Goal: Task Accomplishment & Management: Manage account settings

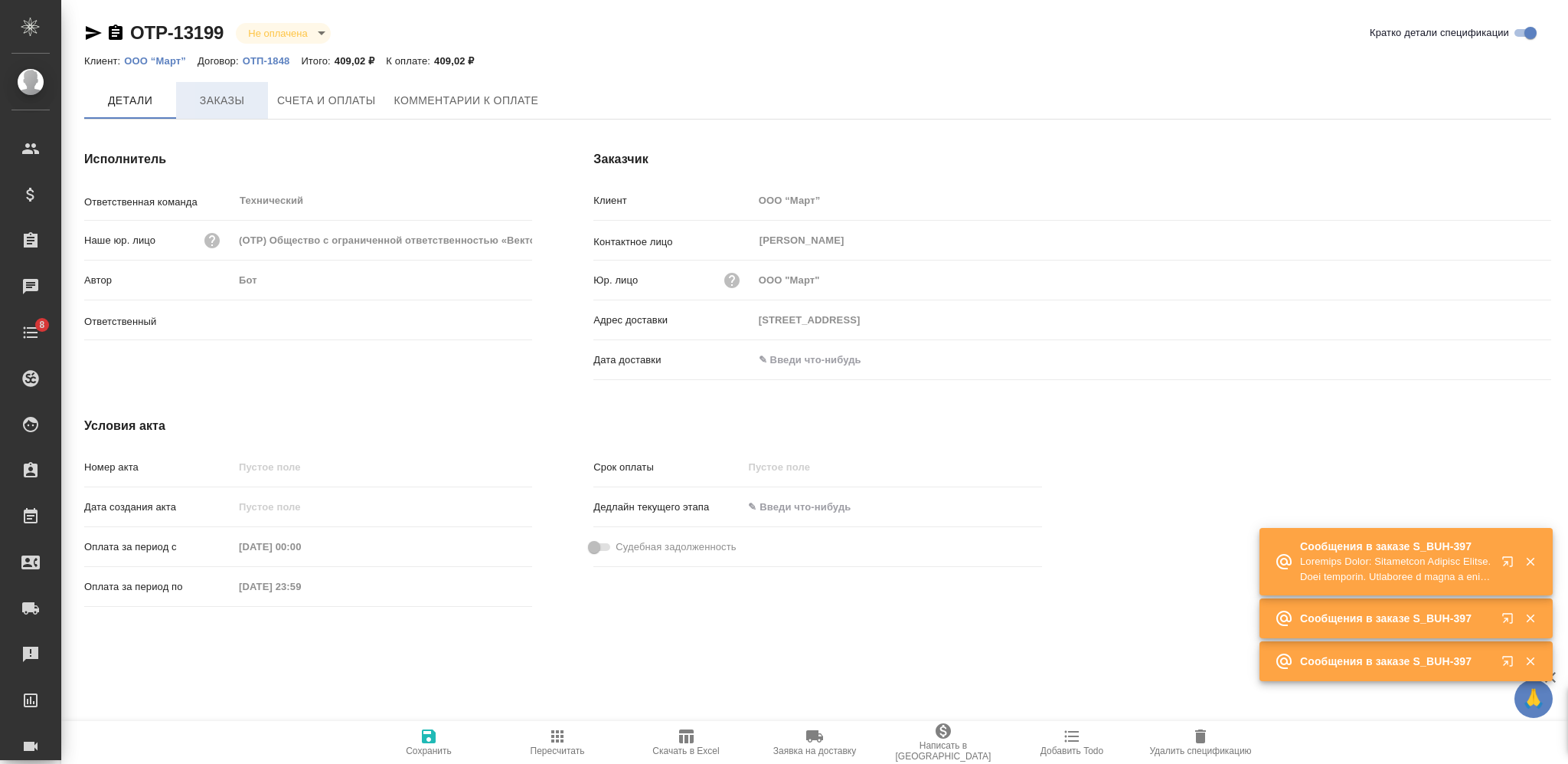
click at [212, 111] on button "Заказы" at bounding box center [222, 101] width 92 height 37
type input "[PERSON_NAME]"
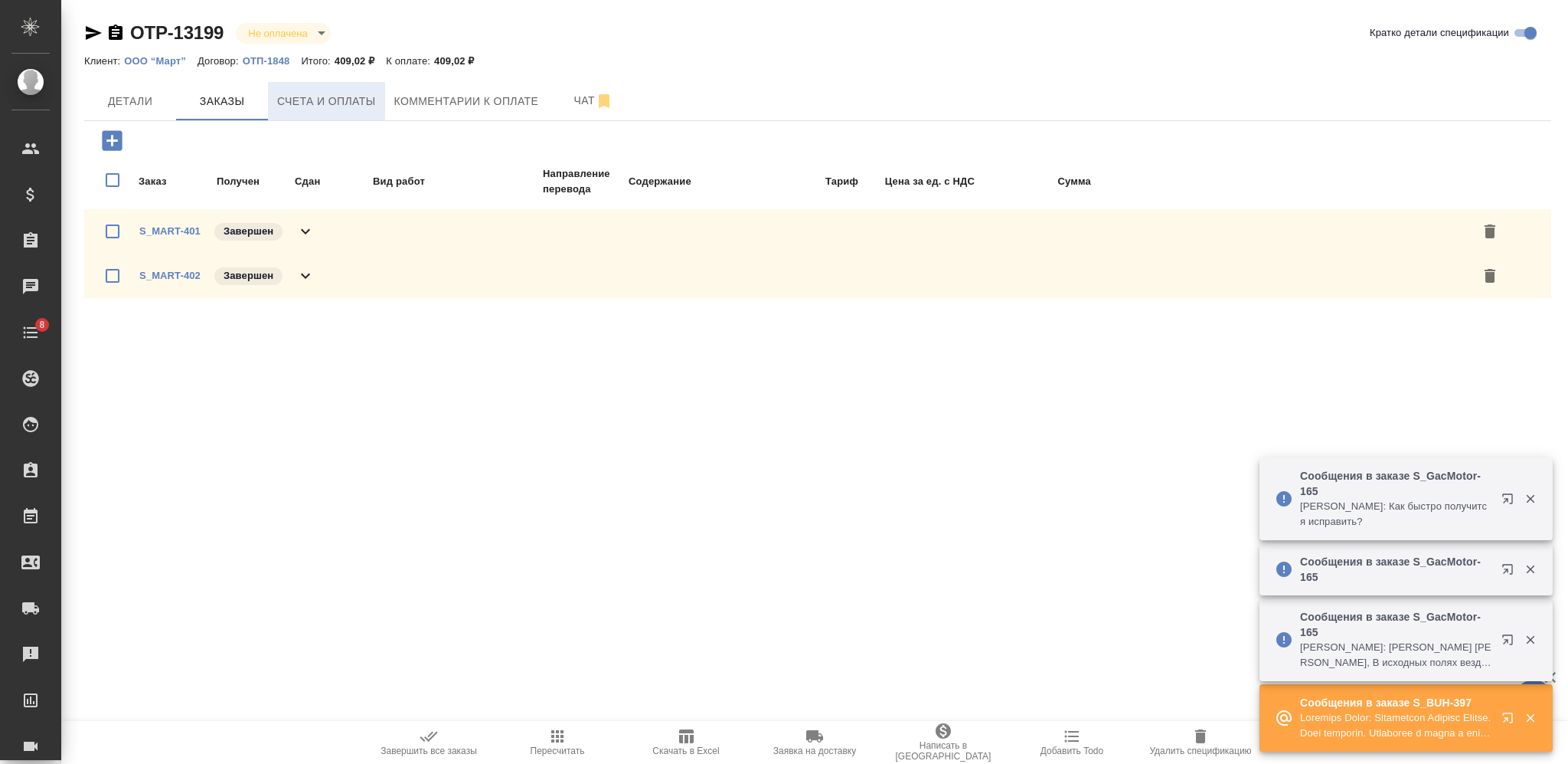
click at [334, 106] on span "Счета и оплаты" at bounding box center [326, 101] width 99 height 19
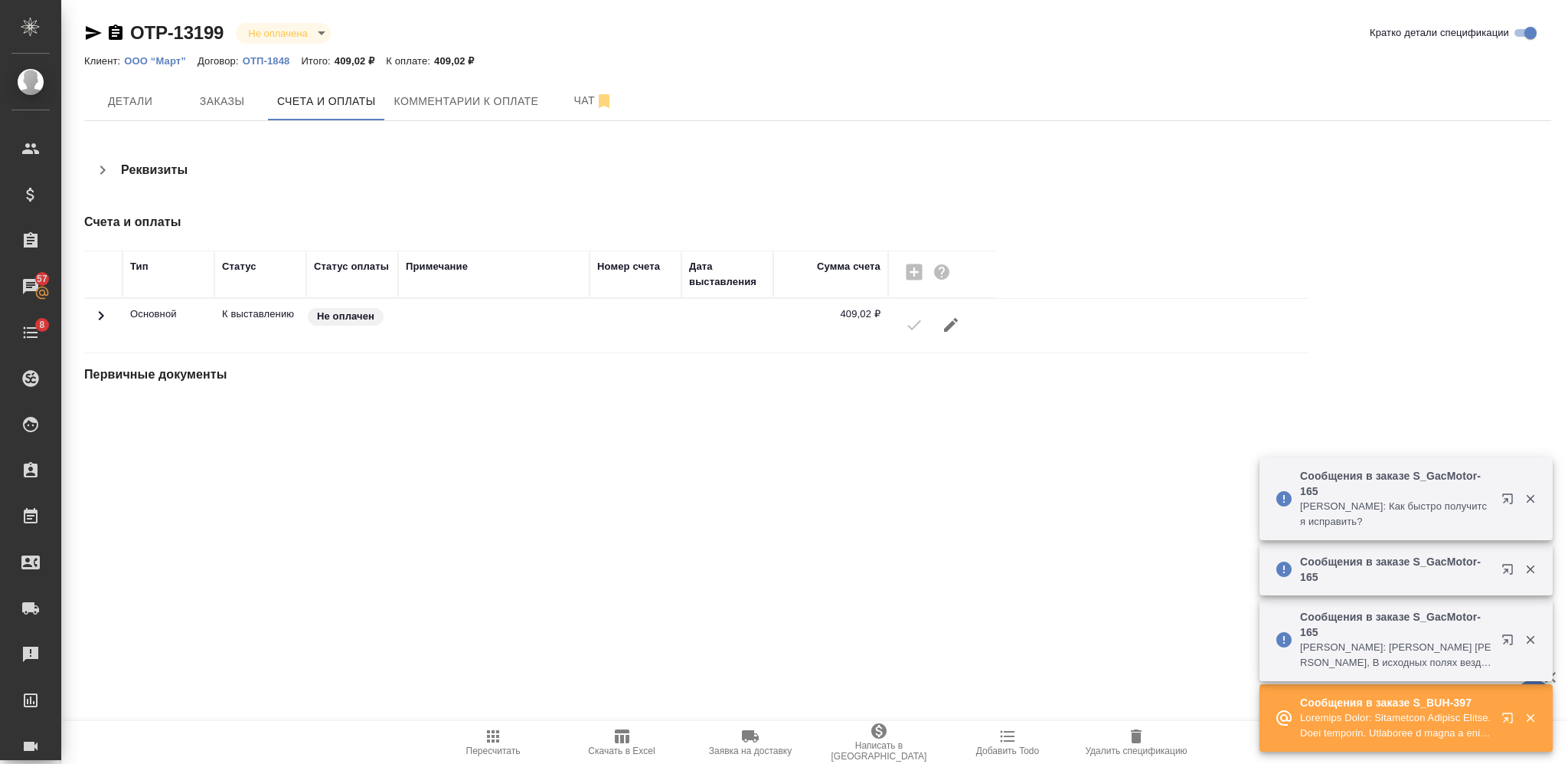
click at [948, 331] on icon "button" at bounding box center [950, 324] width 18 height 18
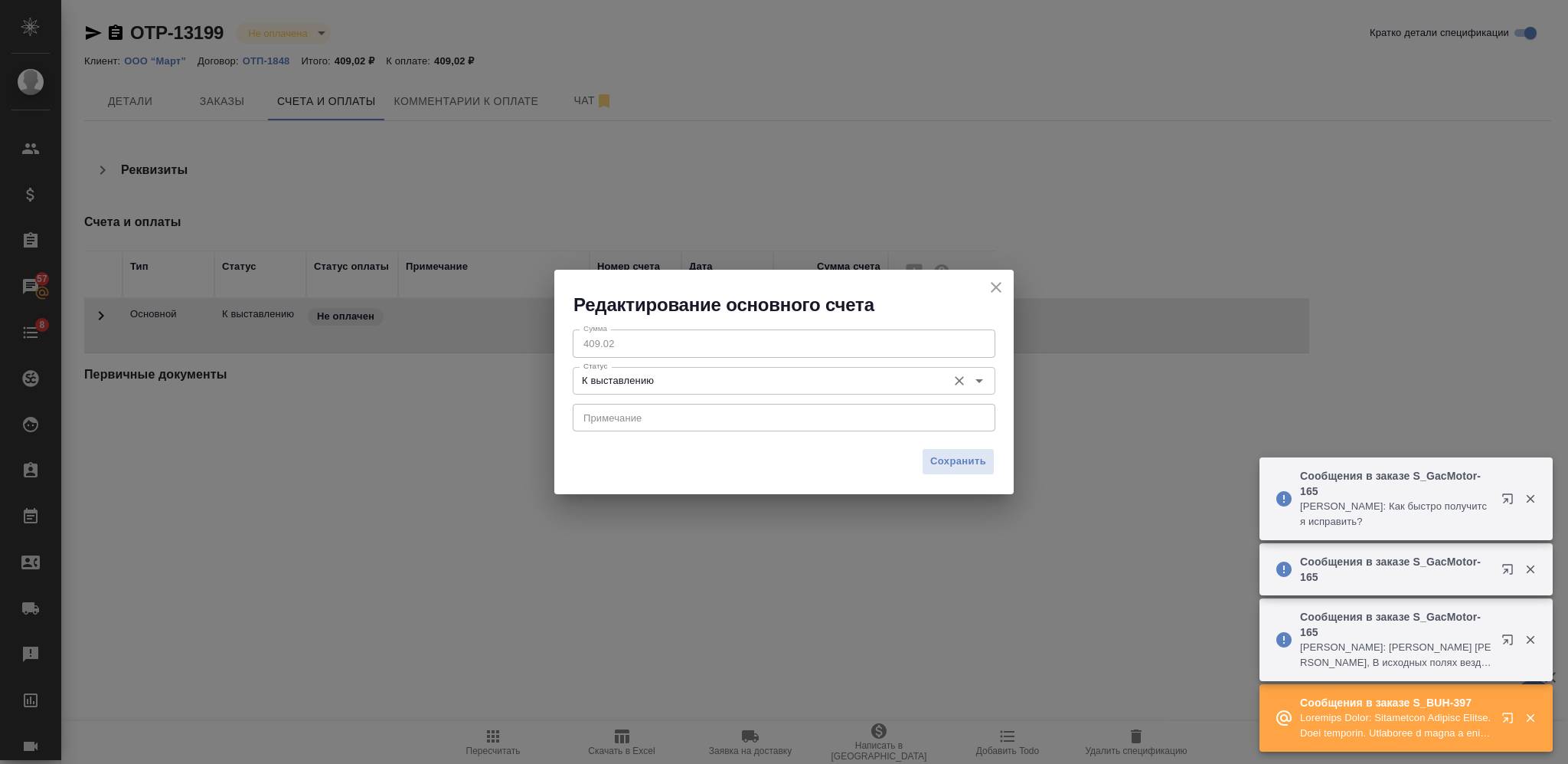
click at [905, 375] on input "К выставлению" at bounding box center [759, 380] width 362 height 18
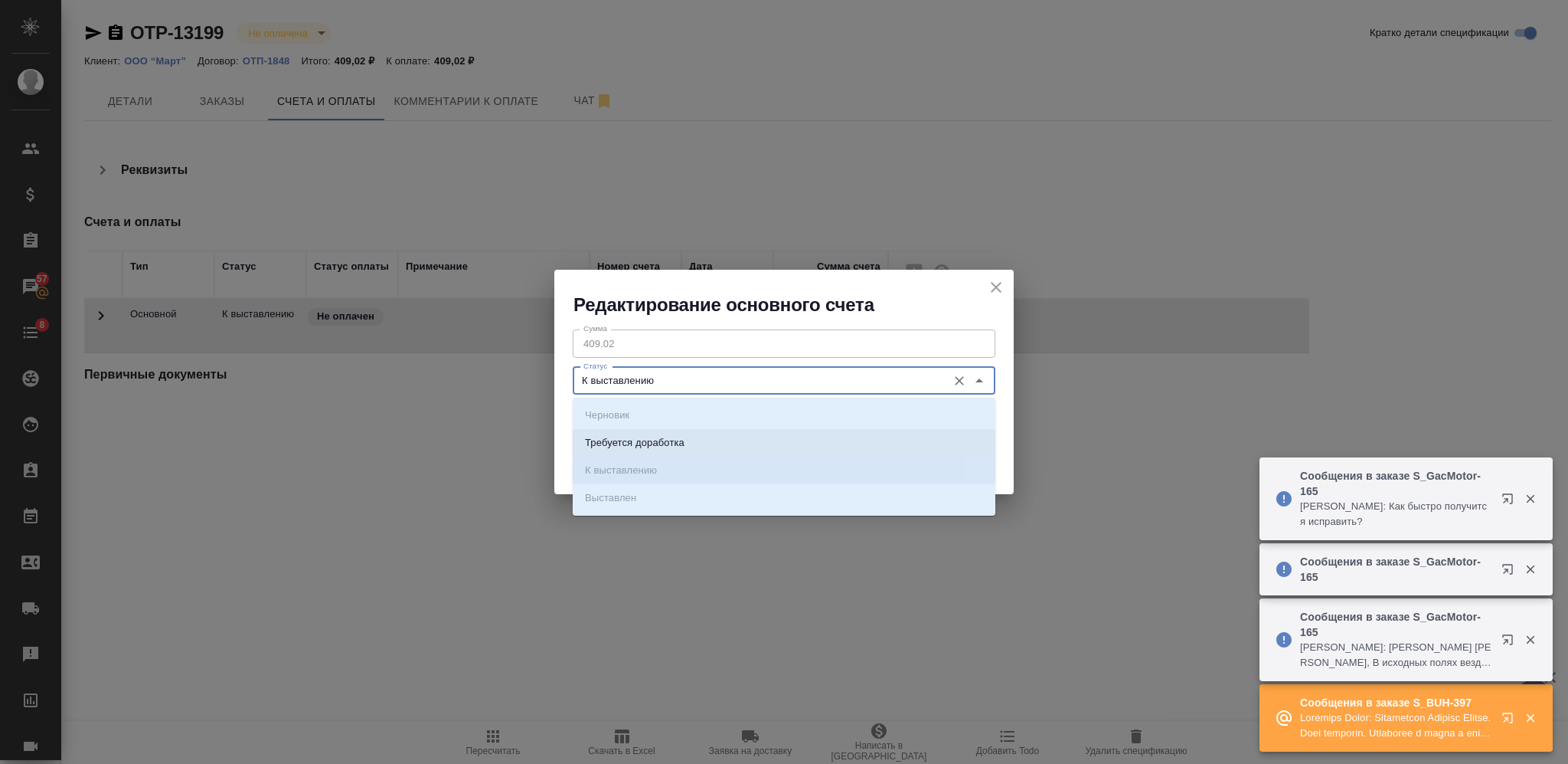
click at [761, 437] on li "Требуется доработка" at bounding box center [784, 442] width 423 height 28
type input "Требуется доработка"
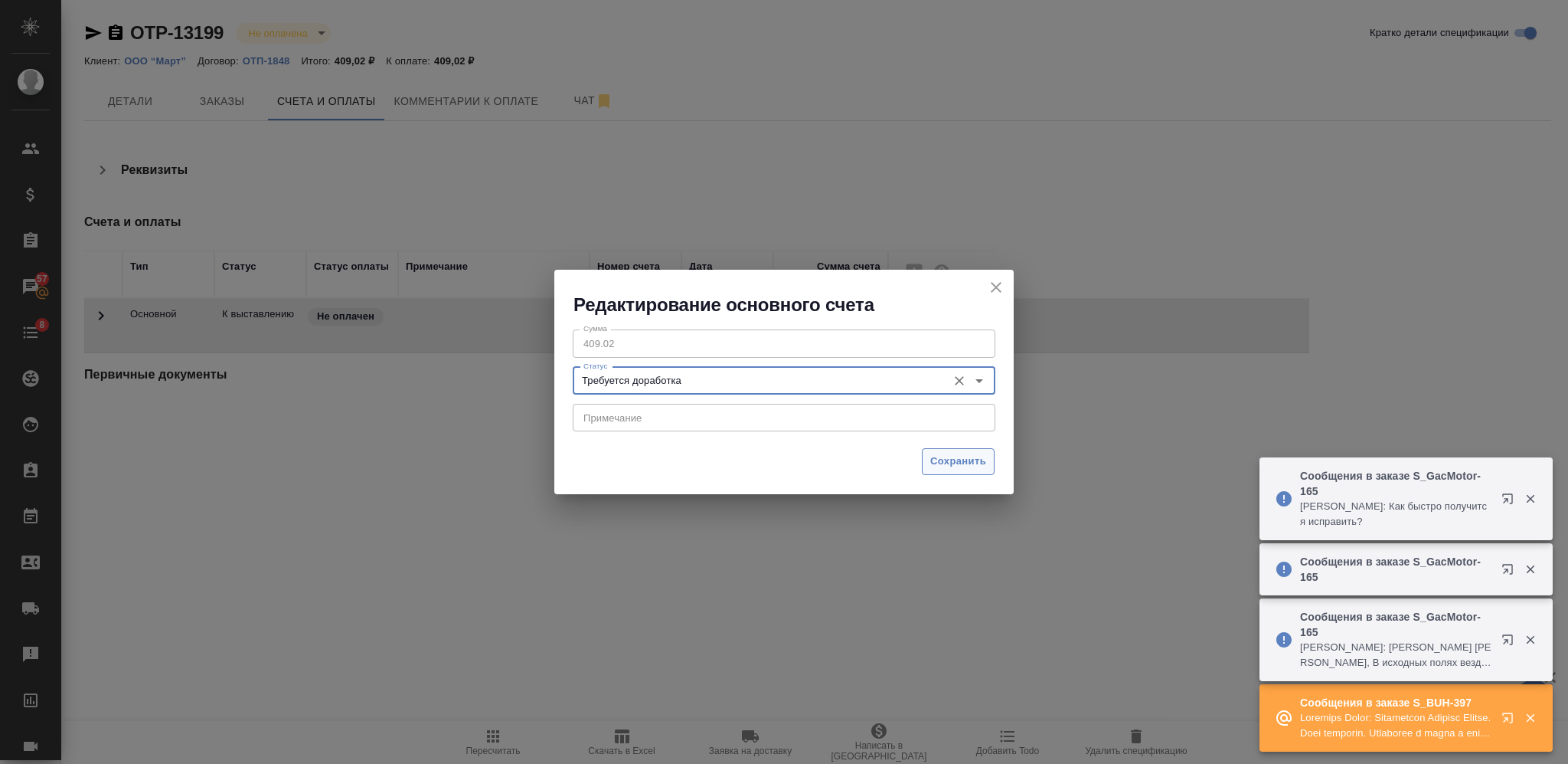
click at [954, 461] on span "Сохранить" at bounding box center [958, 461] width 56 height 18
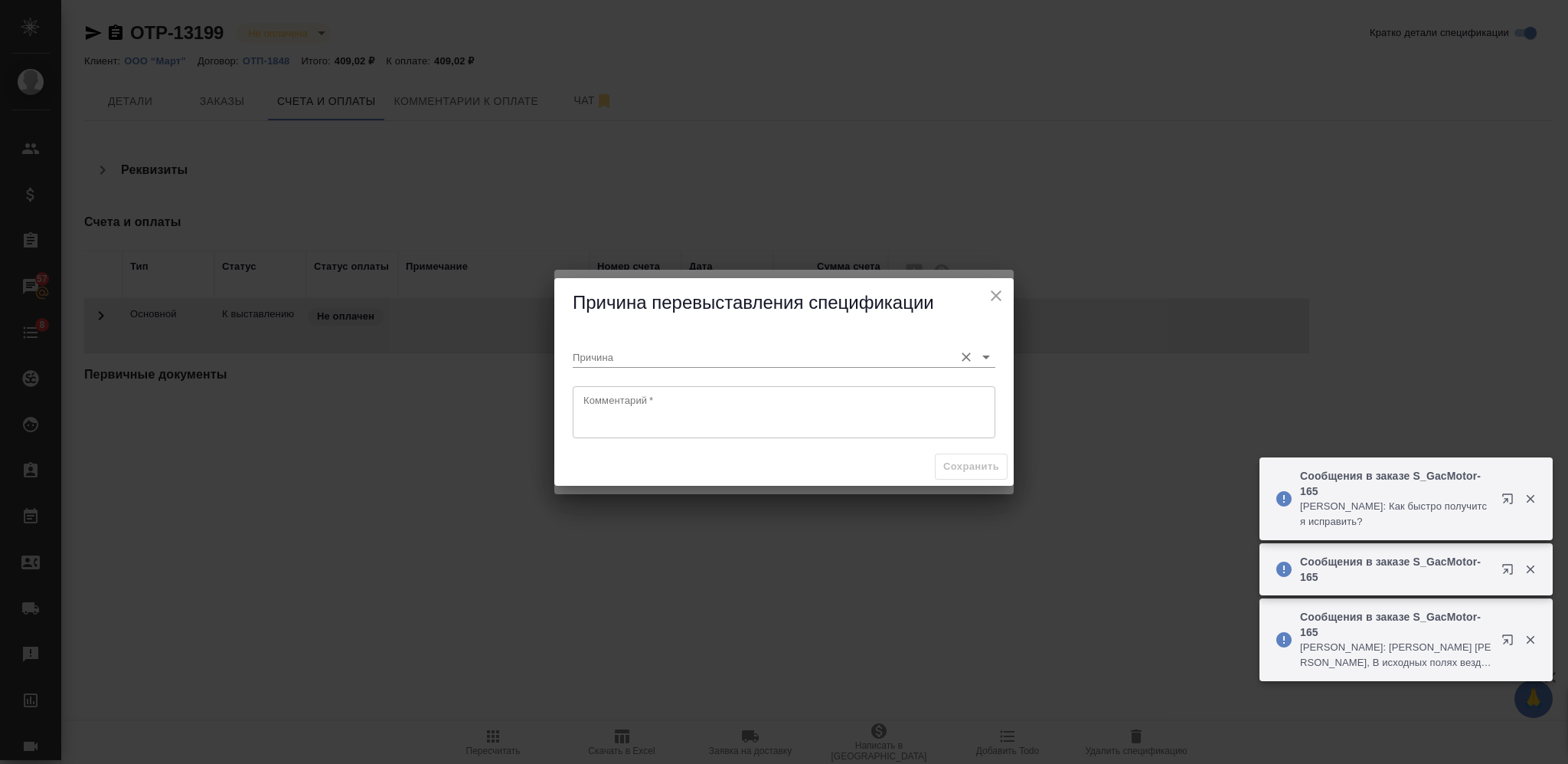
click at [773, 359] on input "Причина" at bounding box center [760, 357] width 373 height 21
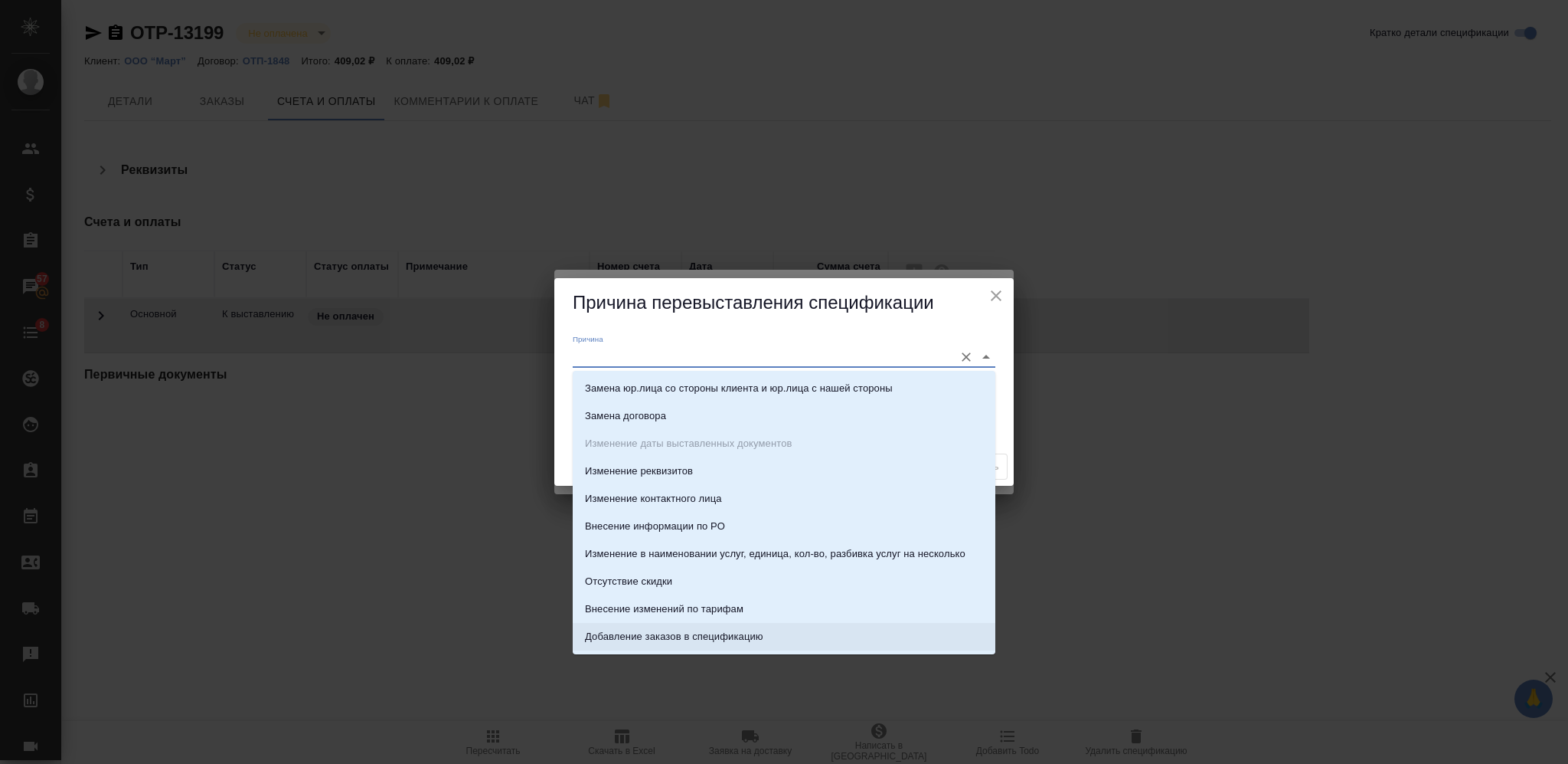
click at [737, 635] on p "Добавление заказов в спецификацию" at bounding box center [674, 636] width 179 height 15
type input "Добавление заказов в спецификацию"
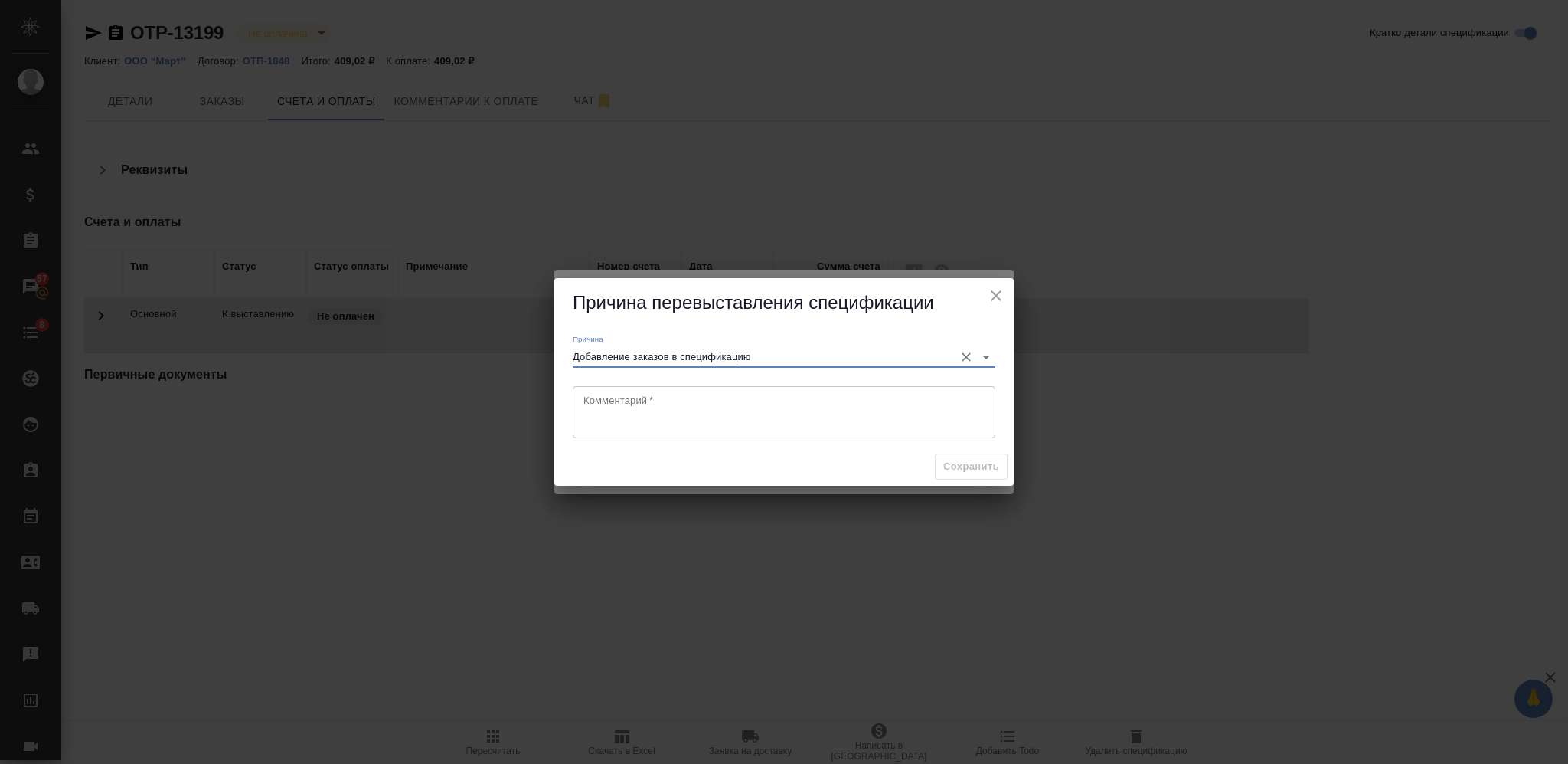
click at [653, 402] on textarea at bounding box center [784, 412] width 401 height 35
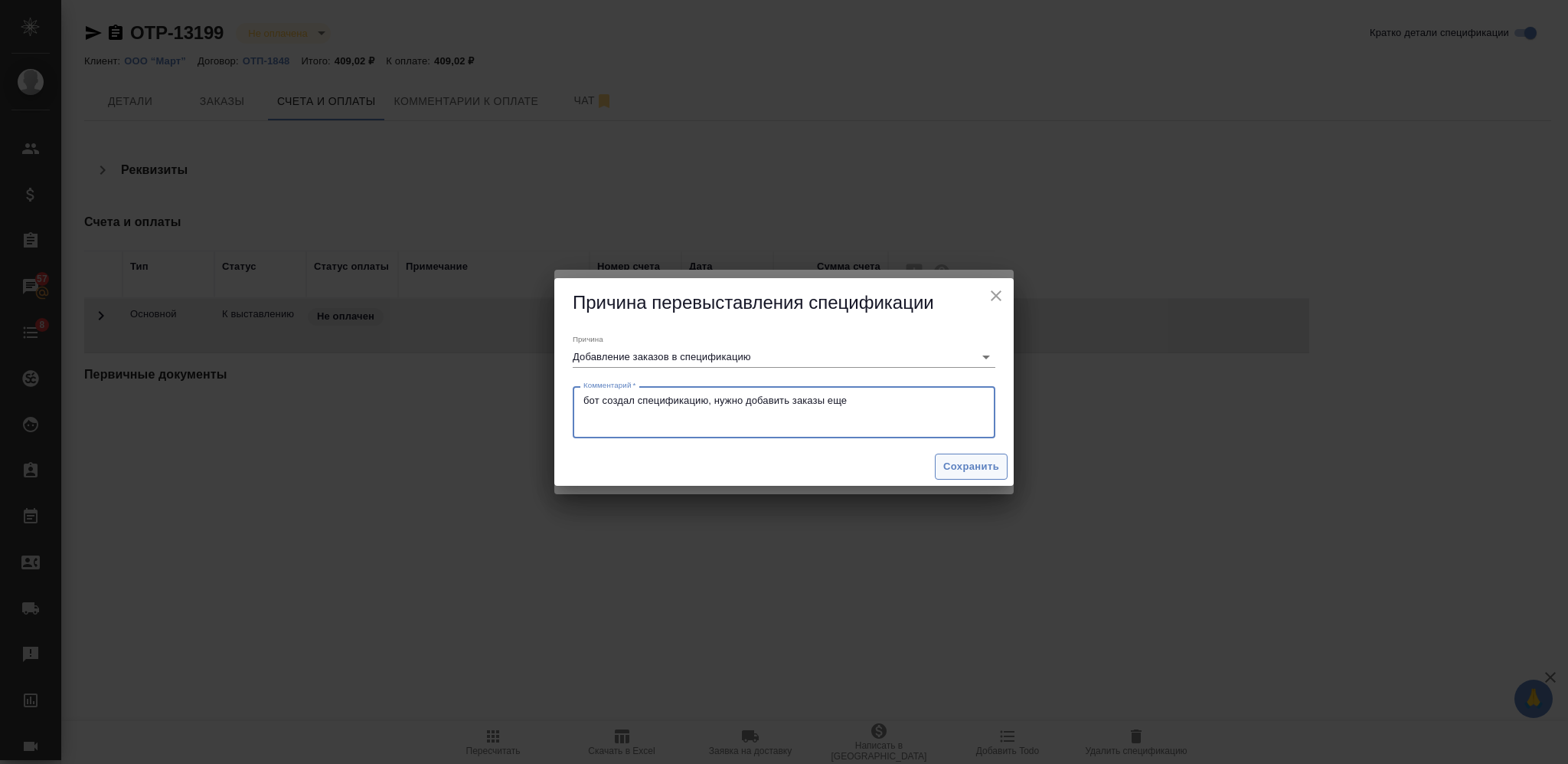
type textarea "бот создал спецификацию, нужно добавить заказы еще"
click at [974, 461] on span "Сохранить" at bounding box center [971, 467] width 56 height 18
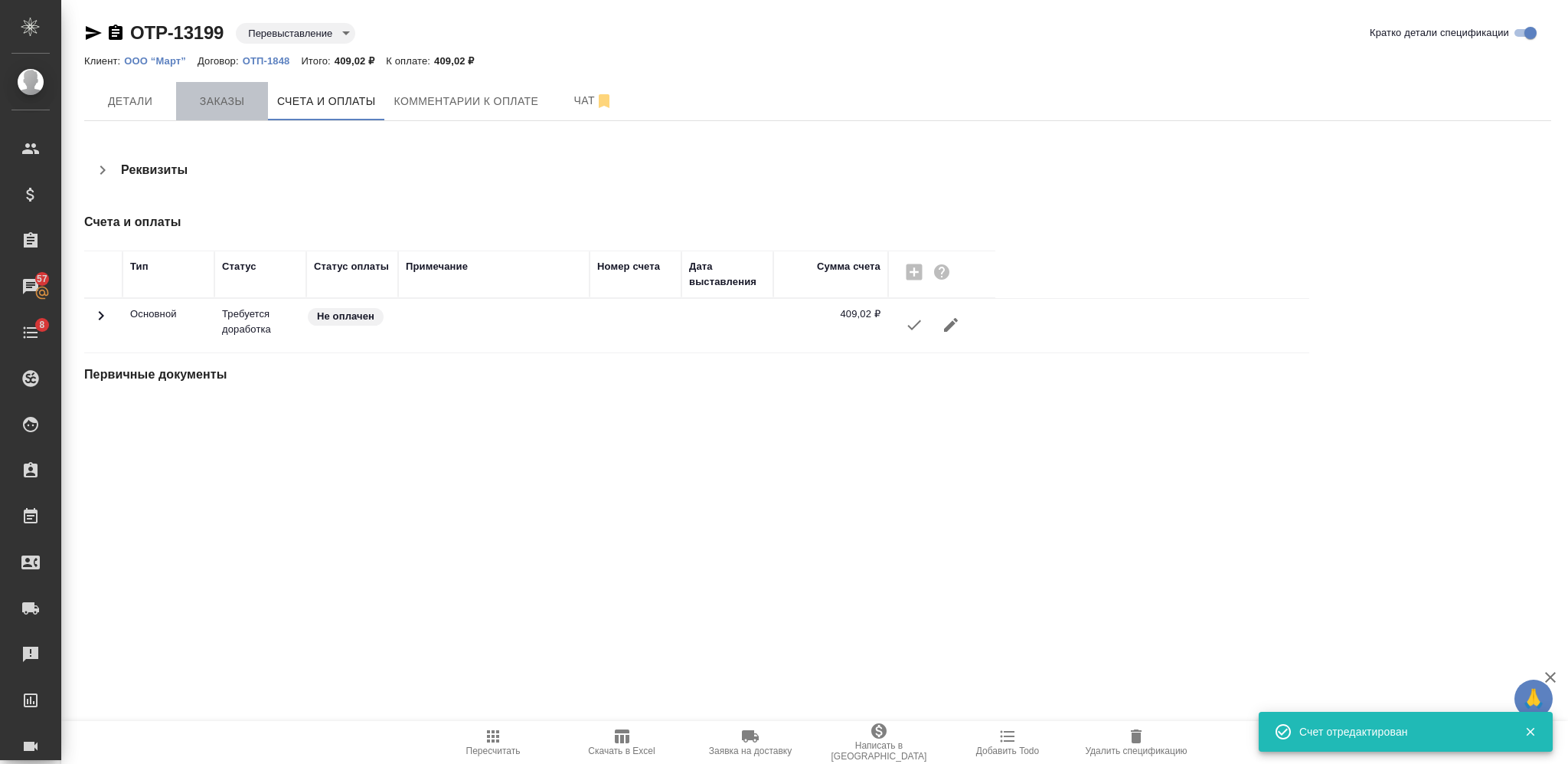
click at [218, 95] on span "Заказы" at bounding box center [222, 101] width 73 height 19
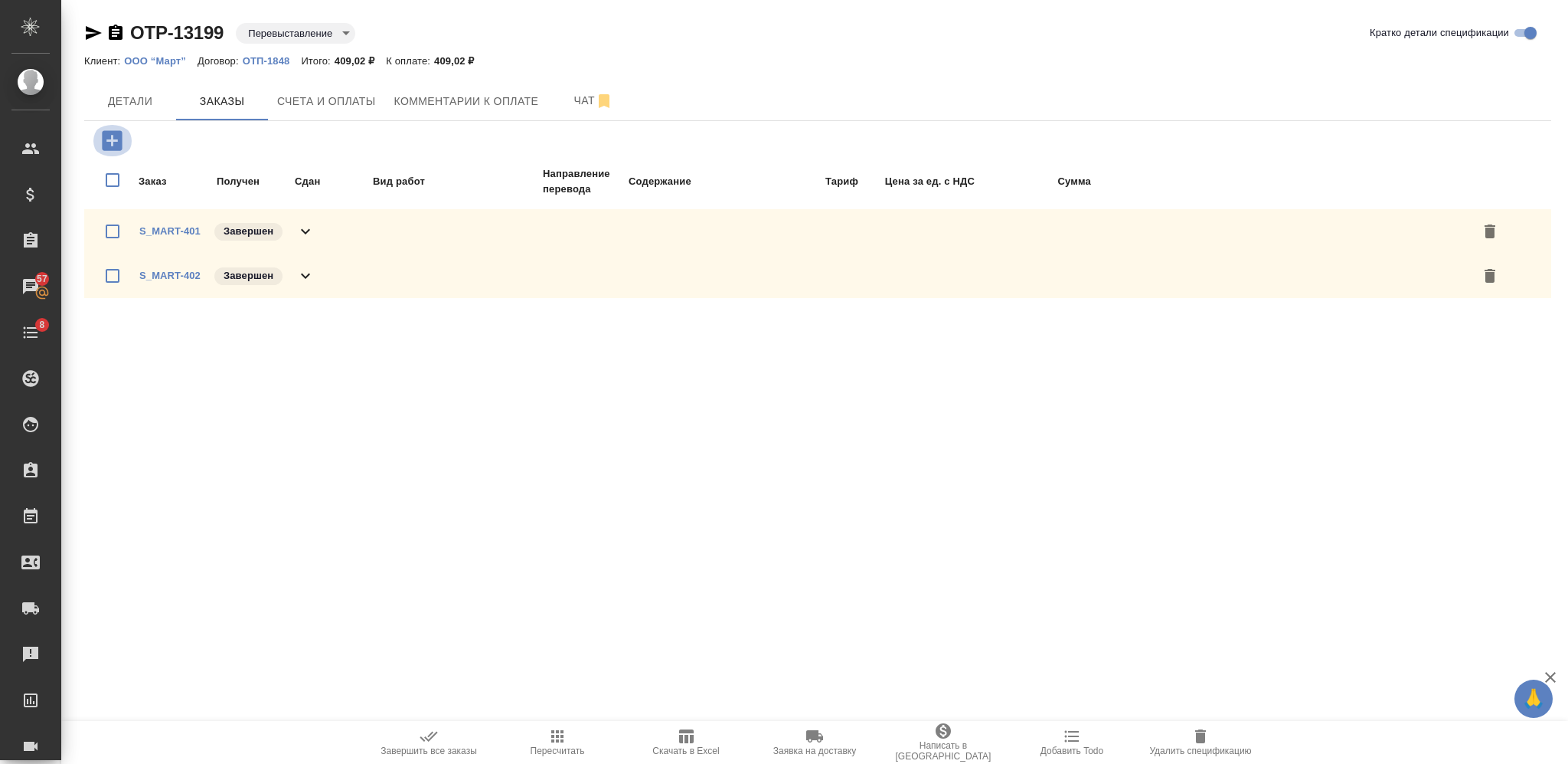
click at [115, 143] on icon "button" at bounding box center [112, 140] width 20 height 20
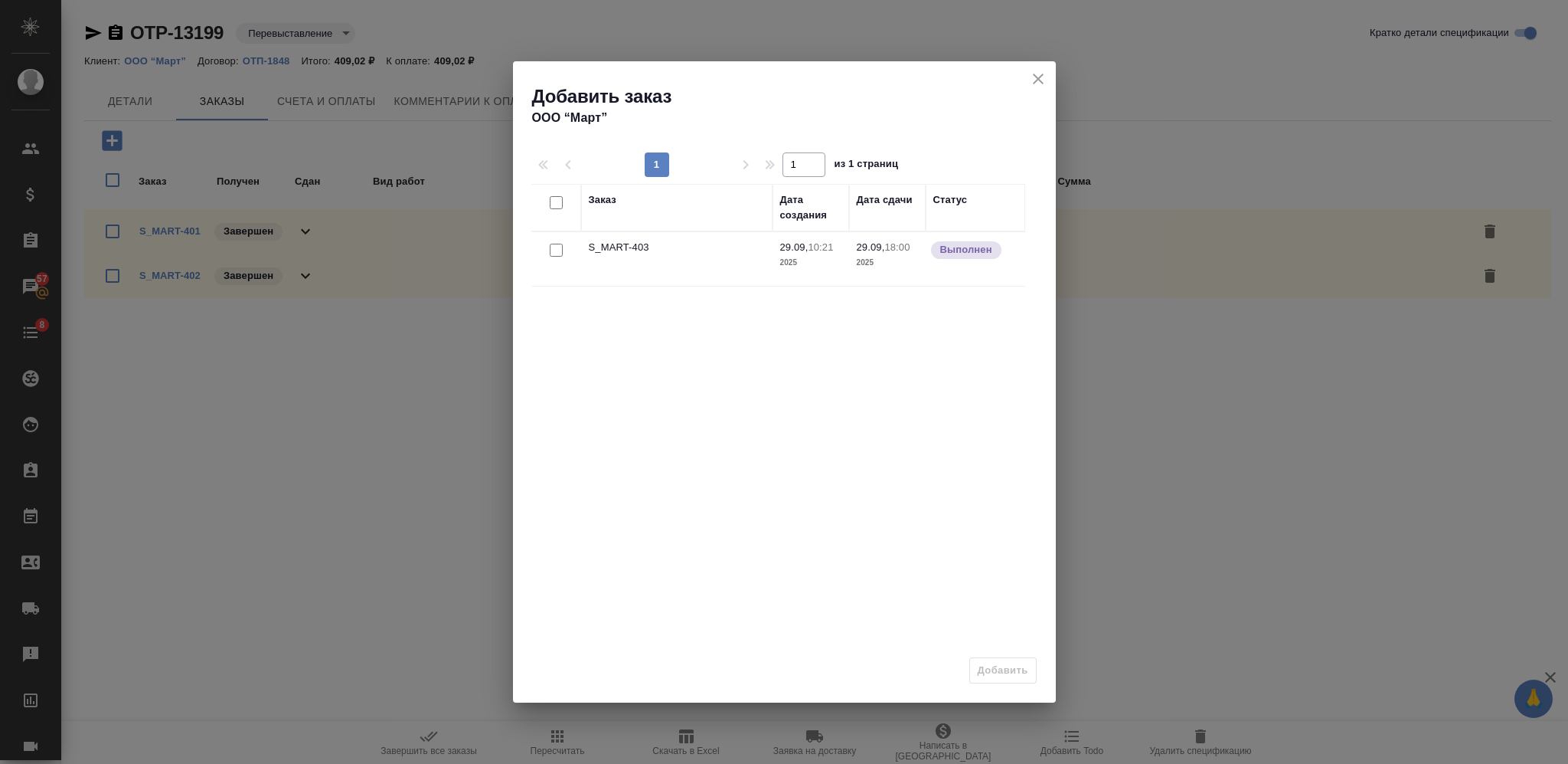
click at [555, 253] on input "checkbox" at bounding box center [556, 250] width 13 height 13
checkbox input "true"
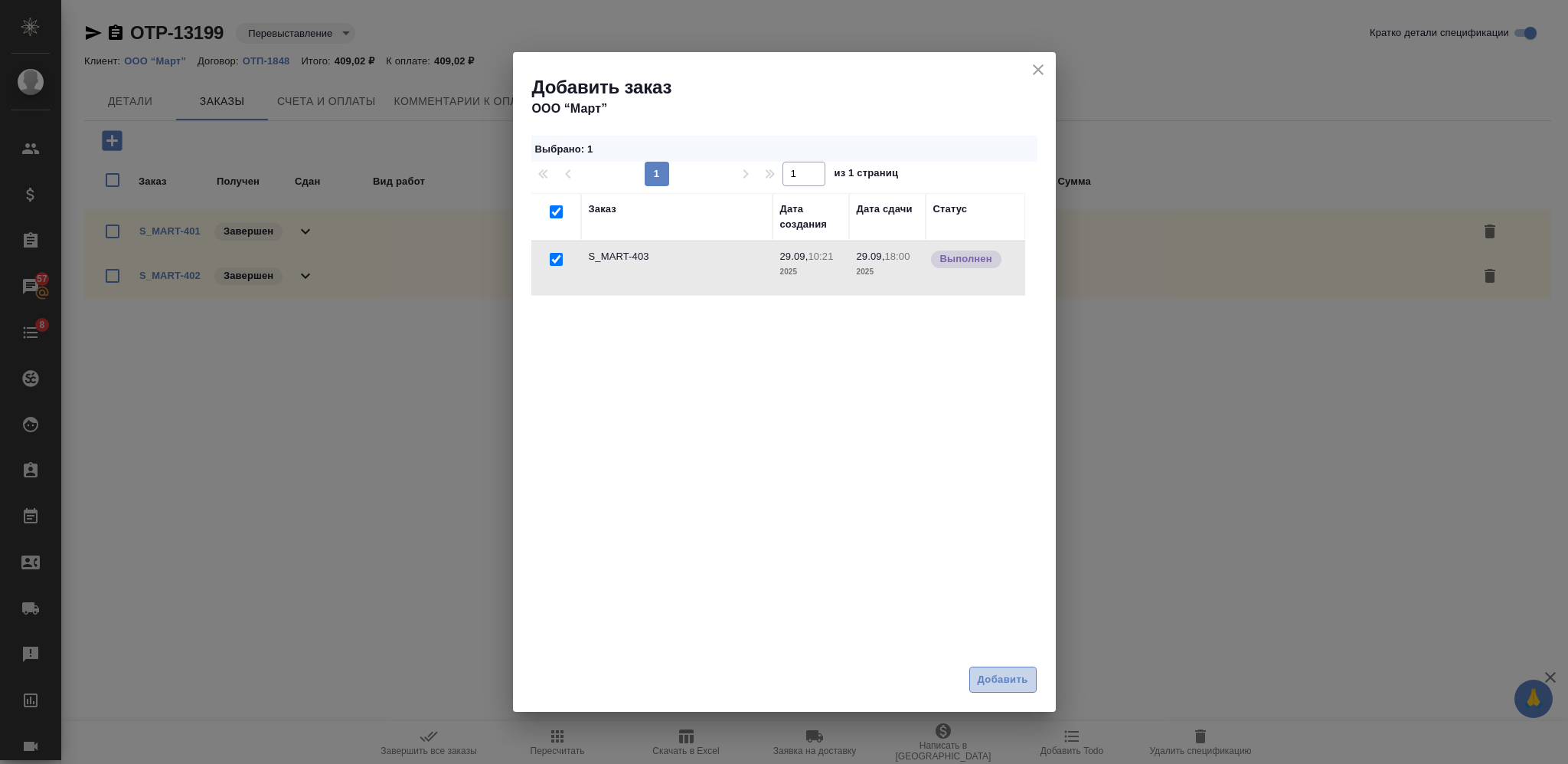
click at [997, 675] on span "Добавить" at bounding box center [1002, 680] width 50 height 18
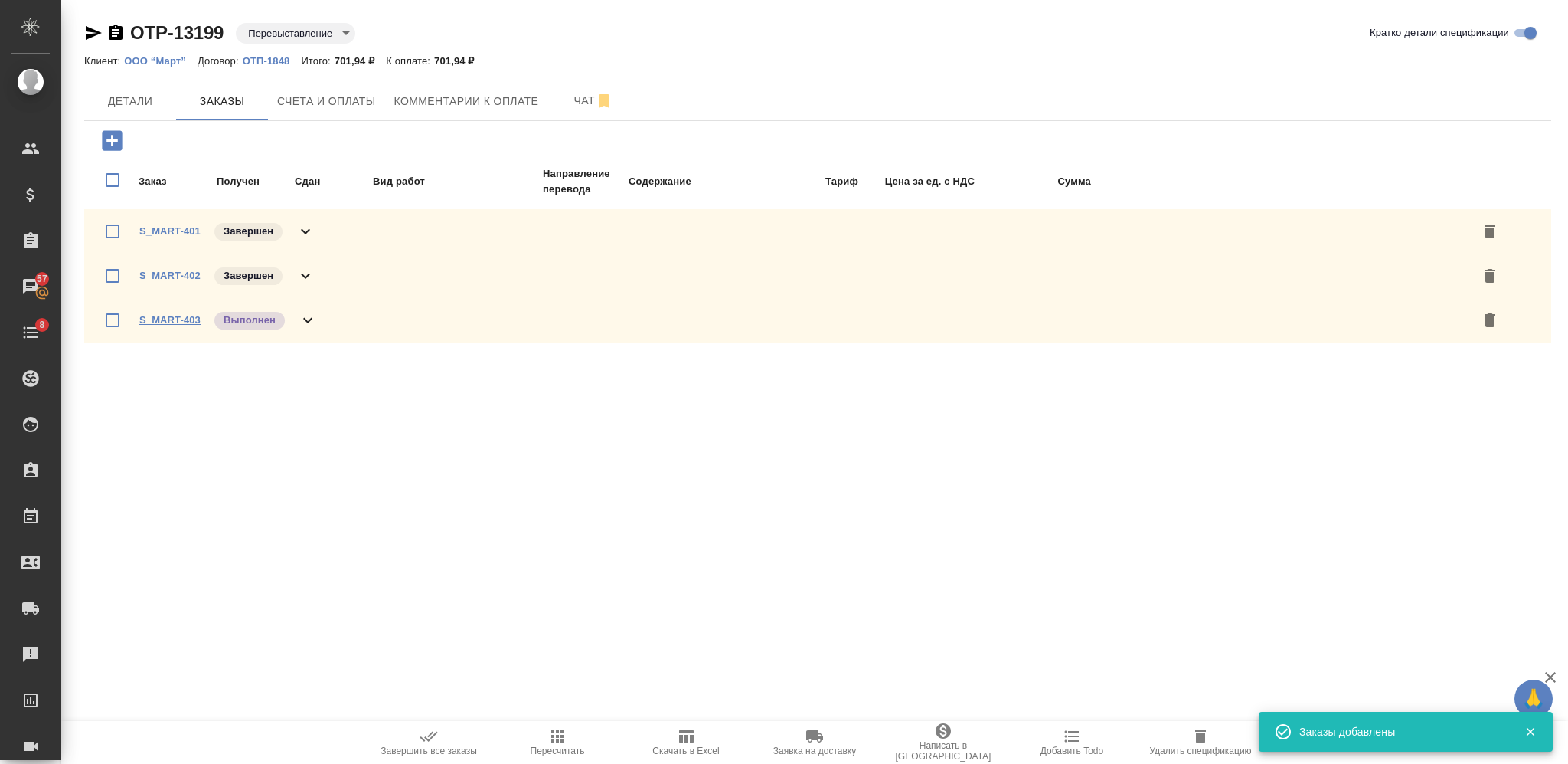
click at [191, 316] on link "S_MART-403" at bounding box center [170, 319] width 61 height 11
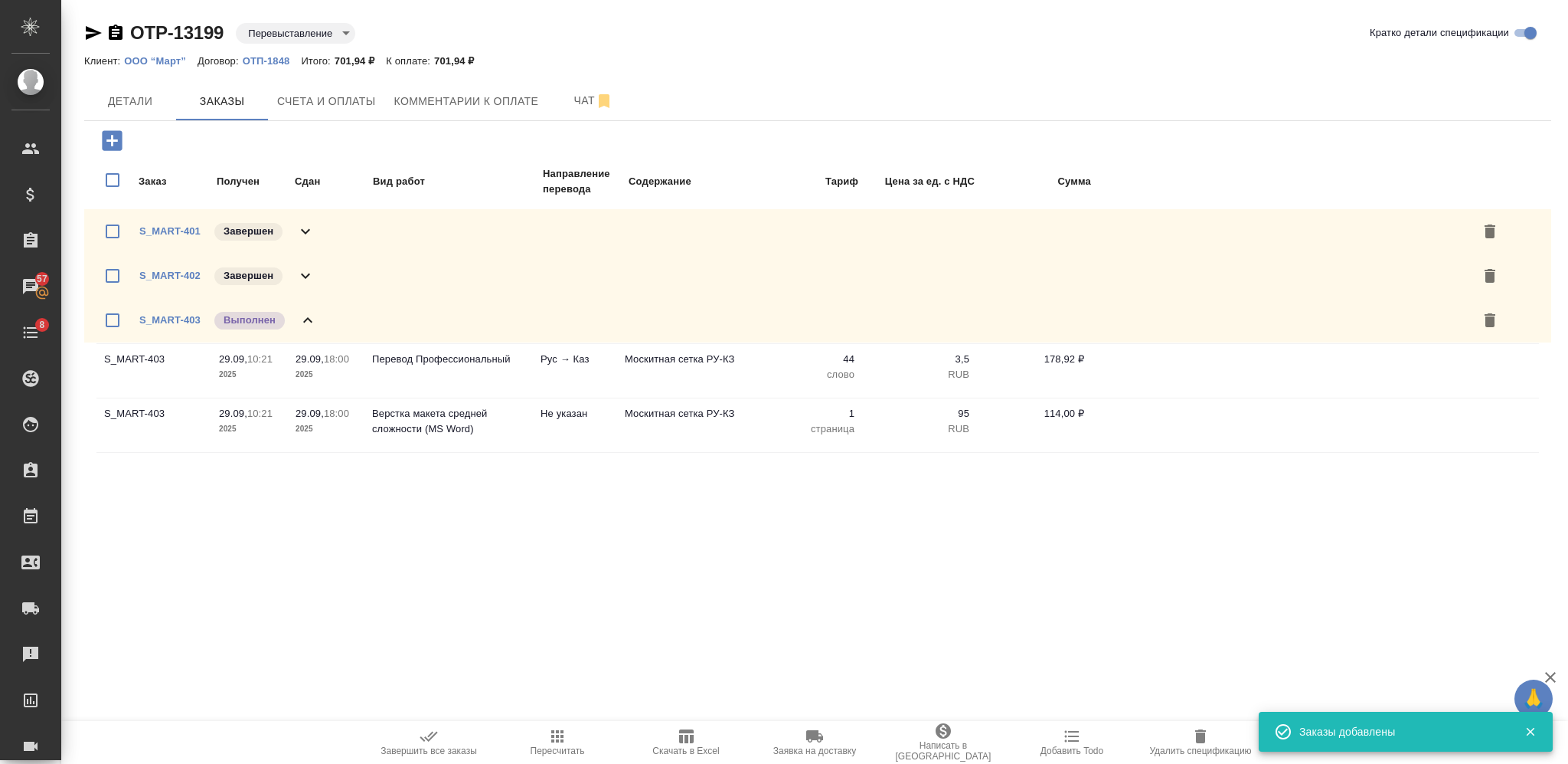
click at [307, 319] on icon at bounding box center [307, 320] width 18 height 18
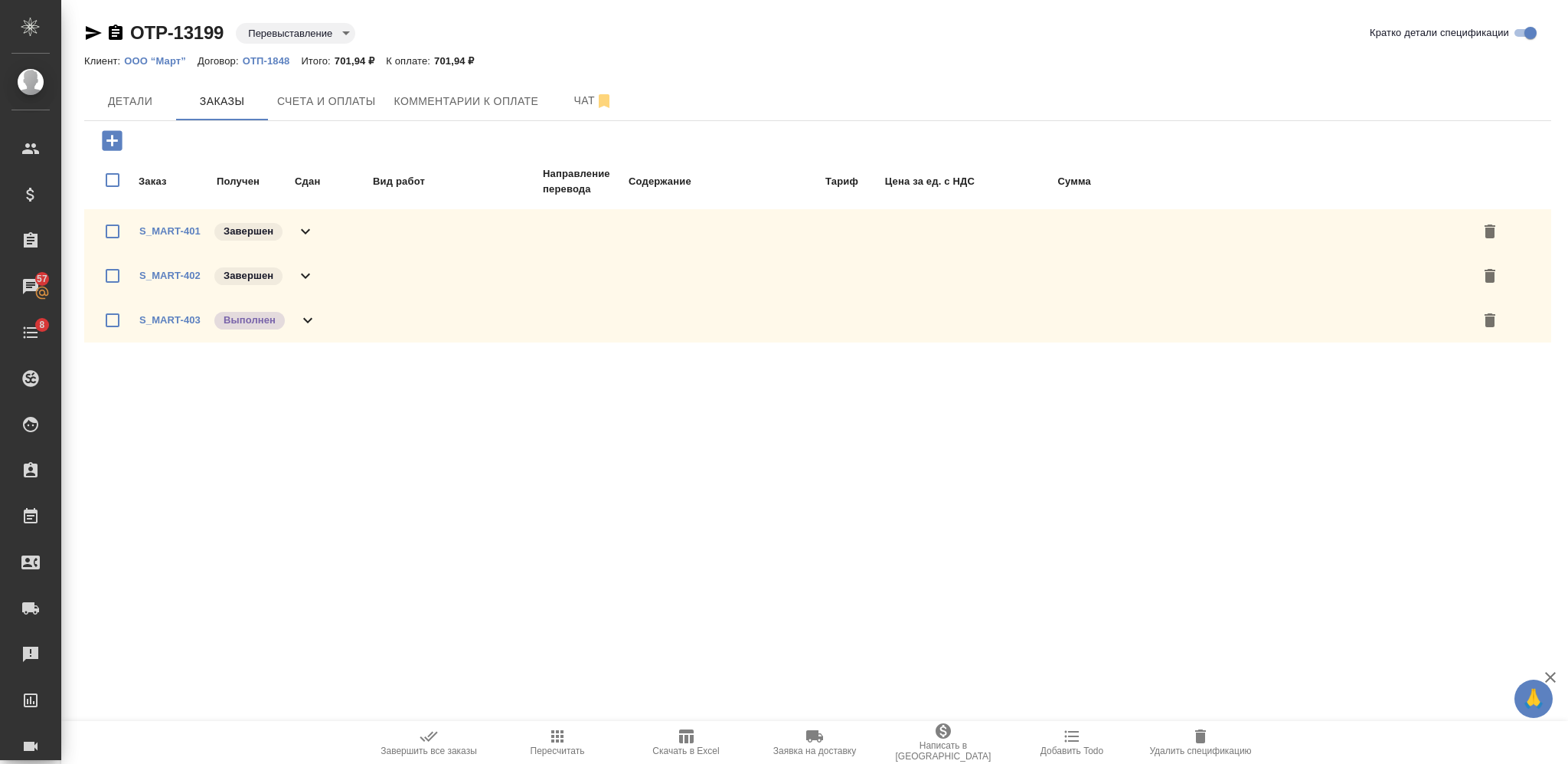
click at [559, 754] on span "Пересчитать" at bounding box center [558, 750] width 54 height 10
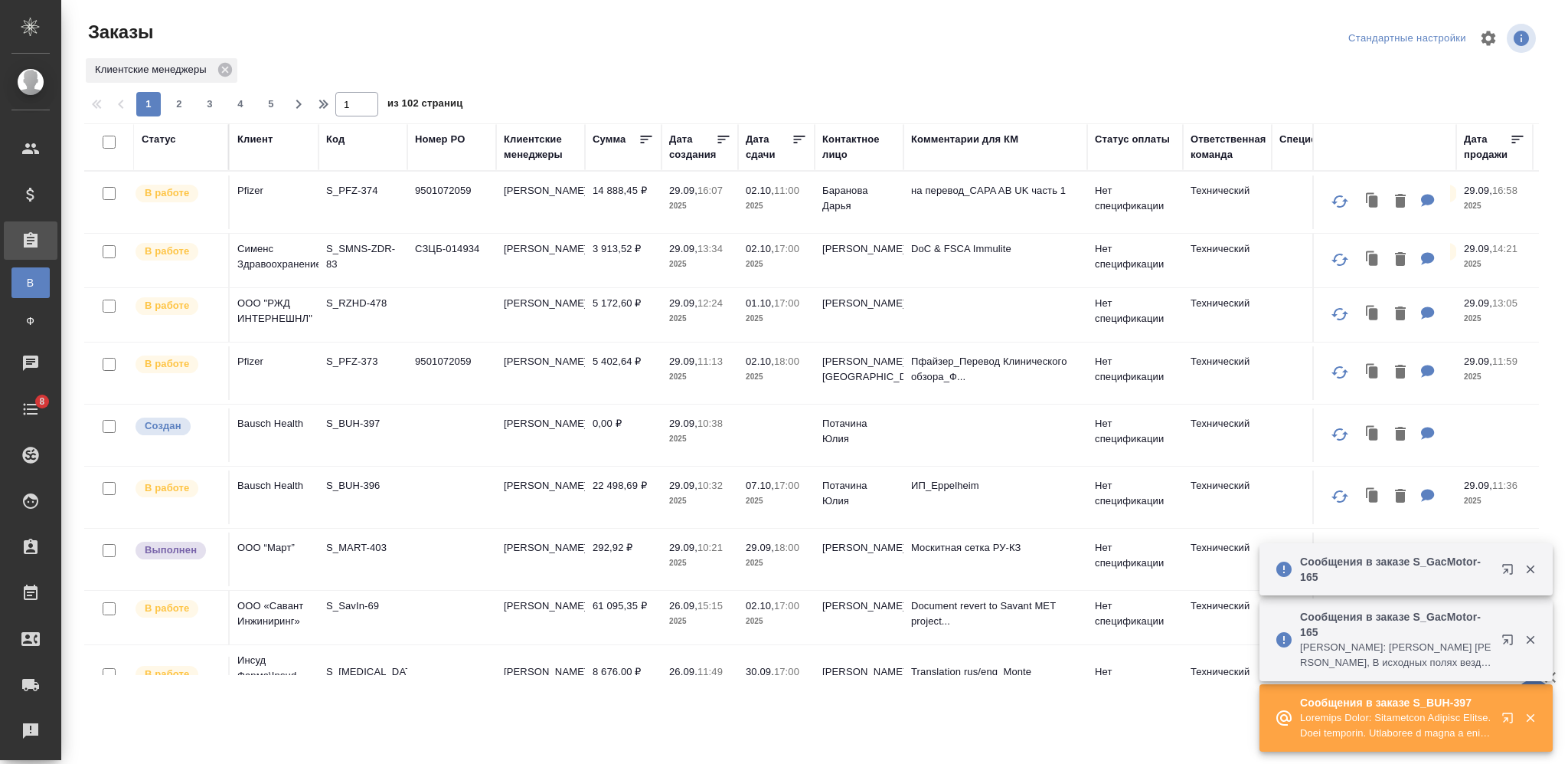
click at [440, 191] on td "9501072059" at bounding box center [451, 202] width 89 height 53
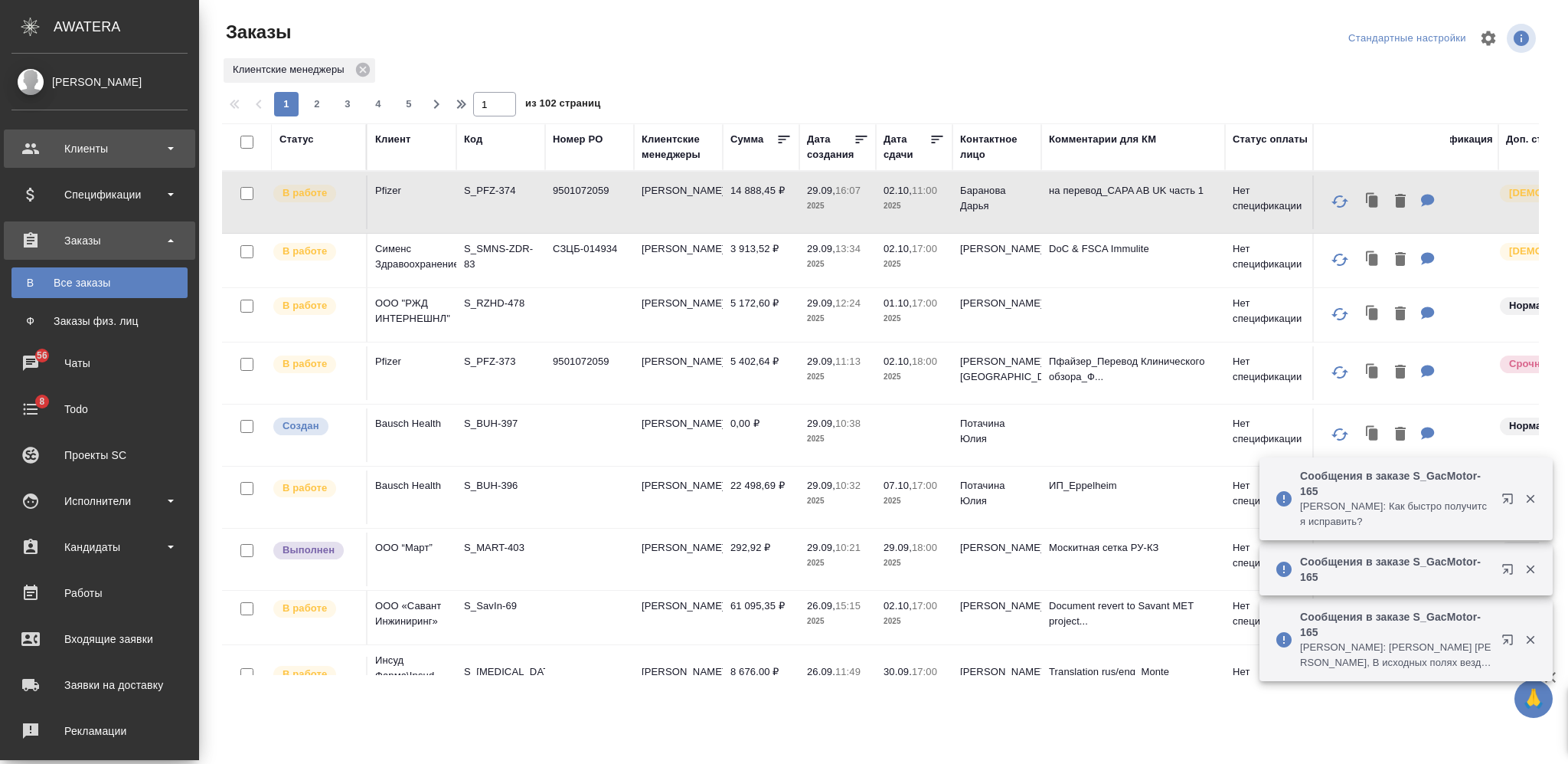
click at [127, 133] on div "Клиенты" at bounding box center [100, 148] width 192 height 38
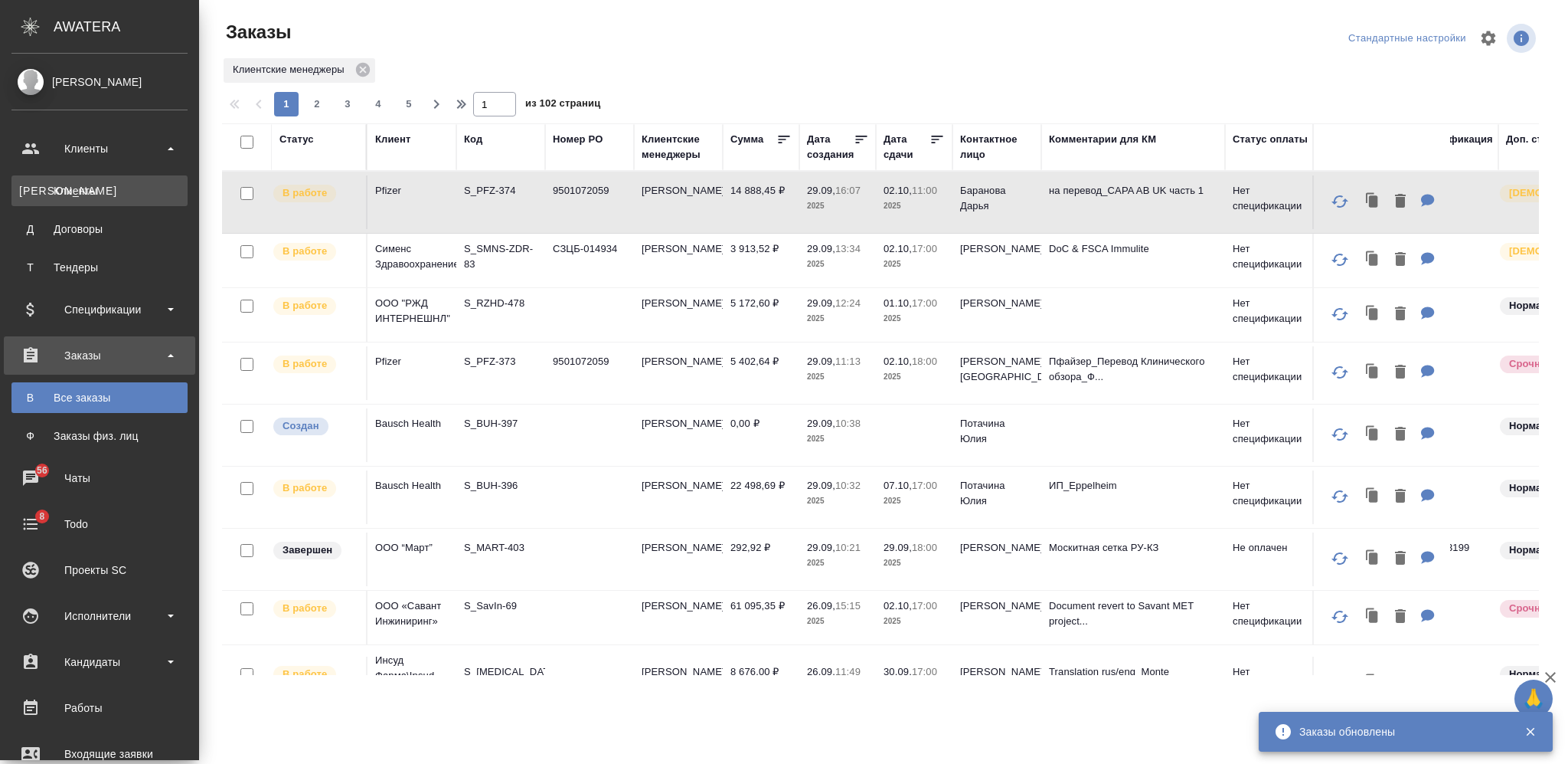
click at [133, 189] on div "Клиенты" at bounding box center [100, 190] width 161 height 15
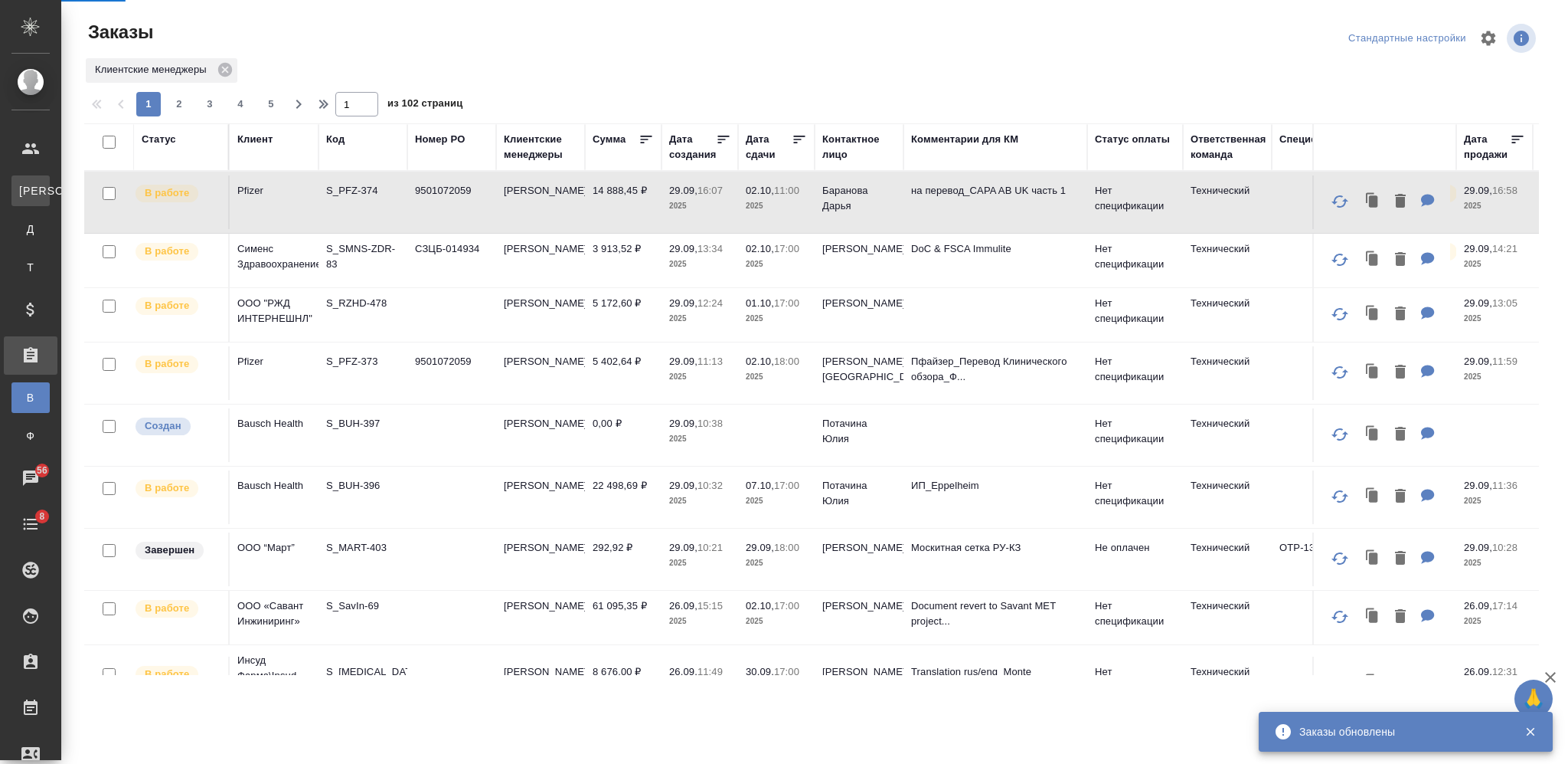
select select "RU"
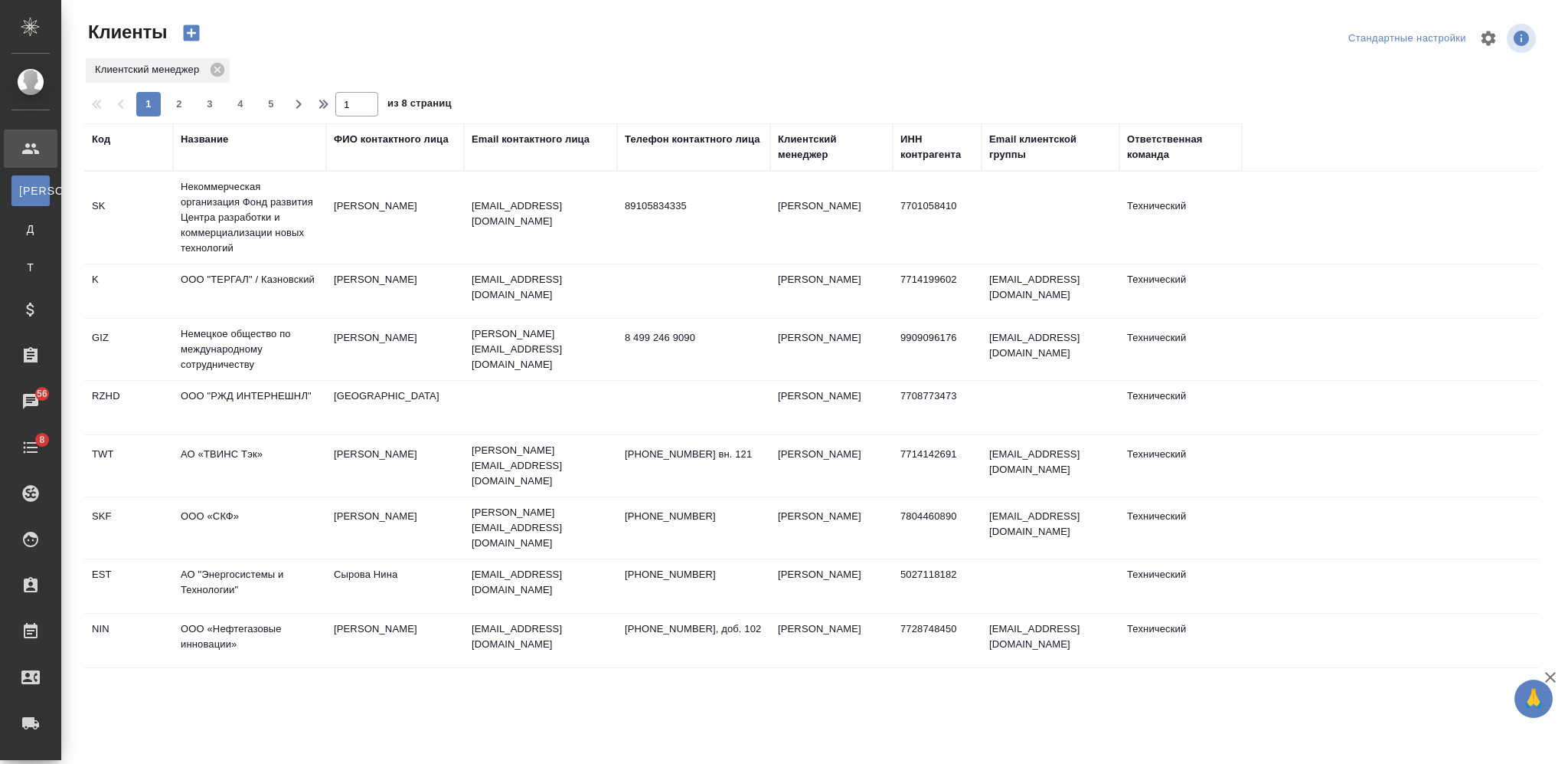
click at [196, 137] on div "Название" at bounding box center [203, 139] width 47 height 15
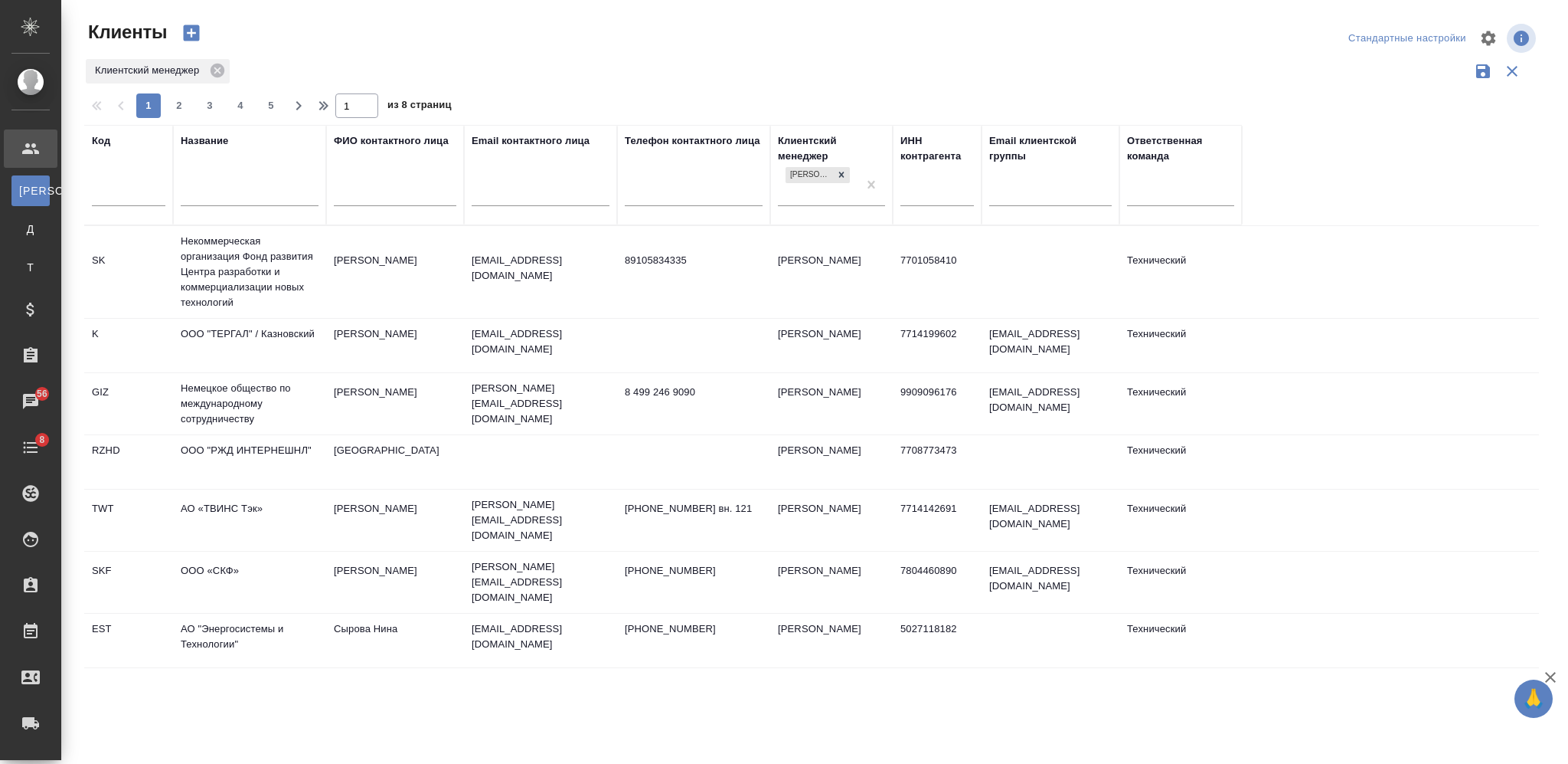
click at [218, 189] on input "text" at bounding box center [249, 196] width 138 height 19
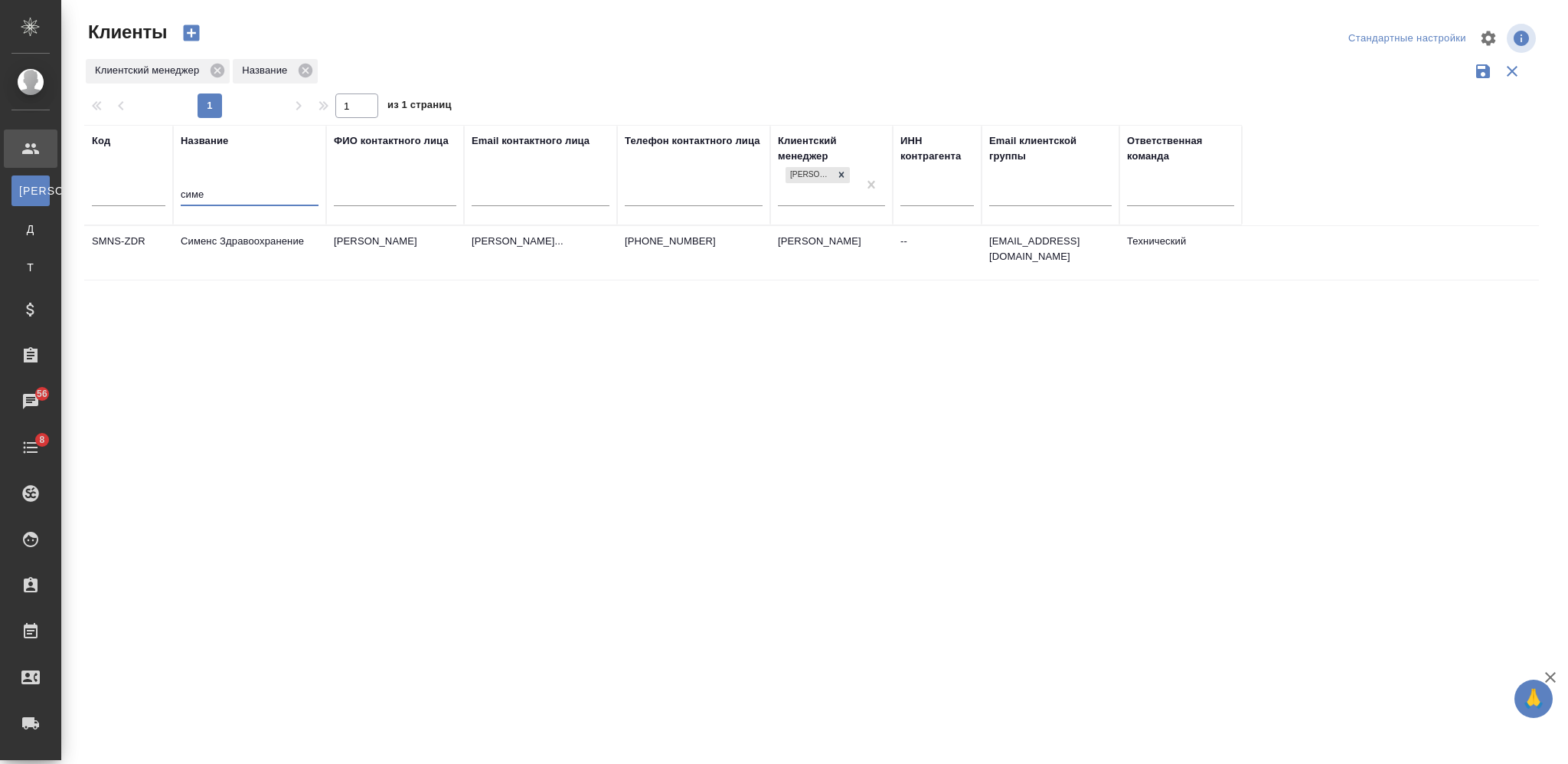
click at [236, 248] on td "Сименс Здравоохранение" at bounding box center [250, 252] width 153 height 53
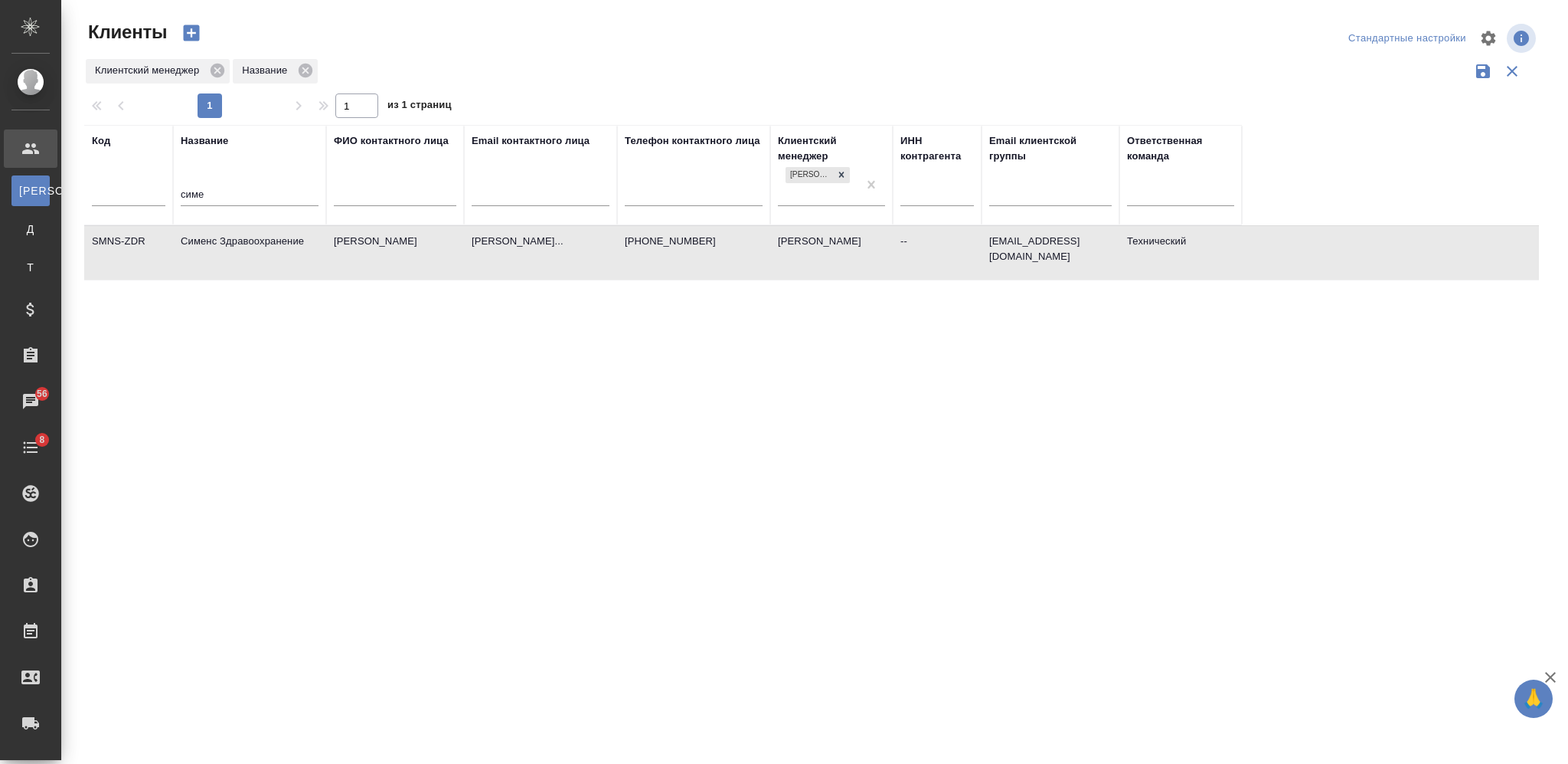
click at [236, 248] on td "Сименс Здравоохранение" at bounding box center [250, 252] width 153 height 53
click at [191, 192] on input "симе" at bounding box center [249, 196] width 138 height 19
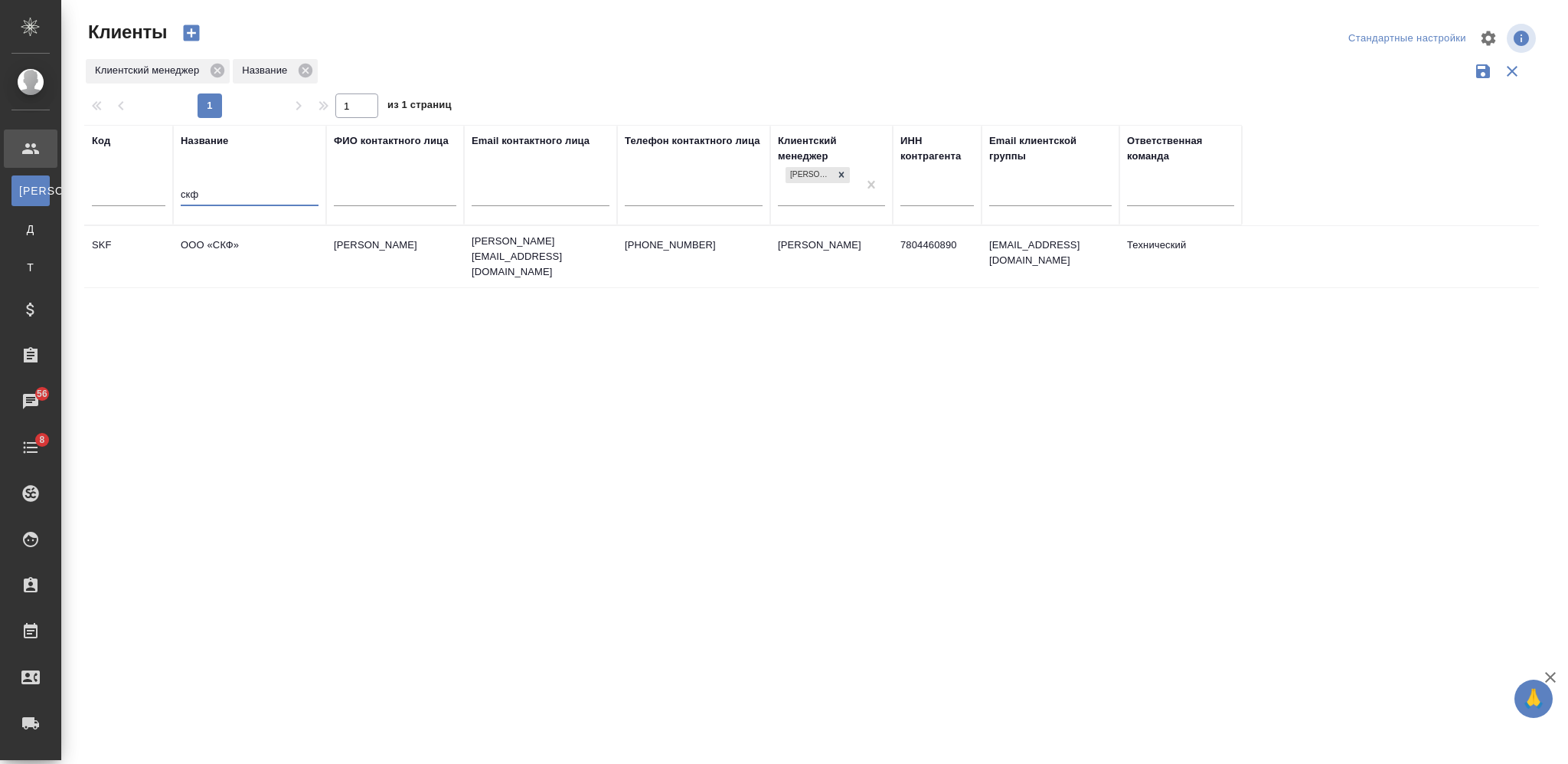
click at [215, 249] on td "ООО «СКФ»" at bounding box center [250, 256] width 153 height 53
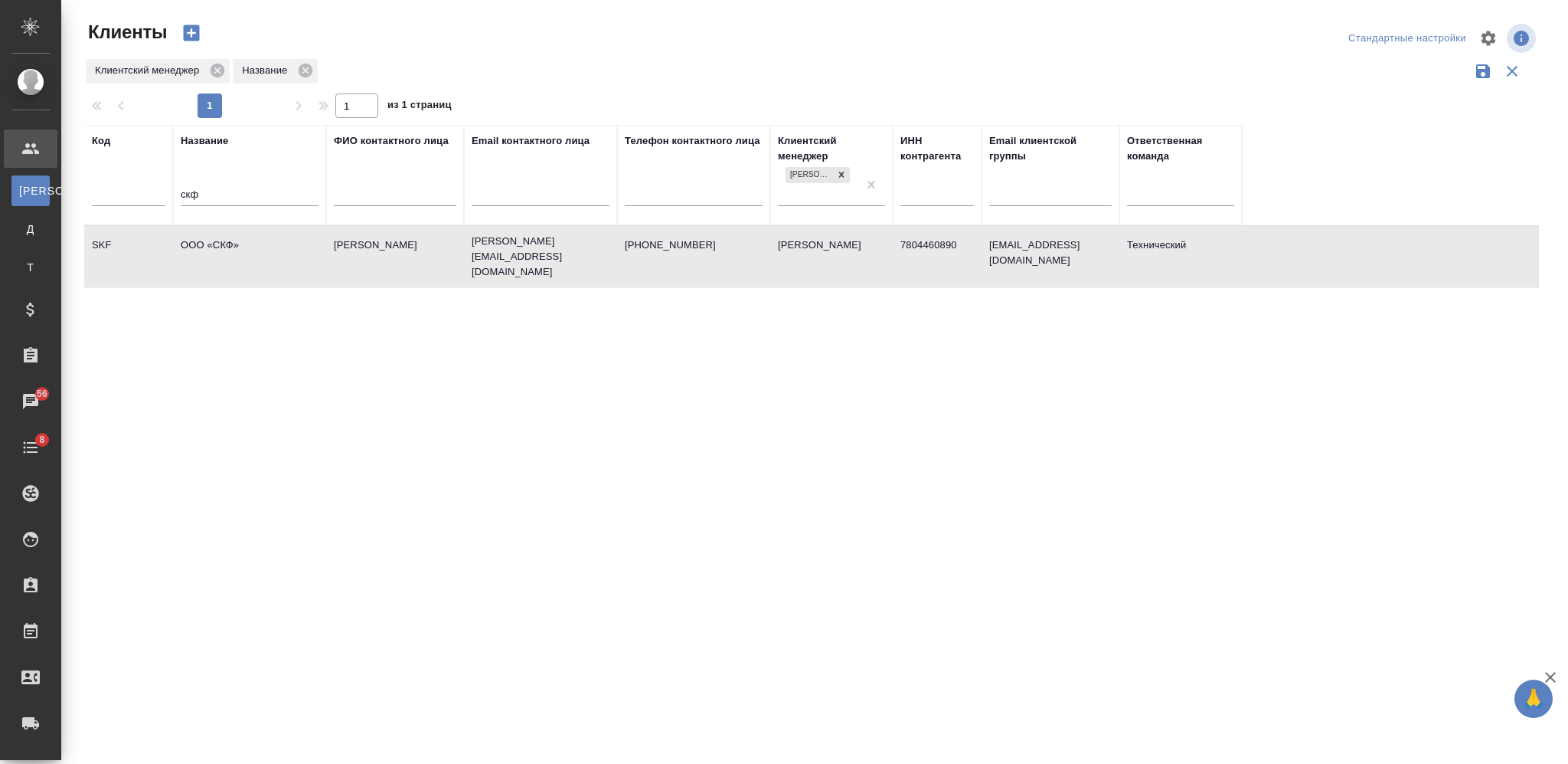
click at [215, 249] on td "ООО «СКФ»" at bounding box center [250, 256] width 153 height 53
click at [188, 199] on input "скф" at bounding box center [249, 196] width 138 height 19
click at [188, 198] on input "скф" at bounding box center [249, 196] width 138 height 19
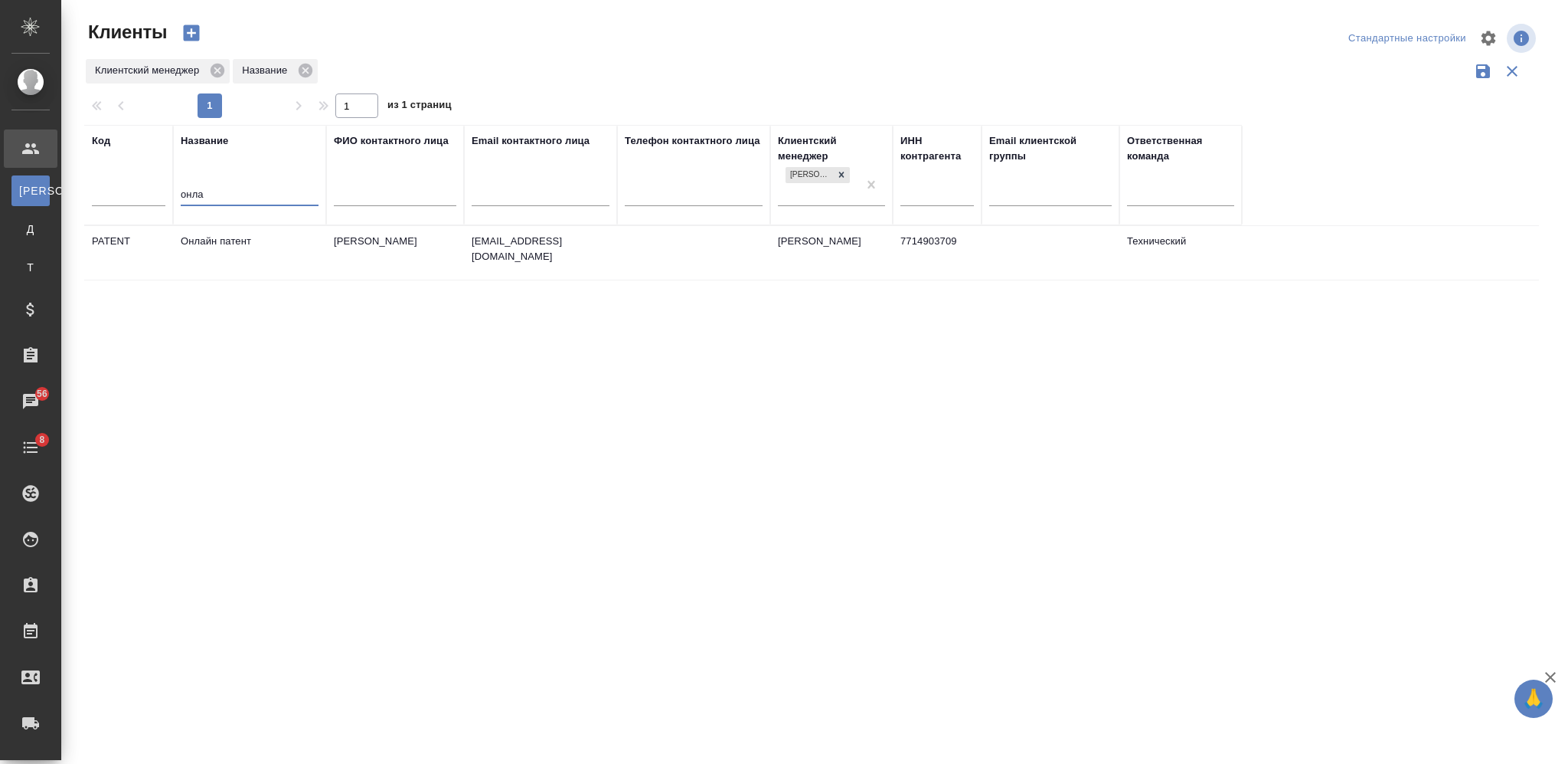
type input "онла"
click at [228, 251] on td "Онлайн патент" at bounding box center [250, 252] width 153 height 53
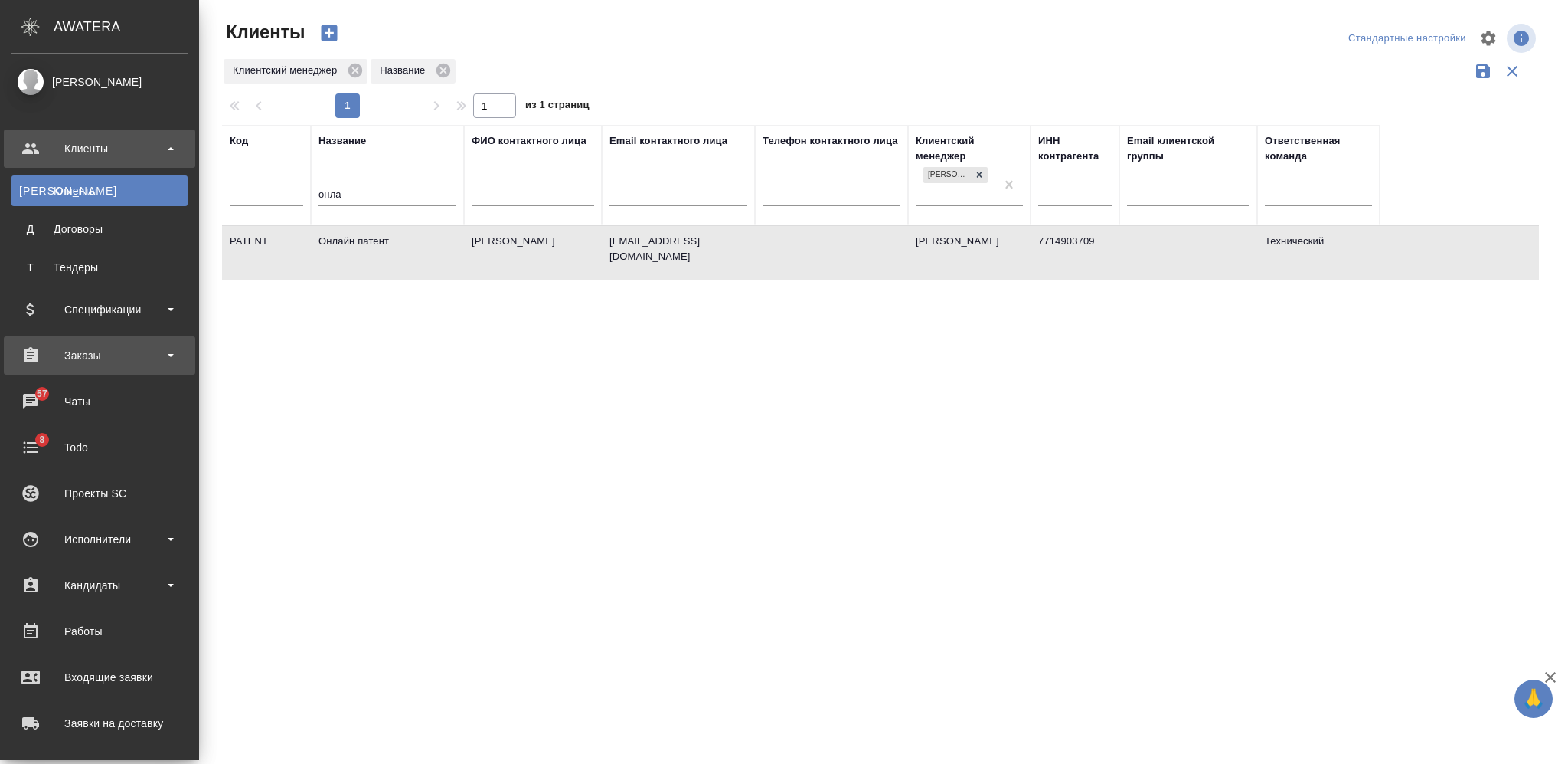
click at [67, 348] on div "Заказы" at bounding box center [99, 355] width 176 height 23
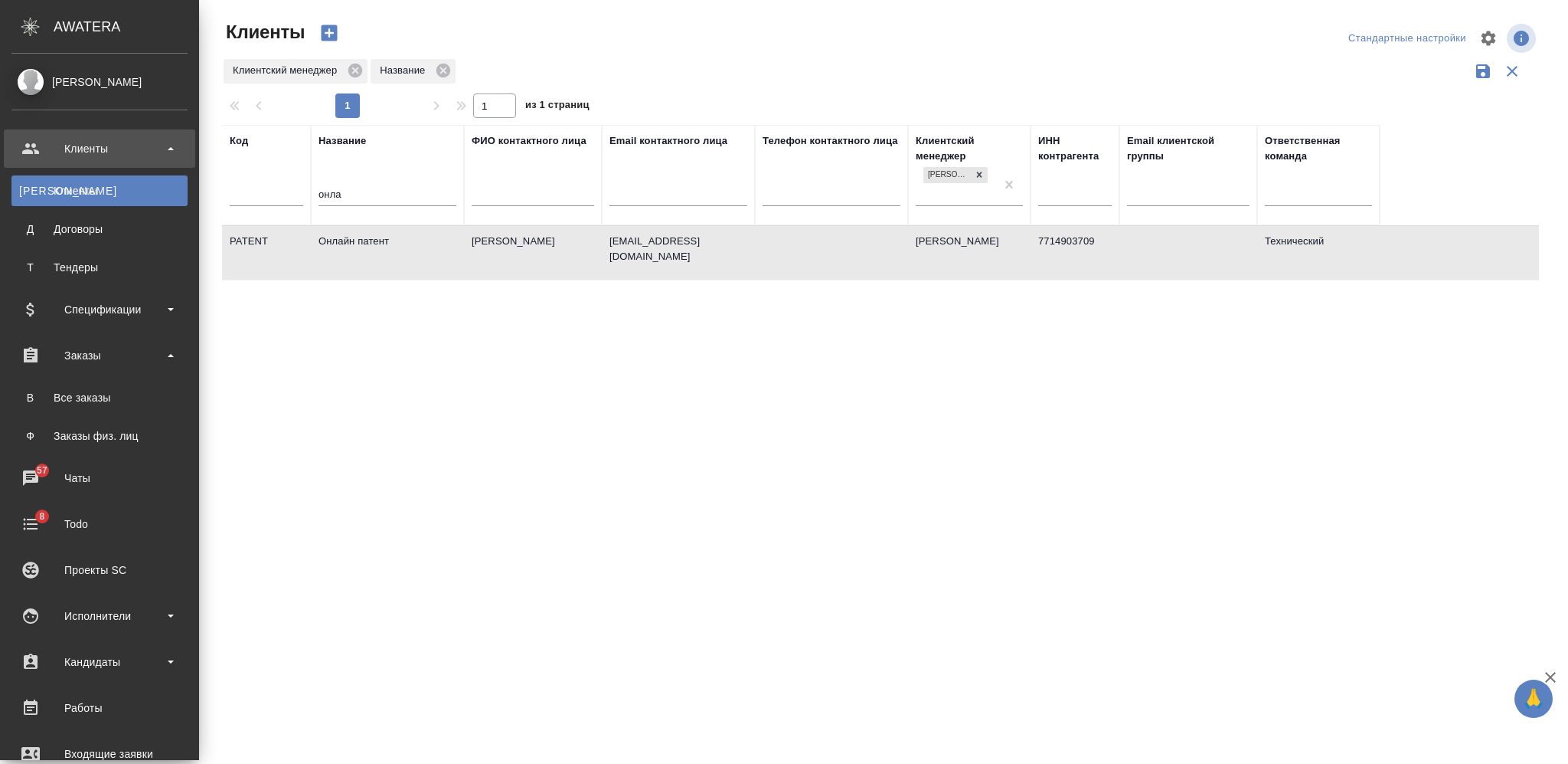
click at [117, 394] on div "Все заказы" at bounding box center [100, 397] width 161 height 15
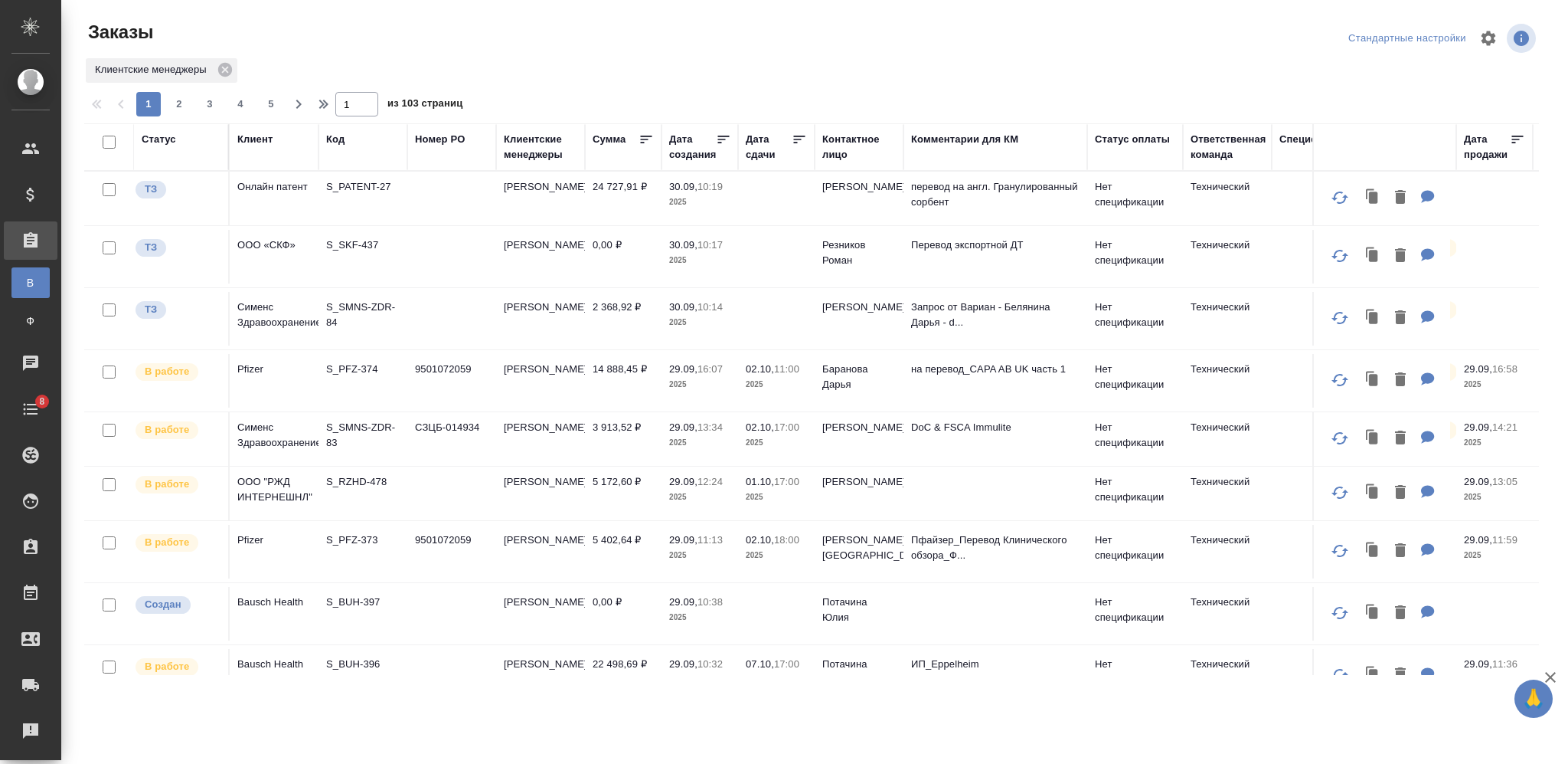
click at [840, 148] on div "Контактное лицо" at bounding box center [859, 147] width 73 height 30
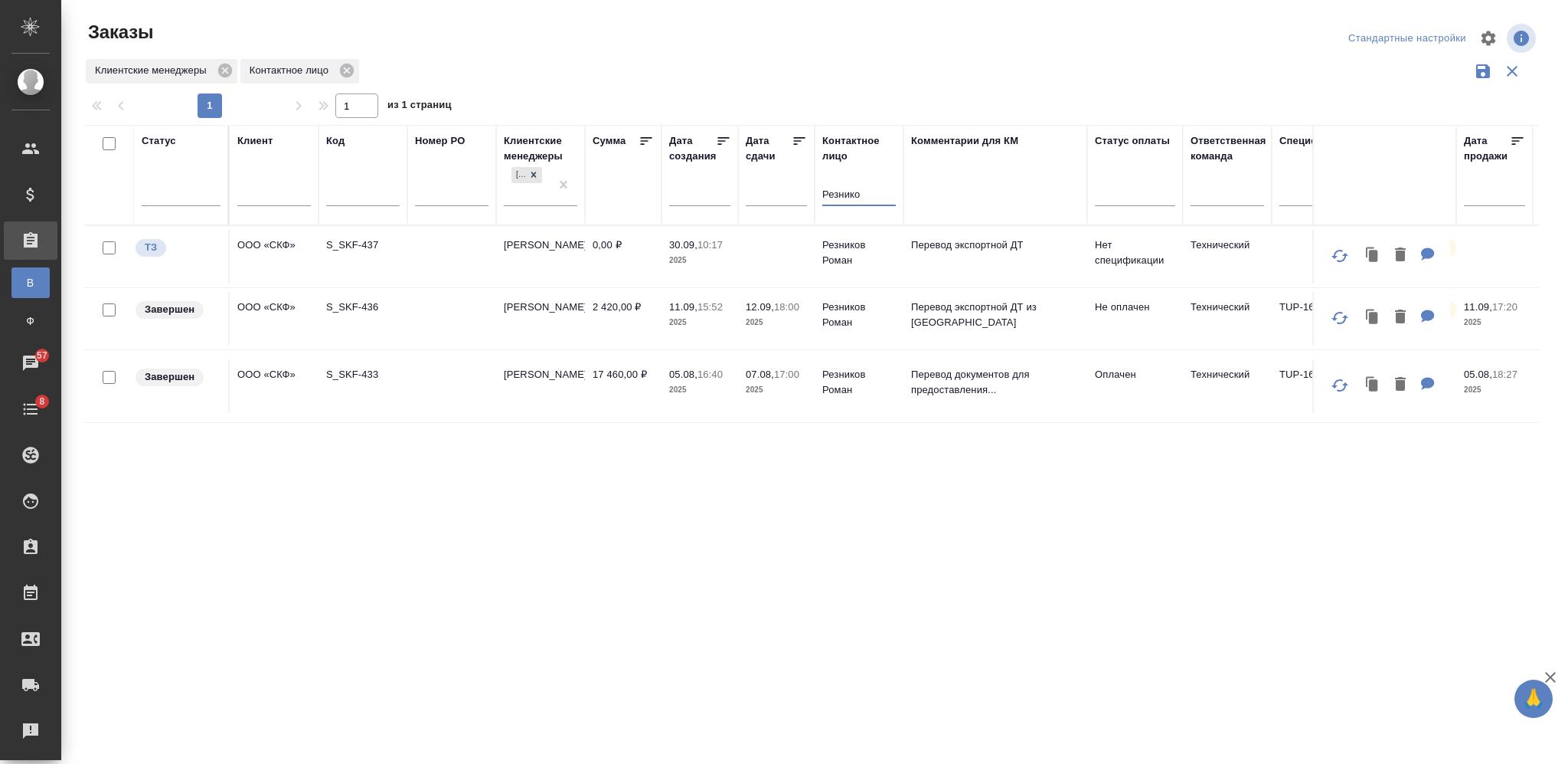
type input "Резнико"
click at [444, 309] on td at bounding box center [451, 319] width 89 height 53
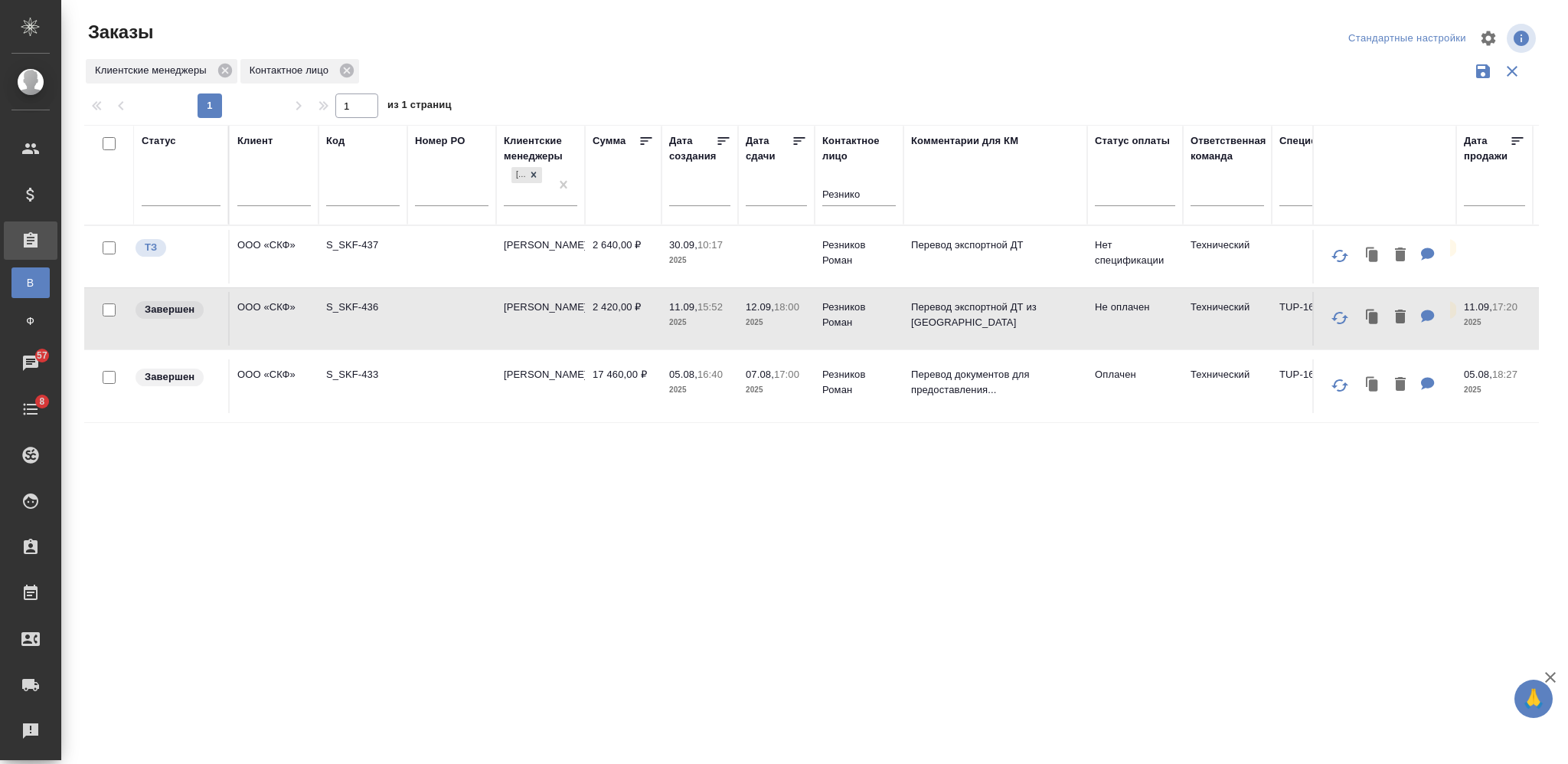
click at [444, 309] on td at bounding box center [451, 319] width 89 height 53
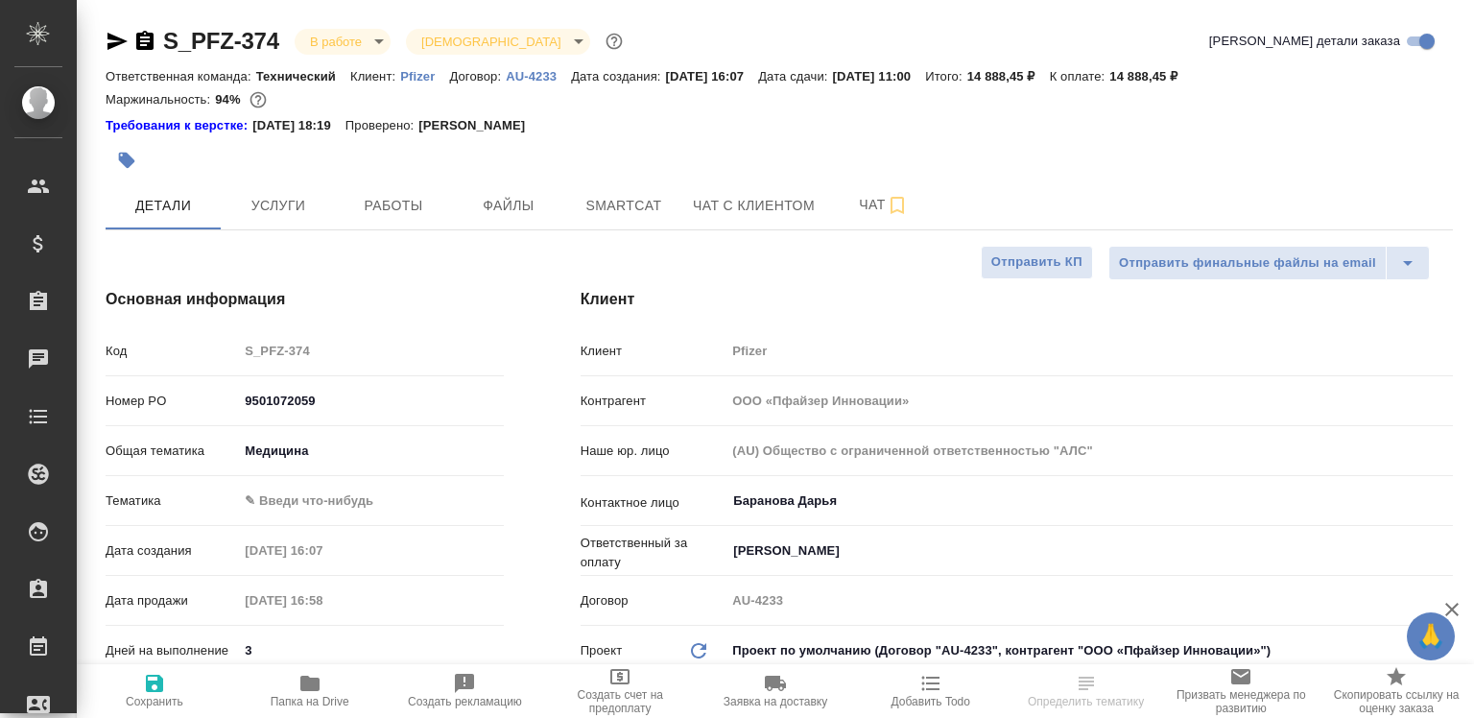
select select "RU"
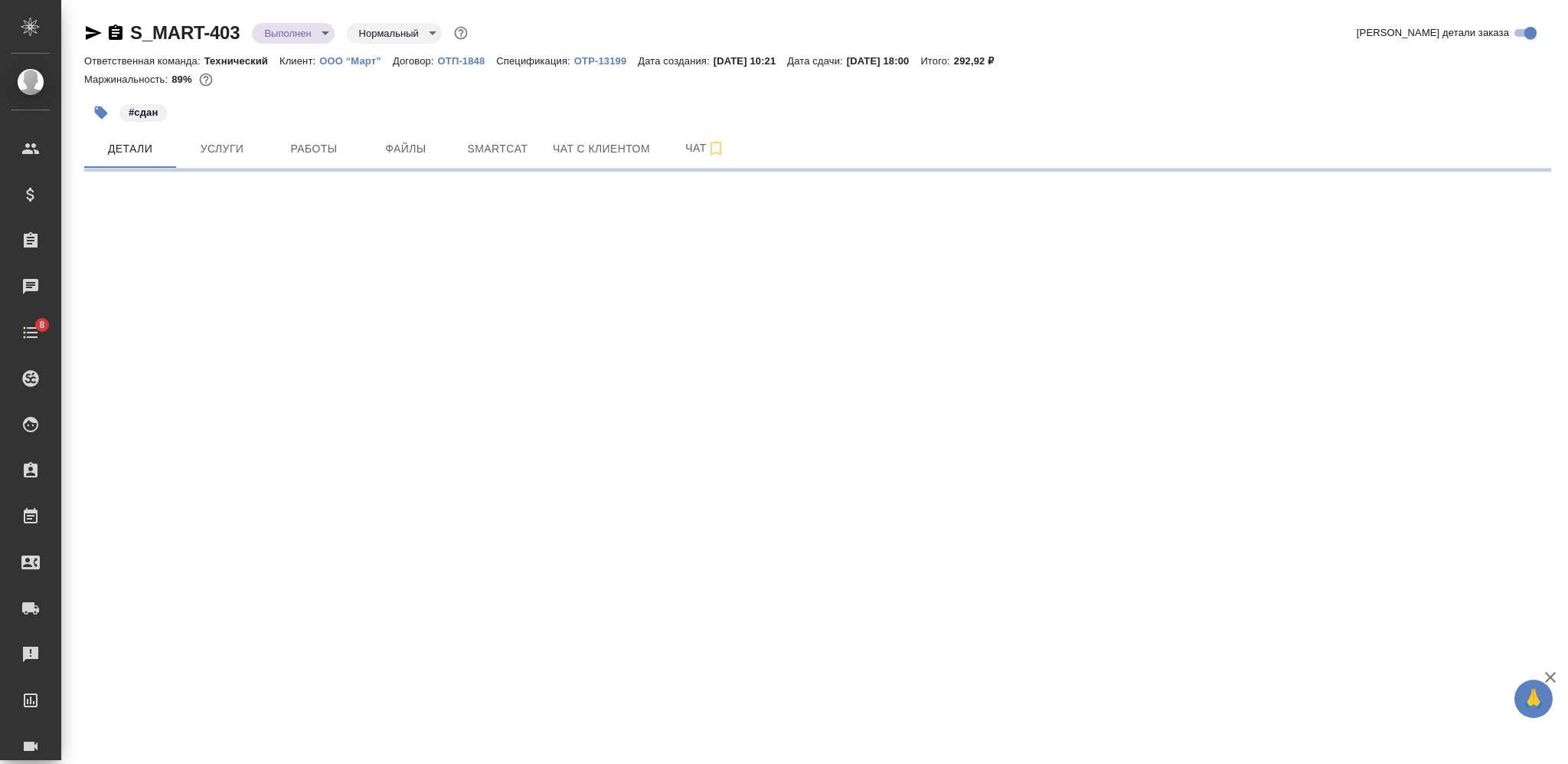
select select "RU"
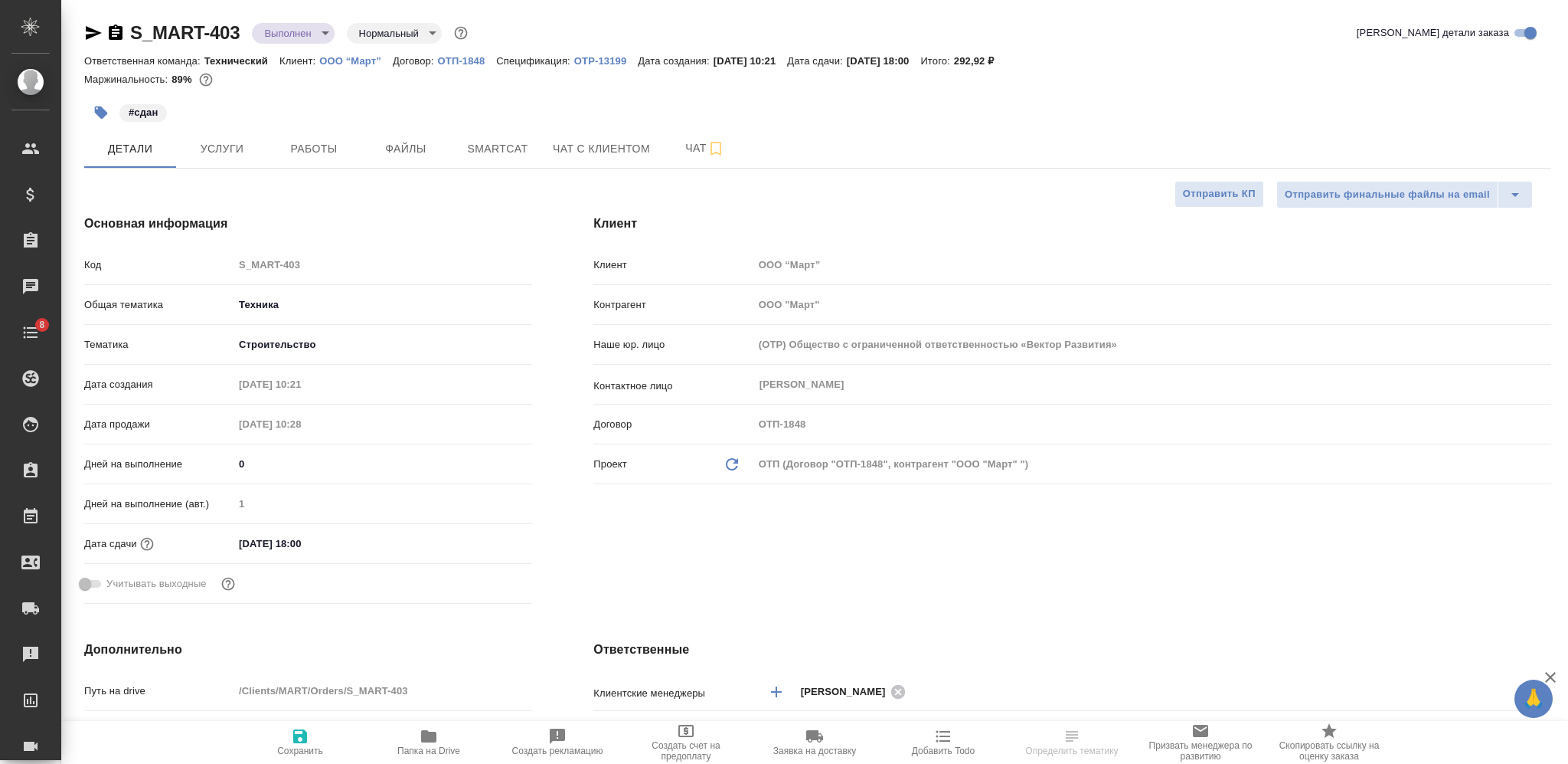
type textarea "x"
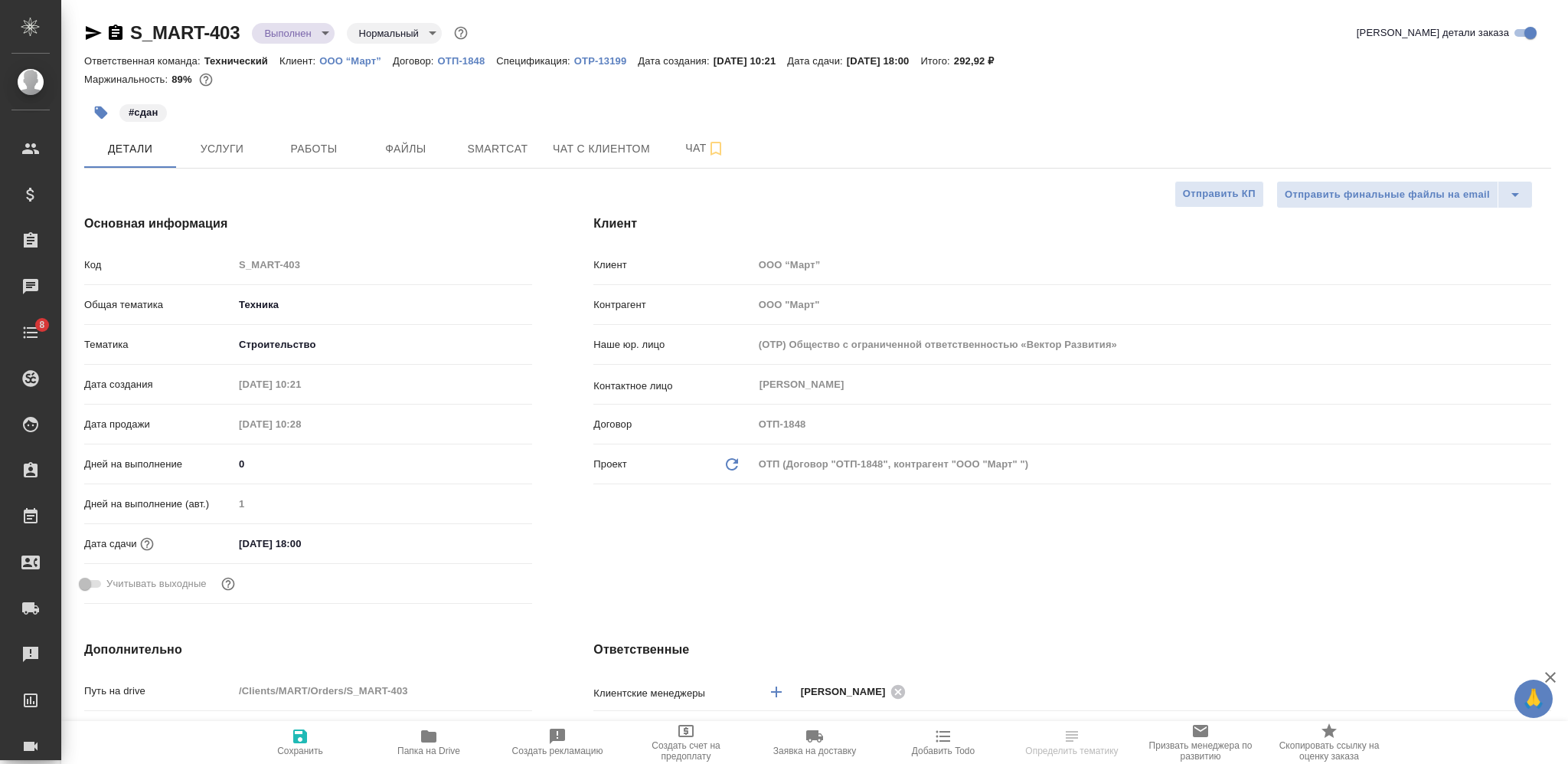
type textarea "x"
click at [291, 30] on body "🙏 .cls-1 fill:#fff; AWATERA Nikiforova Valeria Клиенты Спецификации Заказы Чаты…" at bounding box center [784, 382] width 1568 height 764
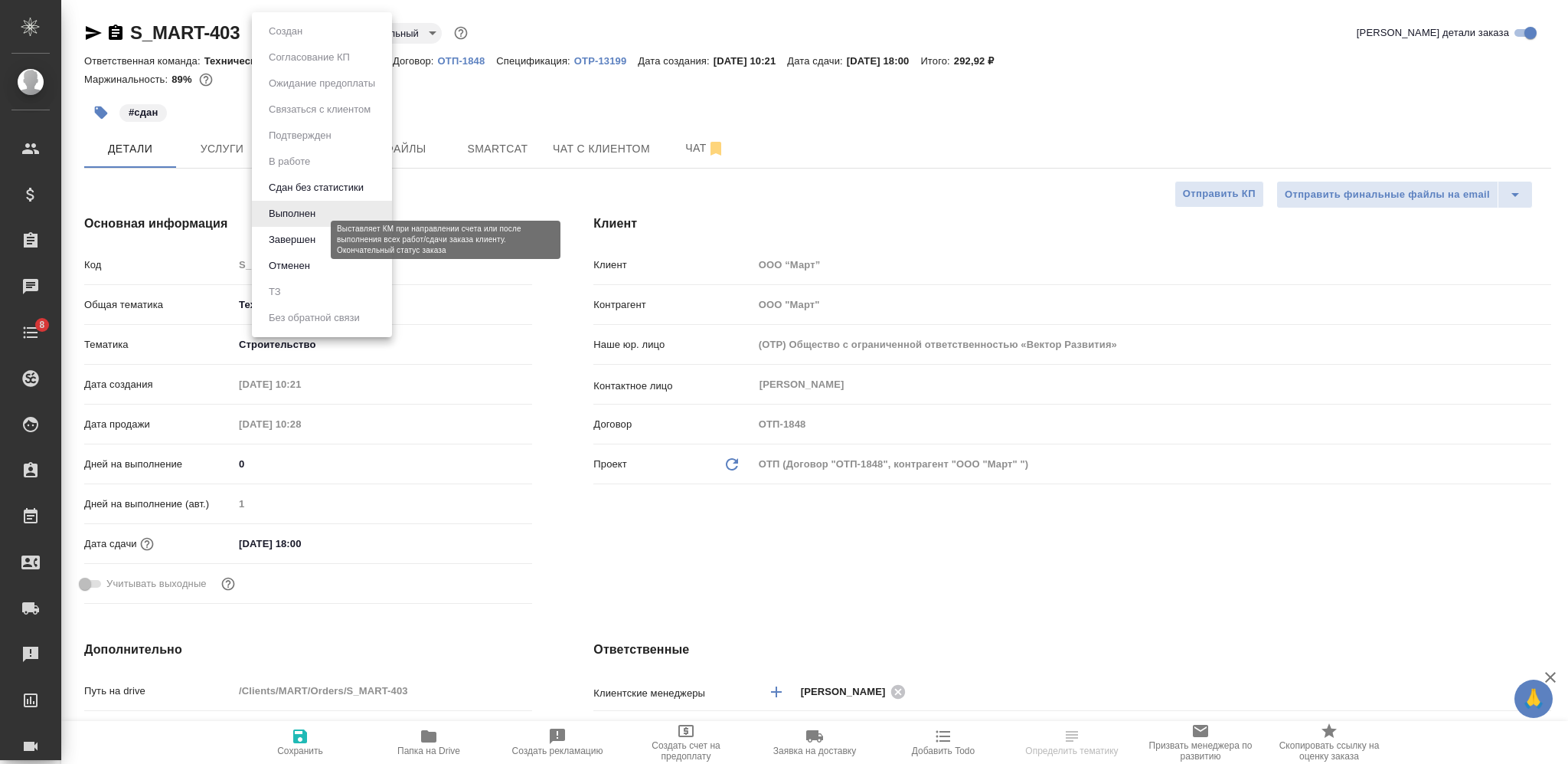
click at [311, 239] on button "Завершен" at bounding box center [292, 239] width 56 height 17
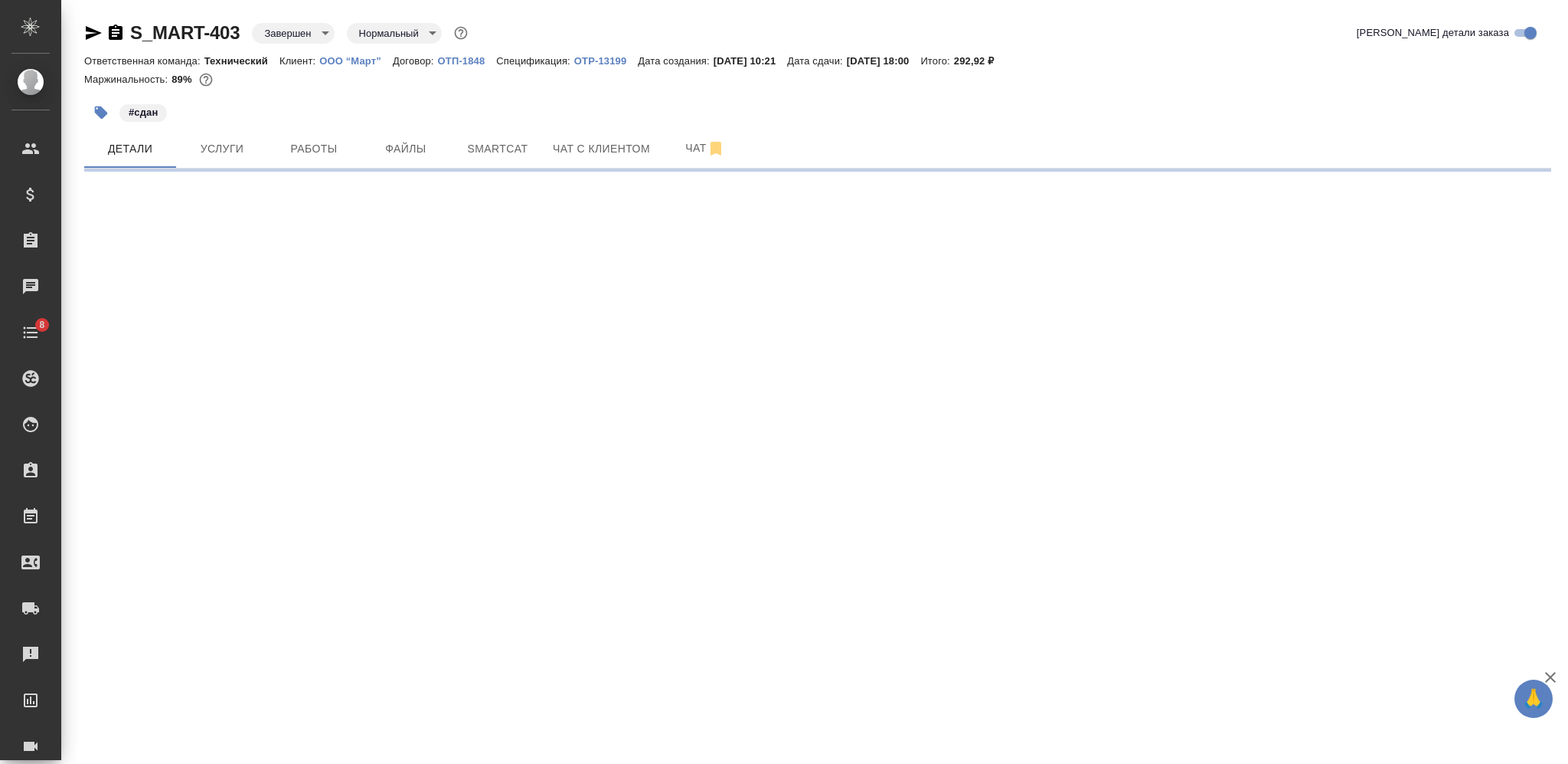
select select "RU"
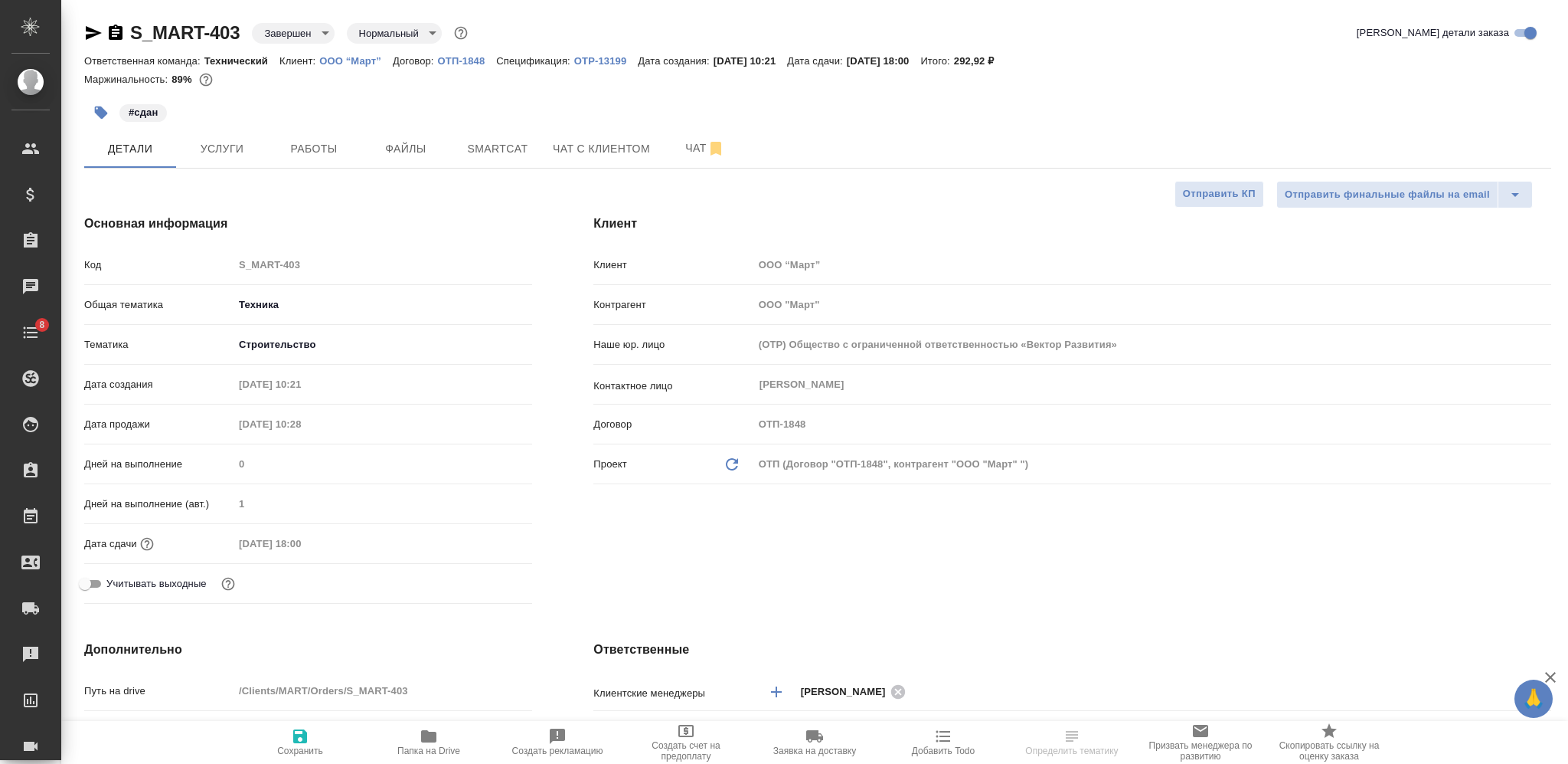
type textarea "x"
click at [349, 59] on p "ООО “Март”" at bounding box center [356, 61] width 73 height 11
select select "RU"
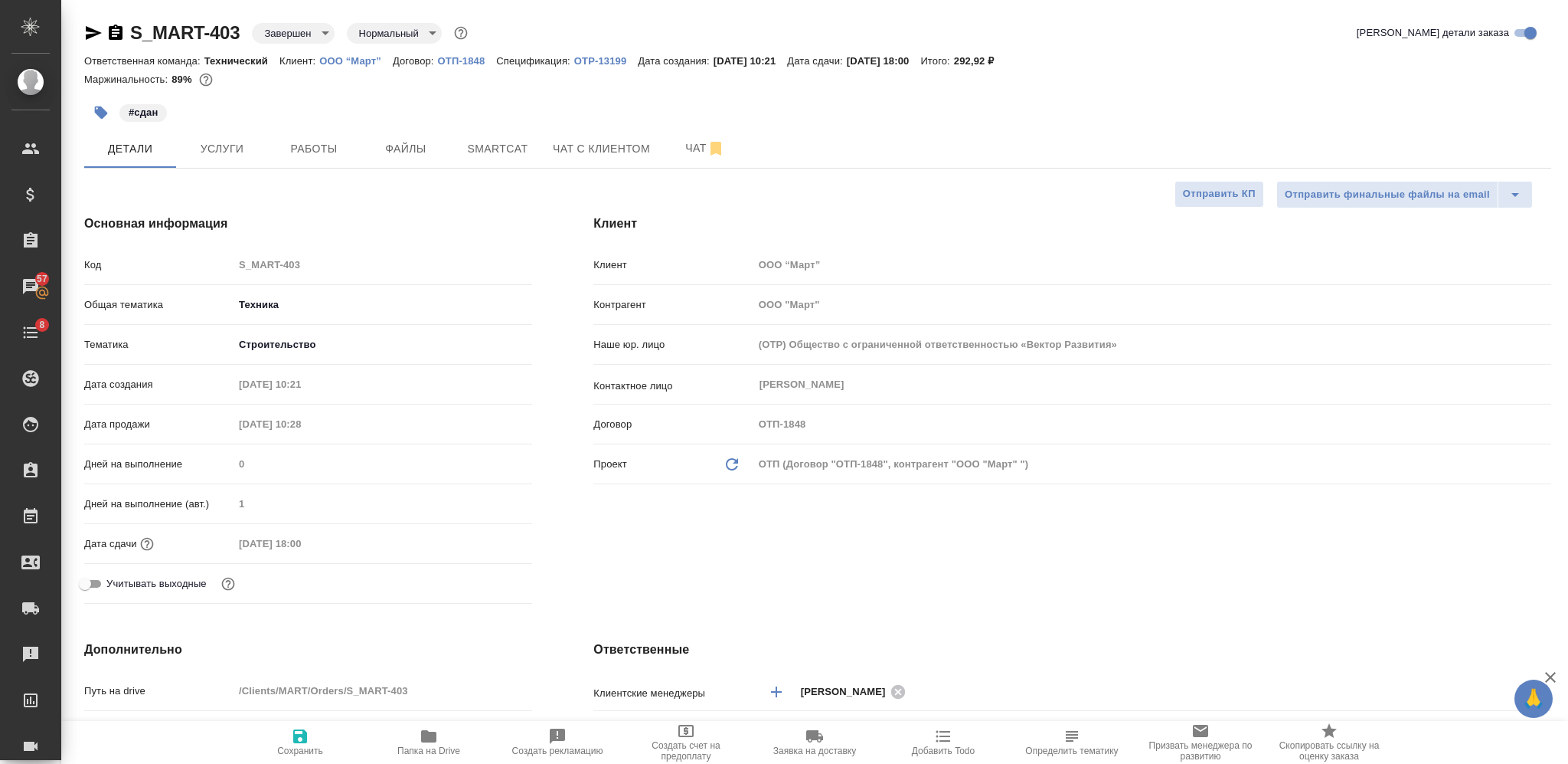
type textarea "x"
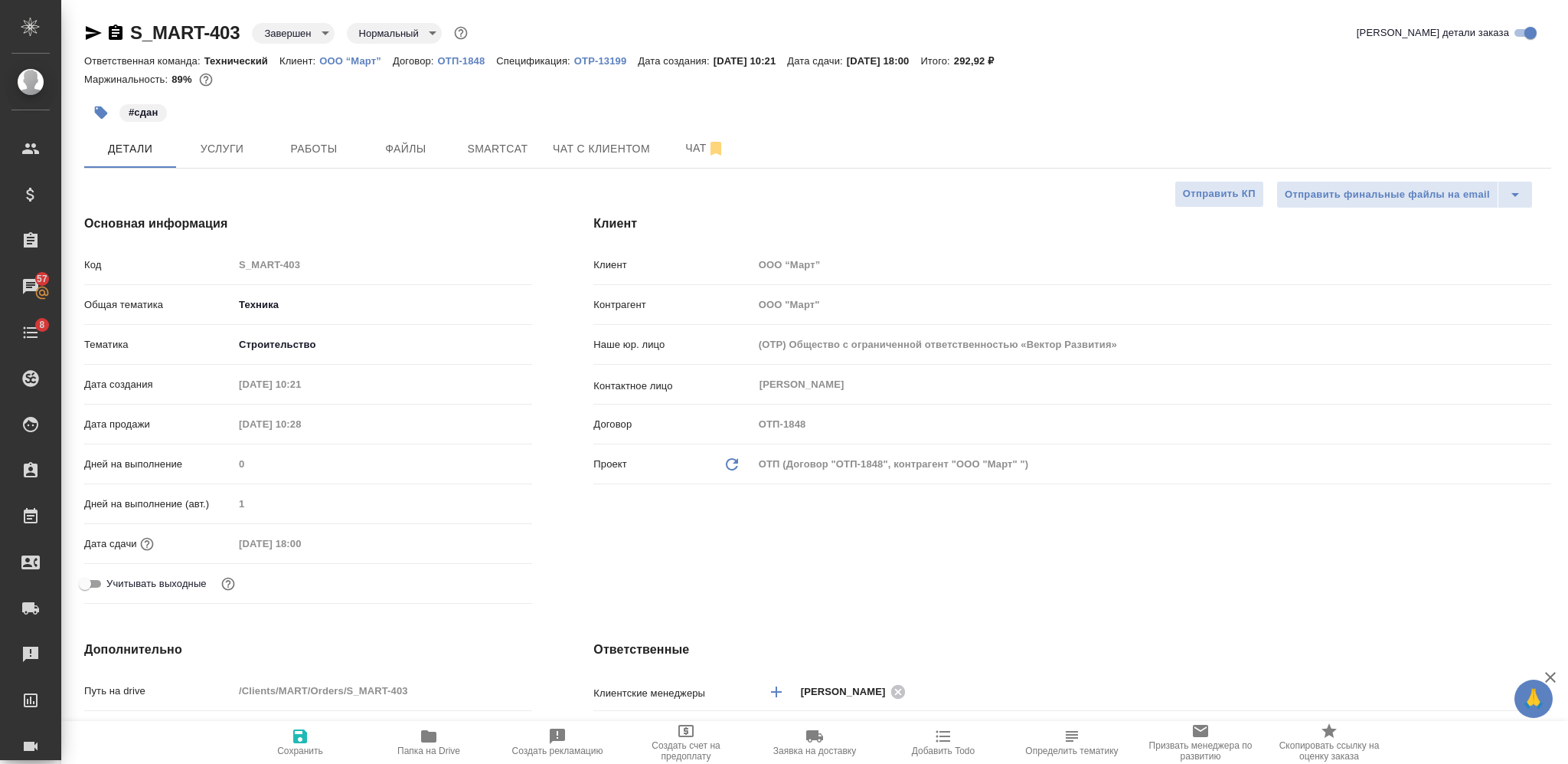
type textarea "x"
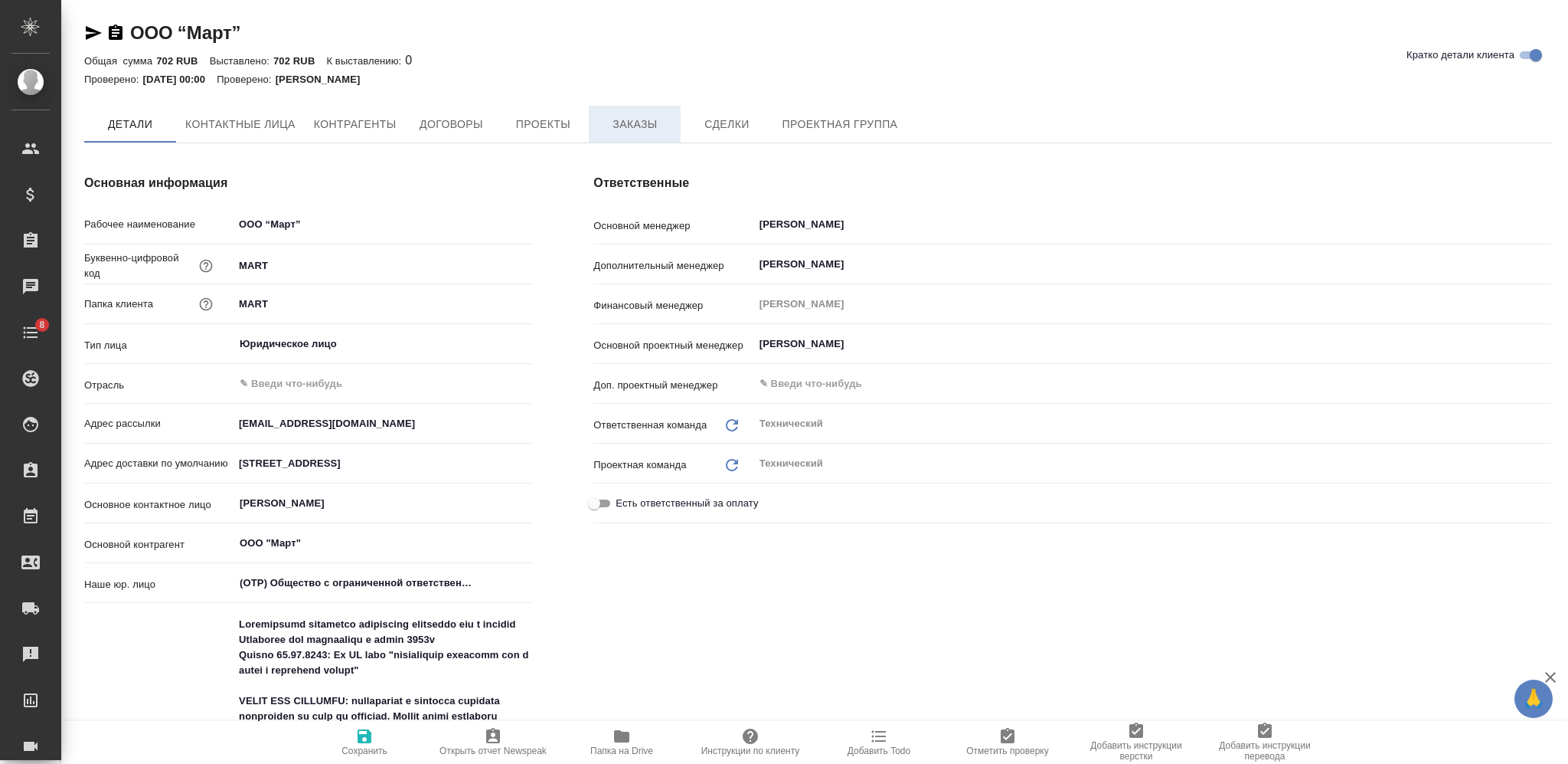
click at [634, 121] on span "Заказы" at bounding box center [634, 125] width 73 height 19
type textarea "x"
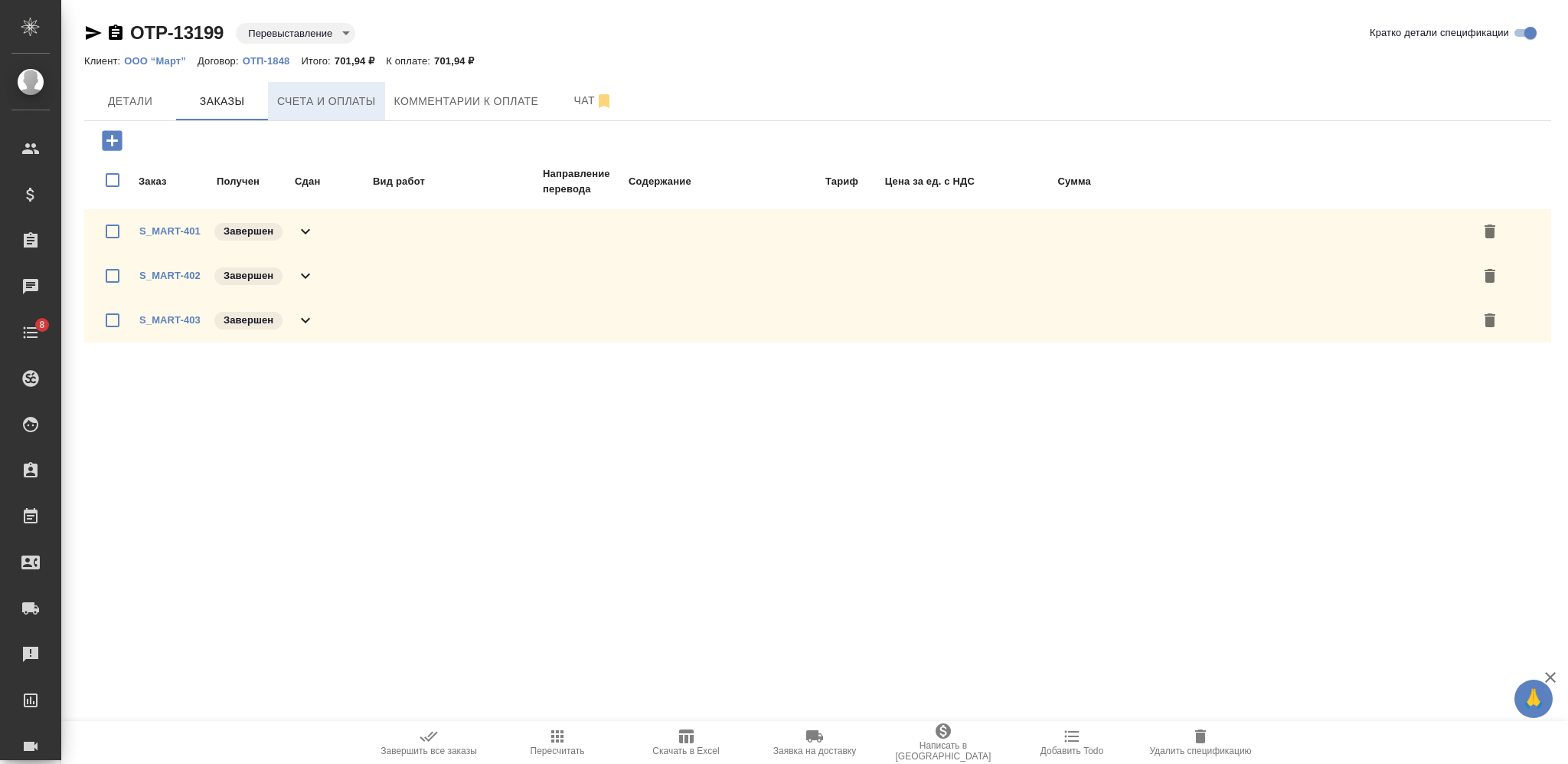
click at [348, 93] on span "Счета и оплаты" at bounding box center [326, 101] width 99 height 19
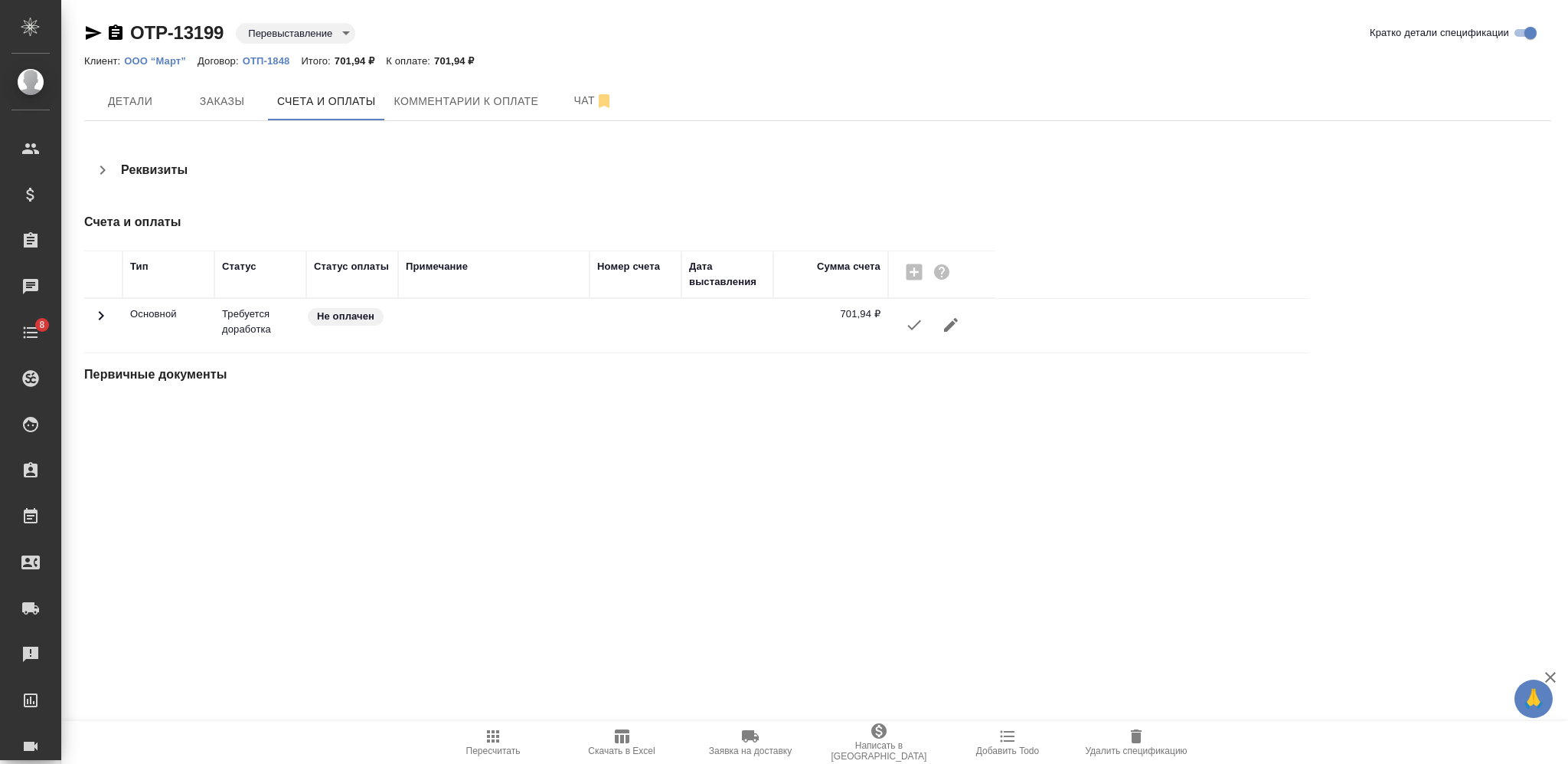
click at [915, 323] on icon "button" at bounding box center [914, 324] width 18 height 18
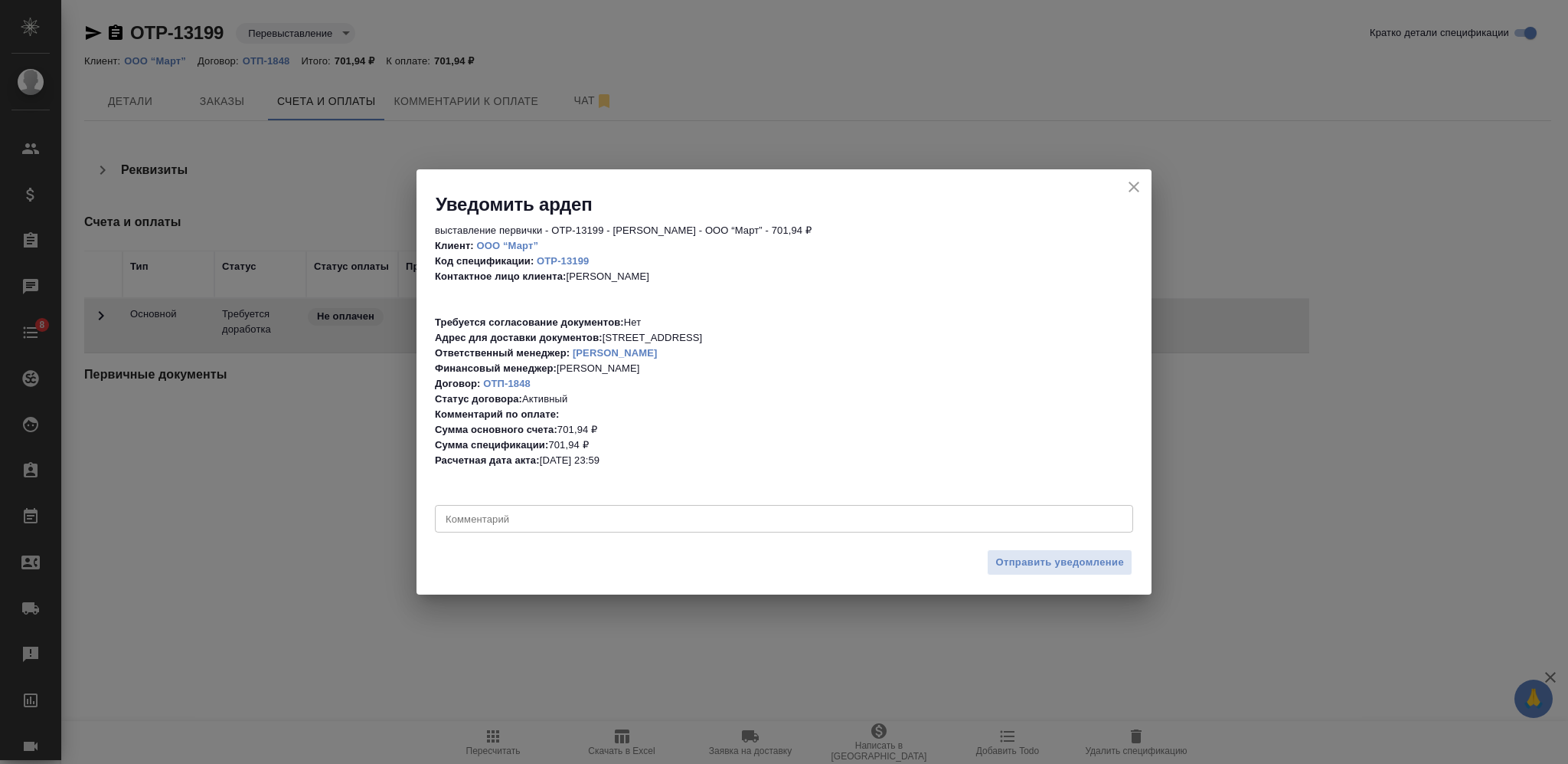
click at [843, 521] on textarea at bounding box center [784, 518] width 677 height 11
type textarea "все заказы добавлены)"
click at [1088, 562] on span "Отправить уведомление" at bounding box center [1059, 563] width 128 height 18
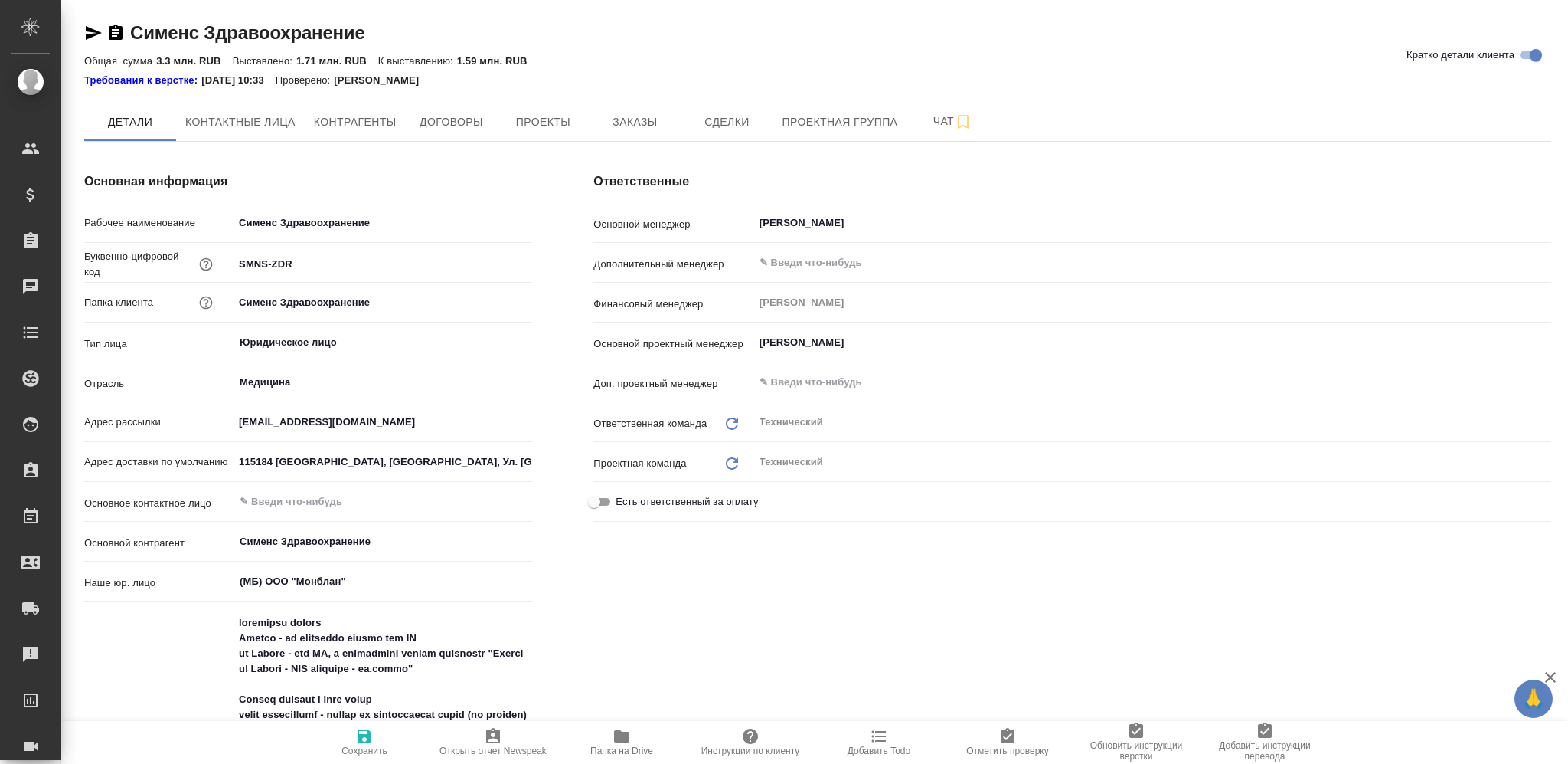
type textarea "x"
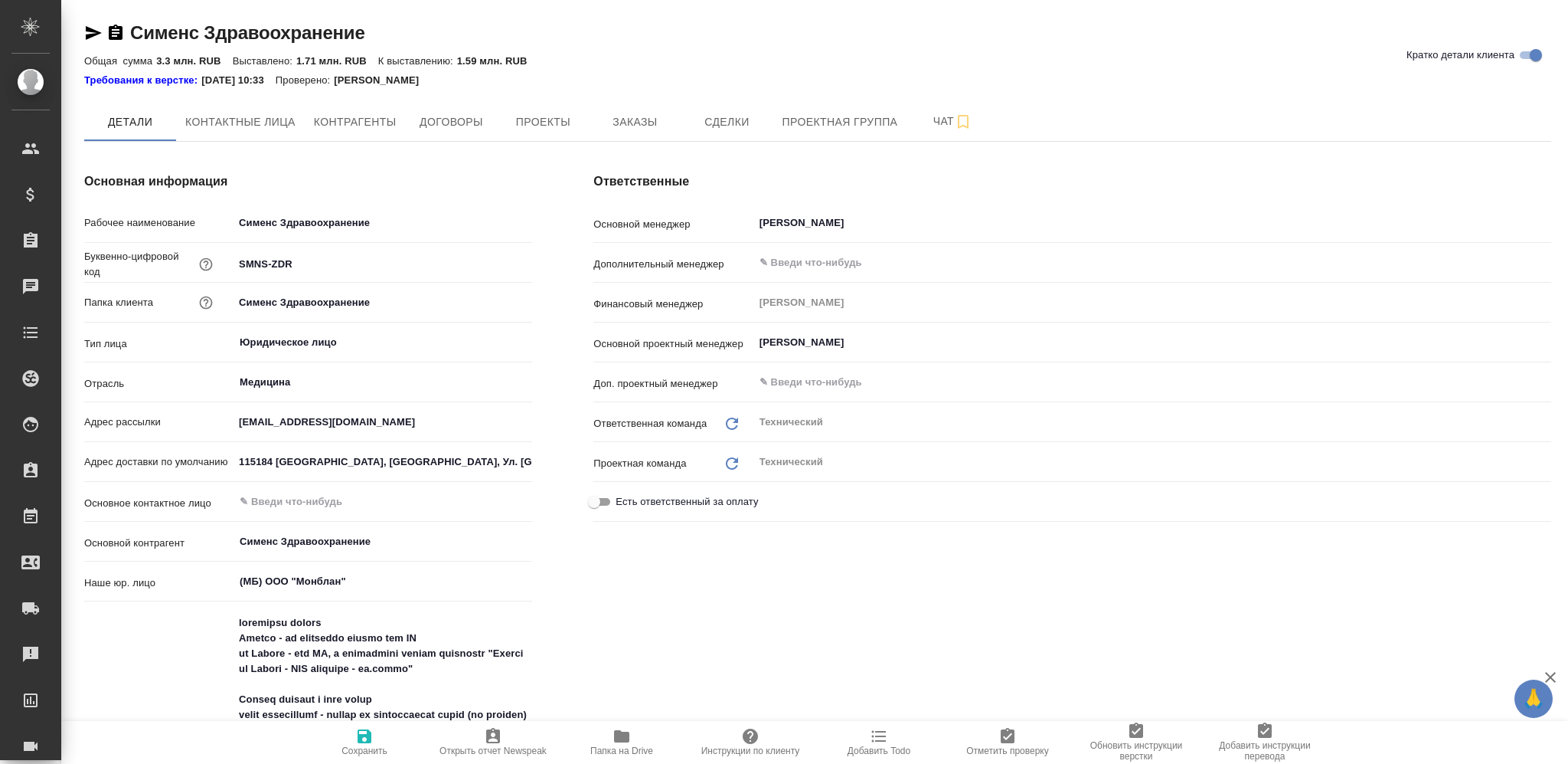
type textarea "x"
click at [619, 125] on span "Заказы" at bounding box center [634, 122] width 73 height 19
type textarea "x"
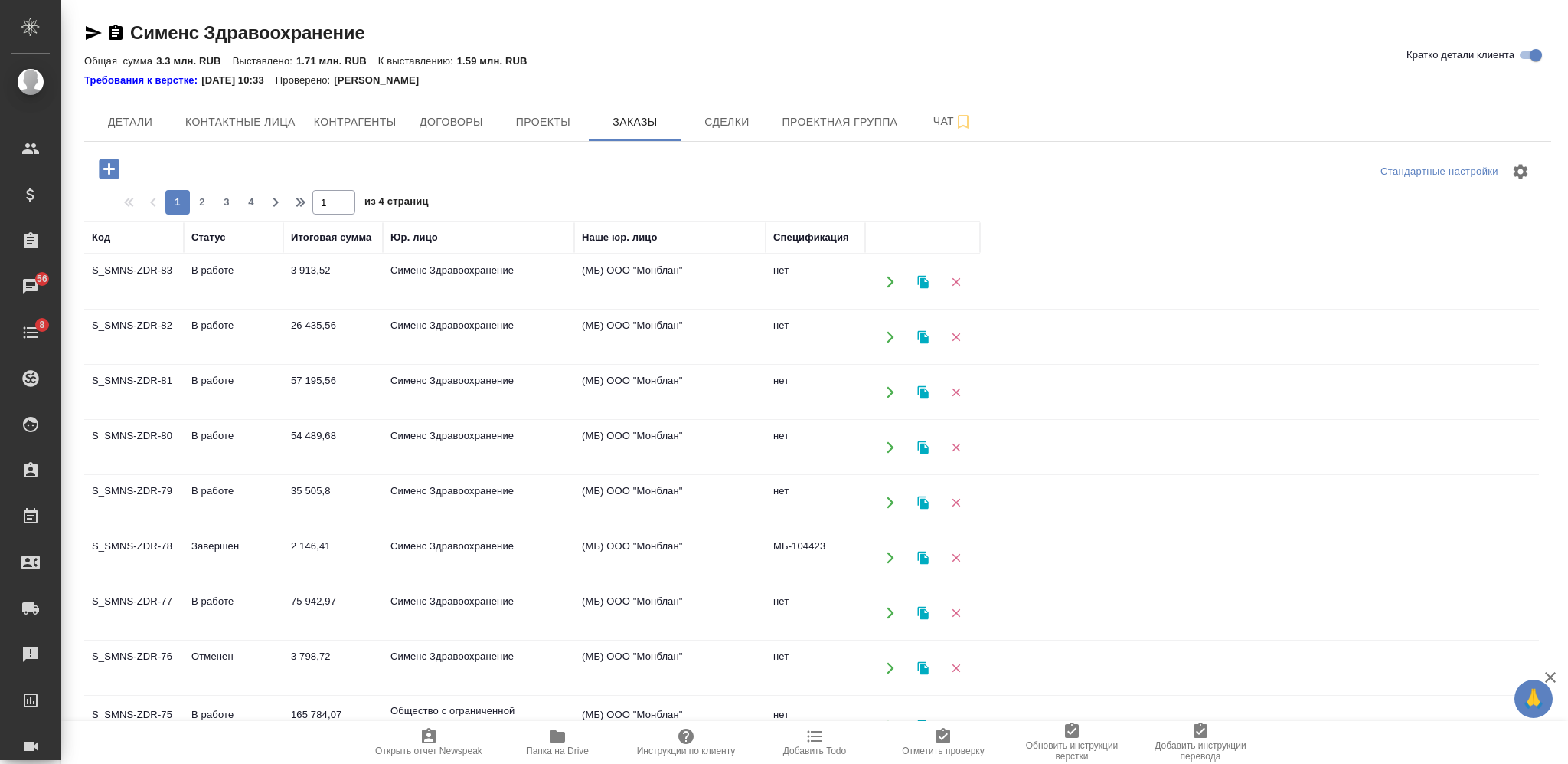
click at [107, 164] on icon "button" at bounding box center [109, 168] width 20 height 20
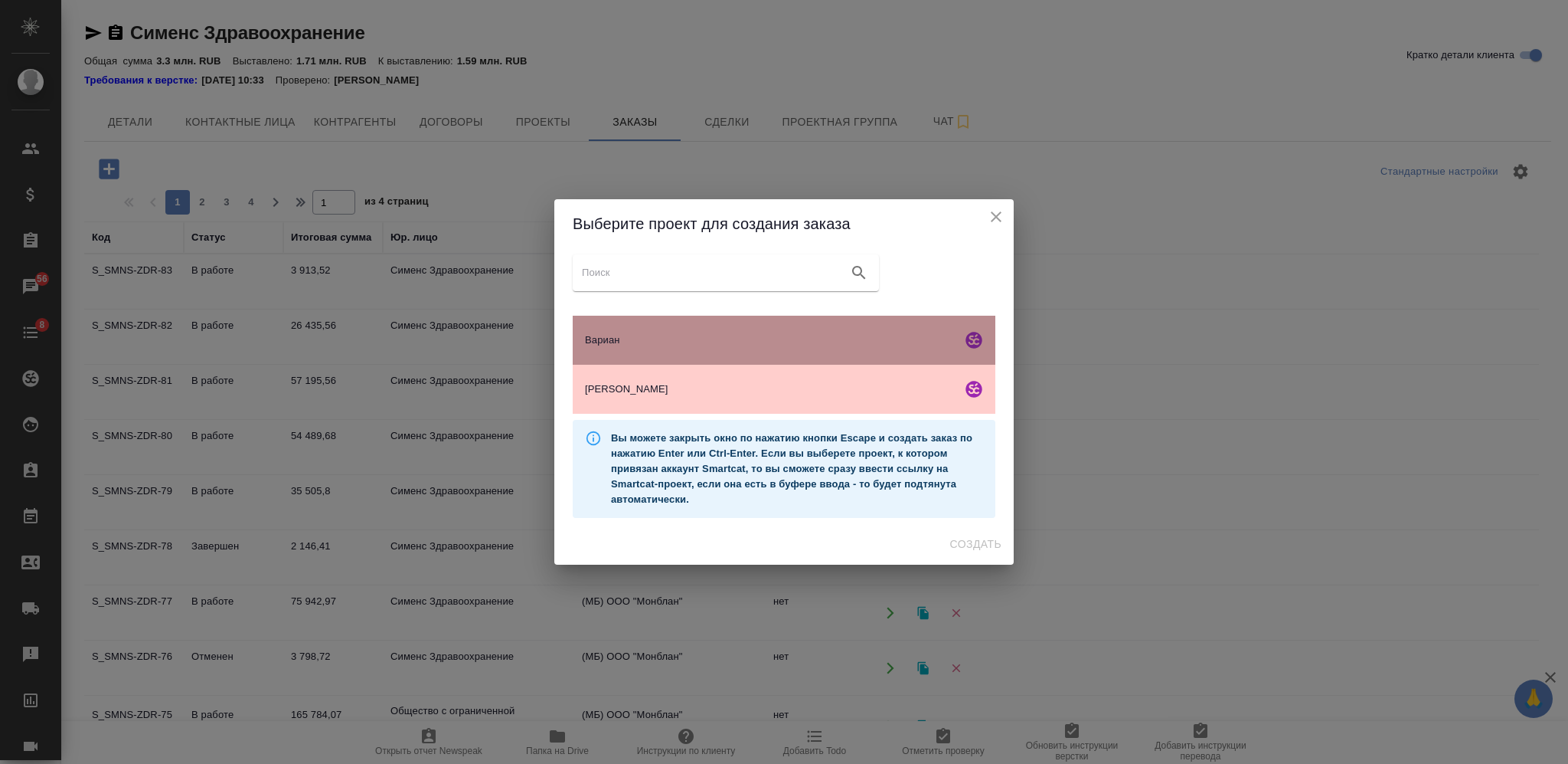
drag, startPoint x: 689, startPoint y: 334, endPoint x: 745, endPoint y: 353, distance: 59.1
click at [691, 334] on span "Вариан" at bounding box center [770, 339] width 370 height 15
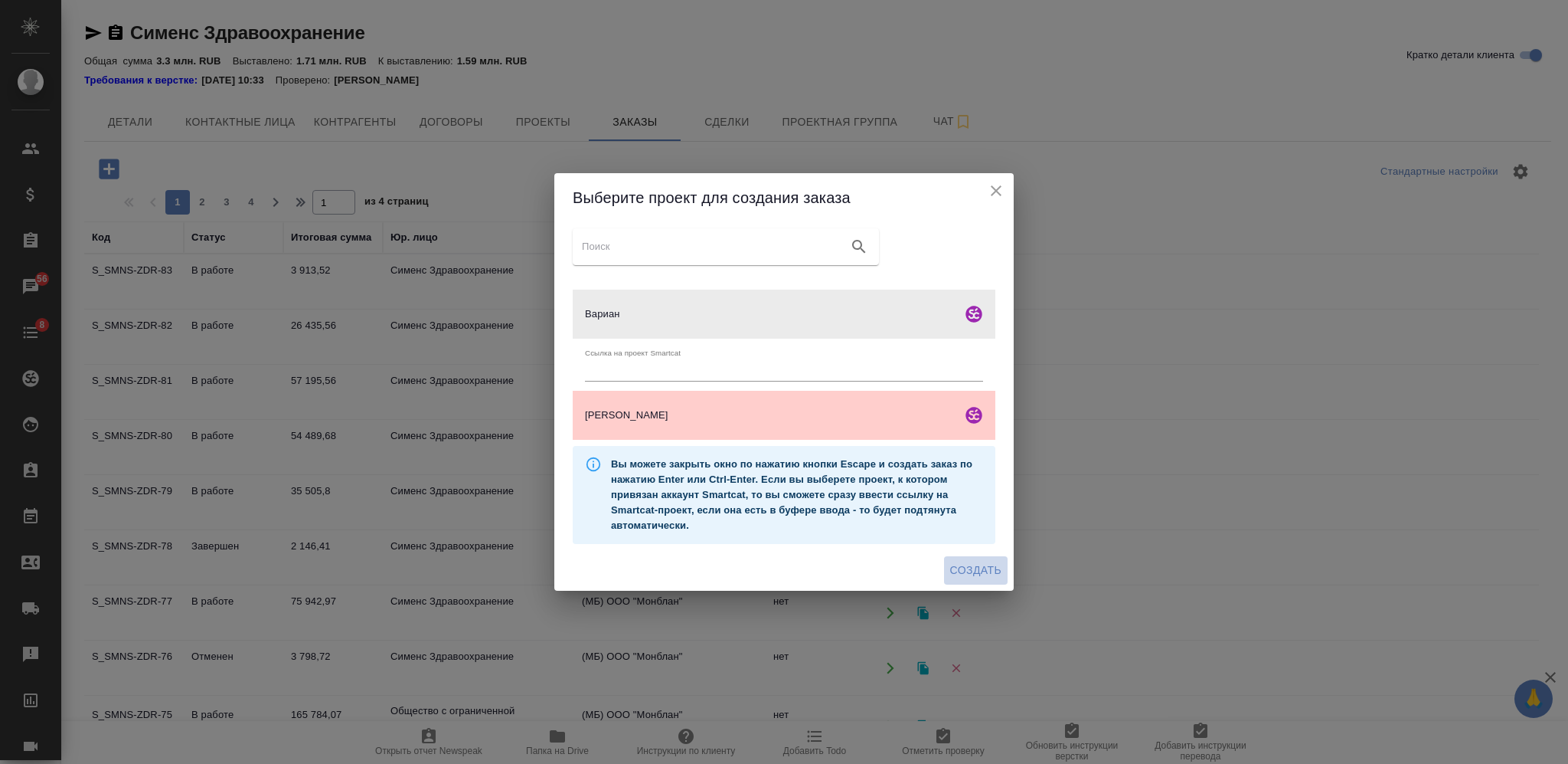
click at [974, 564] on span "Создать" at bounding box center [976, 570] width 51 height 19
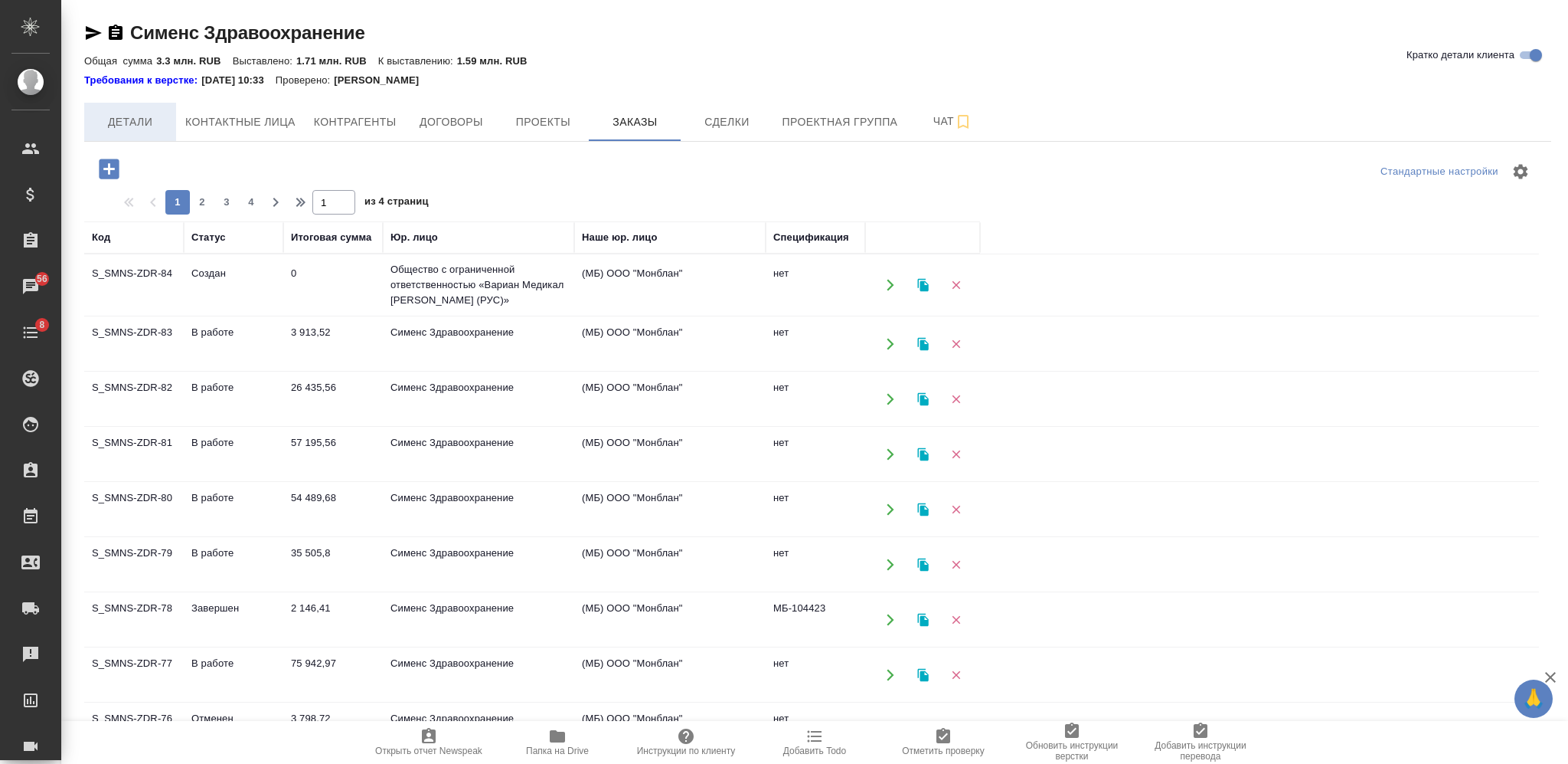
click at [121, 121] on span "Детали" at bounding box center [130, 122] width 73 height 19
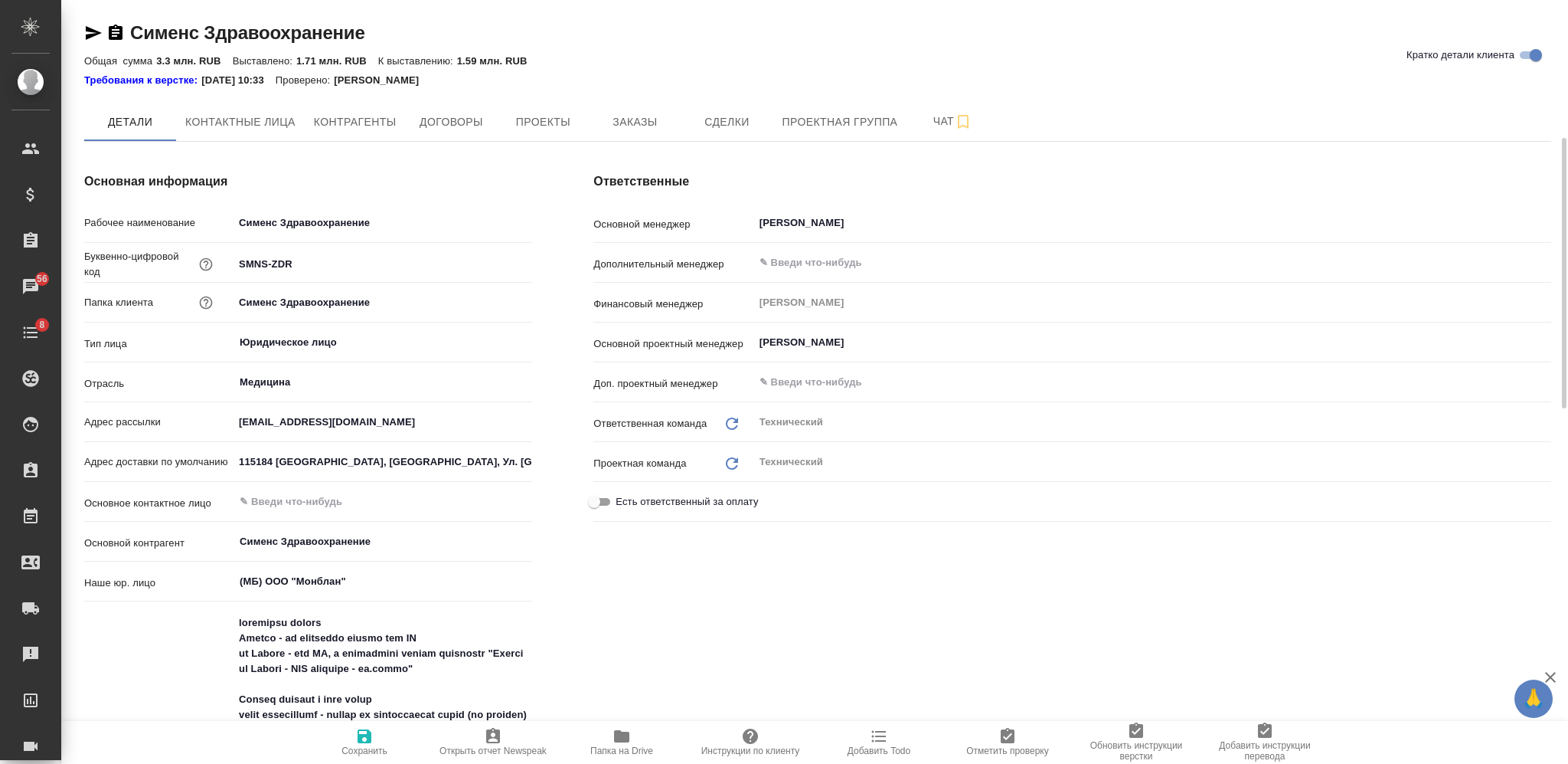
scroll to position [510, 0]
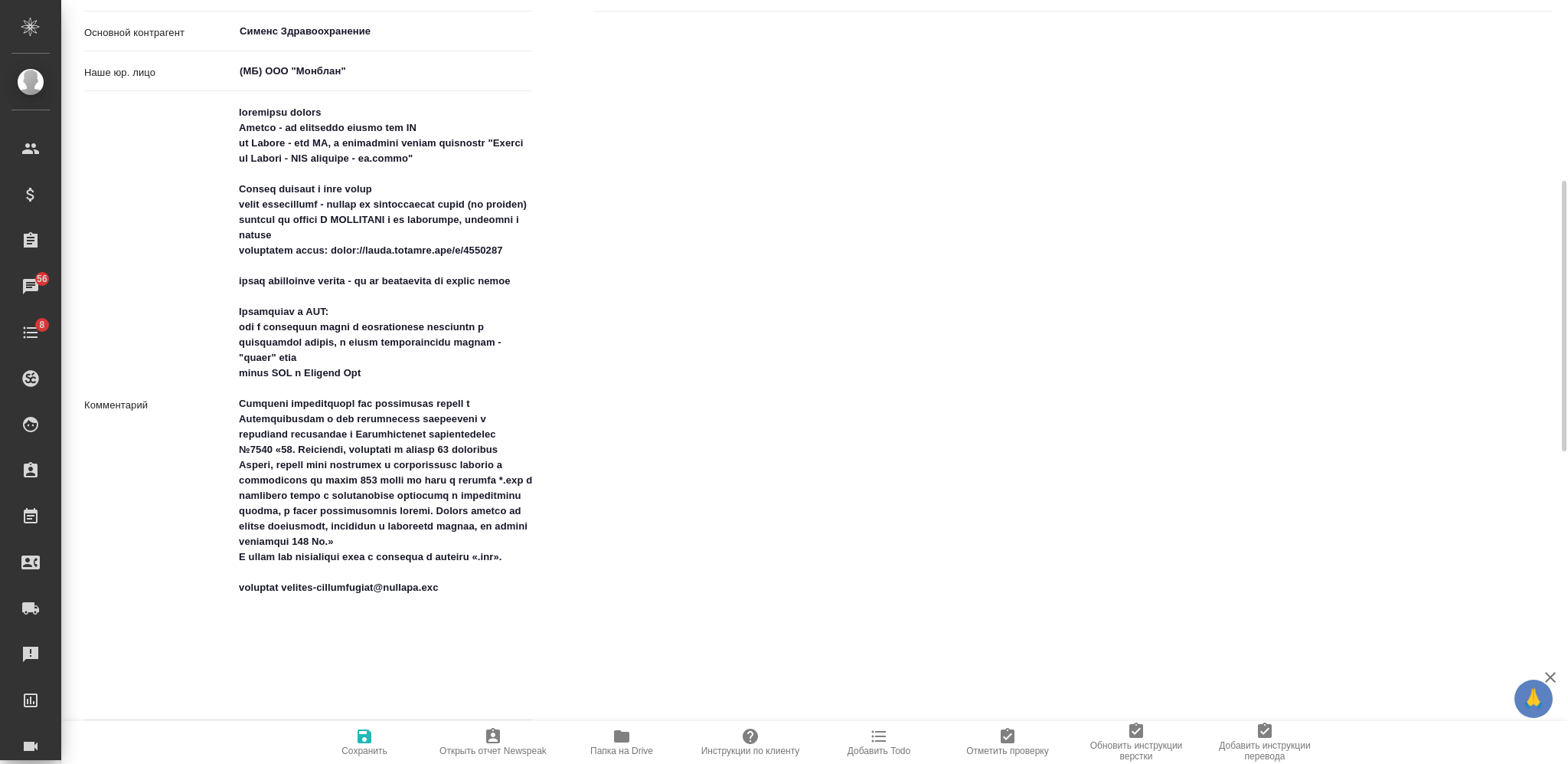
type textarea "x"
drag, startPoint x: 246, startPoint y: 154, endPoint x: 466, endPoint y: 155, distance: 220.0
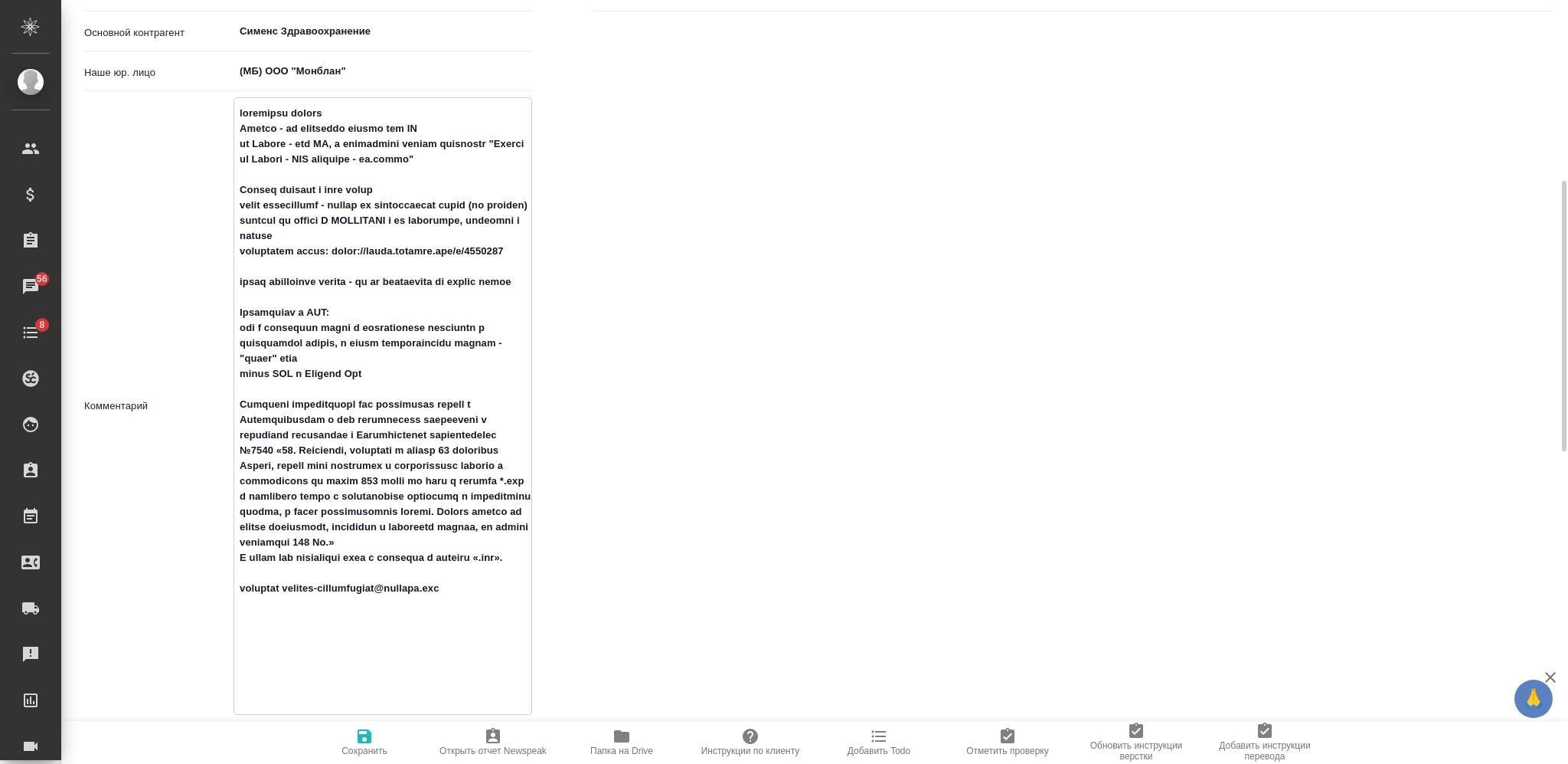
click at [466, 155] on textarea at bounding box center [383, 405] width 297 height 608
type textarea "x"
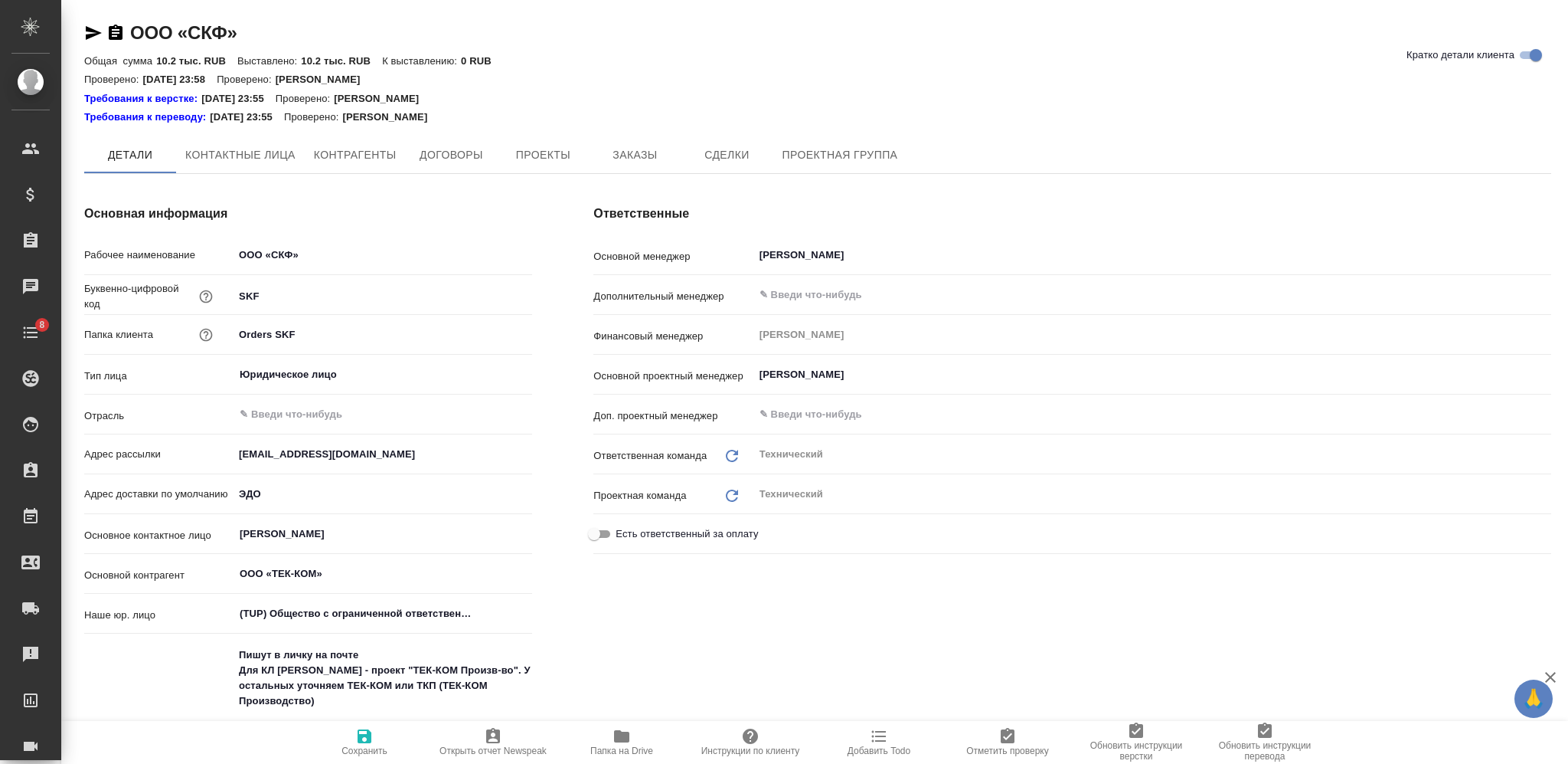
type textarea "x"
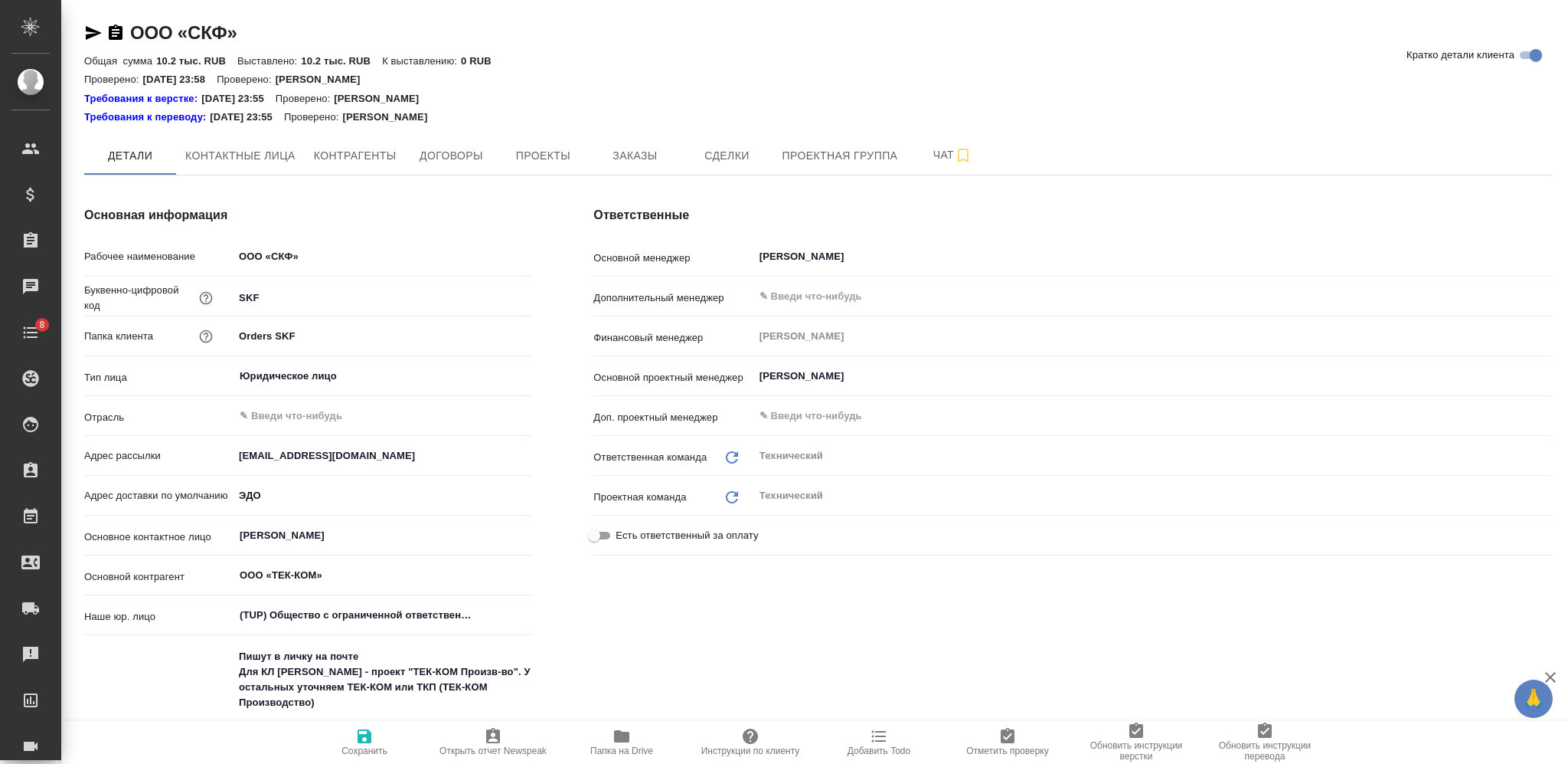
type textarea "x"
click at [604, 155] on span "Заказы" at bounding box center [634, 156] width 73 height 19
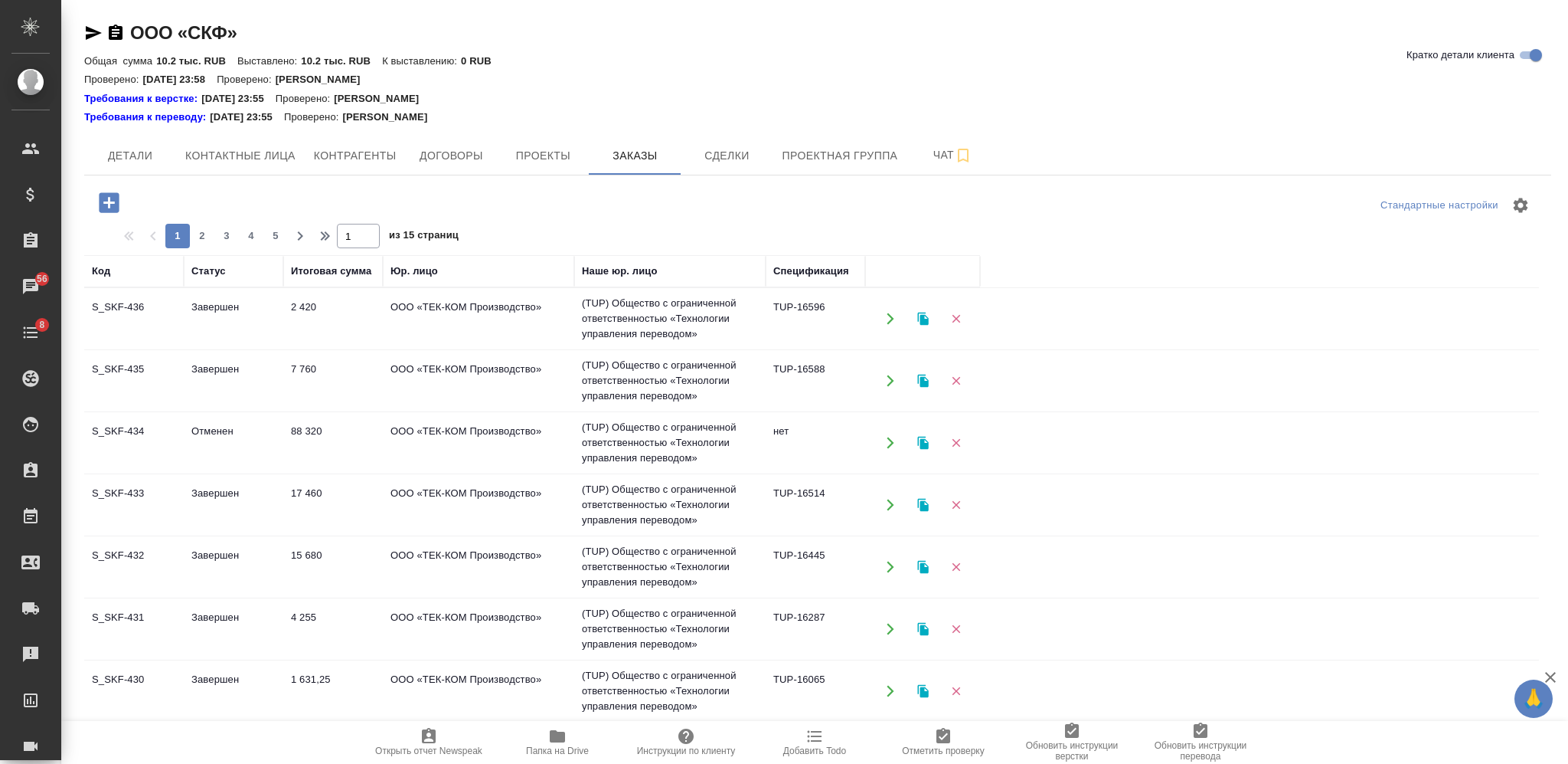
click at [113, 201] on icon "button" at bounding box center [109, 203] width 27 height 27
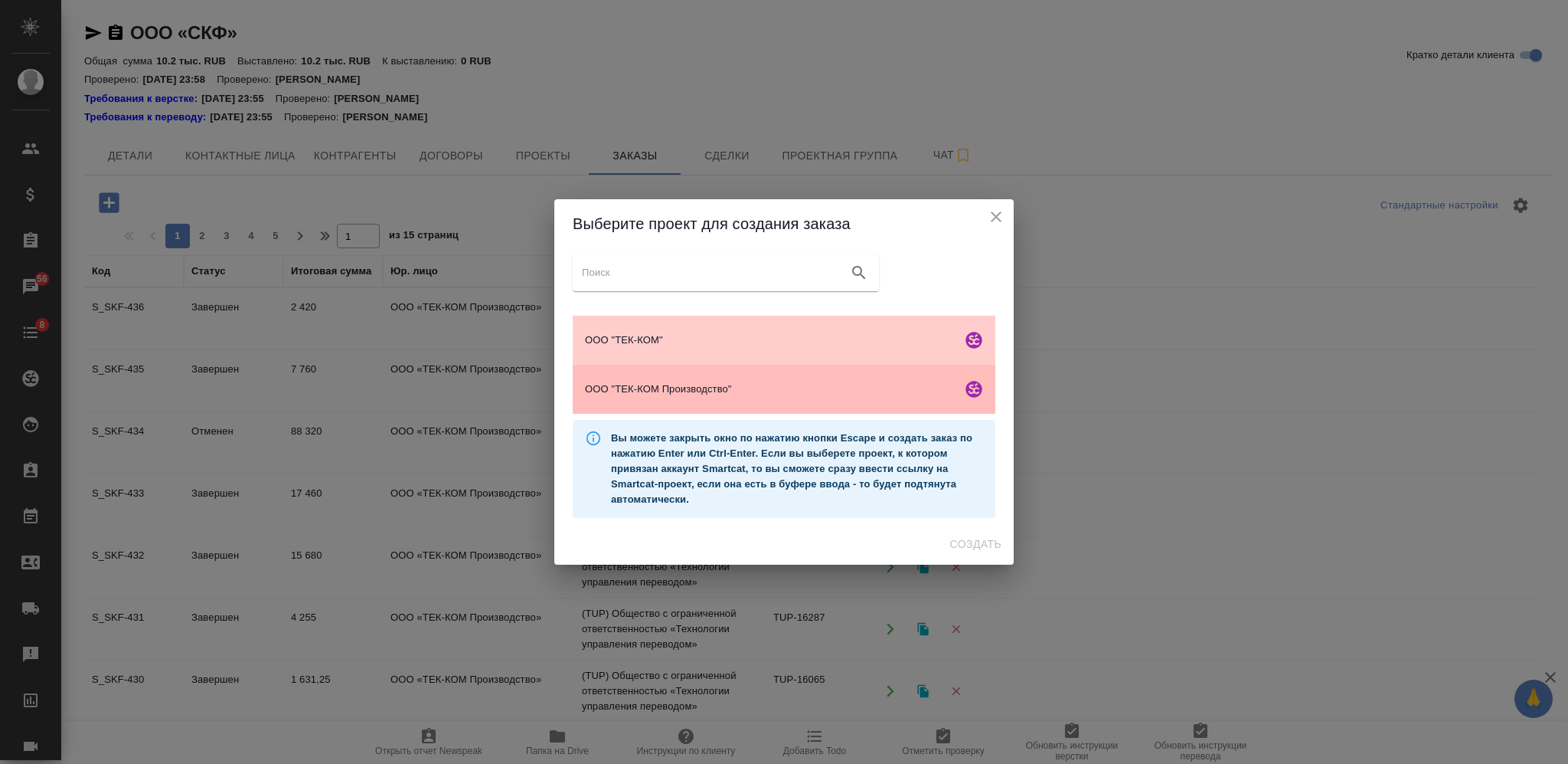
click at [706, 388] on span "ООО "ТЕК-КОМ Производство"" at bounding box center [770, 389] width 370 height 15
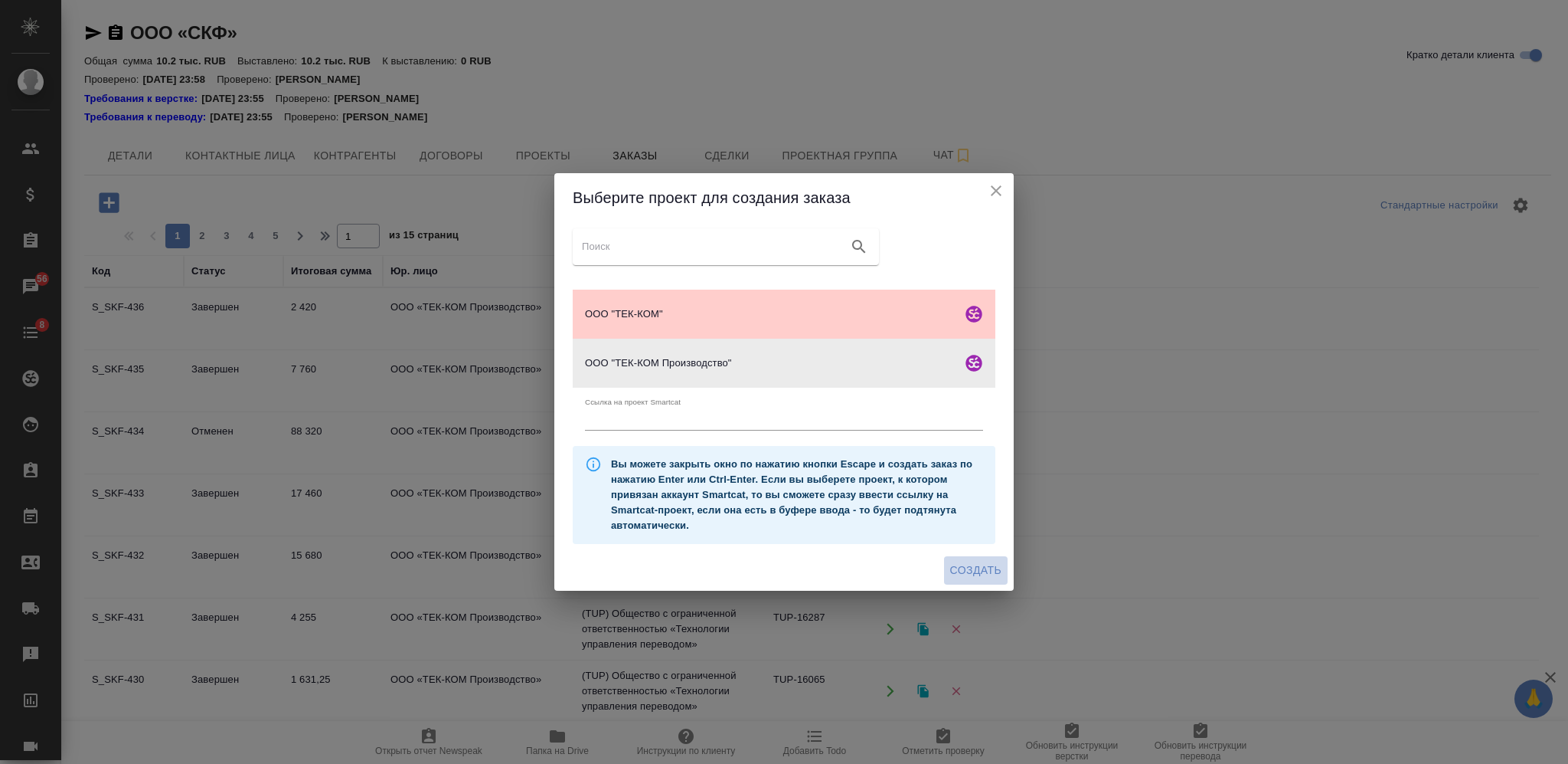
click at [959, 560] on span "Создать" at bounding box center [976, 570] width 51 height 19
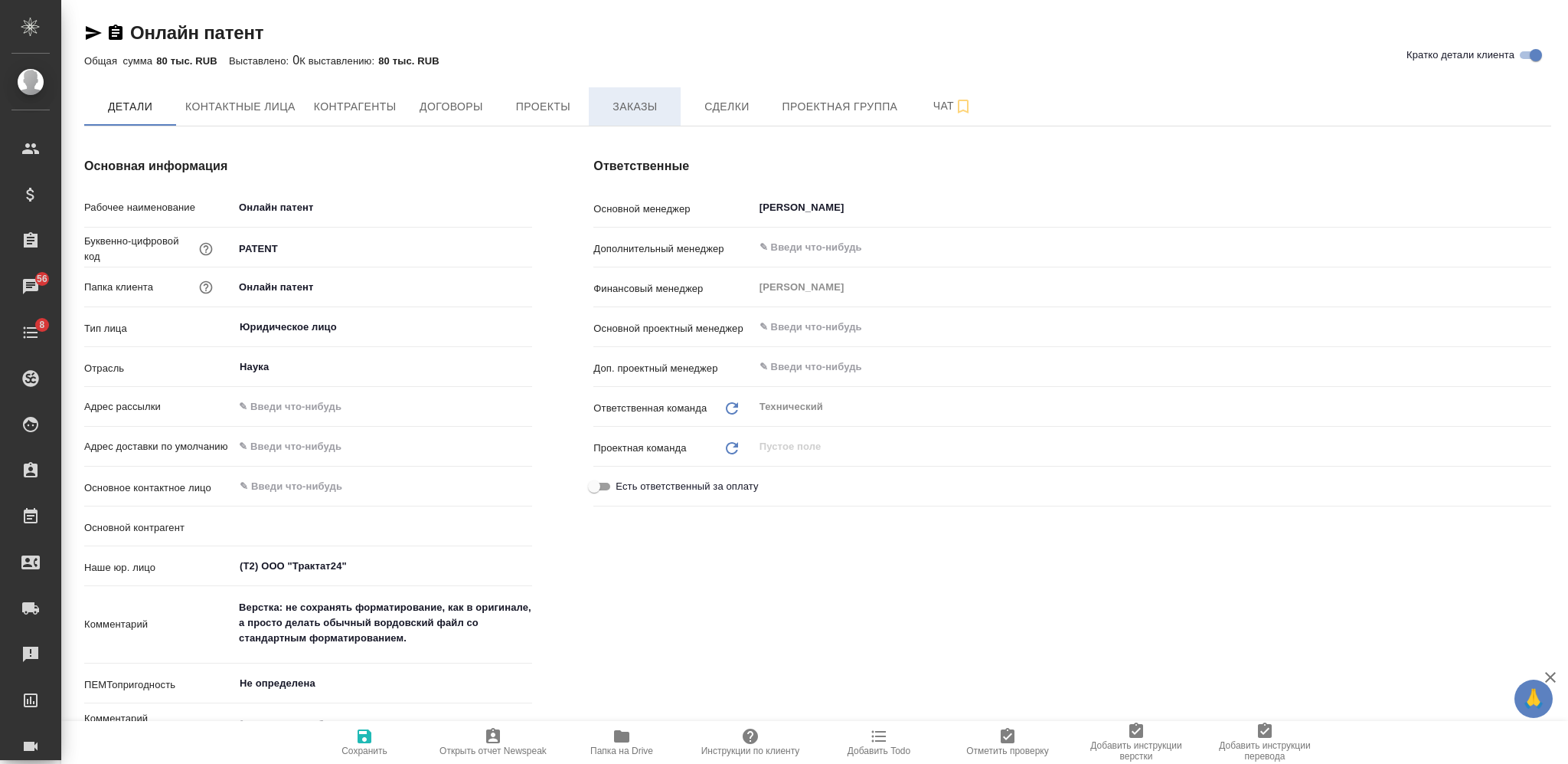
click at [639, 105] on span "Заказы" at bounding box center [634, 107] width 73 height 19
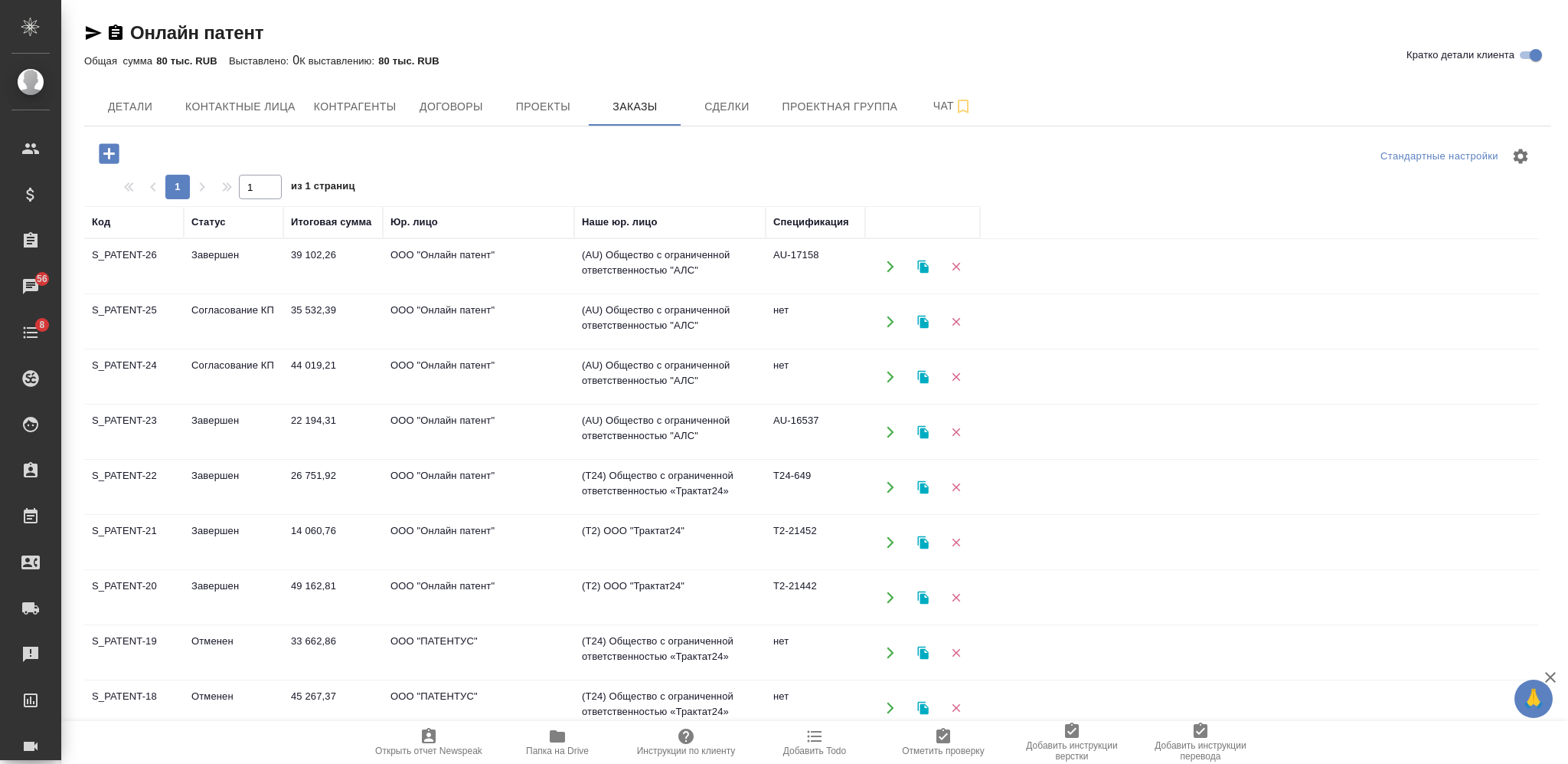
click at [106, 152] on icon "button" at bounding box center [109, 154] width 27 height 27
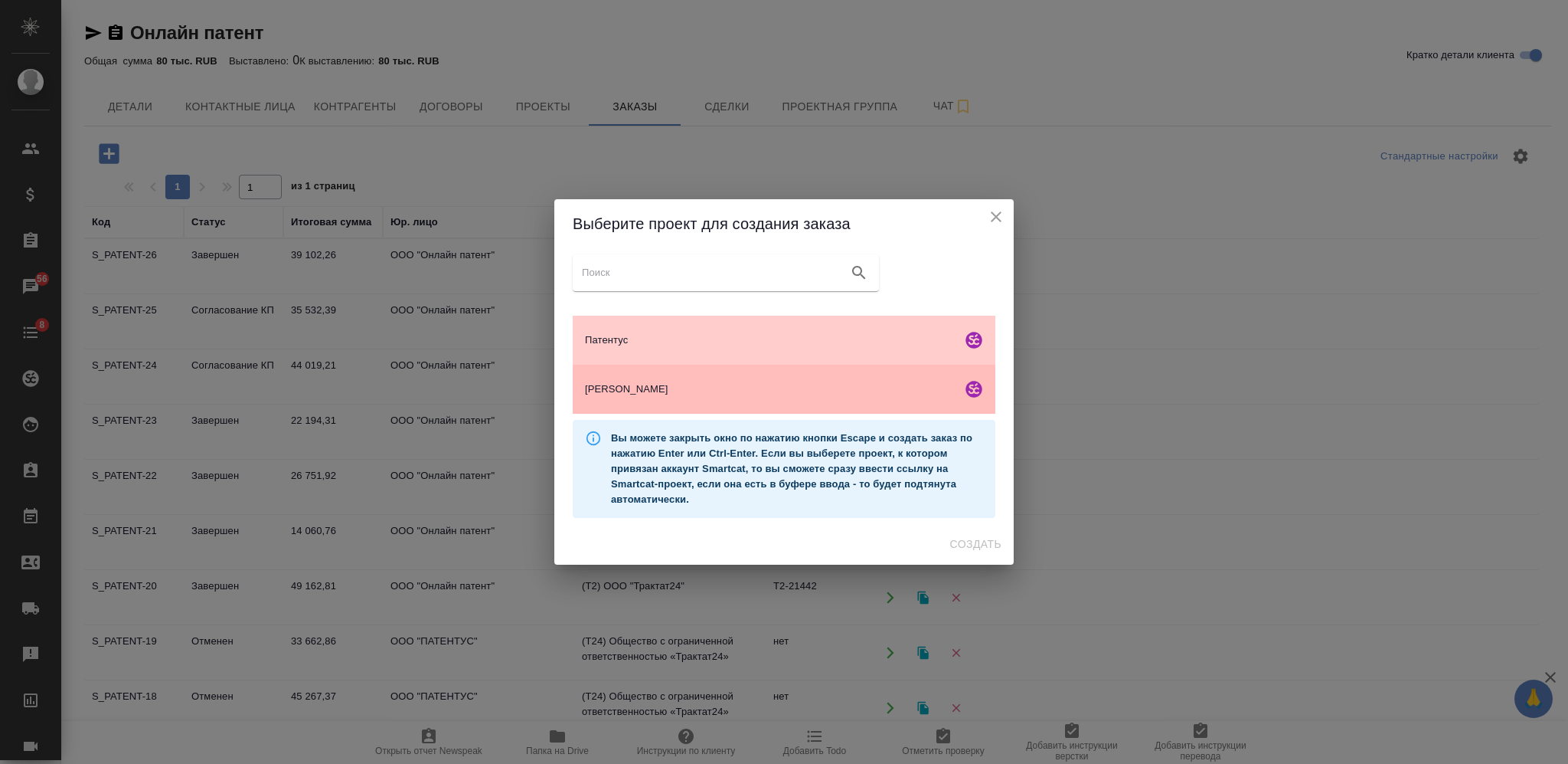
click at [836, 400] on div "[PERSON_NAME]" at bounding box center [784, 389] width 423 height 49
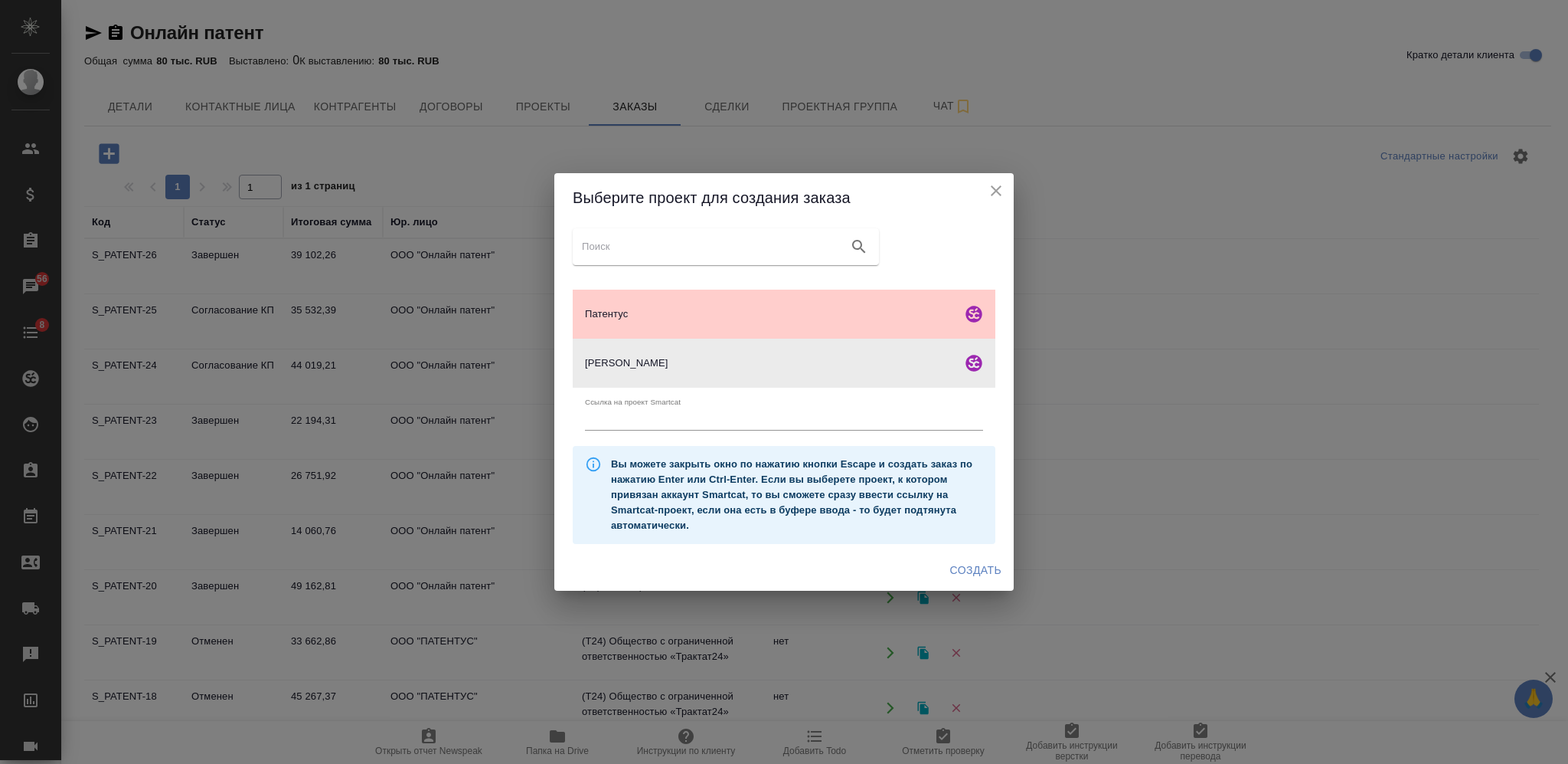
click at [965, 567] on span "Создать" at bounding box center [976, 570] width 51 height 19
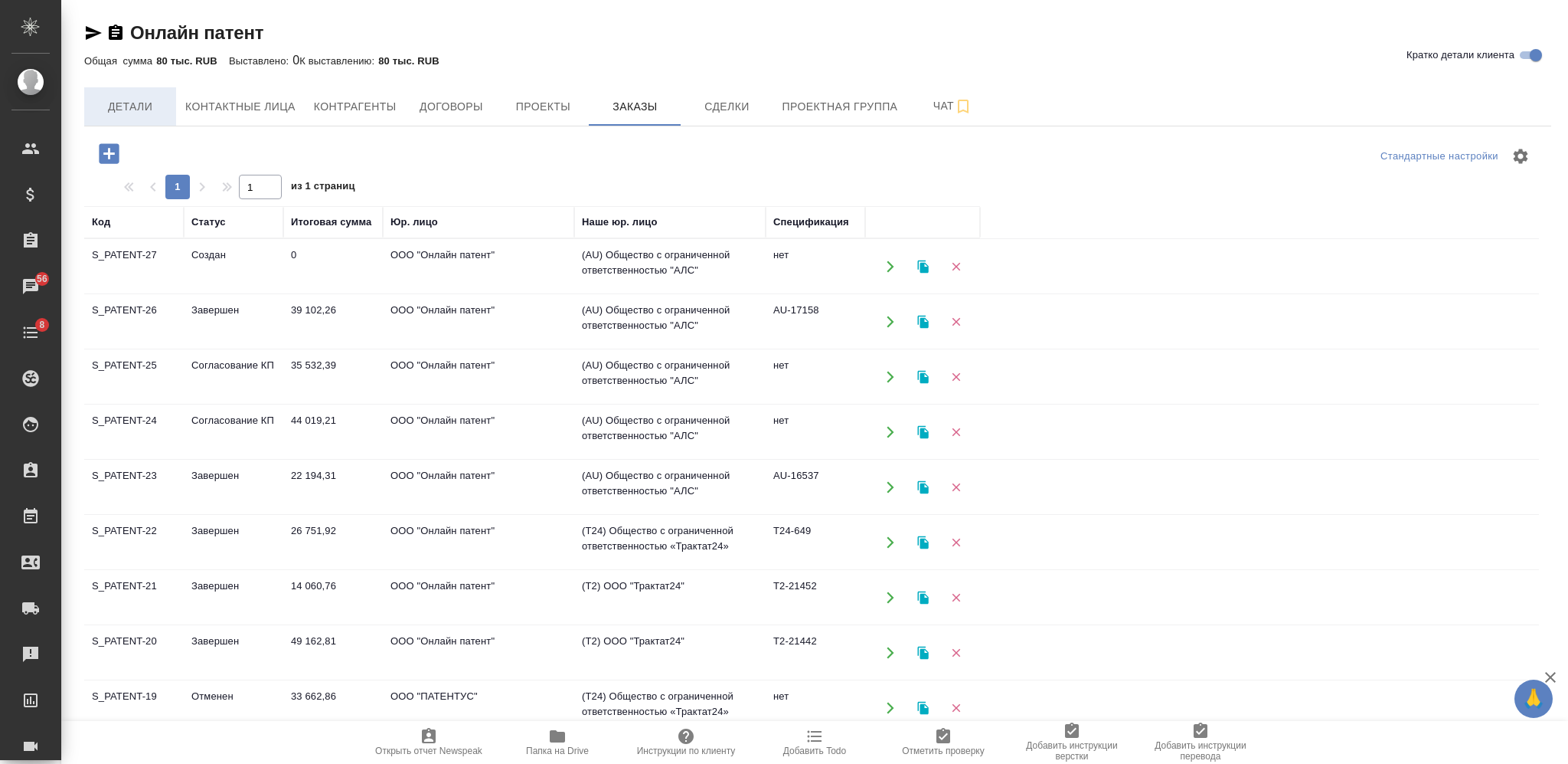
click at [144, 112] on span "Детали" at bounding box center [130, 107] width 73 height 19
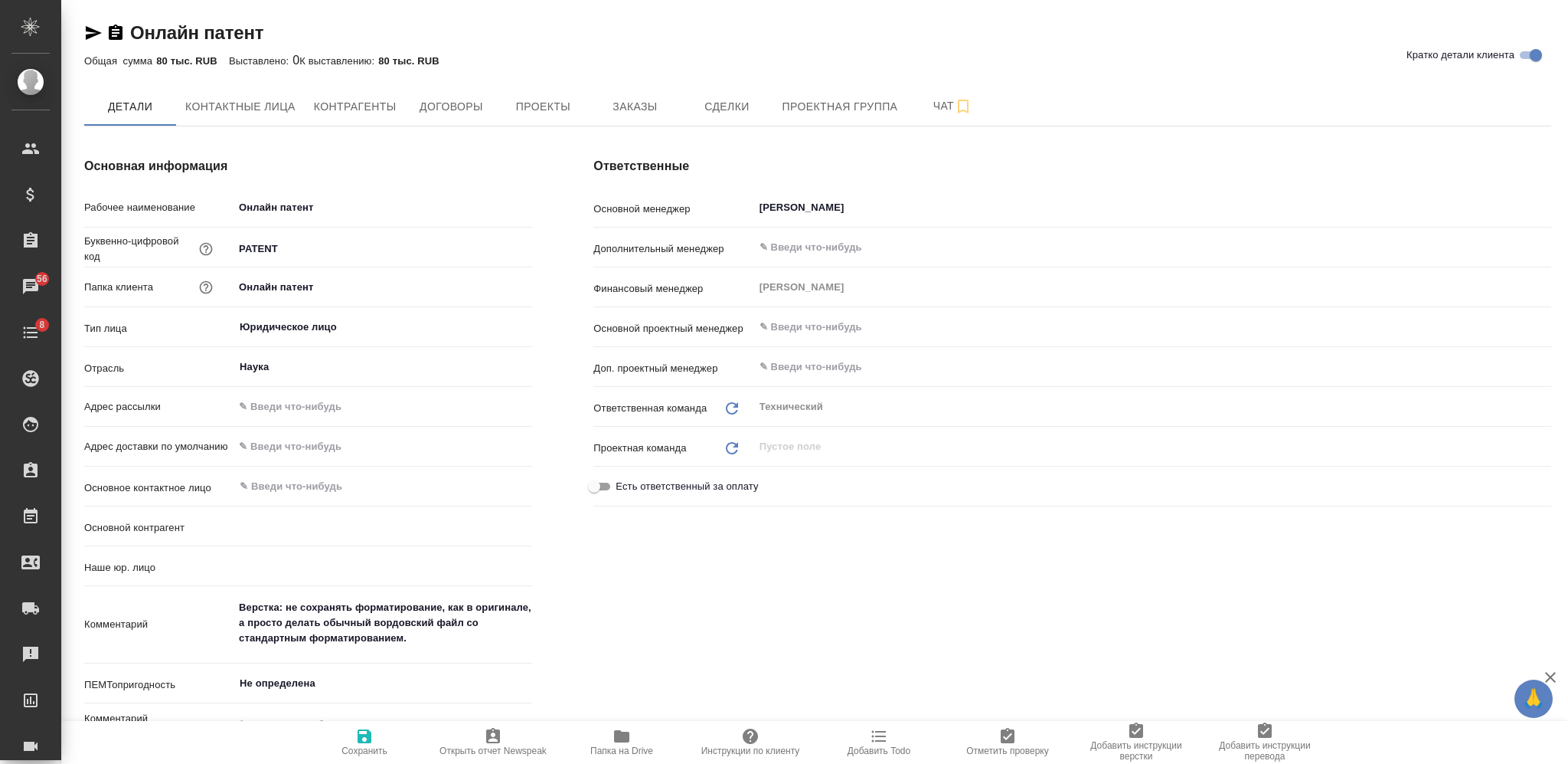
type input "(Т2) ООО "Трактат24""
type textarea "x"
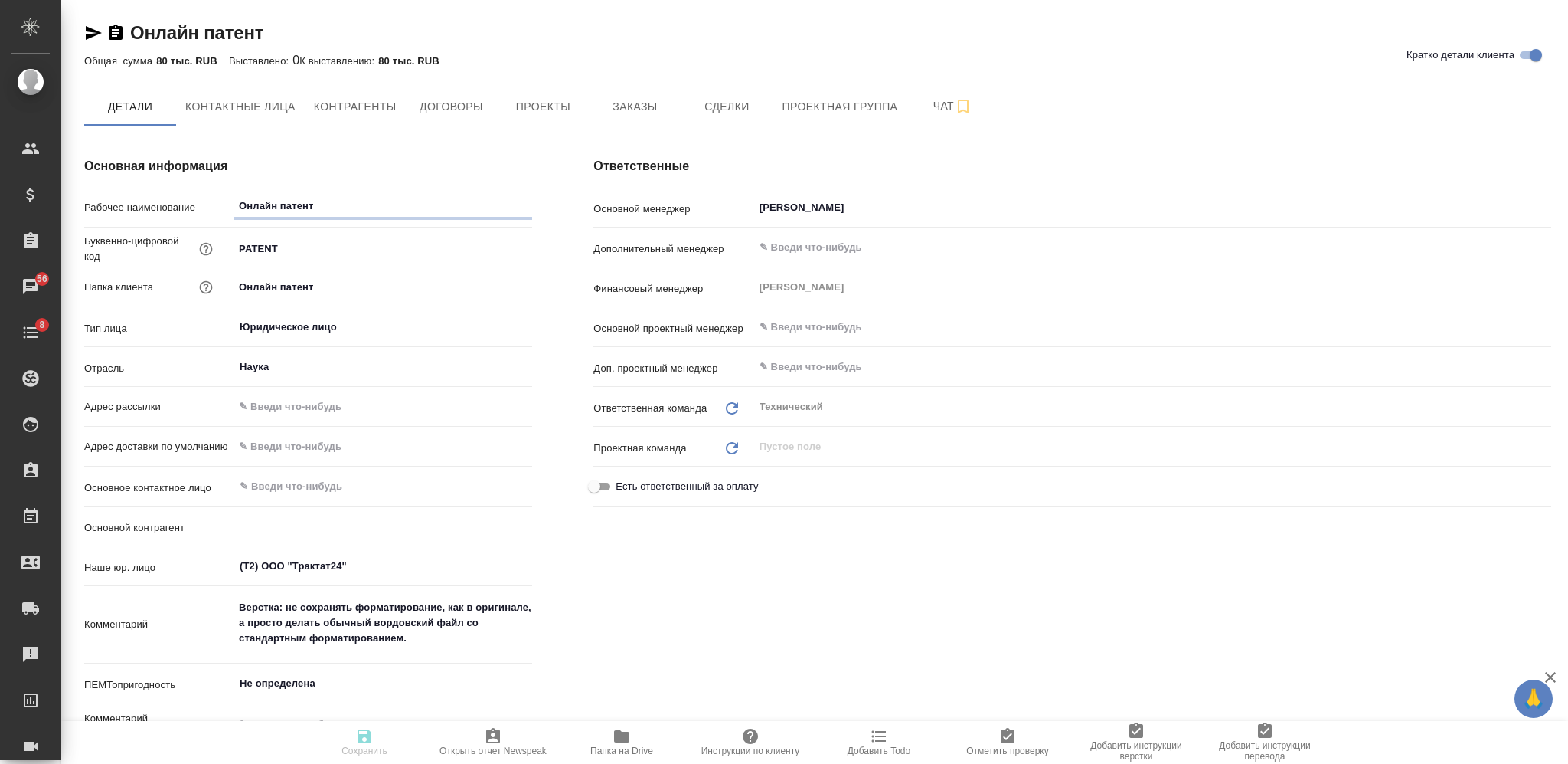
type textarea "x"
click at [622, 103] on span "Заказы" at bounding box center [634, 107] width 73 height 19
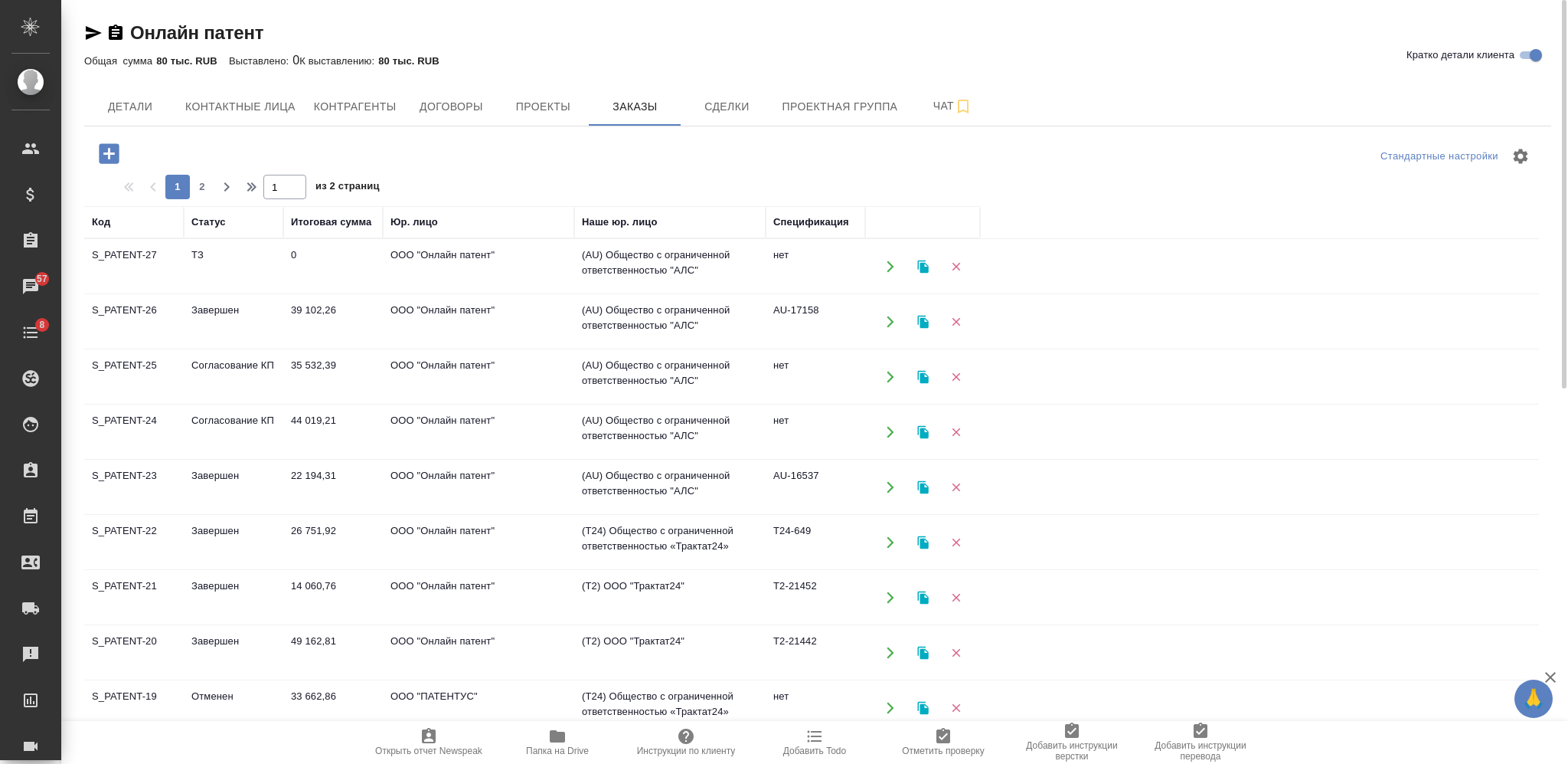
click at [336, 487] on td "22 194,31" at bounding box center [333, 487] width 100 height 53
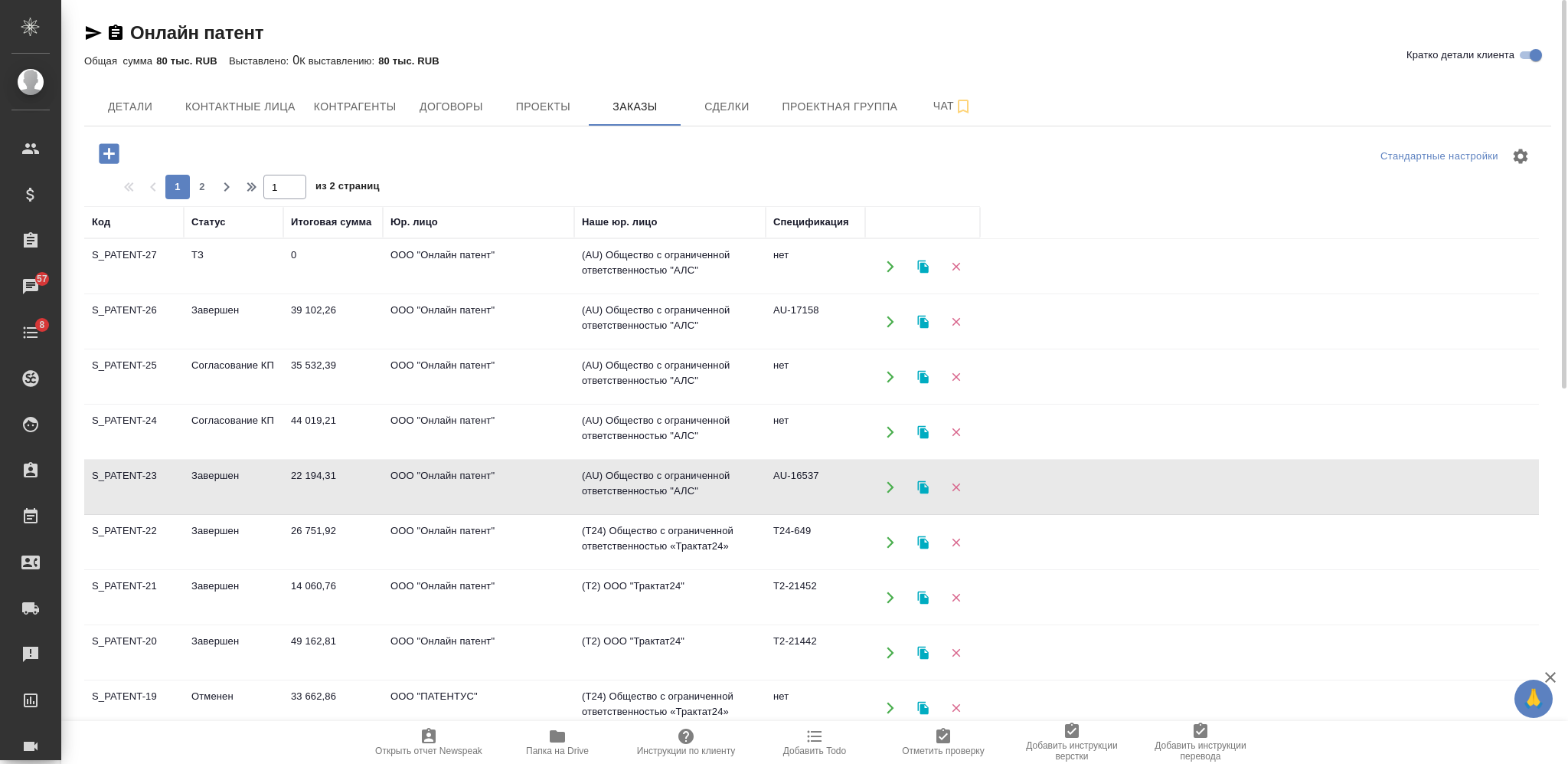
click at [336, 487] on td "22 194,31" at bounding box center [333, 487] width 100 height 53
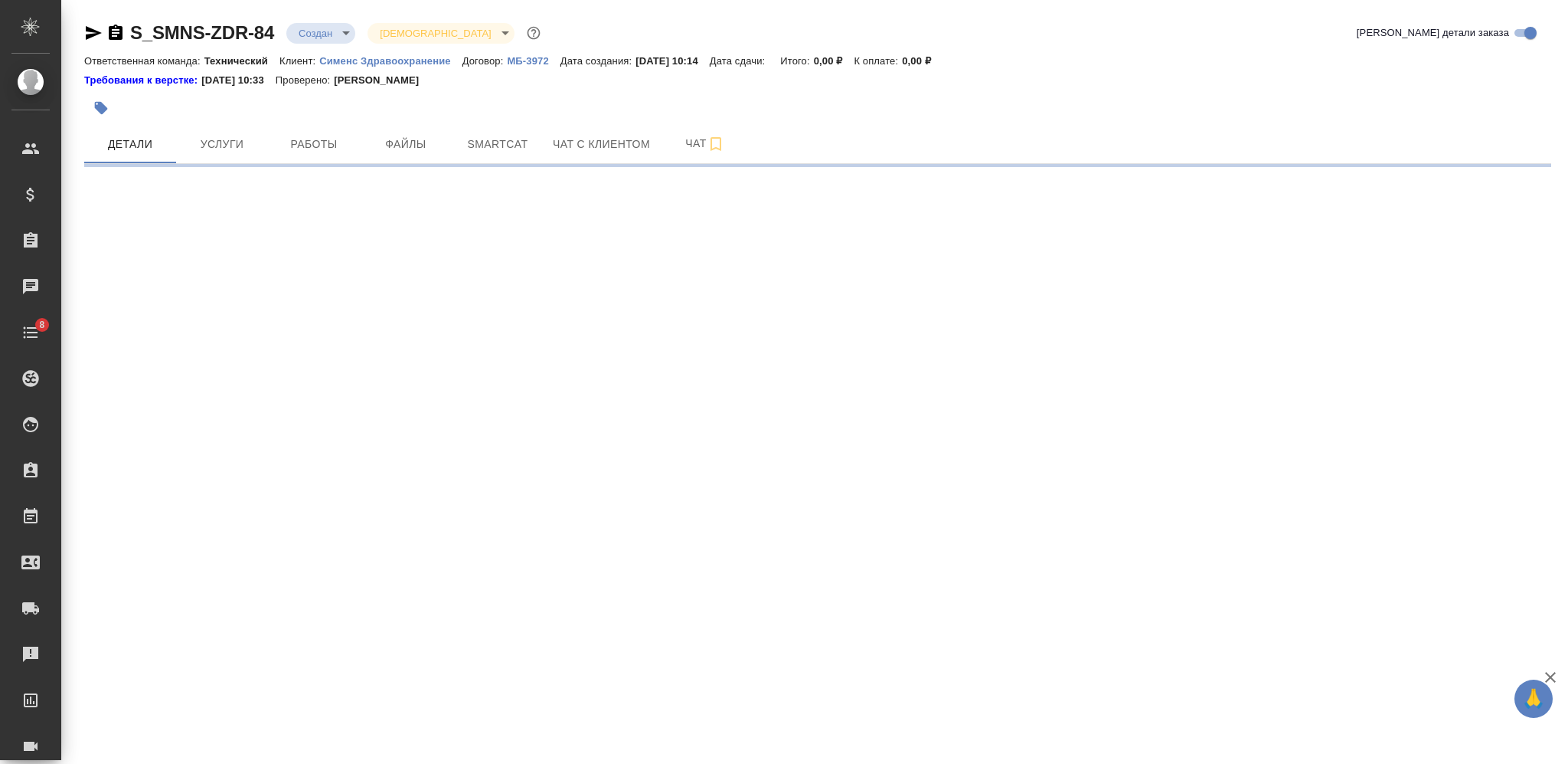
select select "RU"
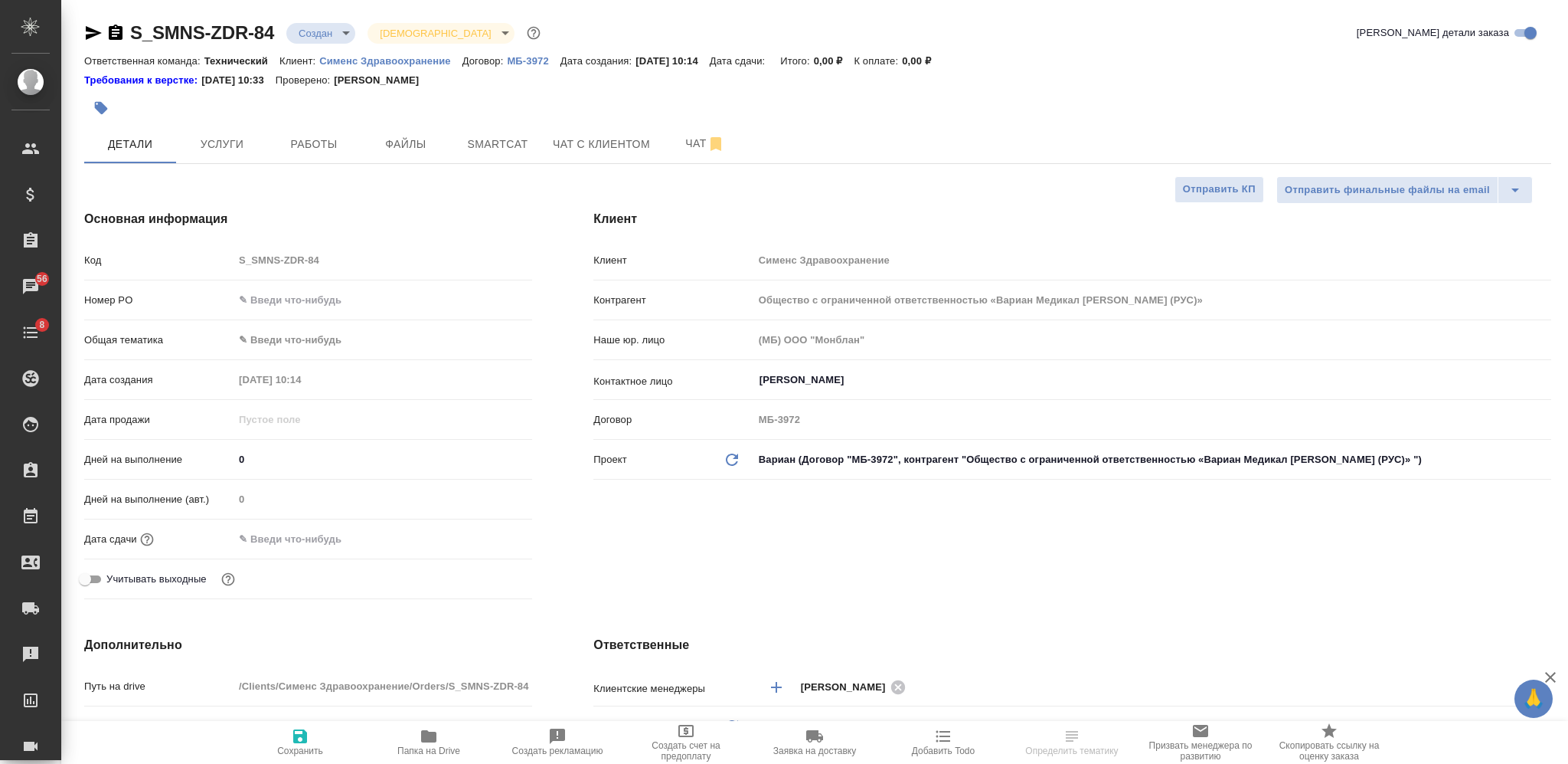
select select "RU"
type textarea "x"
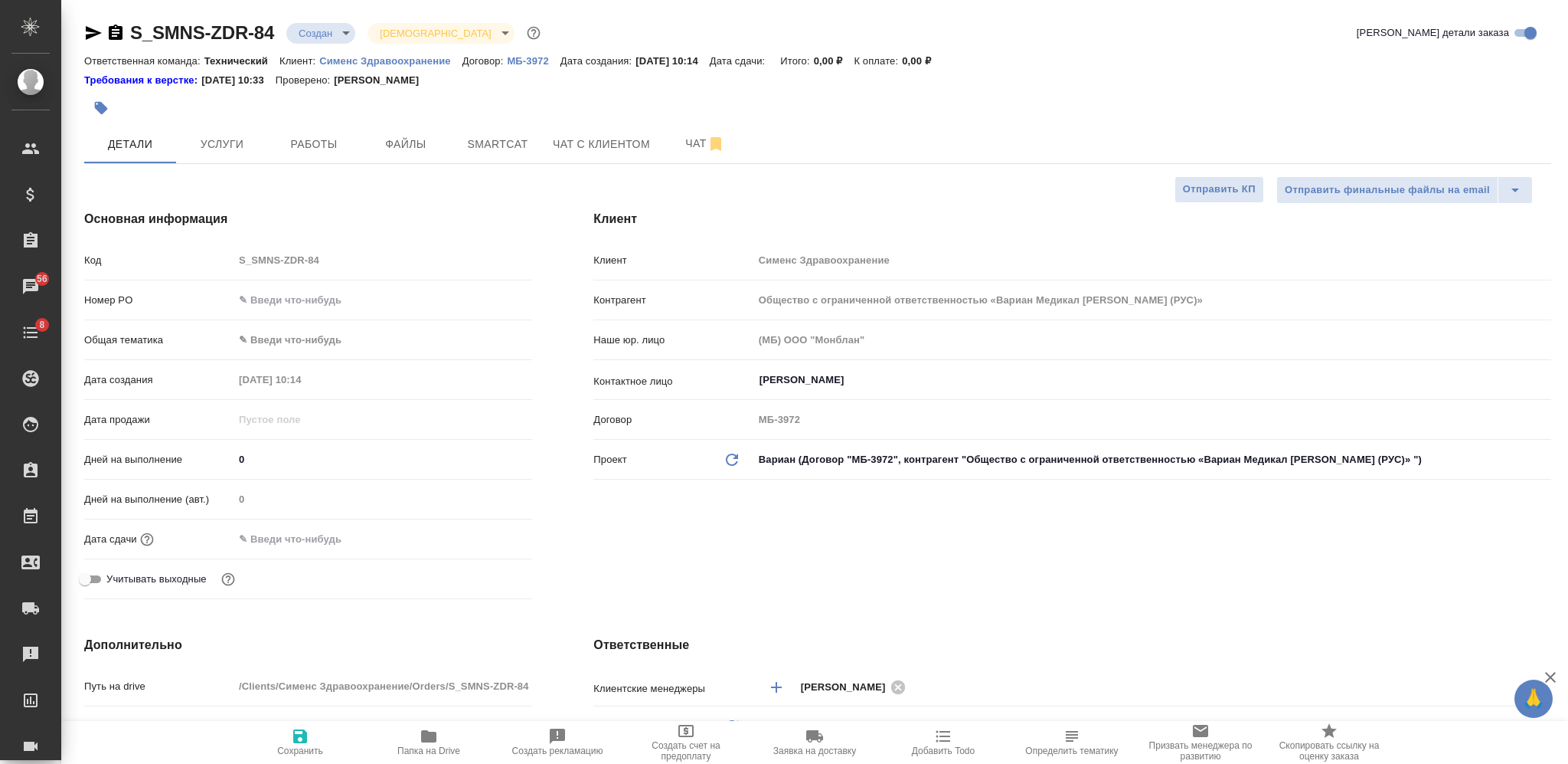
type textarea "x"
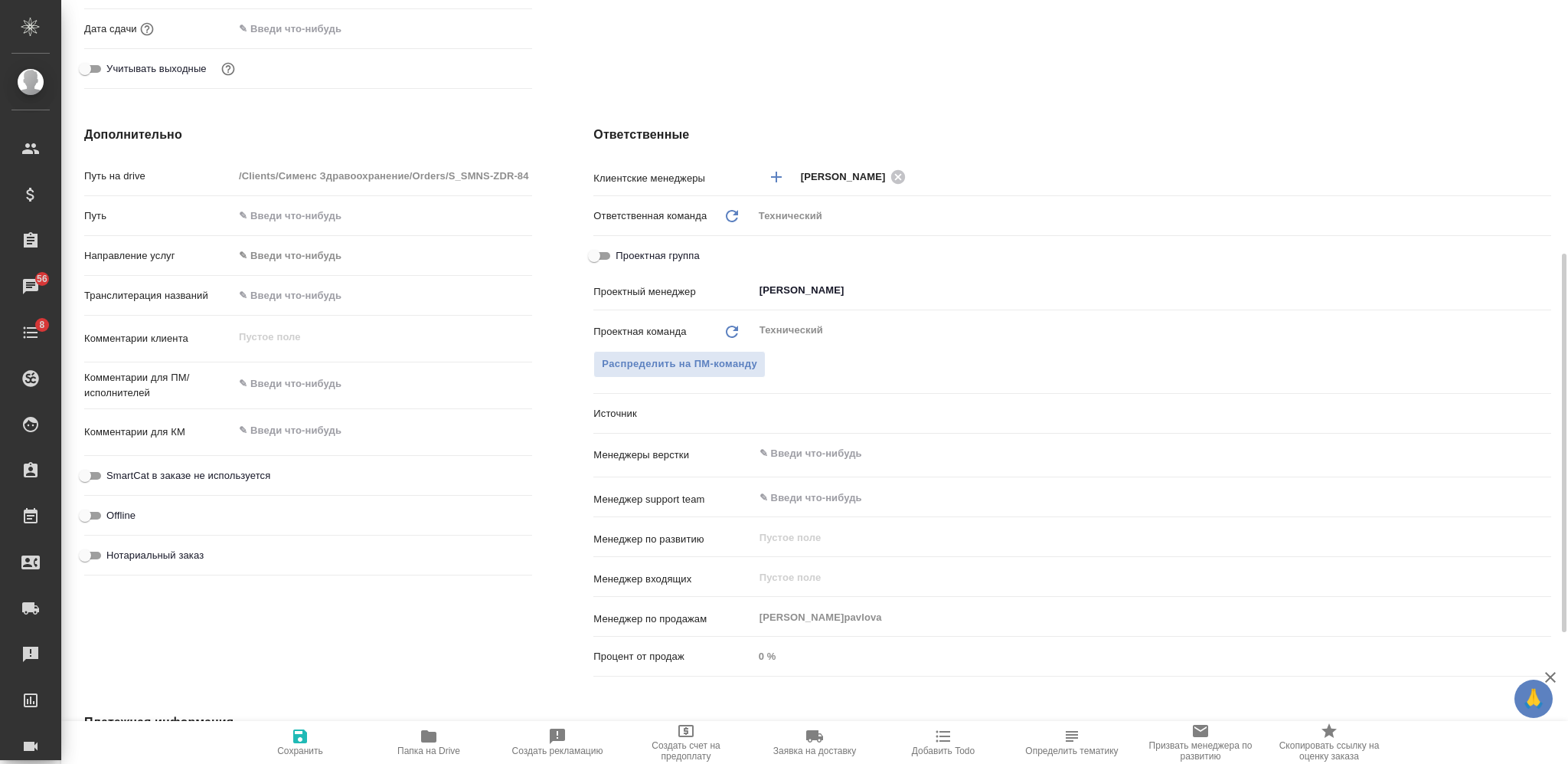
click at [305, 429] on textarea at bounding box center [383, 430] width 298 height 26
type textarea "x"
paste textarea "Запрос от Вариан - ФИО контакта - эл.почта"
type textarea "Запрос от Вариан - ФИО контакта - эл.почта"
type textarea "x"
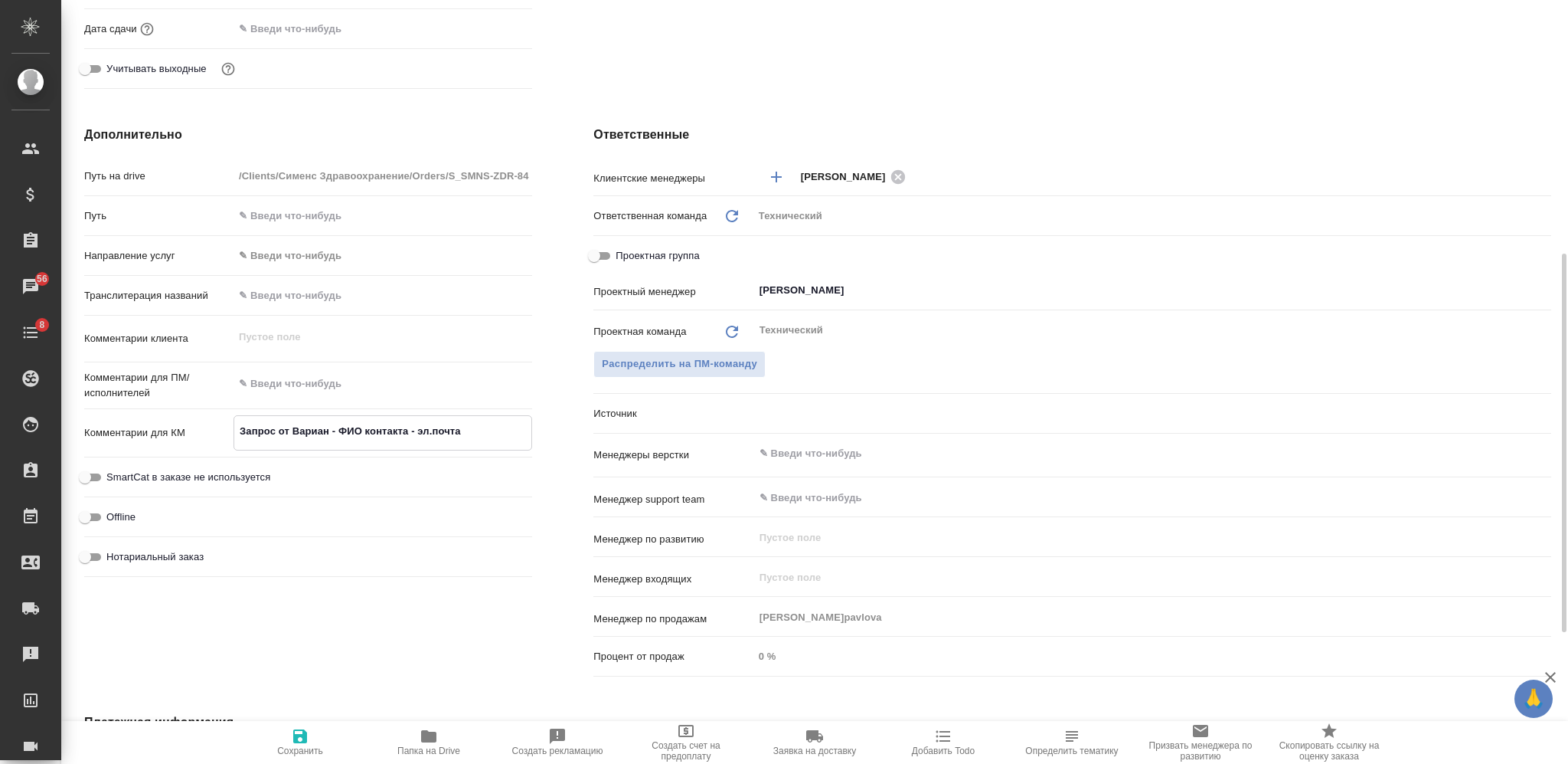
type textarea "x"
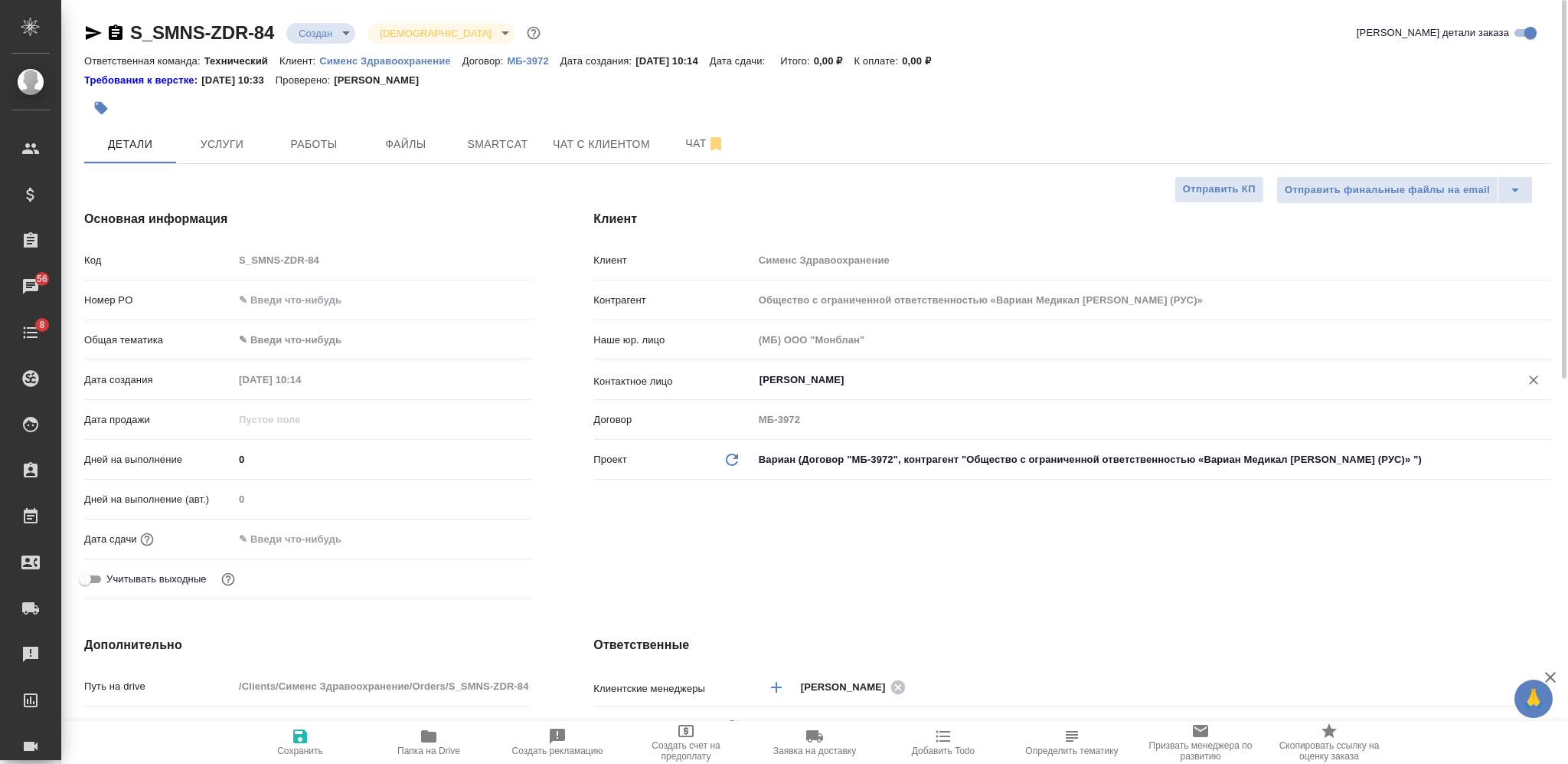
click at [871, 395] on div "[PERSON_NAME] ​" at bounding box center [1152, 382] width 798 height 30
type textarea "Запрос от Вариан - ФИО контакта - эл.почта"
type textarea "x"
click at [867, 375] on input "[PERSON_NAME]" at bounding box center [1127, 379] width 737 height 18
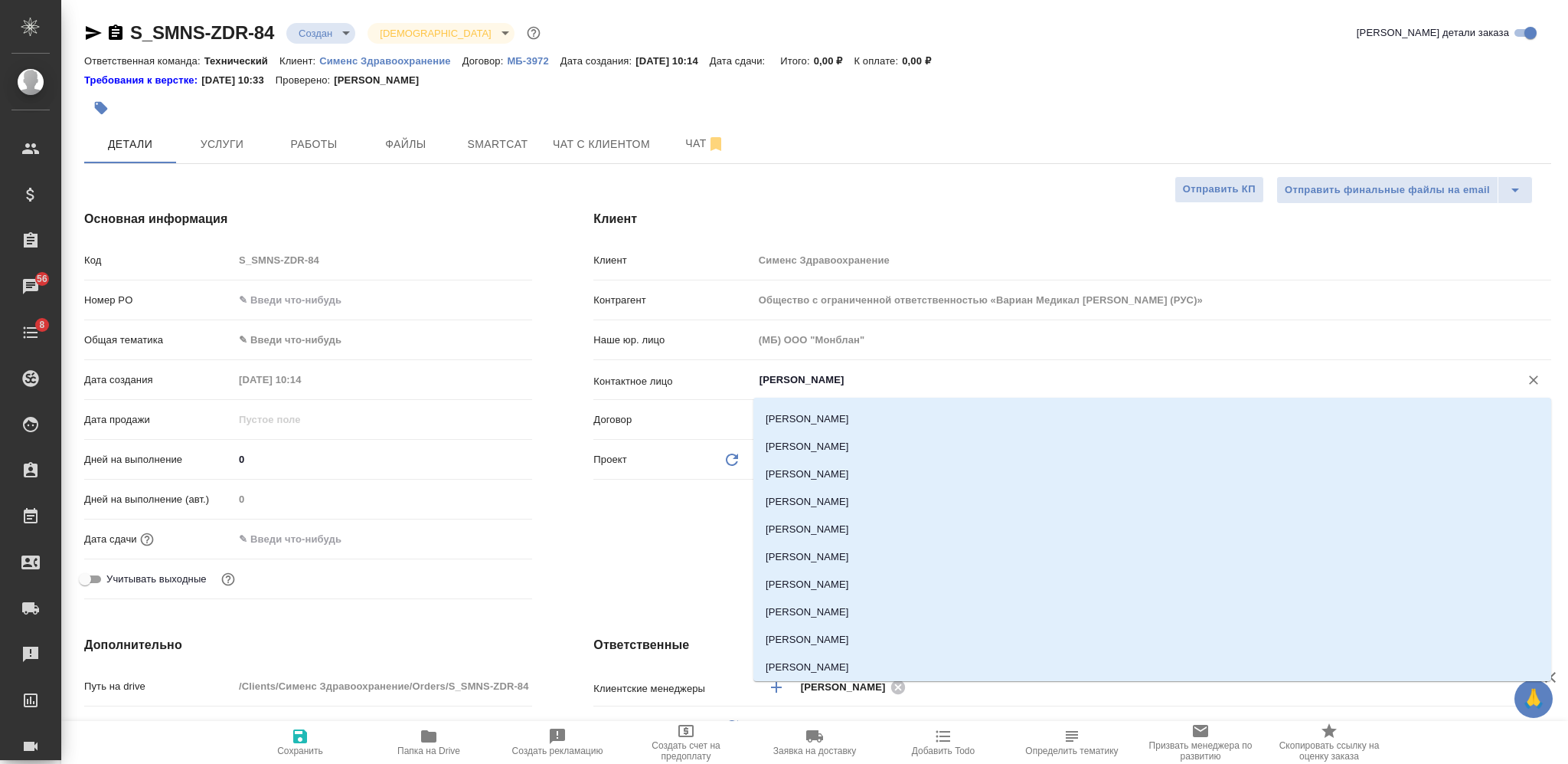
scroll to position [217, 0]
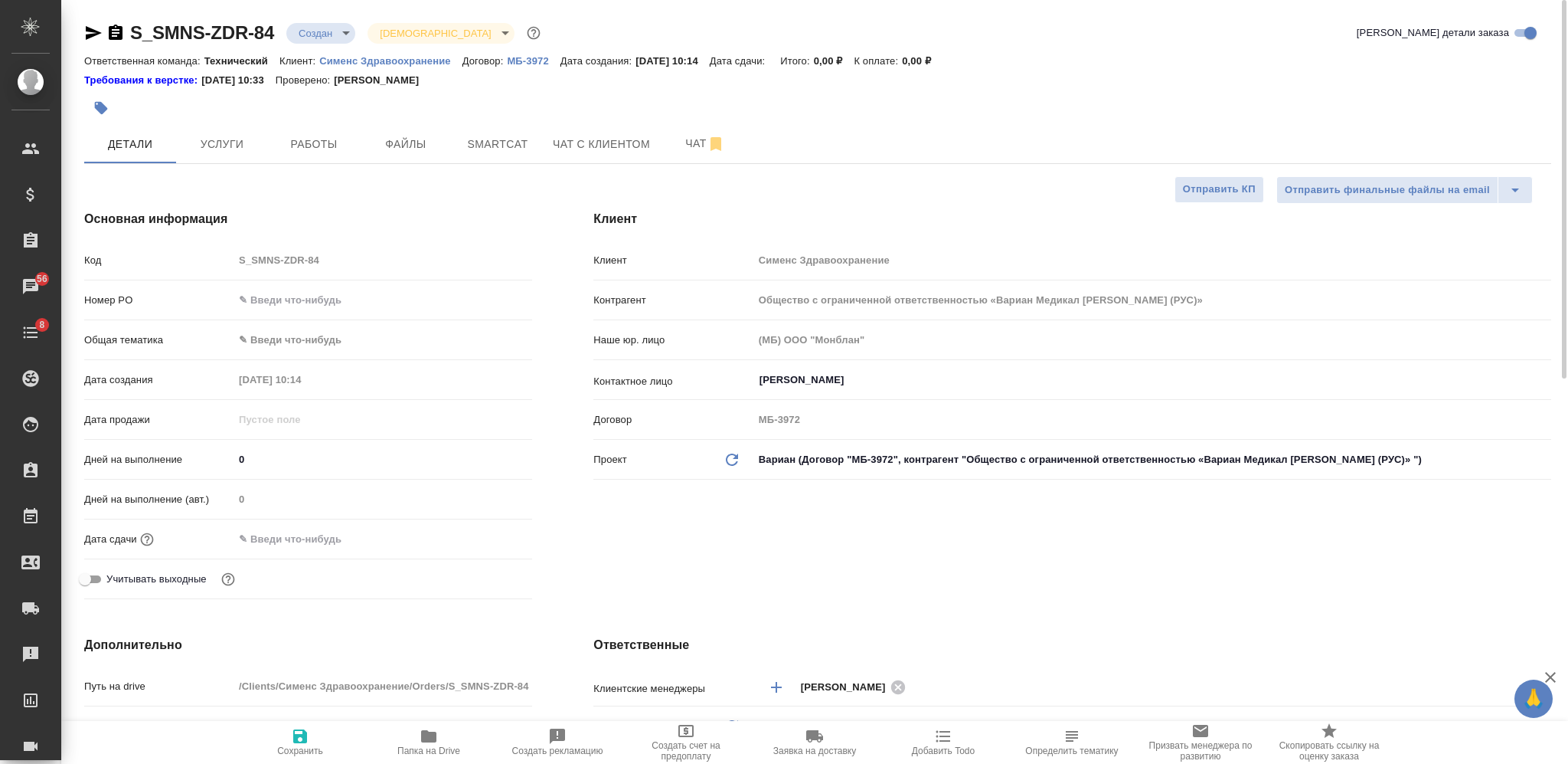
type textarea "x"
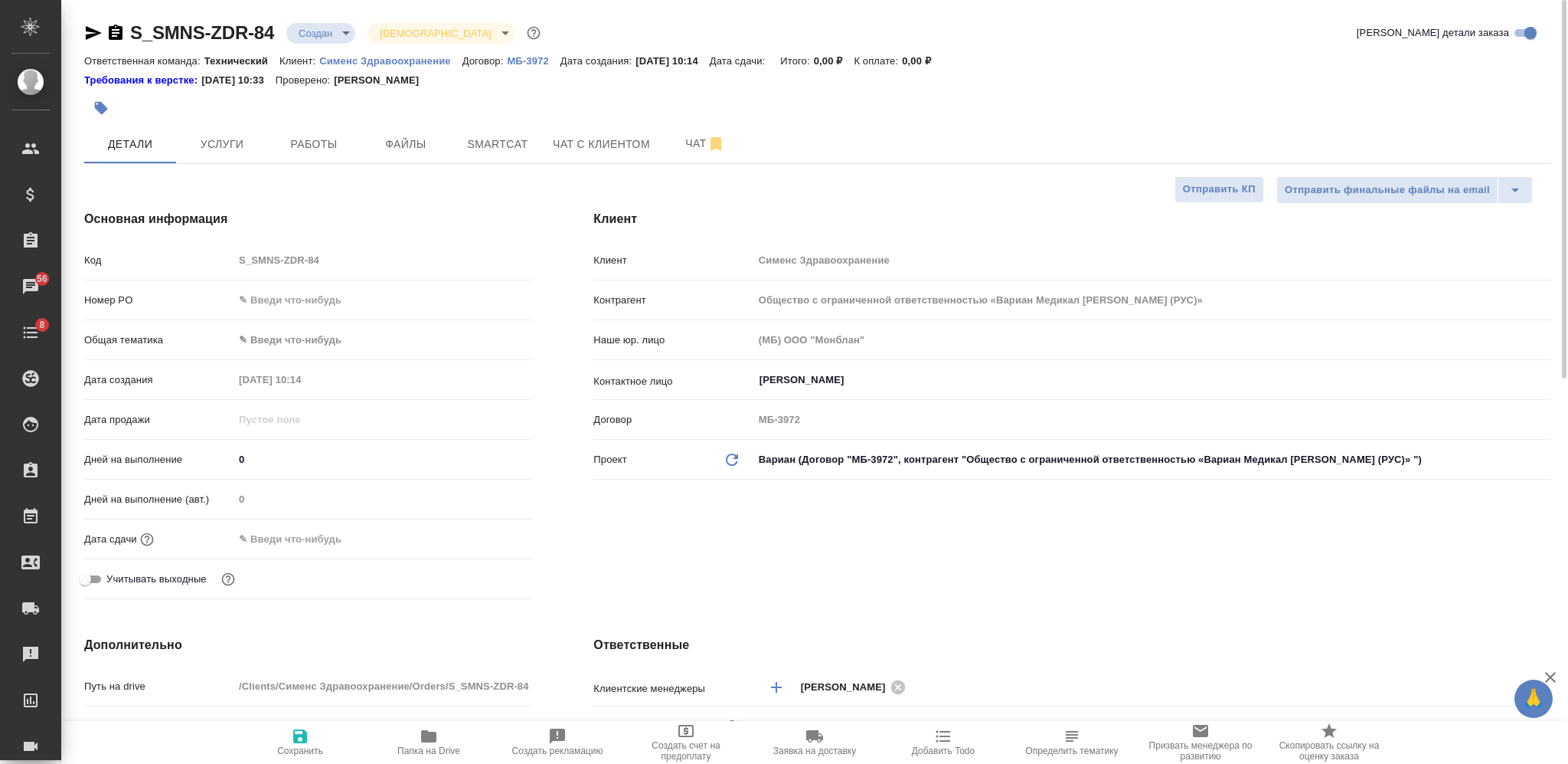
type textarea "x"
click at [792, 370] on input "[PERSON_NAME]" at bounding box center [1127, 379] width 737 height 18
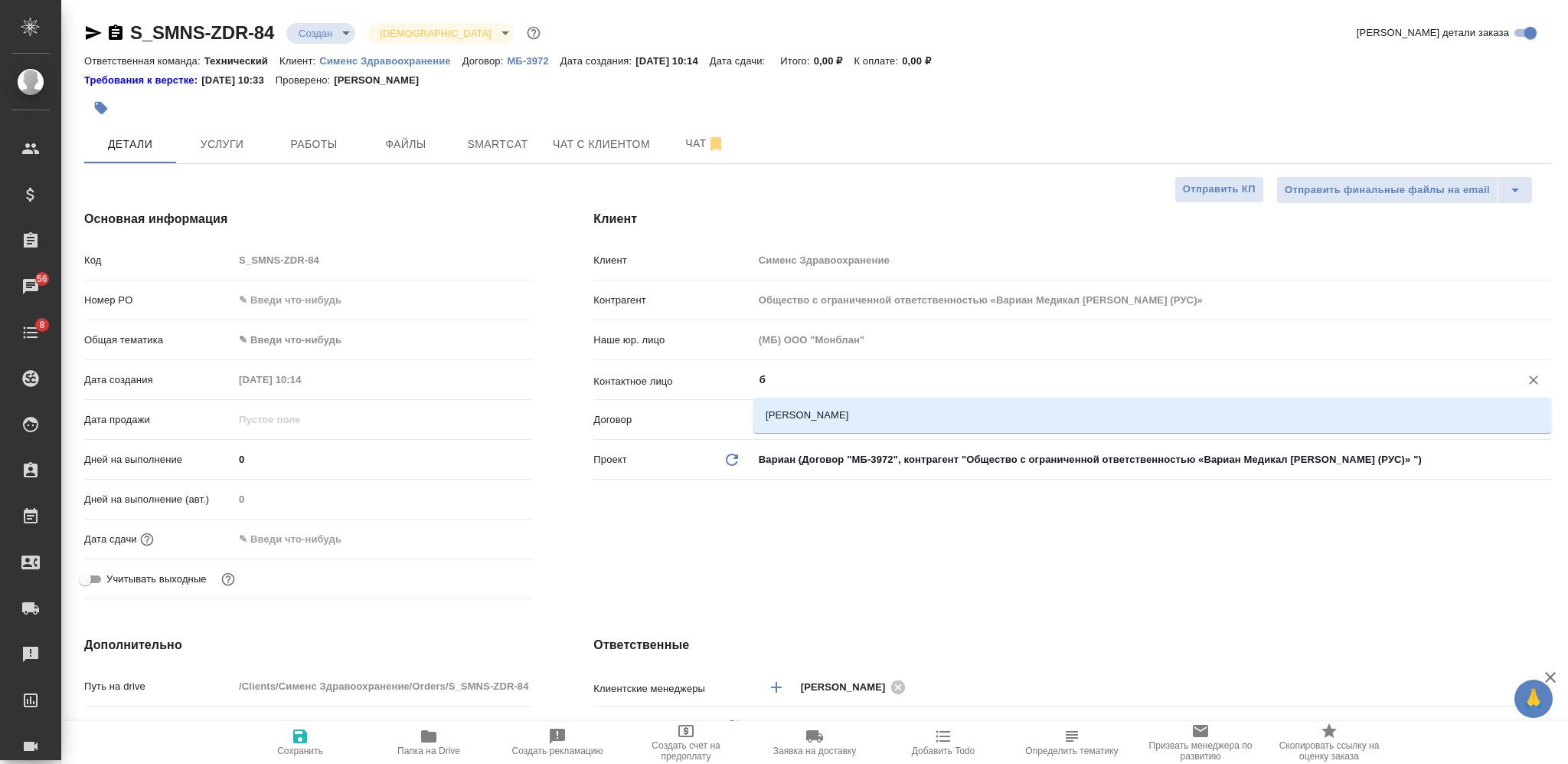
click at [824, 407] on li "[PERSON_NAME]" at bounding box center [1152, 415] width 798 height 28
type input "[PERSON_NAME]"
type textarea "x"
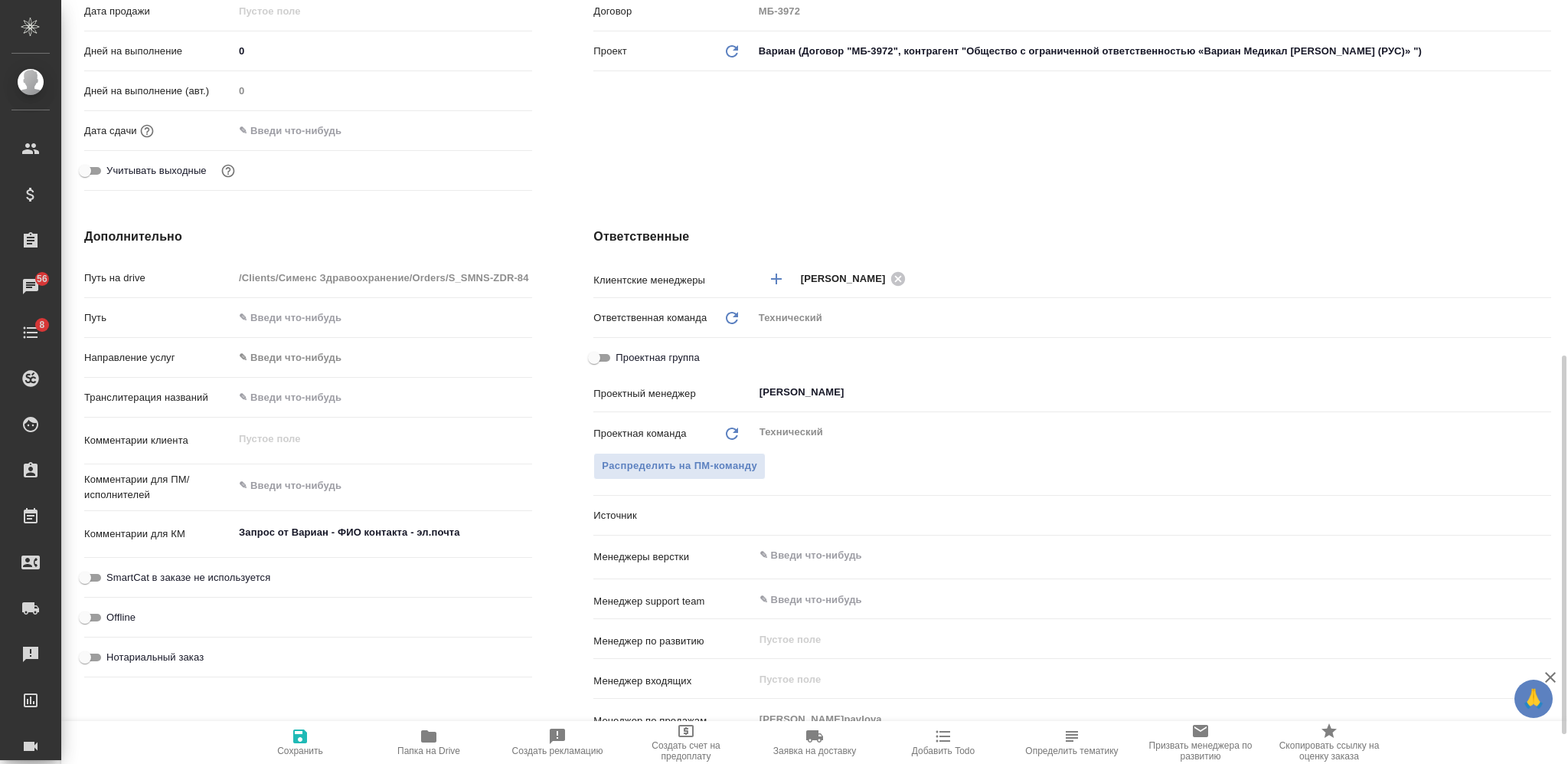
scroll to position [510, 0]
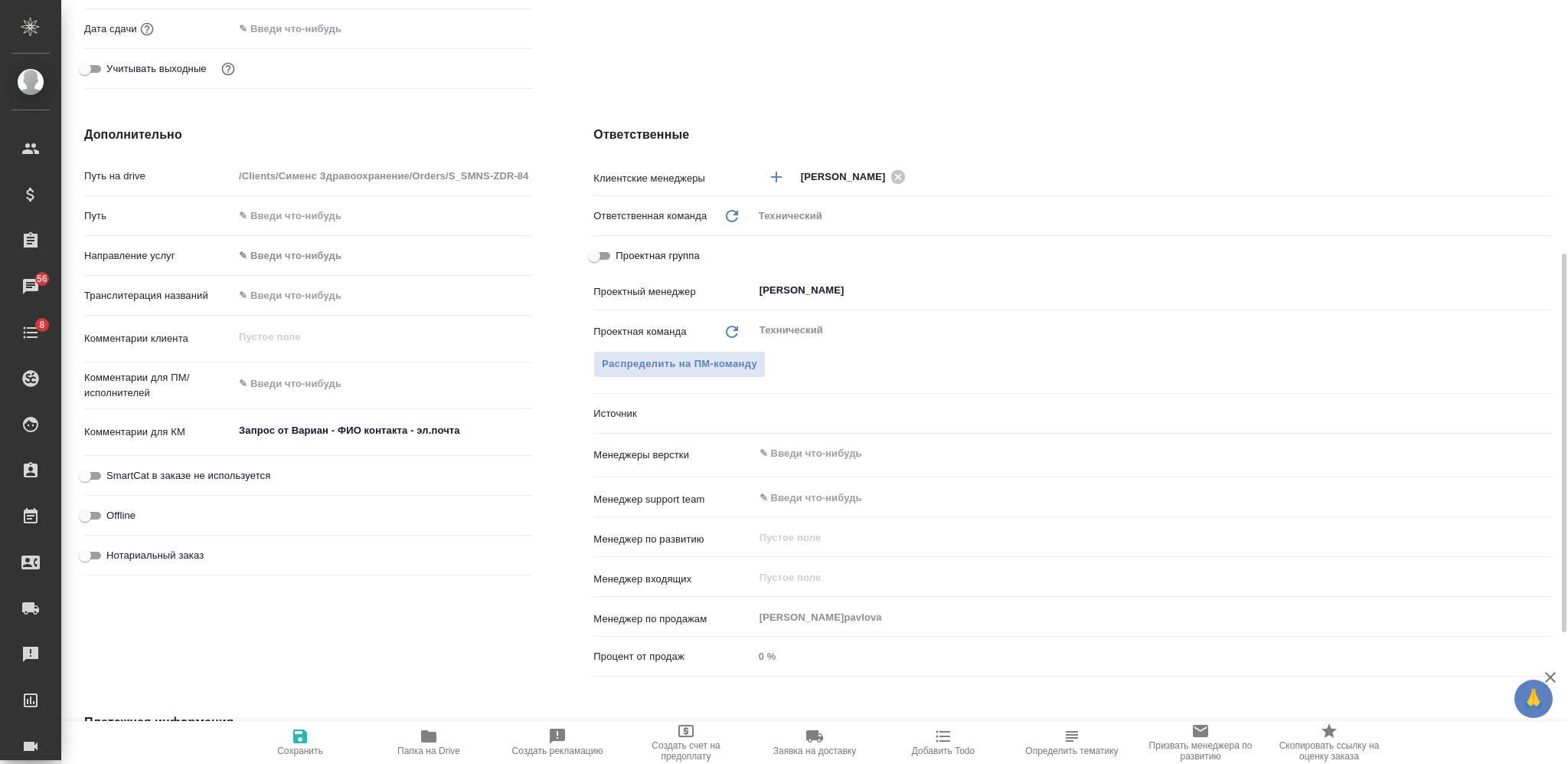
type input "[PERSON_NAME]"
click at [337, 430] on textarea "Запрос от Вариан - ФИО контакта - эл.почта" at bounding box center [383, 430] width 298 height 26
type textarea "x"
click at [407, 432] on textarea "Запрос от Вариан - ФИО контакта - эл.почта" at bounding box center [383, 431] width 297 height 26
paste textarea "[PERSON_NAME]"
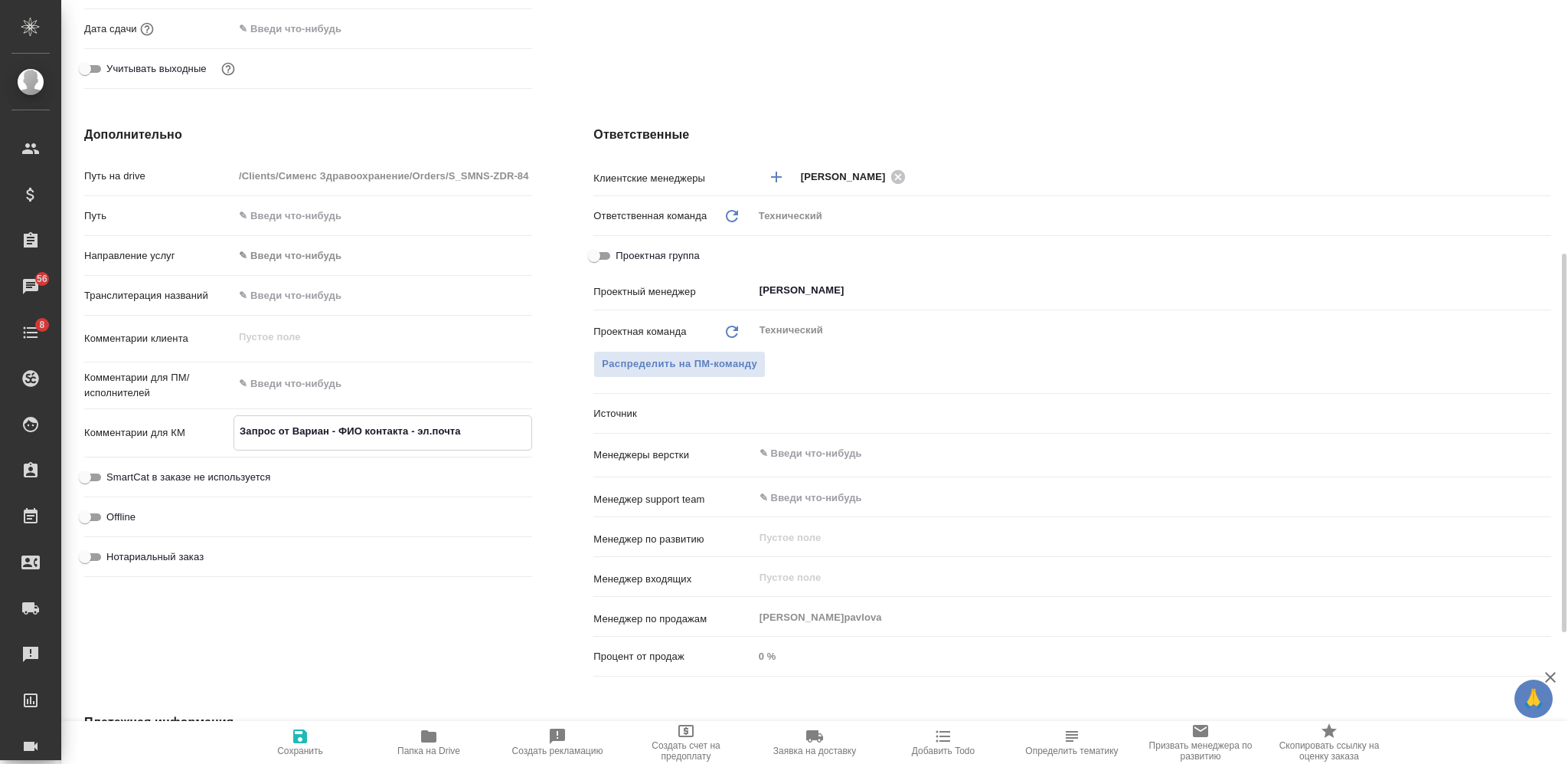
type textarea "Запрос от [PERSON_NAME].почта"
type textarea "x"
type textarea "Запрос от [PERSON_NAME].почта"
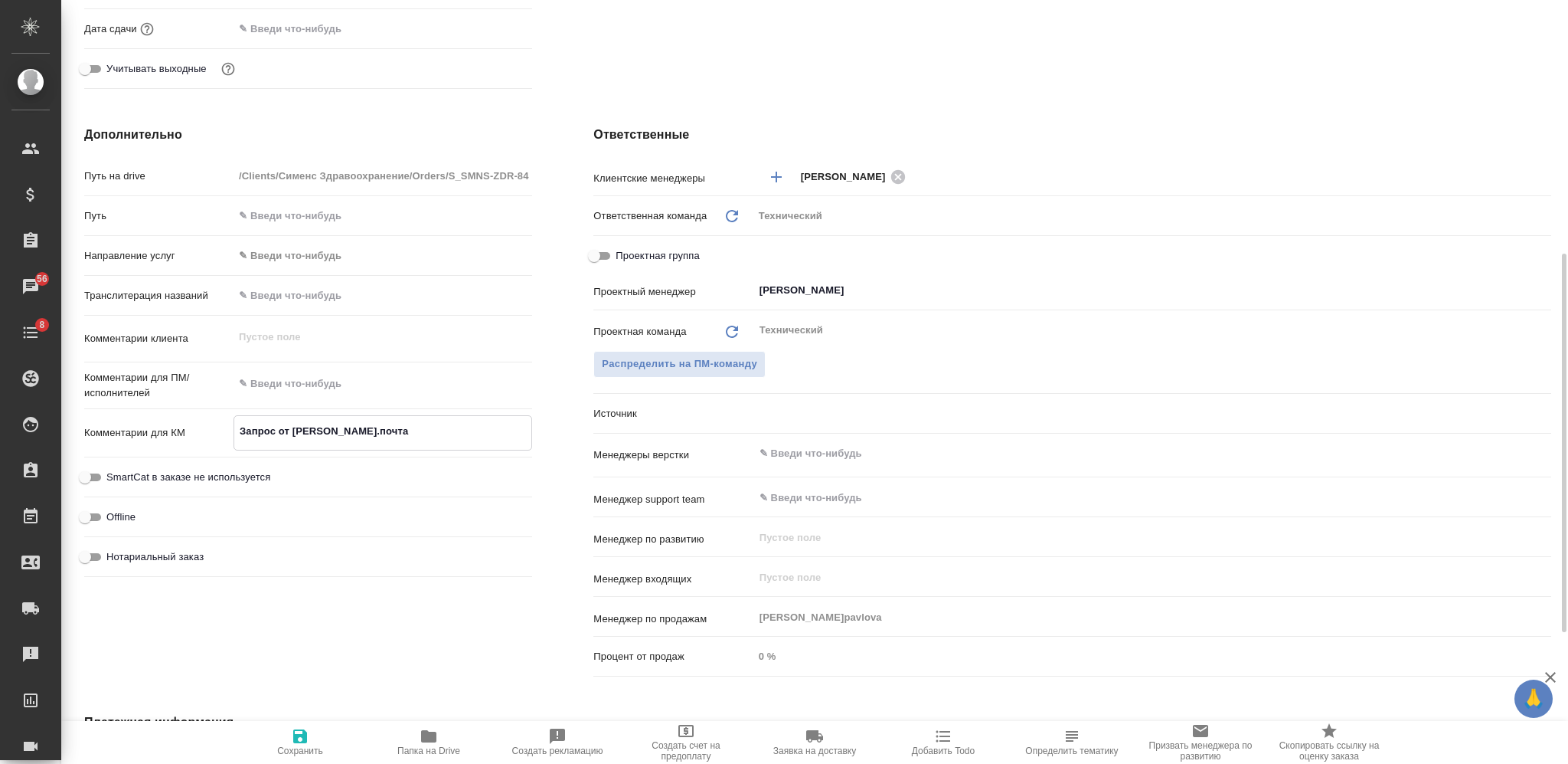
type textarea "x"
click at [314, 743] on span "Сохранить" at bounding box center [300, 742] width 110 height 29
type textarea "x"
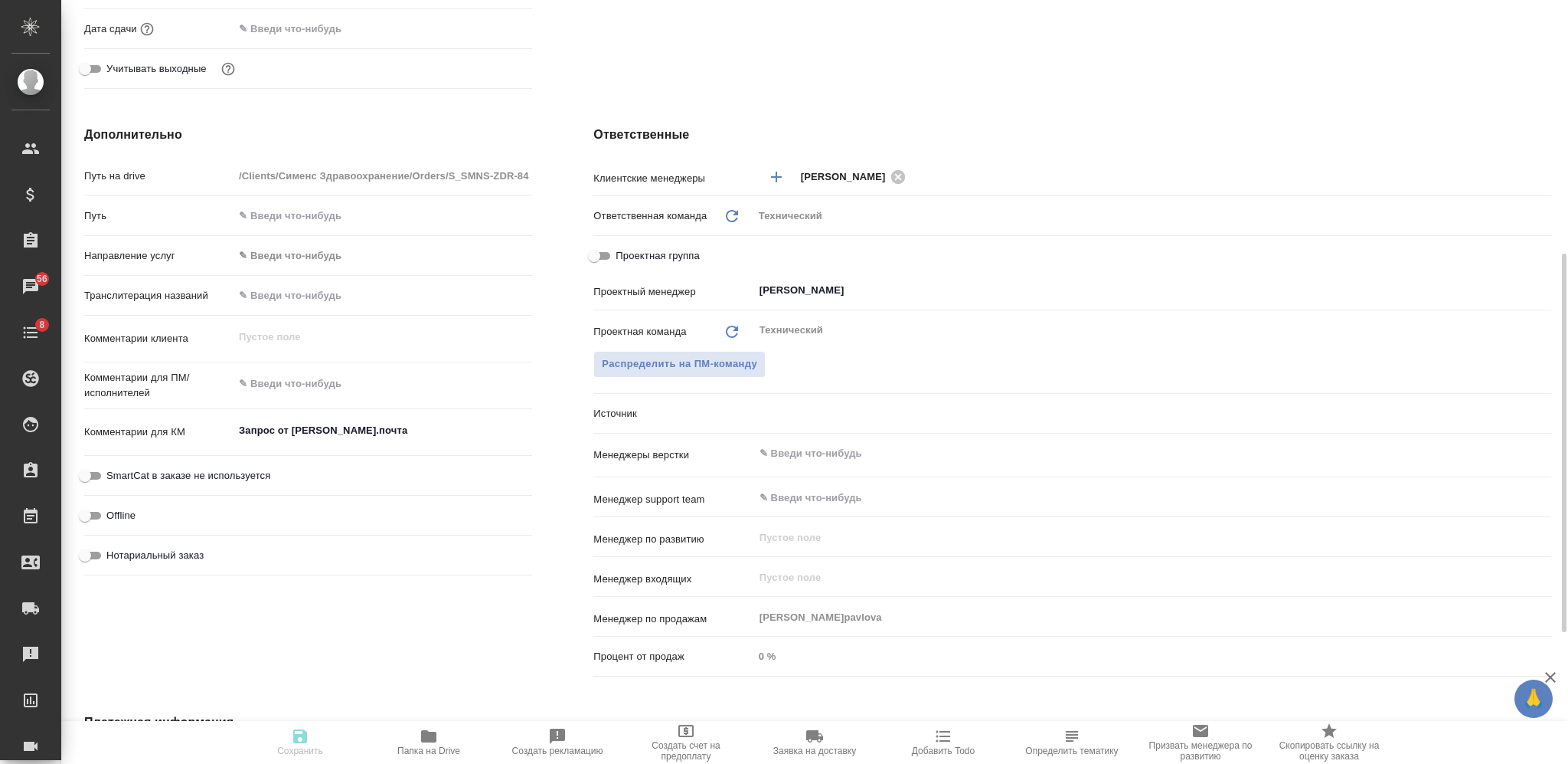
type textarea "x"
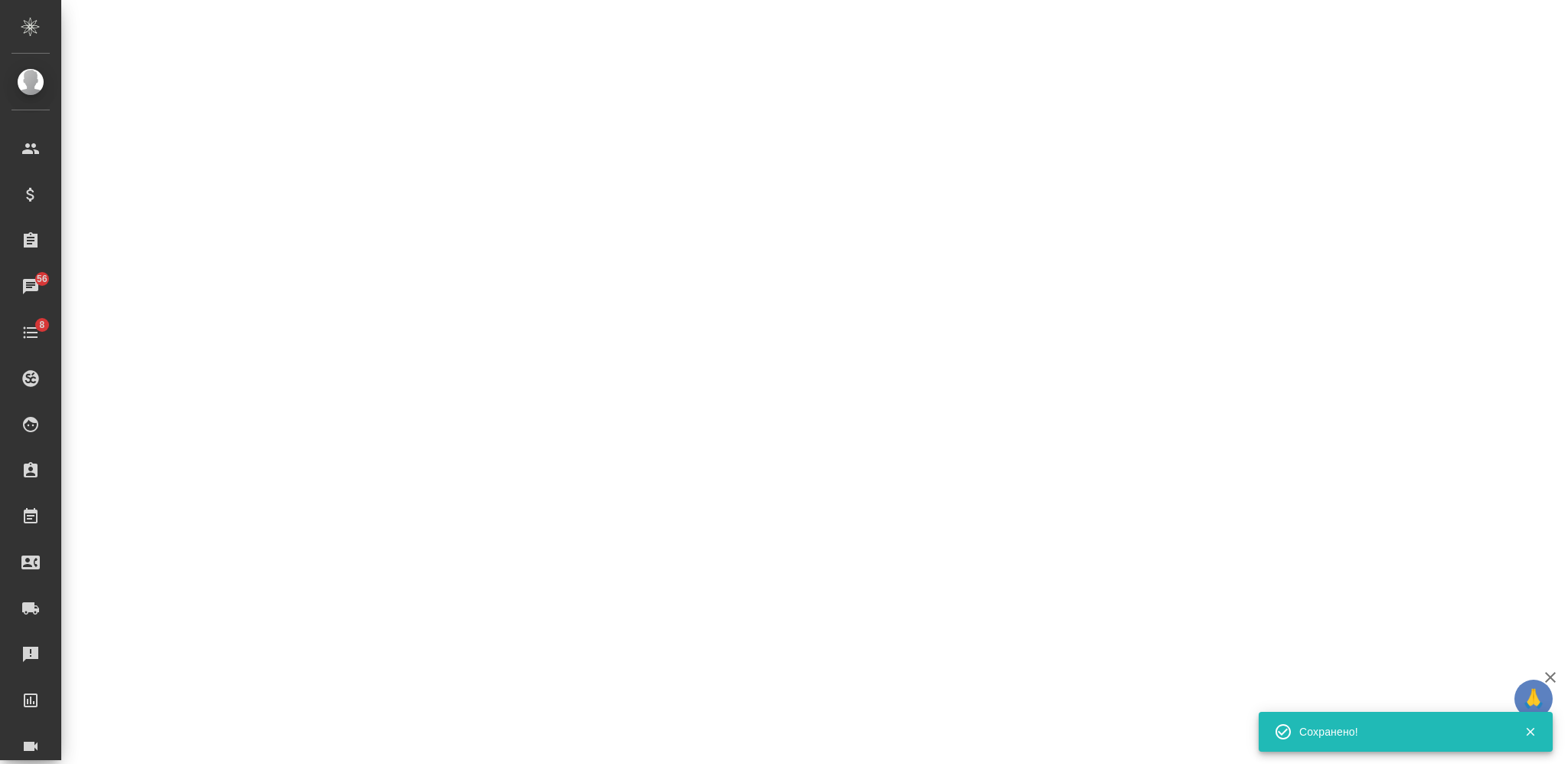
select select "RU"
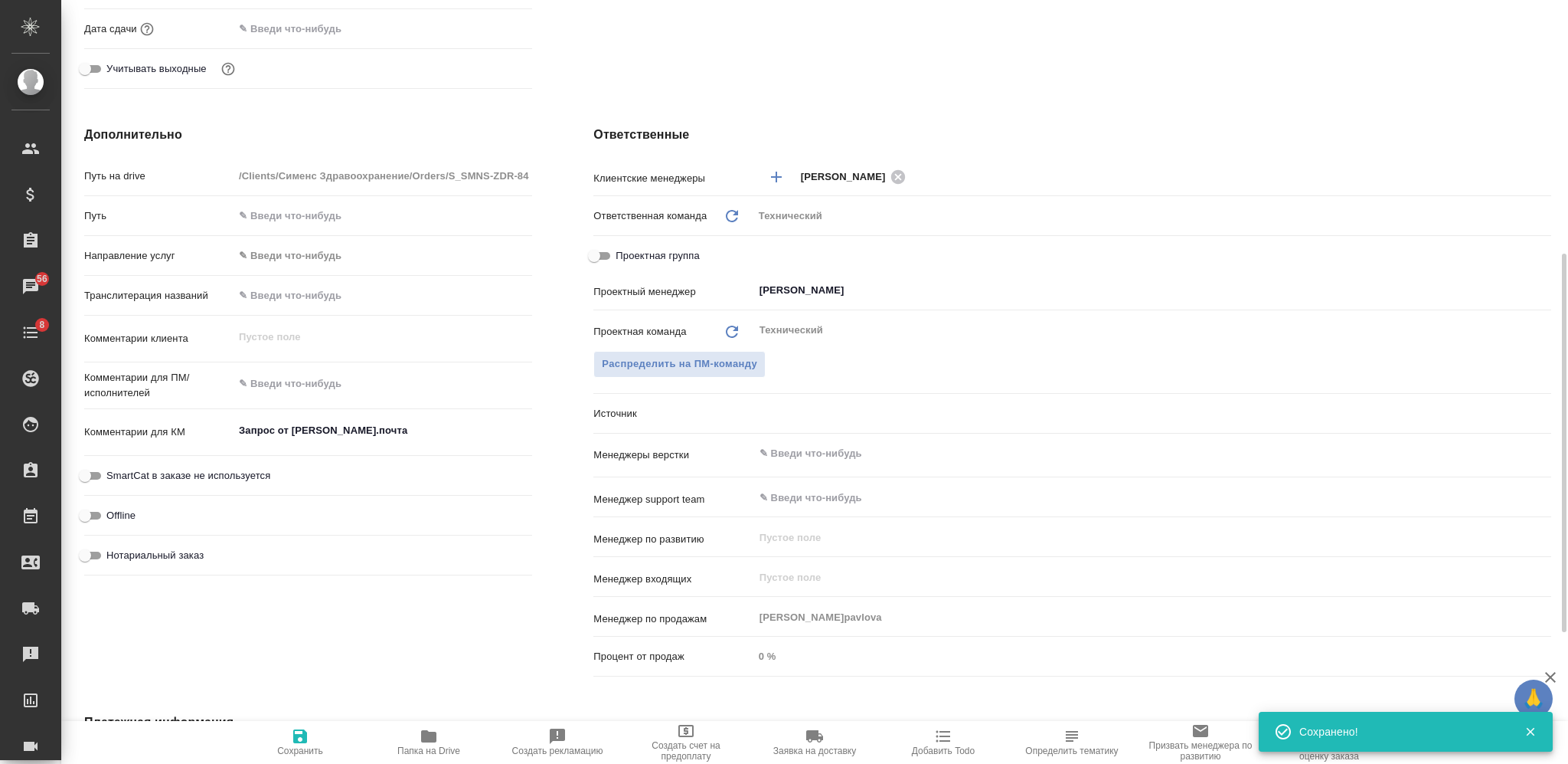
type textarea "x"
click at [474, 426] on textarea "Запрос от [PERSON_NAME].почта" at bounding box center [383, 430] width 298 height 26
type textarea "x"
click at [430, 434] on textarea "Запрос от [PERSON_NAME].почта" at bounding box center [383, 431] width 297 height 26
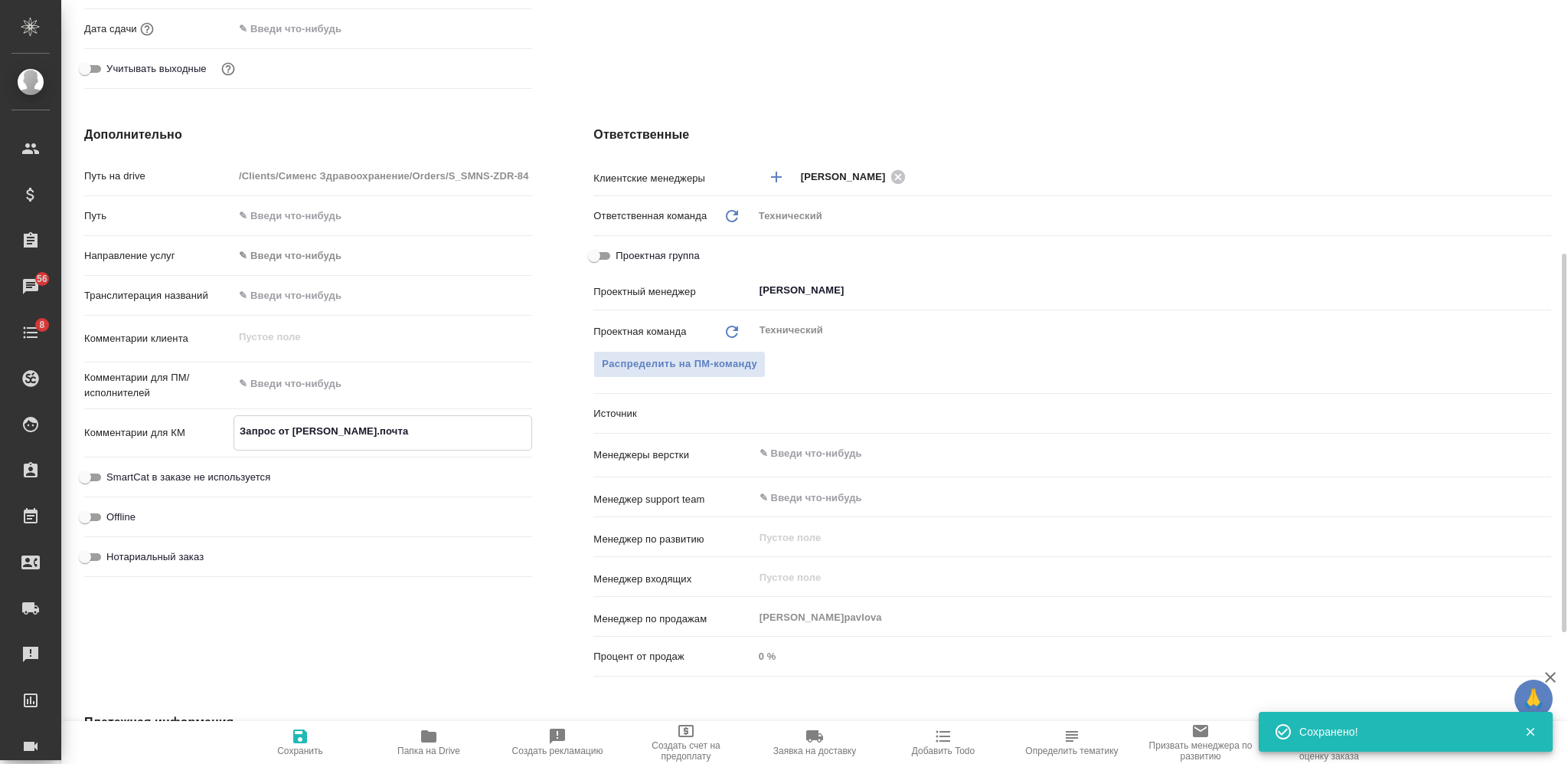
paste textarea "[EMAIL_ADDRESS][DOMAIN_NAME]"
type textarea "Запрос от Вариан - Белянина [PERSON_NAME] - [EMAIL_ADDRESS][DOMAIN_NAME]"
type textarea "x"
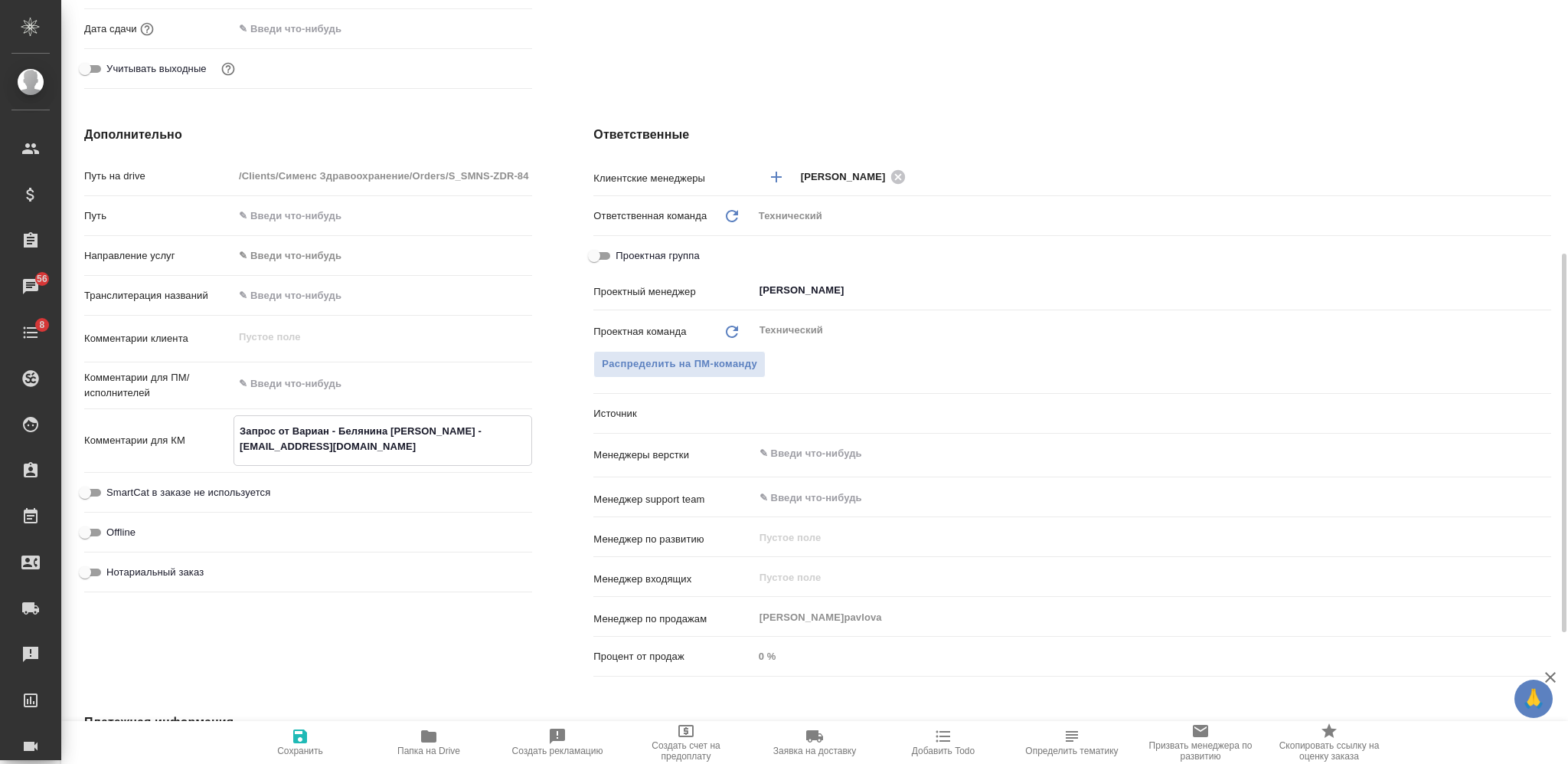
type textarea "Запрос от Вариан - Белянина [PERSON_NAME] - [EMAIL_ADDRESS][DOMAIN_NAME]"
click at [312, 744] on span "Сохранить" at bounding box center [300, 742] width 110 height 29
type textarea "x"
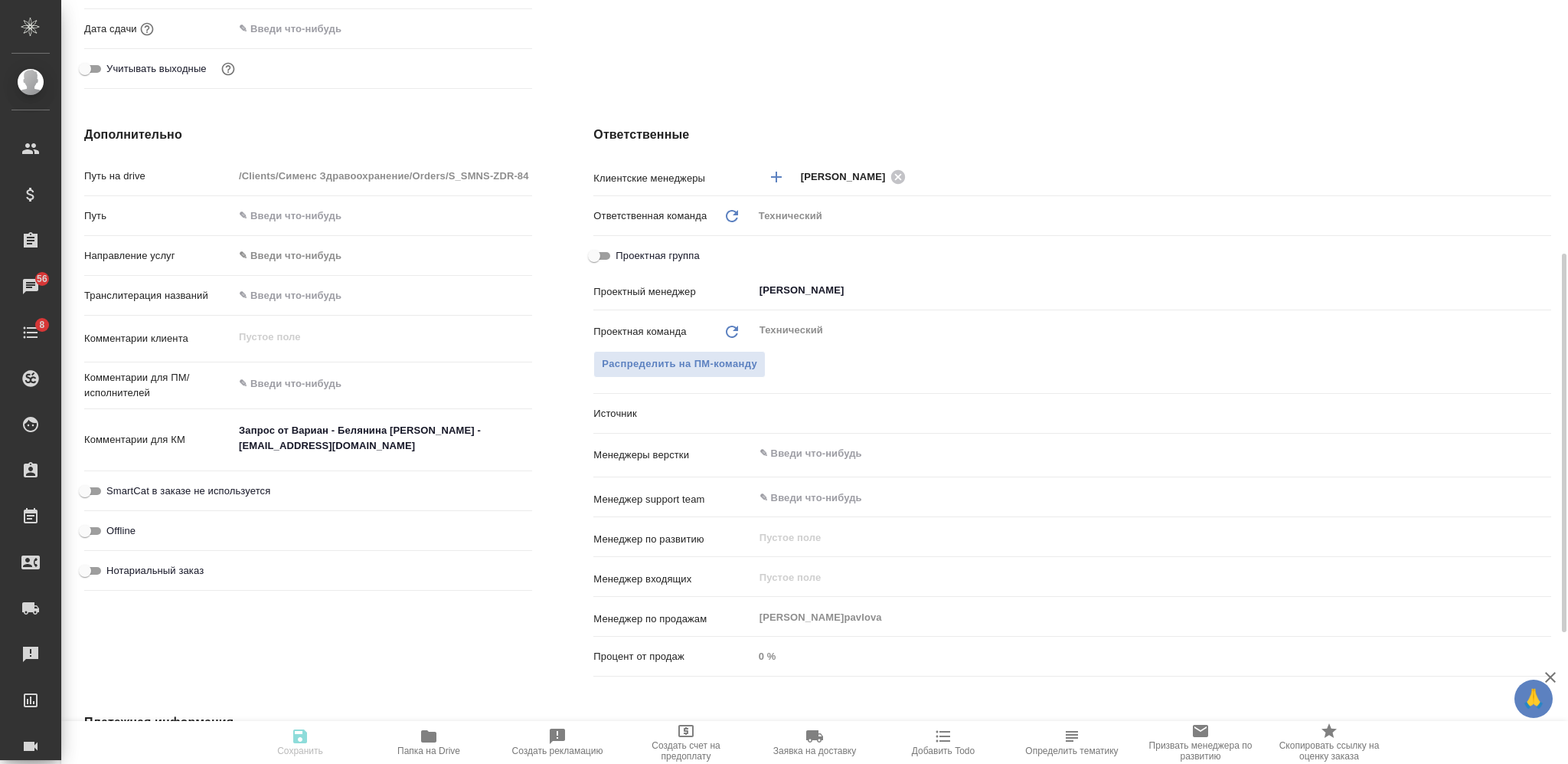
type textarea "x"
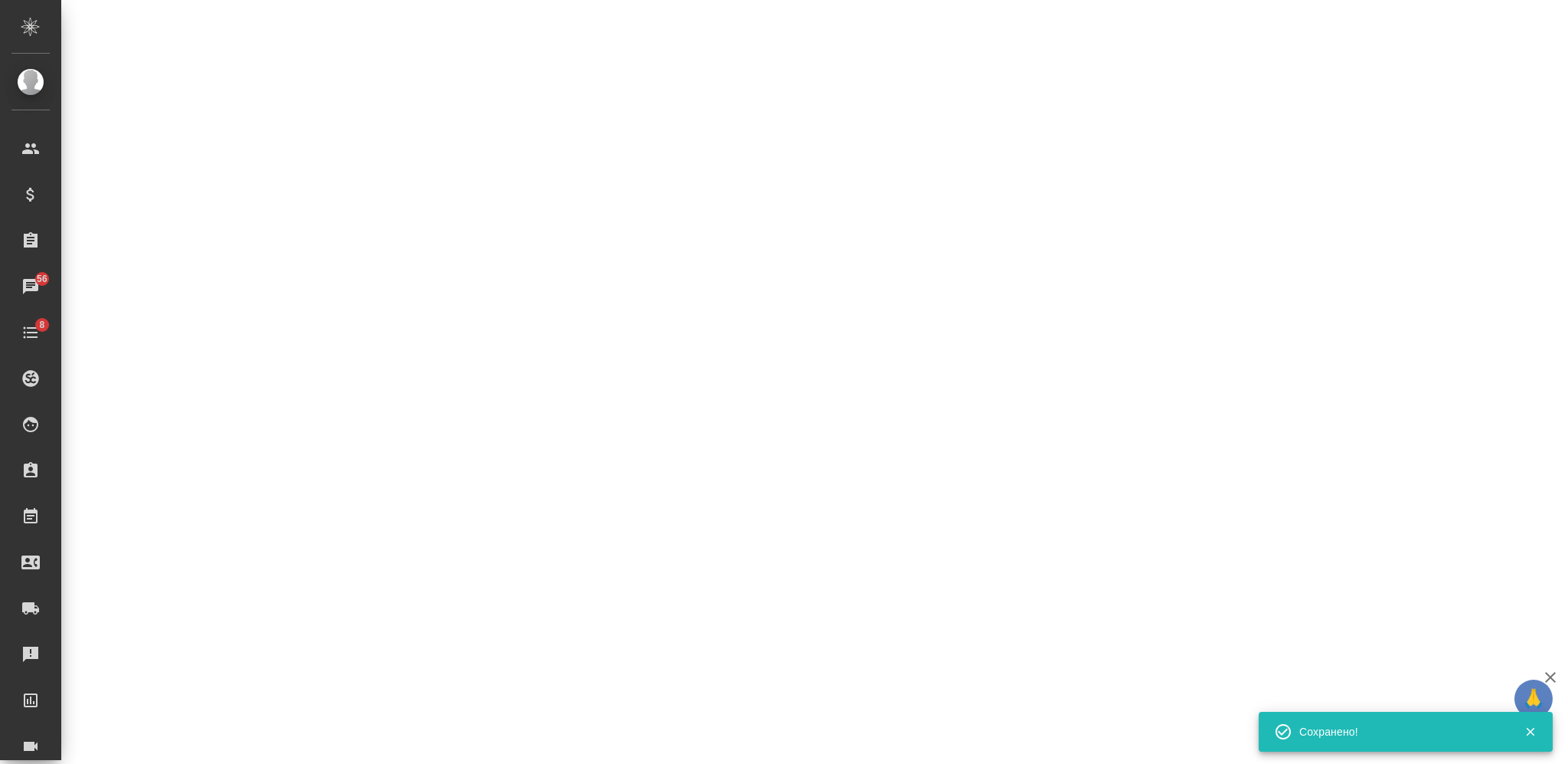
select select "RU"
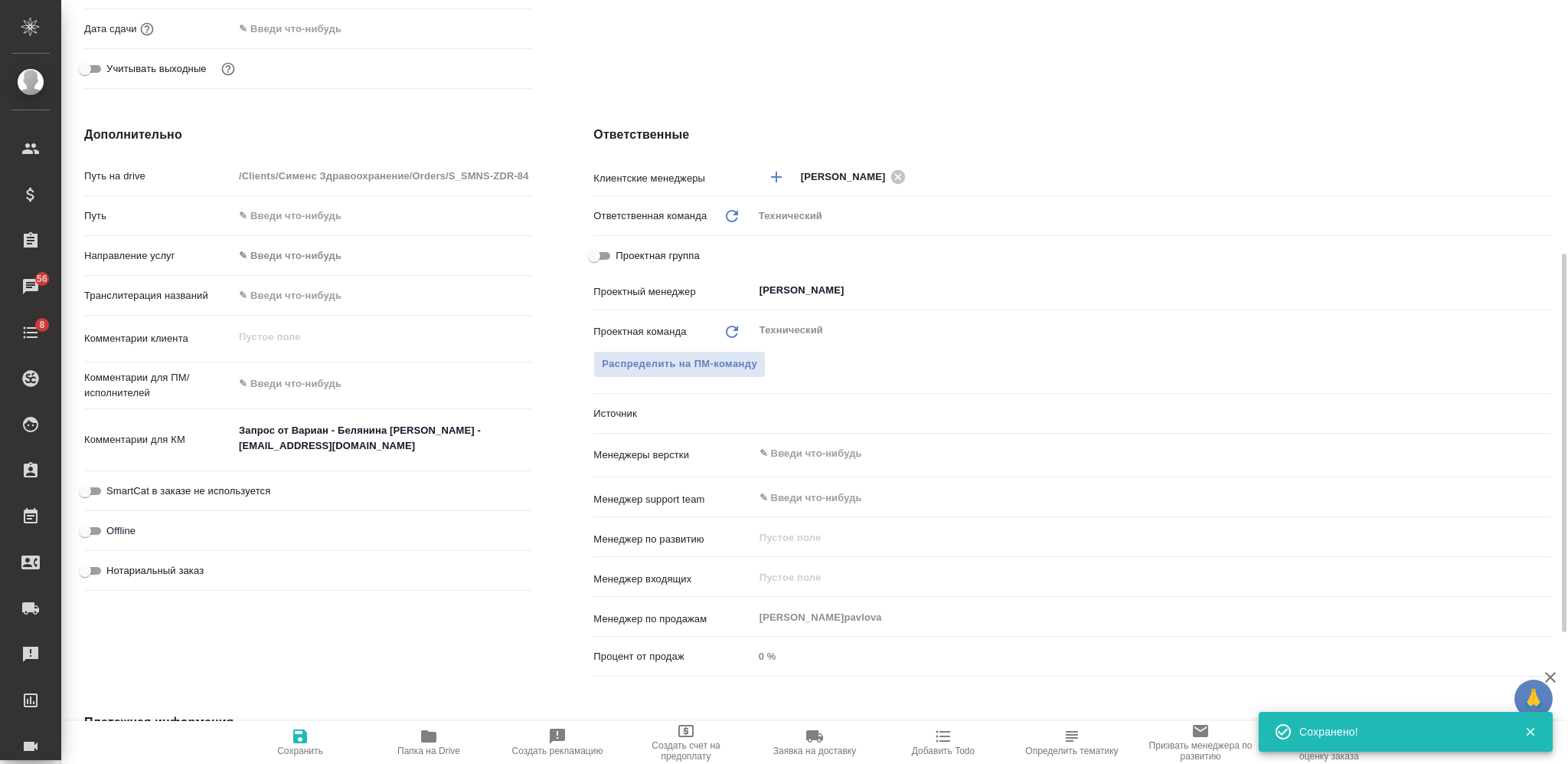
type textarea "x"
click at [377, 380] on textarea at bounding box center [383, 384] width 297 height 26
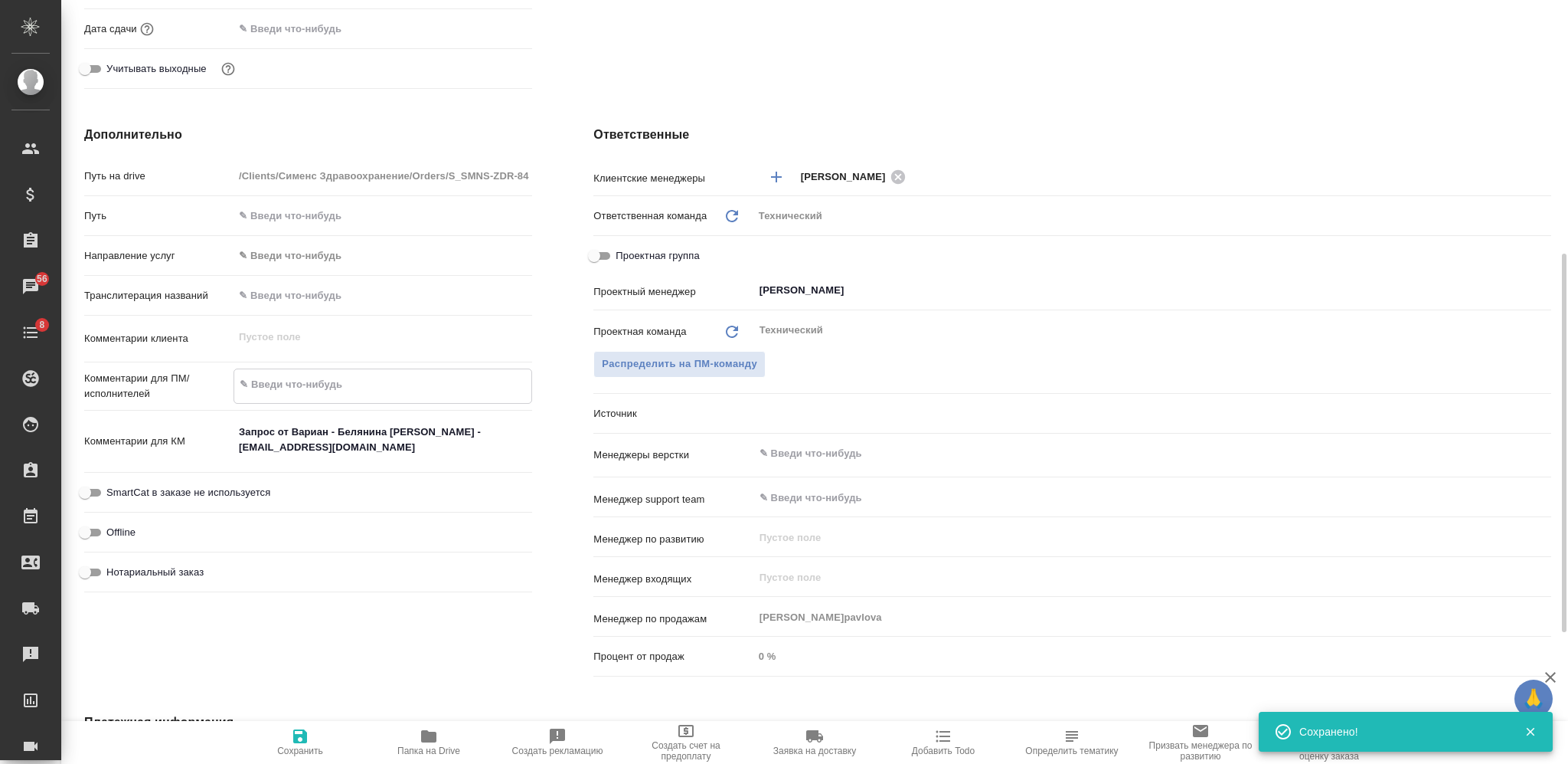
type textarea "[PERSON_NAME]"
type textarea "x"
type textarea "ан"
type textarea "x"
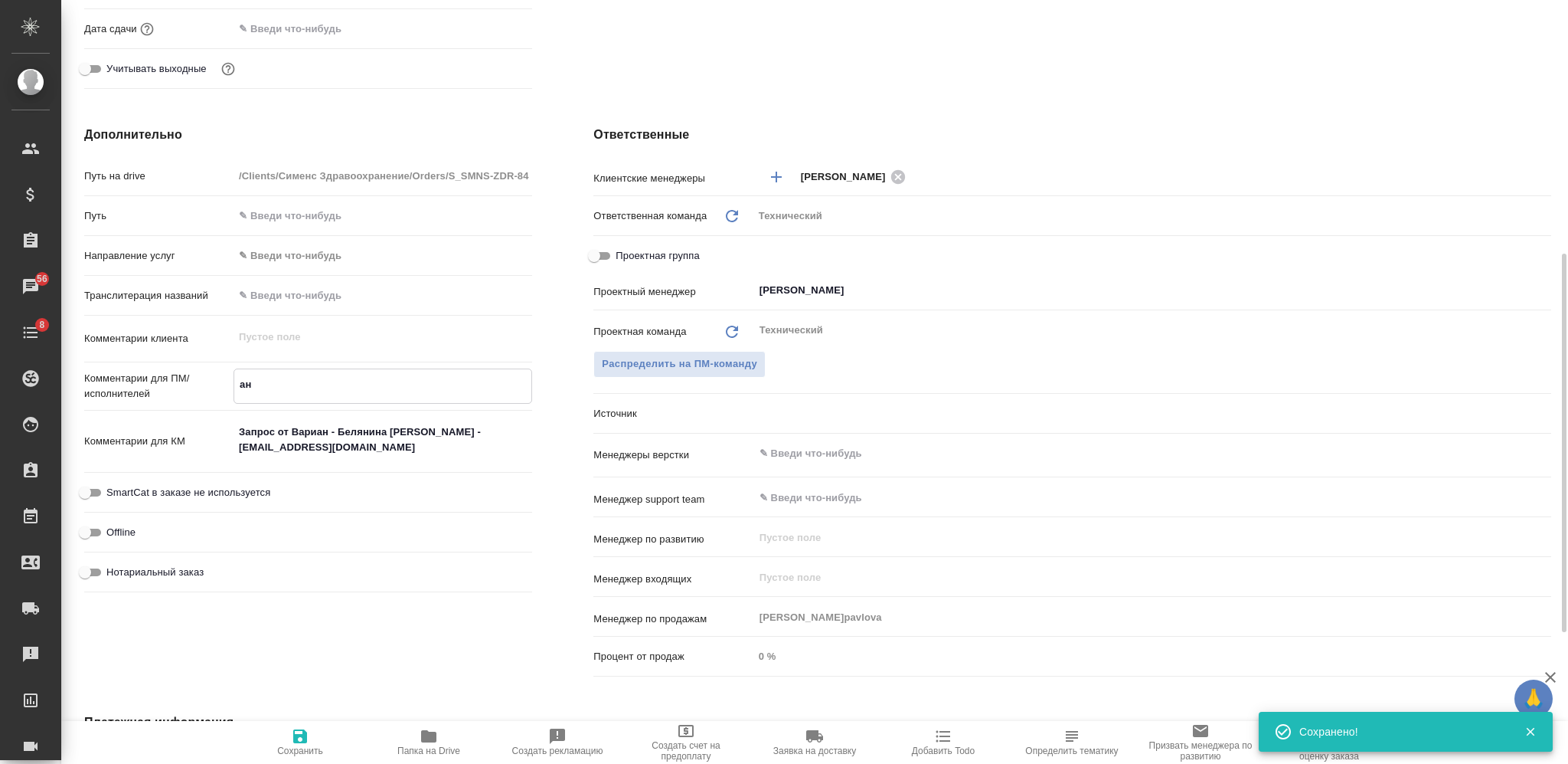
type textarea "анг"
type textarea "x"
type textarea "англ"
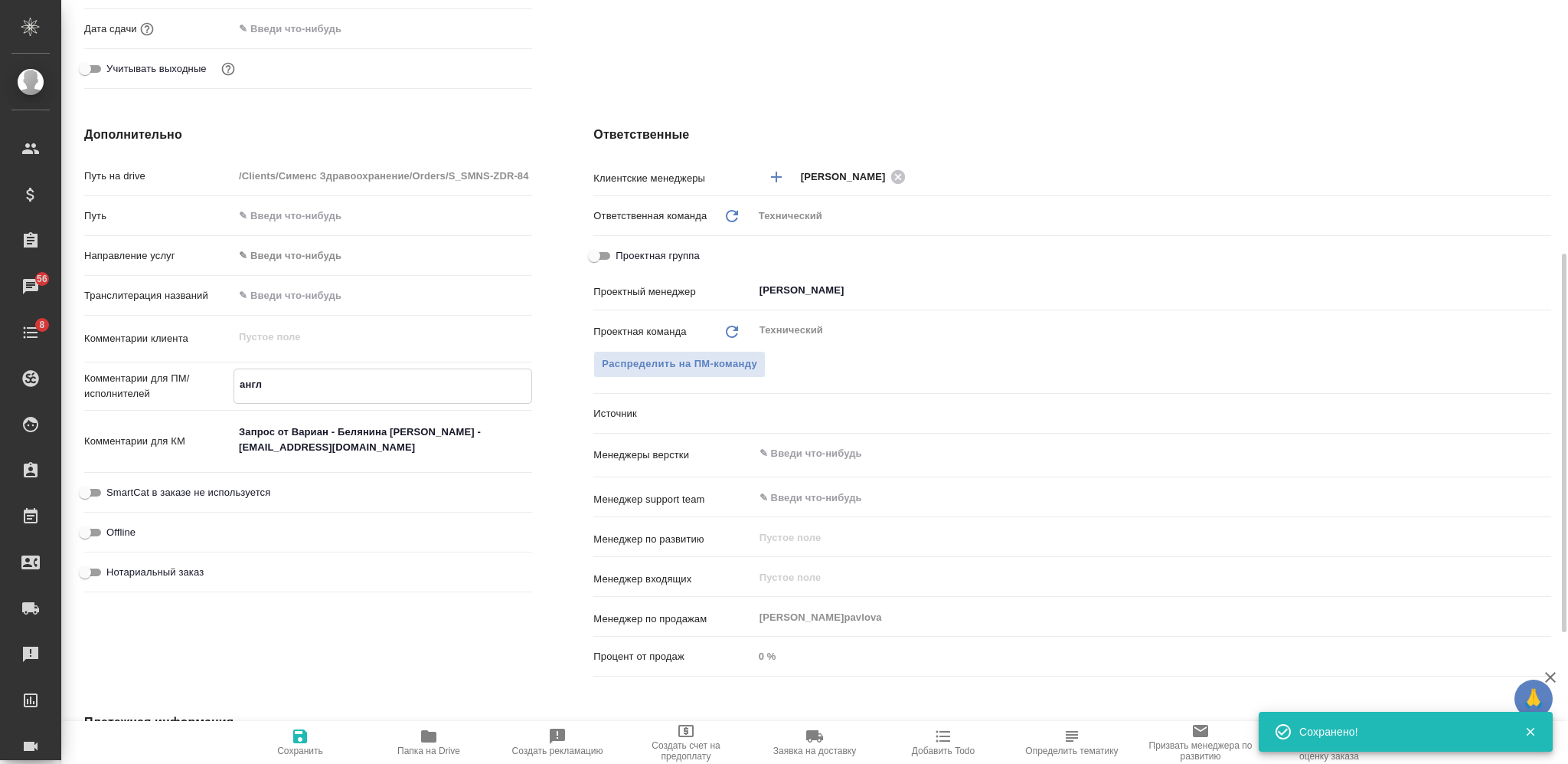
type textarea "x"
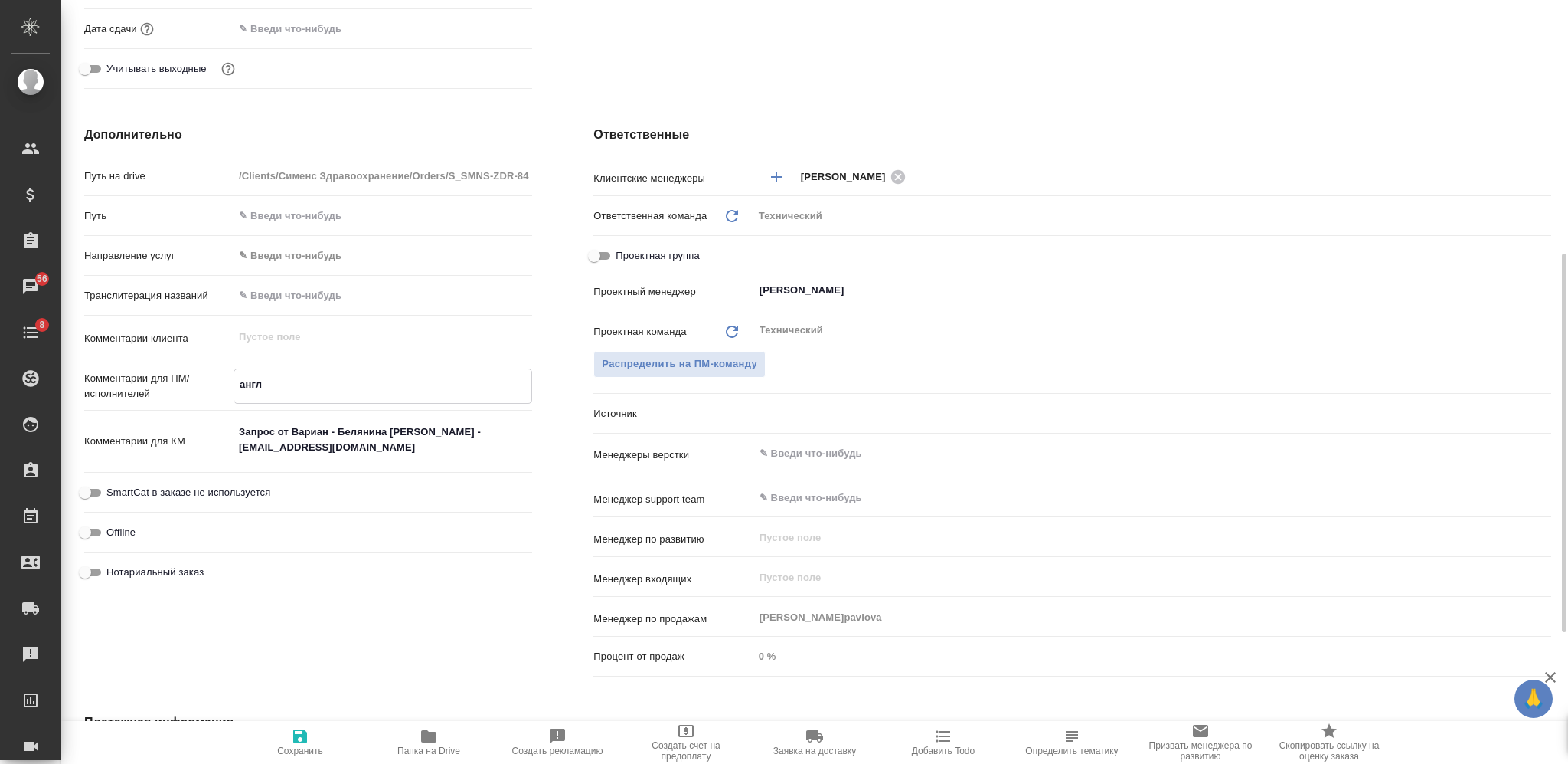
type textarea "англ-"
type textarea "x"
type textarea "англ-р"
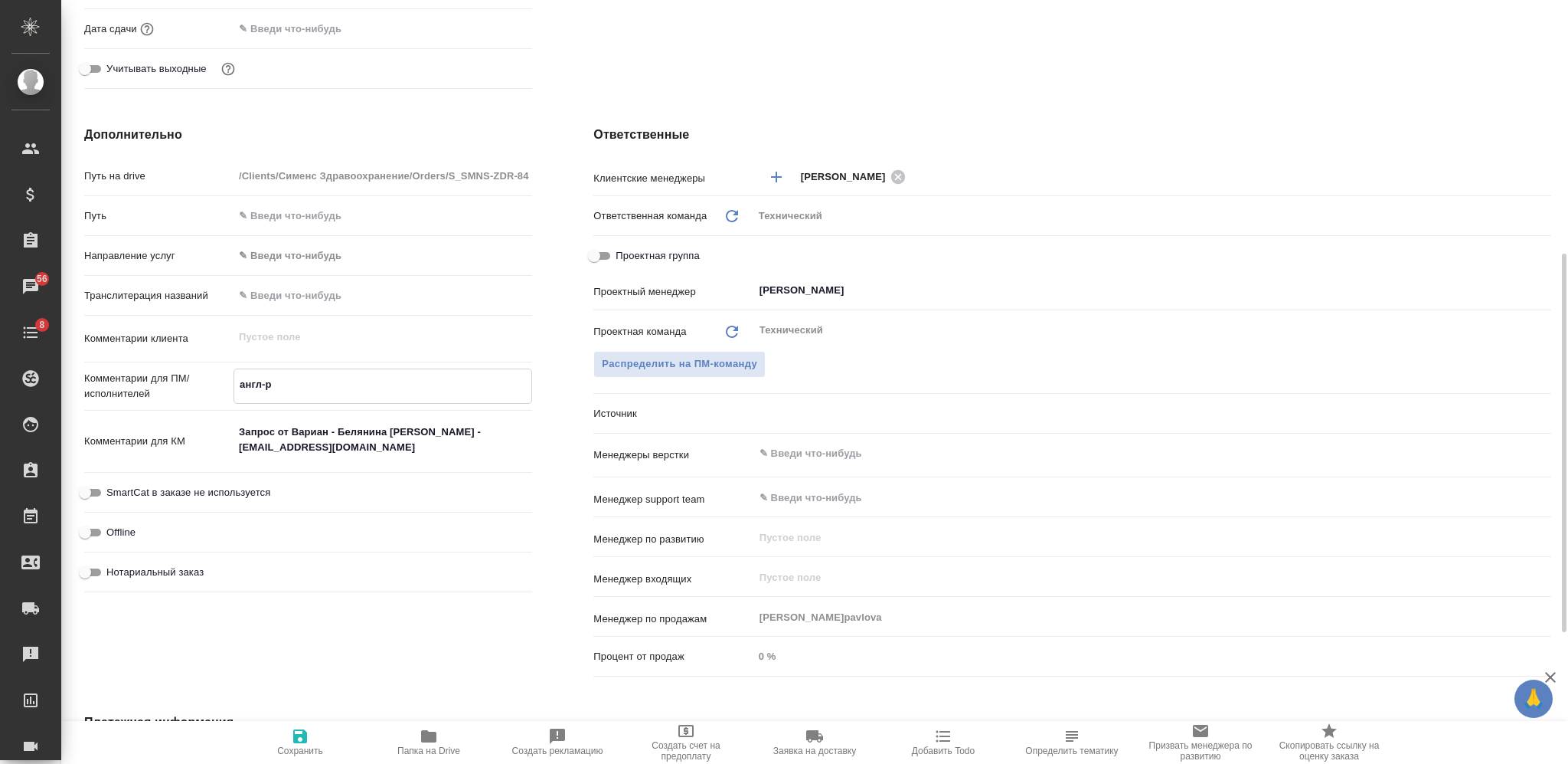
type textarea "x"
type textarea "англ-ру"
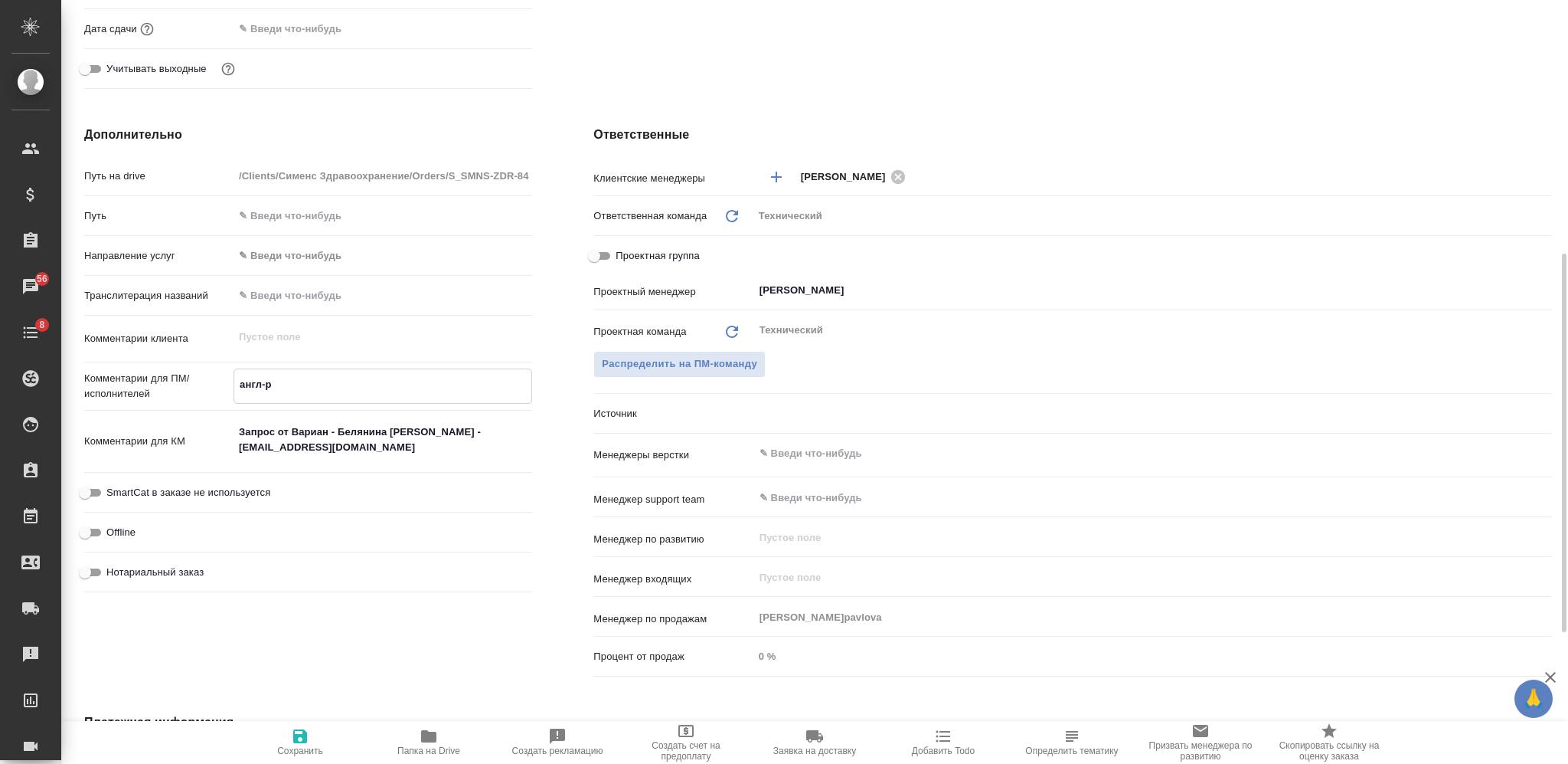
type textarea "x"
type textarea "англ-рус"
type textarea "x"
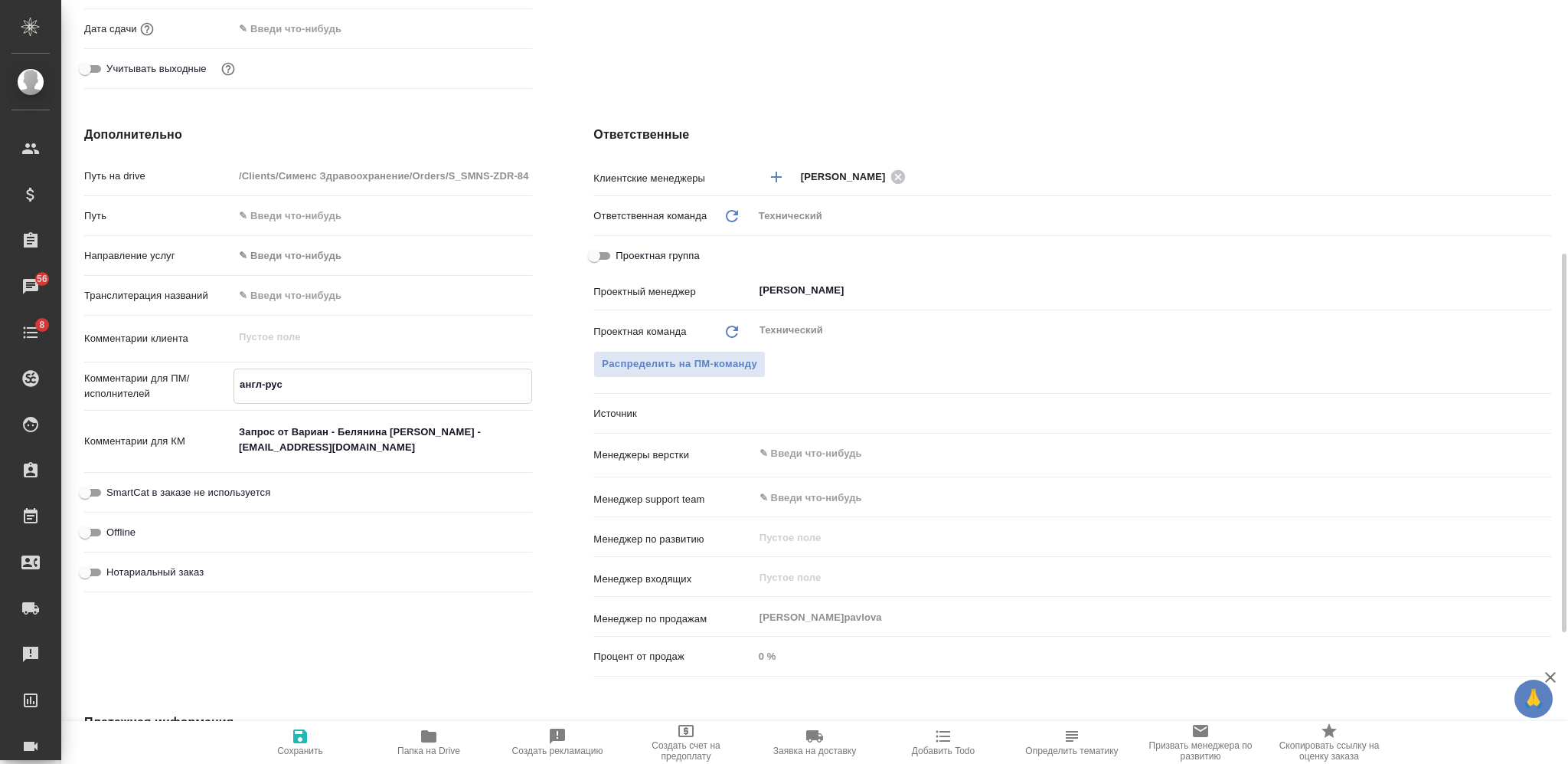
type textarea "x"
type textarea "англ-рус"
type textarea "x"
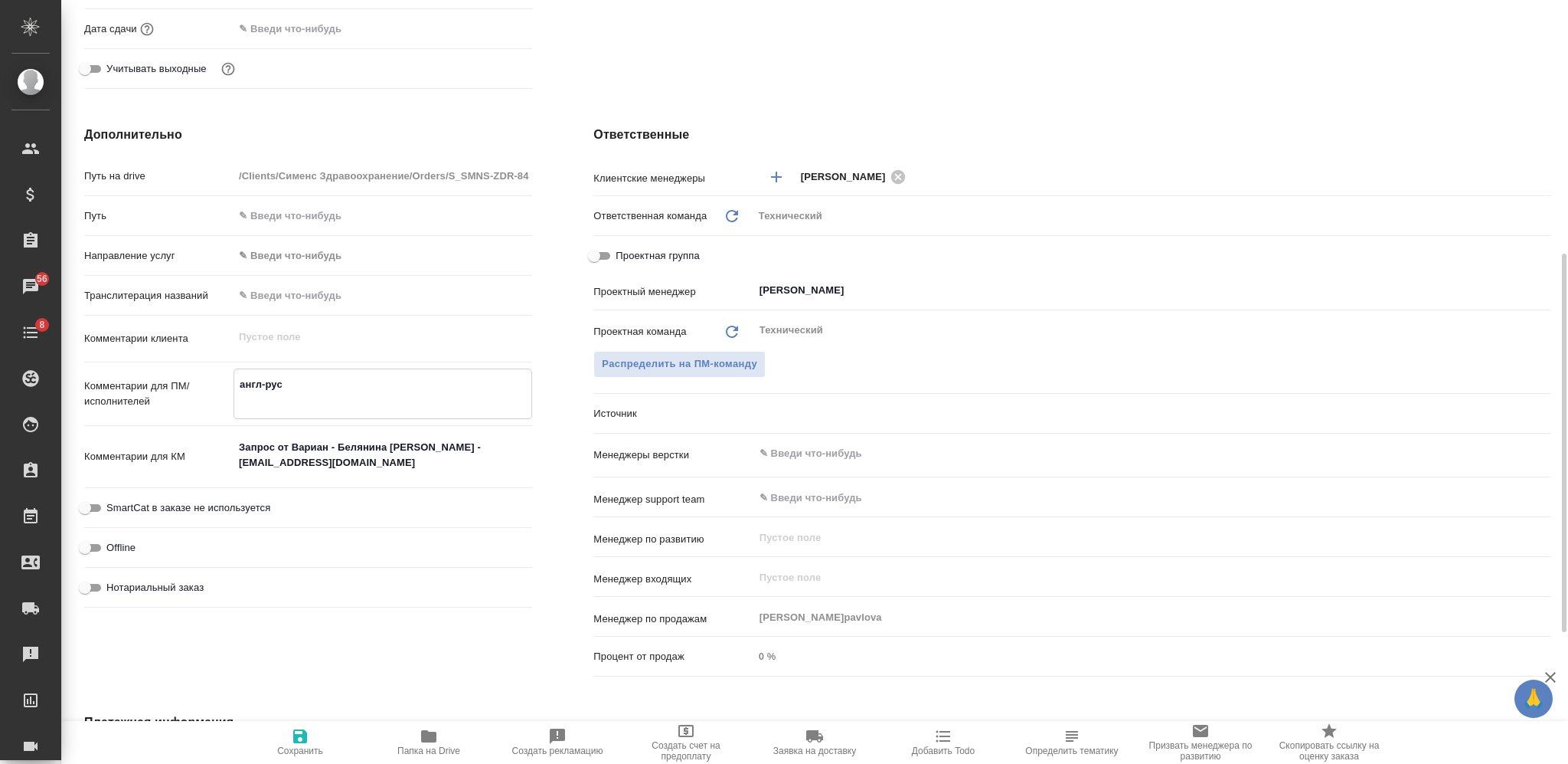
type textarea "англ-рус д"
type textarea "x"
type textarea "англ-рус дв"
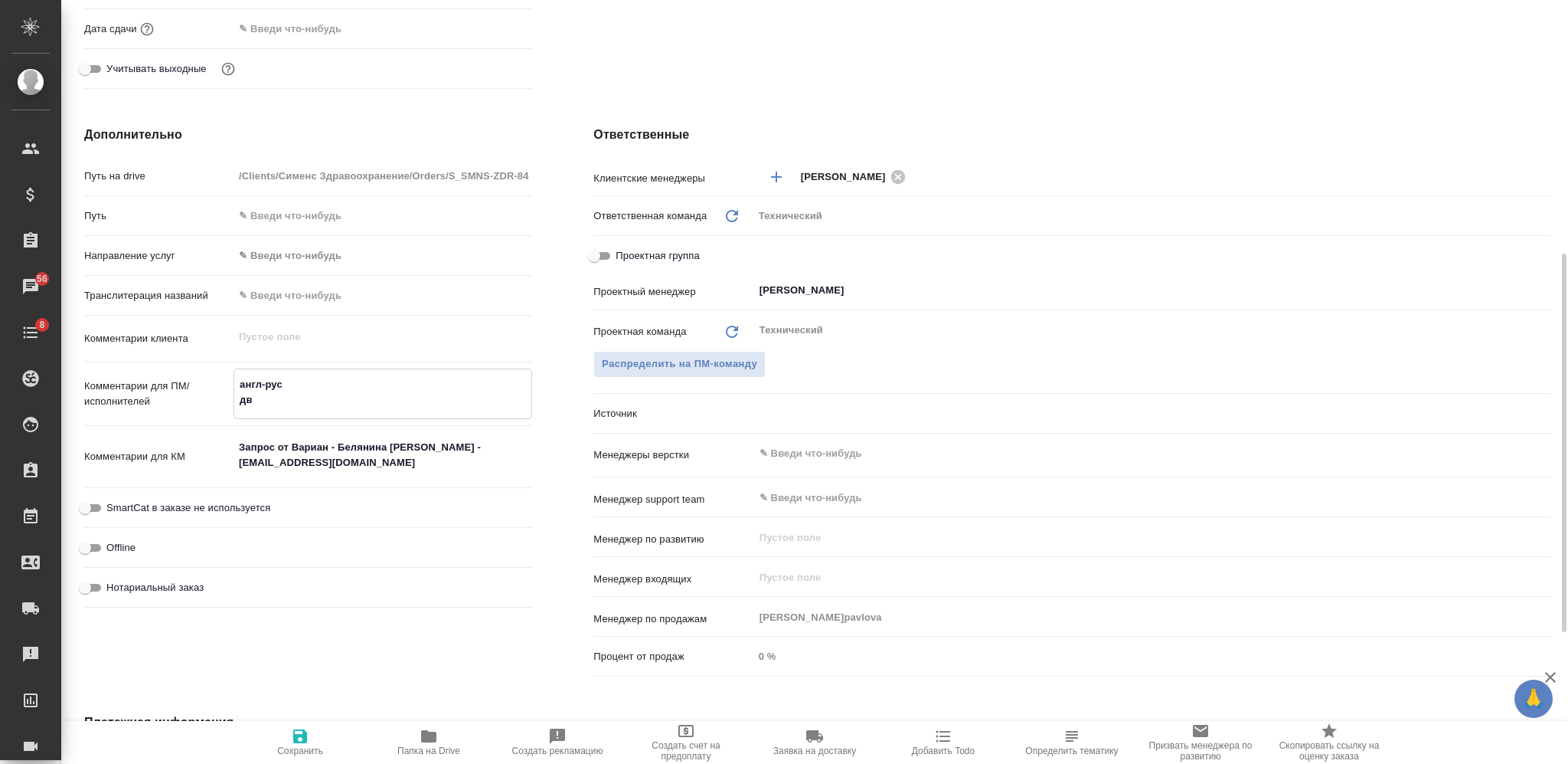
type textarea "x"
type textarea "англ-рус дву"
type textarea "x"
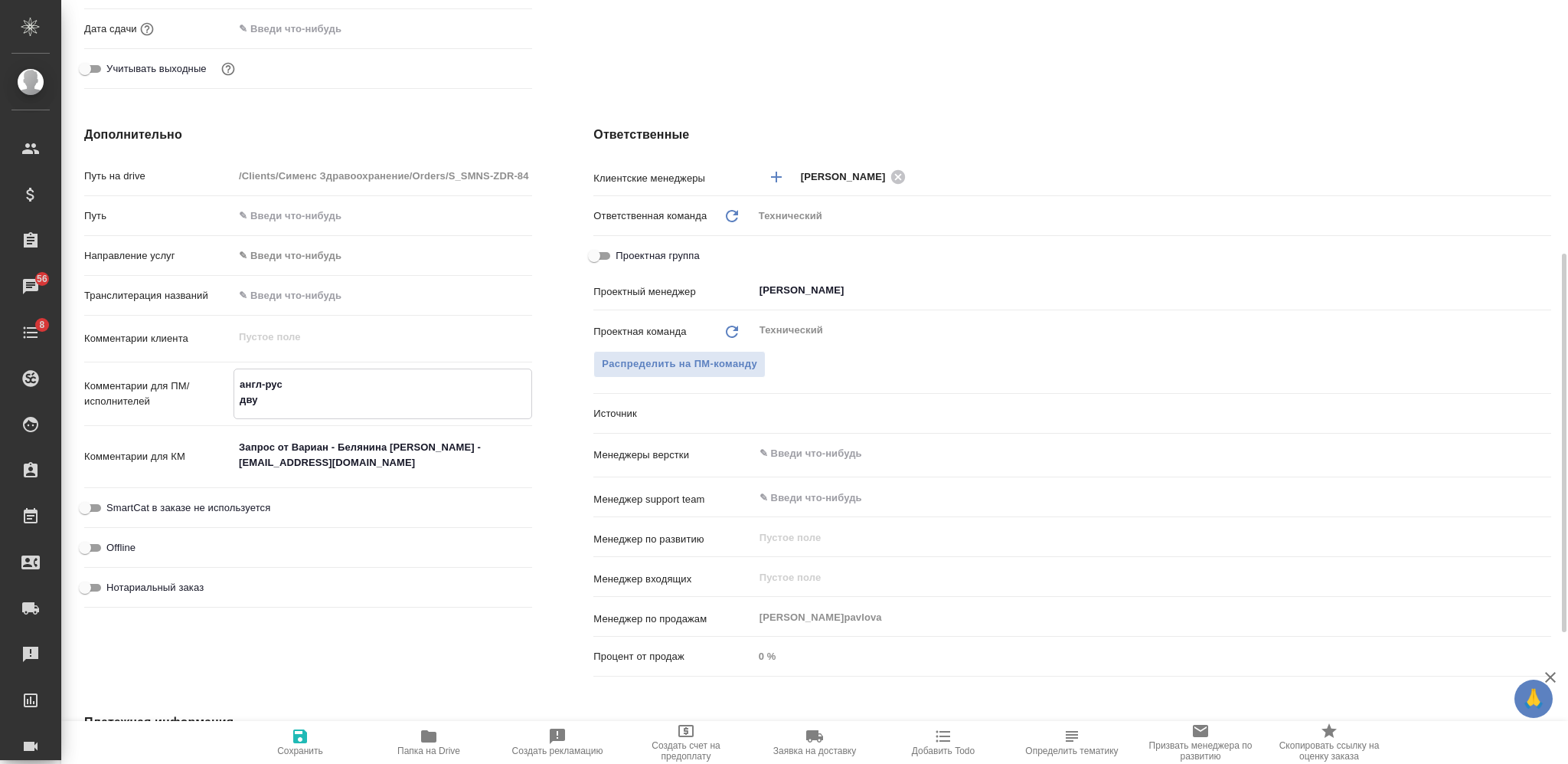
type textarea "x"
type textarea "англ-рус дв"
type textarea "x"
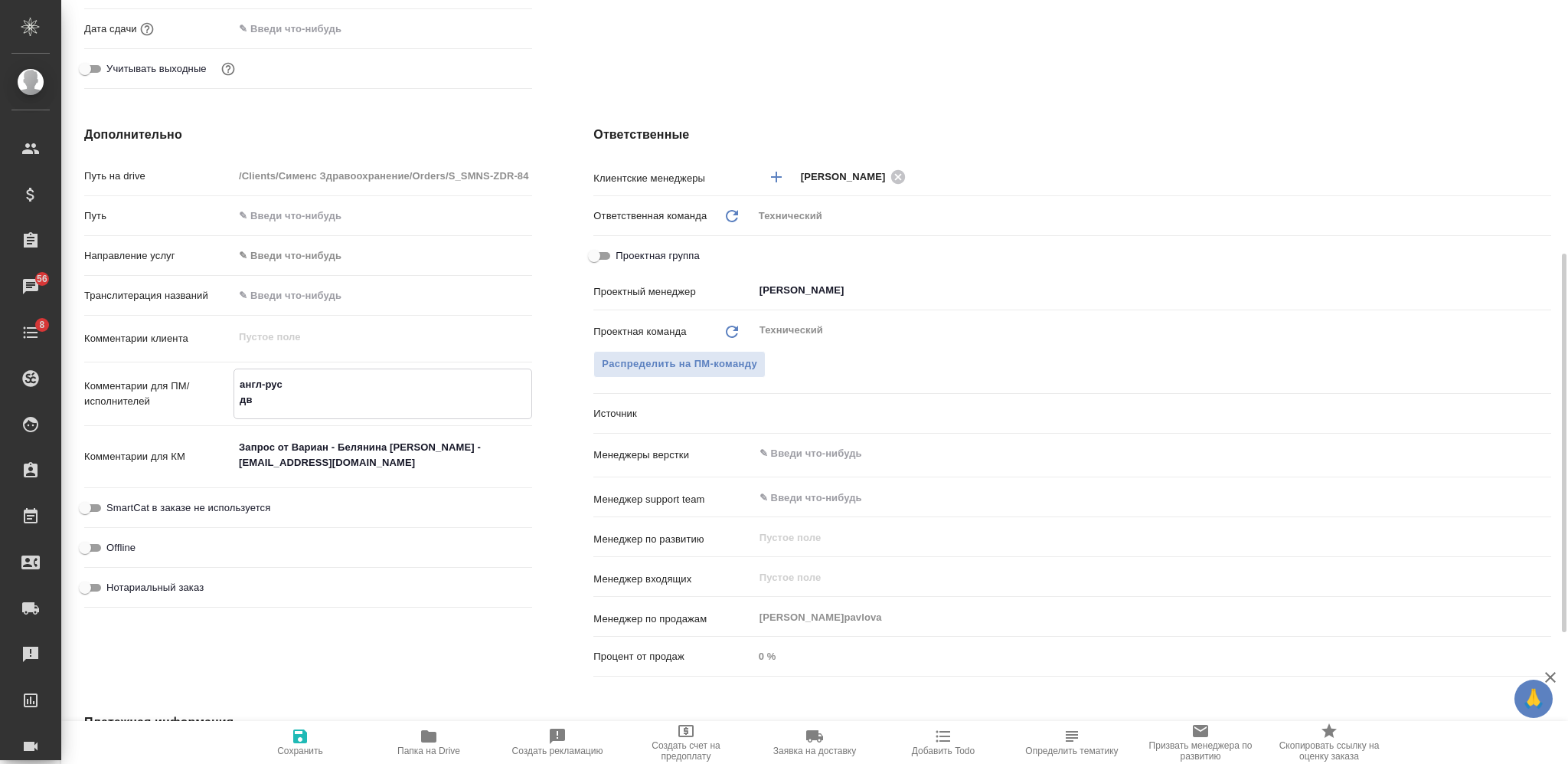
type textarea "x"
type textarea "англ-рус д"
type textarea "x"
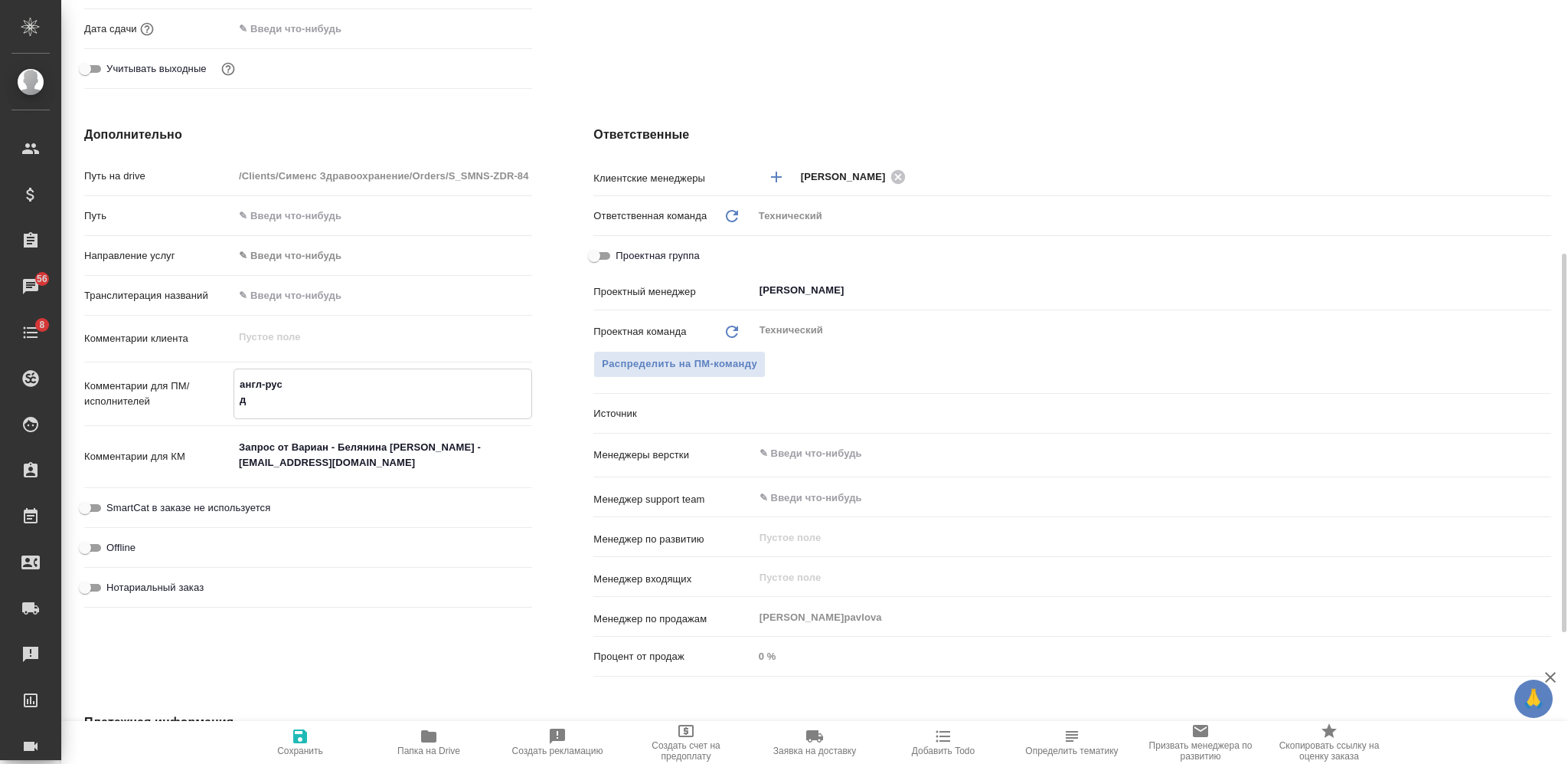
type textarea "англ-рус"
type textarea "x"
type textarea "англ-рус с"
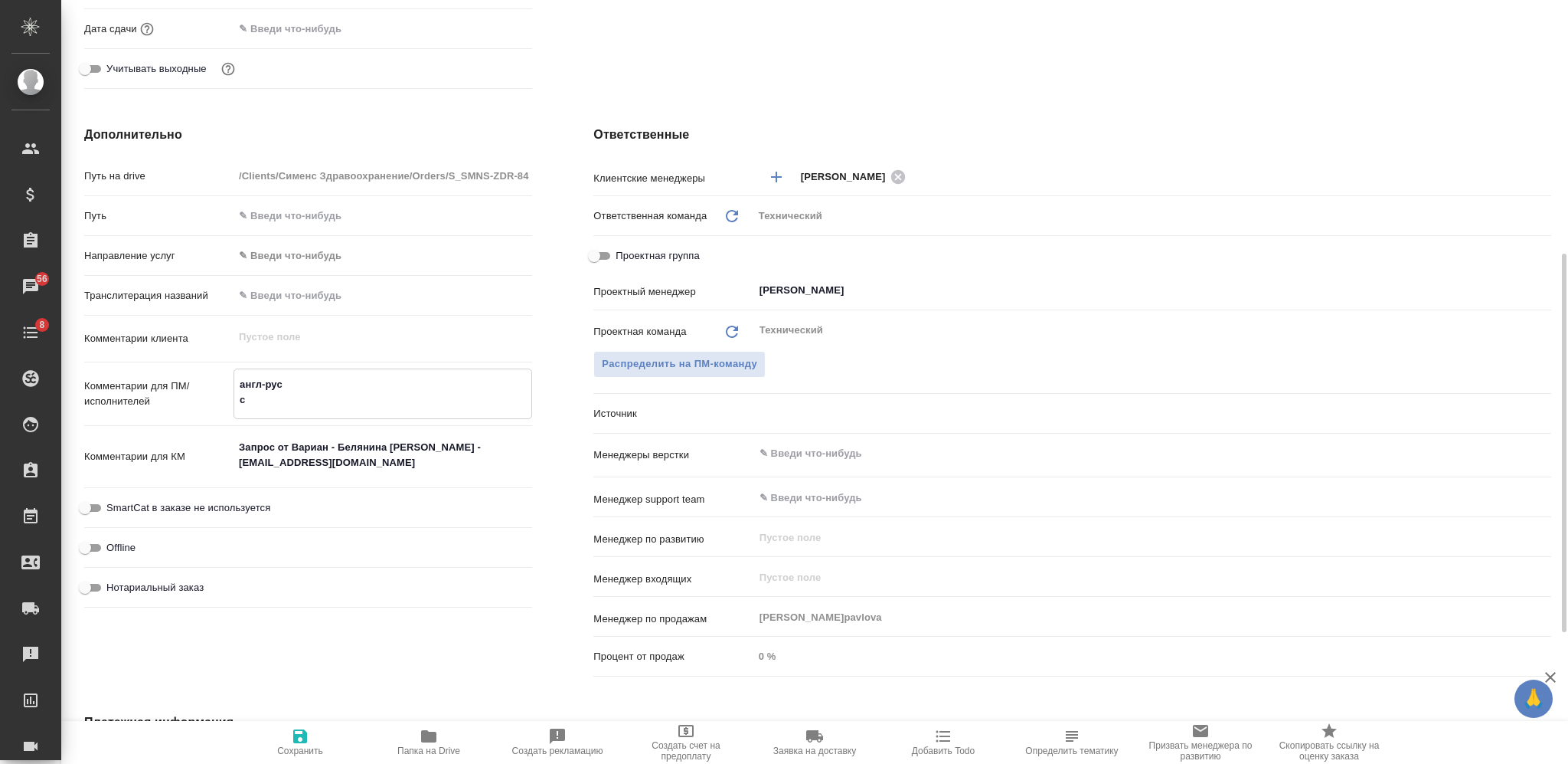
type textarea "x"
type textarea "англ-рус сд"
type textarea "x"
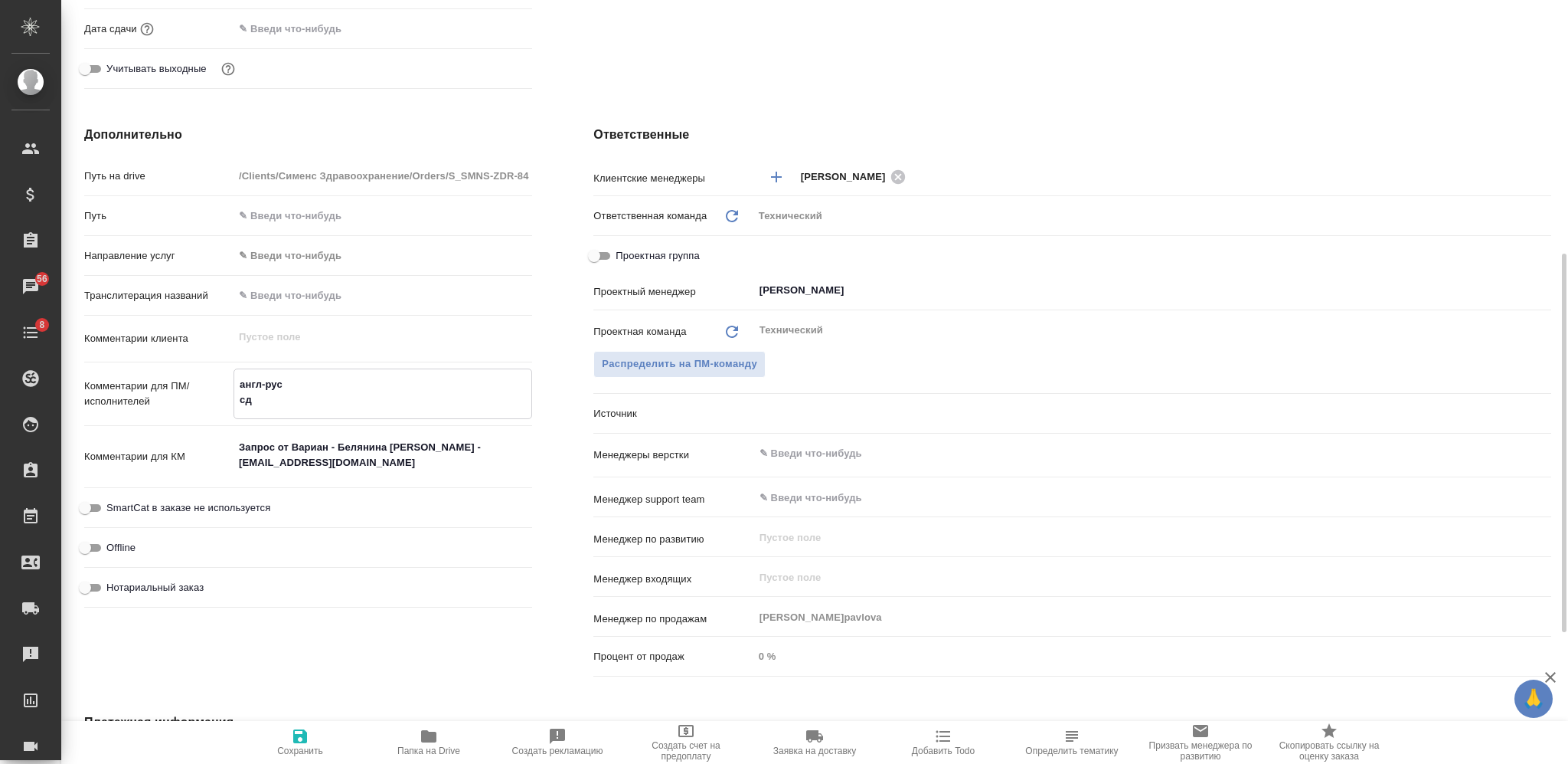
type textarea "англ-рус сде"
type textarea "x"
type textarea "англ-рус сделат"
type textarea "x"
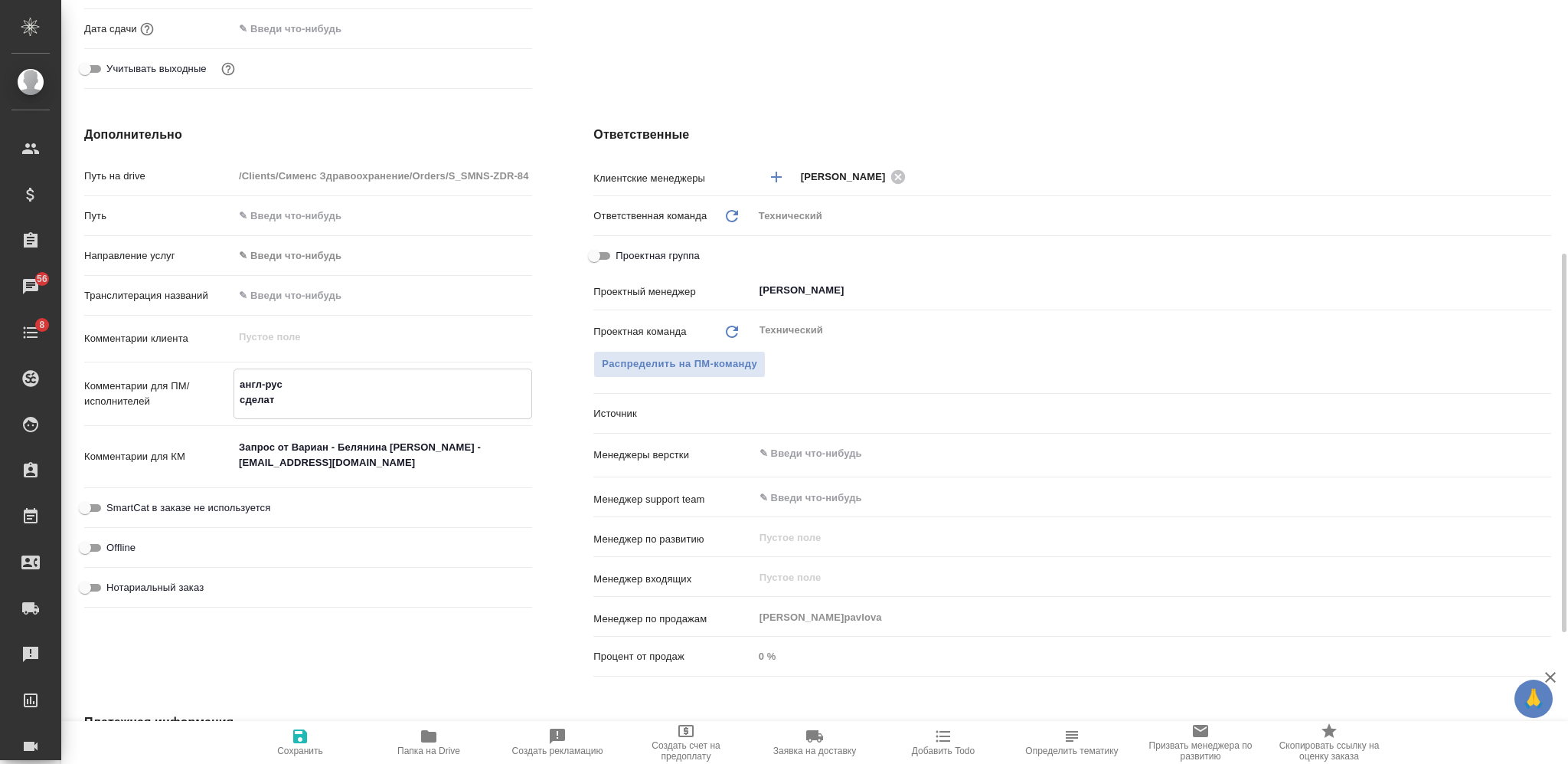
type textarea "x"
type textarea "англ-рус сделать"
type textarea "x"
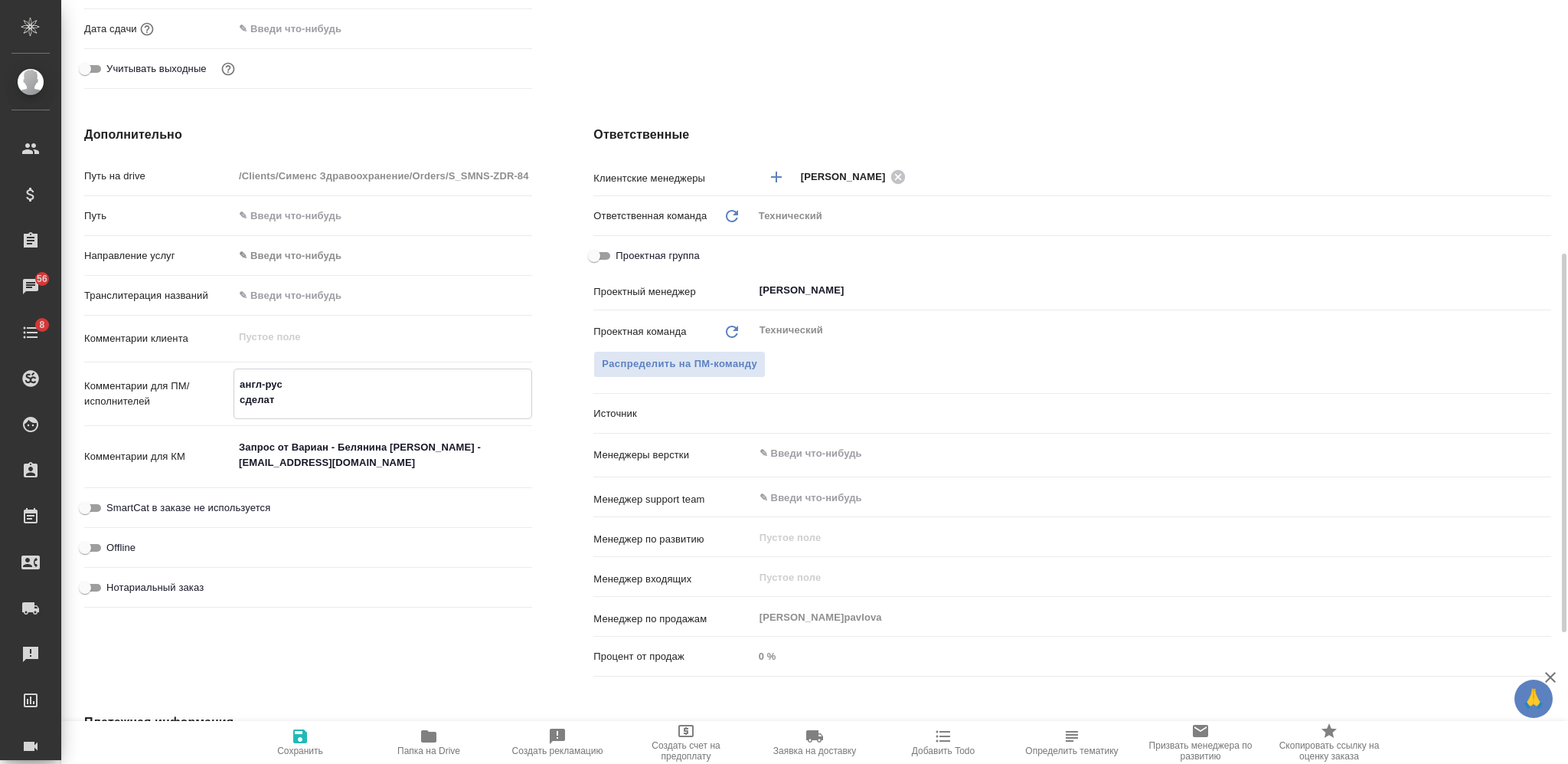
type textarea "x"
type textarea "англ-рус сделать"
type textarea "x"
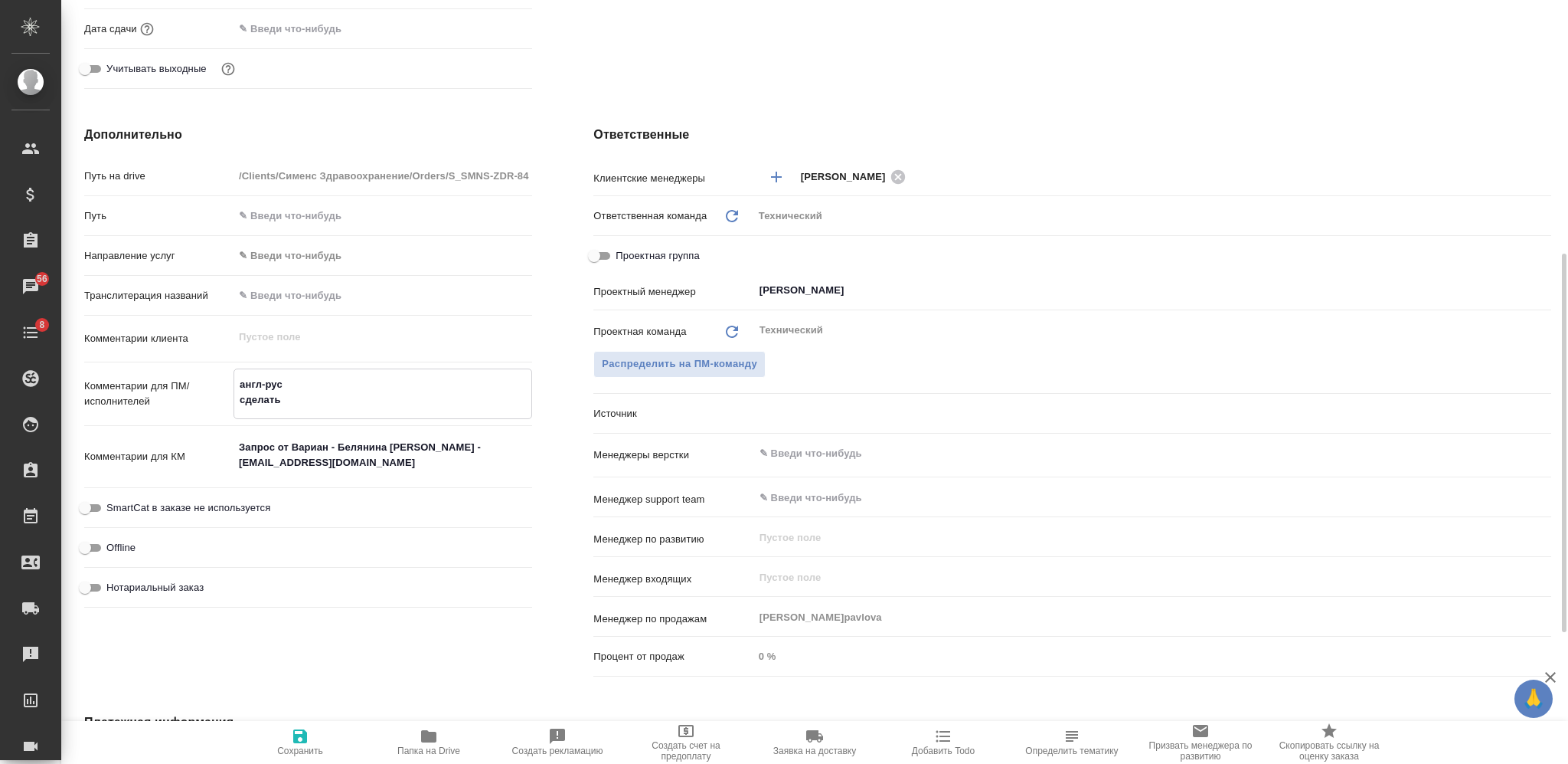
type textarea "англ-рус сделать д"
type textarea "x"
type textarea "англ-рус сделать дв"
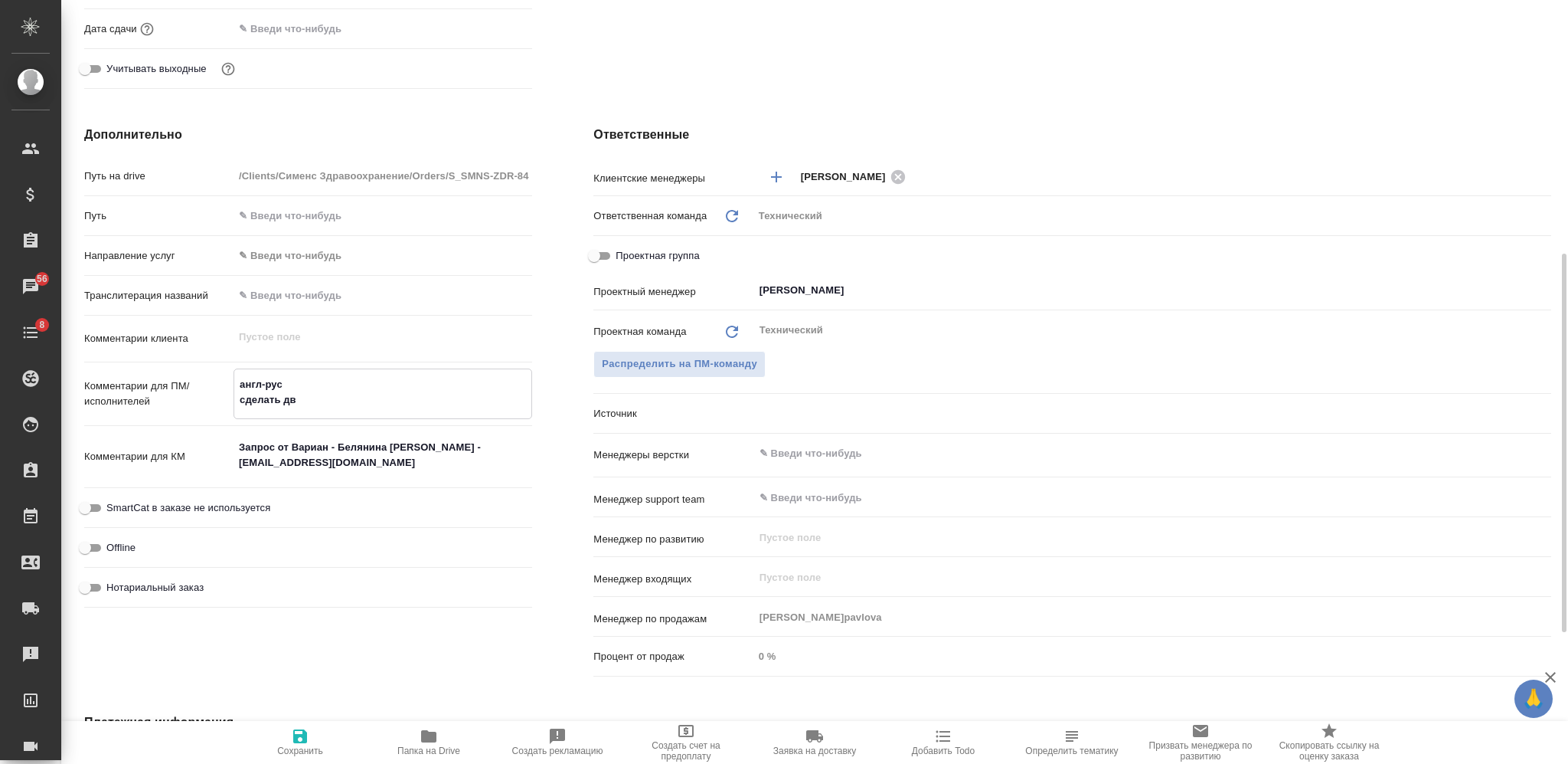
type textarea "x"
type textarea "англ-рус сделать дву"
type textarea "x"
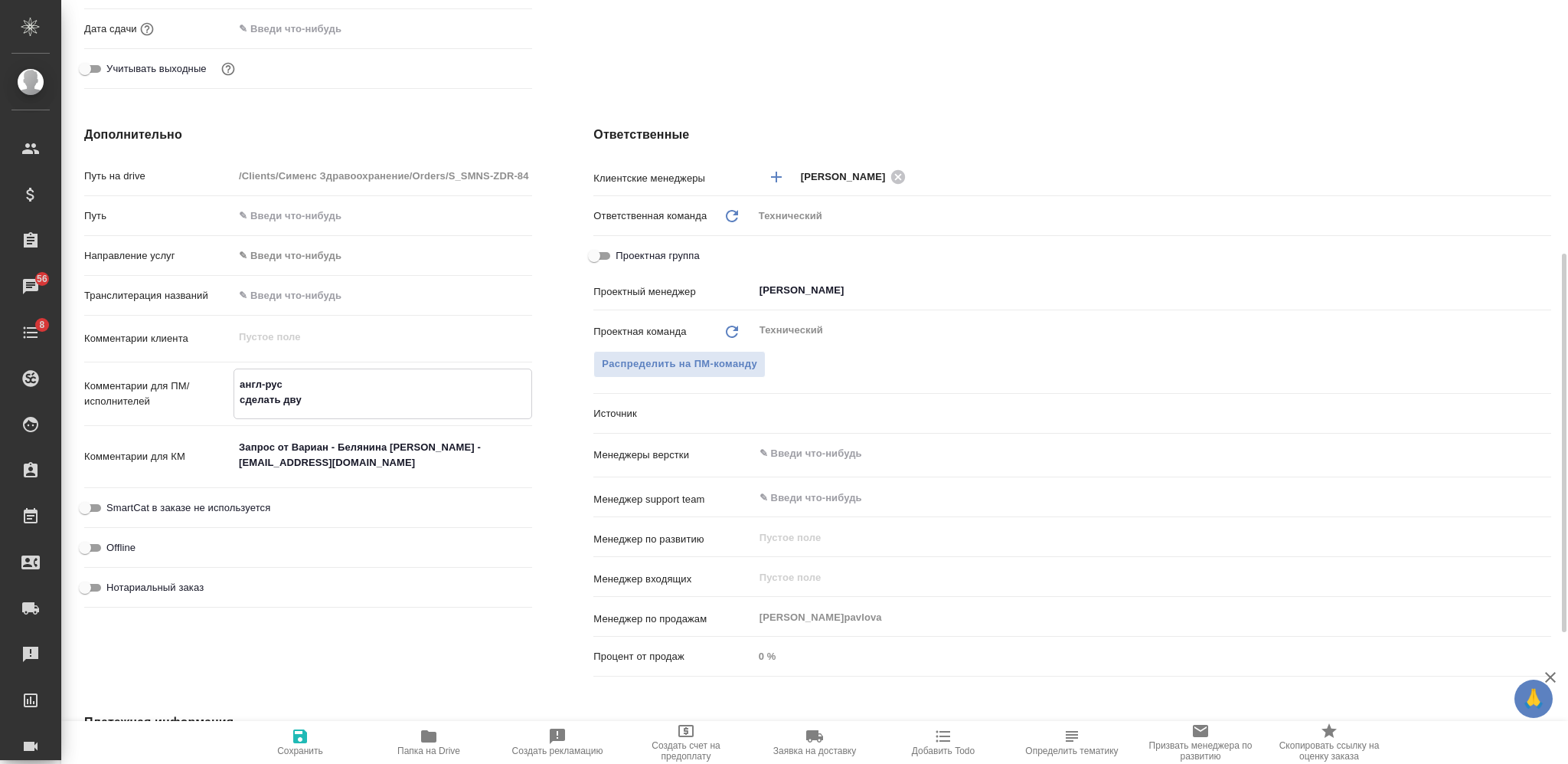
type textarea "x"
type textarea "англ-рус сделать двуя"
type textarea "x"
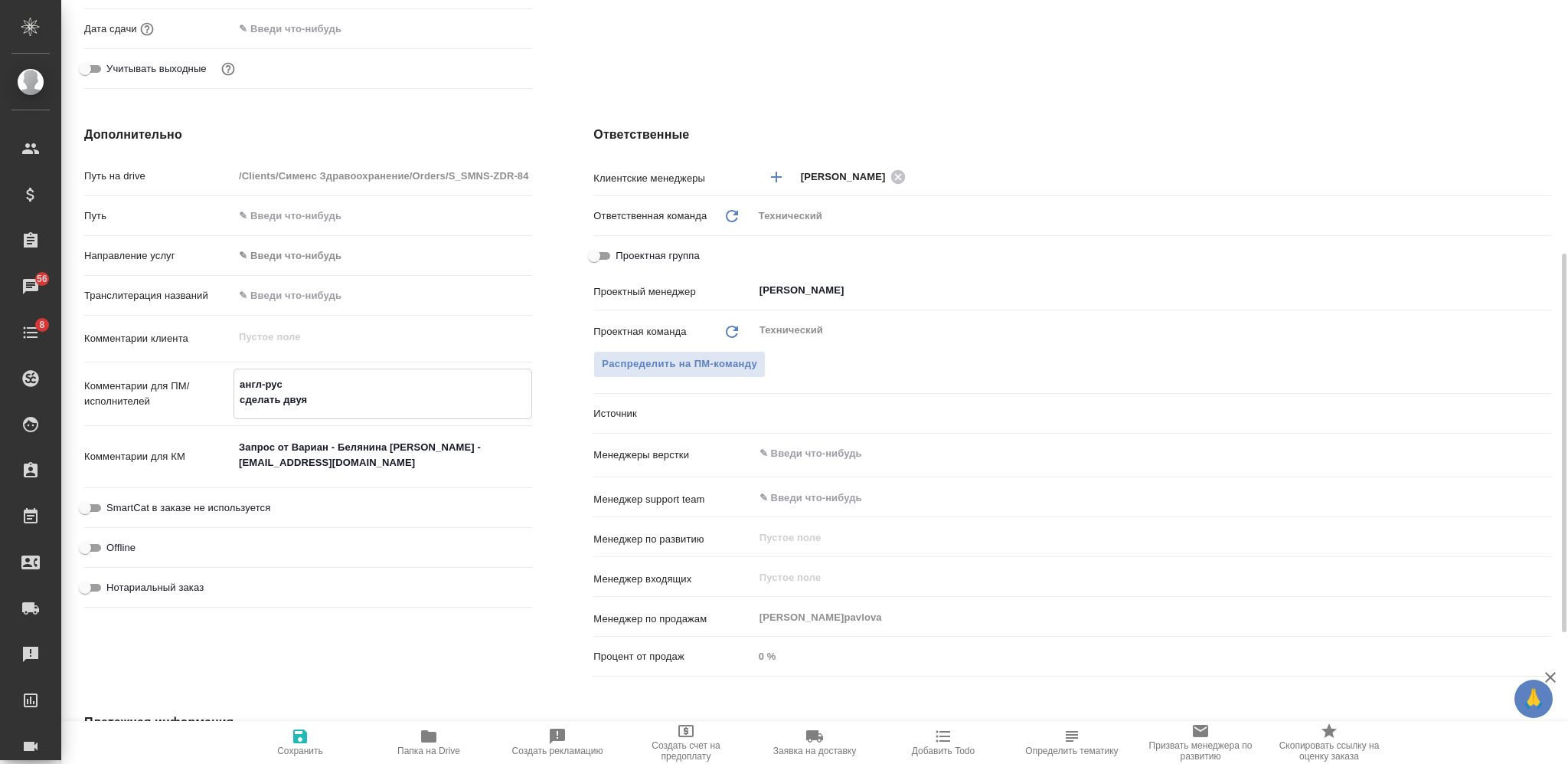
type textarea "x"
type textarea "англ-рус сделать двуяз"
type textarea "x"
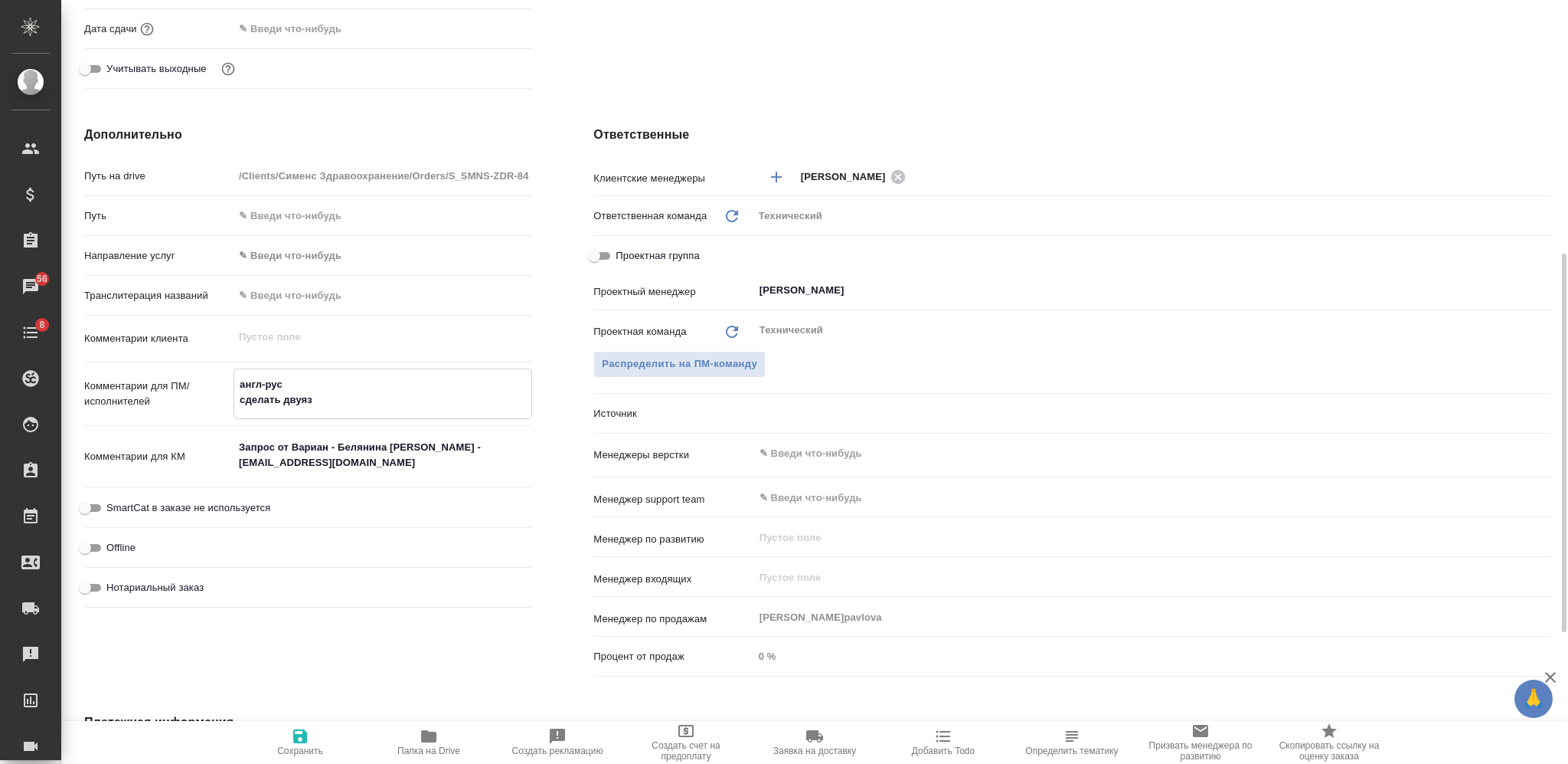
type textarea "англ-рус сделать двуяз"
type textarea "x"
type textarea "англ-рус сделать двуяз ("
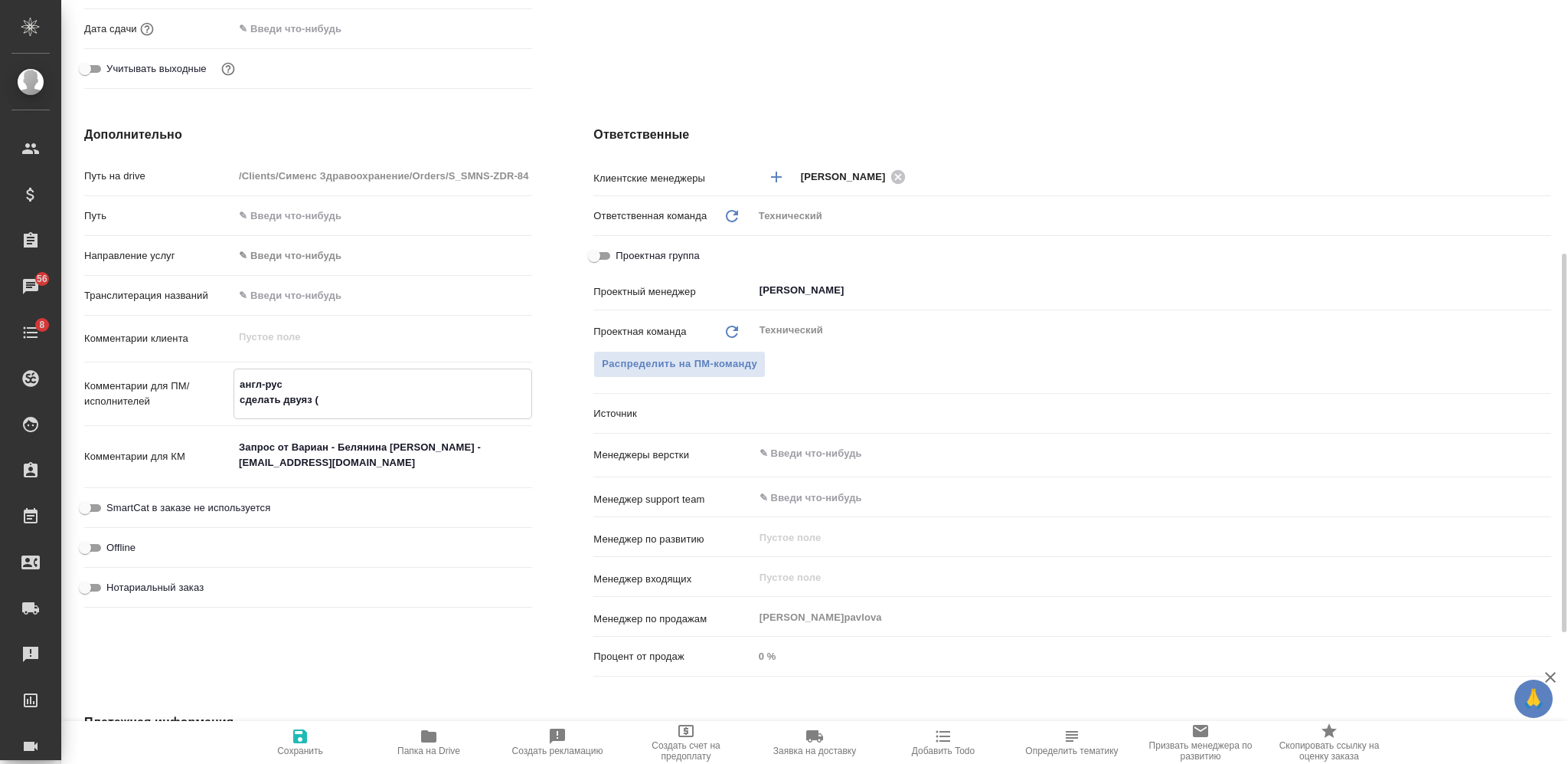
type textarea "x"
type textarea "англ-рус сделать двуяз (д"
type textarea "x"
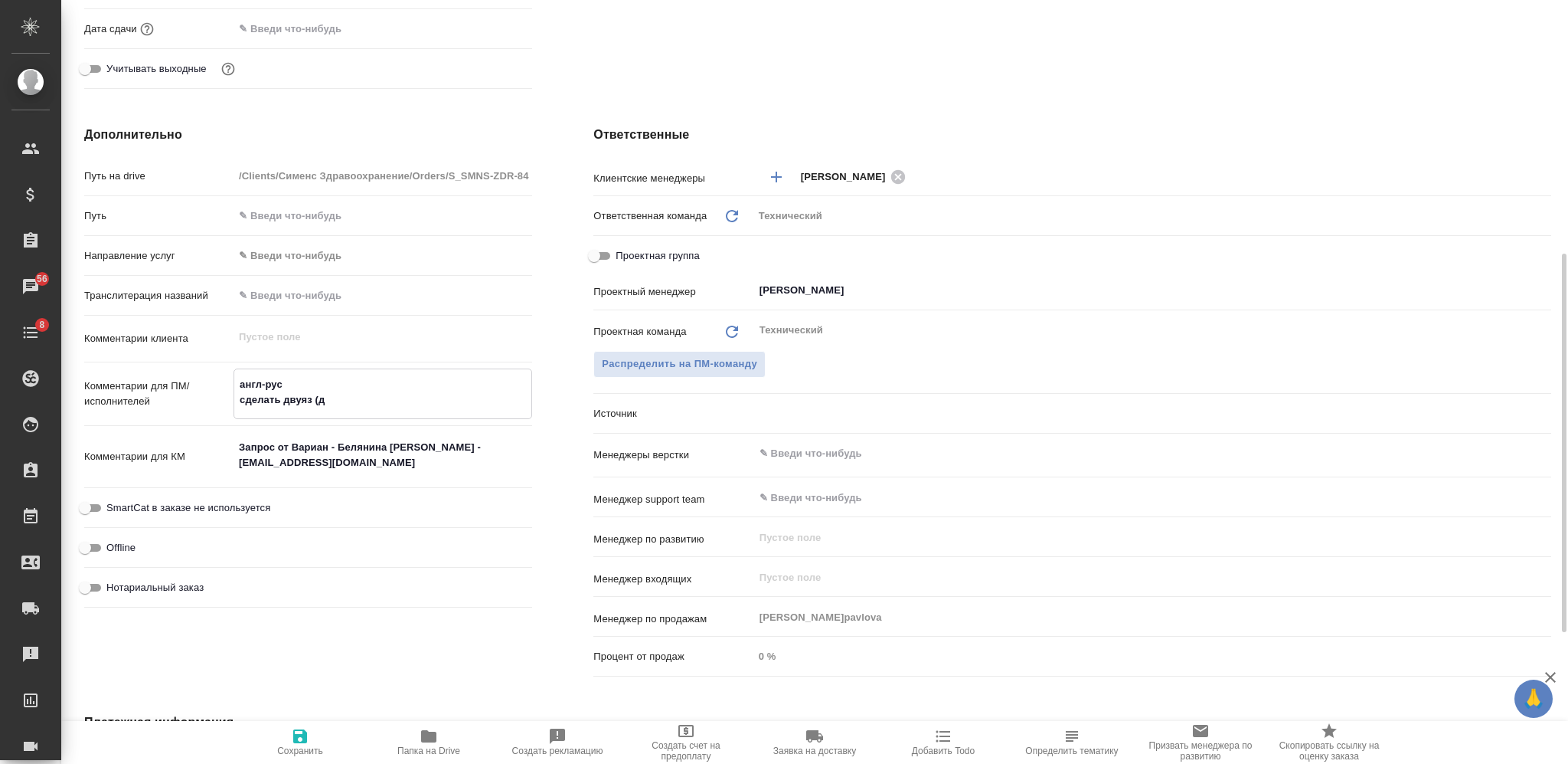
type textarea "x"
type textarea "англ-рус сделать двуяз (до"
type textarea "x"
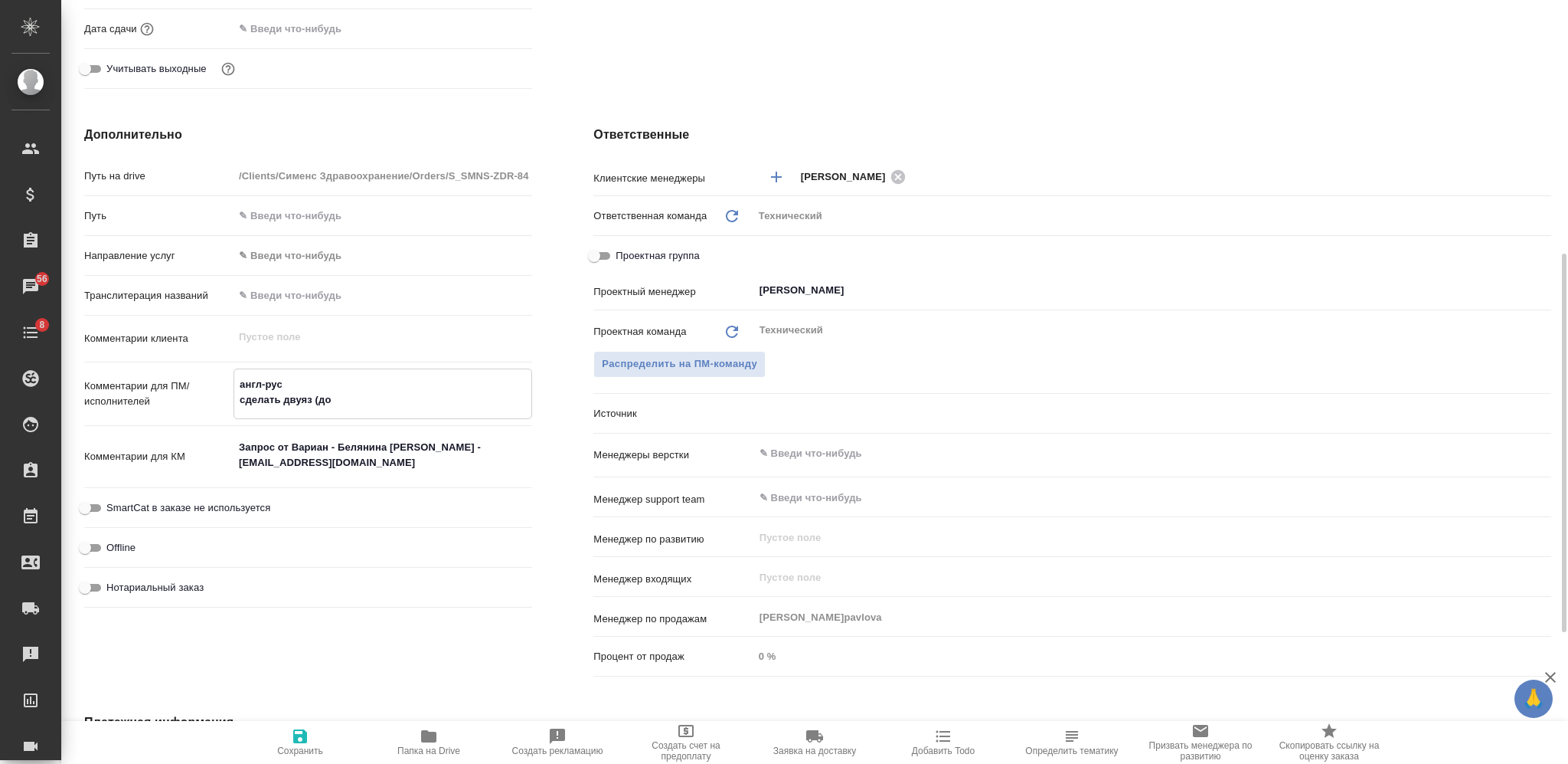
type textarea "x"
type textarea "англ-рус сделать двуяз (доб"
type textarea "x"
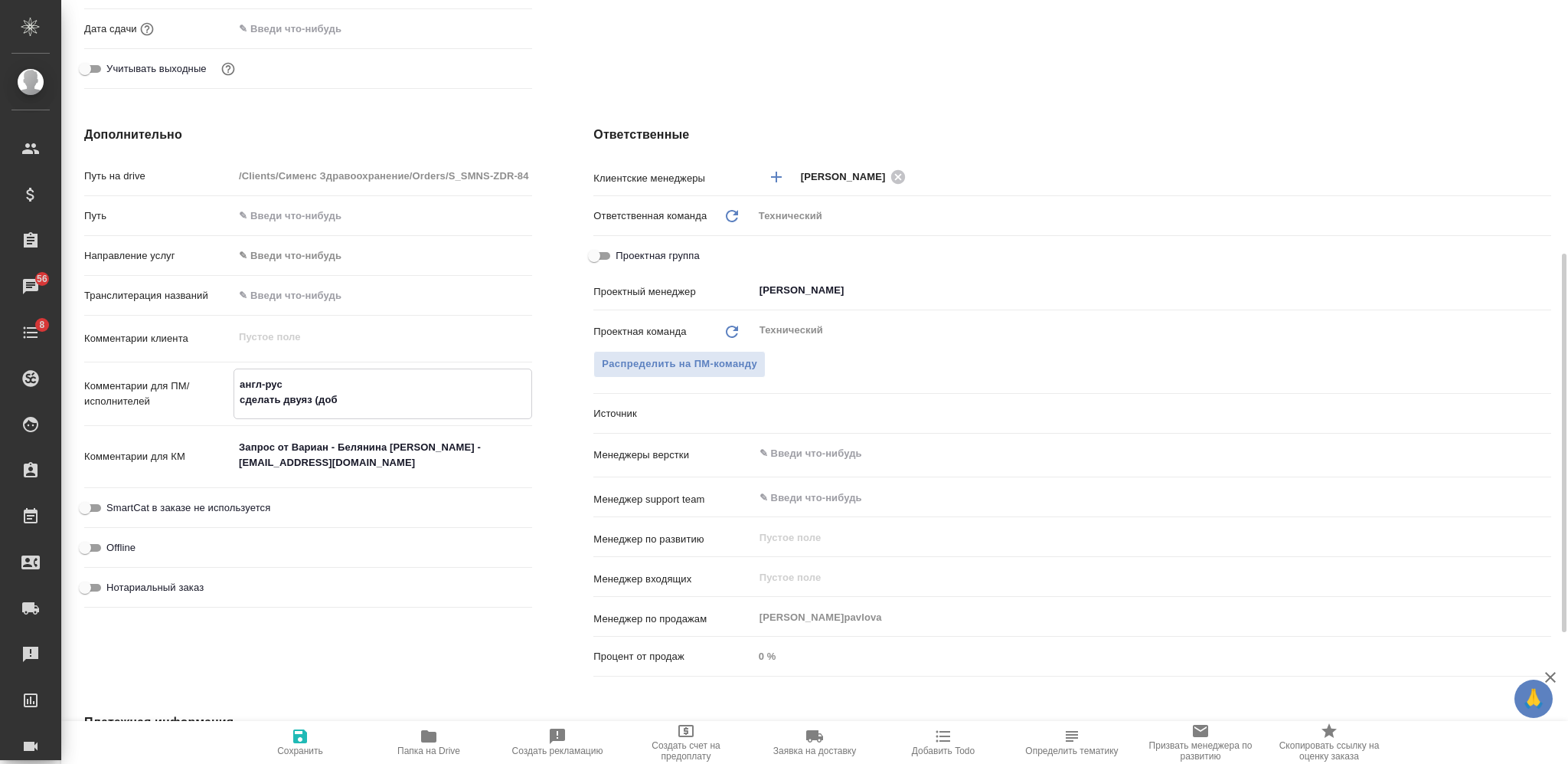
type textarea "x"
type textarea "англ-рус сделать двуяз (доба"
type textarea "x"
type textarea "англ-рус сделать двуяз (добавл"
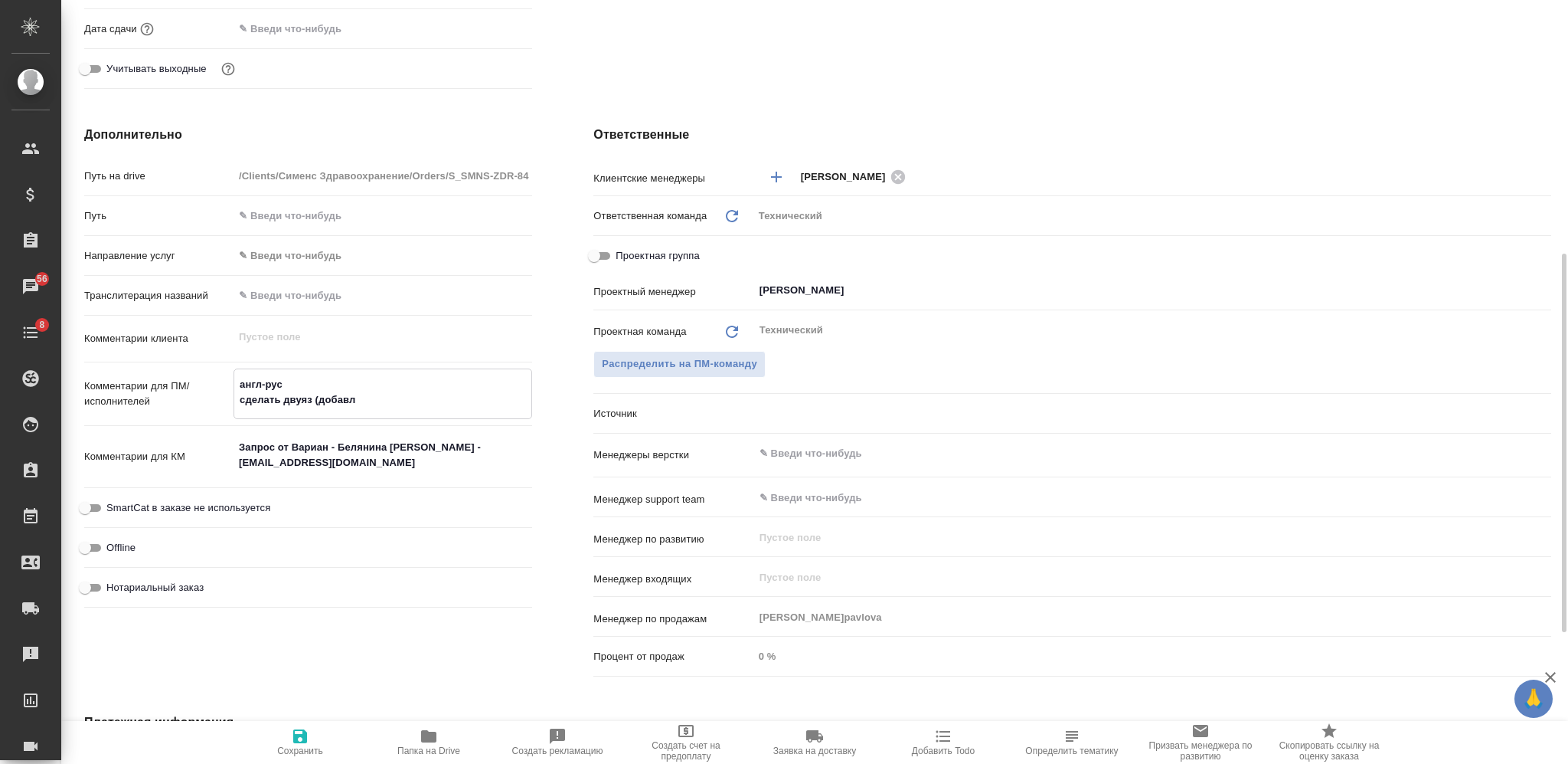
type textarea "x"
type textarea "англ-рус сделать двуяз (добавле"
type textarea "x"
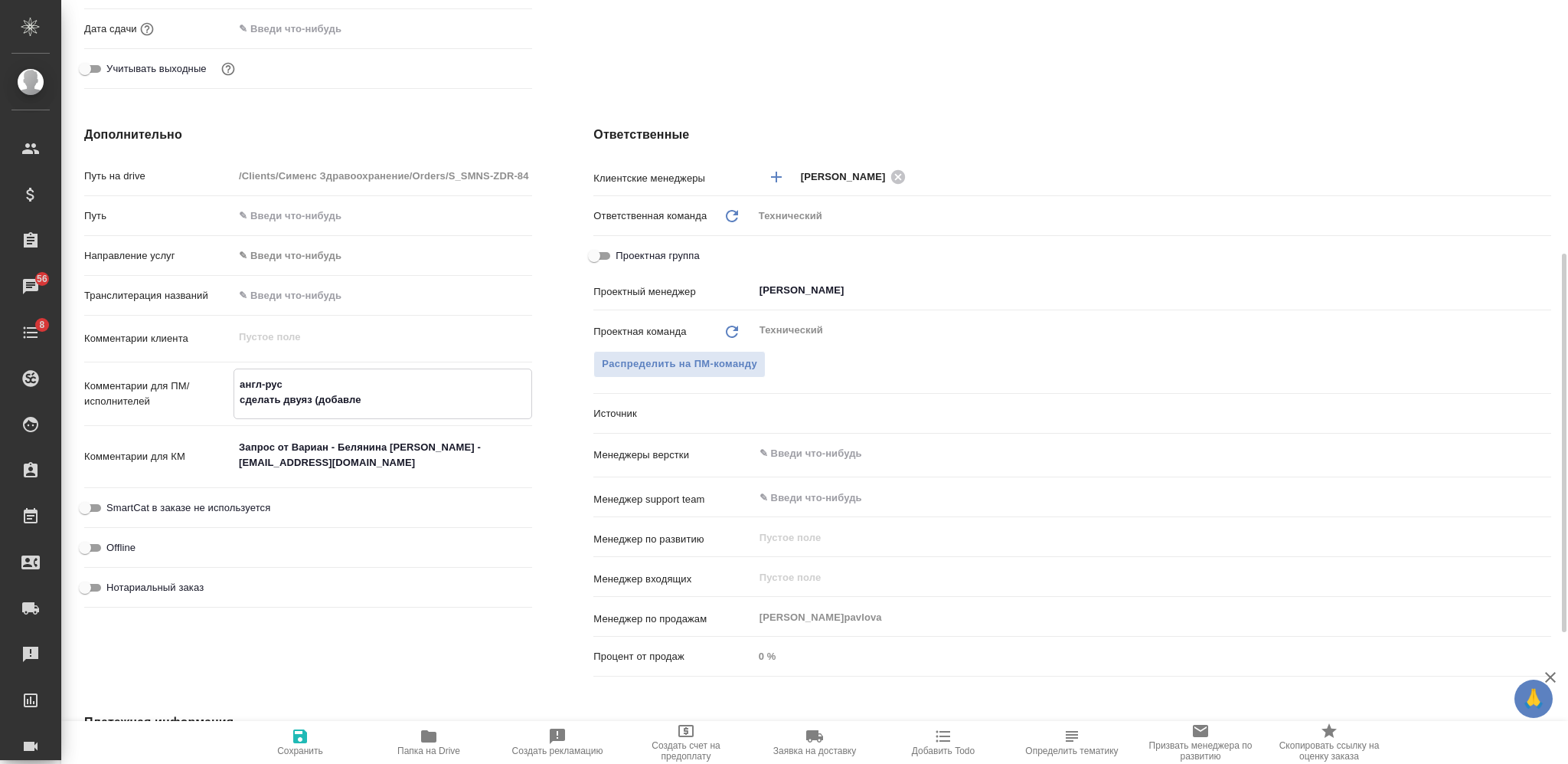
type textarea "x"
type textarea "англ-рус сделать двуяз (добавлен"
type textarea "x"
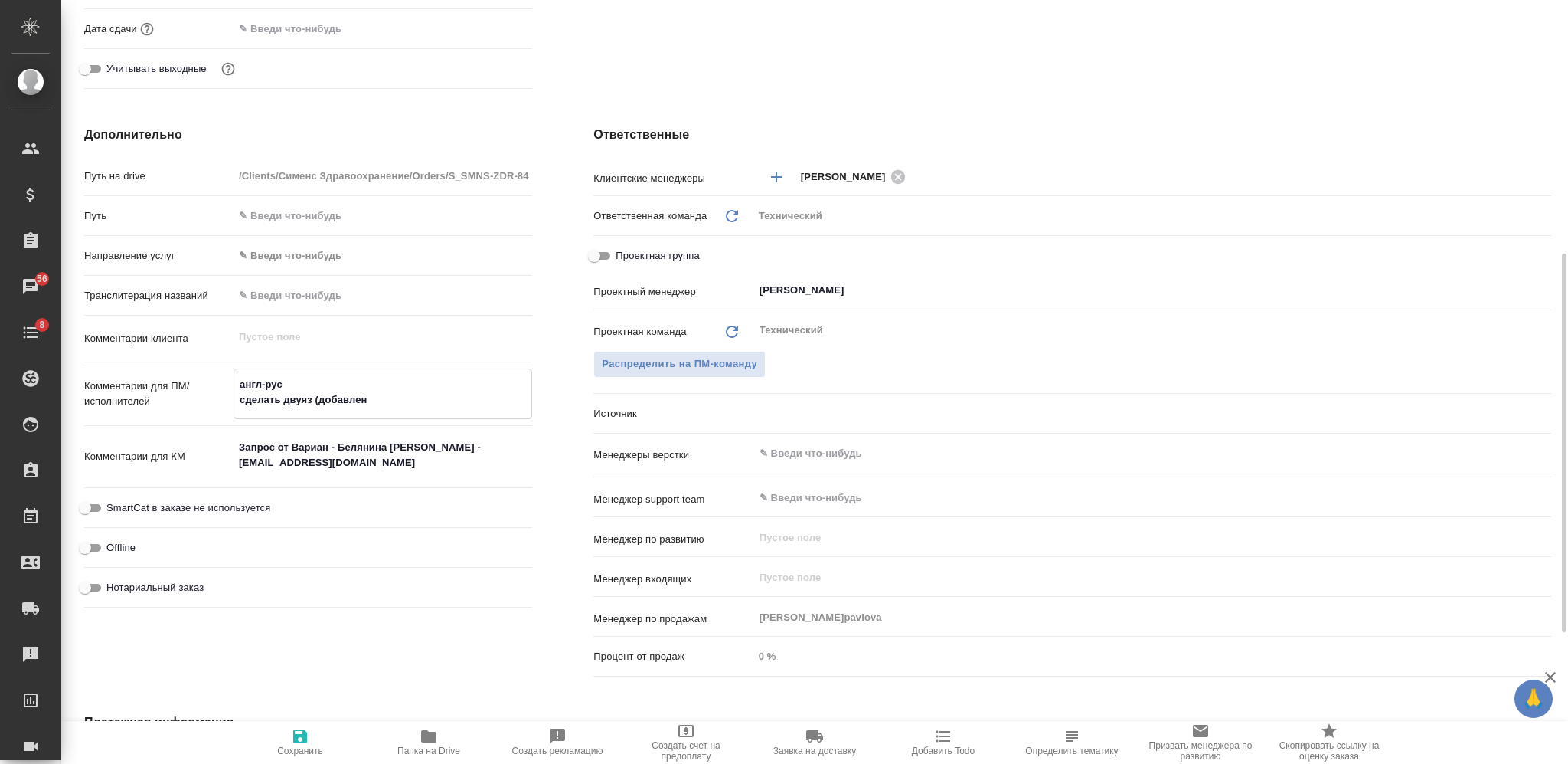
type textarea "x"
type textarea "англ-рус сделать двуяз (добавлене"
type textarea "x"
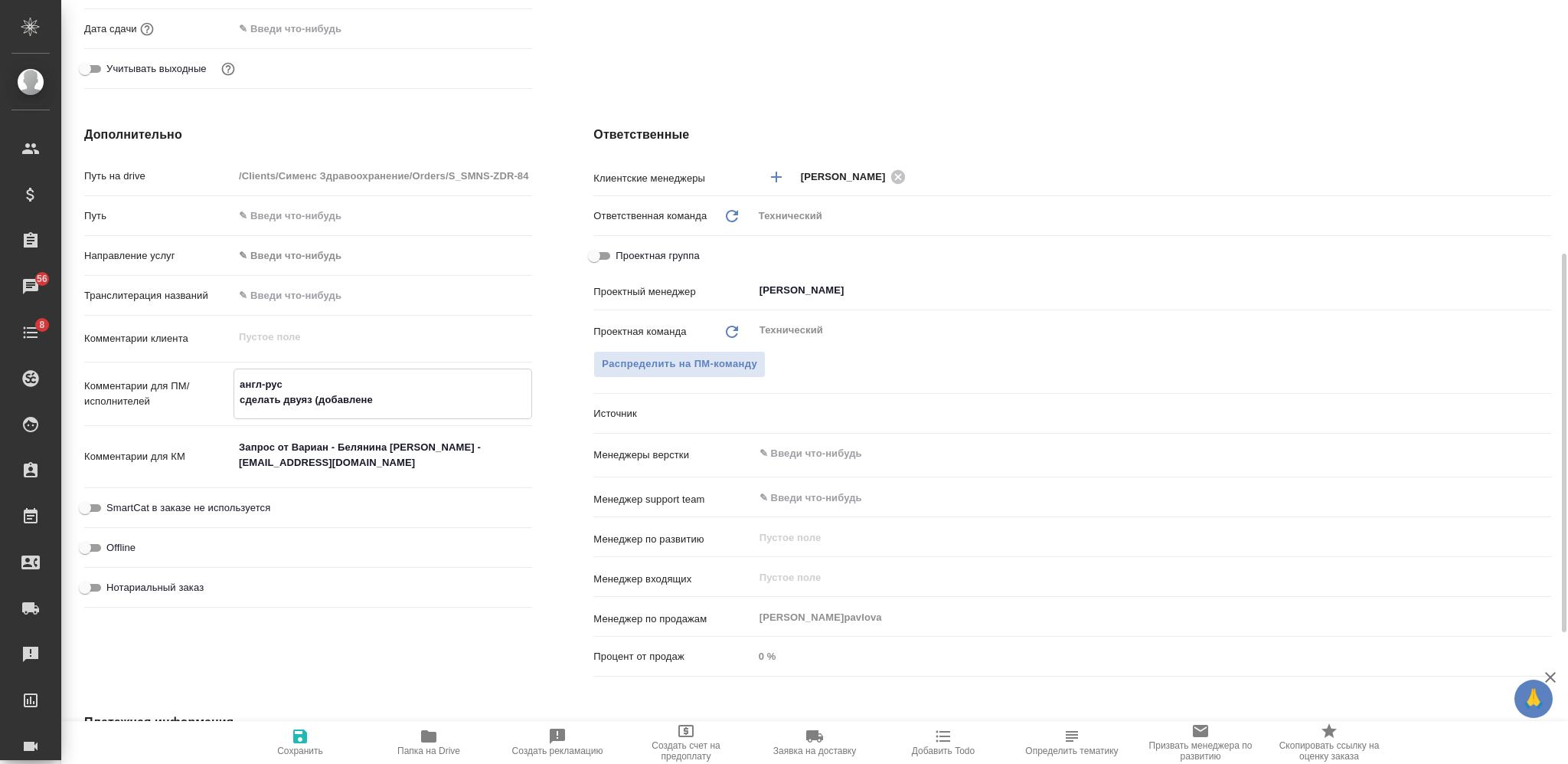
type textarea "англ-рус сделать двуяз (добавлен"
type textarea "x"
paste textarea "колонки с правой стороны страницы"
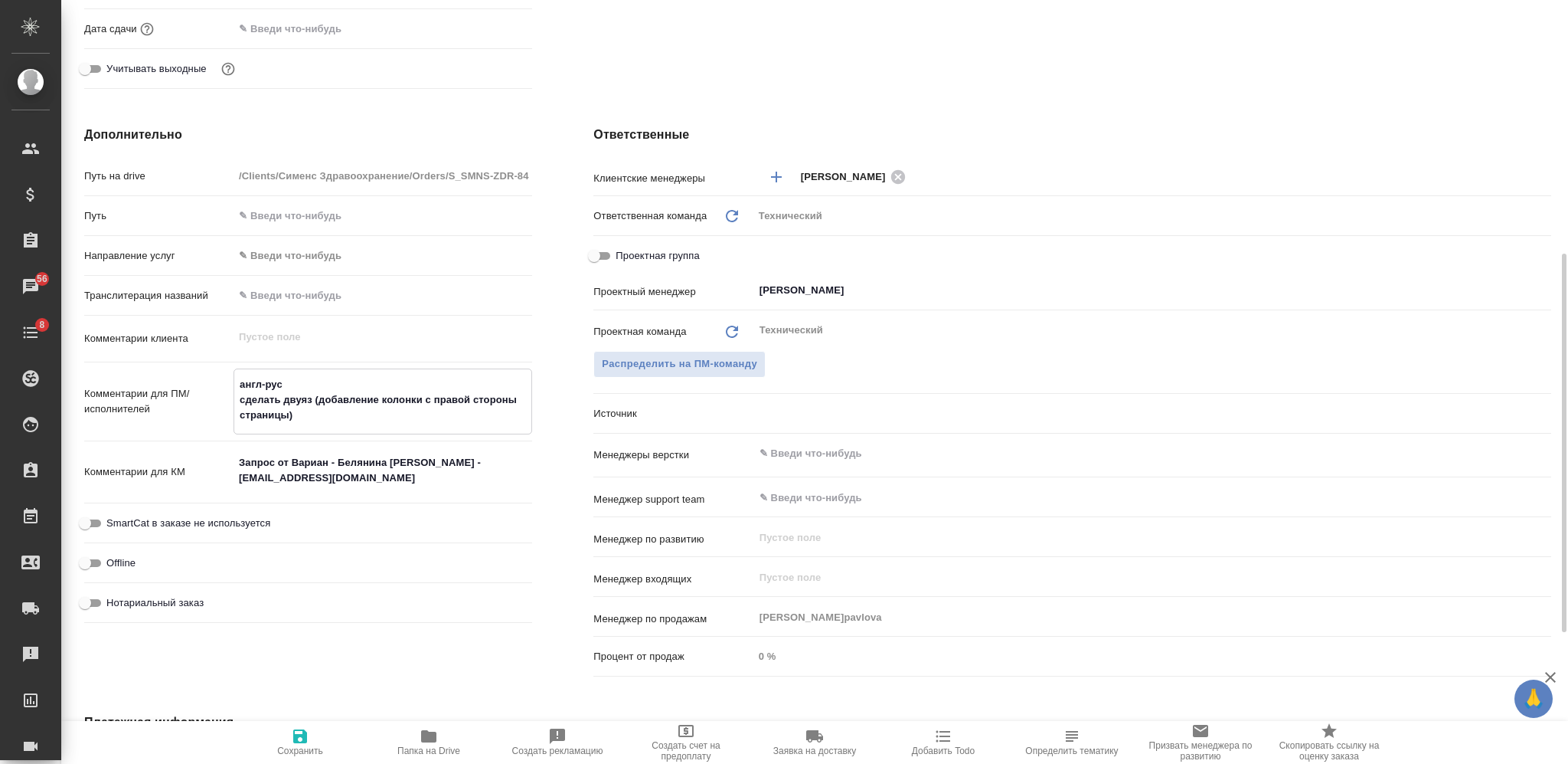
click at [862, 466] on div "​" at bounding box center [1152, 453] width 798 height 28
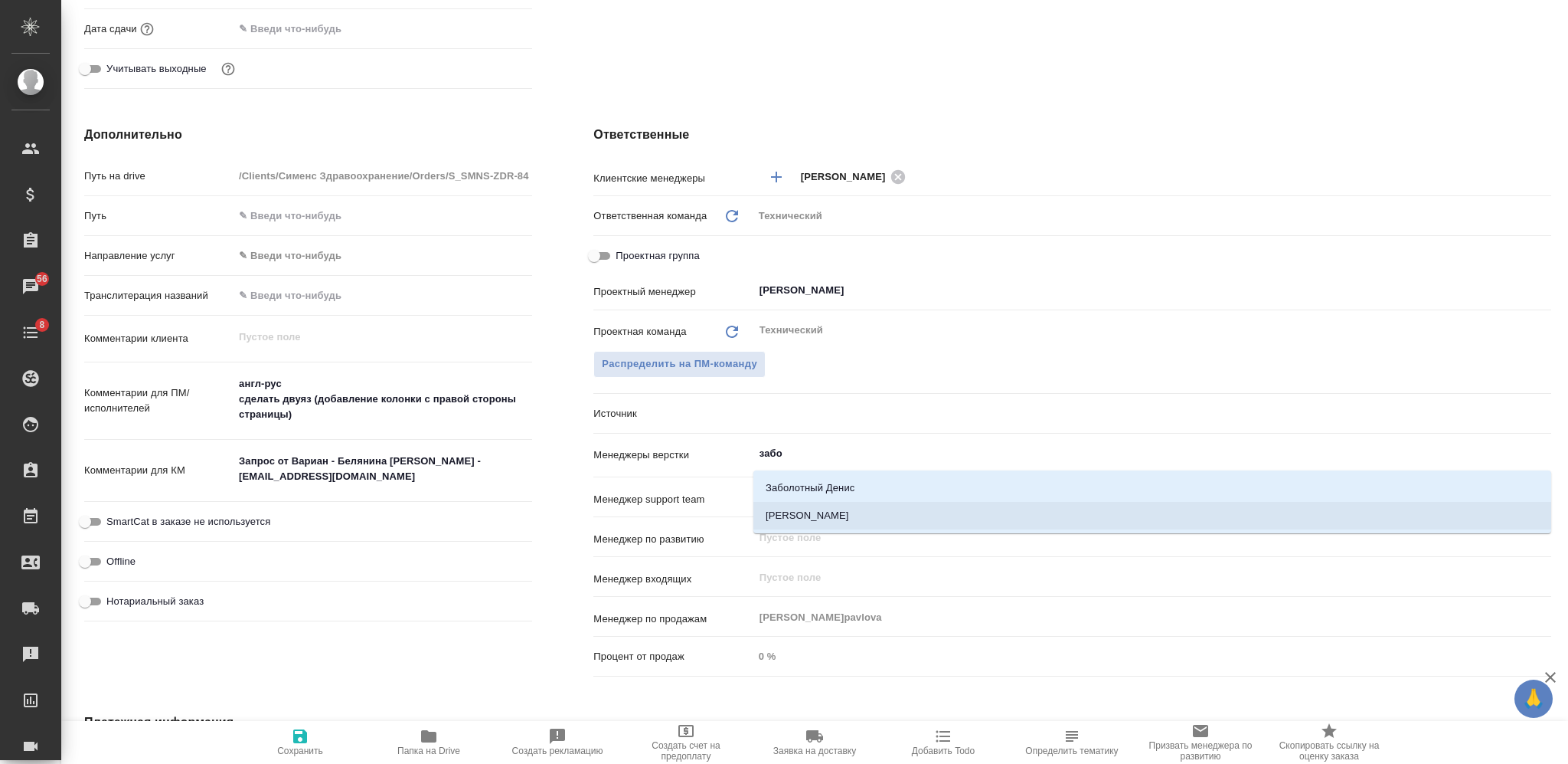
click at [861, 512] on li "[PERSON_NAME]" at bounding box center [1152, 516] width 798 height 28
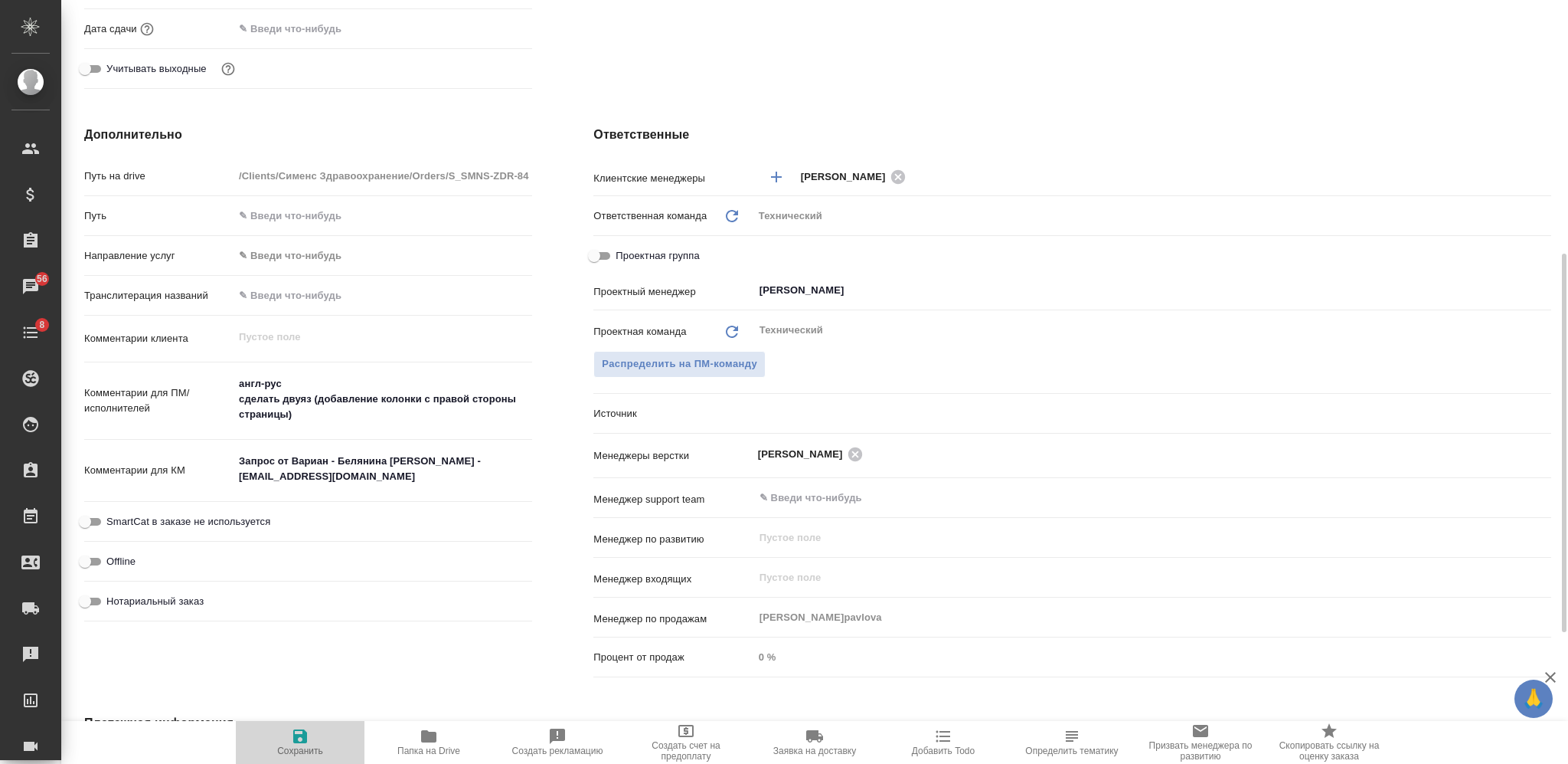
click at [304, 742] on icon "button" at bounding box center [300, 736] width 14 height 14
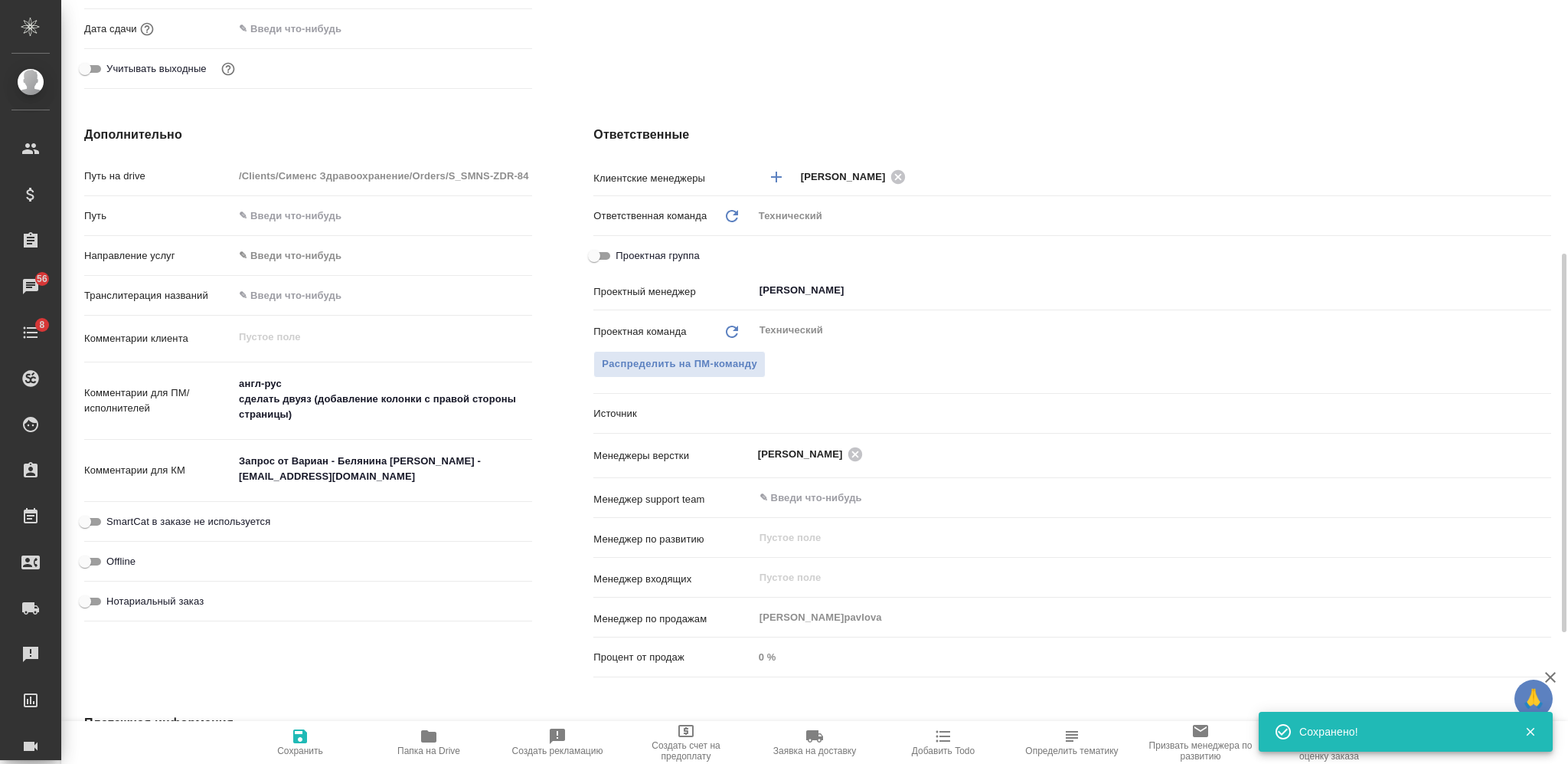
scroll to position [0, 0]
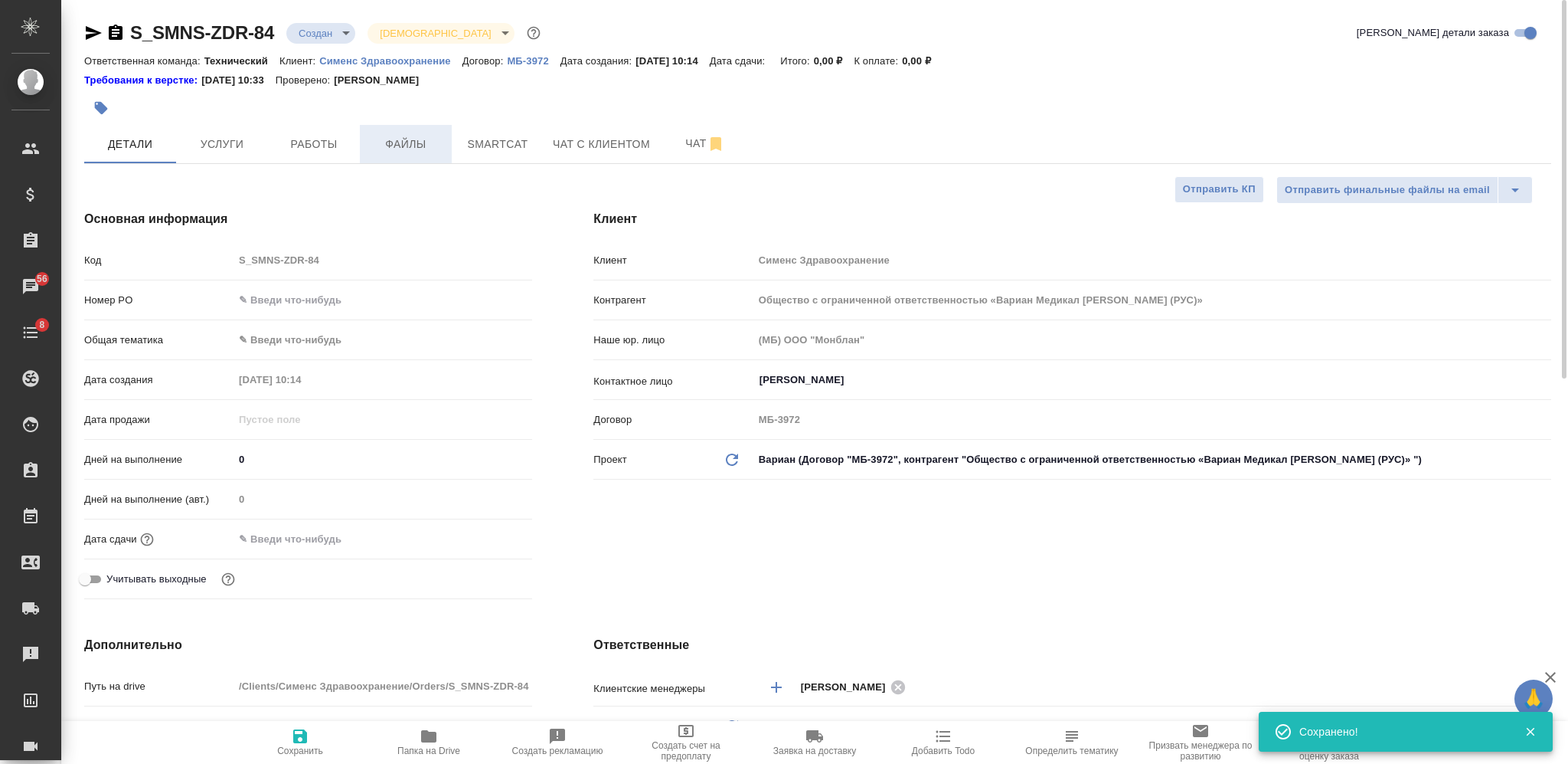
click at [417, 141] on span "Файлы" at bounding box center [406, 144] width 73 height 19
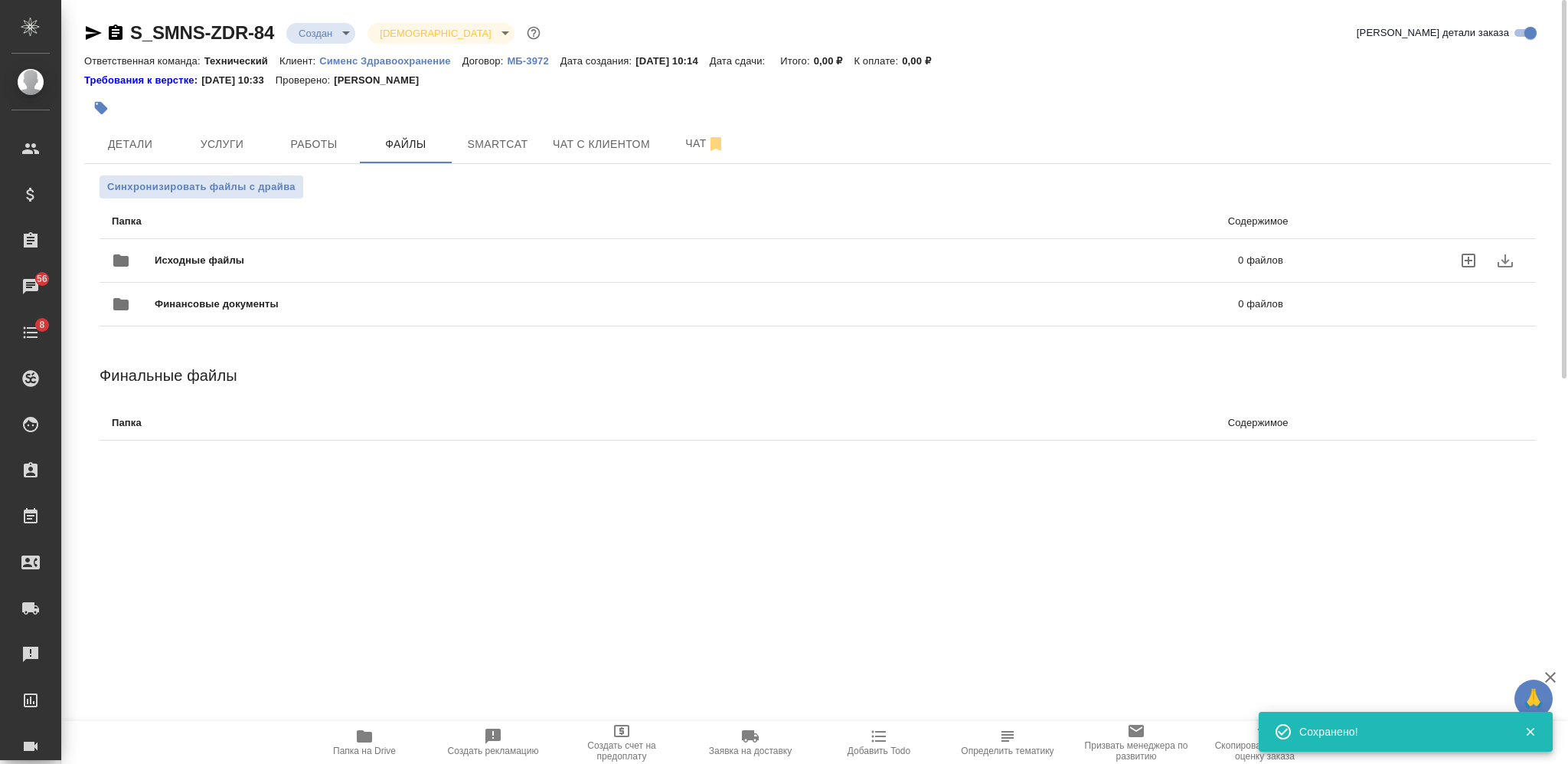
click at [483, 272] on div "Финансовые документы 0 файлов" at bounding box center [697, 304] width 1203 height 67
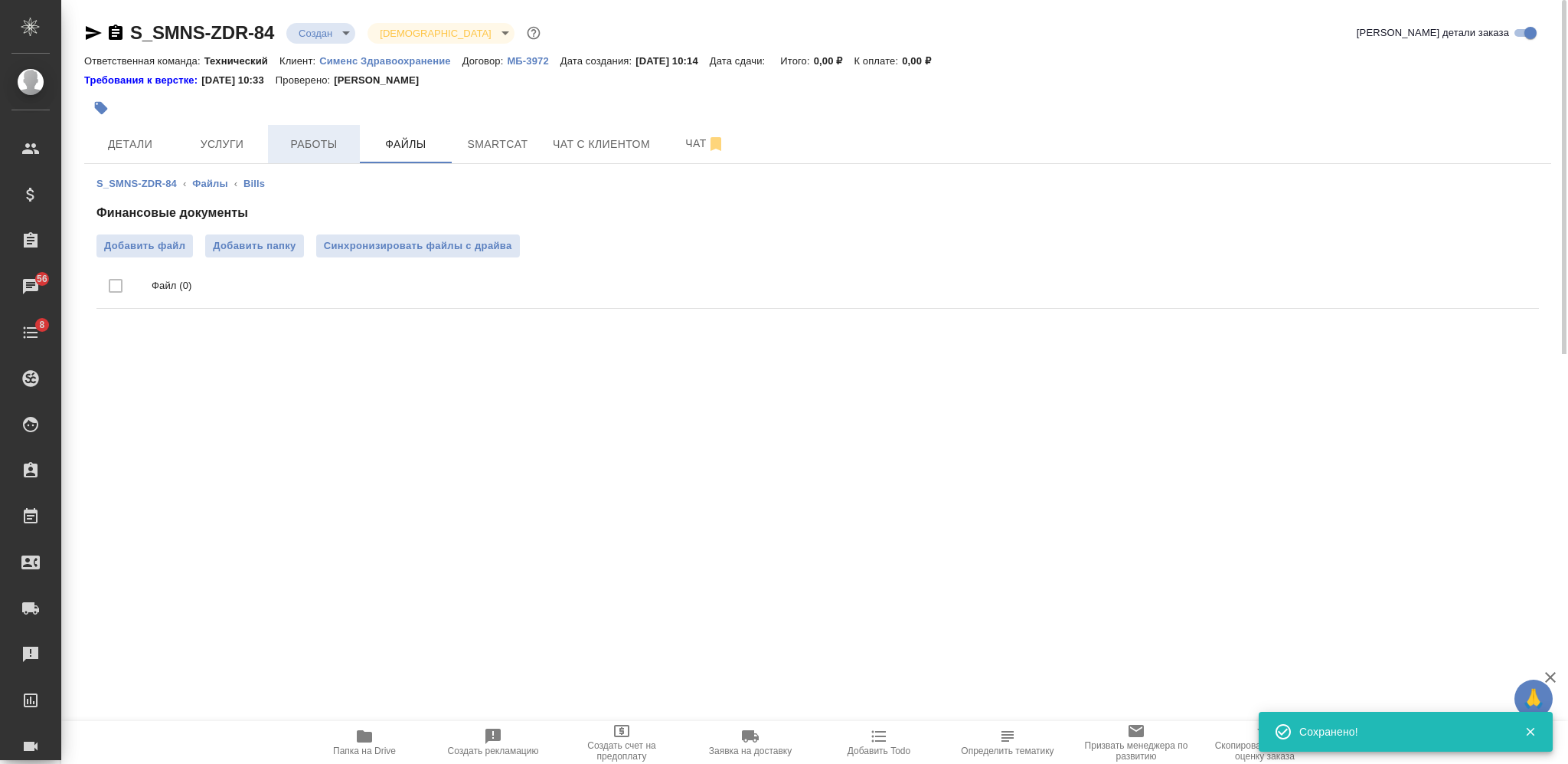
click at [324, 142] on span "Работы" at bounding box center [314, 144] width 73 height 19
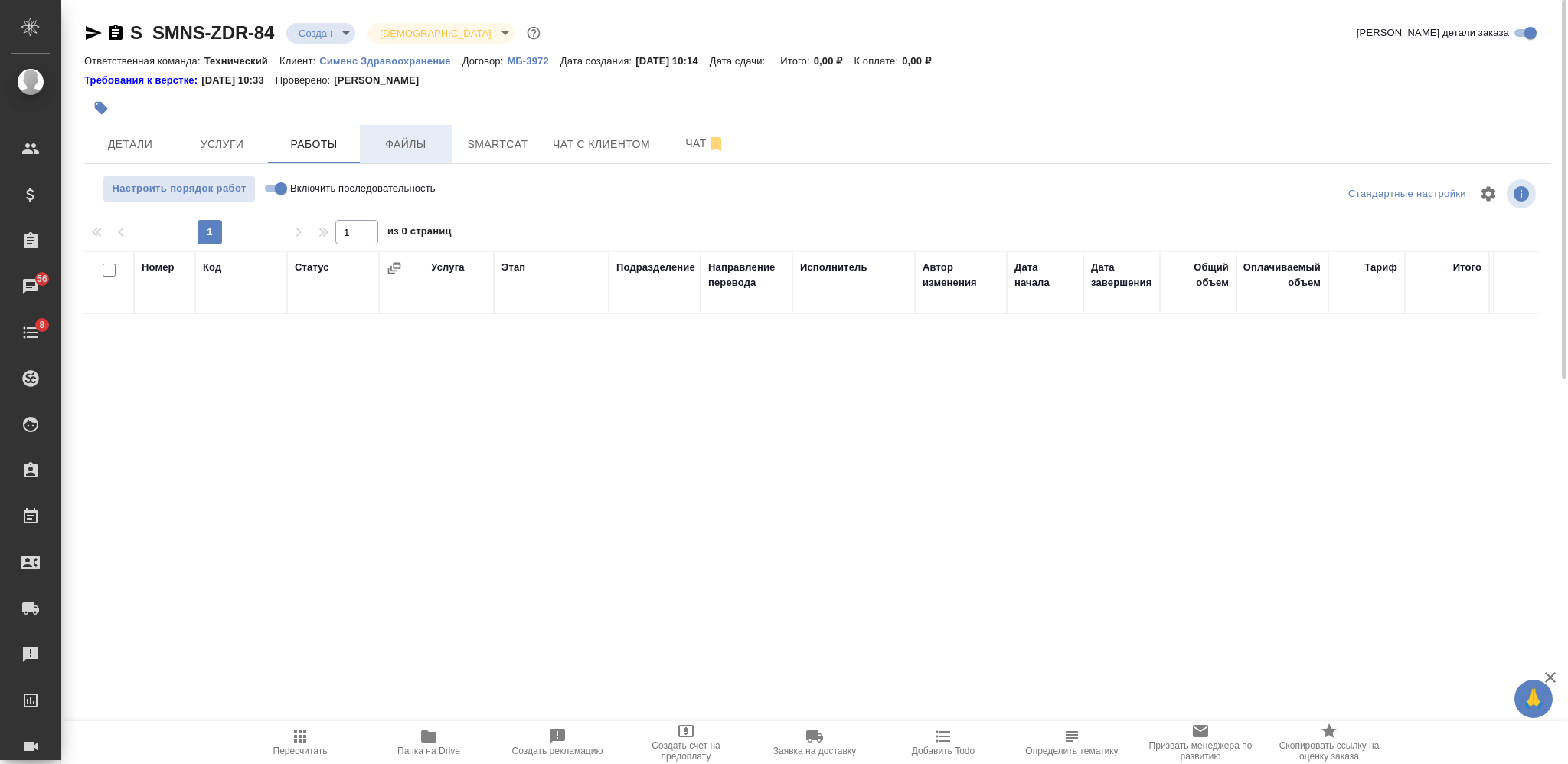
click at [395, 144] on span "Файлы" at bounding box center [406, 144] width 73 height 19
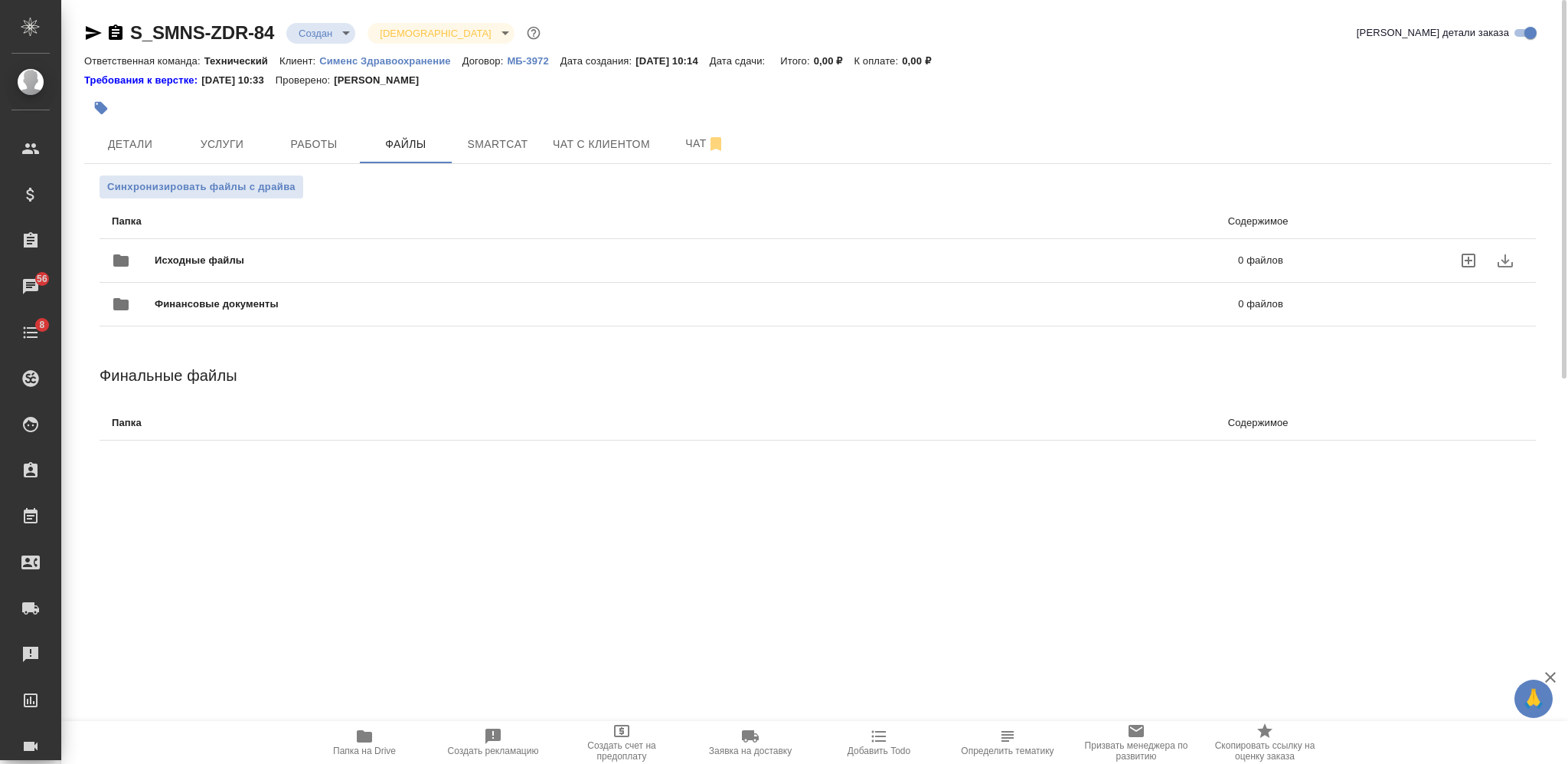
click at [464, 257] on span "Исходные файлы" at bounding box center [448, 260] width 587 height 15
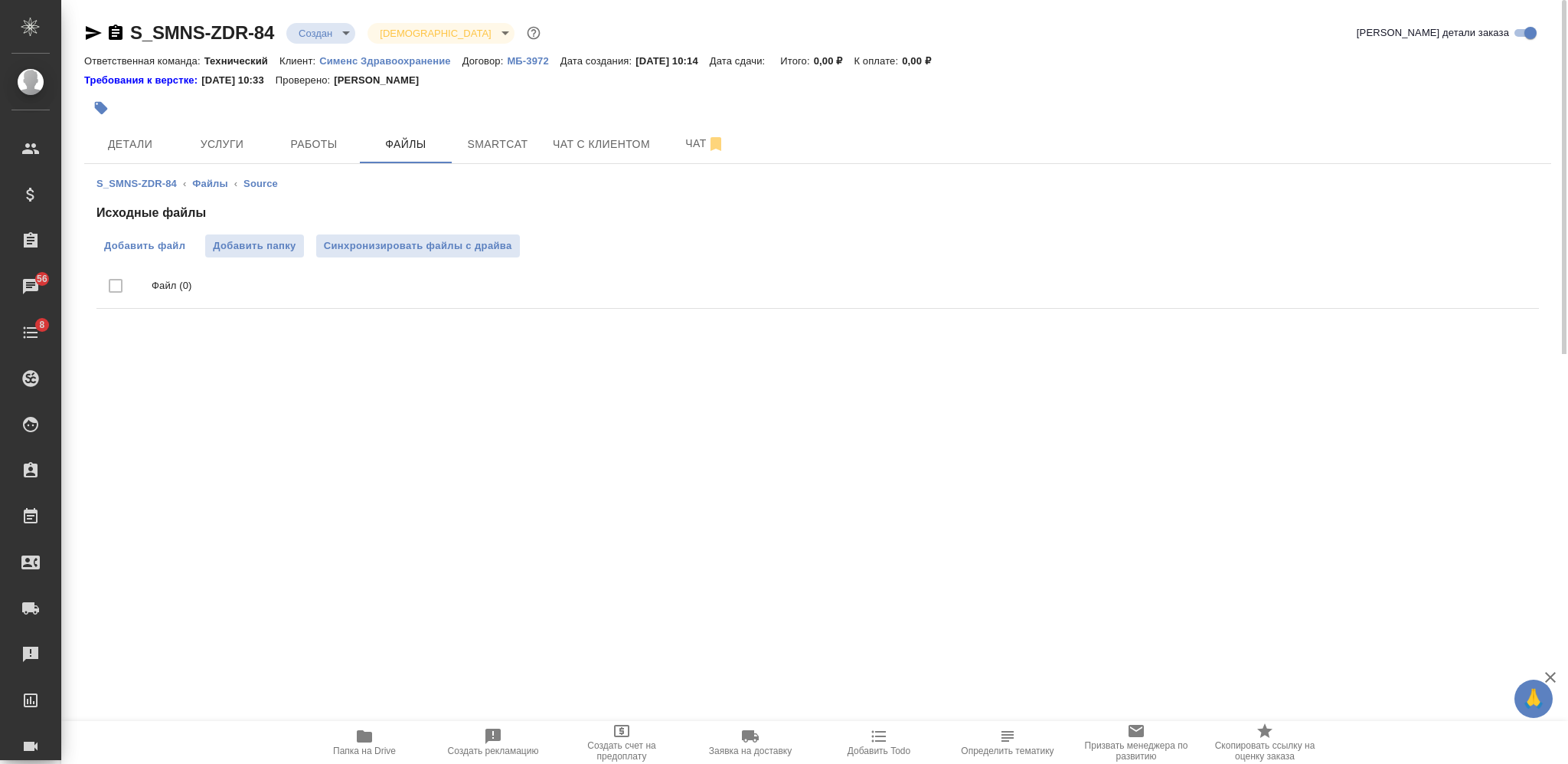
click at [156, 245] on span "Добавить файл" at bounding box center [145, 245] width 81 height 15
click at [0, 0] on input "Добавить файл" at bounding box center [0, 0] width 0 height 0
click at [316, 28] on body "🙏 .cls-1 fill:#fff; AWATERA Nikiforova Valeria Клиенты Спецификации Заказы 56 Ч…" at bounding box center [784, 382] width 1568 height 764
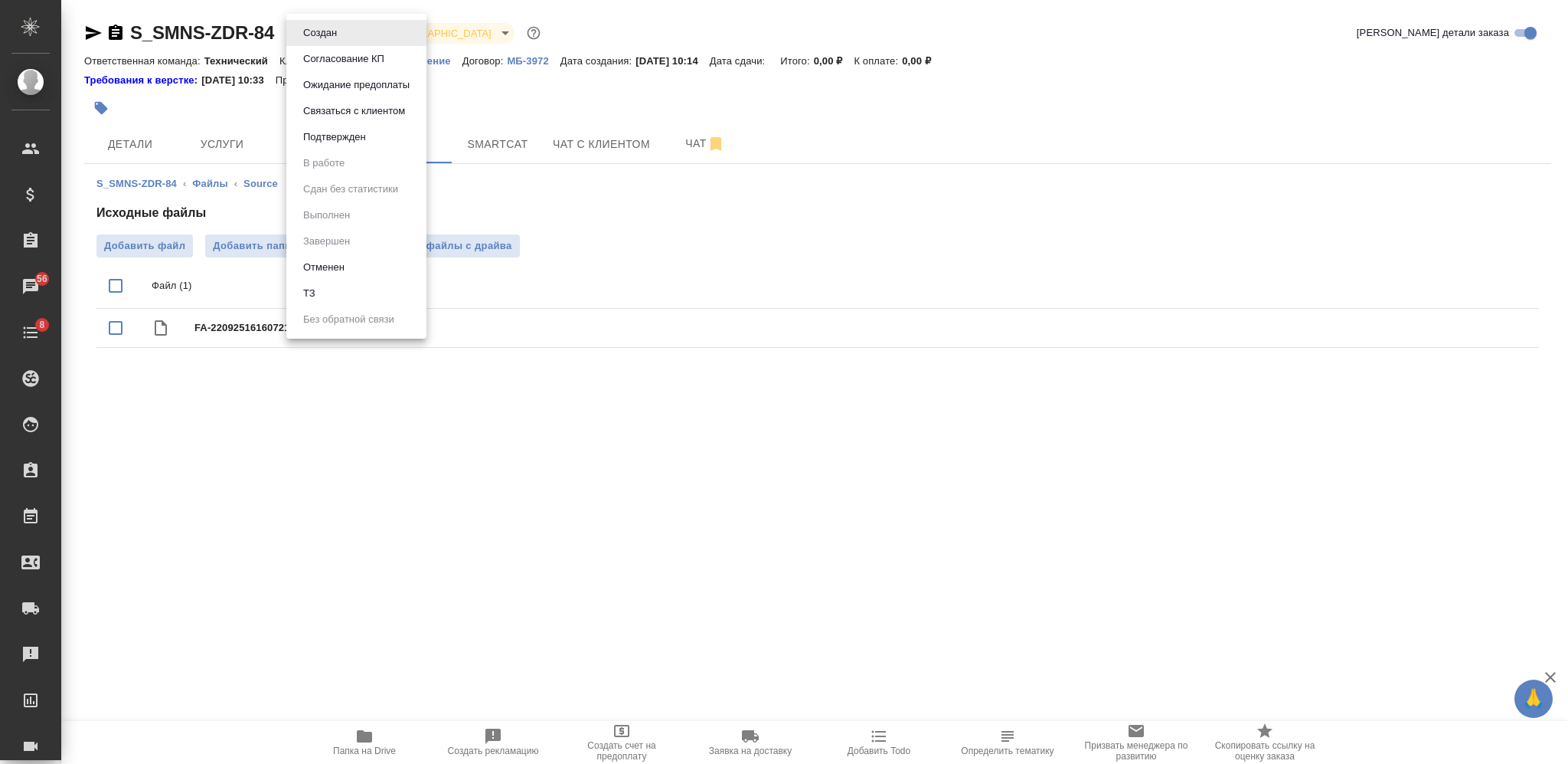
click at [349, 301] on li "ТЗ" at bounding box center [357, 293] width 140 height 26
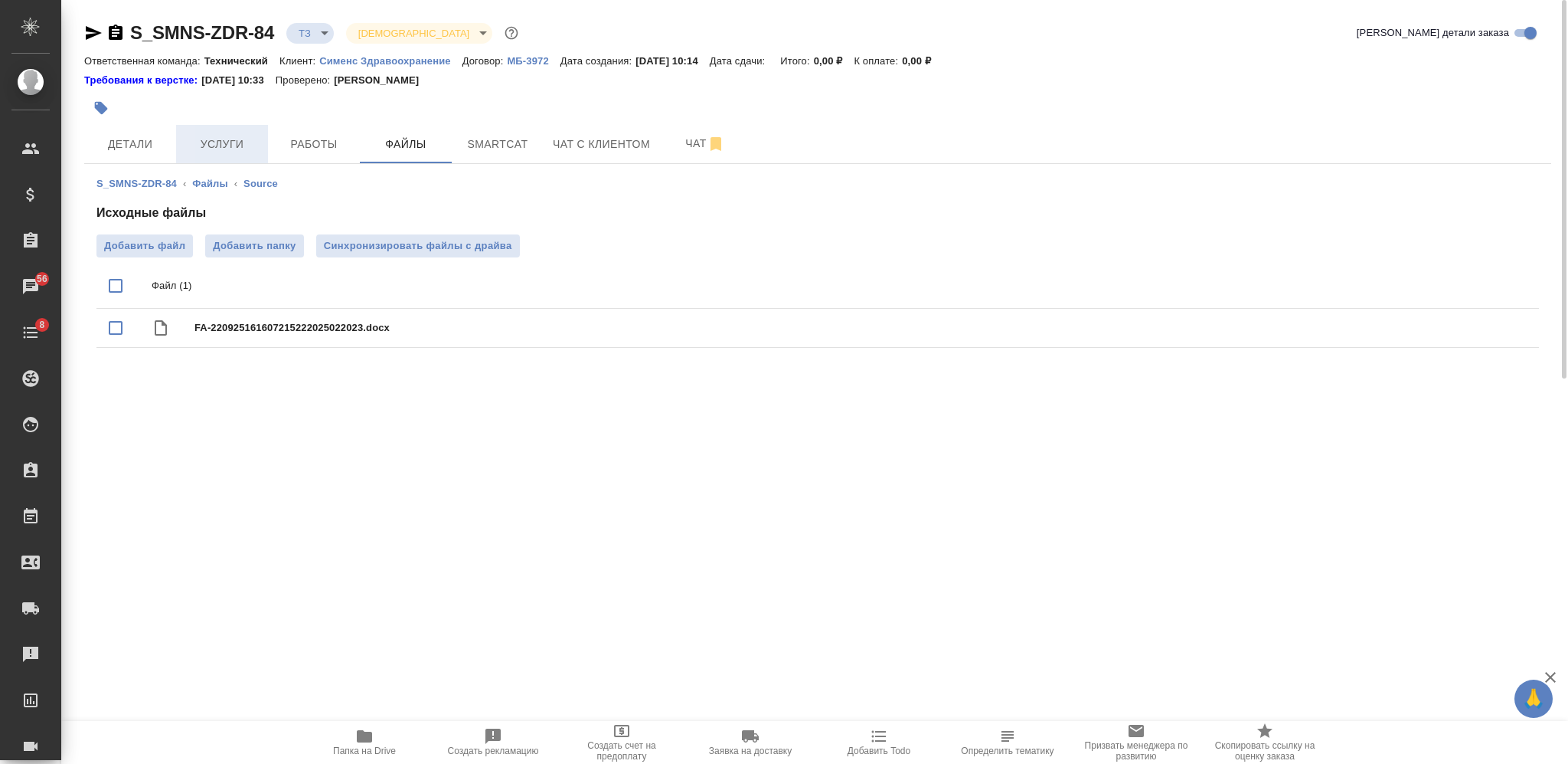
click at [219, 153] on button "Услуги" at bounding box center [222, 144] width 92 height 38
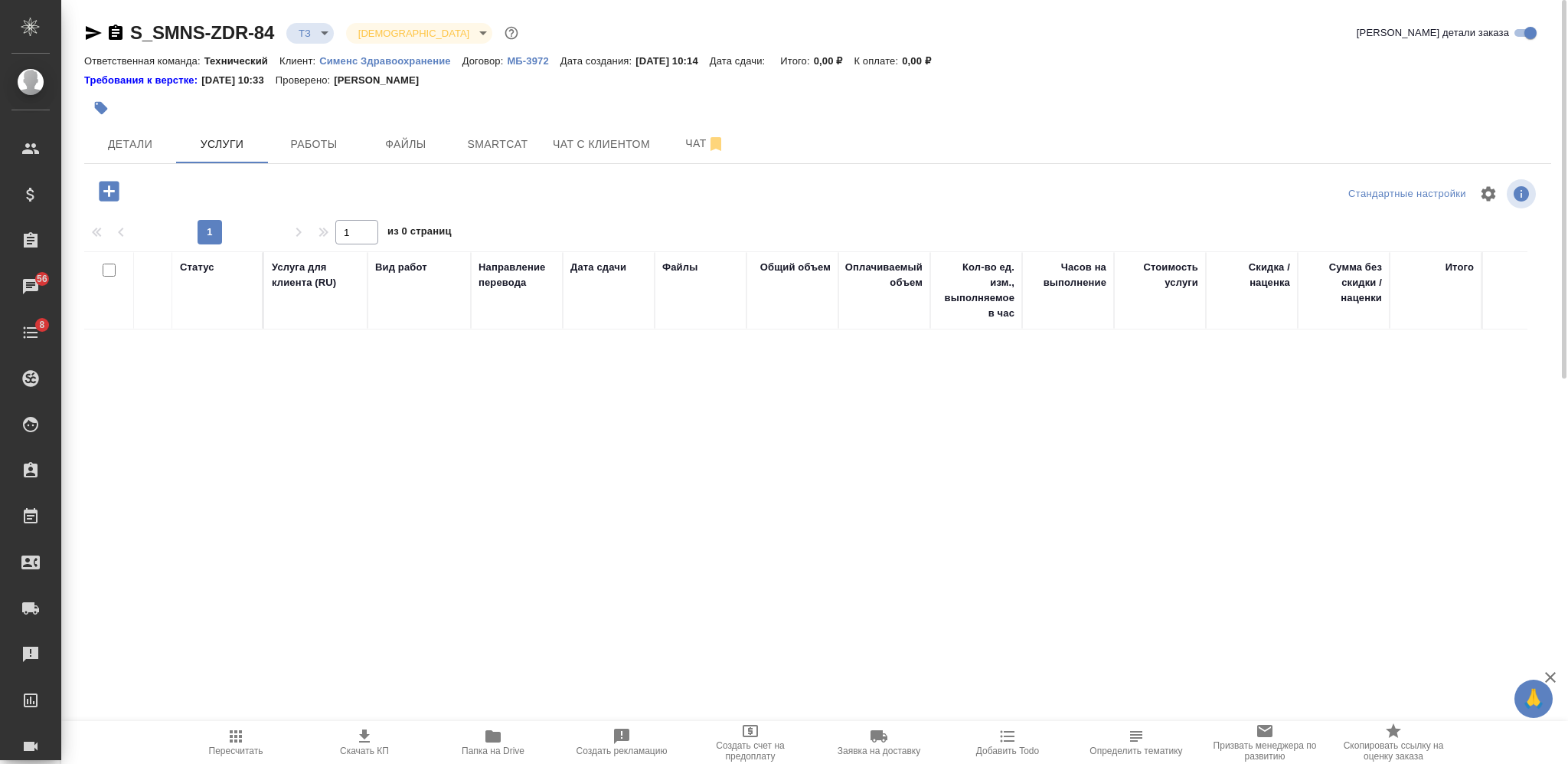
click at [108, 196] on icon "button" at bounding box center [109, 192] width 27 height 27
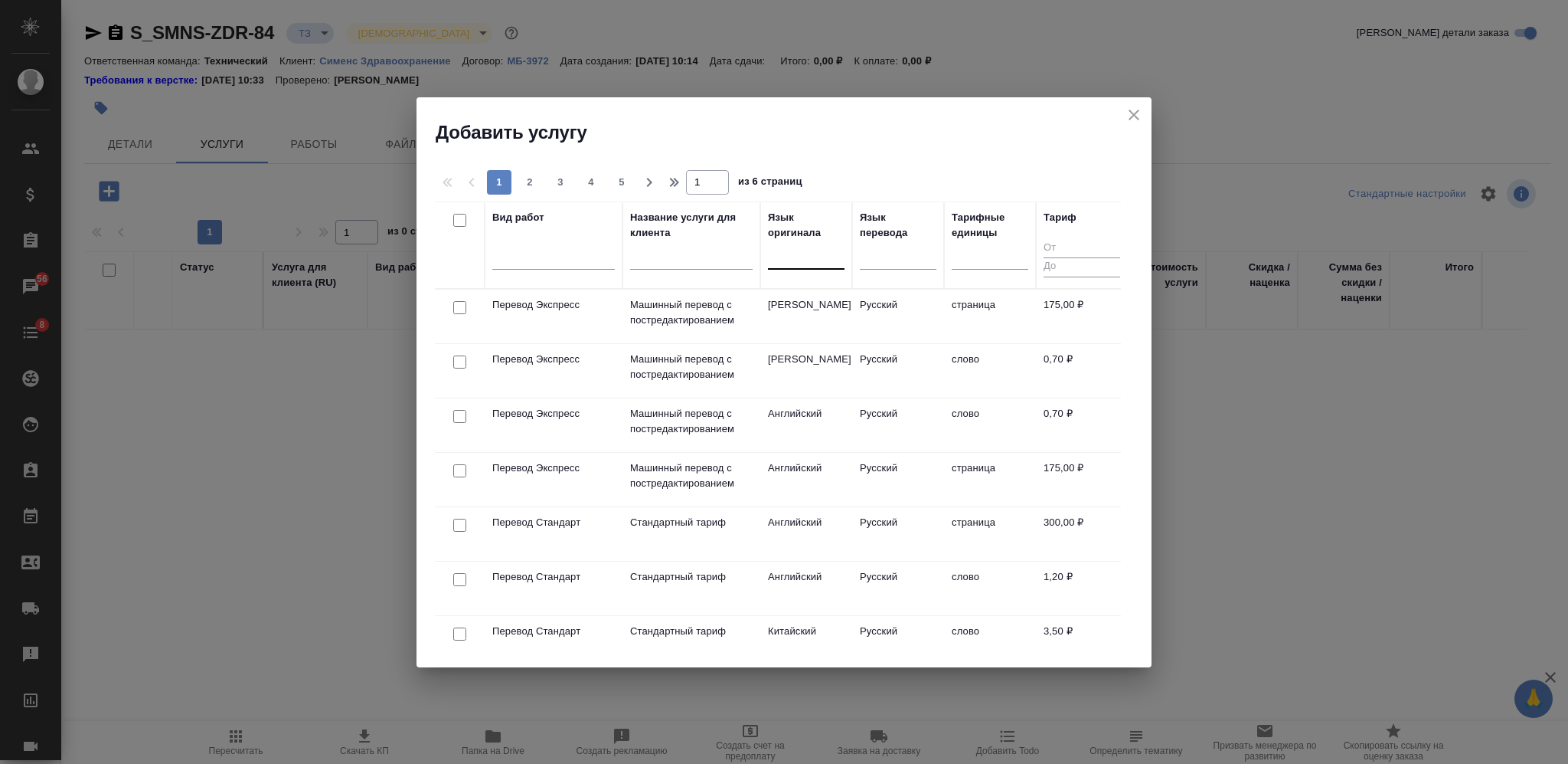
click at [788, 258] on div at bounding box center [806, 254] width 77 height 22
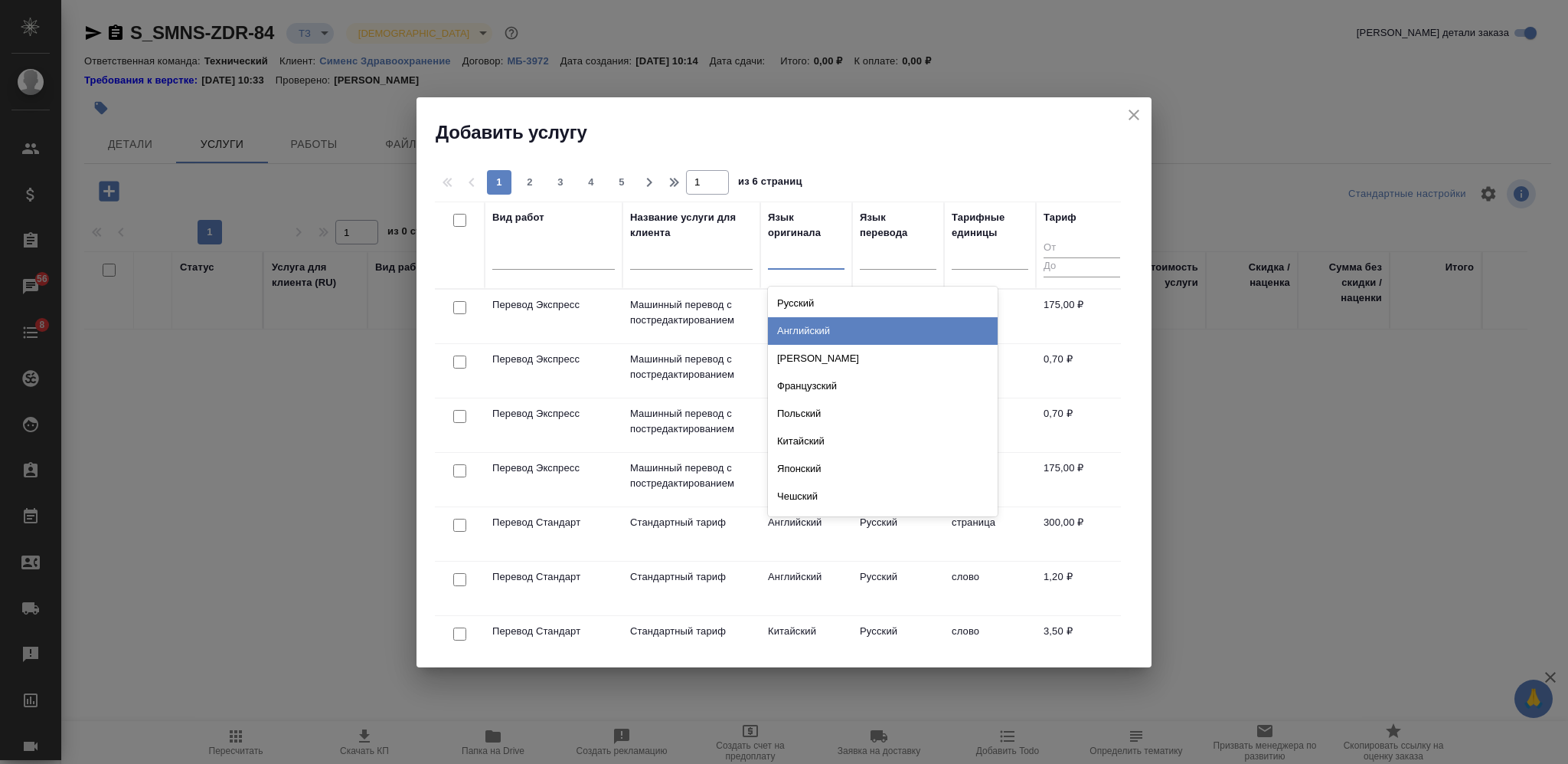
click at [803, 327] on div "Английский" at bounding box center [883, 331] width 230 height 28
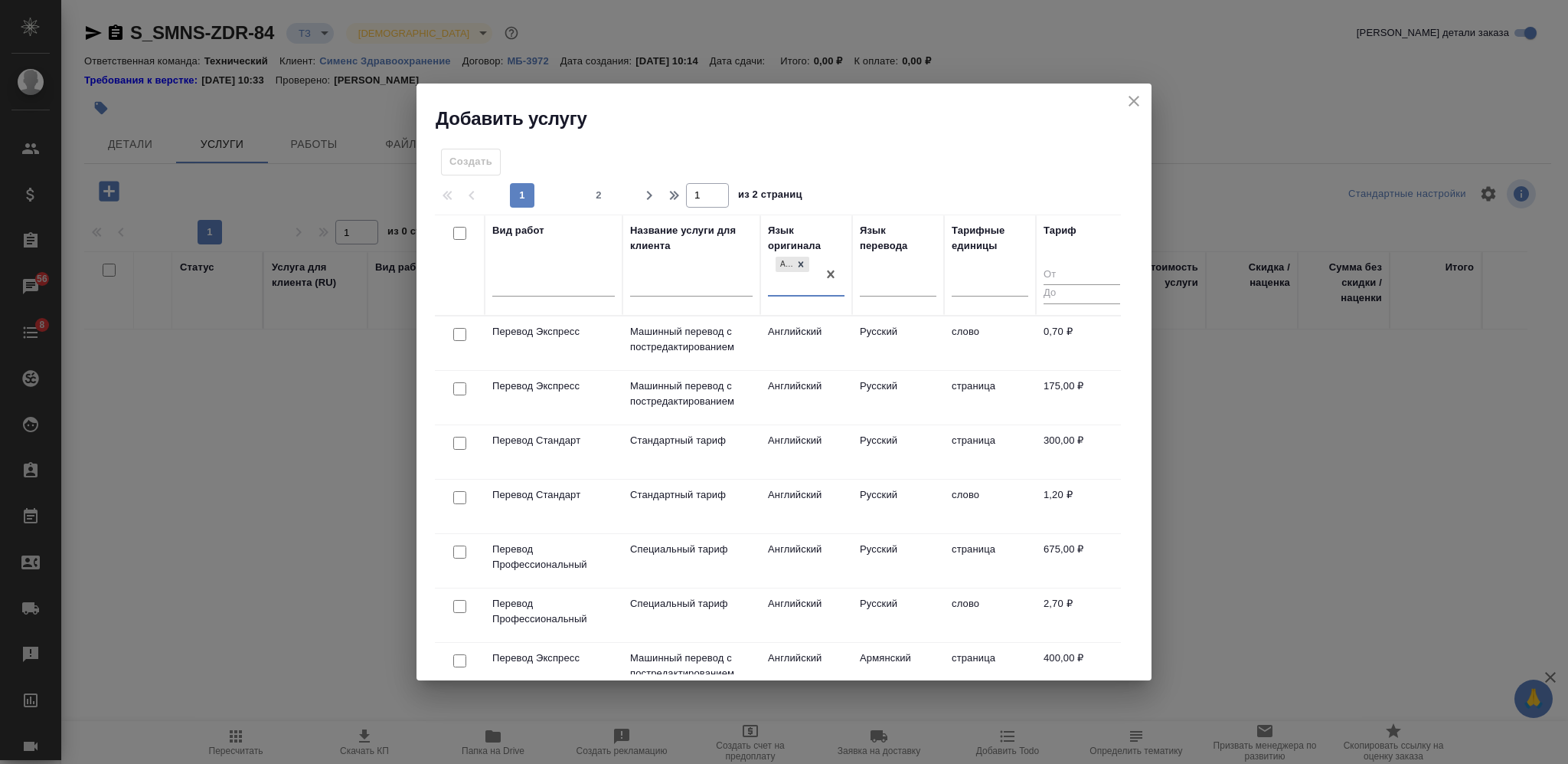
click at [456, 444] on input "checkbox" at bounding box center [460, 443] width 13 height 13
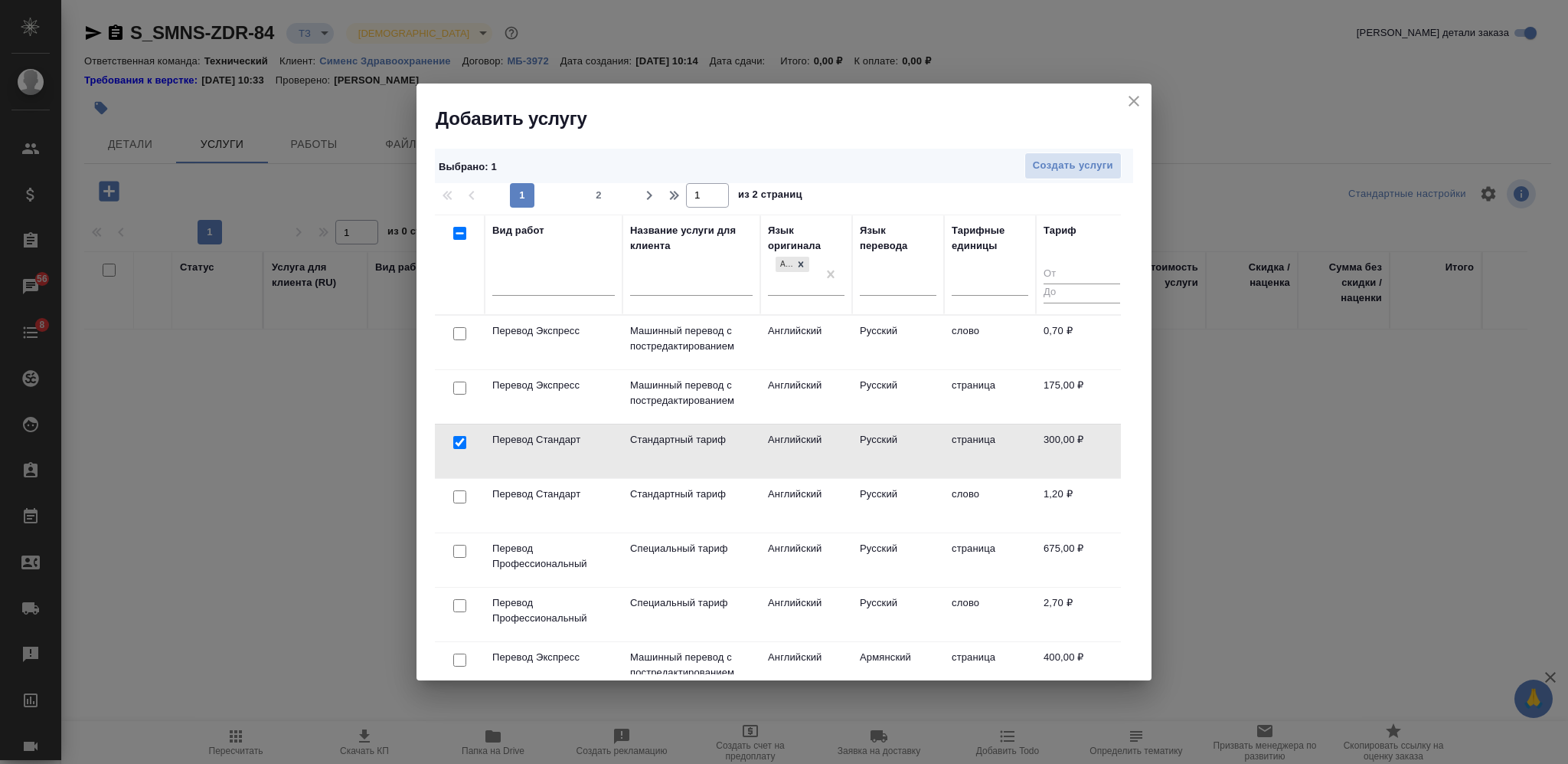
click at [461, 497] on input "checkbox" at bounding box center [460, 497] width 13 height 13
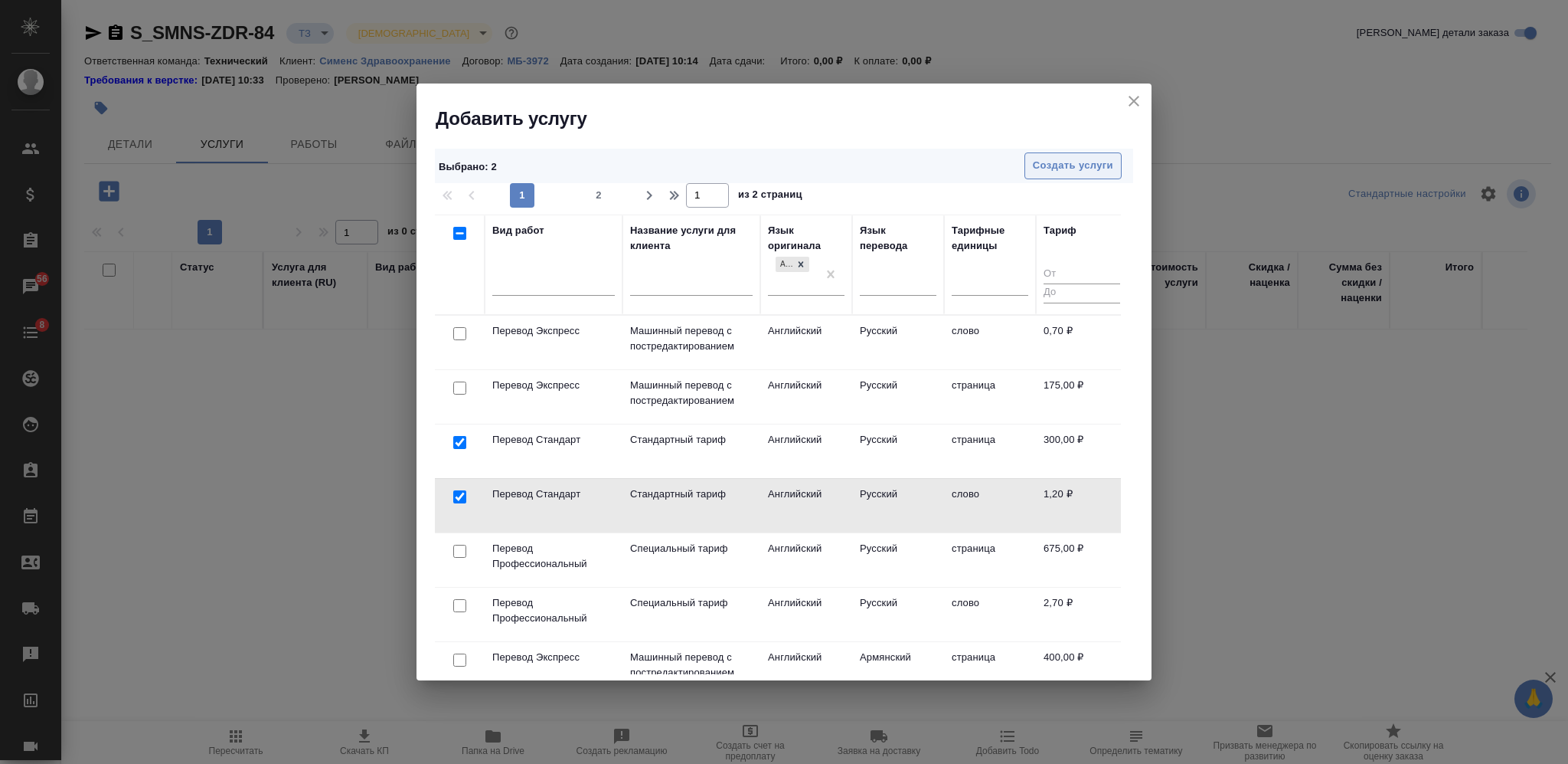
click at [1076, 167] on span "Создать услуги" at bounding box center [1072, 166] width 81 height 18
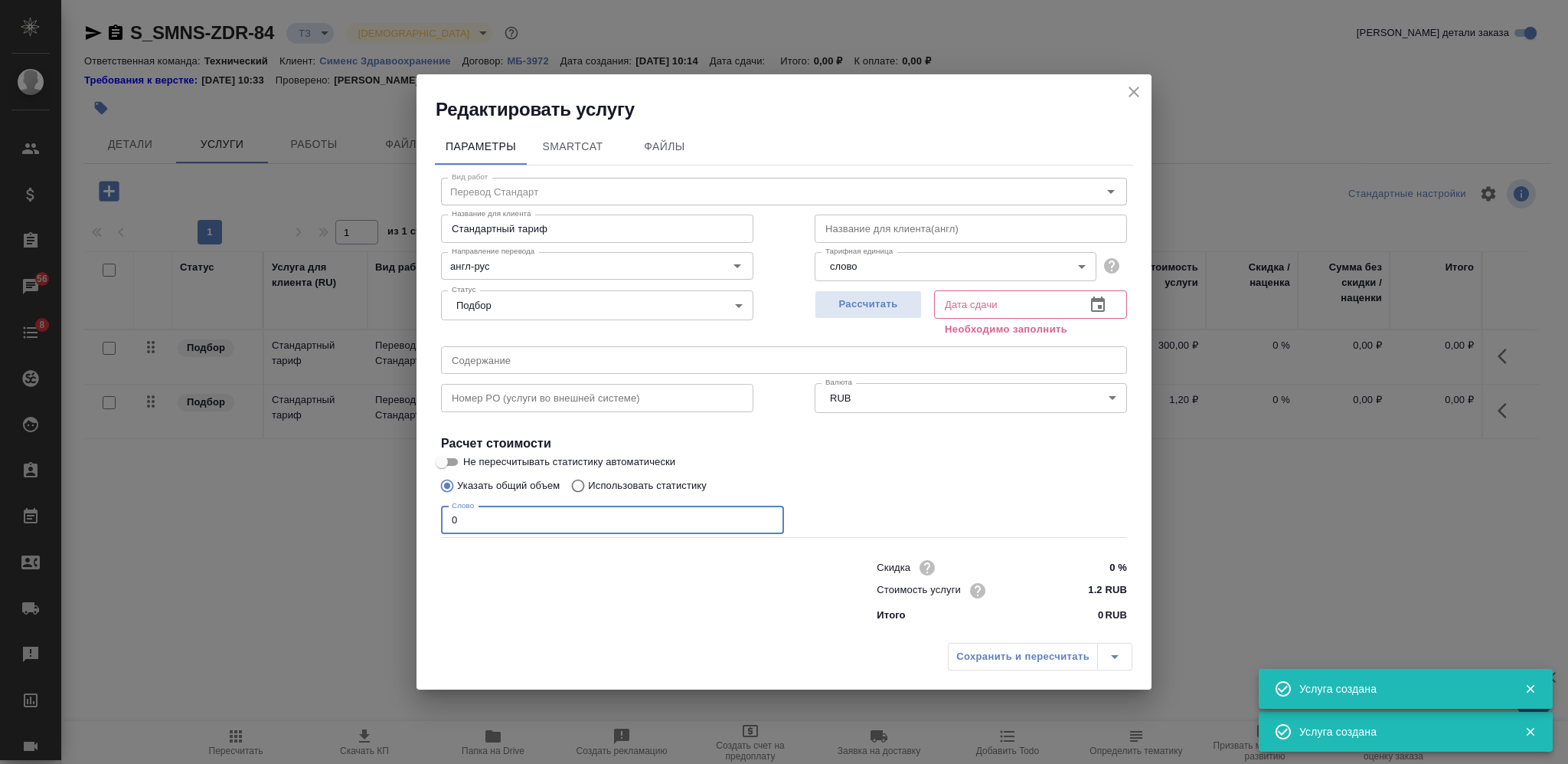
drag, startPoint x: 466, startPoint y: 523, endPoint x: 409, endPoint y: 525, distance: 57.0
click at [409, 525] on div "Редактировать услугу Параметры SmartCat Файлы Вид работ Перевод Стандарт Вид ра…" at bounding box center [784, 382] width 1568 height 764
click at [863, 302] on span "Рассчитать" at bounding box center [868, 304] width 90 height 18
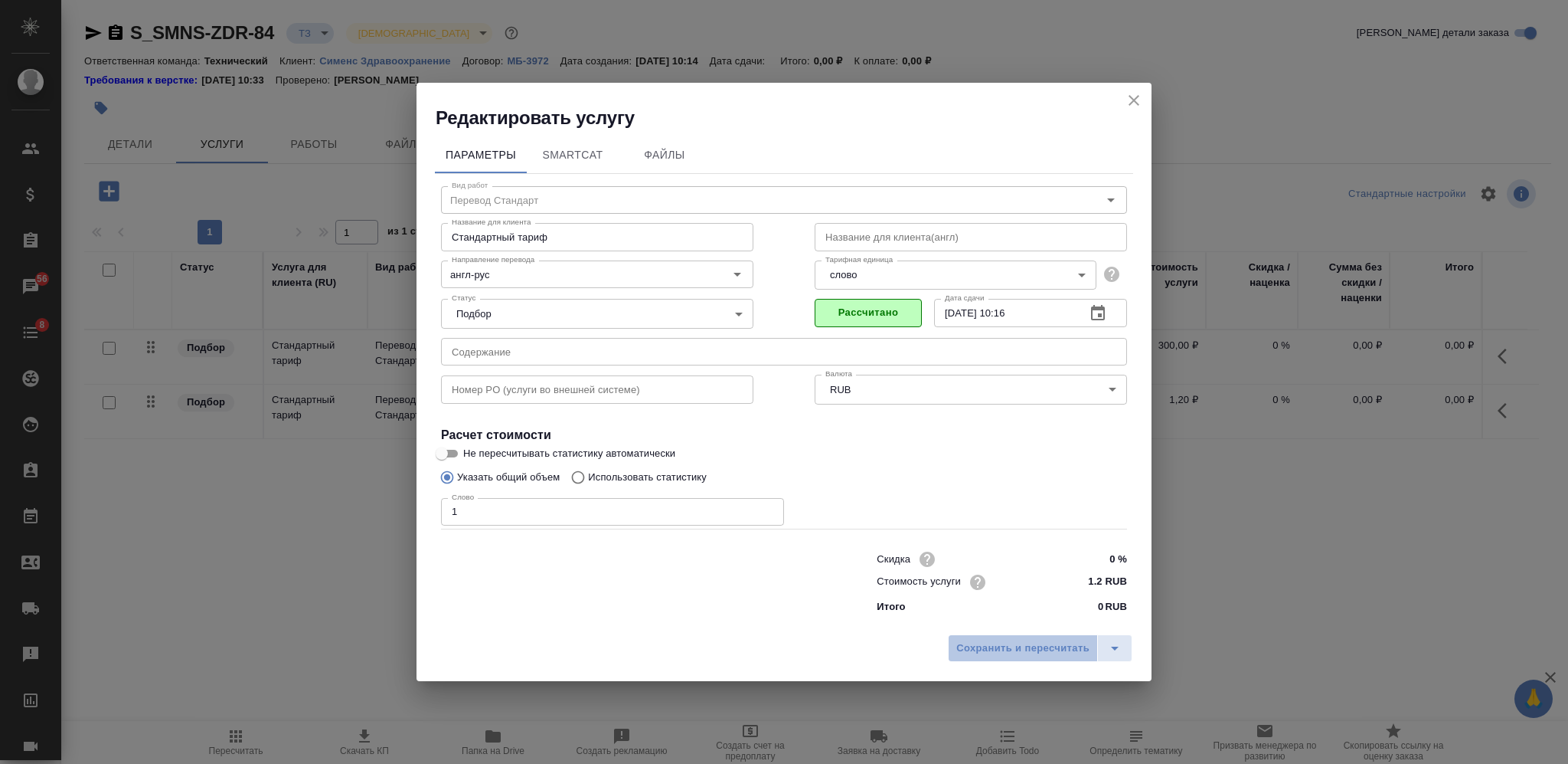
click at [978, 655] on span "Сохранить и пересчитать" at bounding box center [1022, 648] width 133 height 18
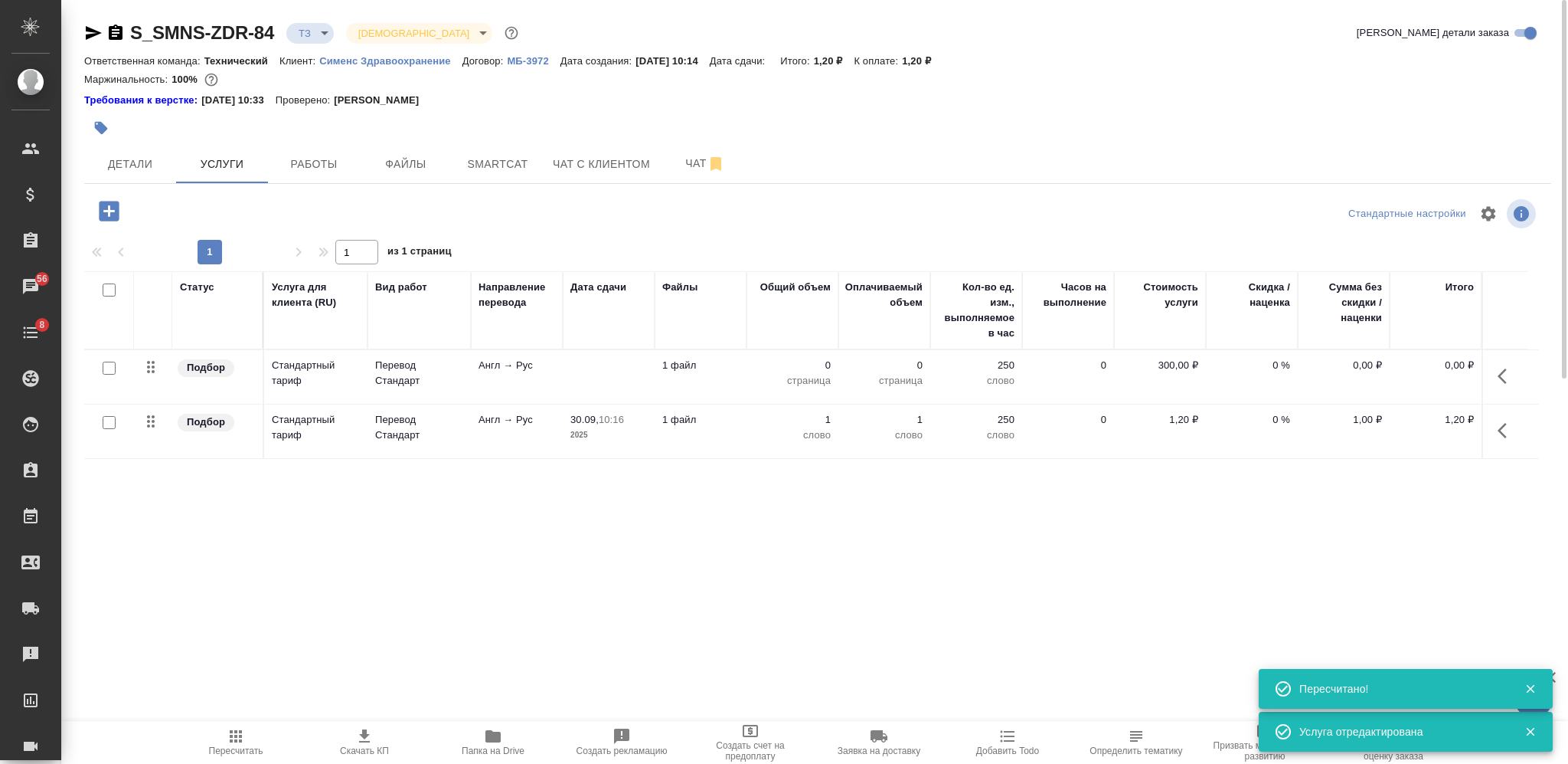
click at [107, 423] on input "checkbox" at bounding box center [109, 422] width 13 height 13
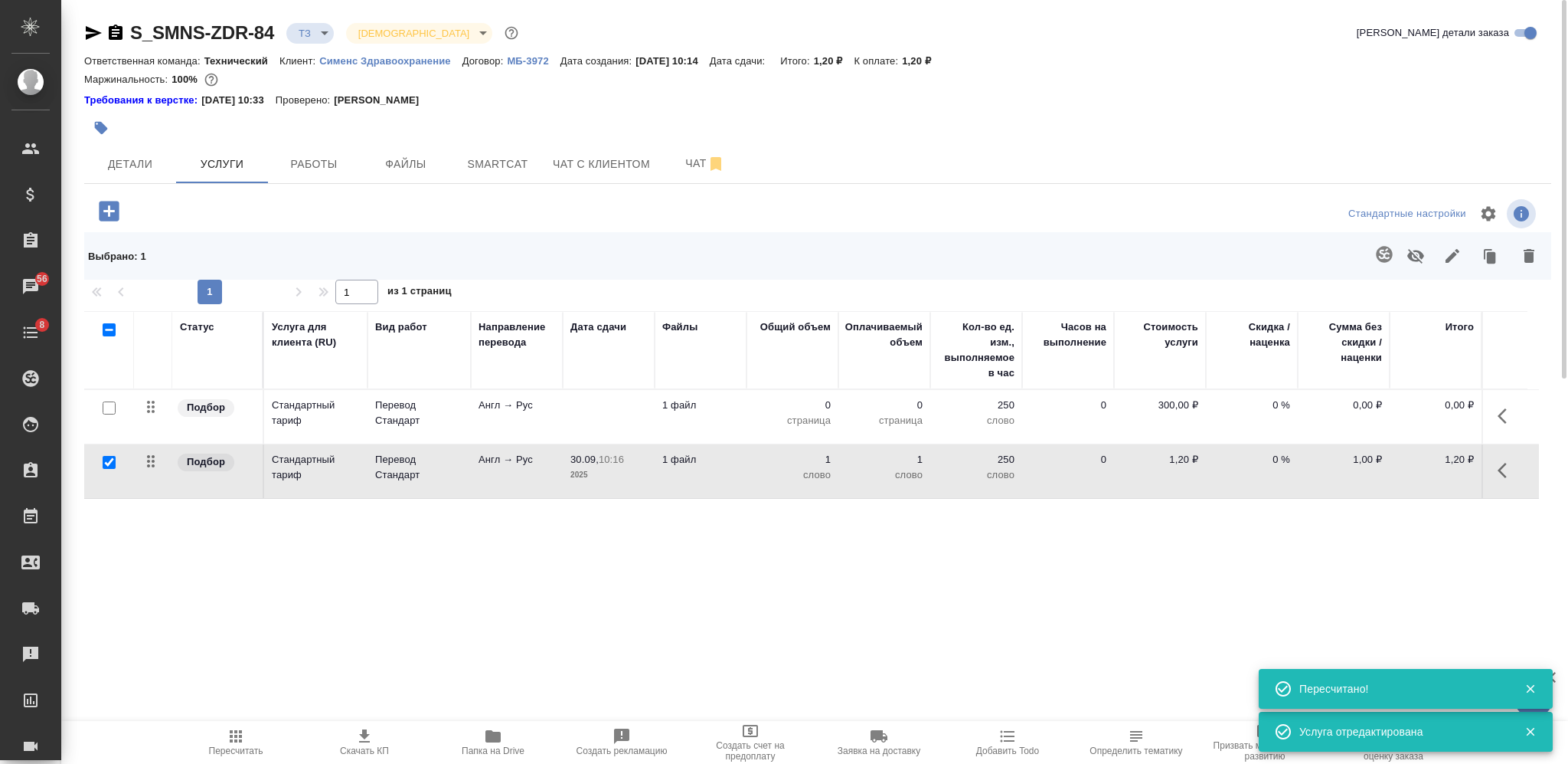
click at [1388, 255] on icon "button" at bounding box center [1384, 254] width 16 height 16
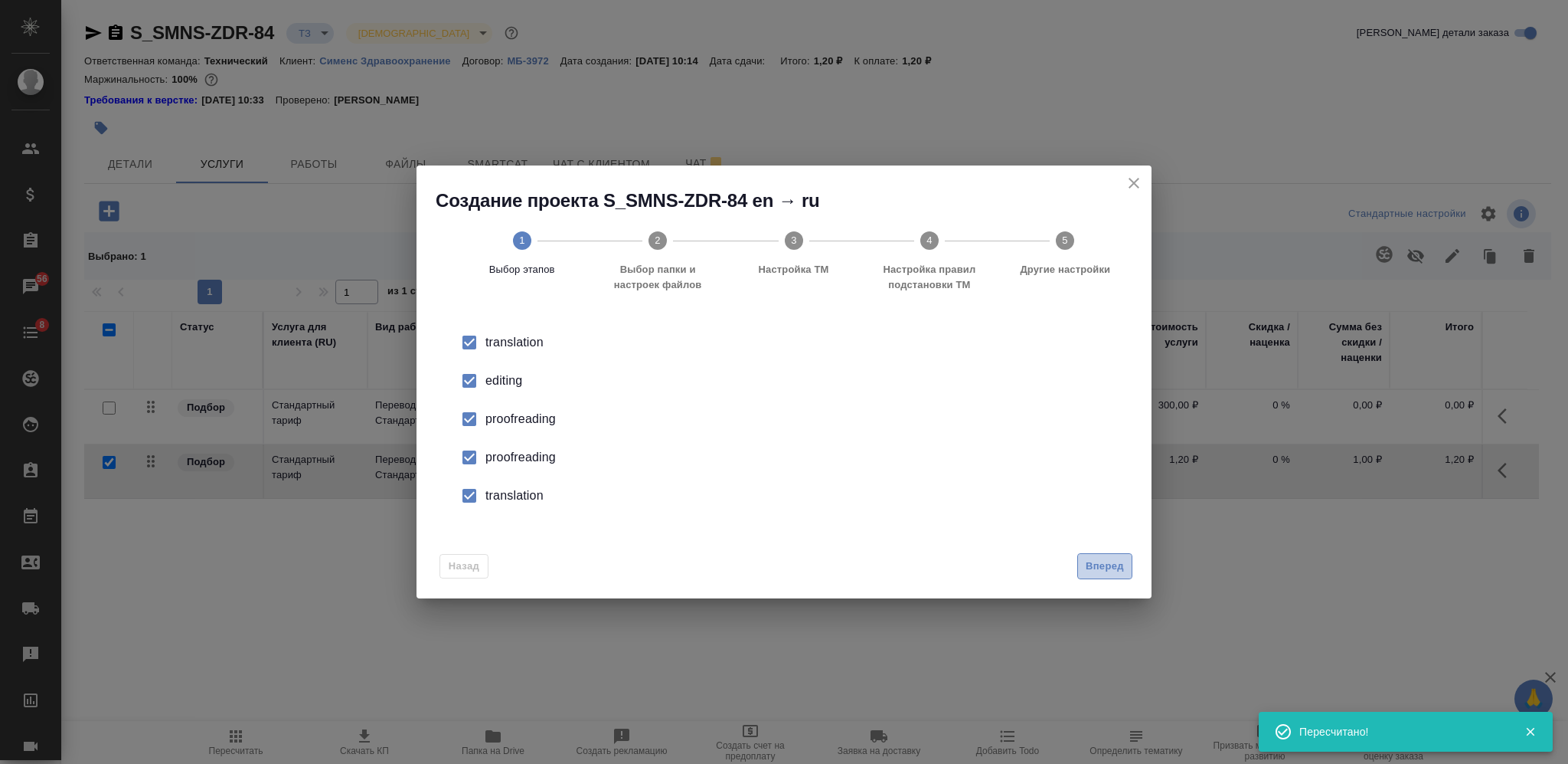
click at [1097, 572] on span "Вперед" at bounding box center [1105, 567] width 38 height 18
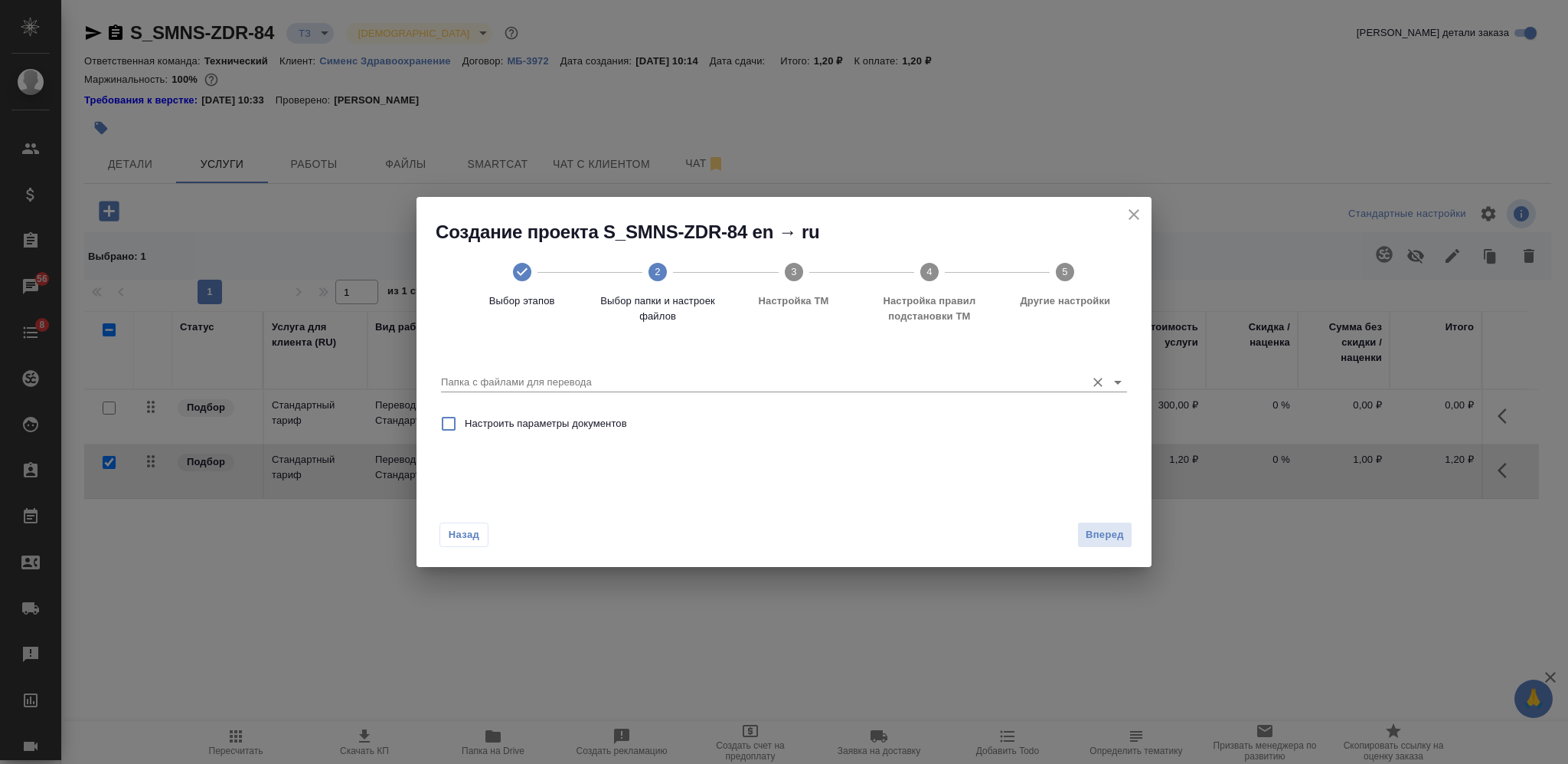
click at [895, 380] on input "Папка с файлами для перевода" at bounding box center [760, 382] width 637 height 18
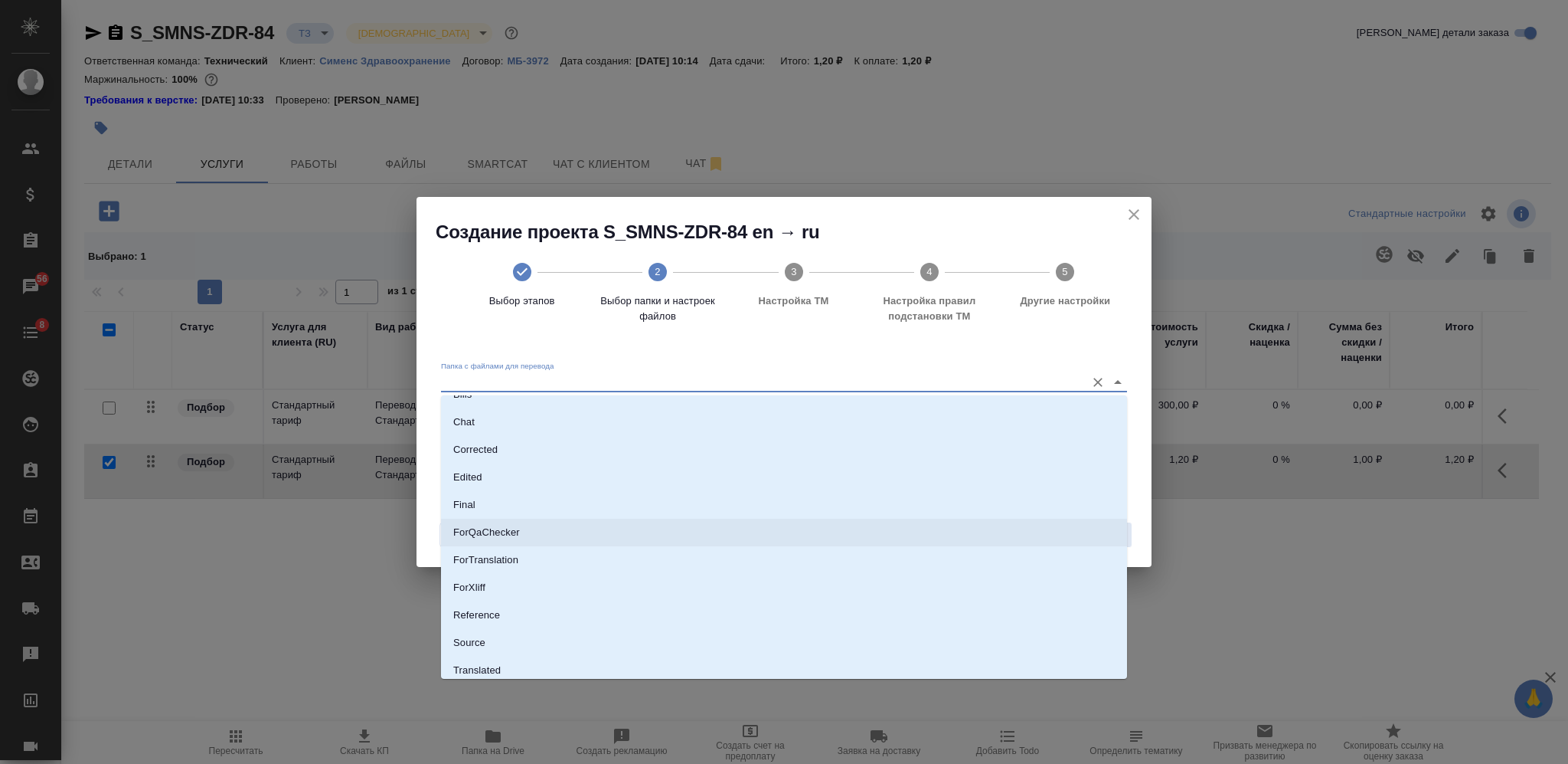
scroll to position [79, 0]
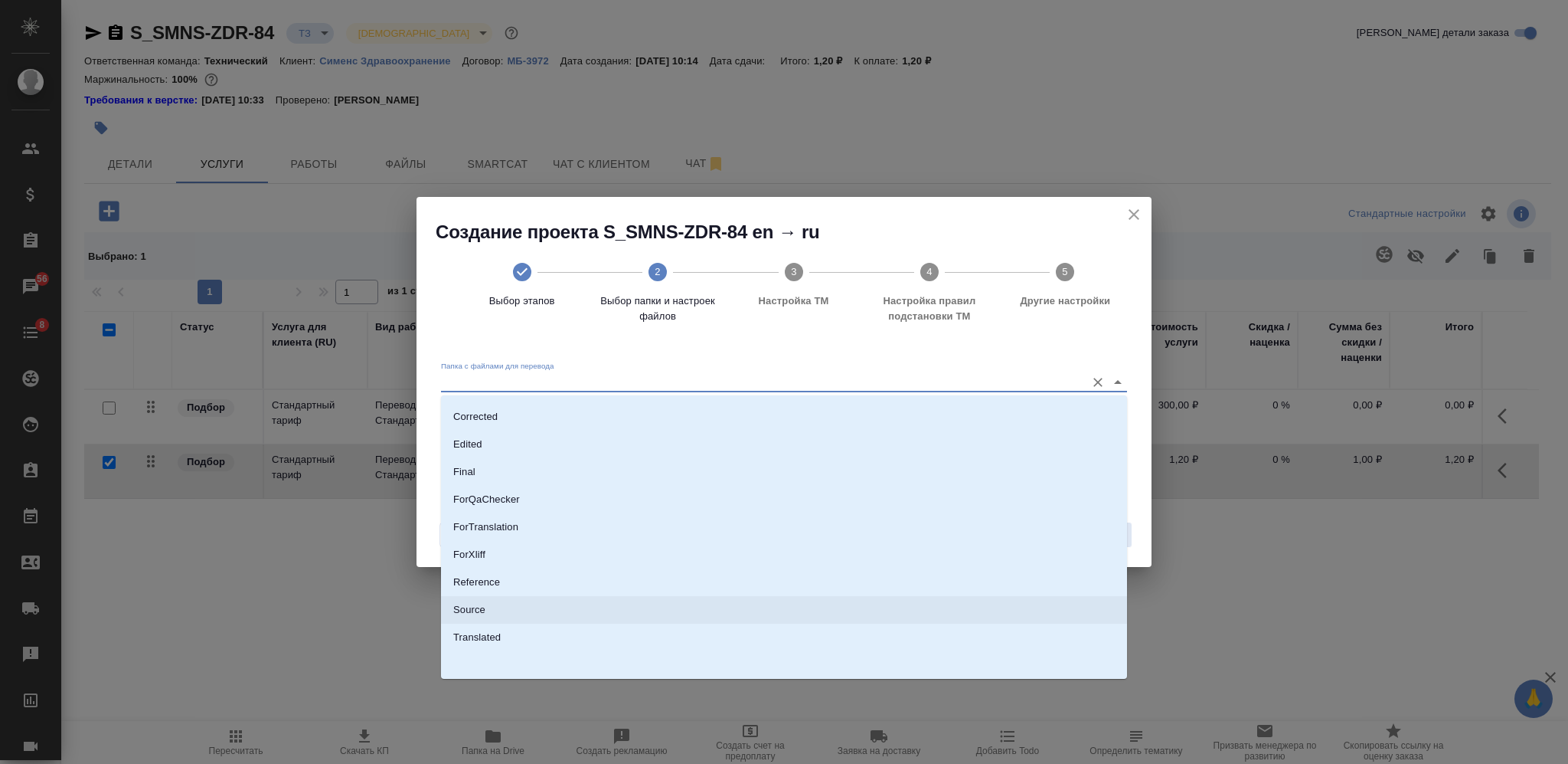
click at [823, 601] on li "Source" at bounding box center [784, 610] width 686 height 28
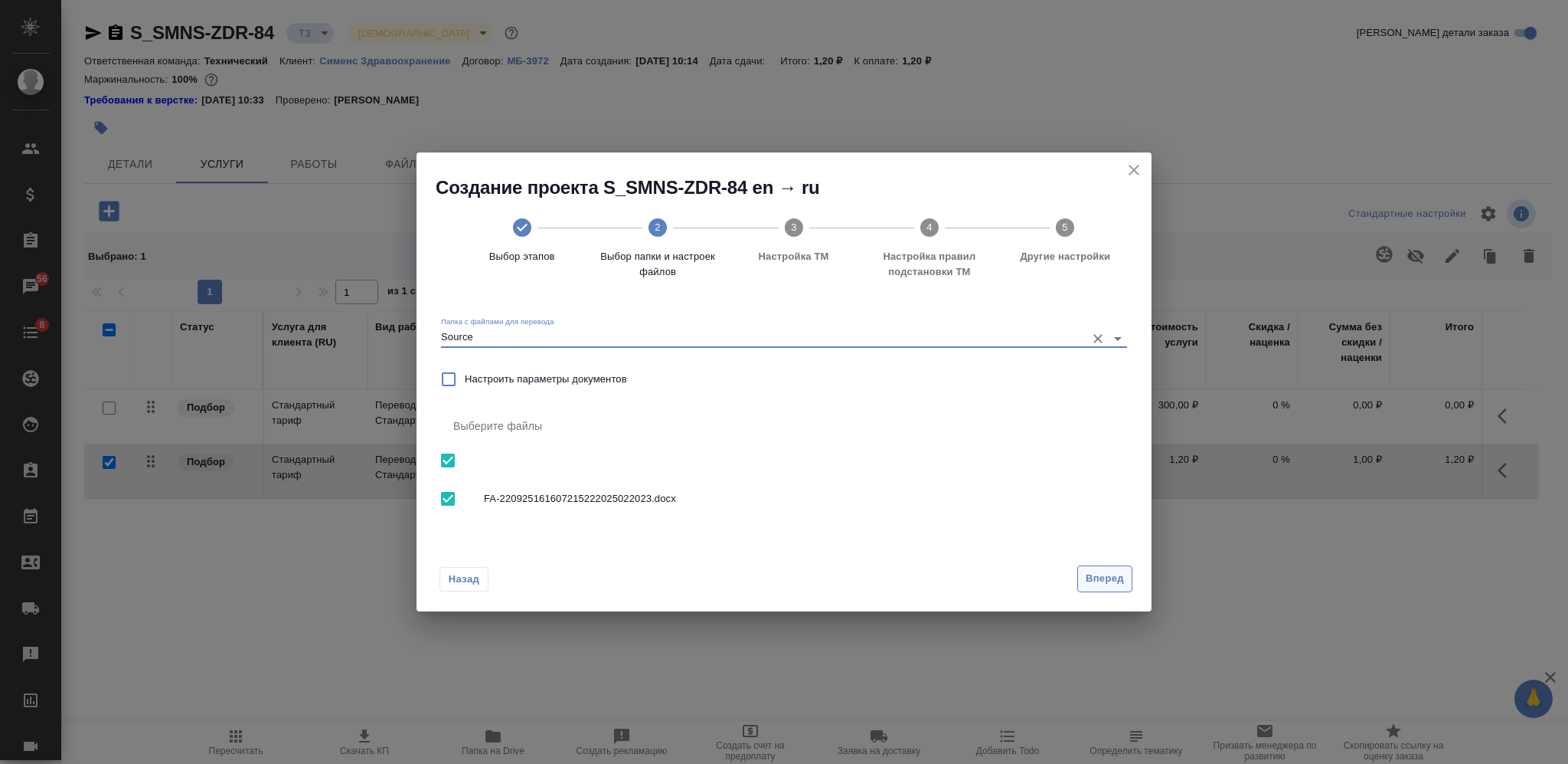
click at [1091, 582] on span "Вперед" at bounding box center [1105, 579] width 38 height 18
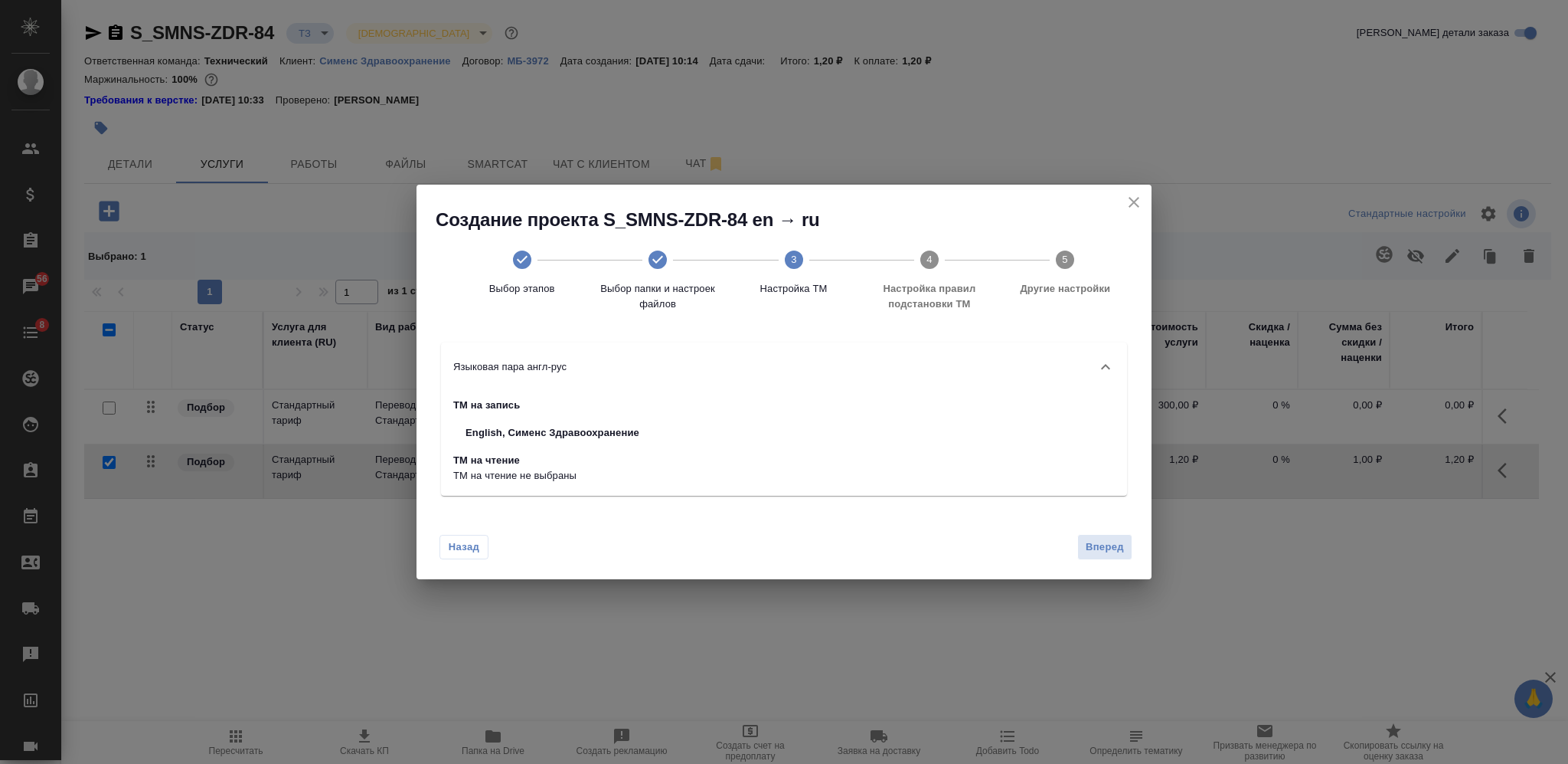
click at [1101, 564] on div "Назад Вперед" at bounding box center [784, 544] width 735 height 72
click at [1094, 556] on span "Вперед" at bounding box center [1105, 548] width 38 height 18
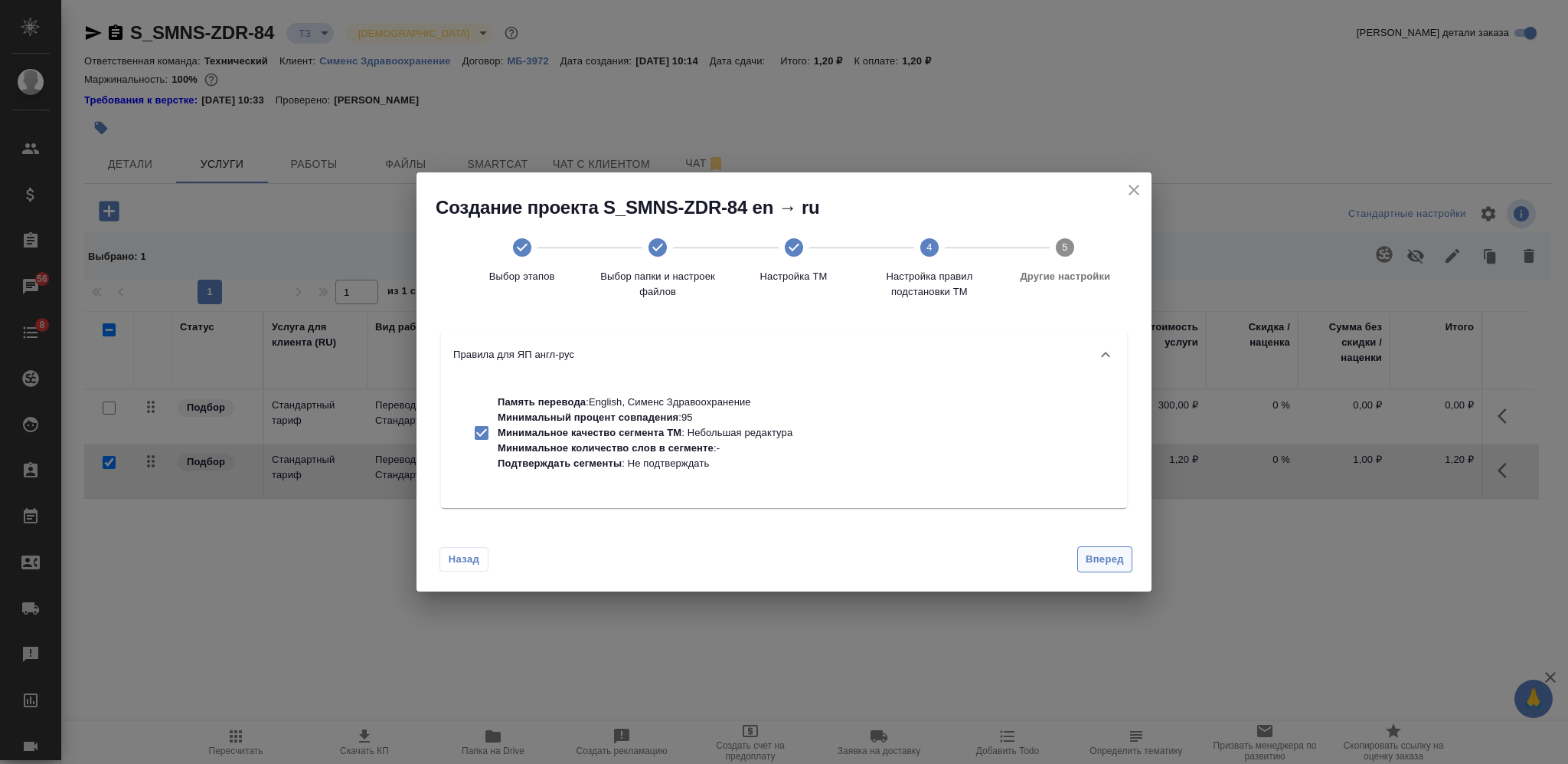
click at [1095, 559] on span "Вперед" at bounding box center [1105, 560] width 38 height 18
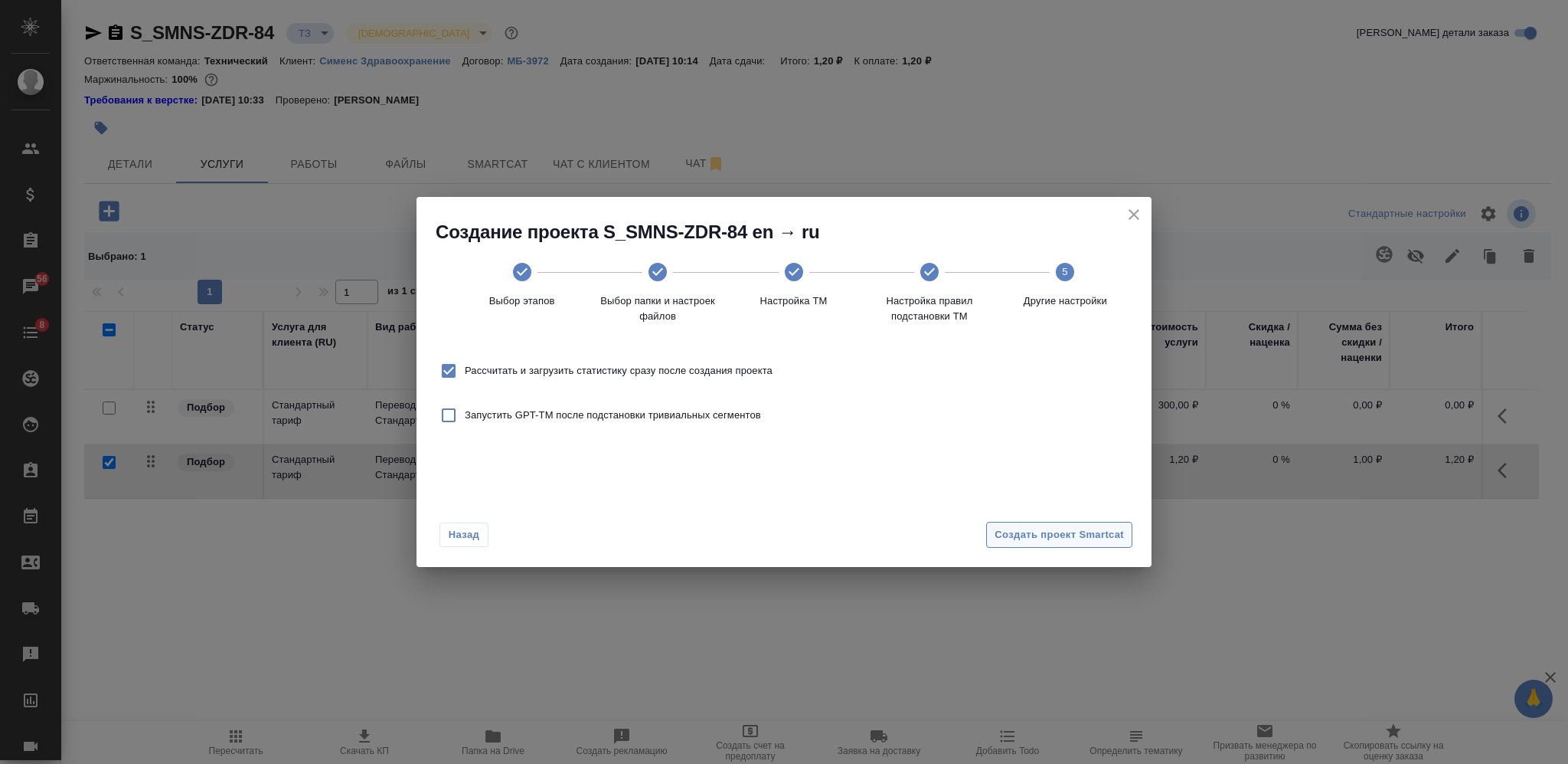
click at [1092, 540] on span "Создать проект Smartcat" at bounding box center [1059, 535] width 129 height 18
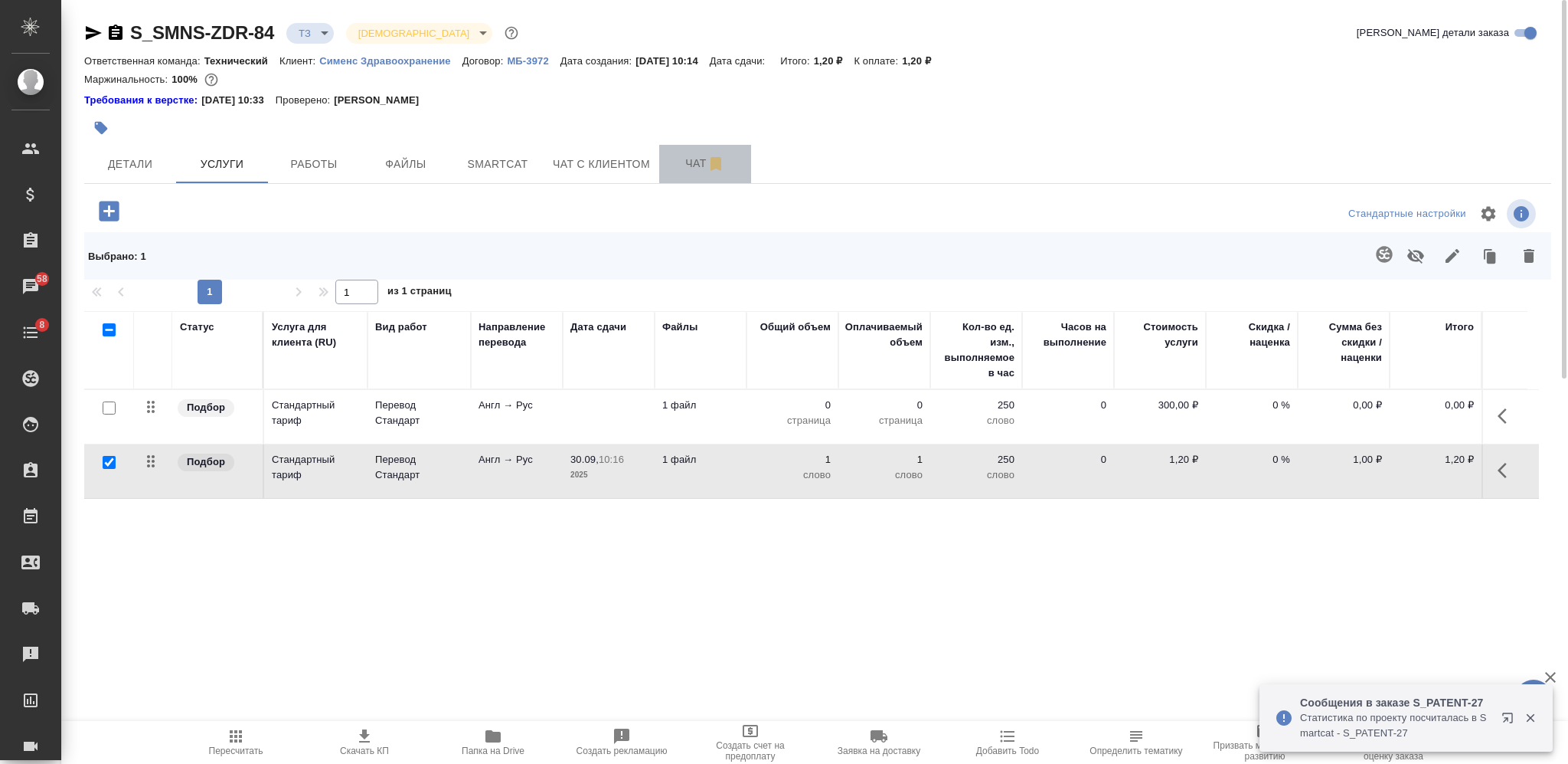
click at [686, 148] on button "Чат" at bounding box center [705, 164] width 92 height 38
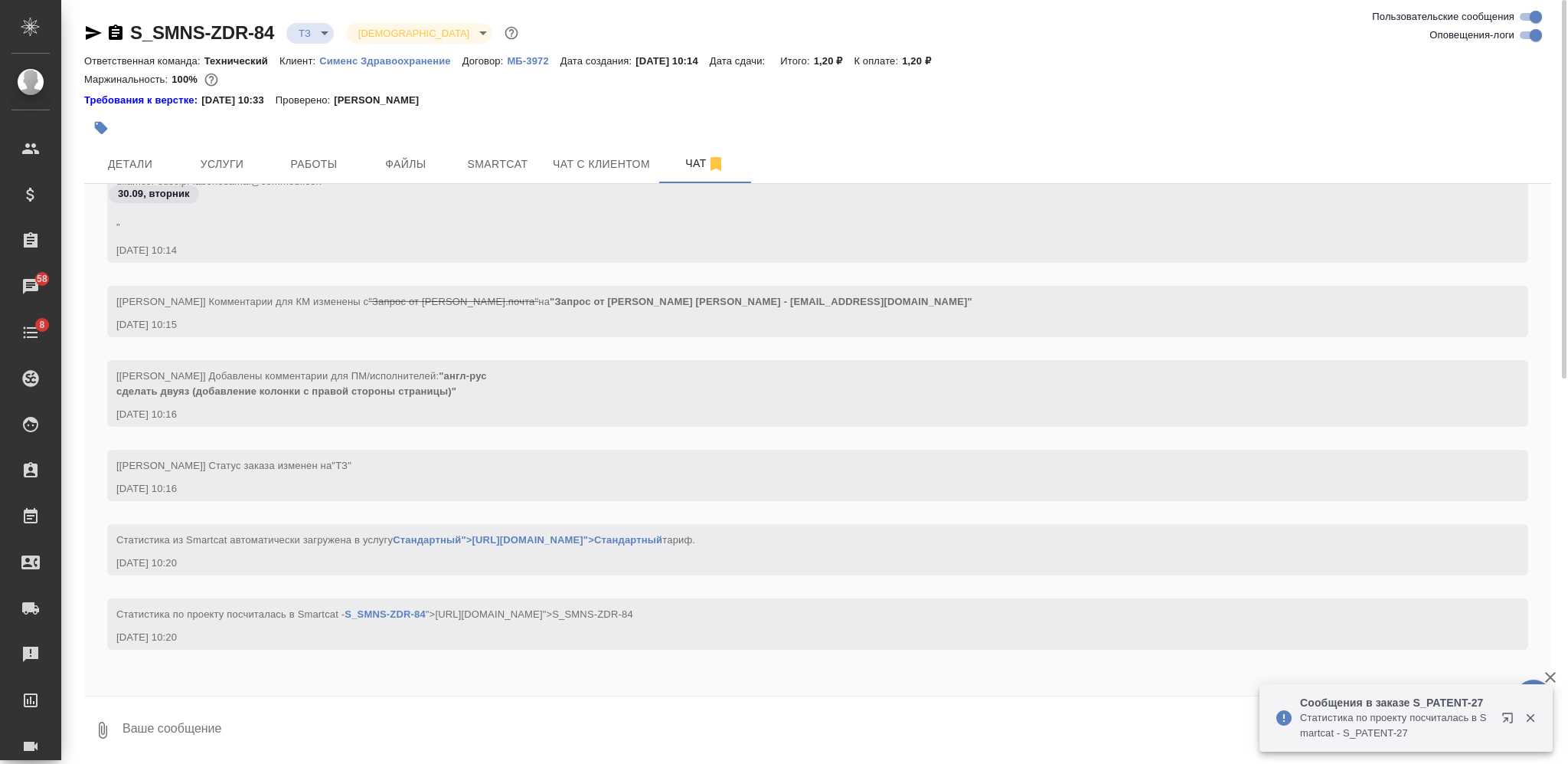
scroll to position [337, 0]
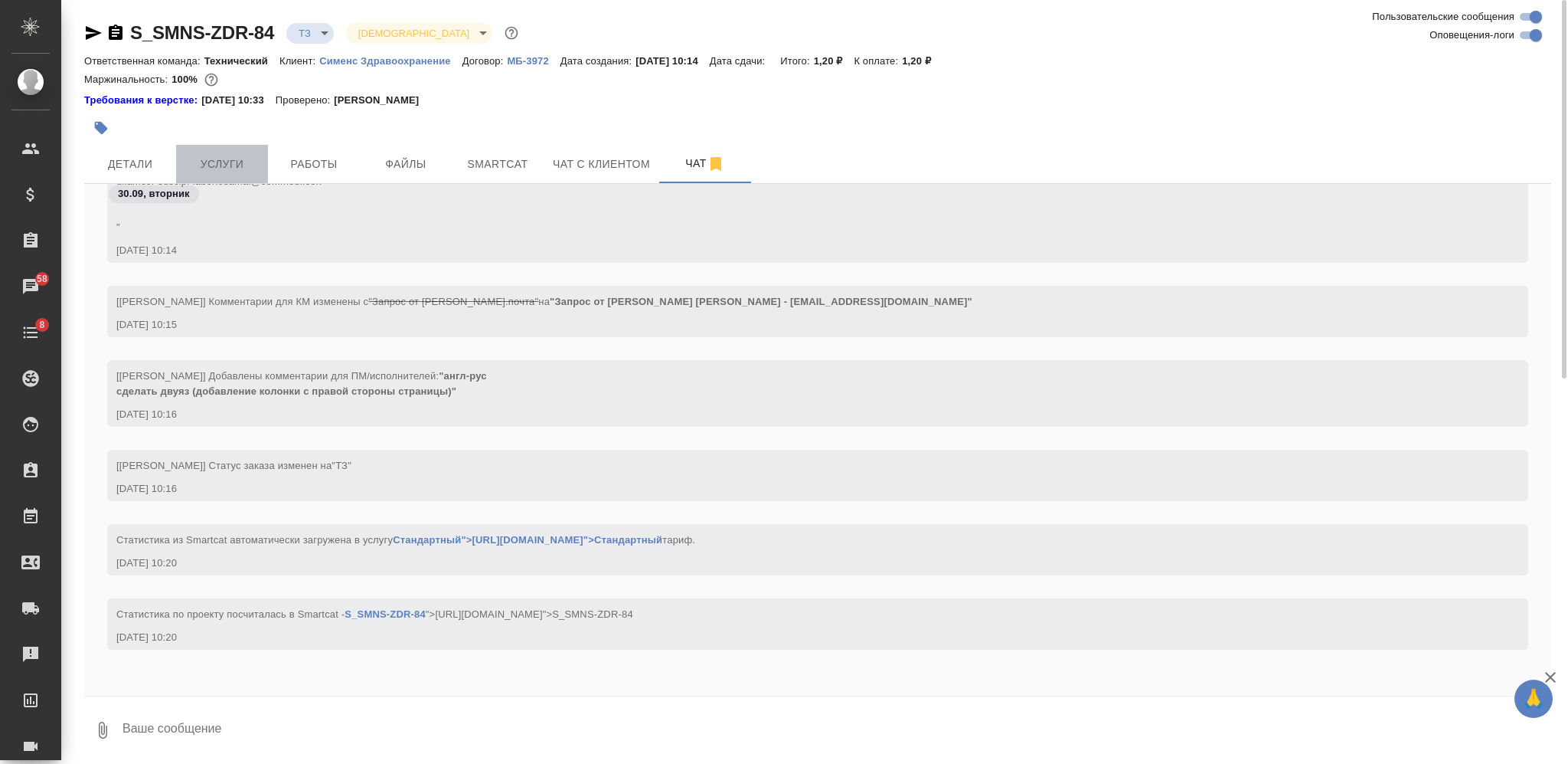
click at [236, 155] on span "Услуги" at bounding box center [222, 164] width 73 height 19
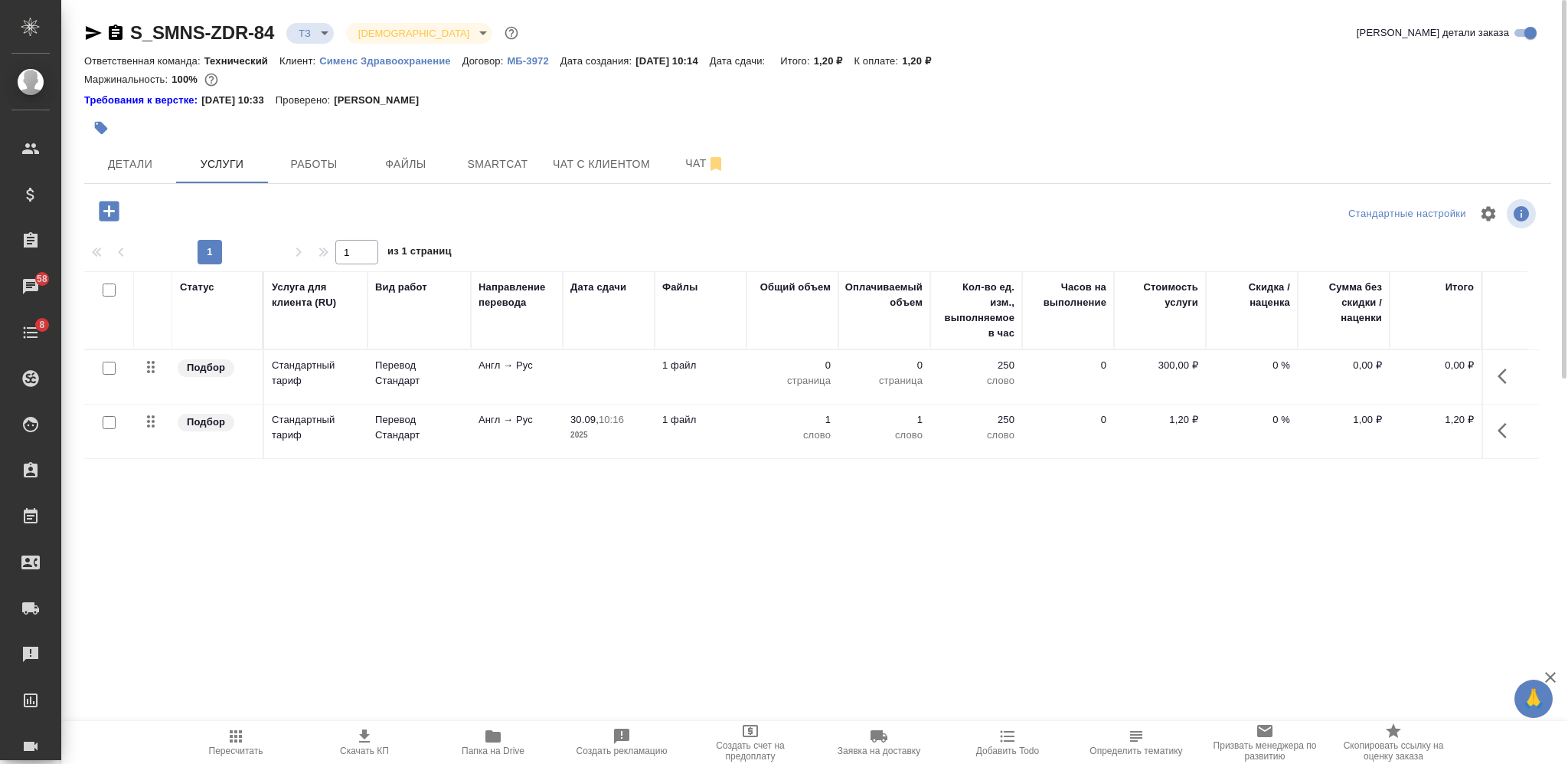
click at [247, 735] on span "Пересчитать" at bounding box center [235, 742] width 110 height 29
click at [480, 170] on span "Smartcat" at bounding box center [498, 164] width 73 height 19
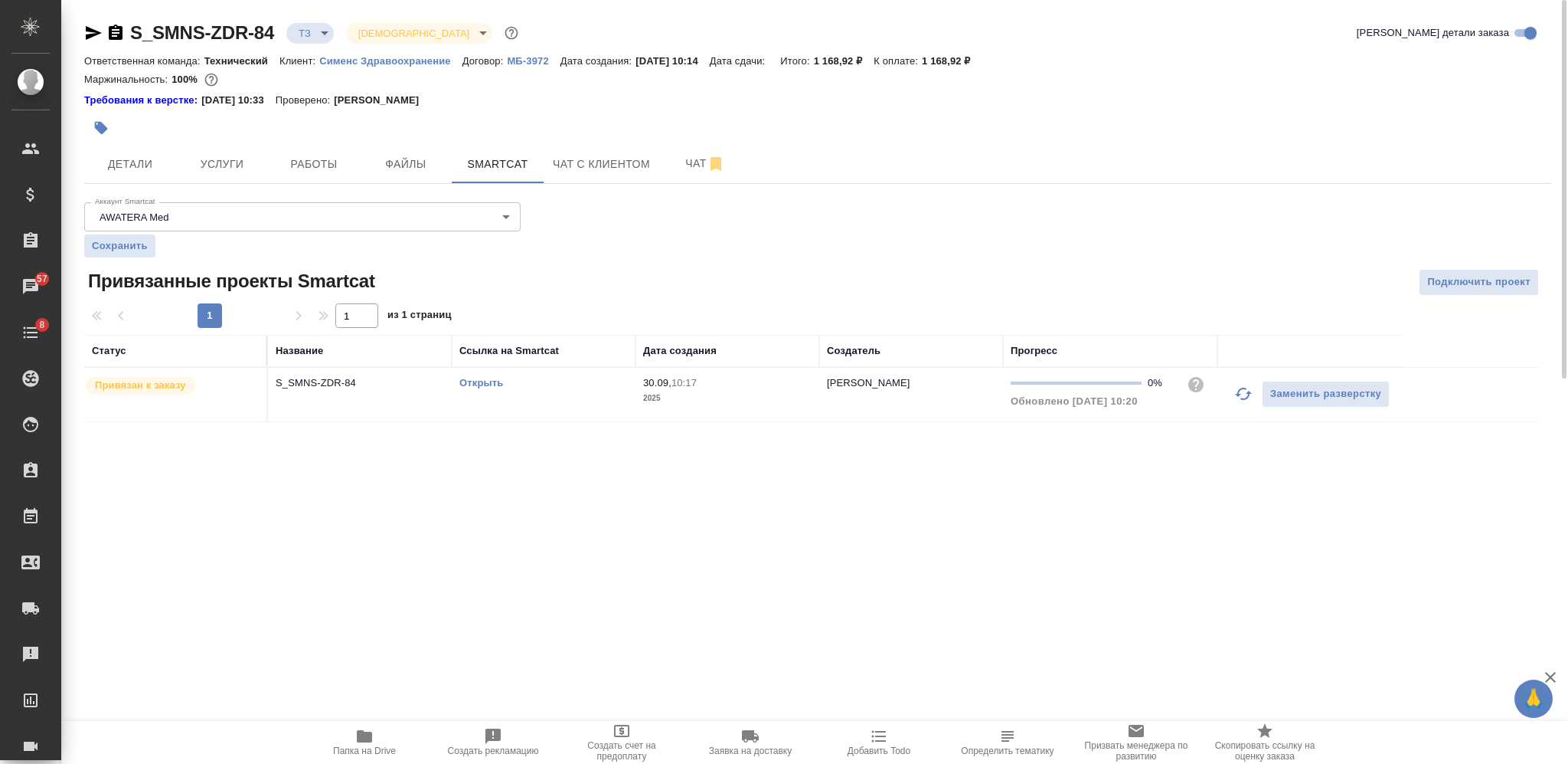
click at [480, 386] on link "Открыть" at bounding box center [481, 382] width 44 height 11
click at [234, 161] on span "Услуги" at bounding box center [222, 164] width 73 height 19
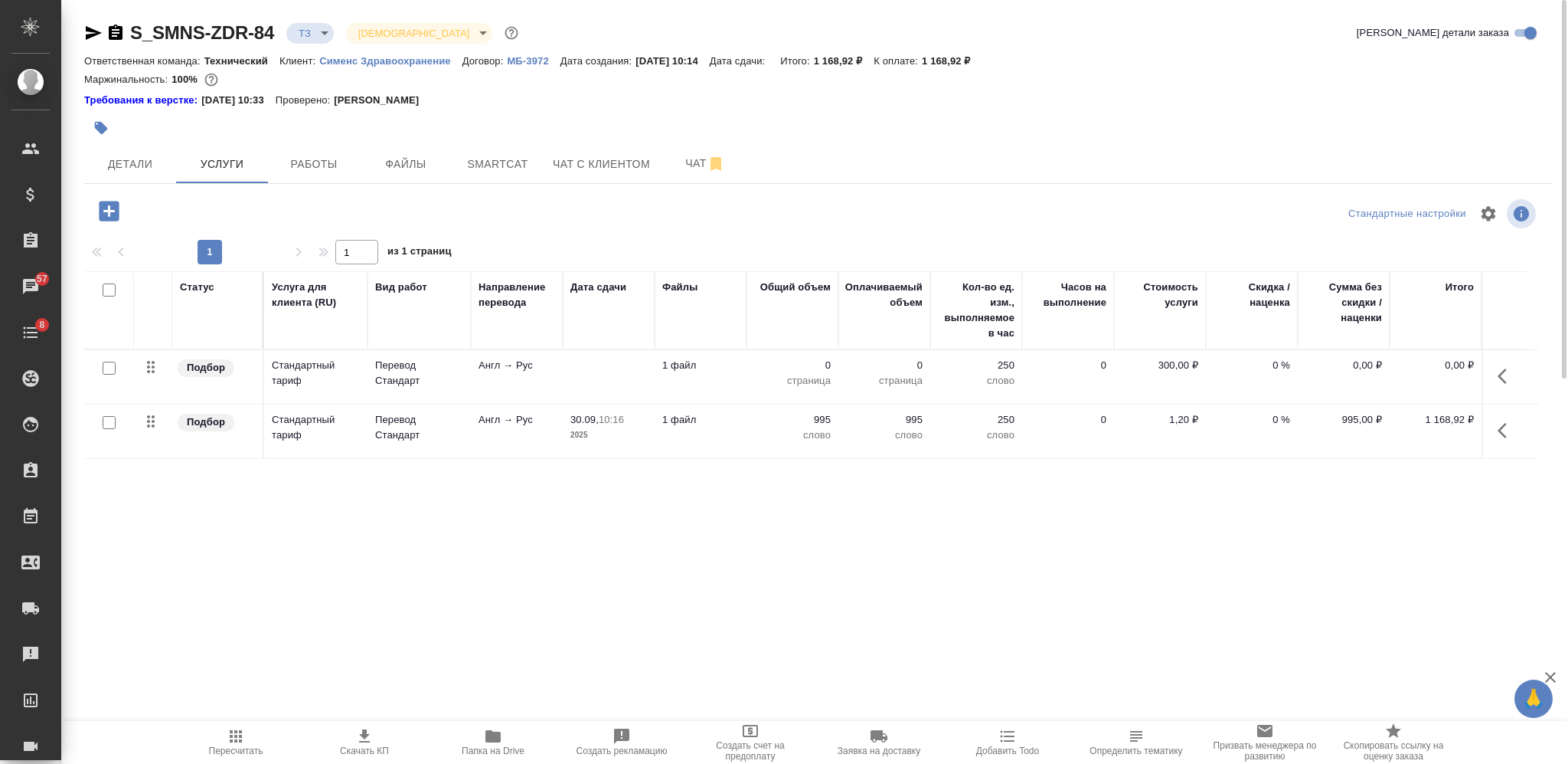
click at [754, 378] on p "страница" at bounding box center [792, 380] width 77 height 15
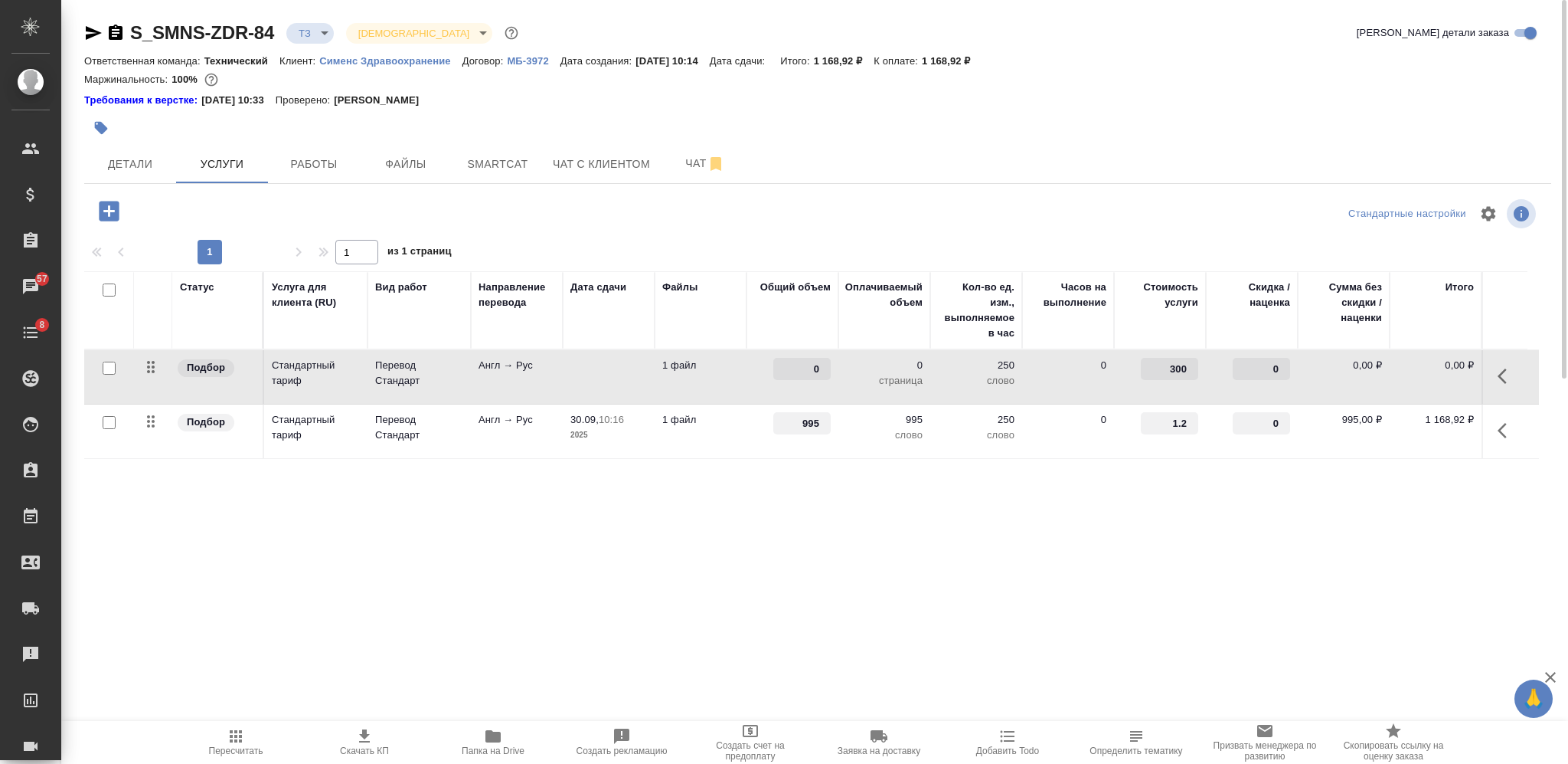
click at [754, 378] on div "0" at bounding box center [792, 369] width 77 height 22
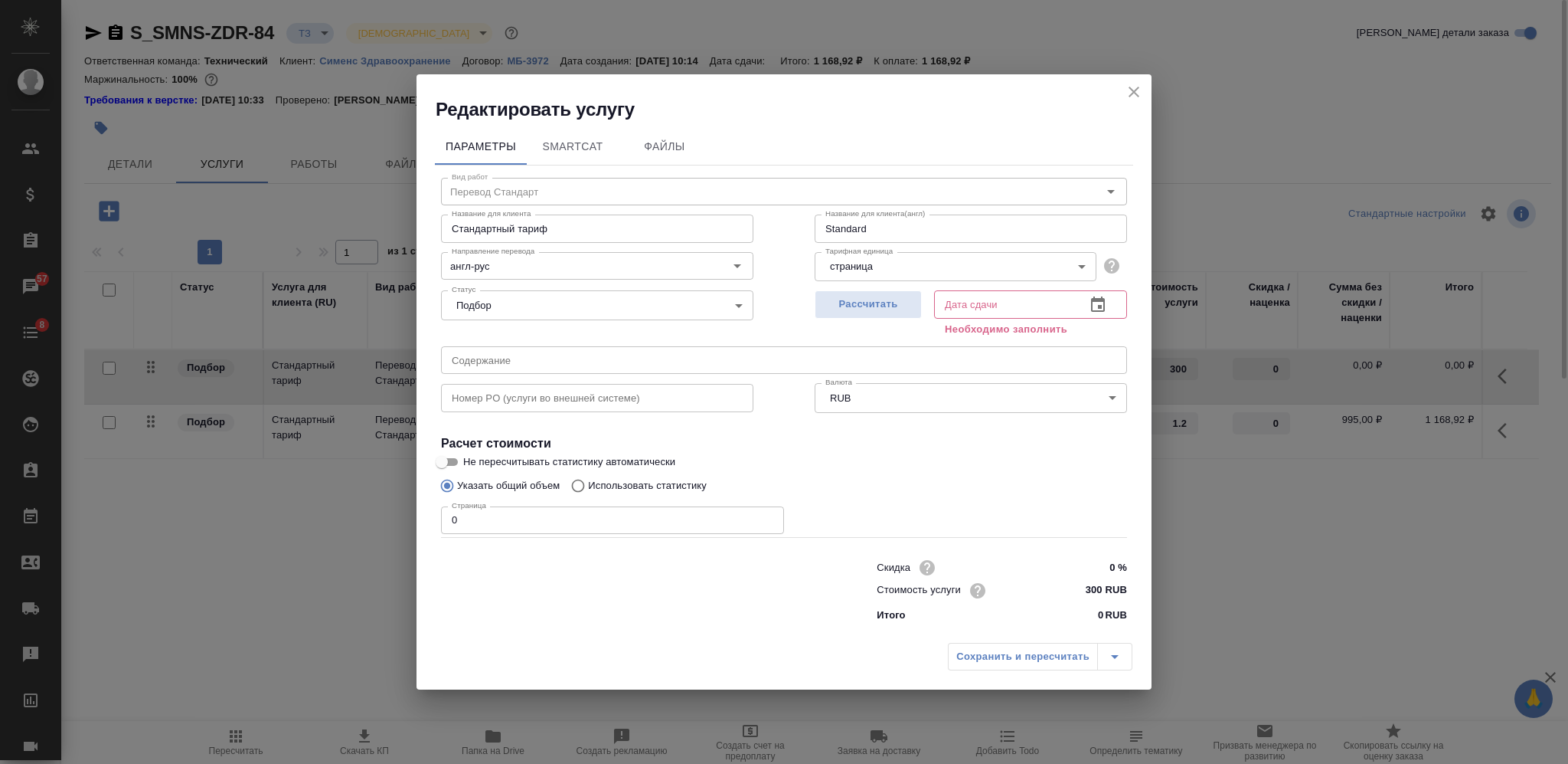
click at [396, 528] on div "Редактировать услугу Параметры SmartCat Файлы Вид работ Перевод Стандарт Вид ра…" at bounding box center [784, 382] width 1568 height 764
click at [902, 307] on span "Рассчитать" at bounding box center [868, 304] width 90 height 18
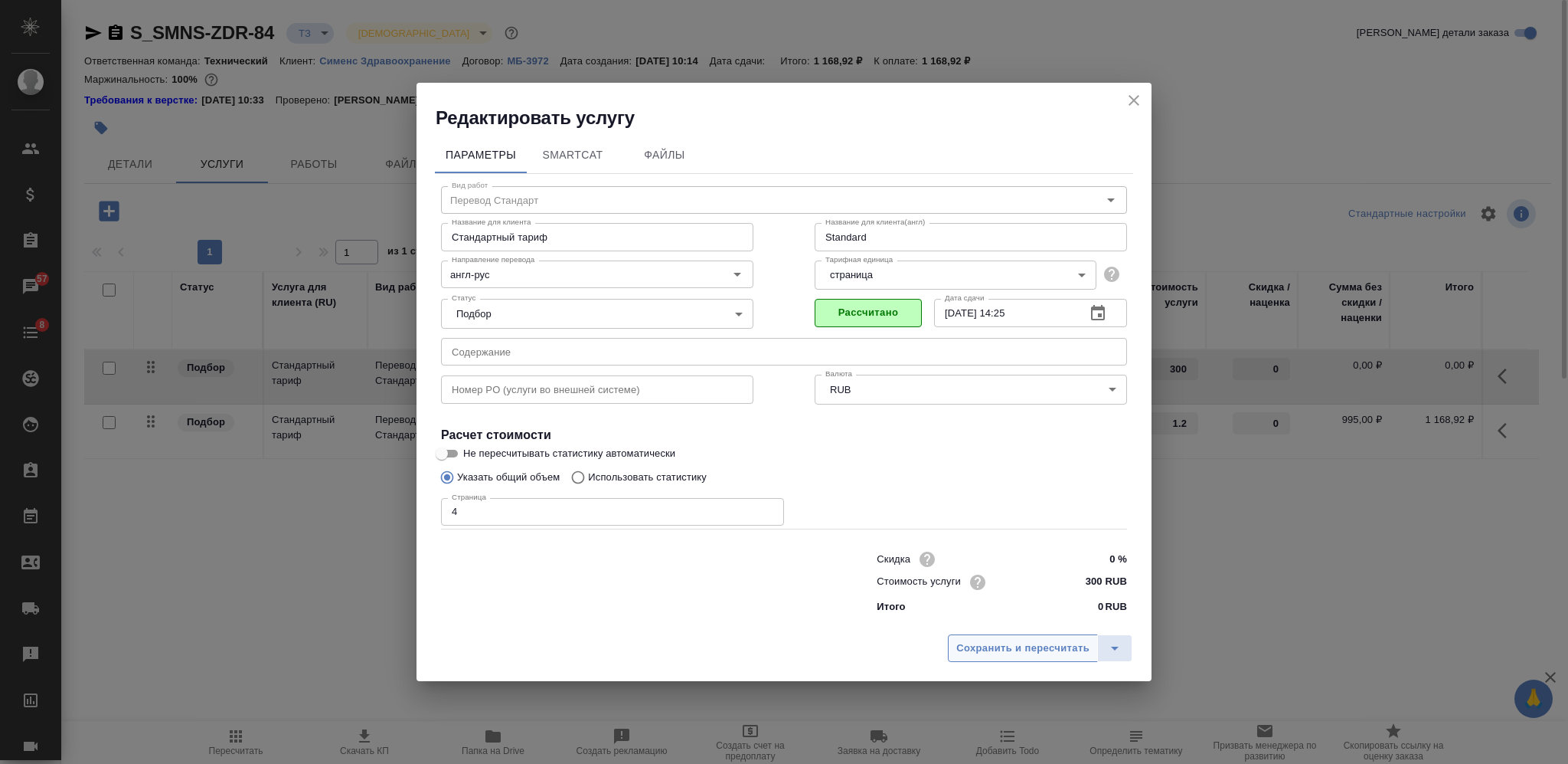
click at [1008, 654] on span "Сохранить и пересчитать" at bounding box center [1022, 648] width 133 height 18
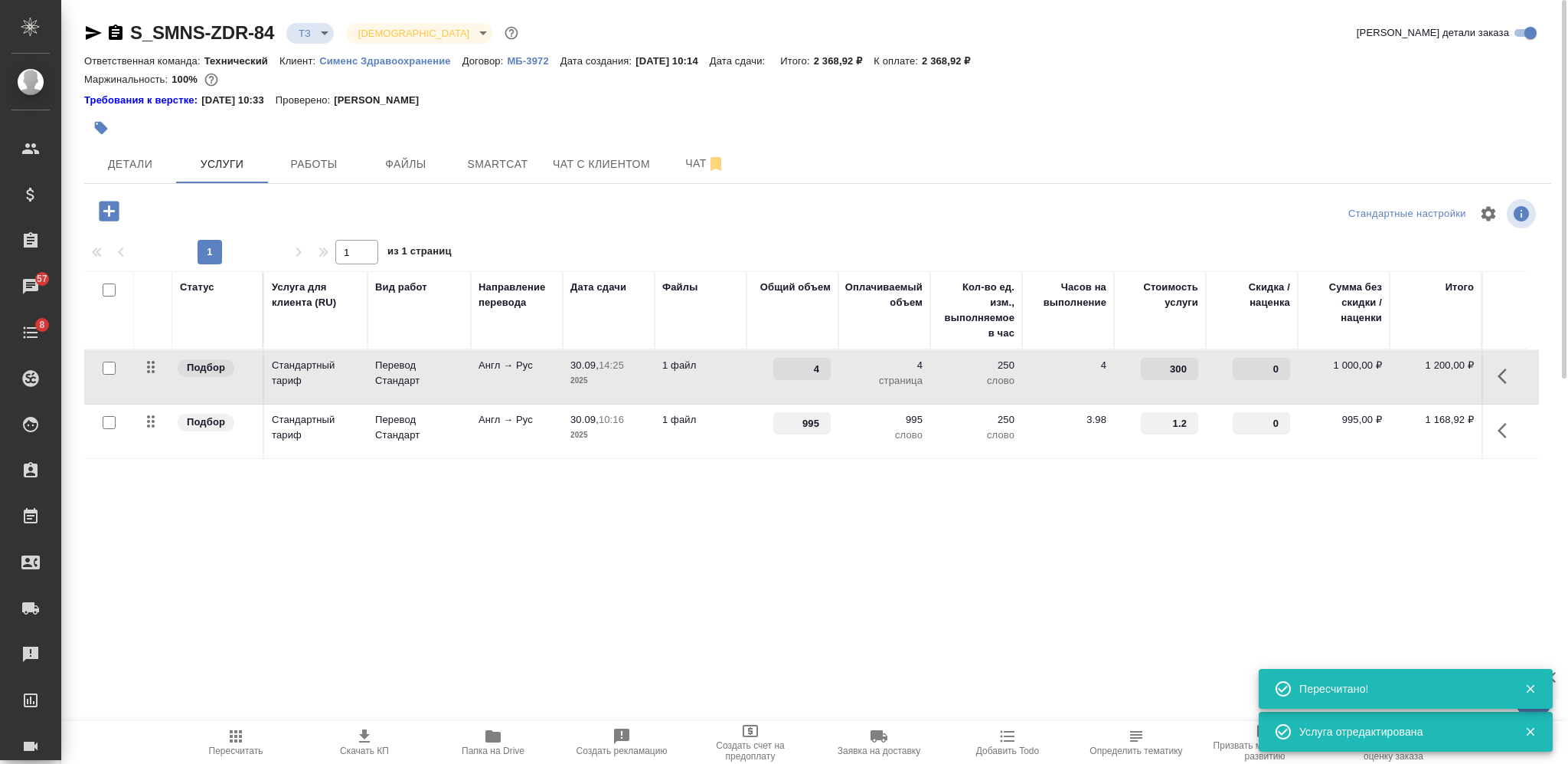
click at [1502, 374] on icon "button" at bounding box center [1507, 376] width 18 height 18
click at [1391, 374] on icon "button" at bounding box center [1388, 376] width 17 height 11
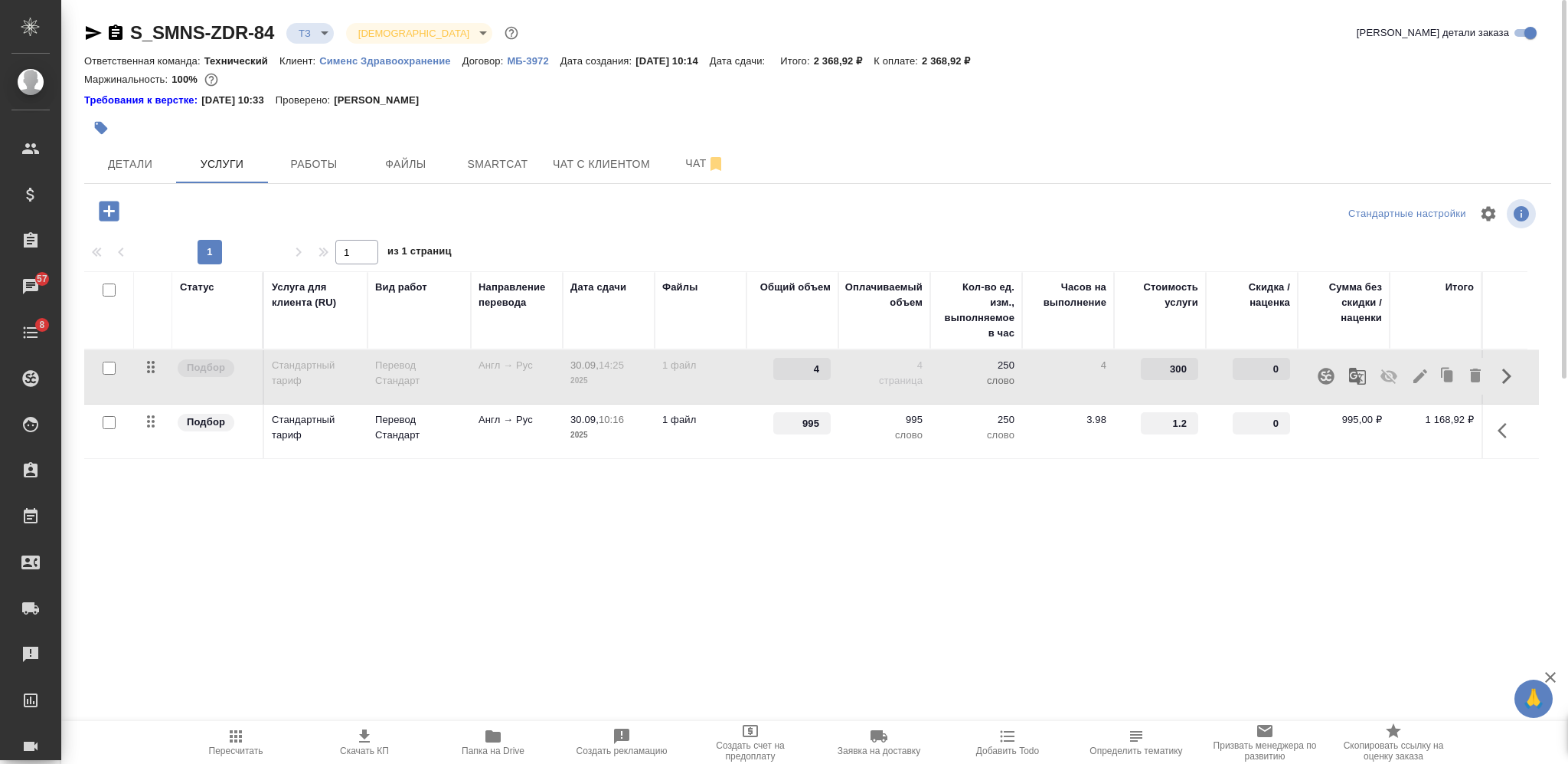
click at [764, 631] on div "S_SMNS-ZDR-84 ТЗ tz Святая троица holyTrinity Кратко детали заказа Ответственна…" at bounding box center [818, 319] width 1484 height 639
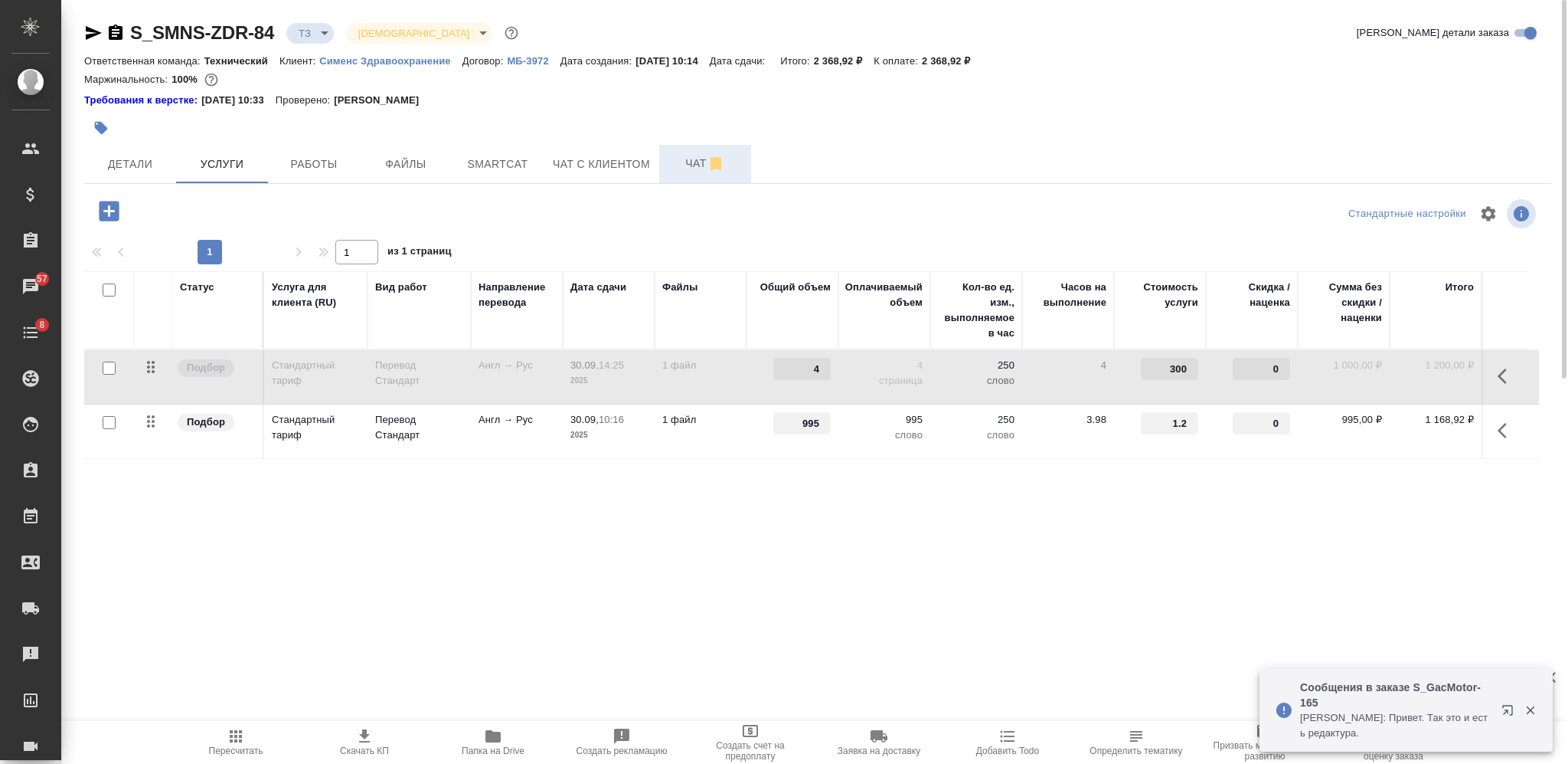
click at [697, 156] on span "Чат" at bounding box center [705, 164] width 73 height 19
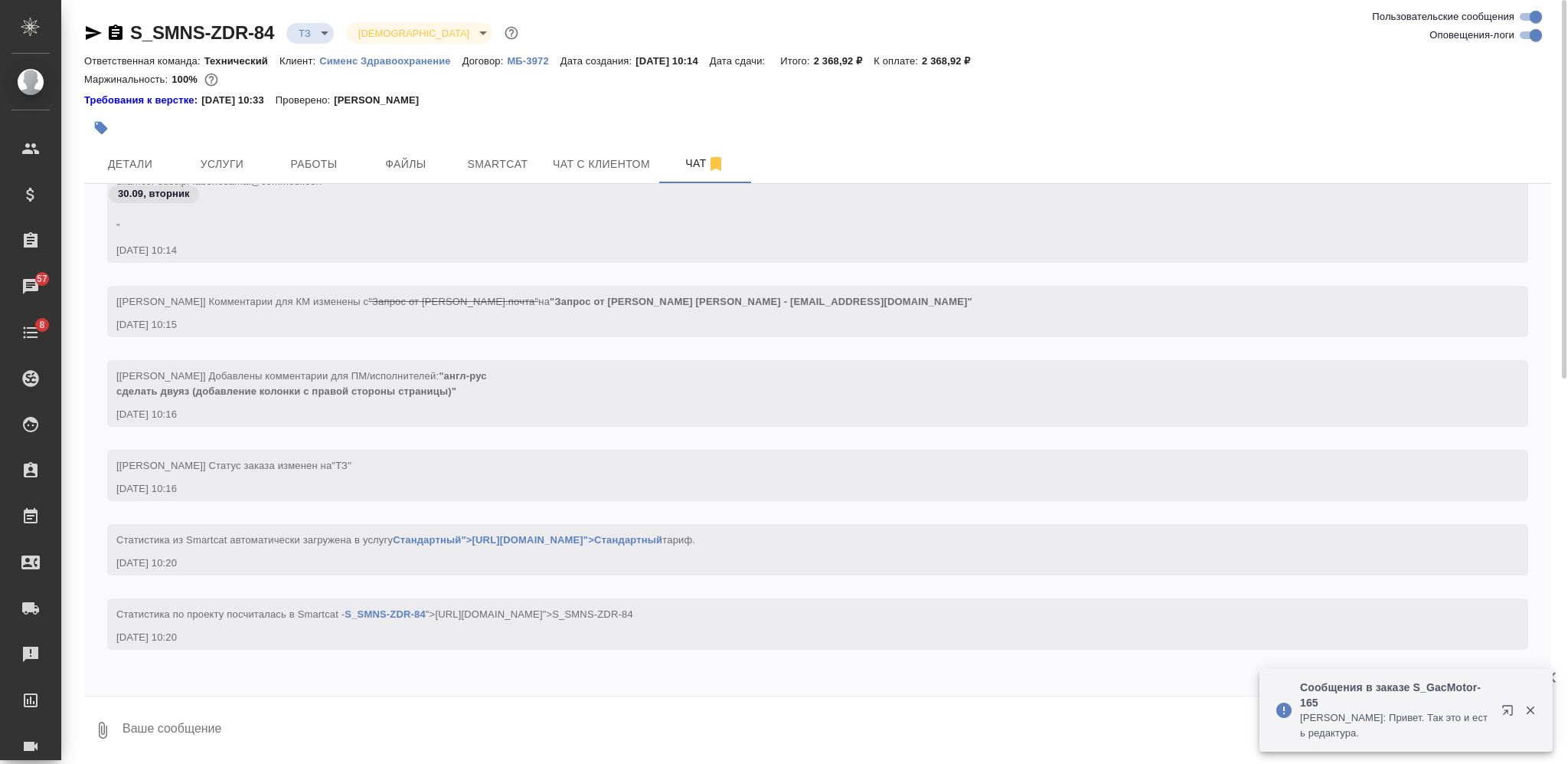
scroll to position [338, 0]
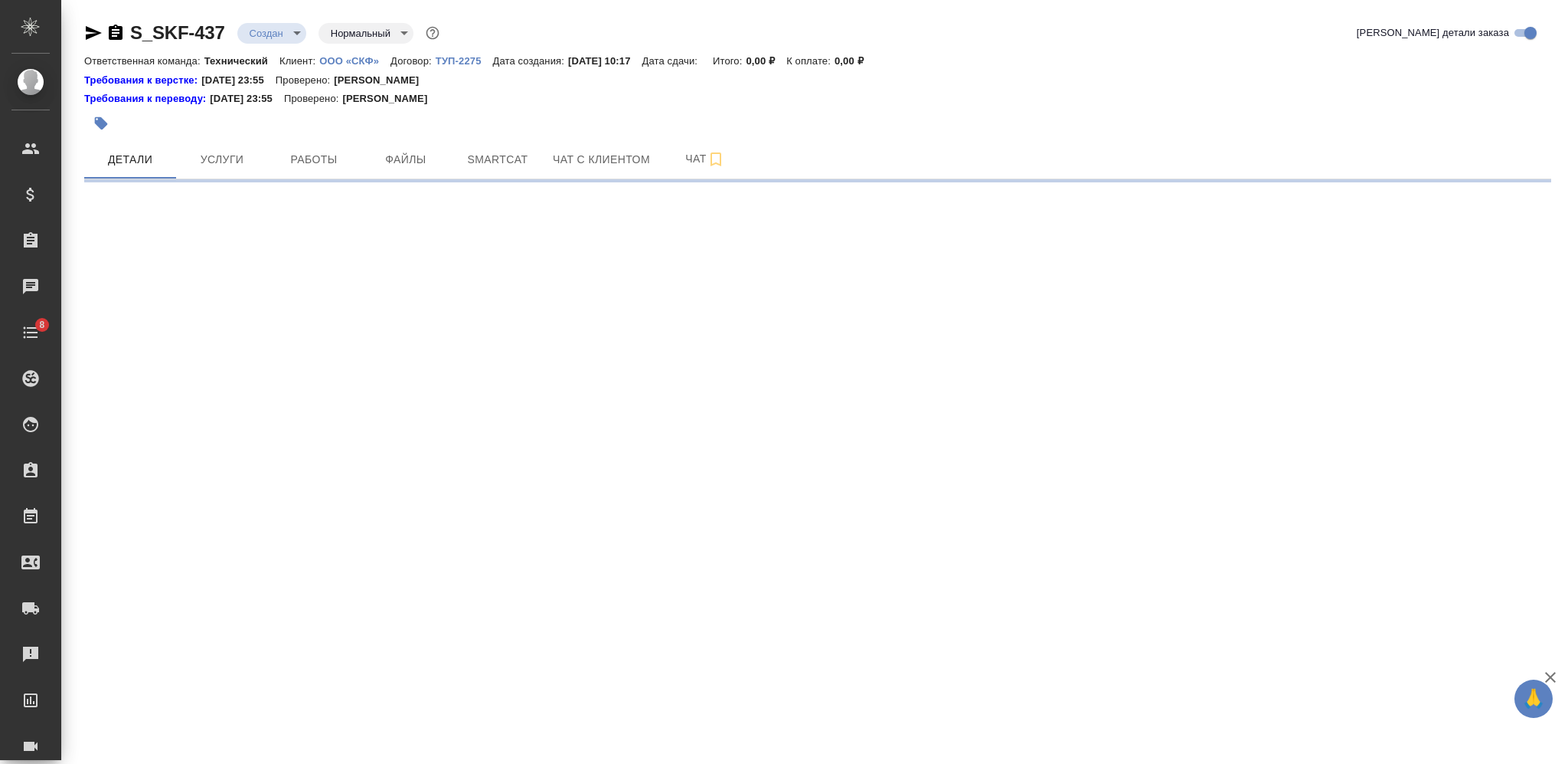
select select "RU"
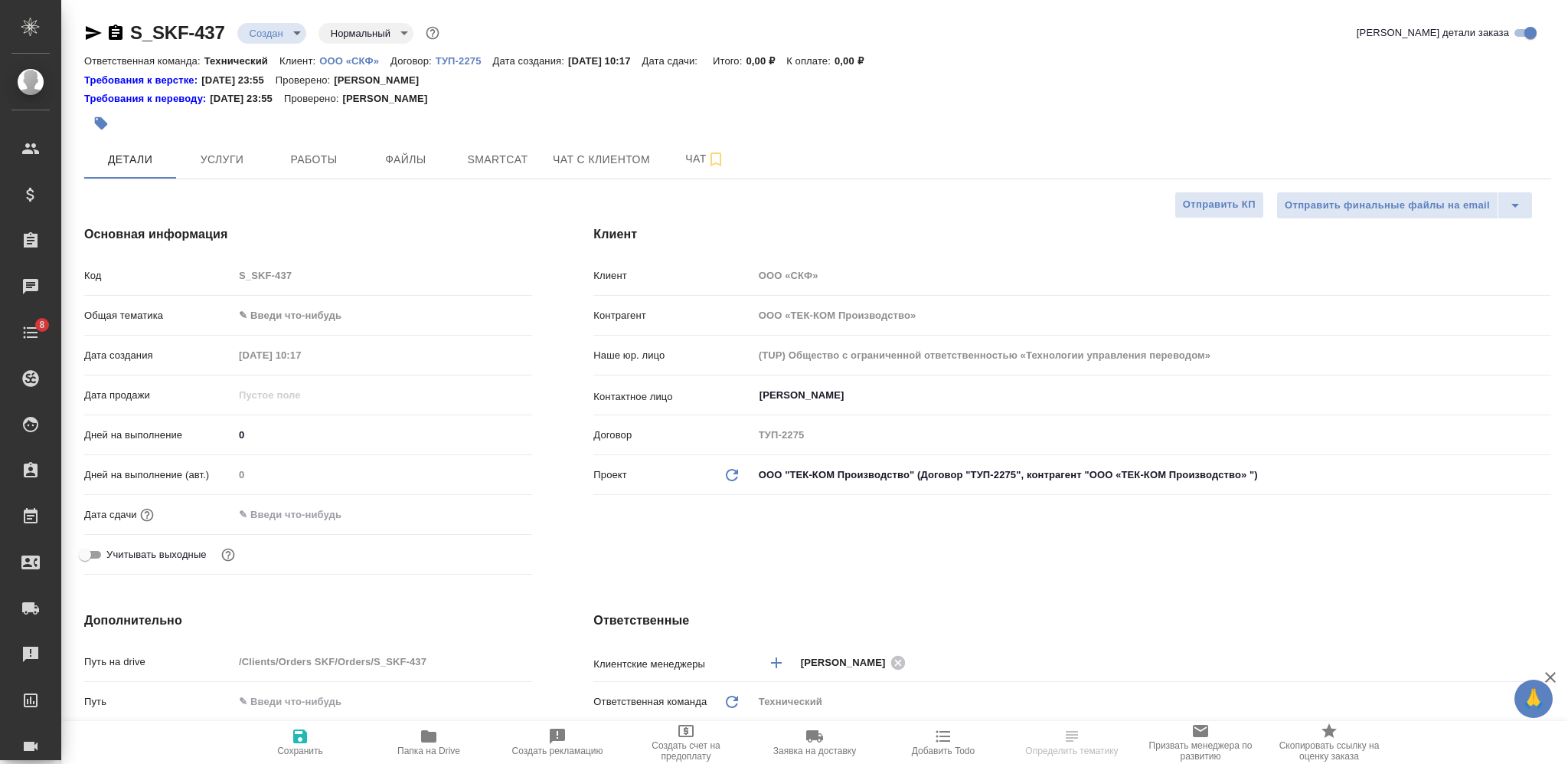
type textarea "x"
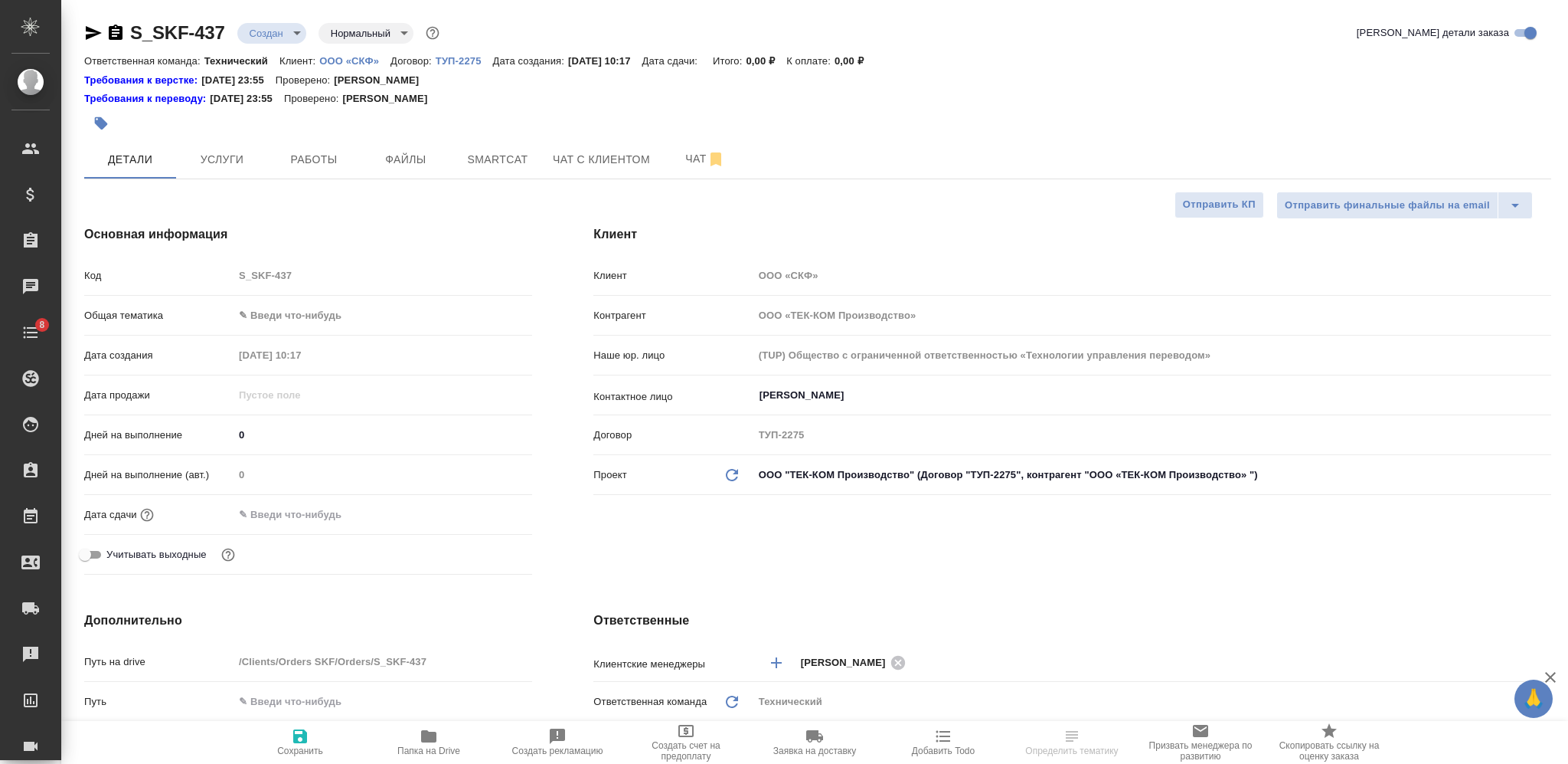
type textarea "x"
select select "RU"
type textarea "x"
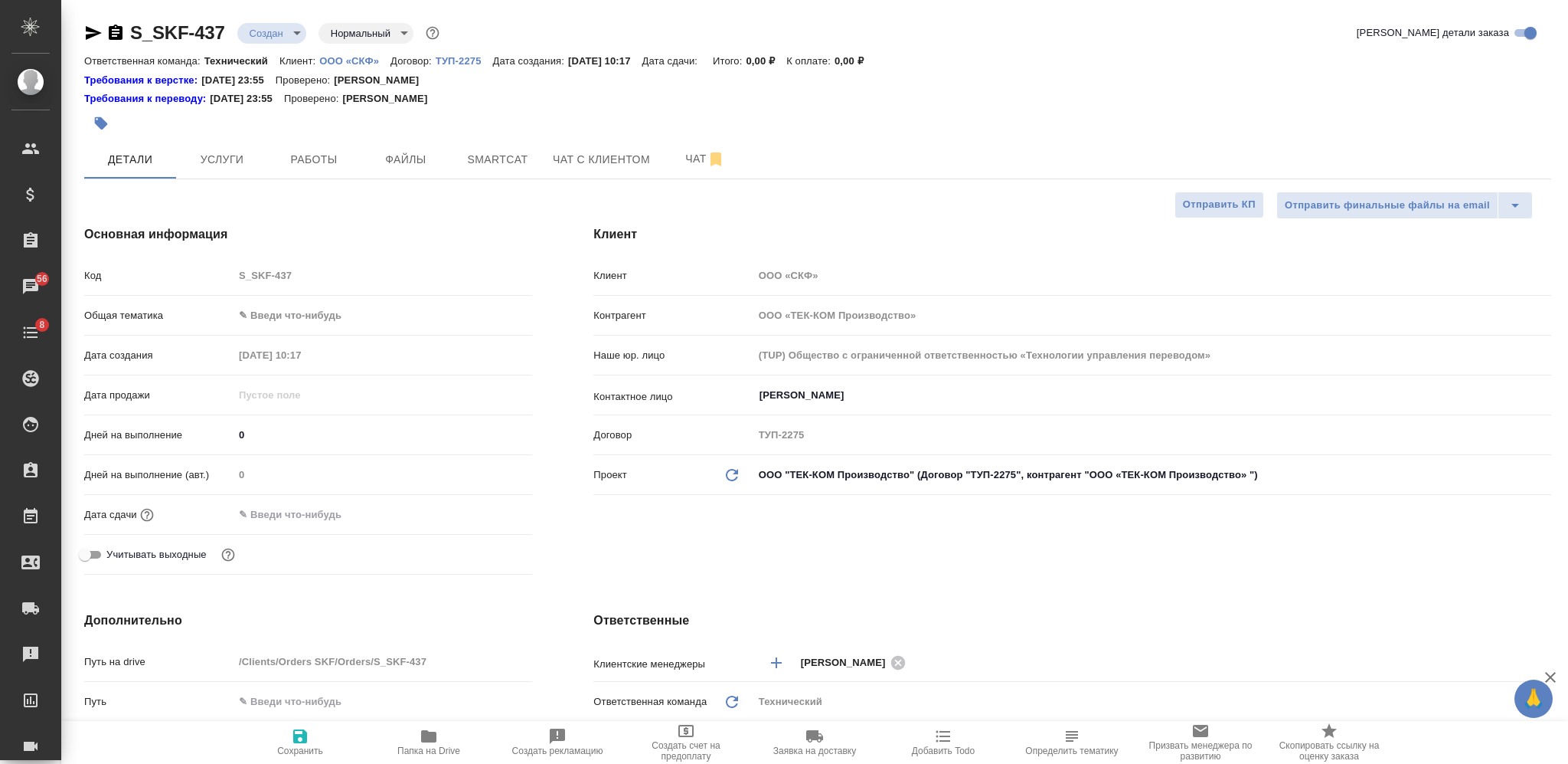
type textarea "x"
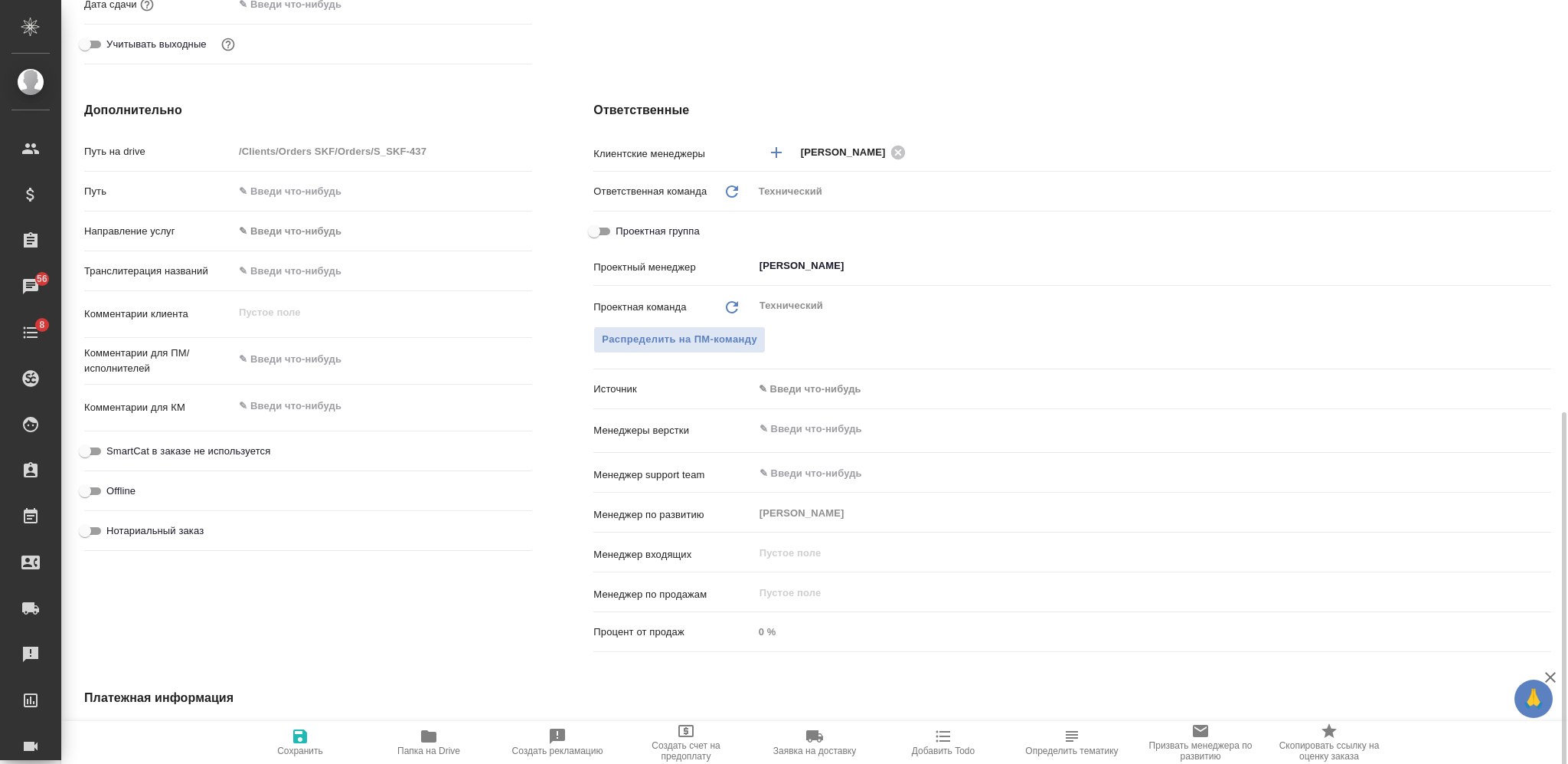
scroll to position [613, 0]
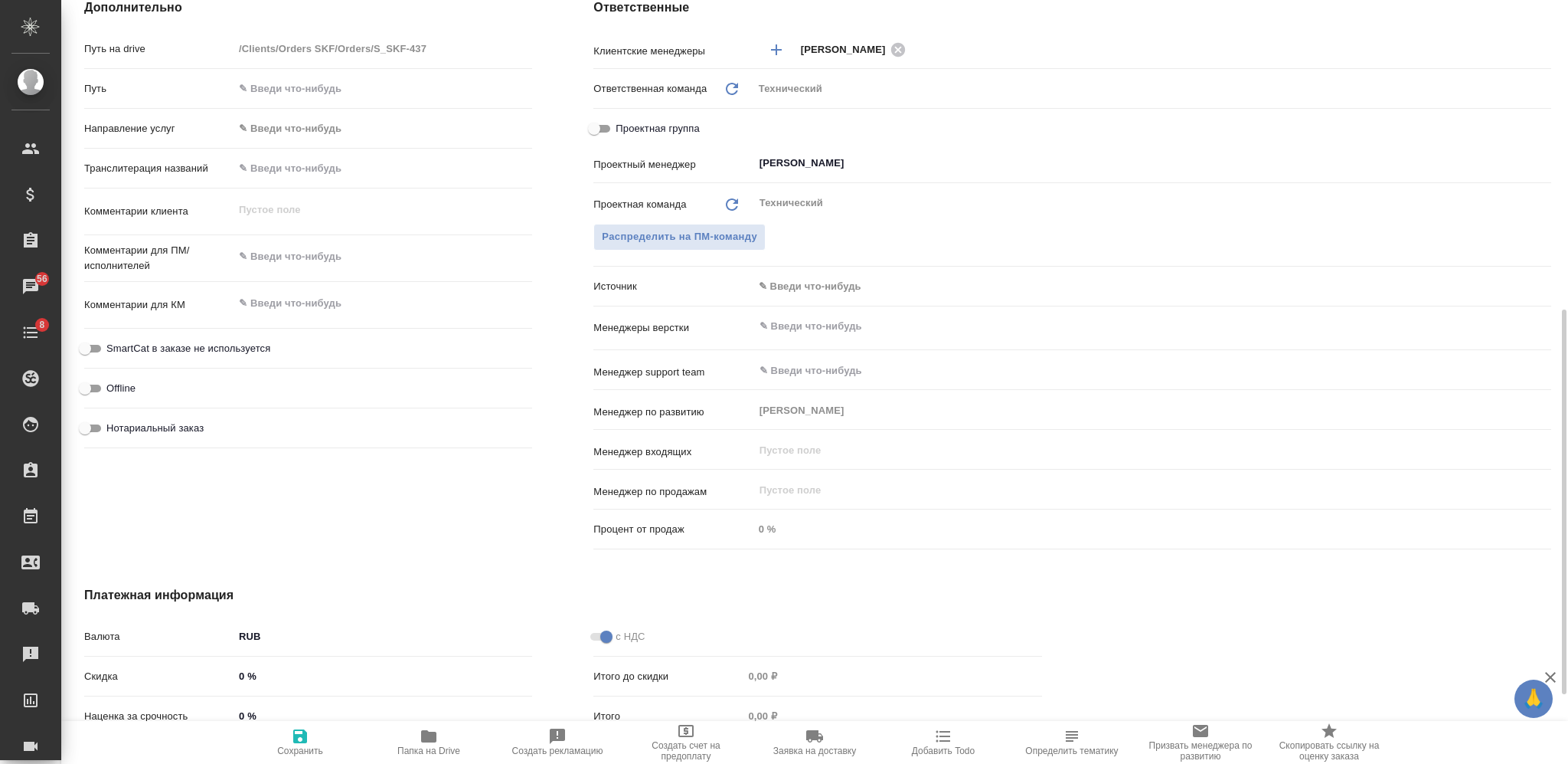
click at [337, 303] on textarea at bounding box center [383, 303] width 298 height 26
type textarea "x"
paste textarea "Перевод экспортной"
type textarea "Перевод экспортной"
type textarea "x"
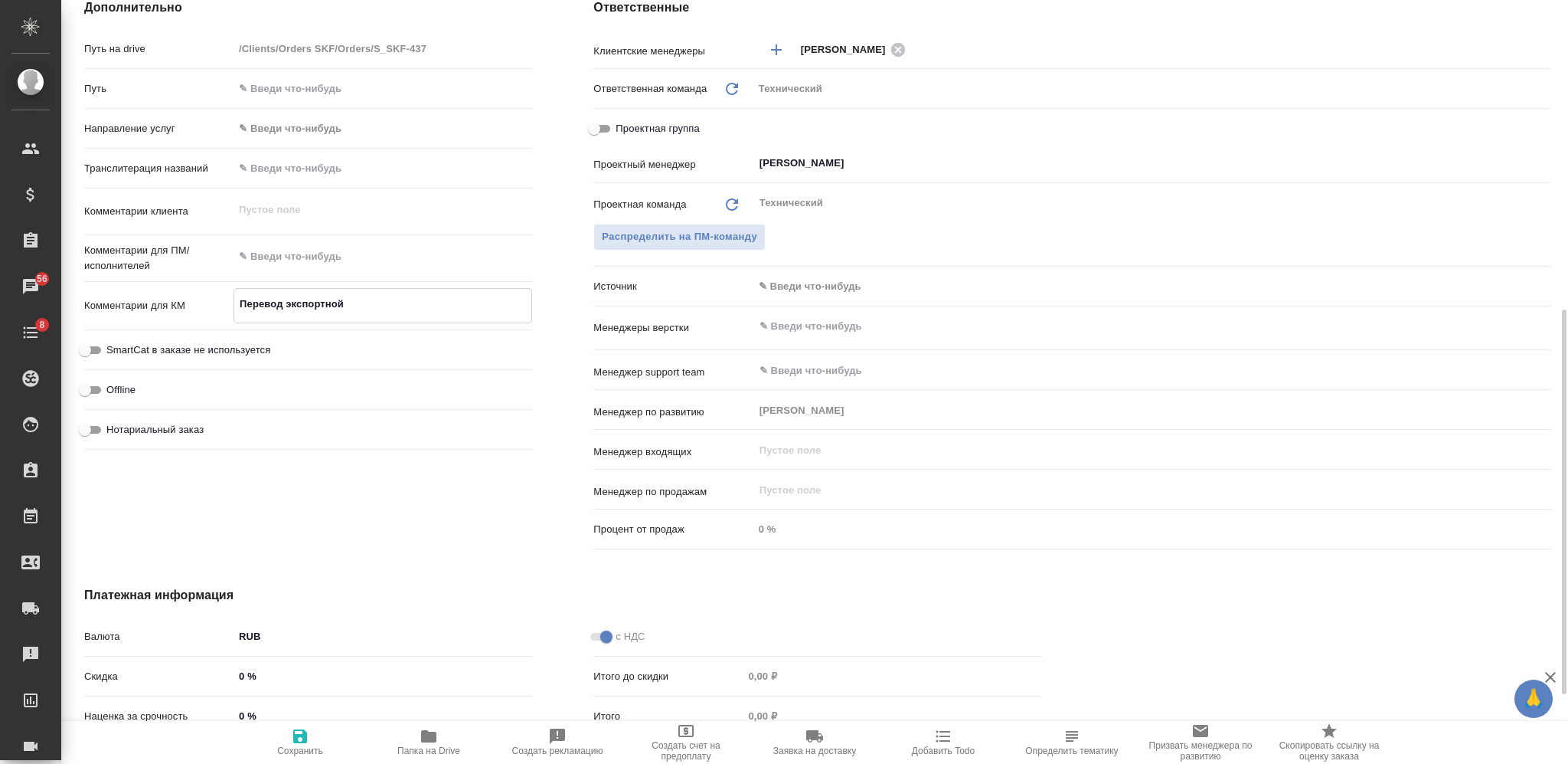
type textarea "x"
type textarea "Перевод экспортной"
type textarea "x"
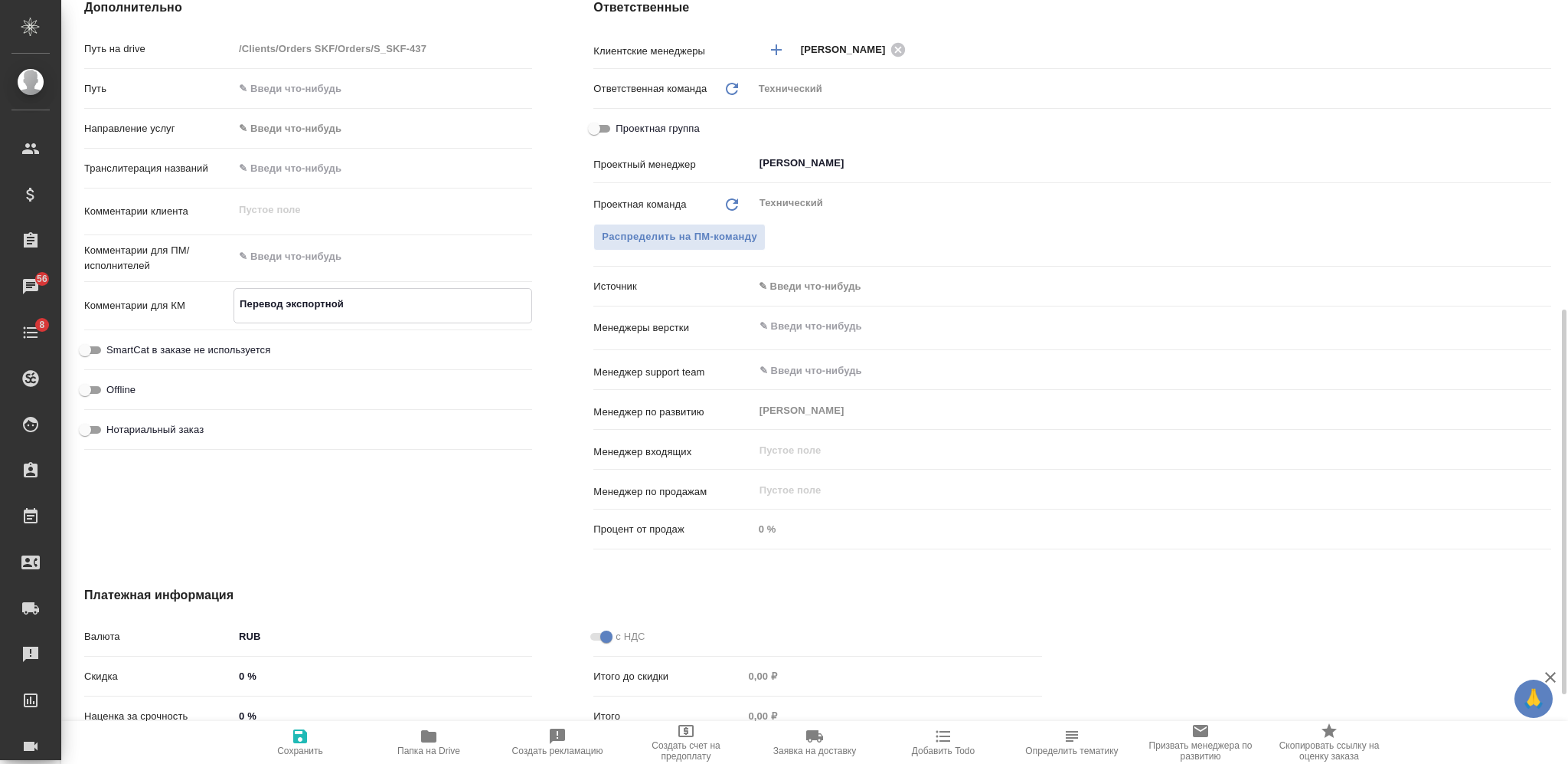
type textarea "x"
type textarea "Перевод экспортной Д"
type textarea "x"
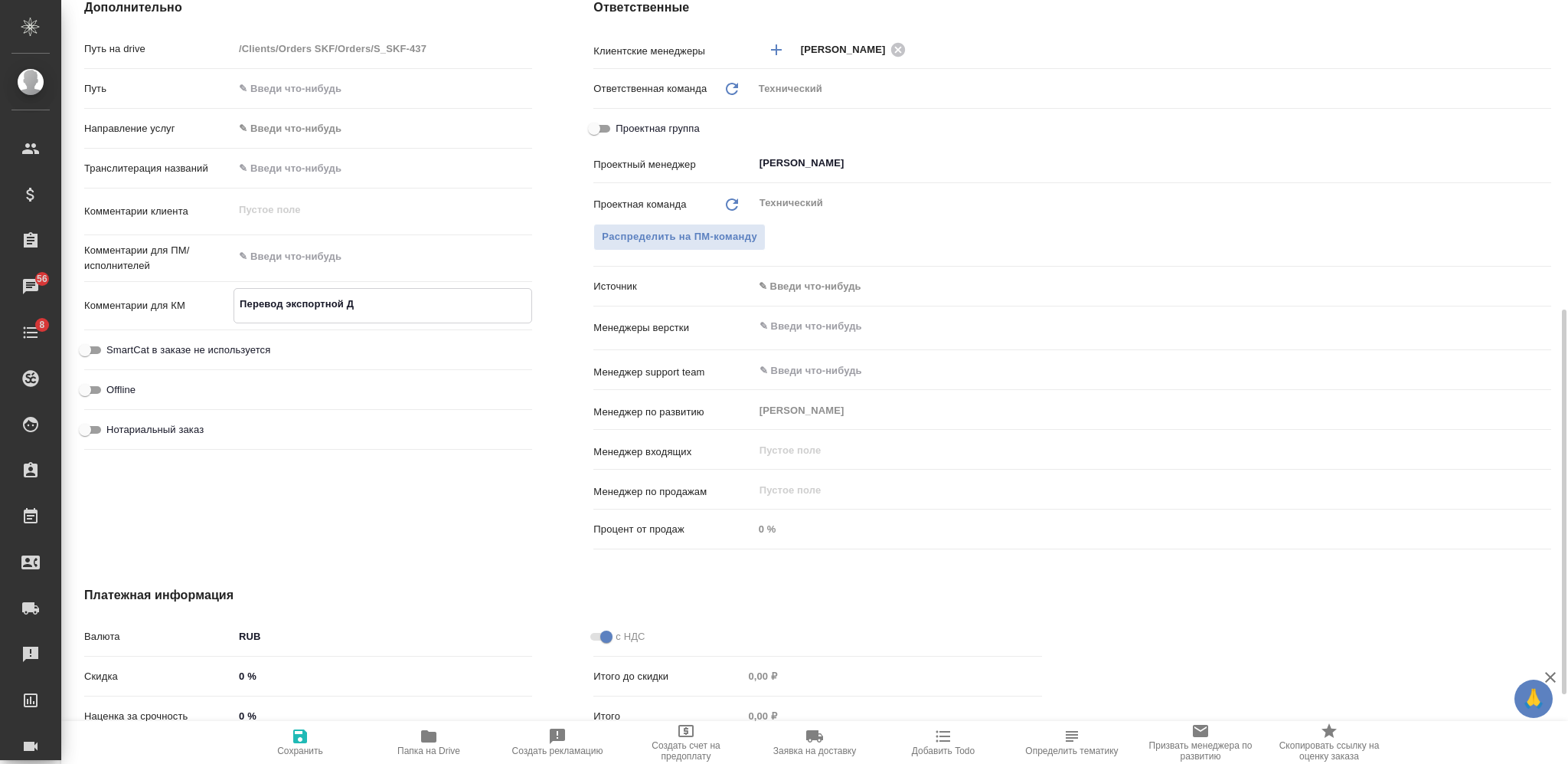
type textarea "Перевод экспортной ДТ"
type textarea "x"
type textarea "Перевод экспортной ДТ"
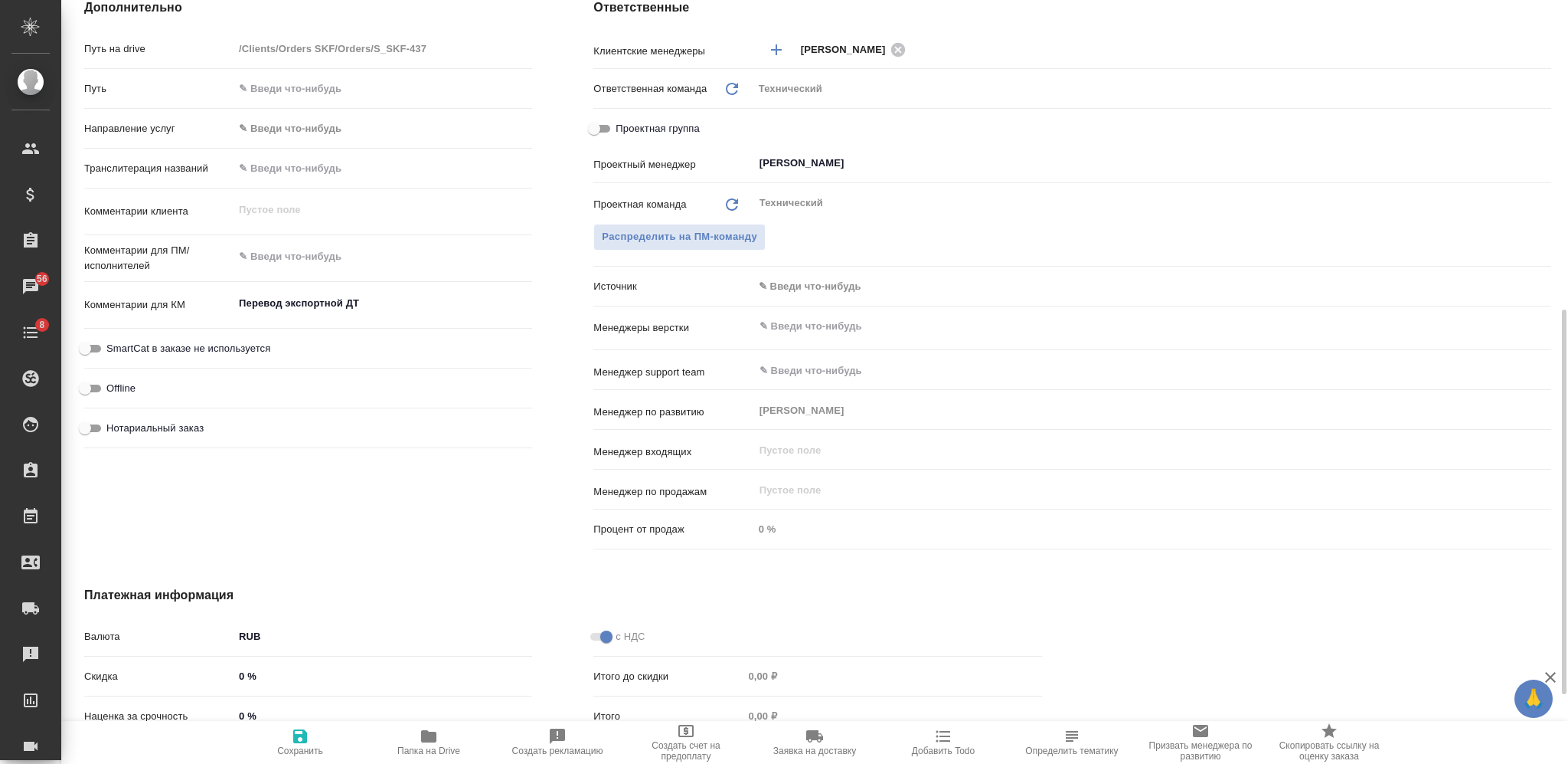
type textarea "x"
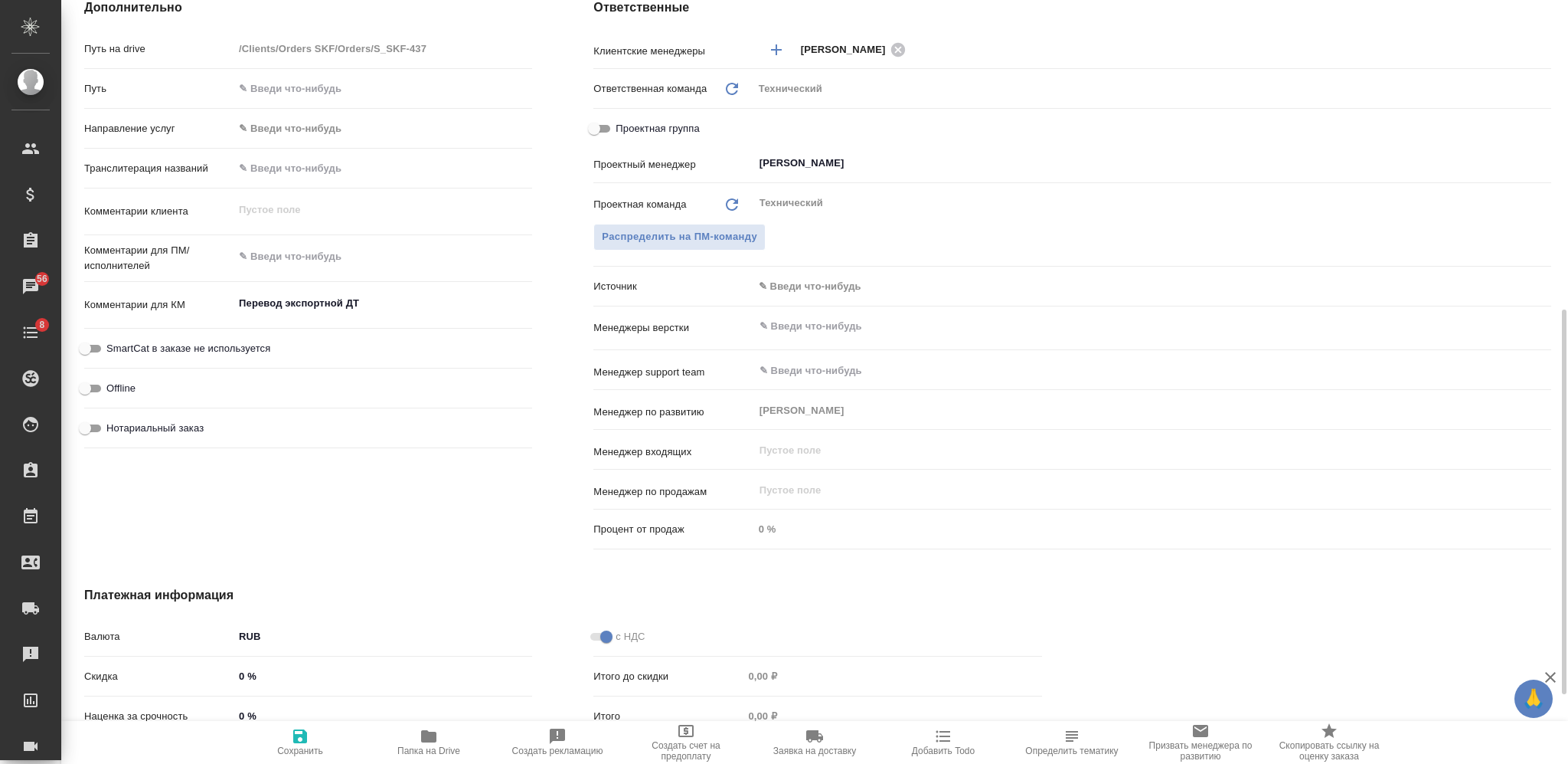
type textarea "x"
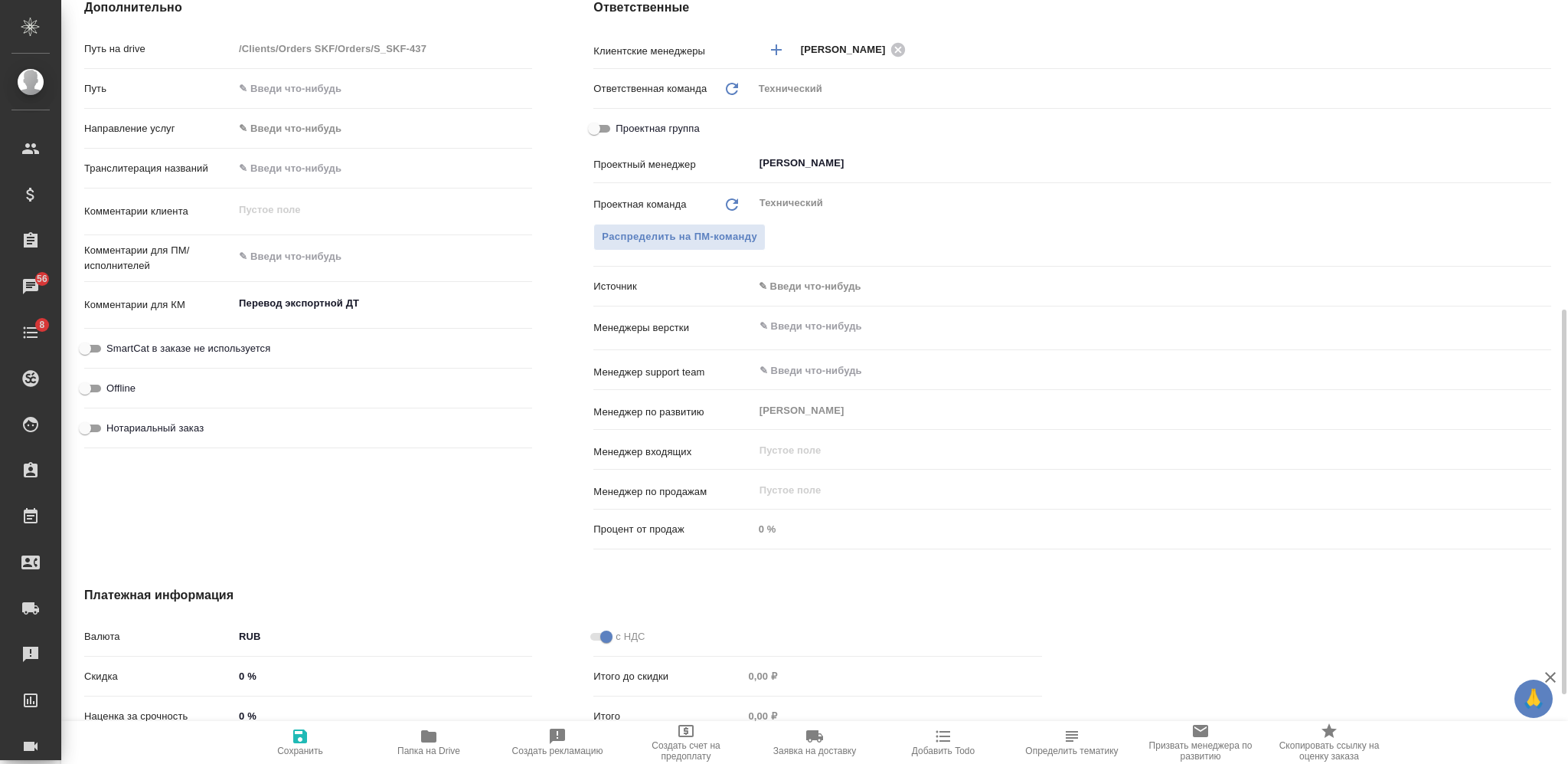
type textarea "x"
click at [310, 262] on textarea at bounding box center [383, 256] width 298 height 26
type textarea "x"
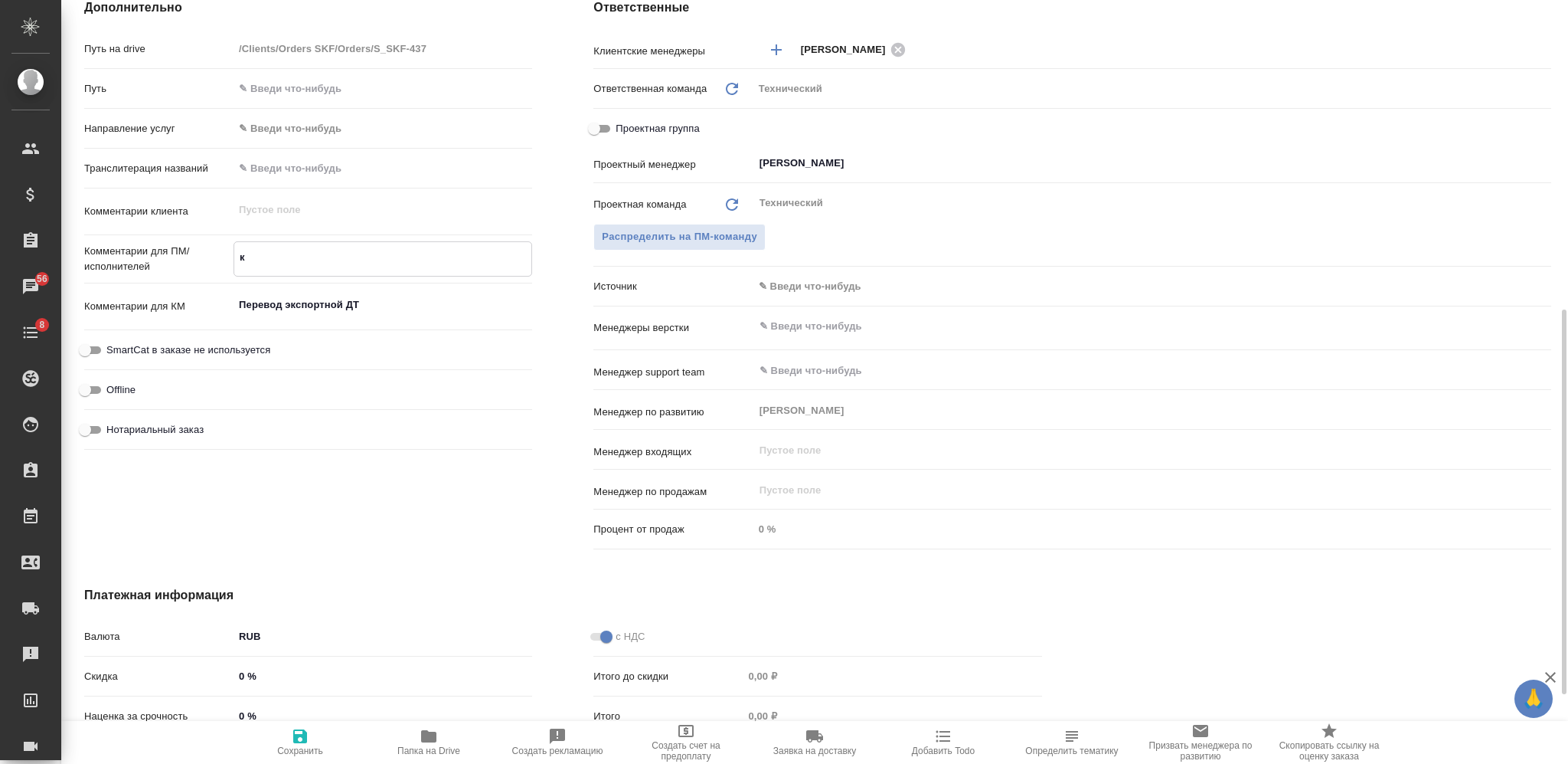
type textarea "ки"
type textarea "x"
type textarea "кит"
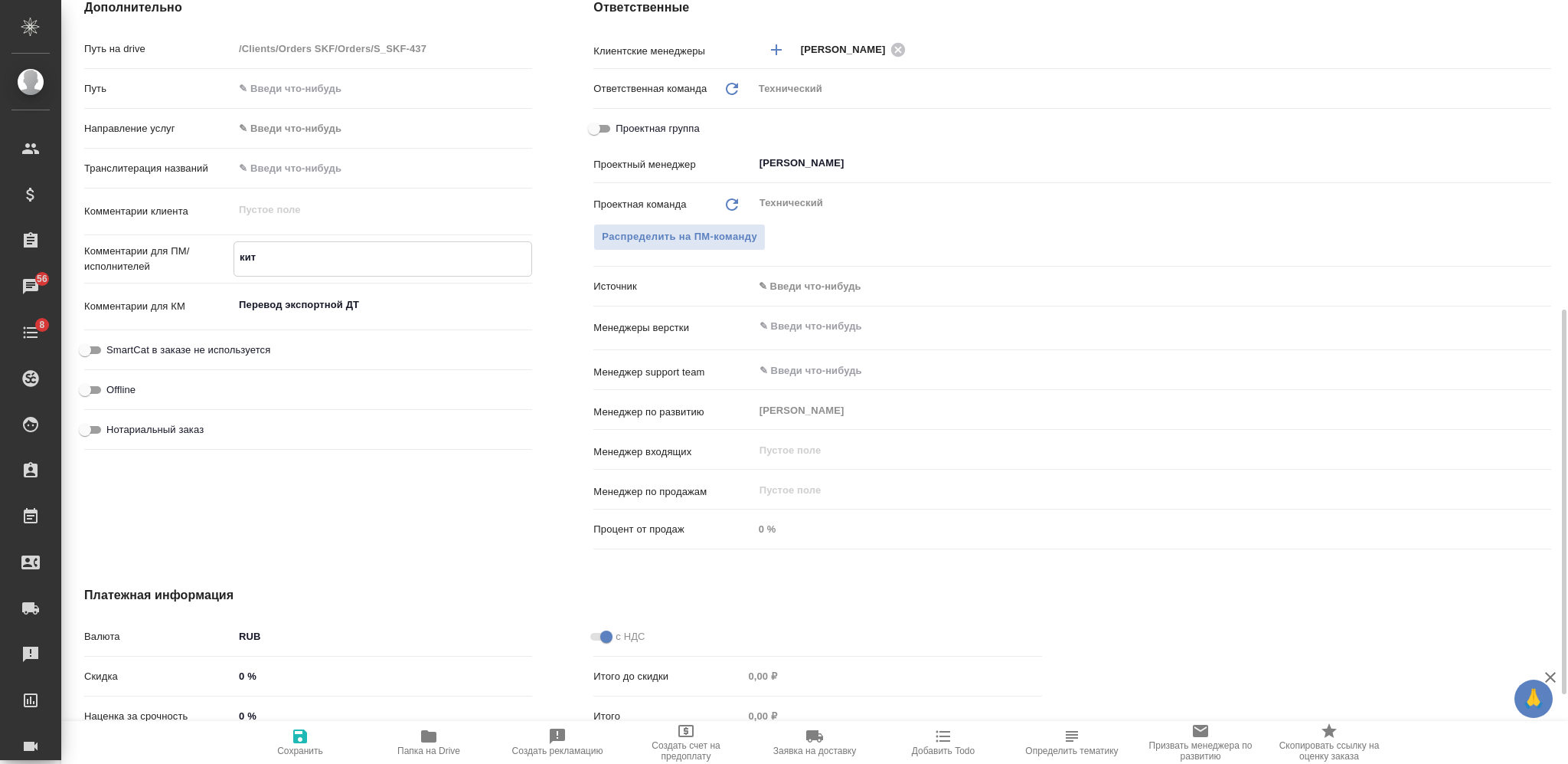
type textarea "x"
type textarea "кит-"
type textarea "x"
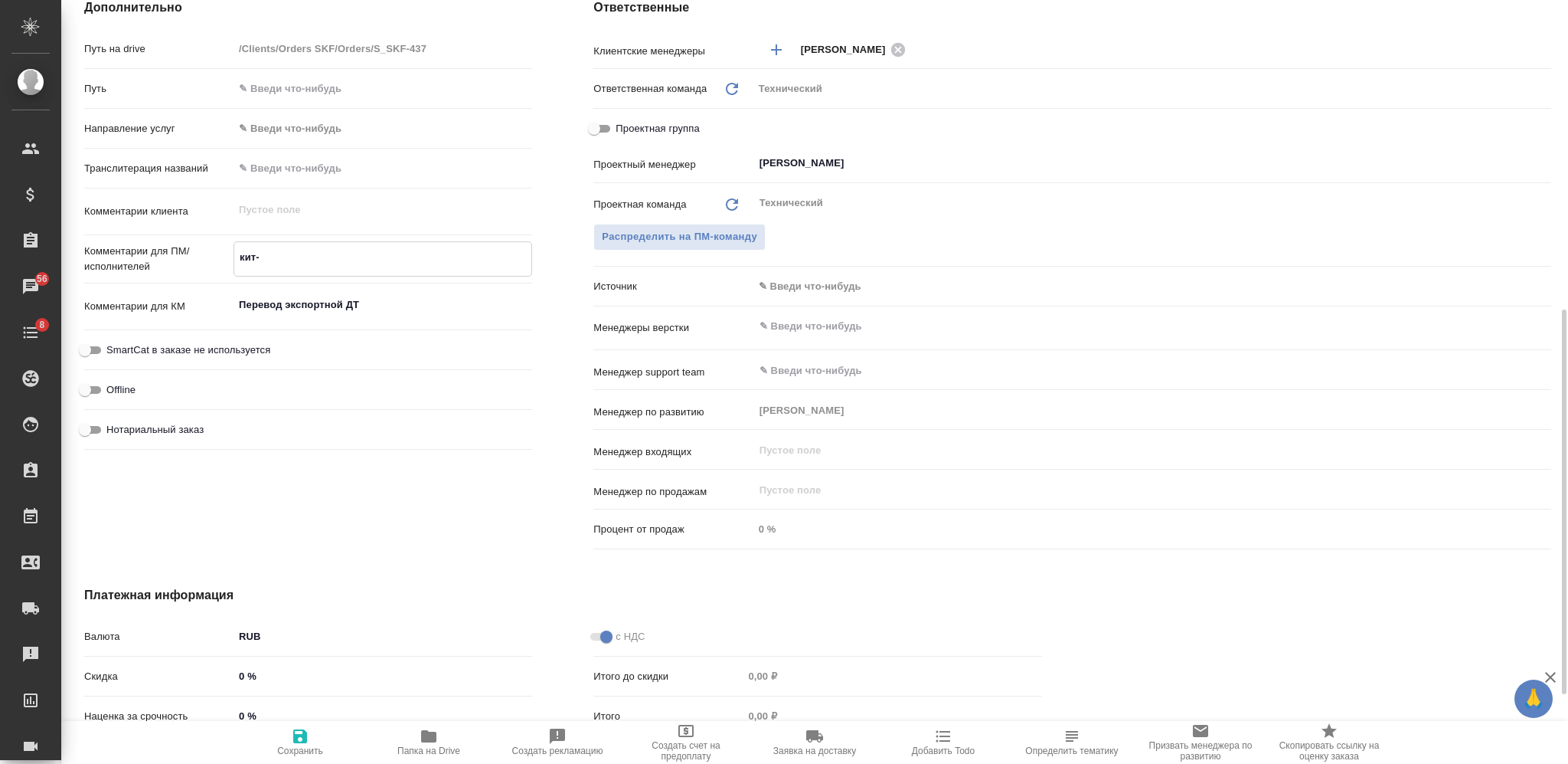
type textarea "x"
type textarea "кит-р"
type textarea "x"
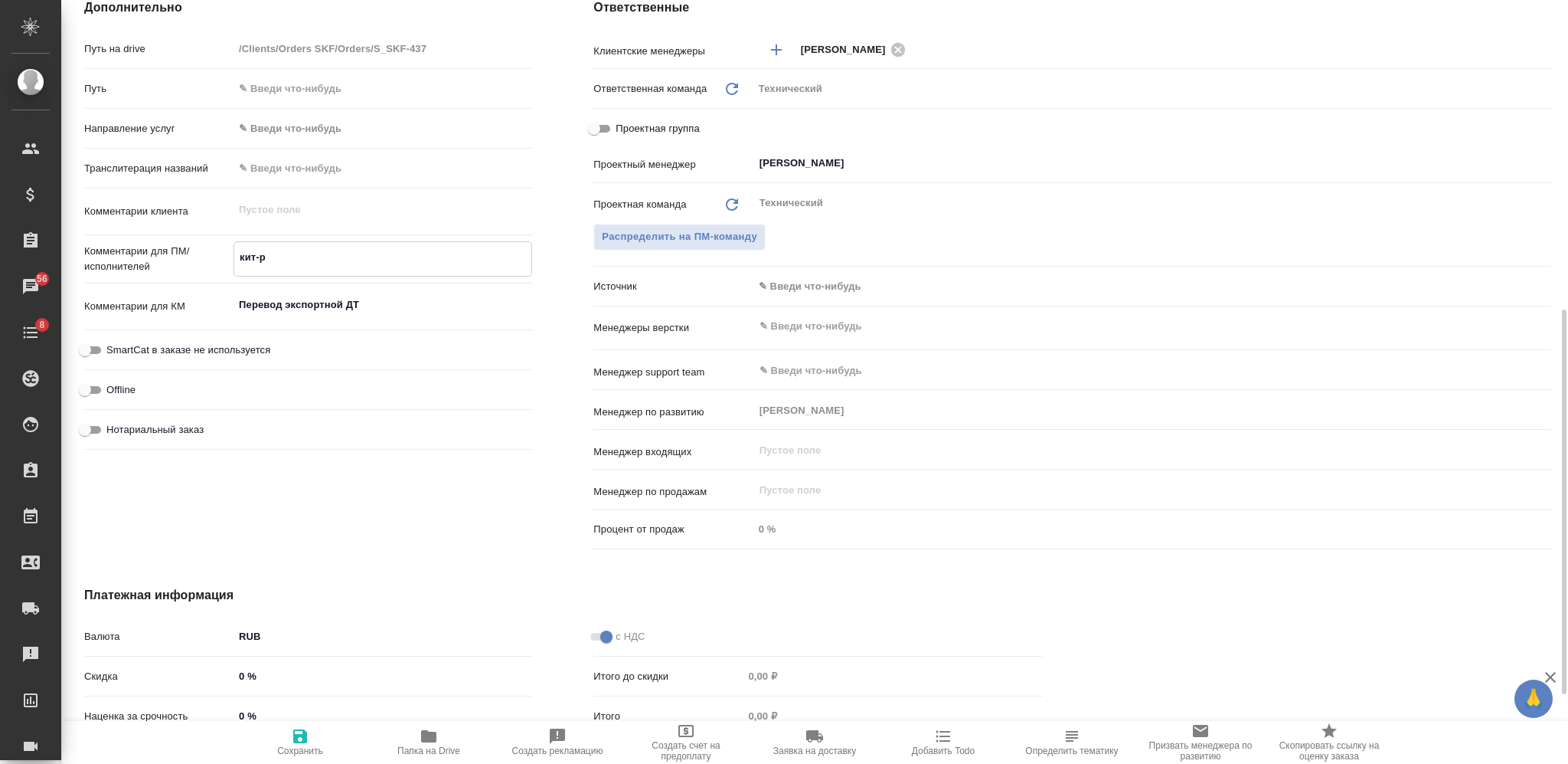
type textarea "x"
type textarea "кит-ру"
type textarea "x"
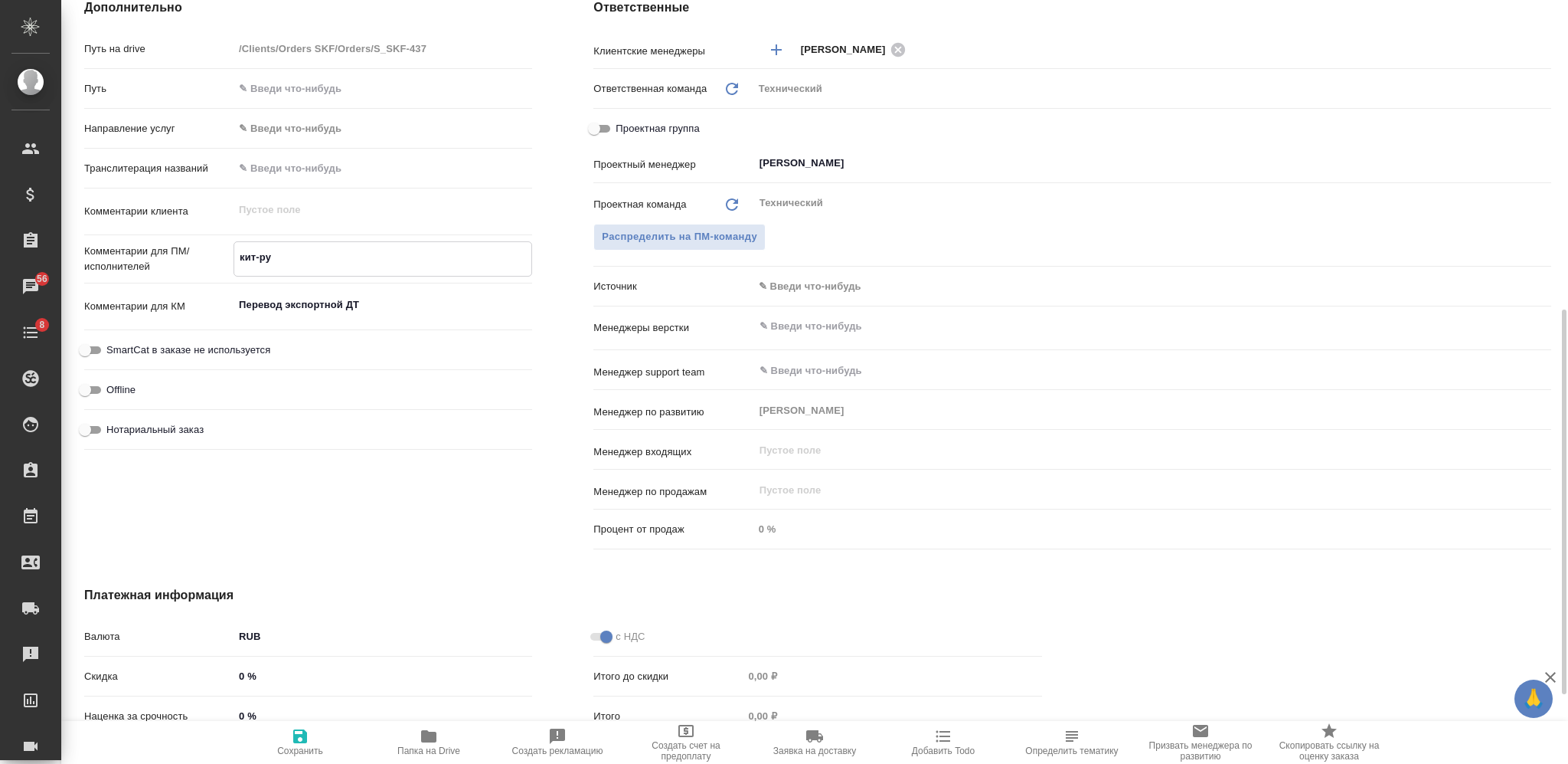
type textarea "кит-рус"
type textarea "x"
type textarea "кит-рус"
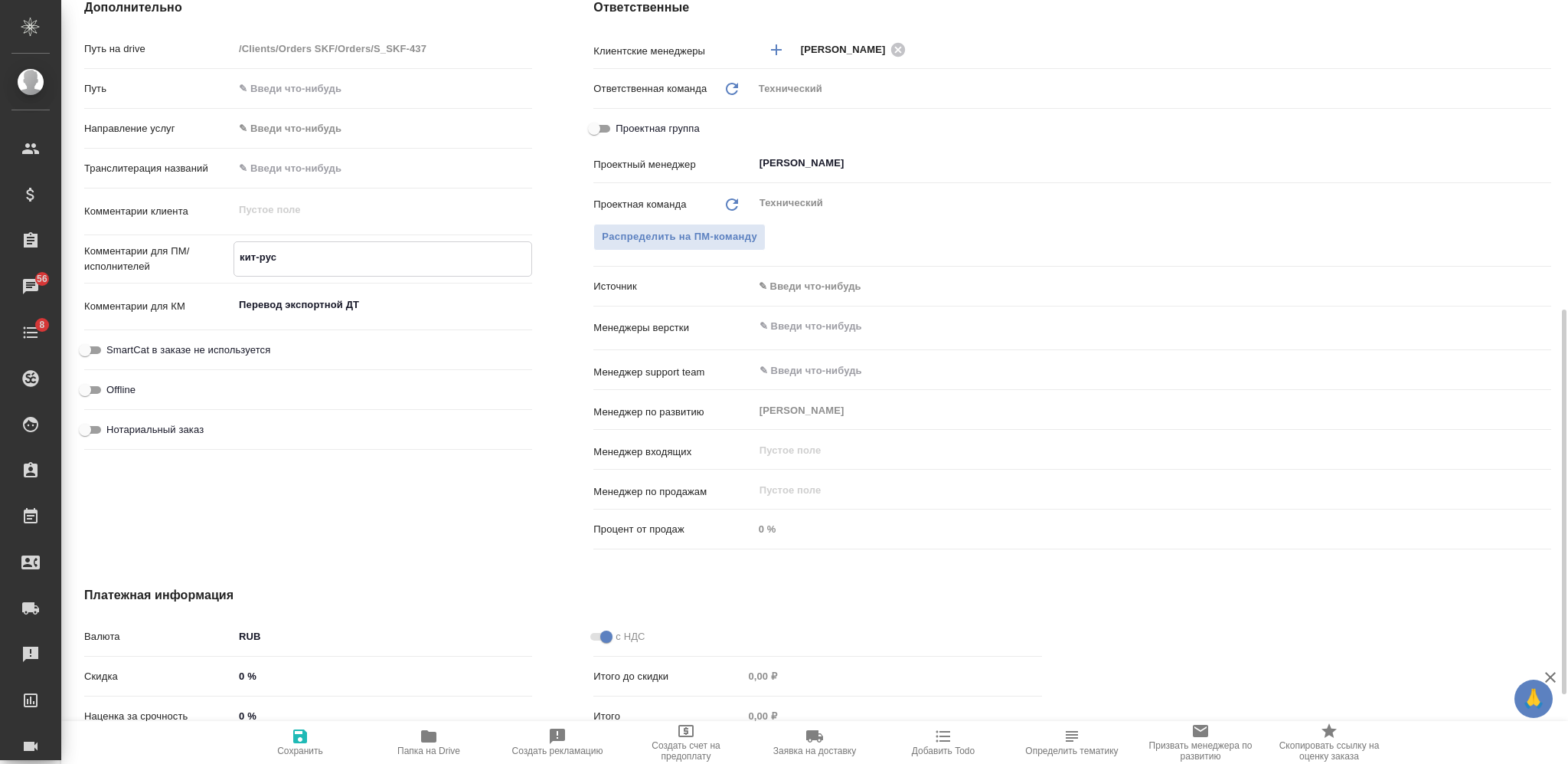
click at [833, 327] on input "text" at bounding box center [1127, 326] width 737 height 18
type textarea "x"
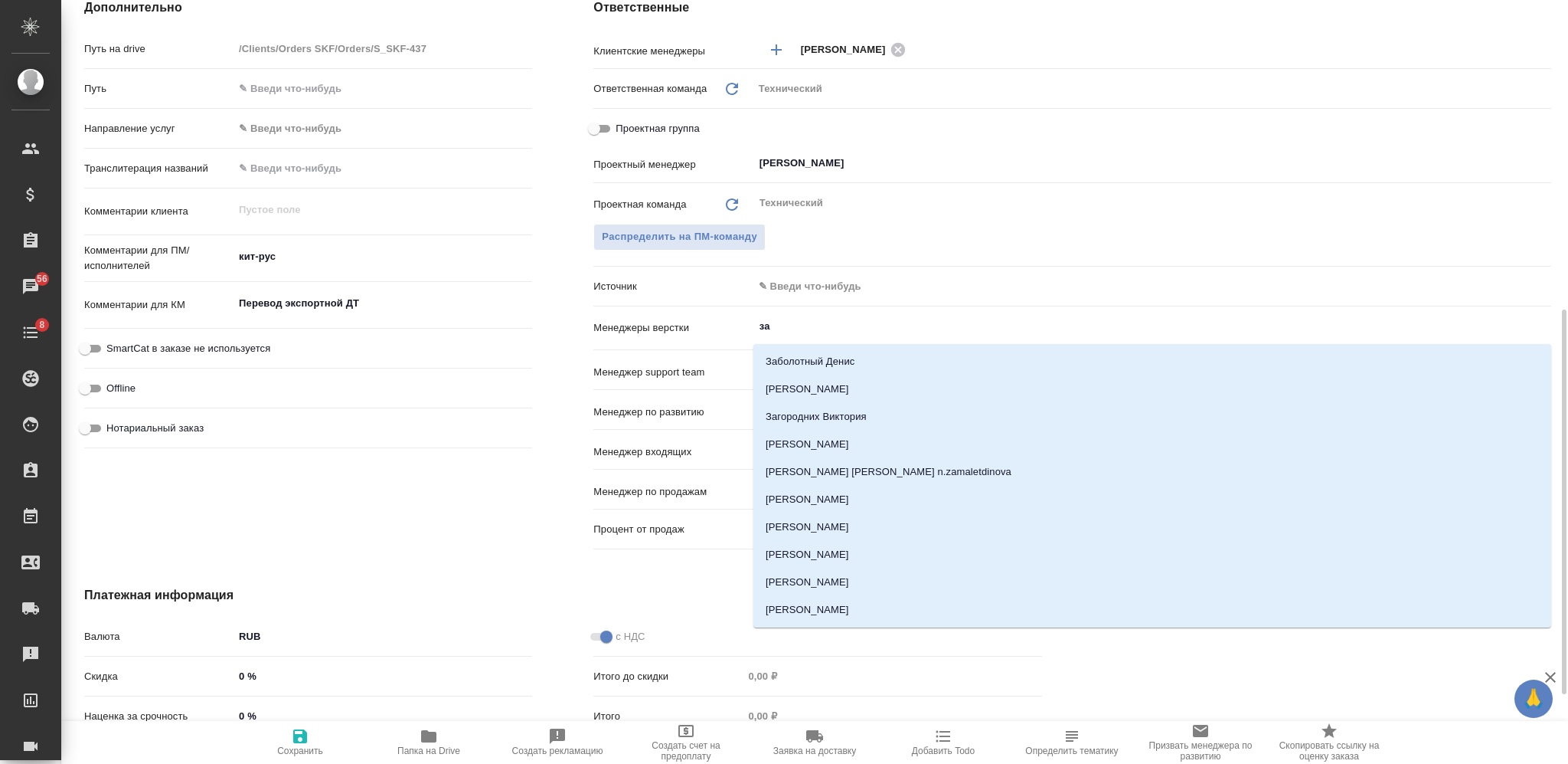
type input "заб"
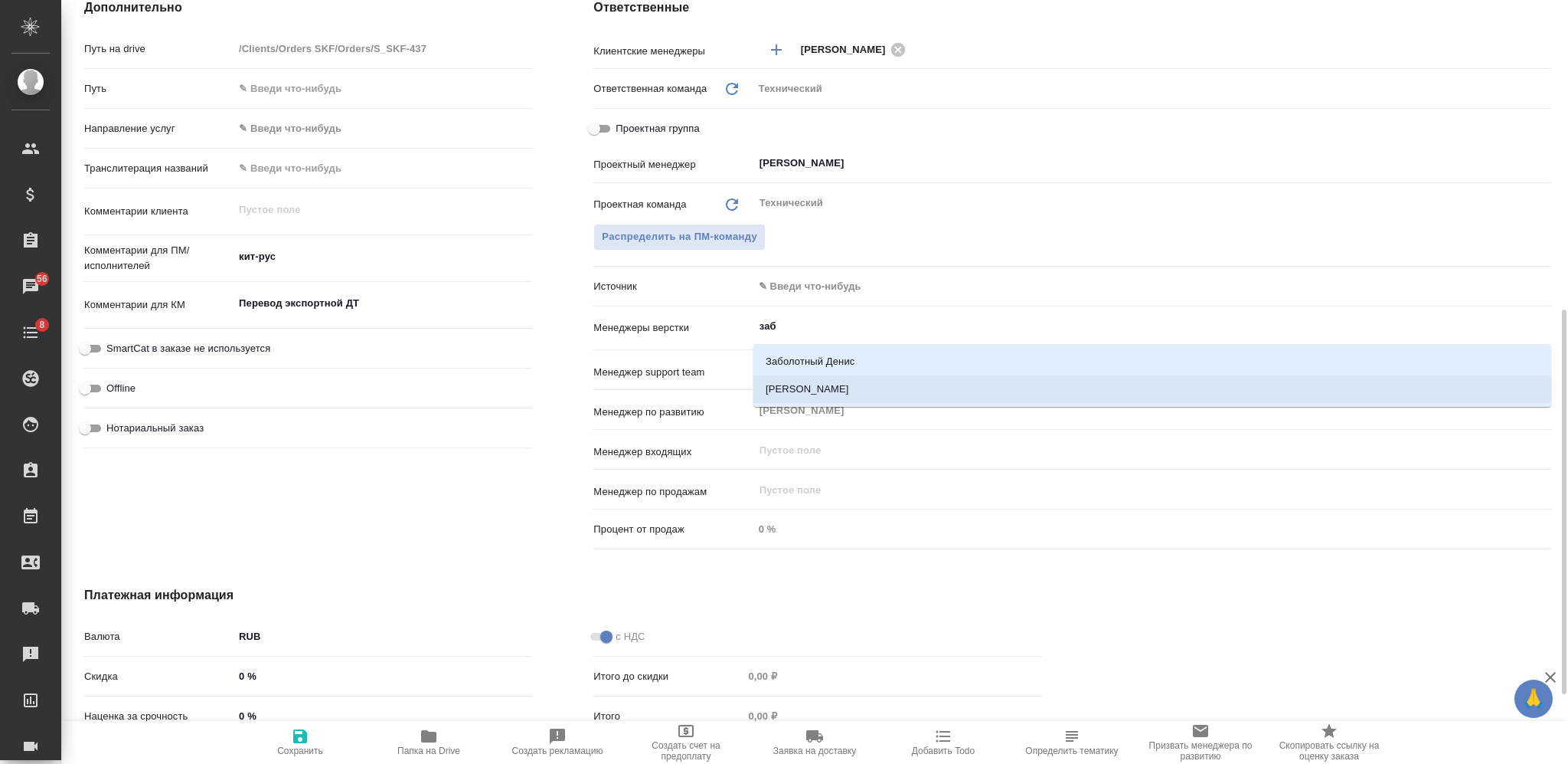
click at [800, 387] on li "[PERSON_NAME]" at bounding box center [1152, 389] width 798 height 28
type textarea "x"
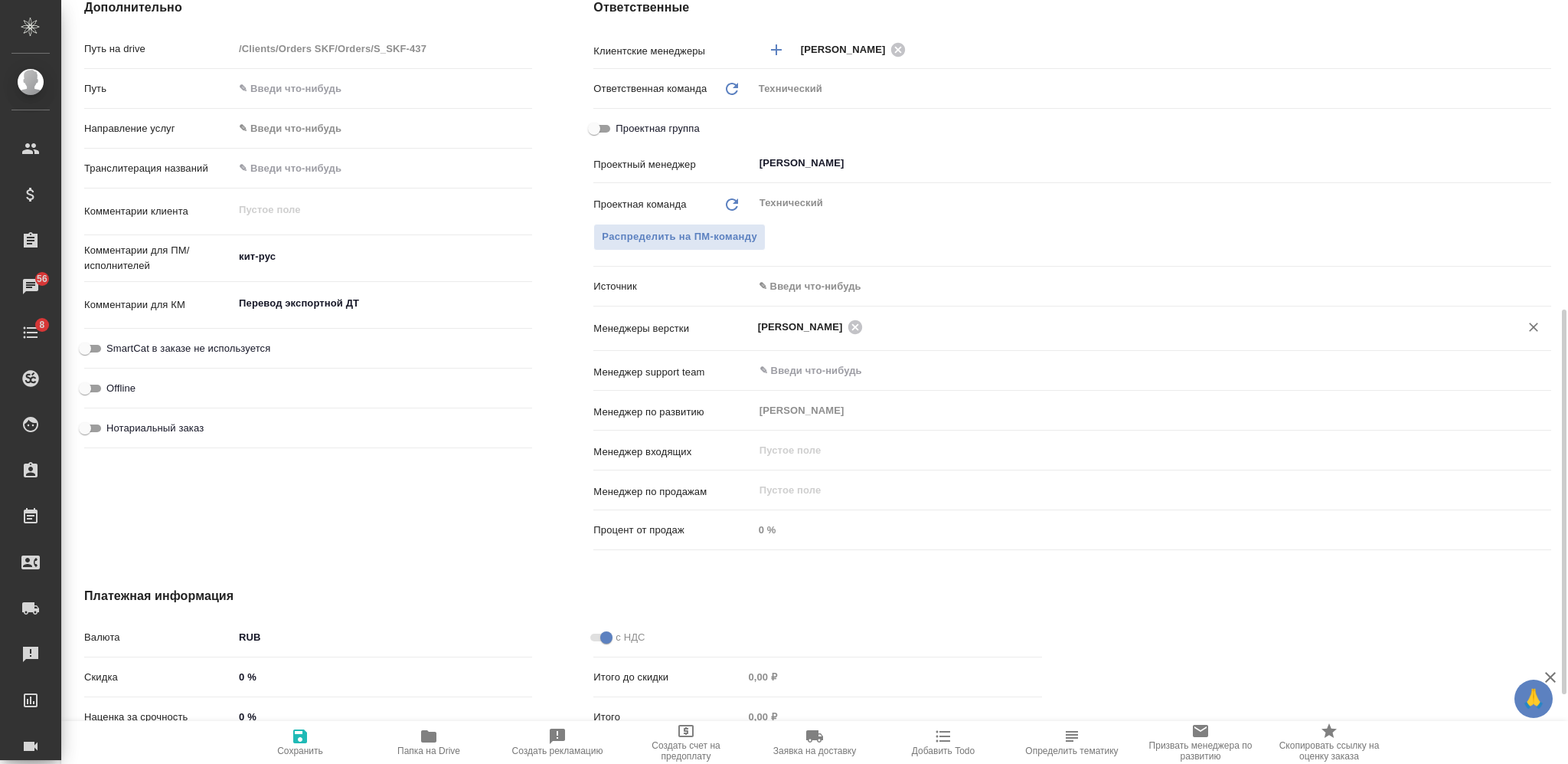
click at [290, 731] on span "Сохранить" at bounding box center [300, 742] width 110 height 29
type textarea "x"
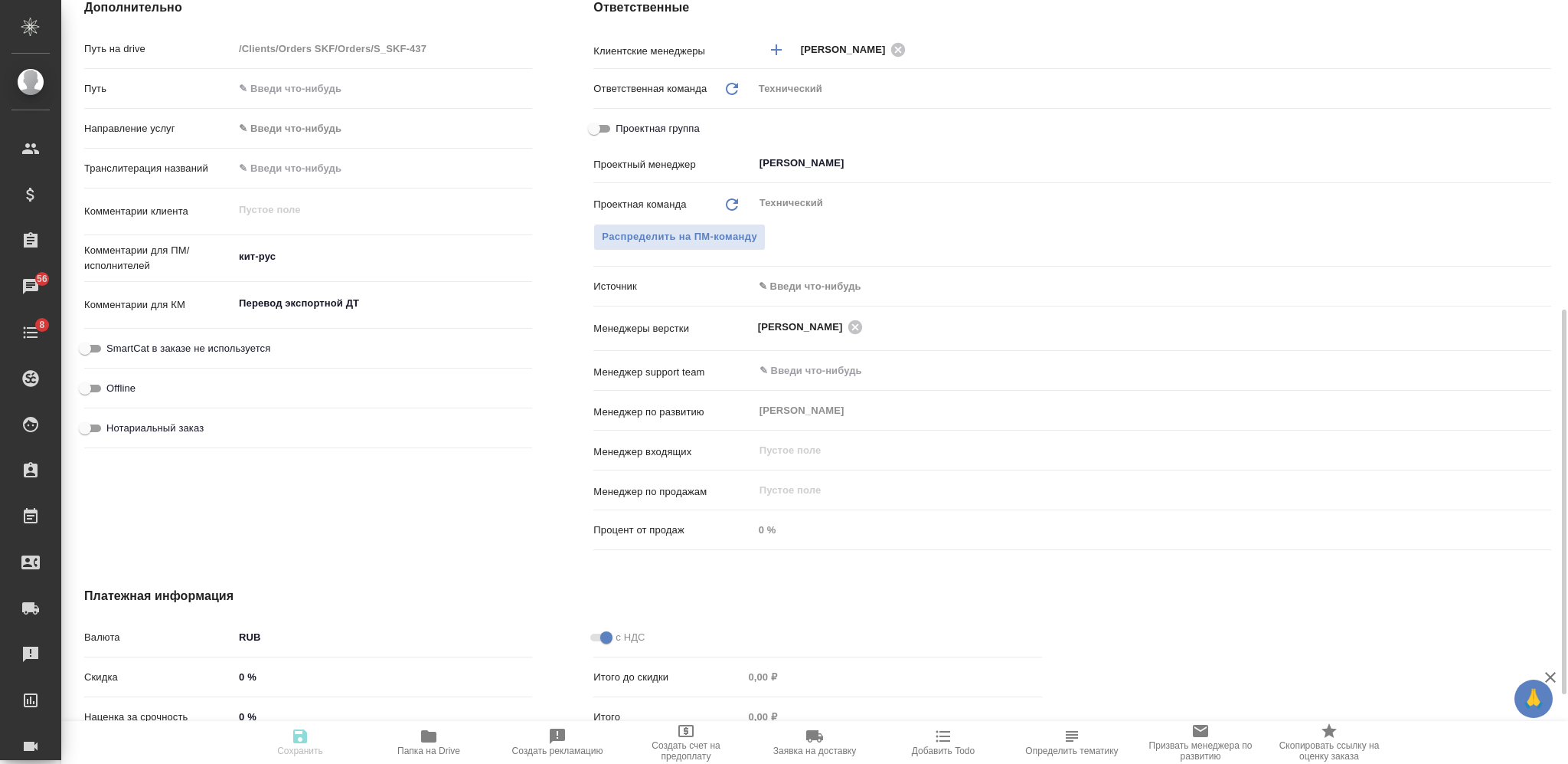
type textarea "x"
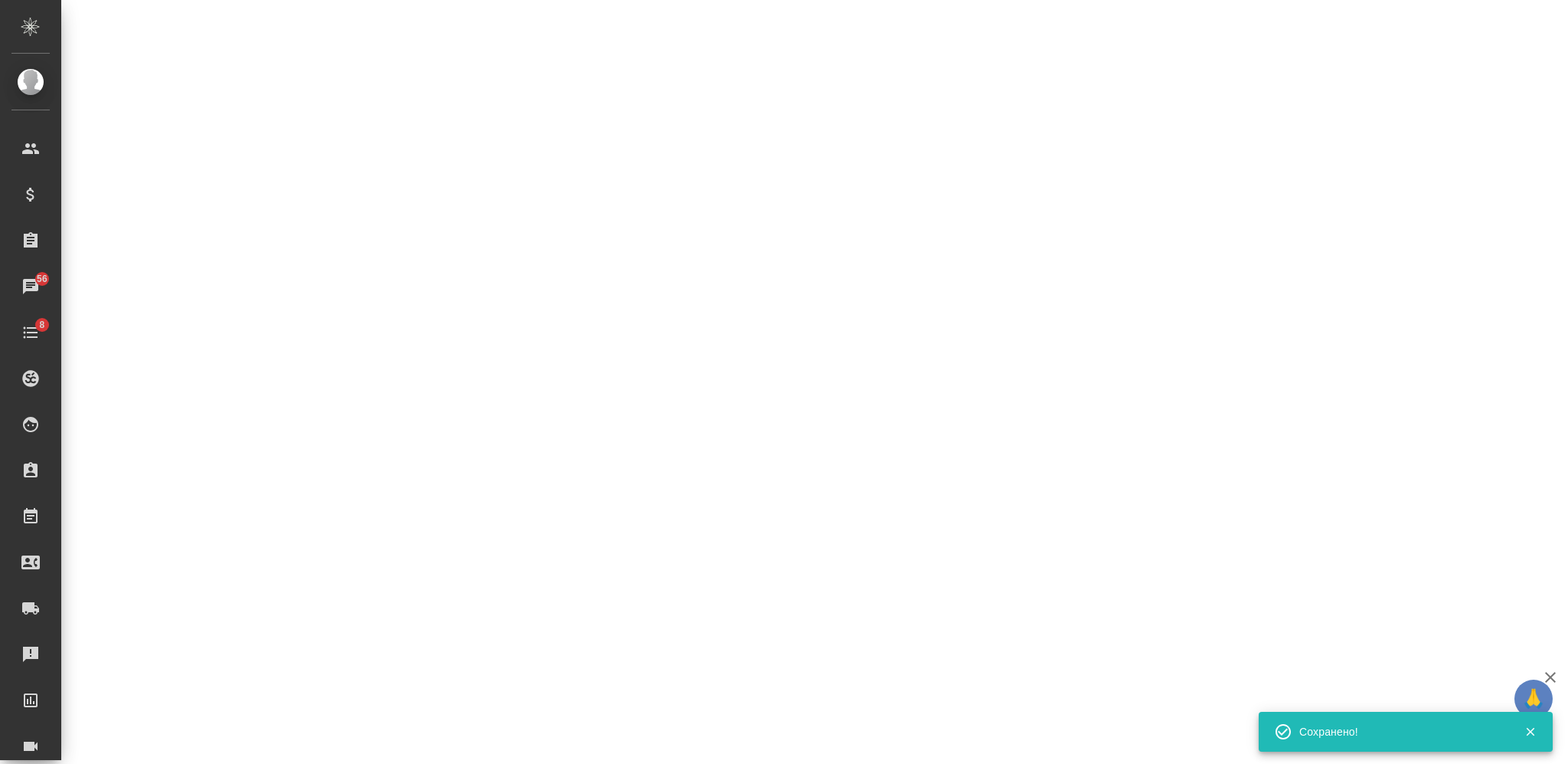
select select "RU"
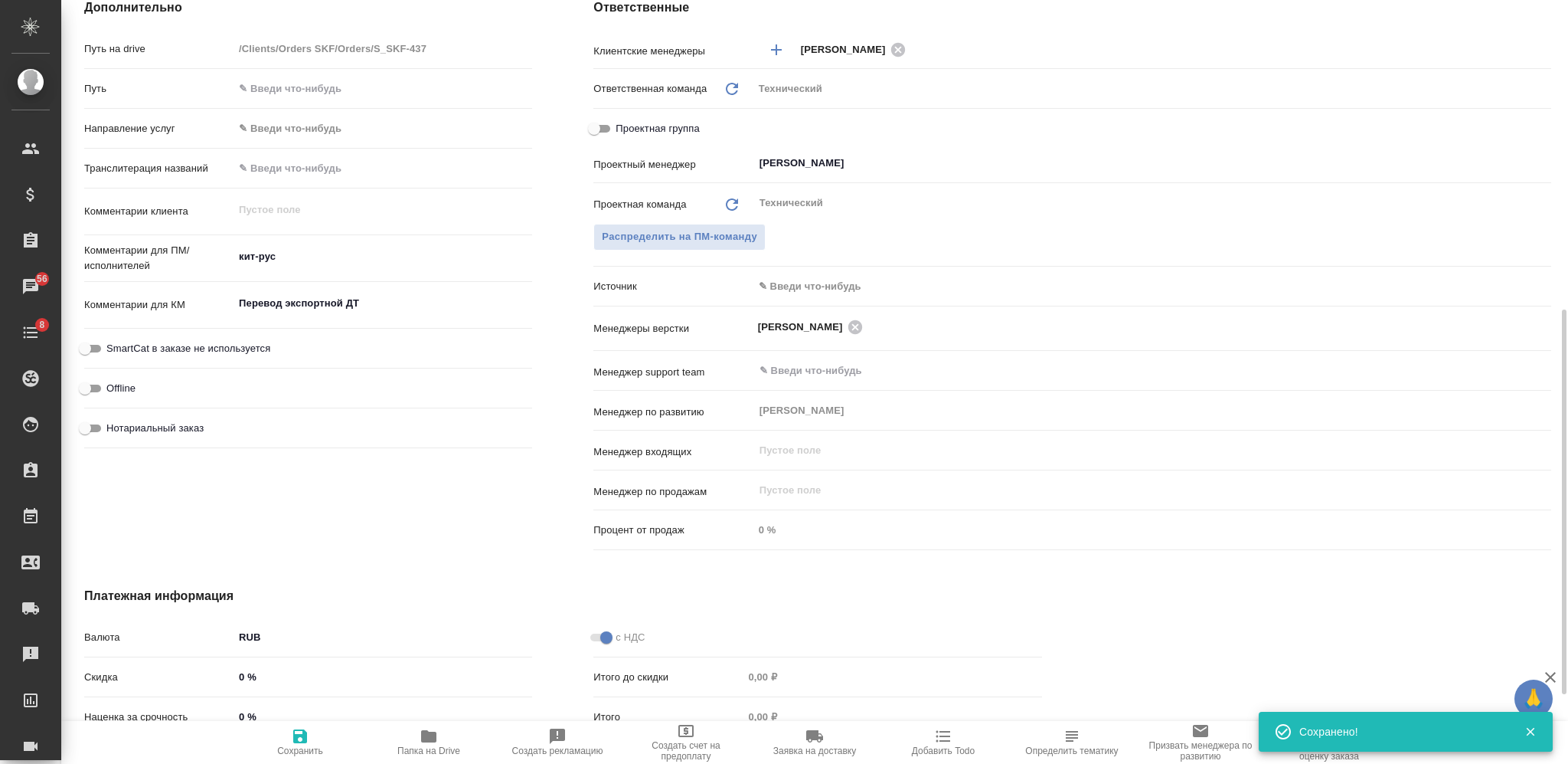
type textarea "x"
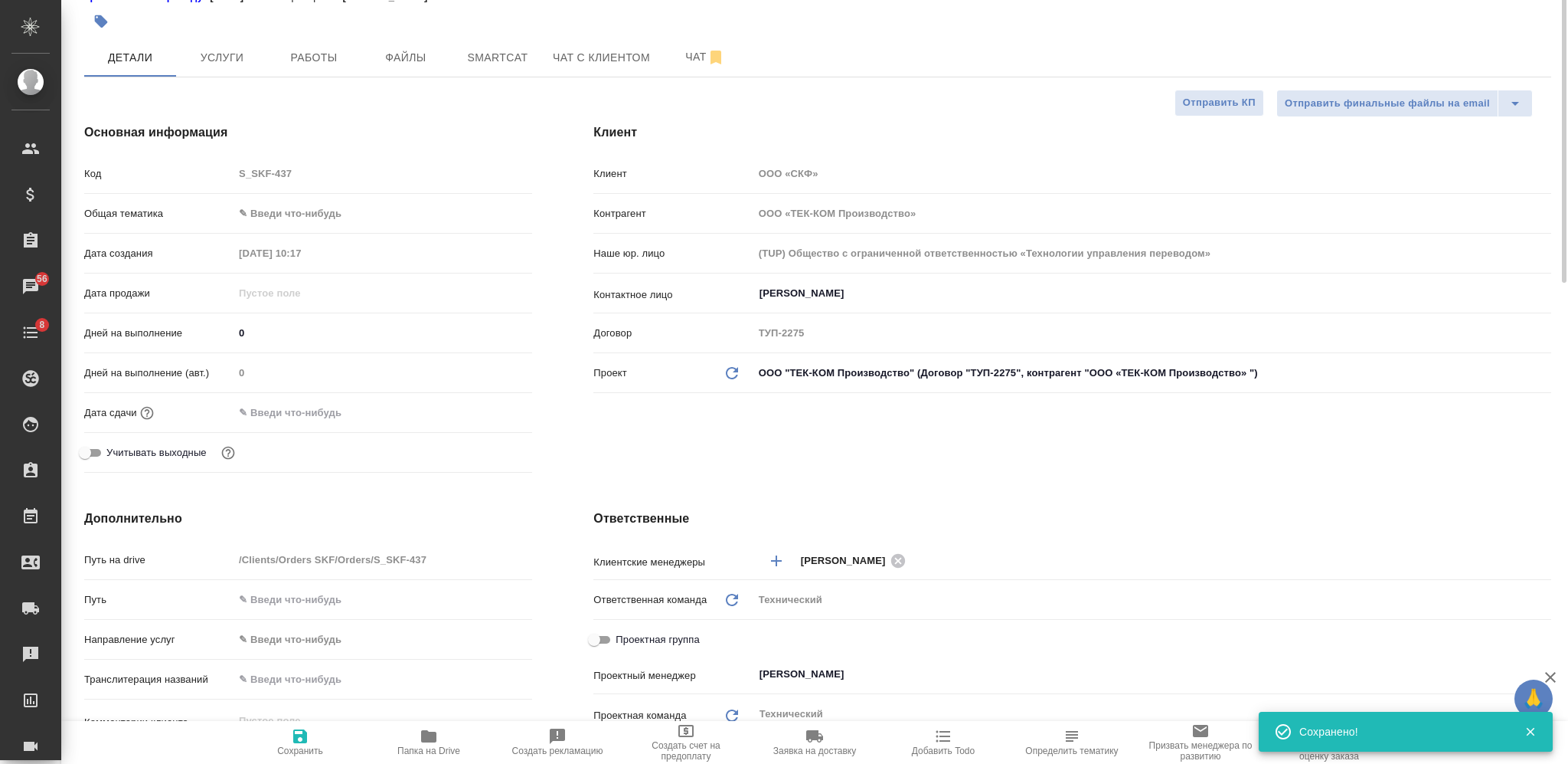
scroll to position [0, 0]
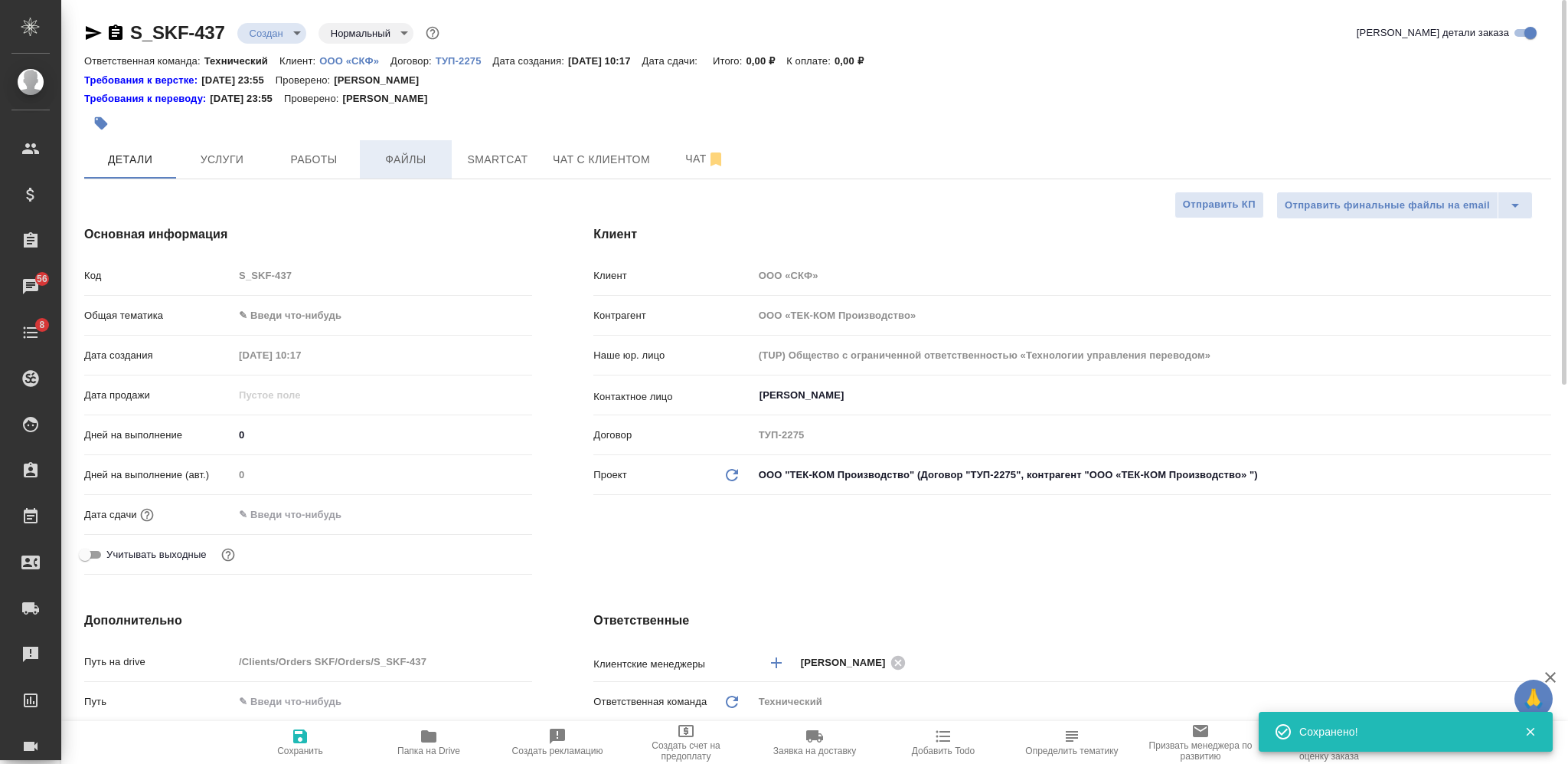
click at [419, 150] on span "Файлы" at bounding box center [406, 160] width 73 height 19
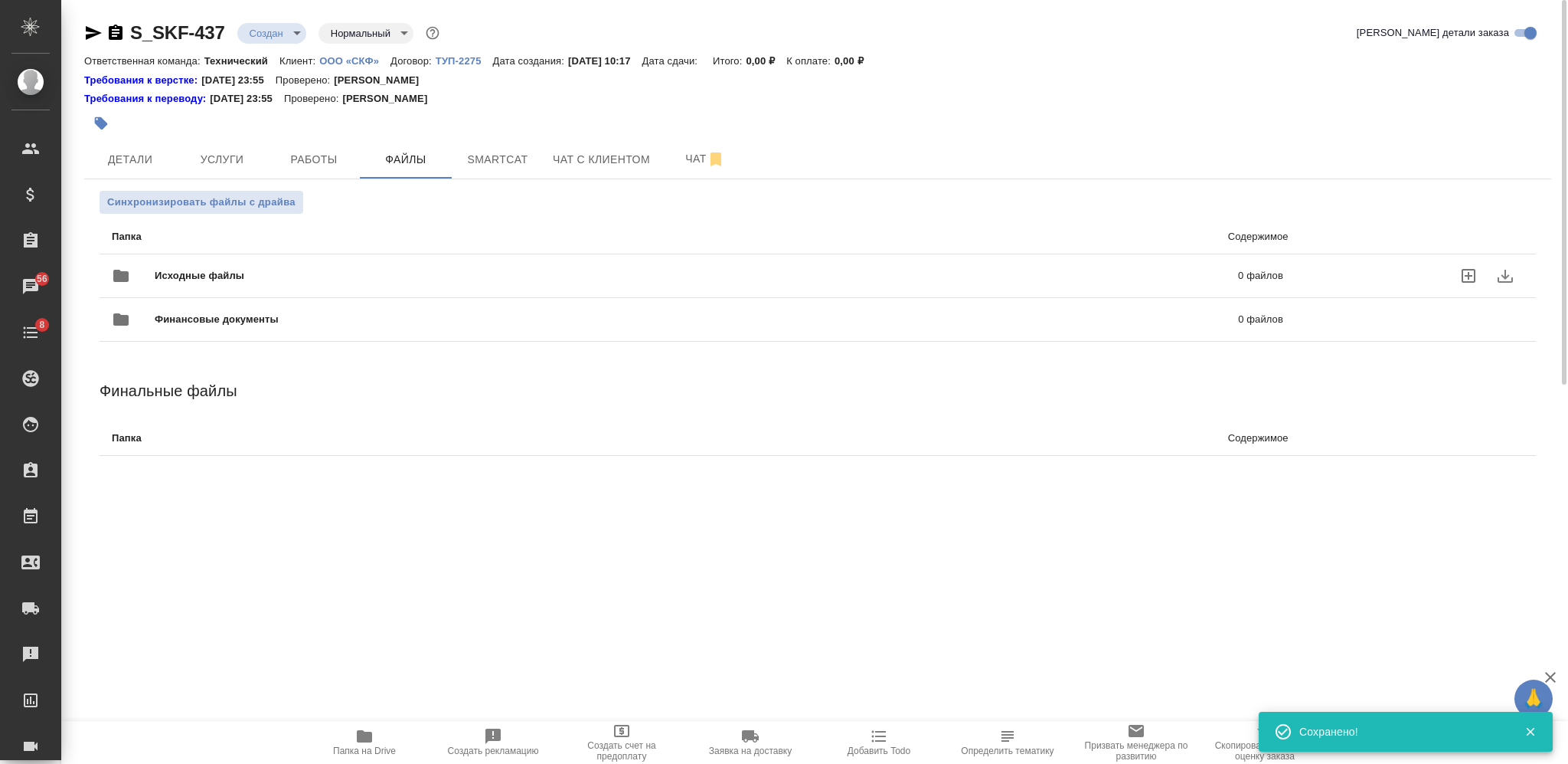
click at [464, 261] on div "Исходные файлы 0 файлов" at bounding box center [697, 275] width 1171 height 37
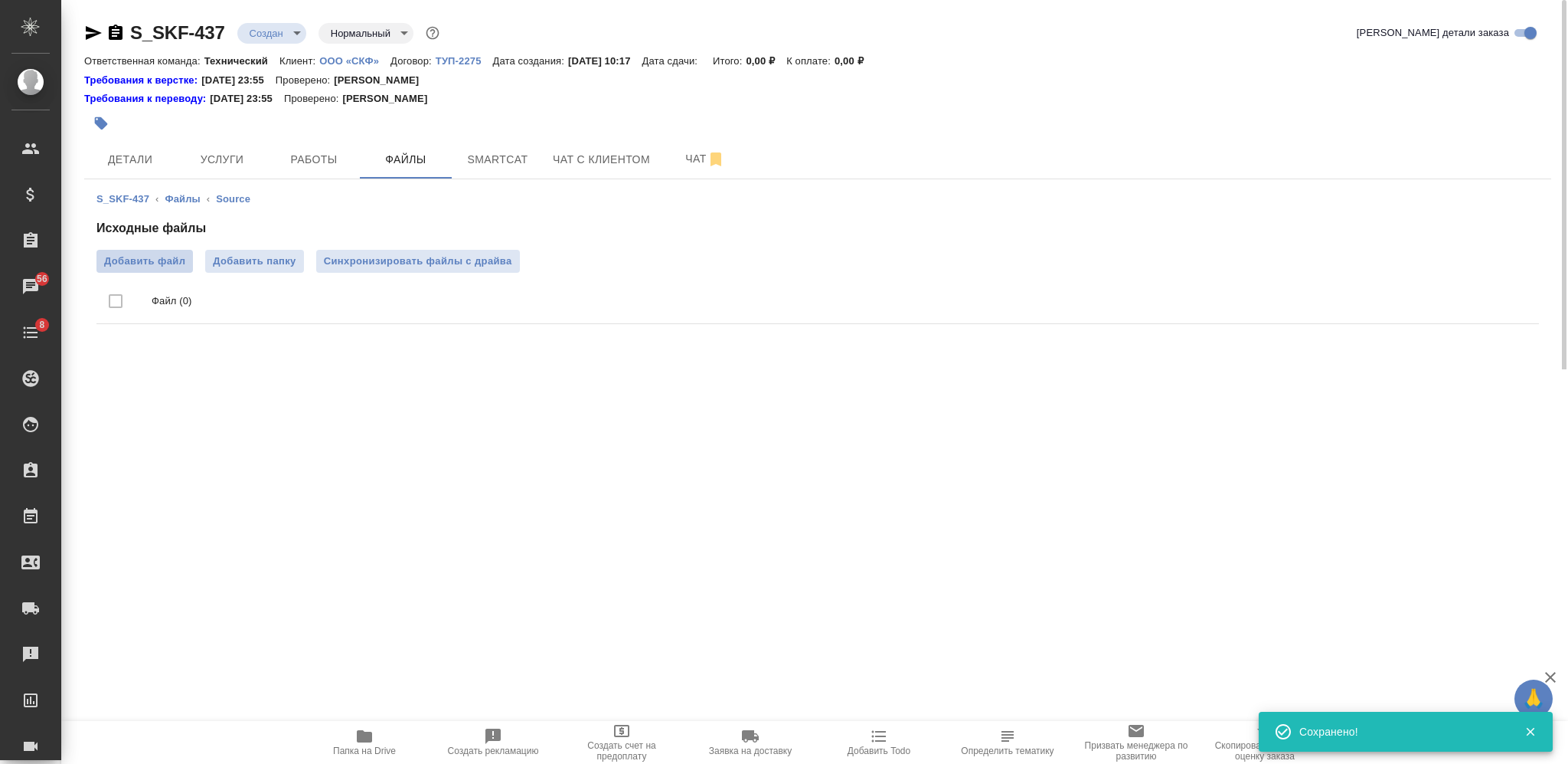
click at [148, 264] on span "Добавить файл" at bounding box center [145, 261] width 81 height 15
click at [0, 0] on input "Добавить файл" at bounding box center [0, 0] width 0 height 0
click at [147, 161] on span "Детали" at bounding box center [130, 160] width 73 height 19
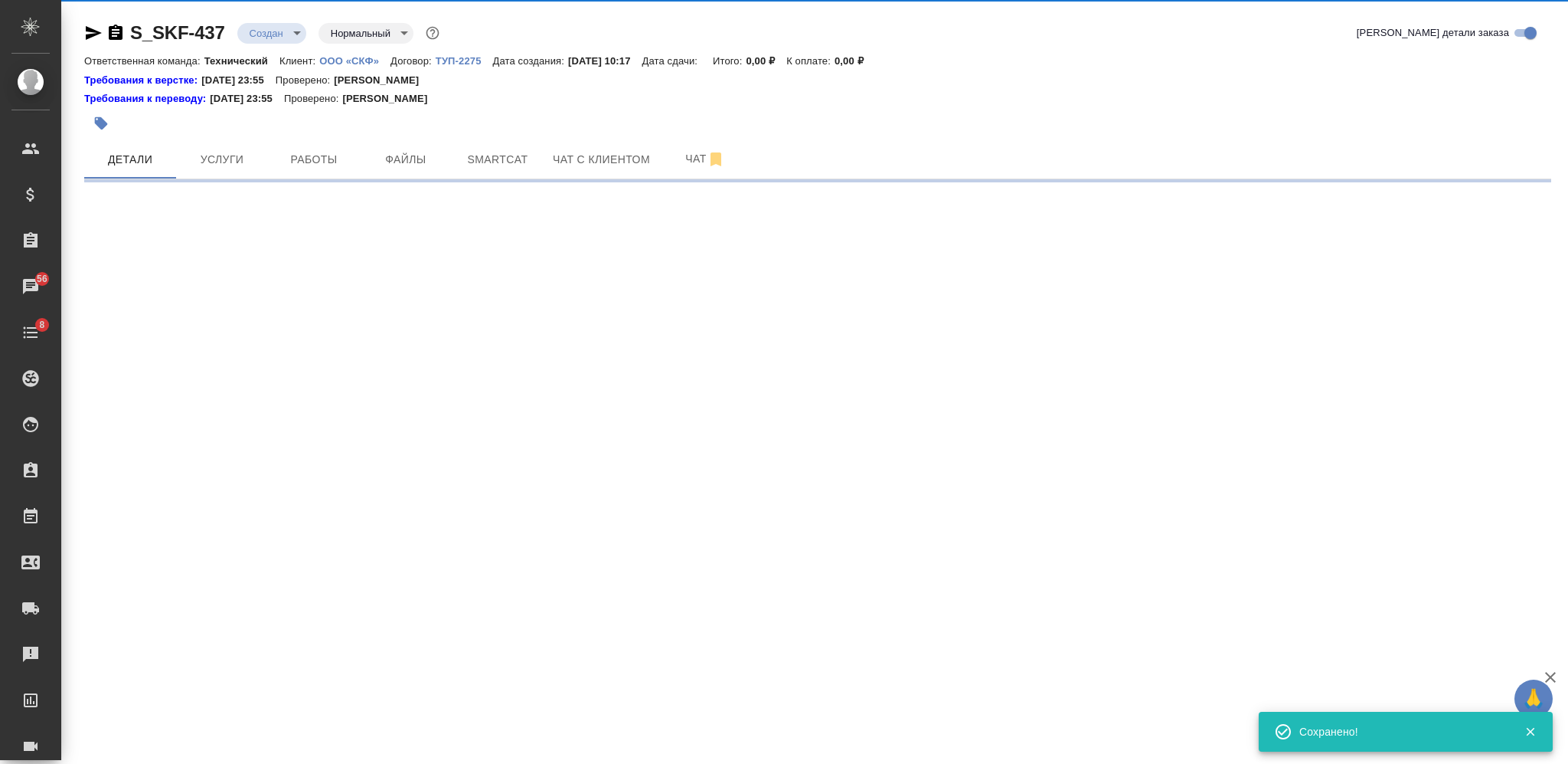
select select "RU"
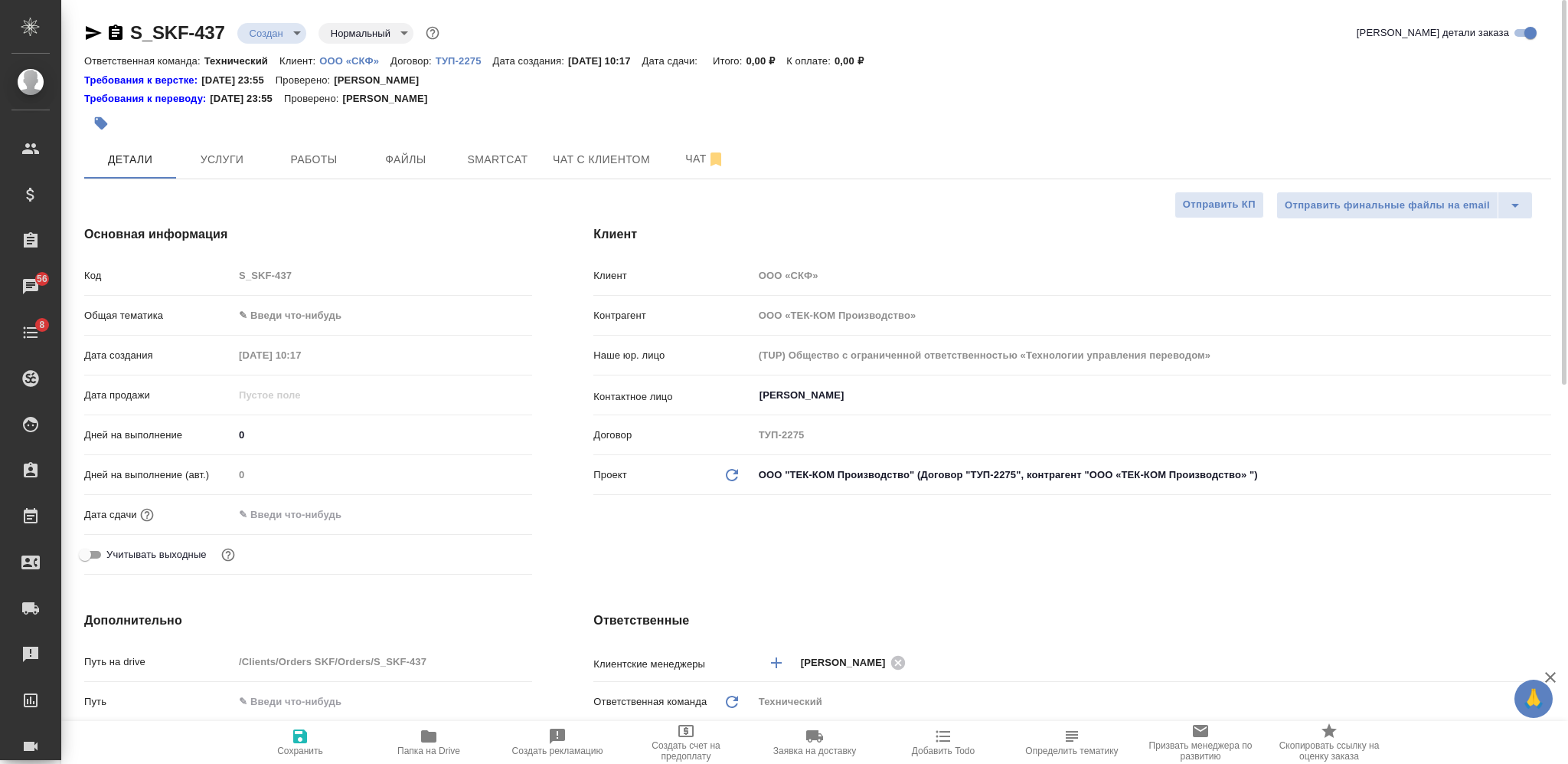
type textarea "x"
click at [310, 316] on body "🙏 .cls-1 fill:#fff; AWATERA Nikiforova Valeria Клиенты Спецификации Заказы 56 Ч…" at bounding box center [784, 382] width 1568 height 764
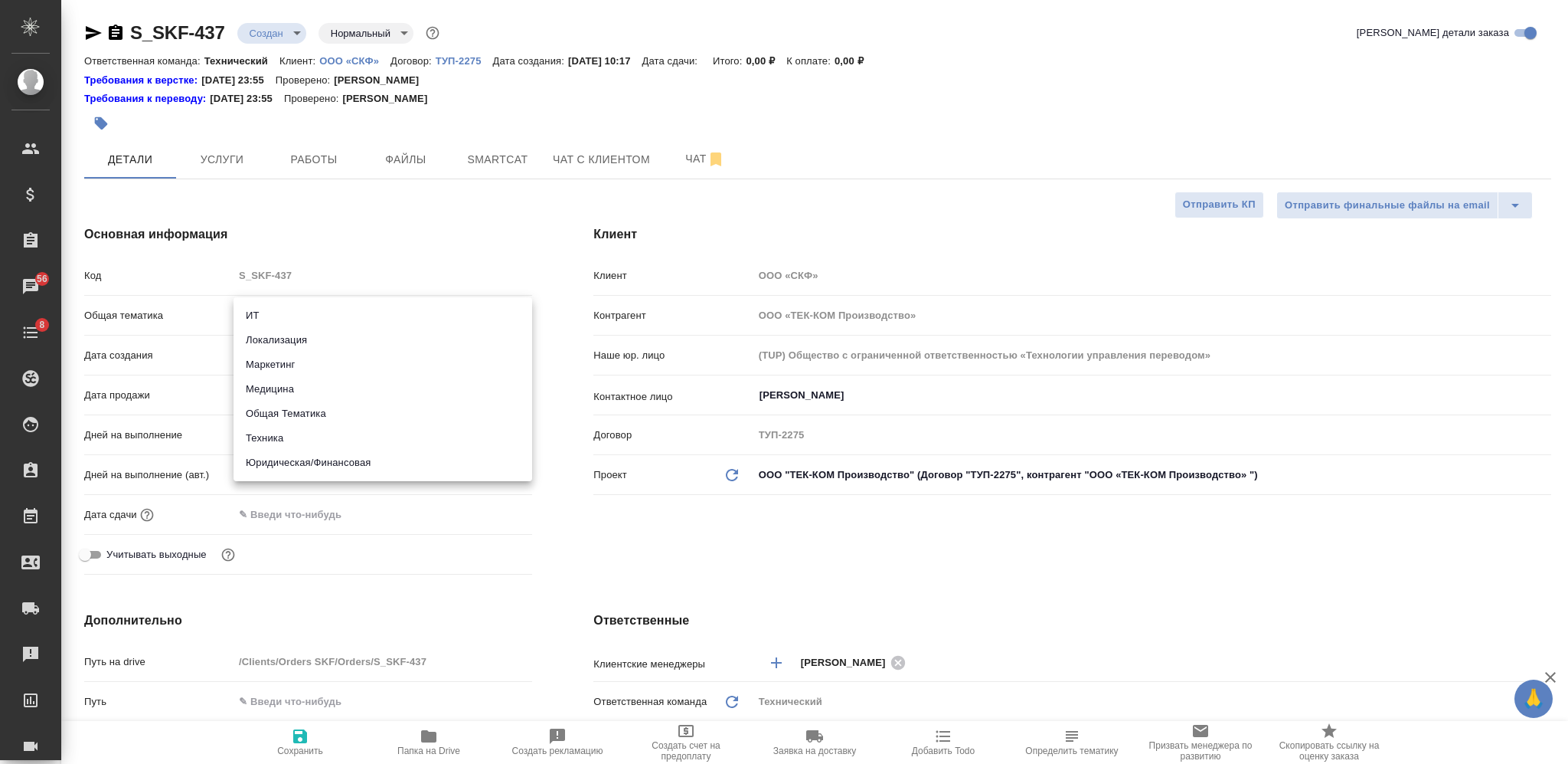
click at [331, 469] on li "Юридическая/Финансовая" at bounding box center [383, 462] width 298 height 25
type input "yr-fn"
type textarea "x"
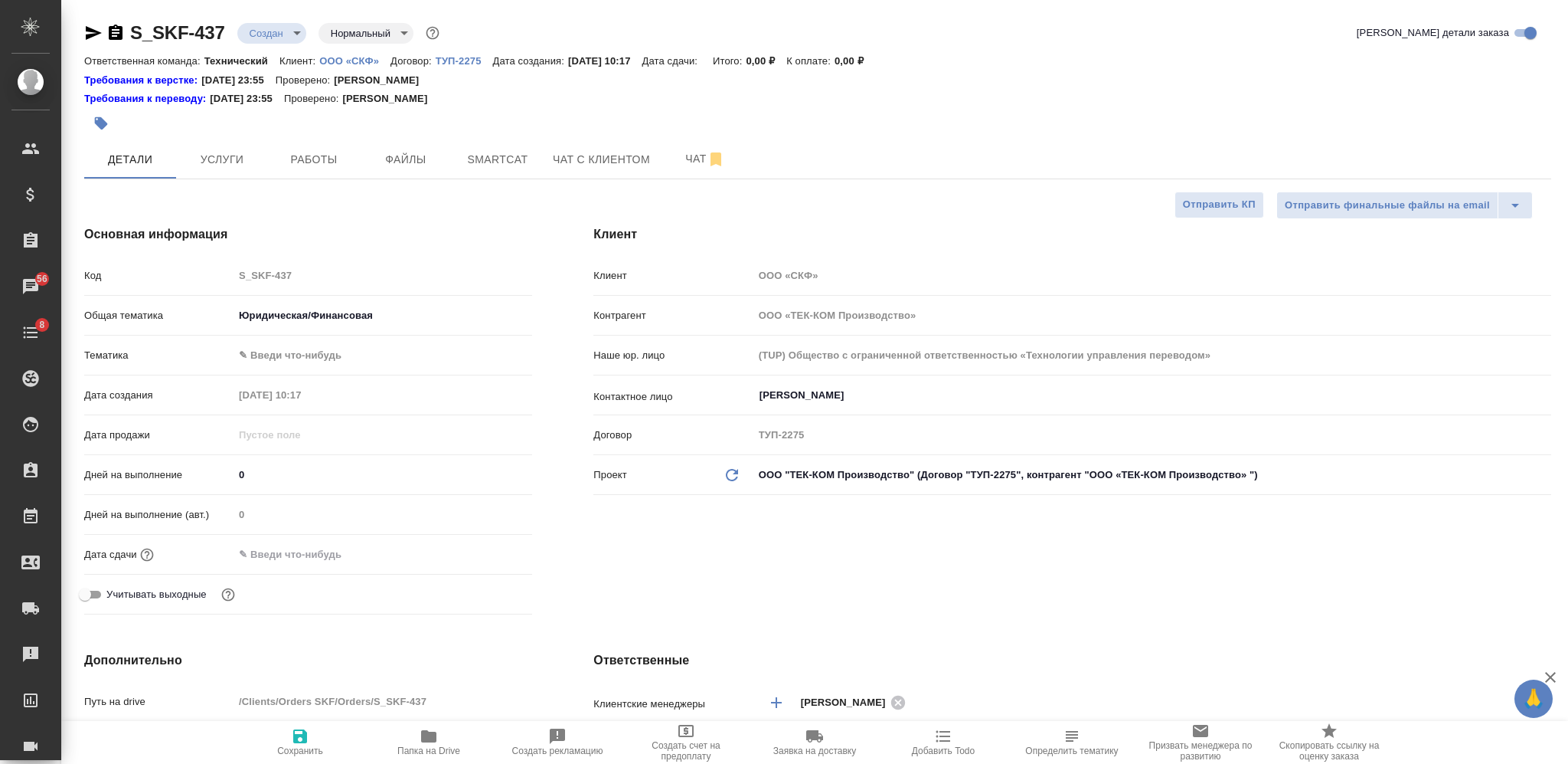
click at [331, 350] on body "🙏 .cls-1 fill:#fff; AWATERA Nikiforova Valeria Клиенты Спецификации Заказы 56 Ч…" at bounding box center [784, 382] width 1568 height 764
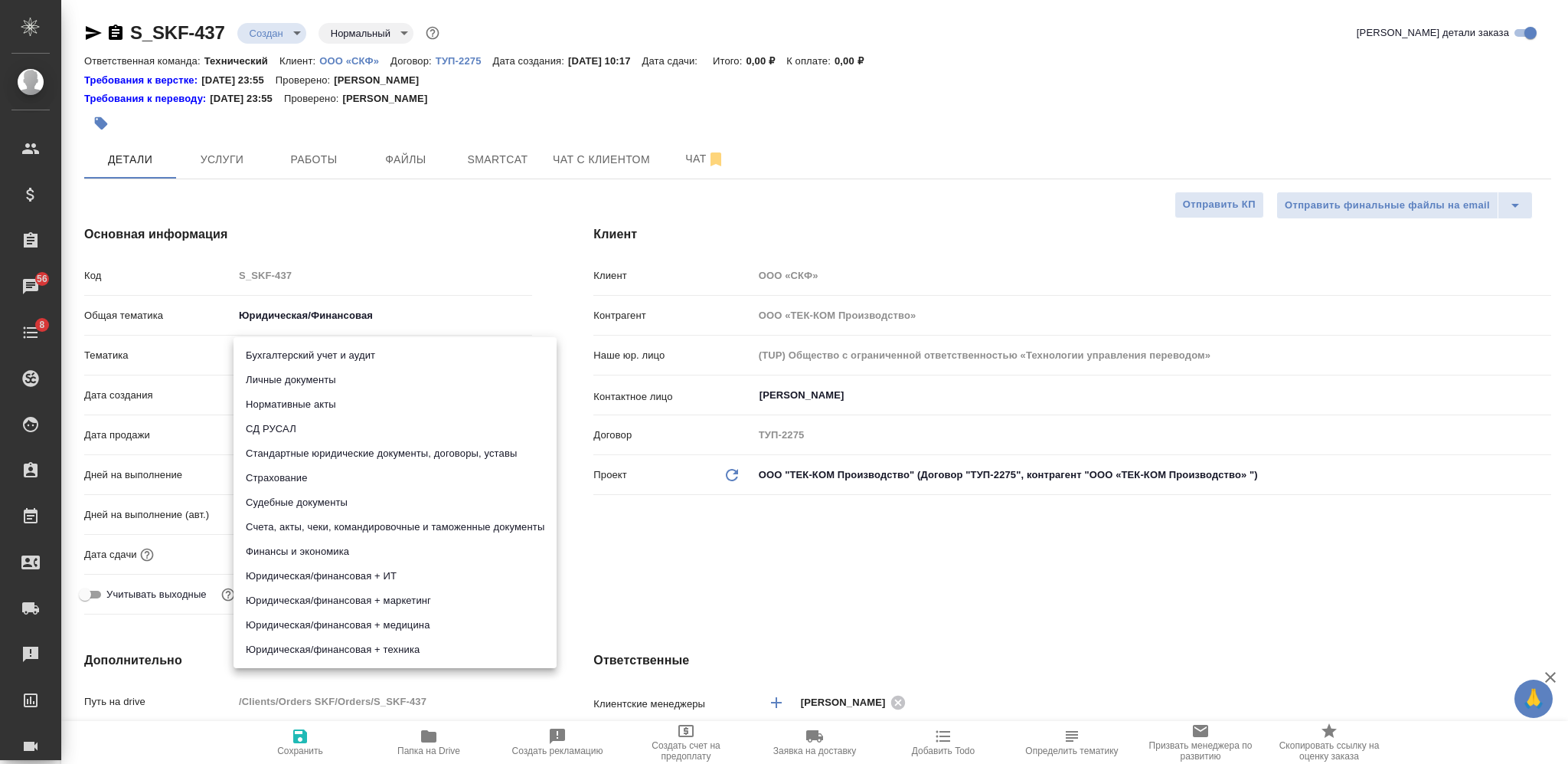
click at [392, 530] on li "Счета, акты, чеки, командировочные и таможенные документы" at bounding box center [395, 527] width 323 height 25
type textarea "x"
type input "5f647205b73bc97568ca66c0"
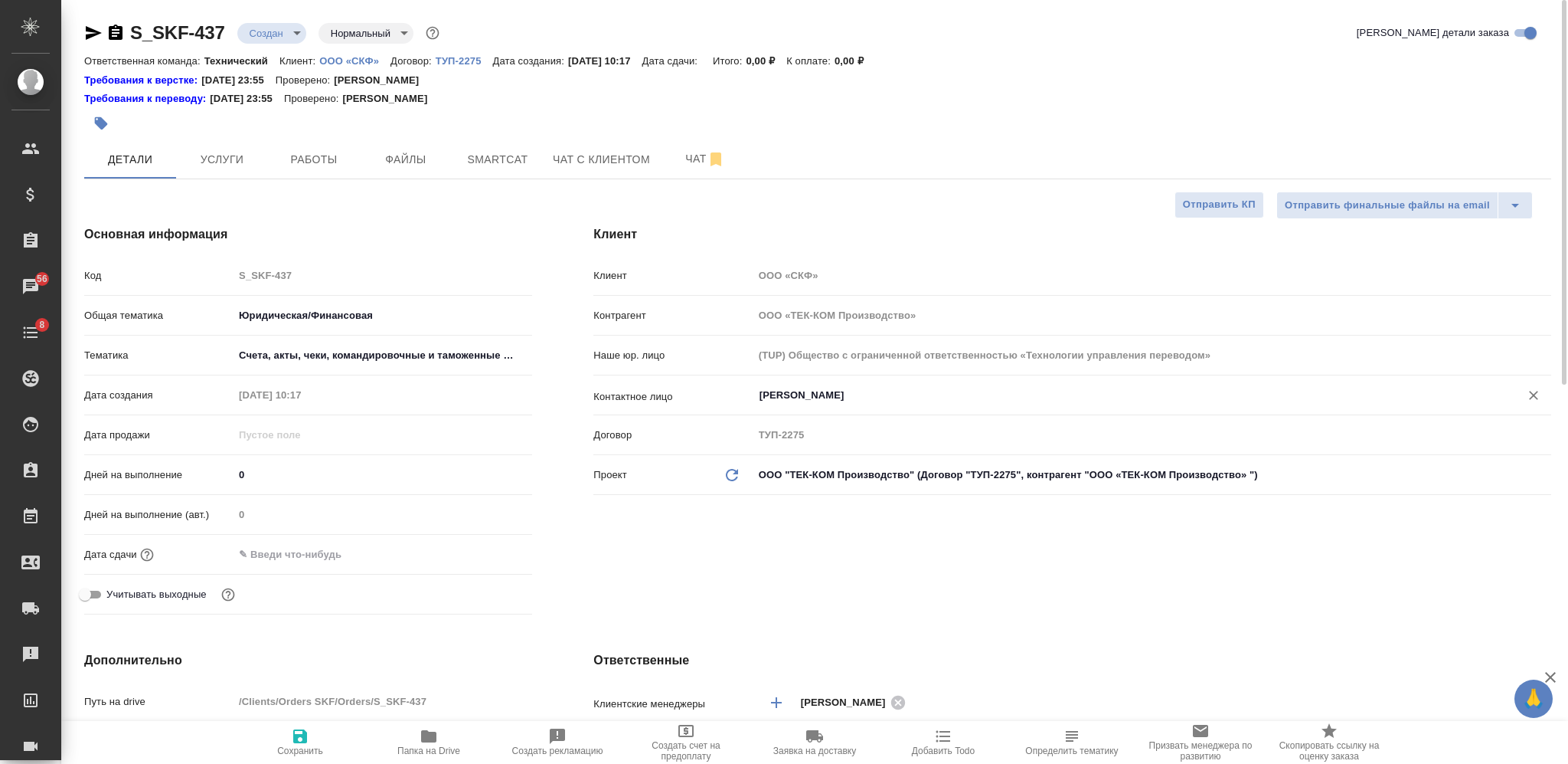
click at [820, 389] on input "Пинаева Анастасия" at bounding box center [1127, 395] width 737 height 18
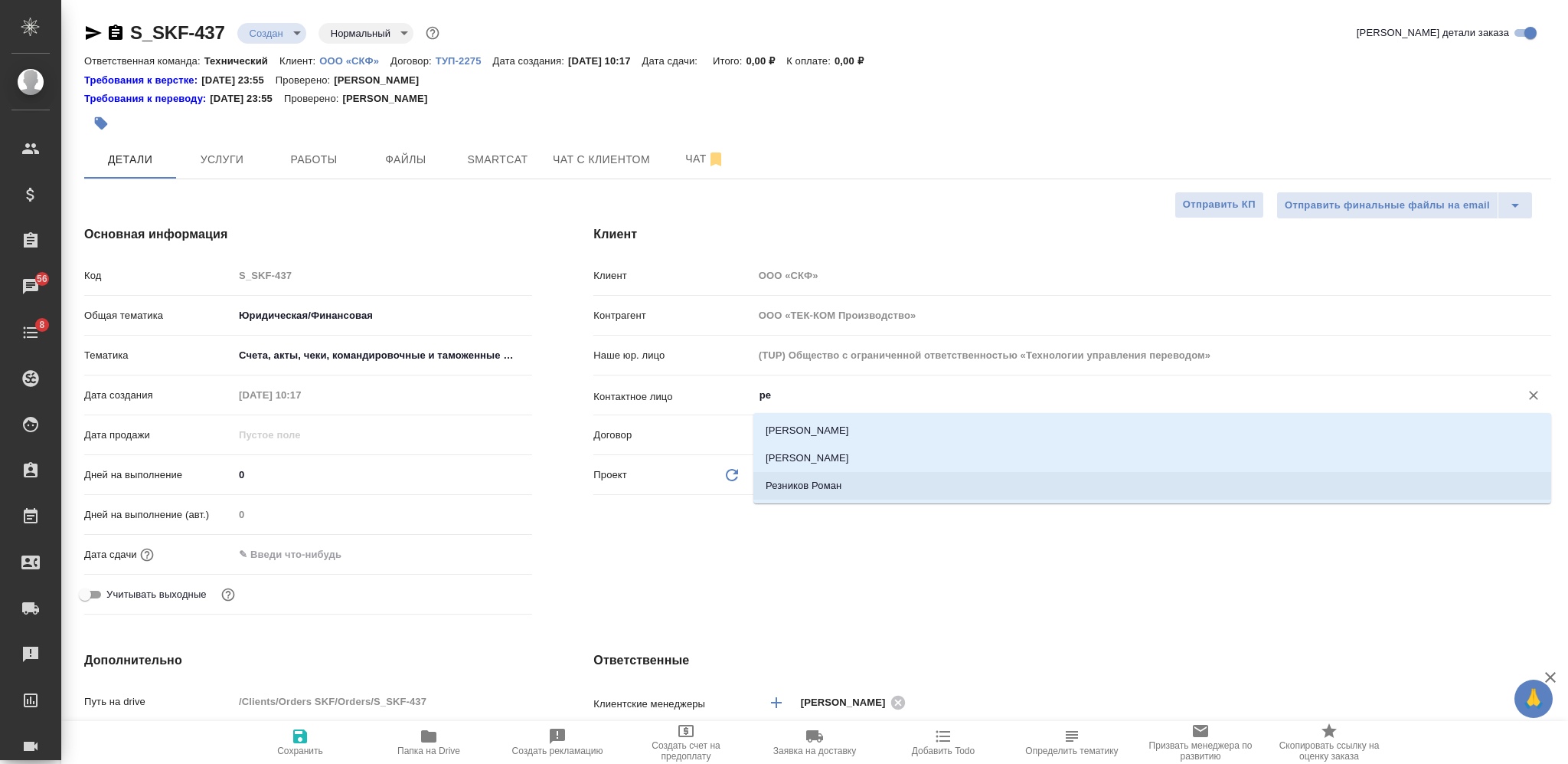
click at [898, 498] on li "Резников Роман" at bounding box center [1152, 485] width 798 height 28
type input "Резников Роман"
type textarea "x"
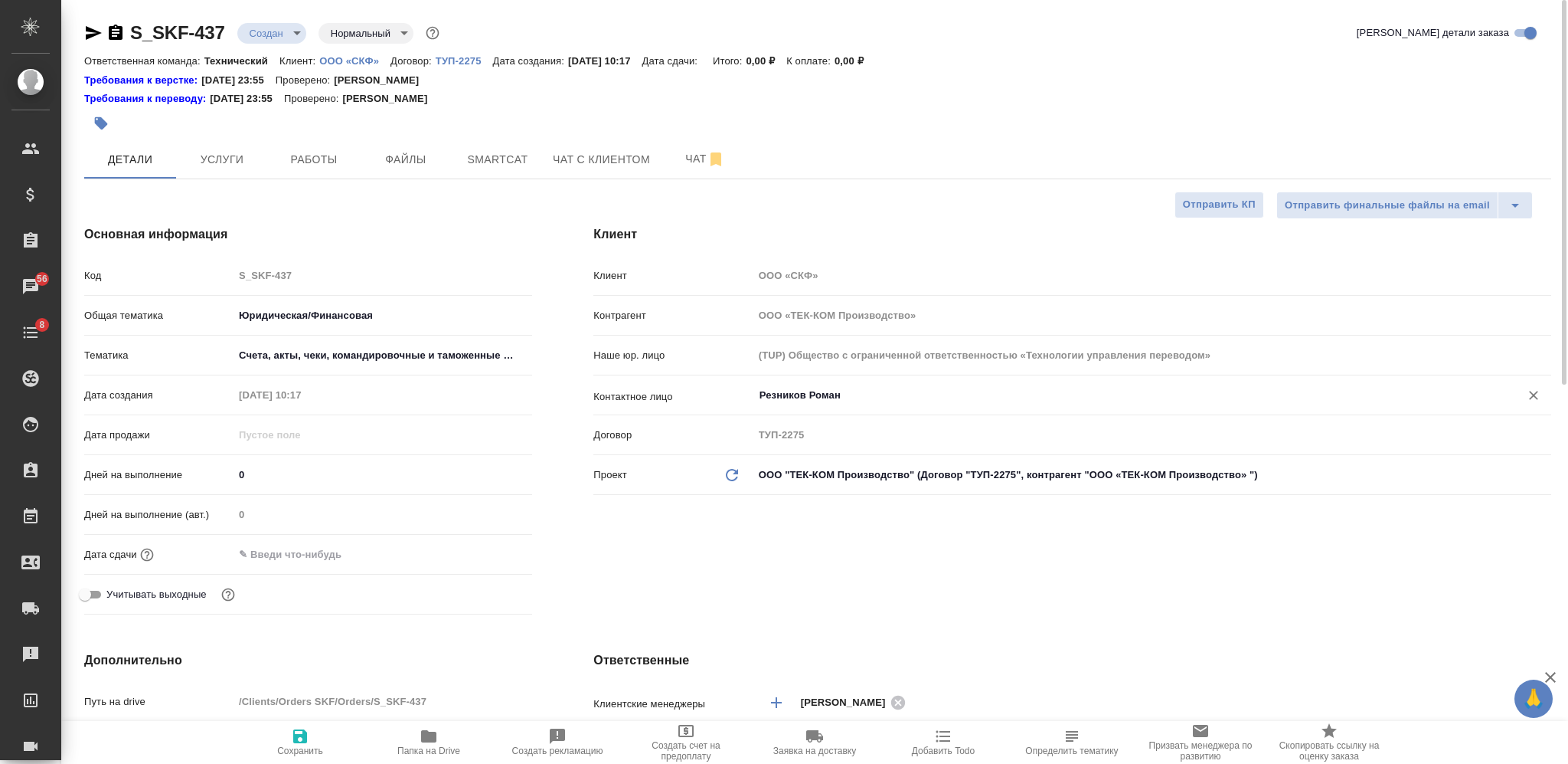
type input "Резников Роман"
click at [316, 722] on button "Сохранить" at bounding box center [300, 742] width 128 height 43
type textarea "x"
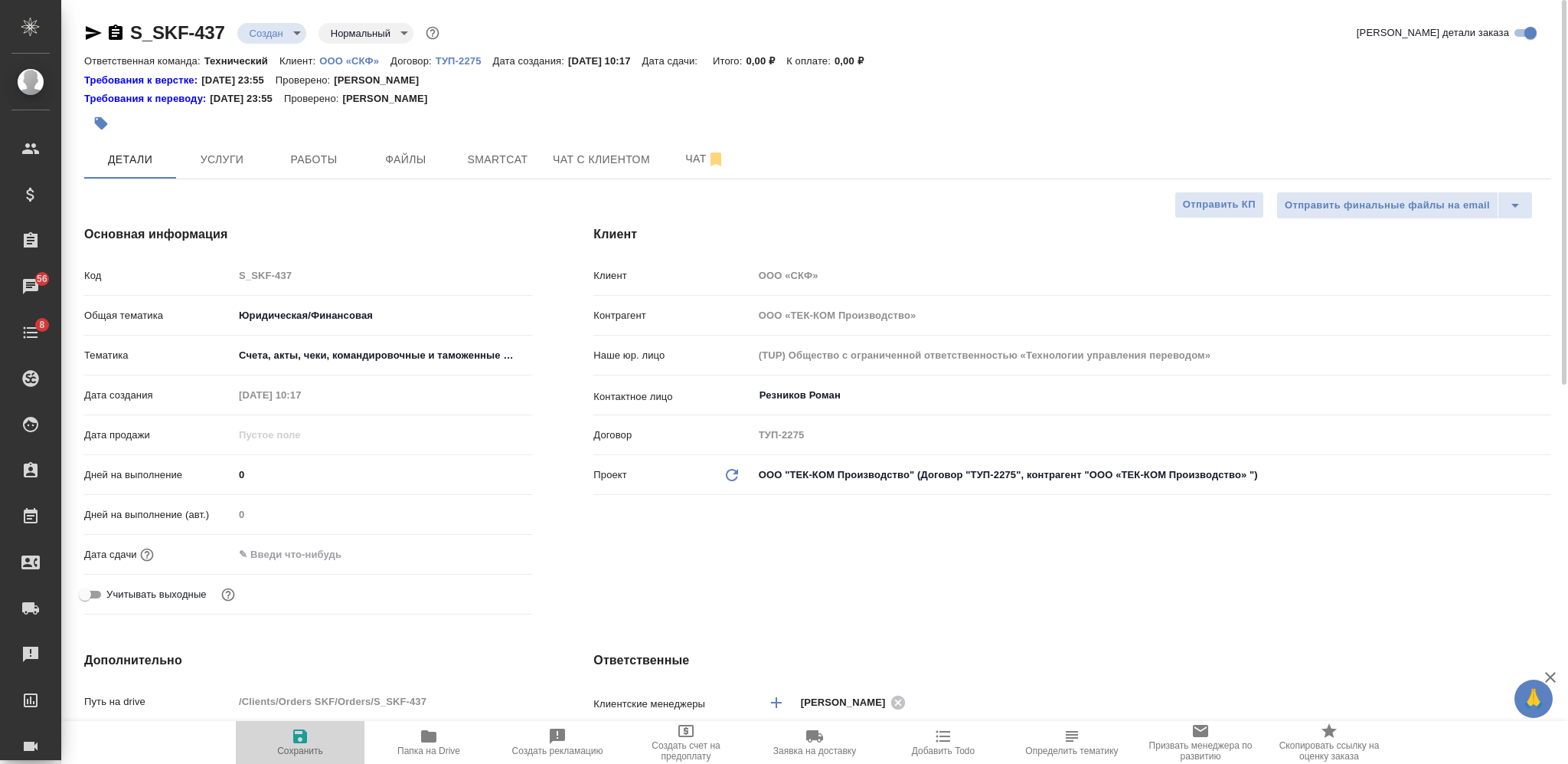
type textarea "x"
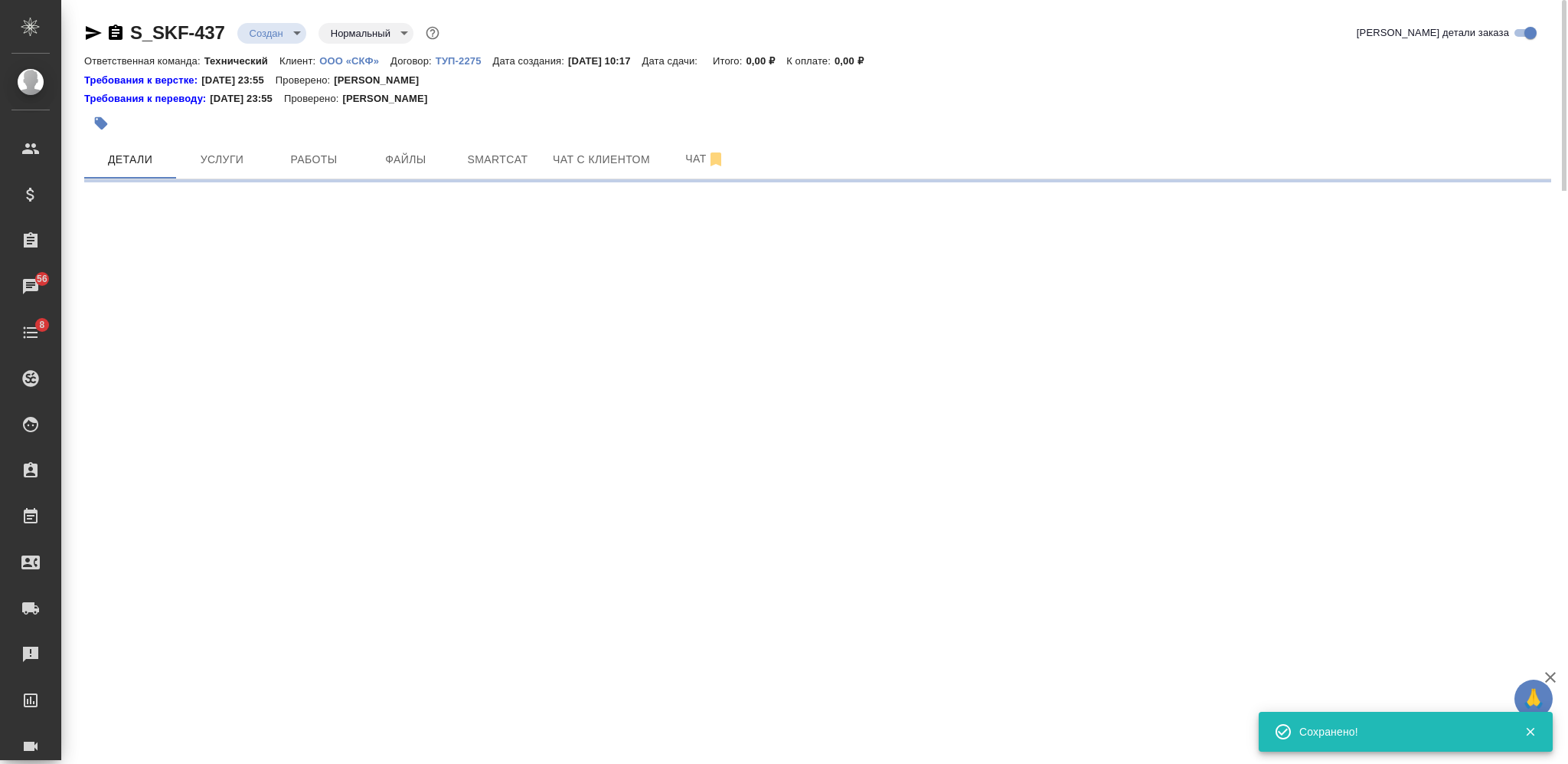
type input "holyTrinity"
select select "RU"
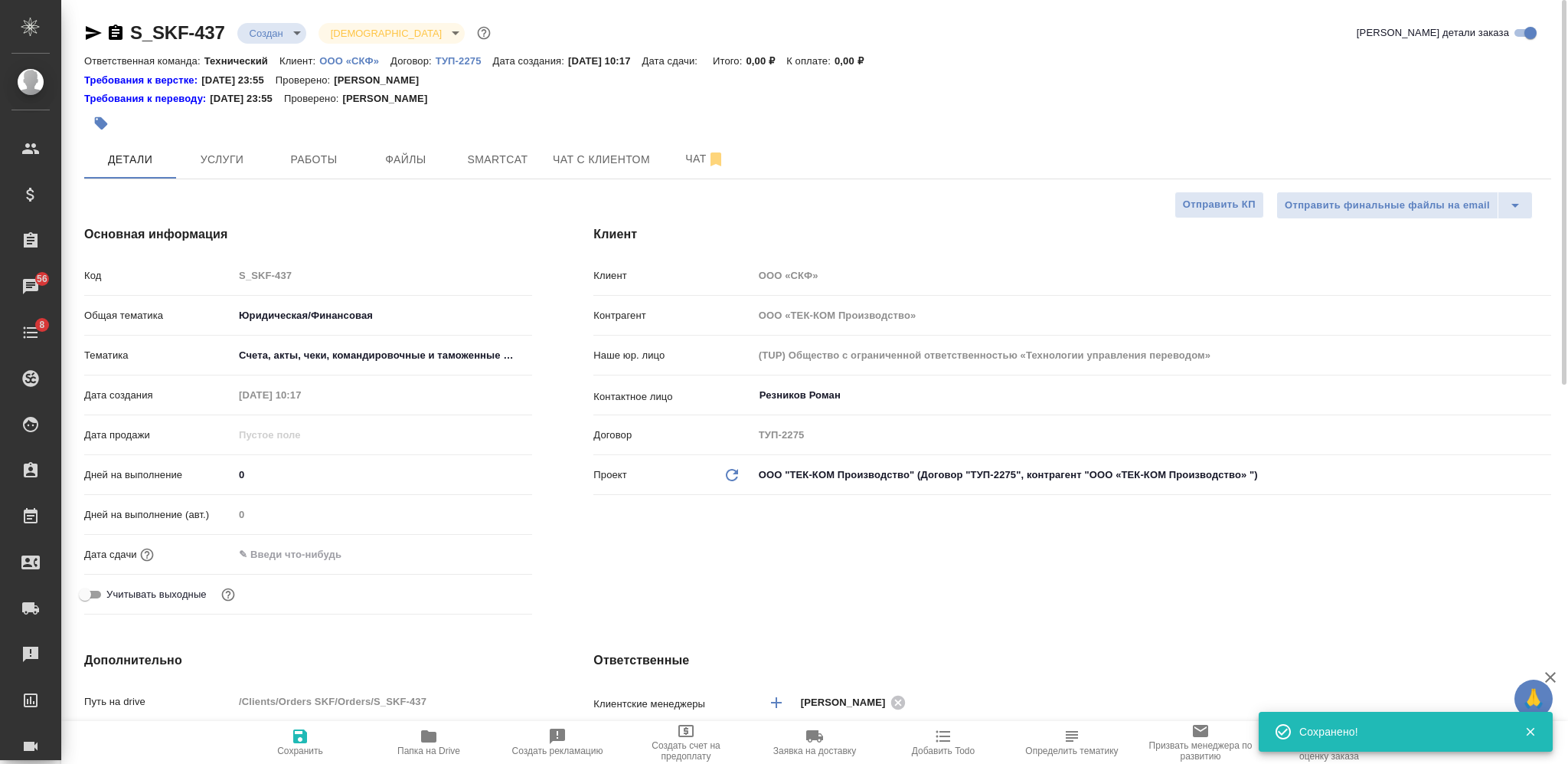
type textarea "x"
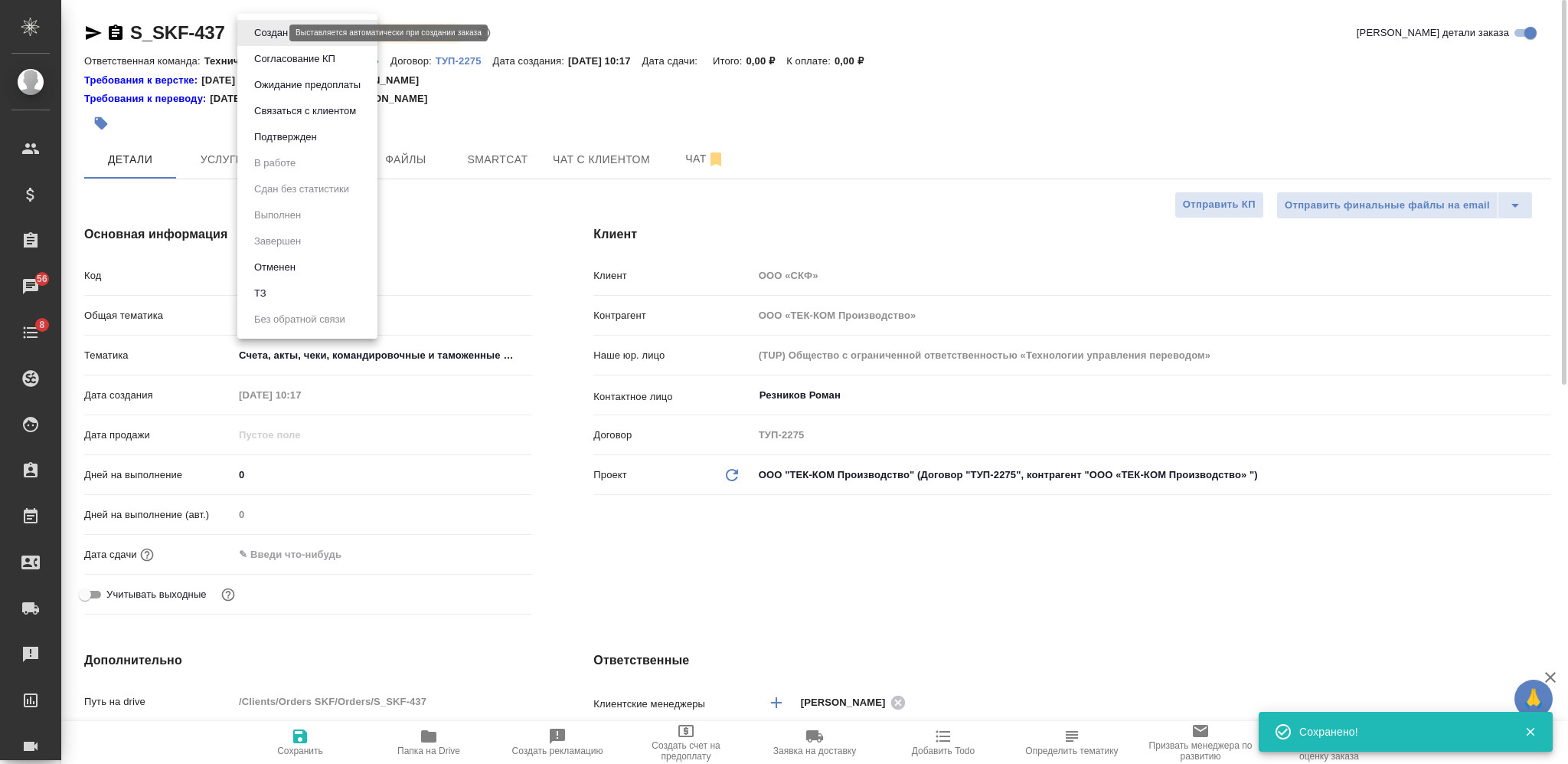
click at [276, 34] on body "🙏 .cls-1 fill:#fff; AWATERA Nikiforova Valeria Клиенты Спецификации Заказы 56 Ч…" at bounding box center [784, 382] width 1568 height 764
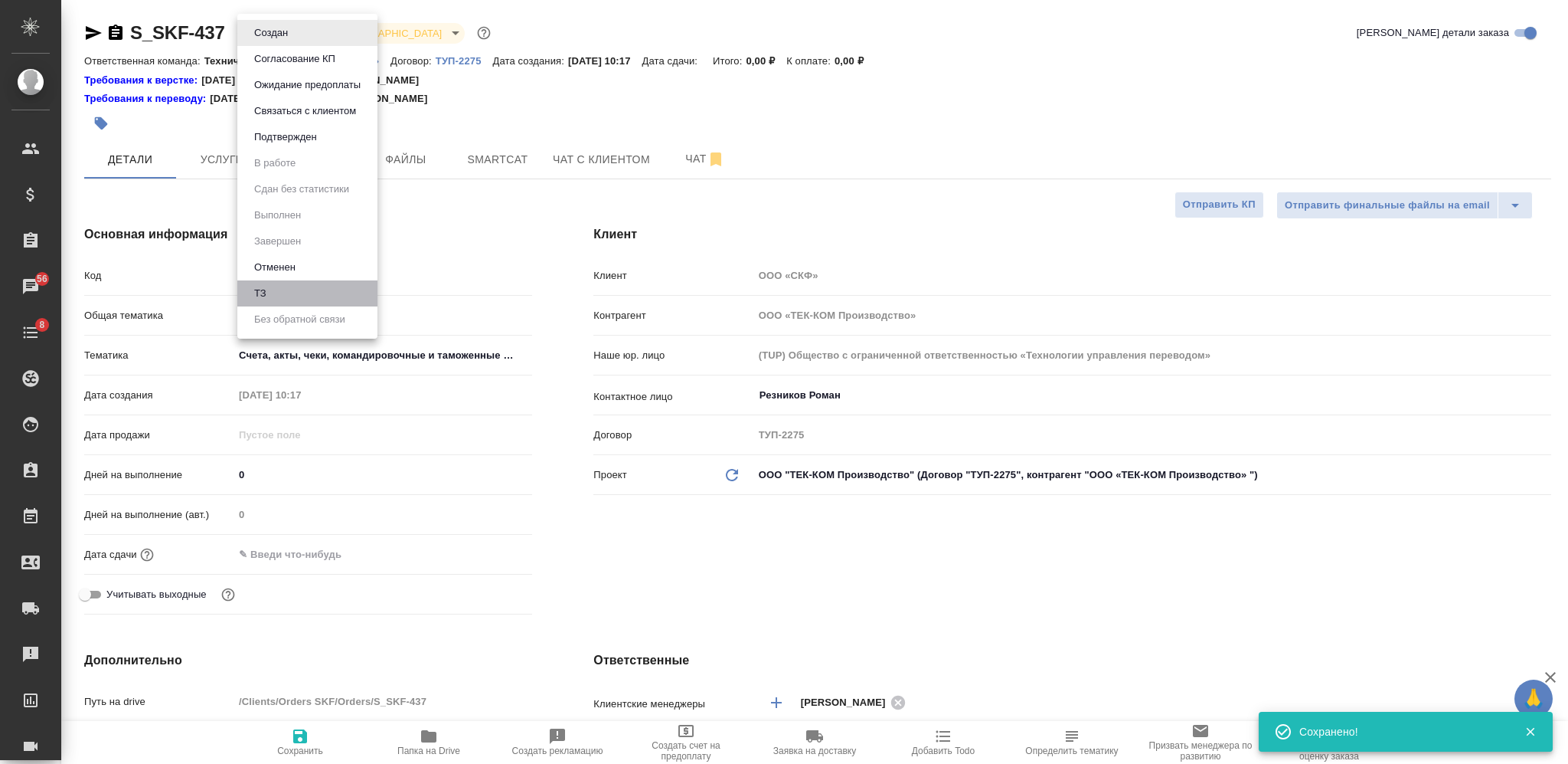
click at [307, 287] on li "ТЗ" at bounding box center [307, 293] width 140 height 26
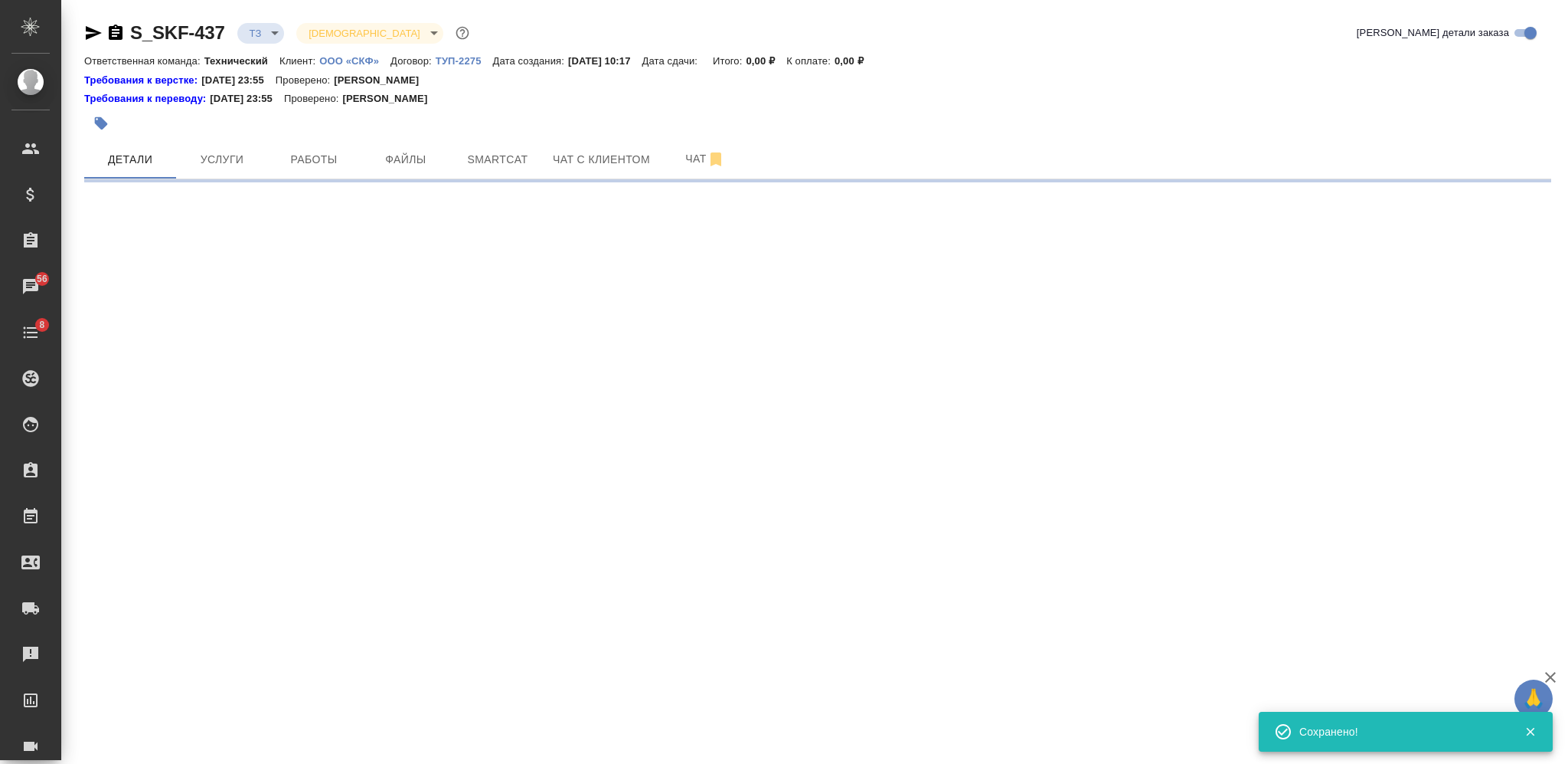
select select "RU"
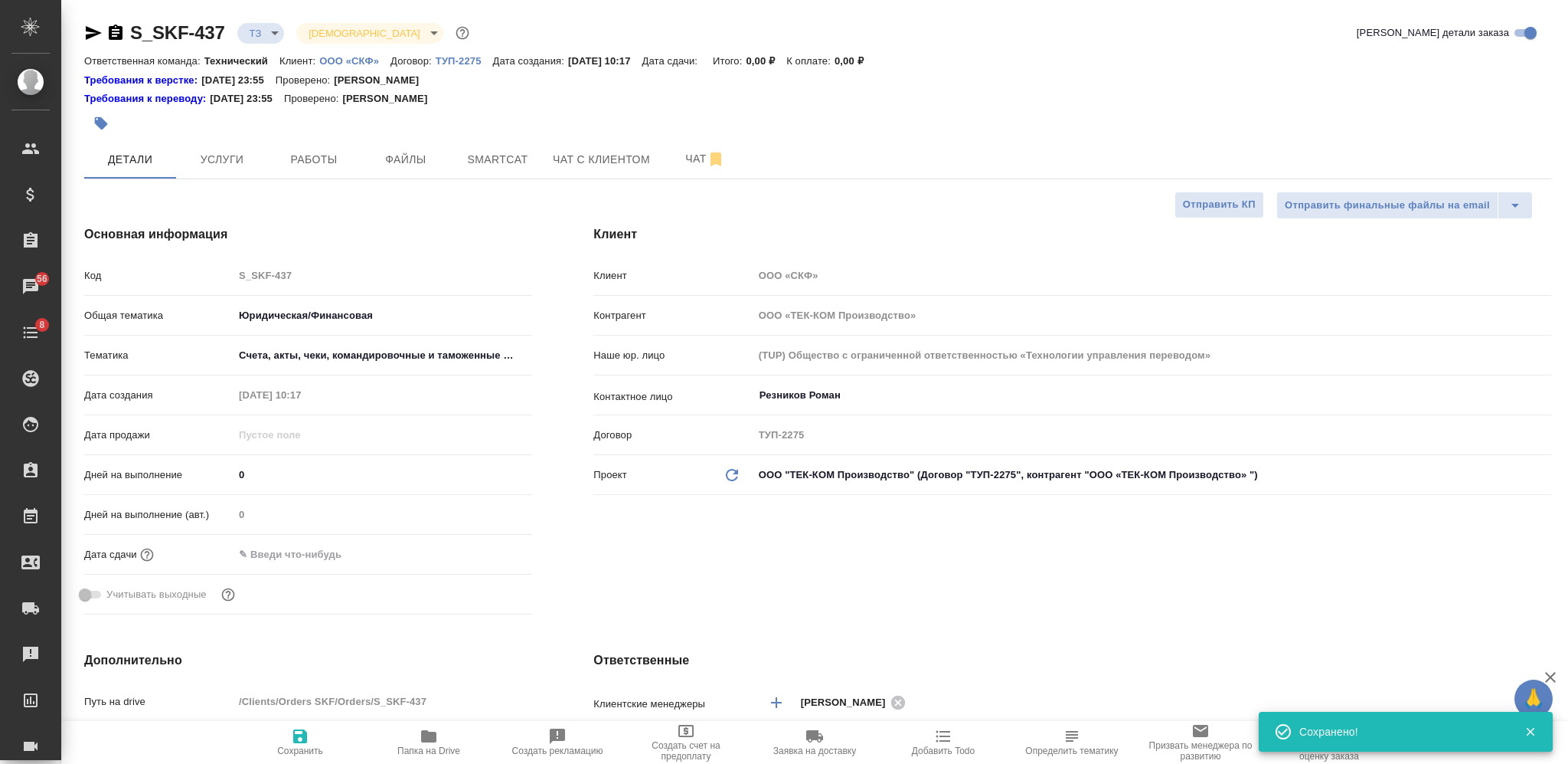
type textarea "x"
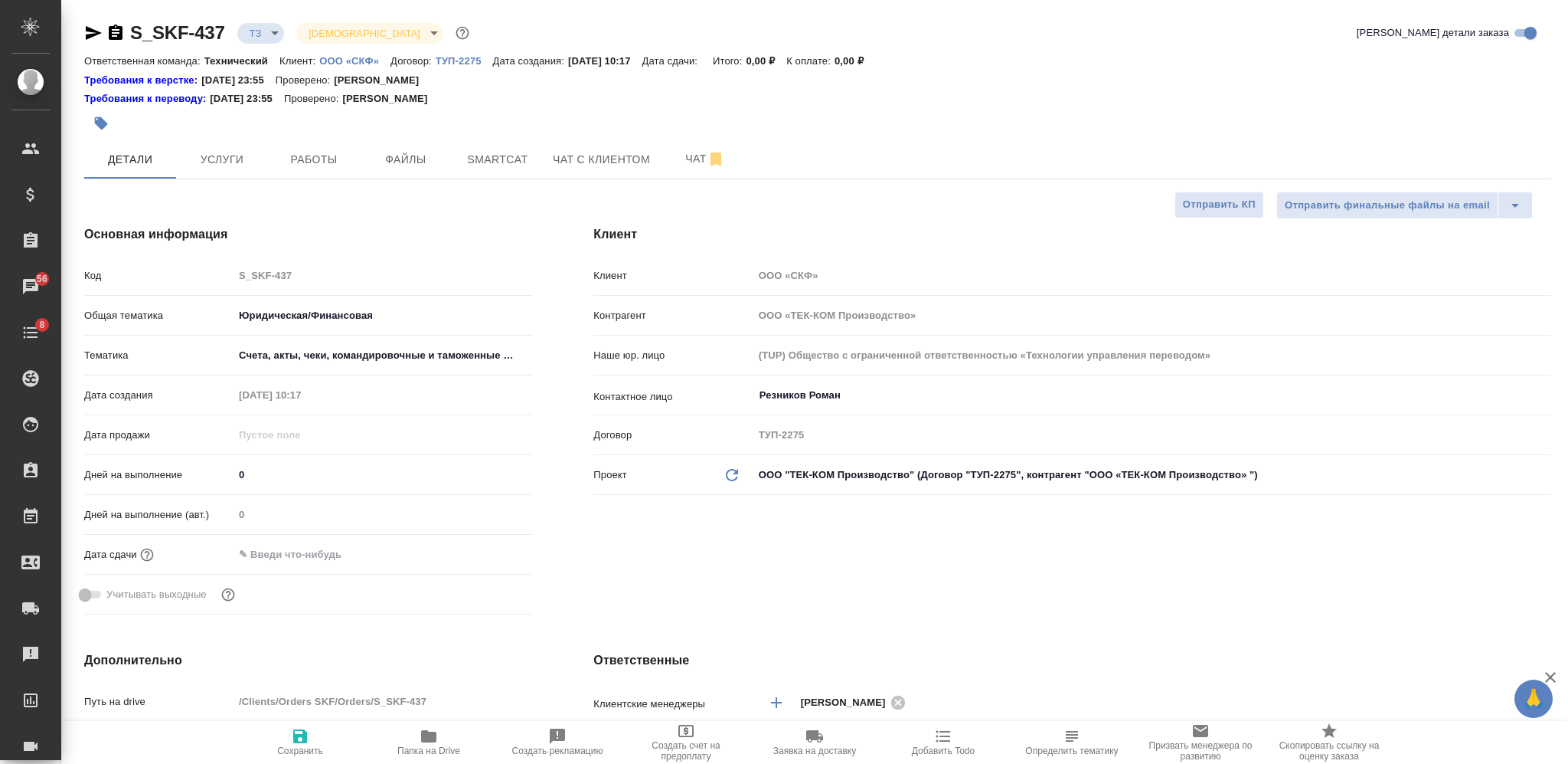
type textarea "x"
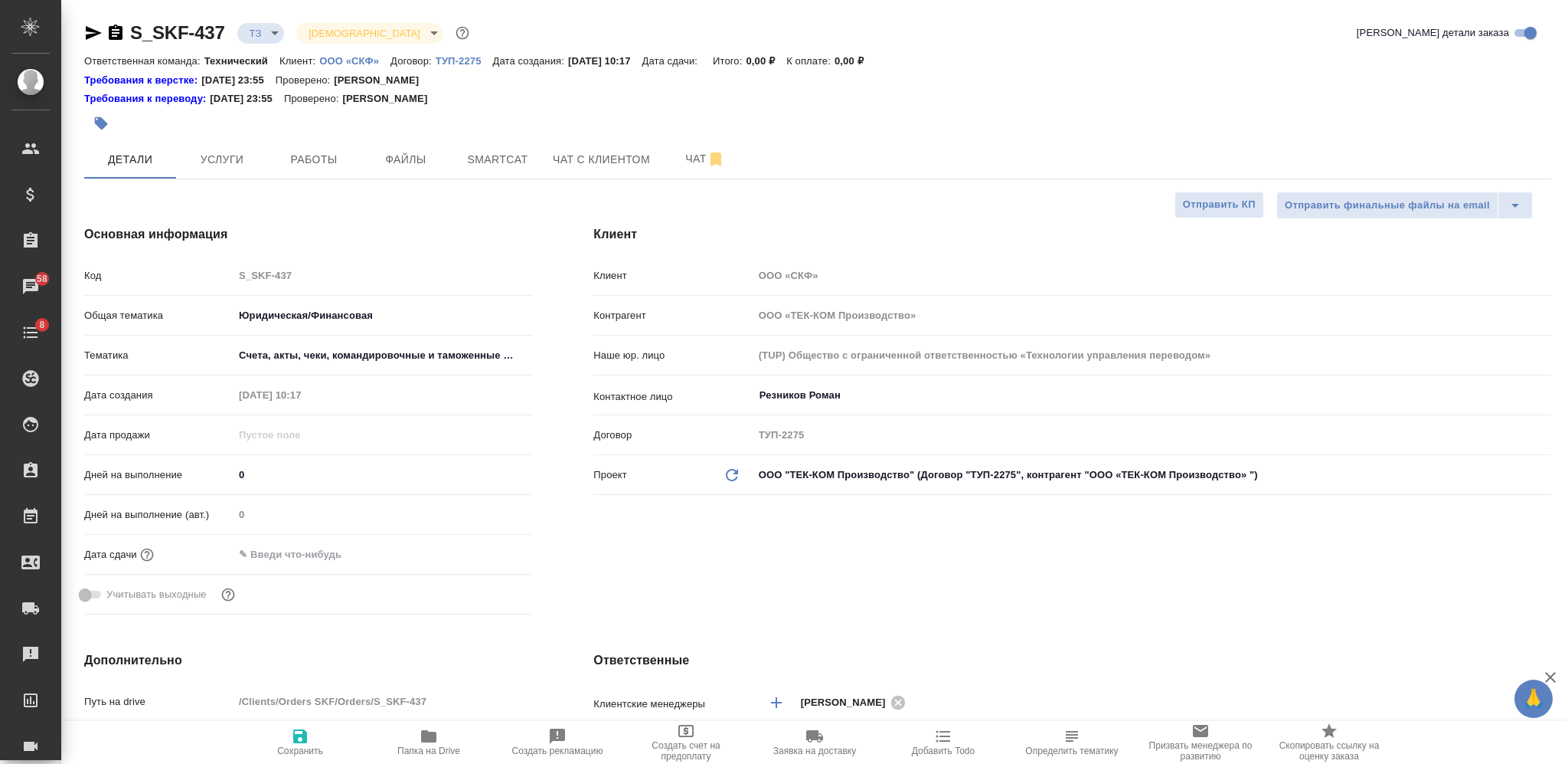
type textarea "x"
click at [247, 166] on span "Услуги" at bounding box center [222, 160] width 73 height 19
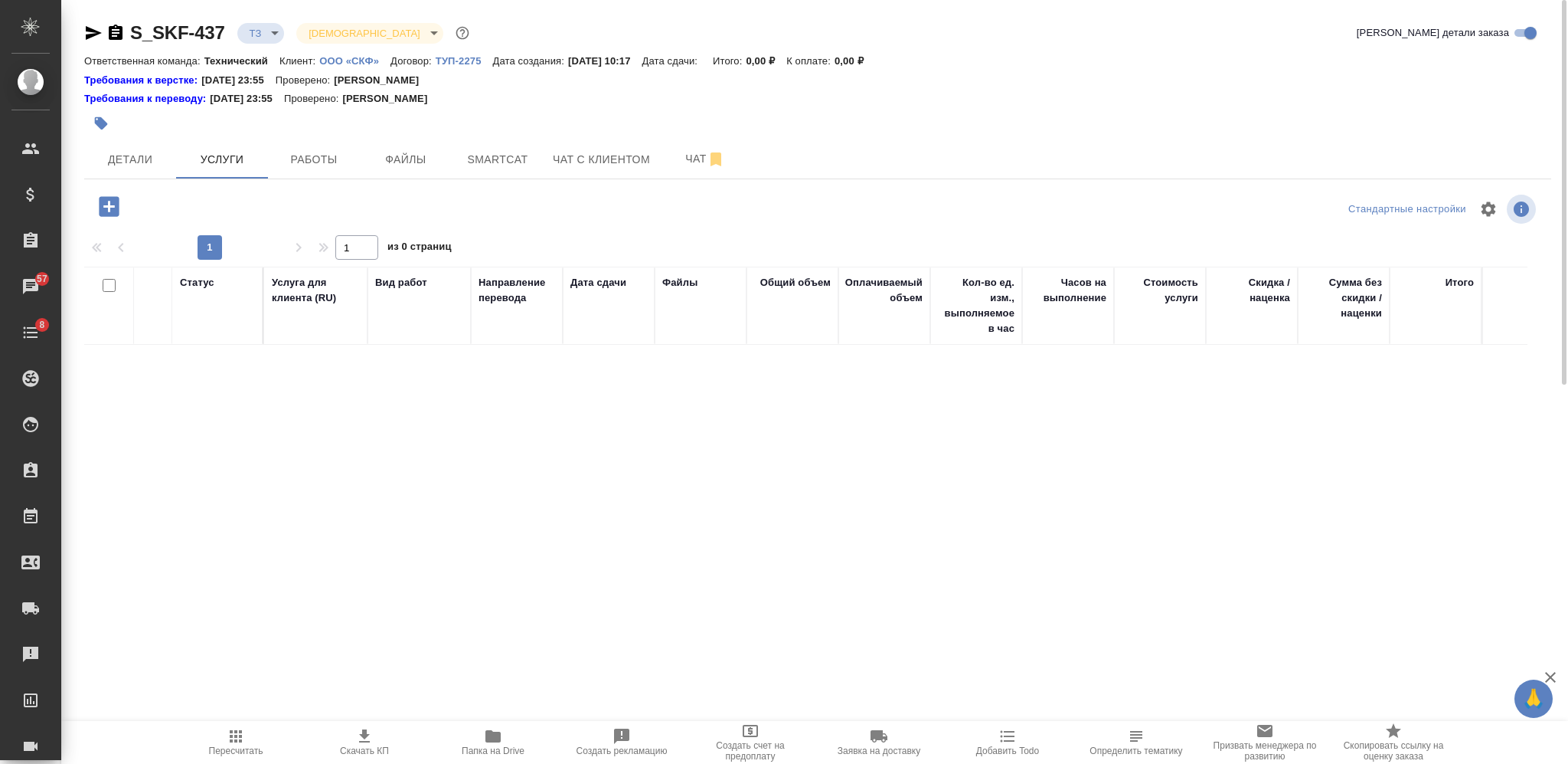
click at [497, 746] on span "Папка на Drive" at bounding box center [493, 750] width 63 height 10
click at [105, 118] on icon "button" at bounding box center [101, 123] width 15 height 15
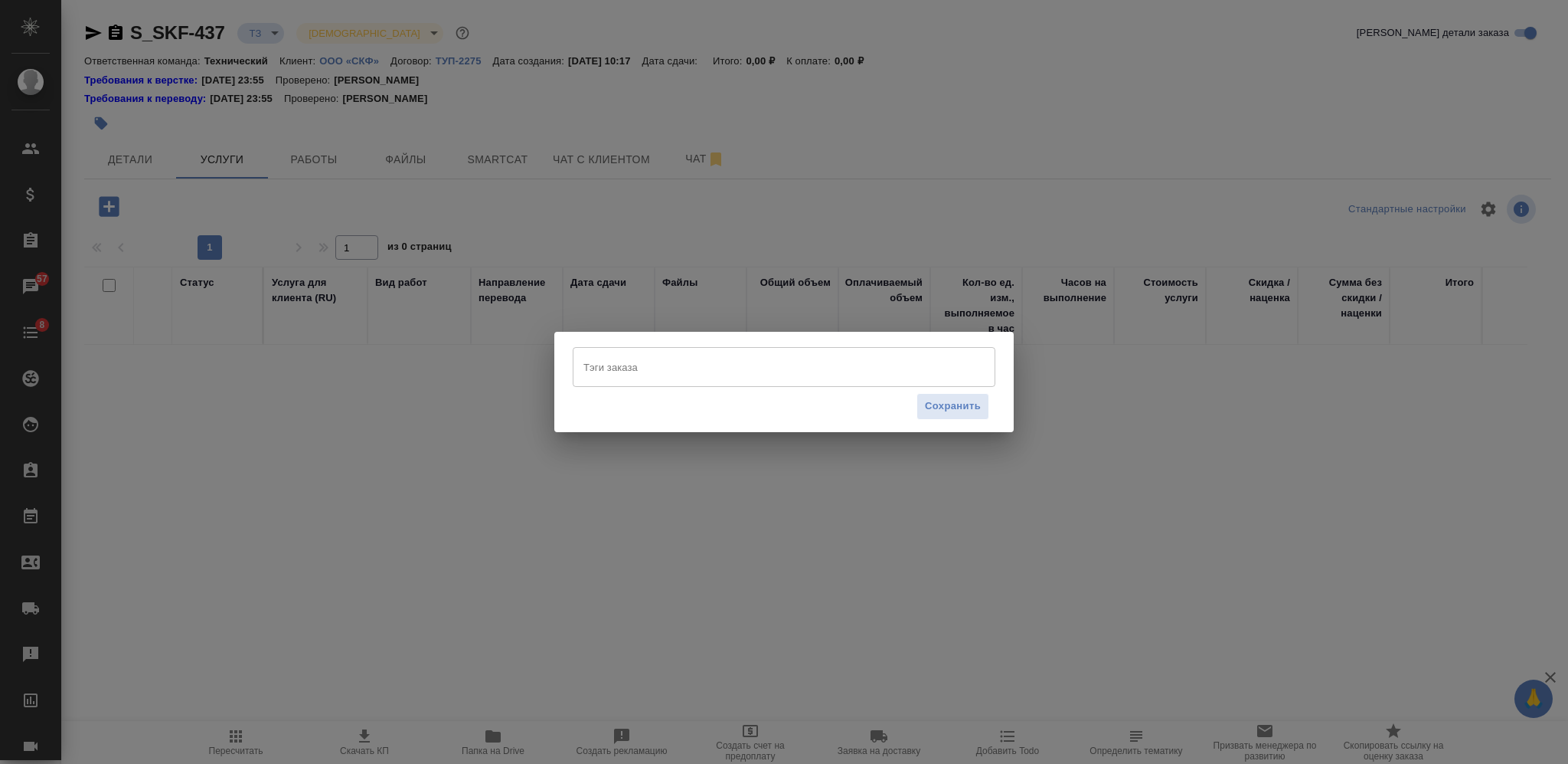
click at [711, 366] on input "Тэги заказа" at bounding box center [769, 366] width 380 height 26
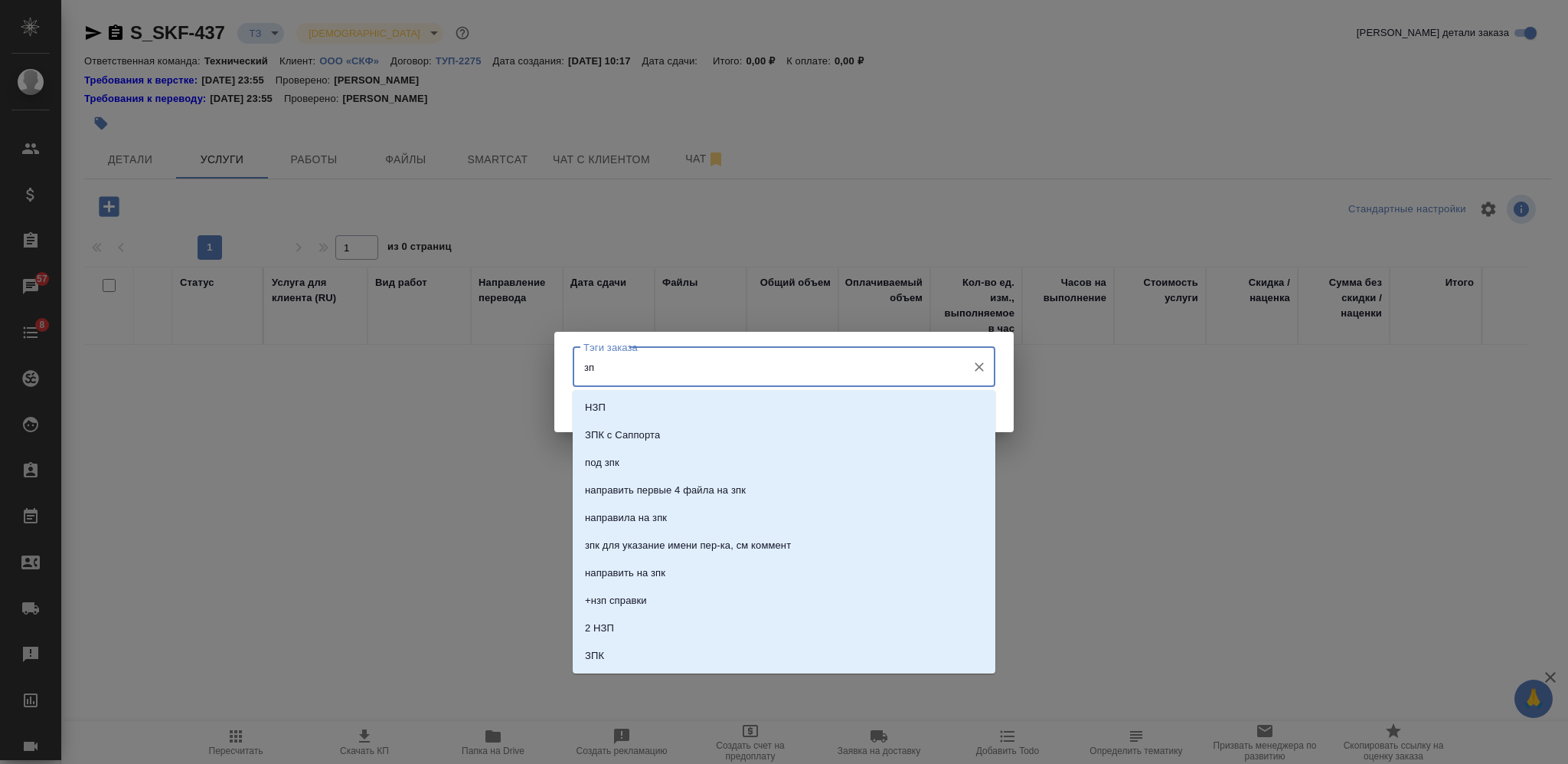
type input "зпк"
click at [673, 568] on li "ЗПК" at bounding box center [784, 572] width 423 height 28
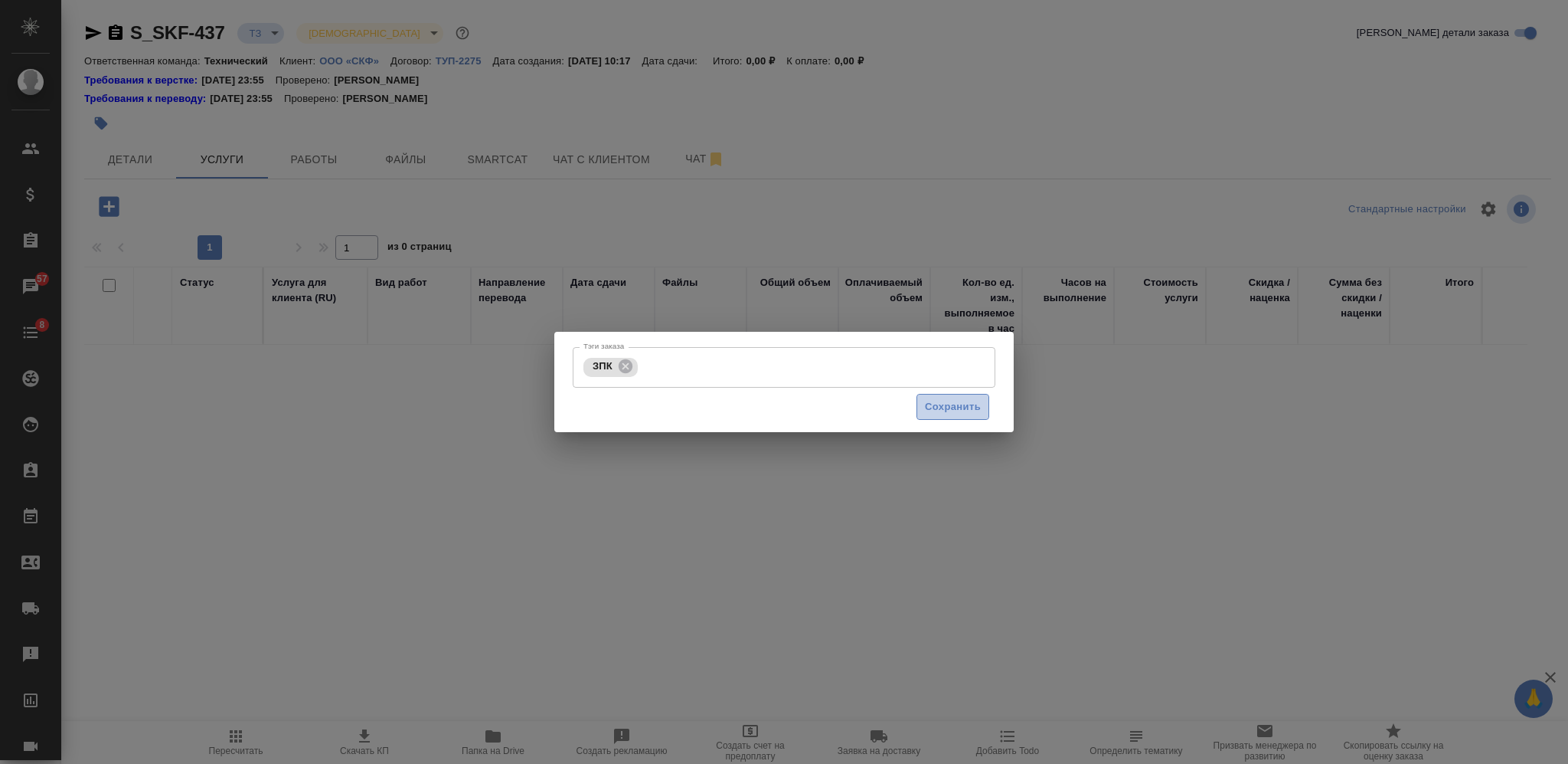
click at [946, 410] on span "Сохранить" at bounding box center [953, 407] width 56 height 18
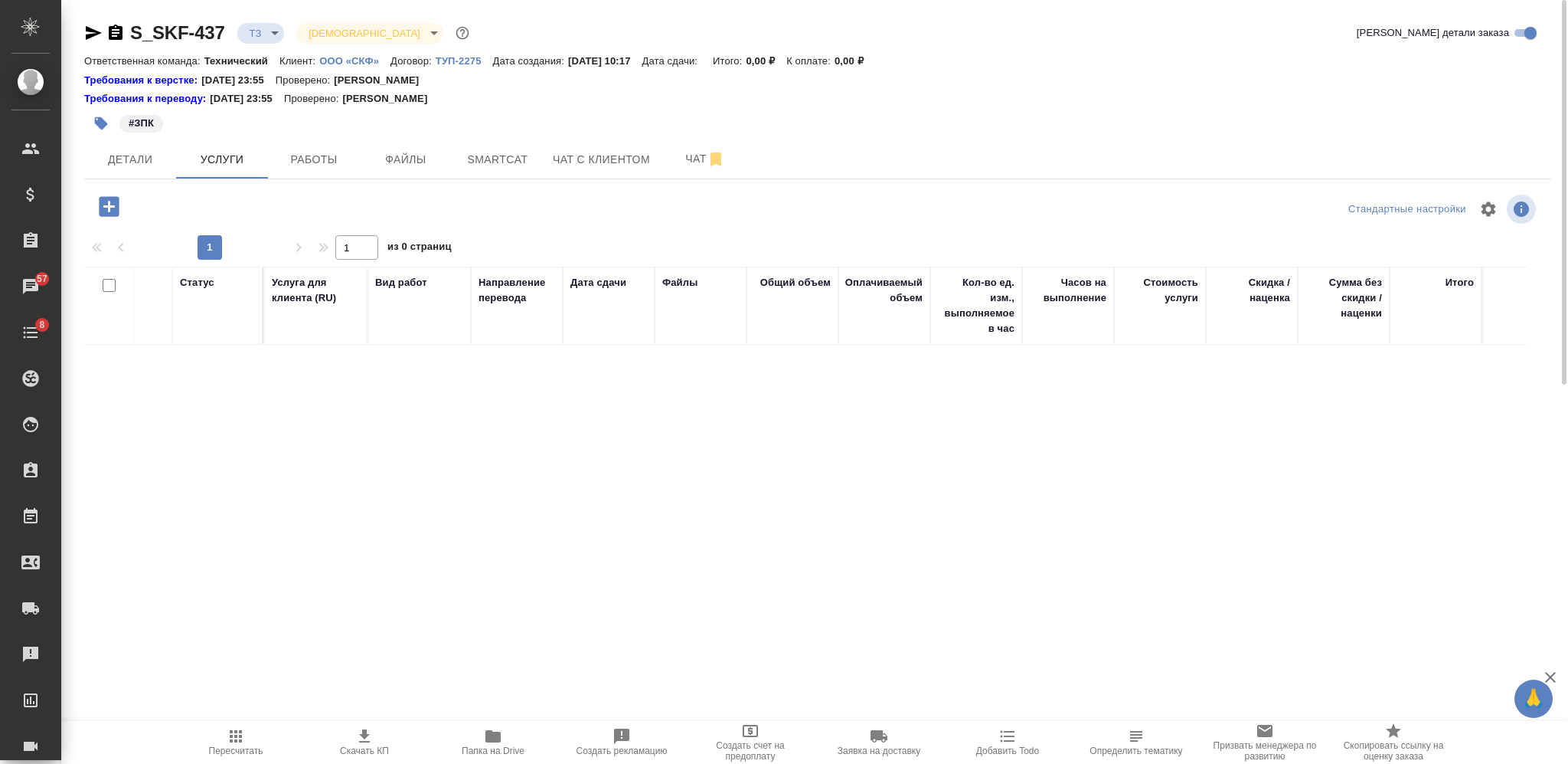
click at [119, 206] on icon "button" at bounding box center [109, 207] width 27 height 27
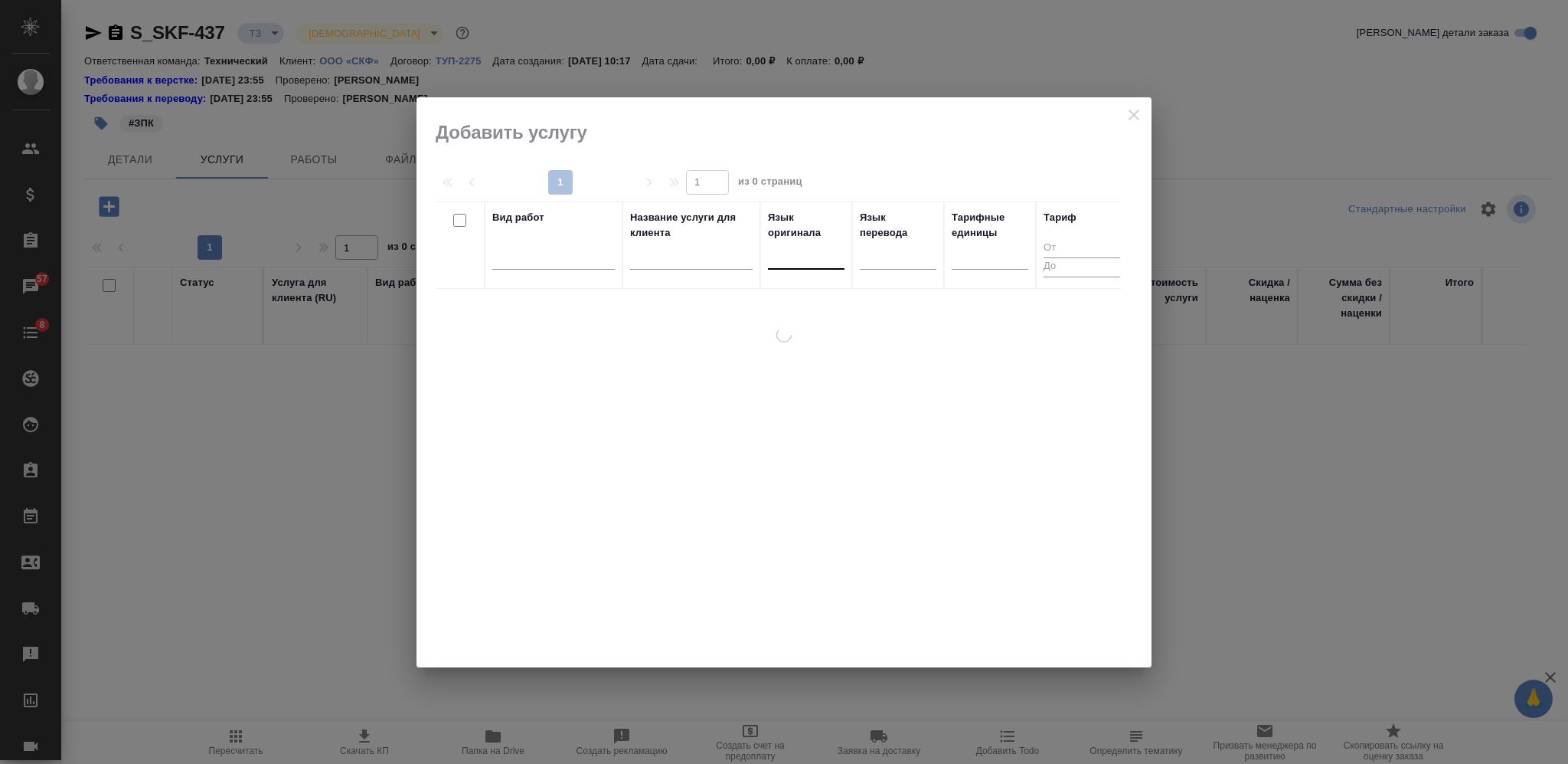
click at [809, 250] on div at bounding box center [806, 254] width 77 height 22
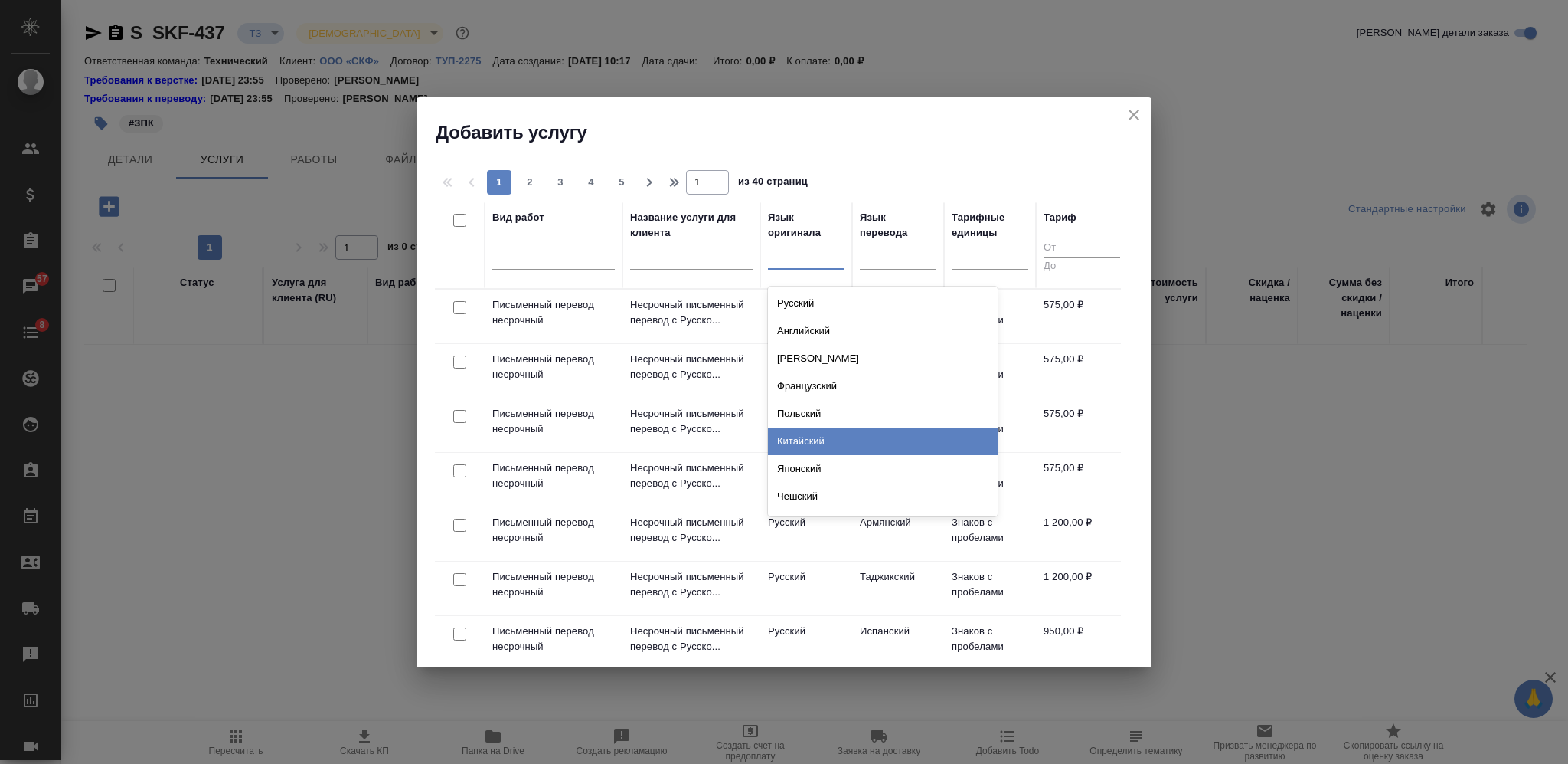
click at [823, 437] on div "Китайский" at bounding box center [883, 441] width 230 height 28
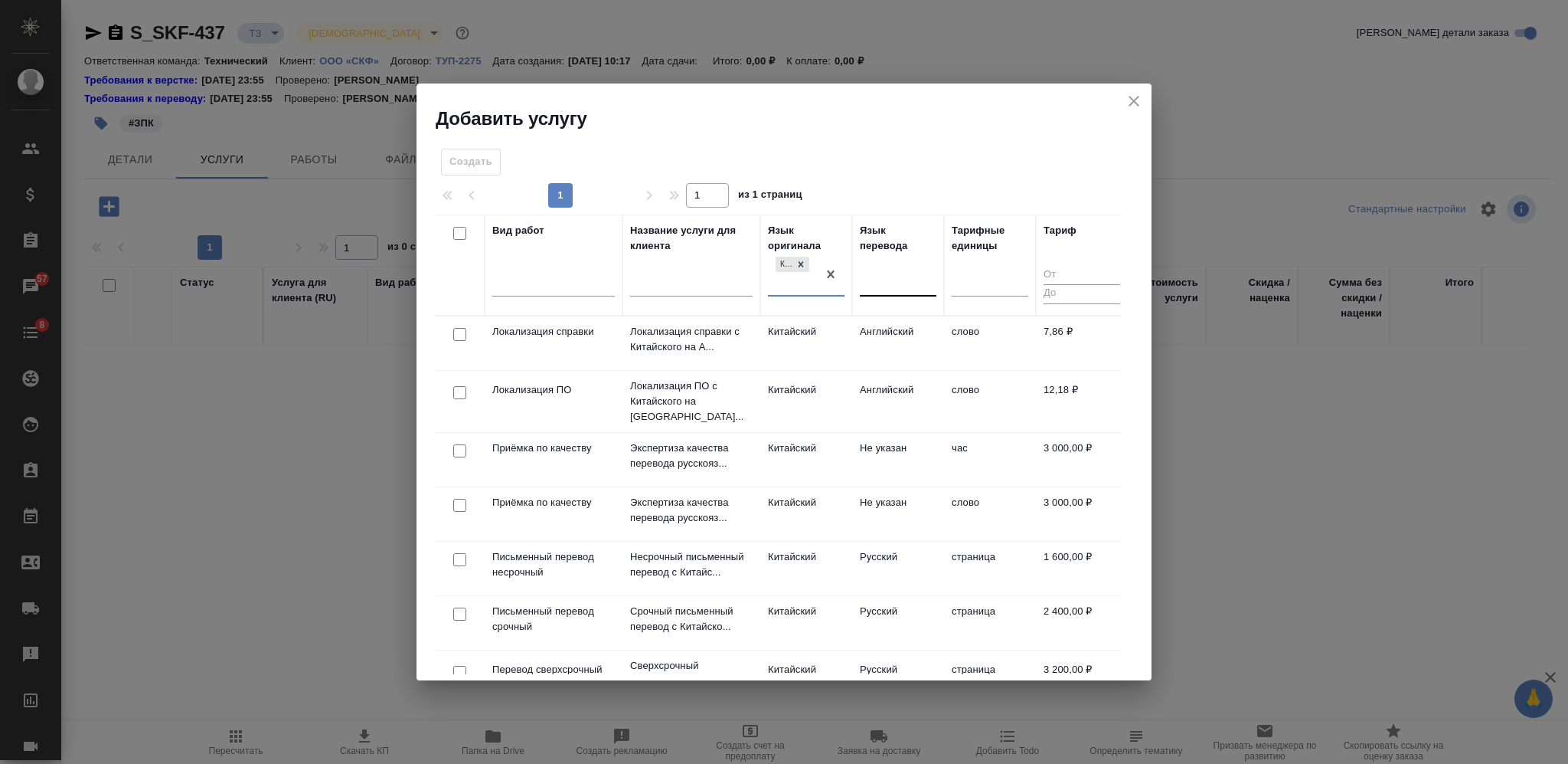
click at [887, 273] on div at bounding box center [899, 281] width 77 height 22
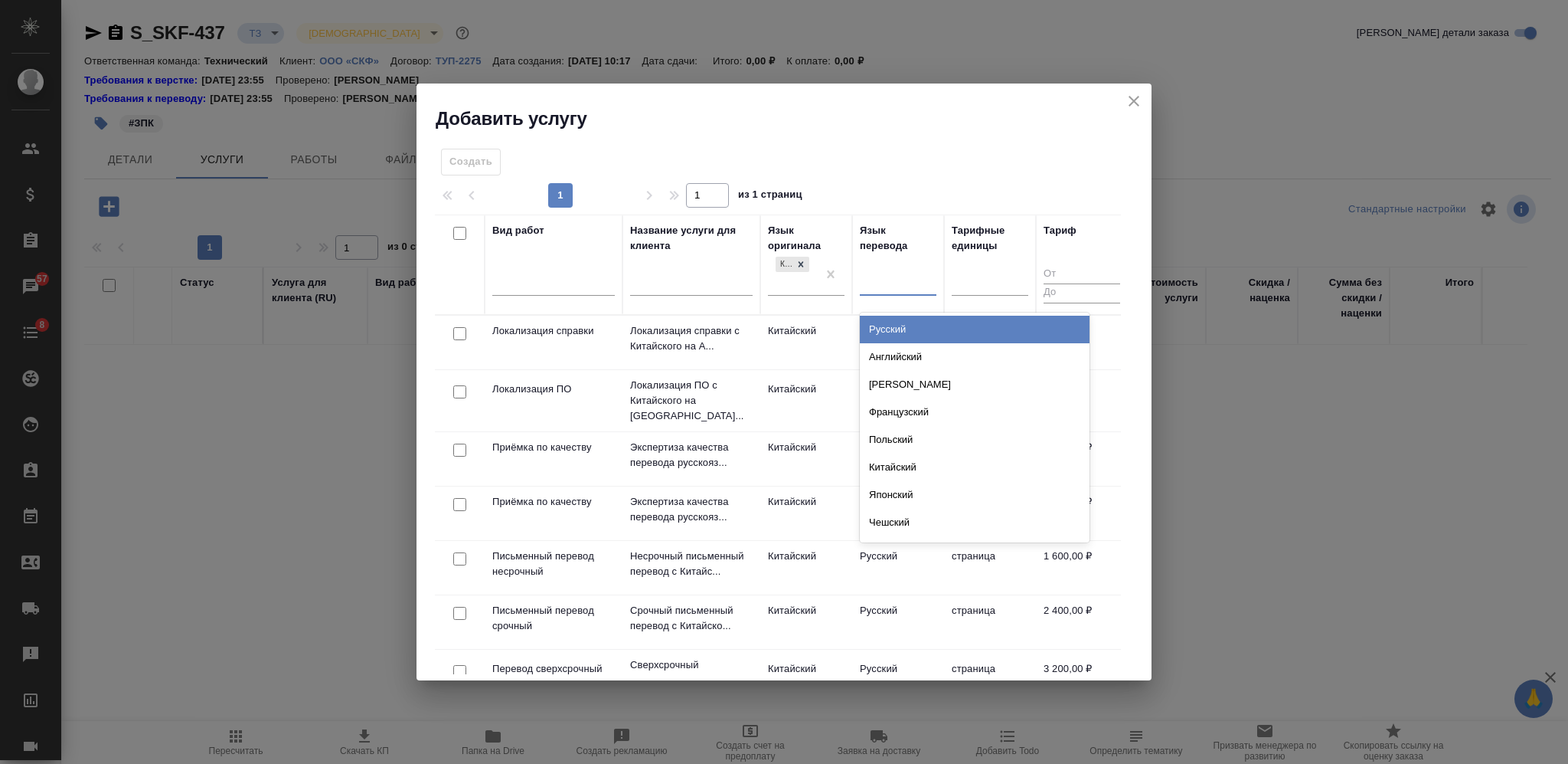
click at [900, 332] on div "Русский" at bounding box center [975, 329] width 230 height 28
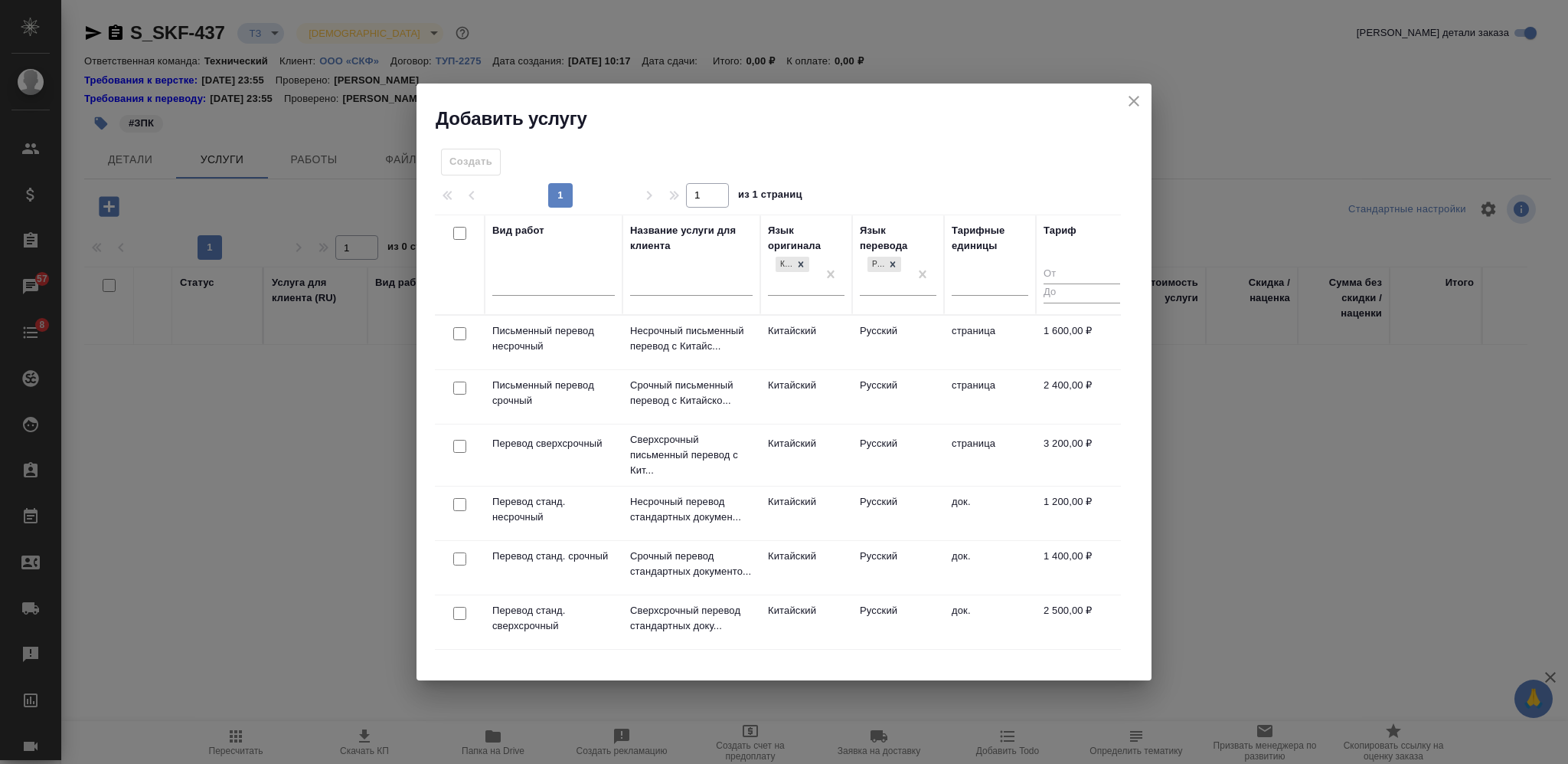
click at [461, 331] on input "checkbox" at bounding box center [460, 334] width 13 height 13
checkbox input "true"
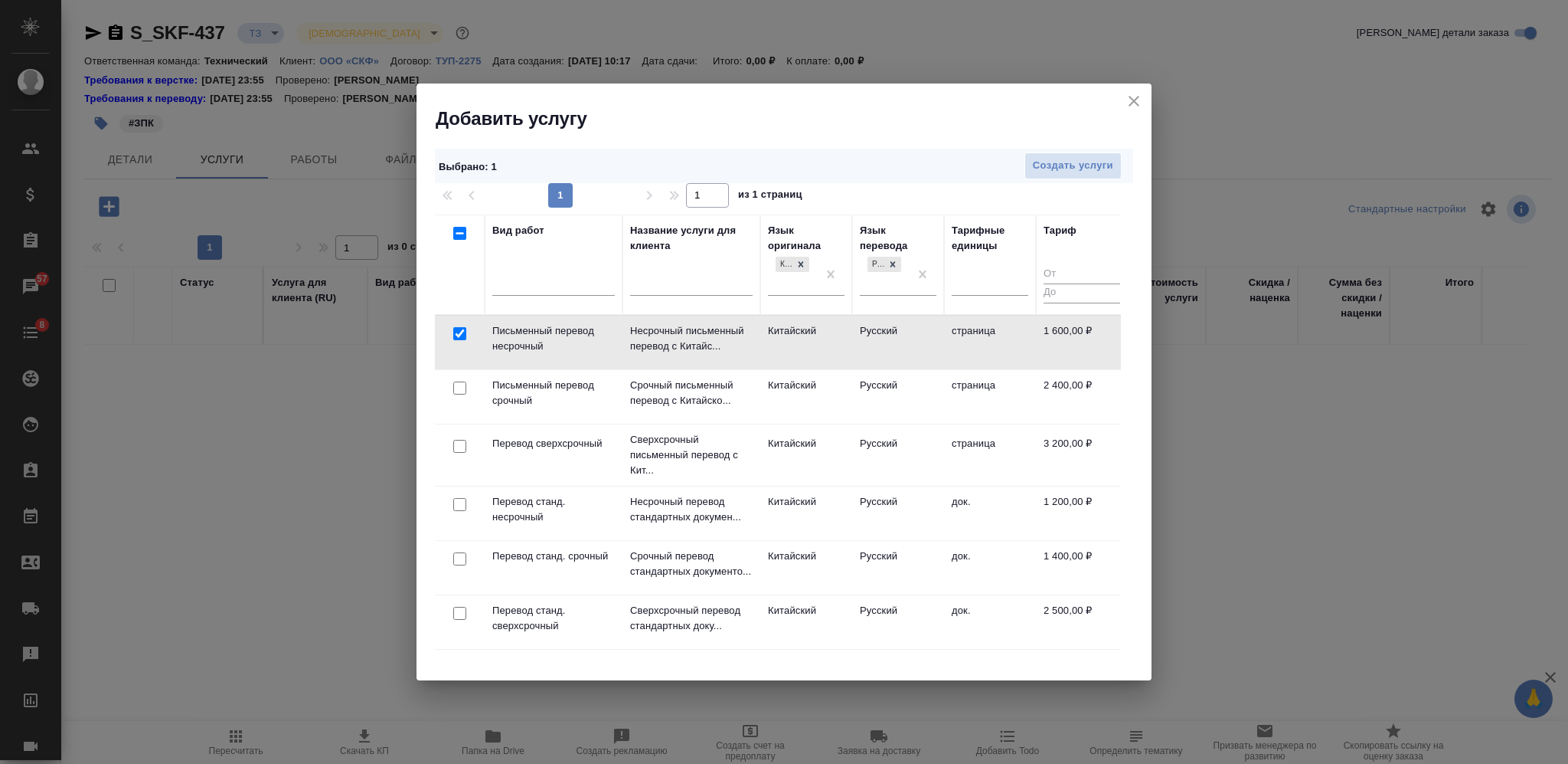
click at [458, 386] on input "checkbox" at bounding box center [460, 388] width 13 height 13
checkbox input "true"
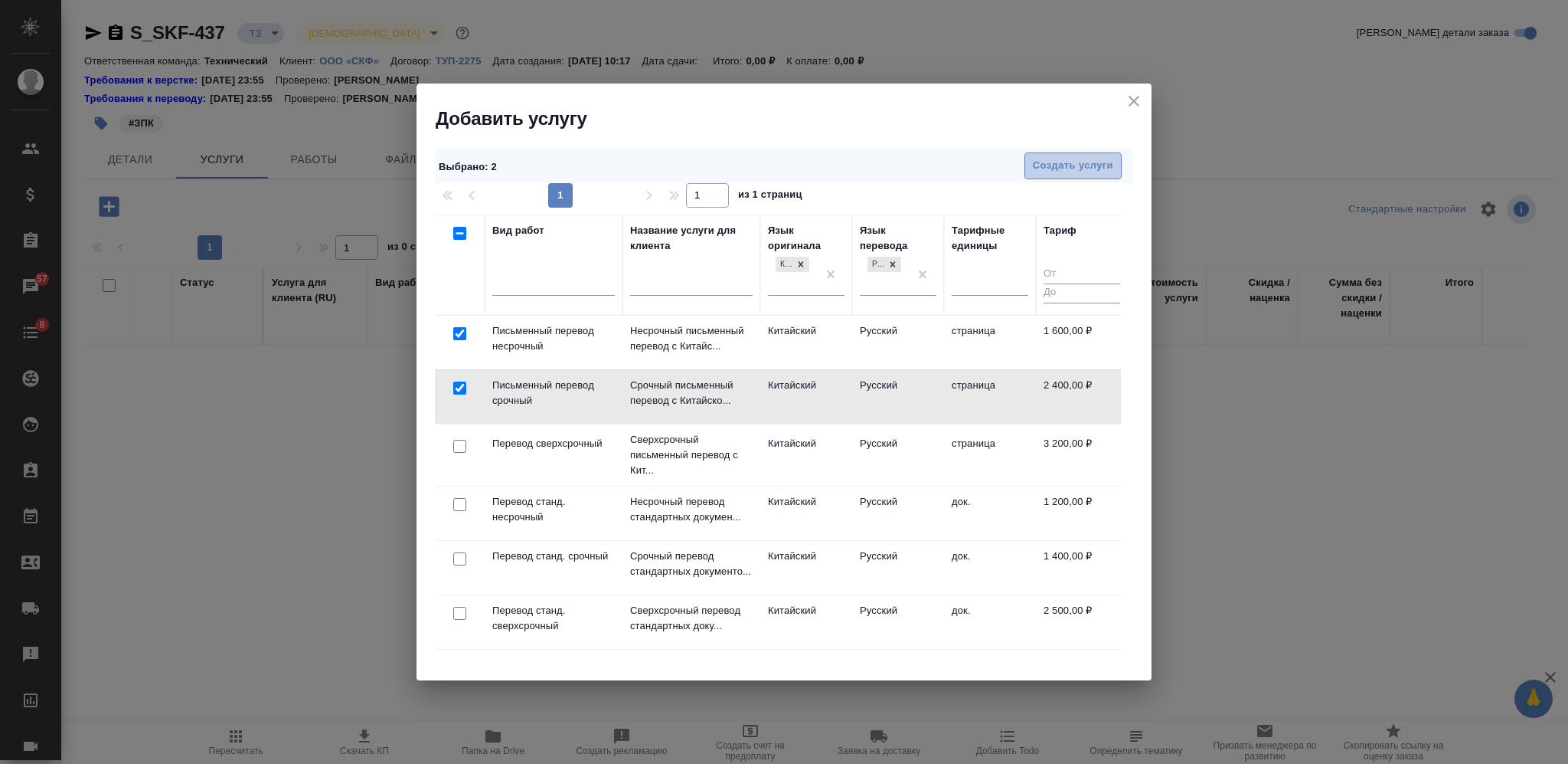
click at [1059, 160] on span "Создать услуги" at bounding box center [1072, 166] width 81 height 18
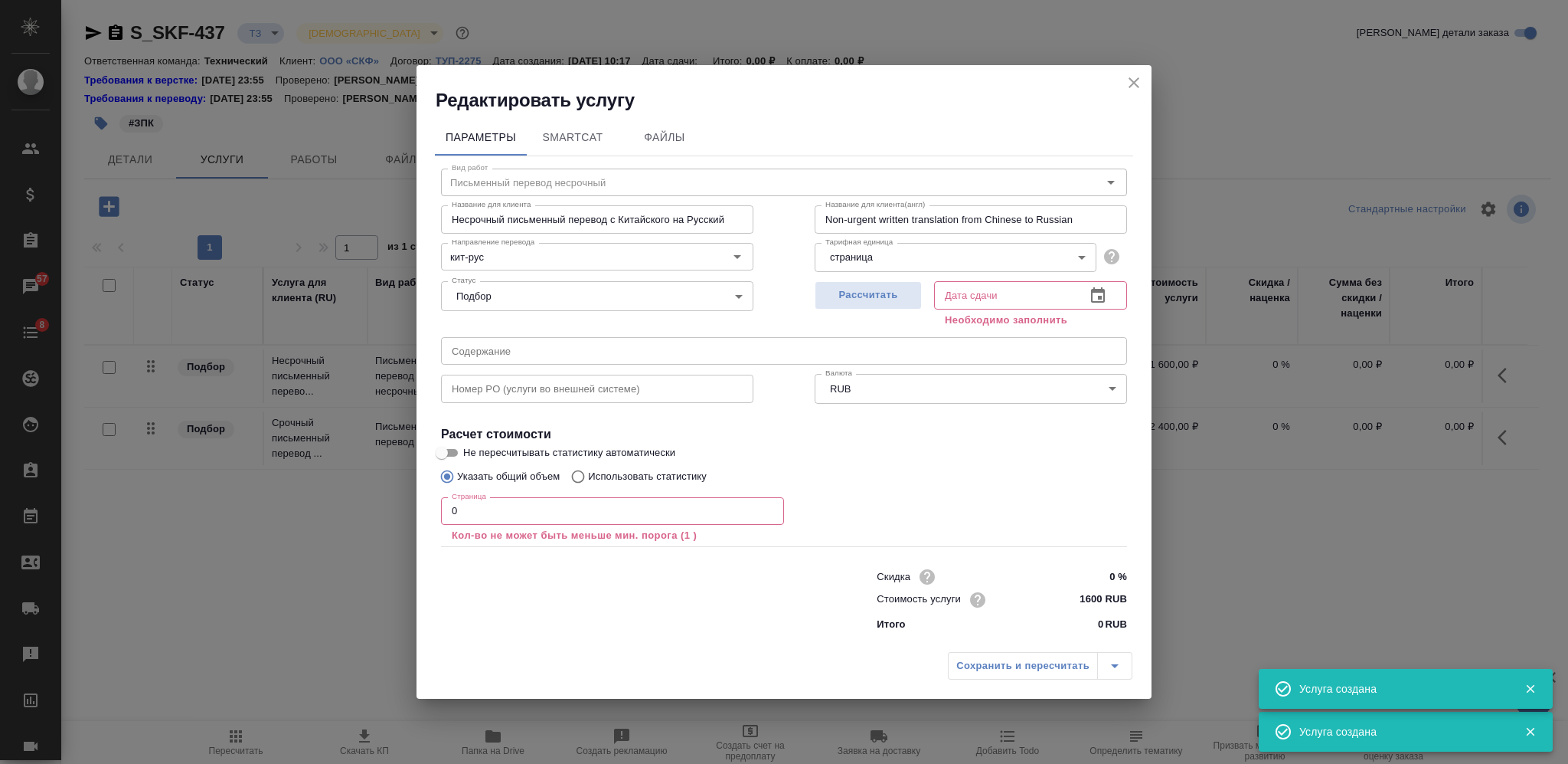
click at [1135, 85] on icon "close" at bounding box center [1134, 82] width 18 height 18
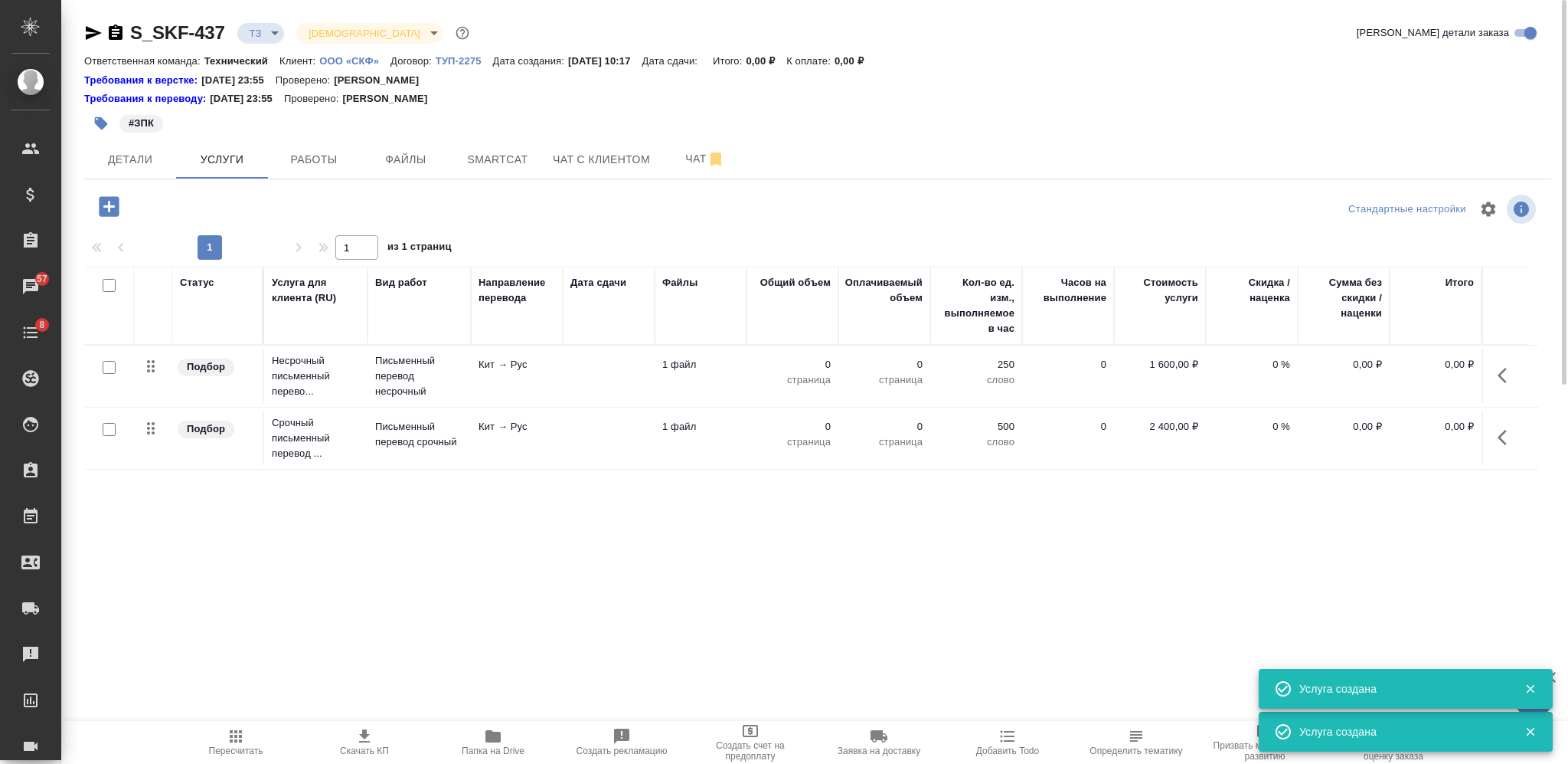
click at [114, 199] on icon "button" at bounding box center [109, 206] width 20 height 20
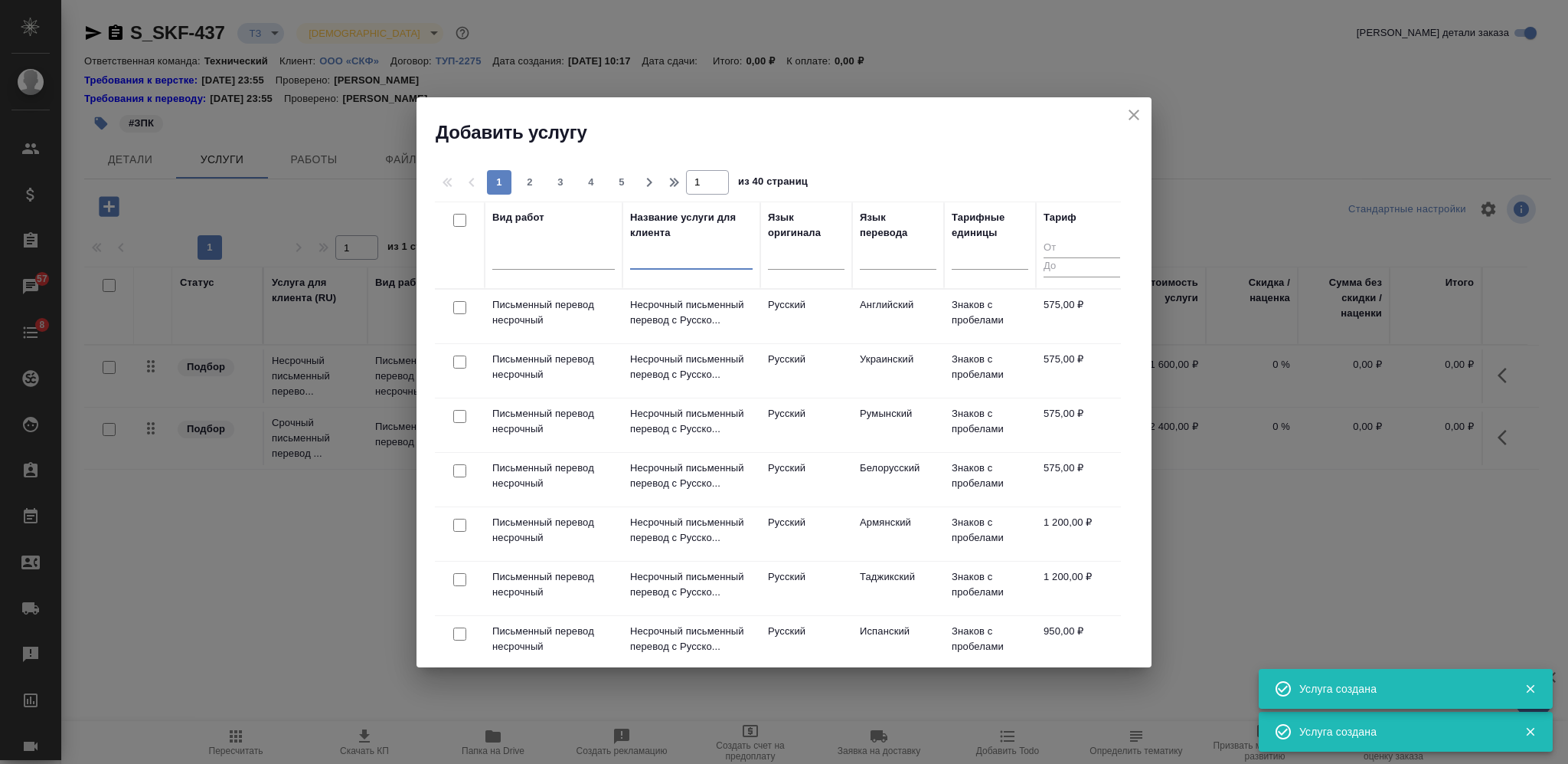
click at [669, 263] on input "text" at bounding box center [692, 259] width 123 height 19
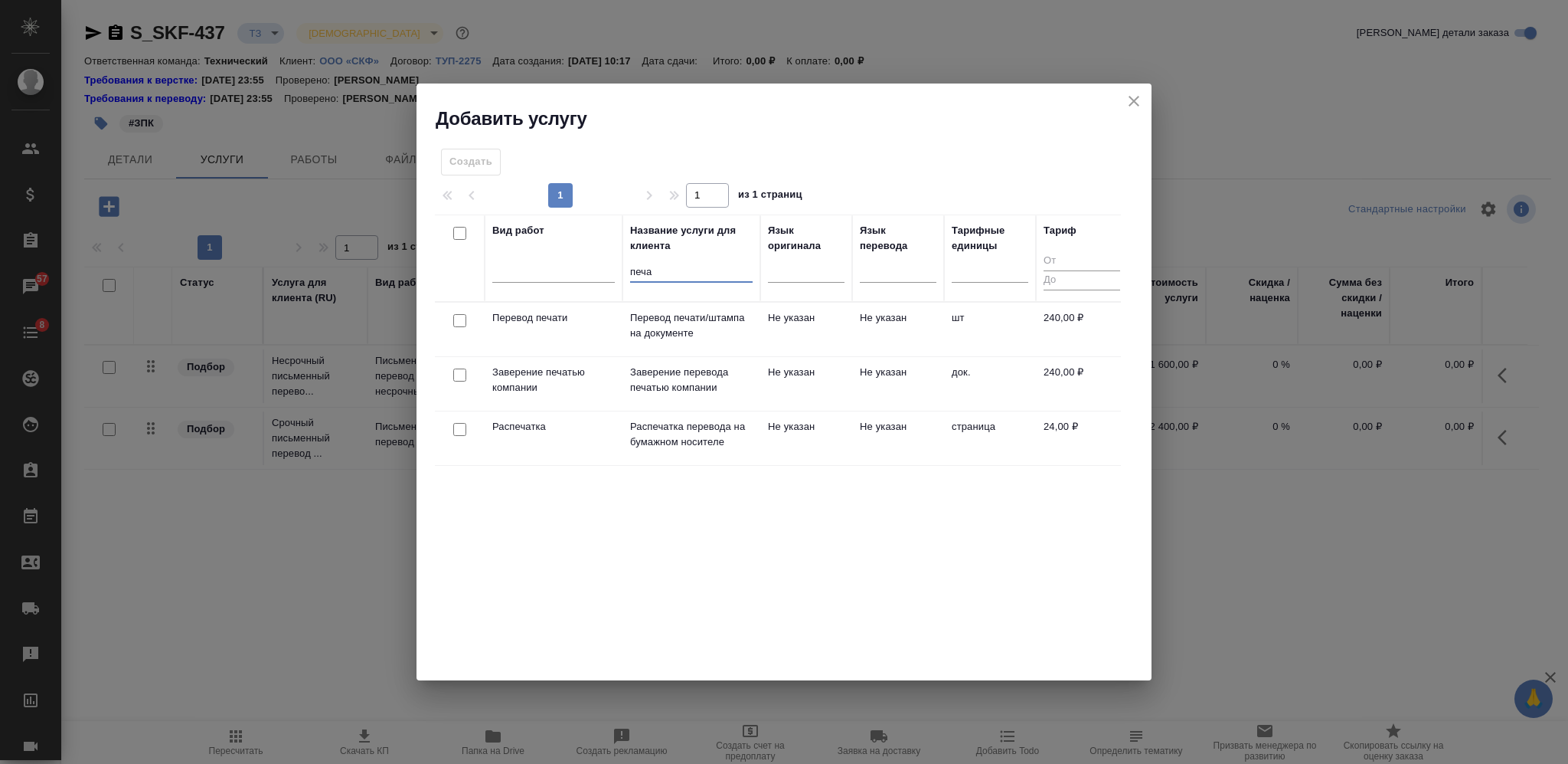
type input "печа"
click at [456, 371] on input "checkbox" at bounding box center [460, 375] width 13 height 13
checkbox input "true"
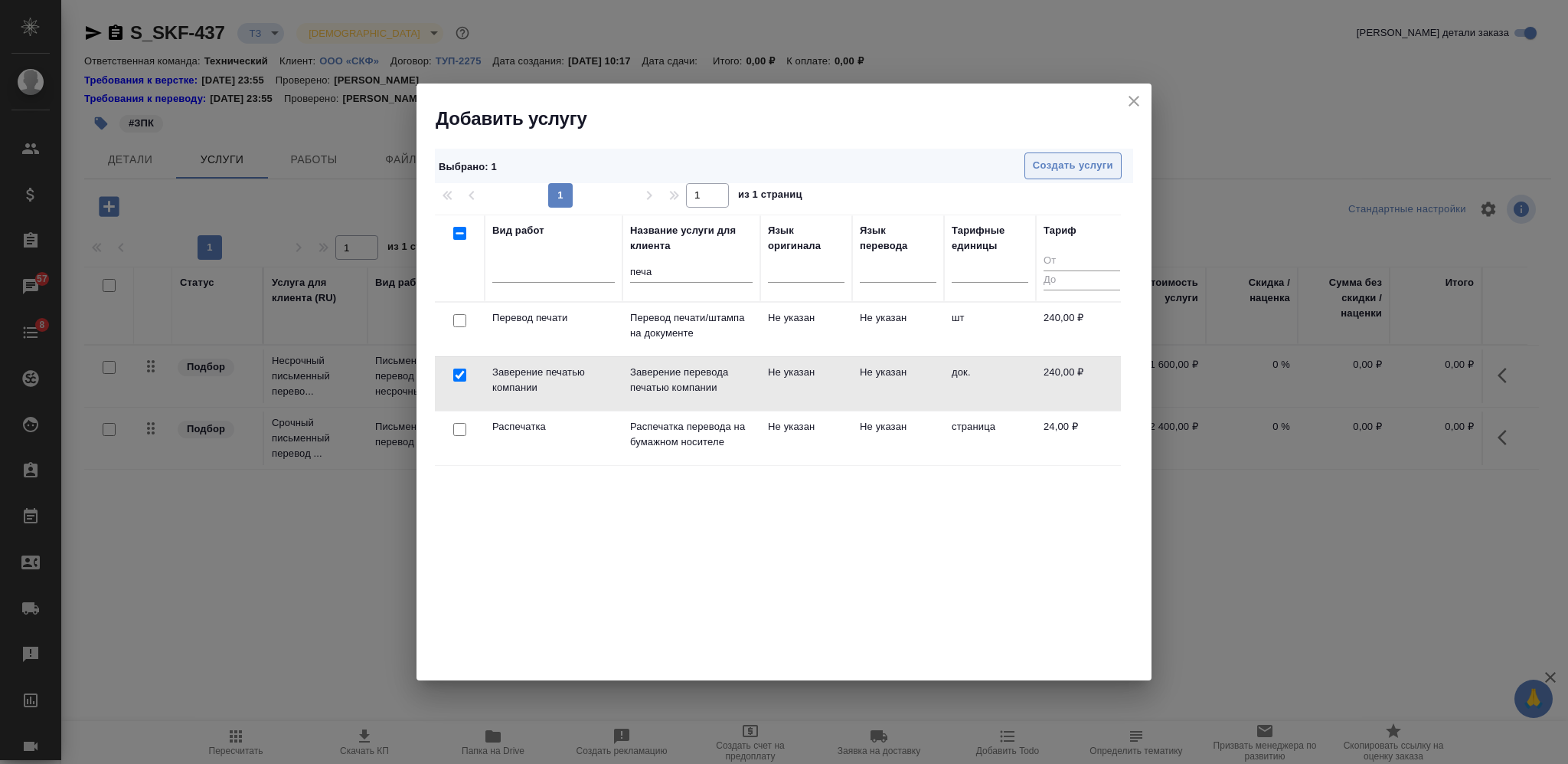
click at [1037, 164] on span "Создать услуги" at bounding box center [1072, 166] width 81 height 18
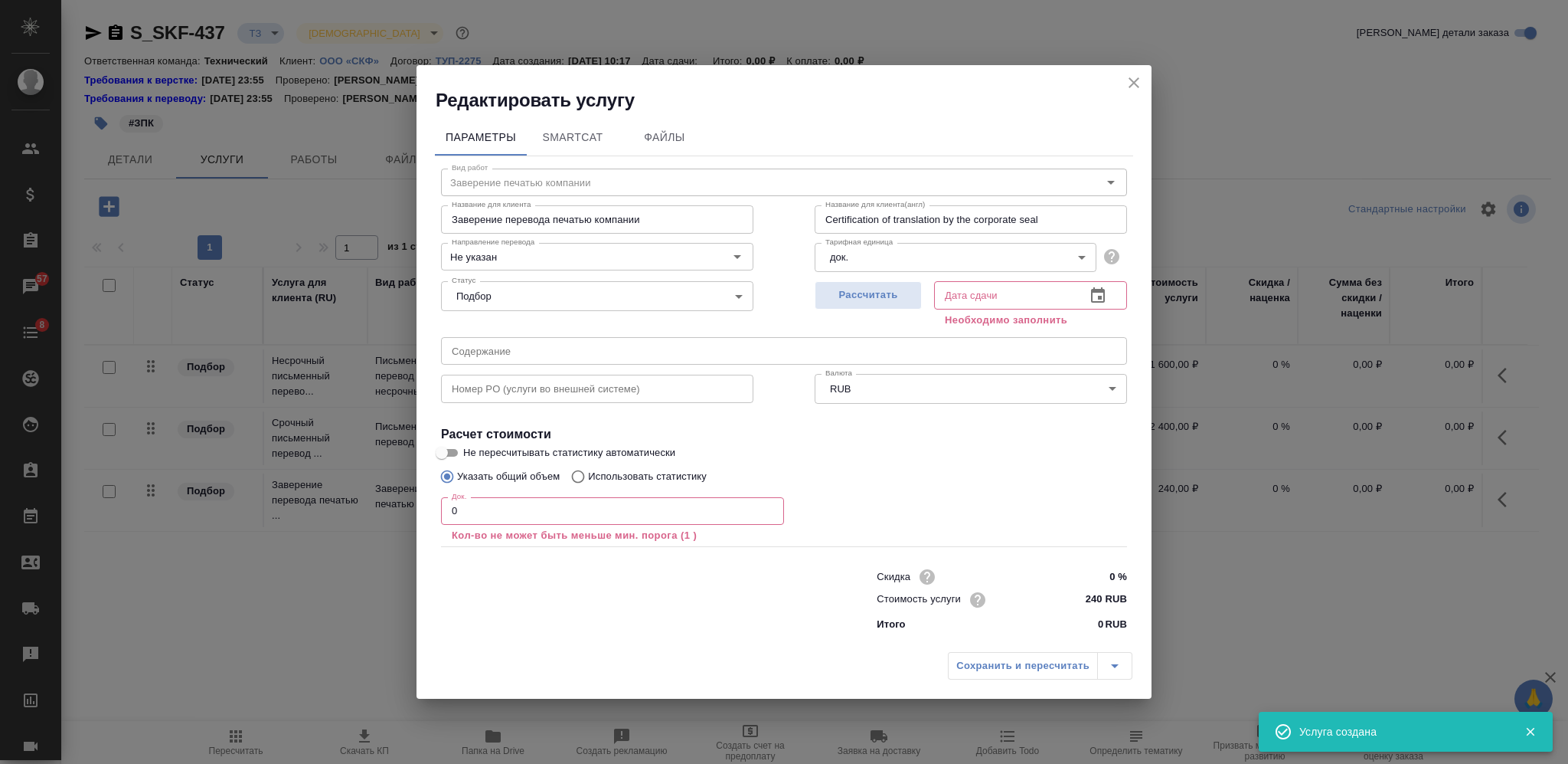
click at [411, 513] on div "Редактировать услугу Параметры SmartCat Файлы Вид работ Заверение печатью компа…" at bounding box center [784, 382] width 1568 height 764
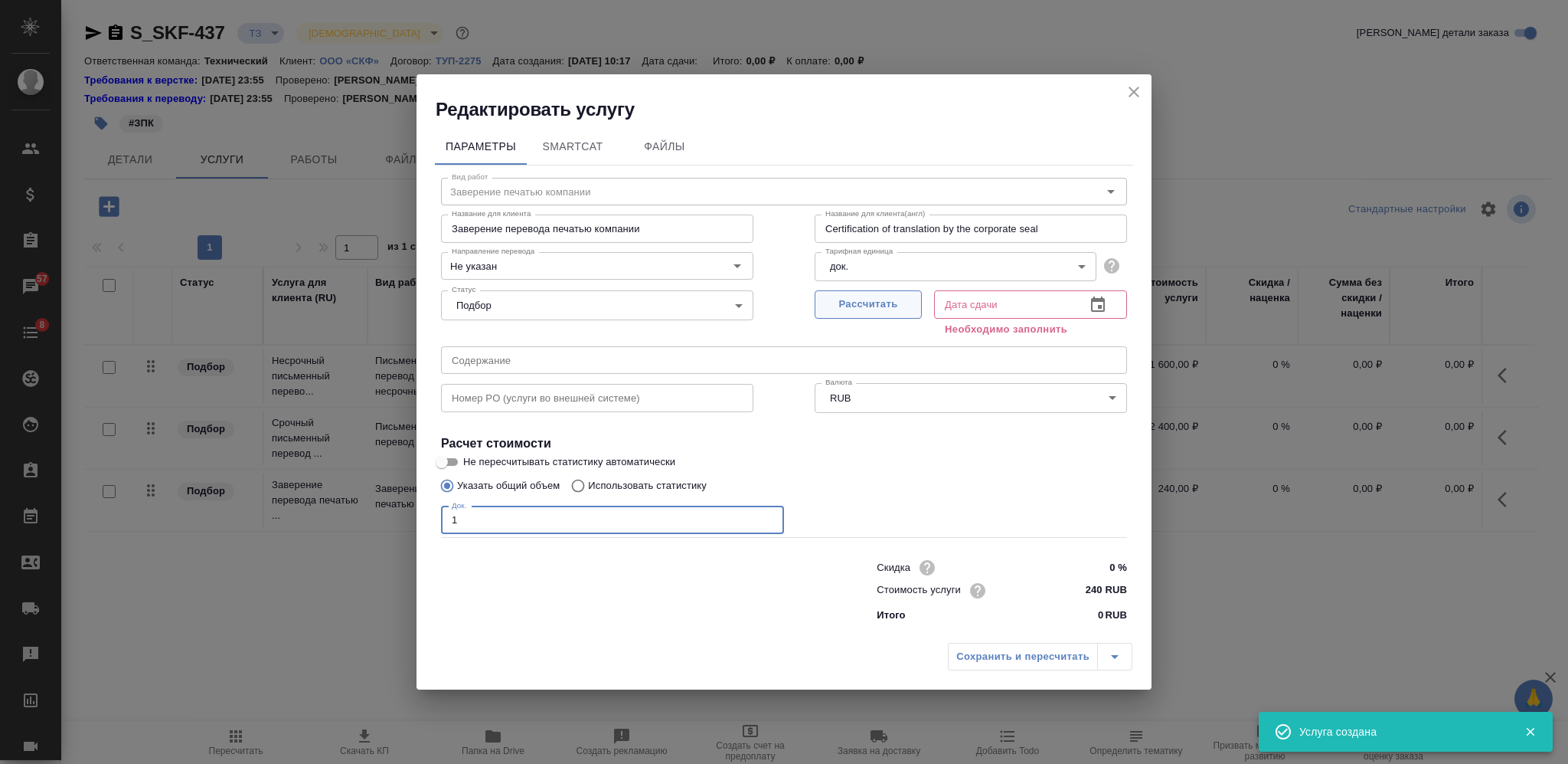
type input "1"
click at [874, 295] on span "Рассчитать" at bounding box center [868, 304] width 90 height 18
type input "30.09.2025 10:31"
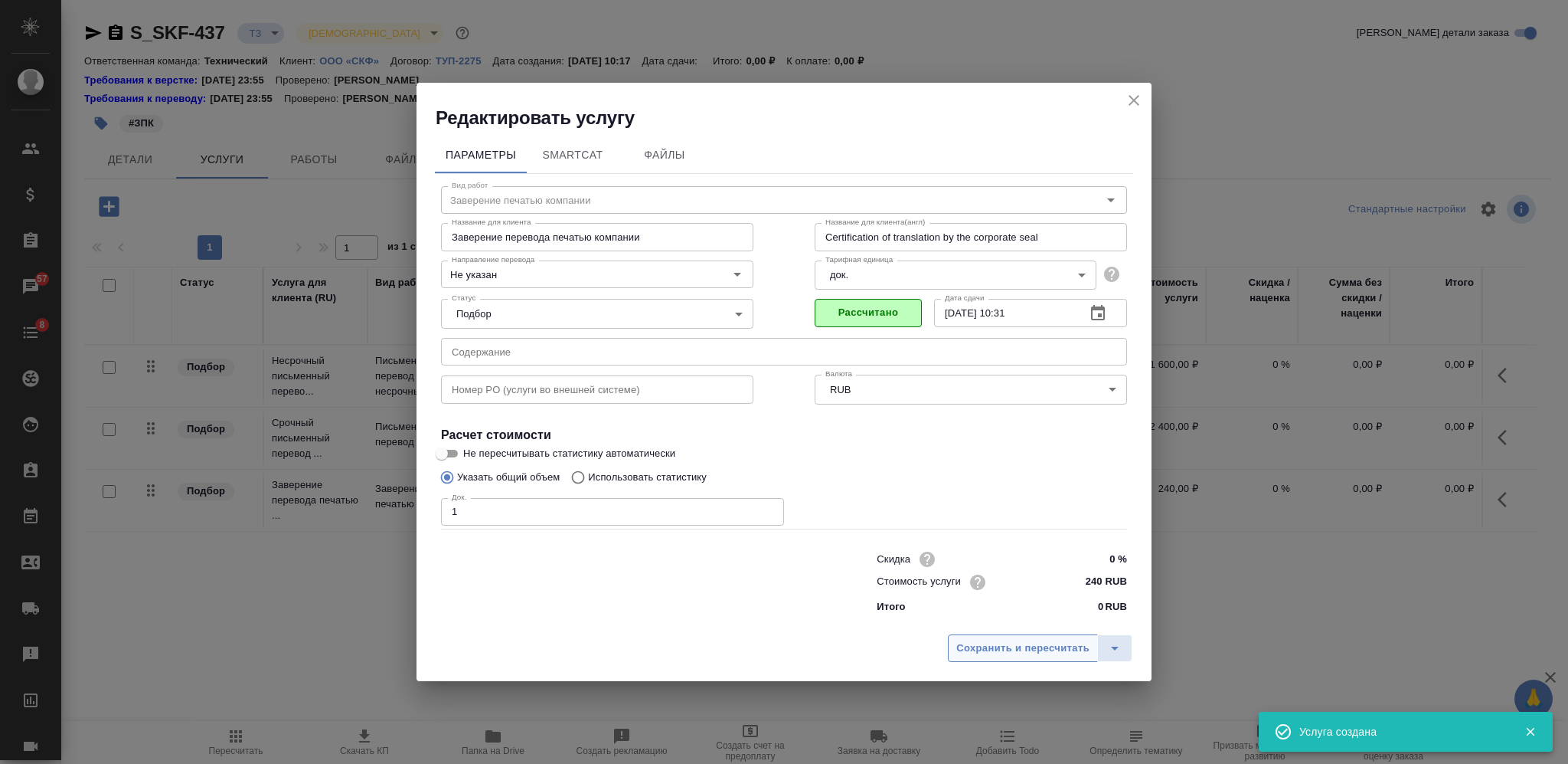
click at [978, 658] on button "Сохранить и пересчитать" at bounding box center [1023, 648] width 150 height 28
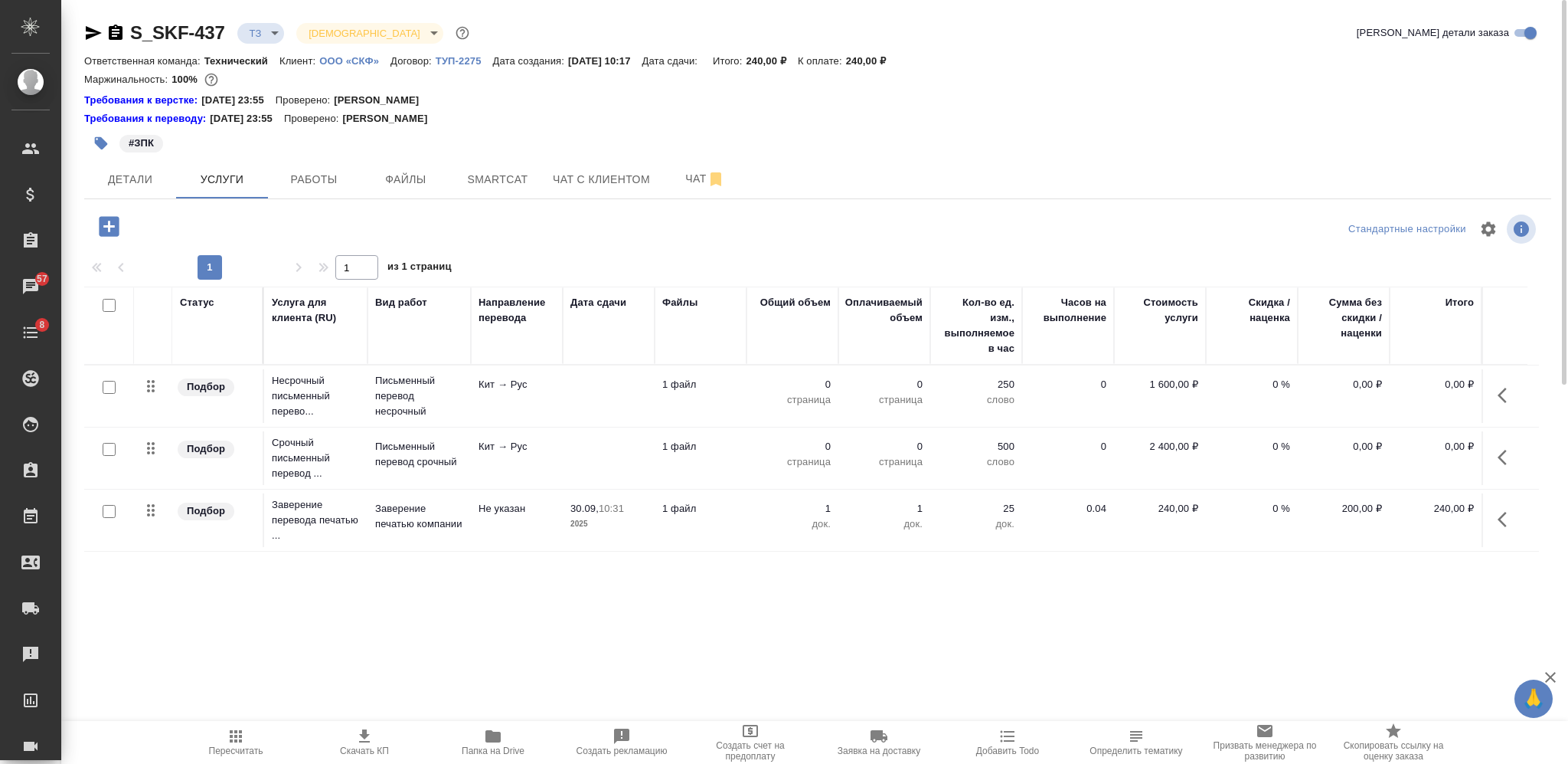
click at [568, 393] on td at bounding box center [608, 396] width 92 height 53
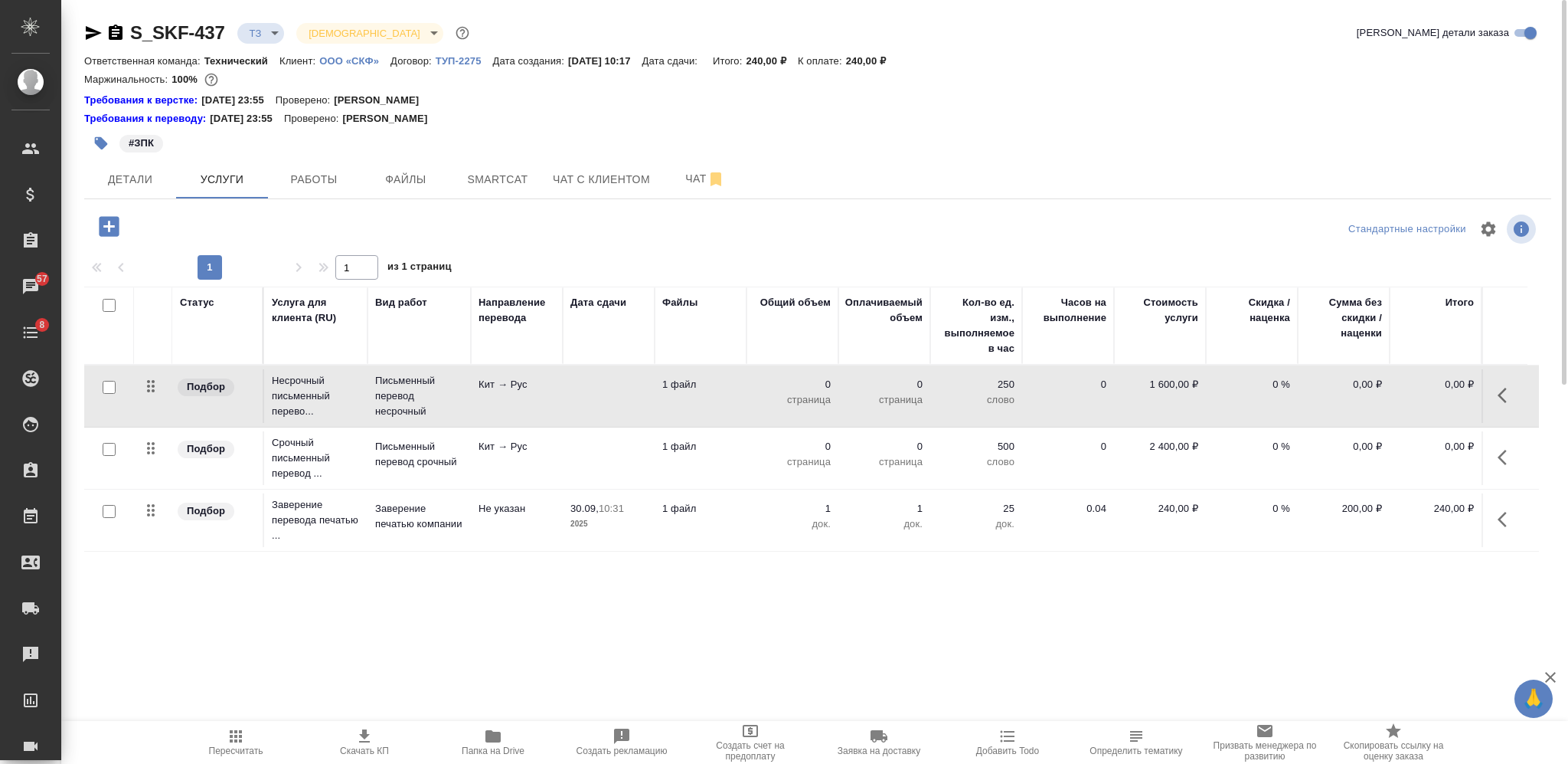
click at [568, 393] on td at bounding box center [608, 396] width 92 height 53
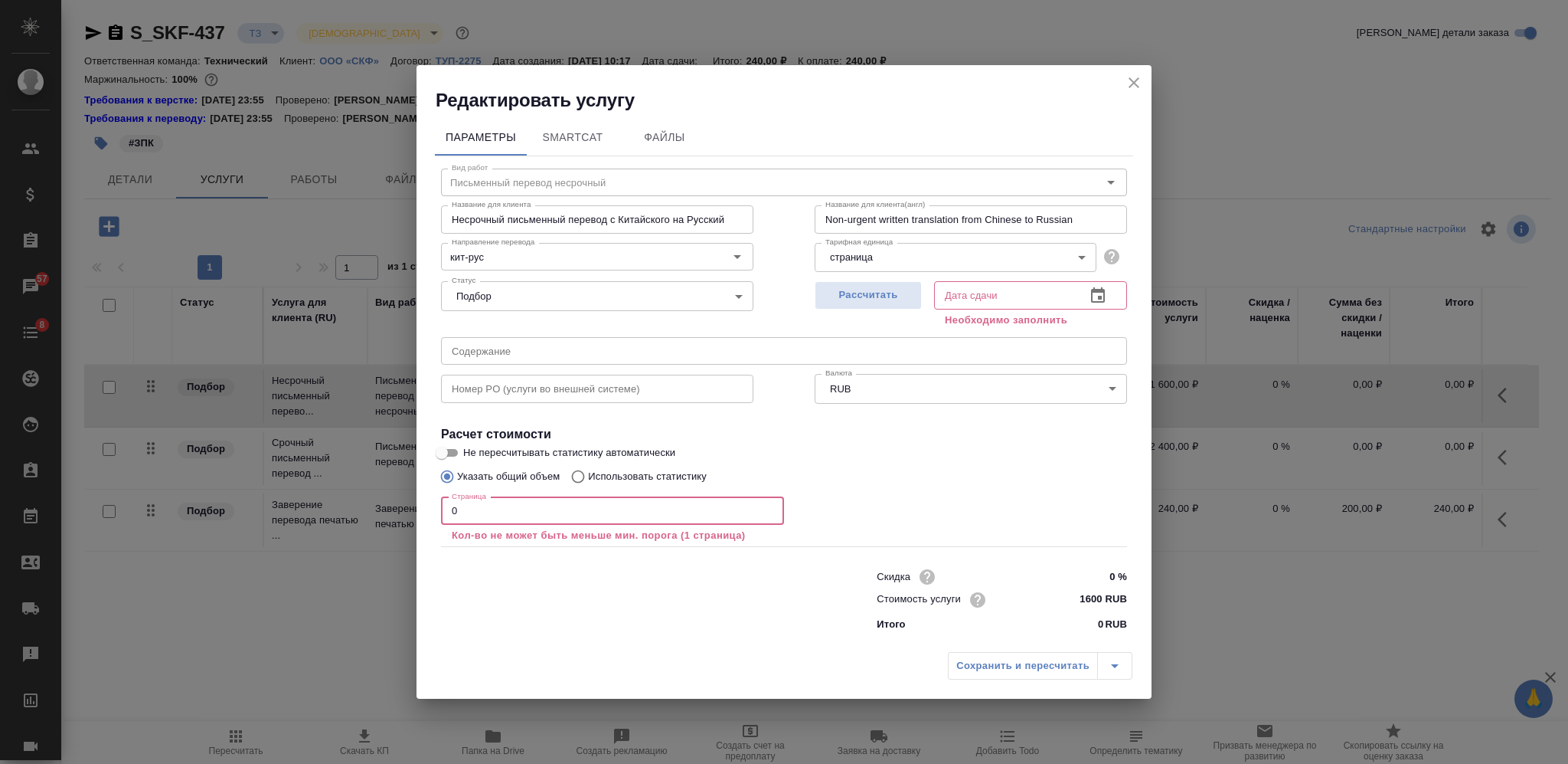
drag, startPoint x: 482, startPoint y: 521, endPoint x: 424, endPoint y: 521, distance: 58.0
click at [424, 521] on div "Параметры SmartCat Файлы Вид работ Письменный перевод несрочный Вид работ Назва…" at bounding box center [784, 378] width 735 height 532
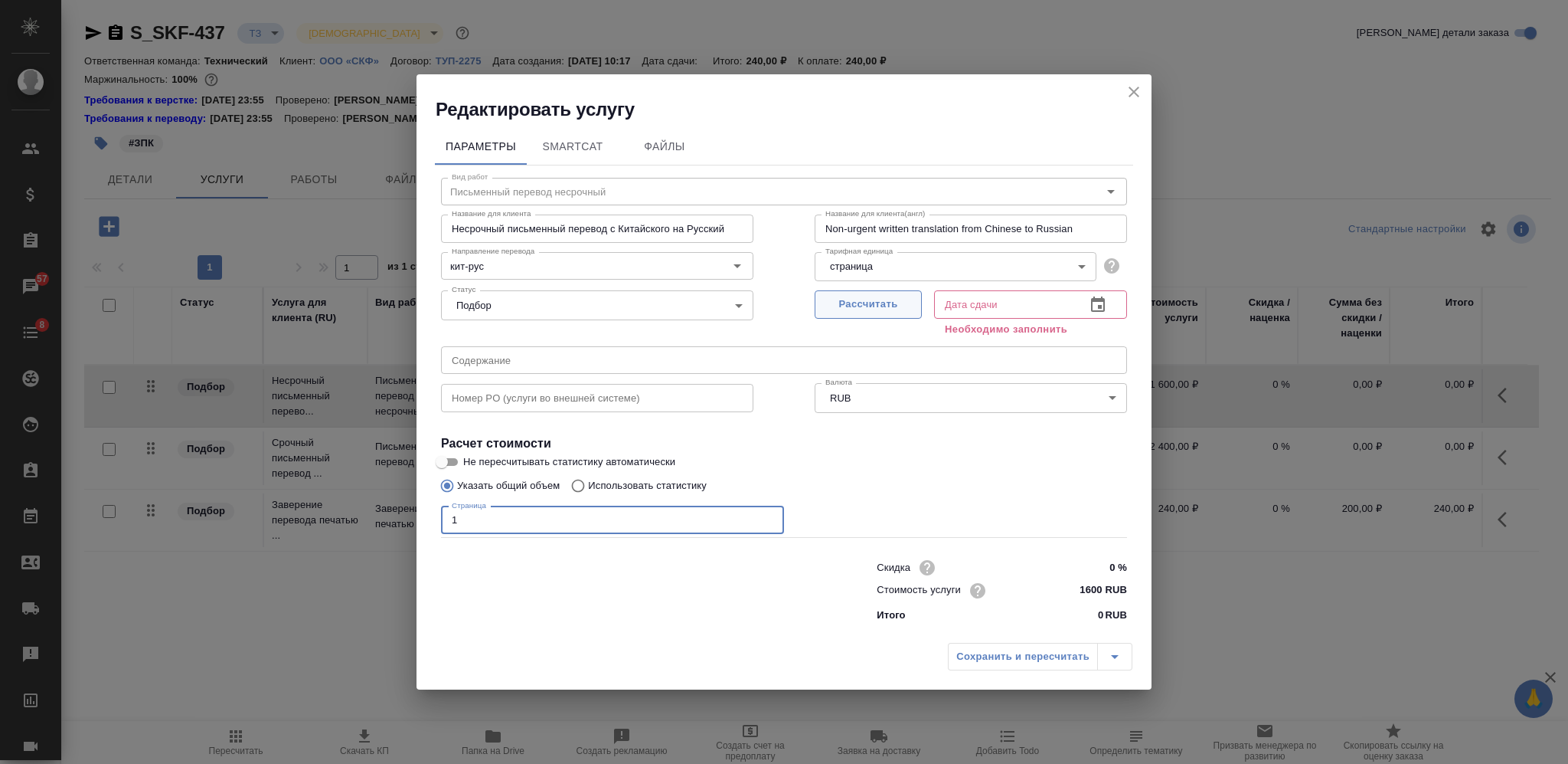
type input "1"
click at [851, 301] on span "Рассчитать" at bounding box center [868, 304] width 90 height 18
type input "30.09.2025 11:29"
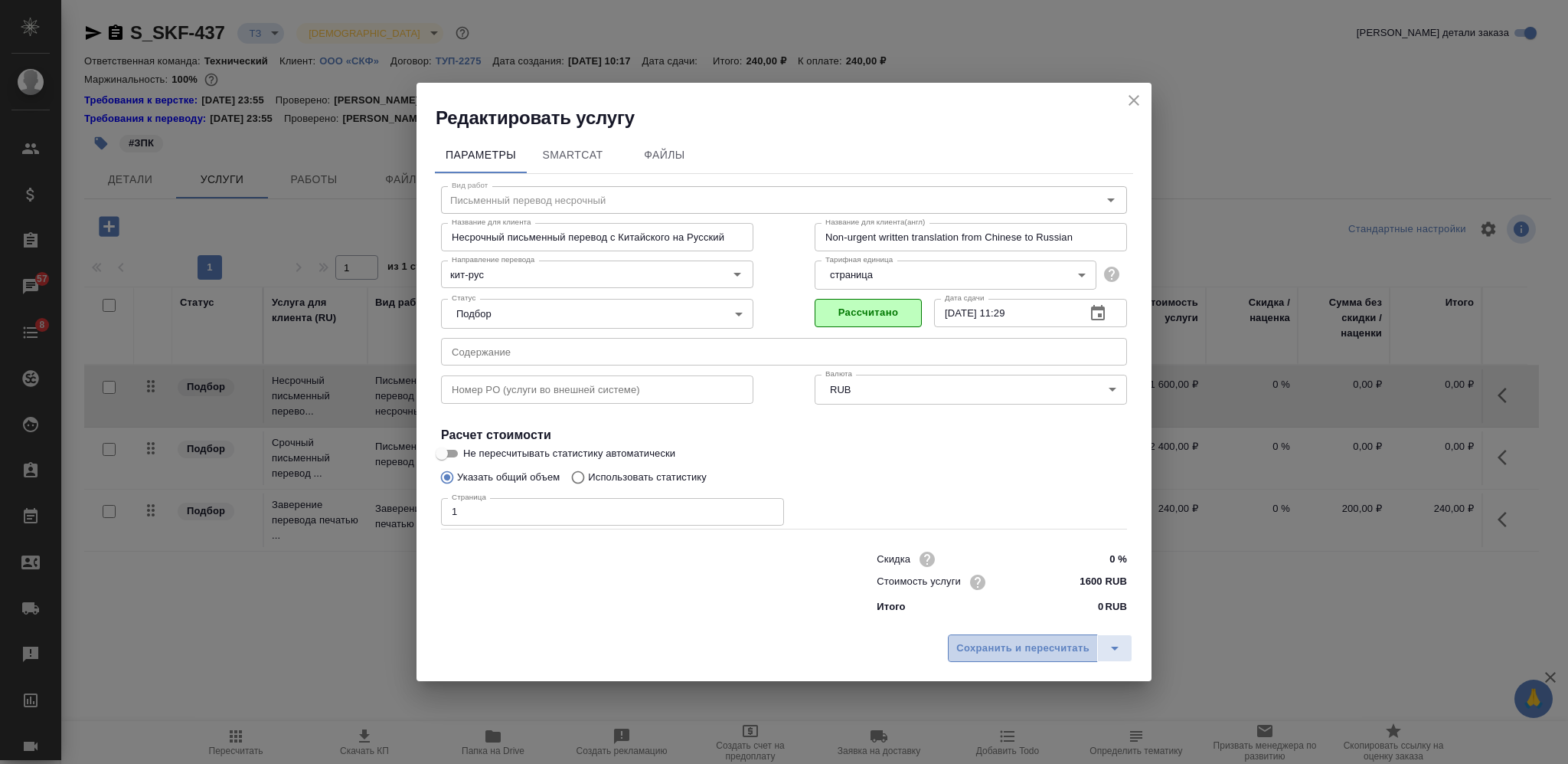
click at [995, 655] on span "Сохранить и пересчитать" at bounding box center [1022, 648] width 133 height 18
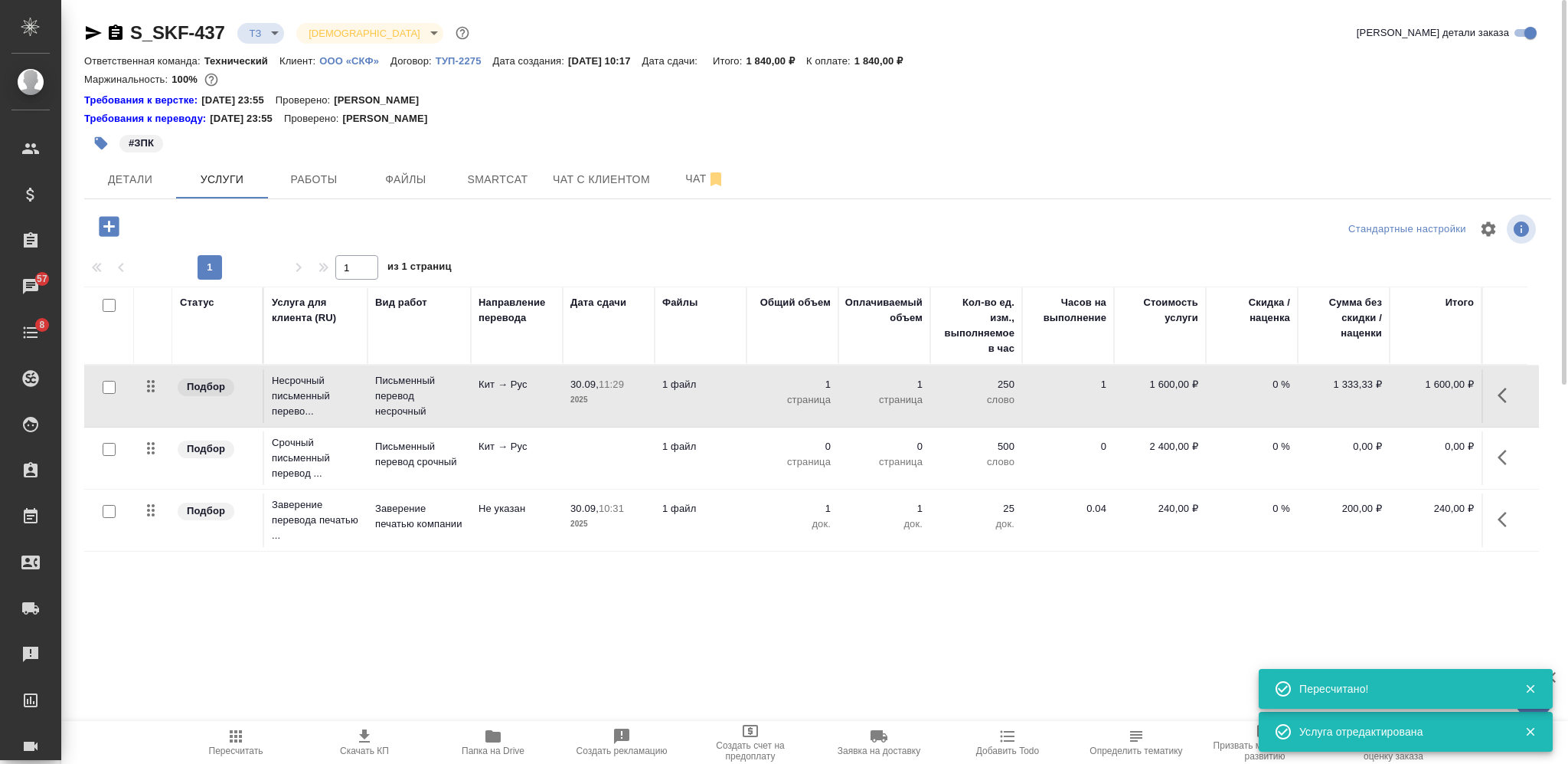
click at [1501, 390] on icon "button" at bounding box center [1507, 395] width 18 height 18
click at [1388, 390] on icon "button" at bounding box center [1388, 395] width 17 height 11
click at [593, 446] on td at bounding box center [608, 457] width 92 height 53
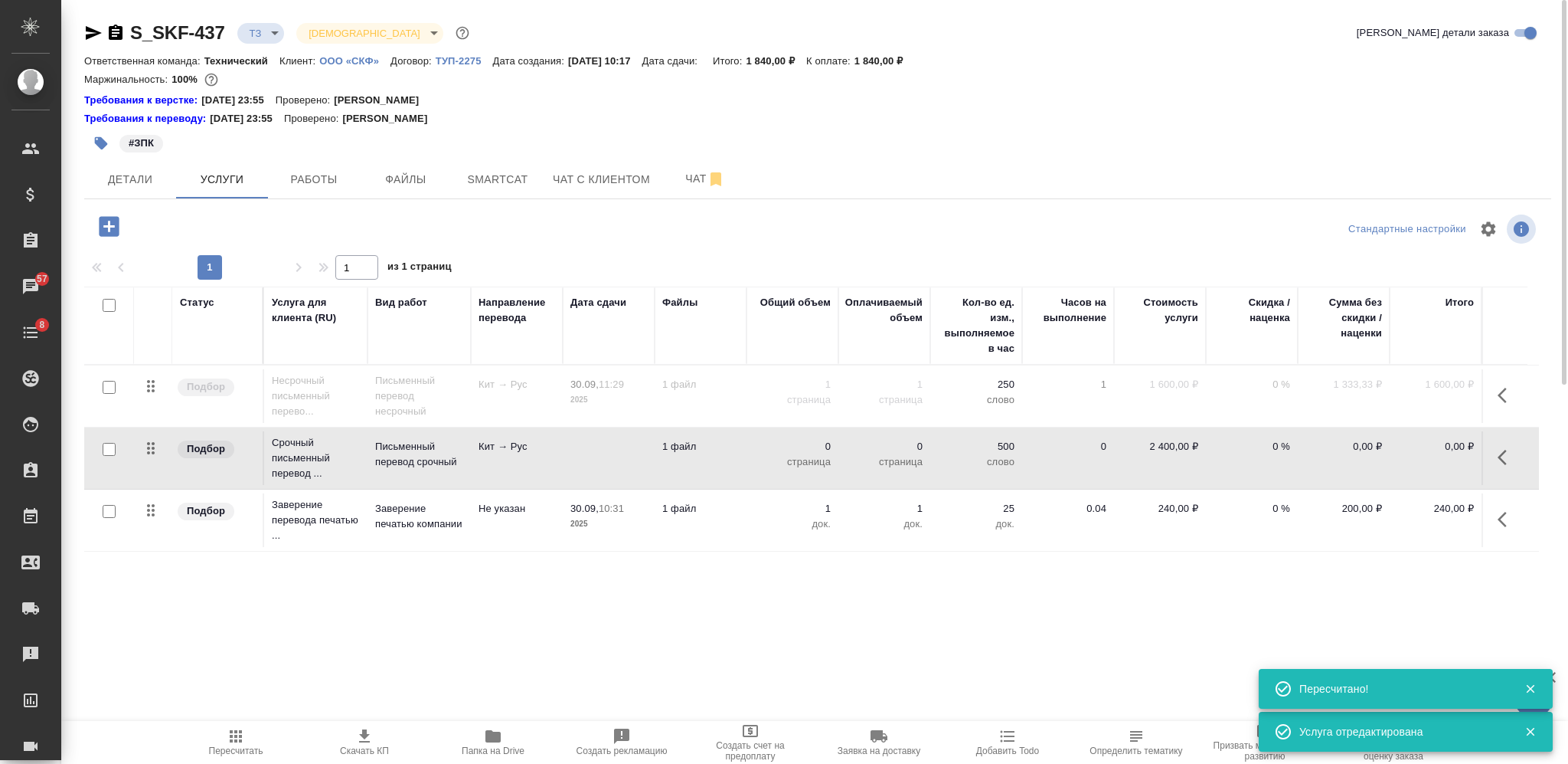
click at [591, 446] on td at bounding box center [608, 457] width 92 height 53
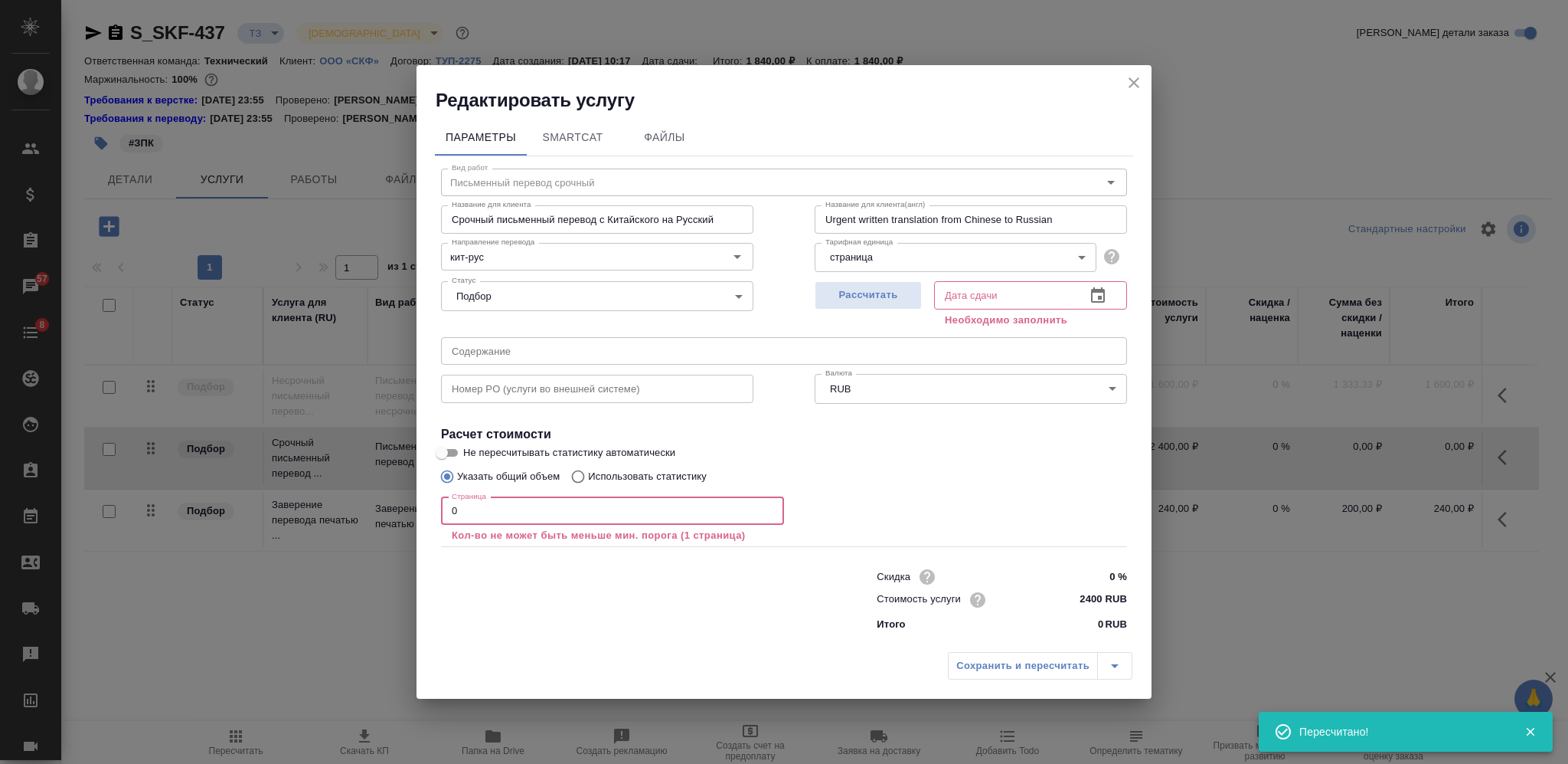
drag, startPoint x: 445, startPoint y: 524, endPoint x: 402, endPoint y: 524, distance: 43.0
click at [412, 524] on div "Редактировать услугу Параметры SmartCat Файлы Вид работ Письменный перевод сроч…" at bounding box center [784, 382] width 1568 height 764
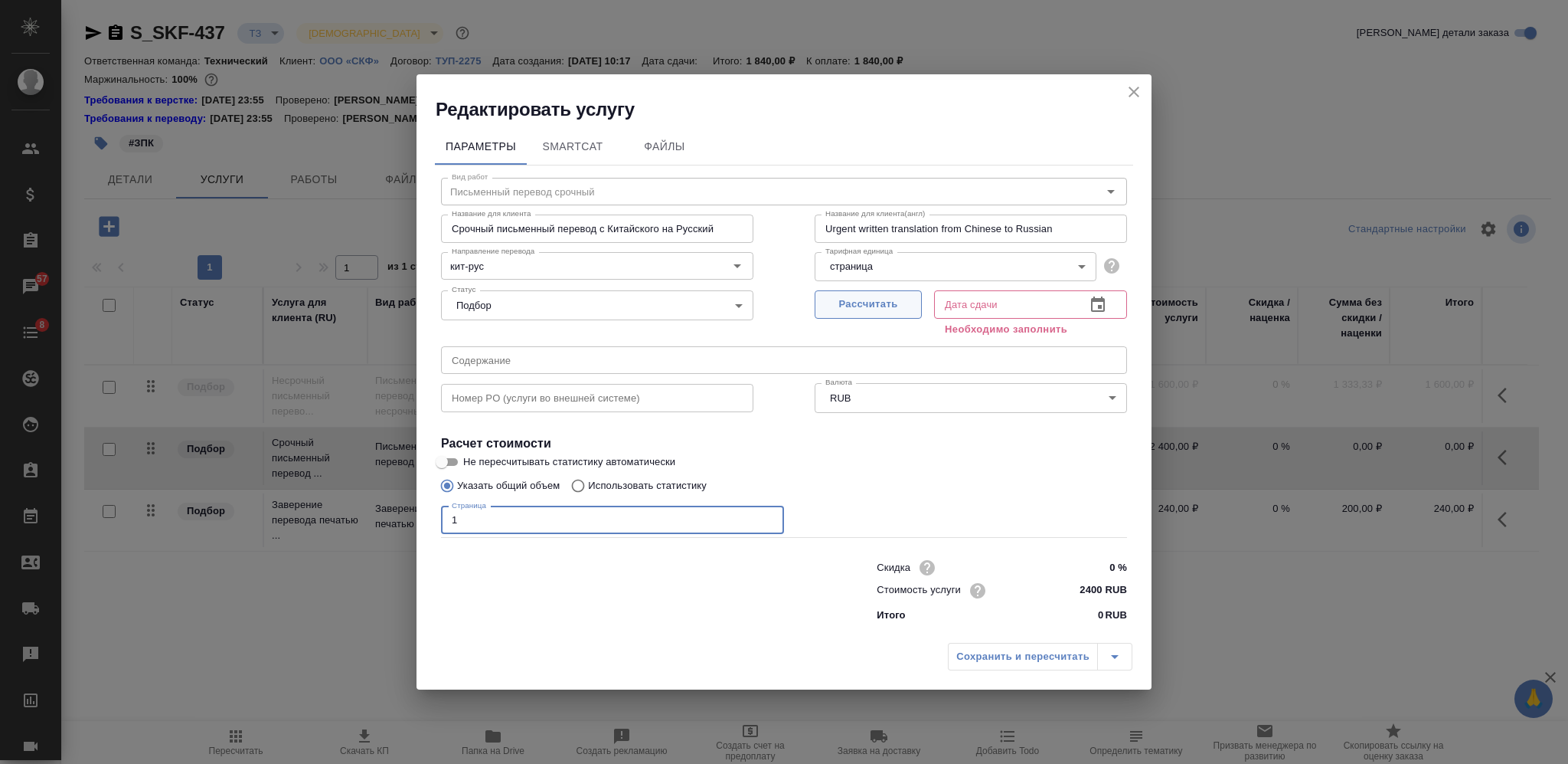
type input "1"
click at [877, 307] on span "Рассчитать" at bounding box center [868, 304] width 90 height 18
type input "30.09.2025 10:59"
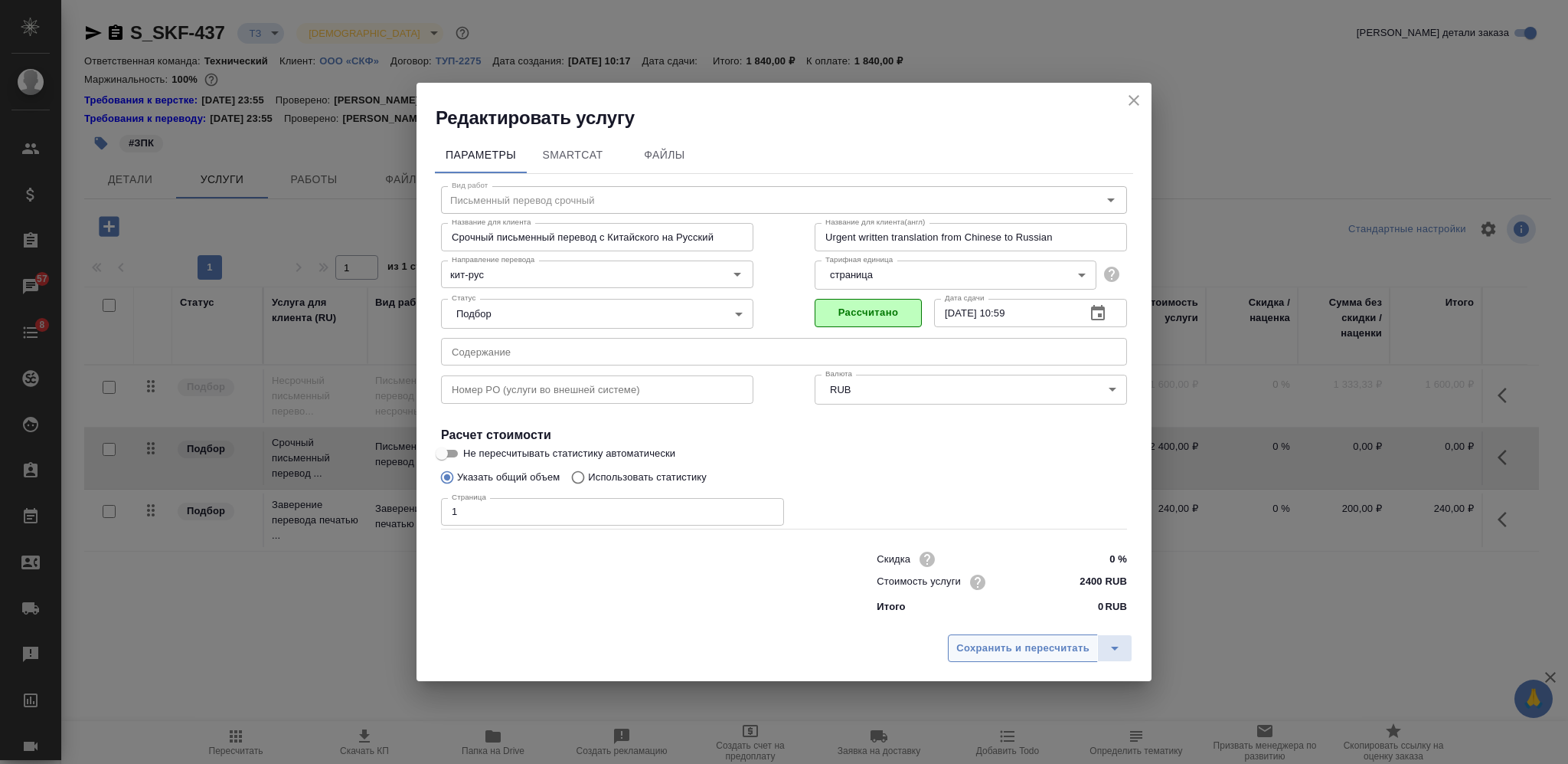
click at [987, 652] on span "Сохранить и пересчитать" at bounding box center [1022, 648] width 133 height 18
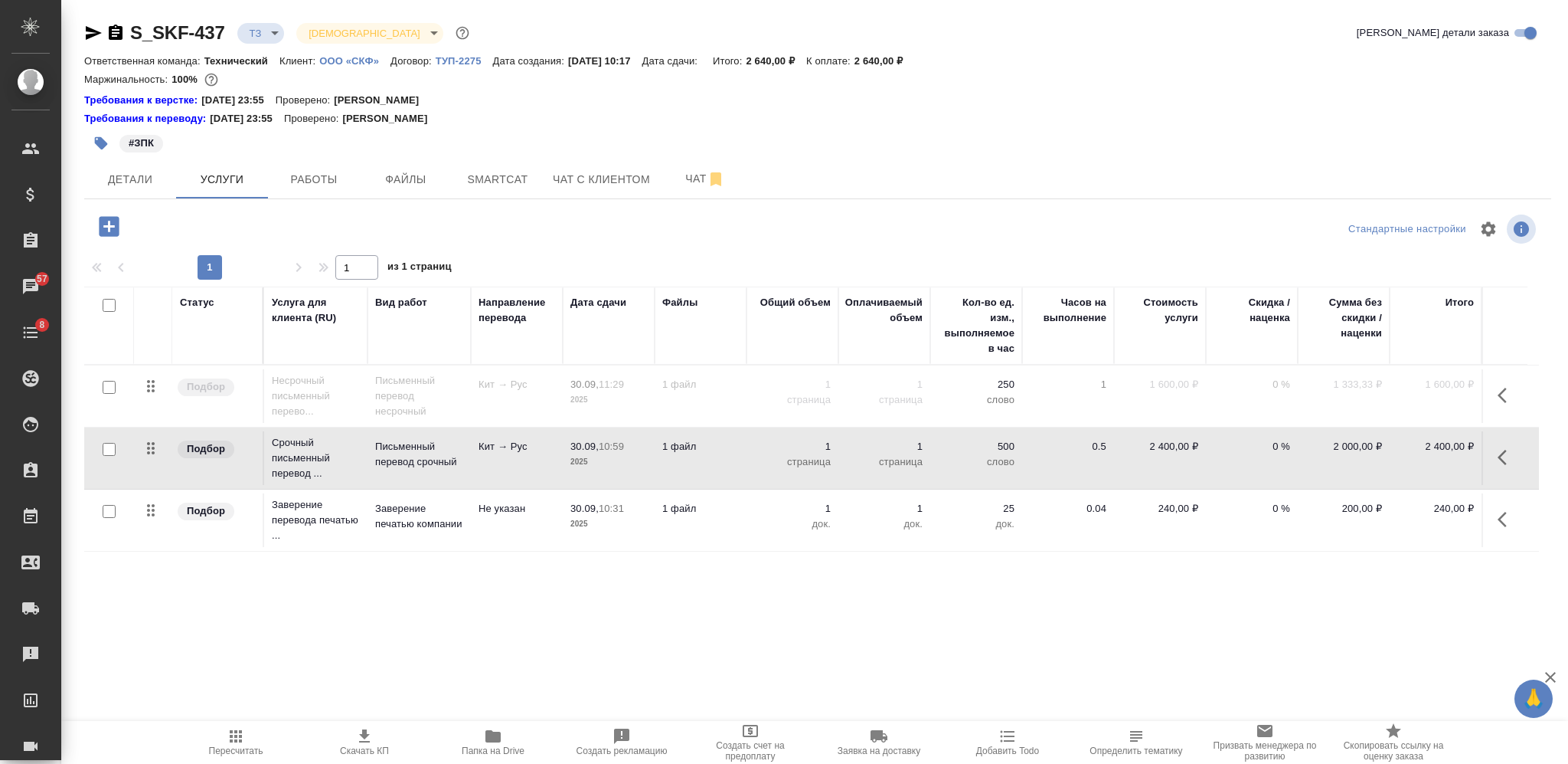
click at [1500, 386] on icon "button" at bounding box center [1507, 395] width 18 height 18
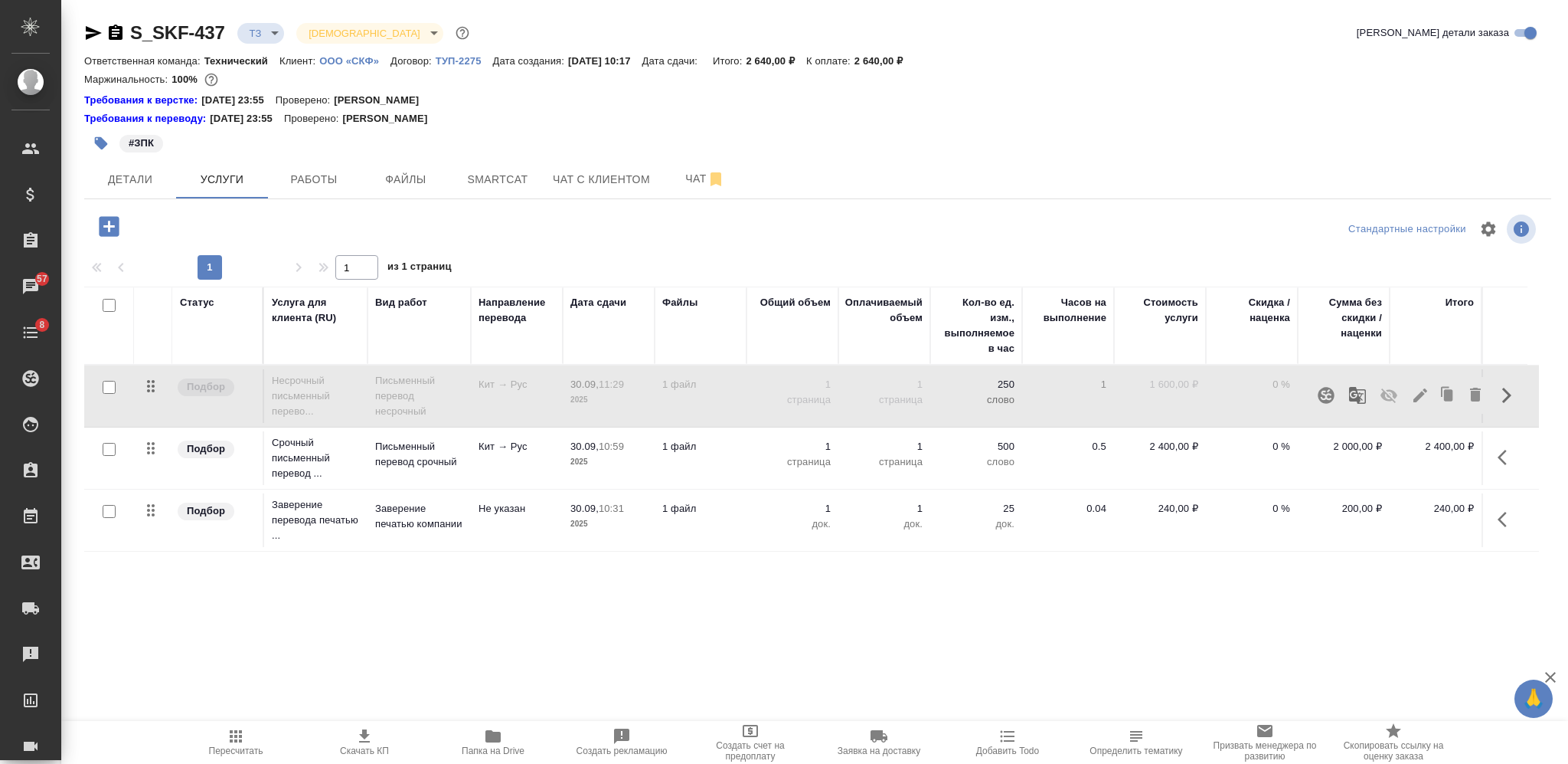
click at [1386, 390] on icon "button" at bounding box center [1388, 395] width 18 height 18
click at [1503, 454] on icon "button" at bounding box center [1503, 457] width 10 height 15
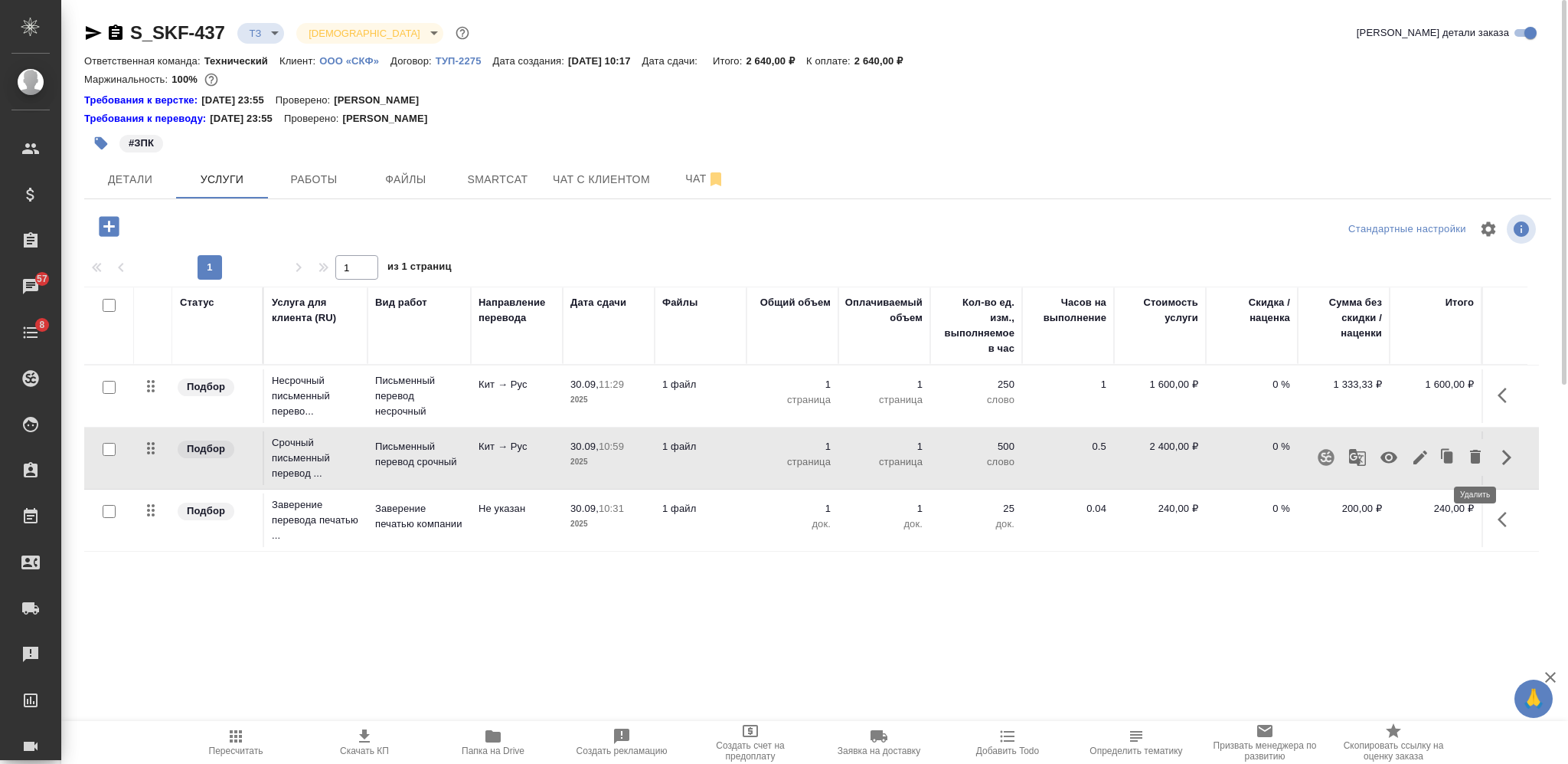
click at [1477, 453] on icon "button" at bounding box center [1475, 456] width 10 height 14
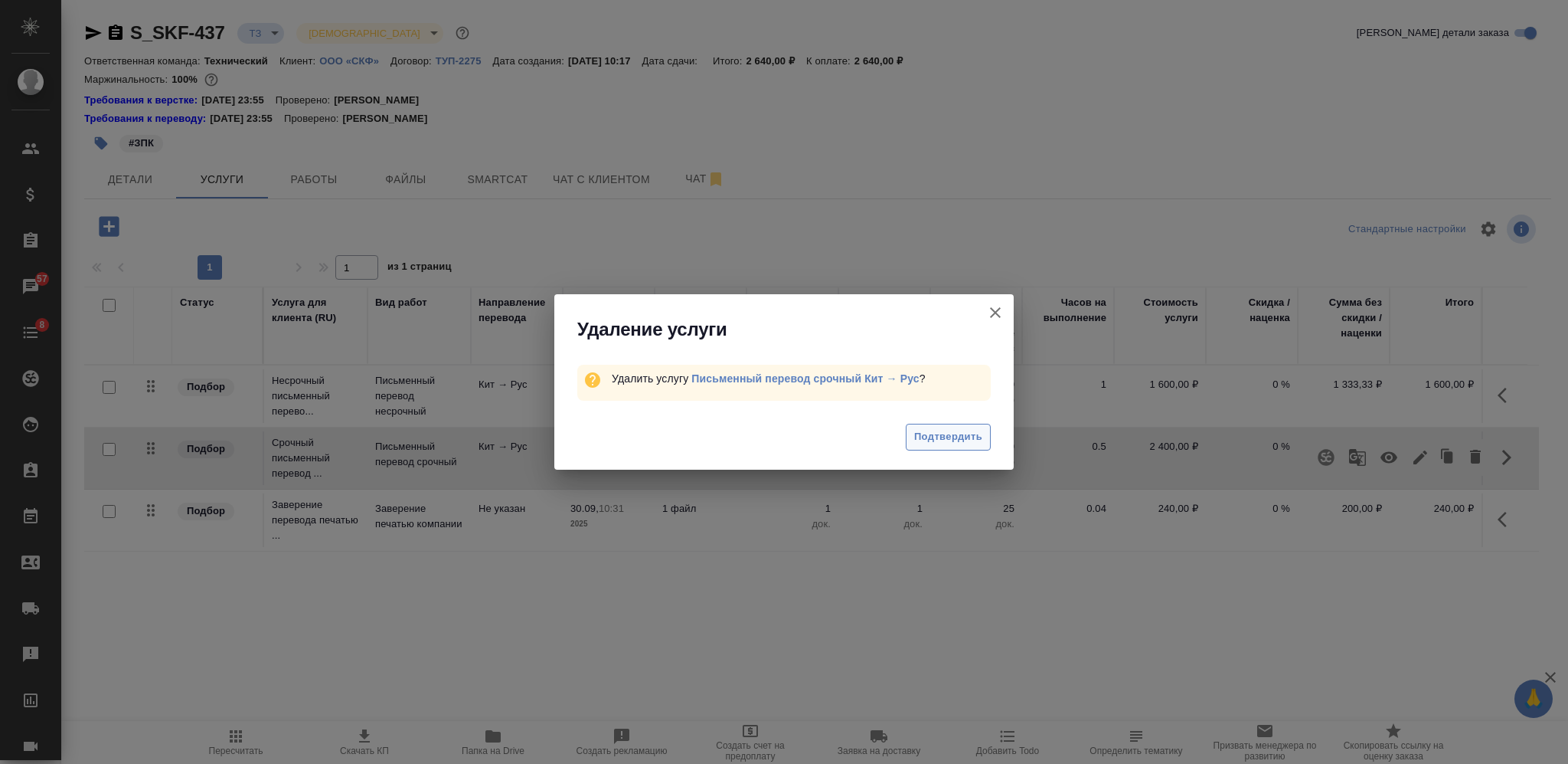
click at [976, 437] on span "Подтвердить" at bounding box center [948, 437] width 68 height 18
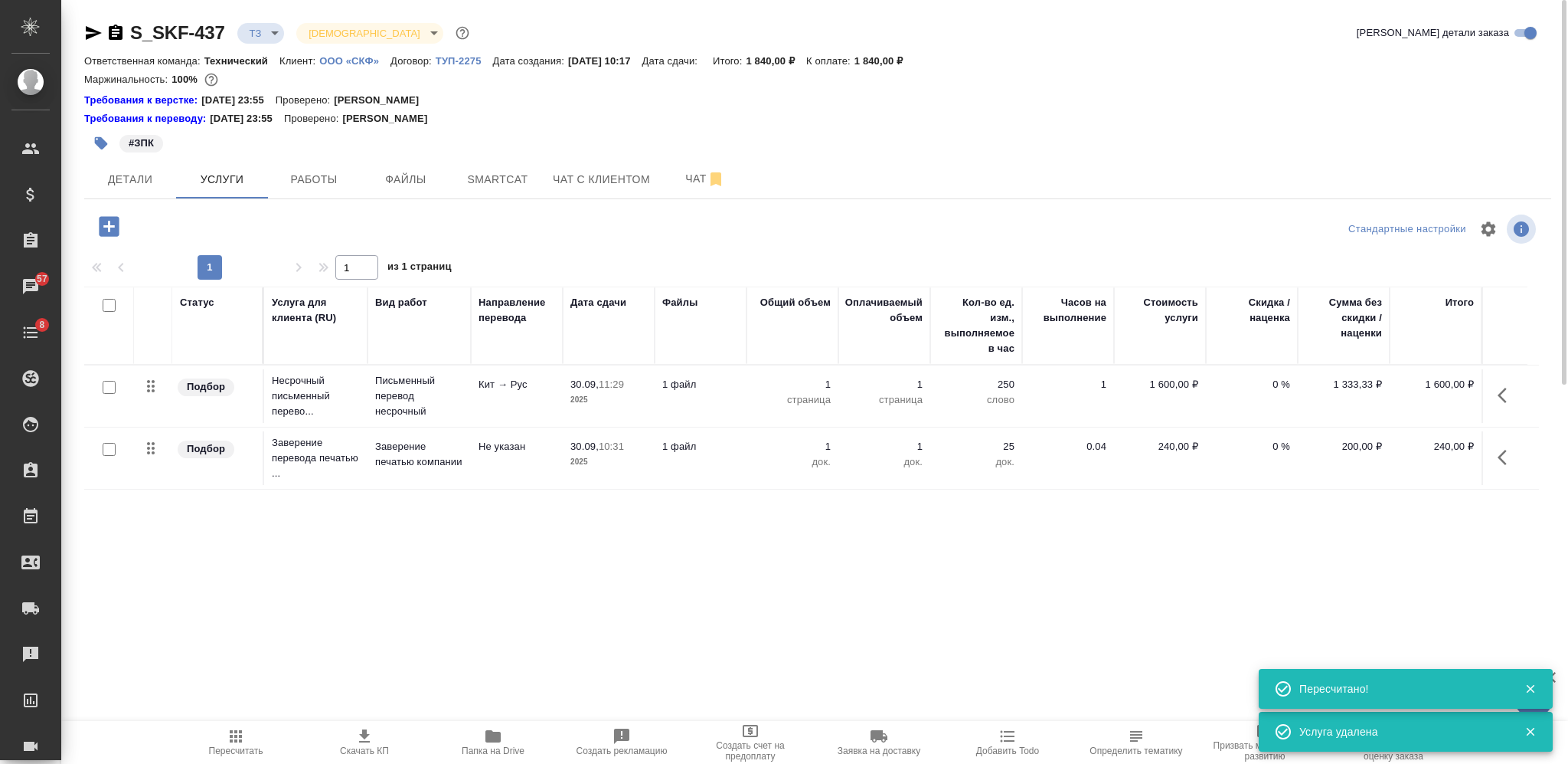
click at [107, 221] on icon "button" at bounding box center [109, 226] width 20 height 20
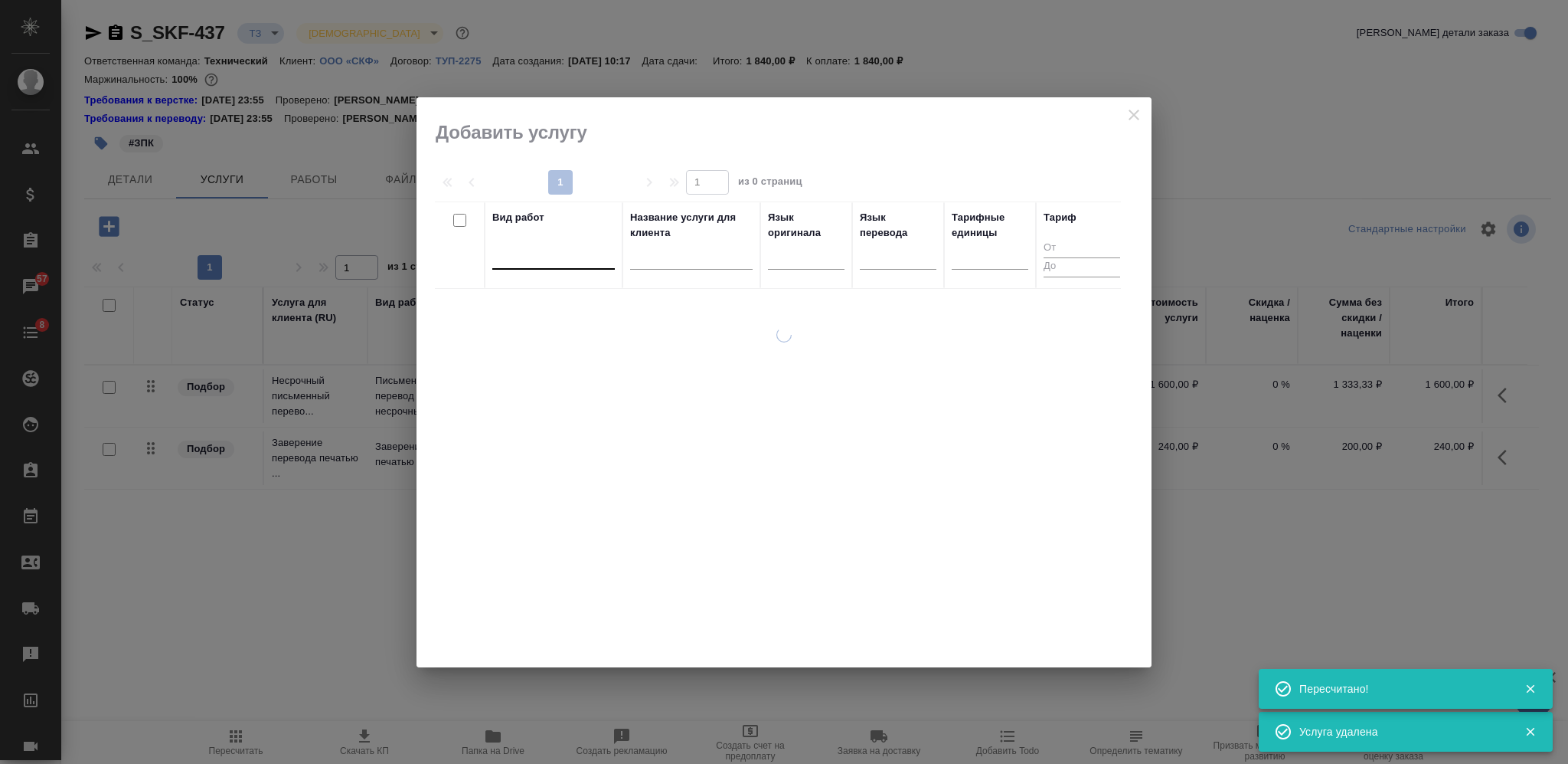
click at [547, 261] on div at bounding box center [554, 254] width 123 height 22
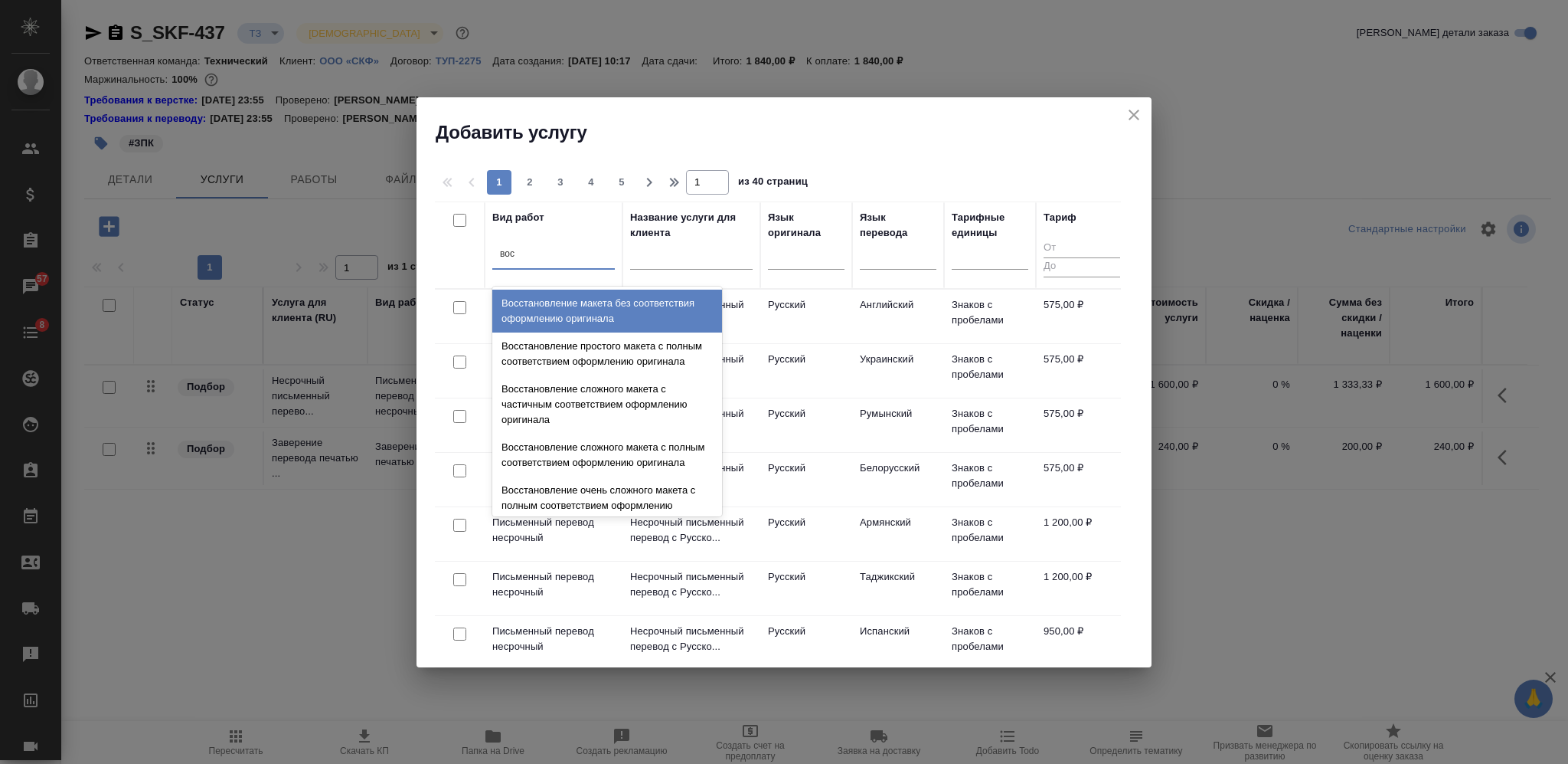
type input "восс"
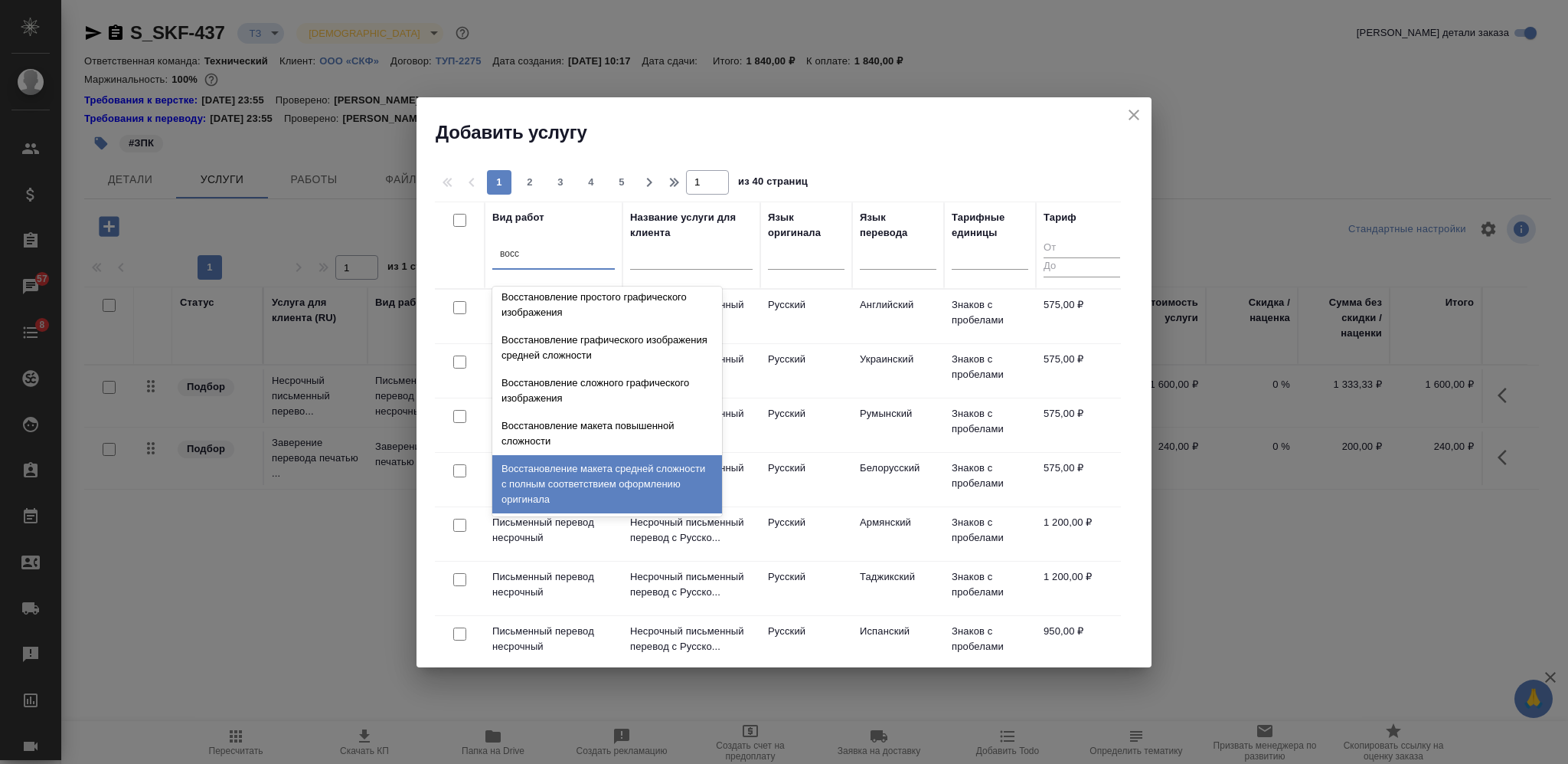
click at [616, 469] on div "Восстановление макета средней сложности с полным соответствием оформлению ориги…" at bounding box center [607, 484] width 230 height 58
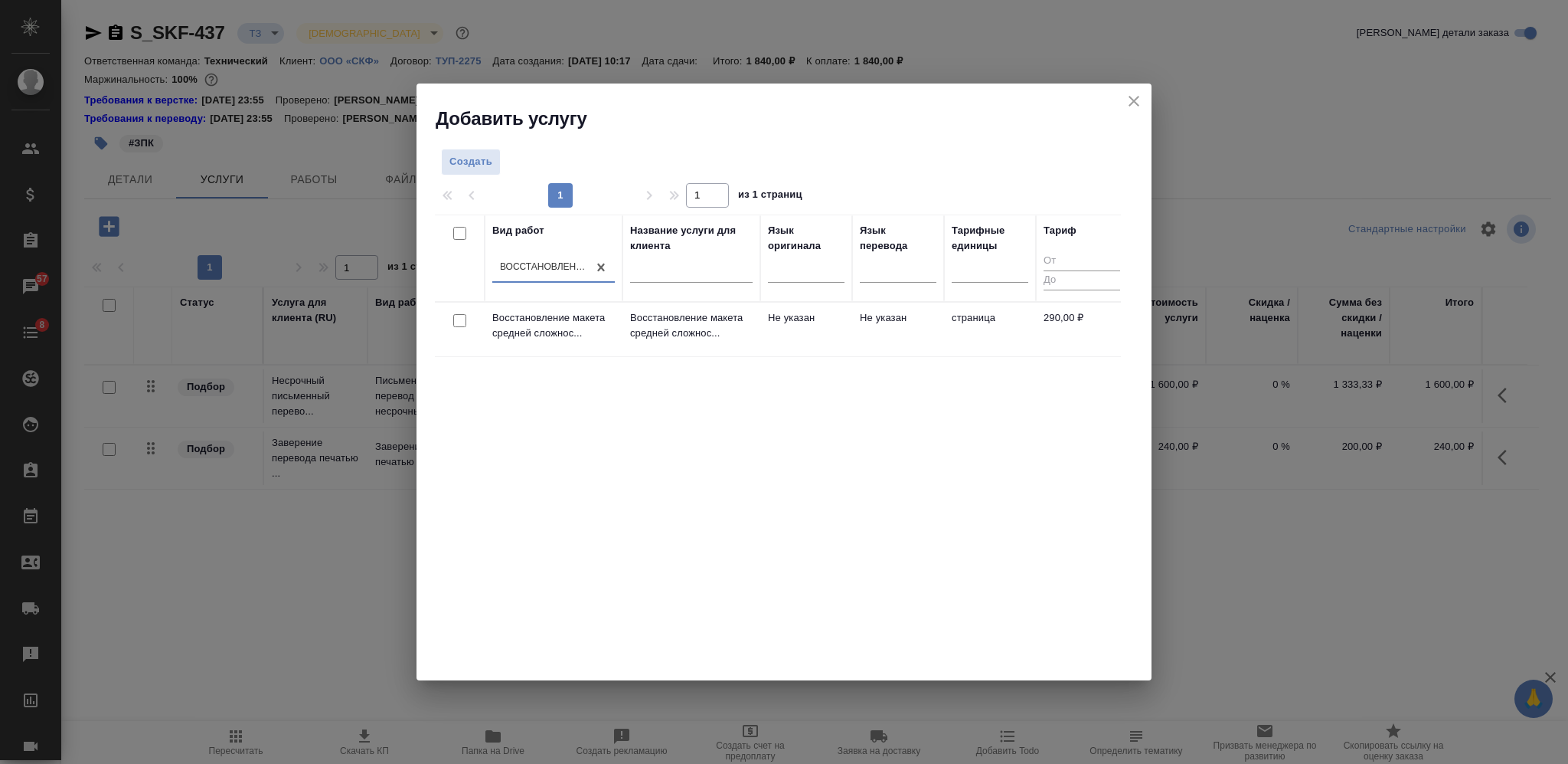
drag, startPoint x: 452, startPoint y: 319, endPoint x: 466, endPoint y: 312, distance: 15.7
click at [452, 319] on div at bounding box center [460, 321] width 34 height 22
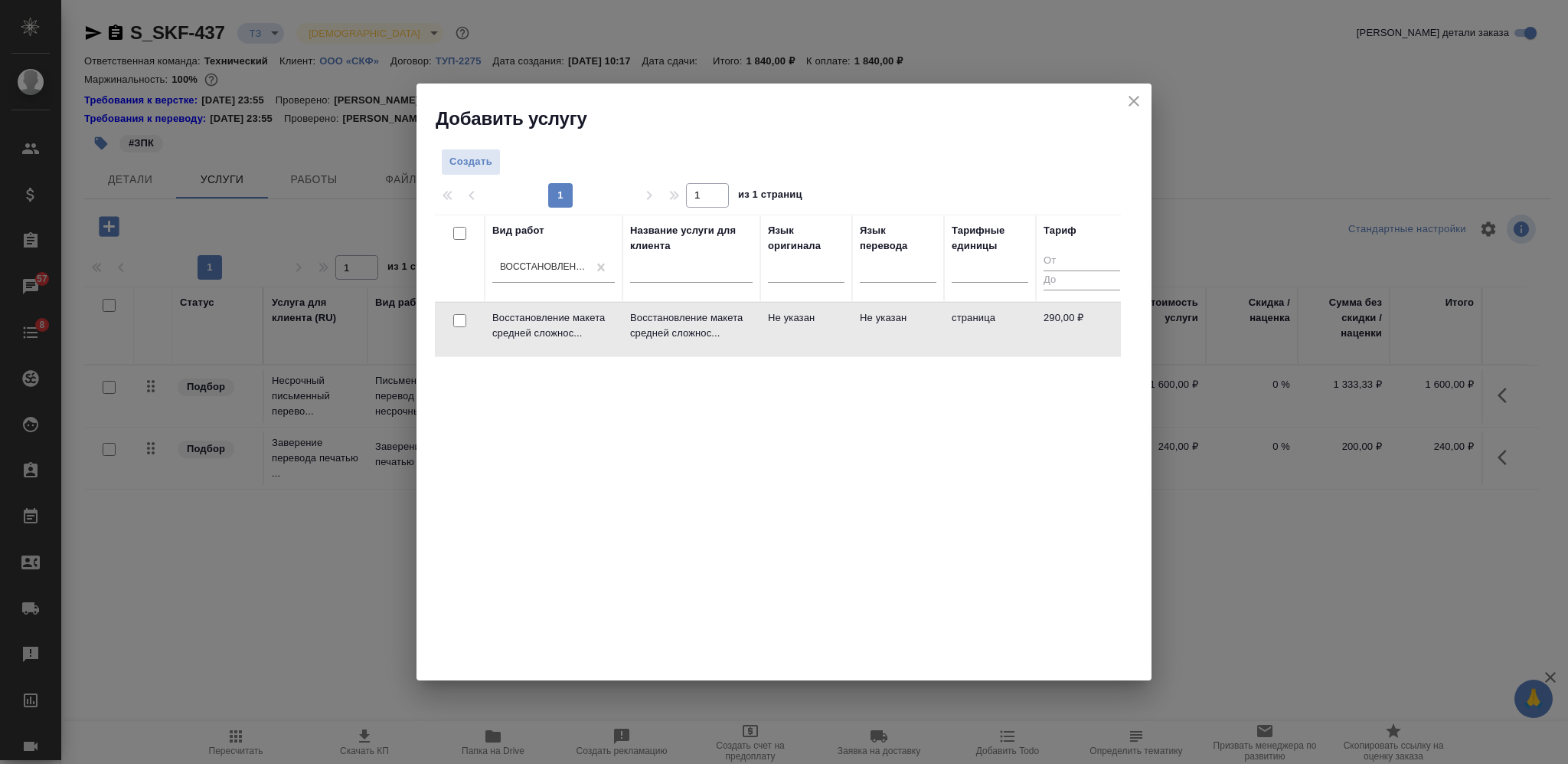
click at [456, 319] on input "checkbox" at bounding box center [460, 320] width 13 height 13
checkbox input "true"
click at [1064, 152] on button "Создать услуги" at bounding box center [1073, 166] width 97 height 27
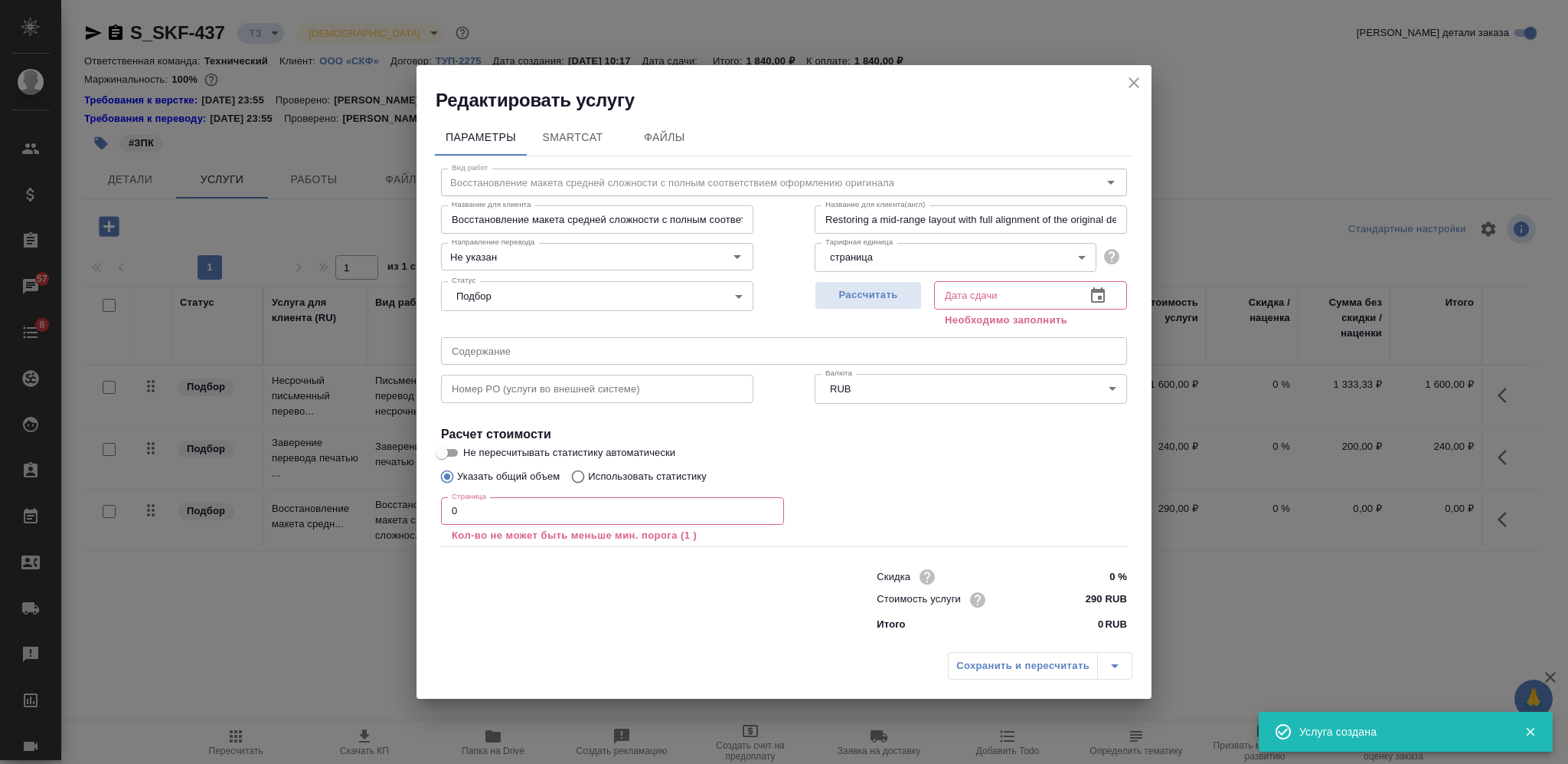
drag, startPoint x: 465, startPoint y: 509, endPoint x: 436, endPoint y: 510, distance: 29.0
click at [441, 510] on input "0" at bounding box center [613, 511] width 343 height 28
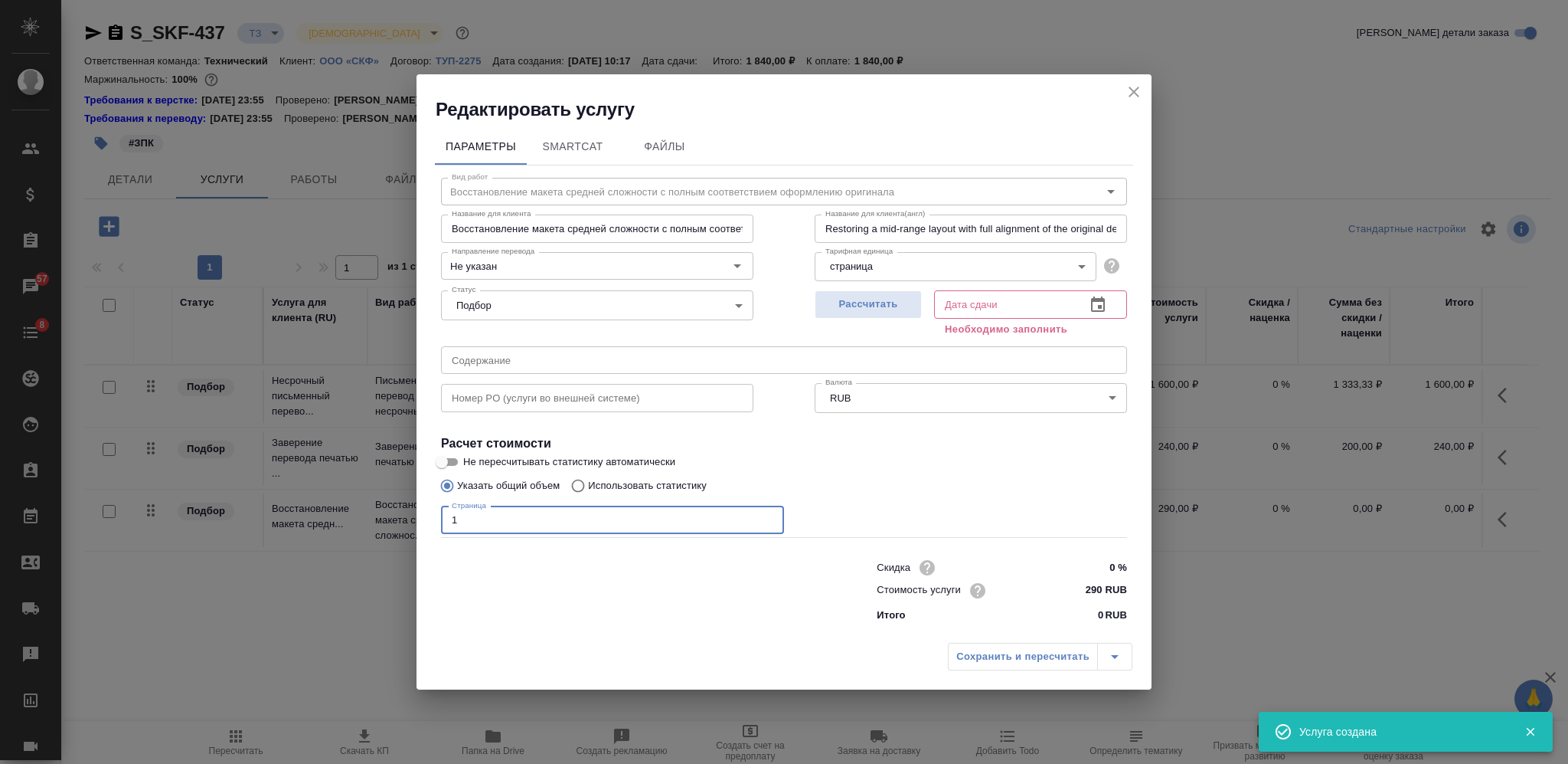
type input "1"
click at [851, 289] on div "Рассчитать" at bounding box center [868, 311] width 107 height 55
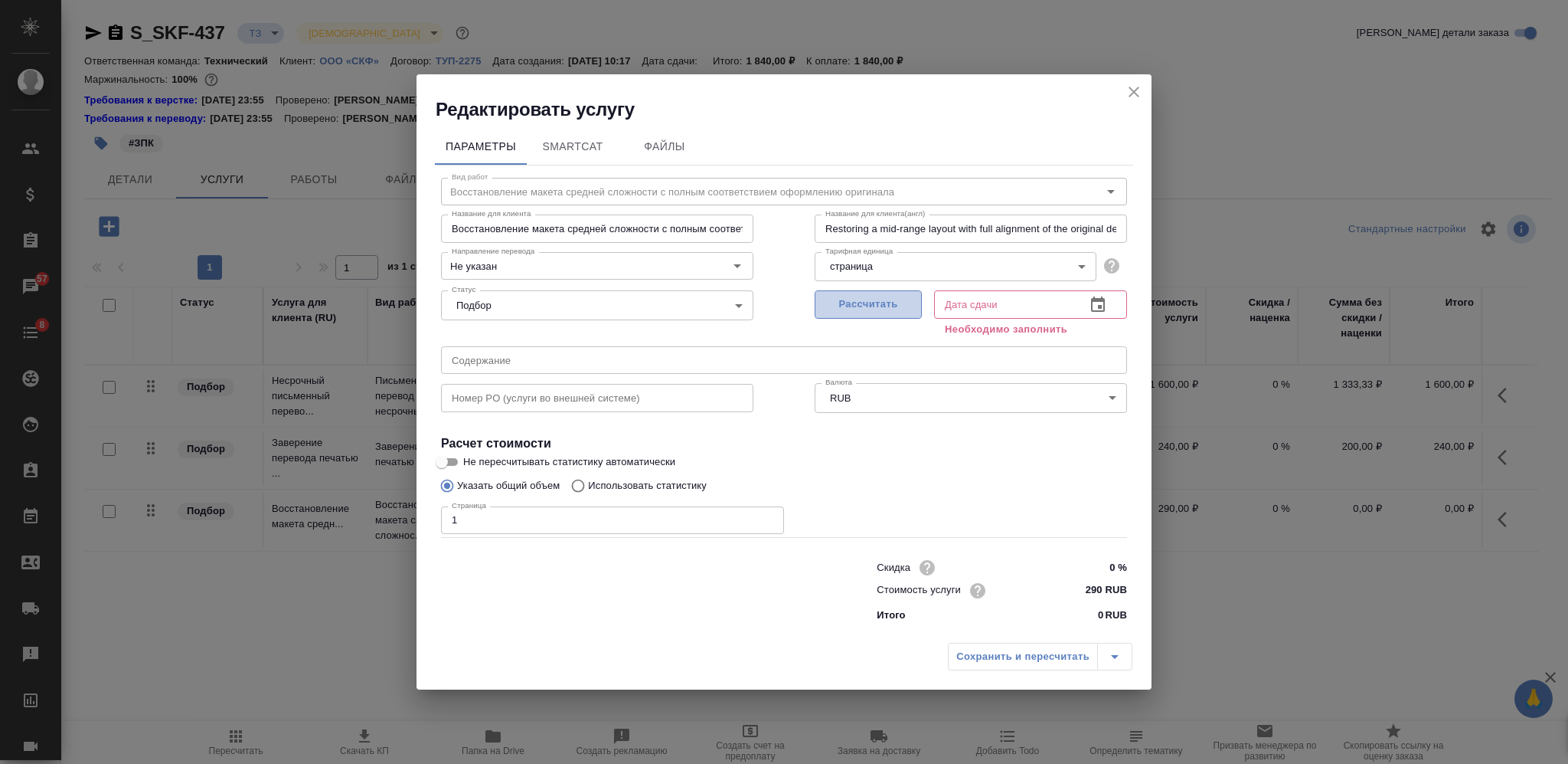
click at [851, 296] on span "Рассчитать" at bounding box center [868, 304] width 90 height 18
type input "30.09.2025 10:36"
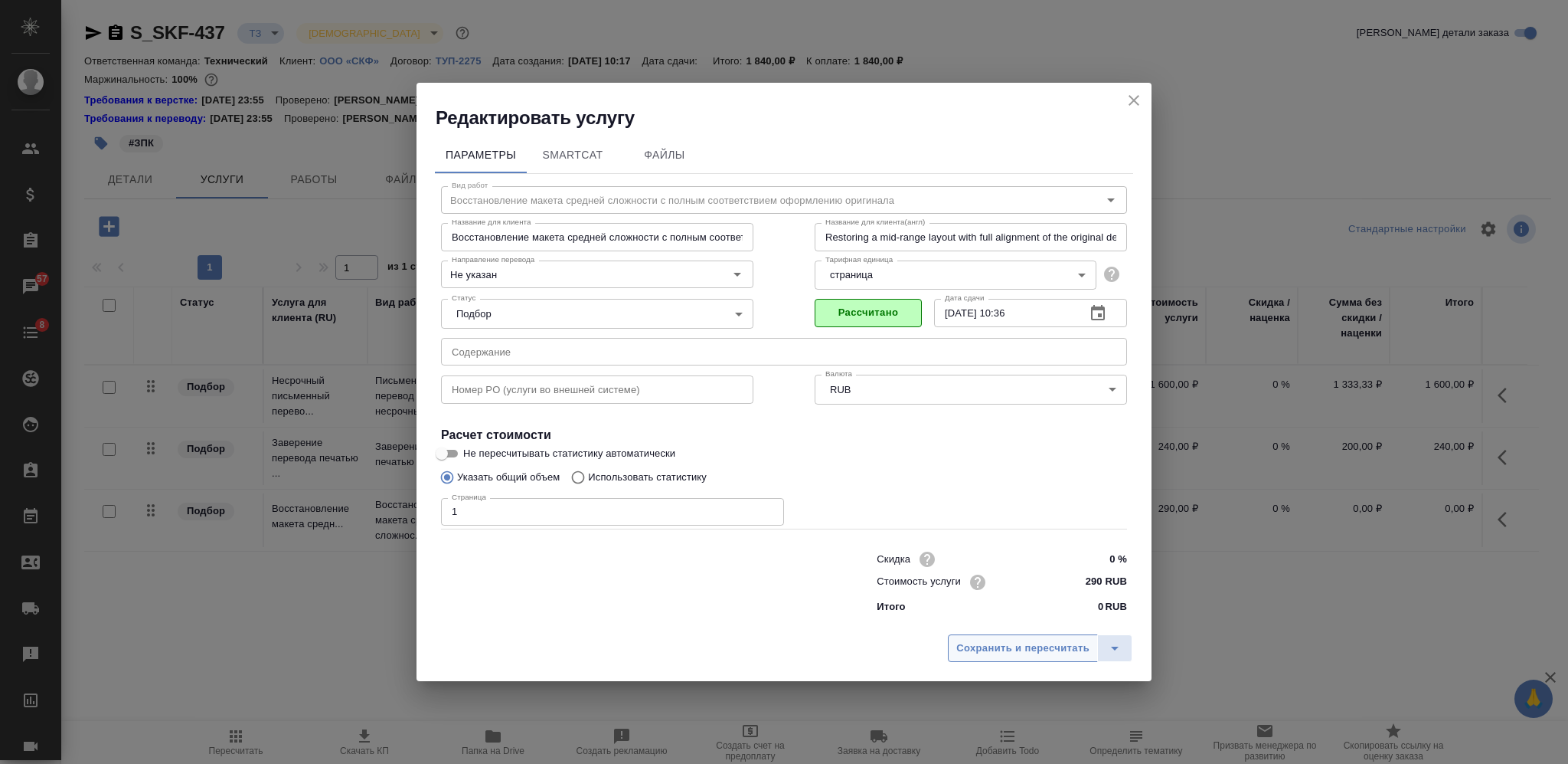
click at [978, 644] on span "Сохранить и пересчитать" at bounding box center [1022, 648] width 133 height 18
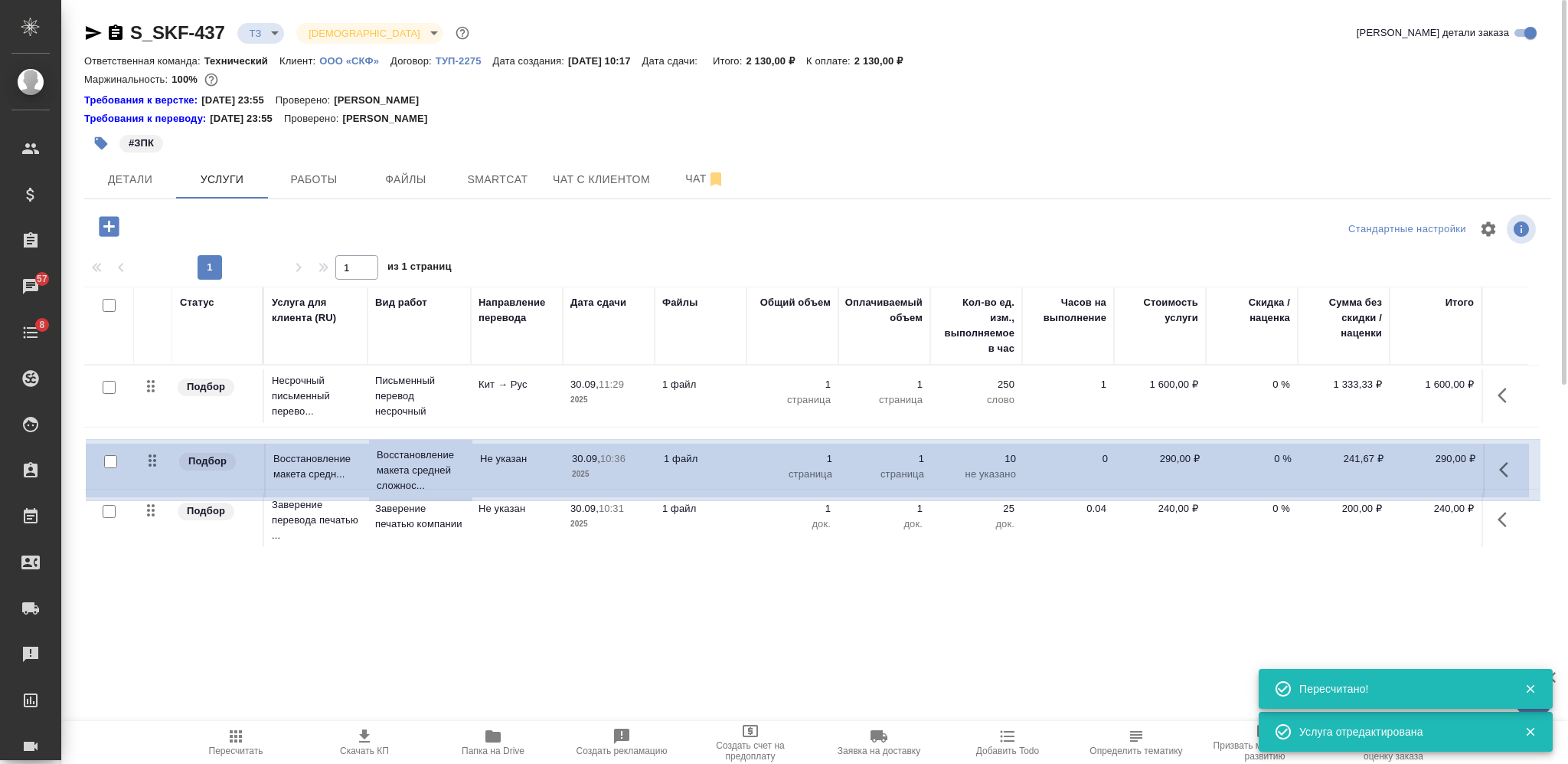
drag, startPoint x: 144, startPoint y: 513, endPoint x: 148, endPoint y: 449, distance: 64.1
click at [149, 455] on table "Статус Услуга для клиента (RU) Вид работ Направление перевода Дата сдачи Файлы …" at bounding box center [812, 419] width 1455 height 265
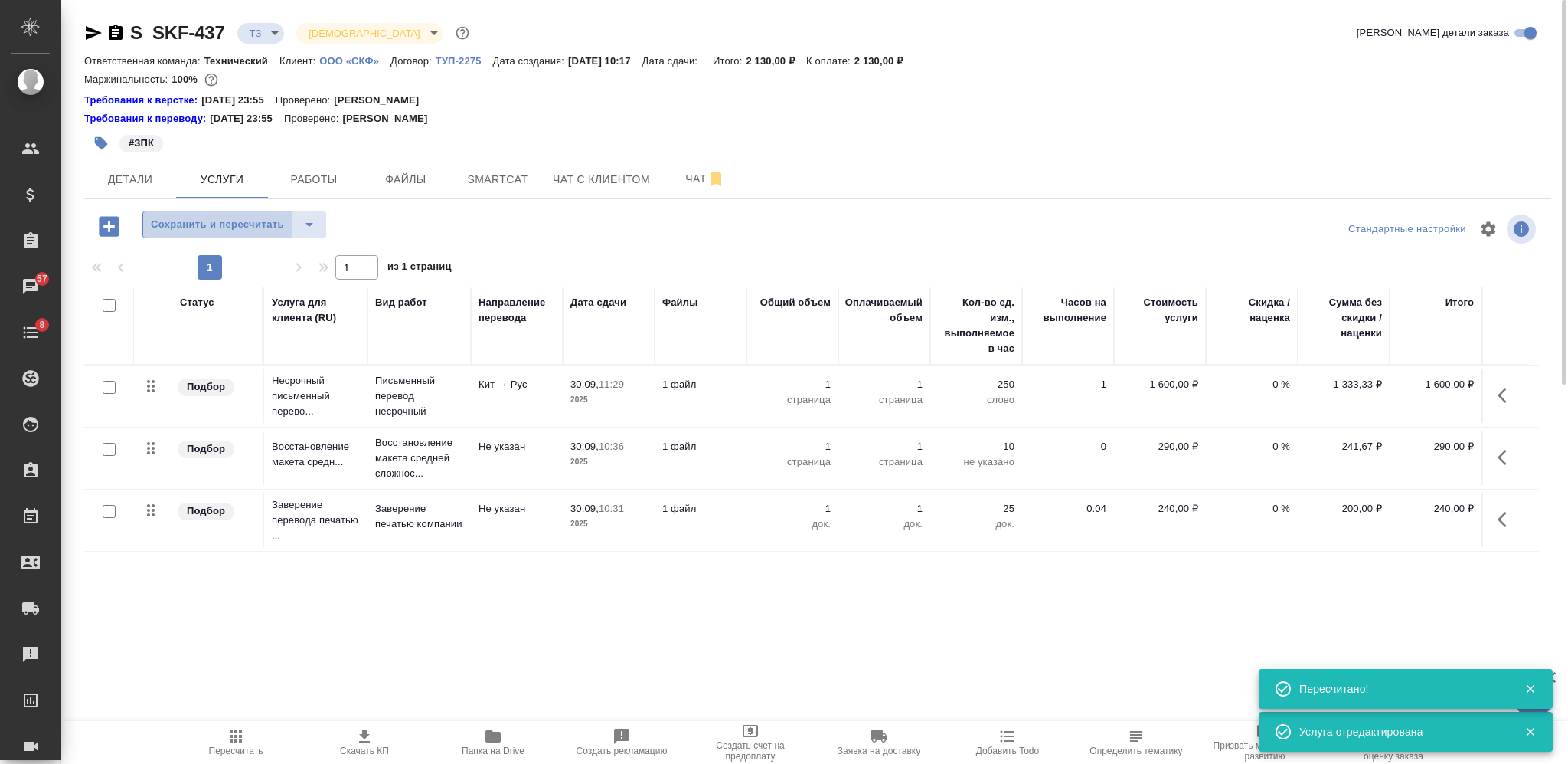
click at [178, 217] on span "Сохранить и пересчитать" at bounding box center [217, 225] width 133 height 18
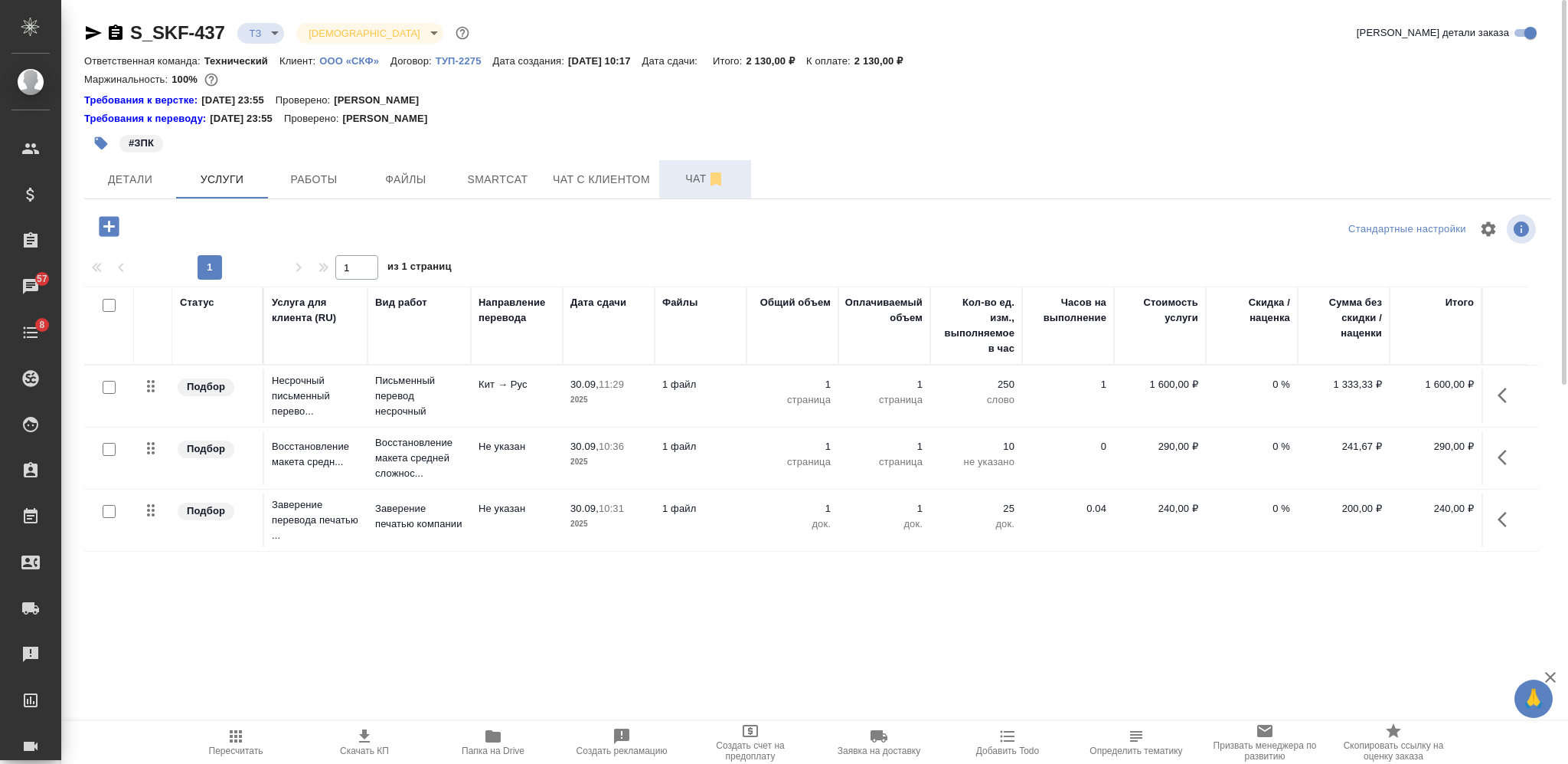
click at [691, 178] on span "Чат" at bounding box center [705, 179] width 73 height 19
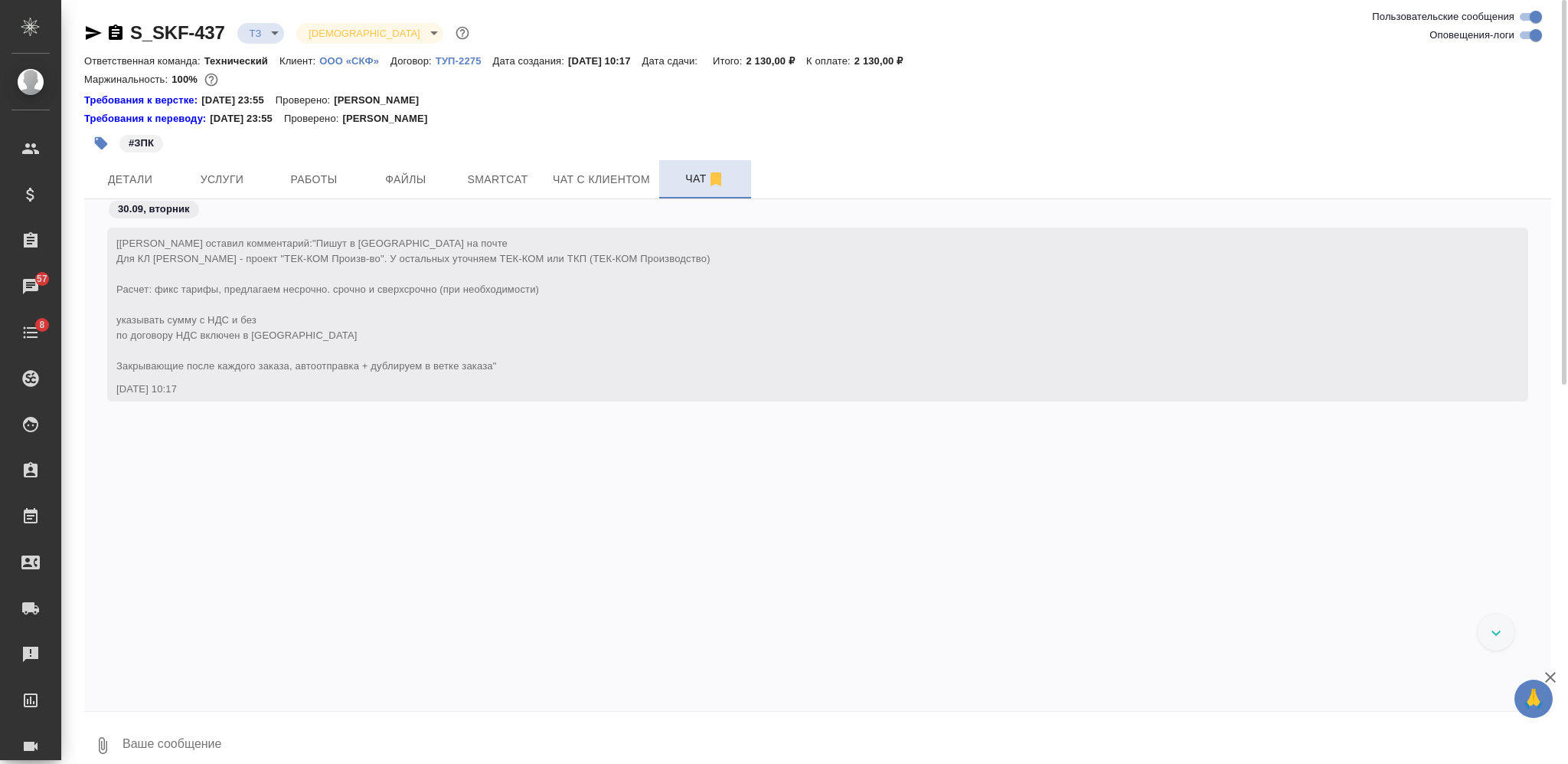
scroll to position [453, 0]
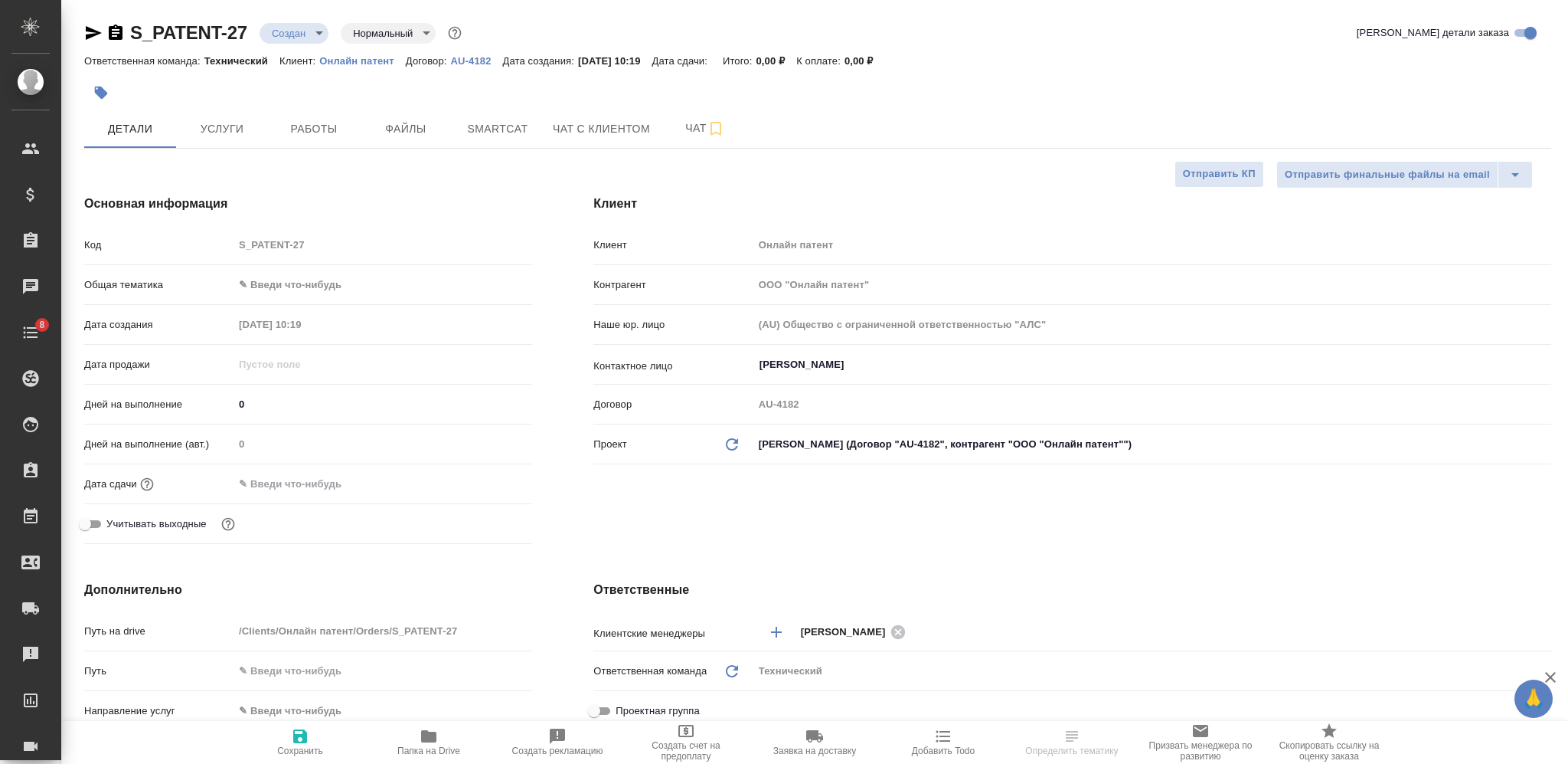
select select "RU"
type textarea "x"
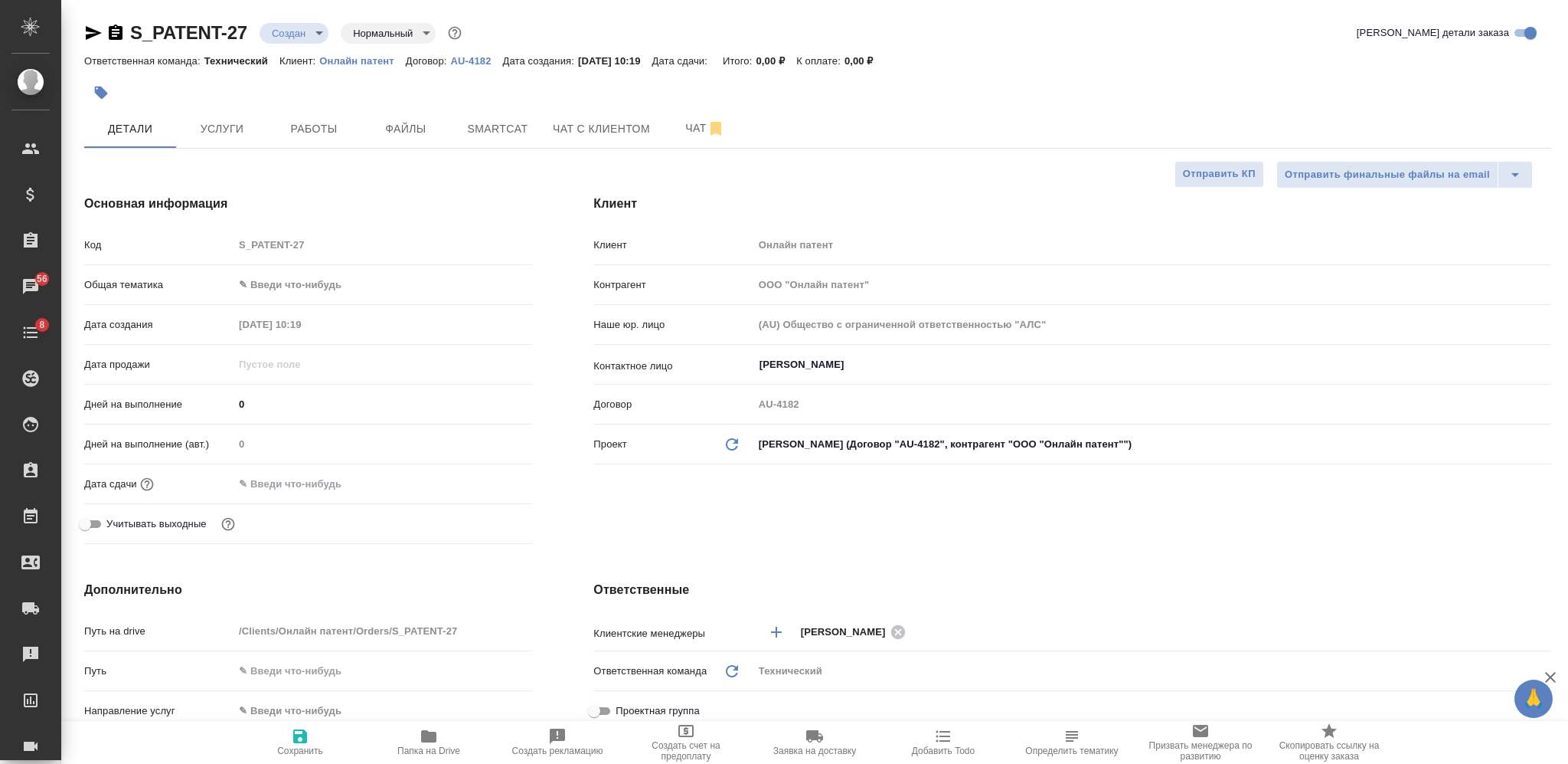
type textarea "x"
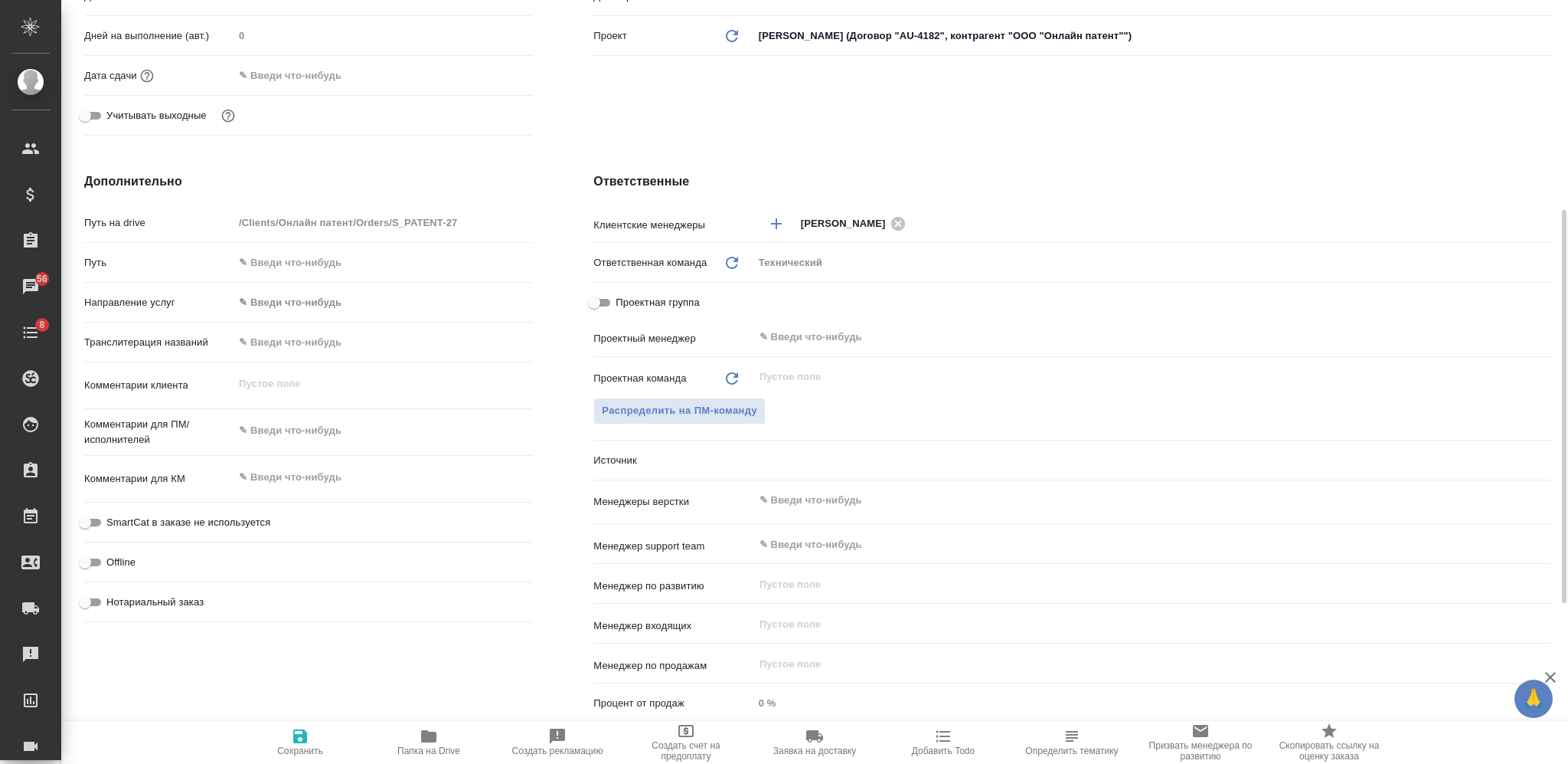
type textarea "x"
click at [299, 426] on textarea at bounding box center [383, 431] width 297 height 26
type textarea "р"
type textarea "x"
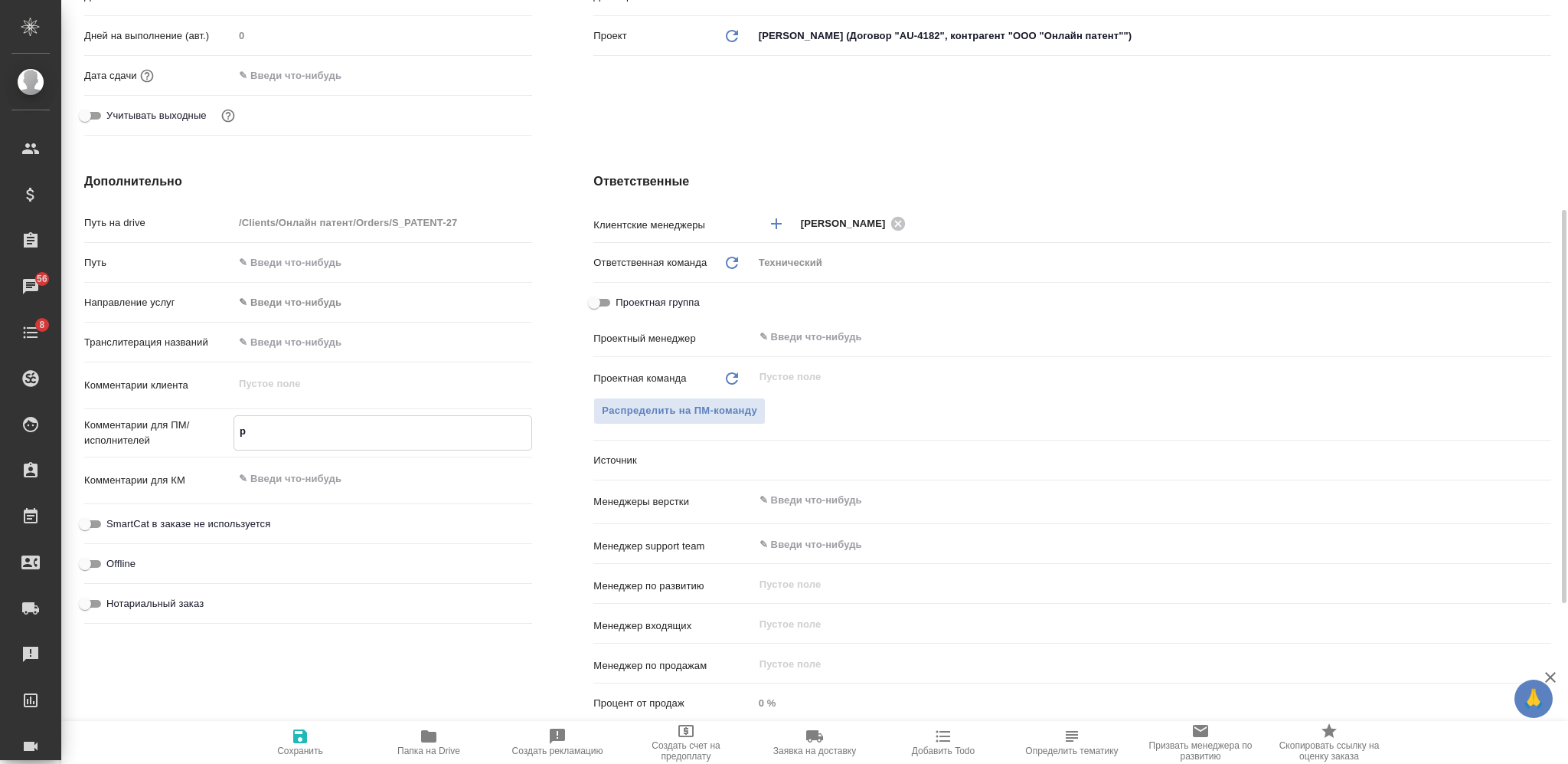
type textarea "x"
type textarea "ру"
type textarea "x"
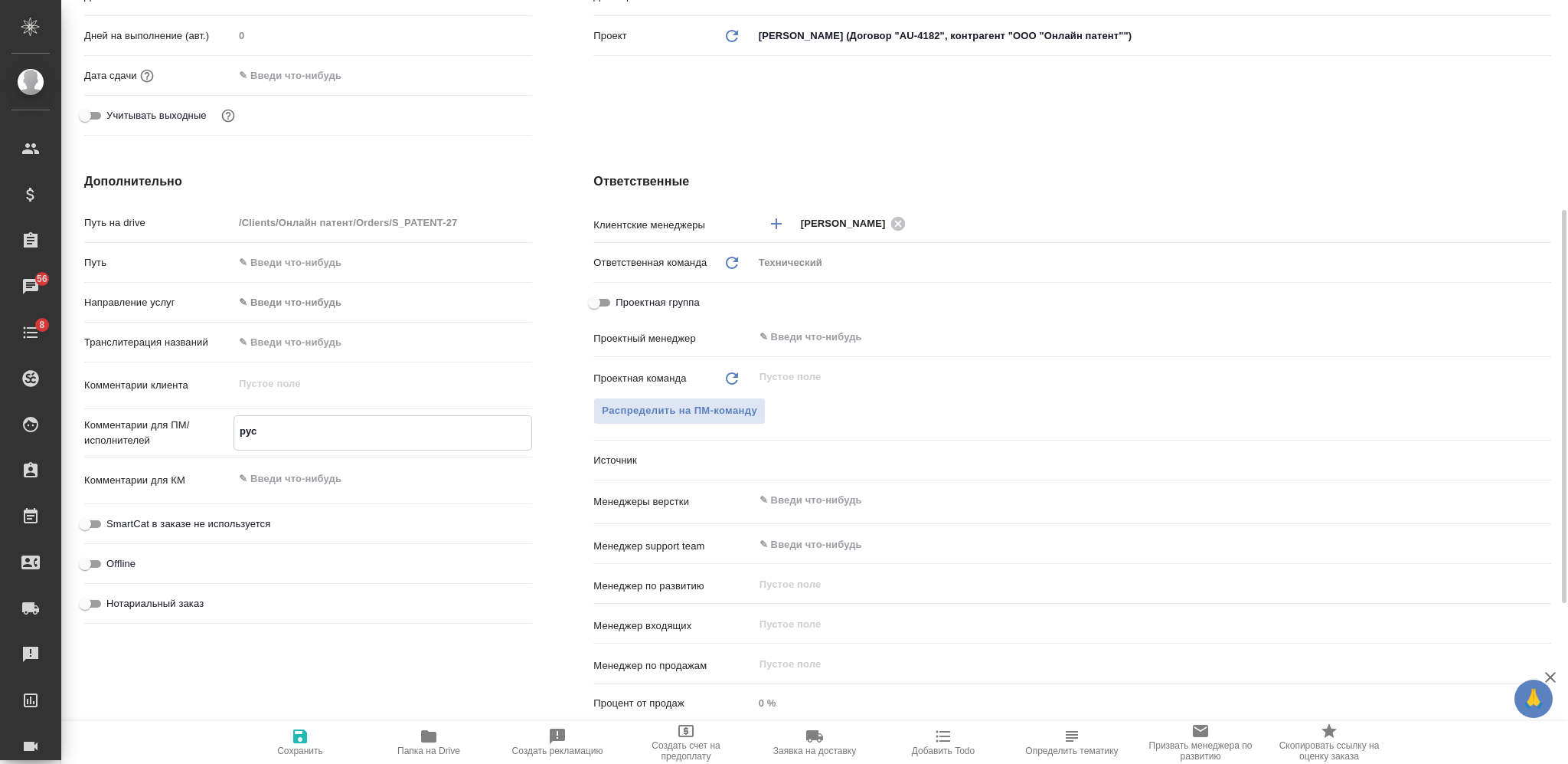
type textarea "рус-"
type textarea "x"
type textarea "рус-а"
type textarea "x"
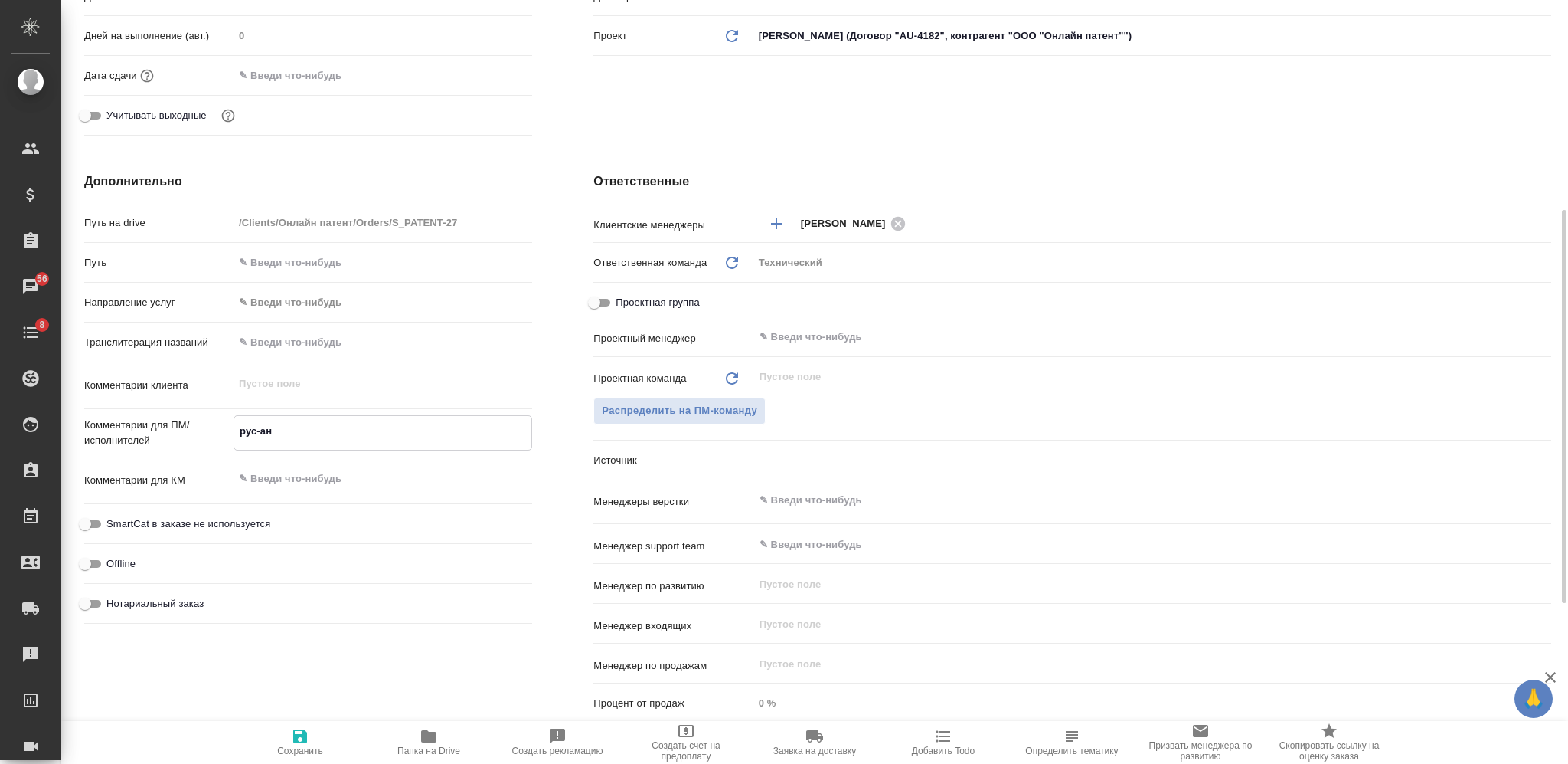
type textarea "рус-анг"
type textarea "x"
type textarea "рус-англ"
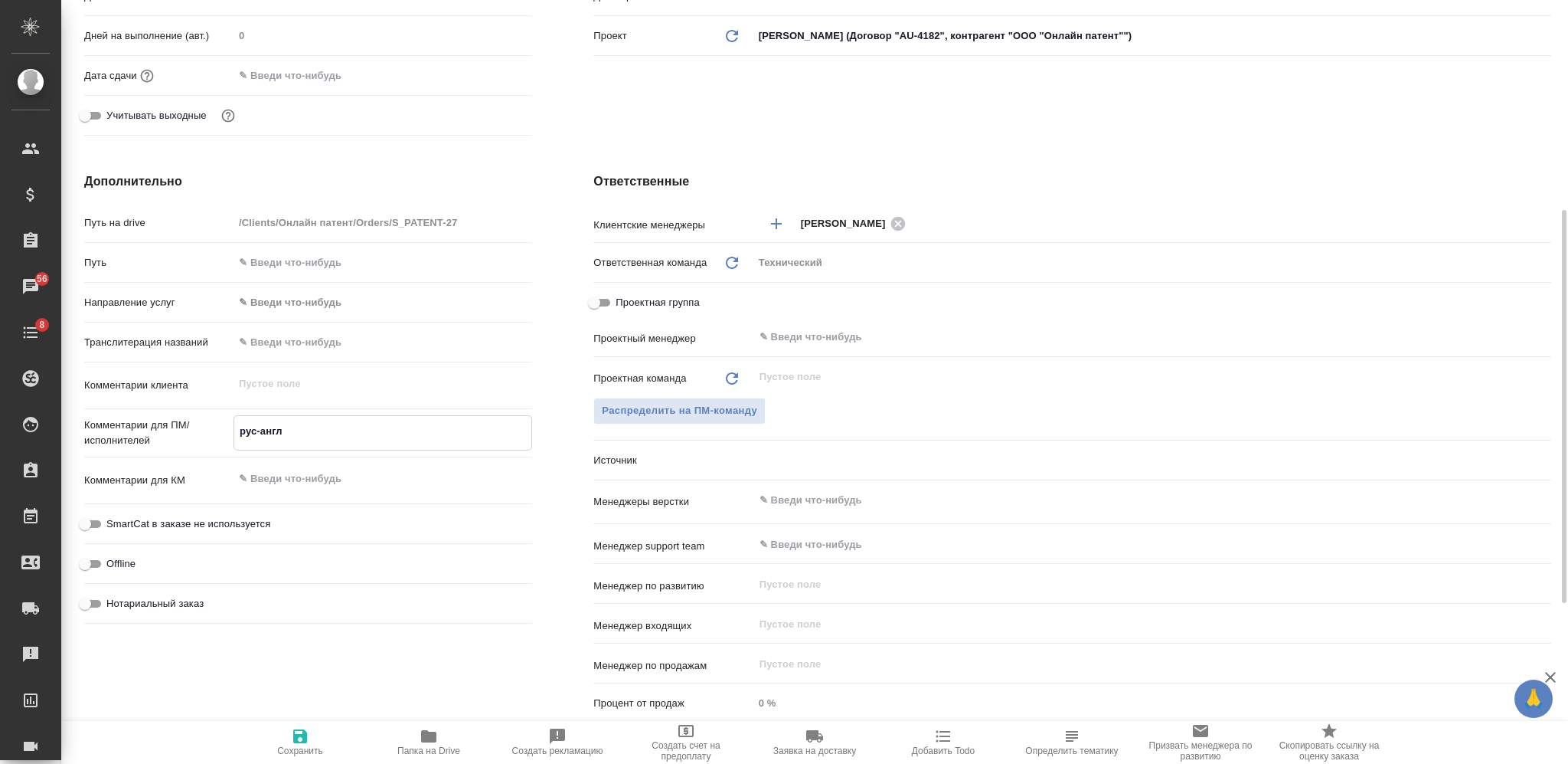
type textarea "x"
type textarea "рус-англ"
type textarea "x"
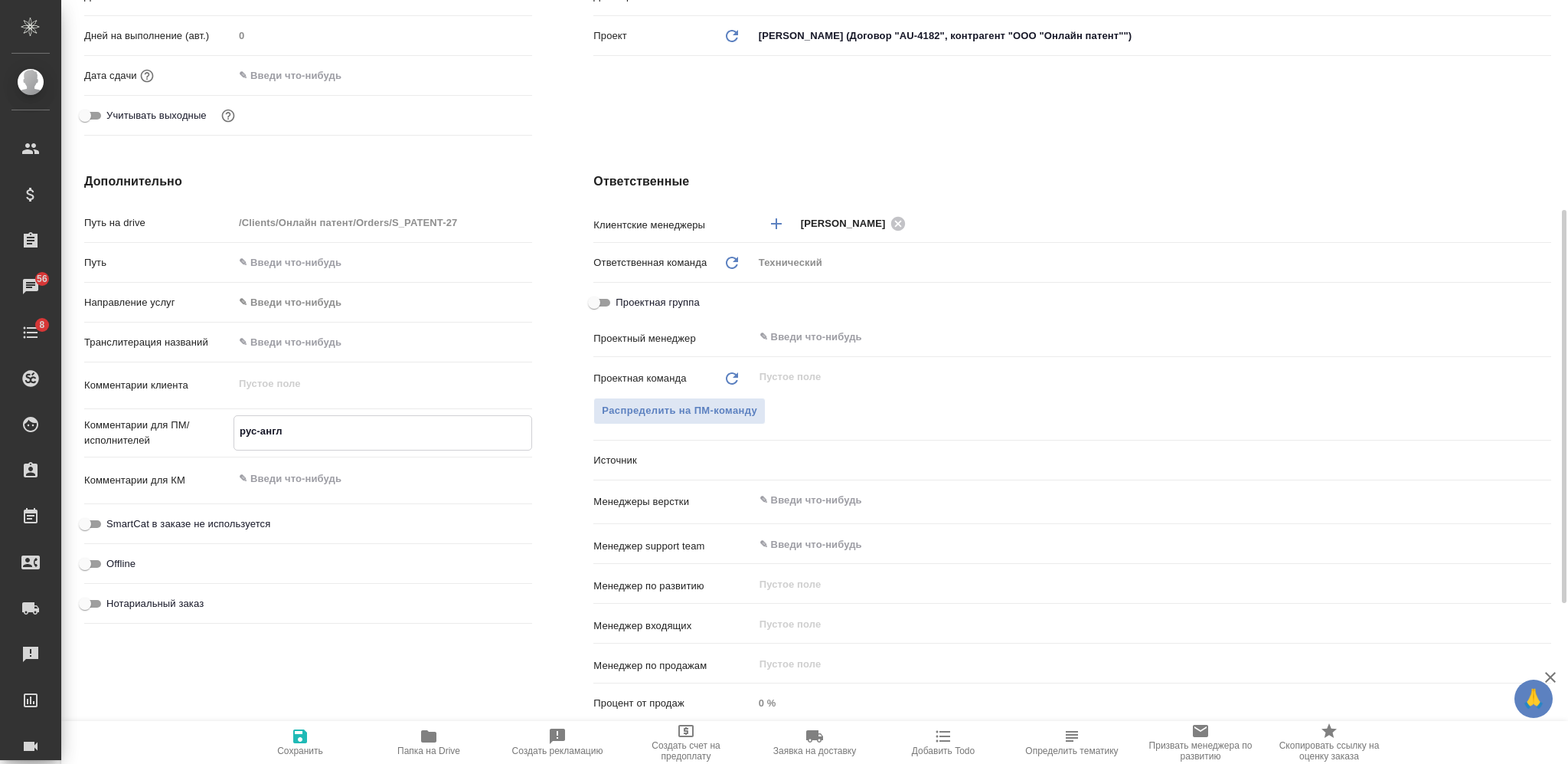
type textarea "x"
paste textarea "перевод на англ. Гранулированный сорбент"
type textarea "перевод на англ. Гранулированный сорбент"
type textarea "x"
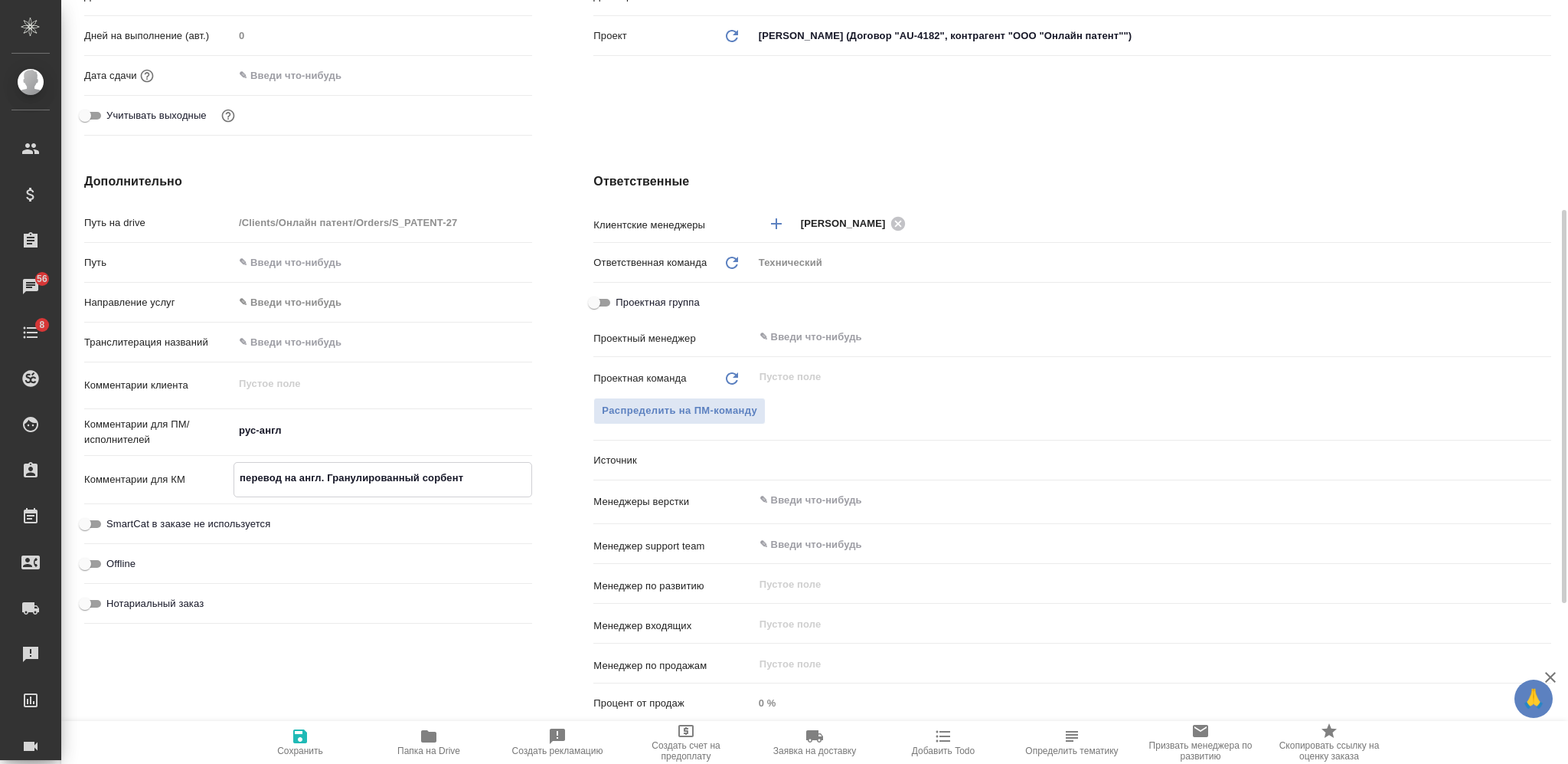
type textarea "x"
type textarea "перевод на англ. Гранулированный сорбент"
type textarea "x"
click at [792, 509] on input "text" at bounding box center [1127, 500] width 737 height 18
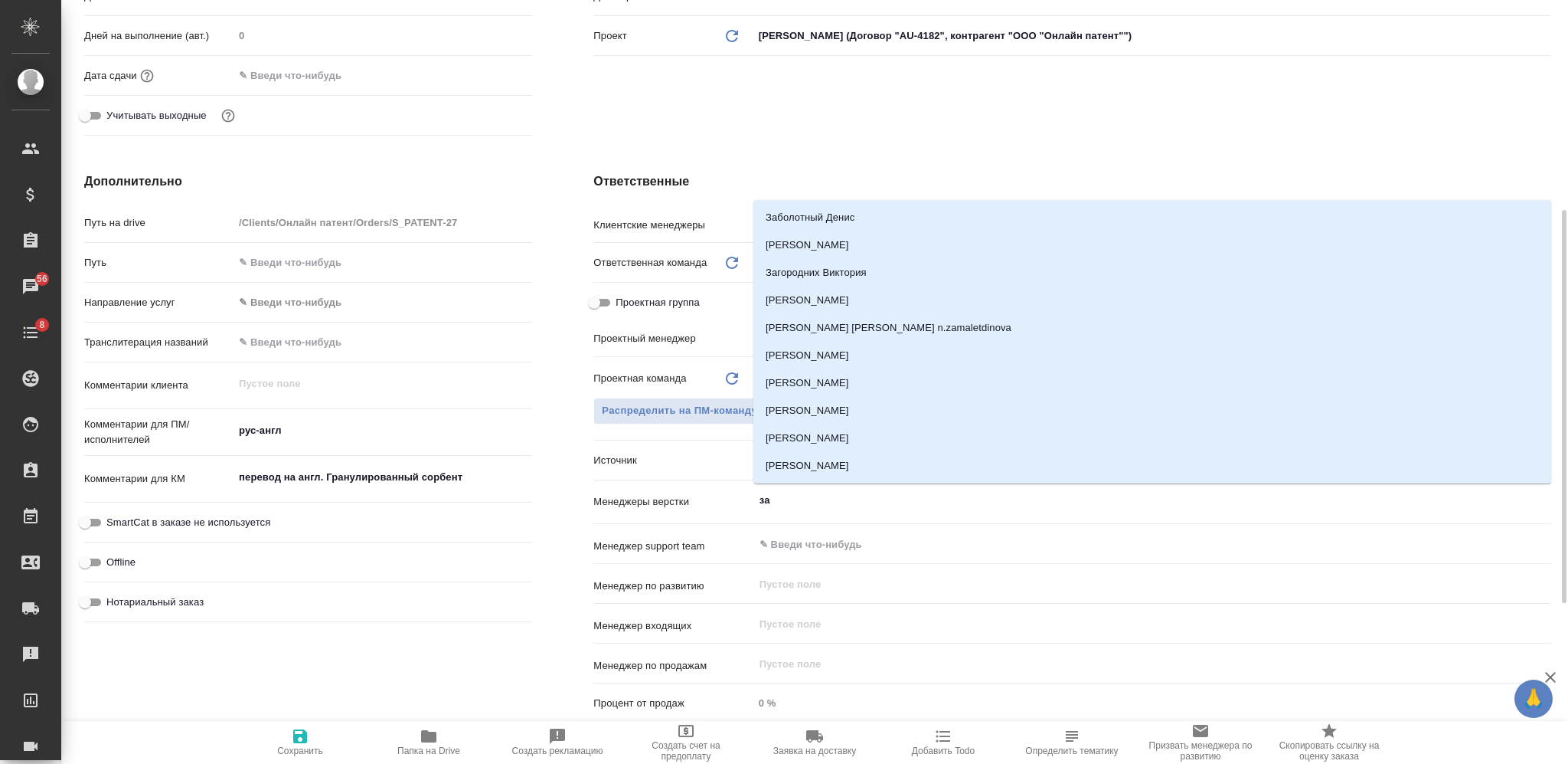
type input "заб"
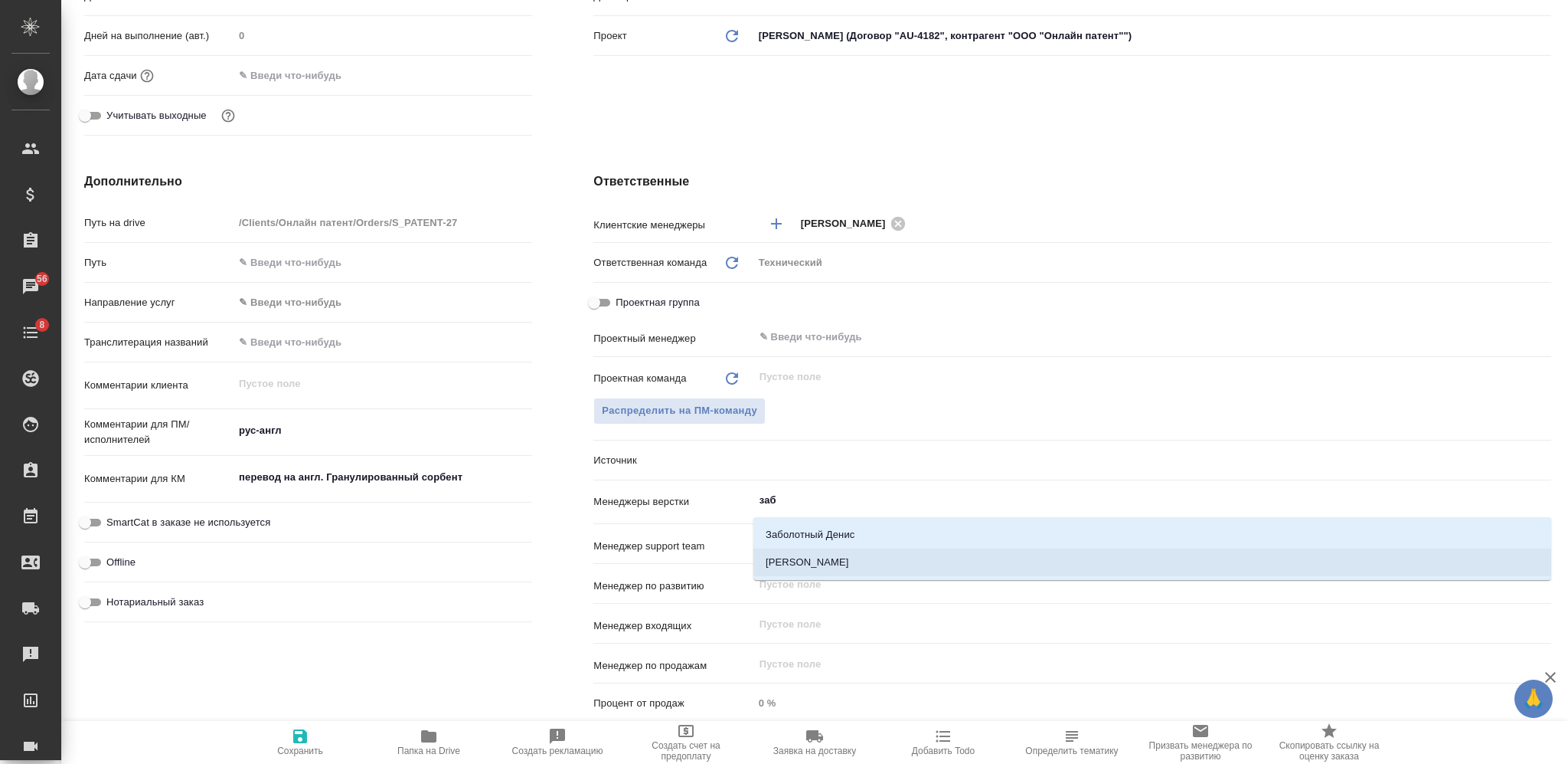
click at [792, 560] on li "[PERSON_NAME]" at bounding box center [1152, 562] width 798 height 28
type textarea "x"
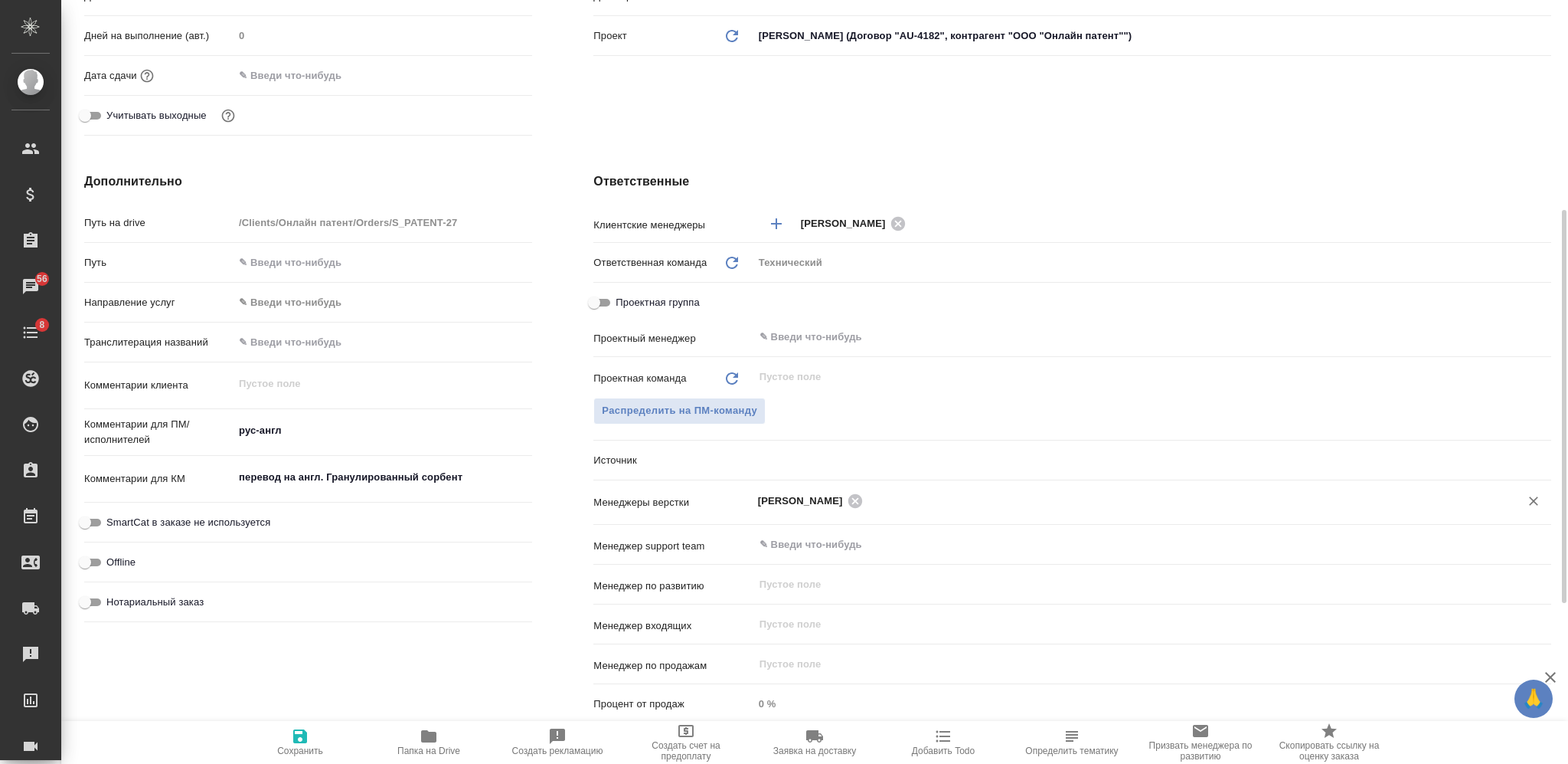
click at [298, 728] on icon "button" at bounding box center [300, 736] width 18 height 18
type textarea "x"
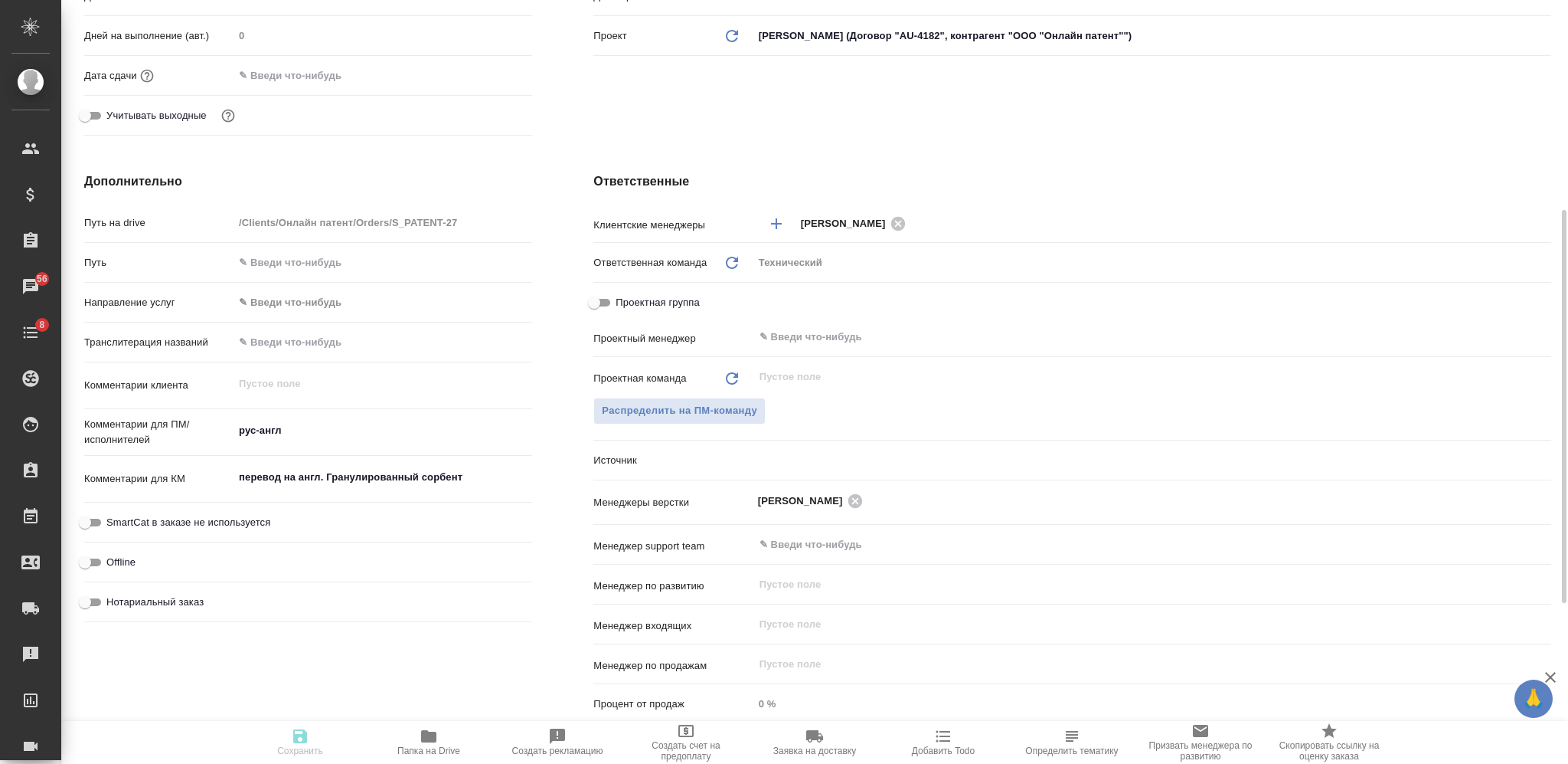
type textarea "x"
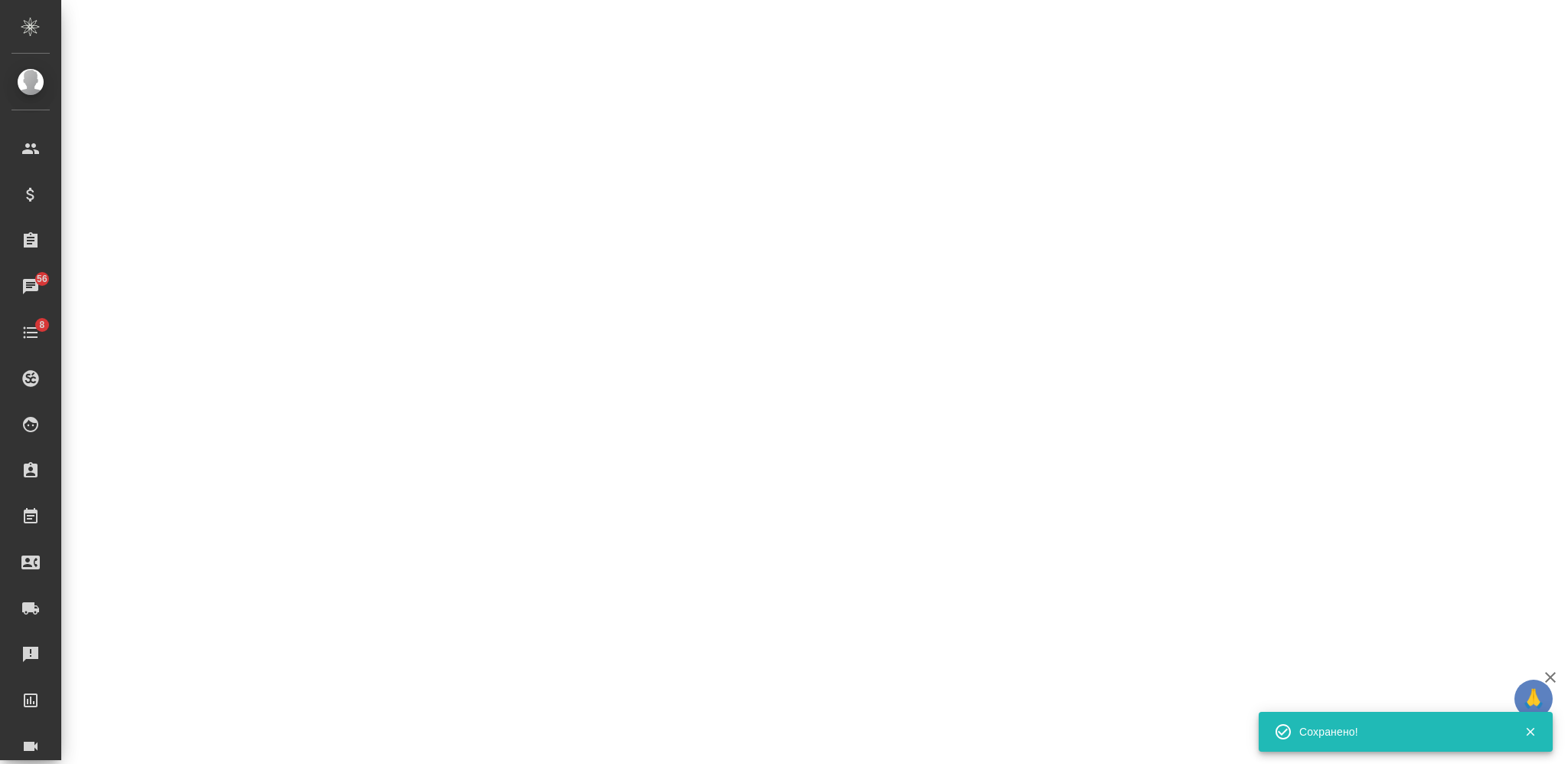
select select "RU"
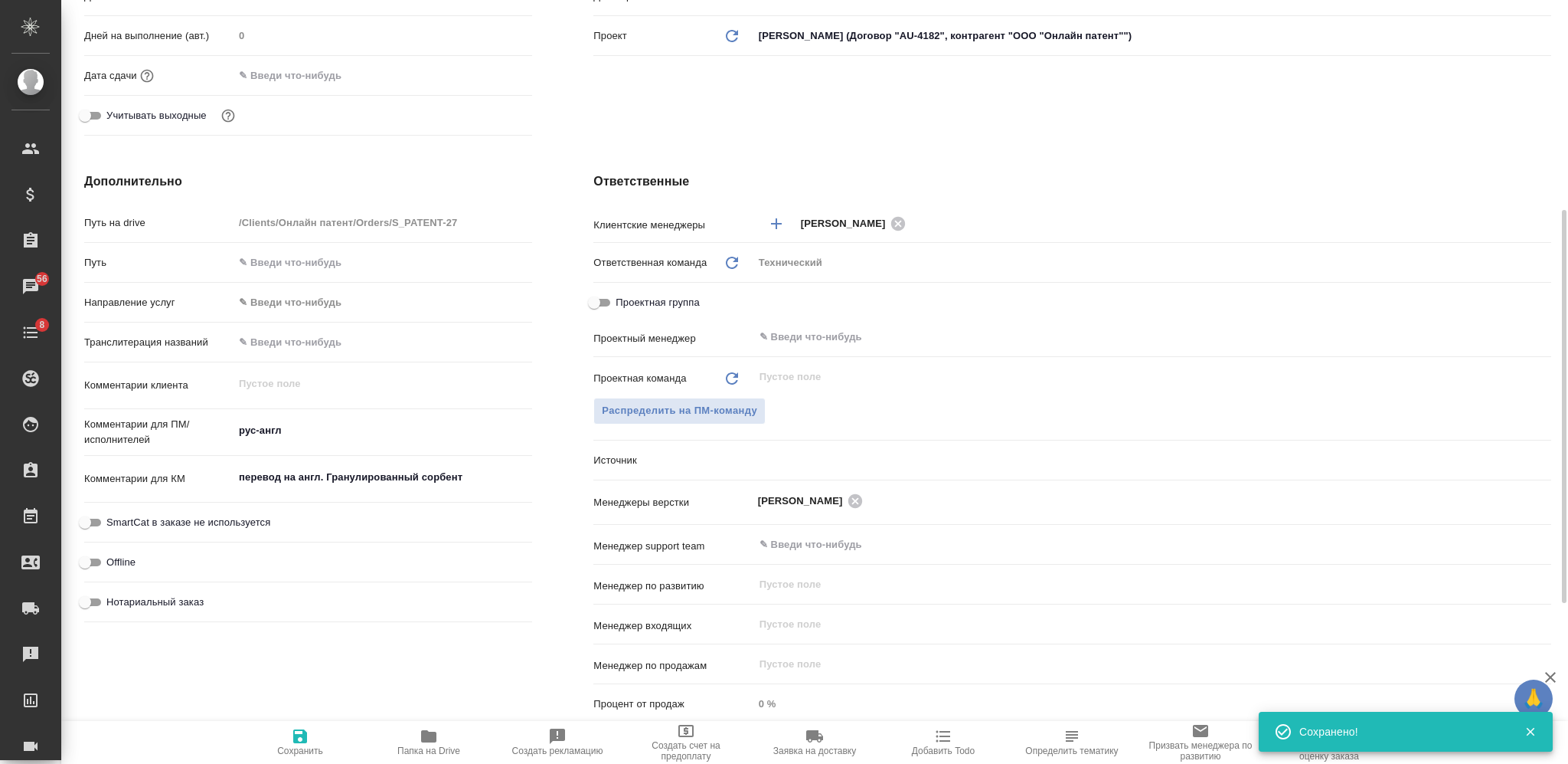
type textarea "x"
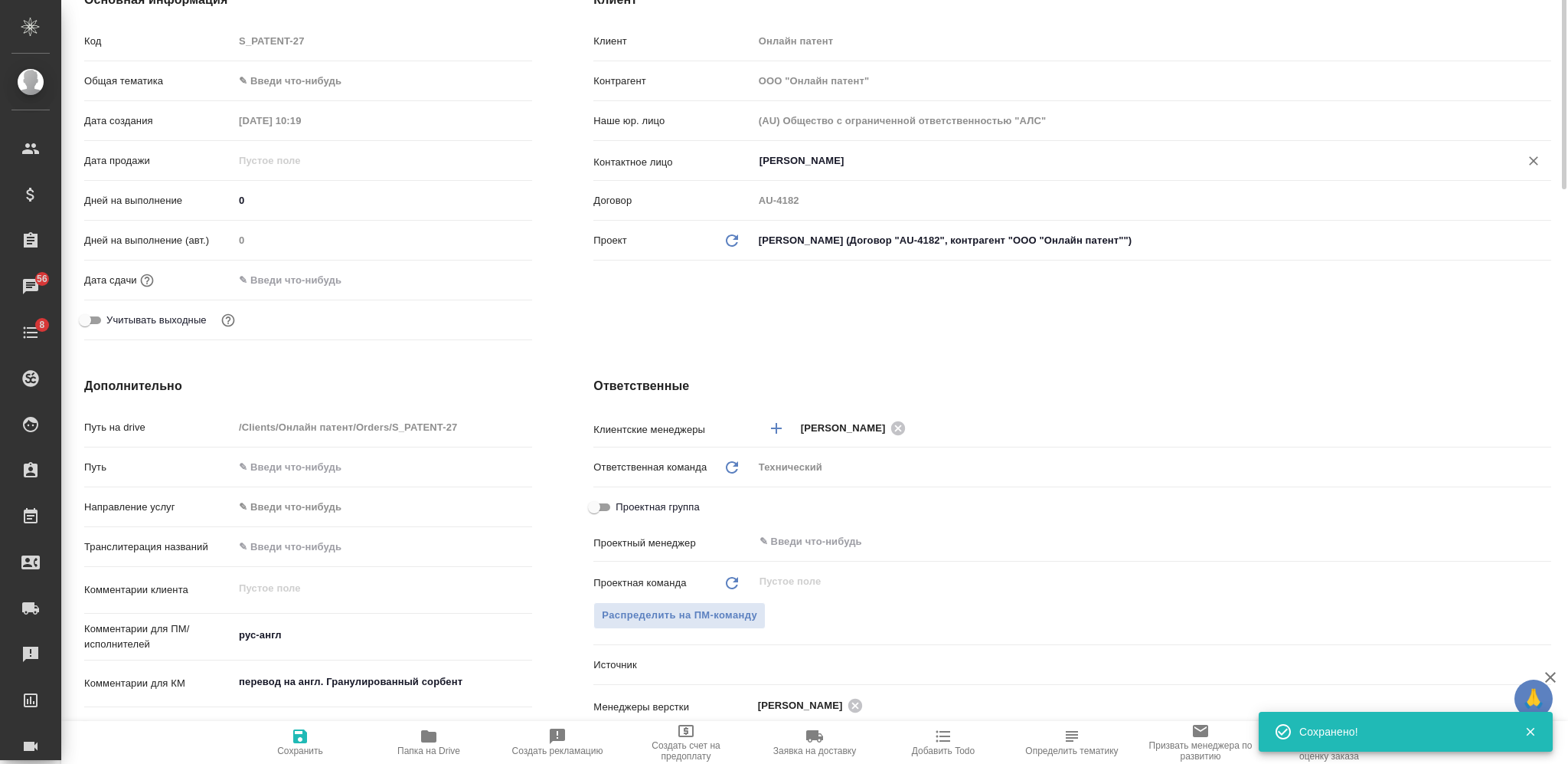
scroll to position [0, 0]
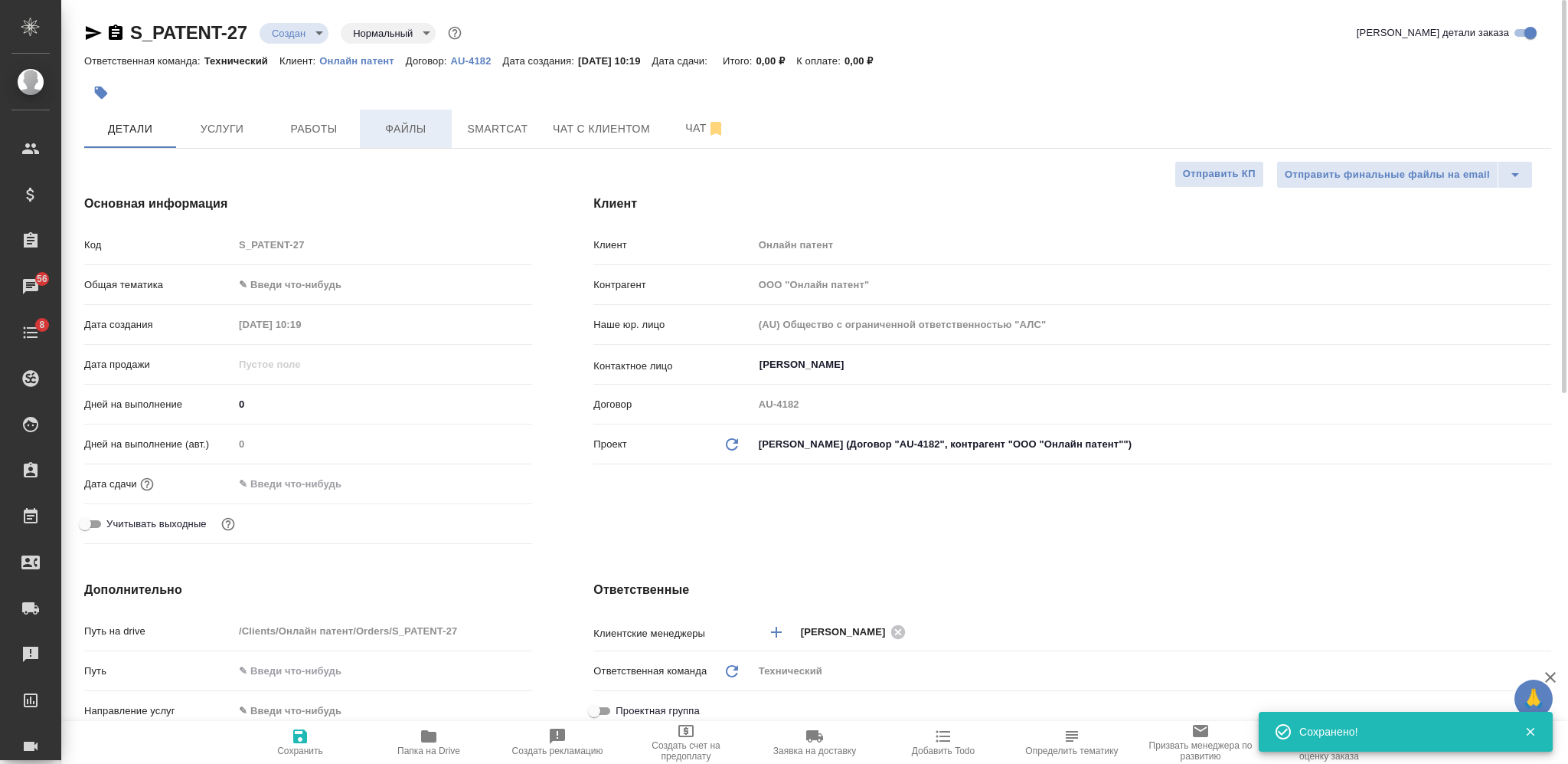
click at [409, 133] on span "Файлы" at bounding box center [406, 129] width 73 height 19
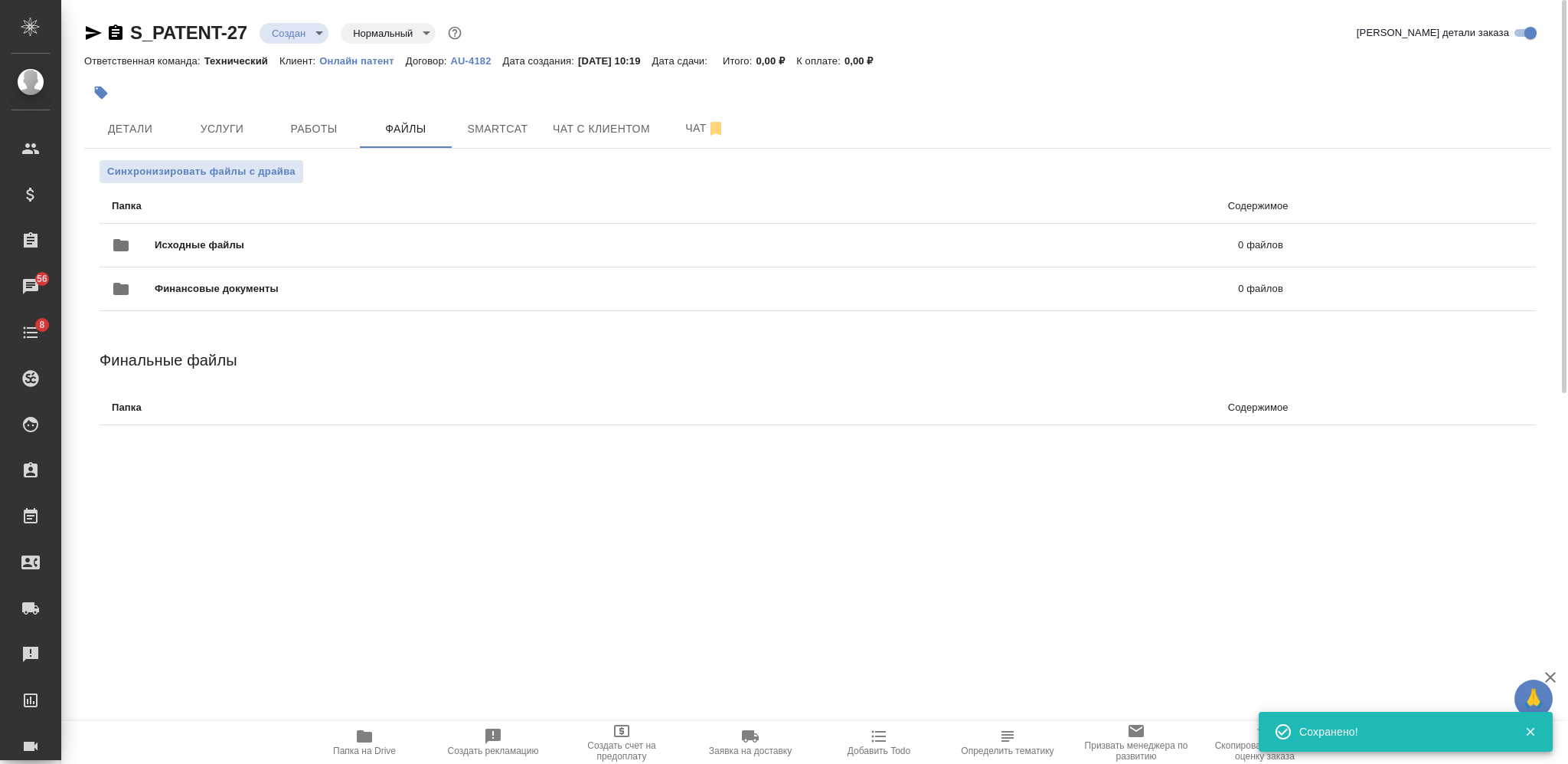
click at [1153, 92] on div at bounding box center [818, 93] width 1467 height 34
click at [488, 231] on div "Исходные файлы 0 файлов" at bounding box center [697, 245] width 1171 height 37
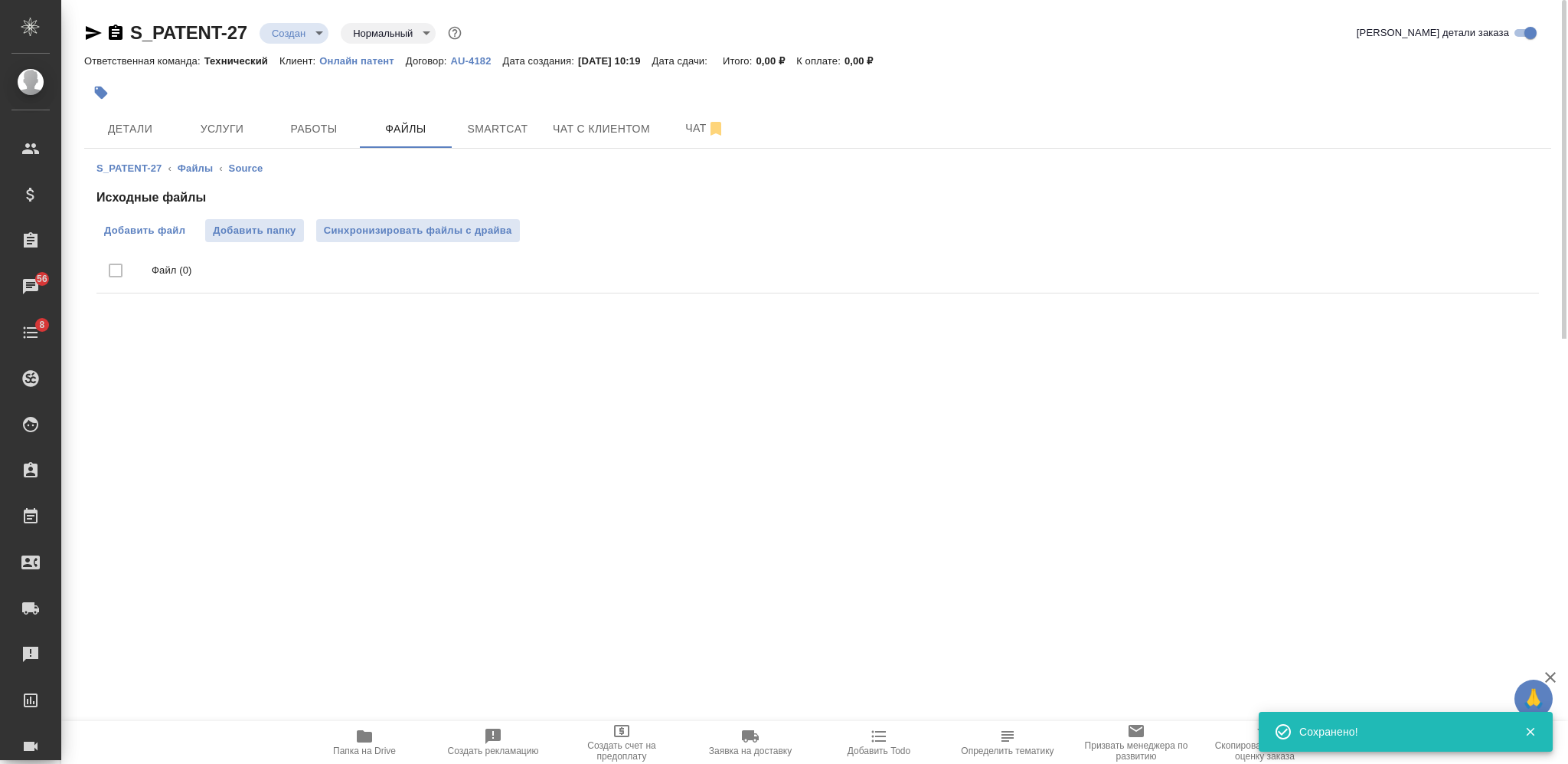
click at [154, 236] on span "Добавить файл" at bounding box center [145, 230] width 81 height 15
click at [0, 0] on input "Добавить файл" at bounding box center [0, 0] width 0 height 0
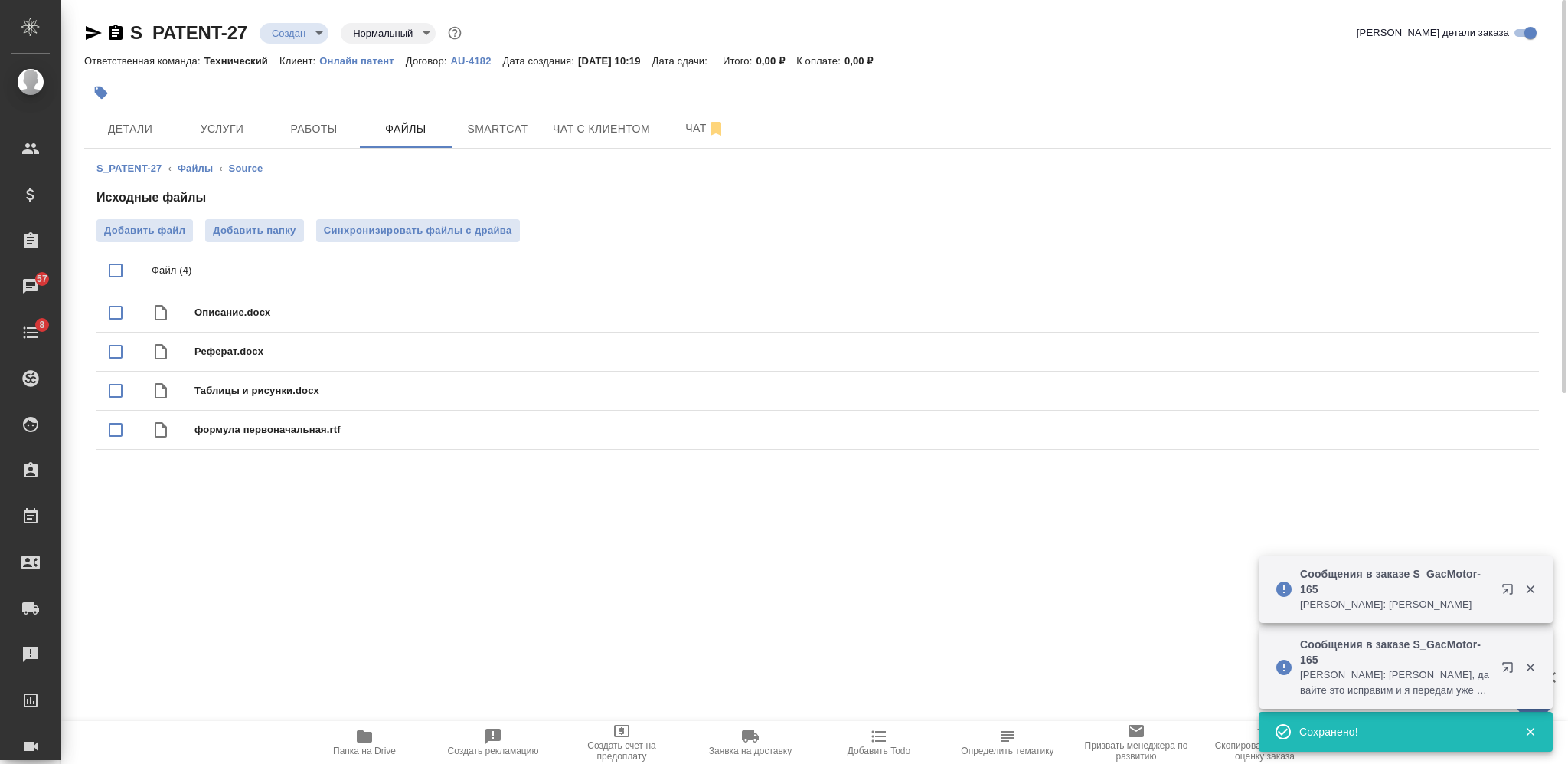
click at [905, 672] on div ".cls-1 fill:#fff; AWATERA Nikiforova Valeria Клиенты Спецификации Заказы 57 Чат…" at bounding box center [784, 382] width 1568 height 764
click at [123, 132] on span "Детали" at bounding box center [130, 129] width 73 height 19
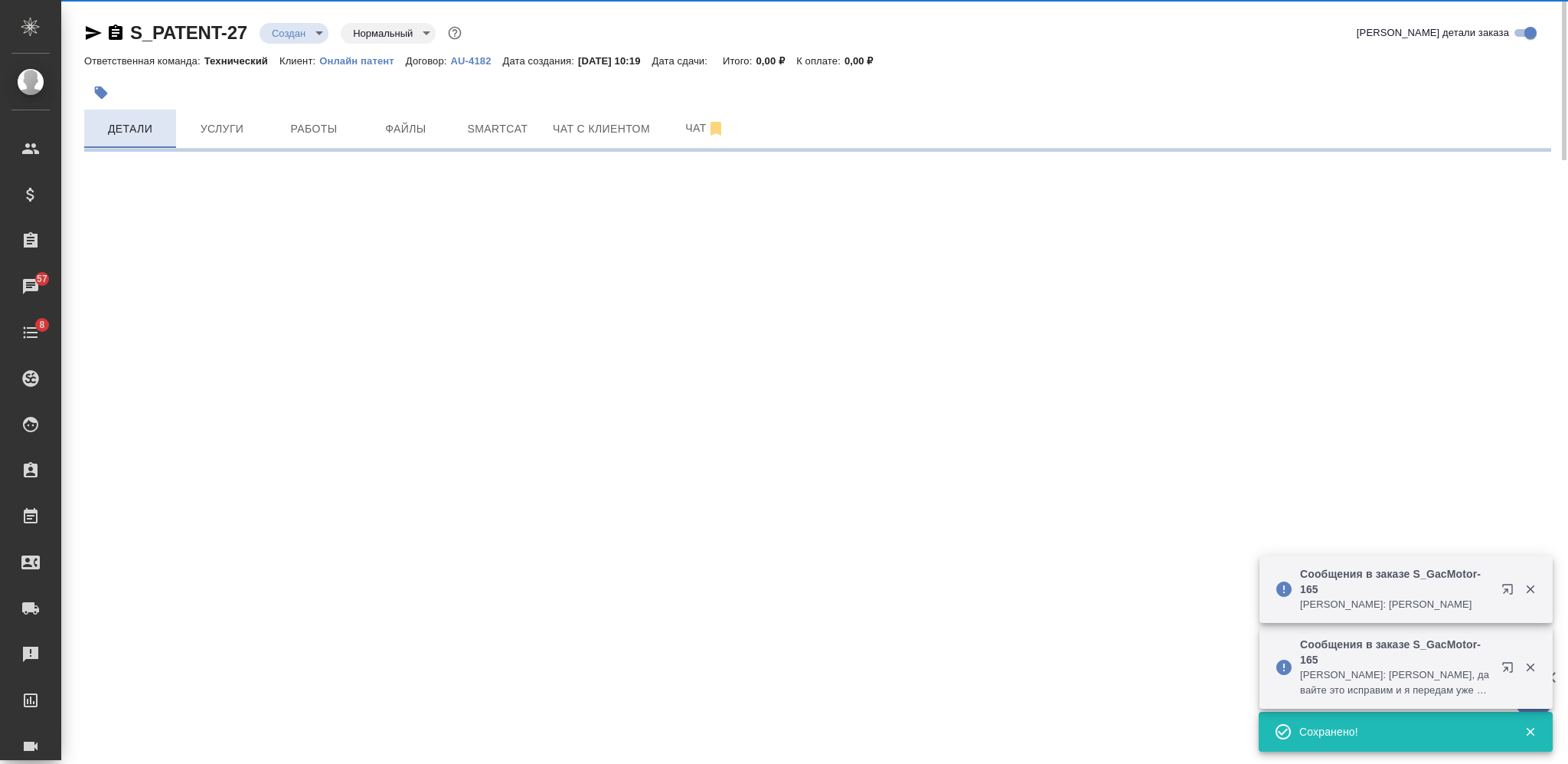
select select "RU"
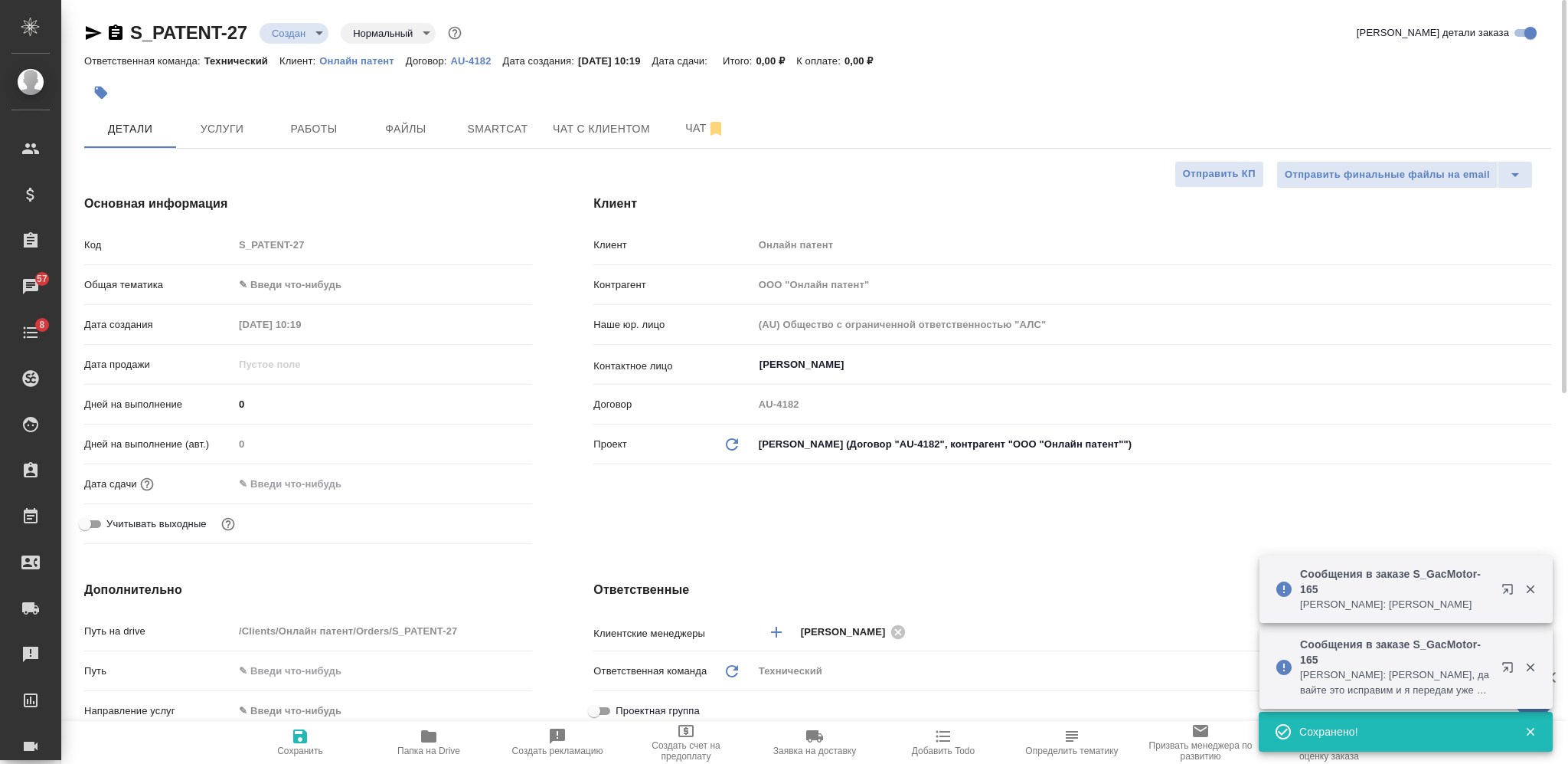
type textarea "x"
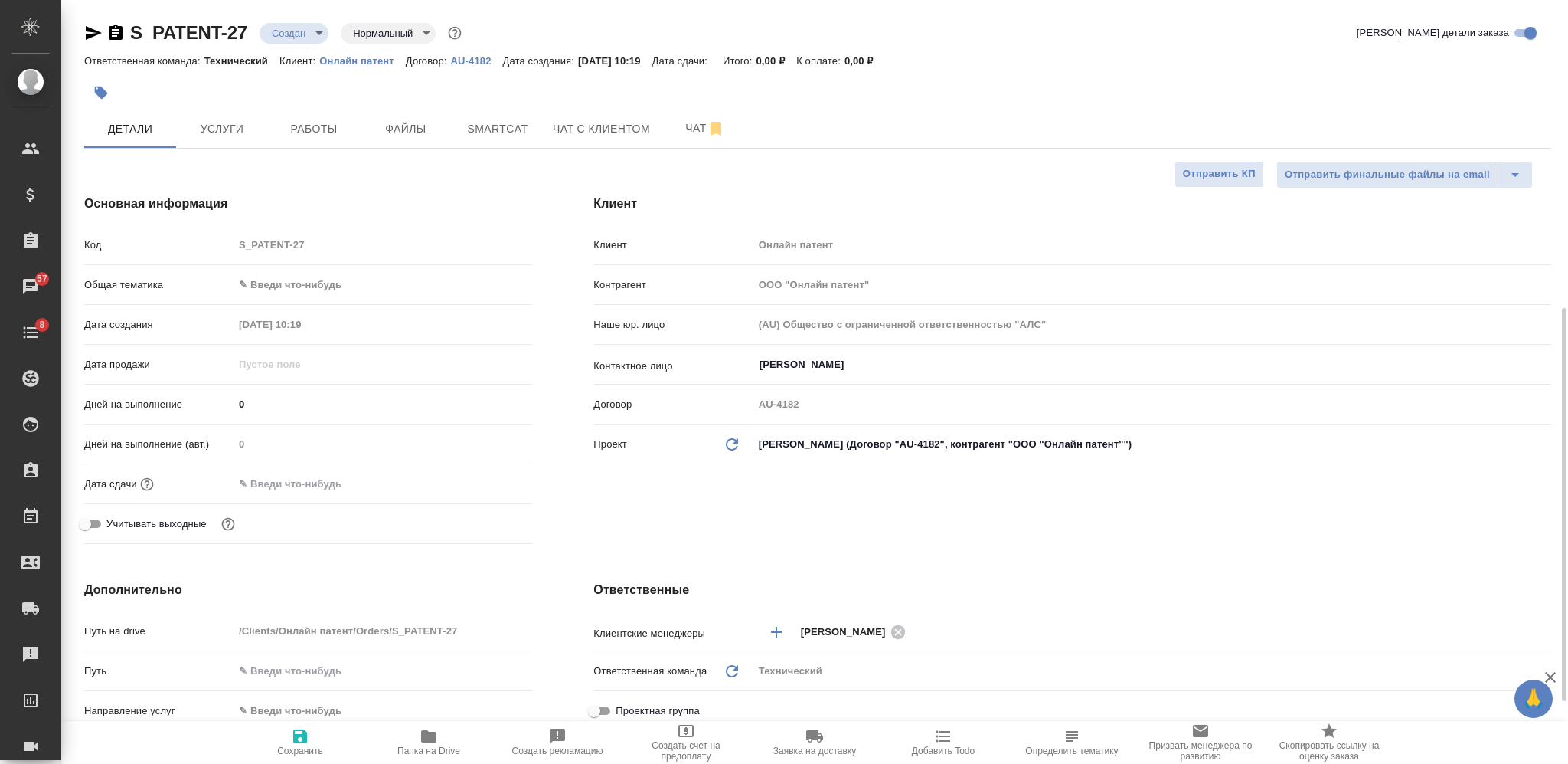
scroll to position [204, 0]
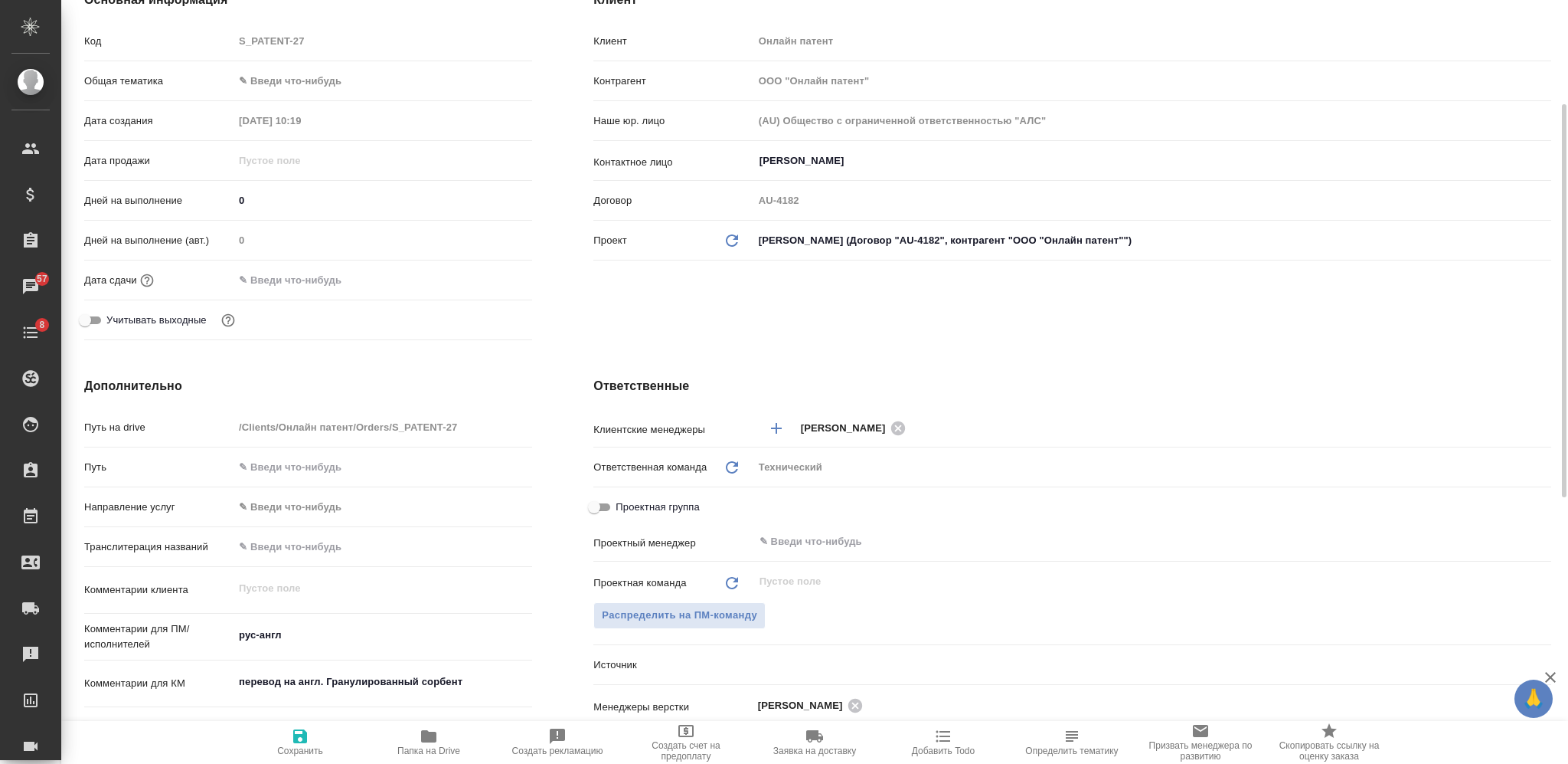
click at [322, 620] on div "рус-англ x" at bounding box center [383, 636] width 298 height 34
type textarea "x"
click at [347, 631] on textarea "рус-англ" at bounding box center [383, 635] width 297 height 26
type textarea "рус-англ"
type textarea "x"
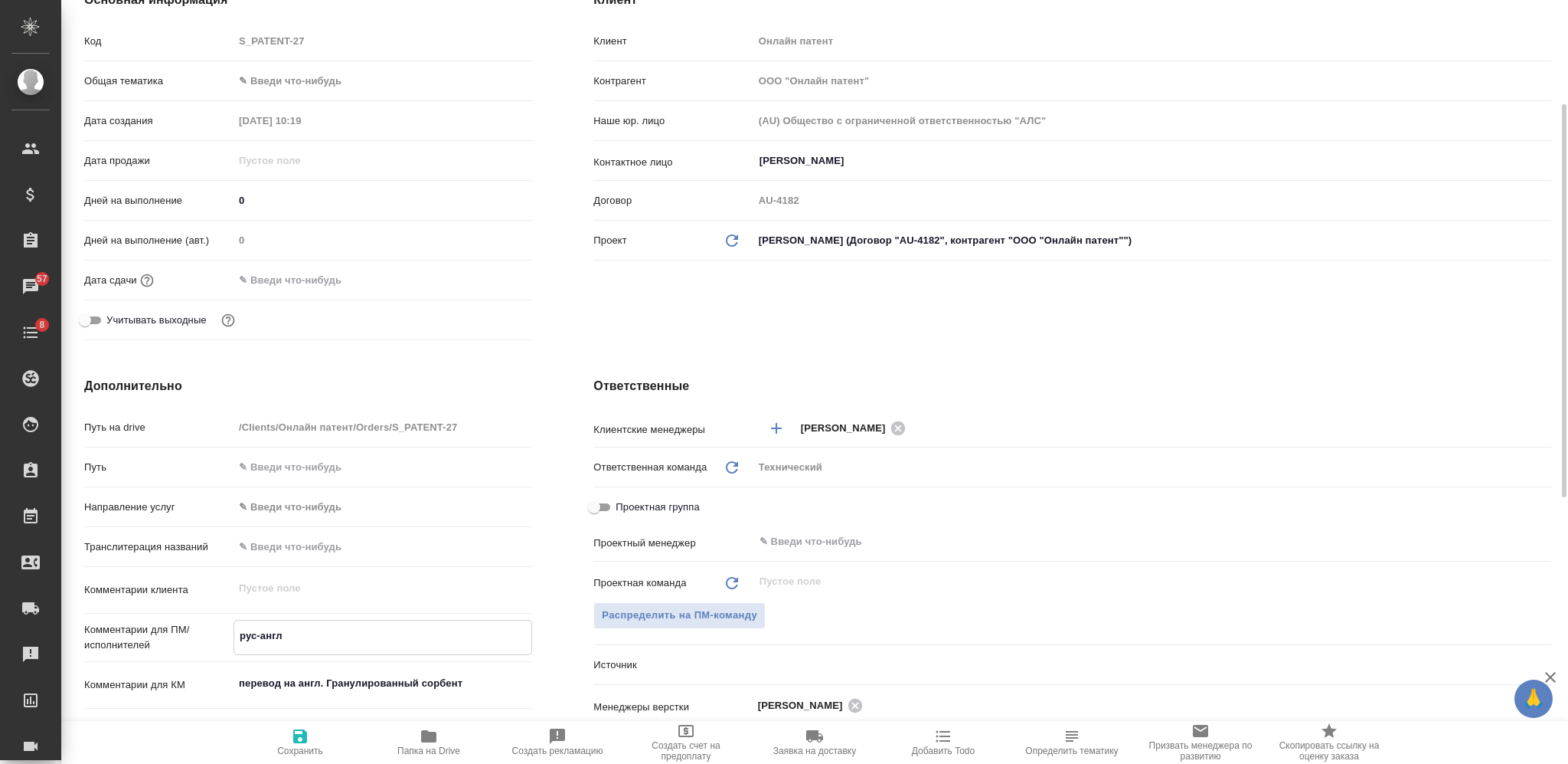
type textarea "x"
type textarea "рус-англ м"
type textarea "x"
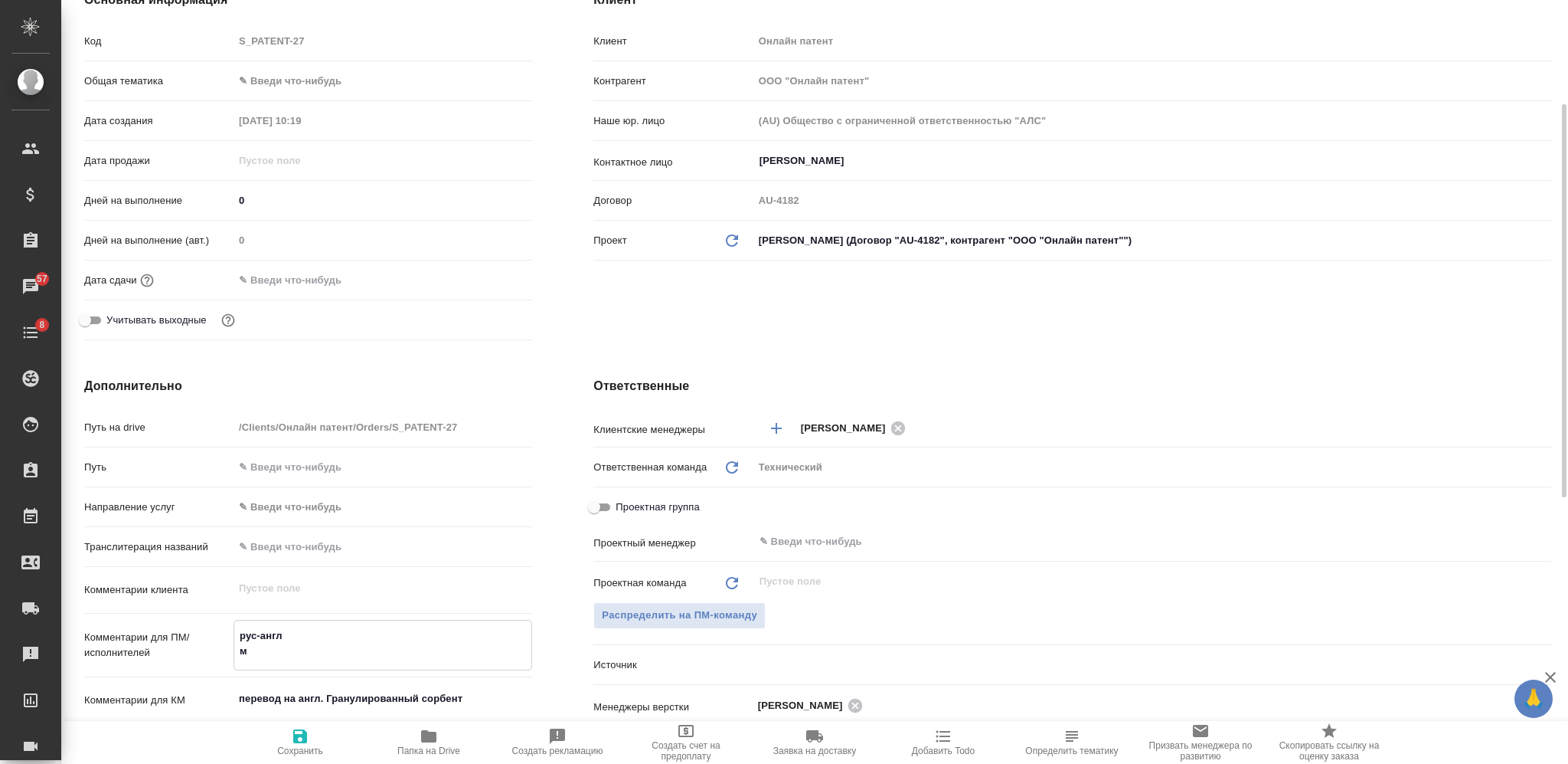
type textarea "x"
type textarea "рус-англ мо"
type textarea "x"
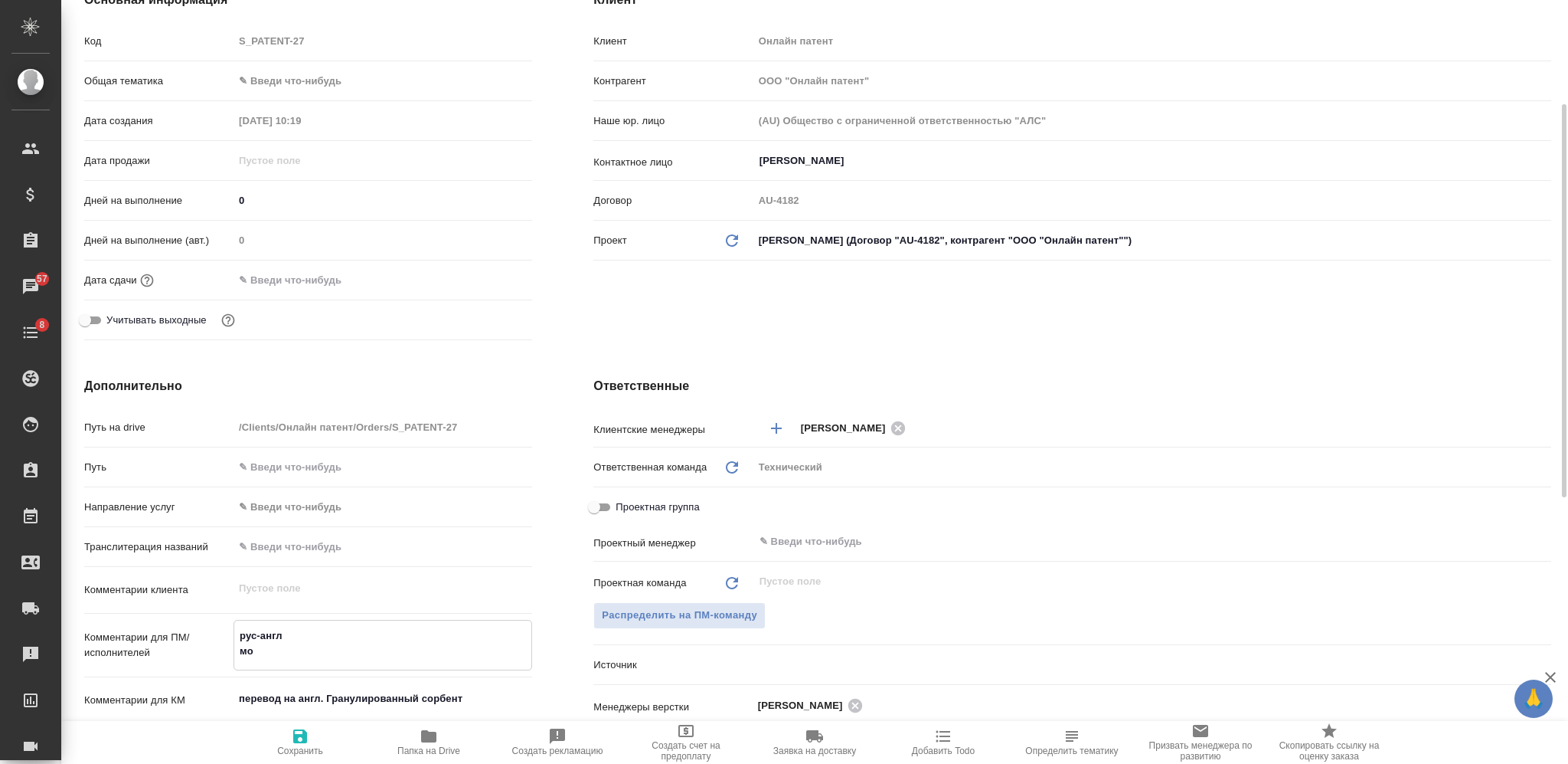
type textarea "рус-англ мож"
type textarea "x"
type textarea "рус-англ може"
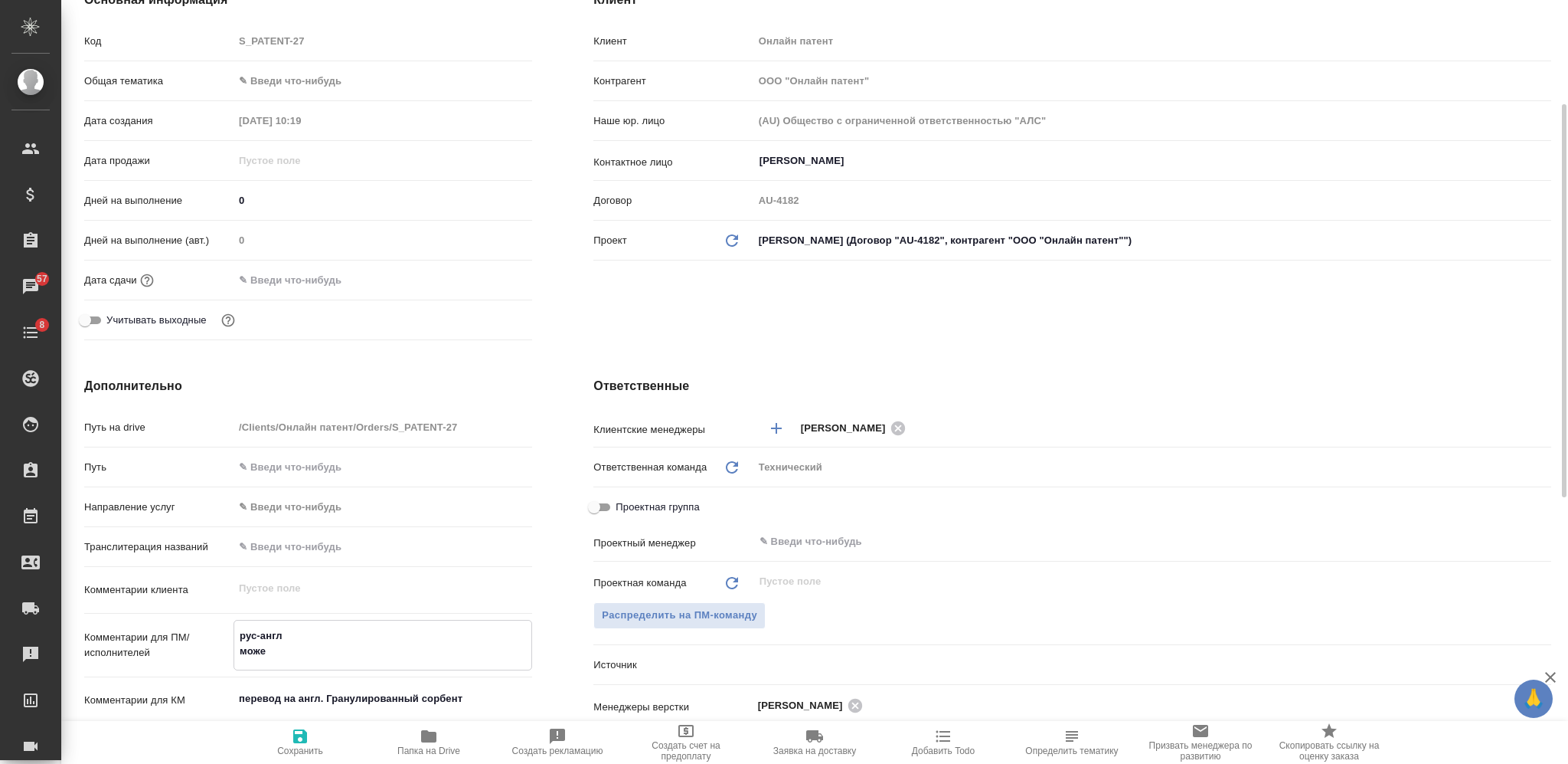
type textarea "x"
type textarea "рус-англ можем"
type textarea "x"
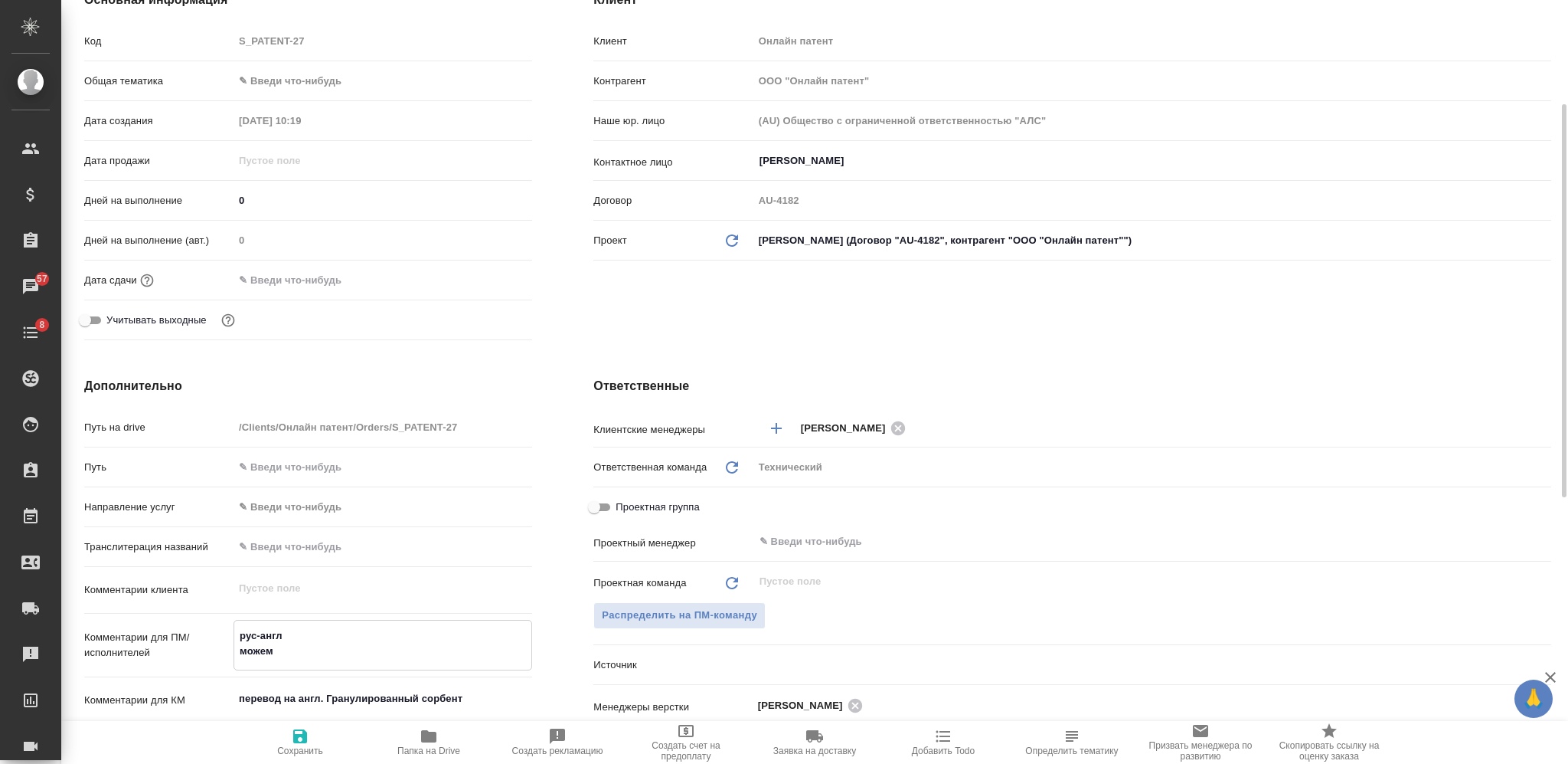
type textarea "x"
type textarea "рус-англ можем"
type textarea "x"
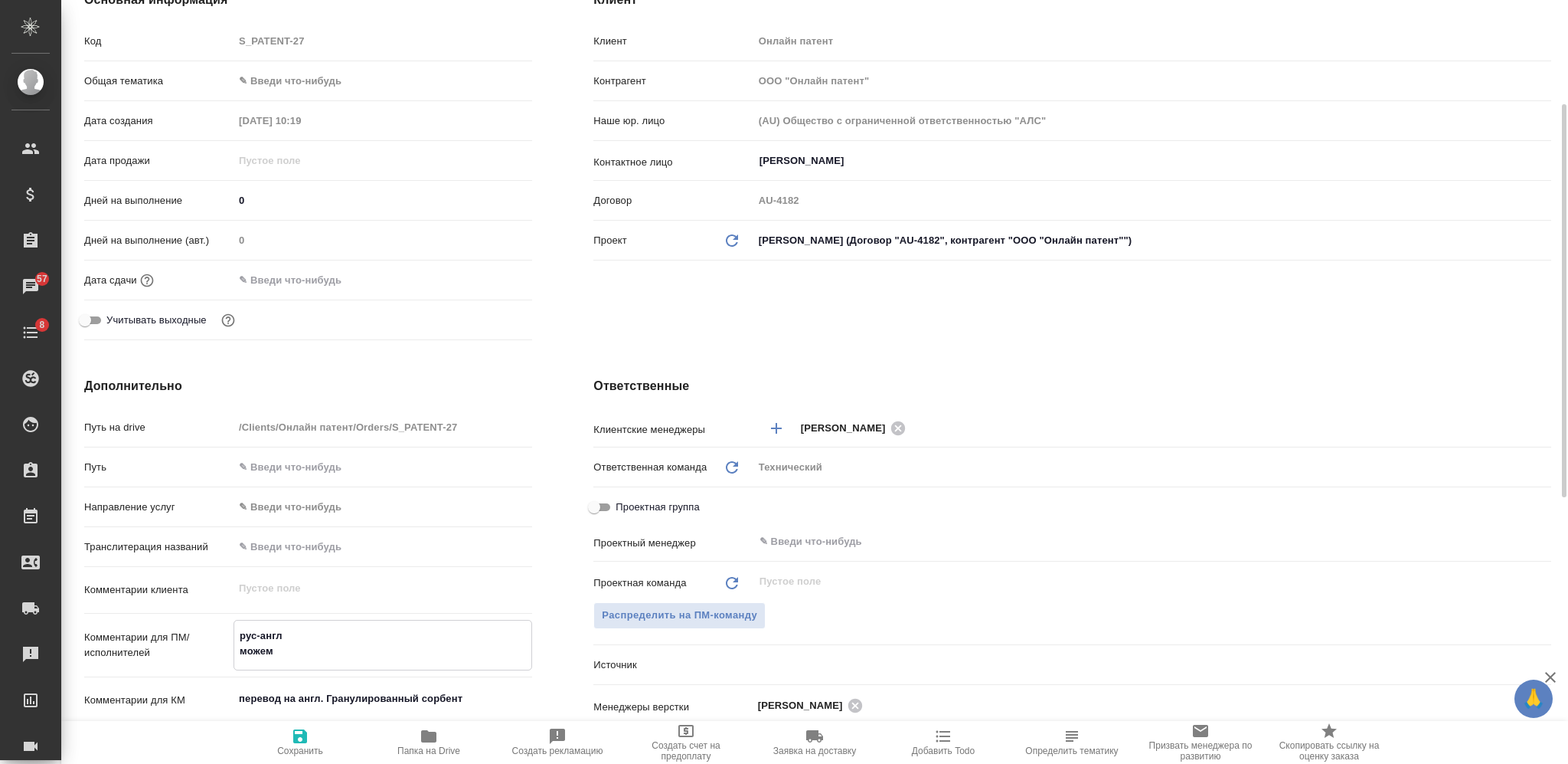
type textarea "x"
type textarea "рус-англ можем б"
type textarea "x"
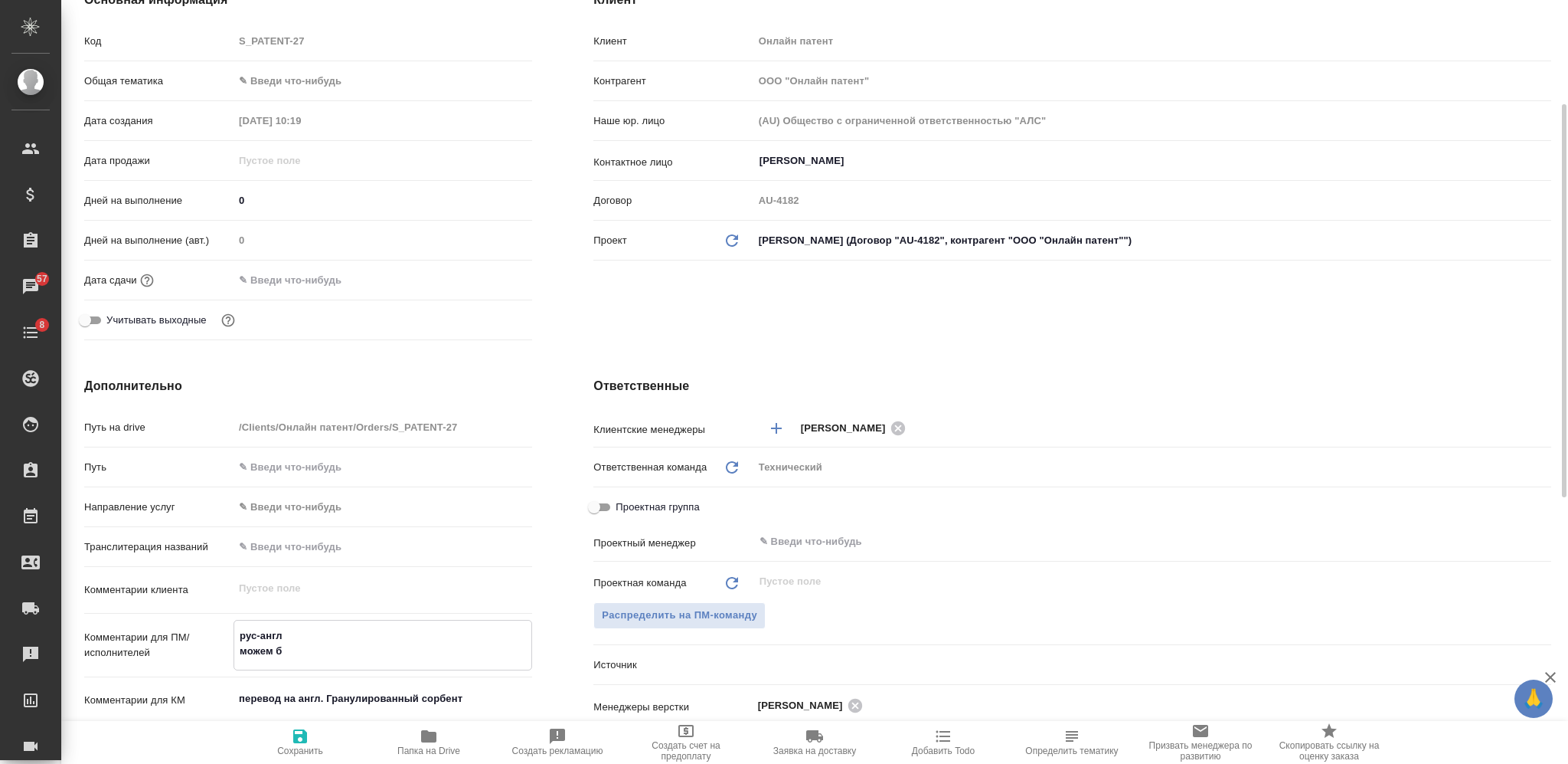
type textarea "x"
type textarea "рус-англ можем бе"
type textarea "x"
type textarea "рус-англ можем без"
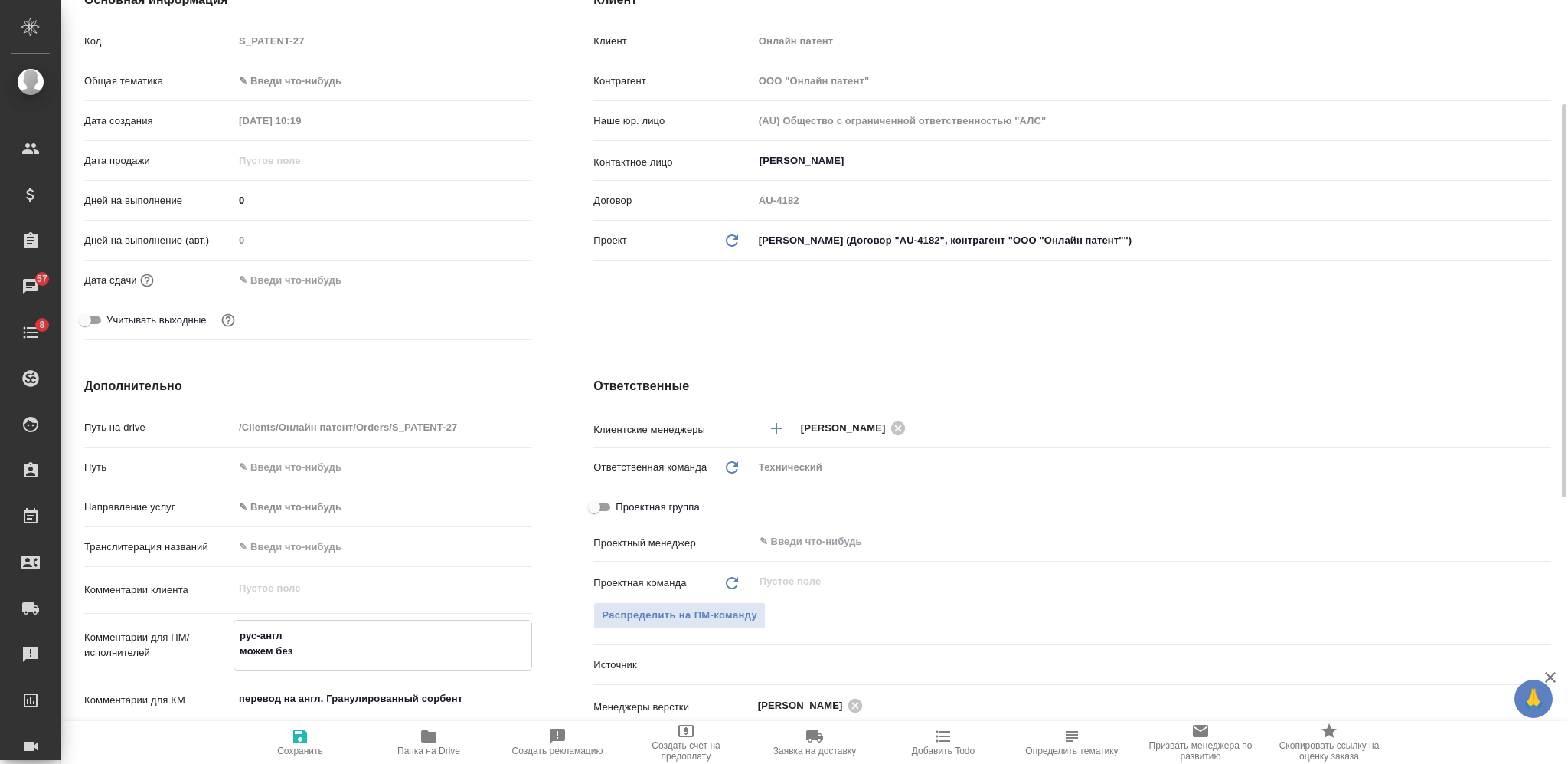
type textarea "x"
type textarea "рус-англ можем без"
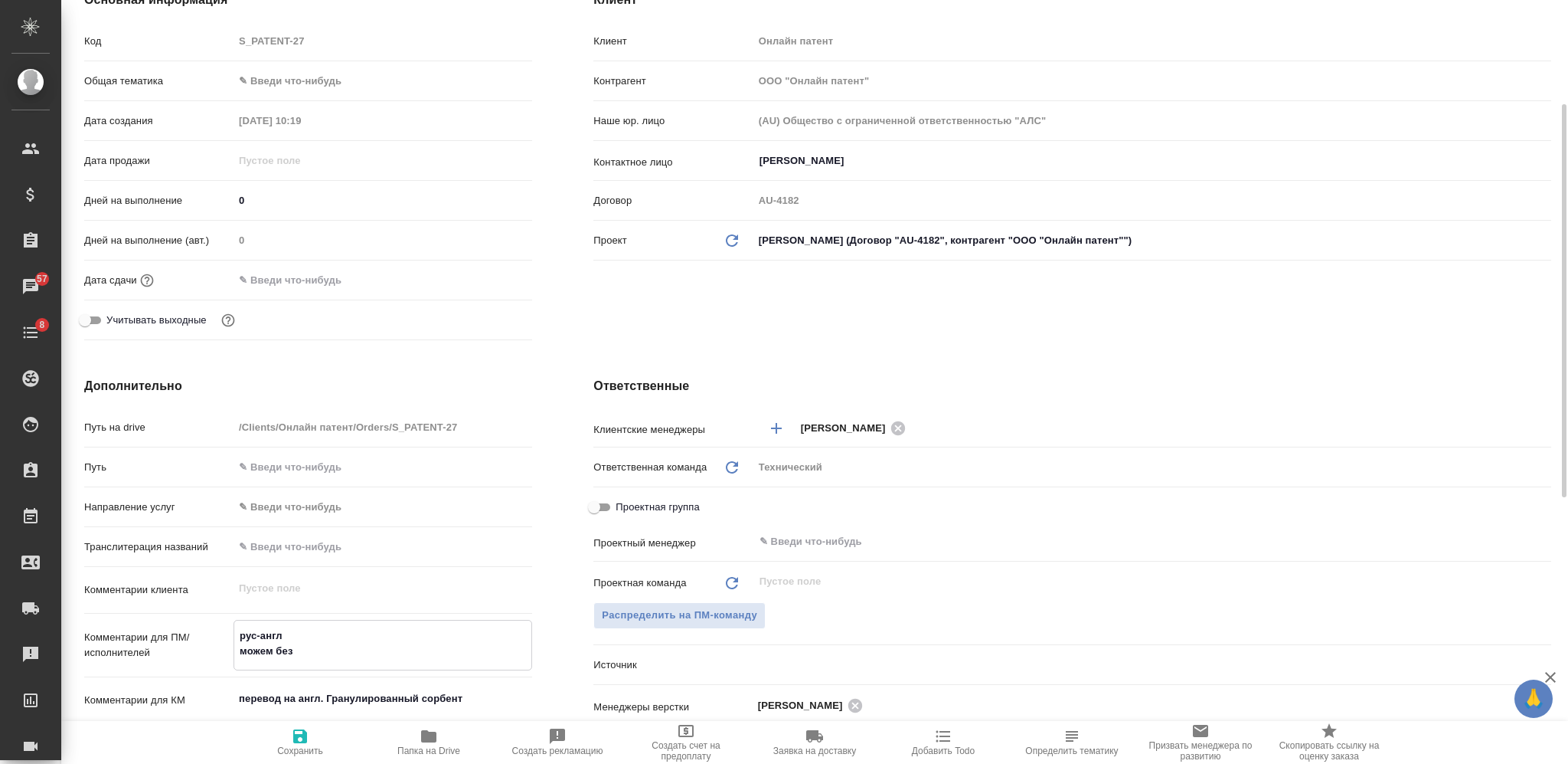
type textarea "x"
type textarea "рус-англ можем без в"
type textarea "x"
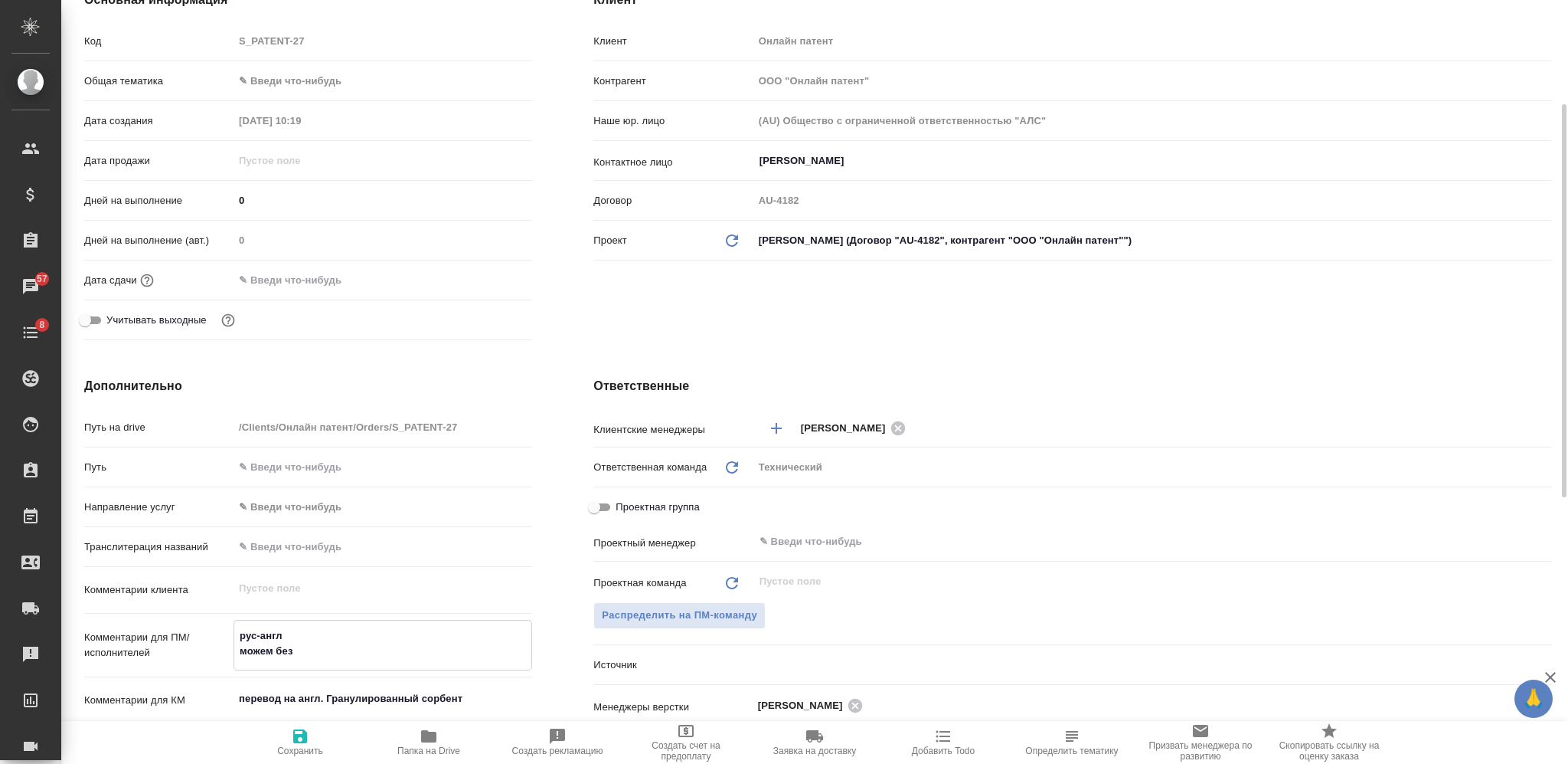
type textarea "x"
type textarea "рус-англ можем без ве"
type textarea "x"
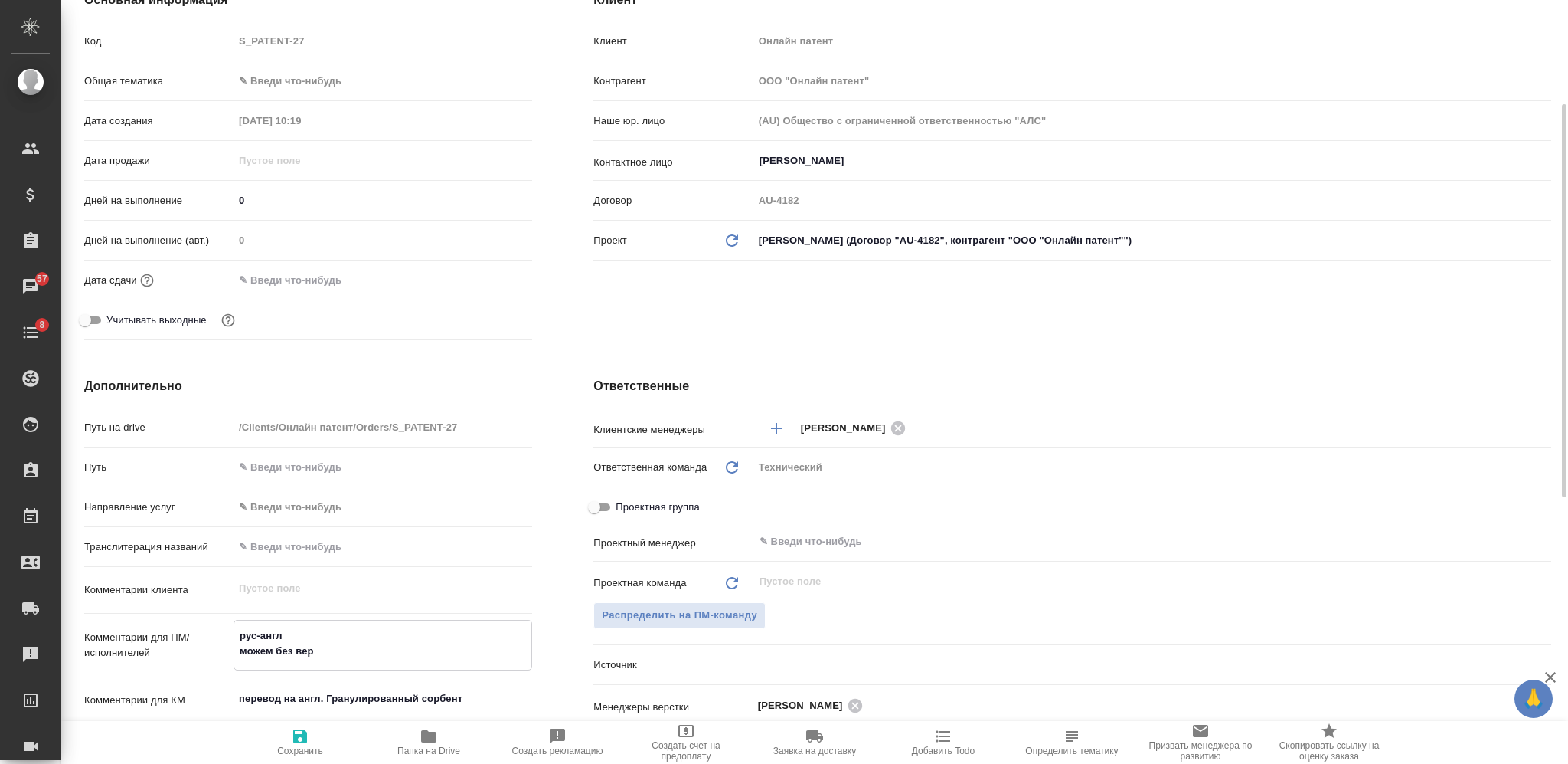
type textarea "рус-англ можем без верс"
type textarea "x"
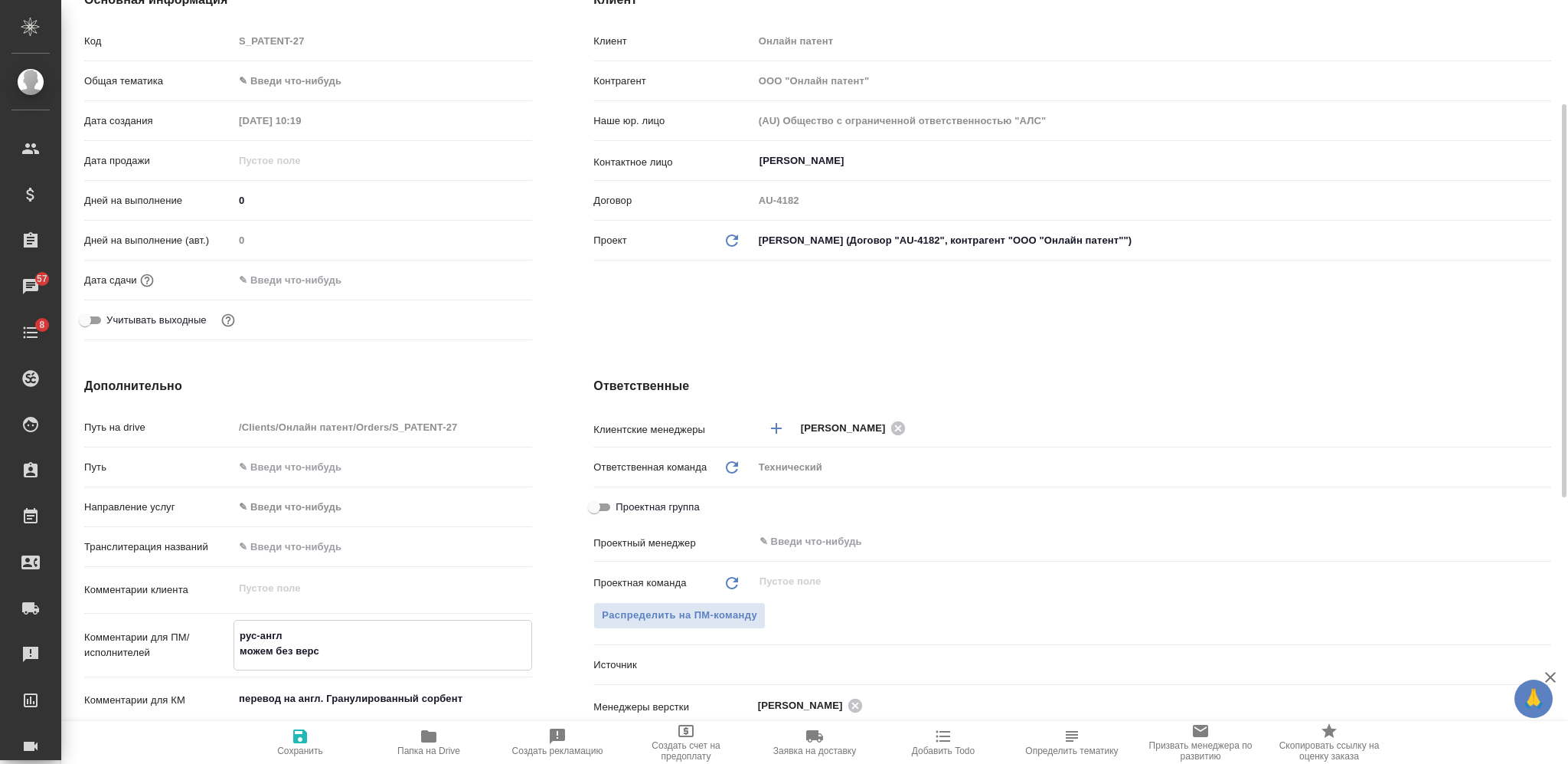
type textarea "рус-англ можем без верст"
type textarea "x"
type textarea "рус-англ можем без верстк"
type textarea "x"
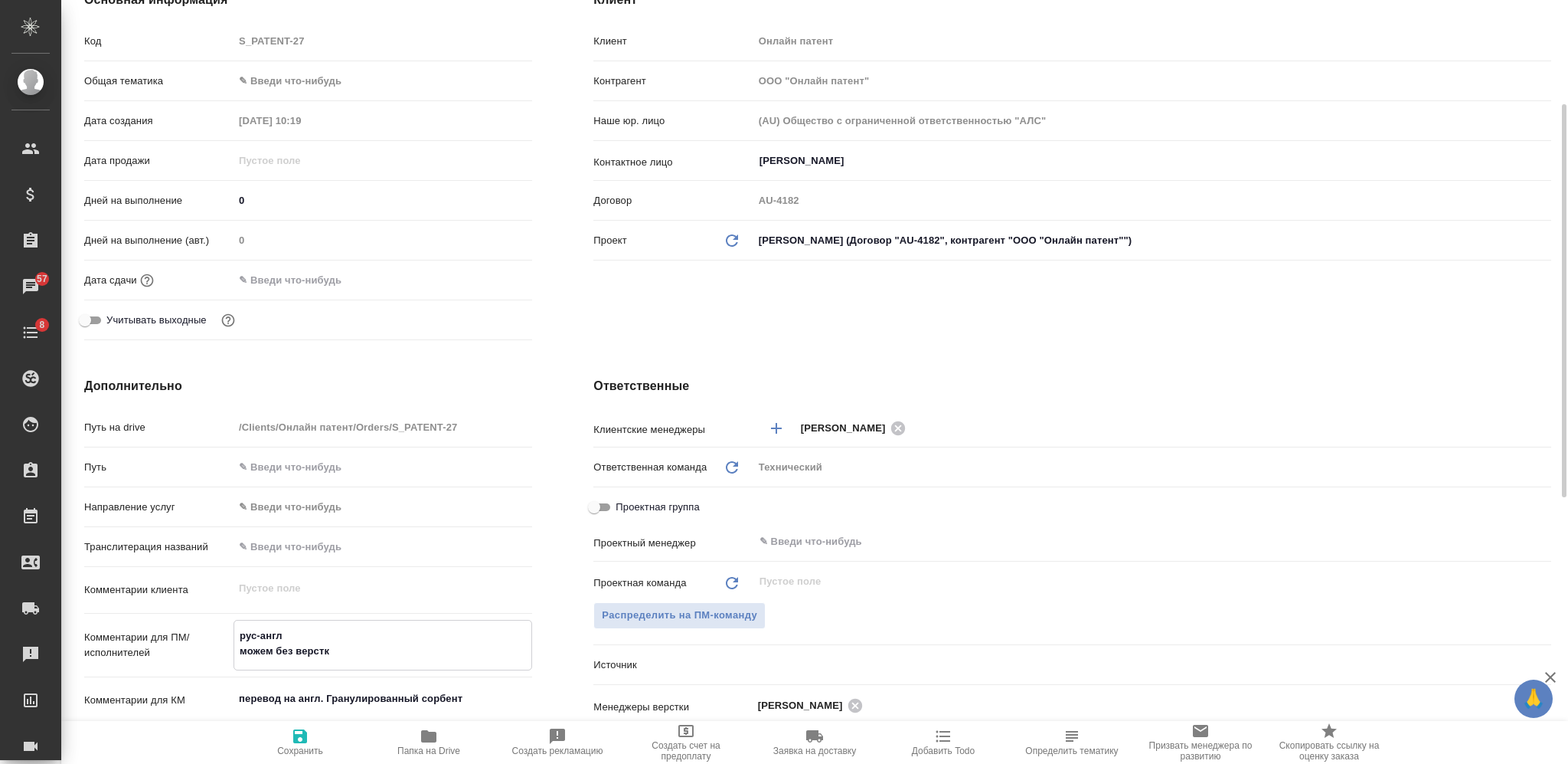
type textarea "x"
type textarea "рус-англ можем без верстки"
type textarea "x"
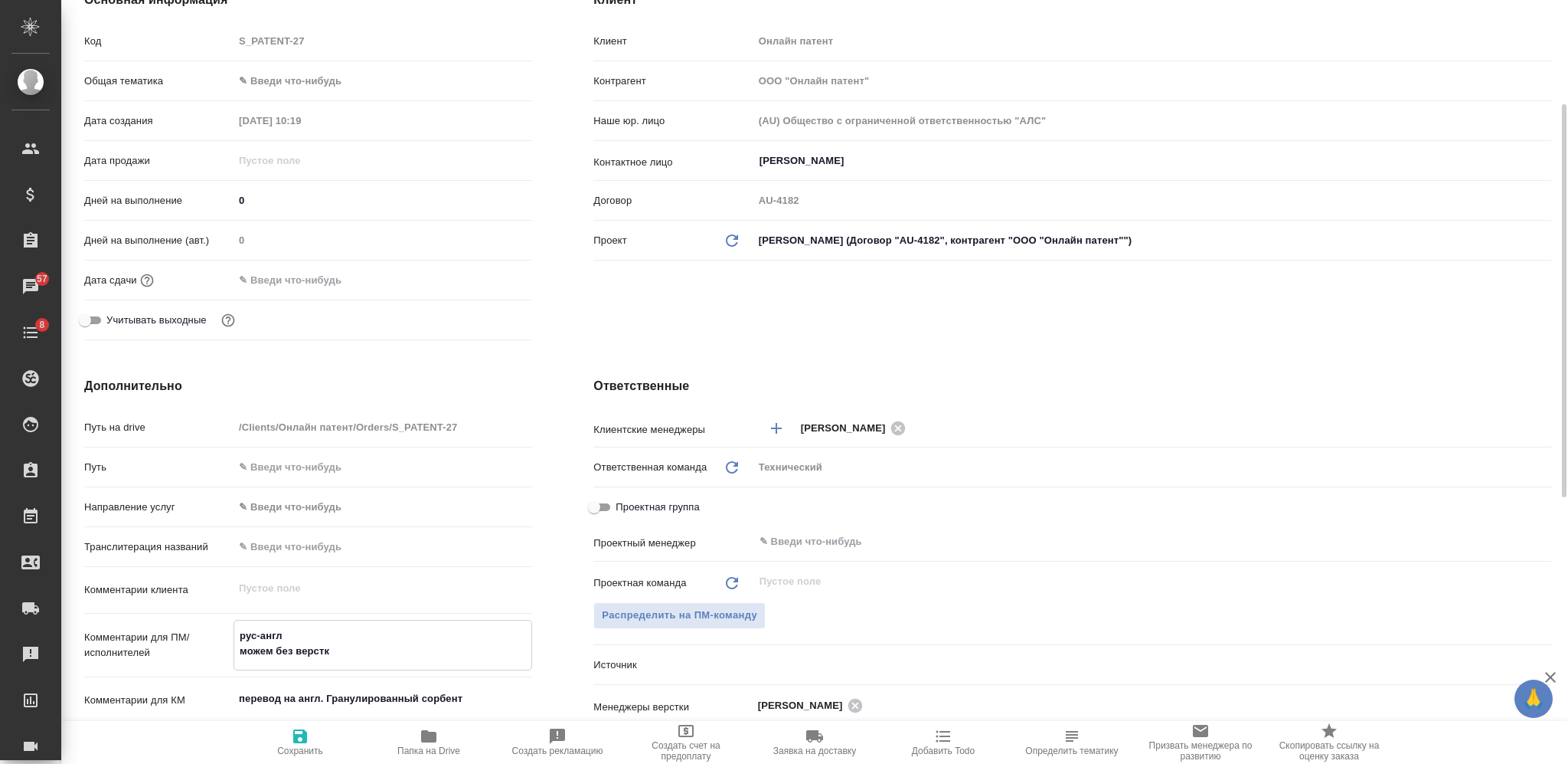
type textarea "x"
type textarea "рус-англ можем без верстки?"
type textarea "x"
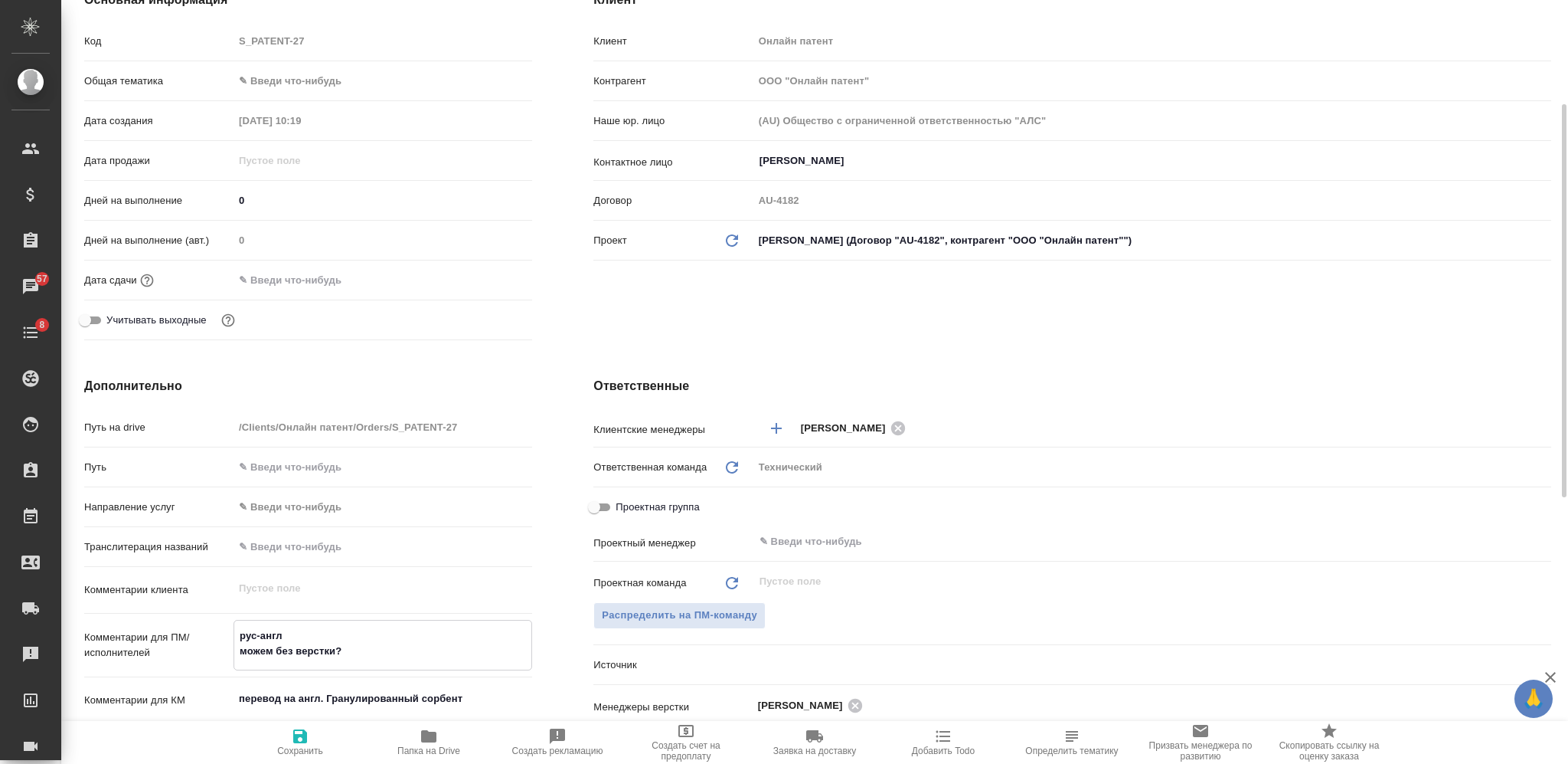
type textarea "рус-англ можем без верстки?"
type textarea "x"
click at [300, 752] on span "Сохранить" at bounding box center [300, 750] width 46 height 10
type textarea "x"
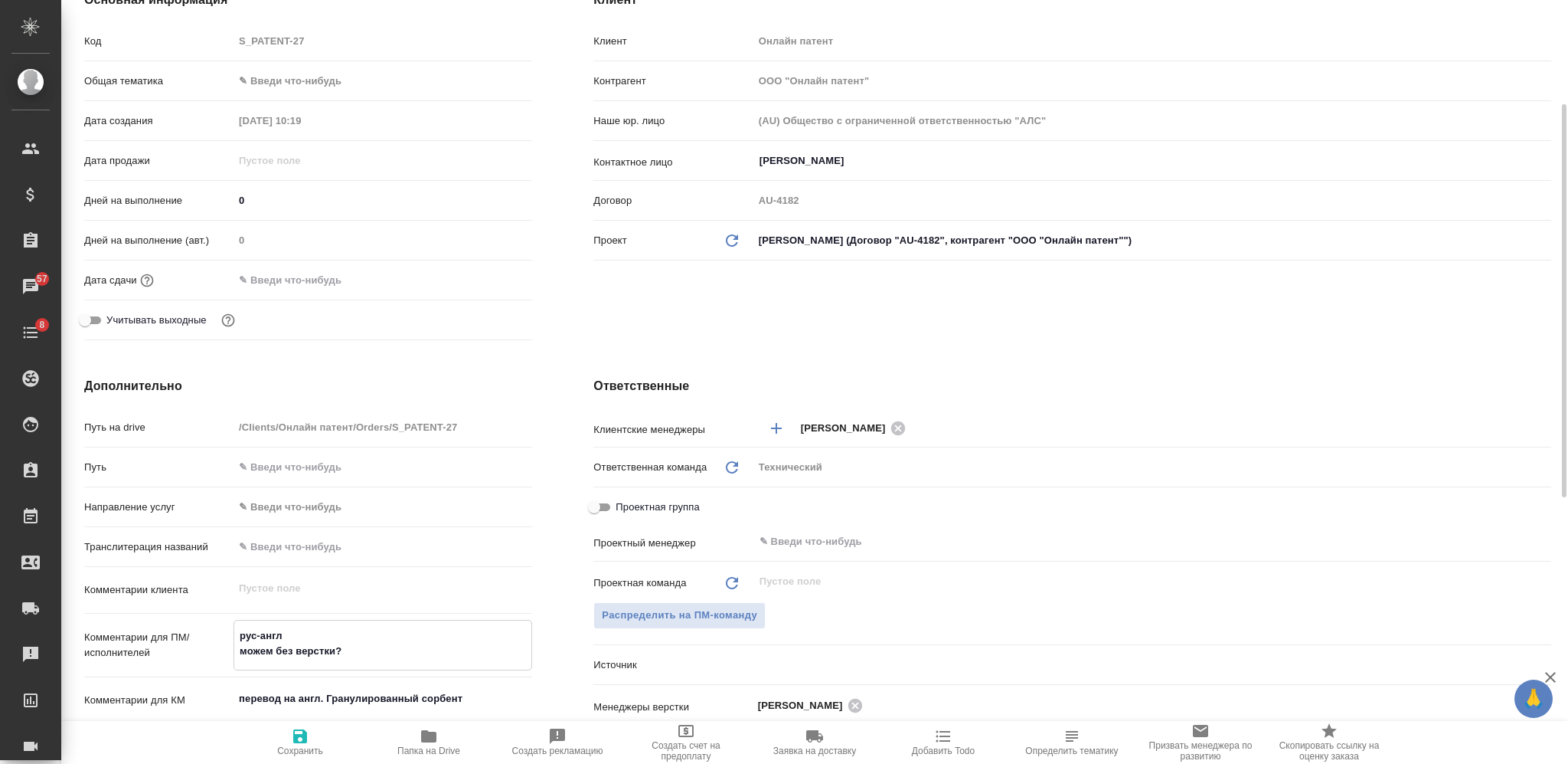
type textarea "x"
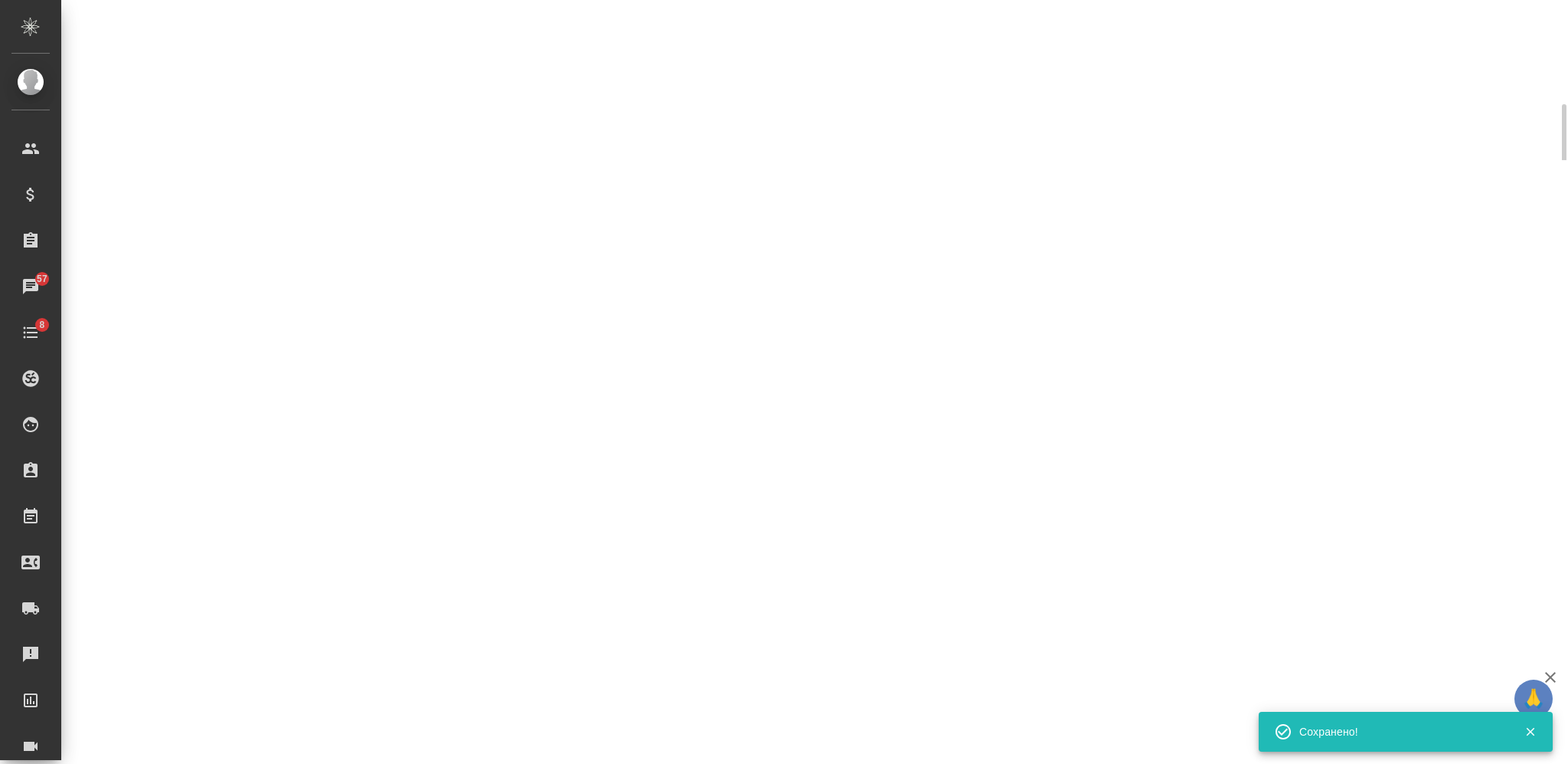
select select "RU"
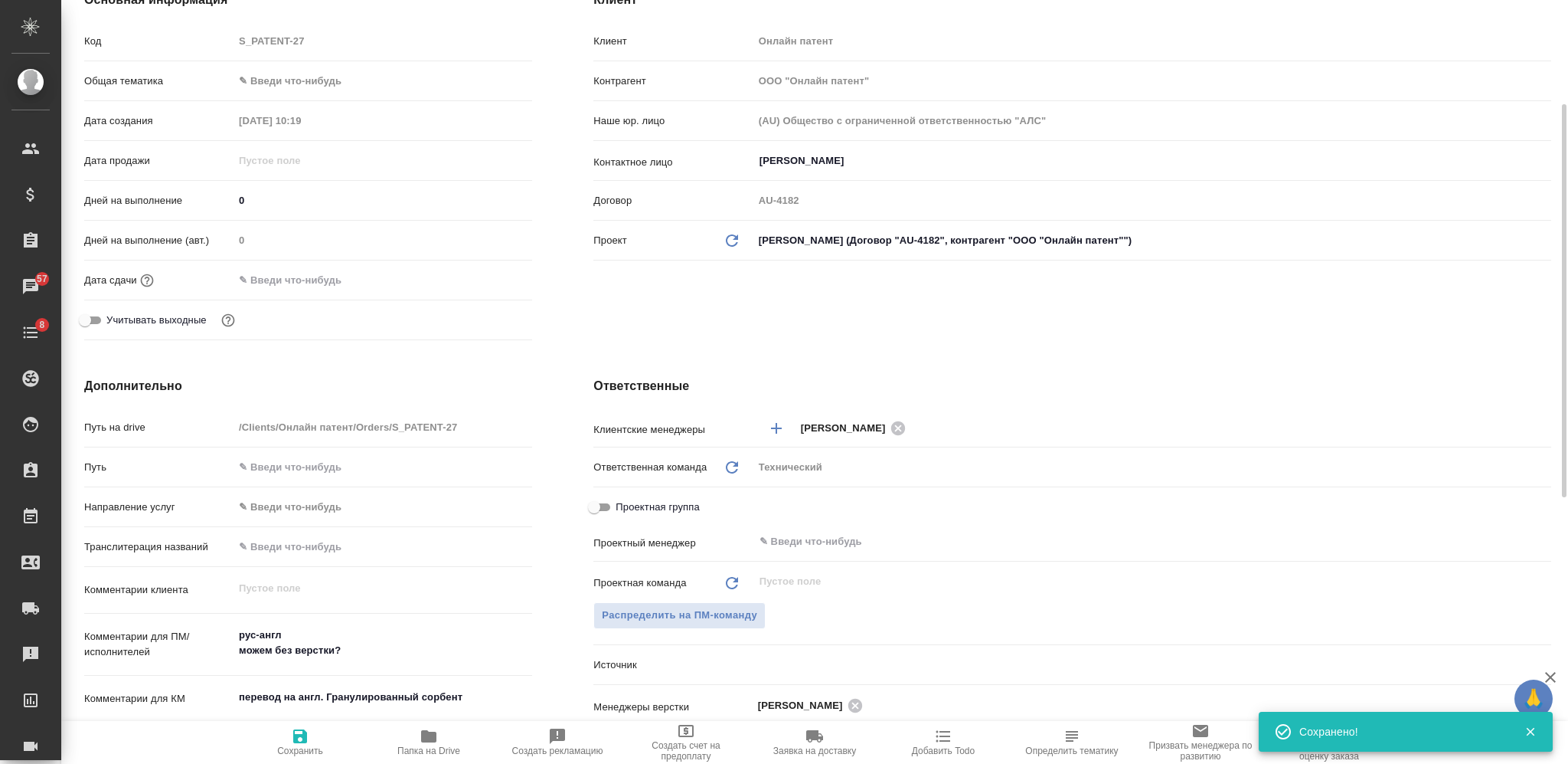
type textarea "x"
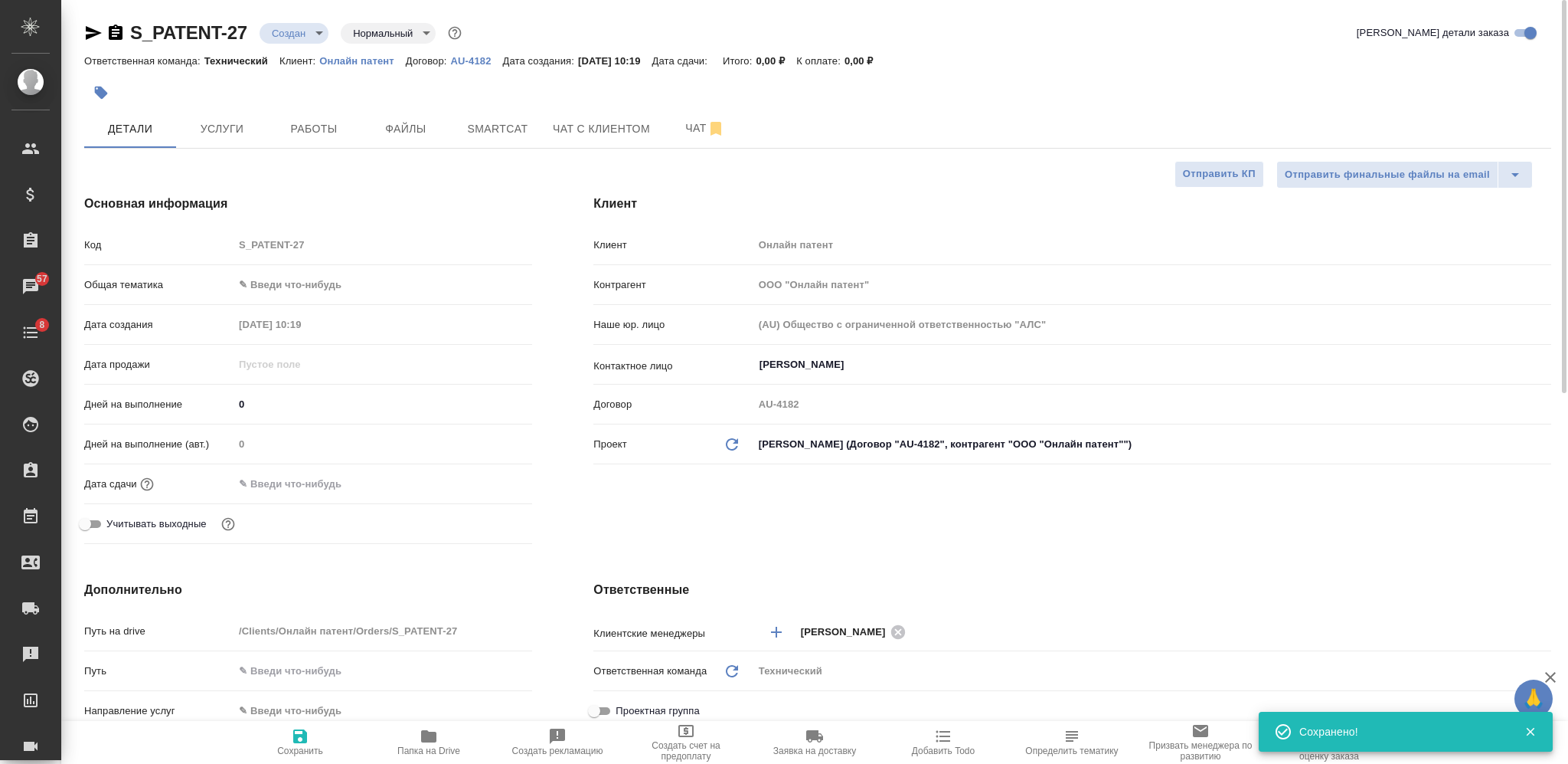
click at [286, 40] on body "🙏 .cls-1 fill:#fff; AWATERA Nikiforova Valeria Клиенты Спецификации Заказы 57 Ч…" at bounding box center [784, 382] width 1568 height 764
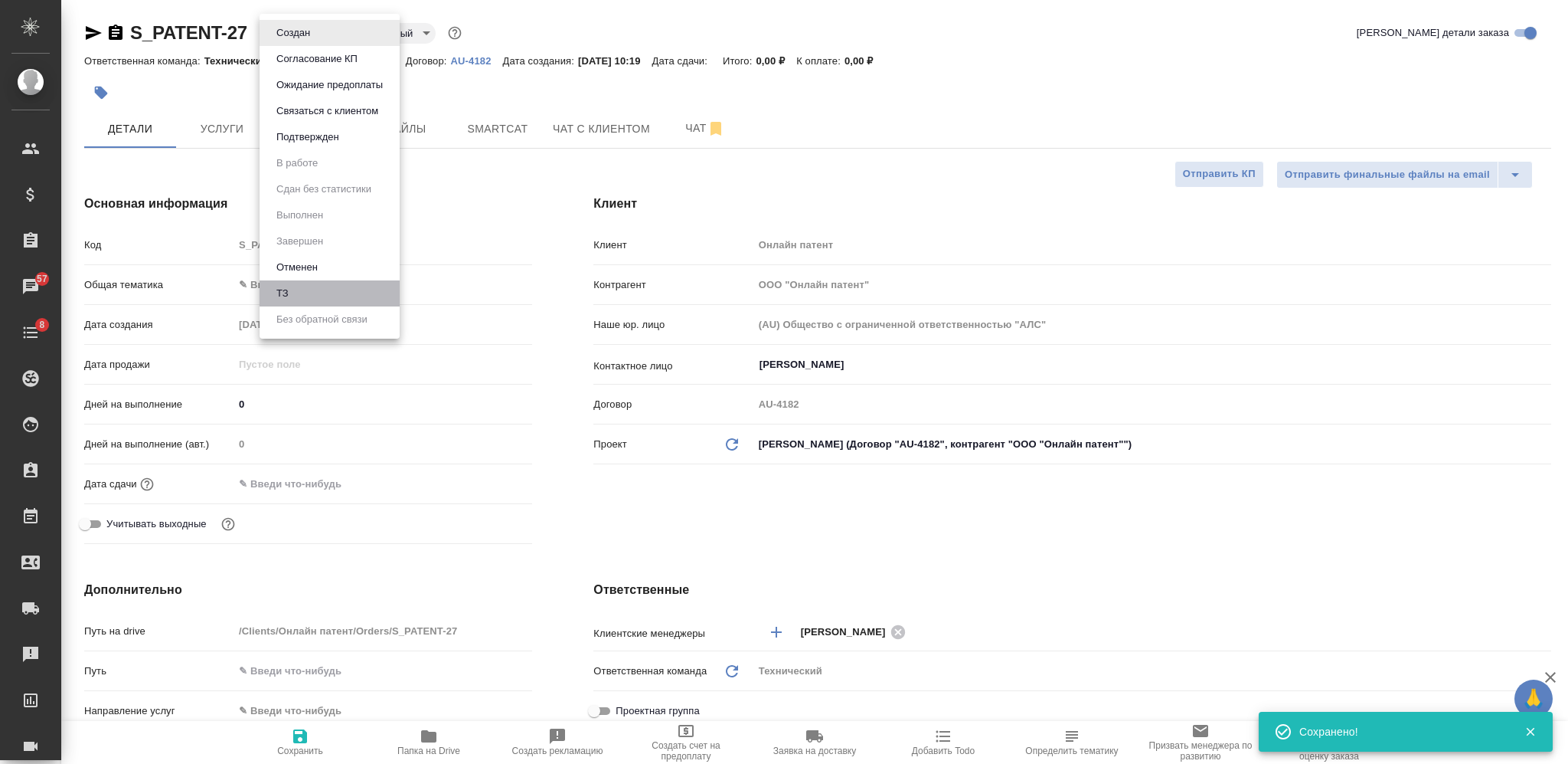
click at [325, 291] on li "ТЗ" at bounding box center [330, 293] width 140 height 26
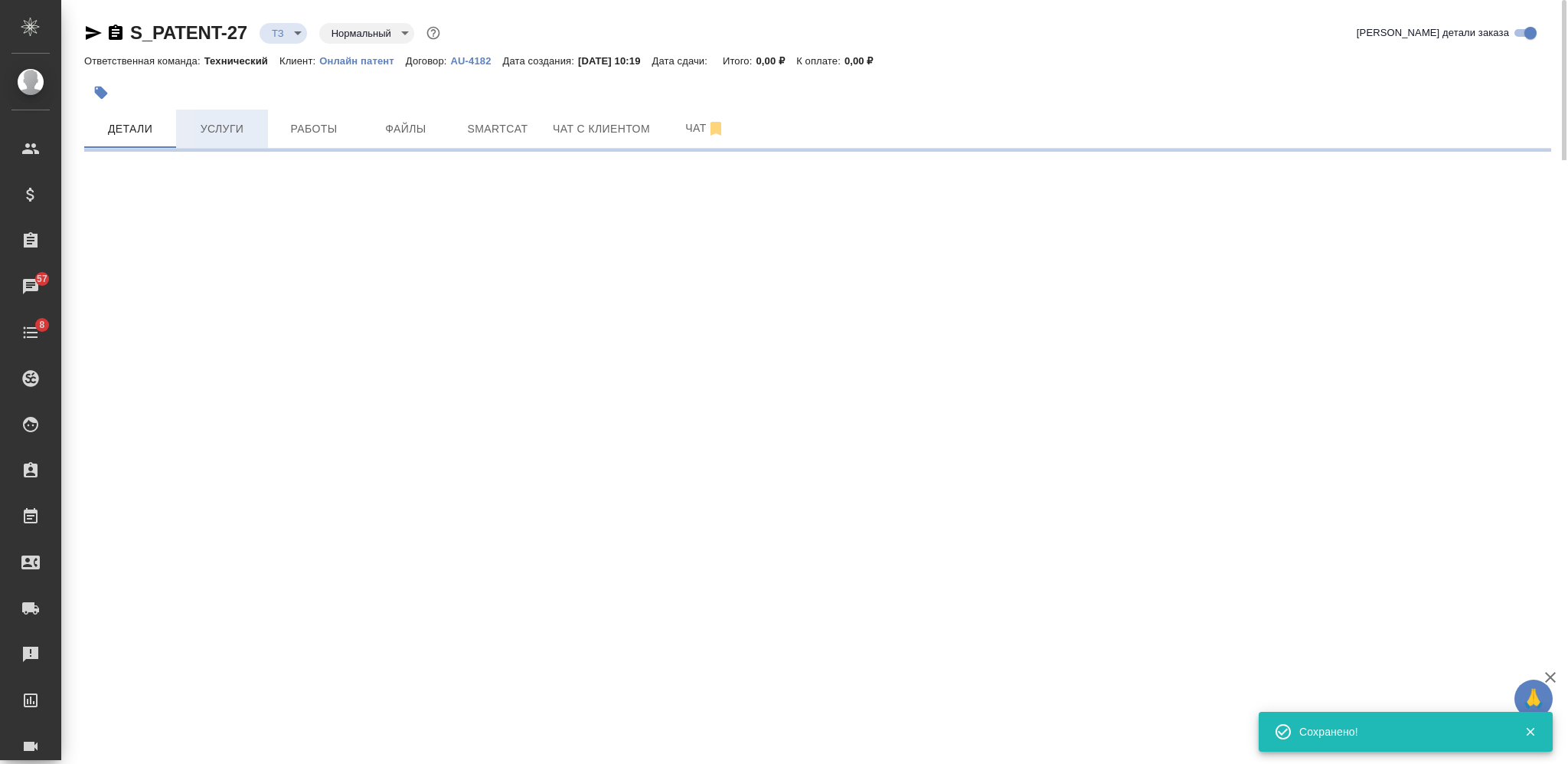
select select "RU"
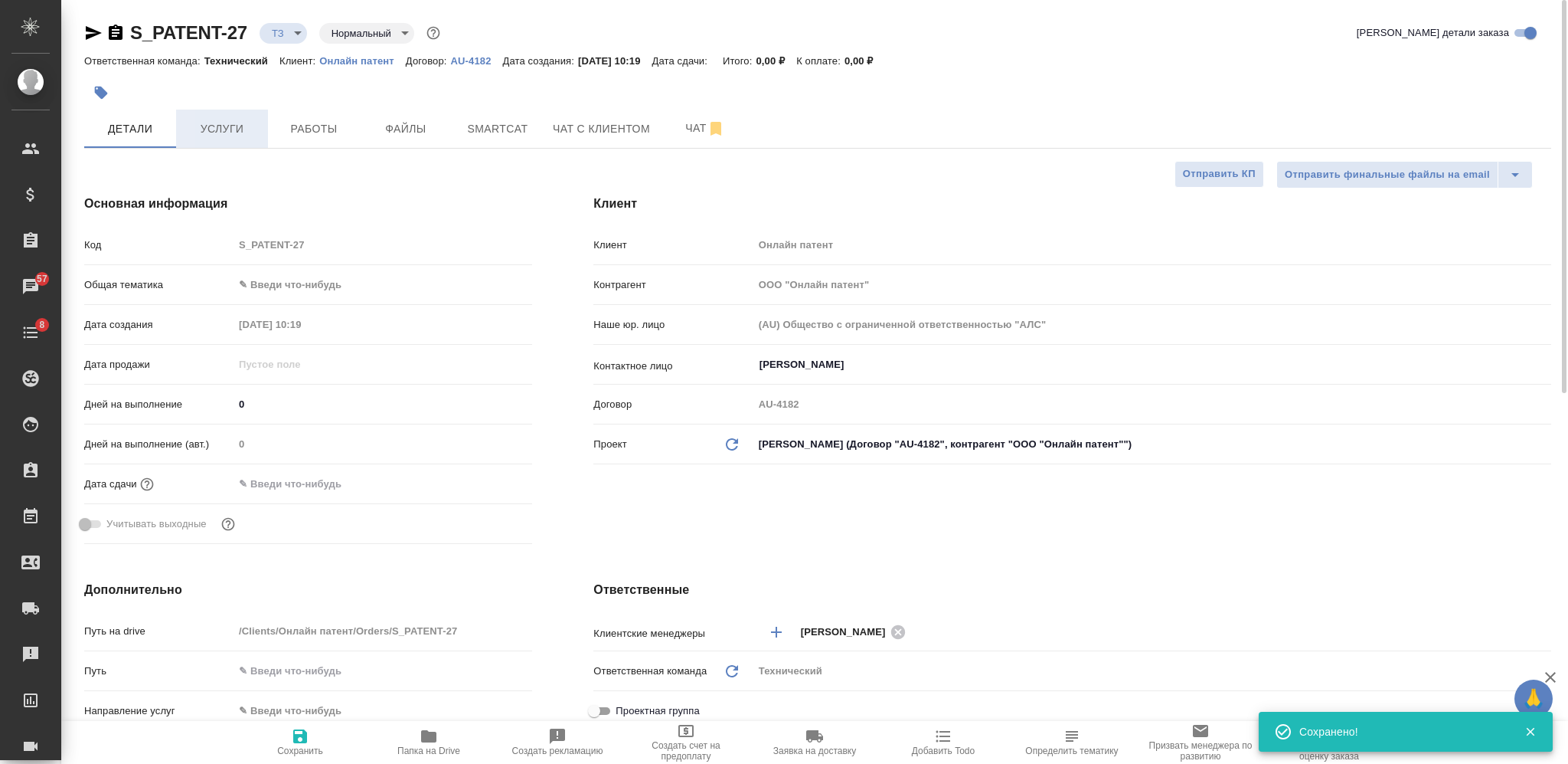
type textarea "x"
click at [239, 131] on span "Услуги" at bounding box center [222, 129] width 73 height 19
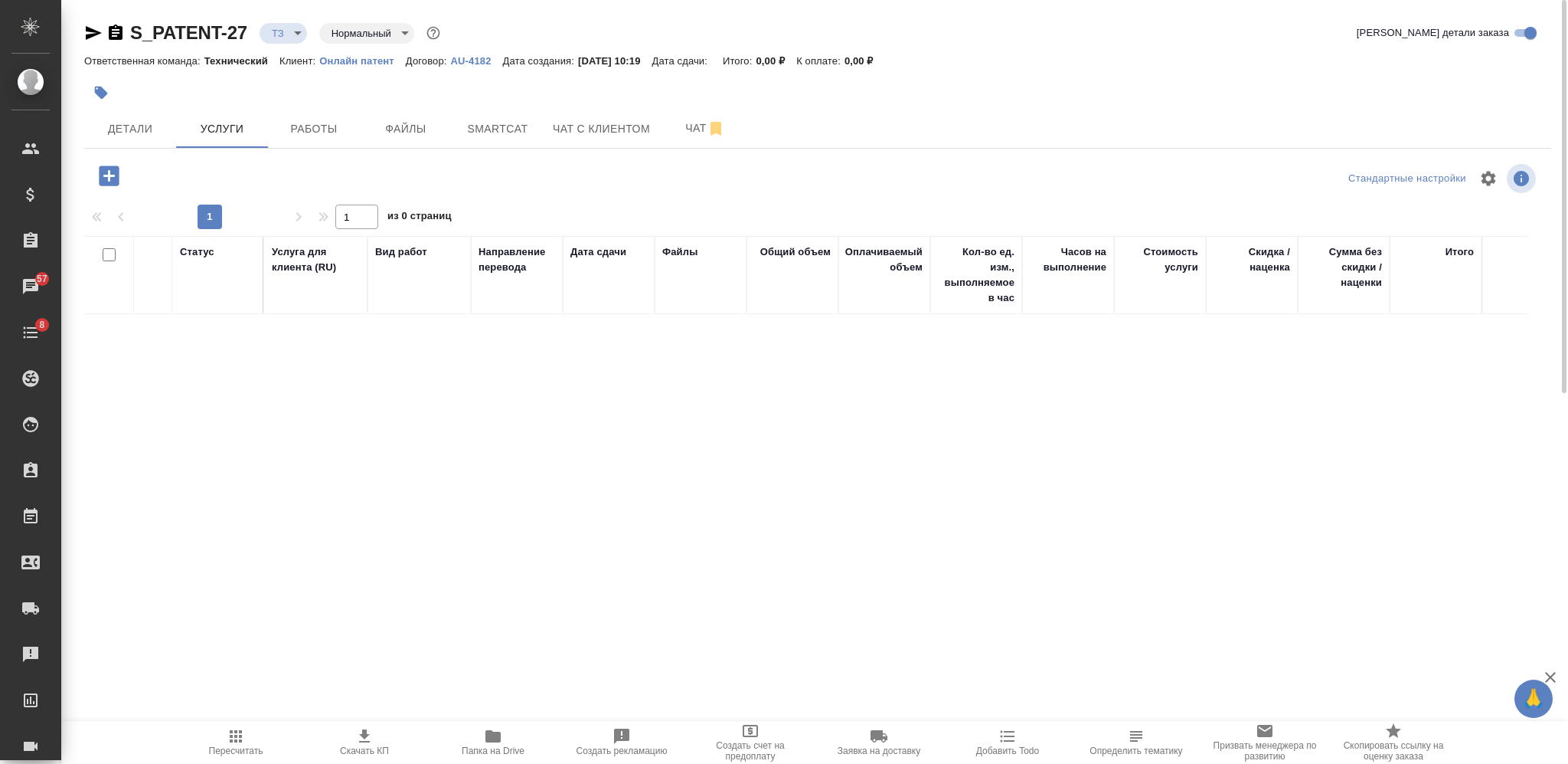
click at [111, 174] on icon "button" at bounding box center [109, 176] width 27 height 27
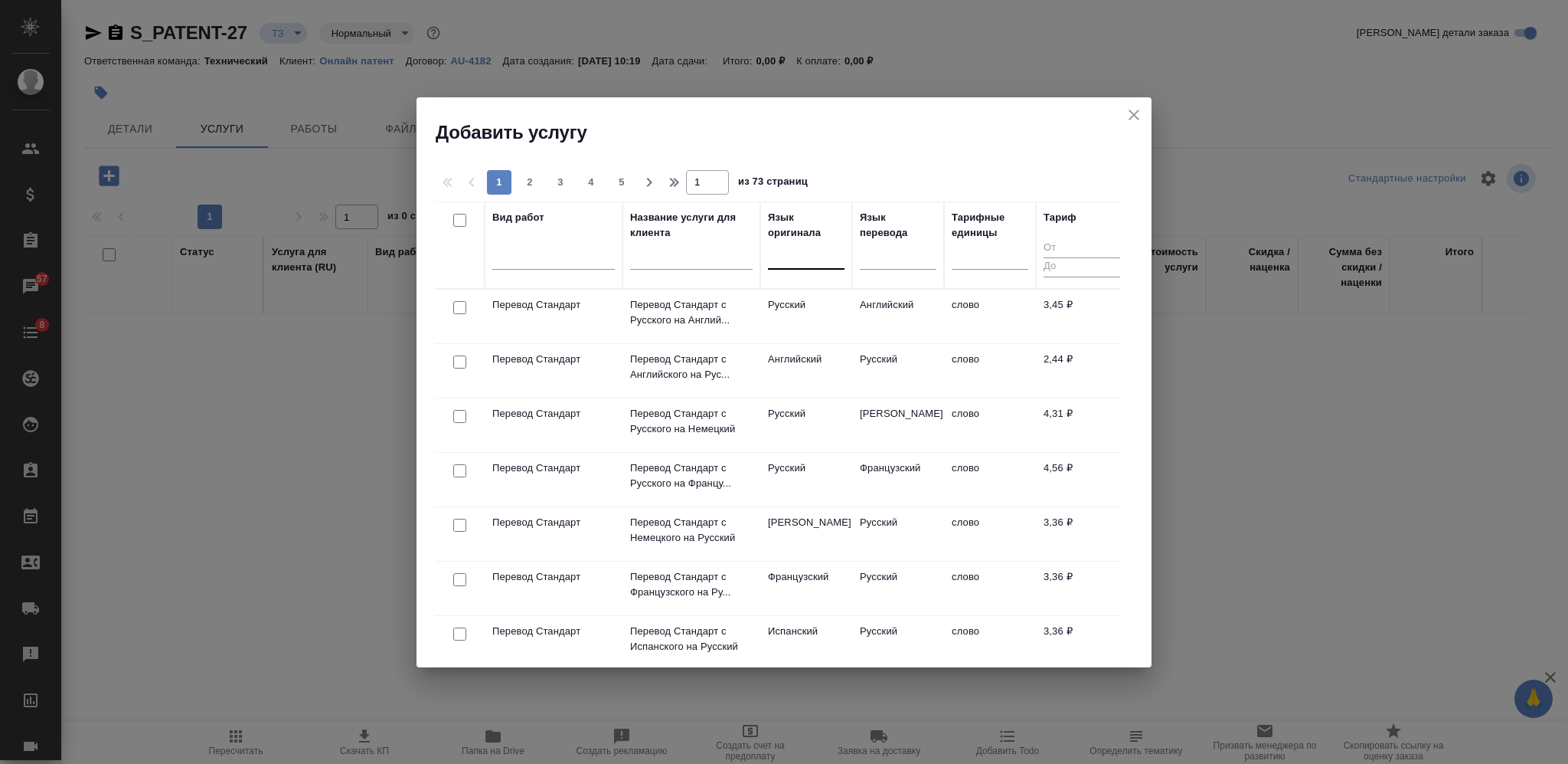
click at [803, 254] on div at bounding box center [806, 254] width 77 height 22
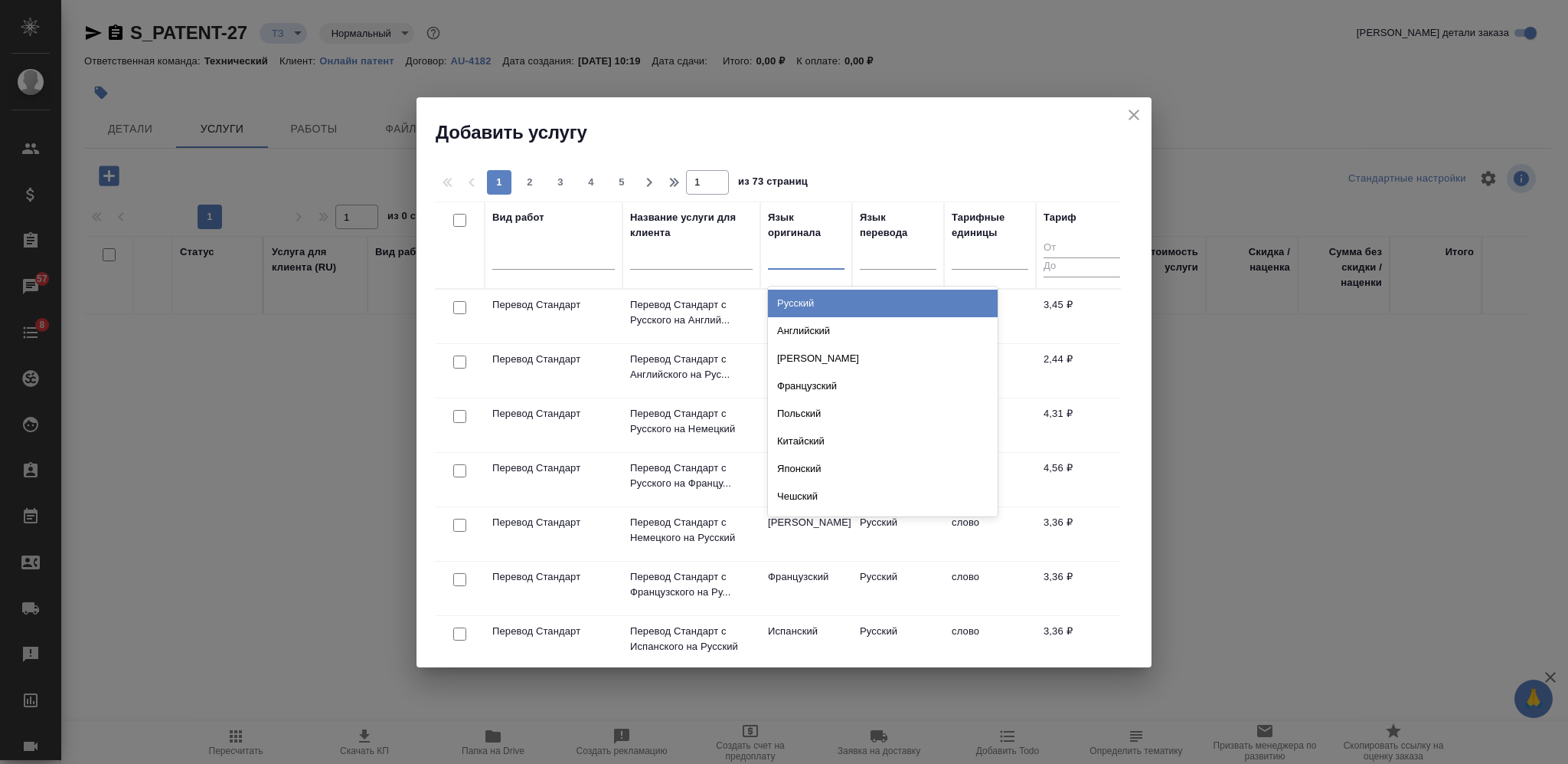
click at [813, 298] on div "Русский" at bounding box center [883, 303] width 230 height 28
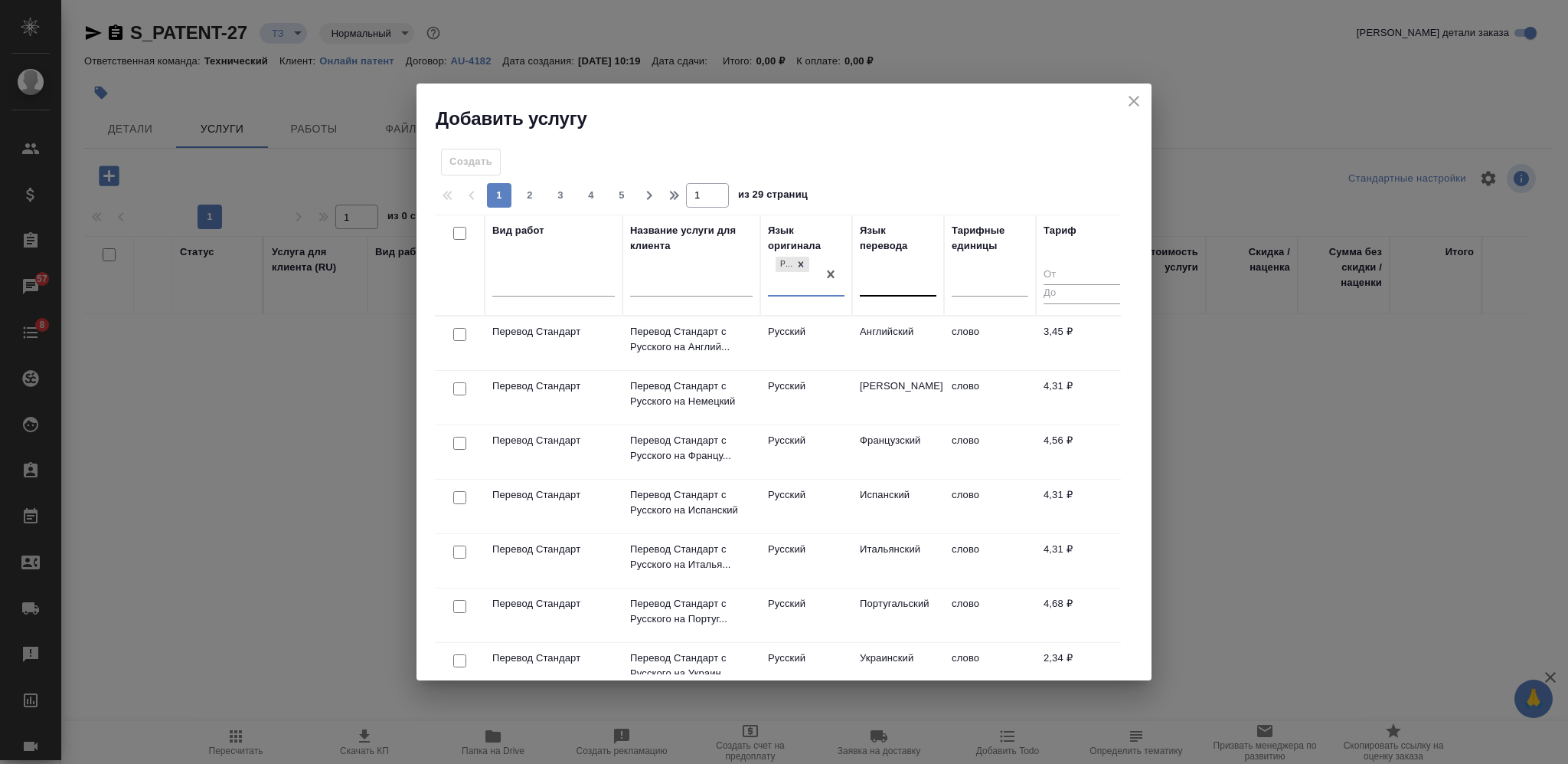
click at [893, 271] on div at bounding box center [899, 281] width 77 height 22
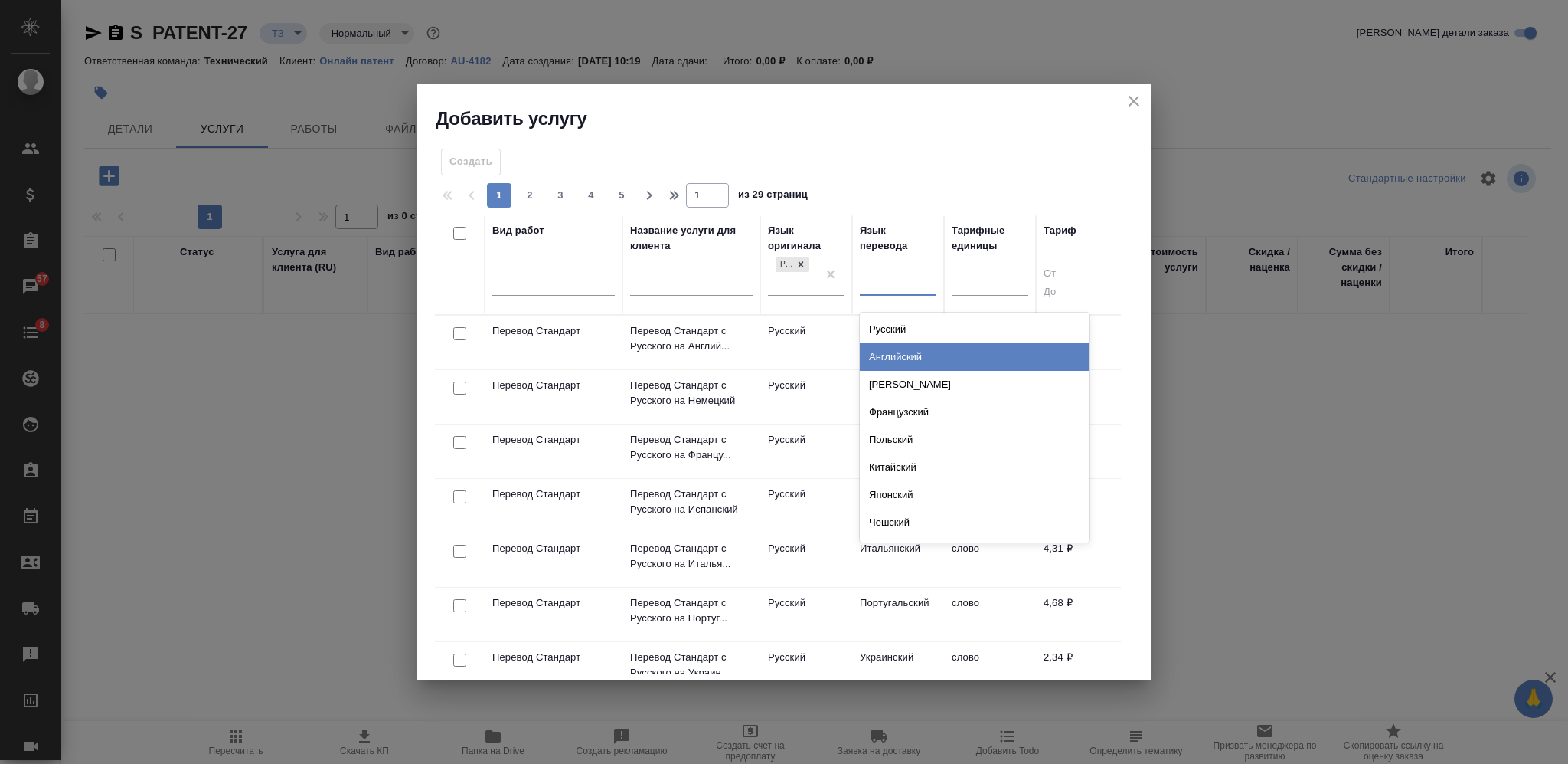
click at [893, 352] on div "Английский" at bounding box center [975, 357] width 230 height 28
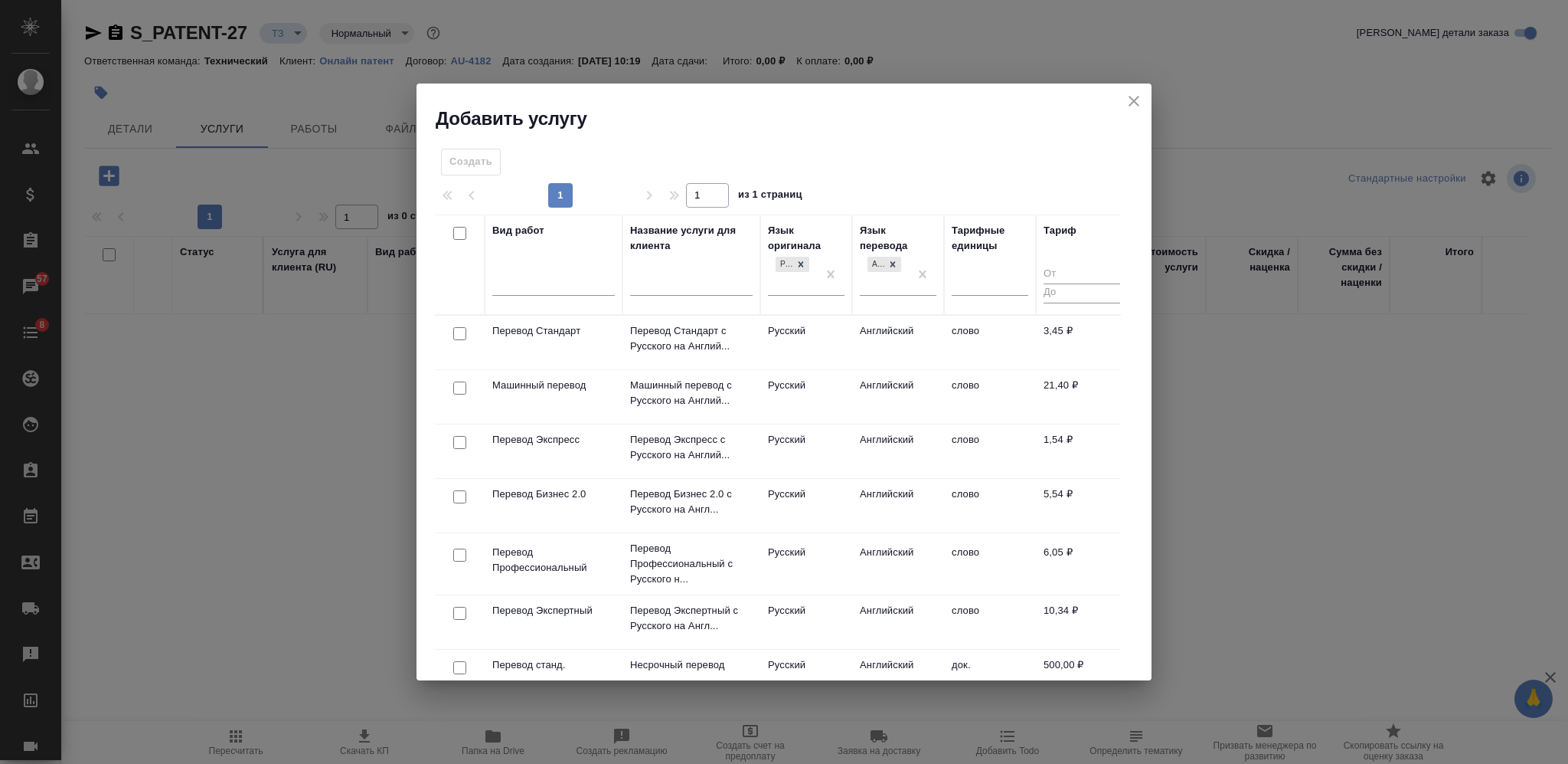
click at [457, 556] on input "checkbox" at bounding box center [460, 555] width 13 height 13
checkbox input "true"
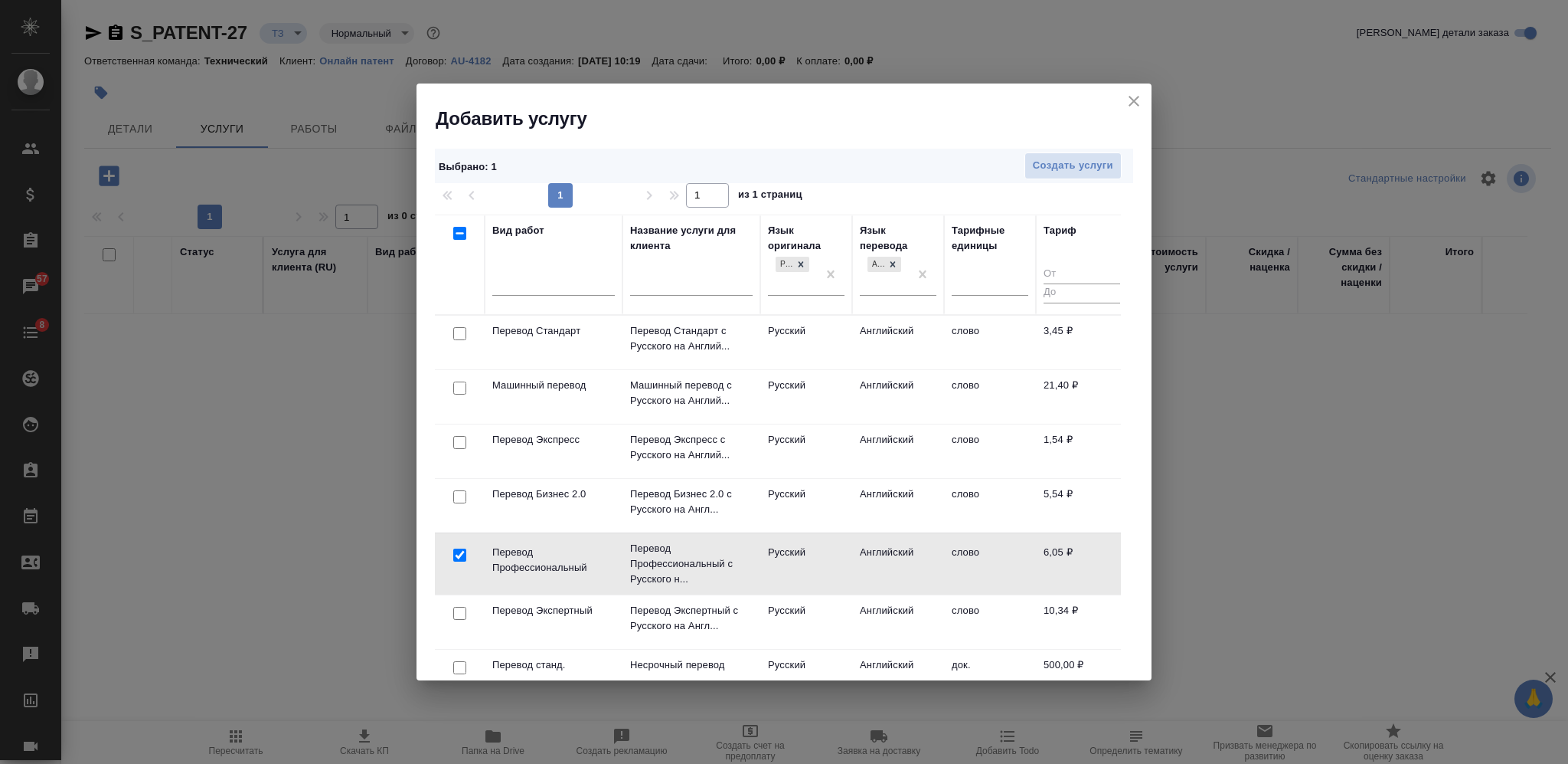
click at [460, 334] on input "checkbox" at bounding box center [460, 334] width 13 height 13
checkbox input "true"
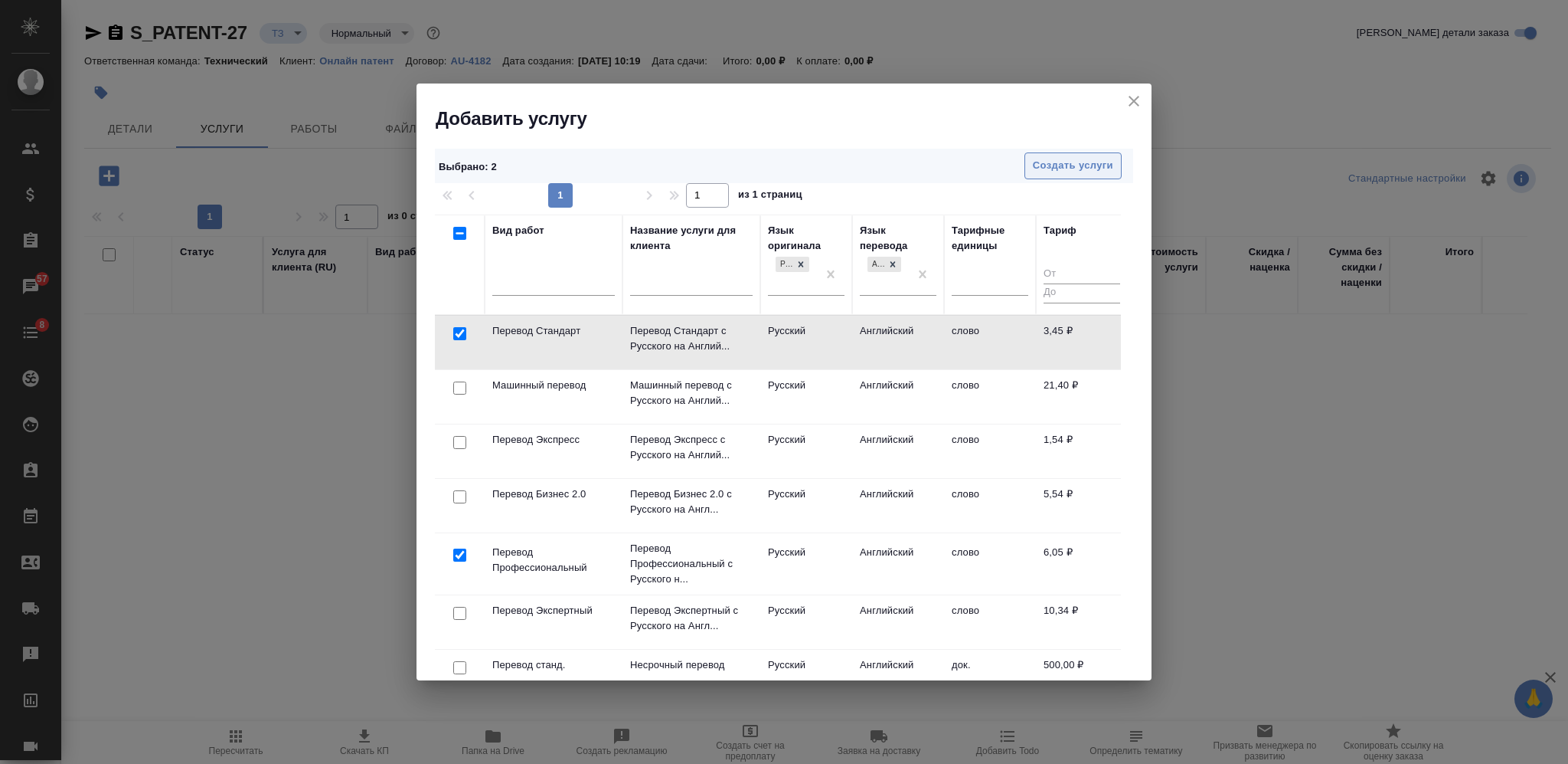
click at [1084, 152] on button "Создать услуги" at bounding box center [1073, 166] width 97 height 27
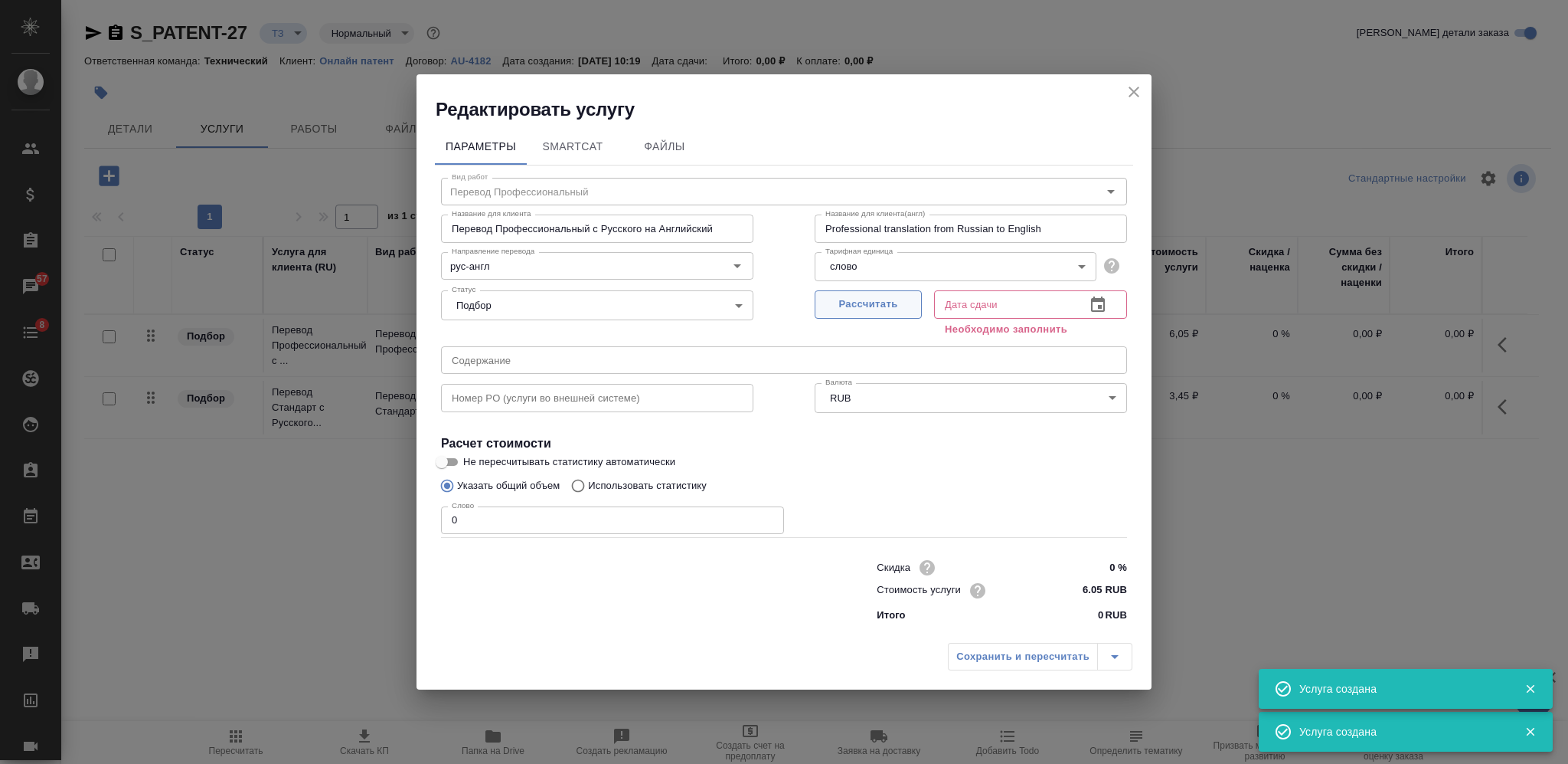
click at [850, 313] on button "Рассчитать" at bounding box center [868, 305] width 107 height 29
type input "30.09.2025 10:22"
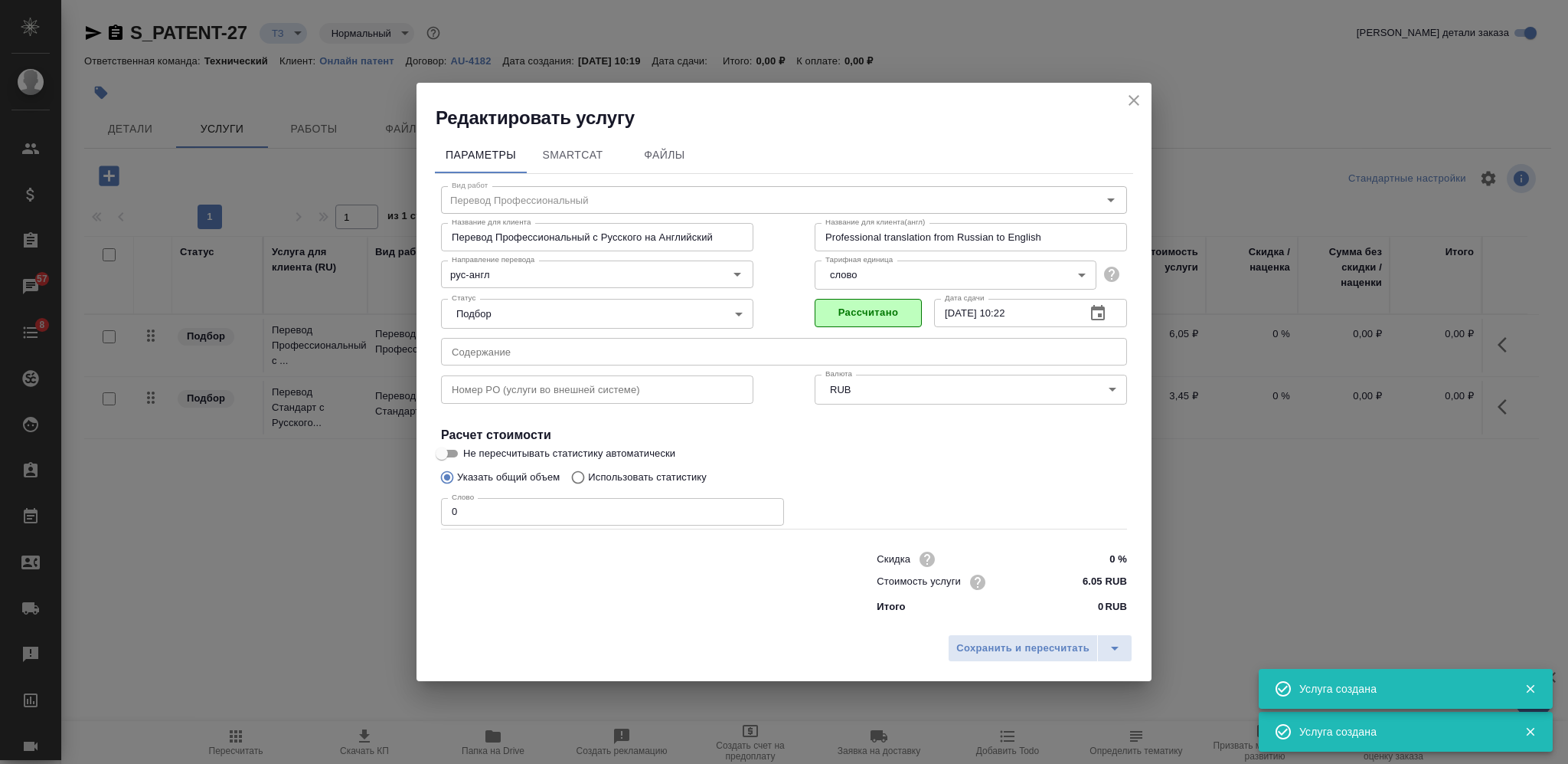
drag, startPoint x: 436, startPoint y: 515, endPoint x: 393, endPoint y: 517, distance: 43.0
click at [396, 521] on div "Редактировать услугу Параметры SmartCat Файлы Вид работ Перевод Профессиональны…" at bounding box center [784, 382] width 1568 height 764
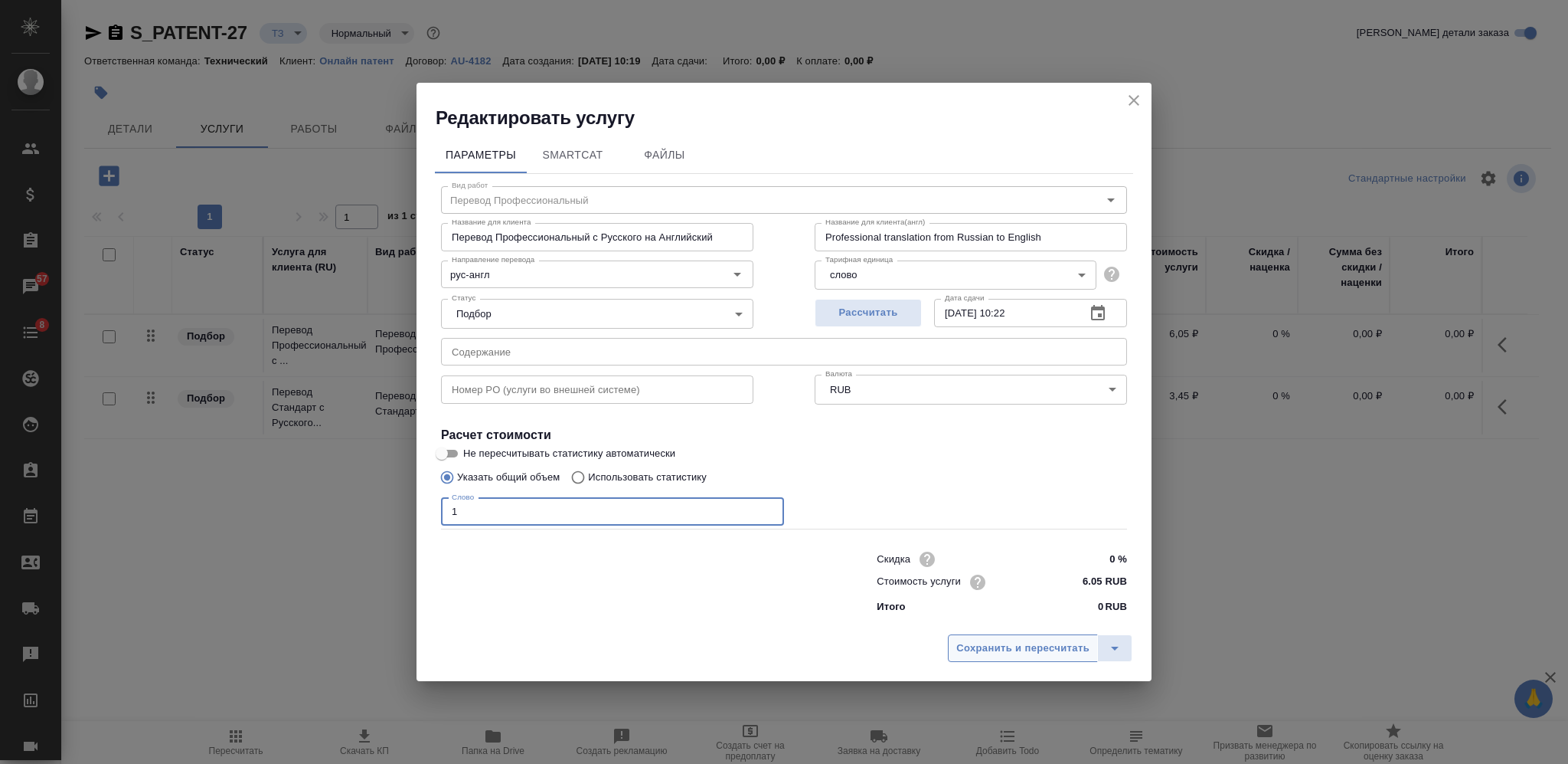
type input "1"
click at [1001, 654] on span "Сохранить и пересчитать" at bounding box center [1022, 648] width 133 height 18
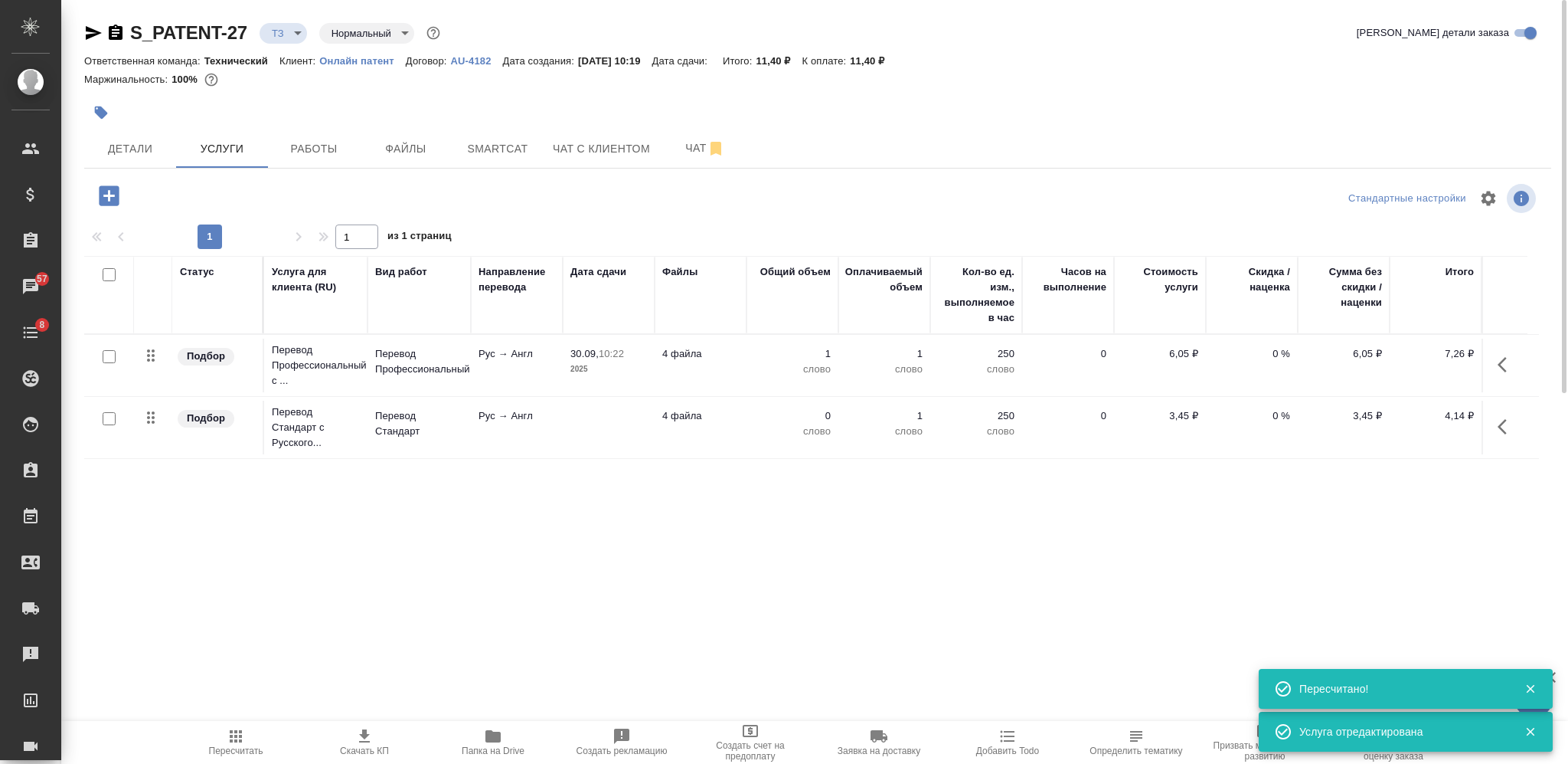
click at [106, 358] on input "checkbox" at bounding box center [109, 357] width 13 height 13
checkbox input "true"
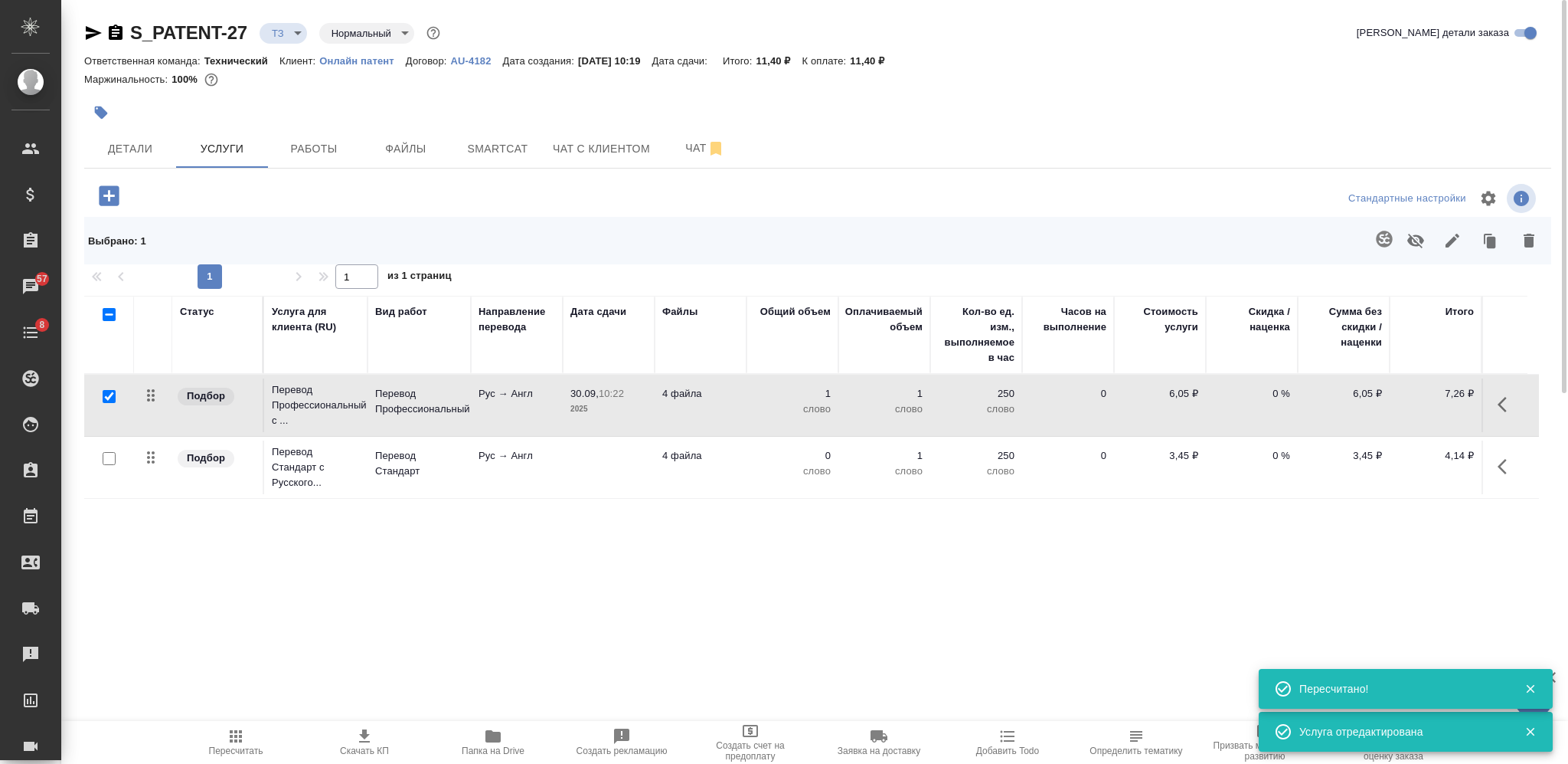
click at [1383, 237] on icon "button" at bounding box center [1384, 239] width 18 height 18
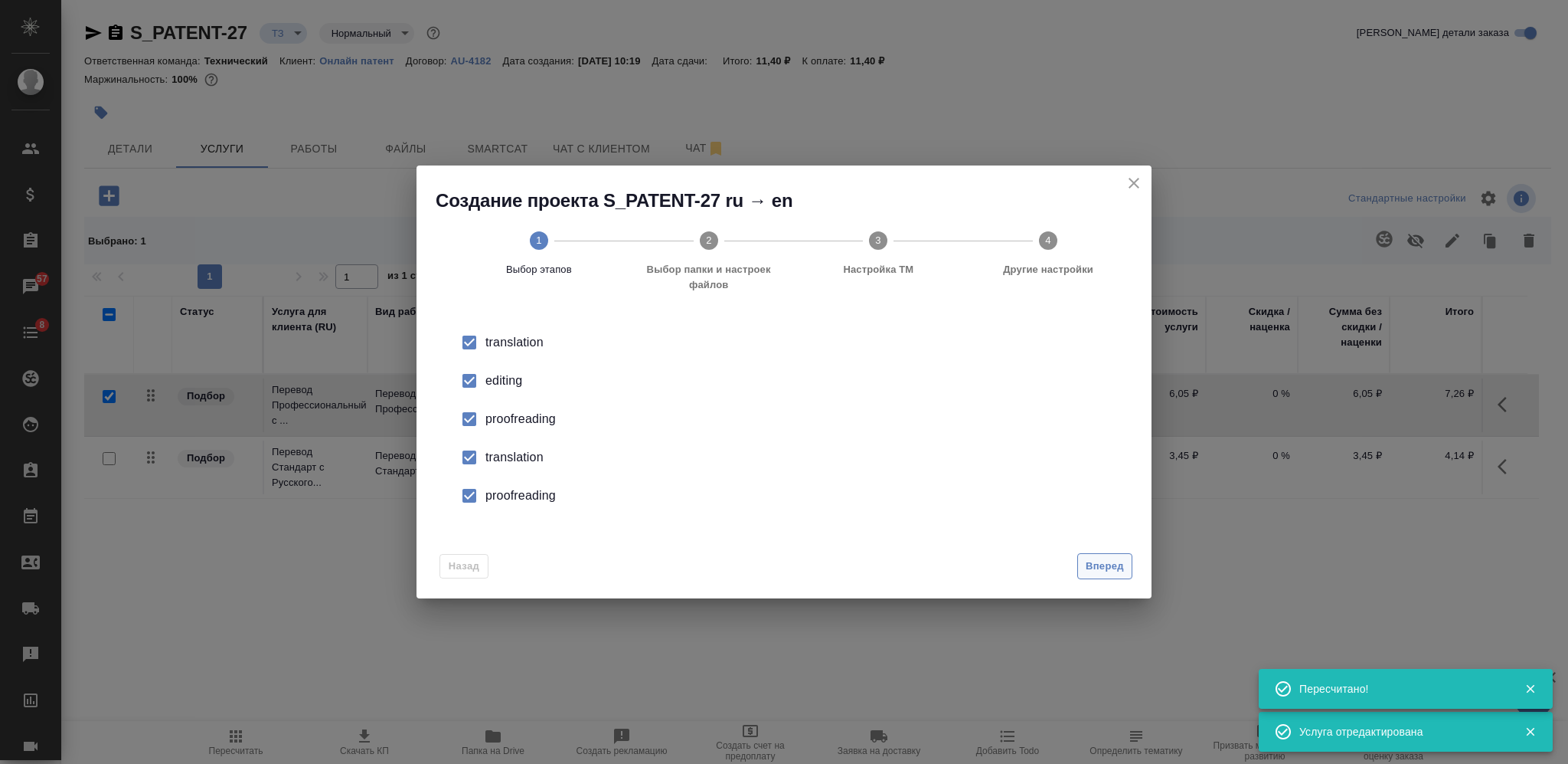
click at [1109, 572] on span "Вперед" at bounding box center [1105, 567] width 38 height 18
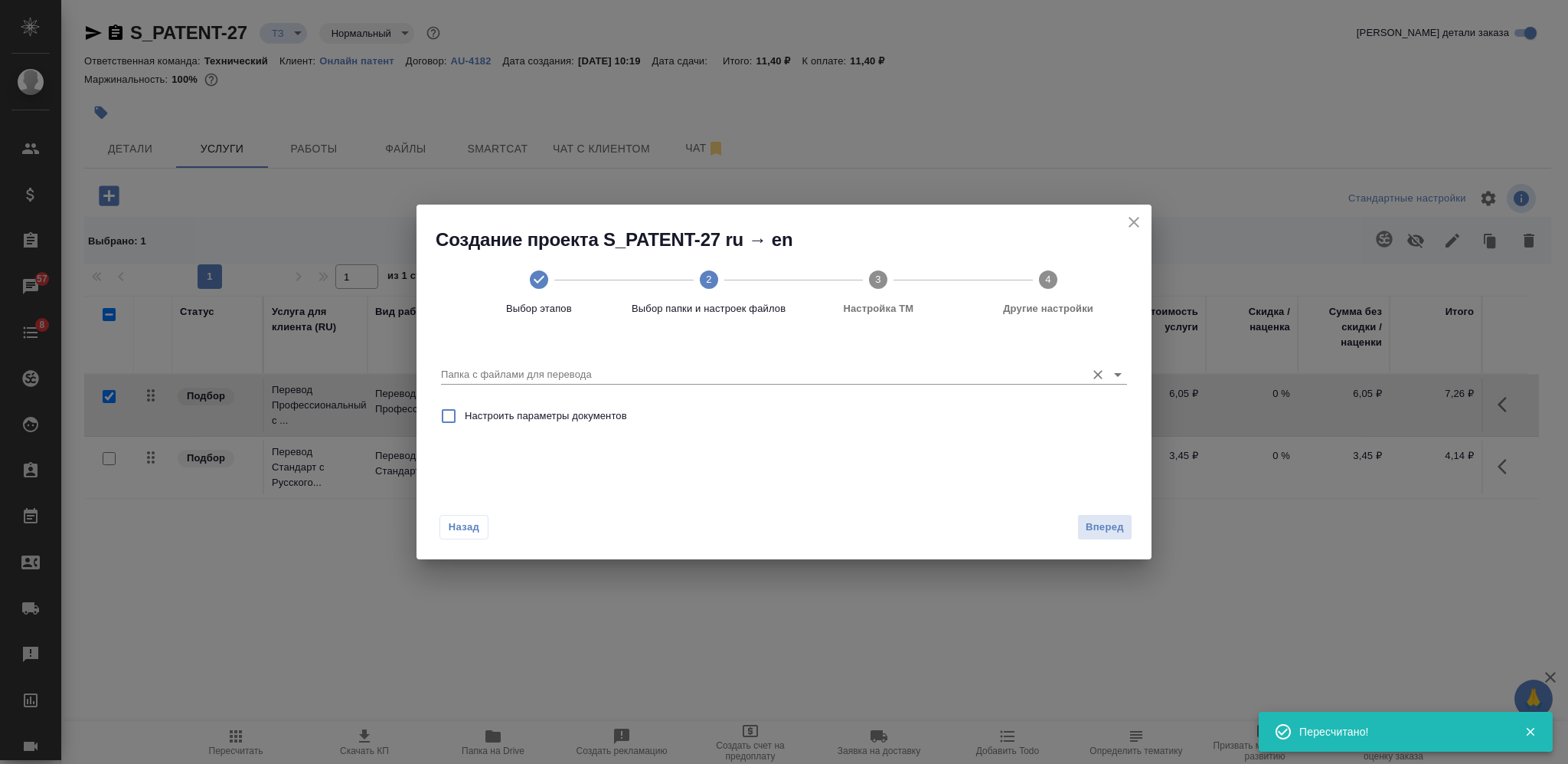
click at [1026, 373] on input "Папка с файлами для перевода" at bounding box center [760, 374] width 637 height 18
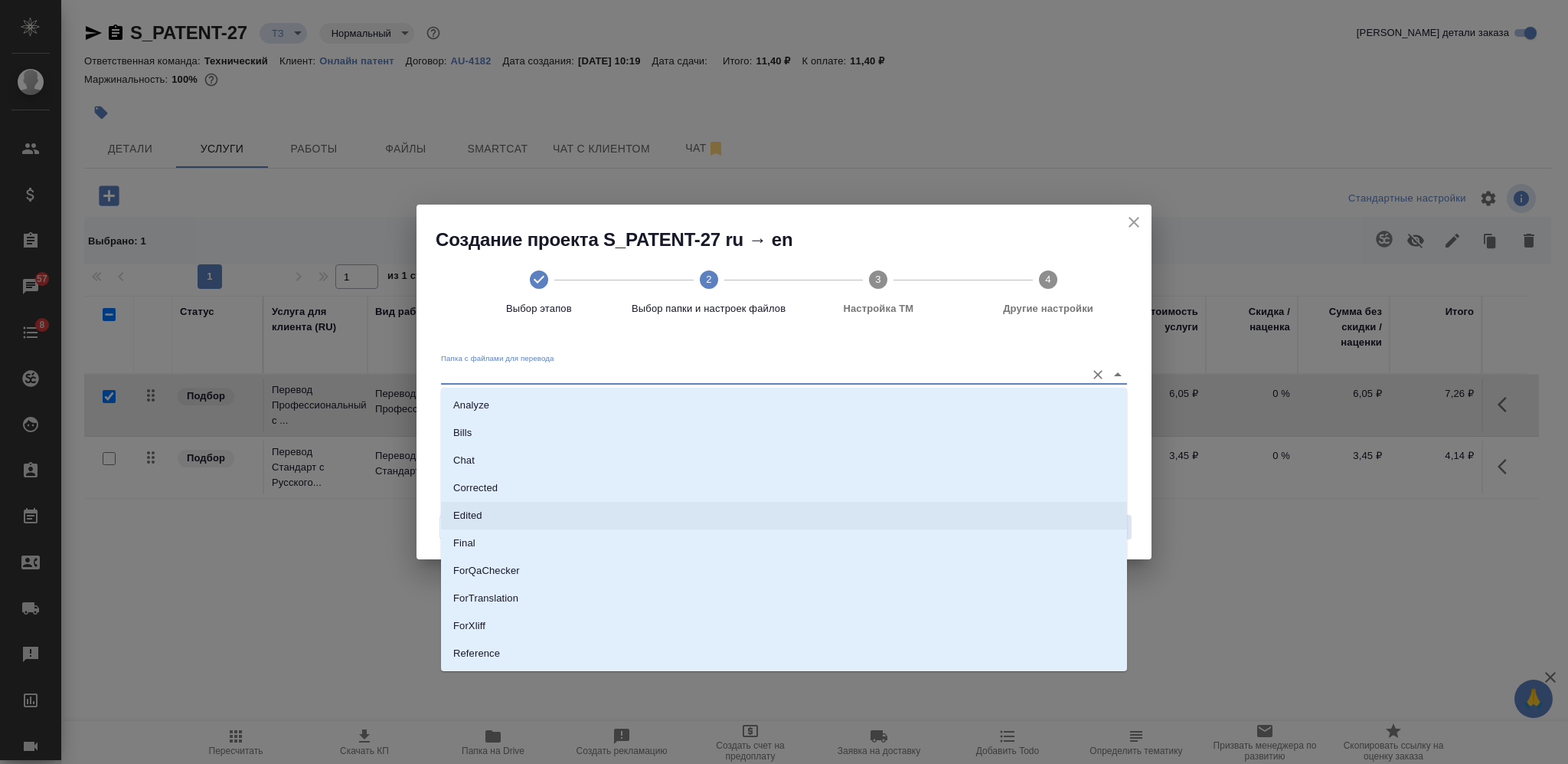
scroll to position [79, 0]
click at [859, 612] on li "Source" at bounding box center [784, 602] width 686 height 28
type input "Source"
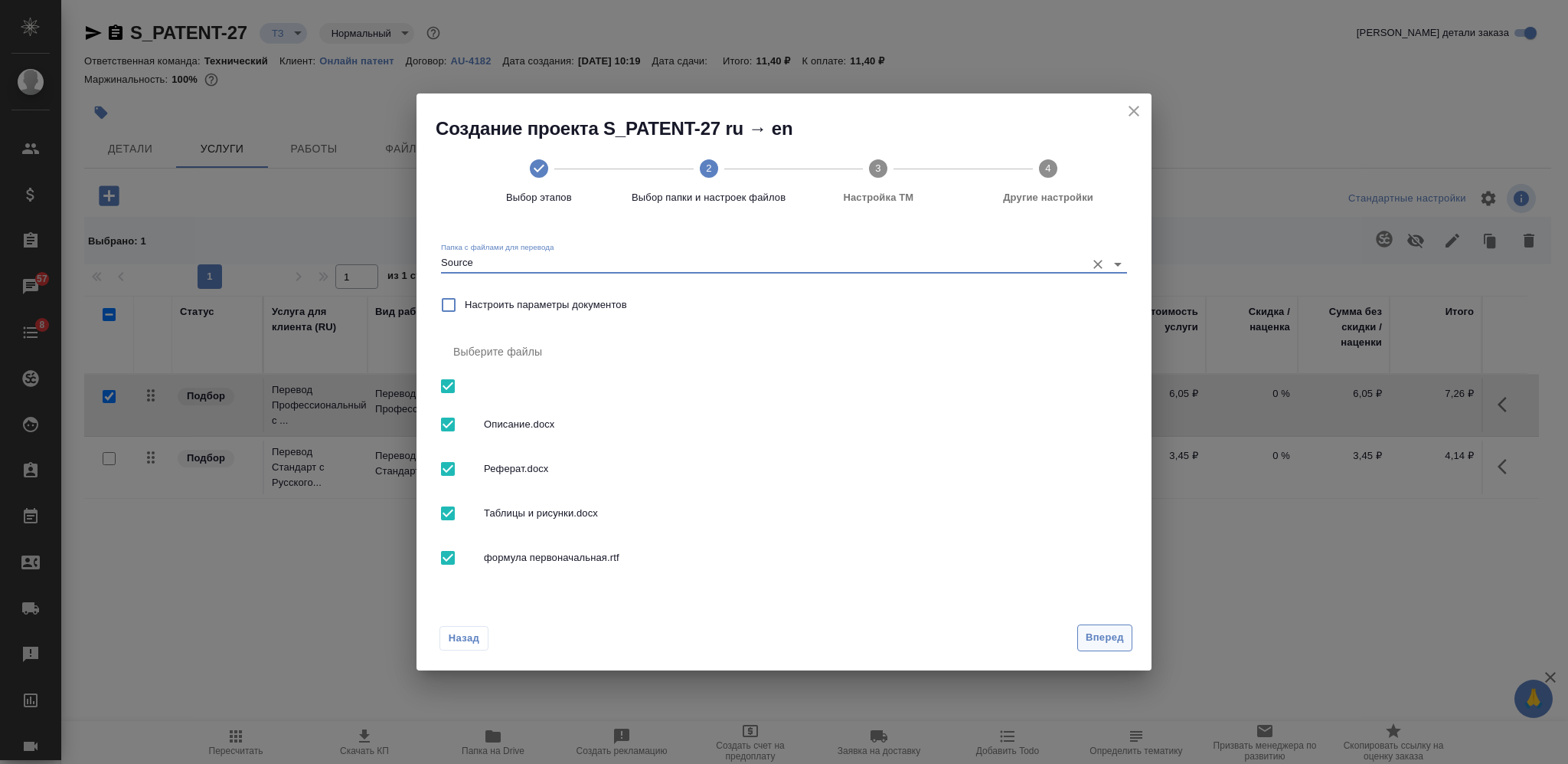
click at [1108, 635] on span "Вперед" at bounding box center [1105, 638] width 38 height 18
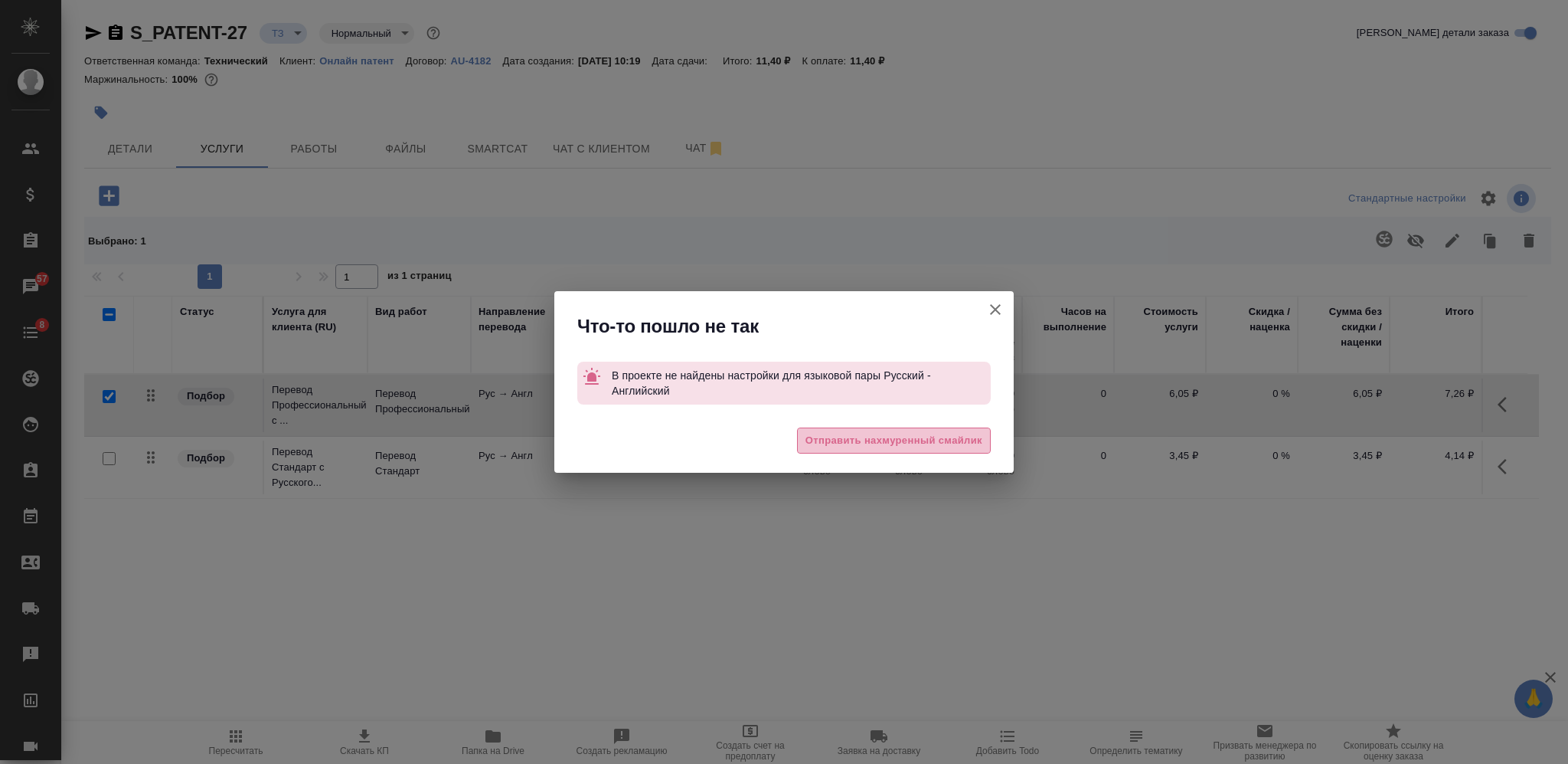
click at [963, 449] on button "Отправить нахмуренный смайлик" at bounding box center [894, 441] width 194 height 27
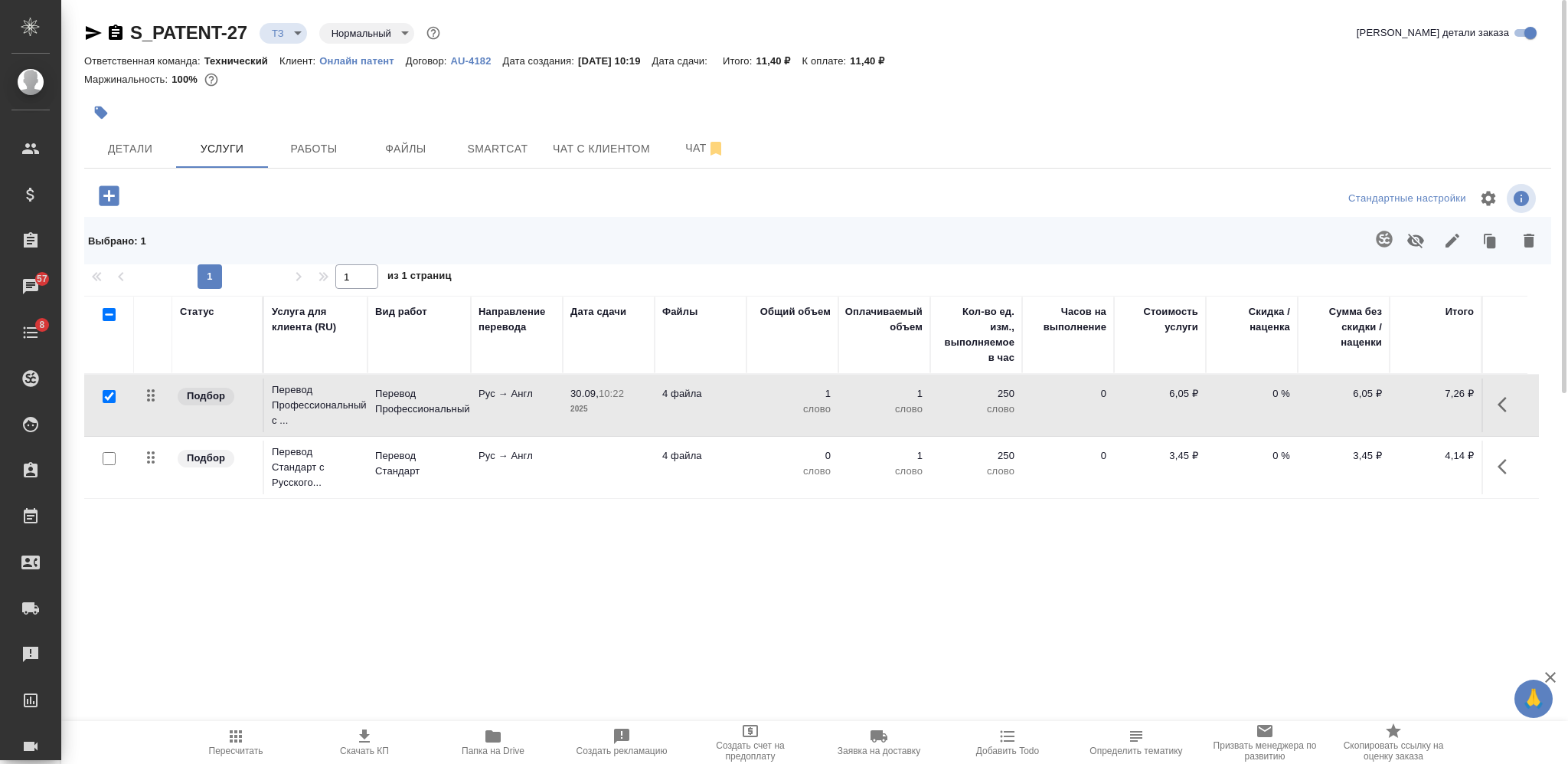
click at [114, 29] on icon "button" at bounding box center [115, 32] width 14 height 15
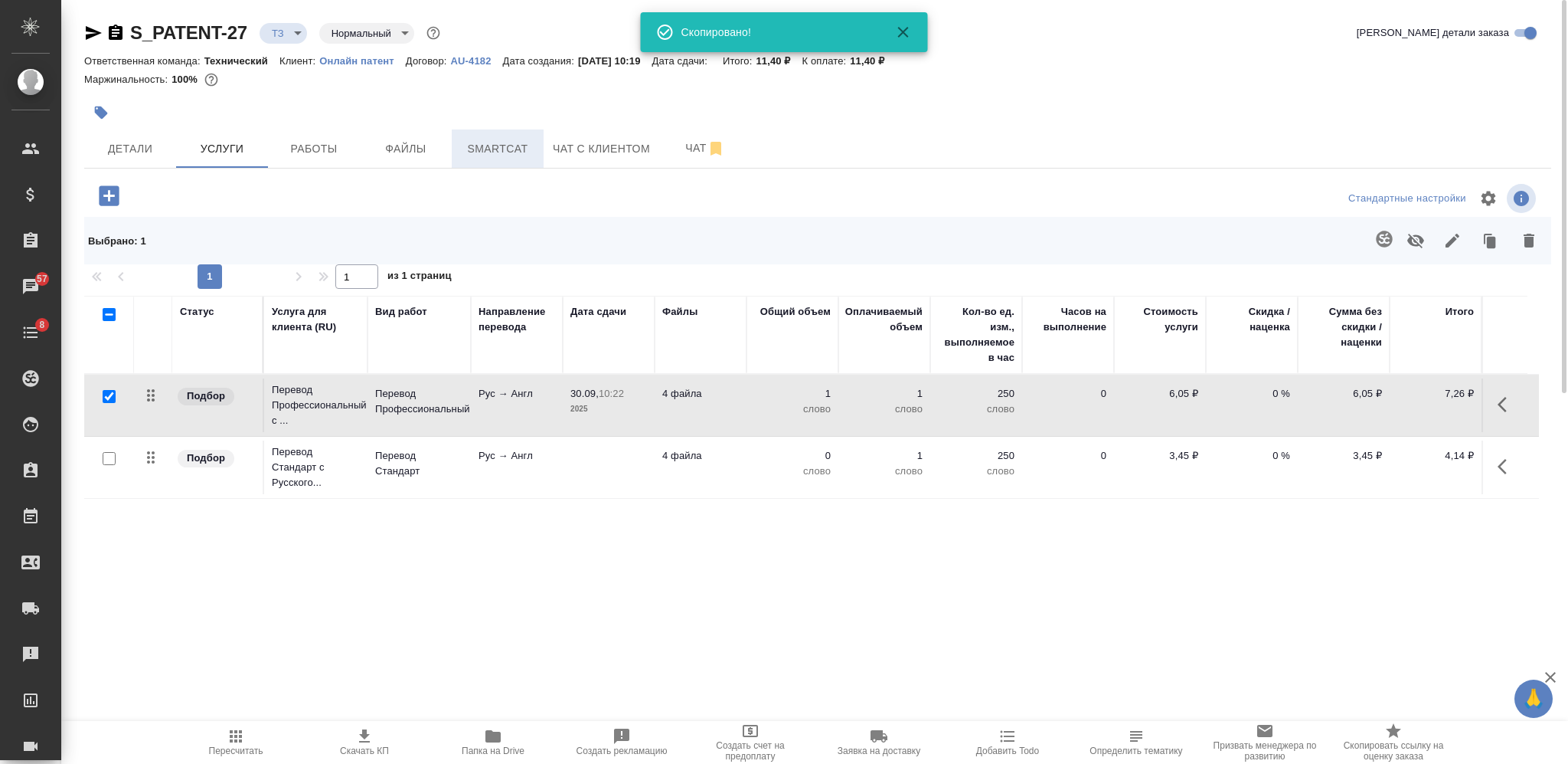
click at [488, 152] on span "Smartcat" at bounding box center [498, 149] width 73 height 19
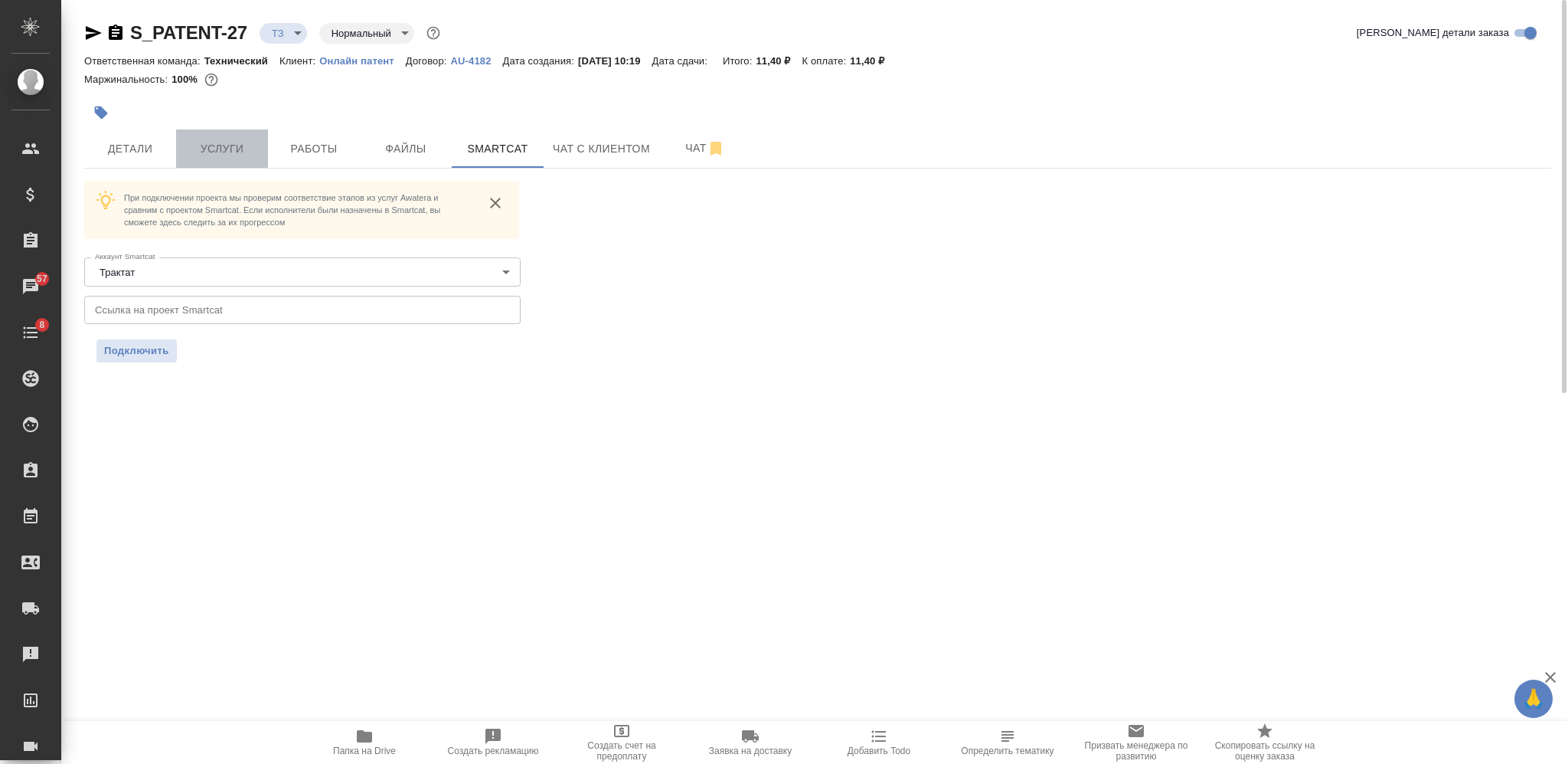
click at [234, 139] on button "Услуги" at bounding box center [222, 148] width 92 height 38
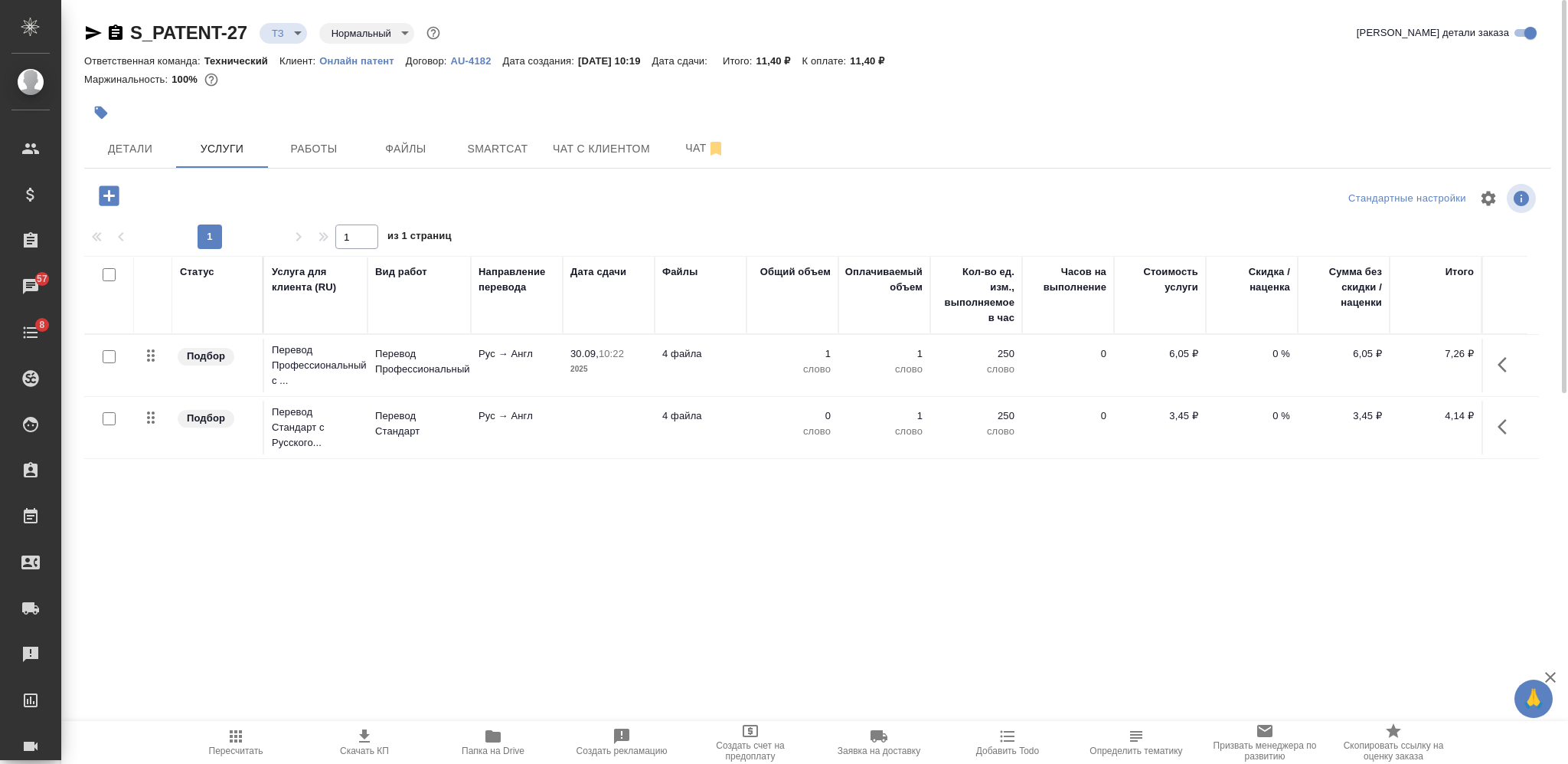
click at [1507, 364] on icon "button" at bounding box center [1507, 364] width 18 height 18
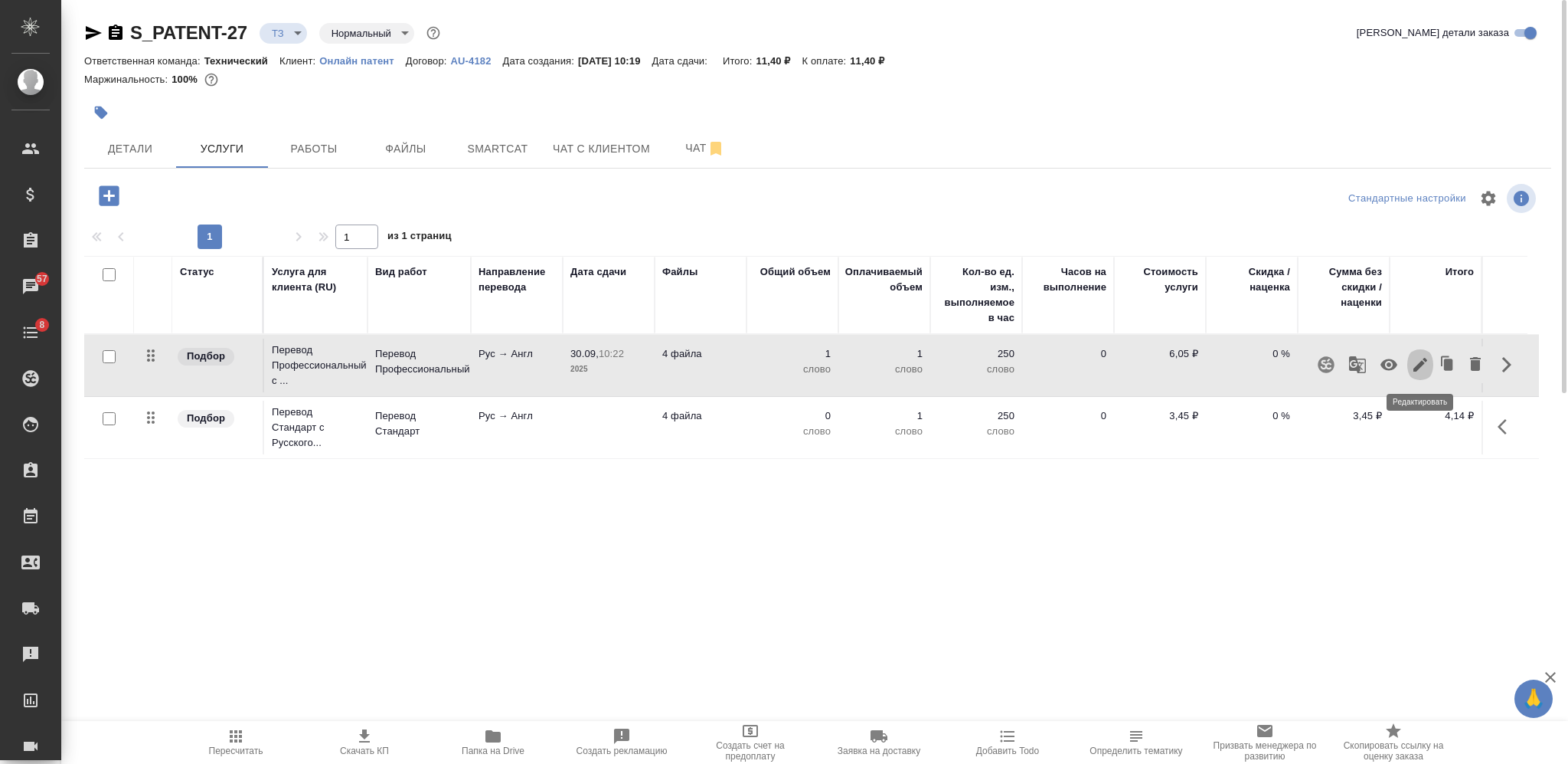
click at [1413, 360] on icon "button" at bounding box center [1420, 364] width 18 height 18
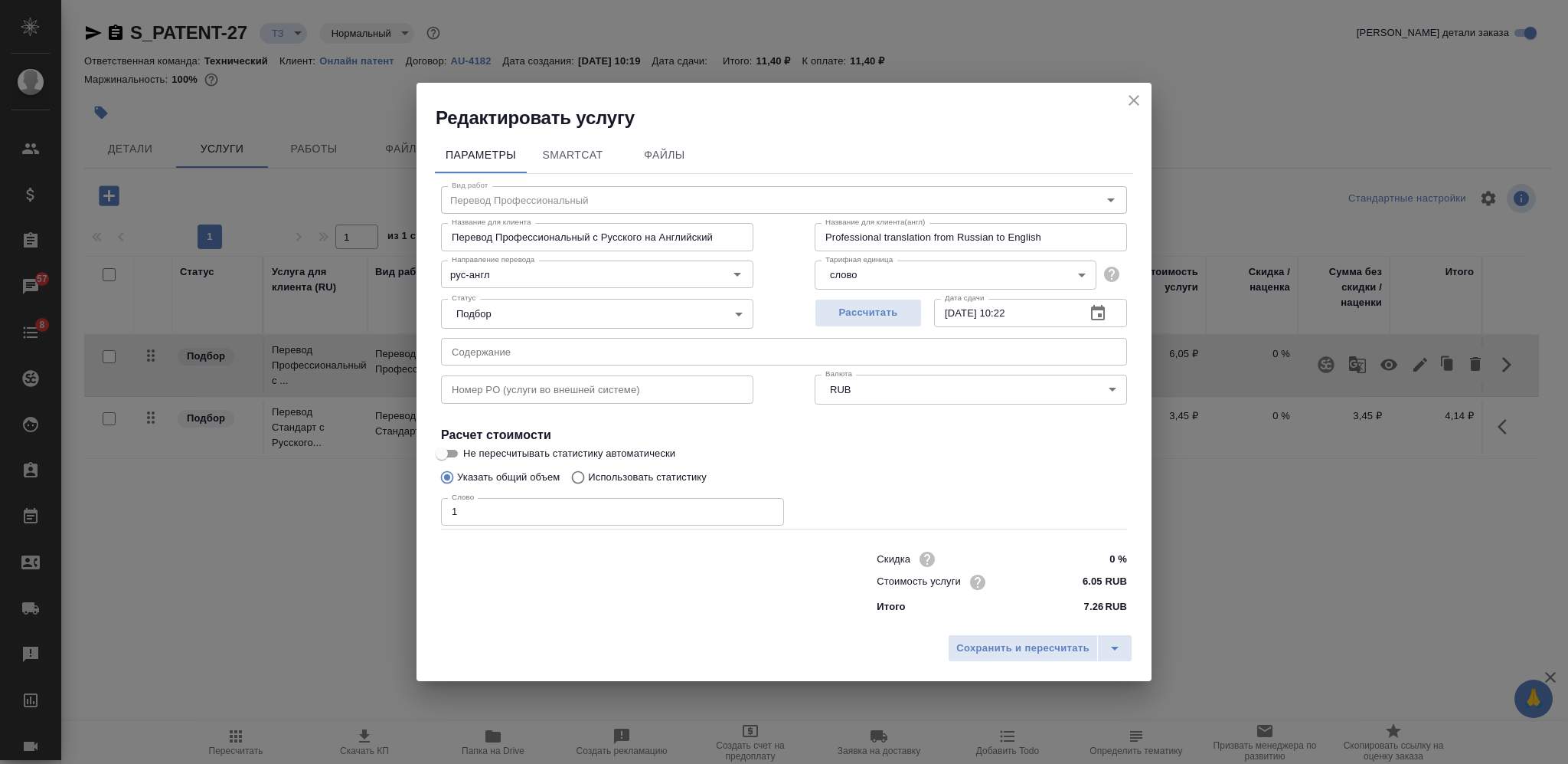
click at [598, 476] on p "Использовать статистику" at bounding box center [647, 477] width 119 height 15
click at [588, 476] on input "Использовать статистику" at bounding box center [575, 477] width 25 height 29
radio input "true"
radio input "false"
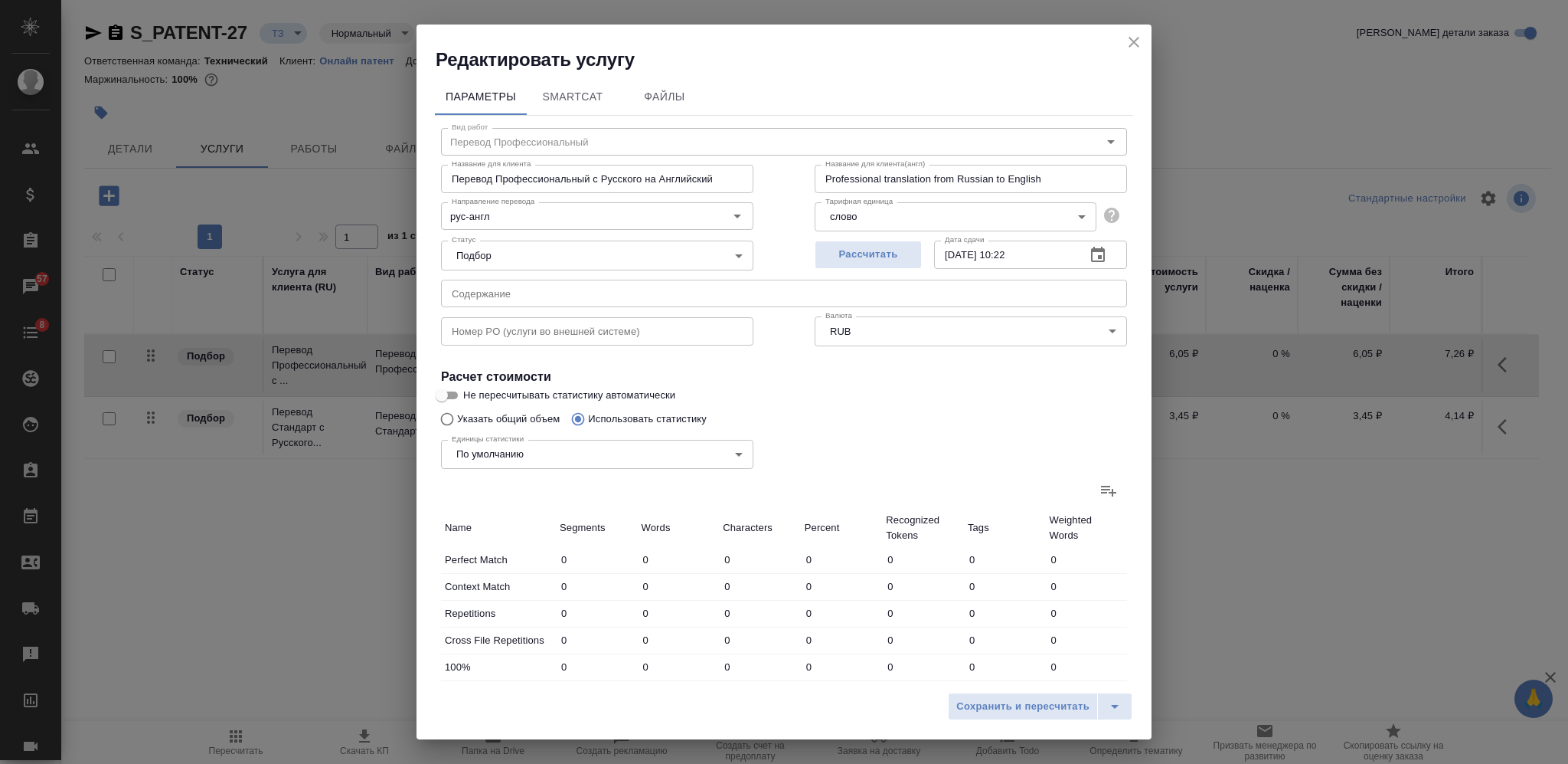
click at [1100, 488] on icon at bounding box center [1108, 490] width 18 height 18
click at [0, 0] on input "file" at bounding box center [0, 0] width 0 height 0
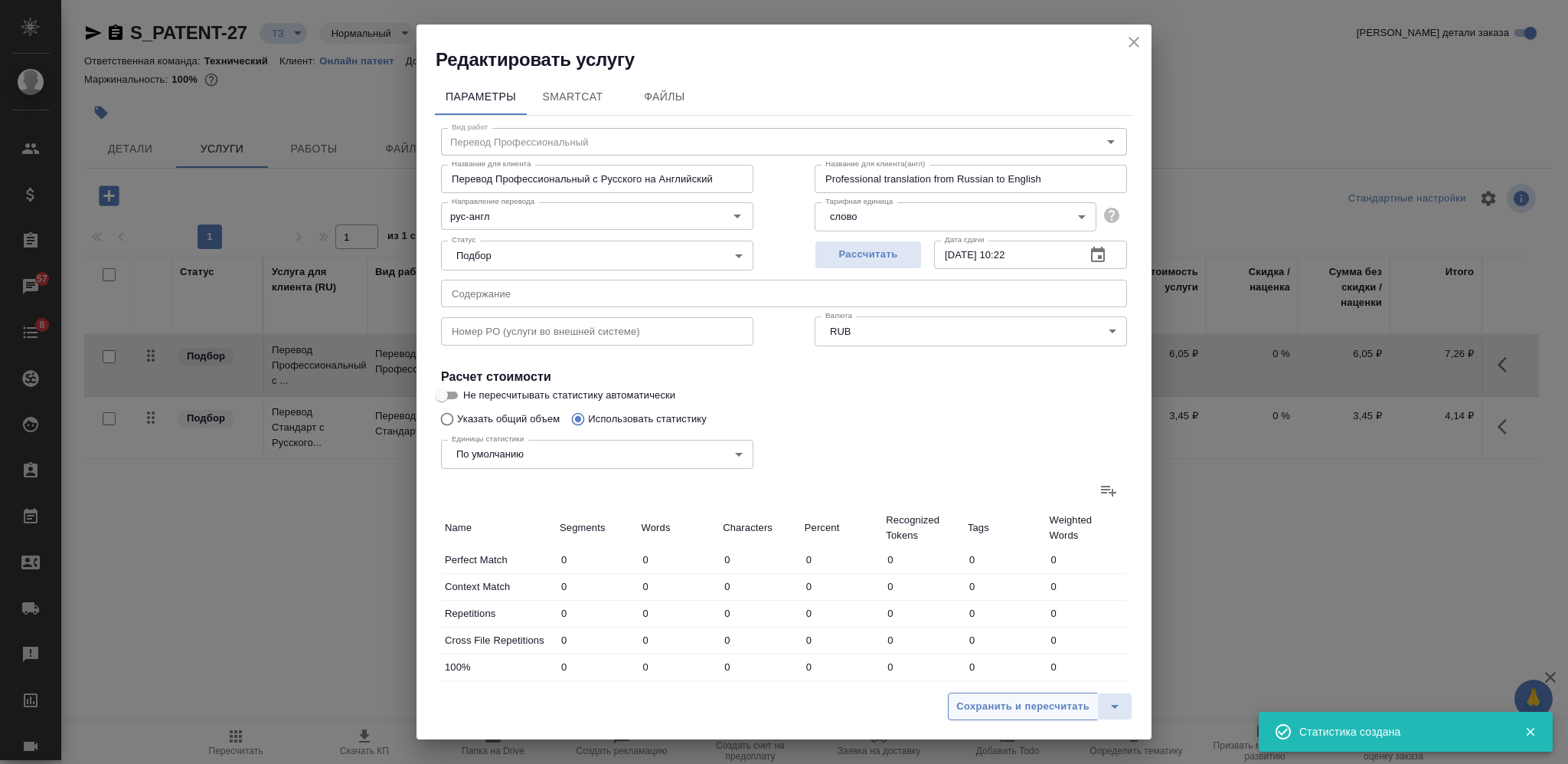
type input "2"
type input "3"
type input "13"
type input "39"
type input "378"
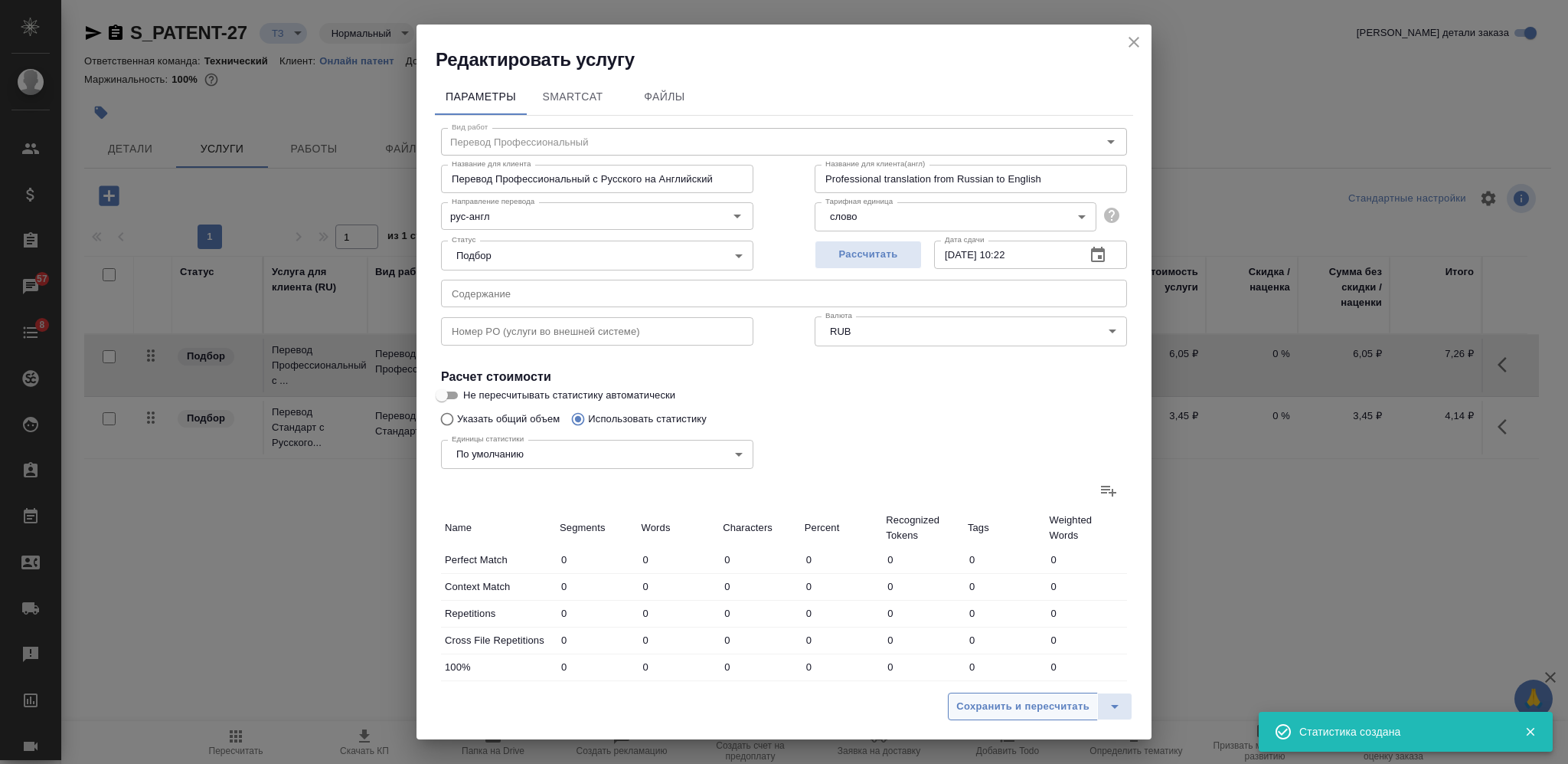
type input "2886"
type input "2"
type input "54"
type input "464"
type input "26"
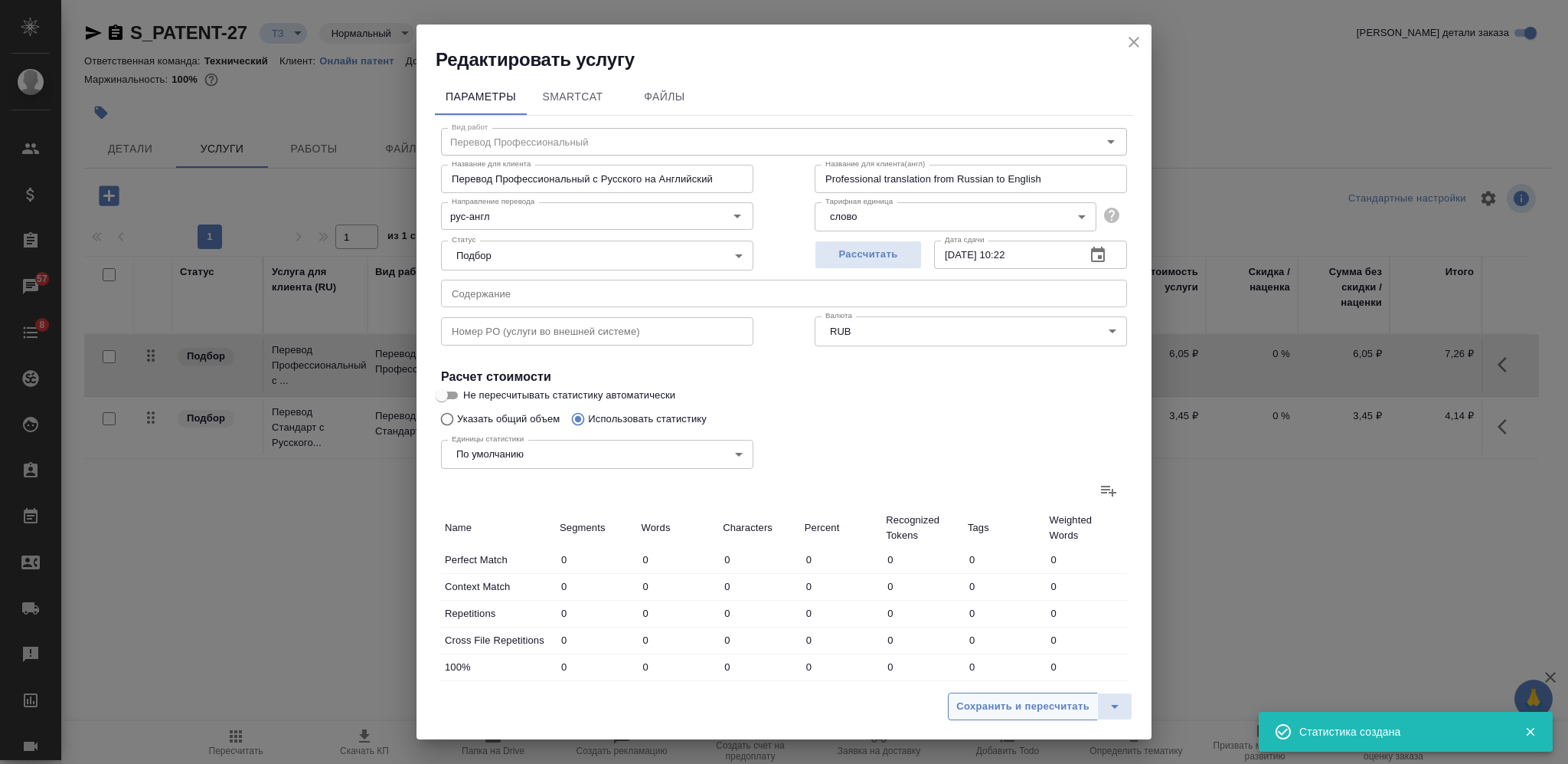
type input "52"
type input "272"
type input "4"
type input "8"
type input "36"
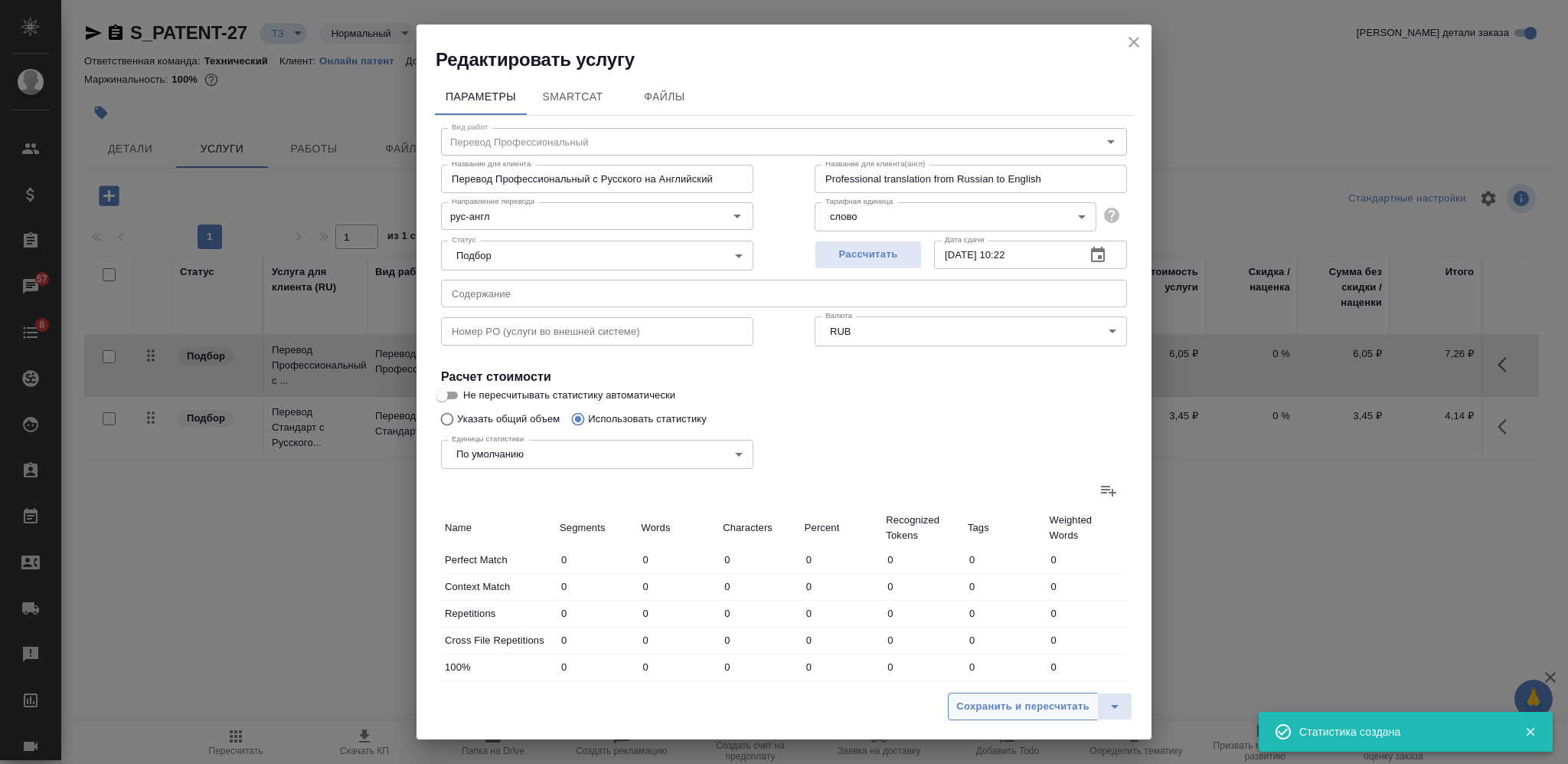
type input "1"
type input "5"
type input "36"
type input "218"
type input "5817"
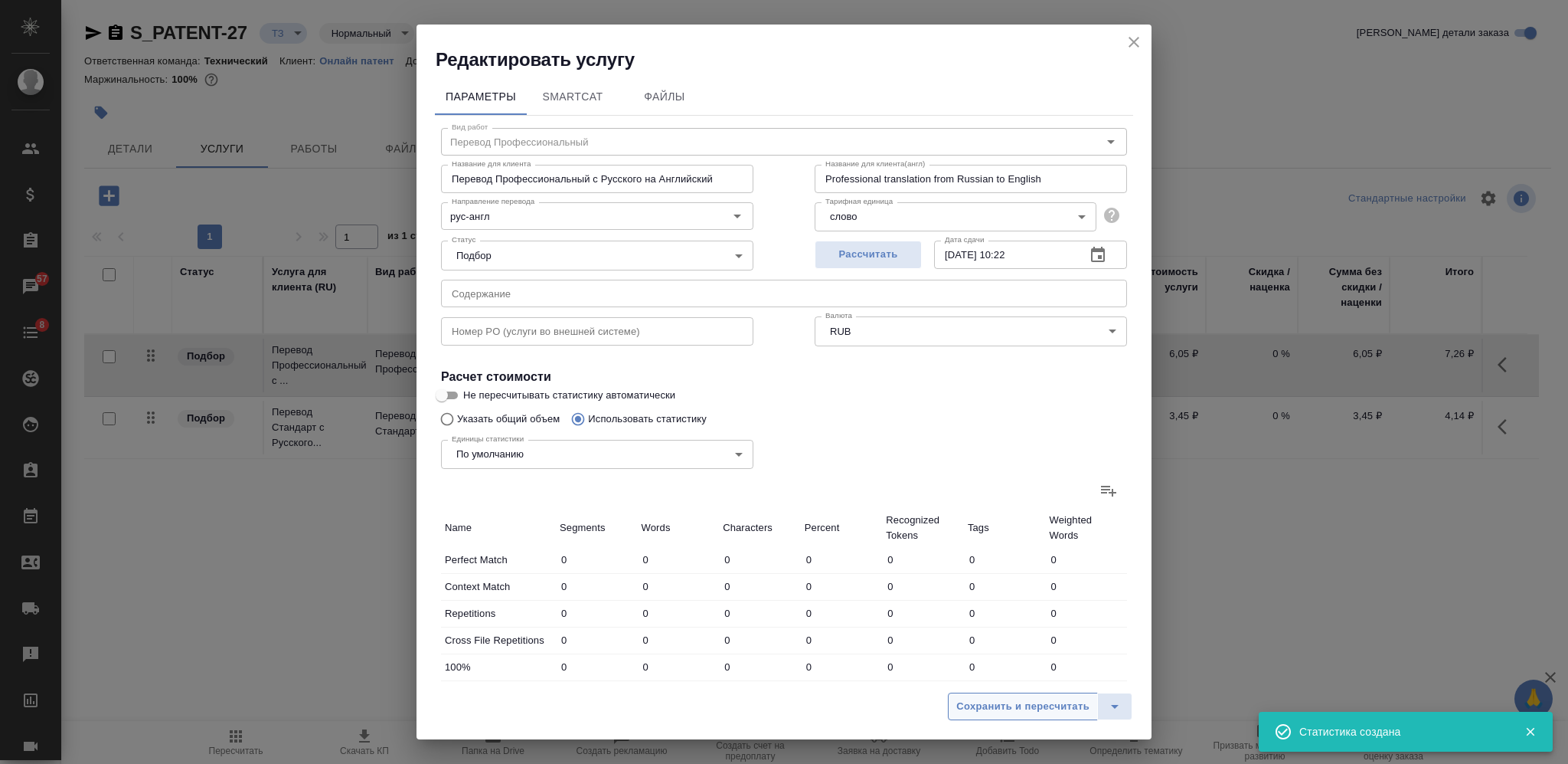
type input "44229"
type input "251"
type input "5885"
type input "44586"
type input "292"
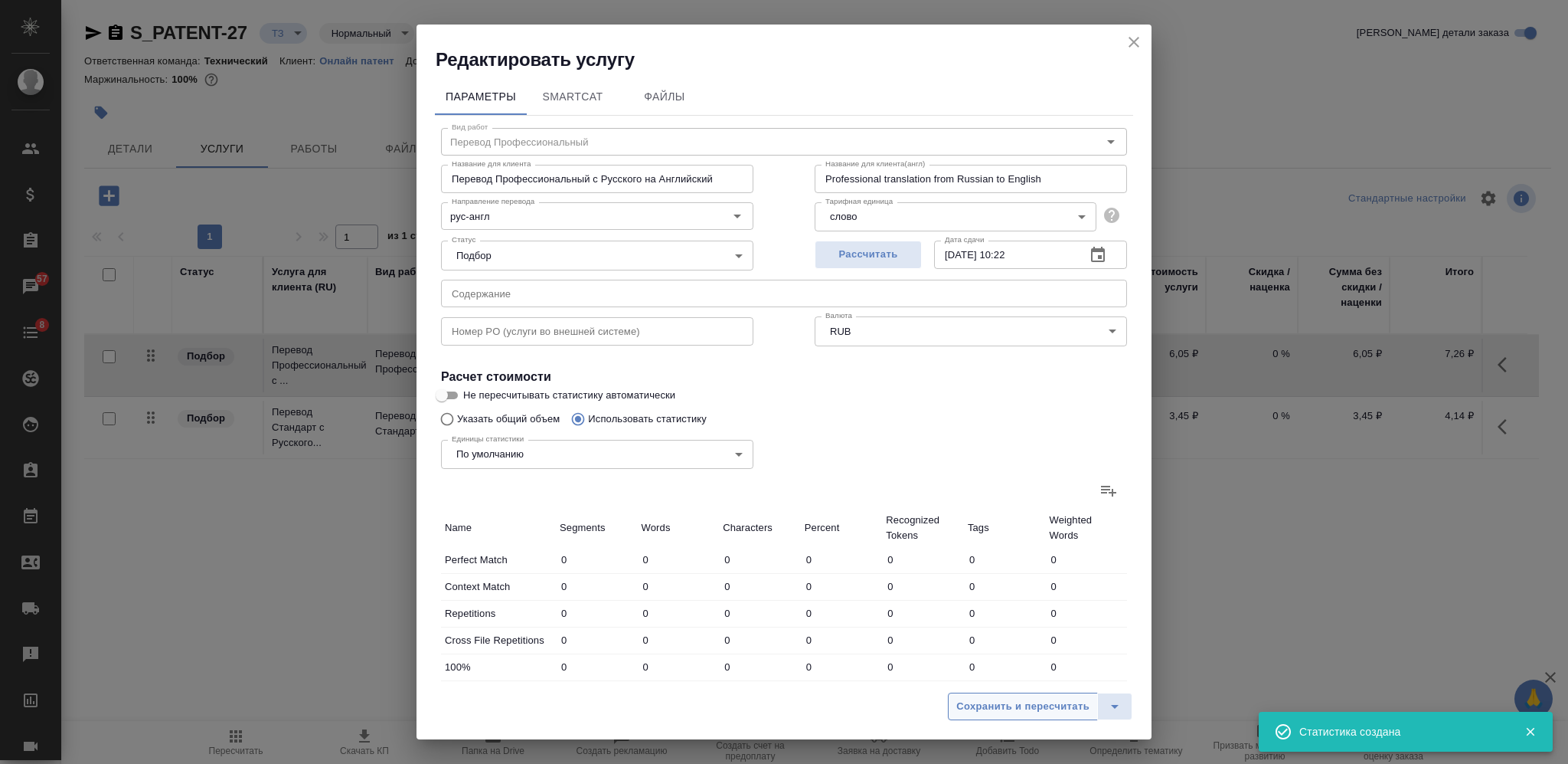
type input "6317"
type input "47936"
click at [1017, 705] on span "Сохранить и пересчитать" at bounding box center [1022, 707] width 133 height 18
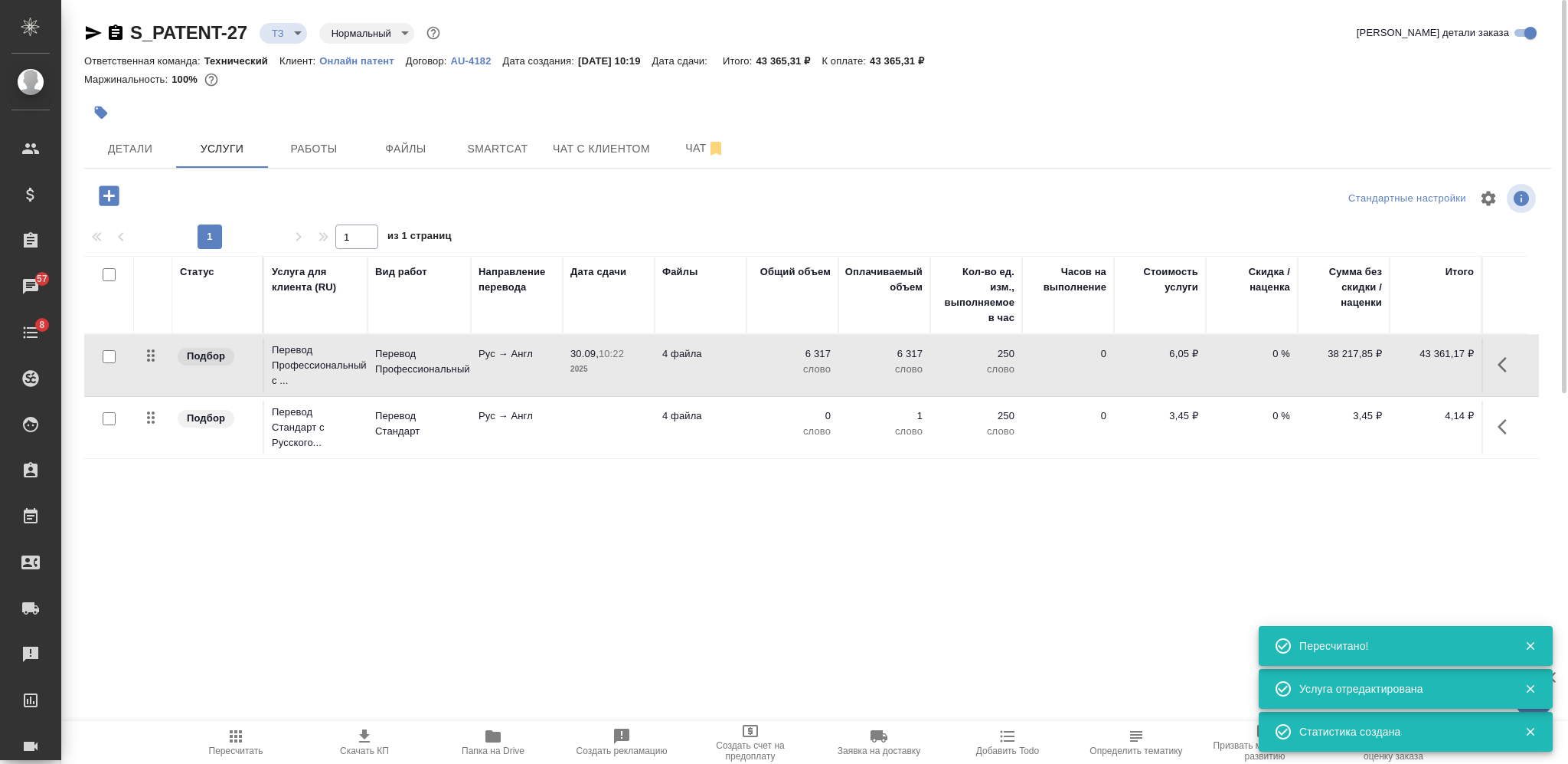
click at [1502, 364] on icon "button" at bounding box center [1507, 364] width 18 height 18
click at [1366, 357] on icon "button" at bounding box center [1357, 364] width 18 height 18
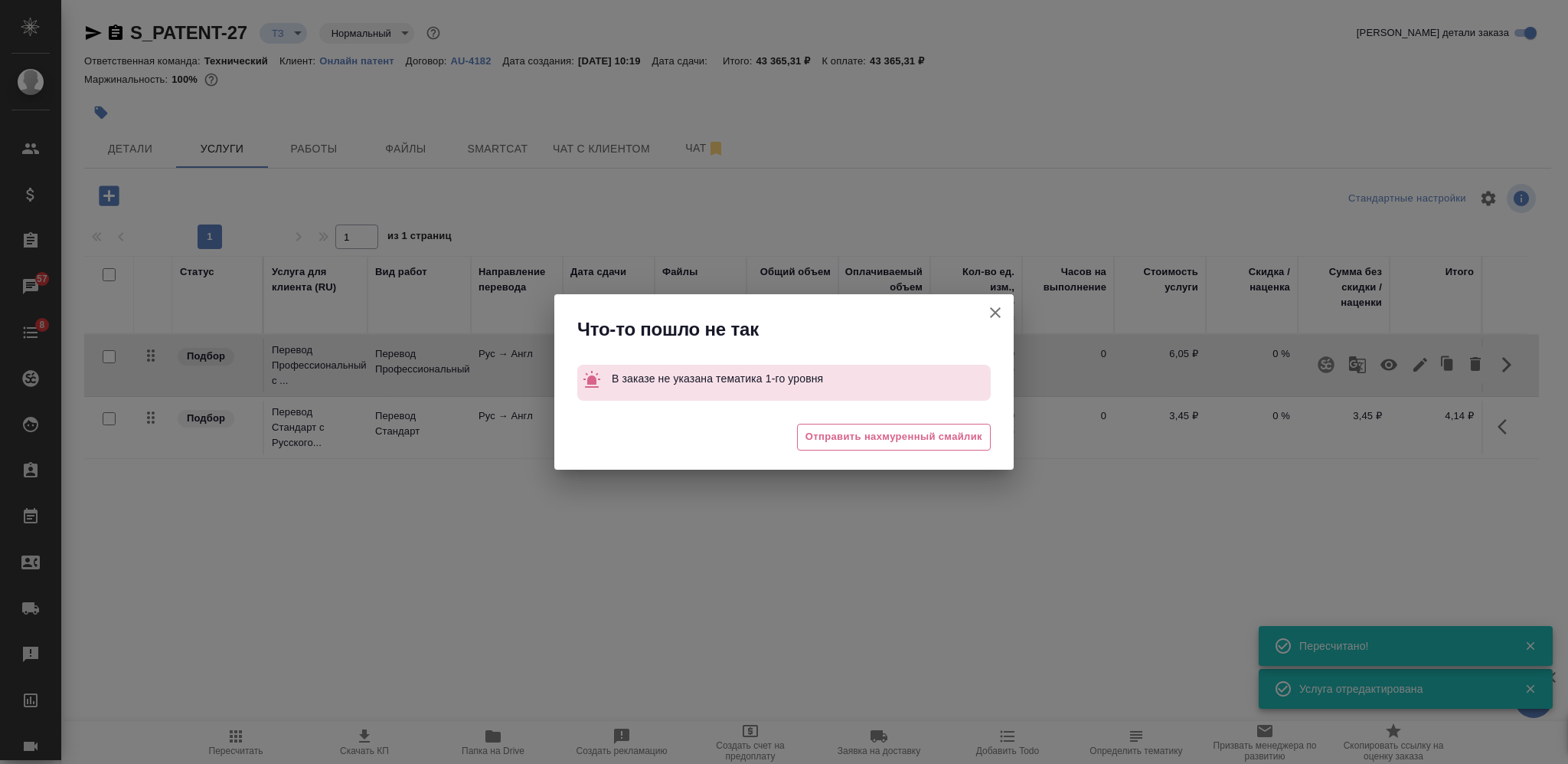
click at [999, 313] on icon "button" at bounding box center [995, 312] width 18 height 18
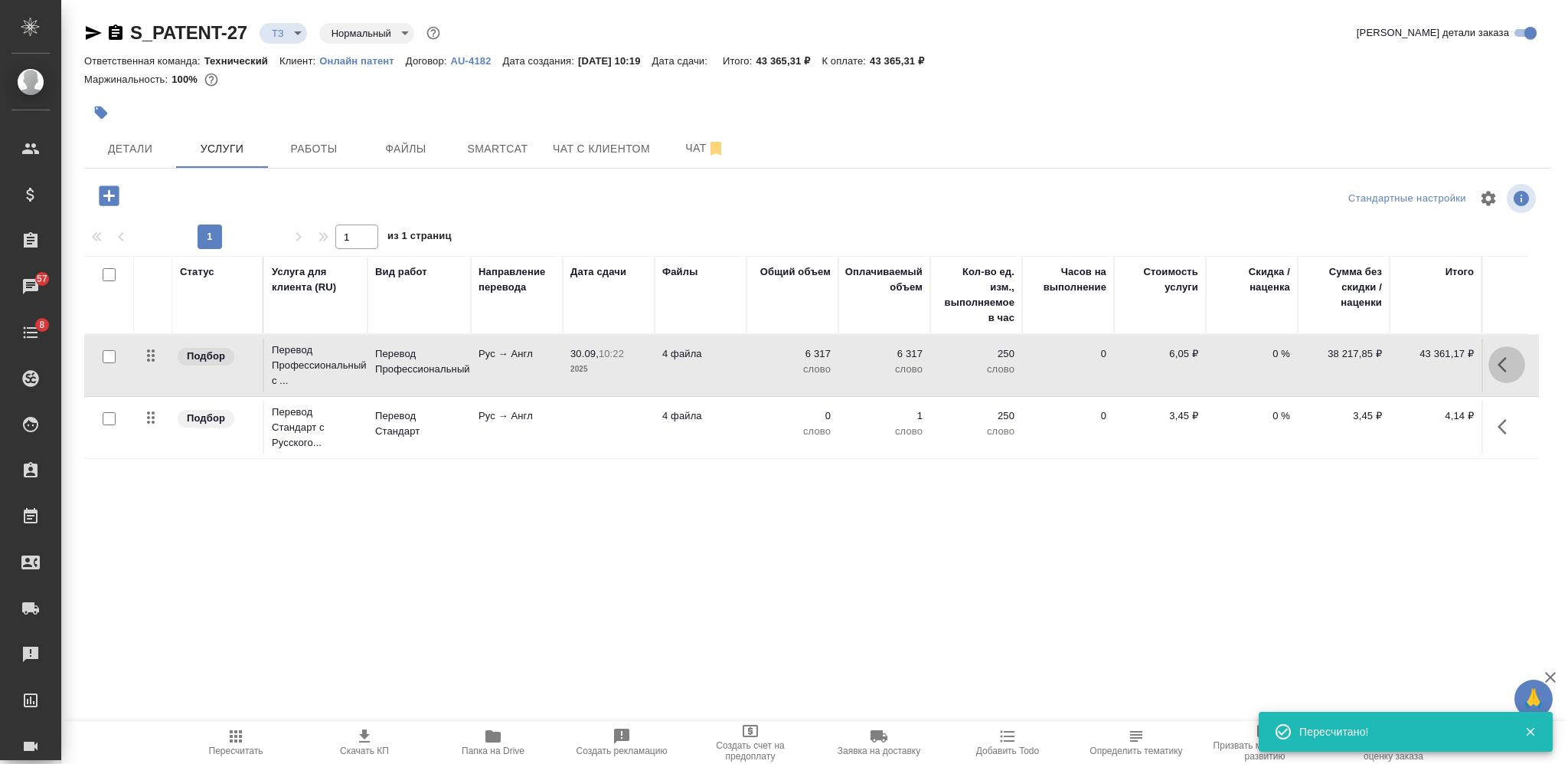
click at [1505, 366] on icon "button" at bounding box center [1507, 364] width 18 height 18
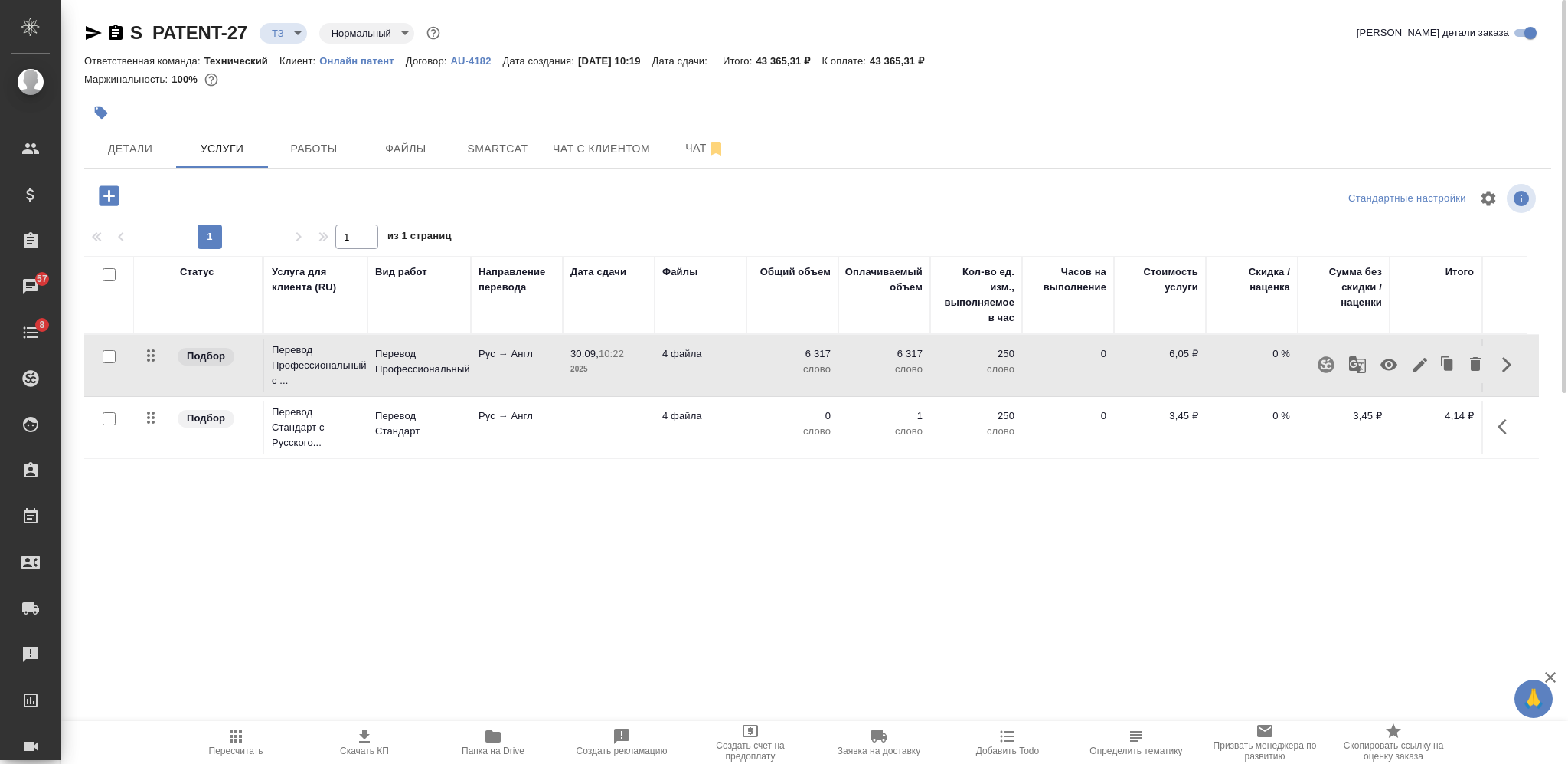
click at [1392, 360] on icon "button" at bounding box center [1388, 365] width 17 height 11
click at [733, 426] on td "4 файла" at bounding box center [700, 427] width 92 height 53
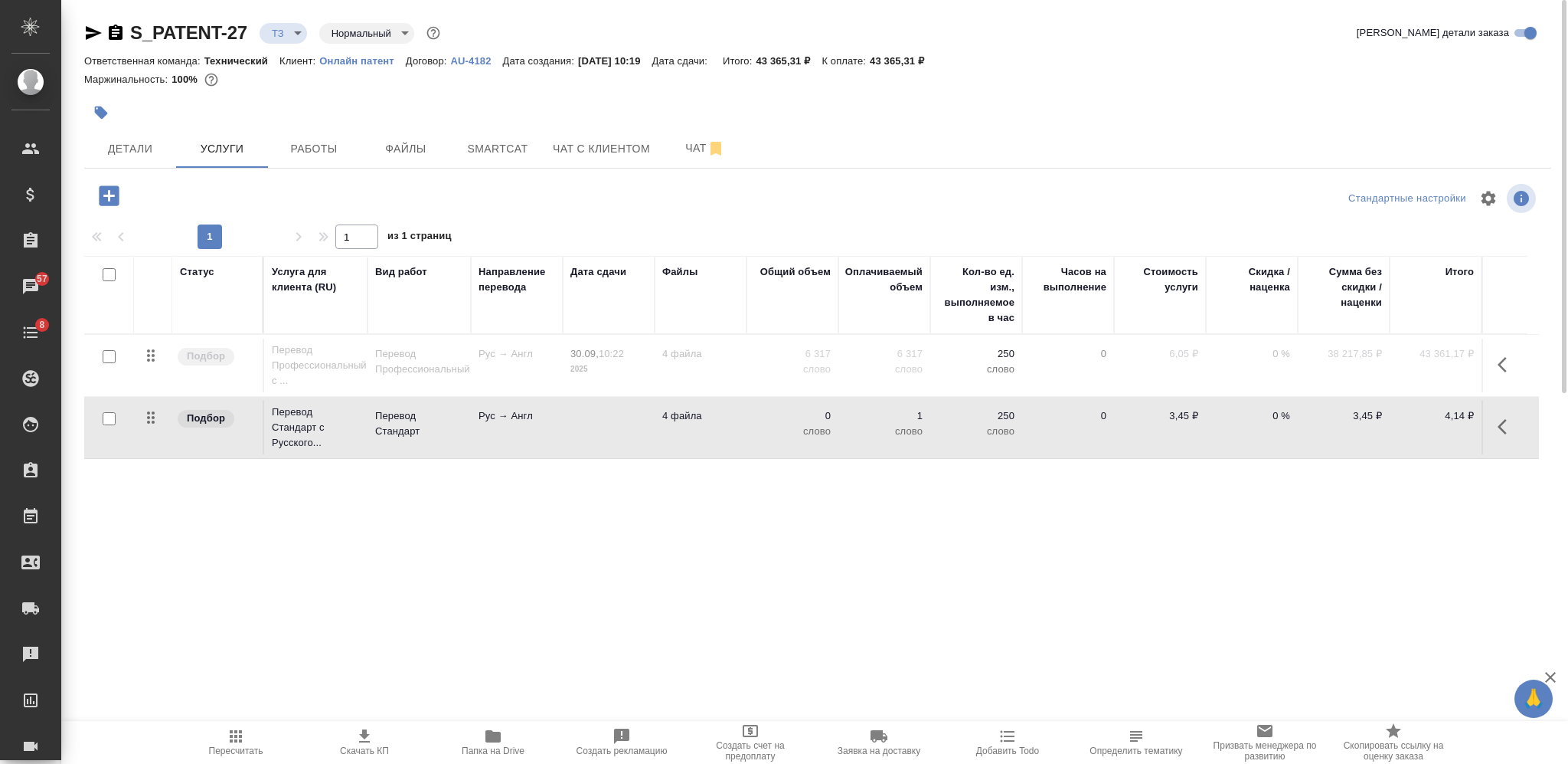
click at [733, 426] on td "4 файла" at bounding box center [700, 427] width 92 height 53
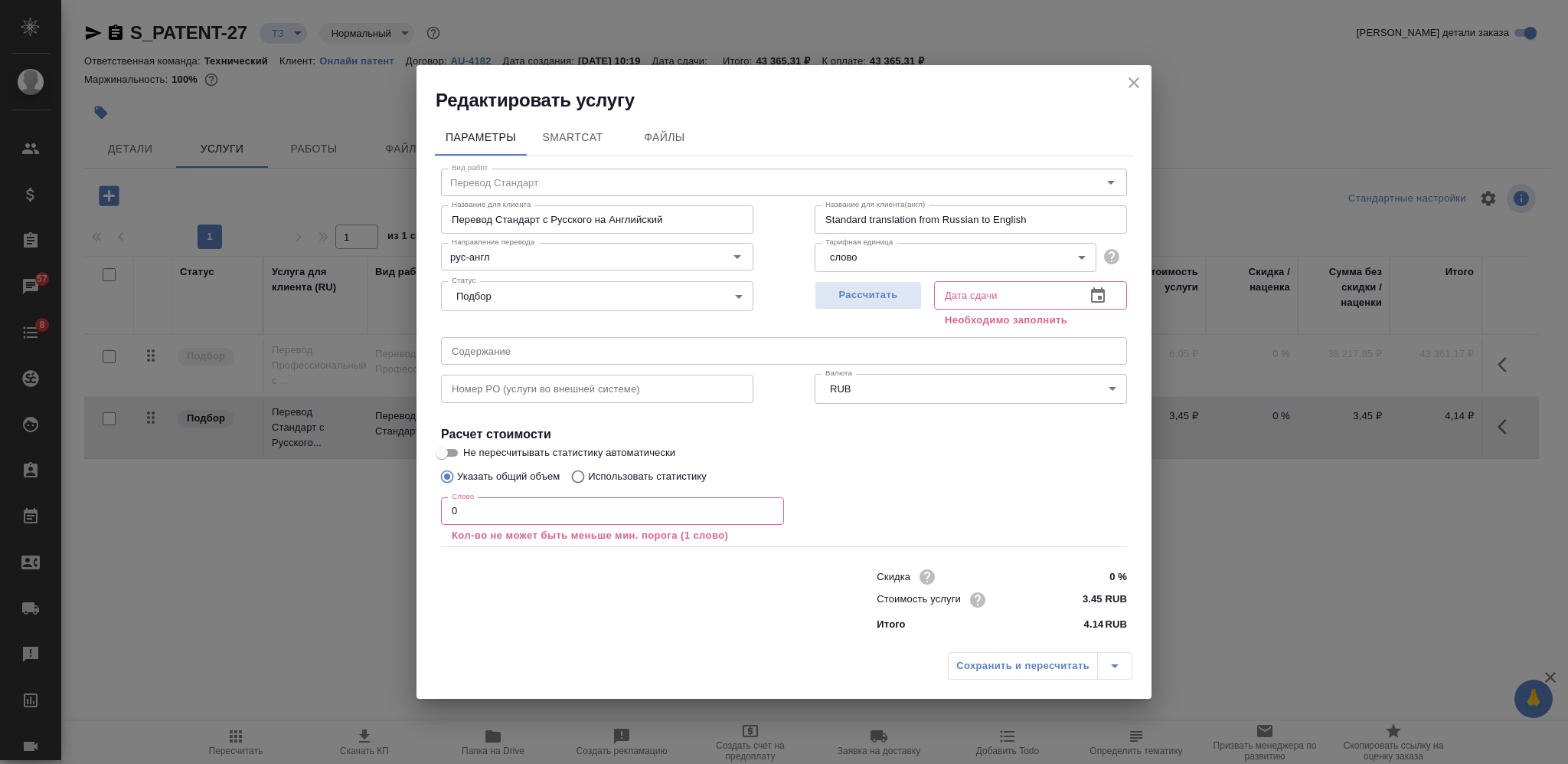
drag, startPoint x: 524, startPoint y: 503, endPoint x: 417, endPoint y: 503, distance: 107.0
click at [442, 503] on input "0" at bounding box center [613, 511] width 343 height 28
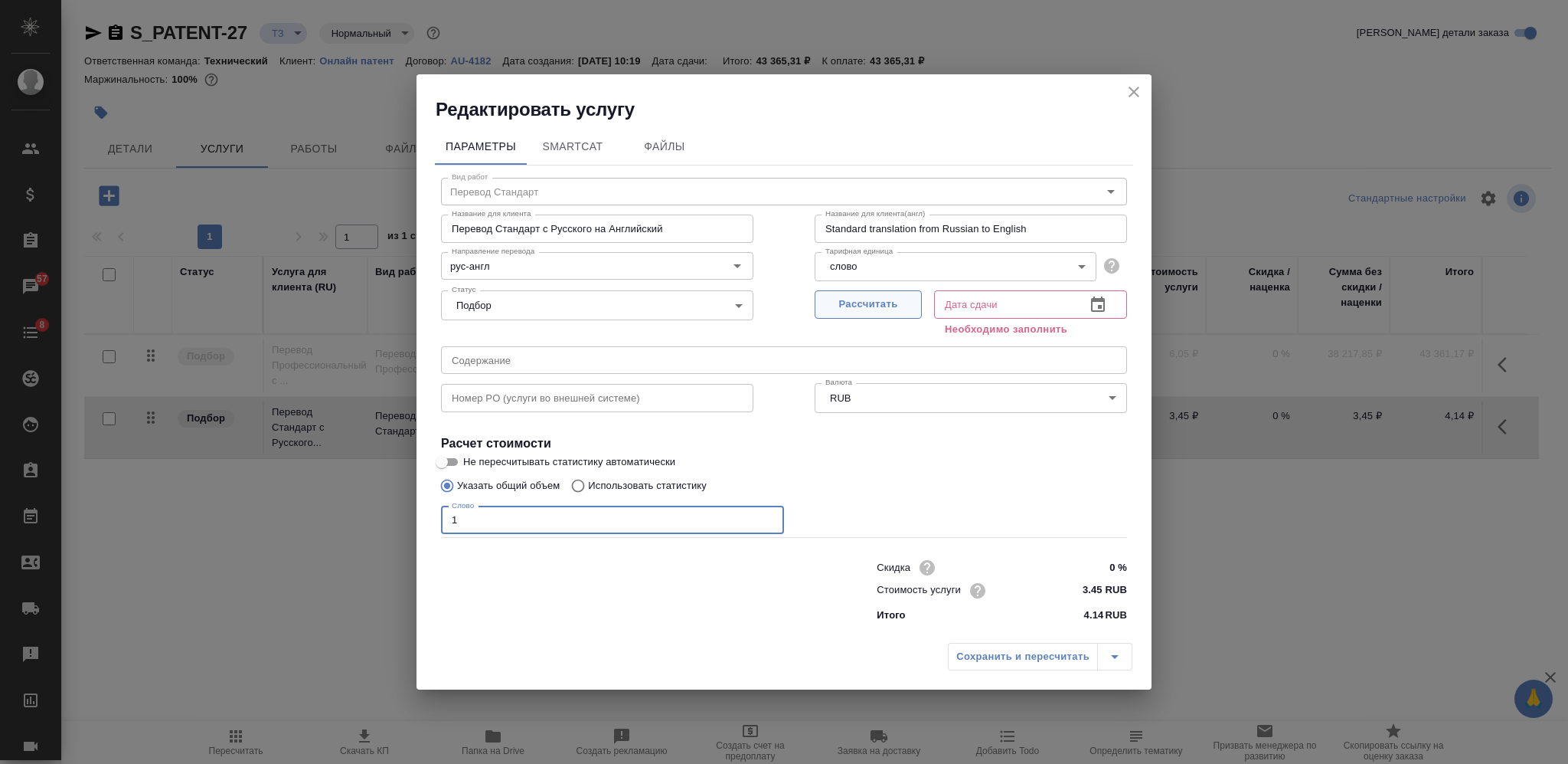
type input "1"
click at [874, 310] on span "Рассчитать" at bounding box center [868, 304] width 90 height 18
type input "30.09.2025 10:24"
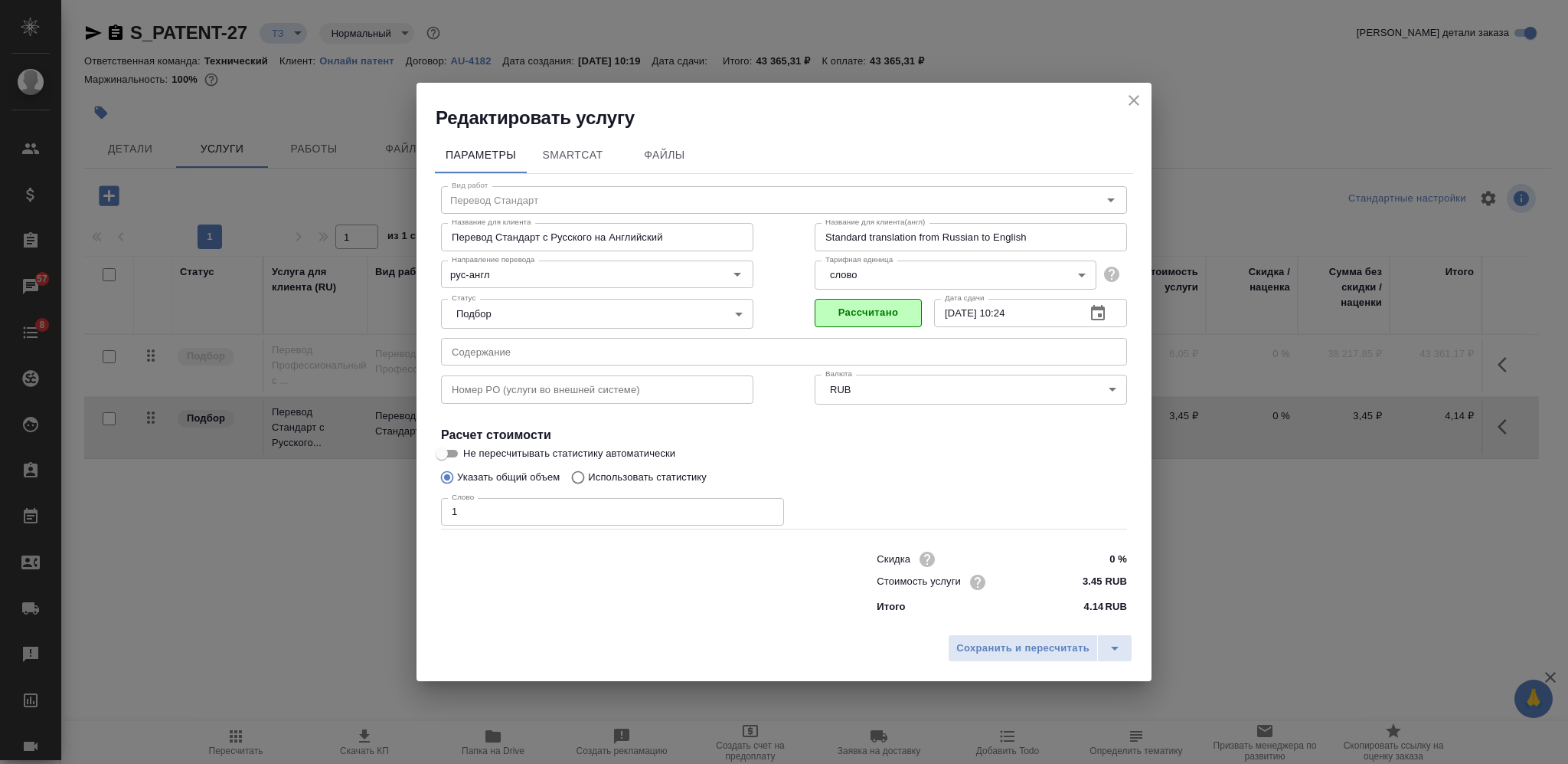
click at [590, 478] on p "Использовать статистику" at bounding box center [647, 477] width 119 height 15
click at [588, 478] on input "Использовать статистику" at bounding box center [575, 477] width 25 height 29
radio input "true"
radio input "false"
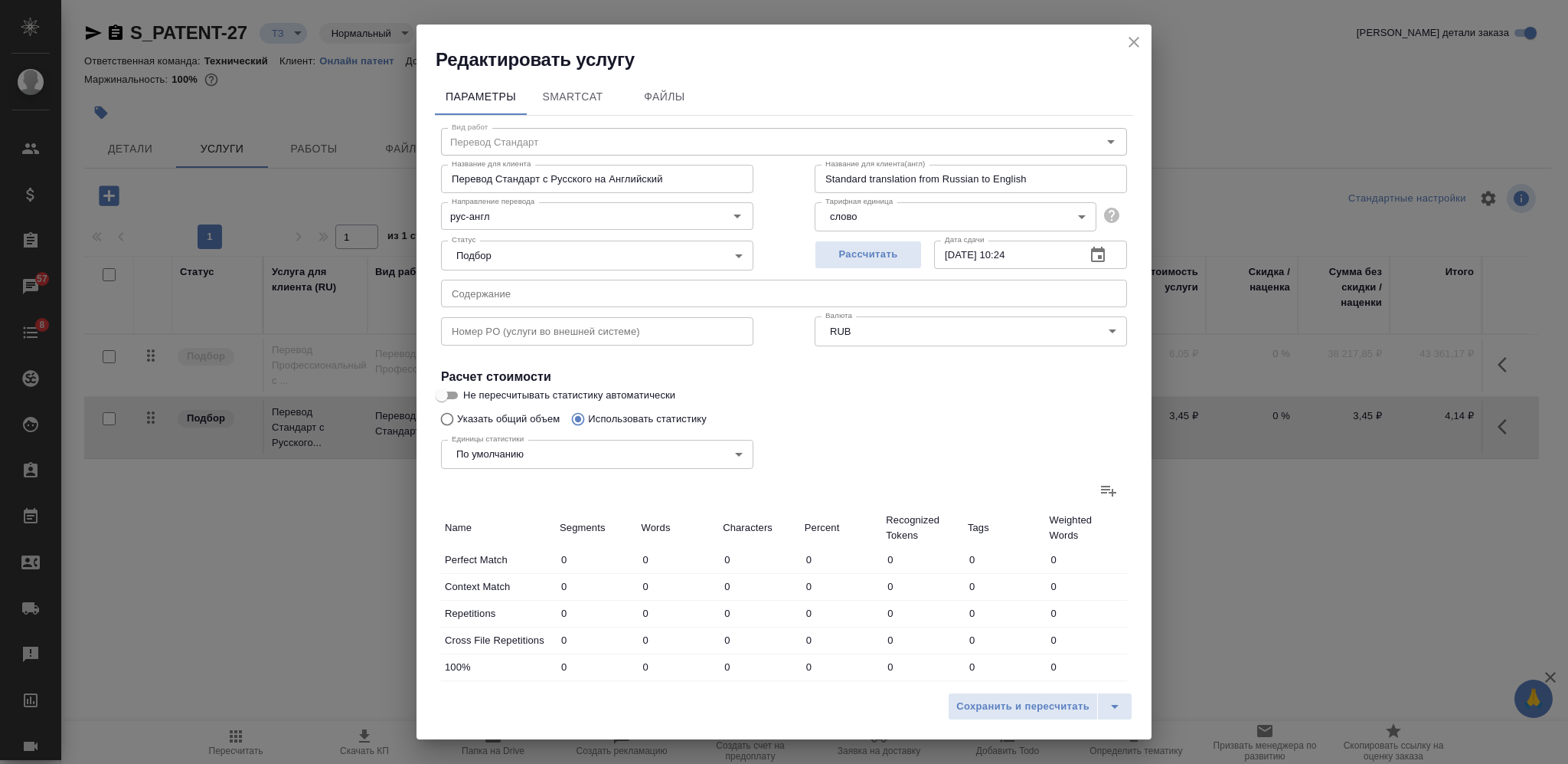
click at [1100, 491] on icon at bounding box center [1108, 490] width 18 height 18
click at [0, 0] on input "file" at bounding box center [0, 0] width 0 height 0
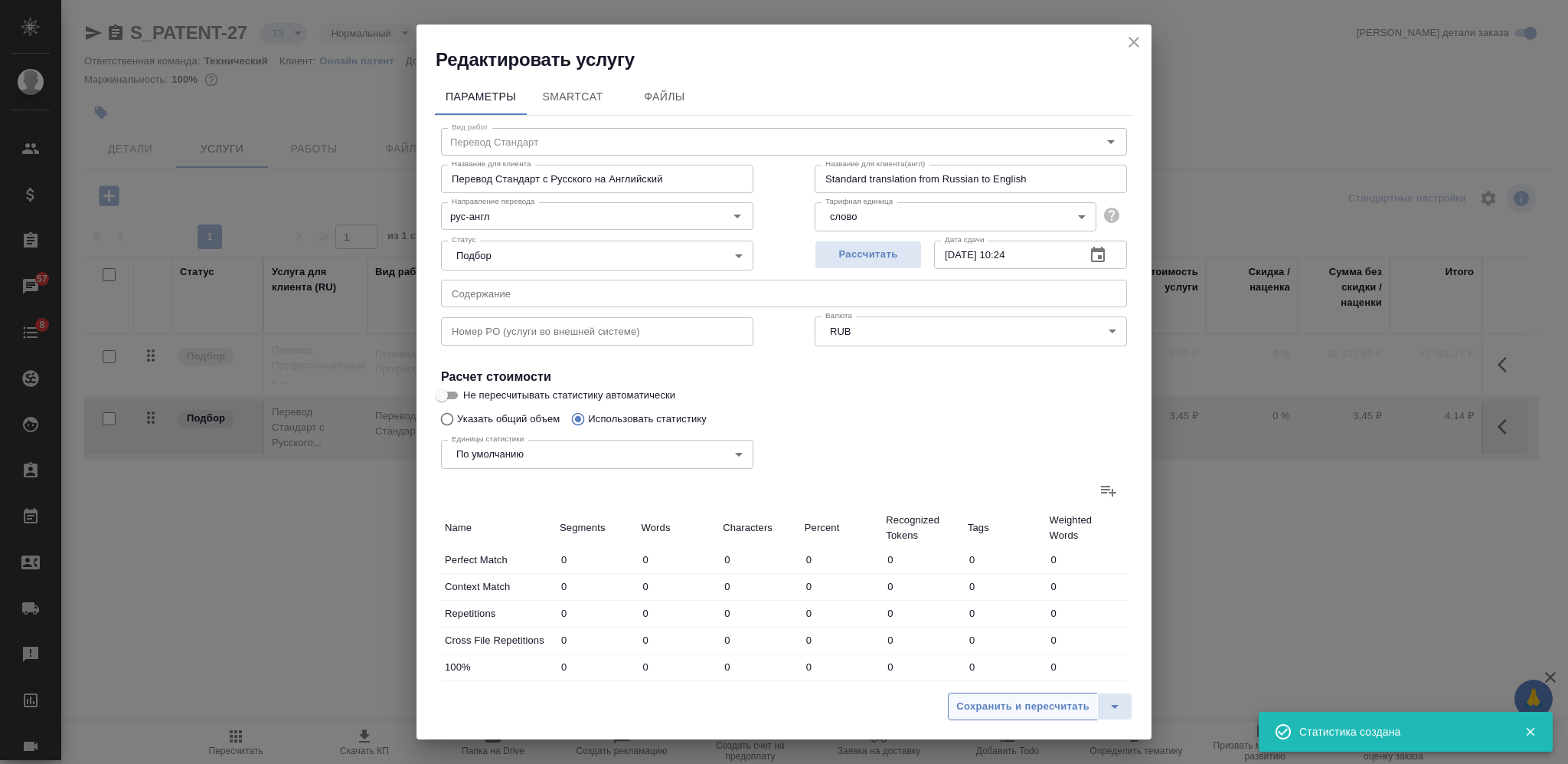
type input "2"
type input "3"
type input "13"
type input "39"
type input "378"
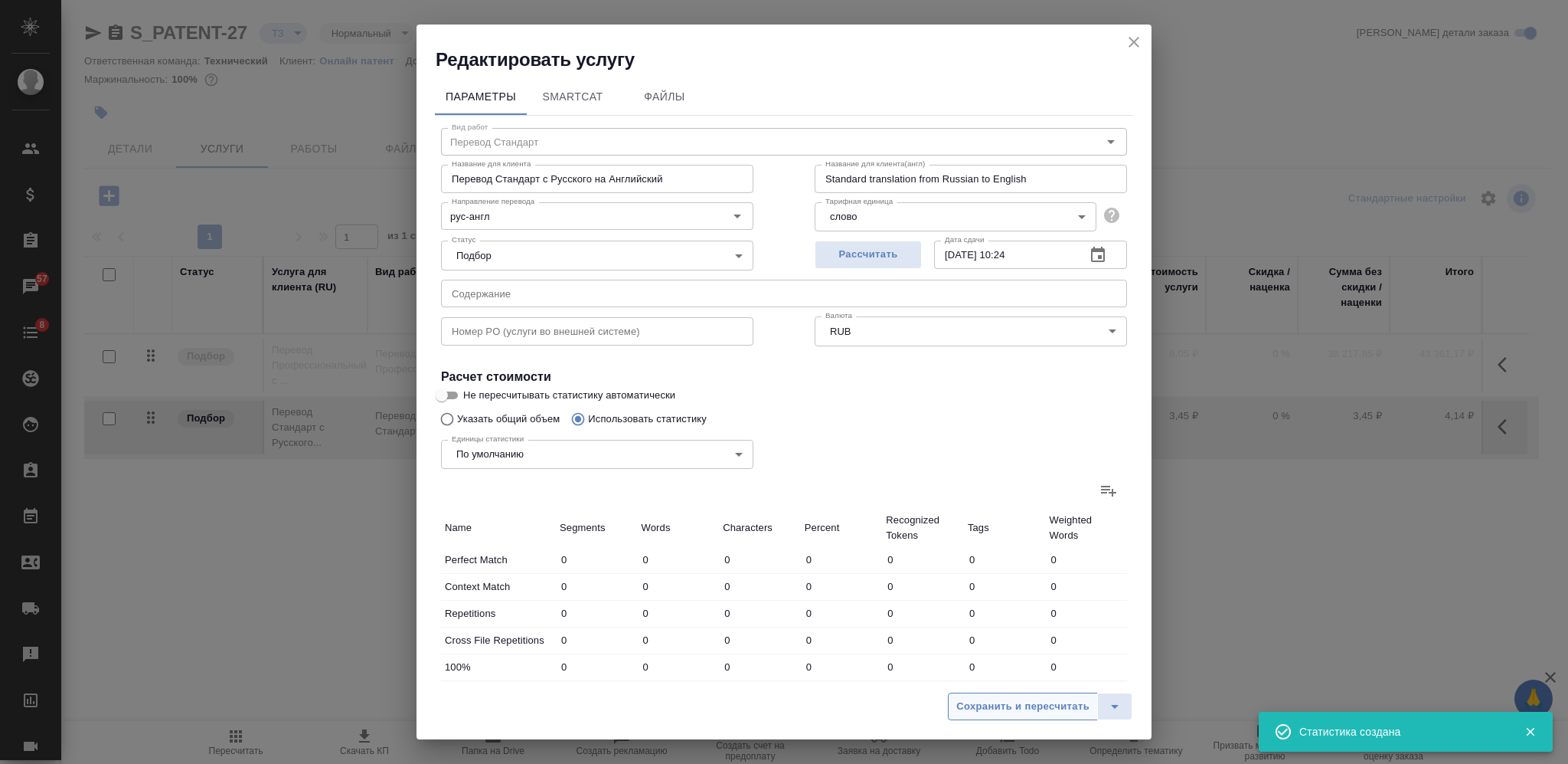
type input "2886"
type input "2"
type input "54"
type input "464"
type input "26"
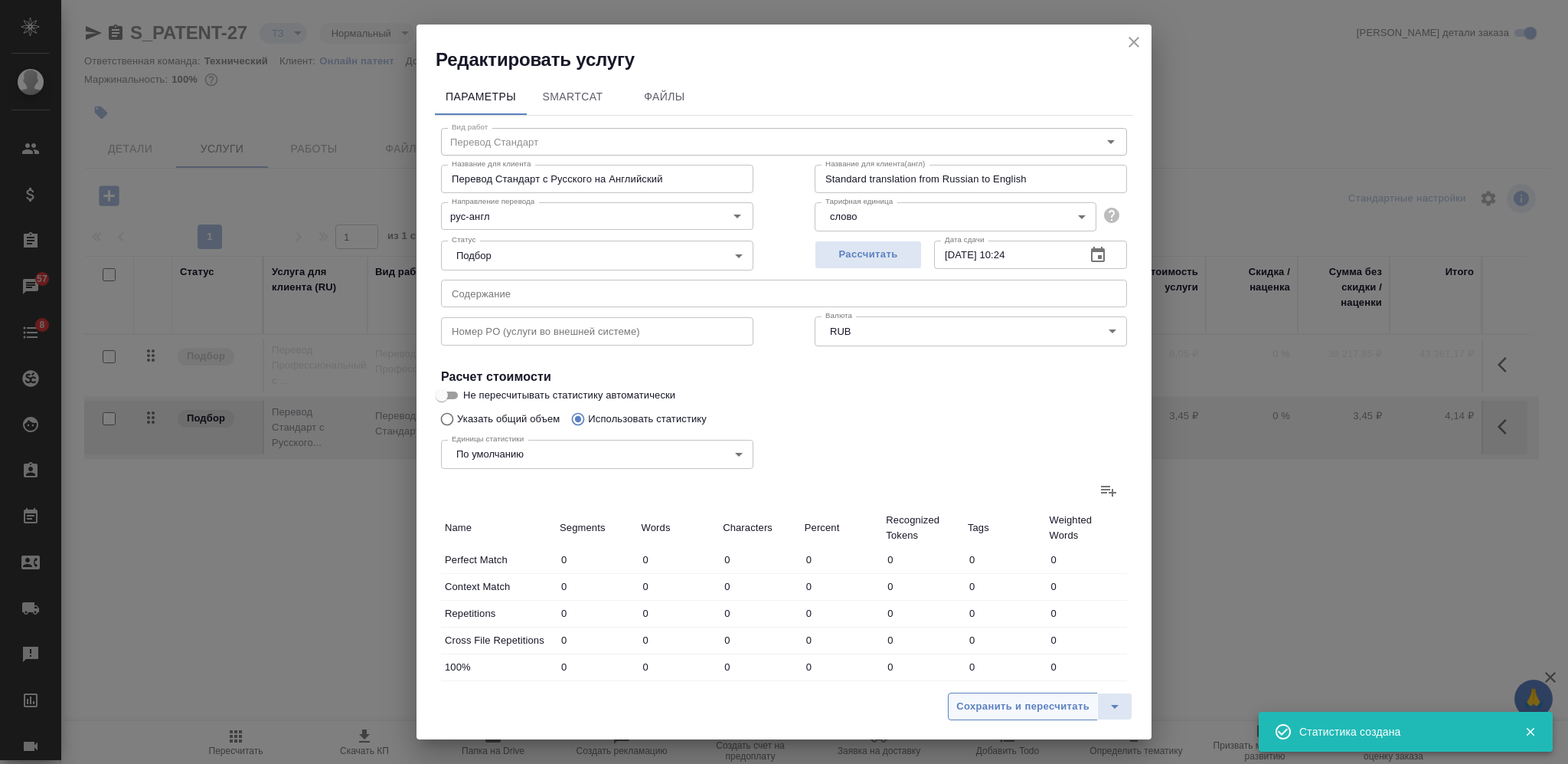
type input "52"
type input "272"
type input "4"
type input "8"
click at [1002, 706] on span "Сохранить и пересчитать" at bounding box center [1022, 707] width 133 height 18
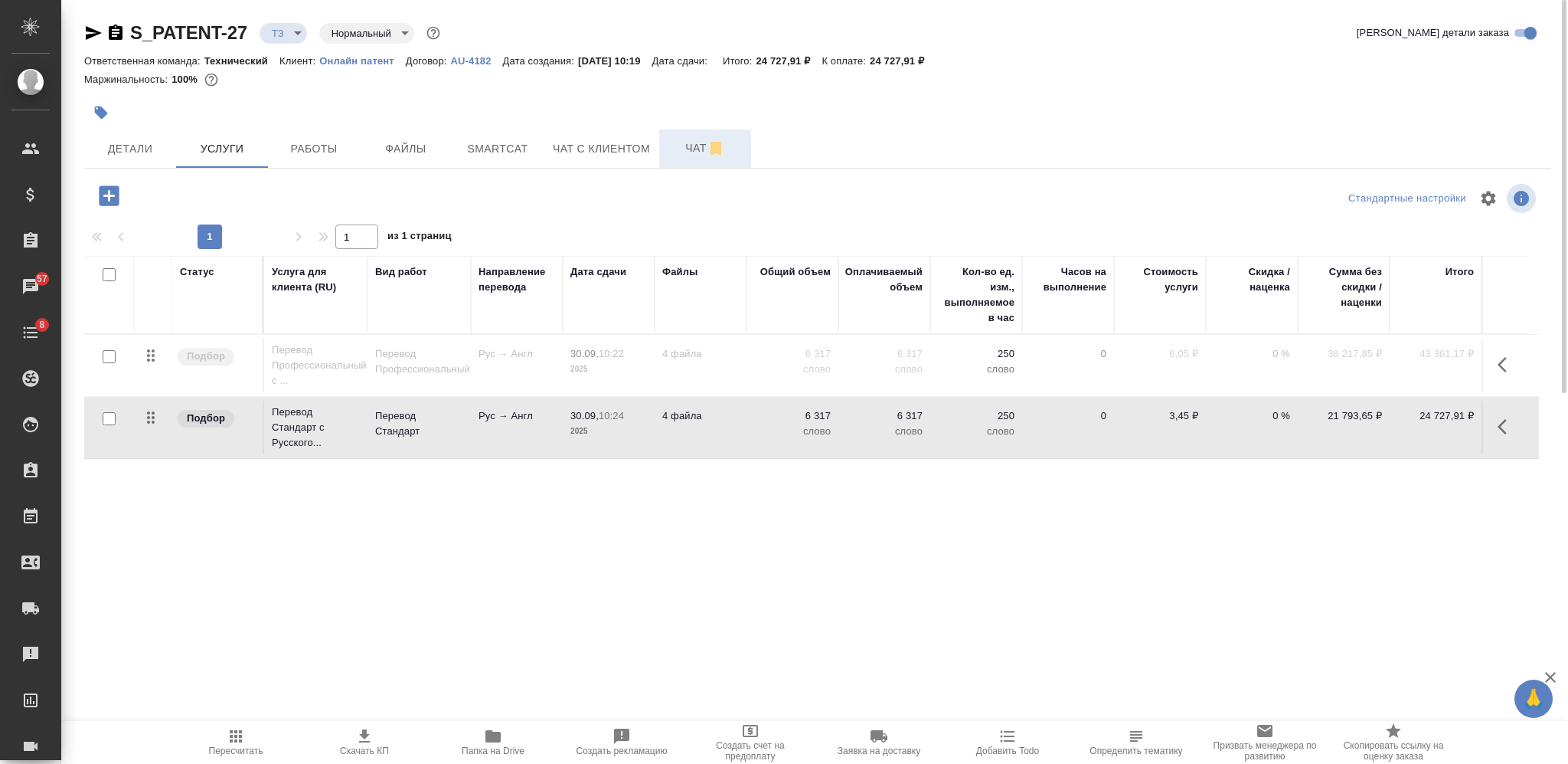
click at [683, 151] on span "Чат" at bounding box center [705, 148] width 73 height 19
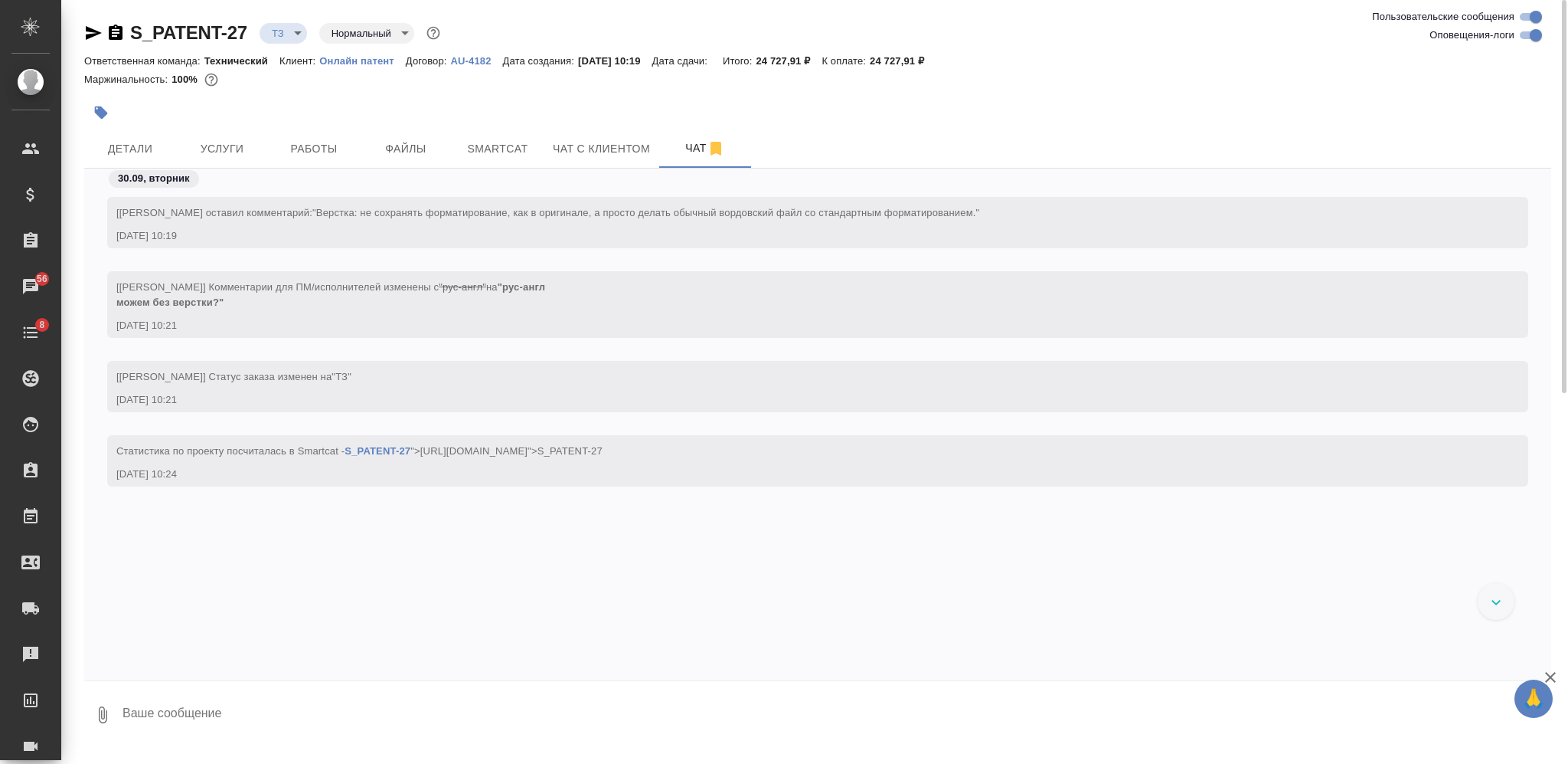
click at [1120, 126] on div at bounding box center [818, 113] width 1467 height 34
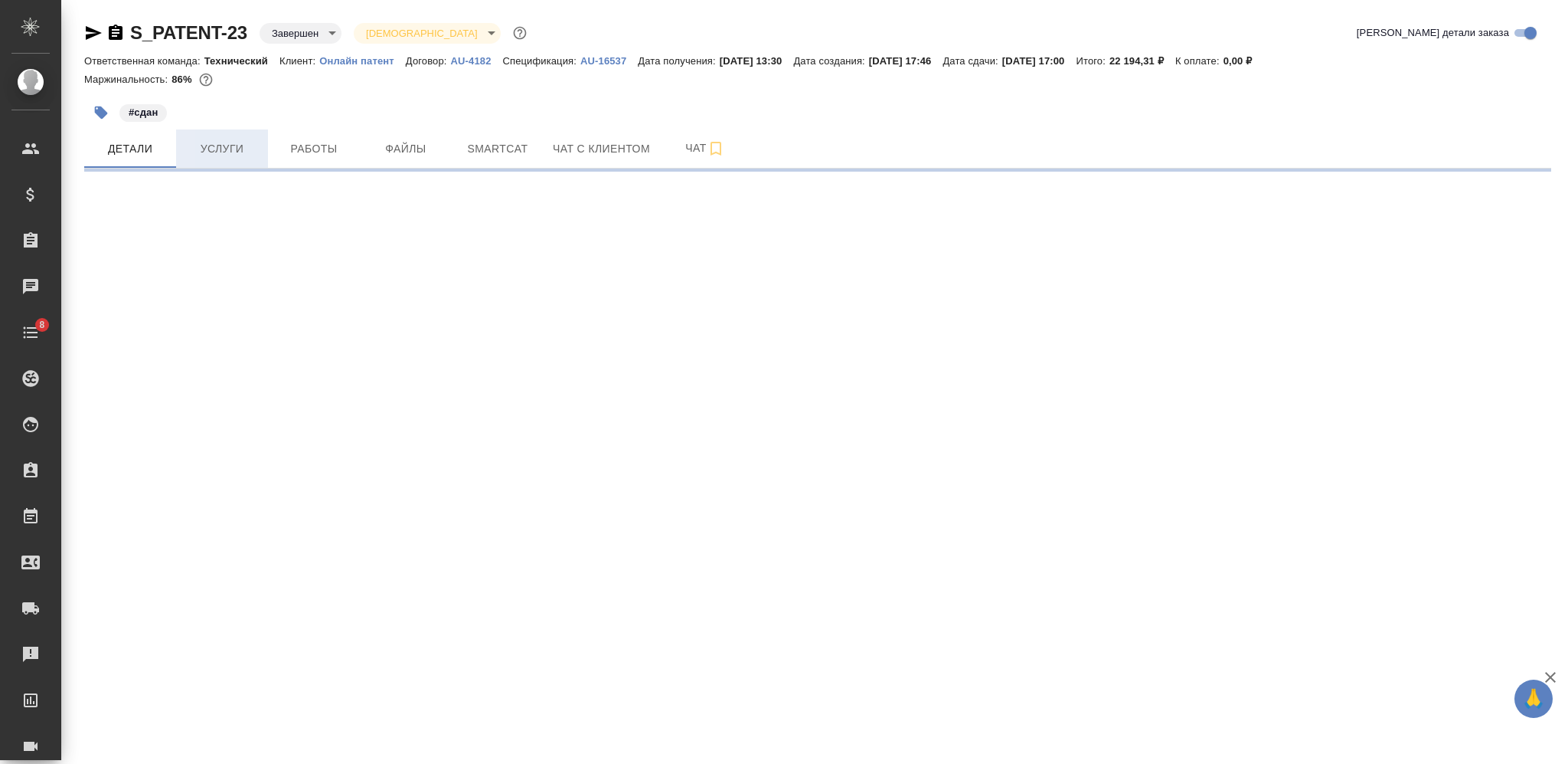
select select "RU"
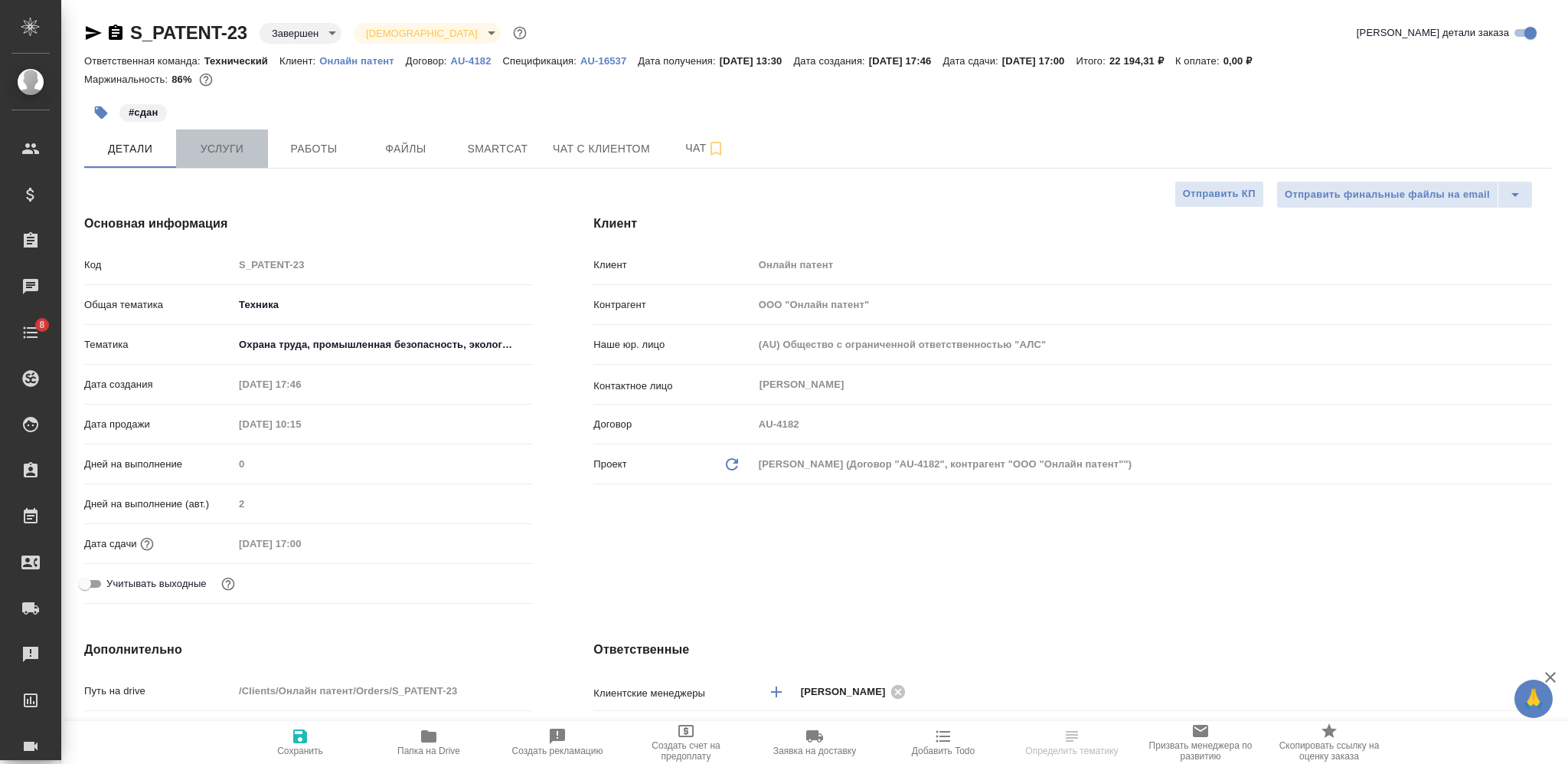
click at [234, 147] on span "Услуги" at bounding box center [222, 149] width 73 height 19
type textarea "x"
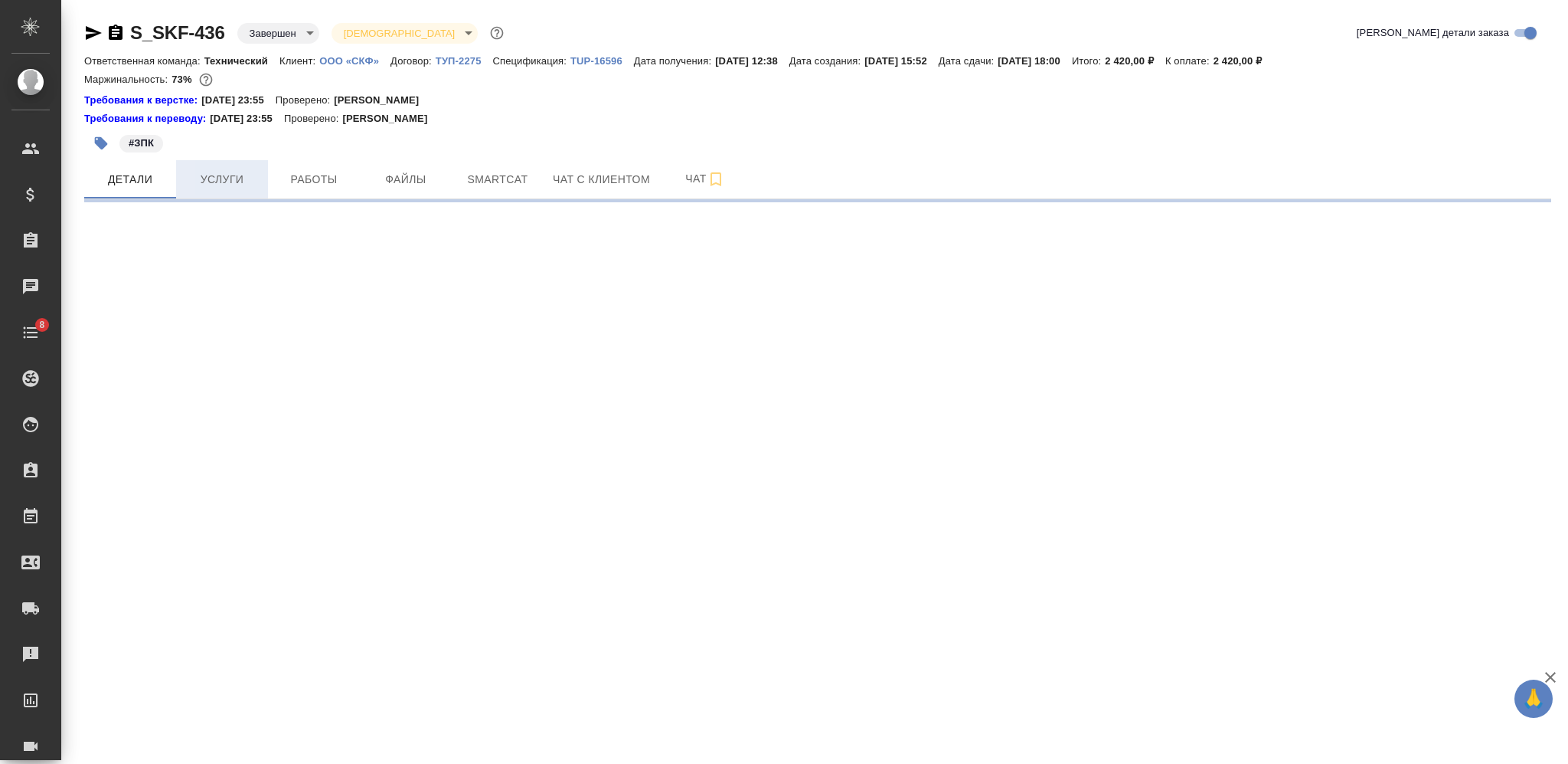
select select "RU"
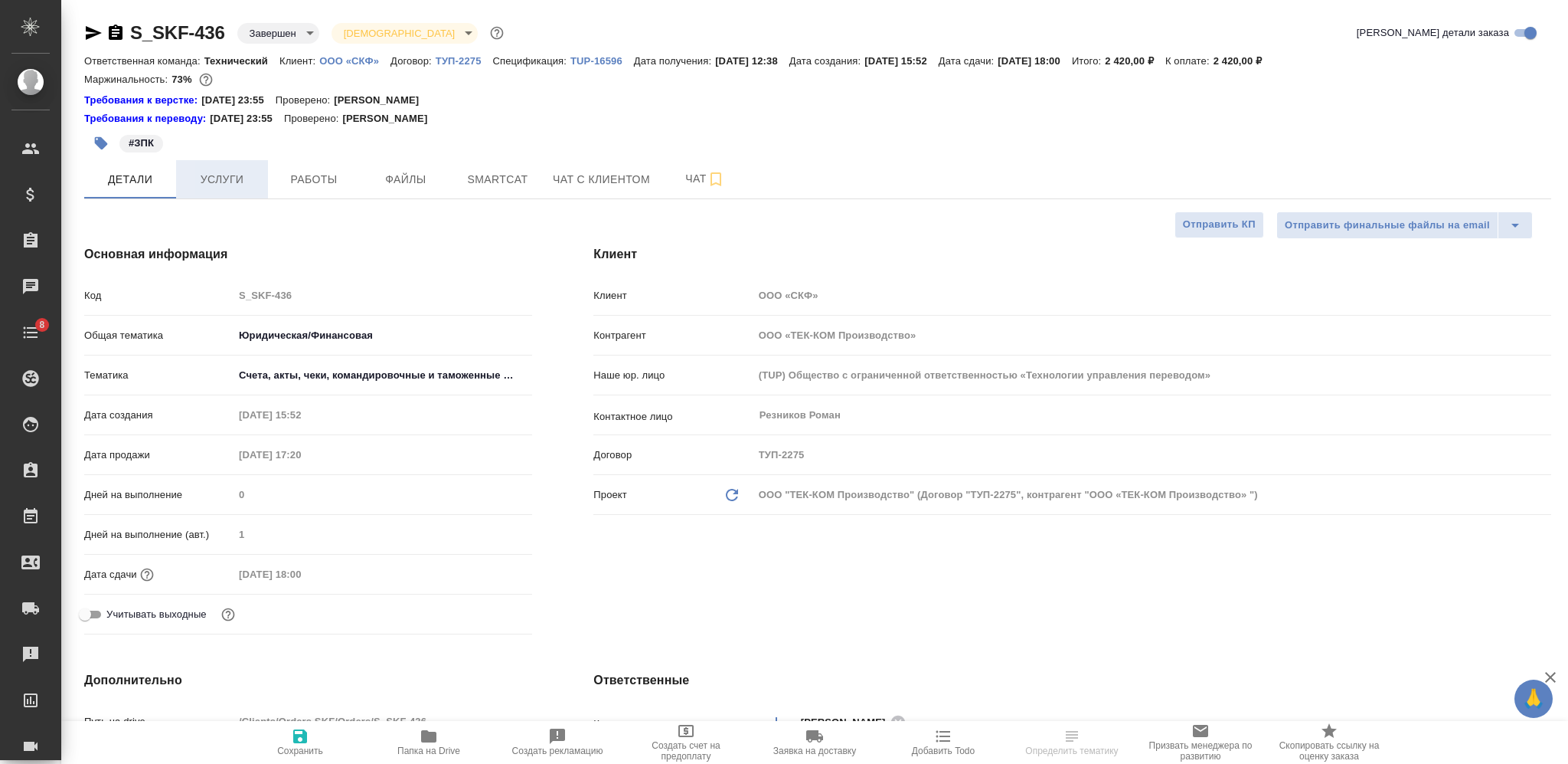
click at [220, 172] on span "Услуги" at bounding box center [222, 180] width 73 height 19
type textarea "x"
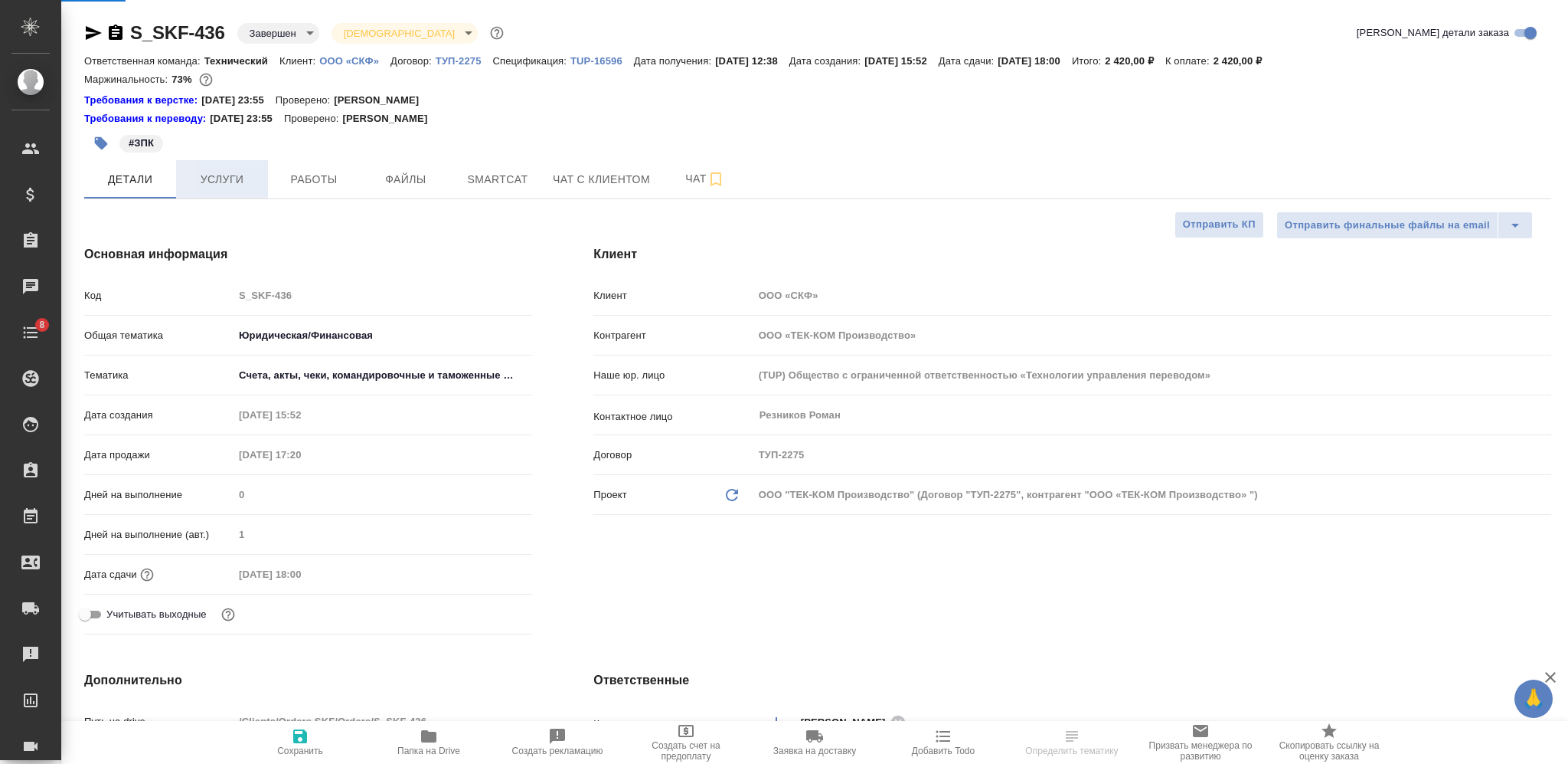
type textarea "x"
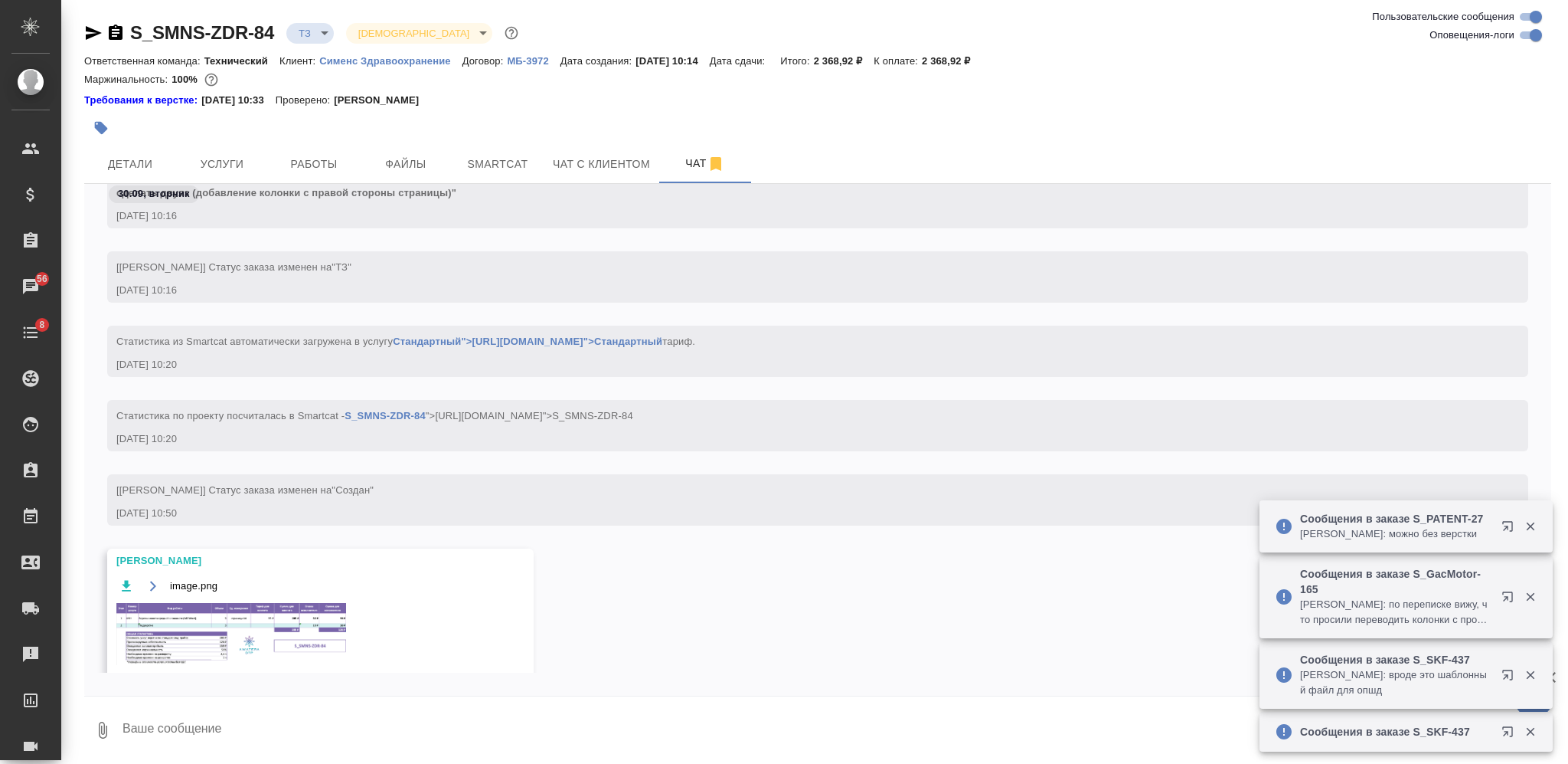
scroll to position [873, 0]
click at [312, 626] on img at bounding box center [231, 634] width 230 height 62
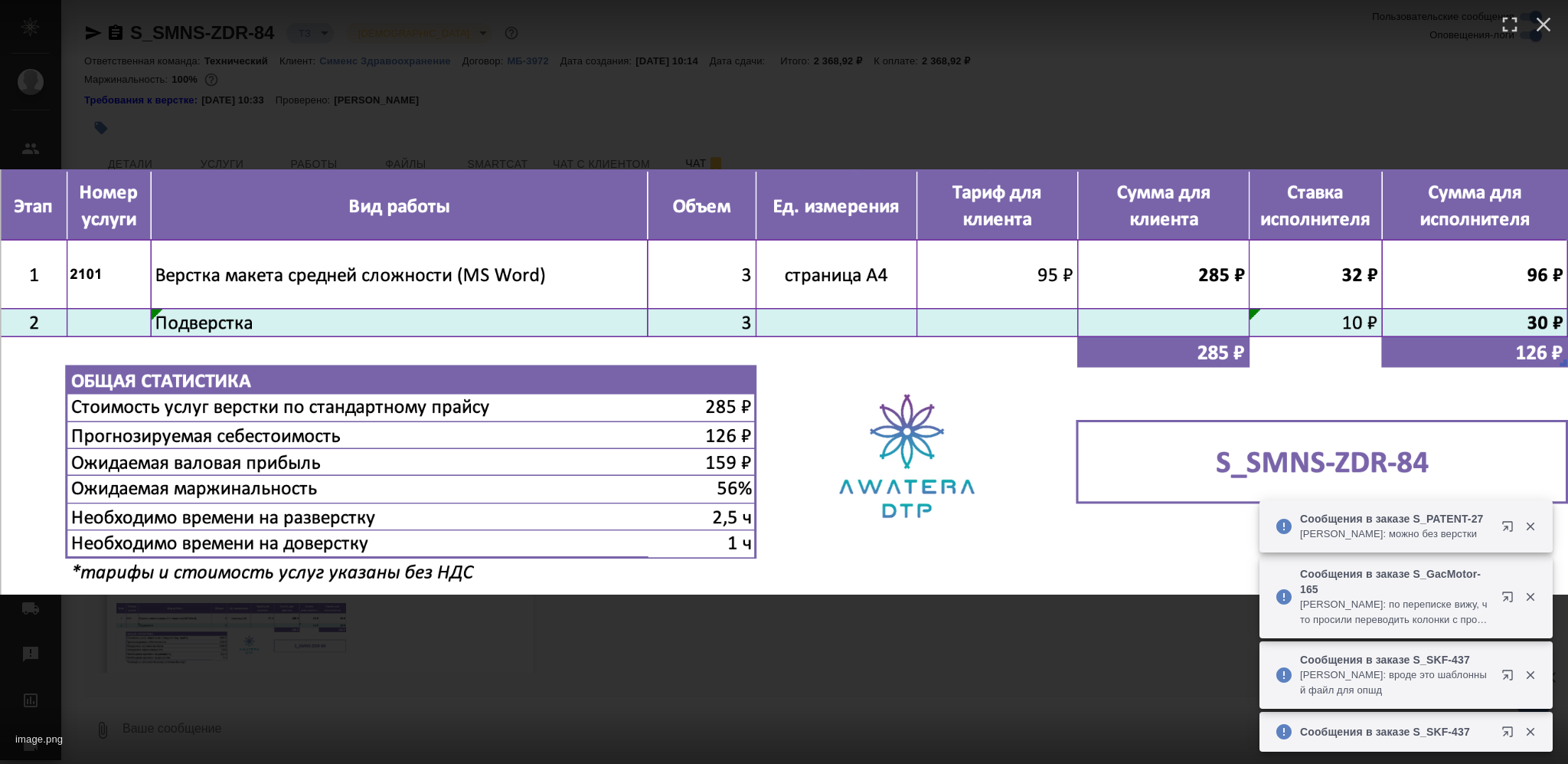
click at [683, 670] on div "image.png 1 of 1" at bounding box center [784, 382] width 1568 height 764
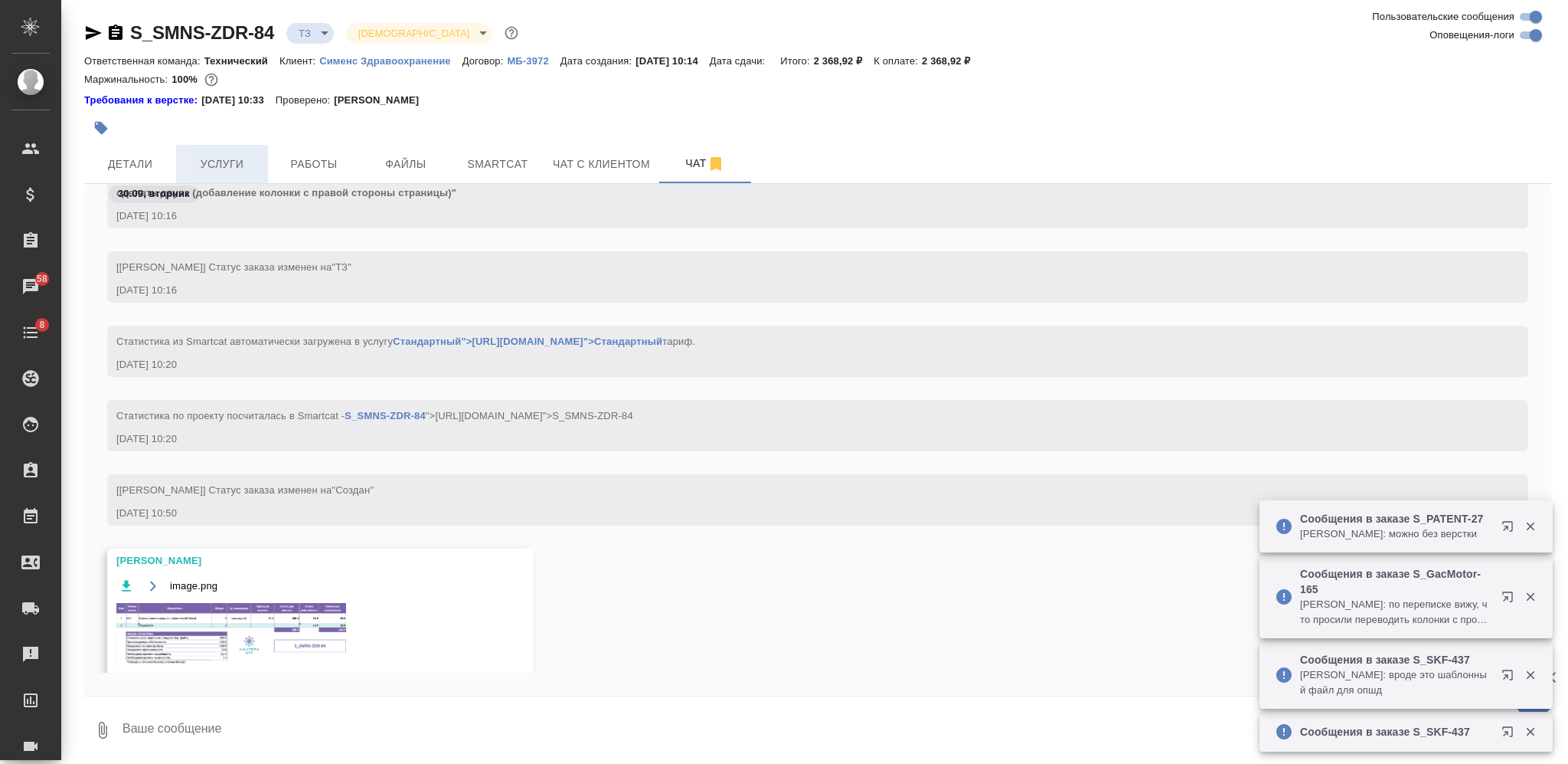
click at [209, 145] on button "Услуги" at bounding box center [222, 164] width 92 height 38
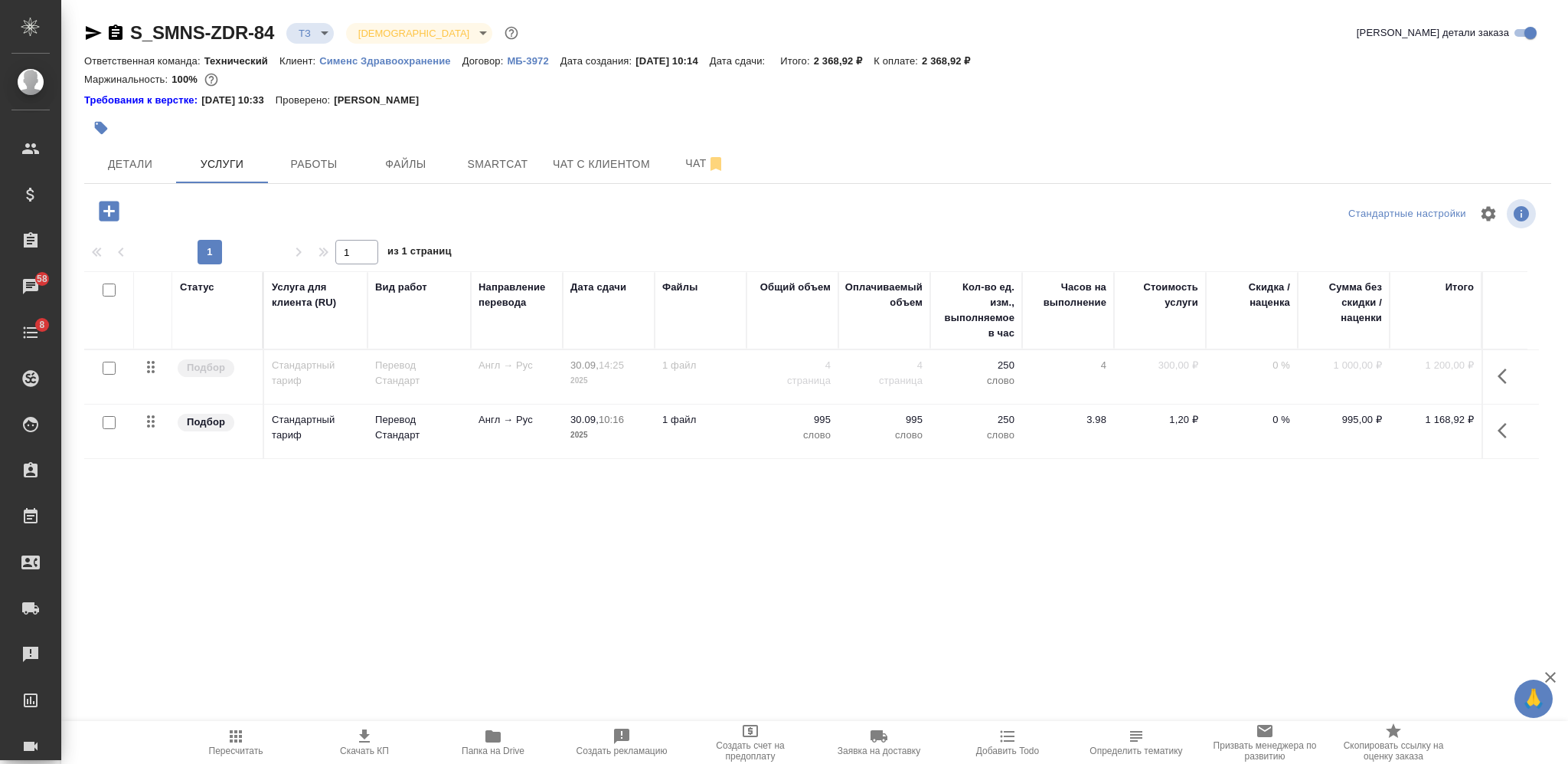
click at [105, 210] on icon "button" at bounding box center [109, 212] width 27 height 27
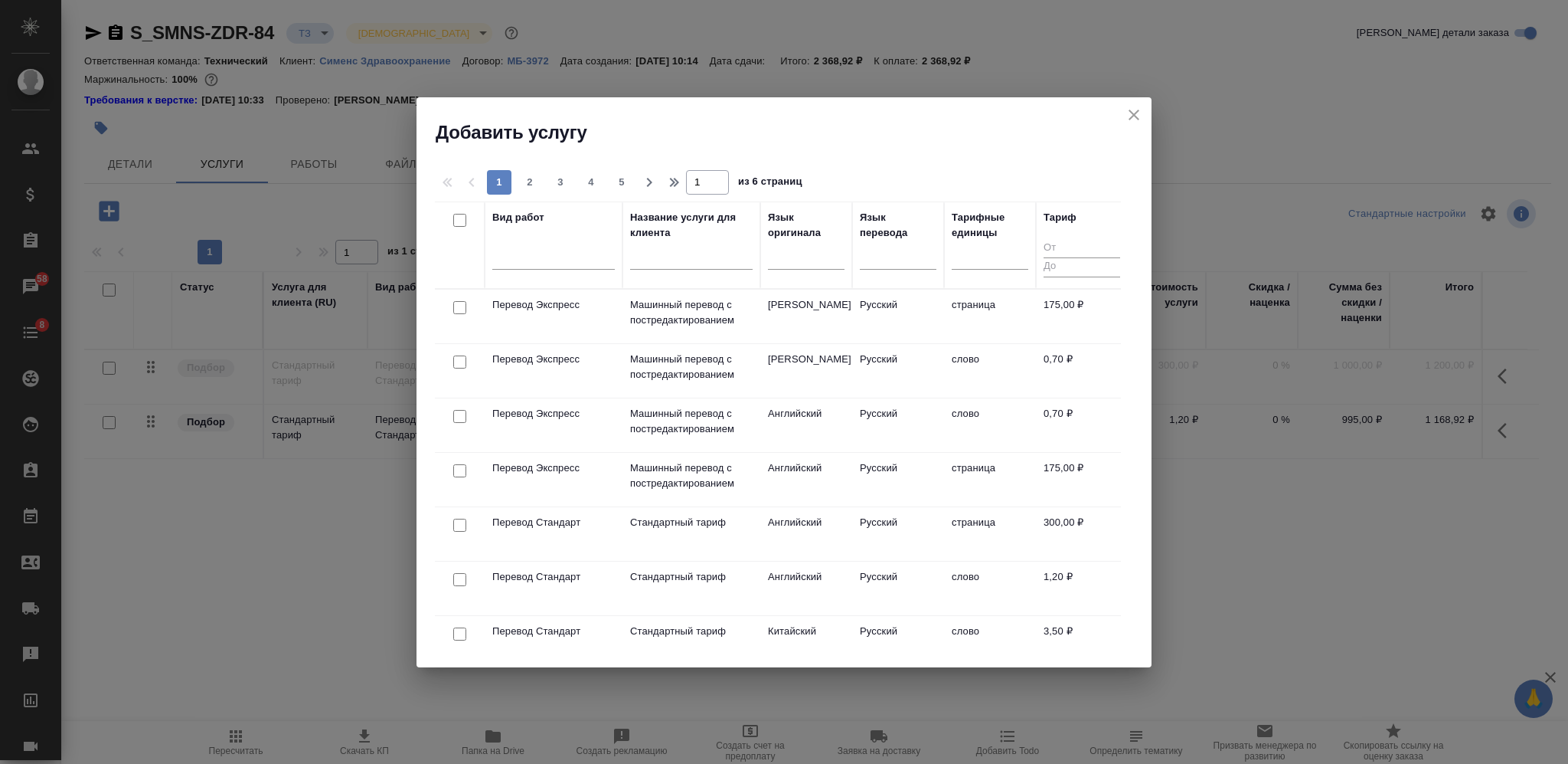
click at [689, 254] on input "text" at bounding box center [692, 259] width 123 height 19
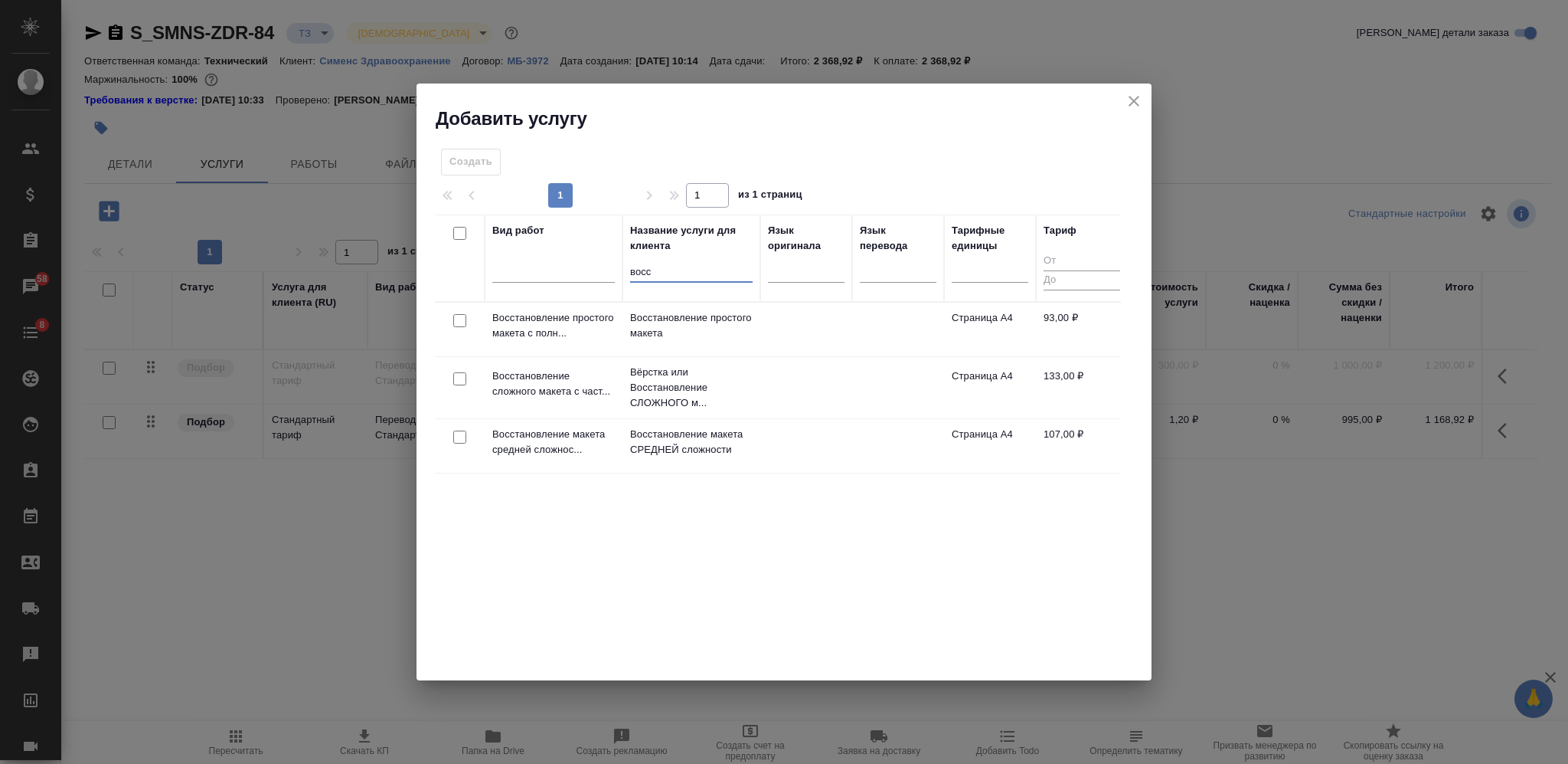
click at [639, 278] on input "восс" at bounding box center [692, 272] width 123 height 19
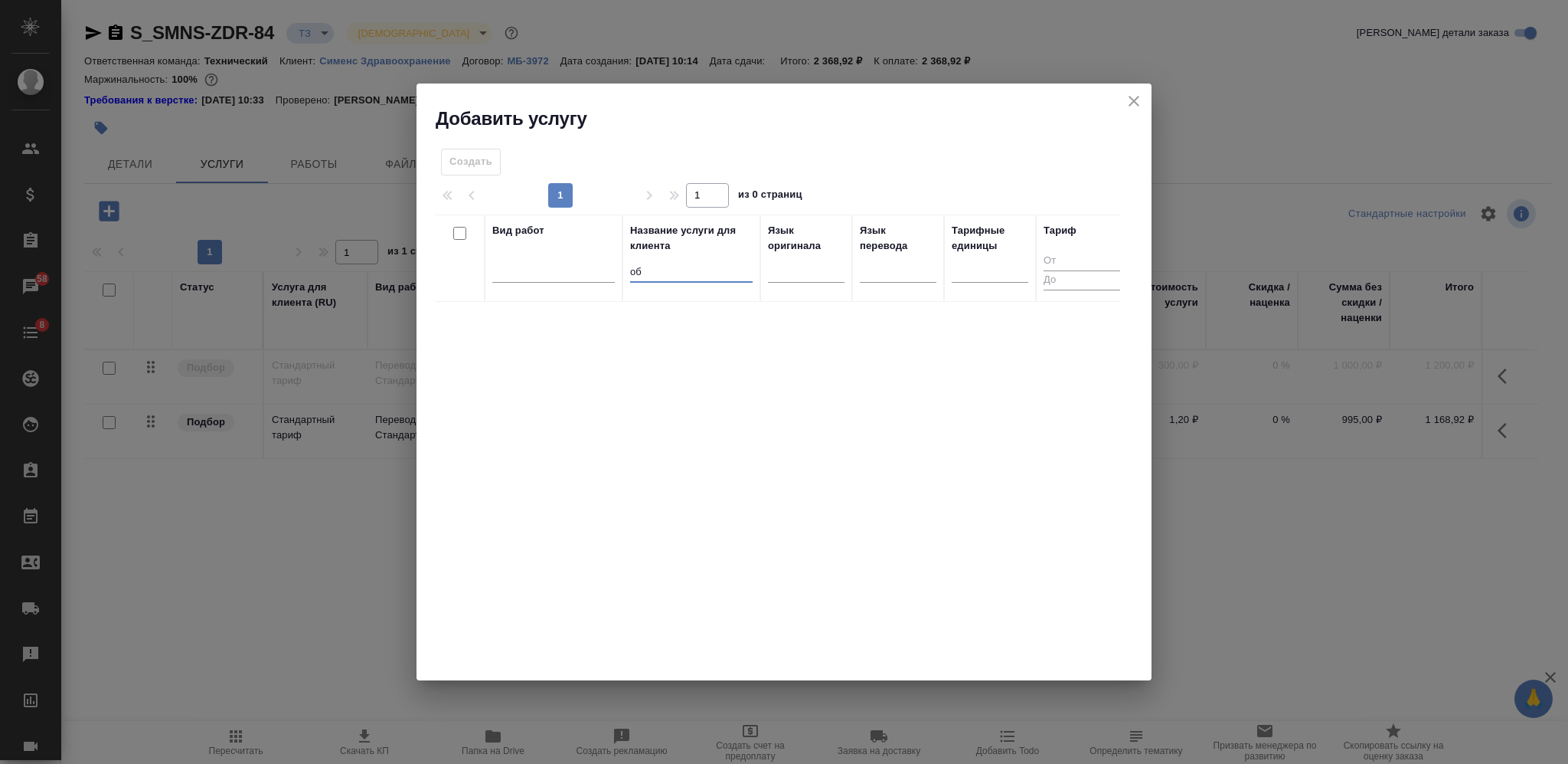
click at [634, 275] on input "об" at bounding box center [692, 272] width 123 height 19
click at [638, 275] on input "в п" at bounding box center [692, 272] width 123 height 19
click at [618, 274] on th "Вид работ" at bounding box center [553, 258] width 138 height 87
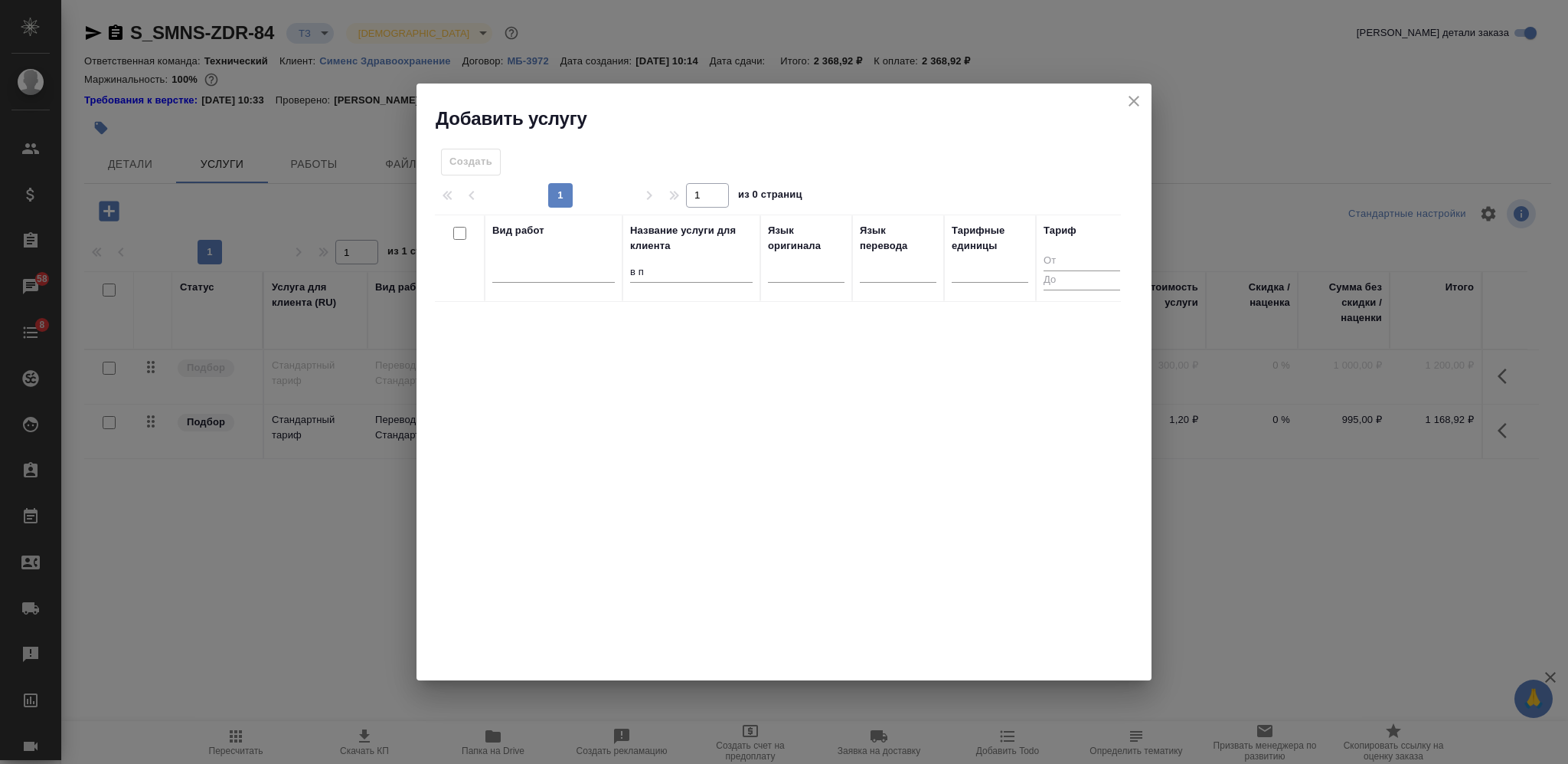
drag, startPoint x: 630, startPoint y: 271, endPoint x: 703, endPoint y: 277, distance: 73.2
click at [703, 277] on th "Название услуги для клиента в п" at bounding box center [691, 258] width 138 height 87
drag, startPoint x: 646, startPoint y: 274, endPoint x: 622, endPoint y: 274, distance: 24.0
click at [622, 274] on tr "Вид работ Название услуги для клиента в п Язык оригинала Язык перевода Тарифные…" at bounding box center [781, 258] width 693 height 87
type input "off"
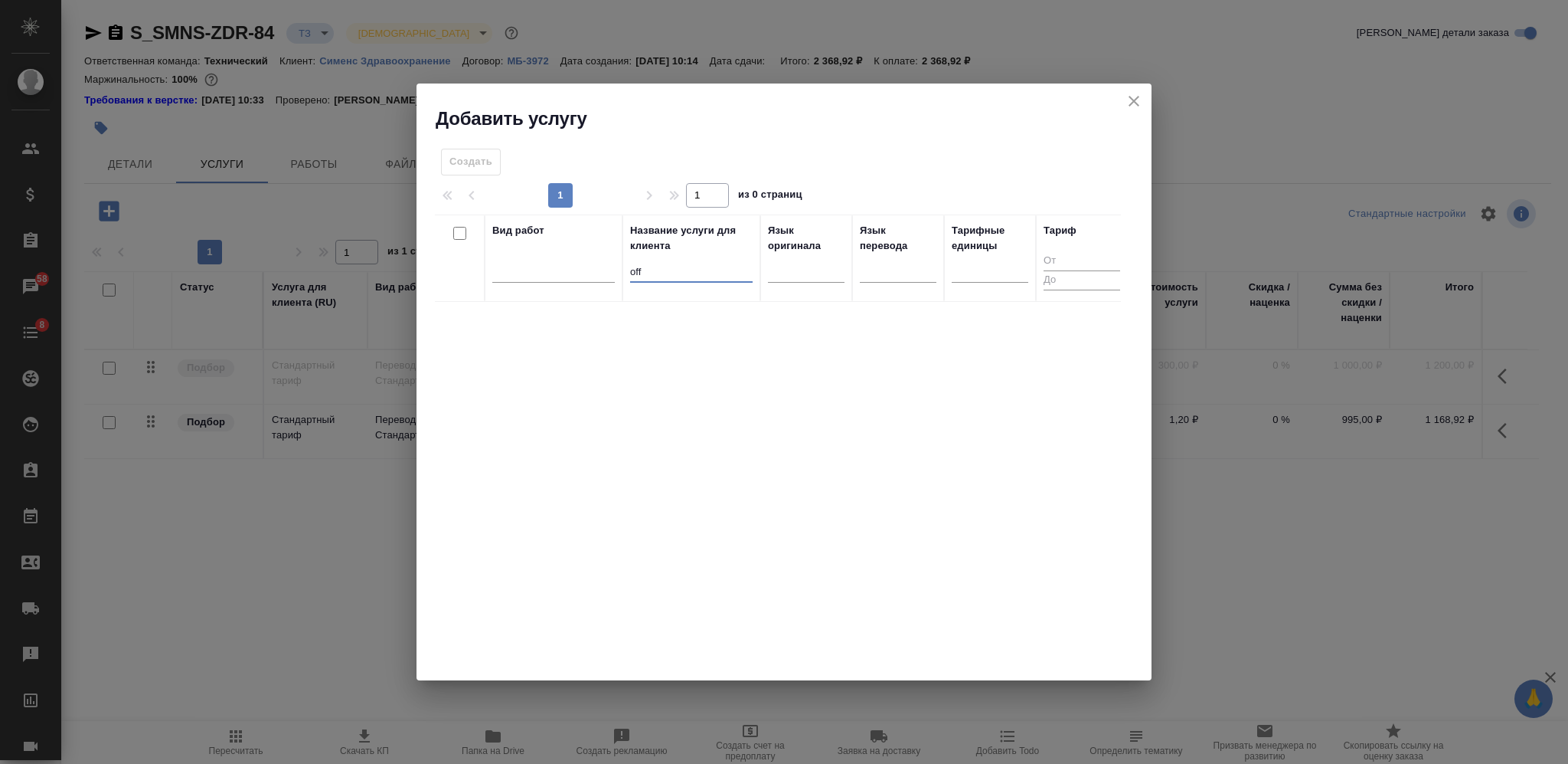
click at [630, 271] on input "off" at bounding box center [692, 272] width 123 height 19
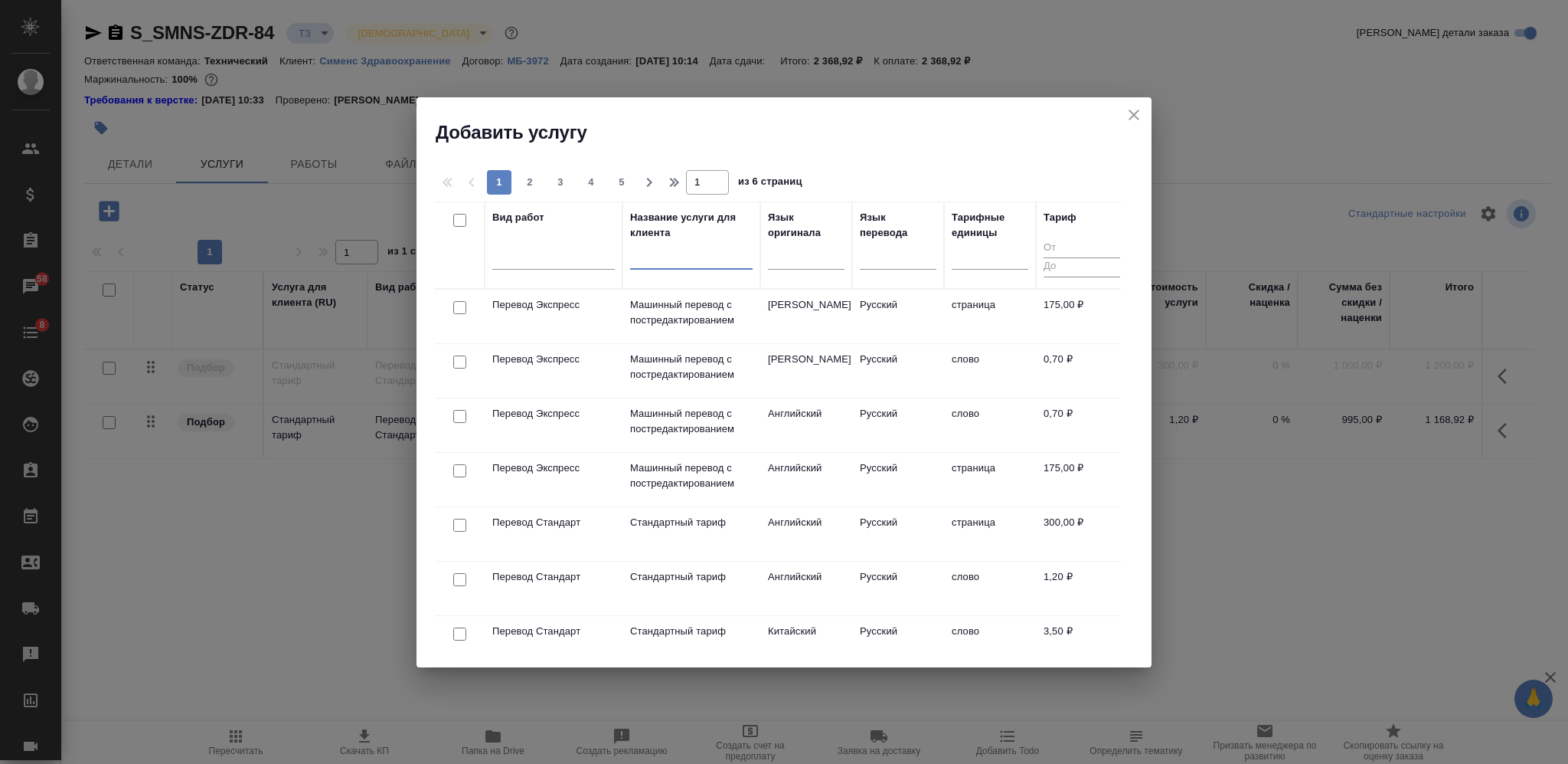
click at [1056, 251] on input "number" at bounding box center [1082, 248] width 77 height 19
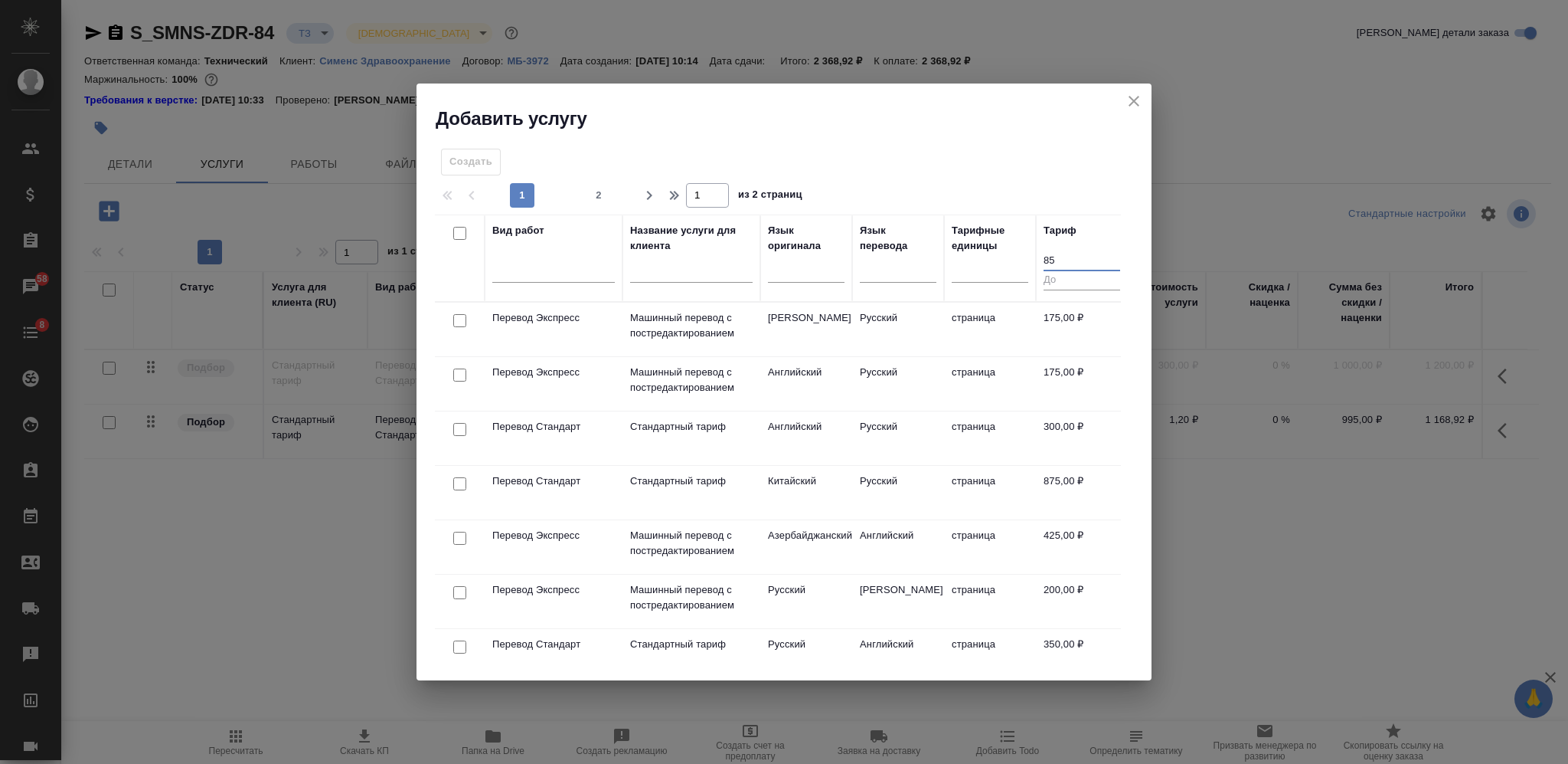
type input "85"
click at [1059, 282] on input "number" at bounding box center [1082, 280] width 77 height 19
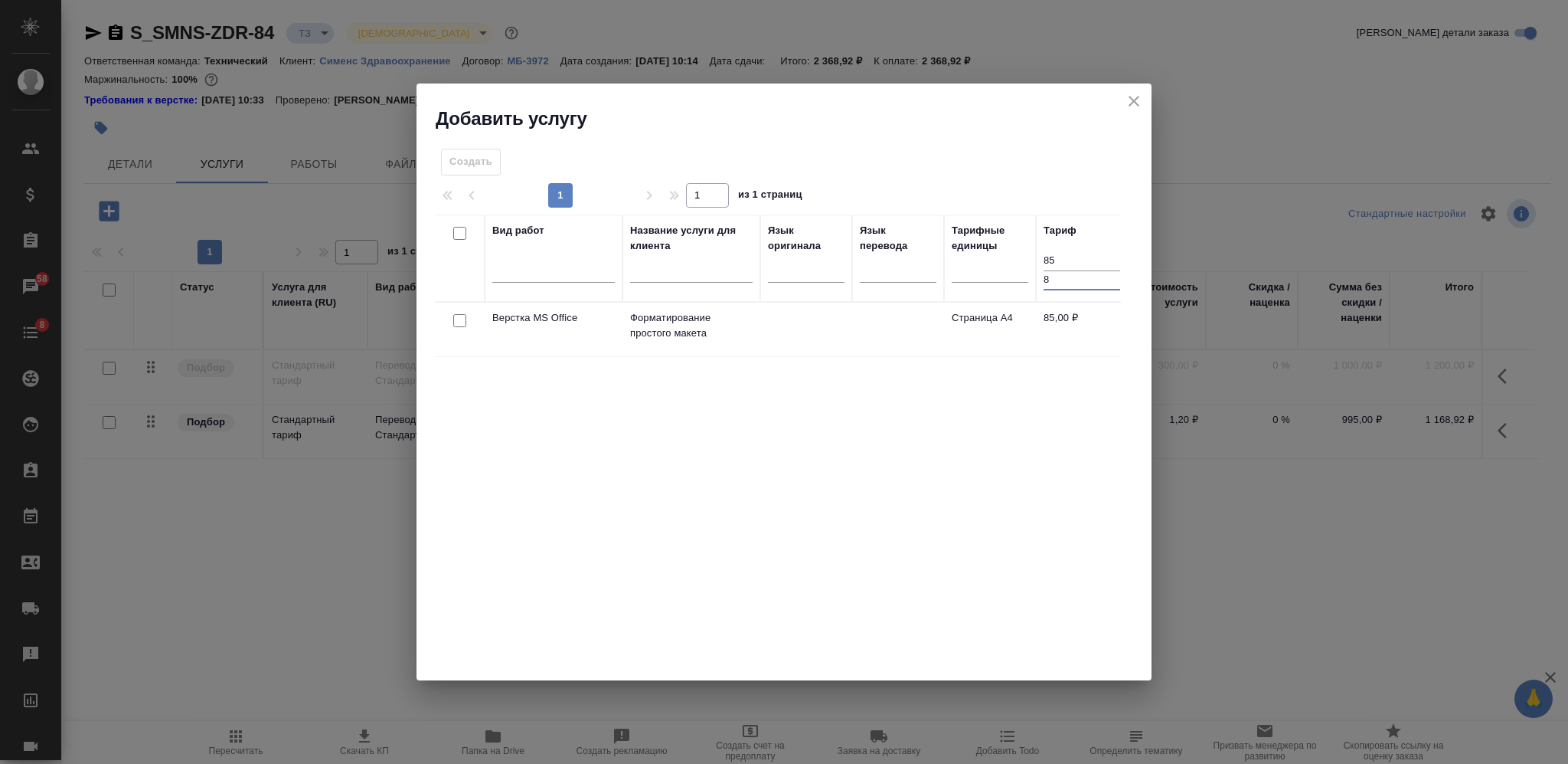
type input "8"
click at [462, 319] on input "checkbox" at bounding box center [460, 320] width 13 height 13
checkbox input "true"
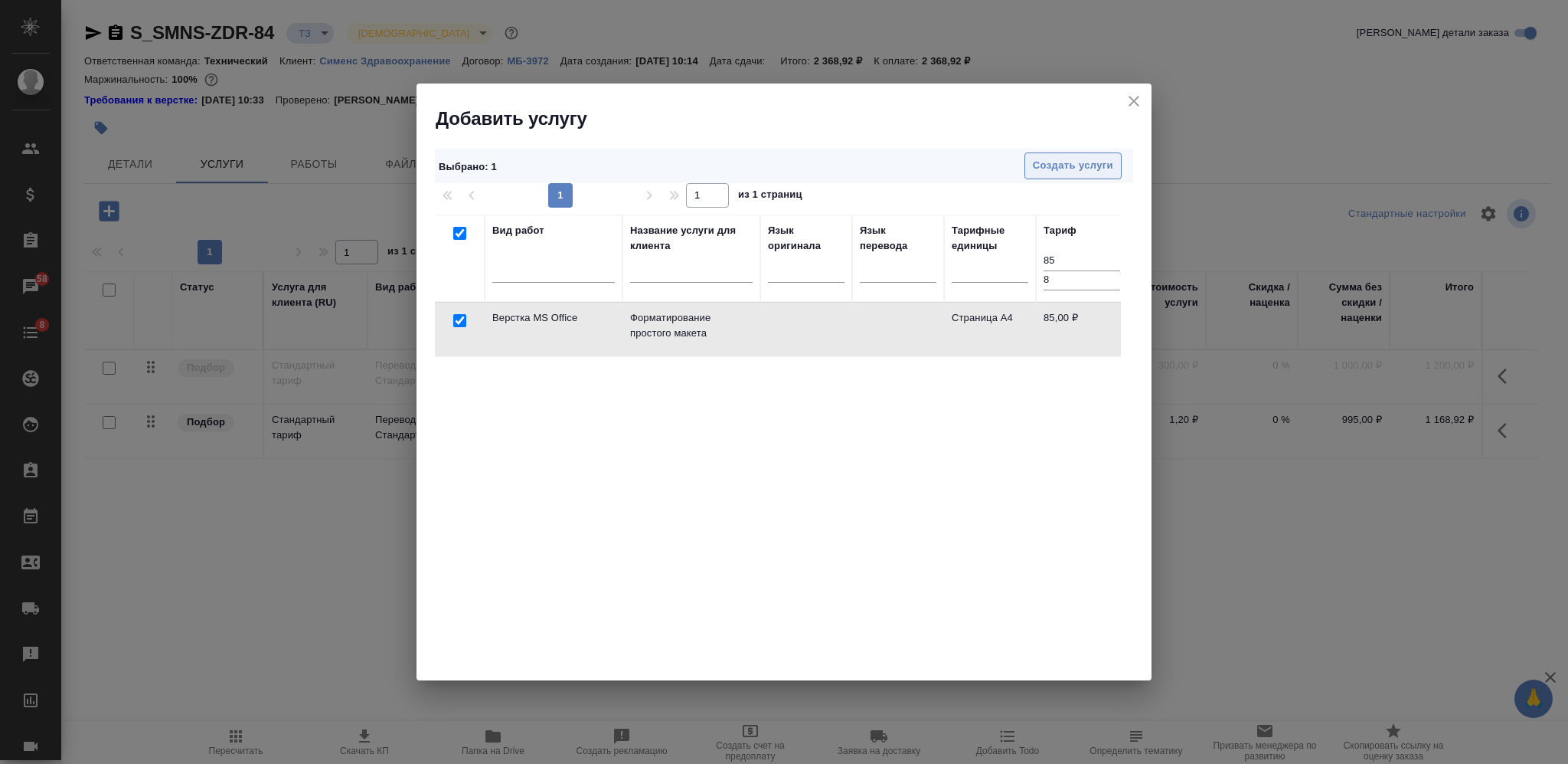
click at [1072, 165] on span "Создать услуги" at bounding box center [1072, 166] width 81 height 18
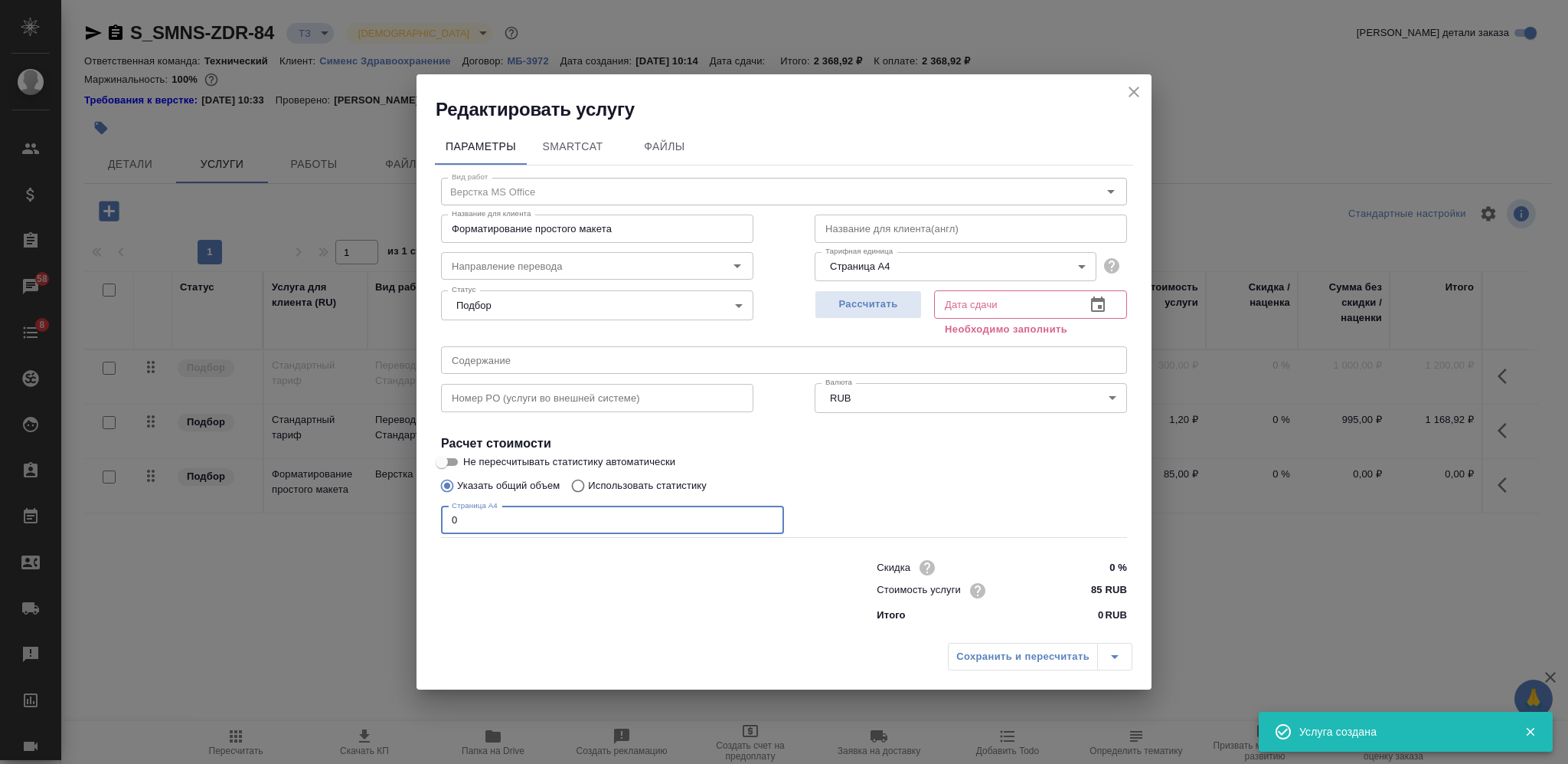
drag, startPoint x: 421, startPoint y: 512, endPoint x: 366, endPoint y: 512, distance: 55.0
click at [366, 512] on div "Редактировать услугу Параметры SmartCat Файлы Вид работ Верстка MS Office Вид р…" at bounding box center [784, 382] width 1568 height 764
type input "3"
click at [891, 289] on div "Рассчитать" at bounding box center [868, 311] width 107 height 55
click at [885, 307] on span "Рассчитать" at bounding box center [868, 304] width 90 height 18
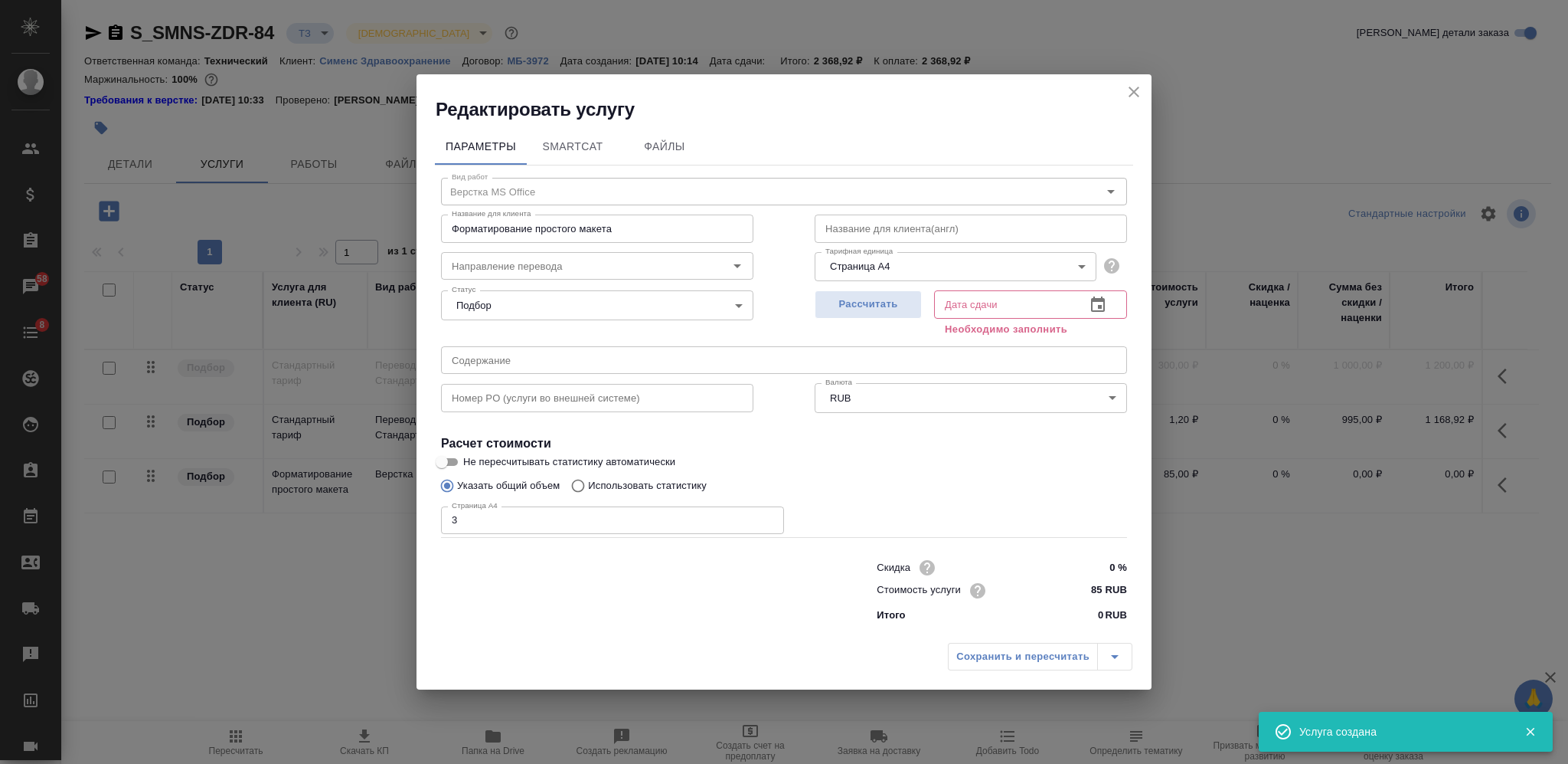
type input "30.09.2025 10:53"
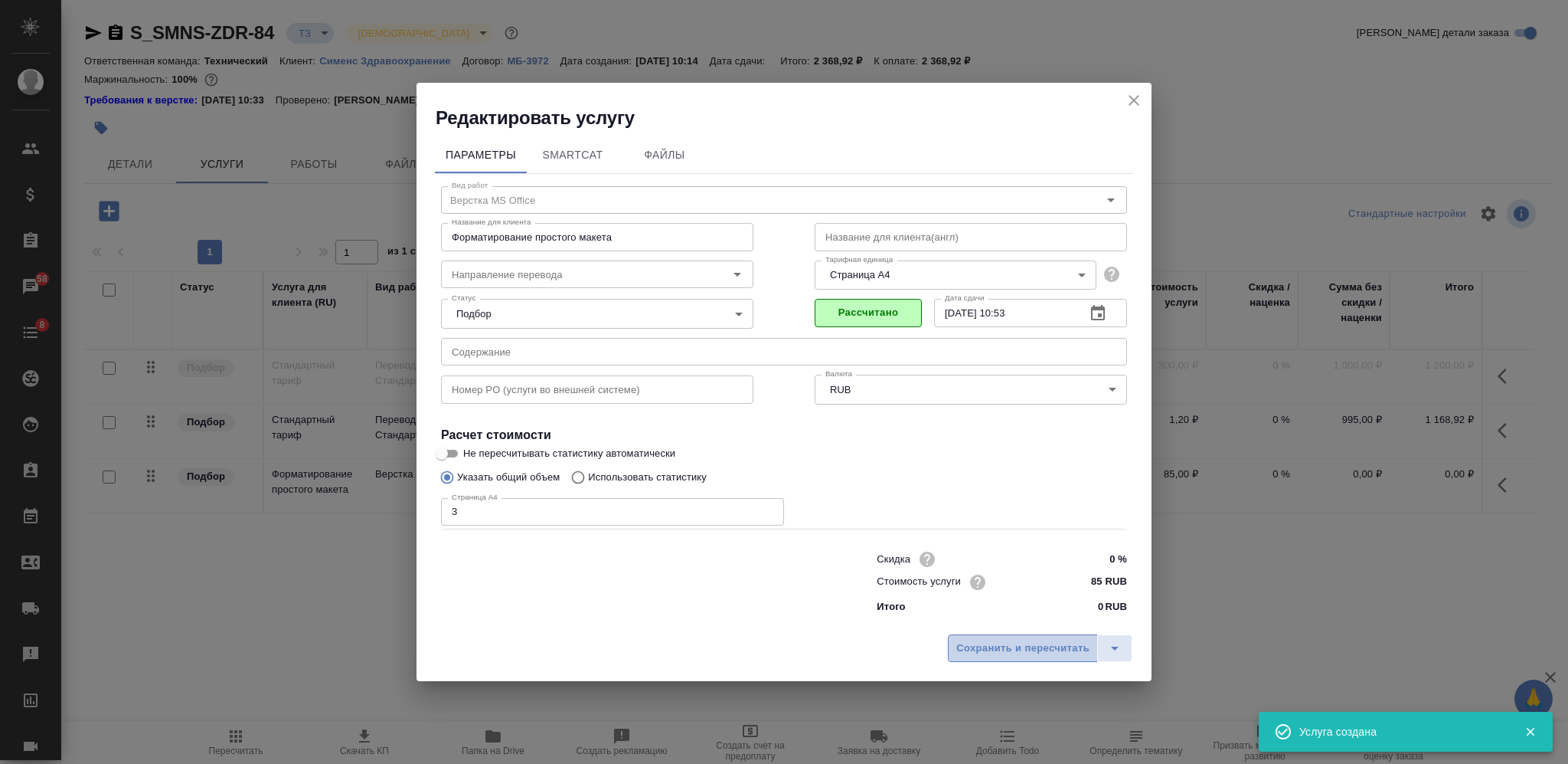
click at [971, 647] on span "Сохранить и пересчитать" at bounding box center [1022, 648] width 133 height 18
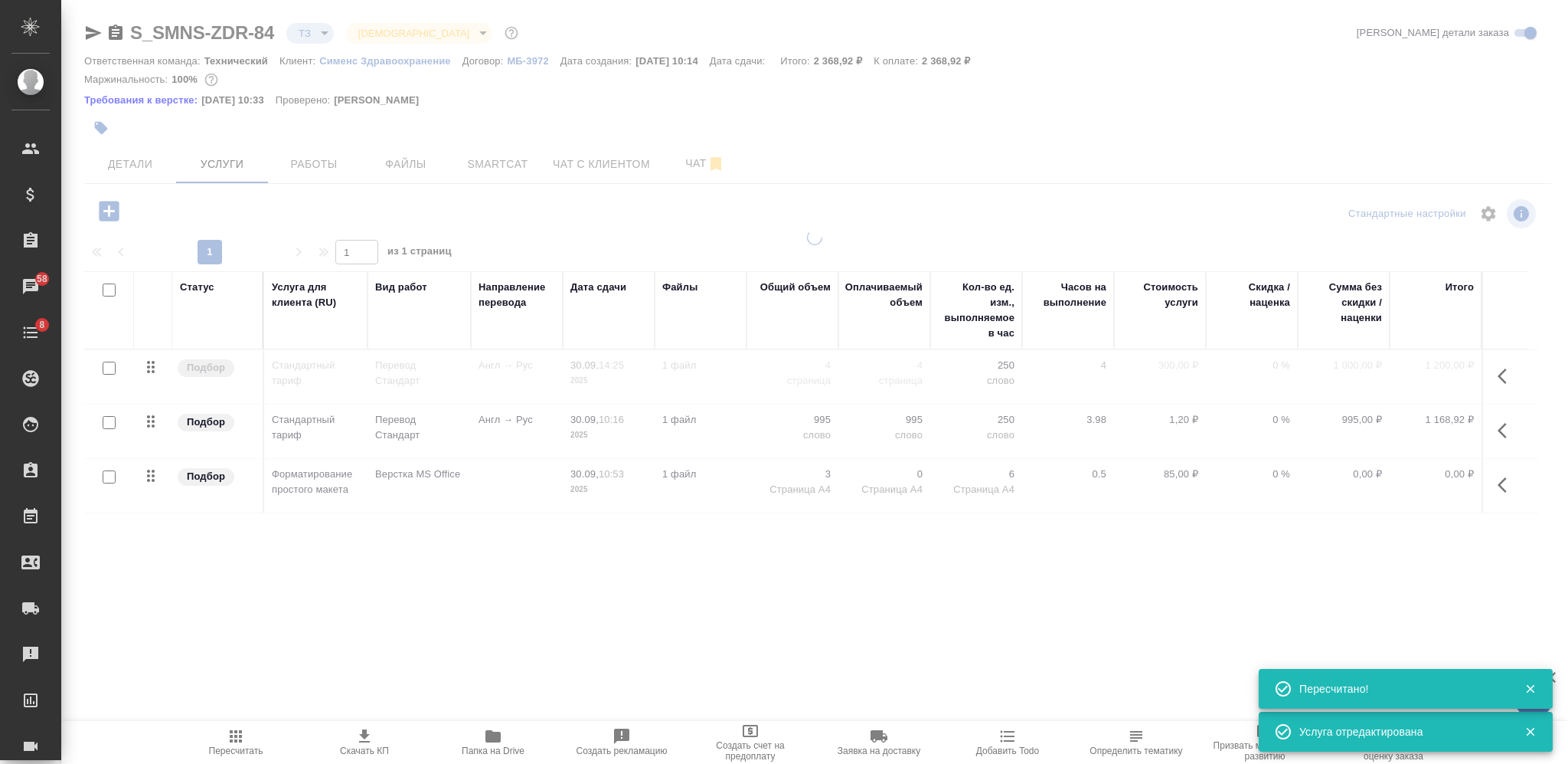
type input "new"
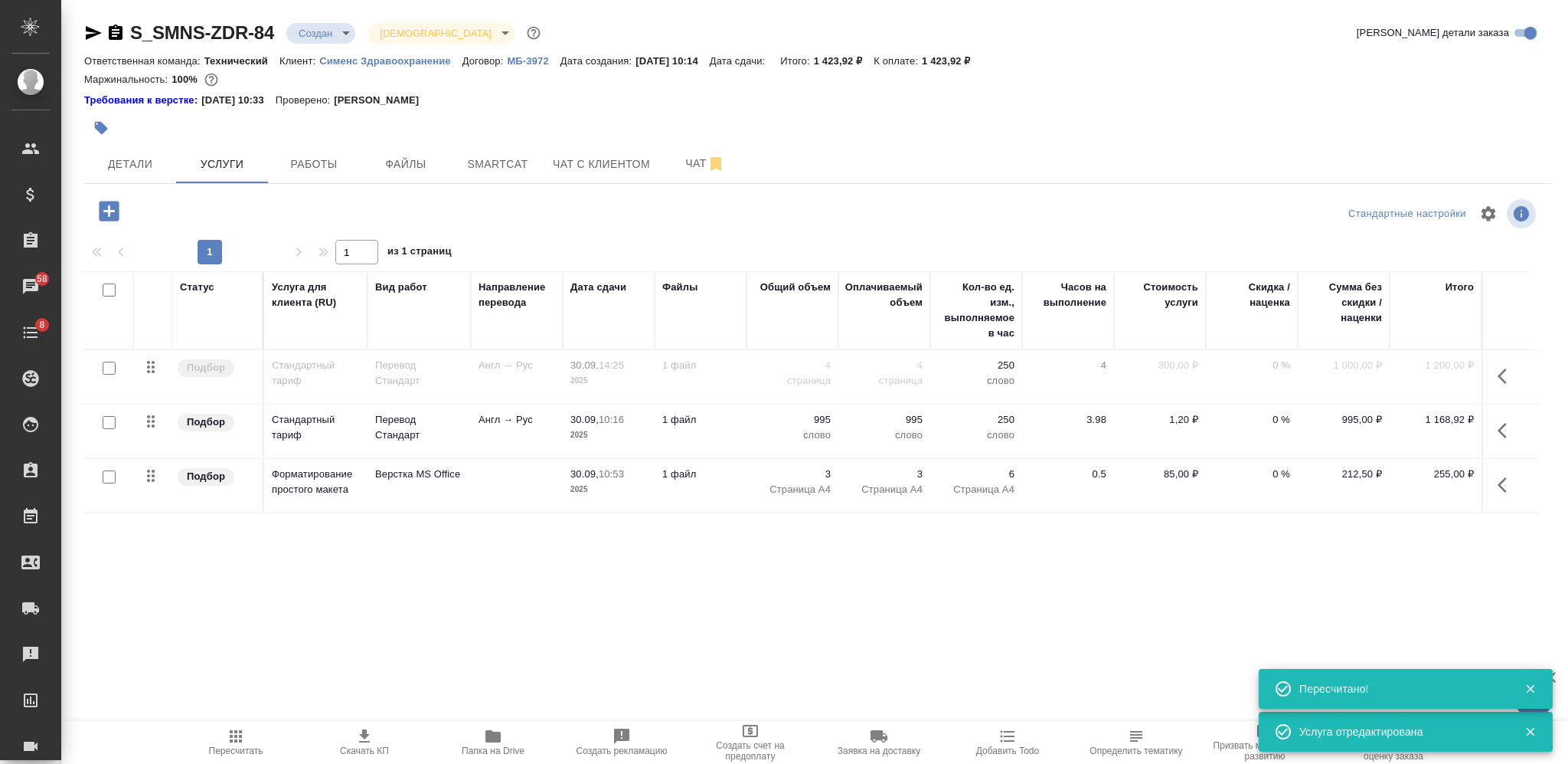
click at [112, 33] on icon "button" at bounding box center [115, 33] width 18 height 18
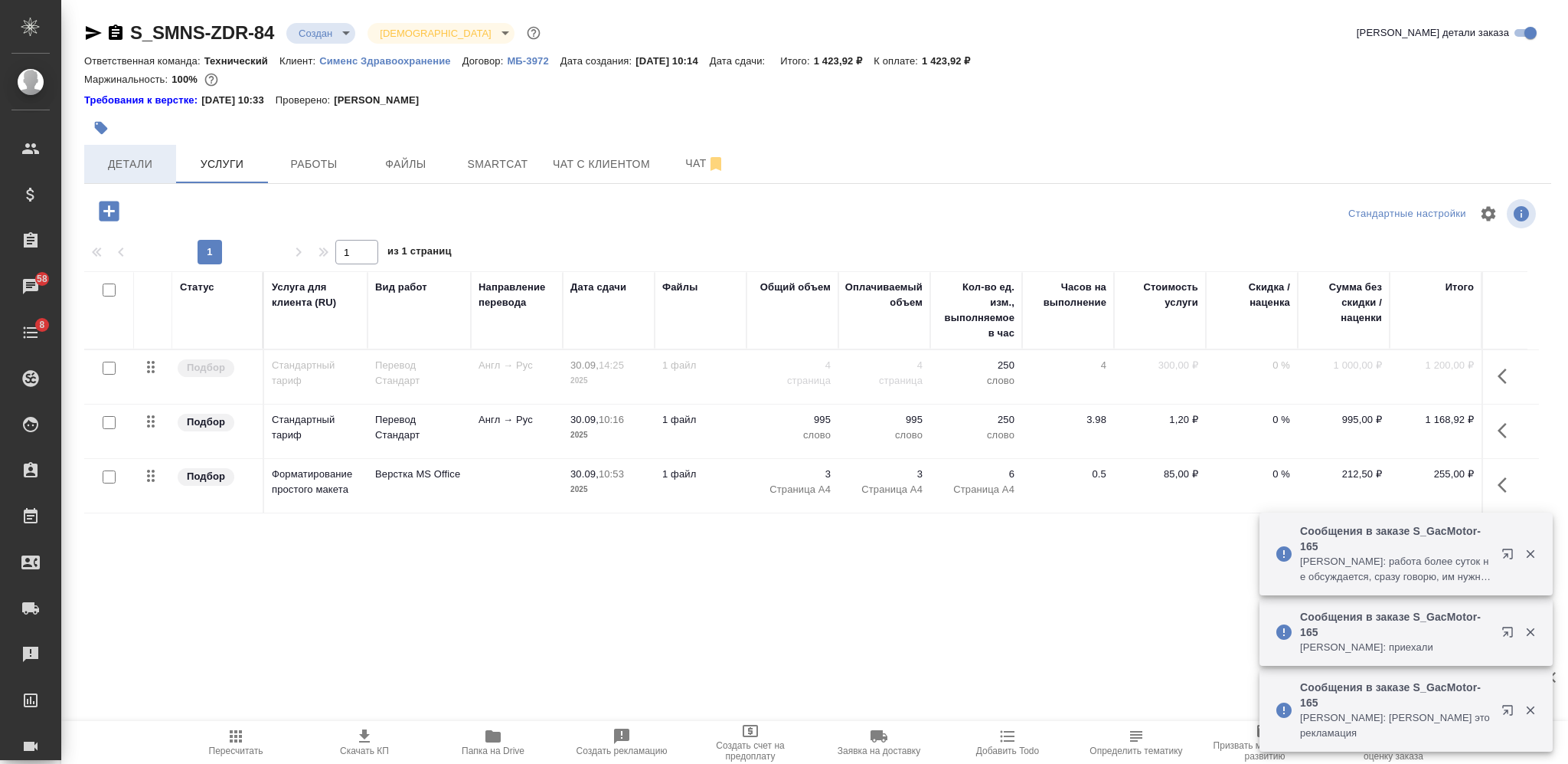
click at [136, 161] on span "Детали" at bounding box center [130, 164] width 73 height 19
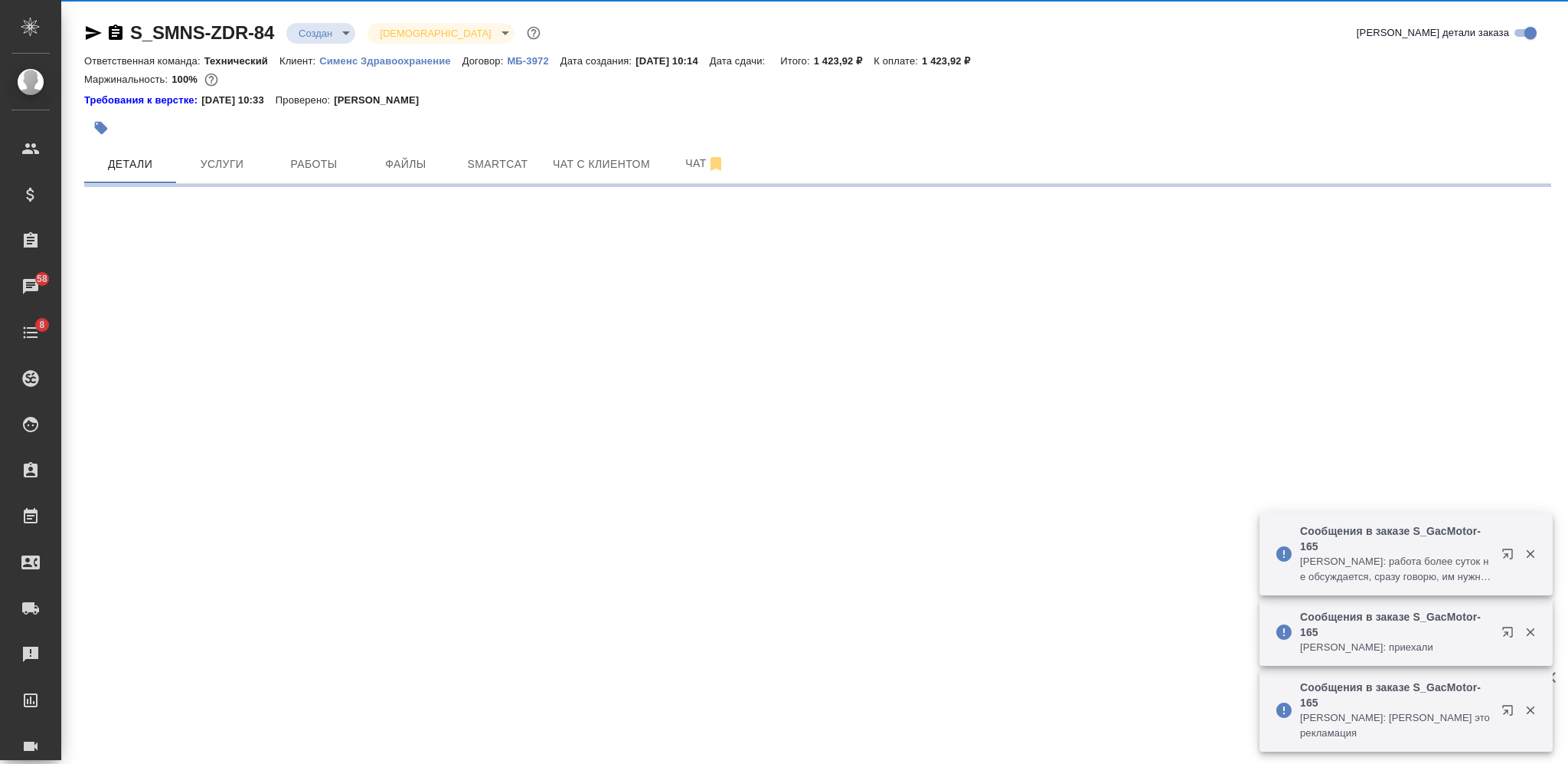
select select "RU"
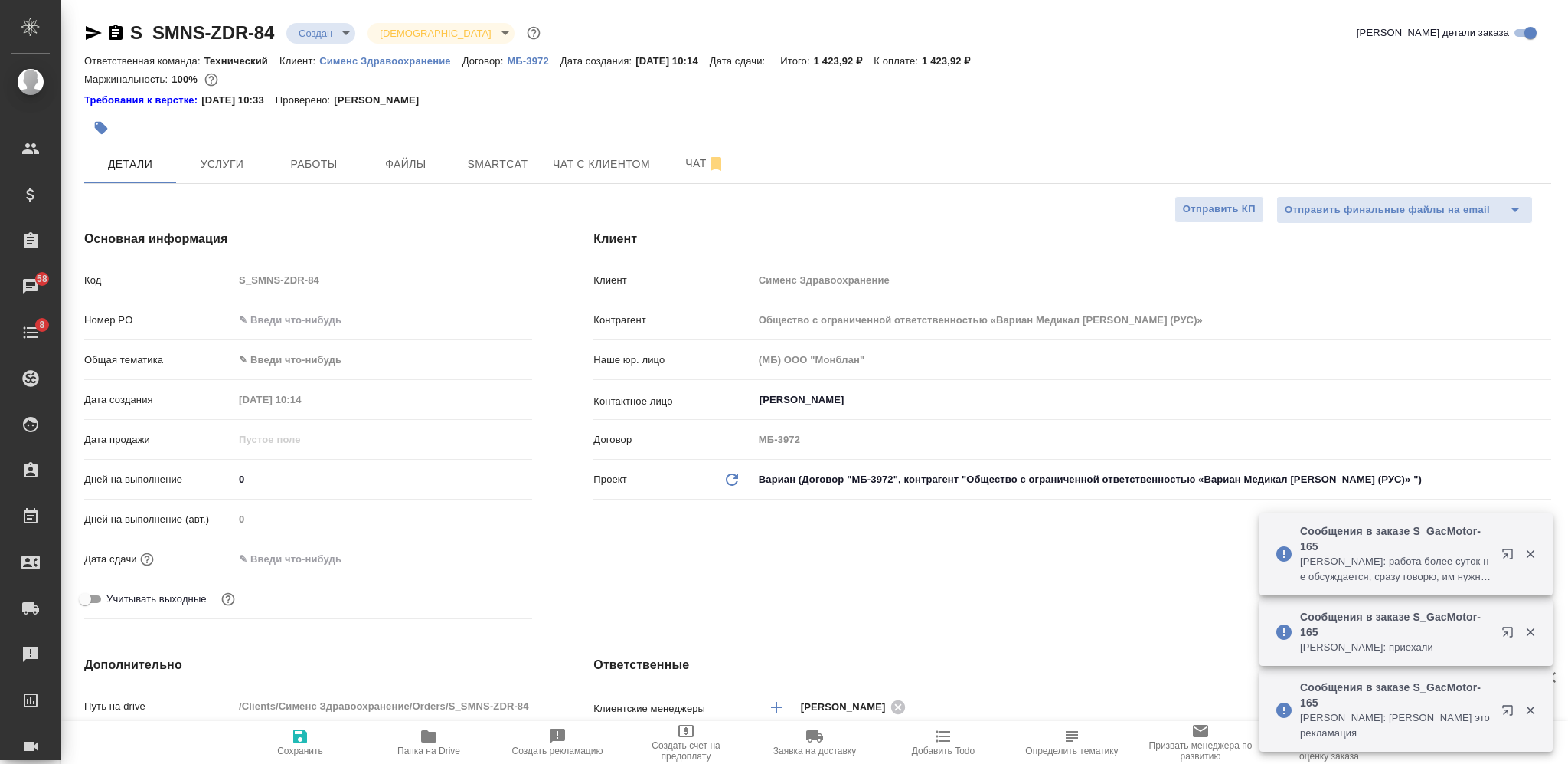
type textarea "x"
click at [289, 743] on span "Сохранить" at bounding box center [300, 742] width 110 height 29
type textarea "x"
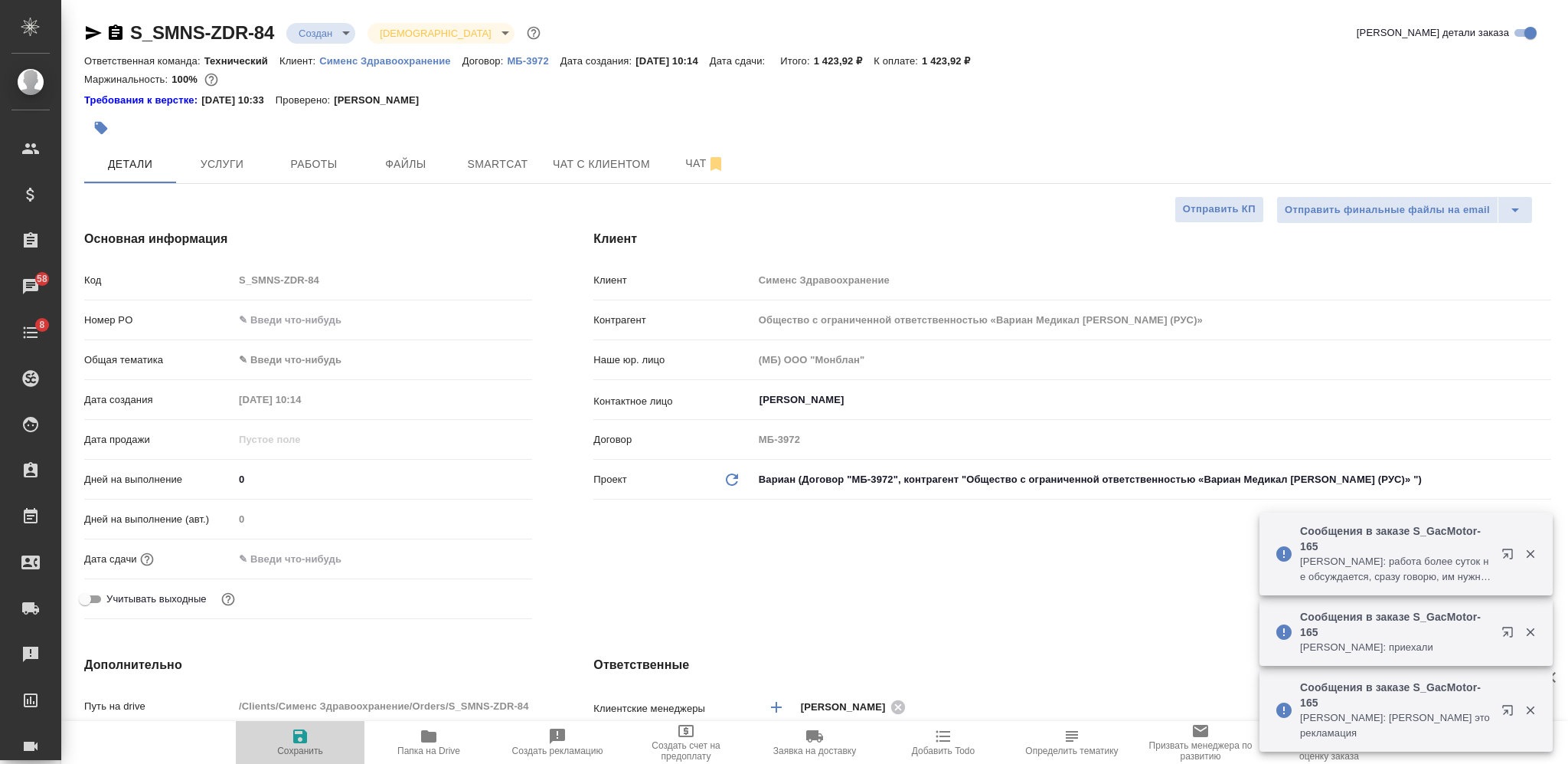
type textarea "x"
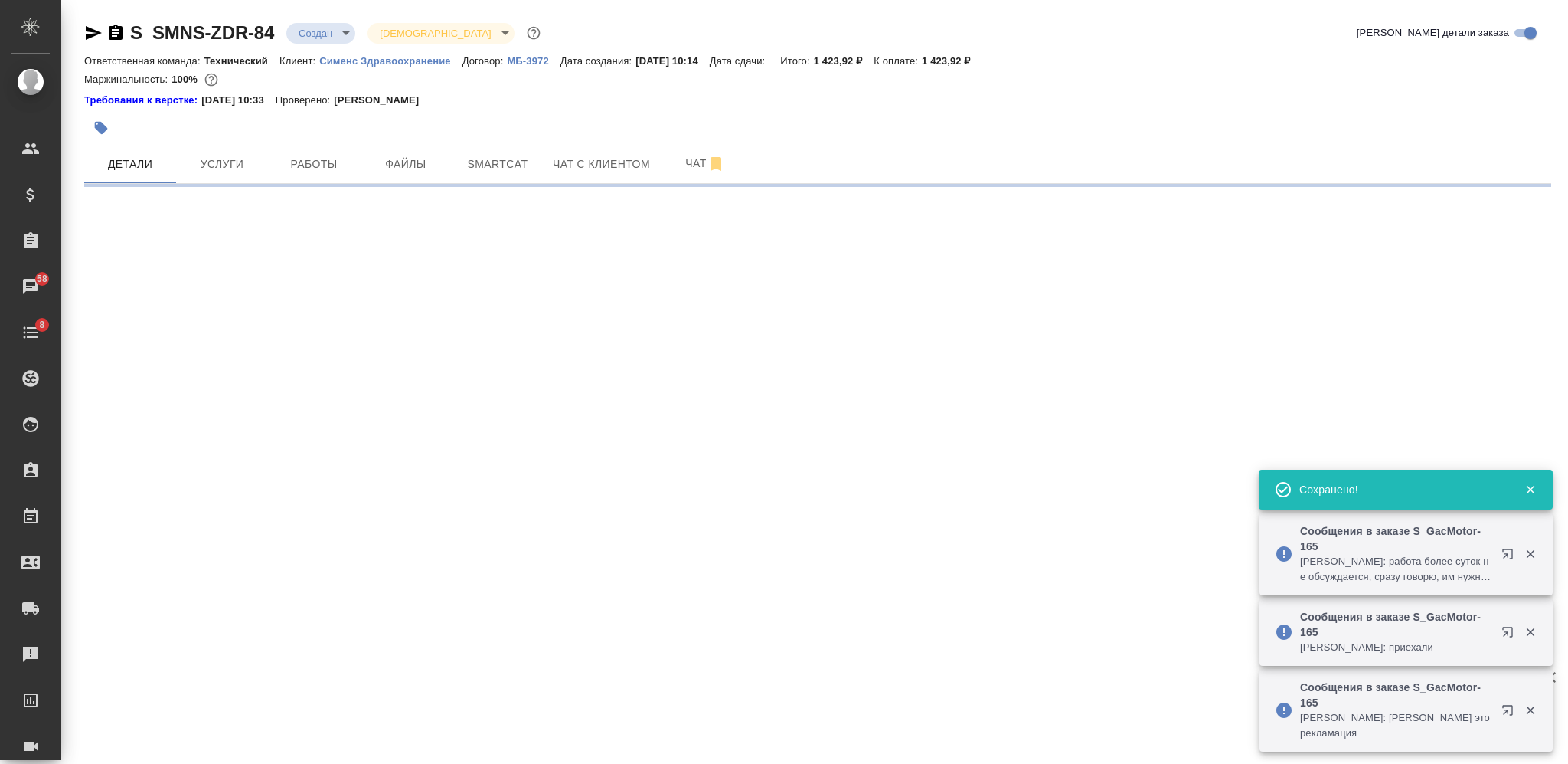
select select "RU"
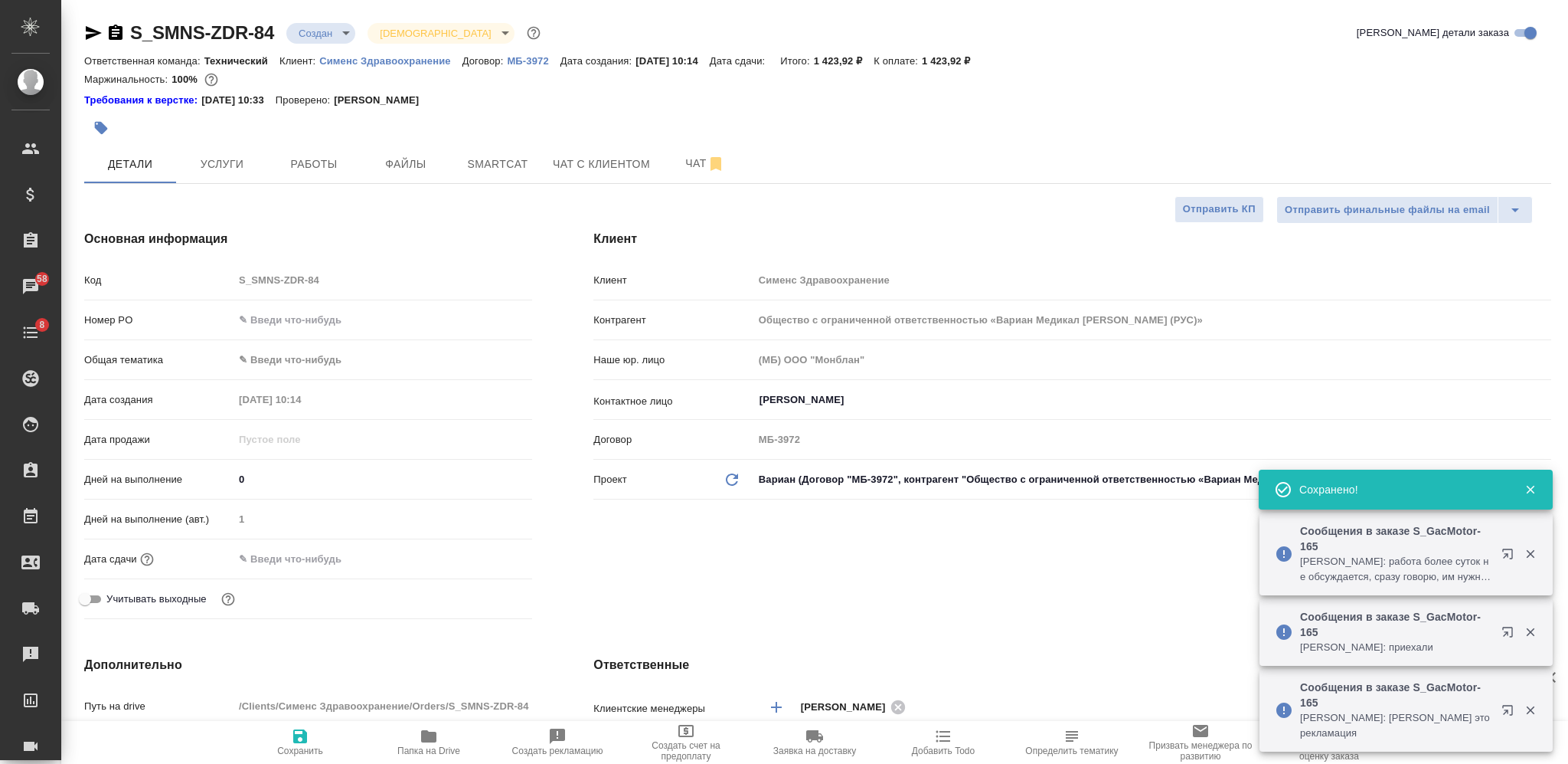
type textarea "x"
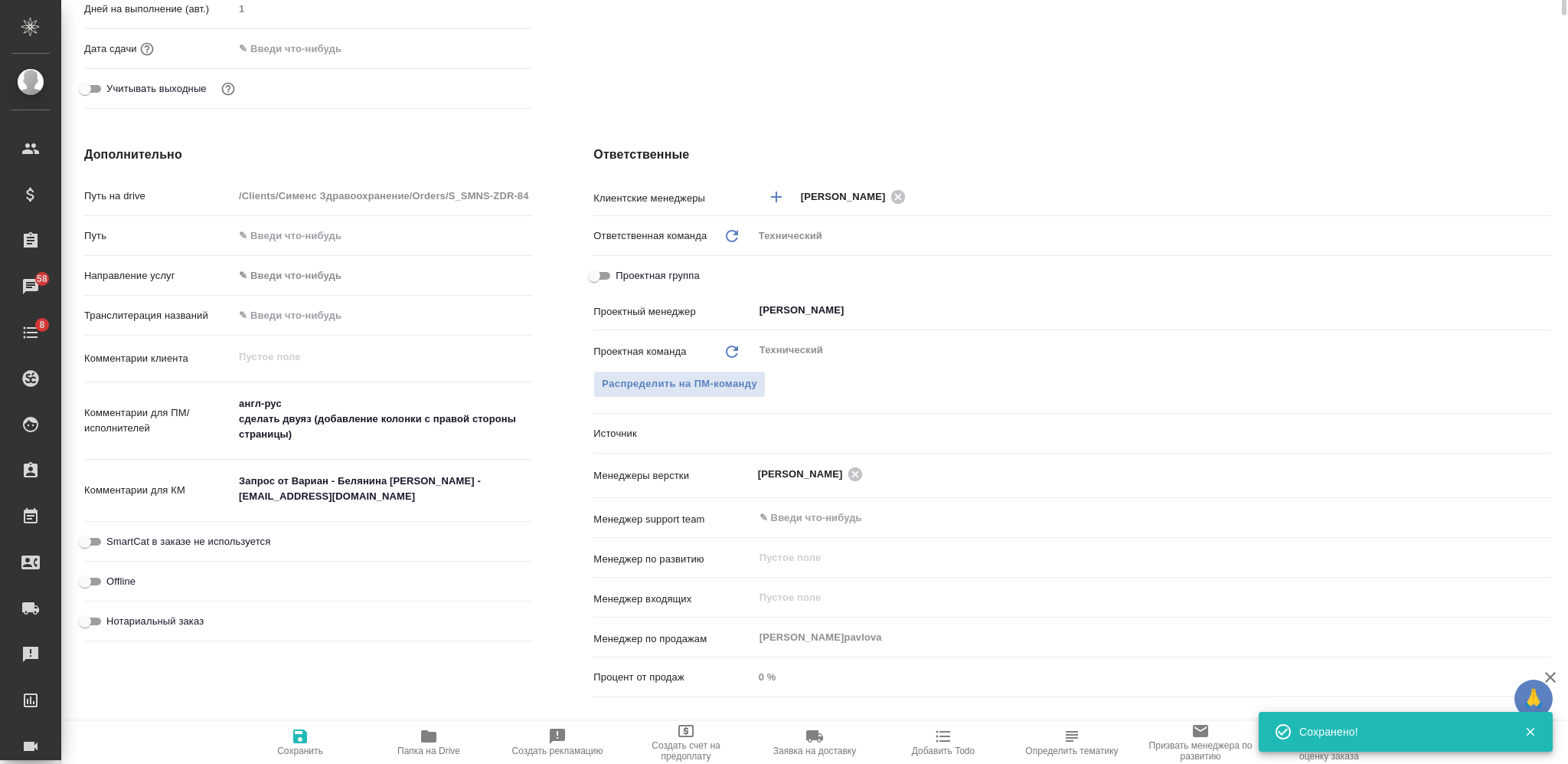
scroll to position [102, 0]
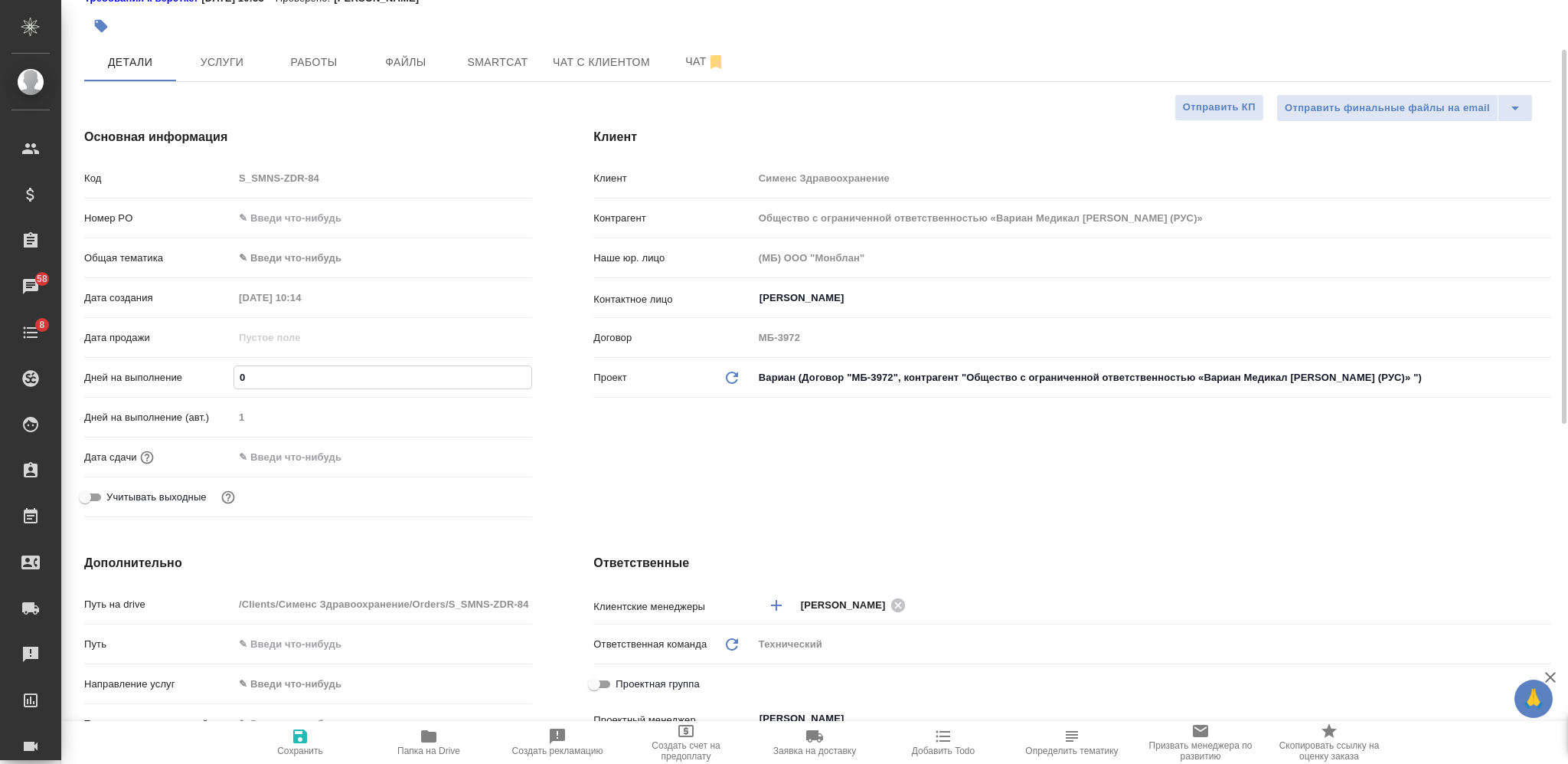
drag, startPoint x: 253, startPoint y: 382, endPoint x: 229, endPoint y: 382, distance: 24.0
click at [229, 382] on div "Дней на выполнение 0" at bounding box center [308, 378] width 448 height 27
type input "2"
type textarea "x"
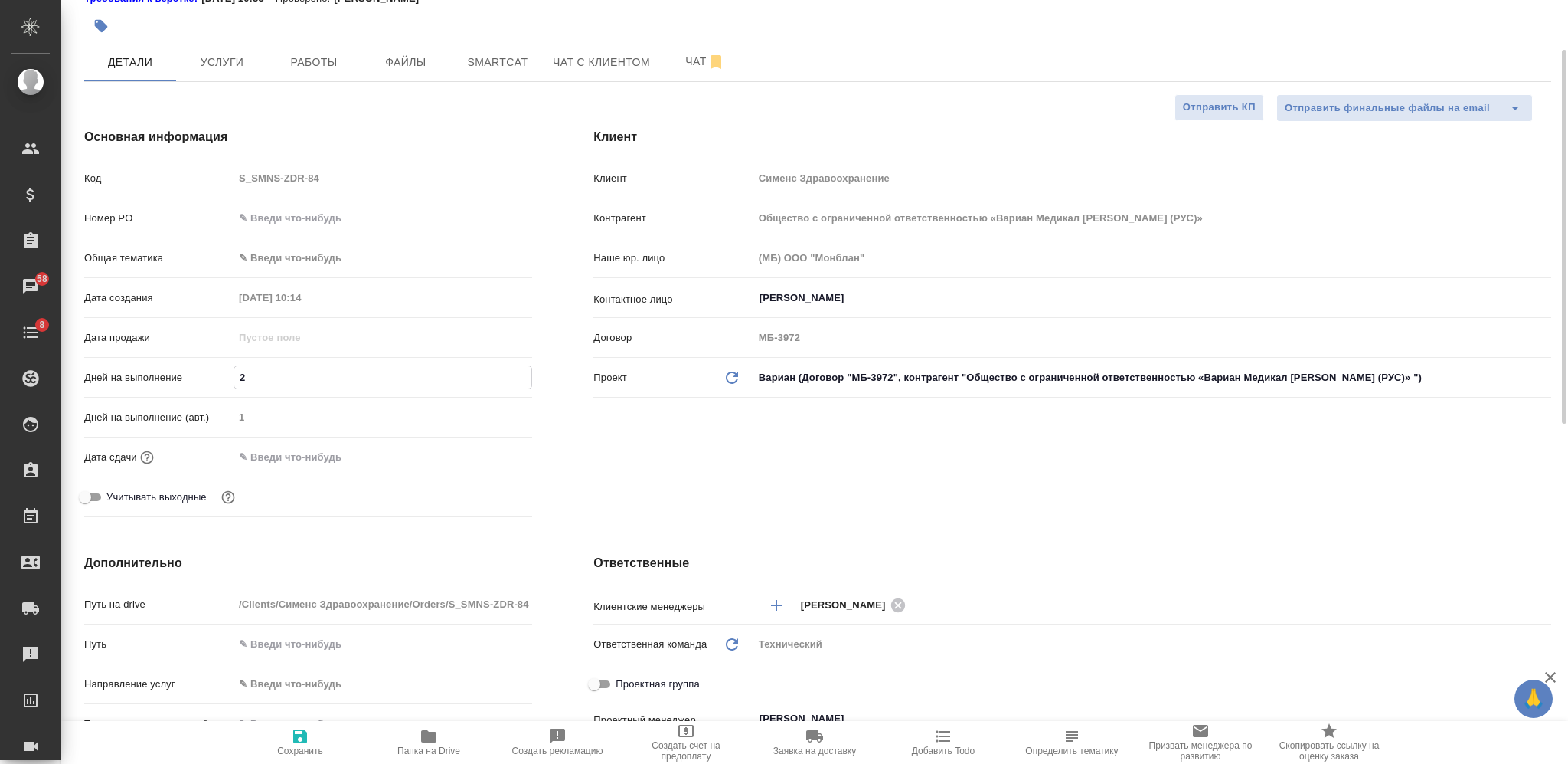
type textarea "x"
type input "2"
drag, startPoint x: 301, startPoint y: 744, endPoint x: 304, endPoint y: 715, distance: 29.2
click at [301, 743] on icon "button" at bounding box center [300, 736] width 18 height 18
type textarea "x"
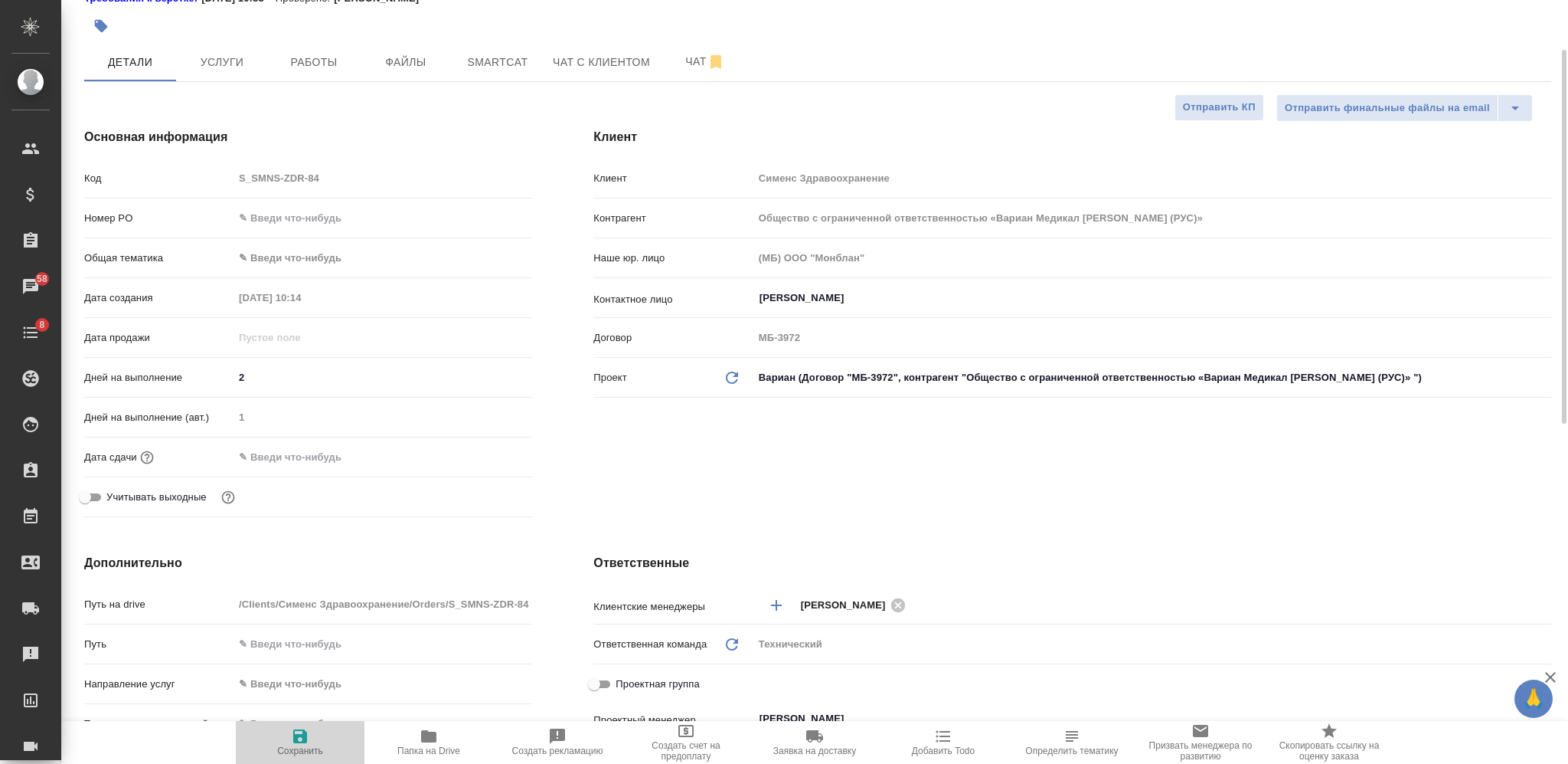
type textarea "x"
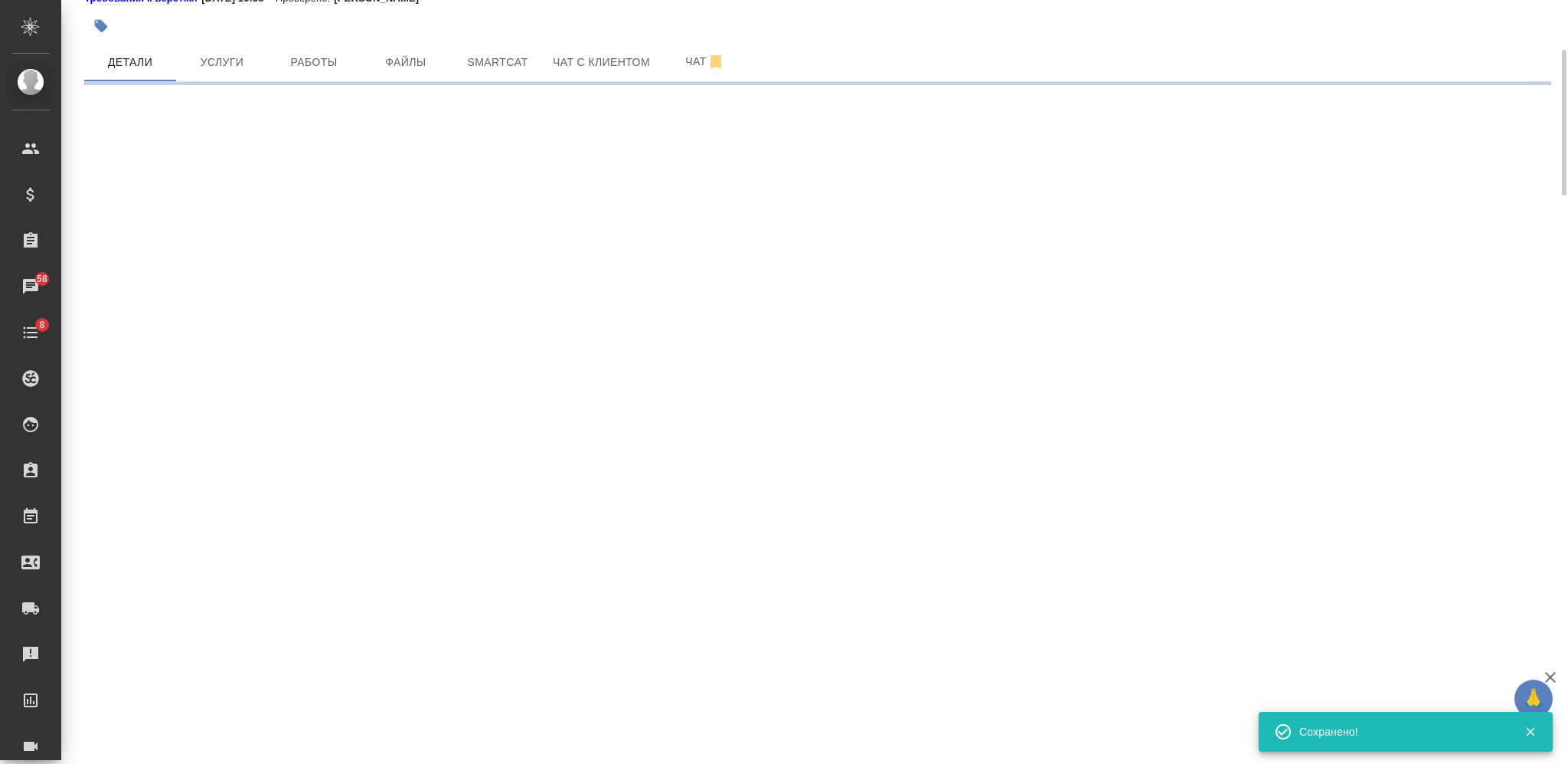
select select "RU"
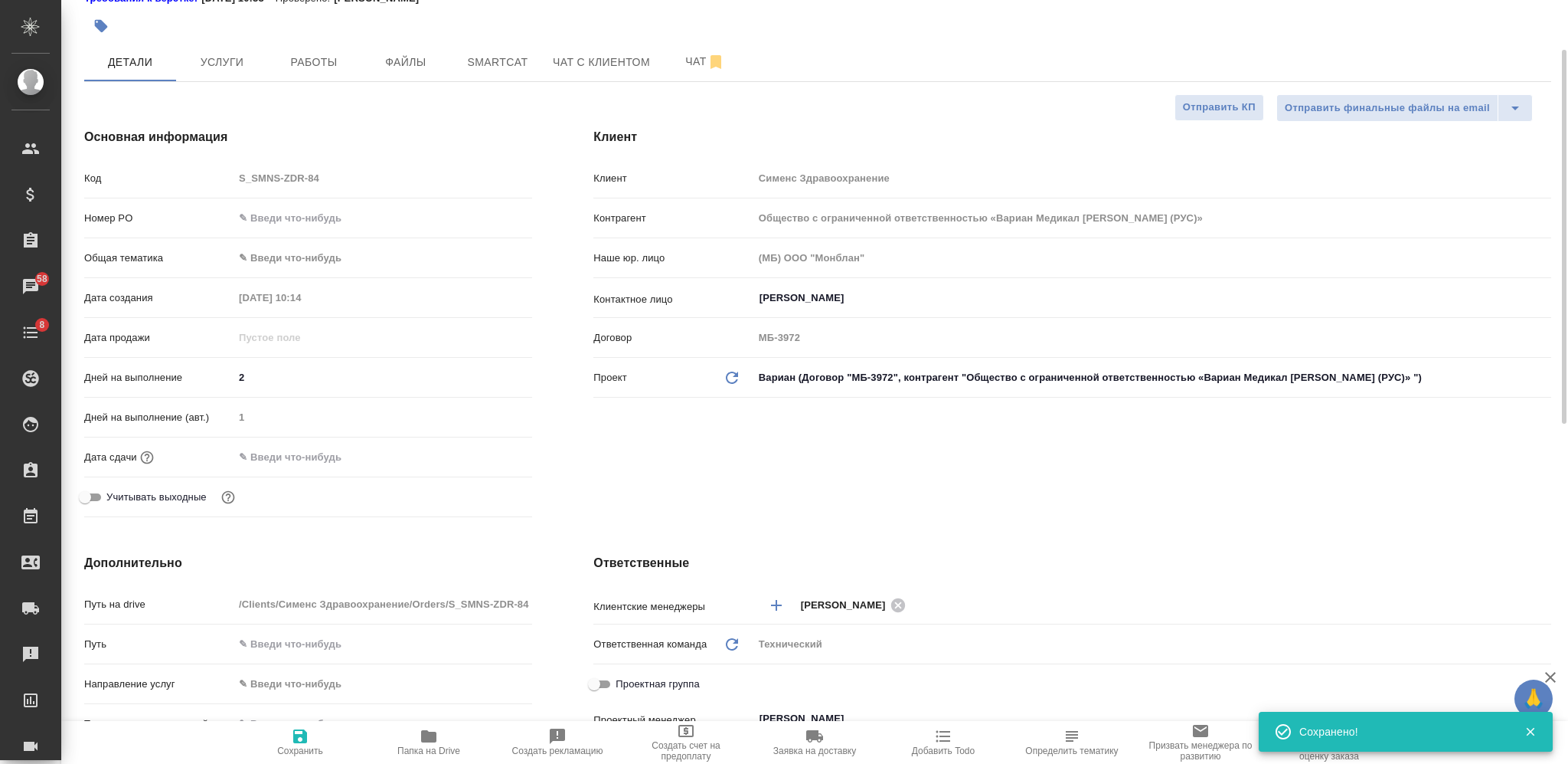
type textarea "x"
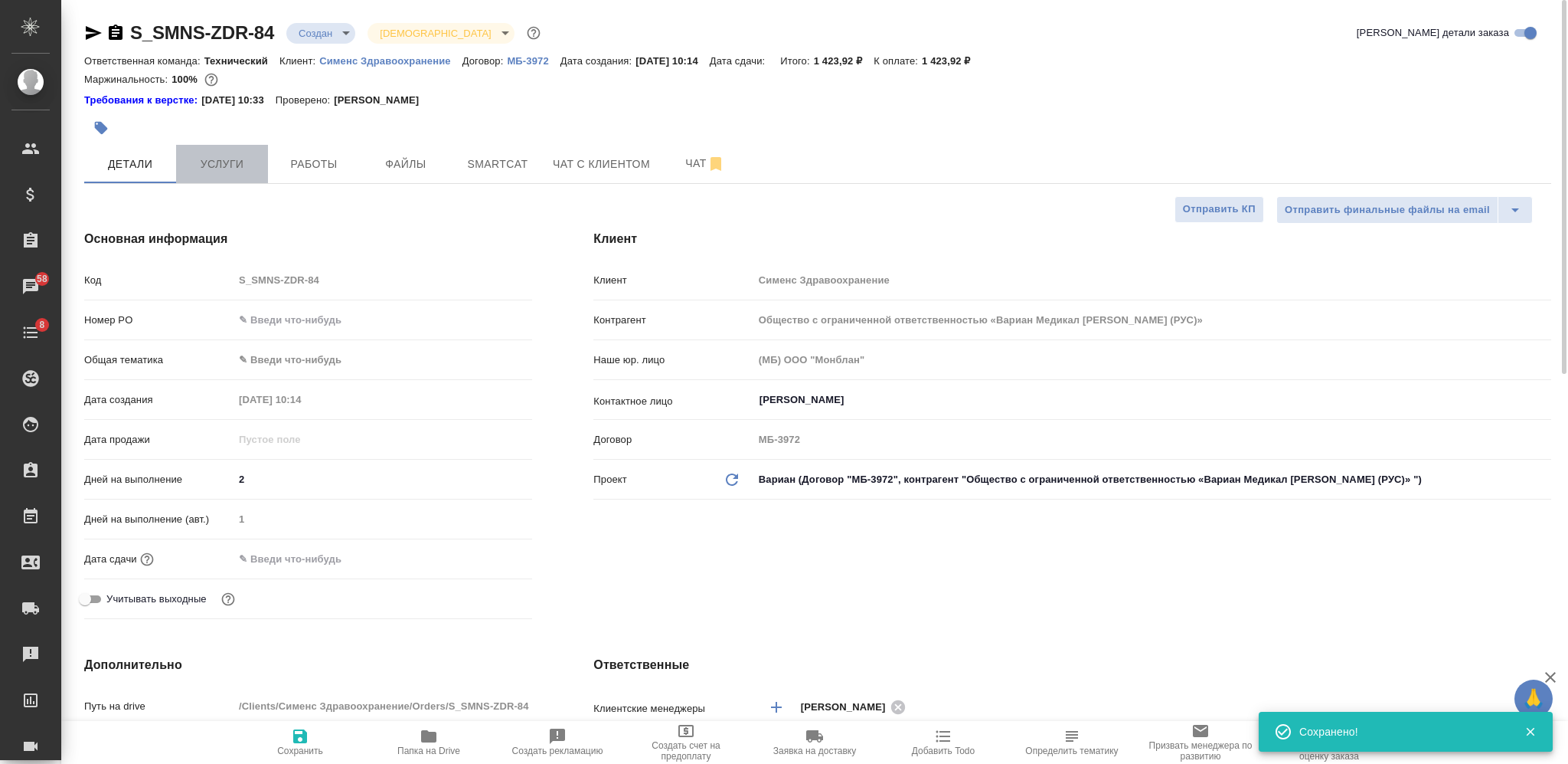
click at [218, 160] on span "Услуги" at bounding box center [222, 164] width 73 height 19
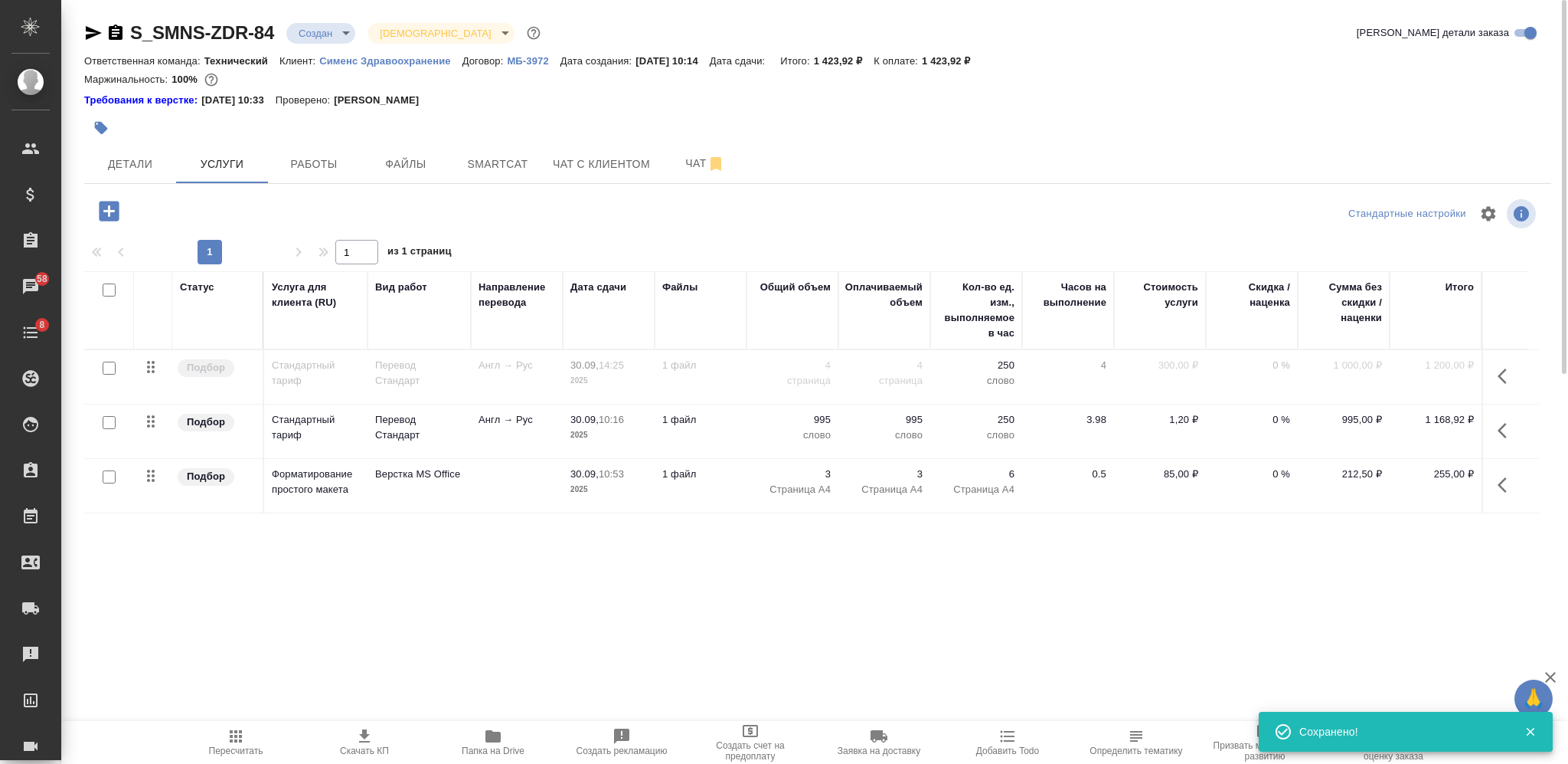
click at [369, 734] on icon "button" at bounding box center [364, 736] width 10 height 13
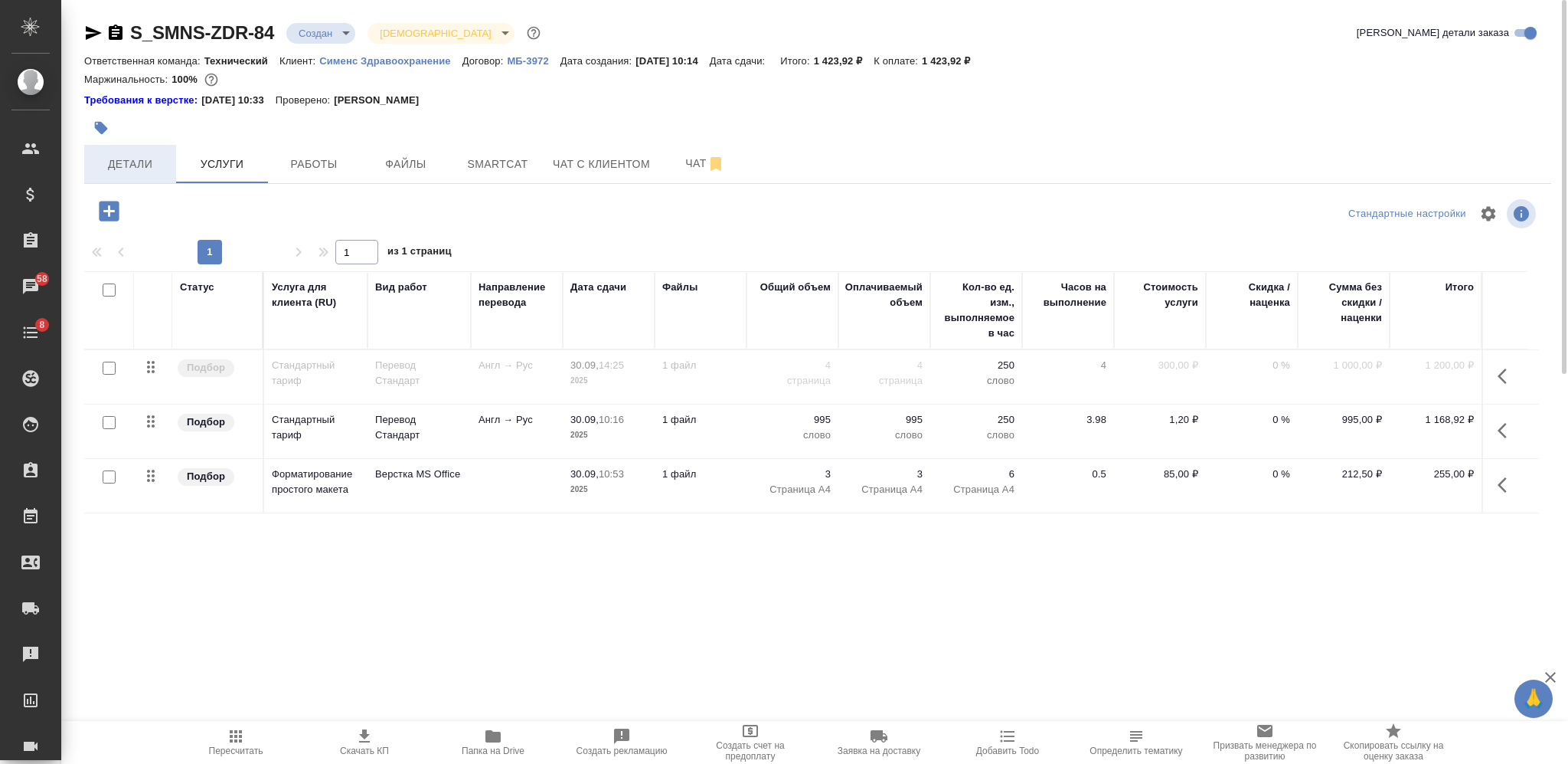
click at [158, 161] on span "Детали" at bounding box center [130, 164] width 73 height 19
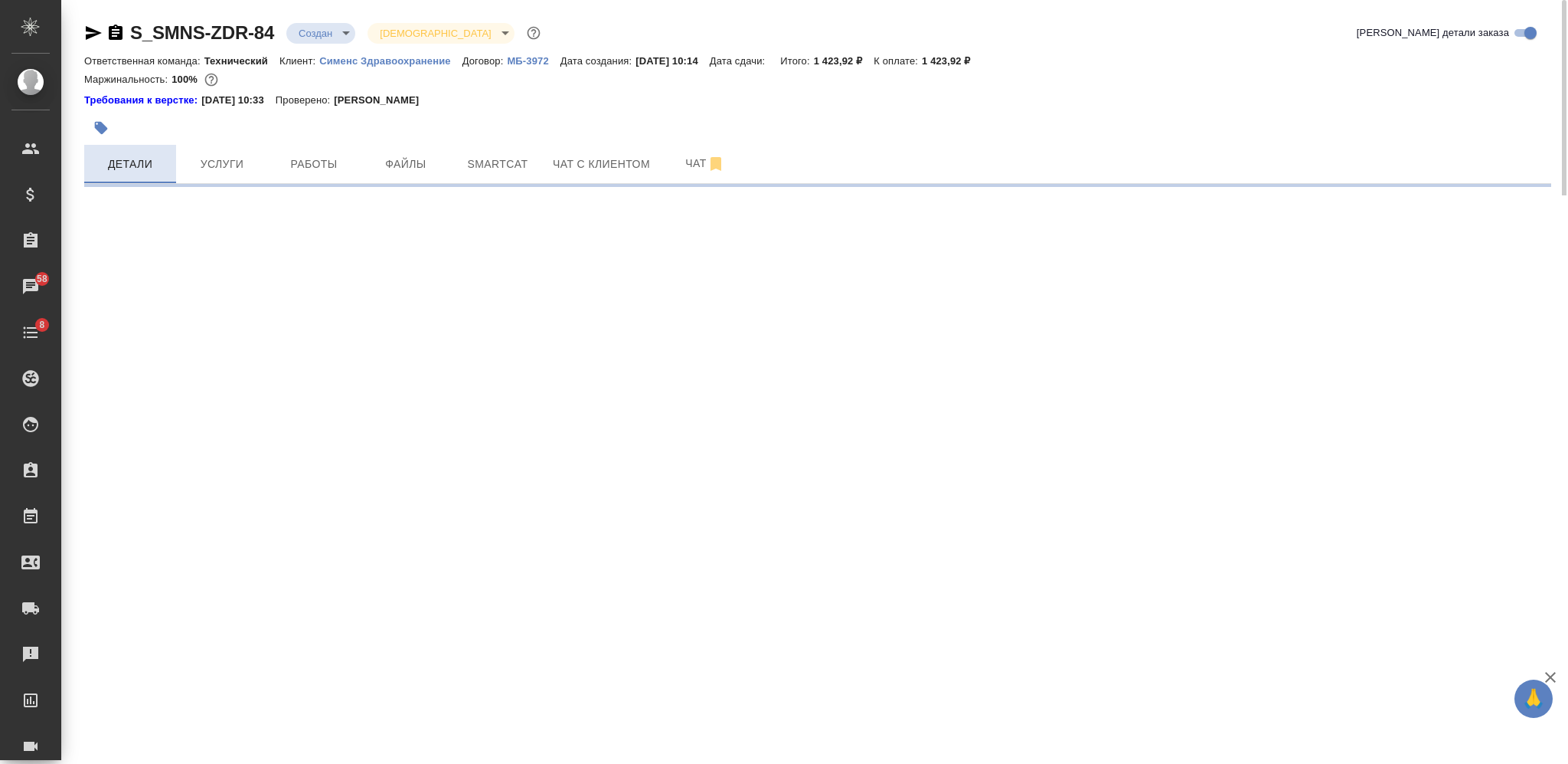
select select "RU"
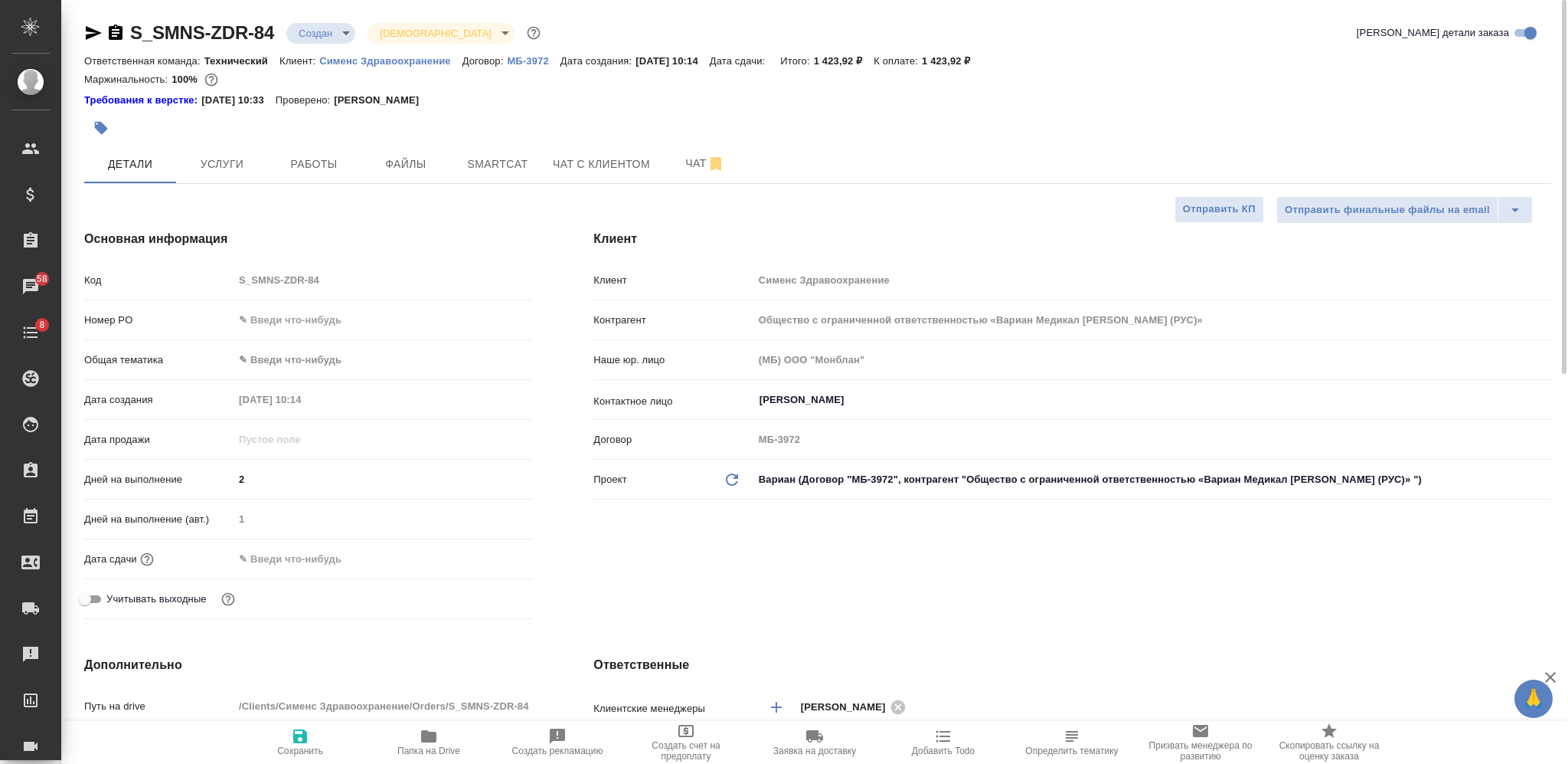
type textarea "x"
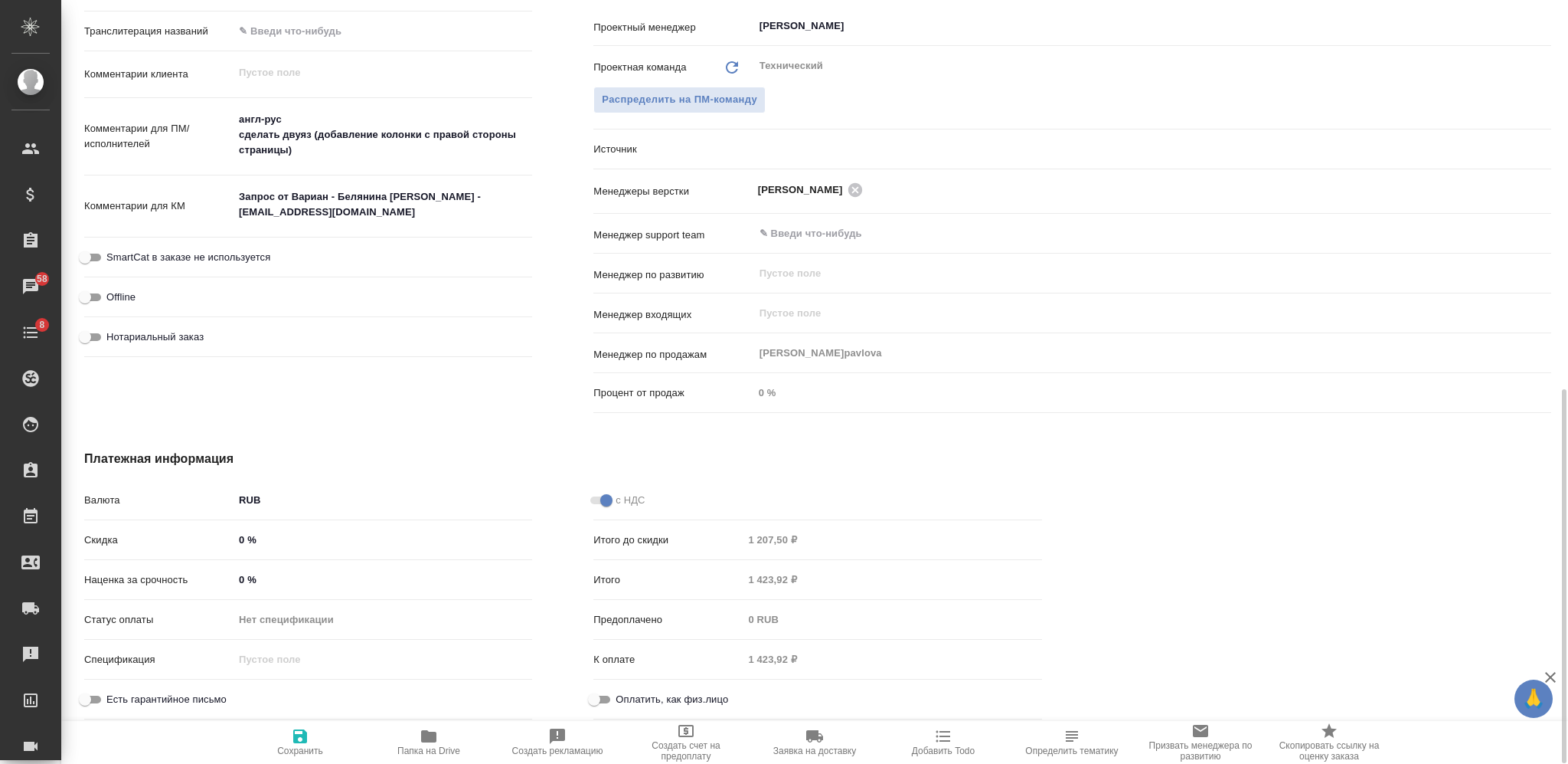
scroll to position [794, 0]
click at [729, 581] on div "Итого 1 423,92 ₽" at bounding box center [817, 580] width 448 height 27
type textarea "x"
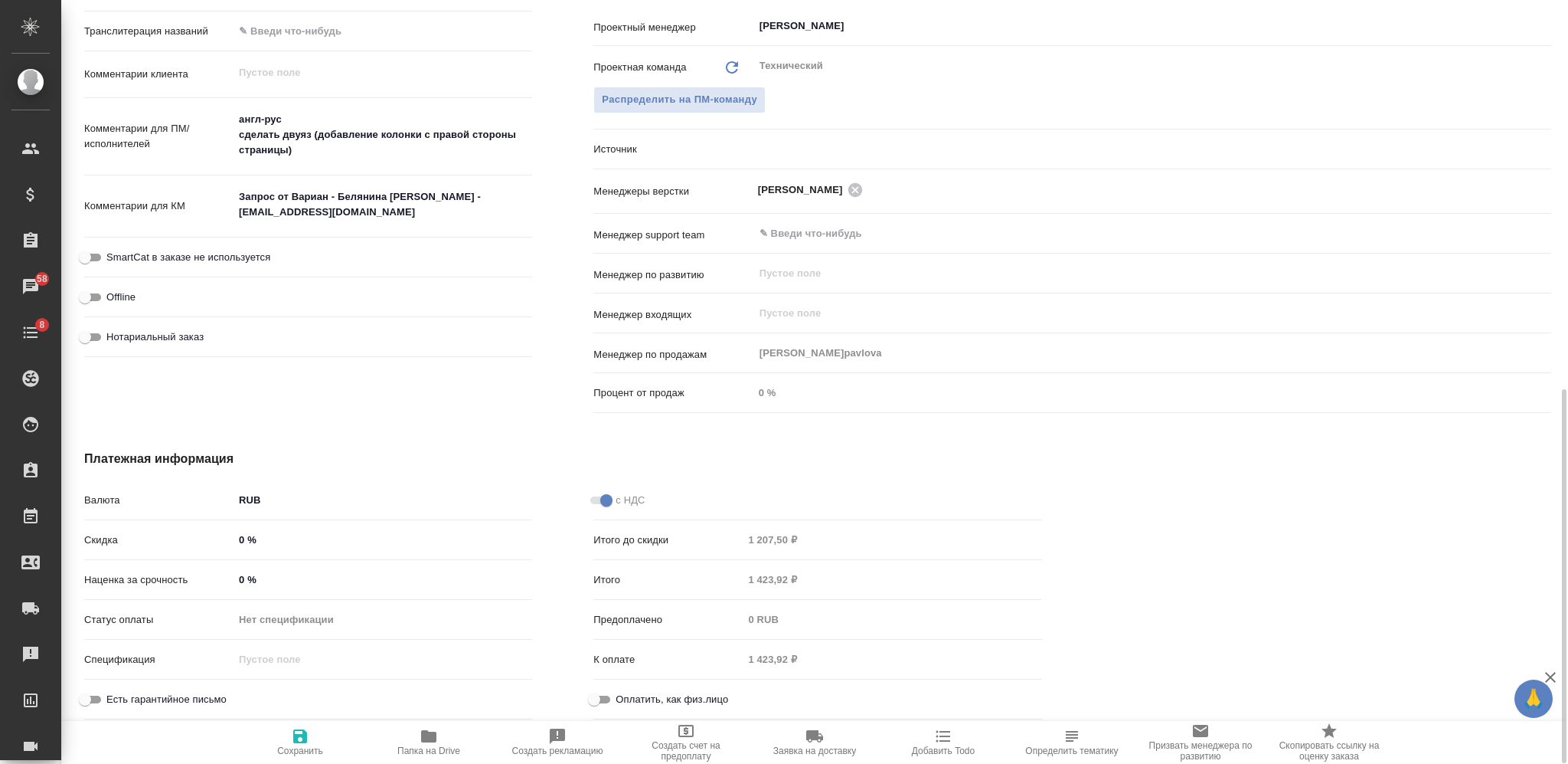
type textarea "x"
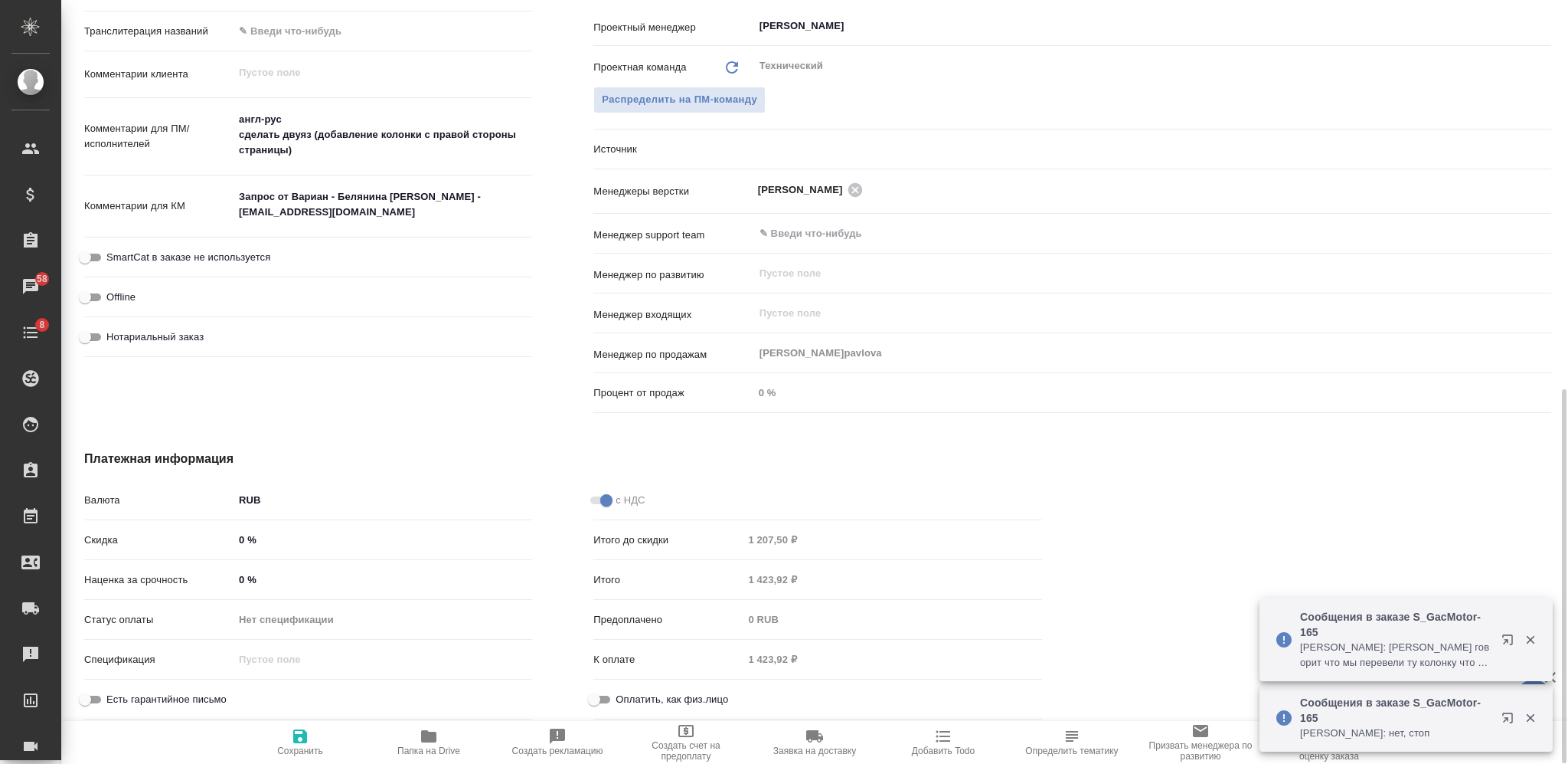
click at [239, 582] on input "0 %" at bounding box center [383, 580] width 298 height 22
type input "20 %"
type textarea "x"
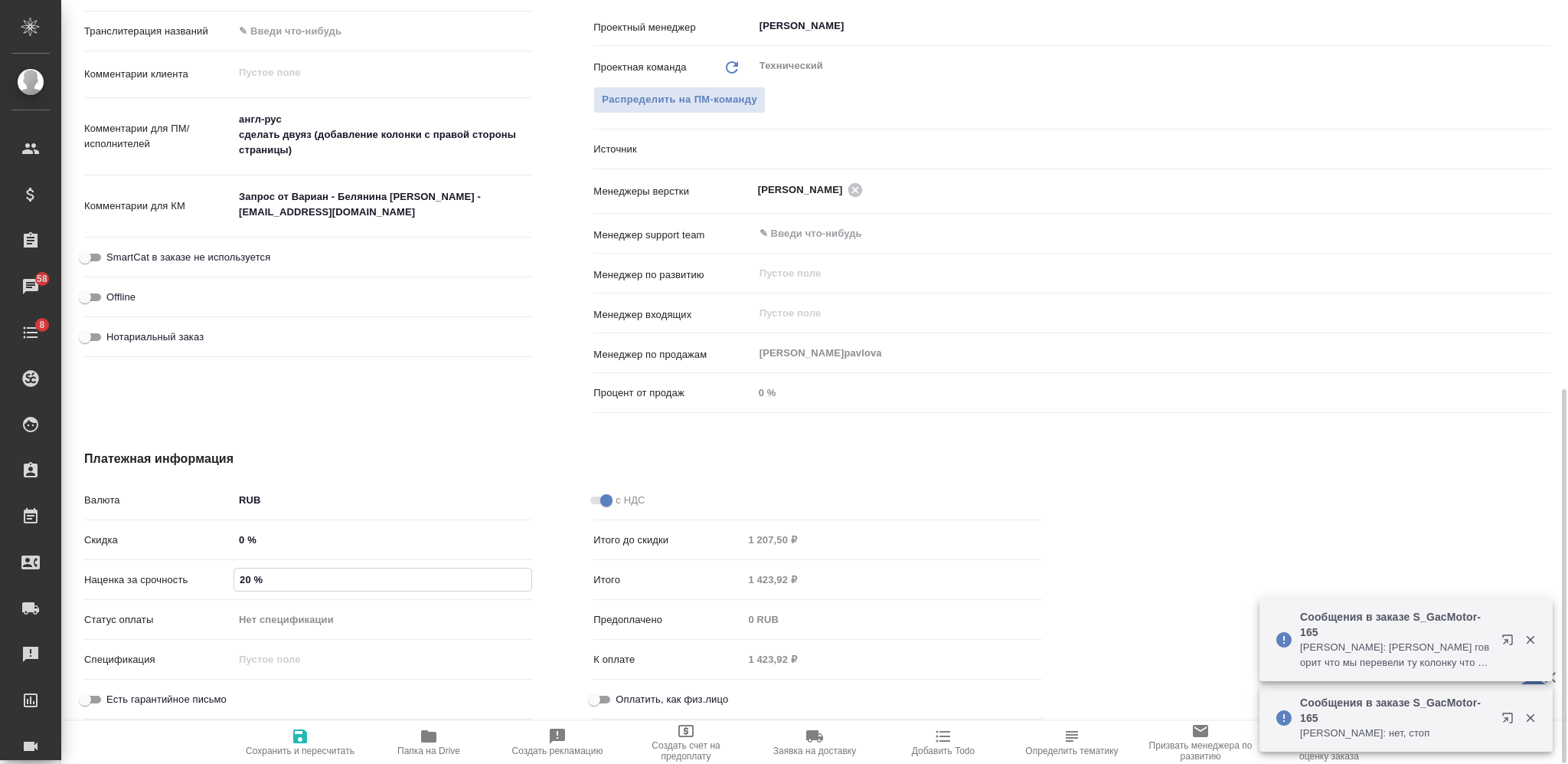
type input "20 %"
click at [300, 733] on icon "button" at bounding box center [300, 736] width 18 height 18
type textarea "x"
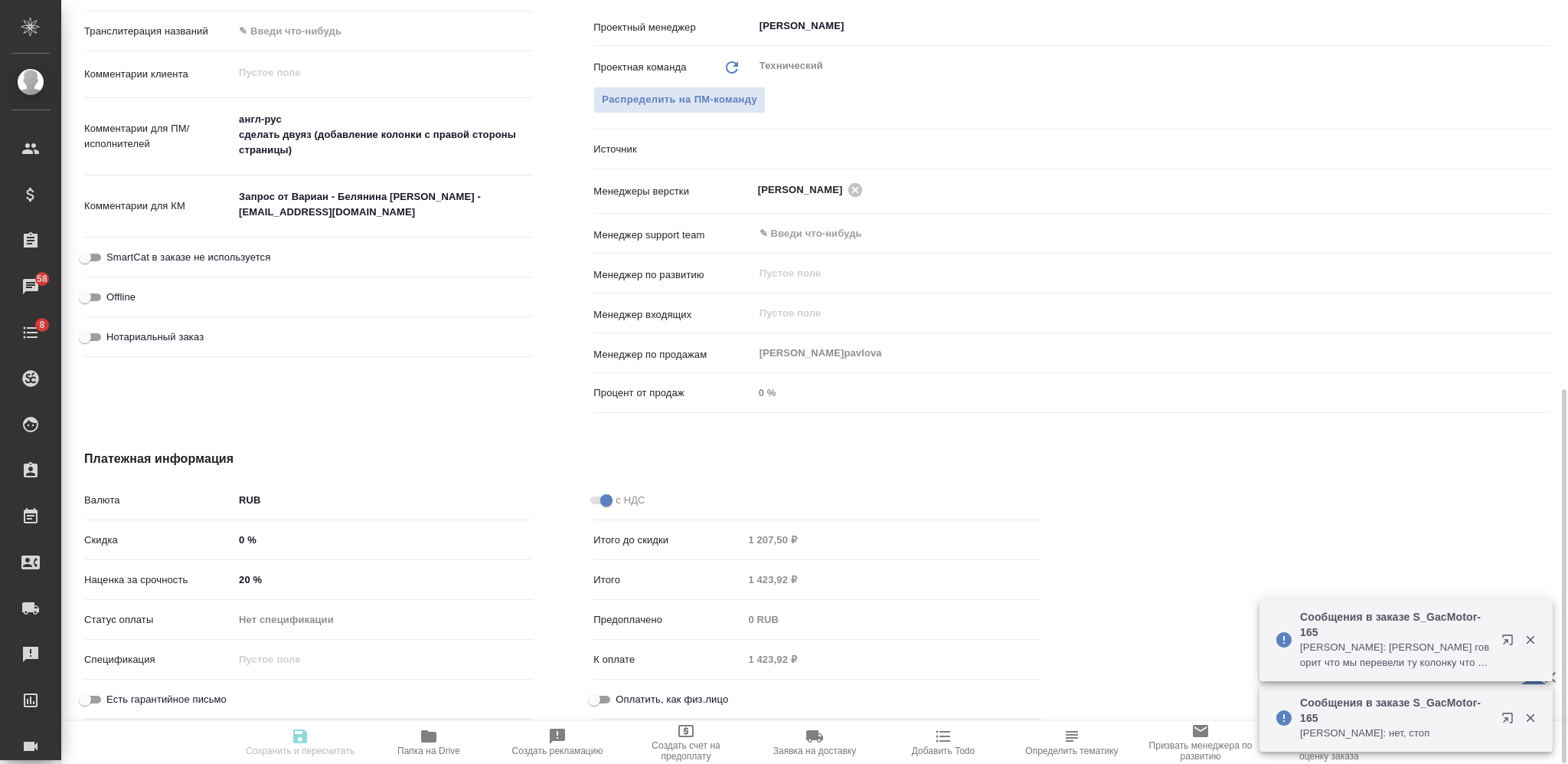
type textarea "x"
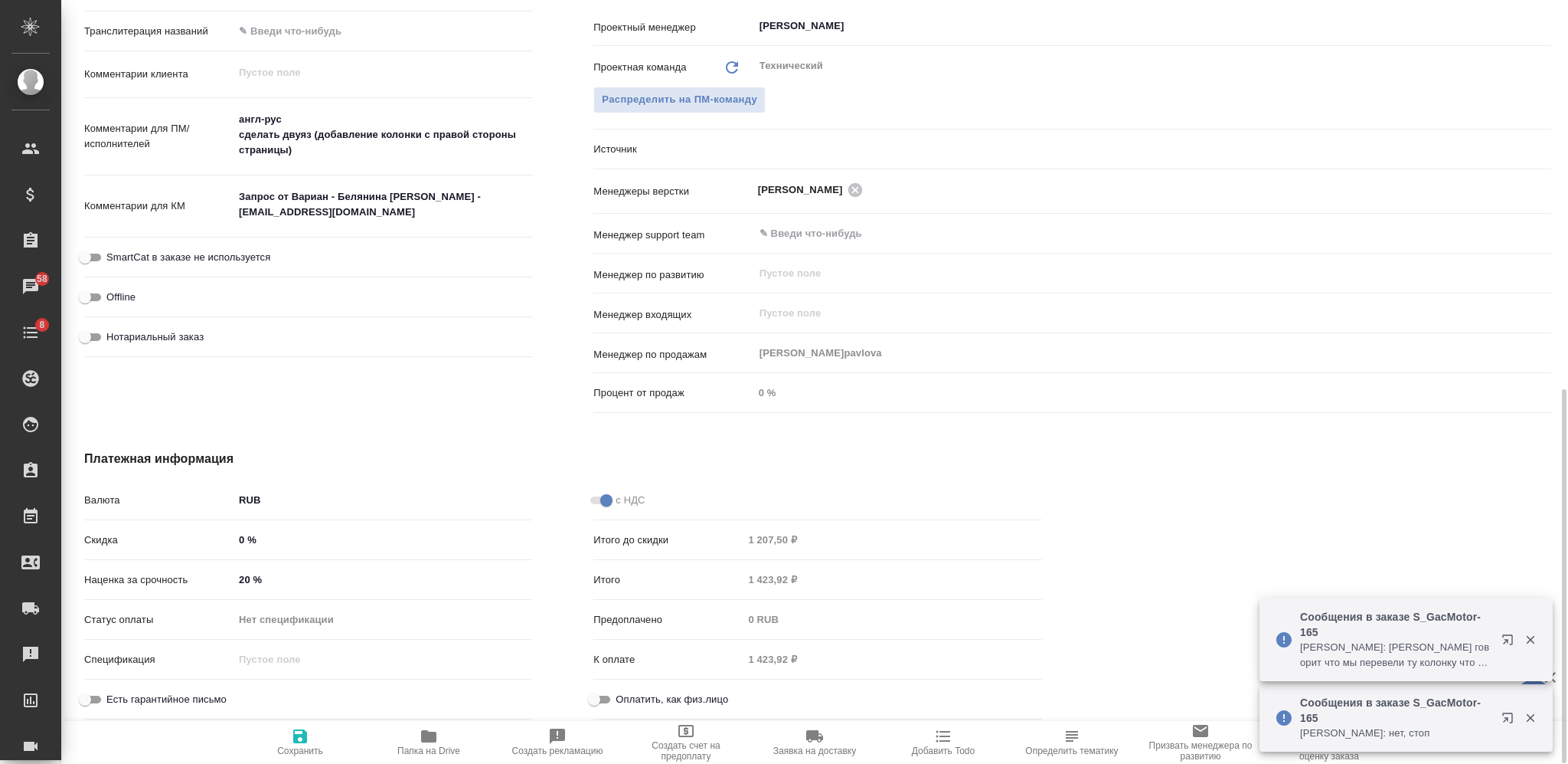
type textarea "x"
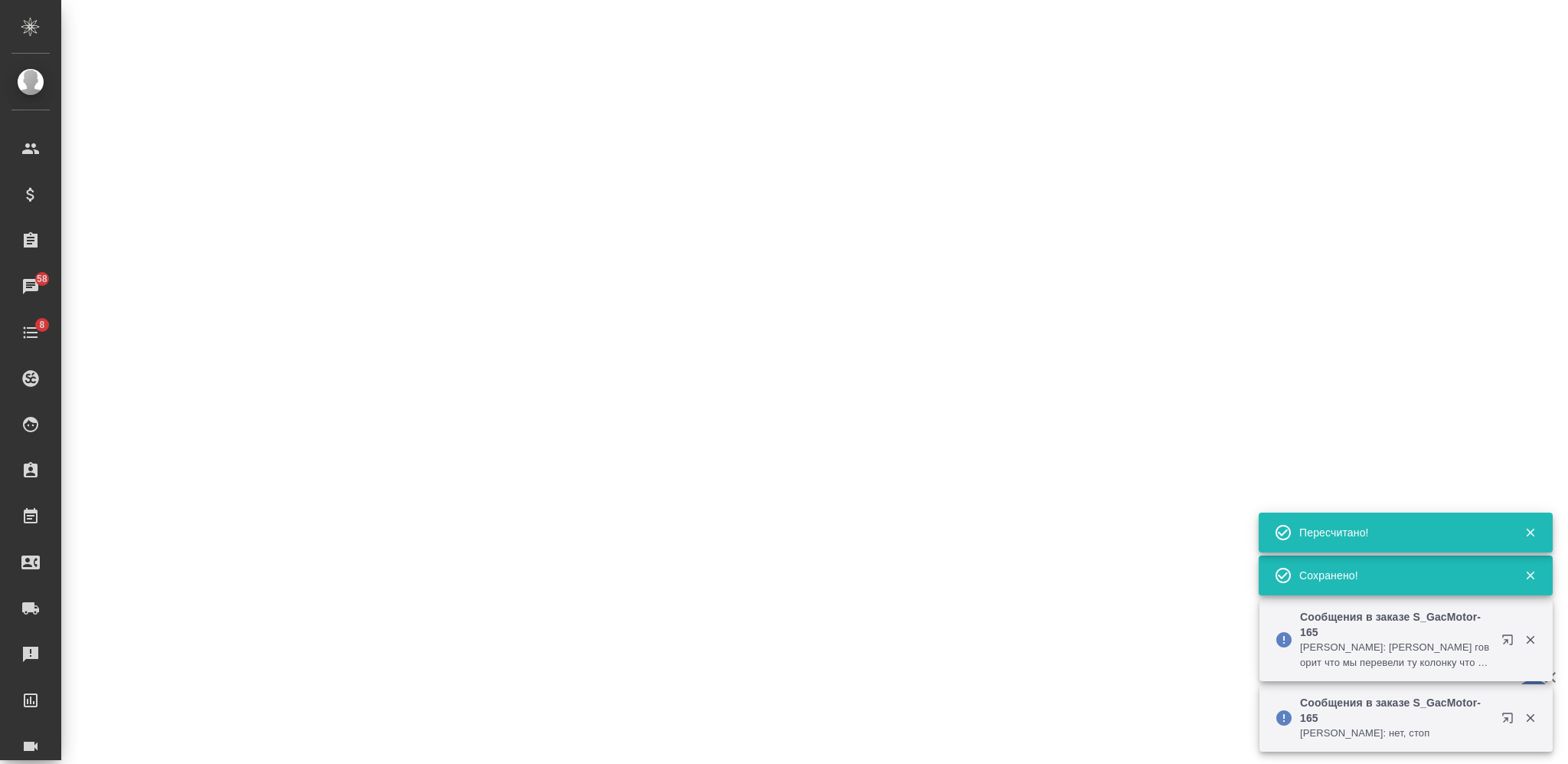
select select "RU"
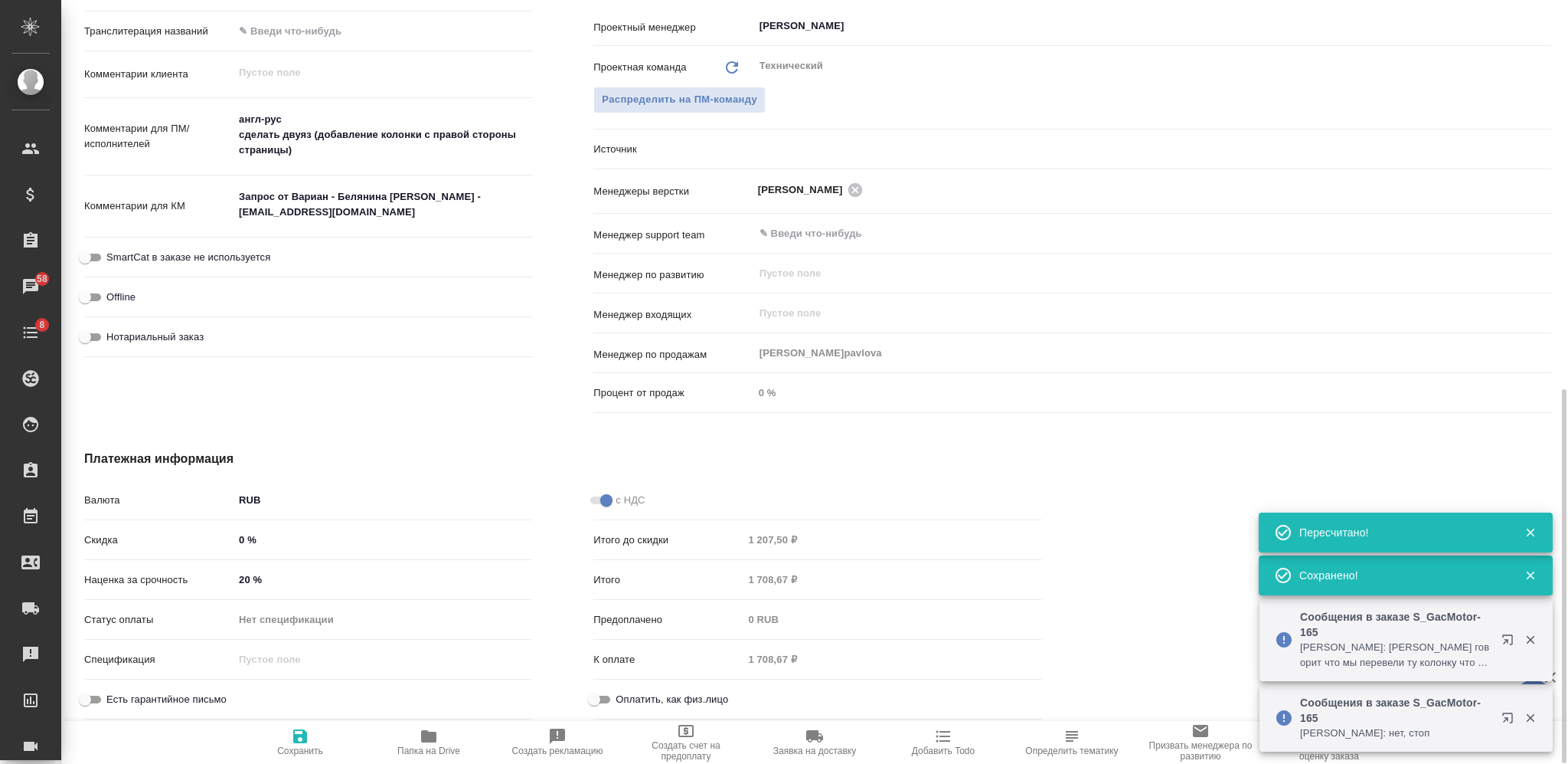
type textarea "x"
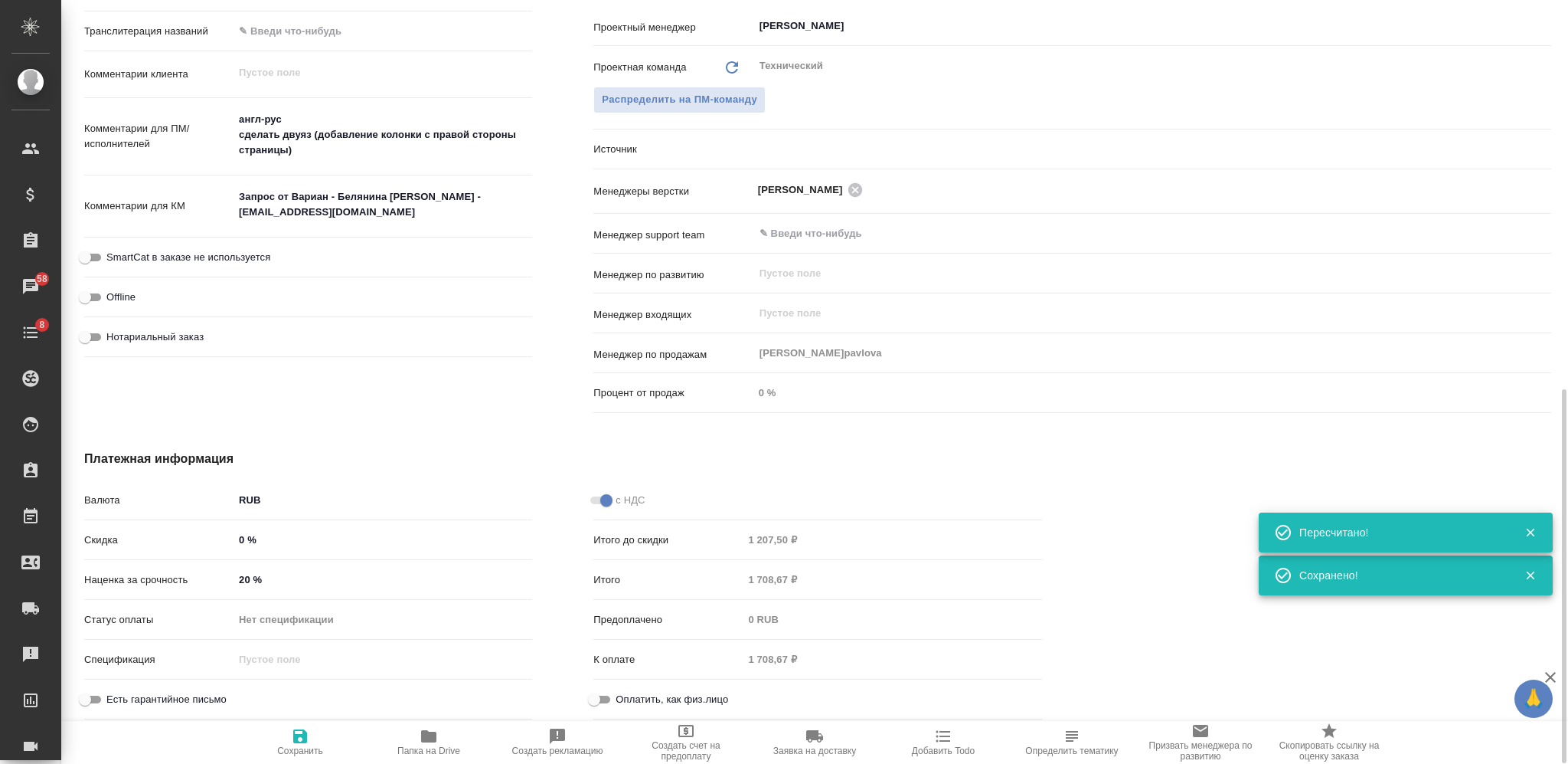
click at [736, 579] on div "Итого 1 708,67 ₽" at bounding box center [817, 580] width 448 height 27
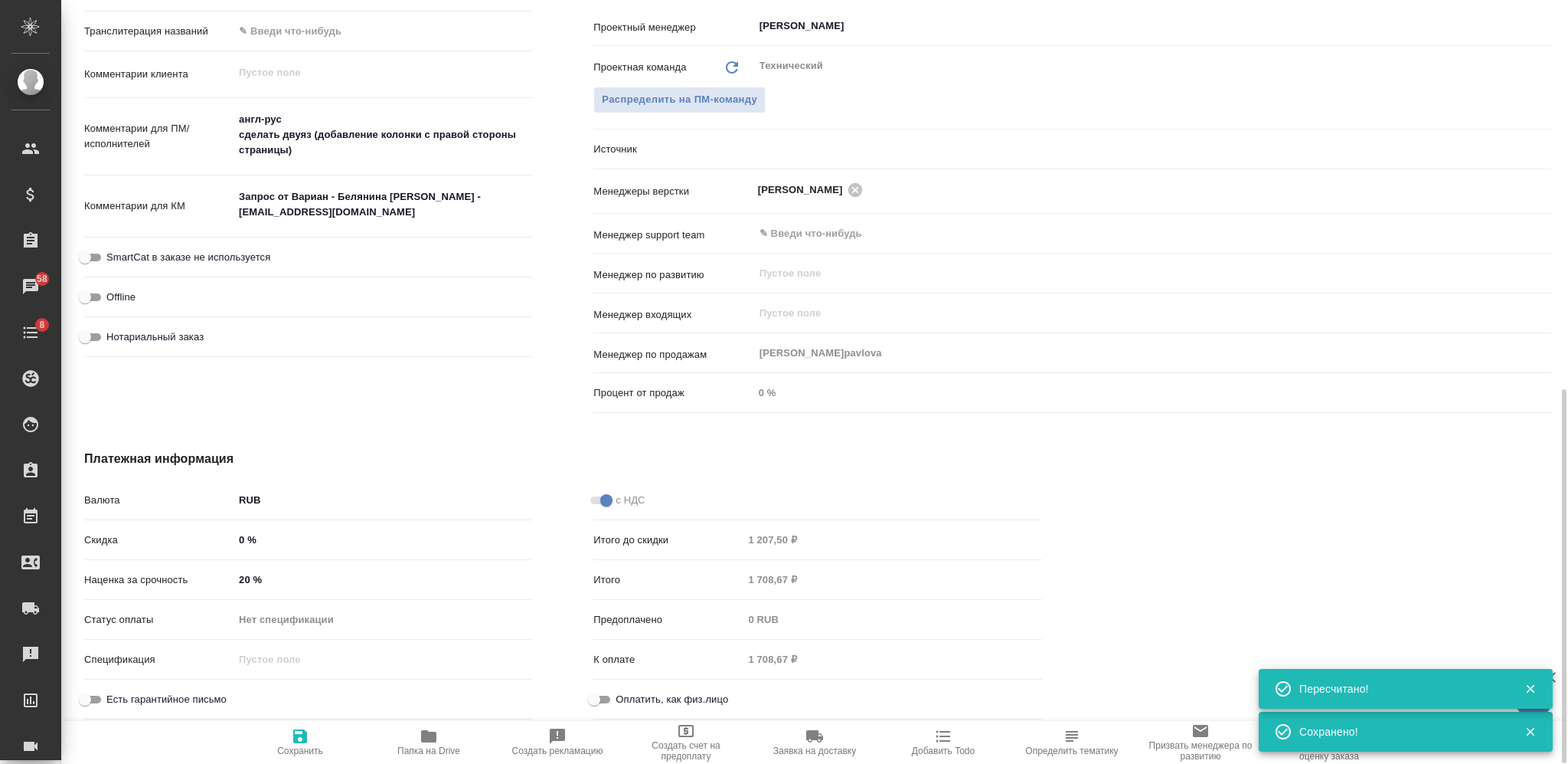
type textarea "x"
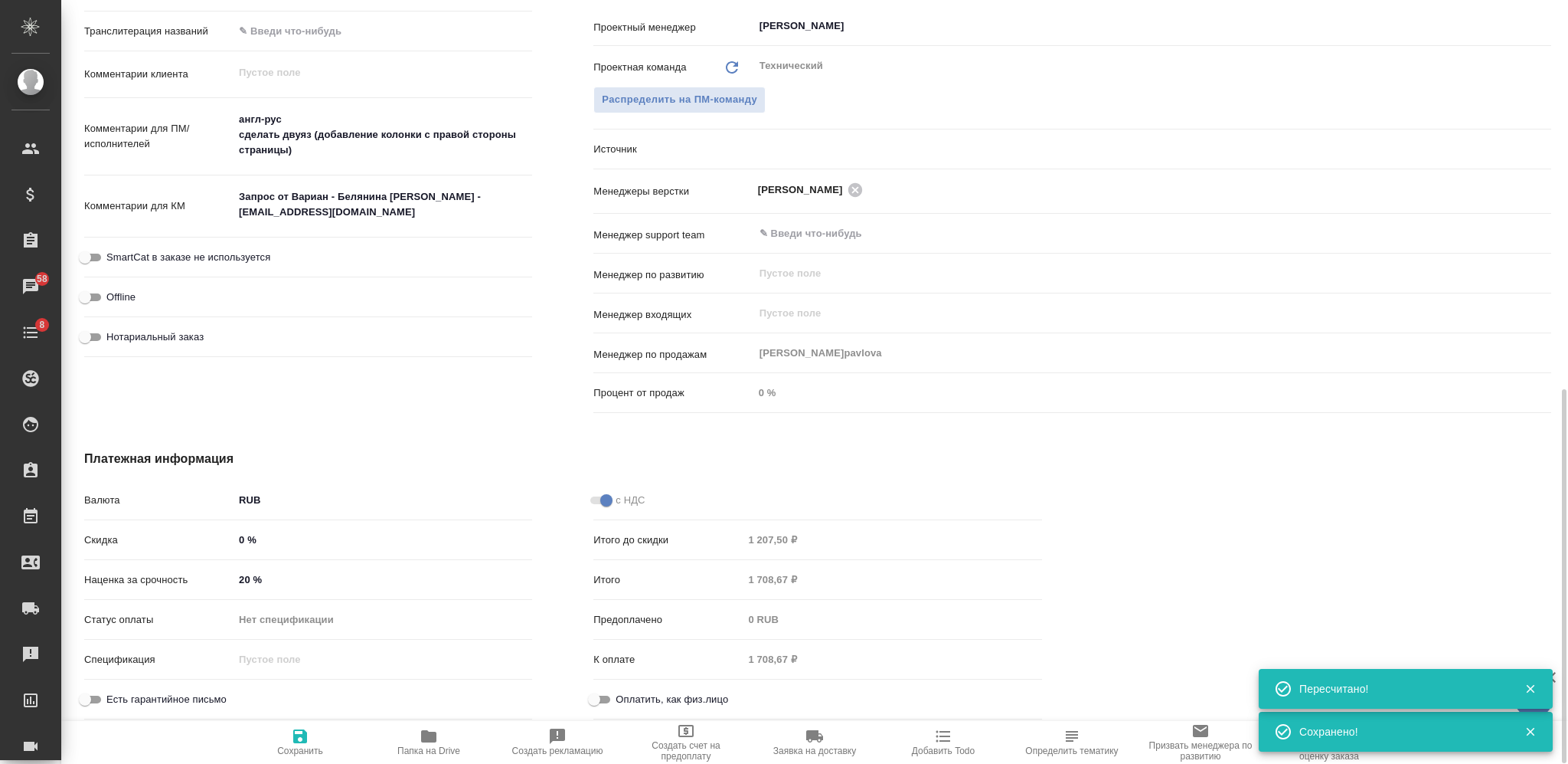
type textarea "x"
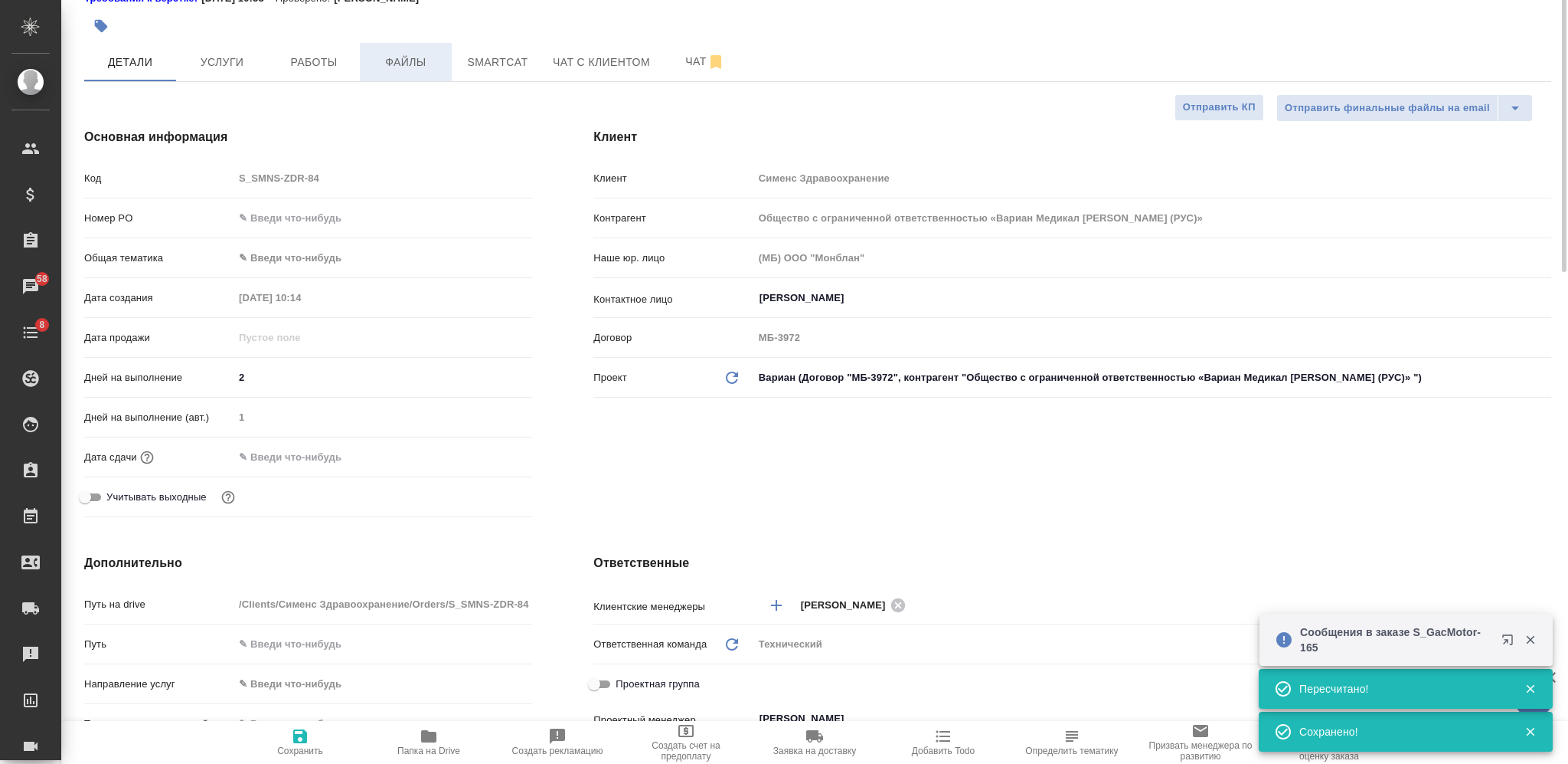
scroll to position [0, 0]
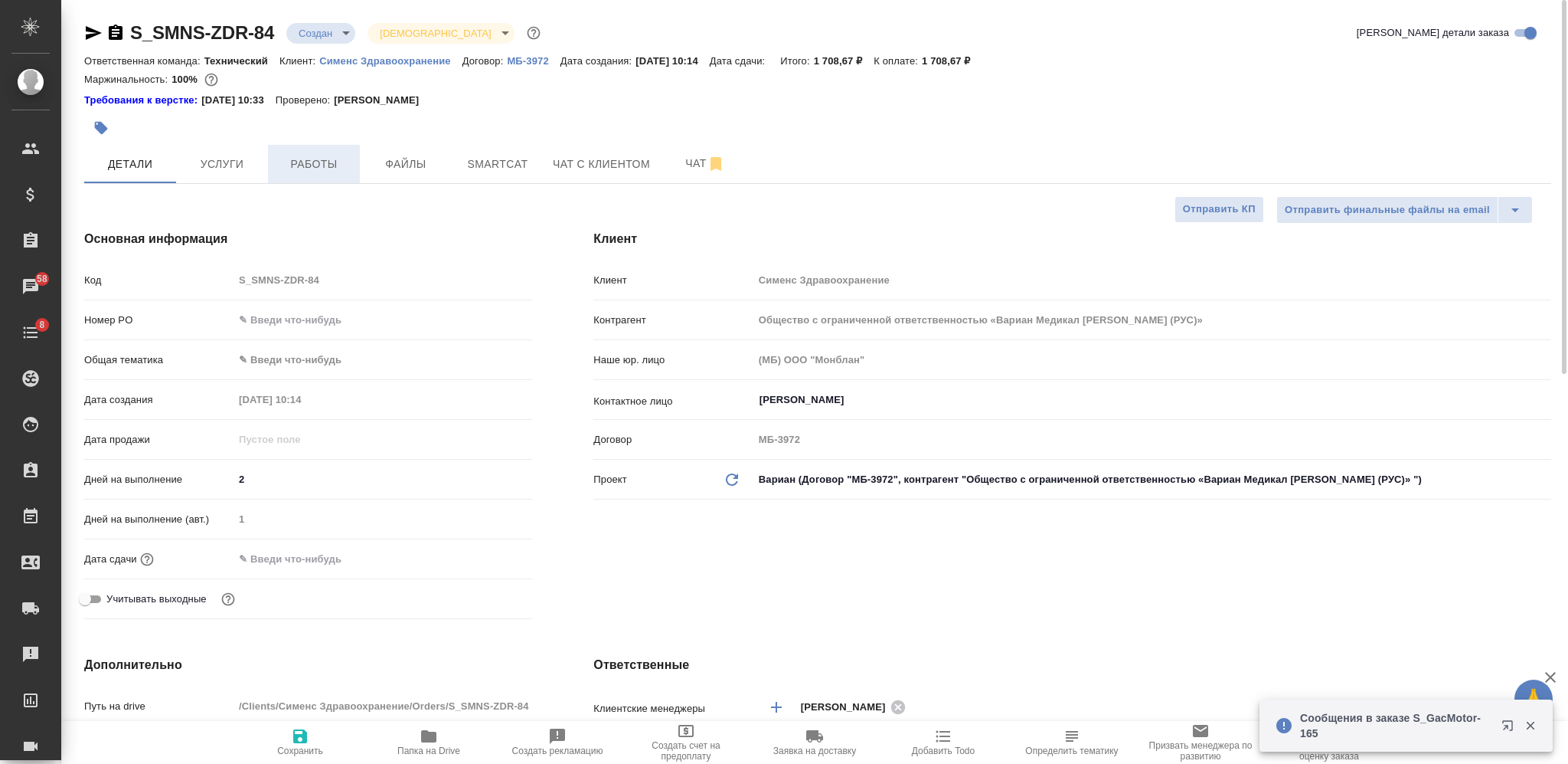
click at [335, 160] on span "Работы" at bounding box center [314, 164] width 73 height 19
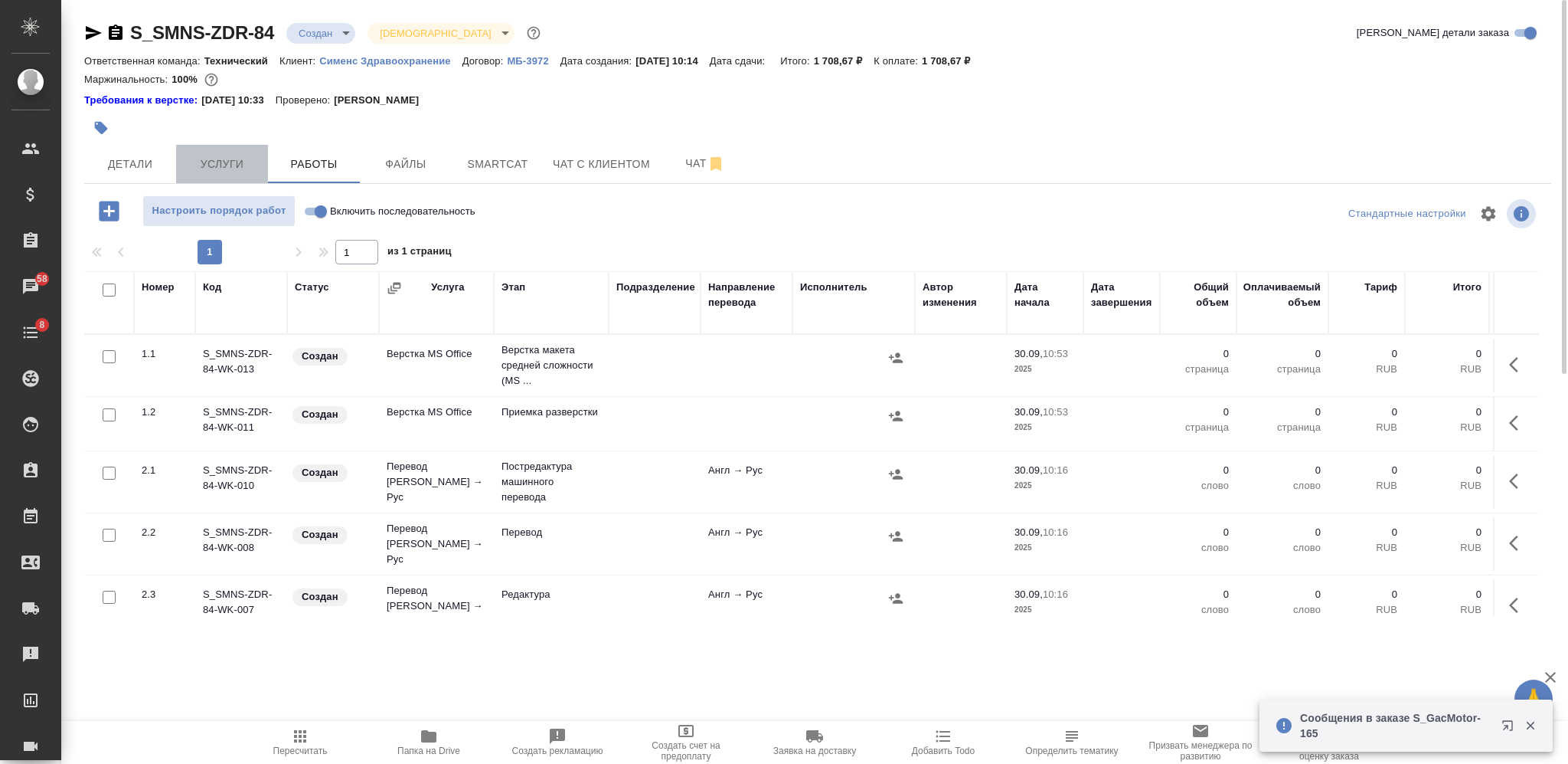
click at [213, 156] on span "Услуги" at bounding box center [222, 164] width 73 height 19
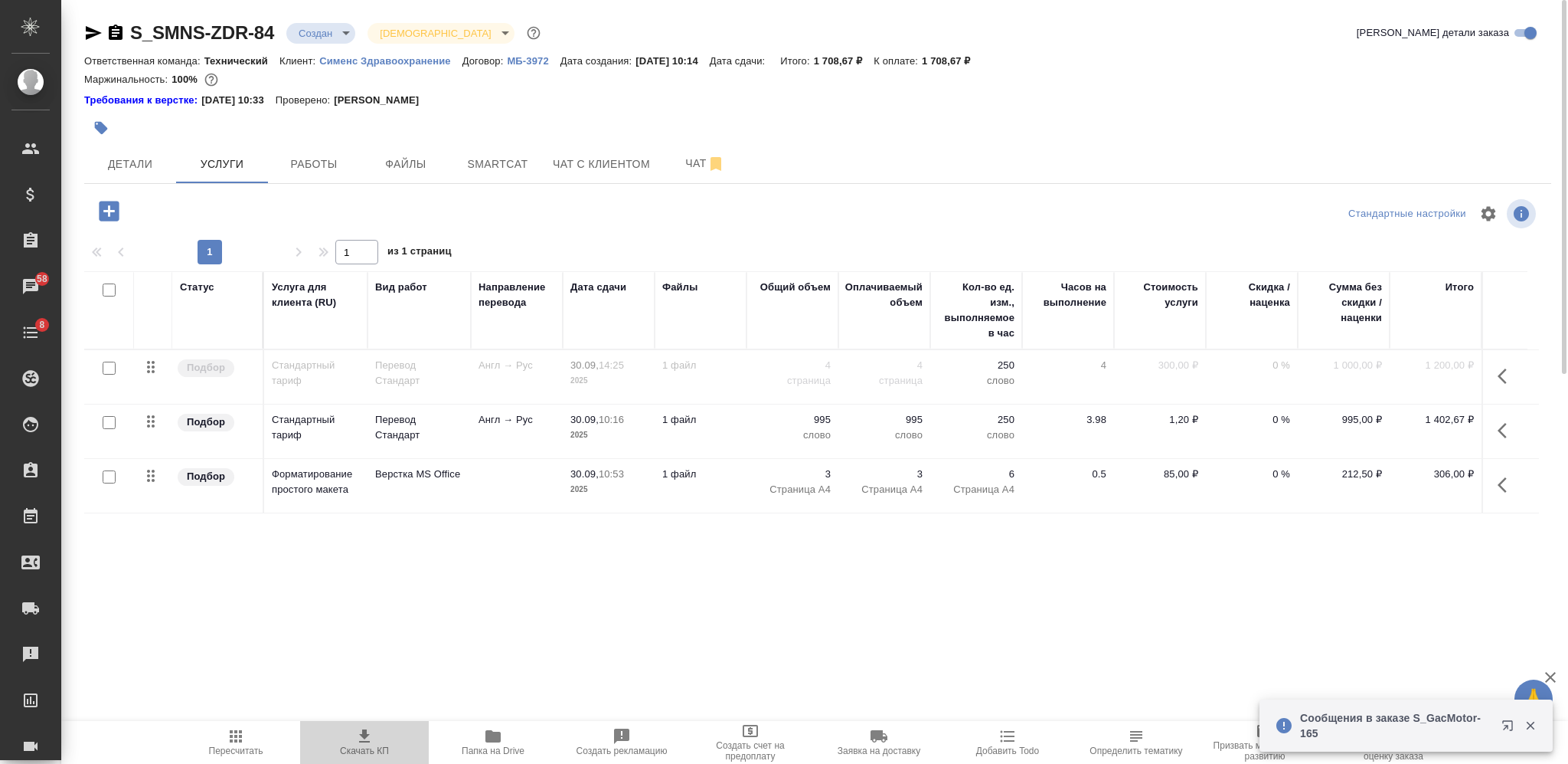
click at [365, 737] on icon "button" at bounding box center [364, 736] width 10 height 13
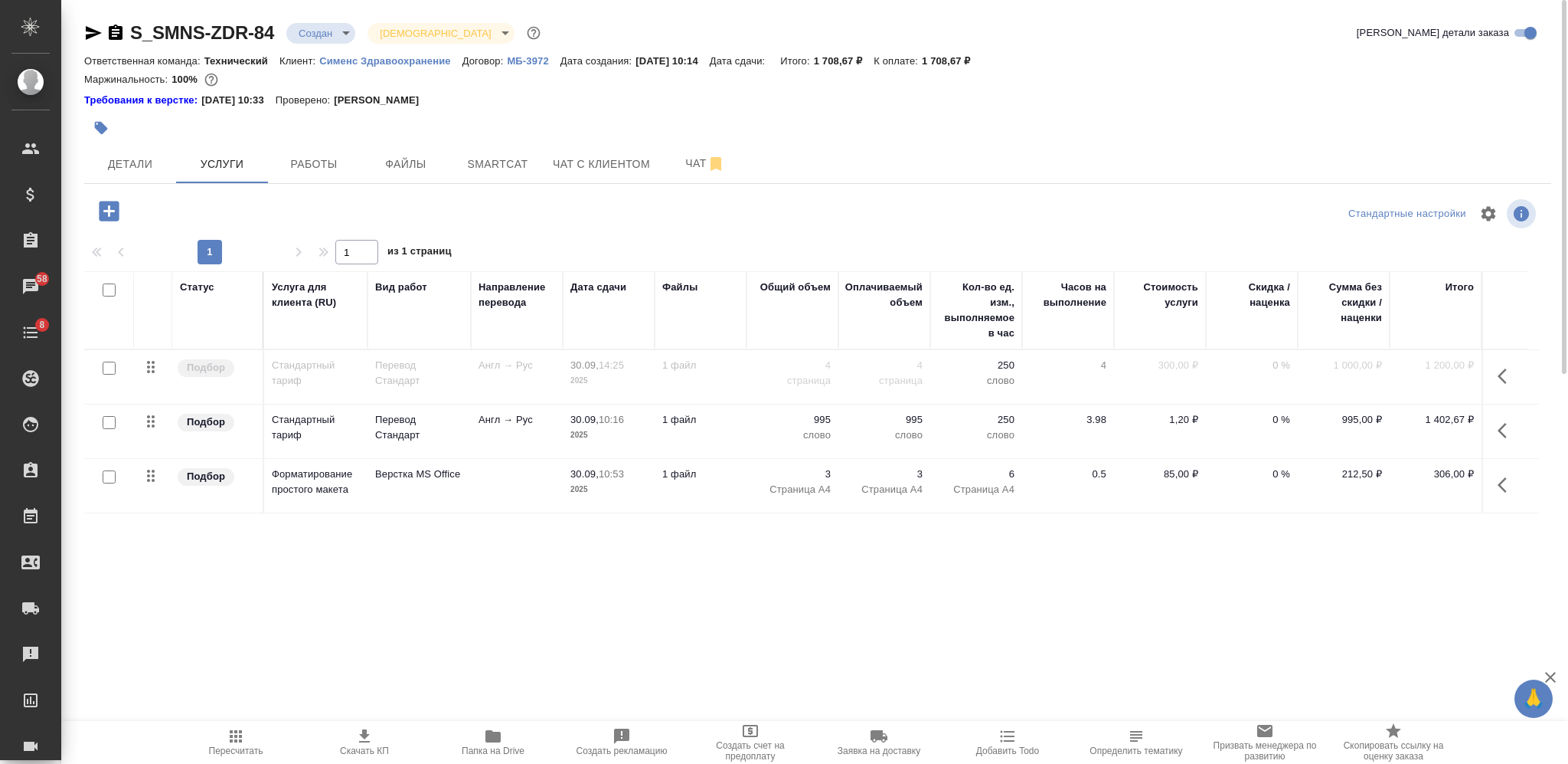
click at [1502, 419] on button "button" at bounding box center [1507, 430] width 37 height 37
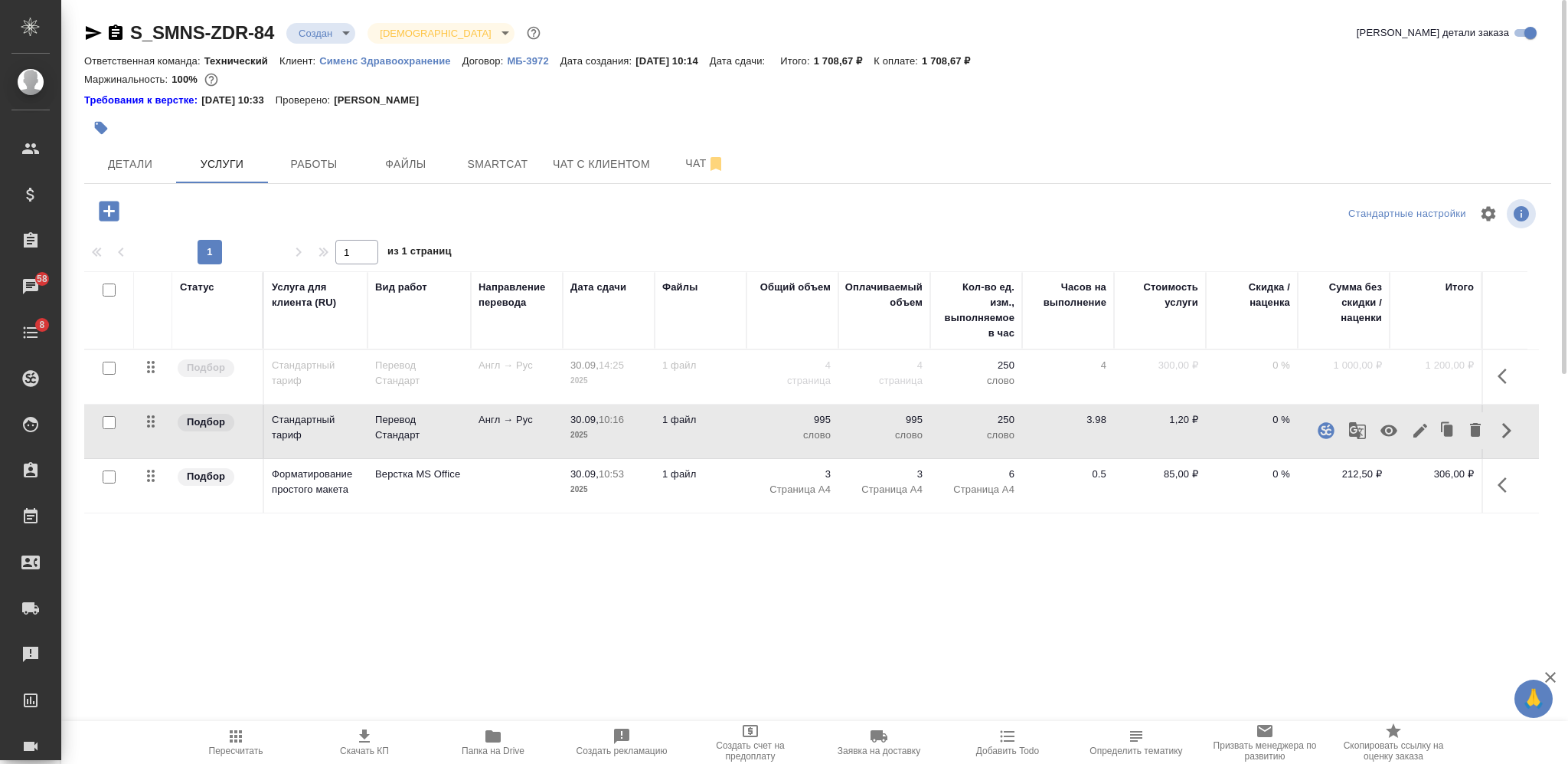
click at [1384, 423] on icon "button" at bounding box center [1388, 430] width 18 height 18
click at [1502, 376] on icon "button" at bounding box center [1507, 376] width 18 height 18
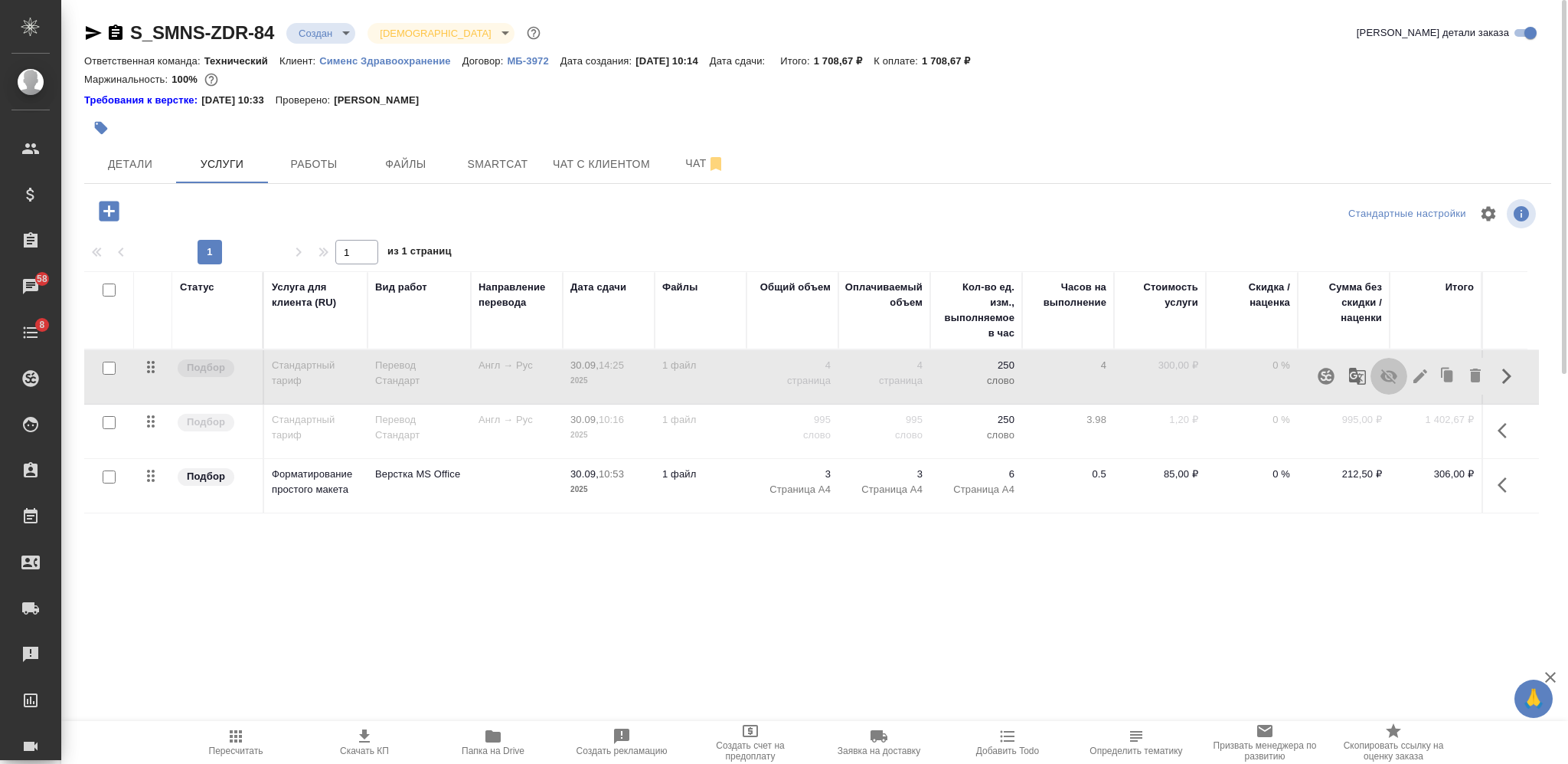
click at [1391, 370] on icon "button" at bounding box center [1388, 377] width 17 height 14
click at [237, 740] on icon "button" at bounding box center [235, 736] width 18 height 18
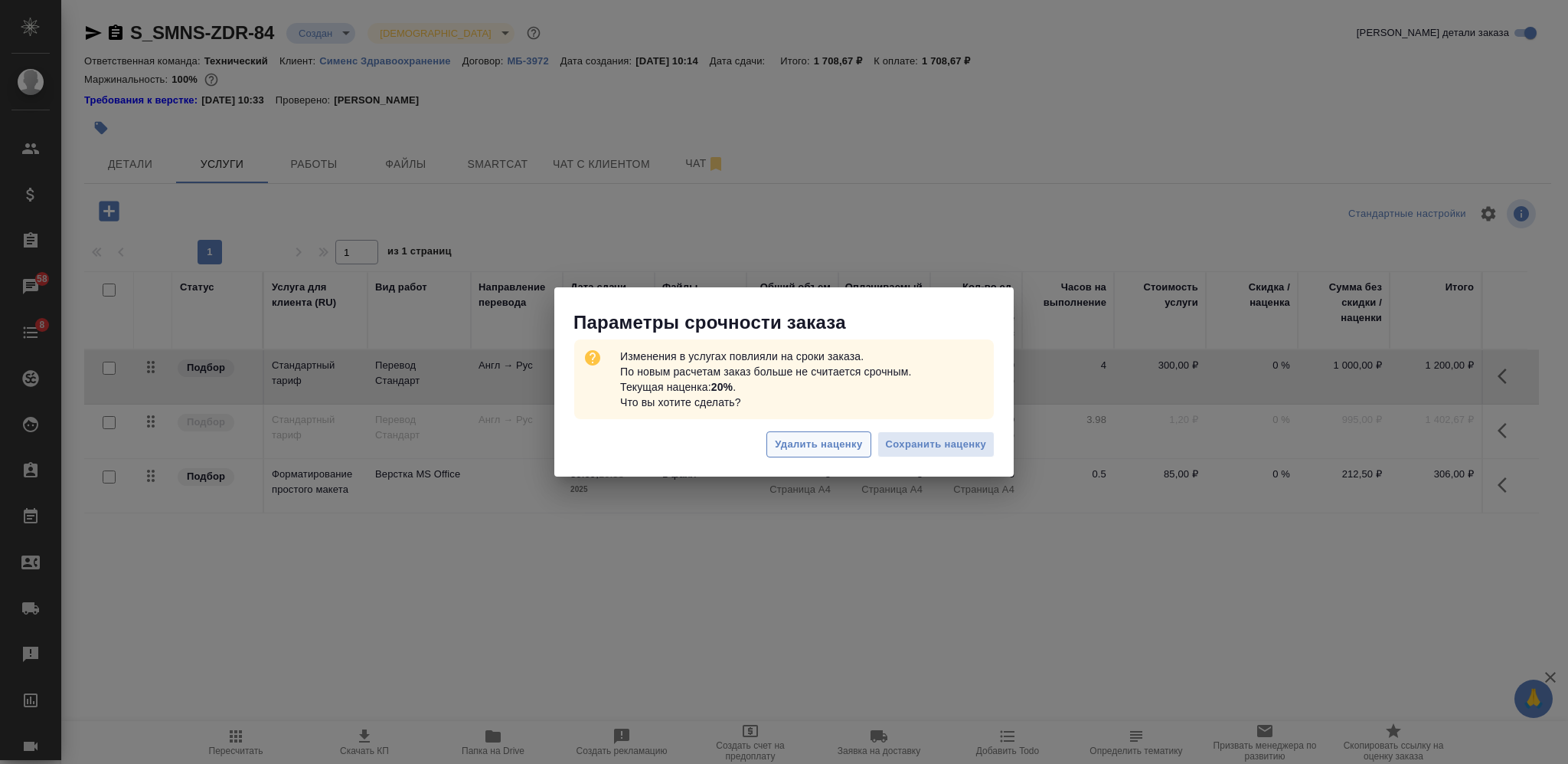
click at [804, 445] on span "Удалить наценку" at bounding box center [818, 445] width 87 height 18
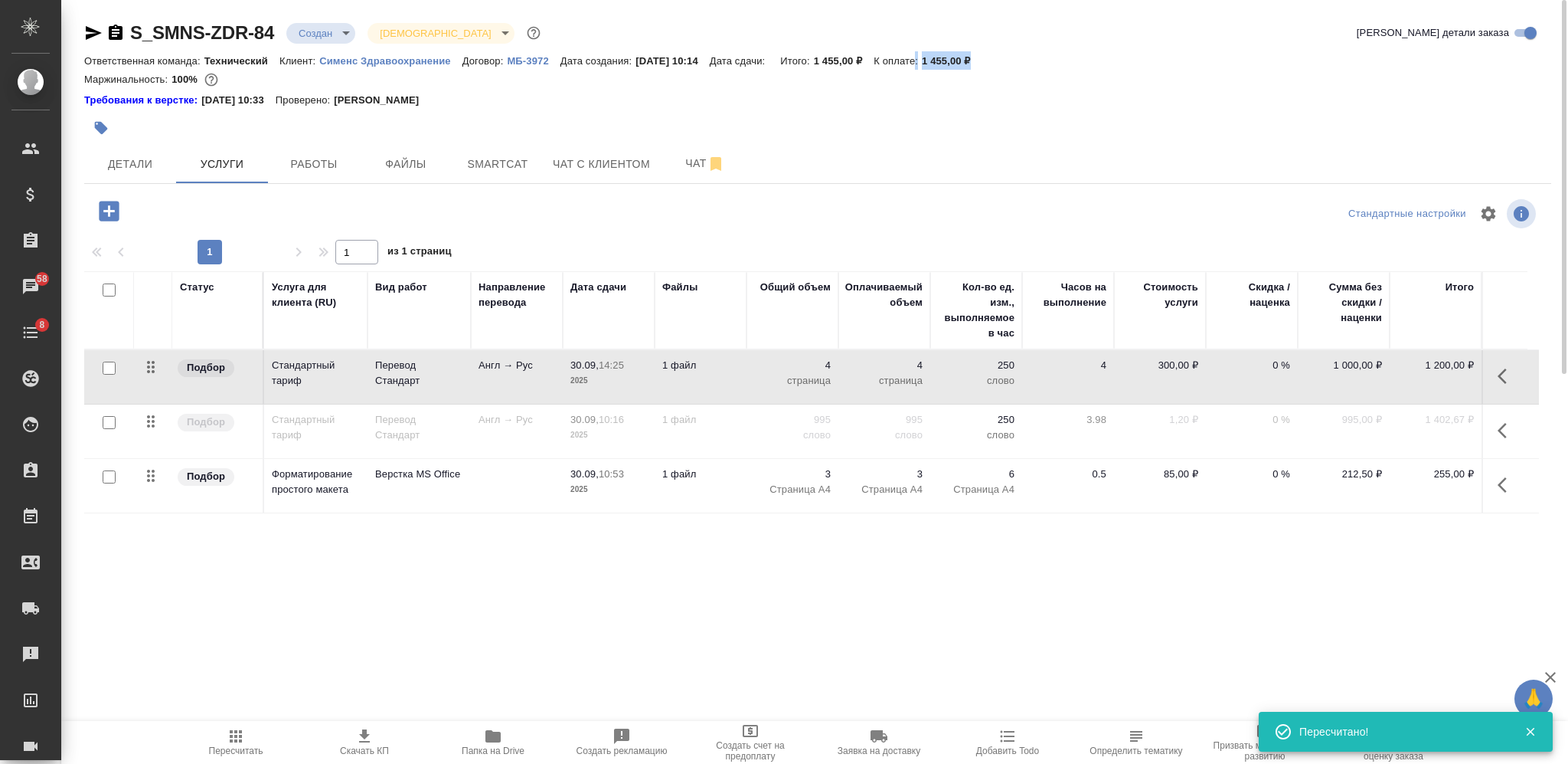
drag, startPoint x: 985, startPoint y: 58, endPoint x: 934, endPoint y: 56, distance: 51.0
click at [934, 56] on div "Ответственная команда: Технический Клиент: Сименс Здравоохранение Договор: МБ-3…" at bounding box center [818, 60] width 1467 height 18
click at [945, 56] on p "1 455,00 ₽" at bounding box center [952, 61] width 61 height 11
drag, startPoint x: 938, startPoint y: 63, endPoint x: 991, endPoint y: 52, distance: 54.1
click at [996, 62] on div "Ответственная команда: Технический Клиент: Сименс Здравоохранение Договор: МБ-3…" at bounding box center [818, 60] width 1467 height 18
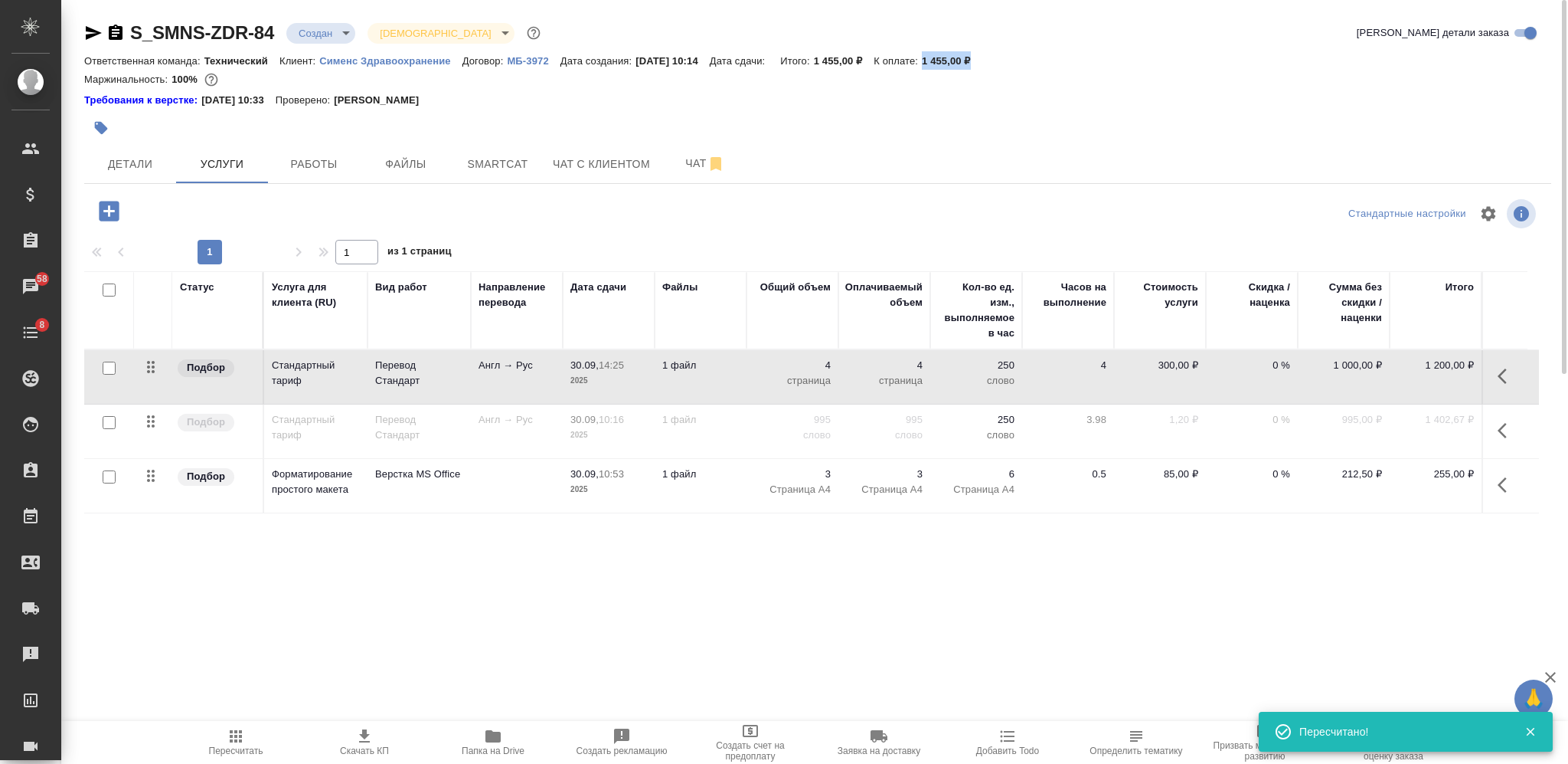
copy p "1 455,00 ₽"
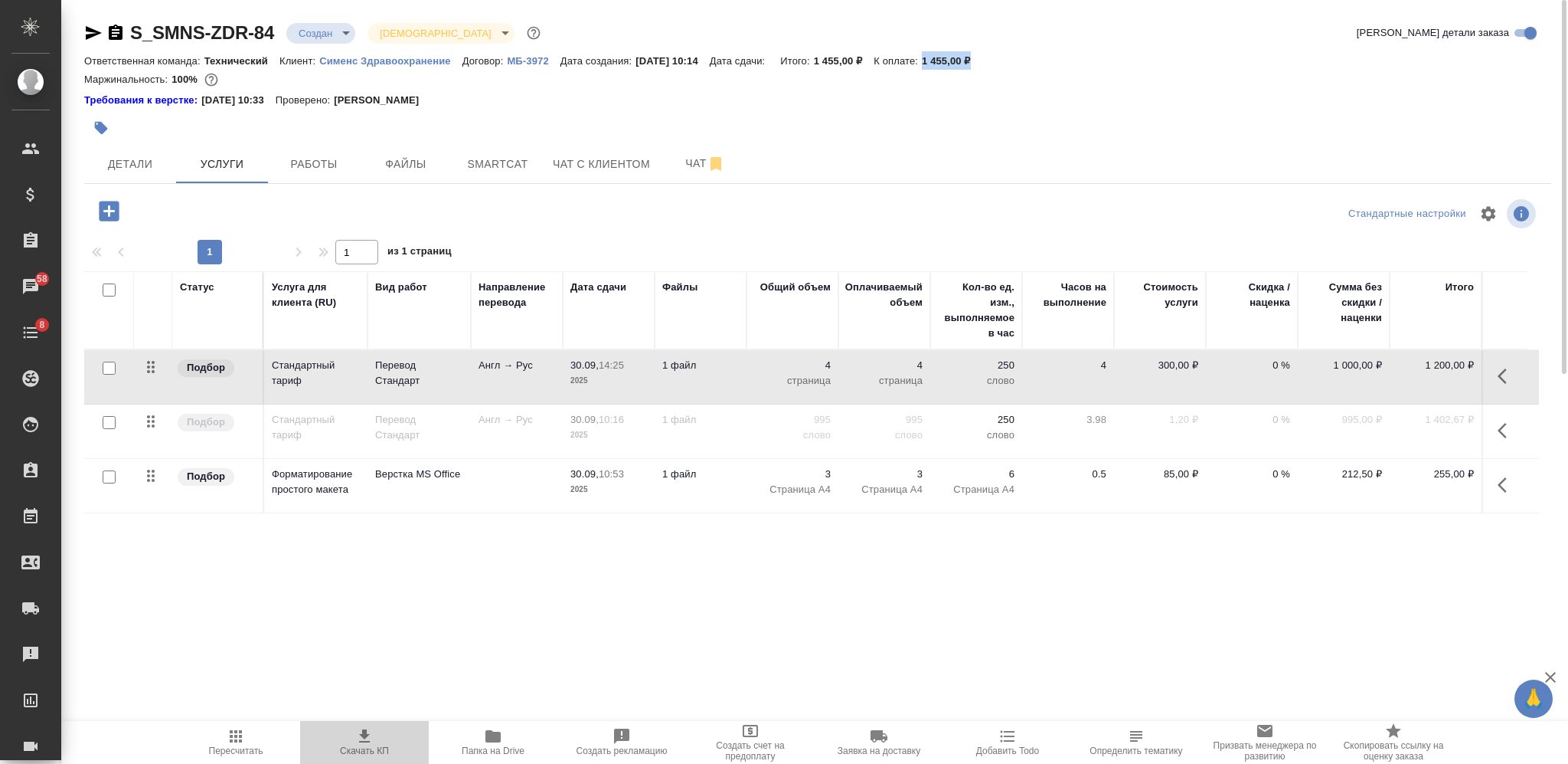
click at [363, 730] on icon "button" at bounding box center [364, 736] width 10 height 13
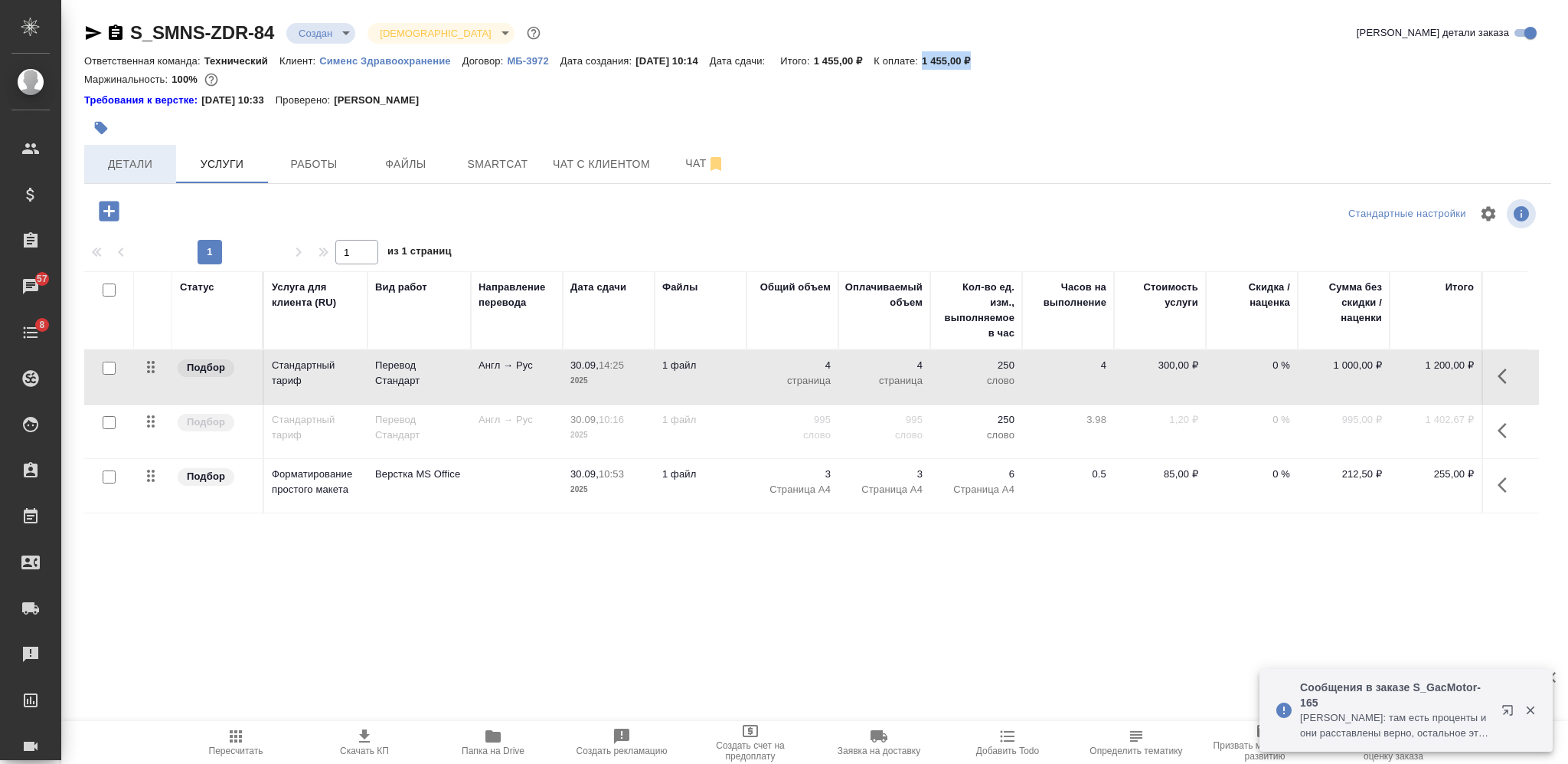
click at [147, 161] on span "Детали" at bounding box center [130, 164] width 73 height 19
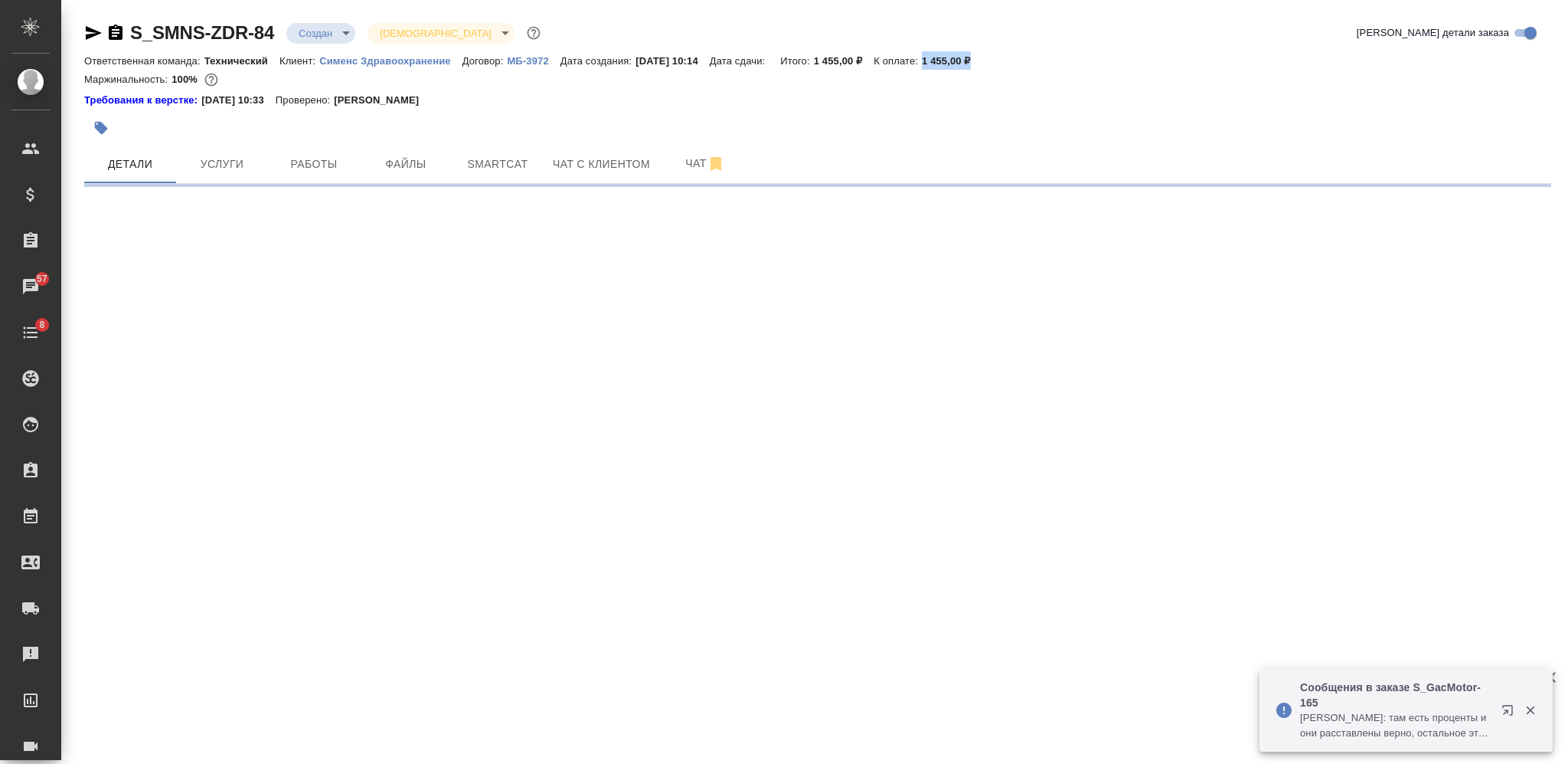
select select "RU"
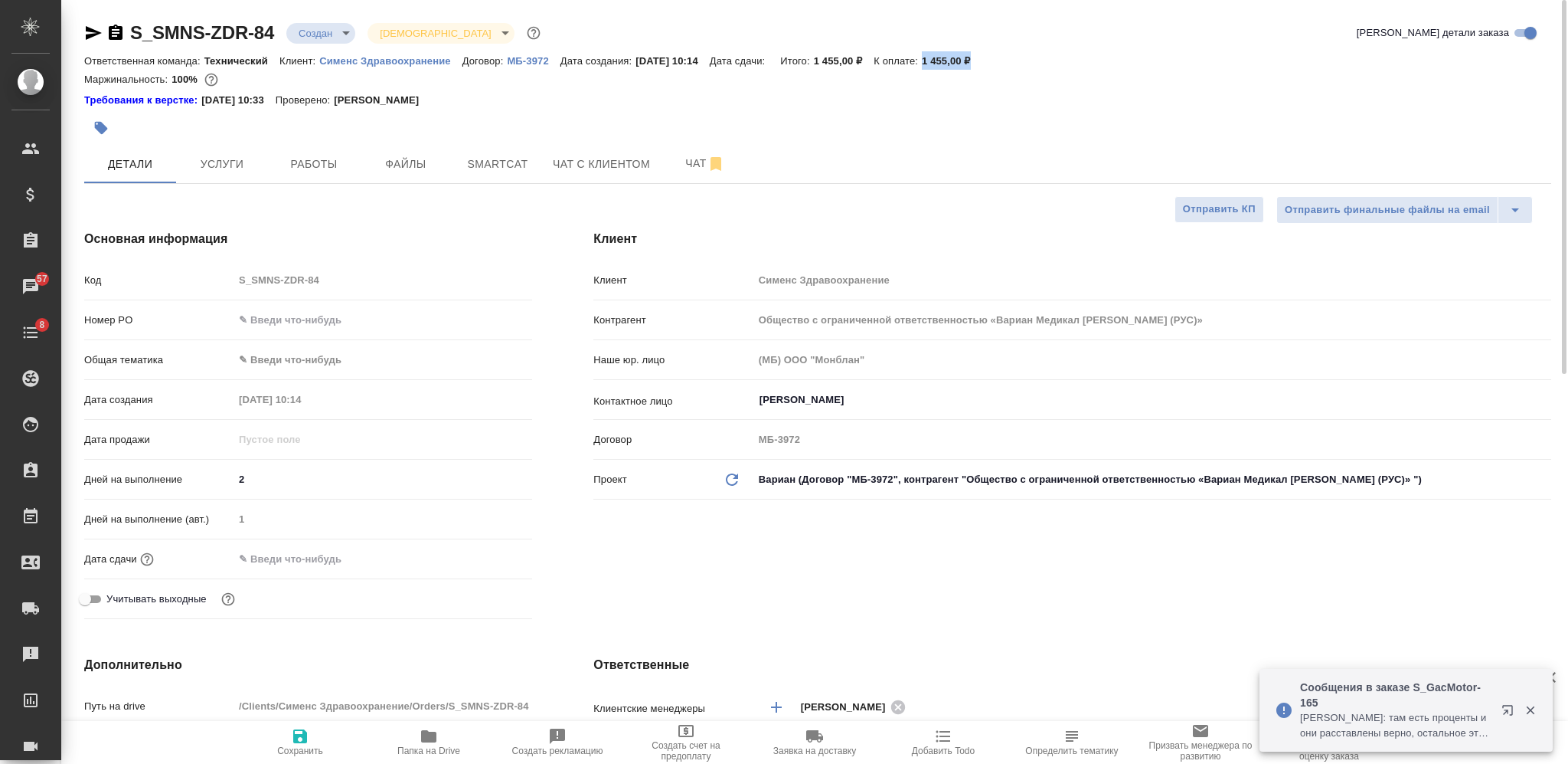
type textarea "x"
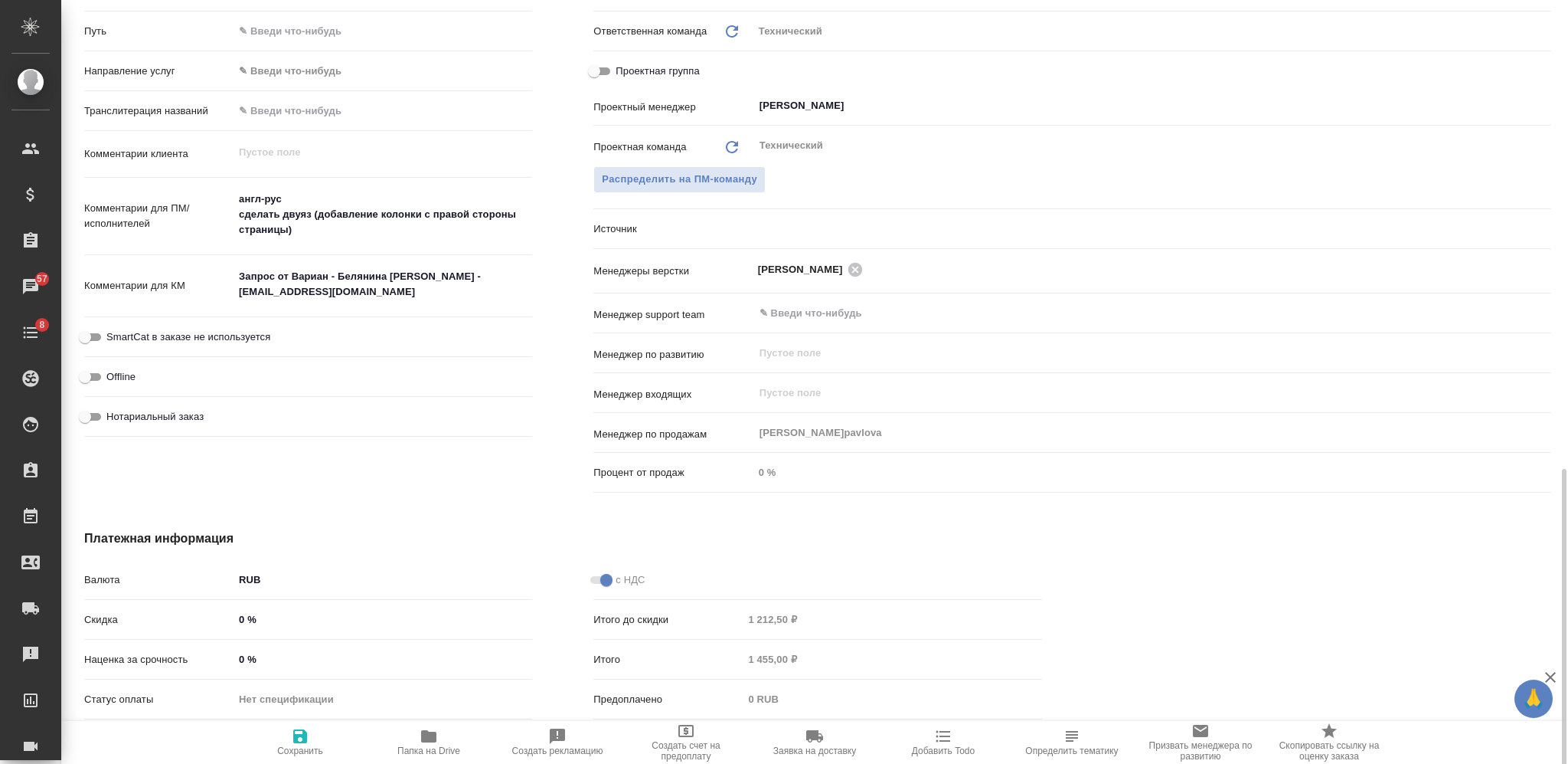
scroll to position [794, 0]
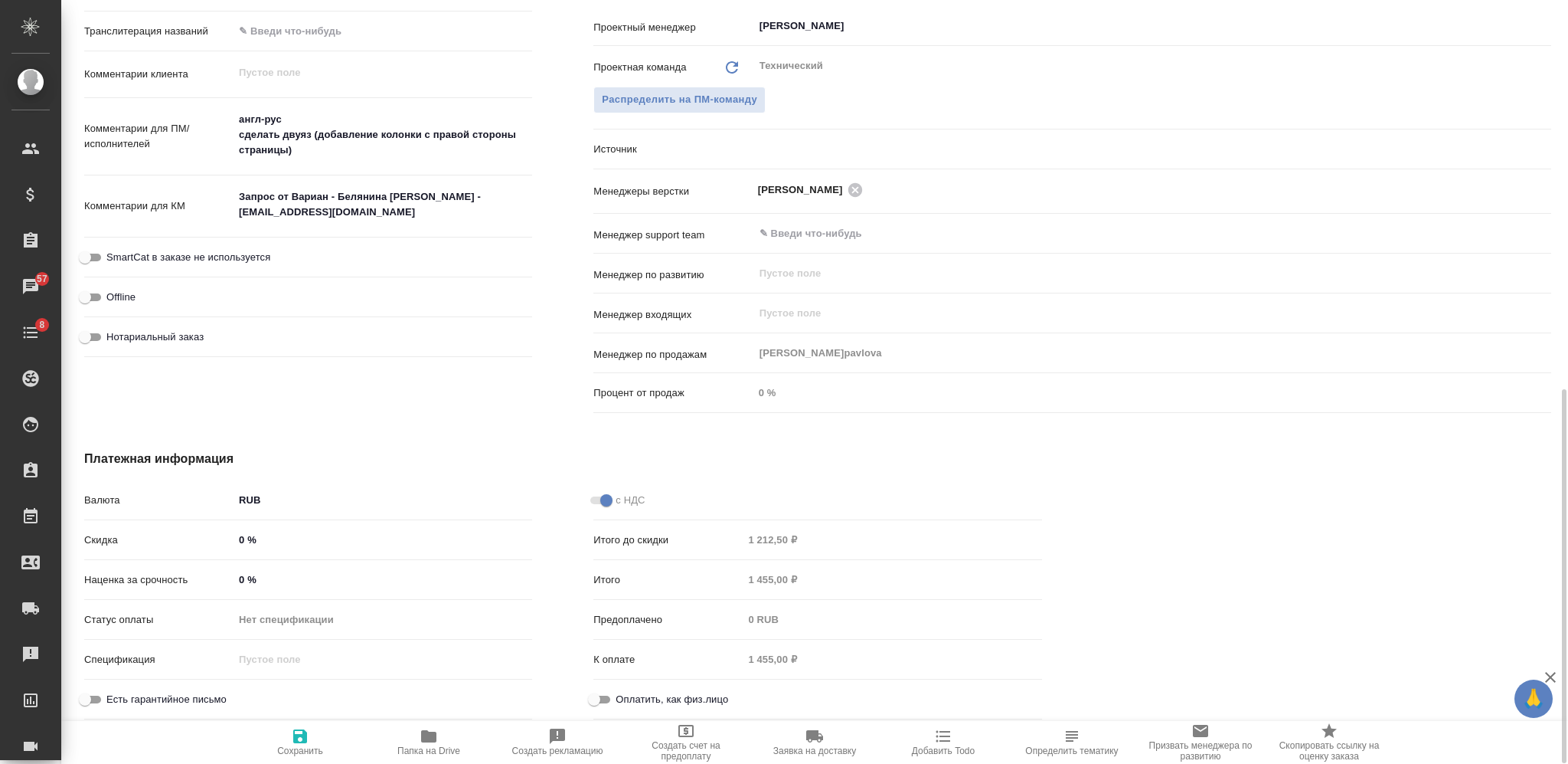
click at [234, 584] on div "0 %" at bounding box center [383, 580] width 298 height 22
type input "20 %"
type textarea "x"
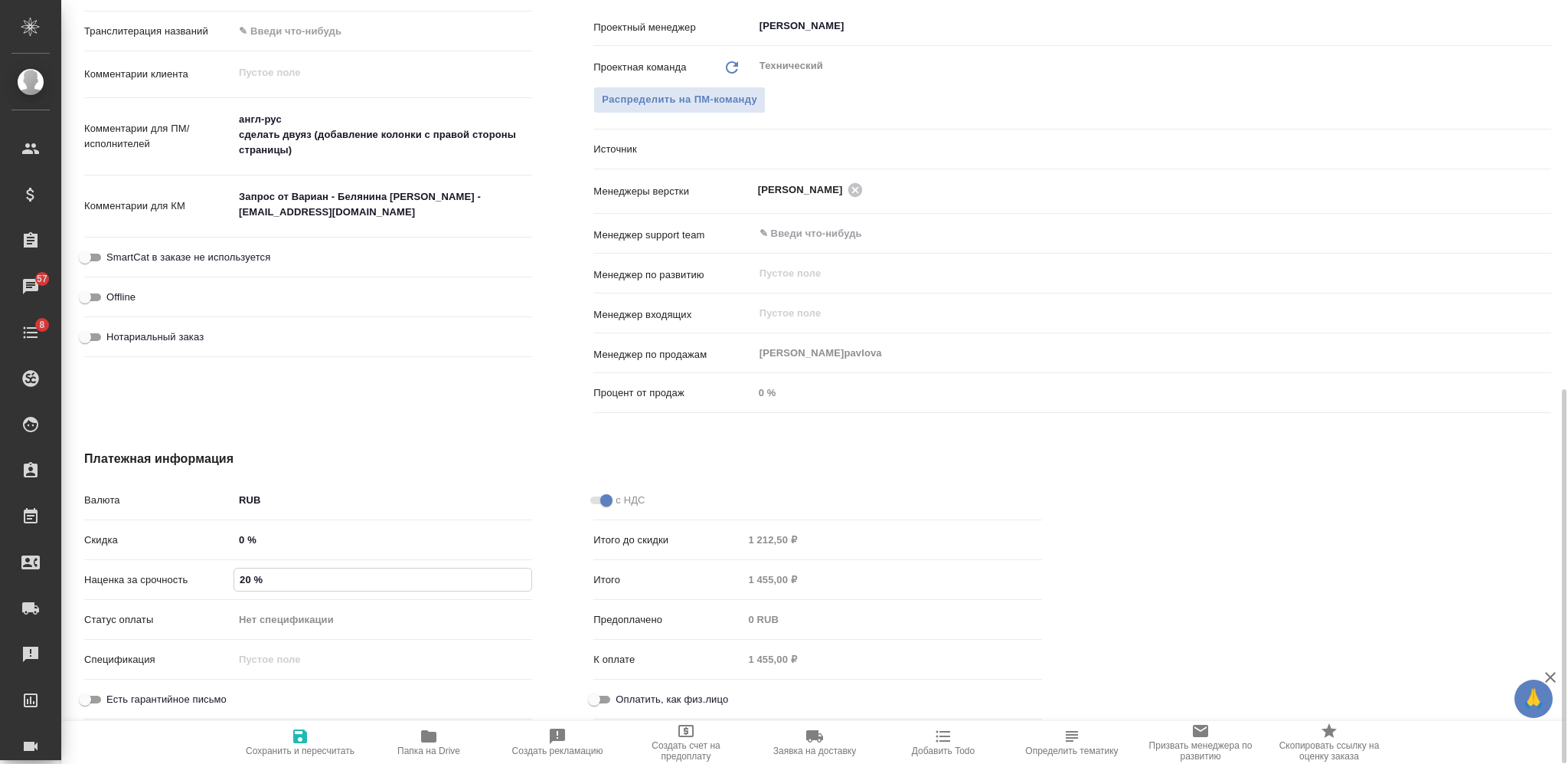
type input "20 %"
click at [295, 742] on icon "button" at bounding box center [300, 736] width 14 height 14
type textarea "x"
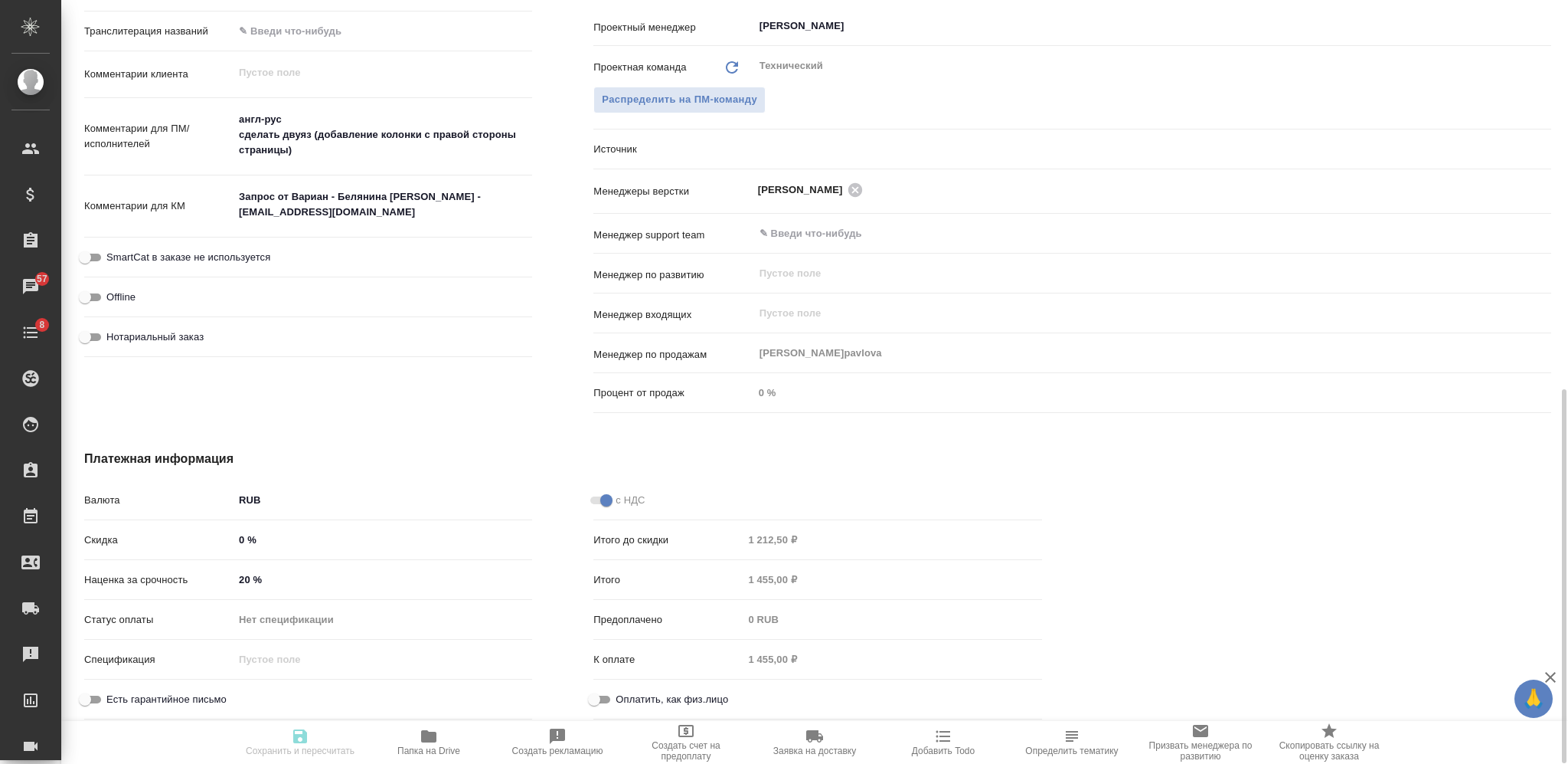
type textarea "x"
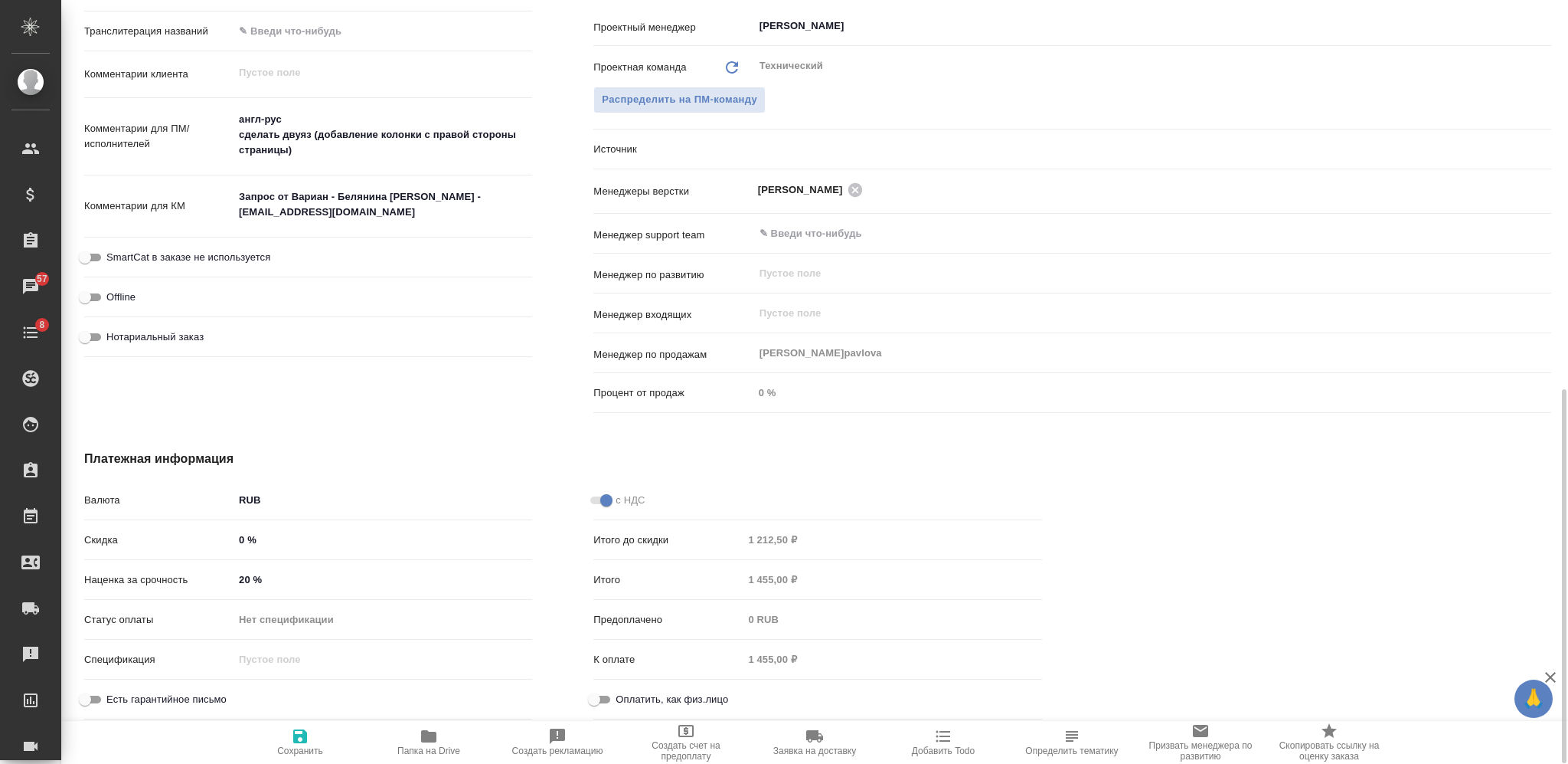
type textarea "x"
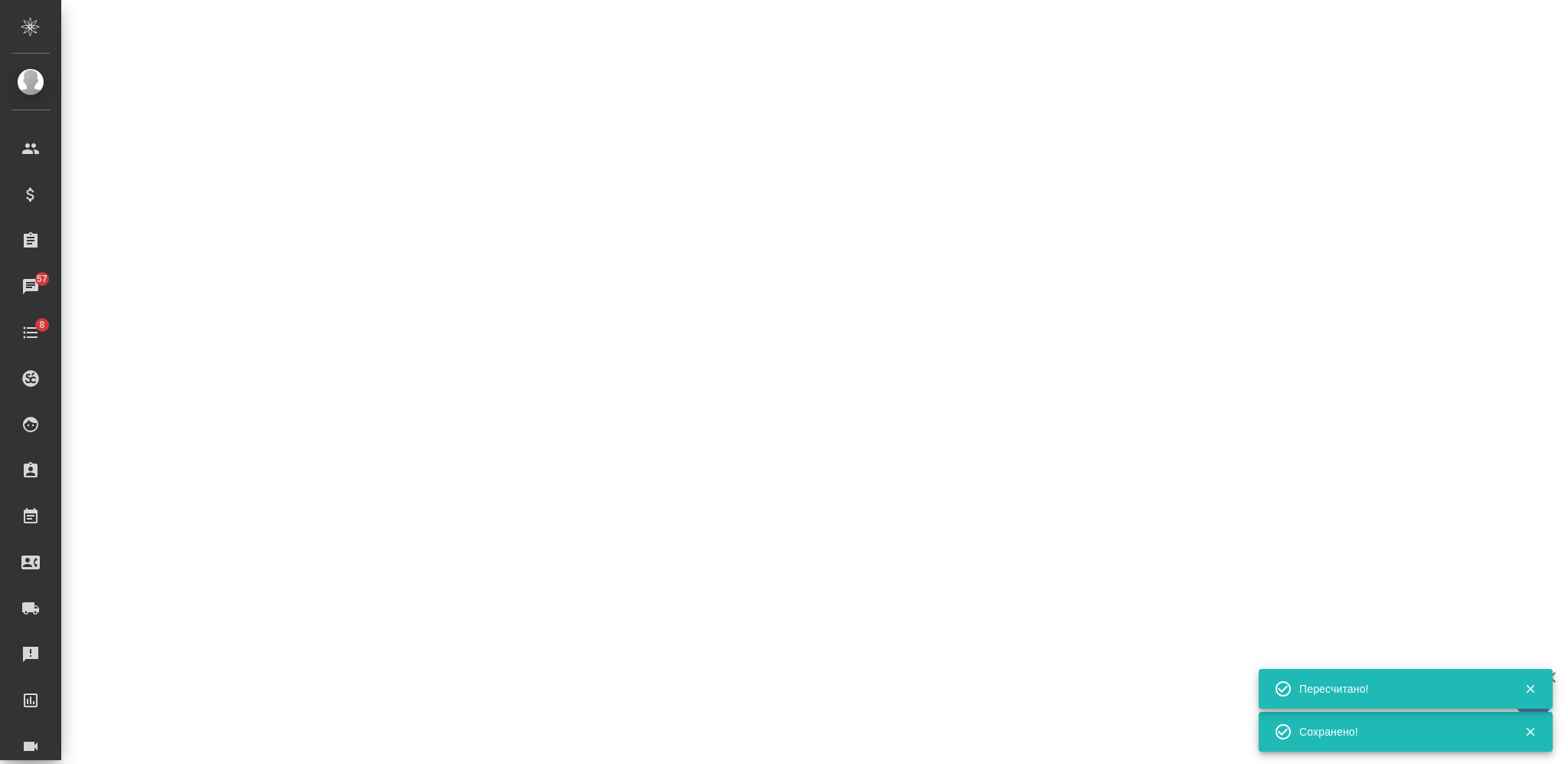
select select "RU"
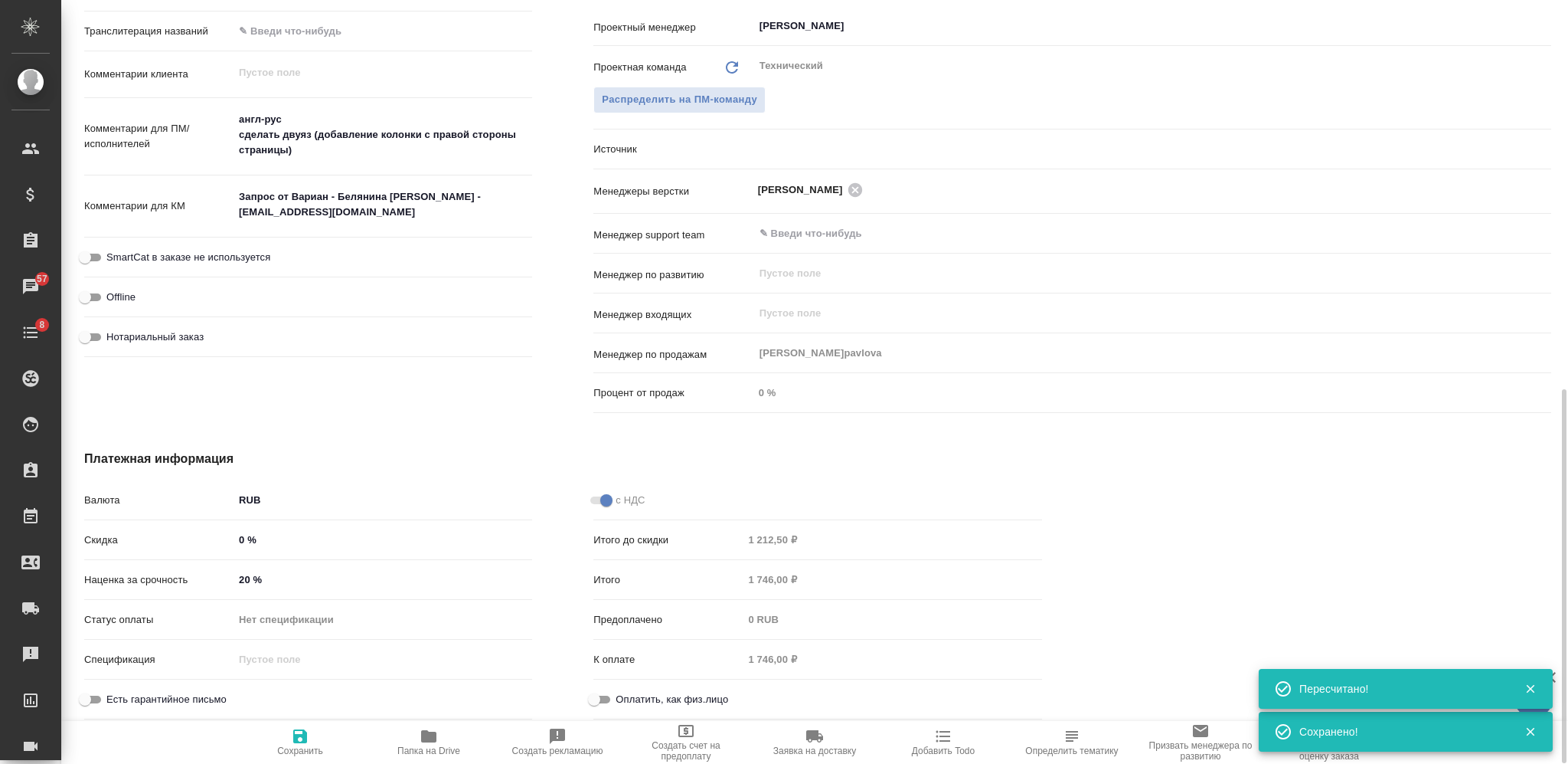
type textarea "x"
click at [729, 579] on div "Итого 1 746,00 ₽" at bounding box center [817, 580] width 448 height 27
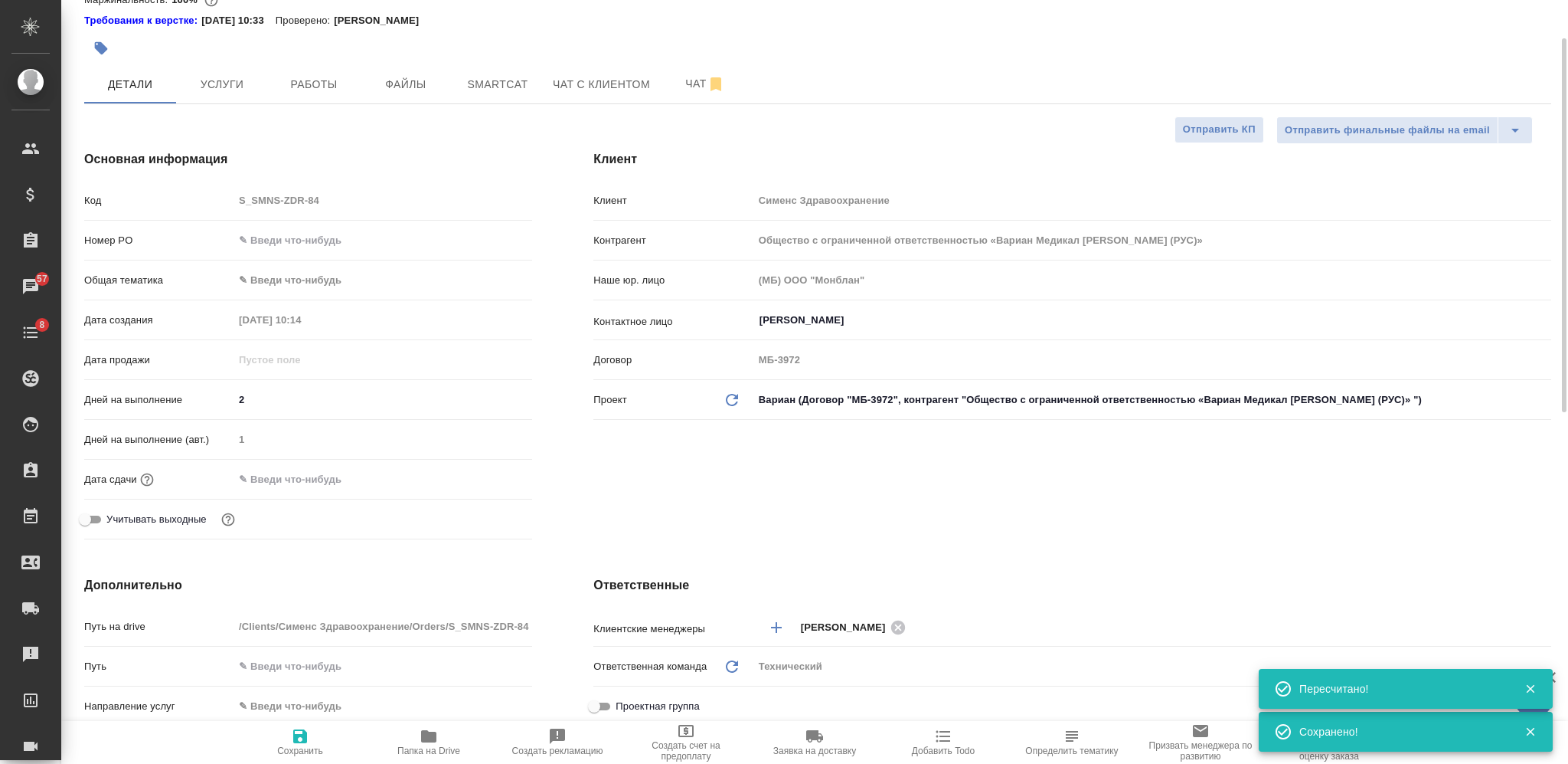
scroll to position [0, 0]
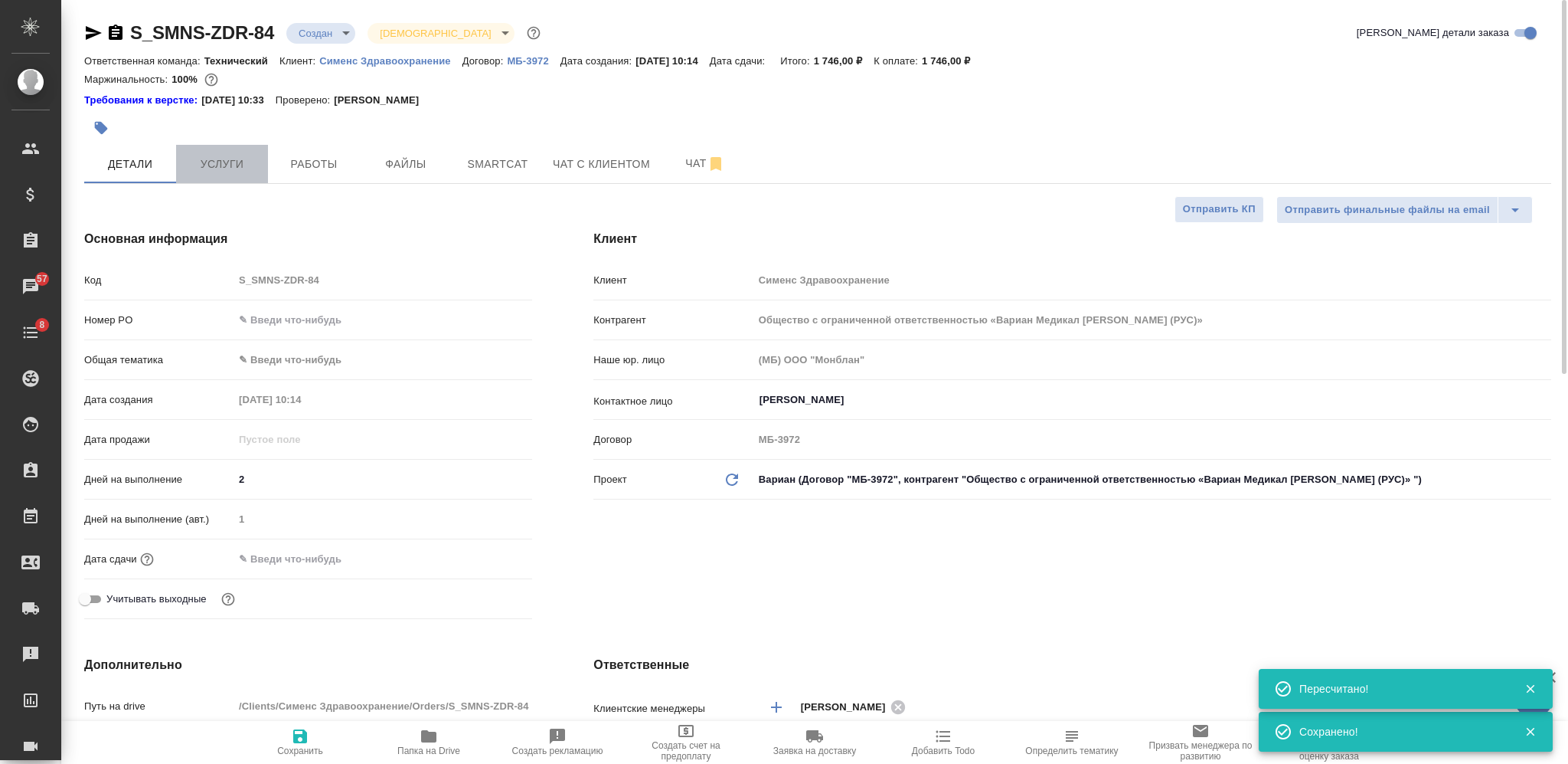
click at [242, 176] on button "Услуги" at bounding box center [222, 164] width 92 height 38
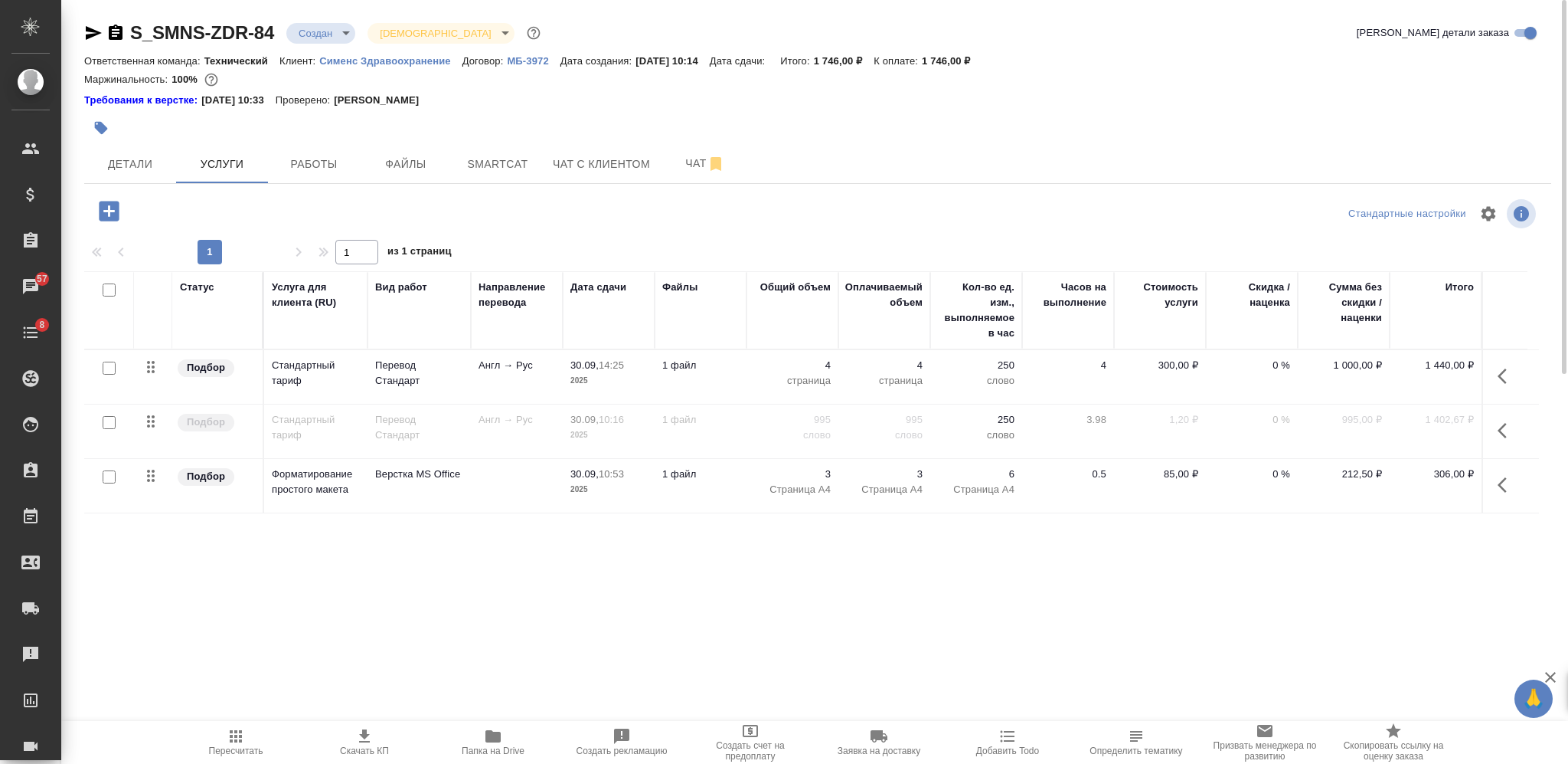
click at [361, 742] on icon "button" at bounding box center [364, 736] width 10 height 13
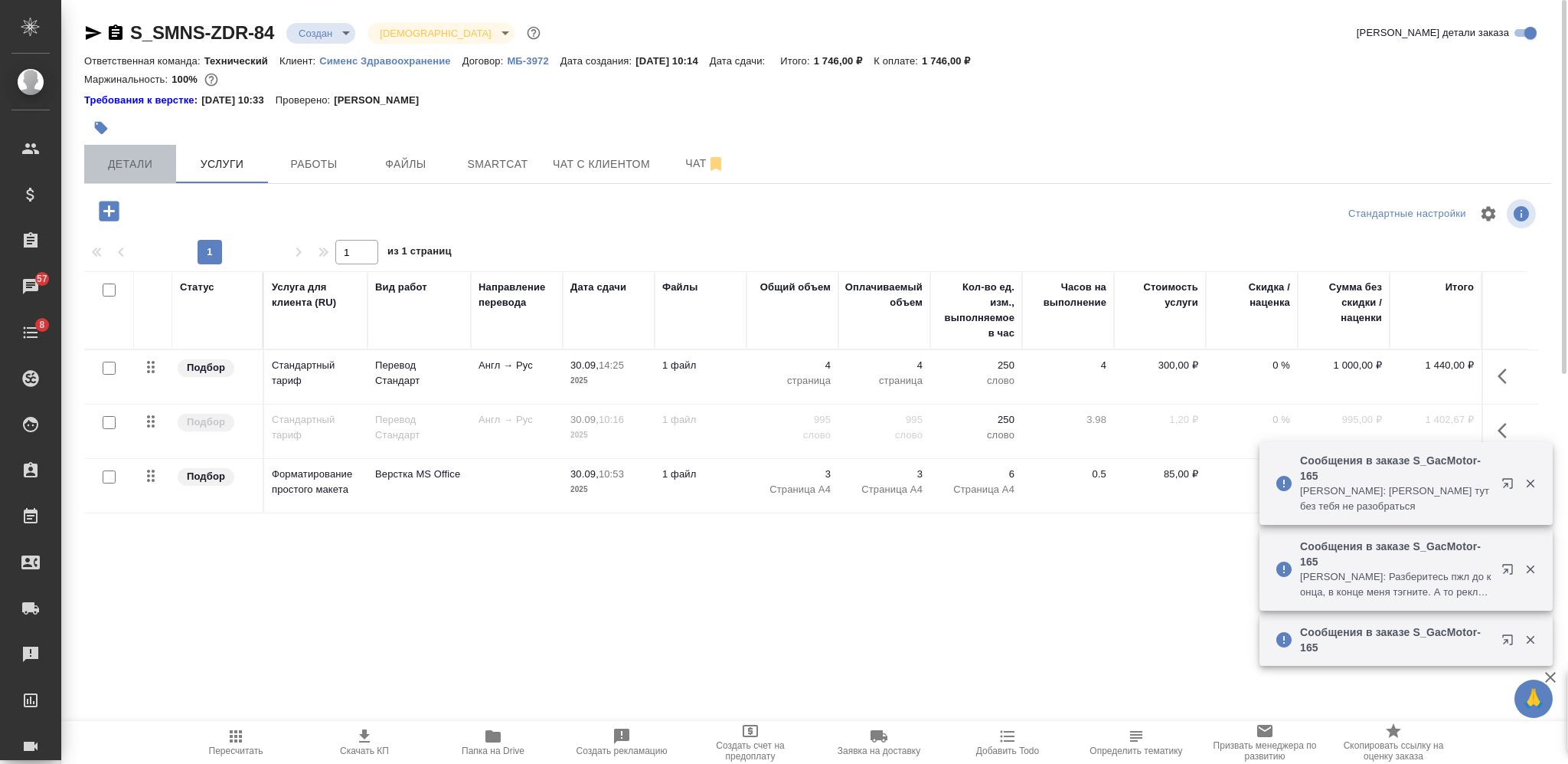
click at [142, 161] on span "Детали" at bounding box center [130, 164] width 73 height 19
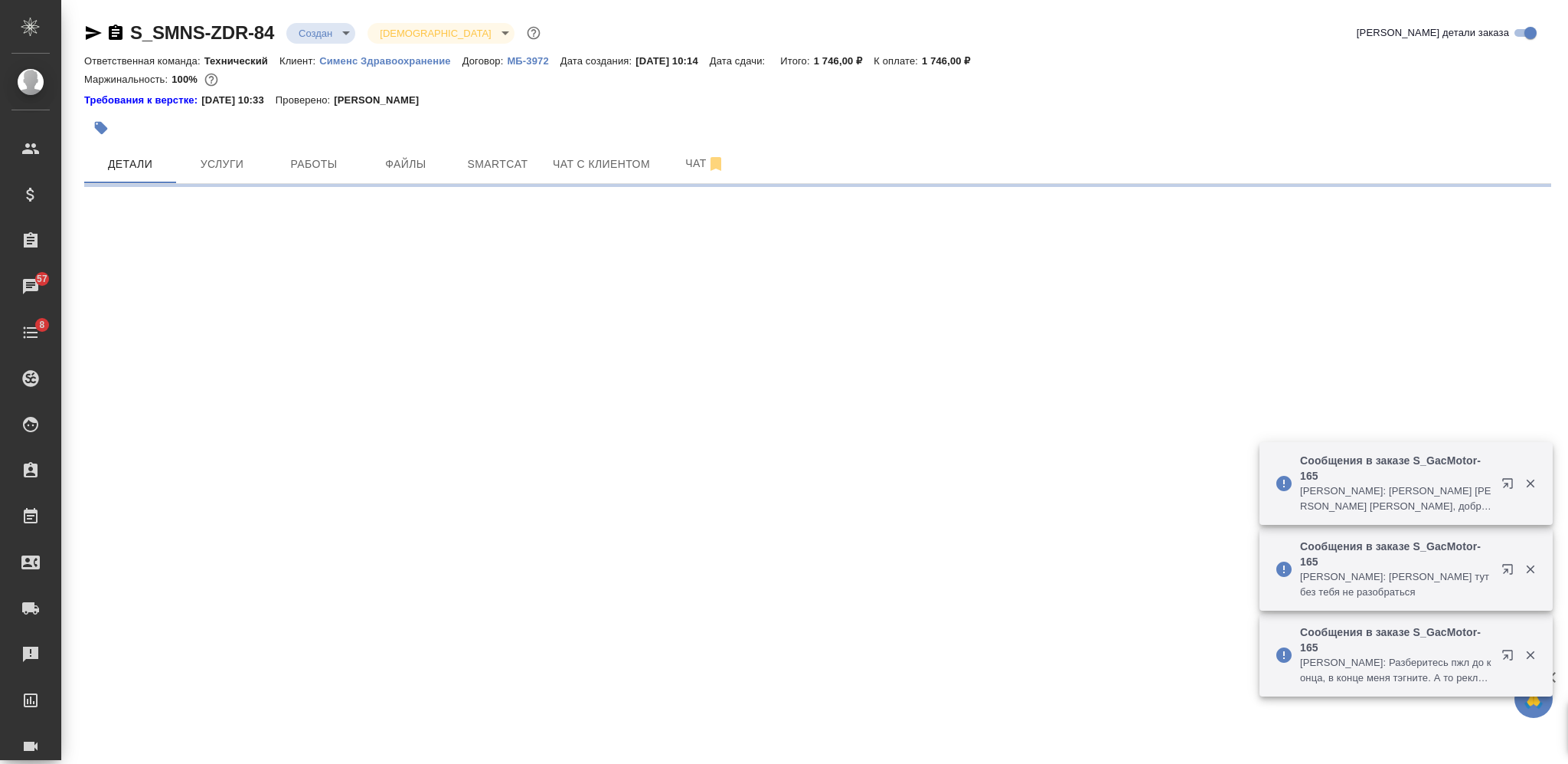
select select "RU"
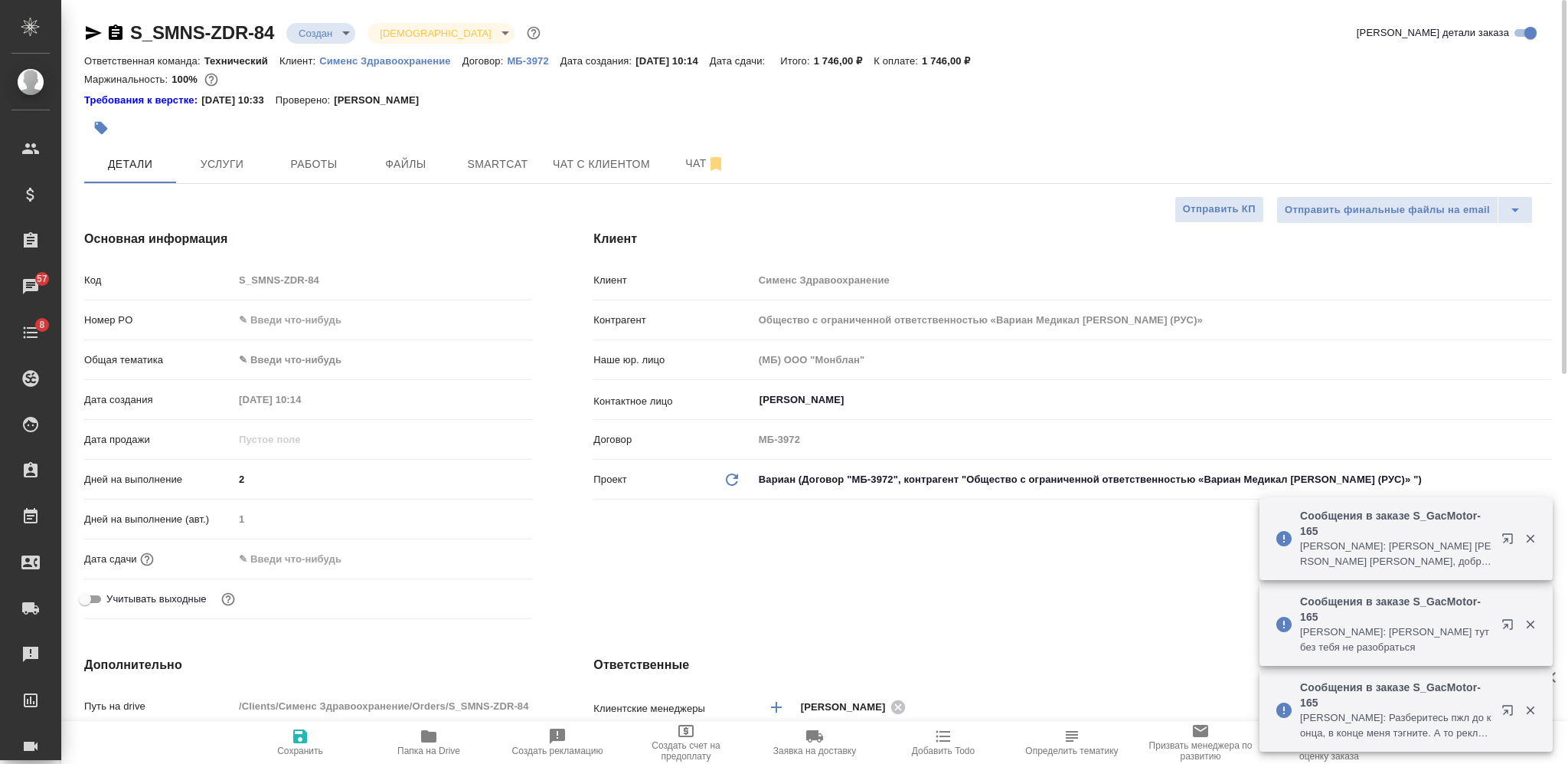
type textarea "x"
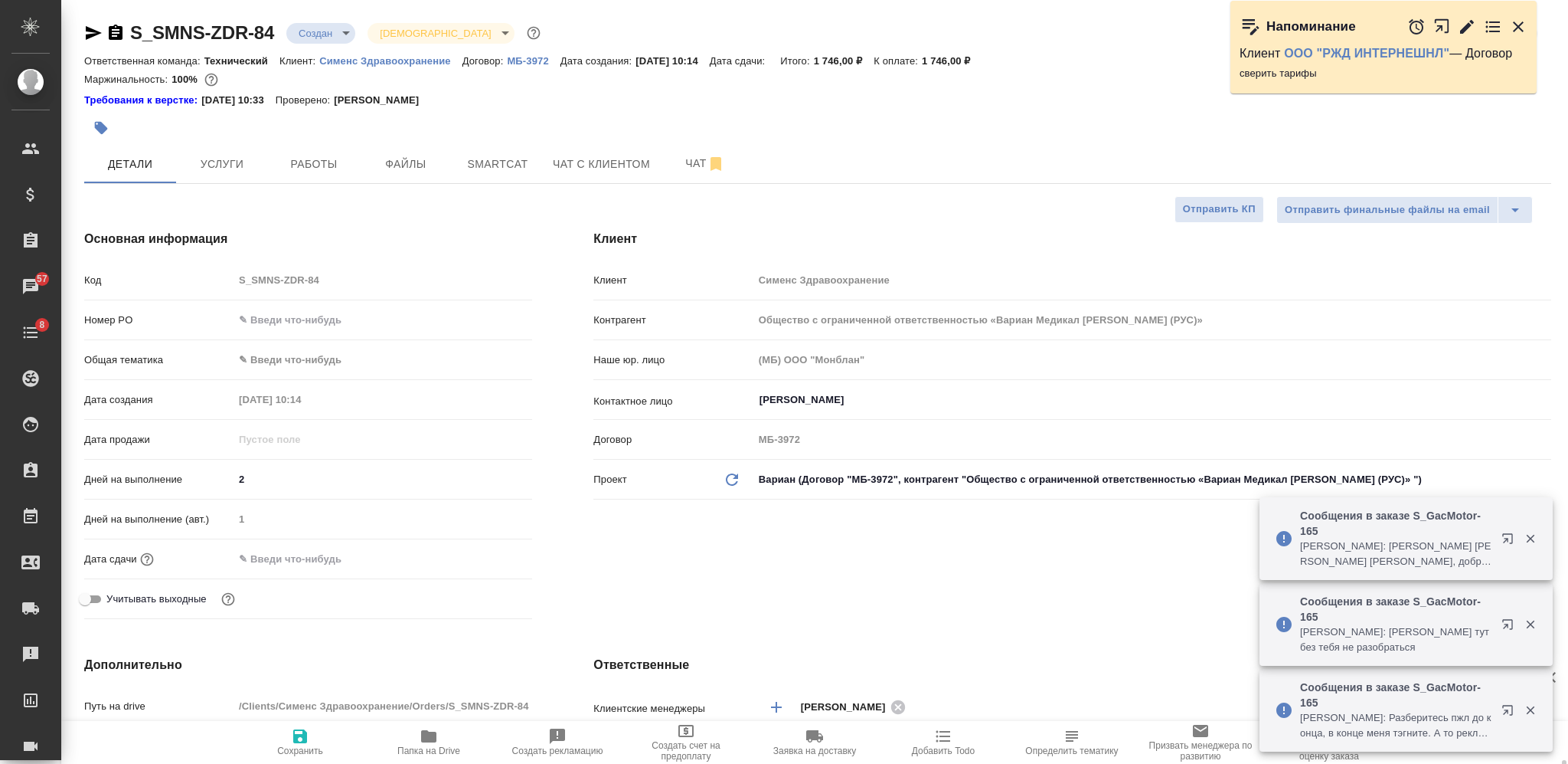
scroll to position [510, 0]
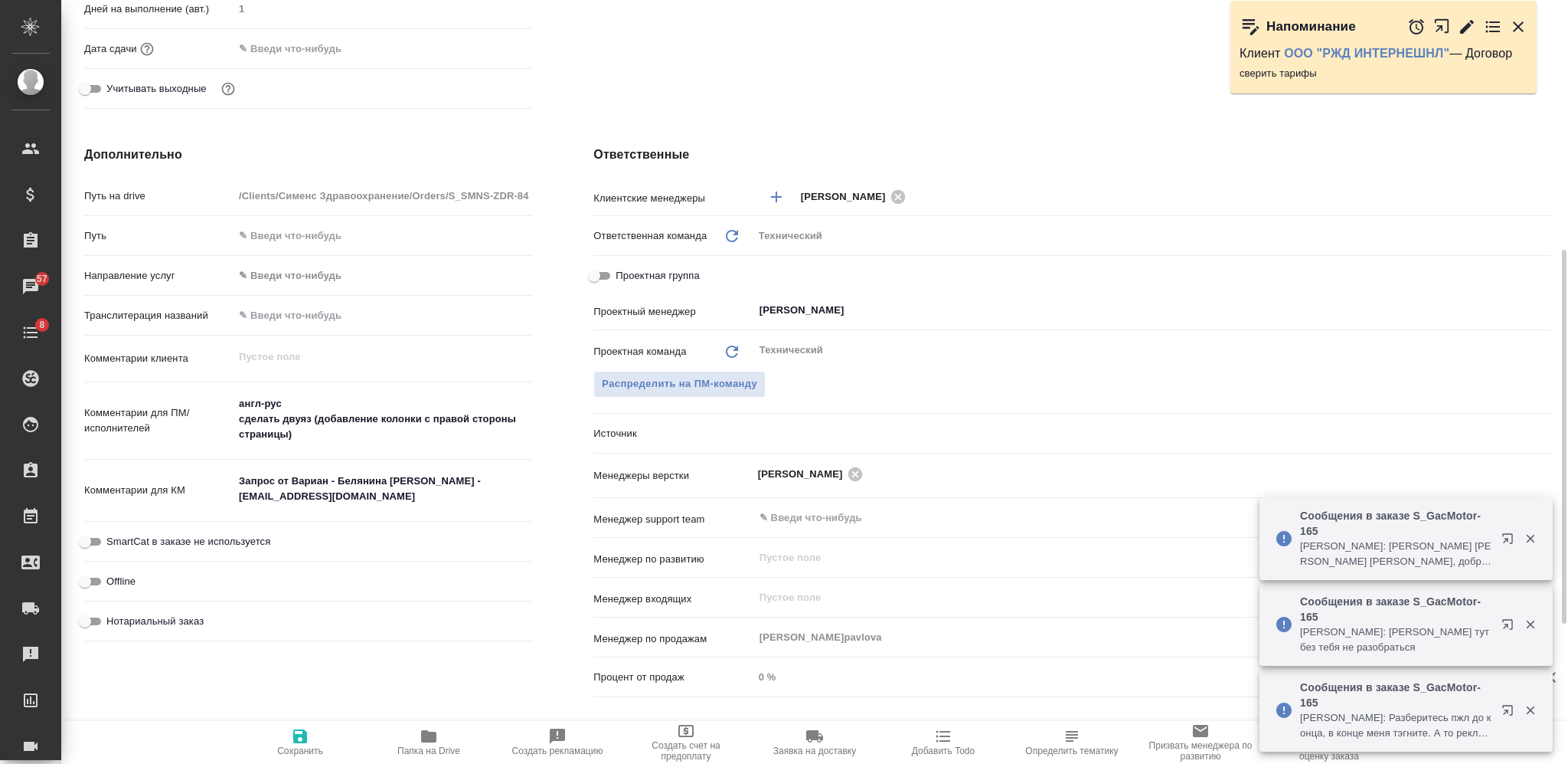
click at [332, 496] on textarea "Запрос от Вариан - Белянина [PERSON_NAME] - [EMAIL_ADDRESS][DOMAIN_NAME]" at bounding box center [383, 489] width 298 height 42
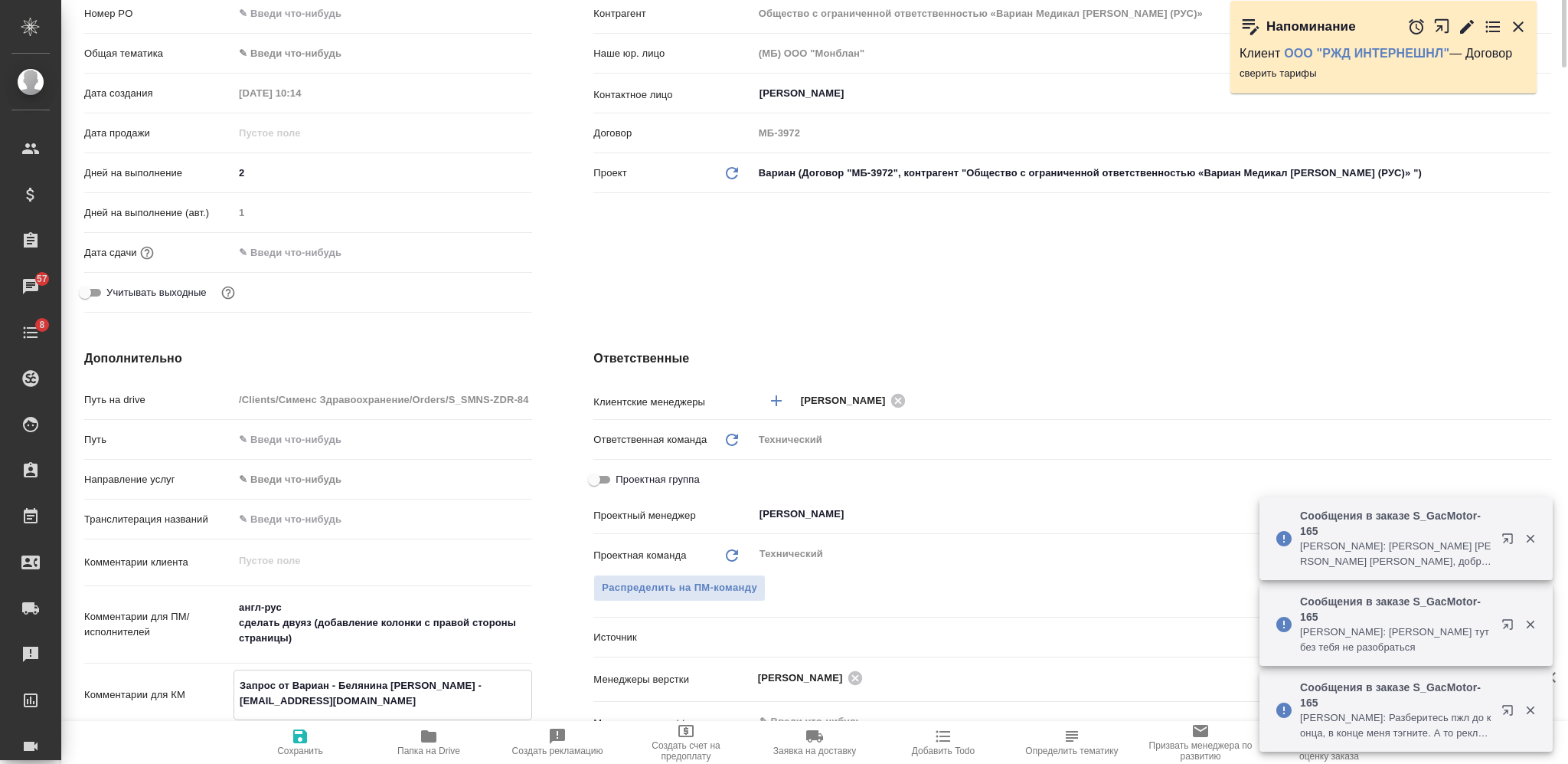
scroll to position [0, 0]
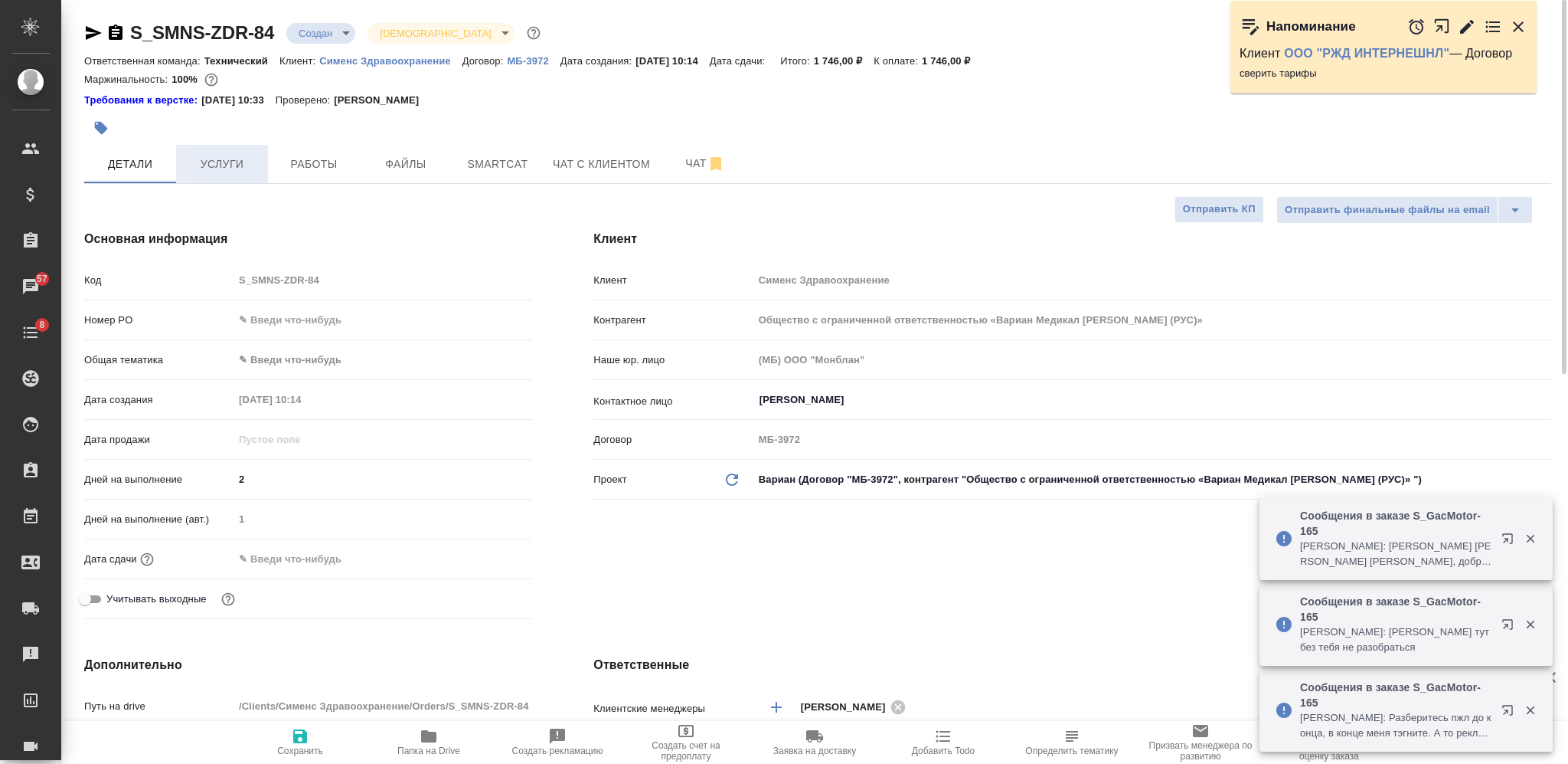
click at [219, 152] on button "Услуги" at bounding box center [222, 164] width 92 height 38
type textarea "x"
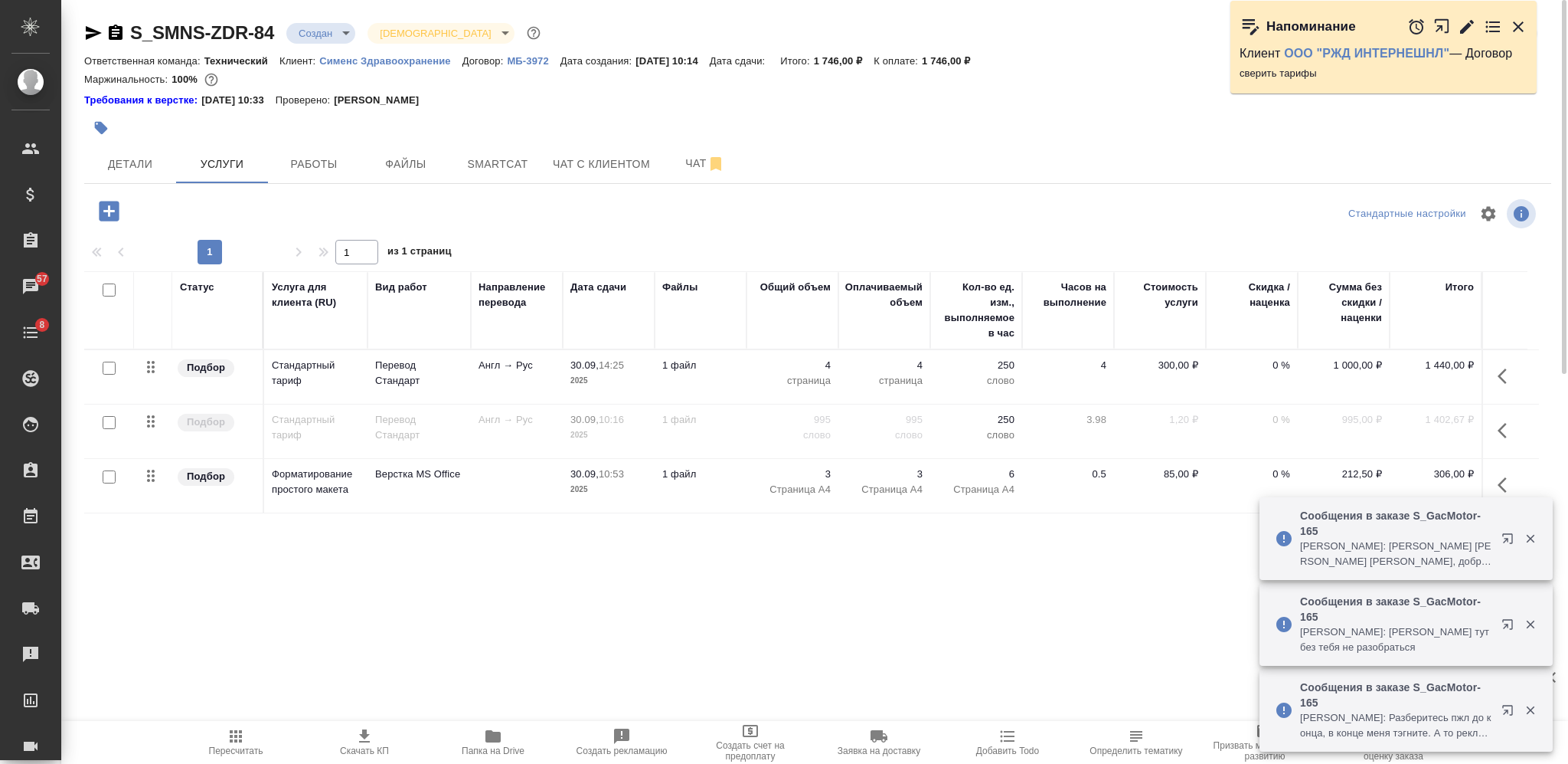
click at [106, 294] on input "checkbox" at bounding box center [109, 290] width 13 height 13
checkbox input "true"
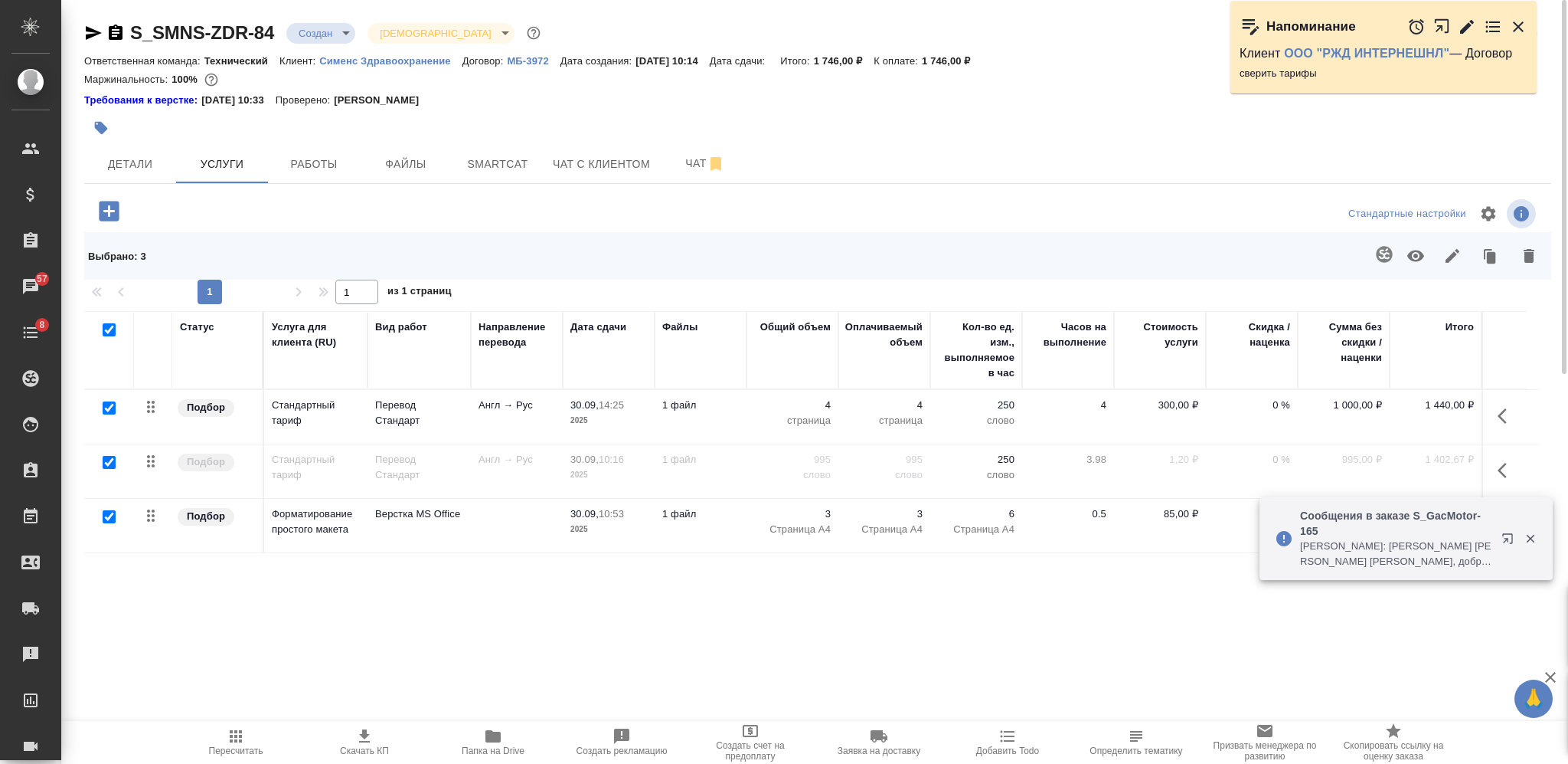
click at [1460, 249] on icon "button" at bounding box center [1452, 255] width 18 height 18
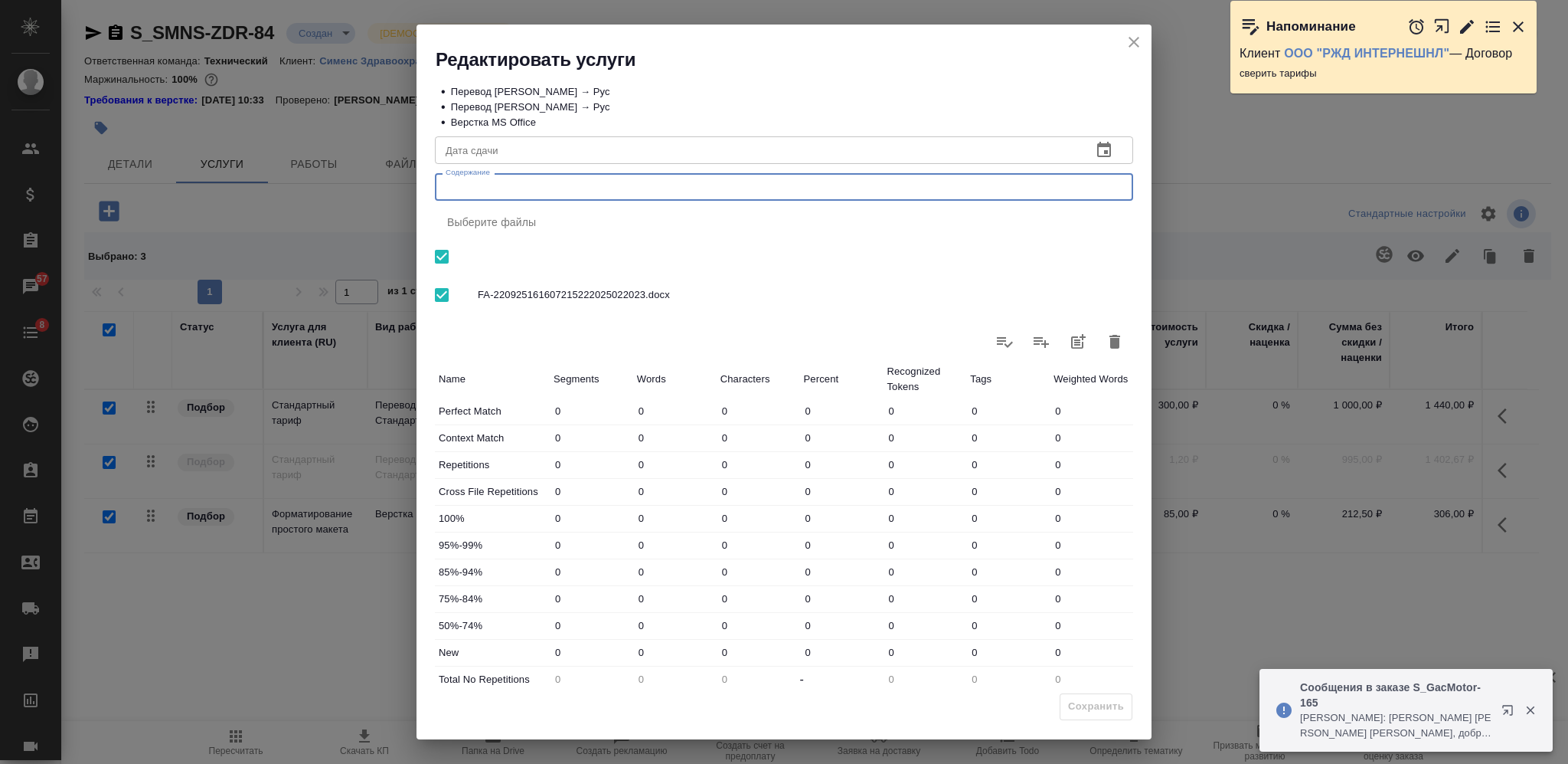
click at [843, 182] on textarea "Содержание" at bounding box center [784, 187] width 677 height 11
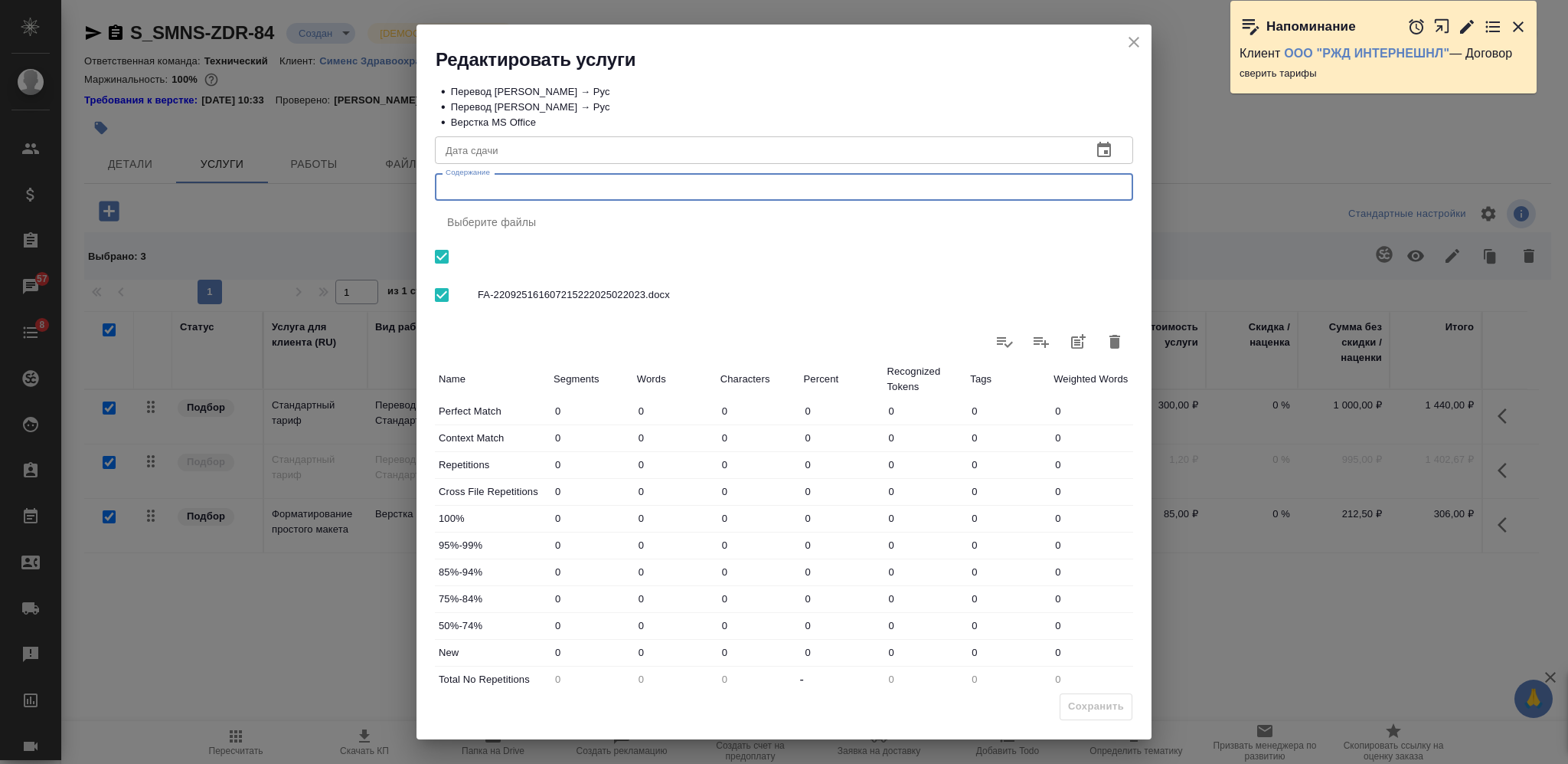
paste textarea "Запрос от Вариан - Белянина [PERSON_NAME] - [EMAIL_ADDRESS][DOMAIN_NAME]"
type textarea "Запрос от Вариан - Белянина [PERSON_NAME] - [EMAIL_ADDRESS][DOMAIN_NAME]"
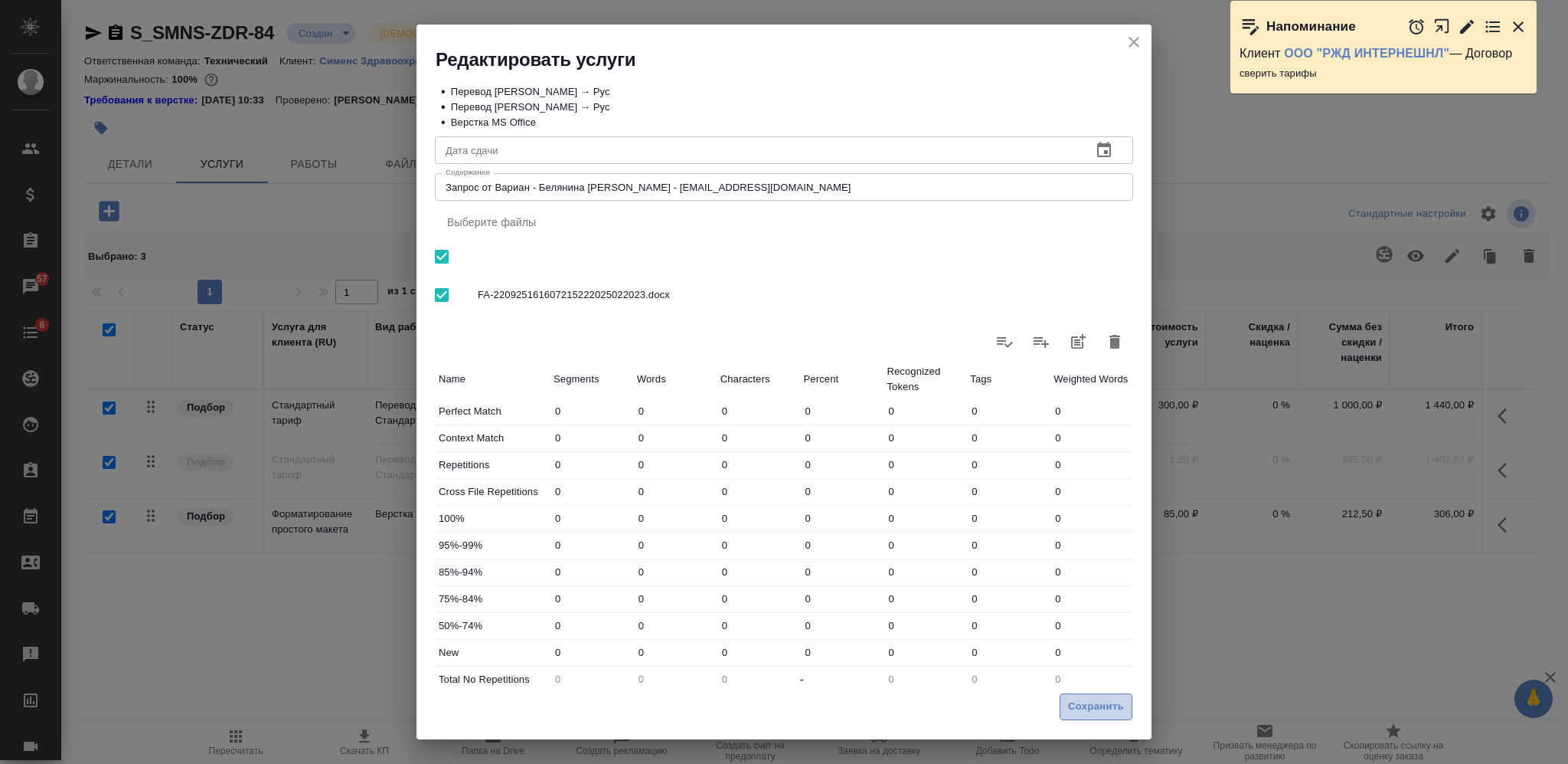
drag, startPoint x: 1108, startPoint y: 711, endPoint x: 1100, endPoint y: 711, distance: 8.0
click at [1108, 711] on span "Сохранить" at bounding box center [1096, 707] width 56 height 18
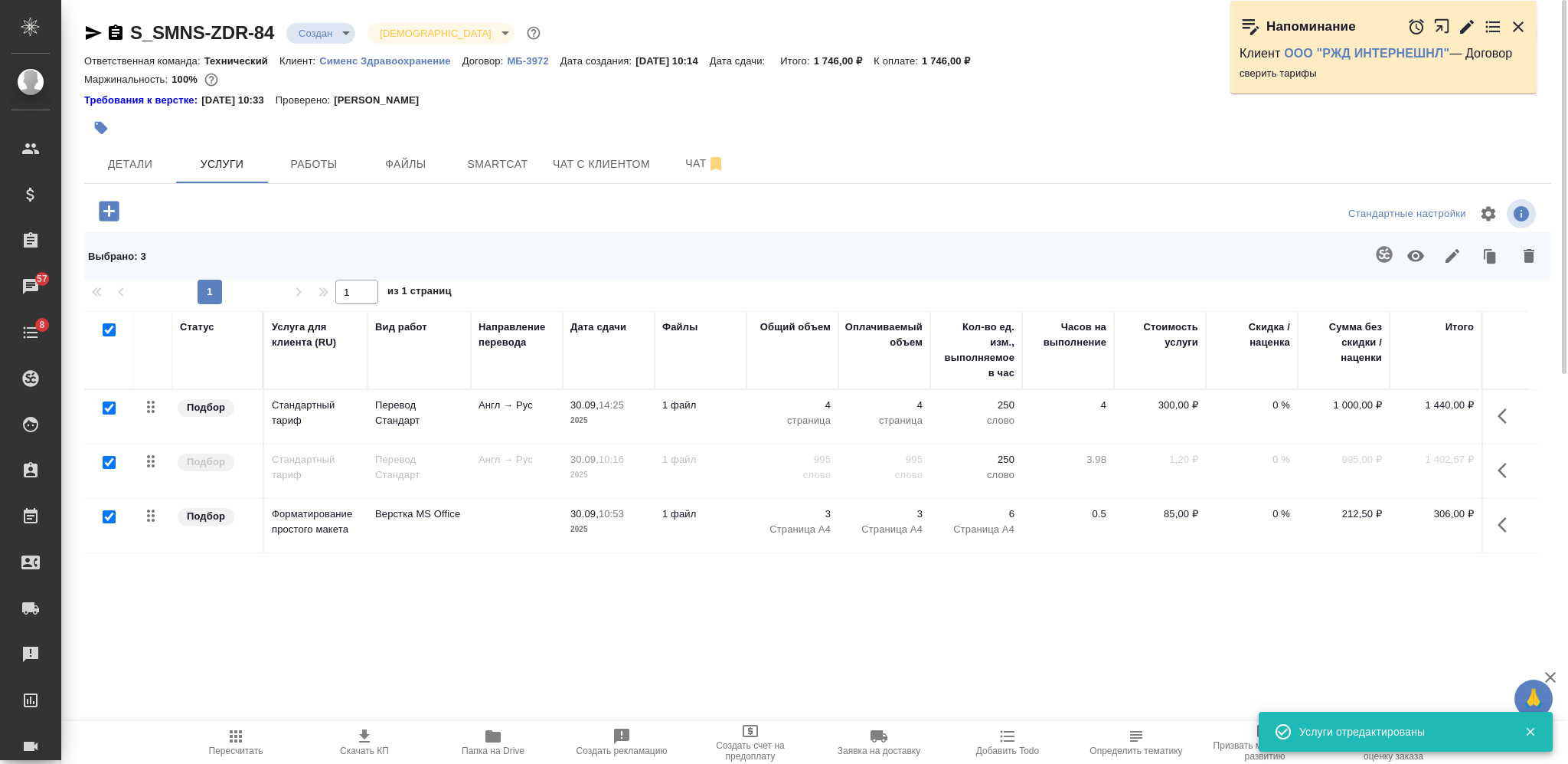
click at [1215, 601] on div "Статус Услуга для клиента (RU) Вид работ Направление перевода Дата сдачи Файлы …" at bounding box center [812, 476] width 1455 height 330
click at [323, 42] on body "🙏 .cls-1 fill:#fff; AWATERA Nikiforova Valeria Клиенты Спецификации Заказы 57 Ч…" at bounding box center [784, 382] width 1568 height 764
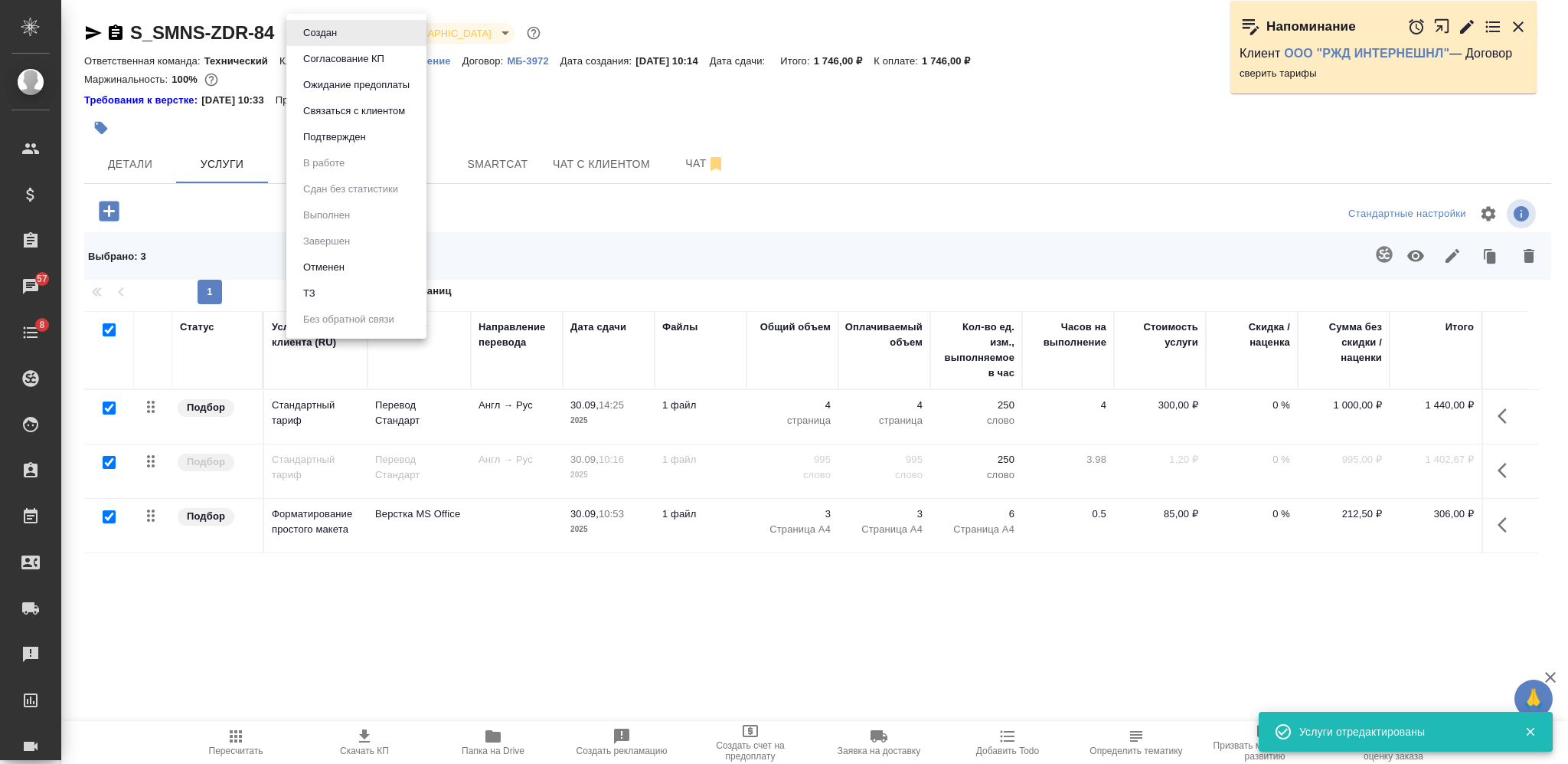
click at [338, 60] on button "Согласование КП" at bounding box center [343, 58] width 90 height 17
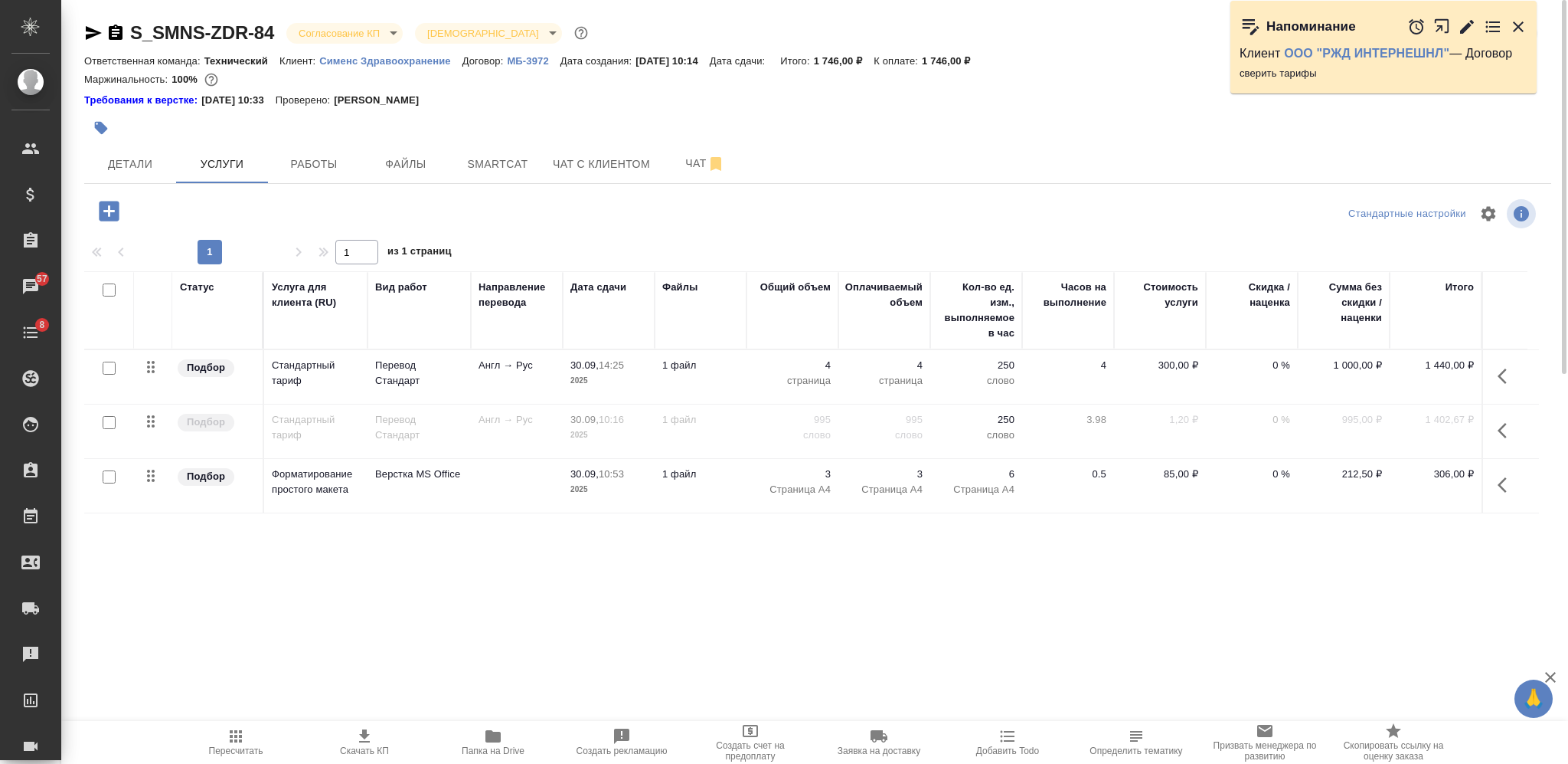
click at [1510, 372] on icon "button" at bounding box center [1507, 376] width 18 height 18
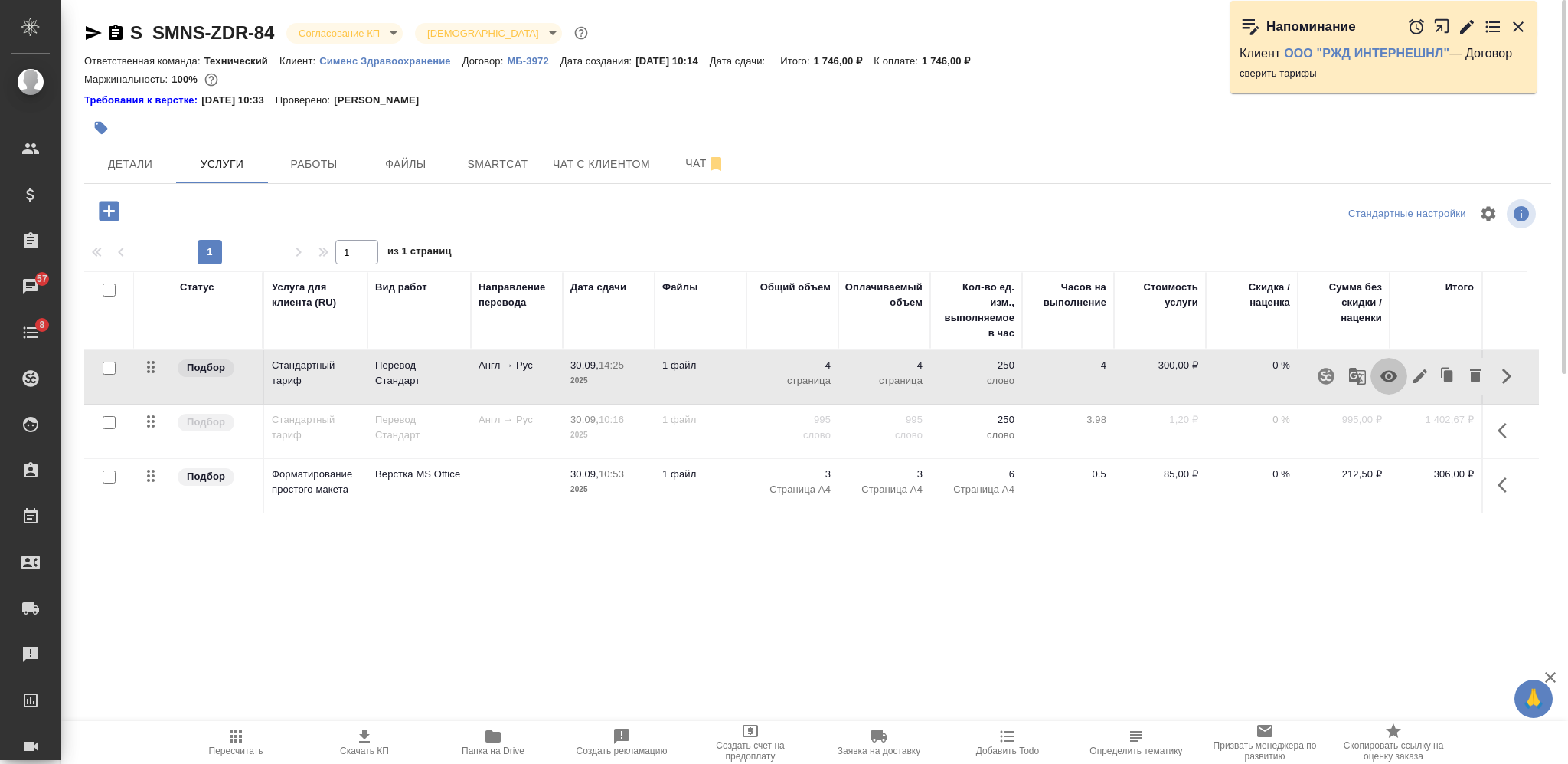
click at [1392, 372] on icon "button" at bounding box center [1388, 376] width 17 height 11
click at [1500, 429] on icon "button" at bounding box center [1503, 430] width 10 height 15
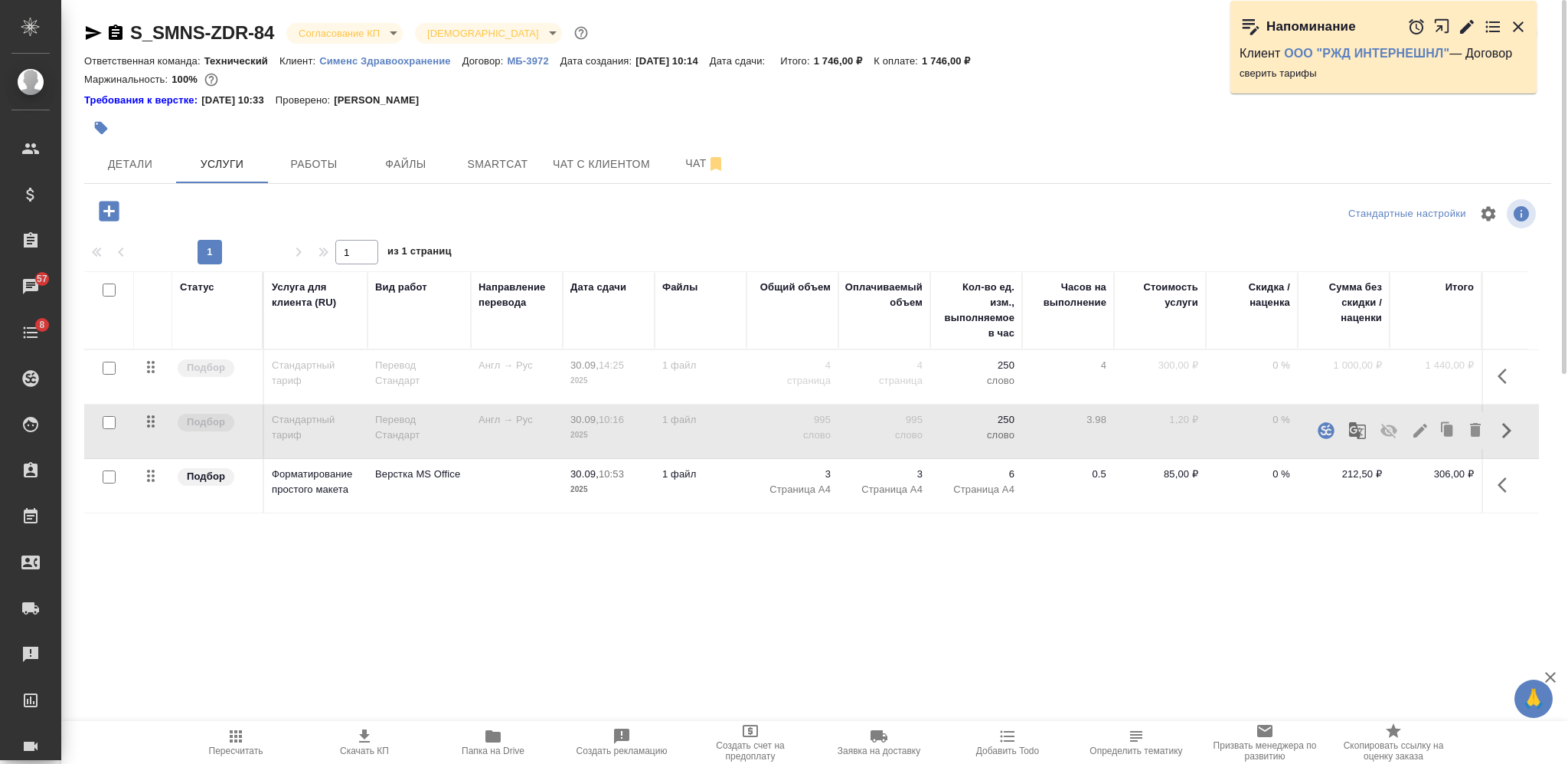
click at [1392, 430] on icon "button" at bounding box center [1388, 430] width 18 height 18
click at [246, 742] on span "Пересчитать" at bounding box center [235, 742] width 110 height 29
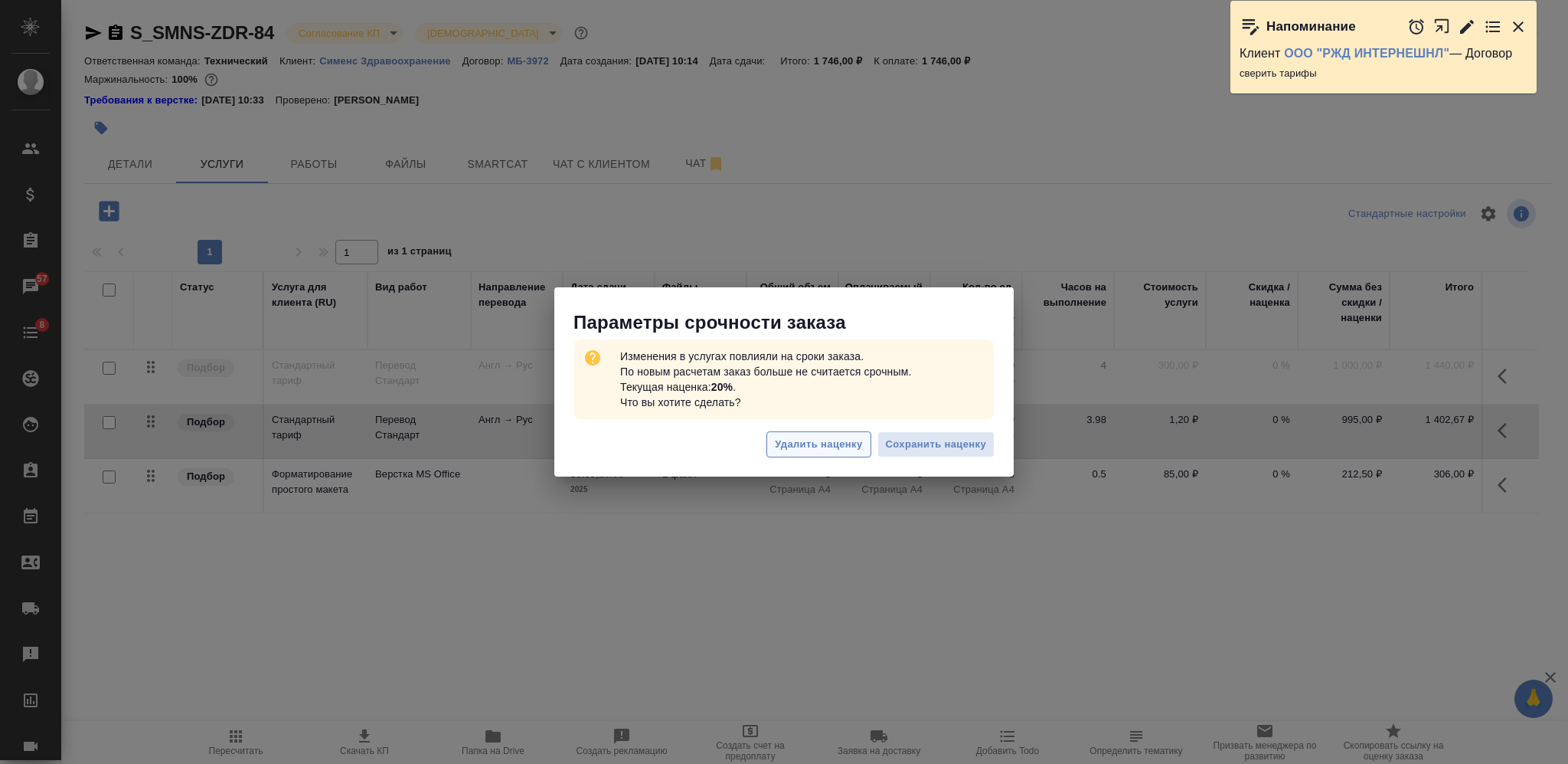
click at [830, 445] on span "Удалить наценку" at bounding box center [818, 445] width 87 height 18
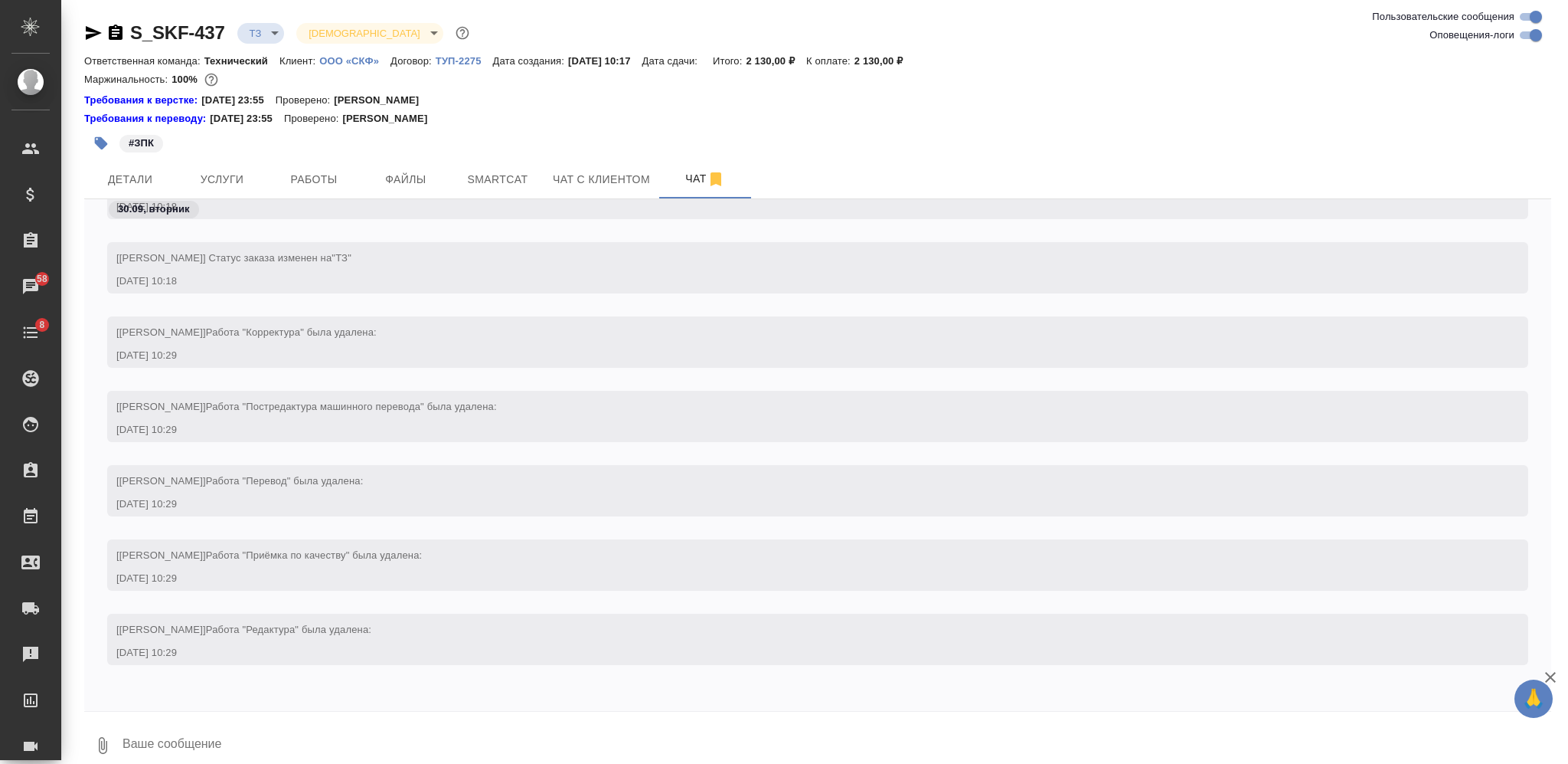
scroll to position [671, 0]
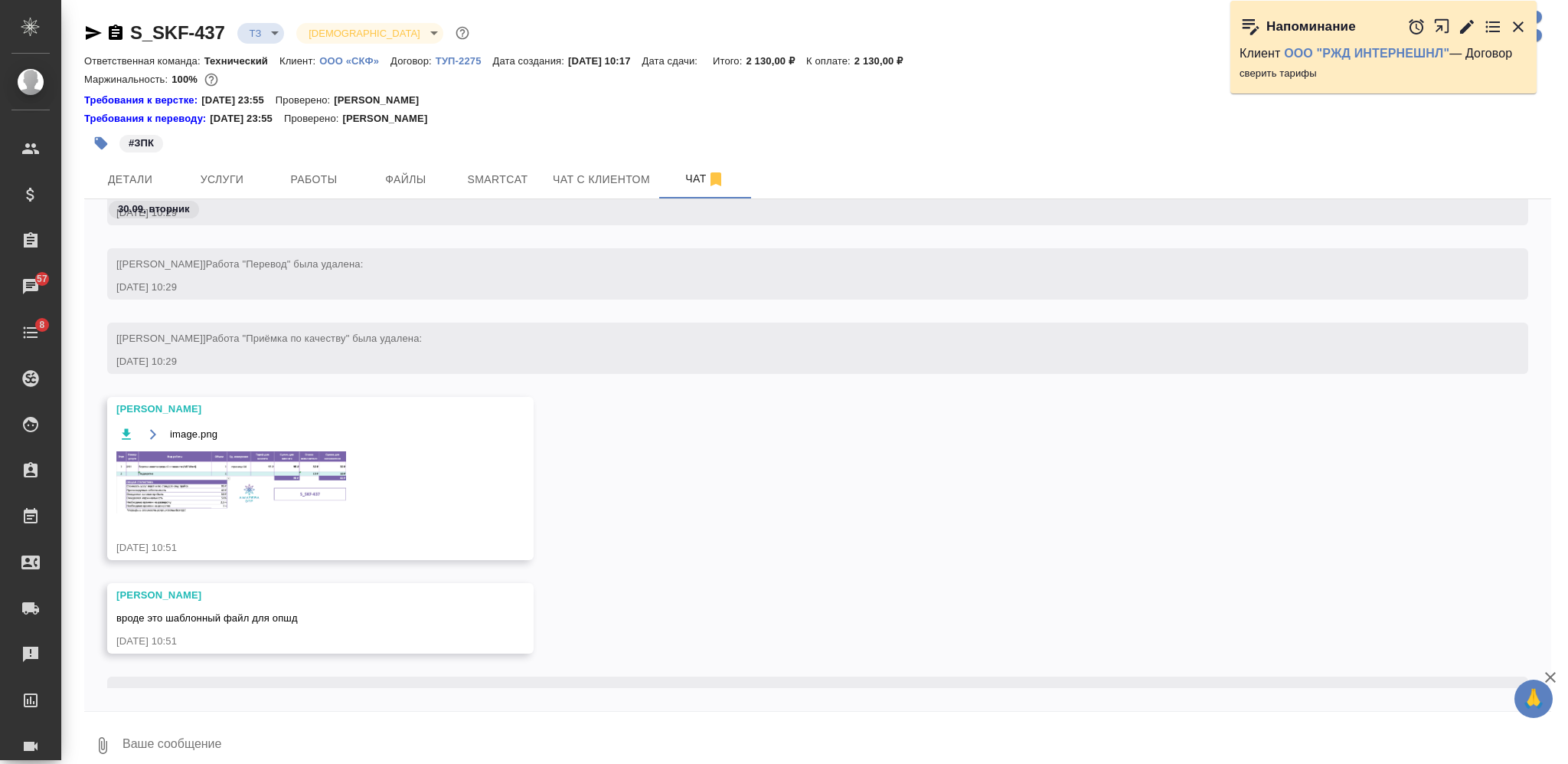
click at [284, 479] on img at bounding box center [231, 482] width 230 height 62
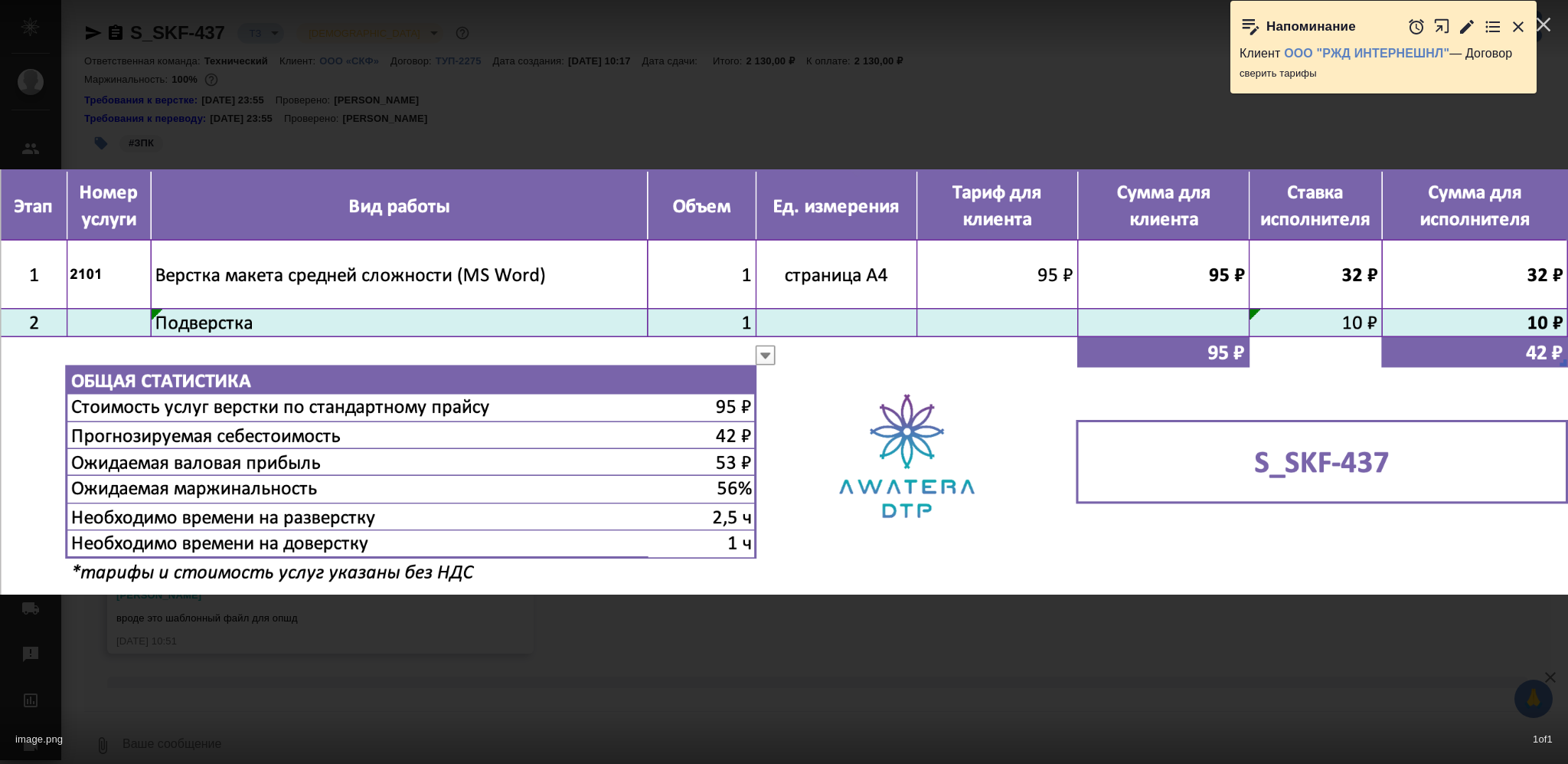
click at [546, 726] on div "image.png 1 of 1" at bounding box center [784, 735] width 1568 height 57
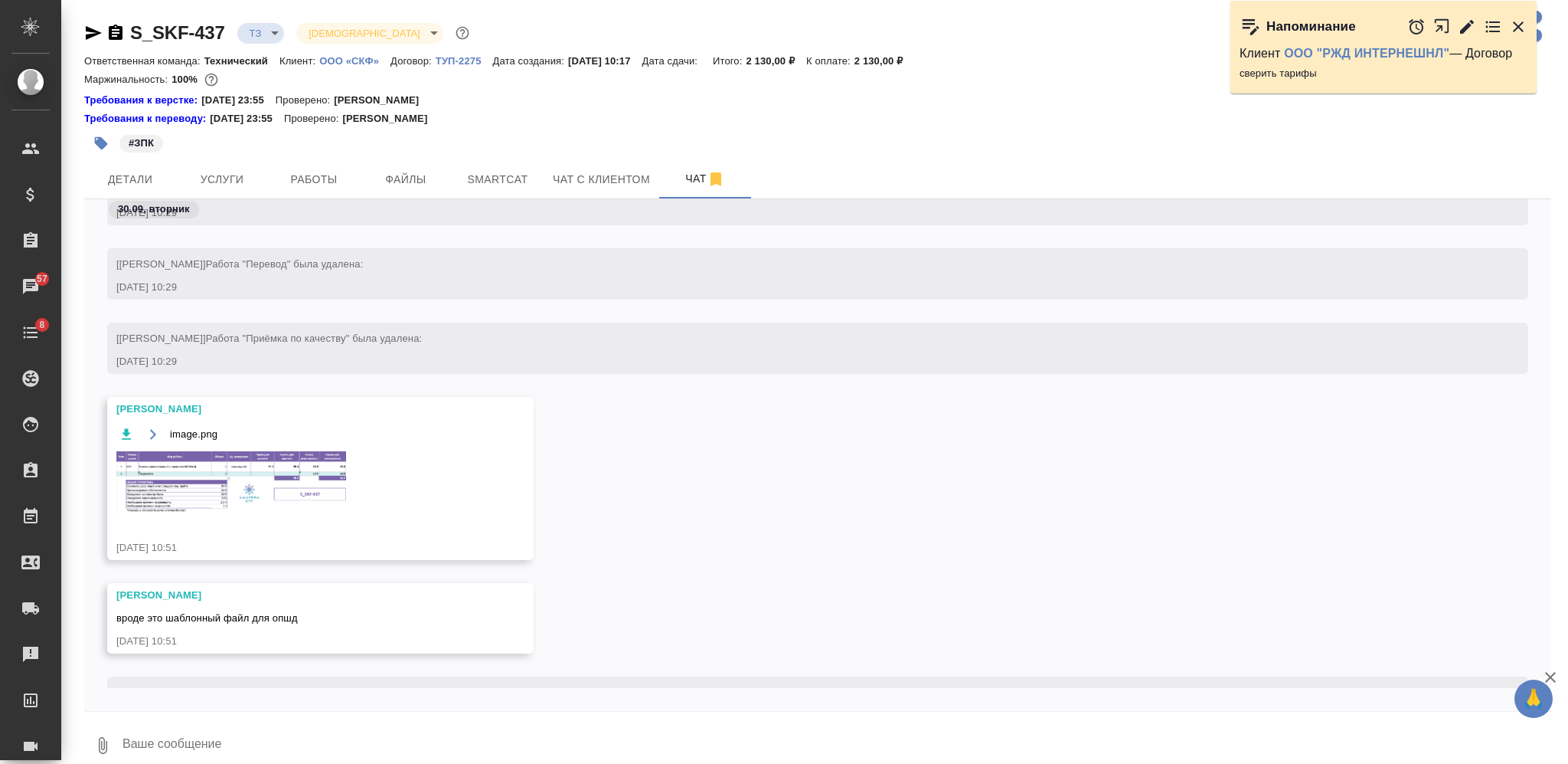
click at [118, 34] on icon "button" at bounding box center [115, 32] width 14 height 15
drag, startPoint x: 871, startPoint y: 57, endPoint x: 933, endPoint y: 53, distance: 62.1
click at [933, 53] on div "Ответственная команда: Технический Клиент: ООО «СКФ» Договор: ТУП-2275 Дата соз…" at bounding box center [818, 60] width 1467 height 18
copy p "2 130,00 ₽"
click at [234, 175] on span "Услуги" at bounding box center [222, 180] width 73 height 19
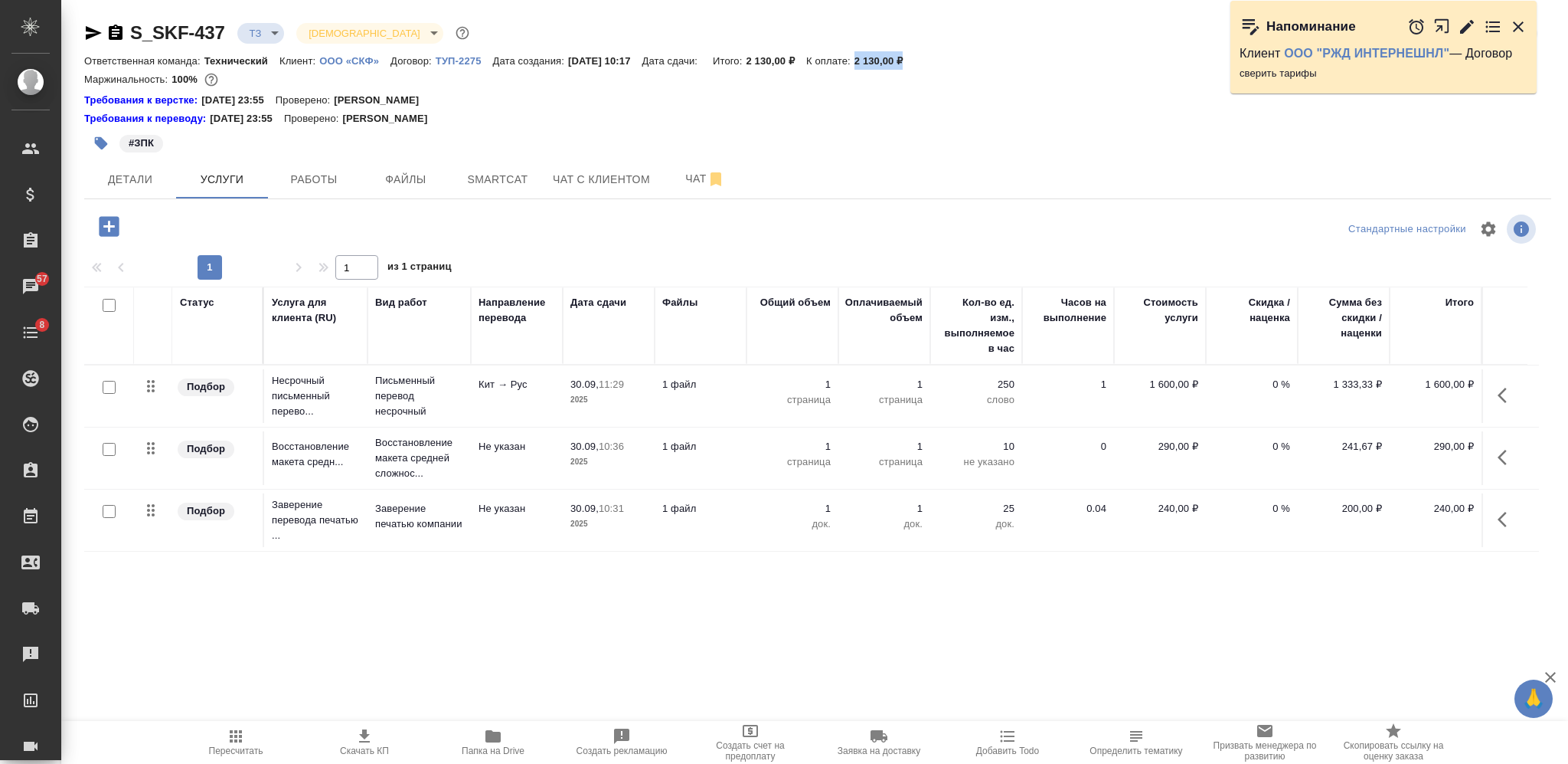
click at [444, 63] on p "ТУП-2275" at bounding box center [464, 61] width 57 height 11
click at [363, 743] on icon "button" at bounding box center [364, 736] width 18 height 18
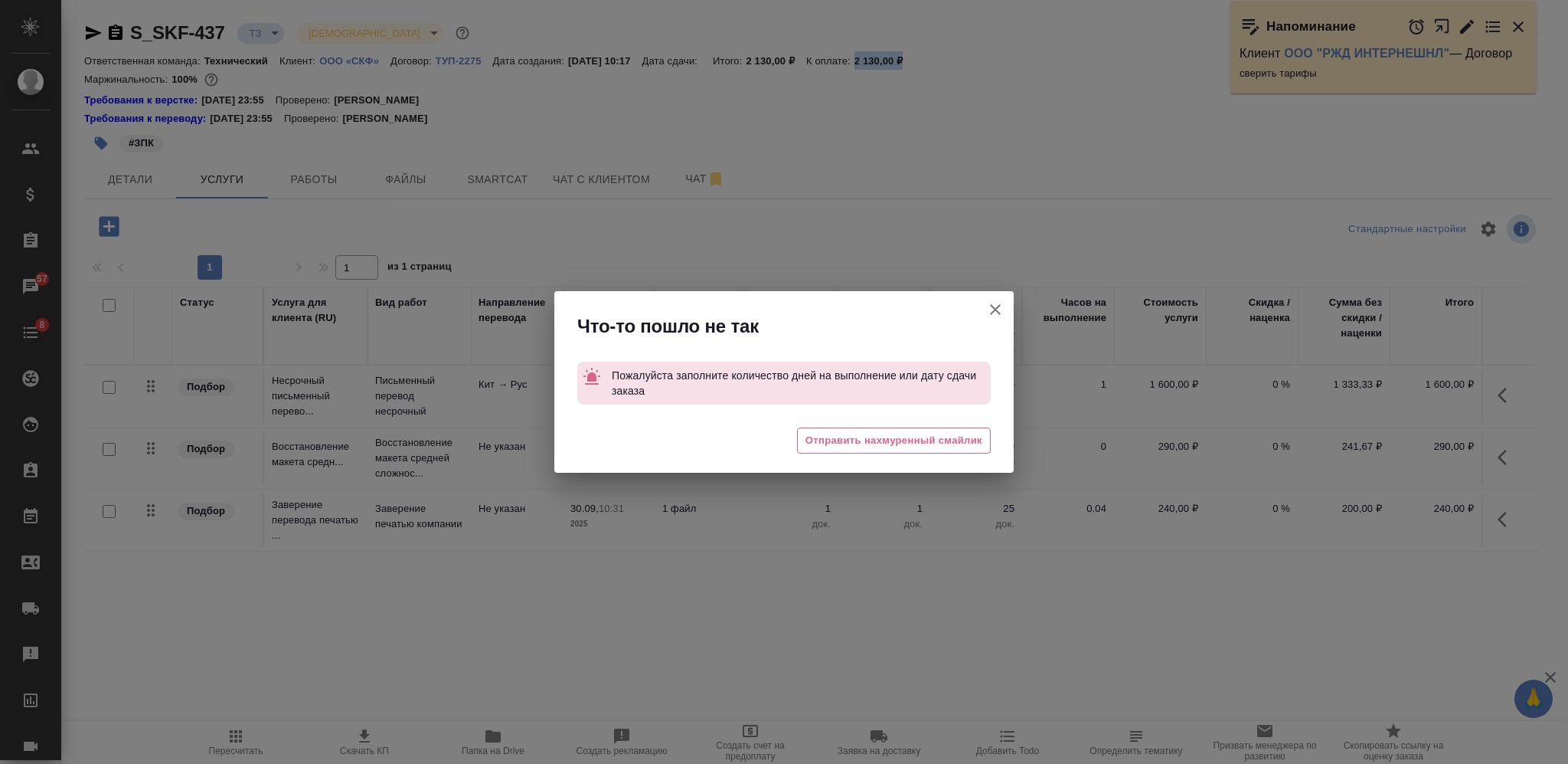
click at [998, 307] on icon "button" at bounding box center [995, 309] width 18 height 18
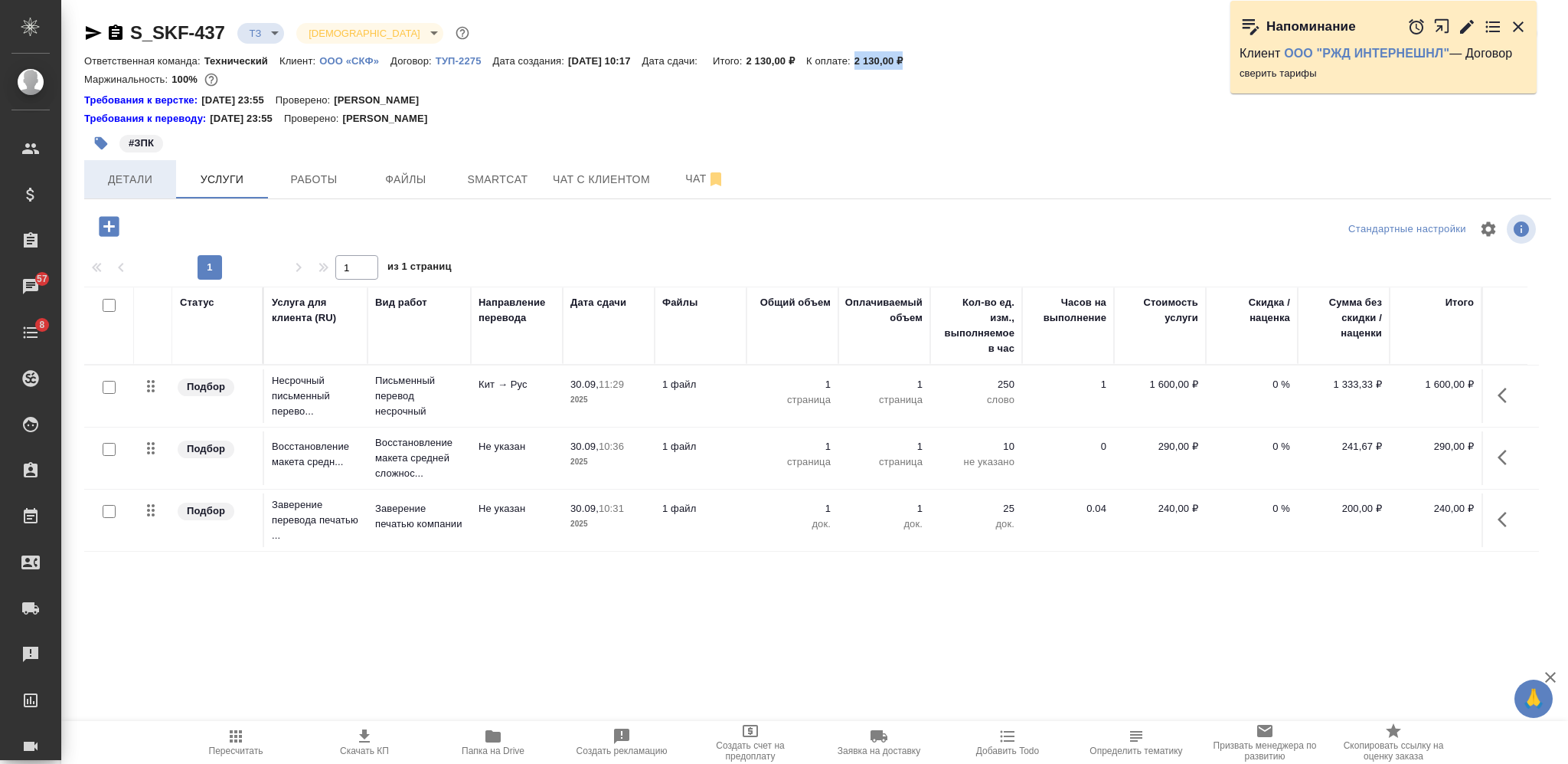
click at [131, 185] on span "Детали" at bounding box center [130, 180] width 73 height 19
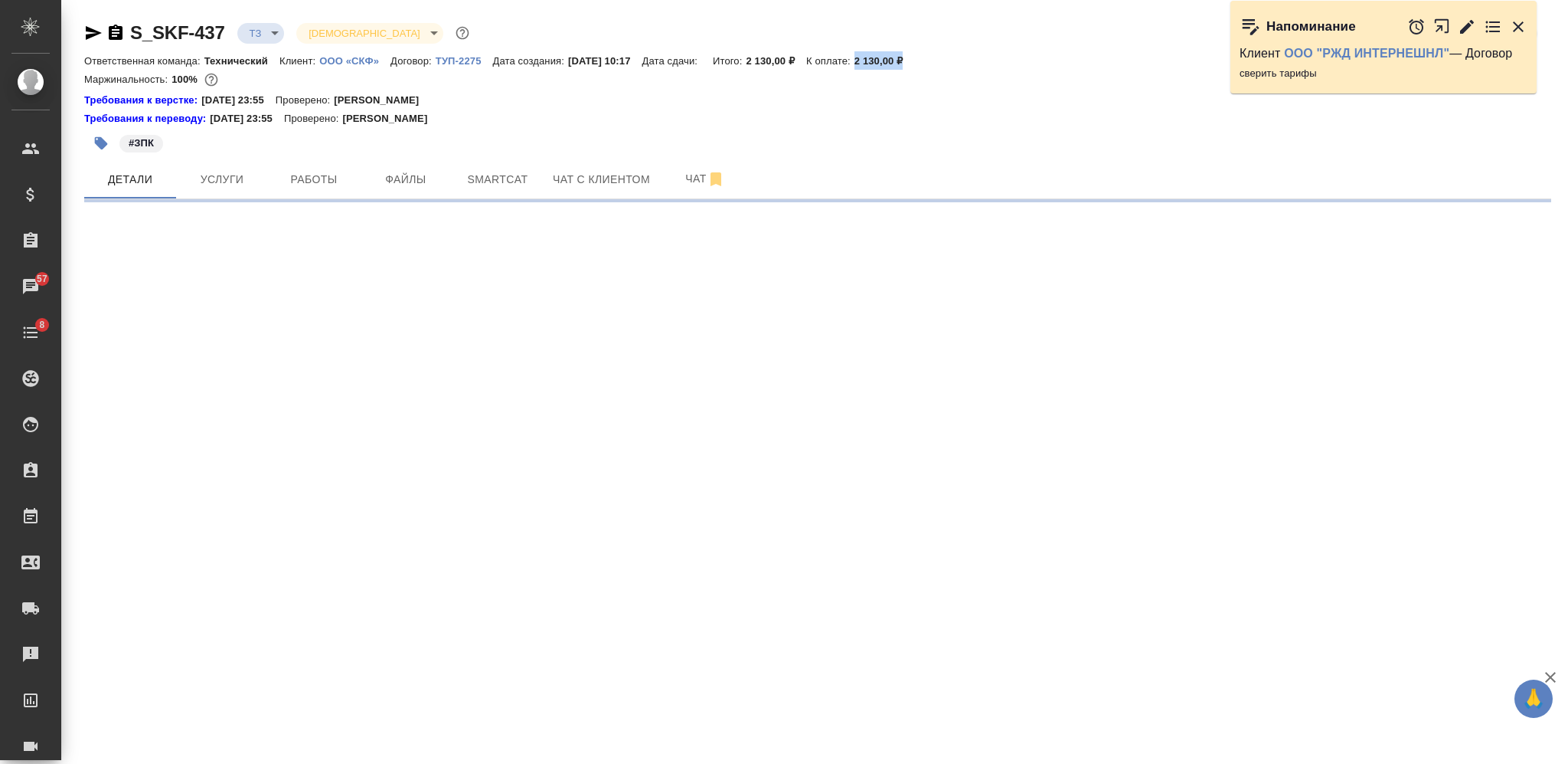
select select "RU"
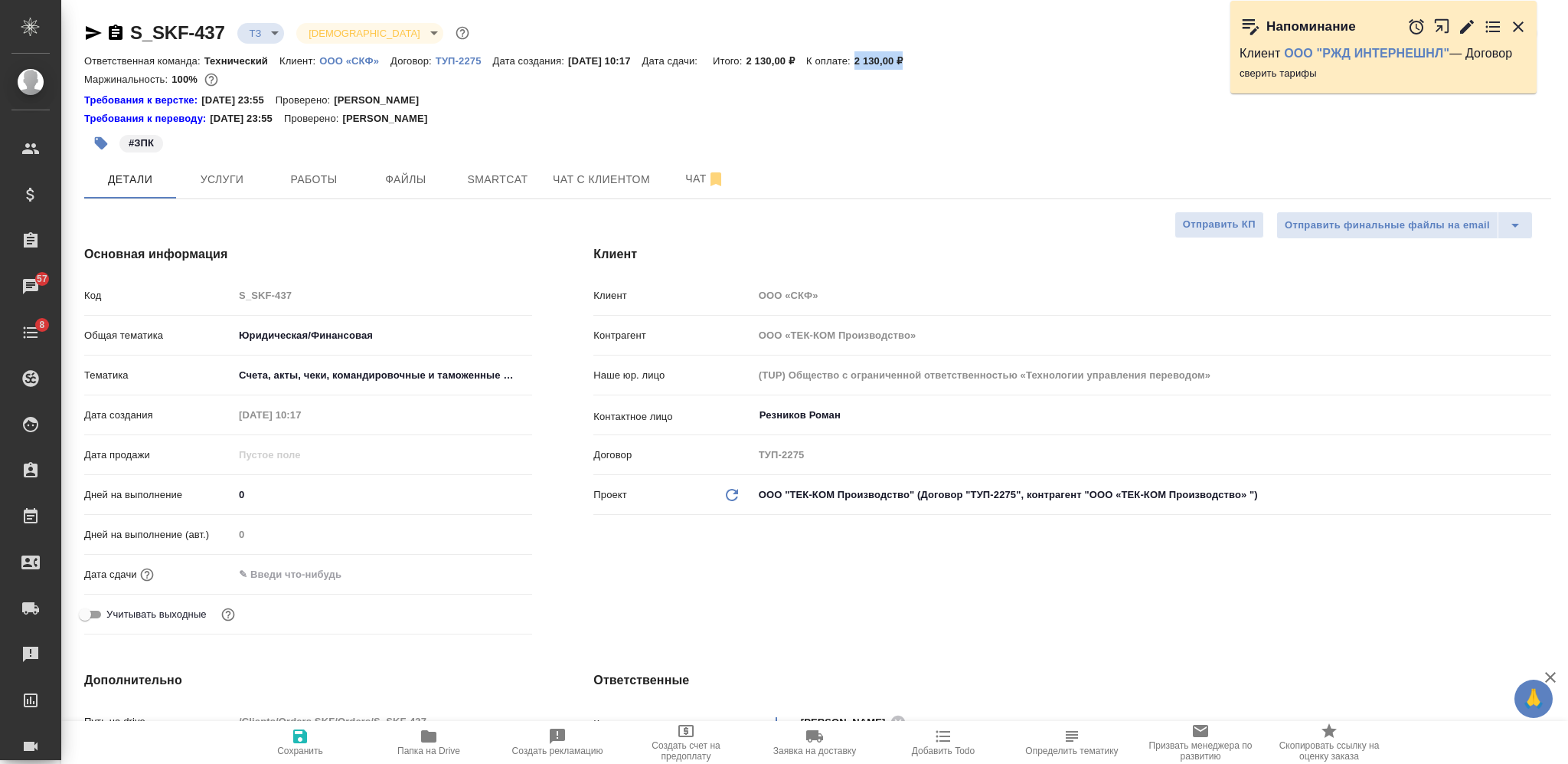
type textarea "x"
click at [293, 741] on icon "button" at bounding box center [300, 736] width 18 height 18
type textarea "x"
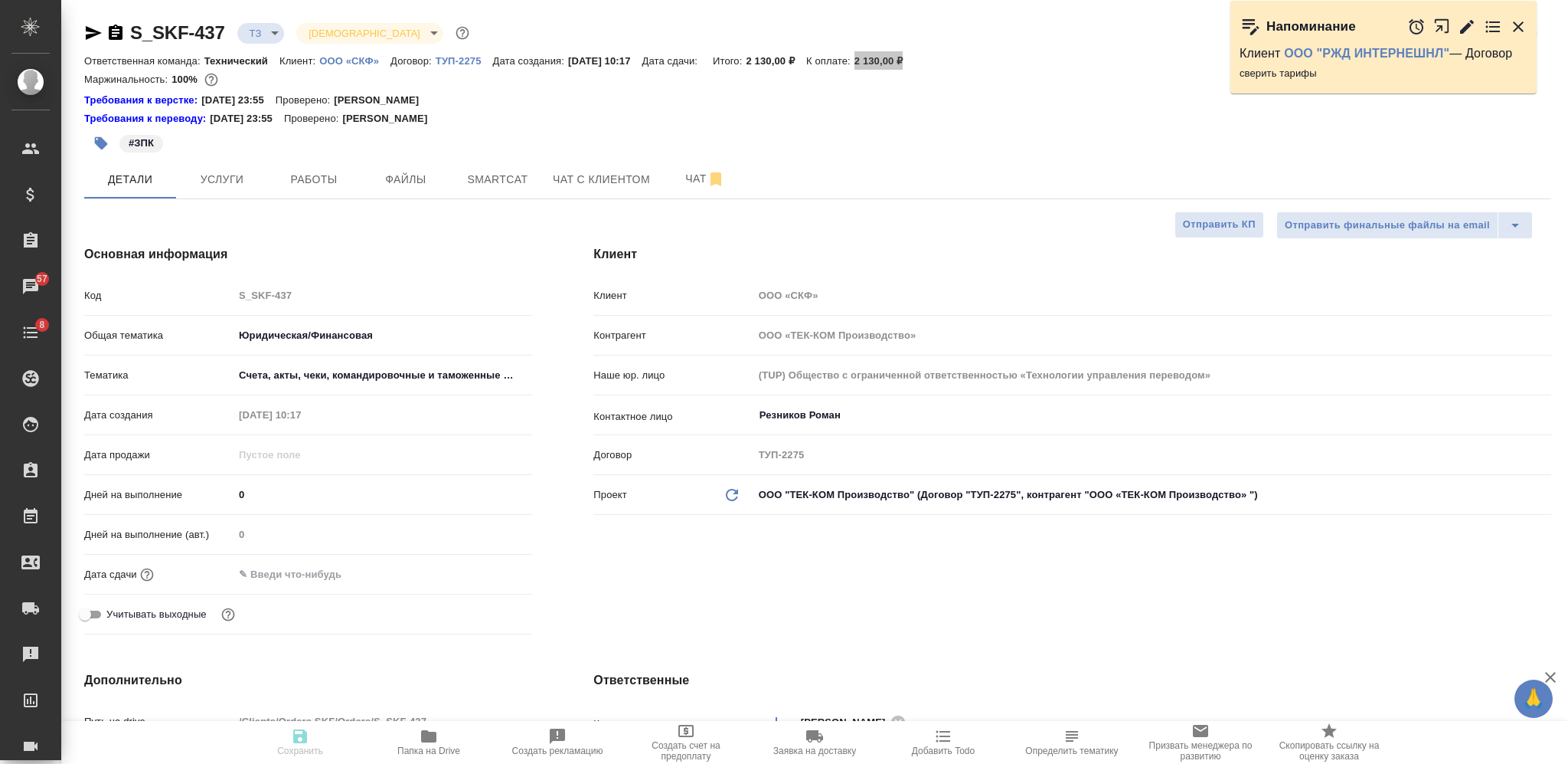
type textarea "x"
type input "new"
select select "RU"
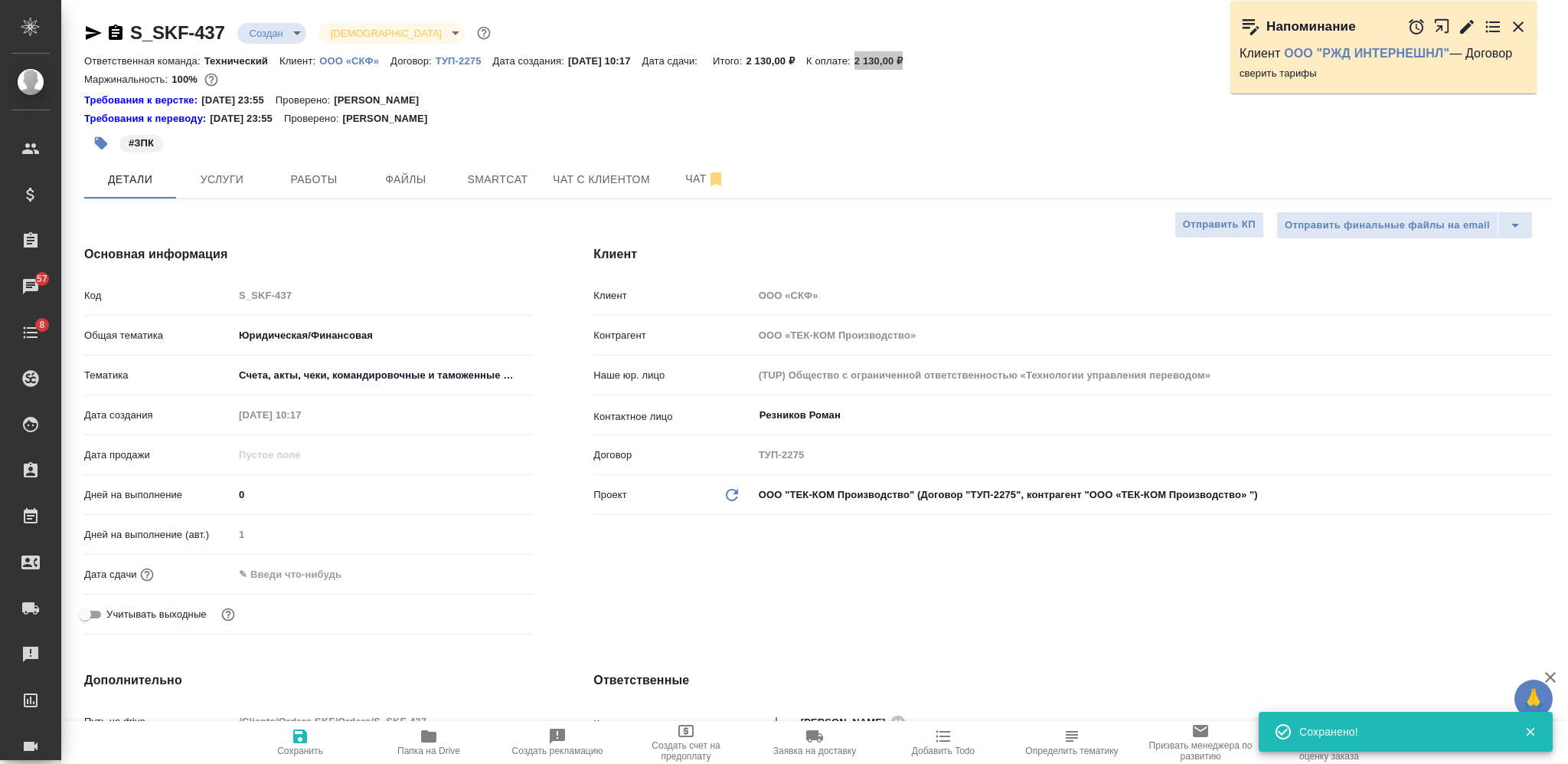
type textarea "x"
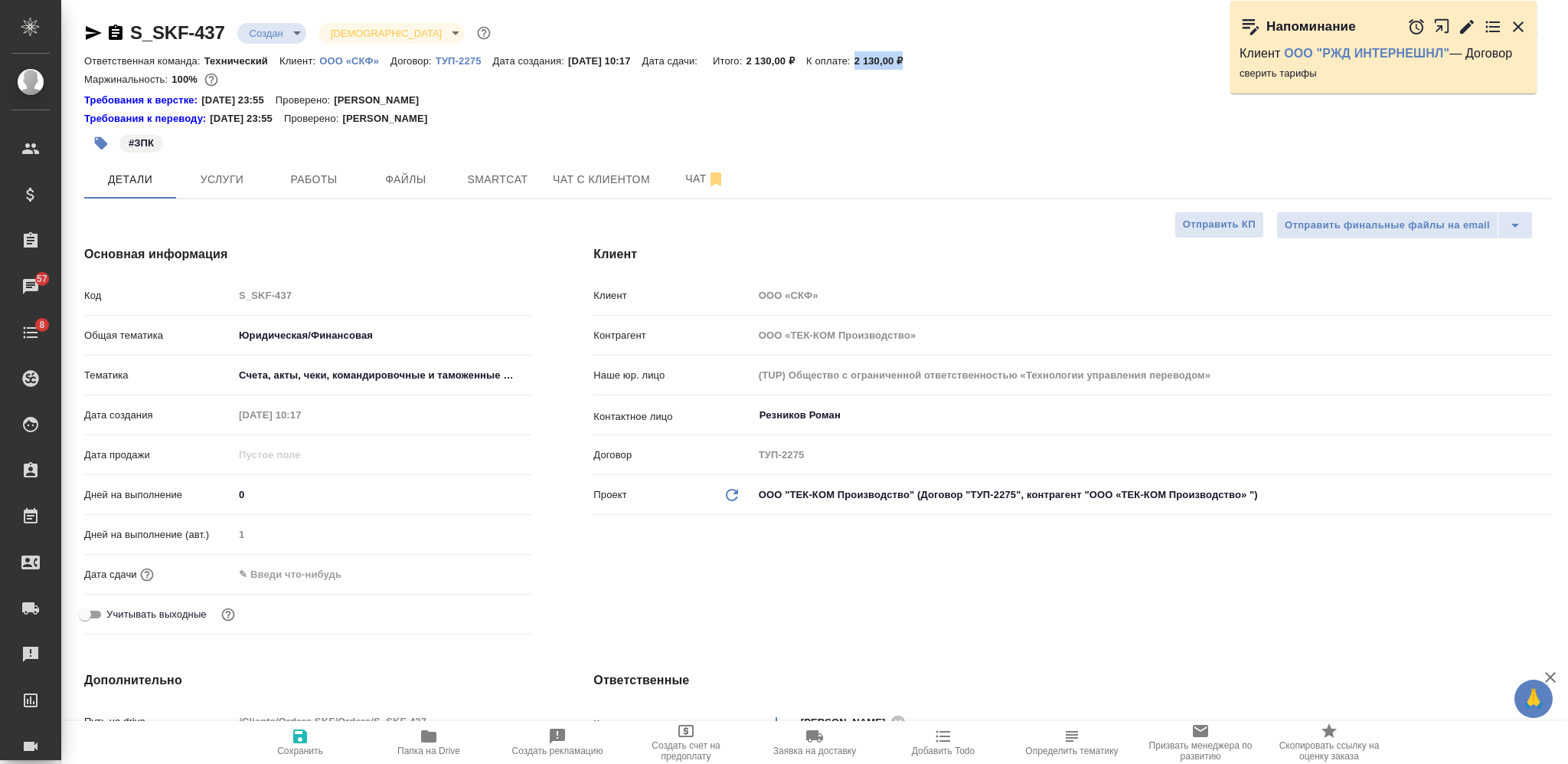
type textarea "x"
click at [215, 180] on span "Услуги" at bounding box center [222, 180] width 73 height 19
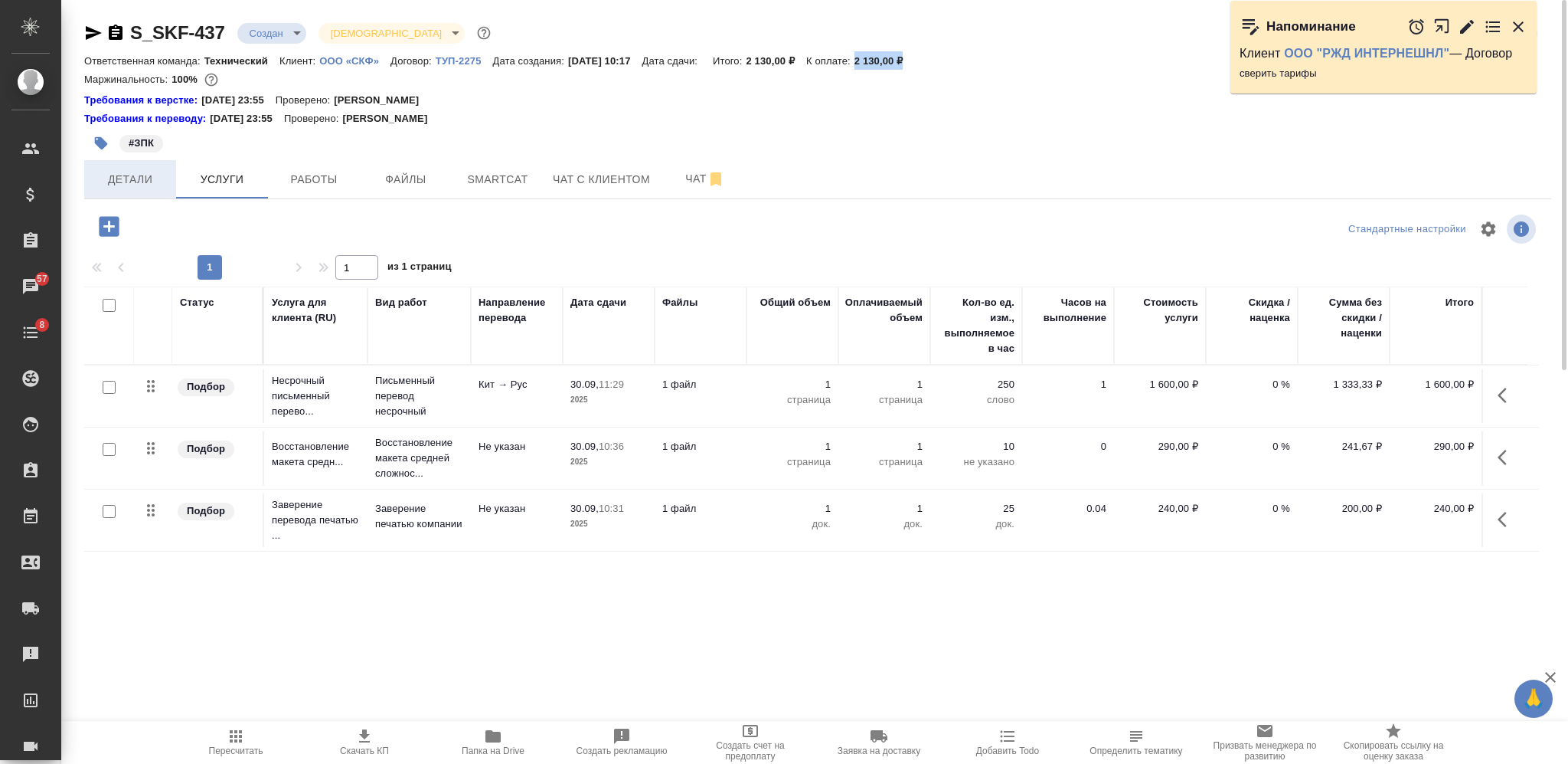
click at [121, 180] on span "Детали" at bounding box center [130, 180] width 73 height 19
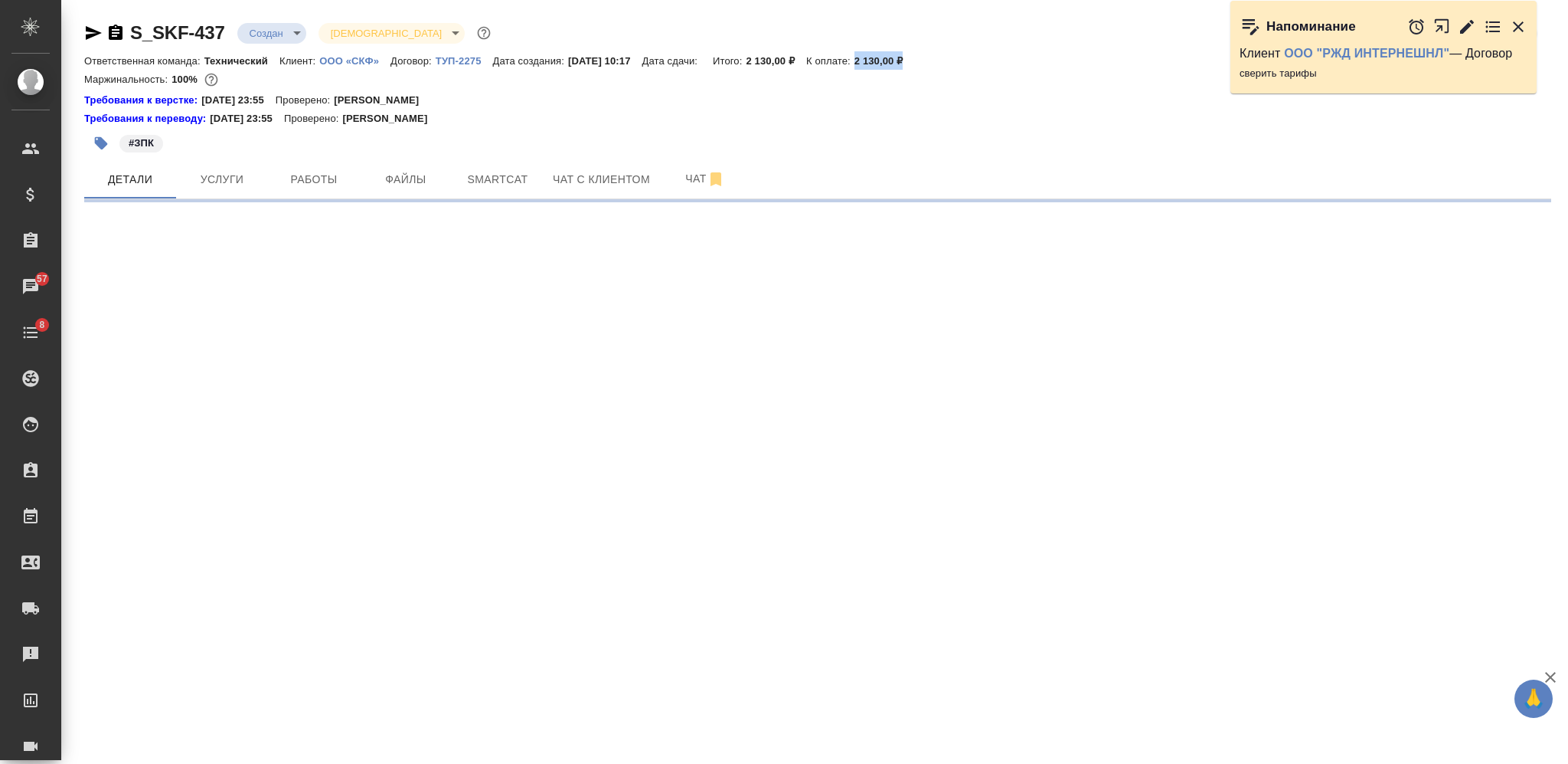
select select "RU"
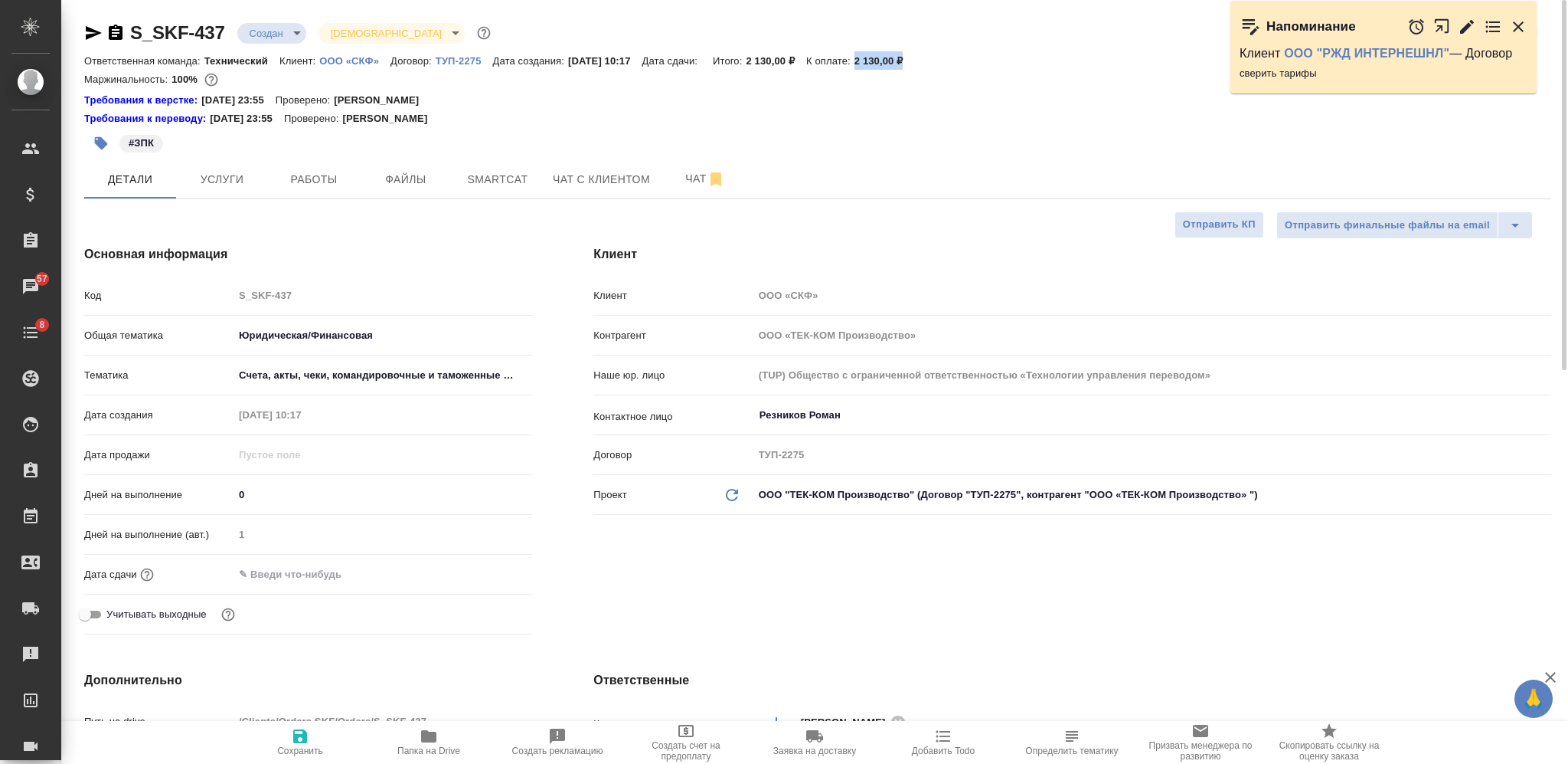
type textarea "x"
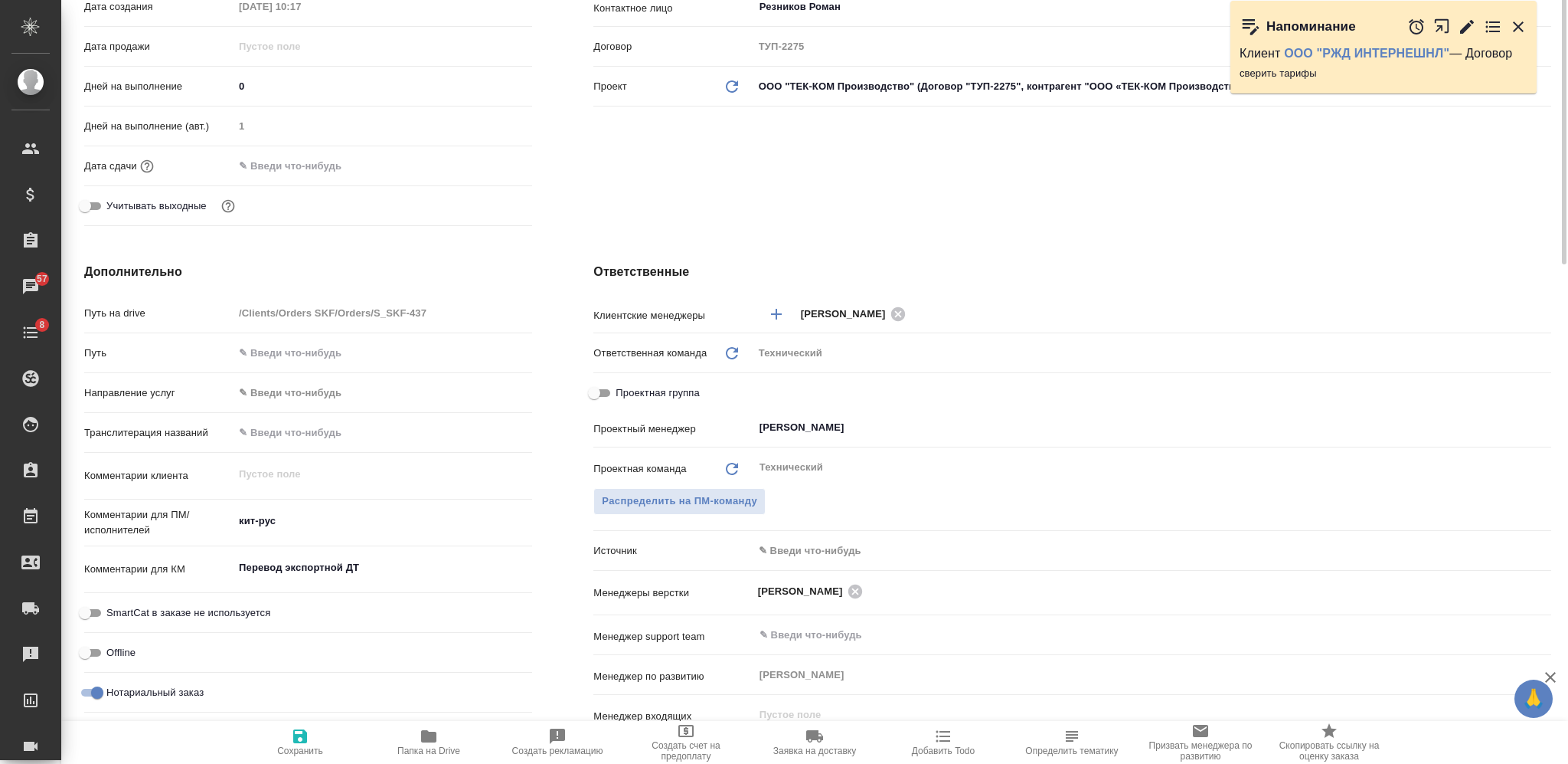
scroll to position [613, 0]
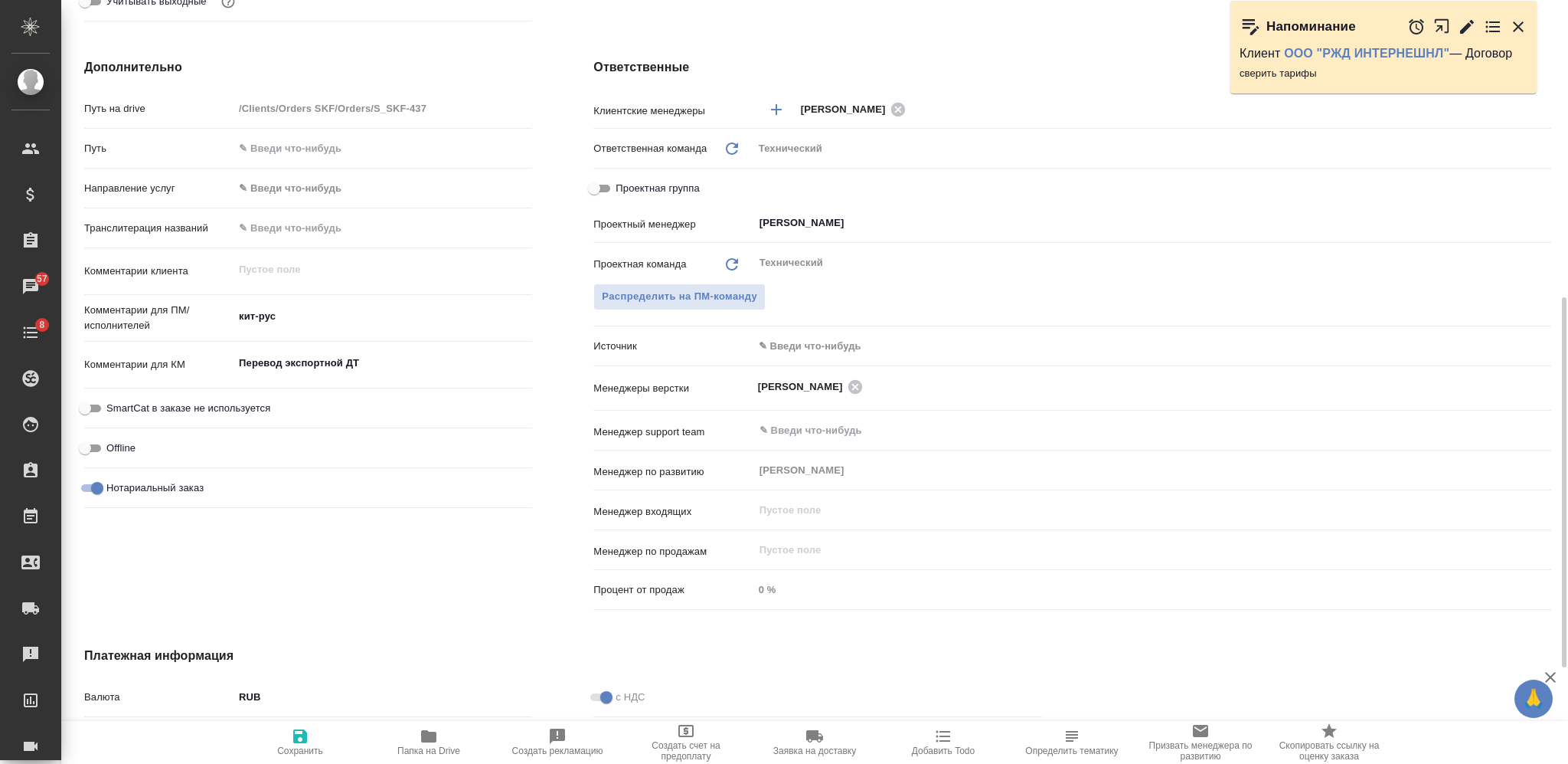
click at [353, 364] on textarea "Перевод экспортной ДТ" at bounding box center [383, 363] width 298 height 26
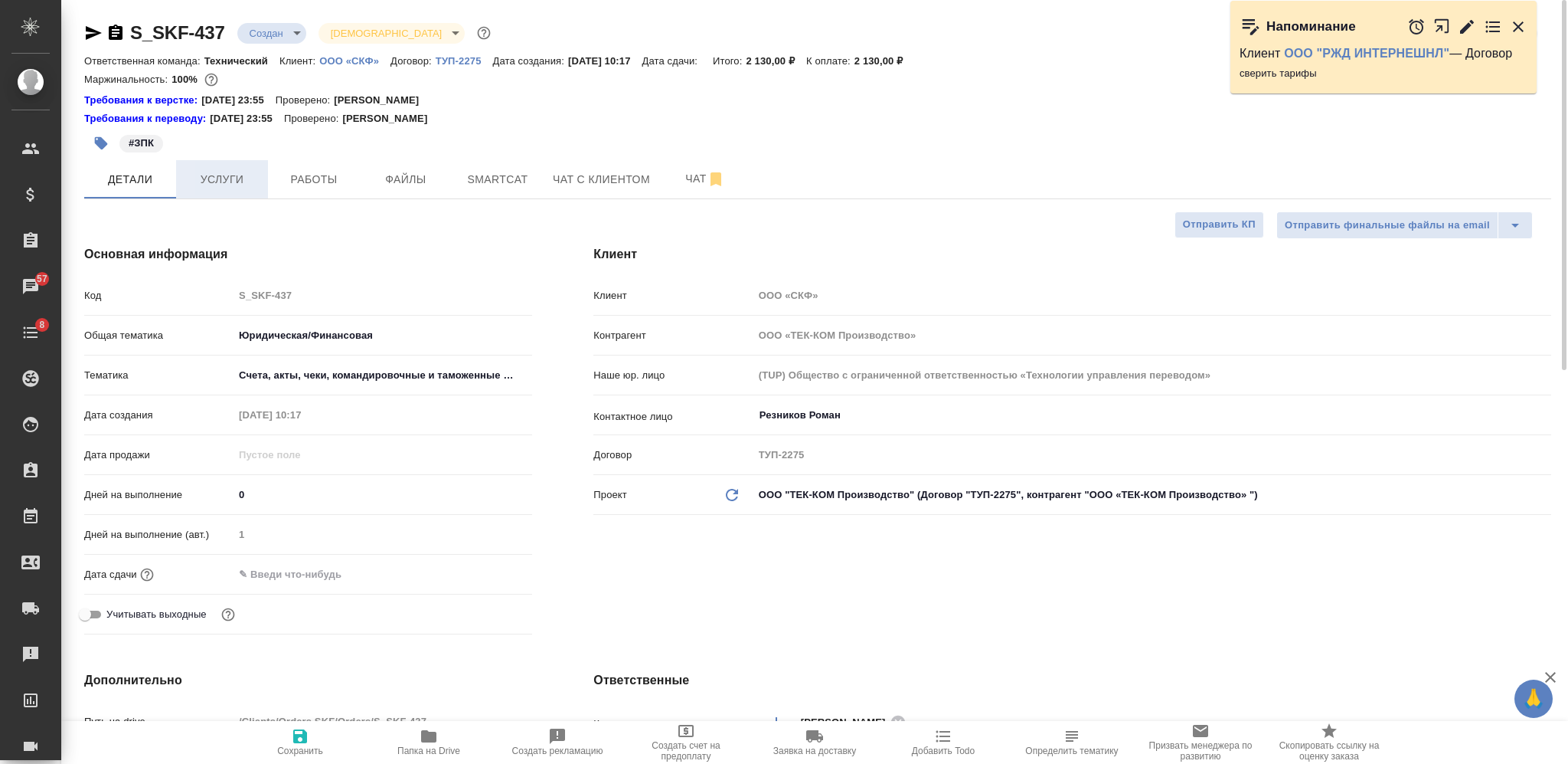
type textarea "x"
click at [194, 172] on span "Услуги" at bounding box center [222, 180] width 73 height 19
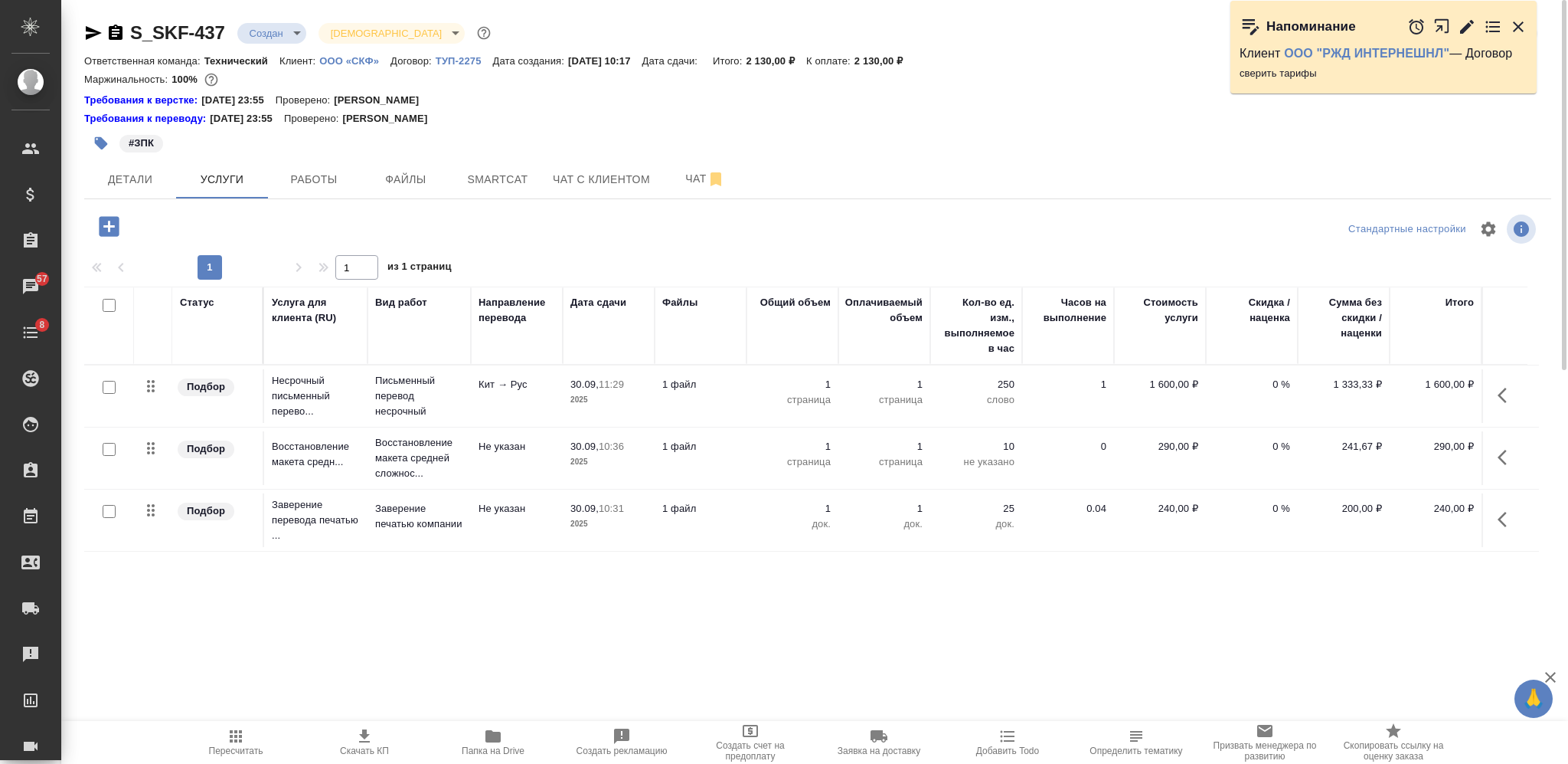
drag, startPoint x: 107, startPoint y: 303, endPoint x: 291, endPoint y: 302, distance: 184.0
click at [107, 304] on input "checkbox" at bounding box center [109, 305] width 13 height 13
checkbox input "true"
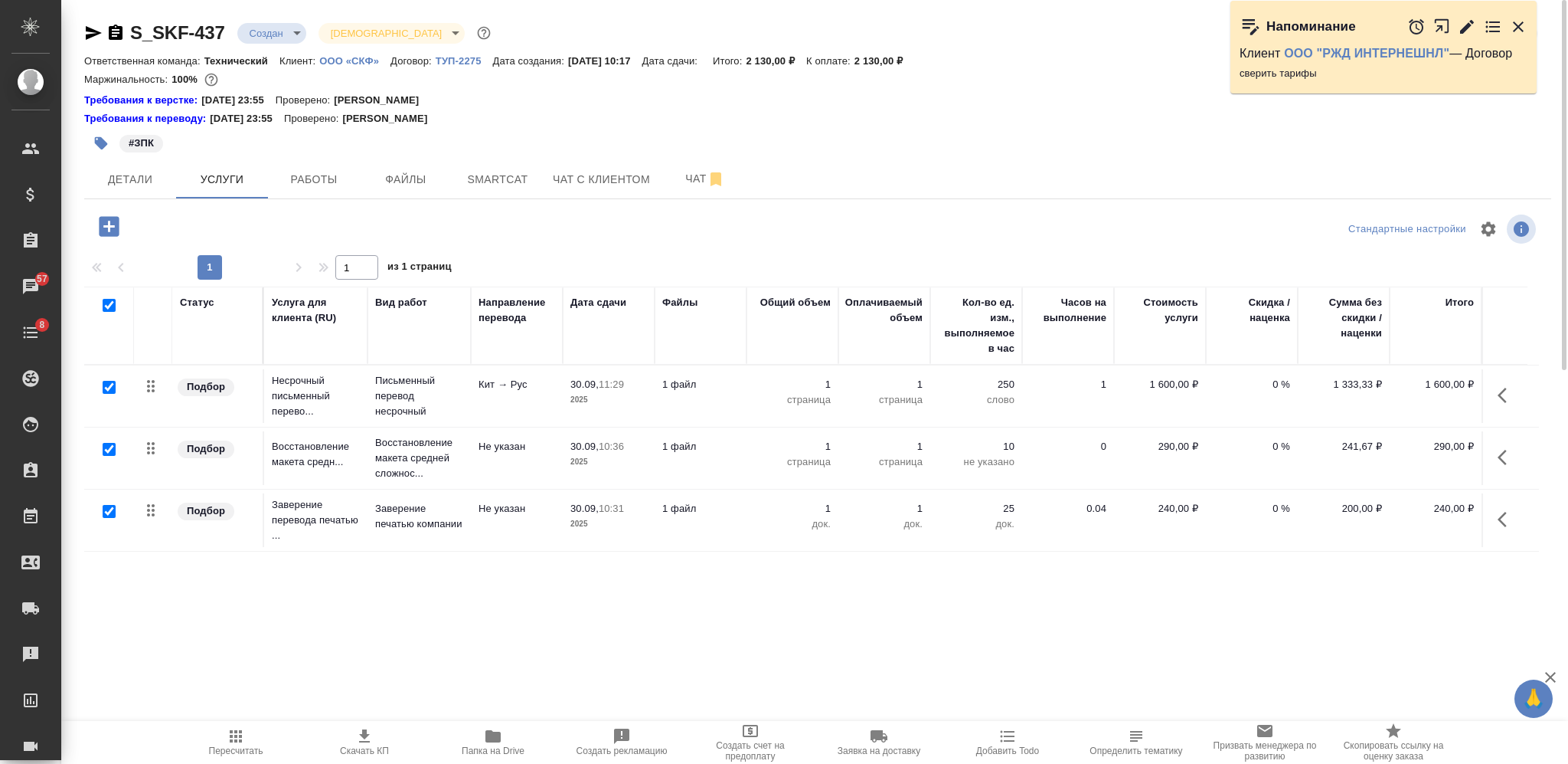
checkbox input "true"
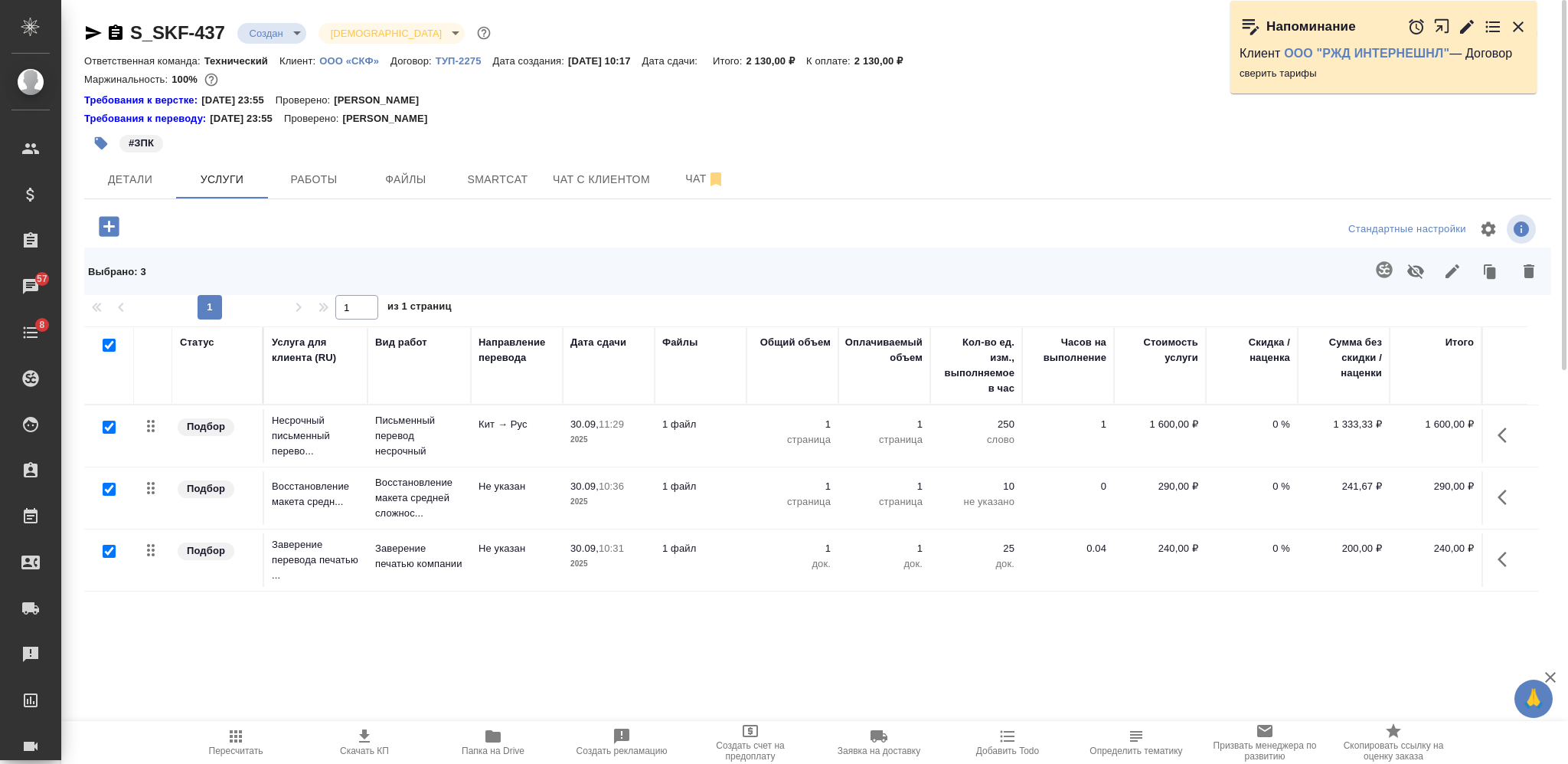
click at [1448, 267] on icon "button" at bounding box center [1452, 271] width 18 height 18
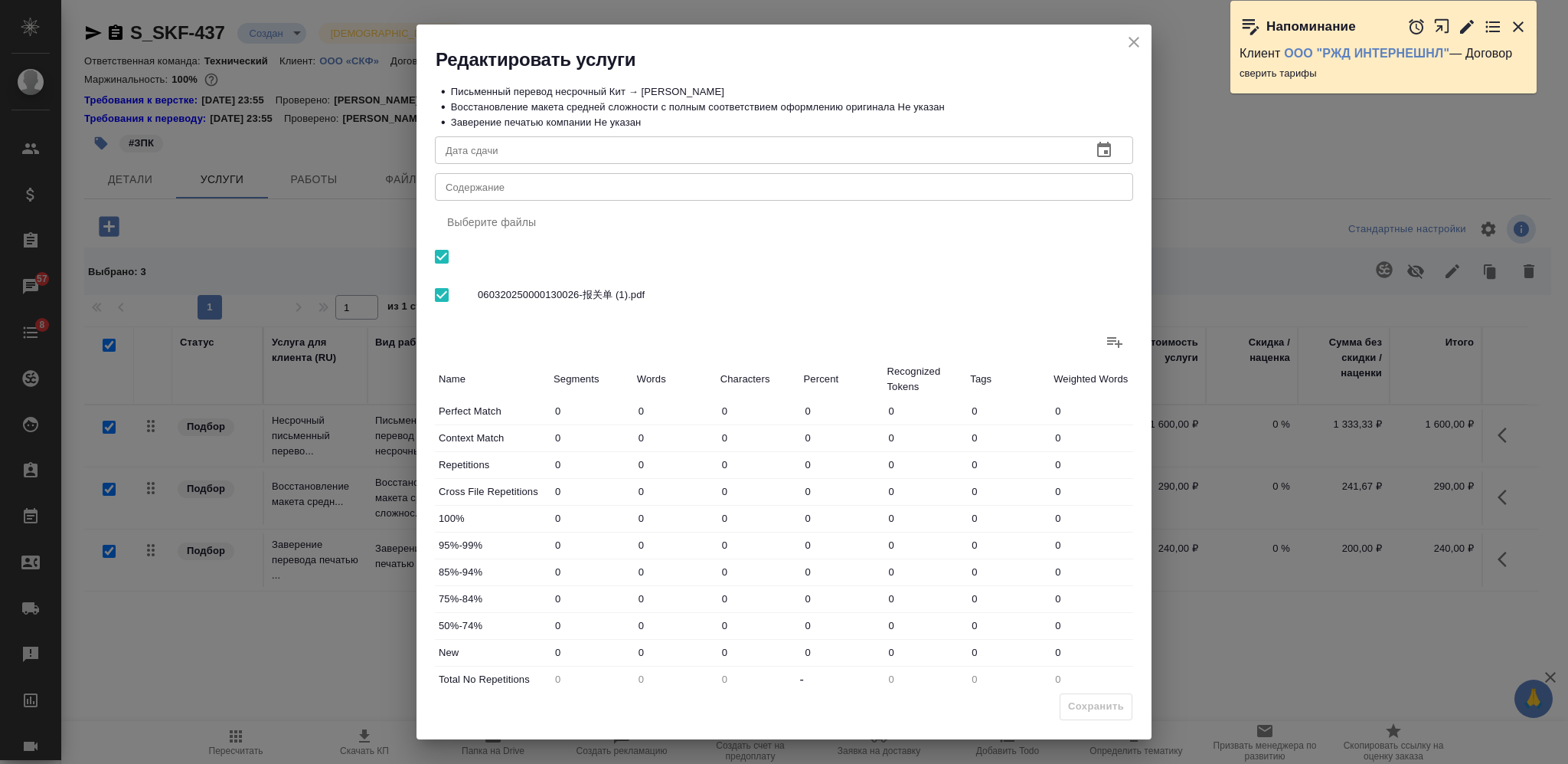
click at [741, 181] on textarea "Содержание" at bounding box center [784, 187] width 677 height 11
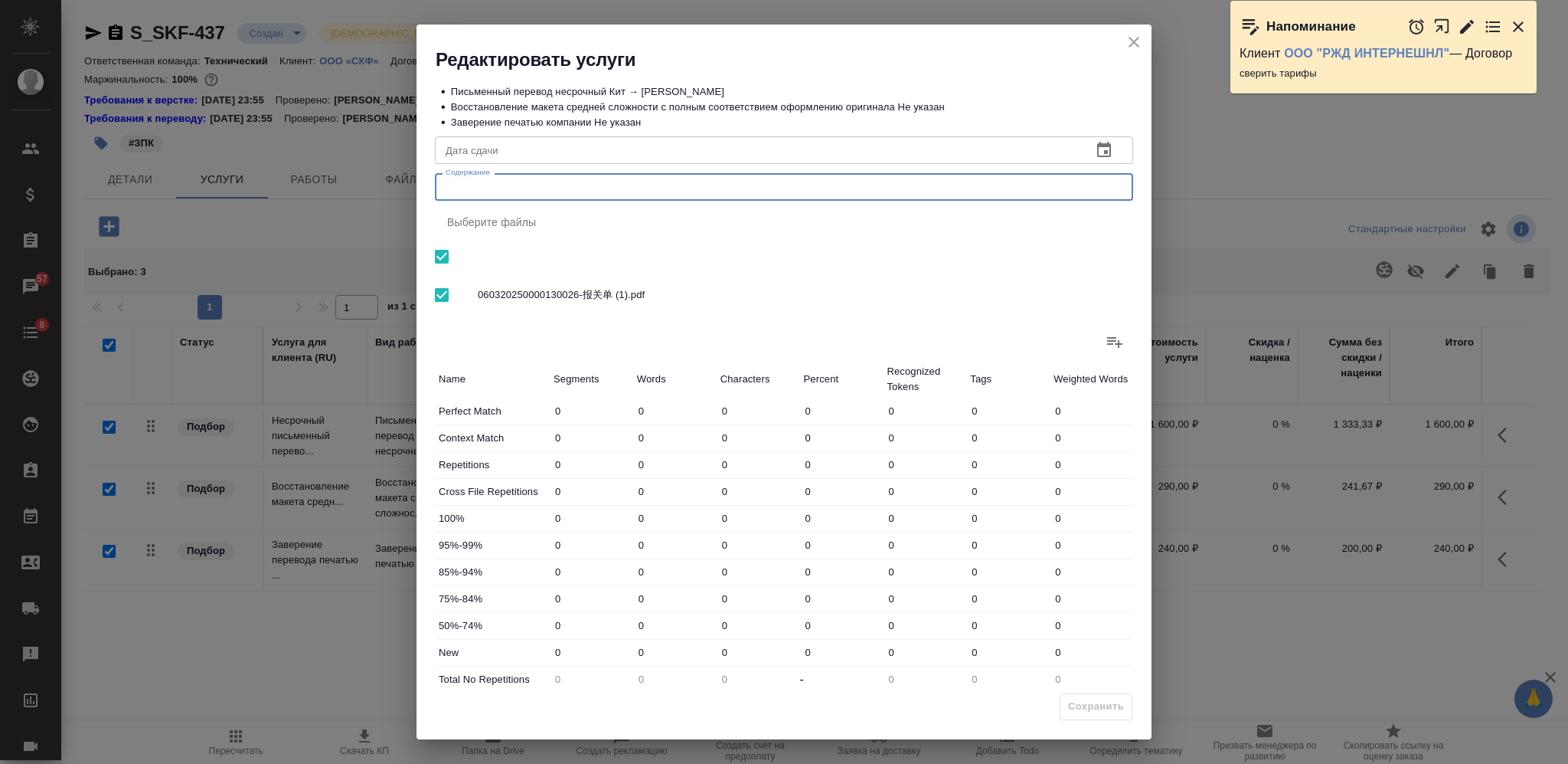
paste textarea "Перевод экспортной ДТ"
type textarea "Перевод экспортной ДТ"
click at [1103, 708] on span "Сохранить" at bounding box center [1096, 707] width 56 height 18
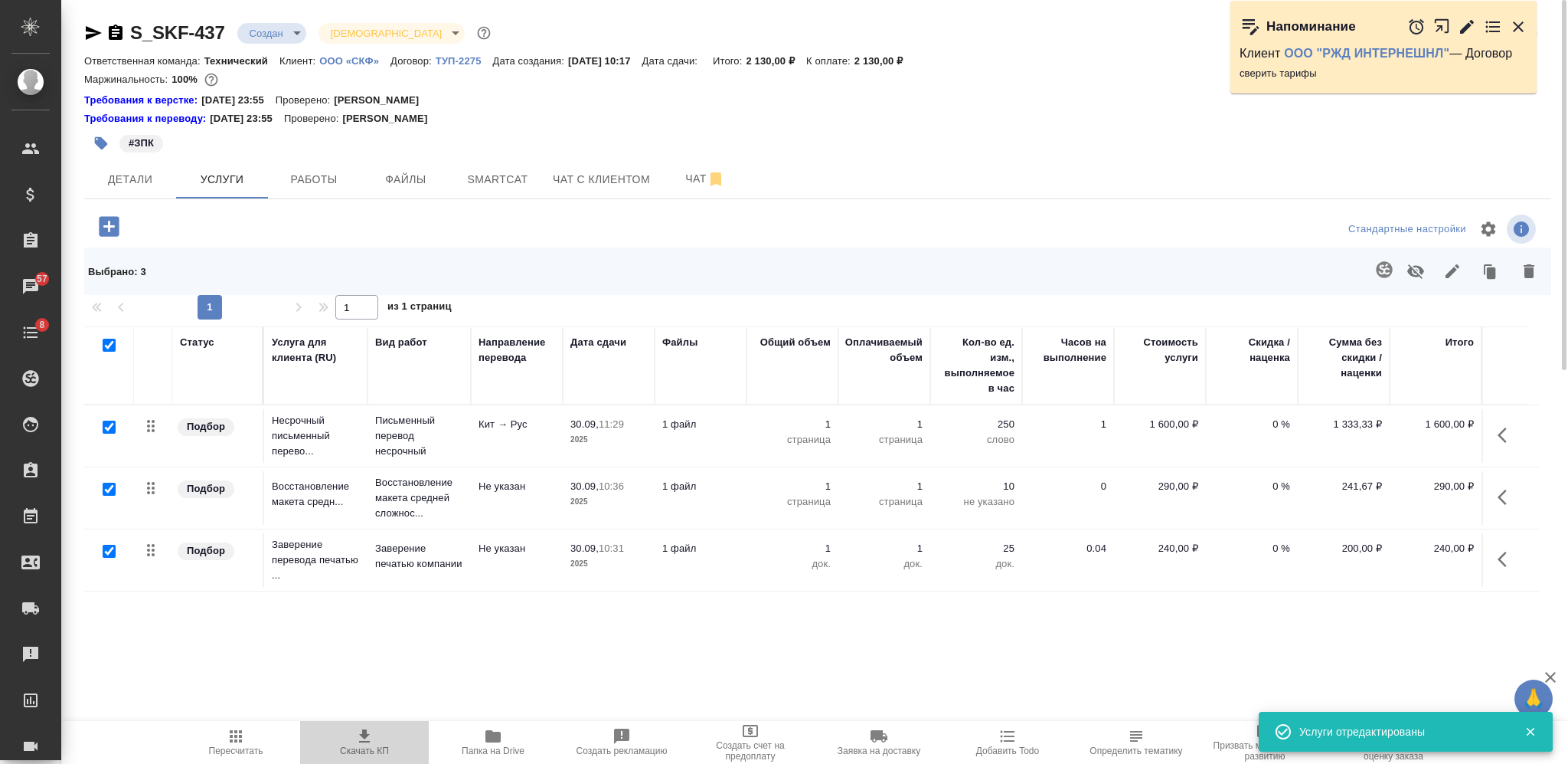
click at [372, 749] on span "Скачать КП" at bounding box center [364, 750] width 49 height 10
click at [259, 41] on body "🙏 .cls-1 fill:#fff; AWATERA [PERSON_NAME] Спецификации Заказы 57 Чаты 8 Todo Пр…" at bounding box center [784, 382] width 1568 height 764
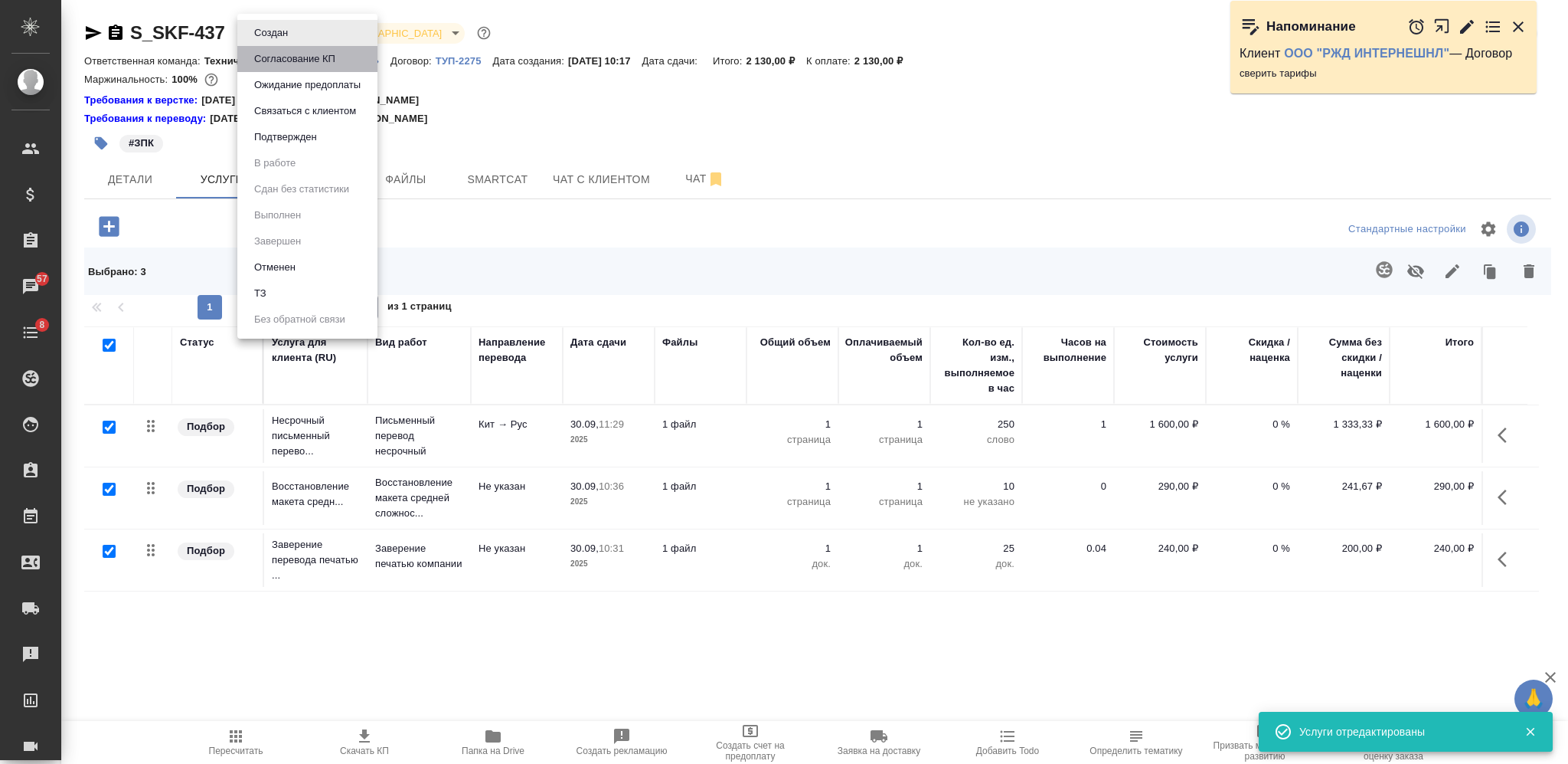
click at [272, 60] on button "Согласование КП" at bounding box center [294, 58] width 90 height 17
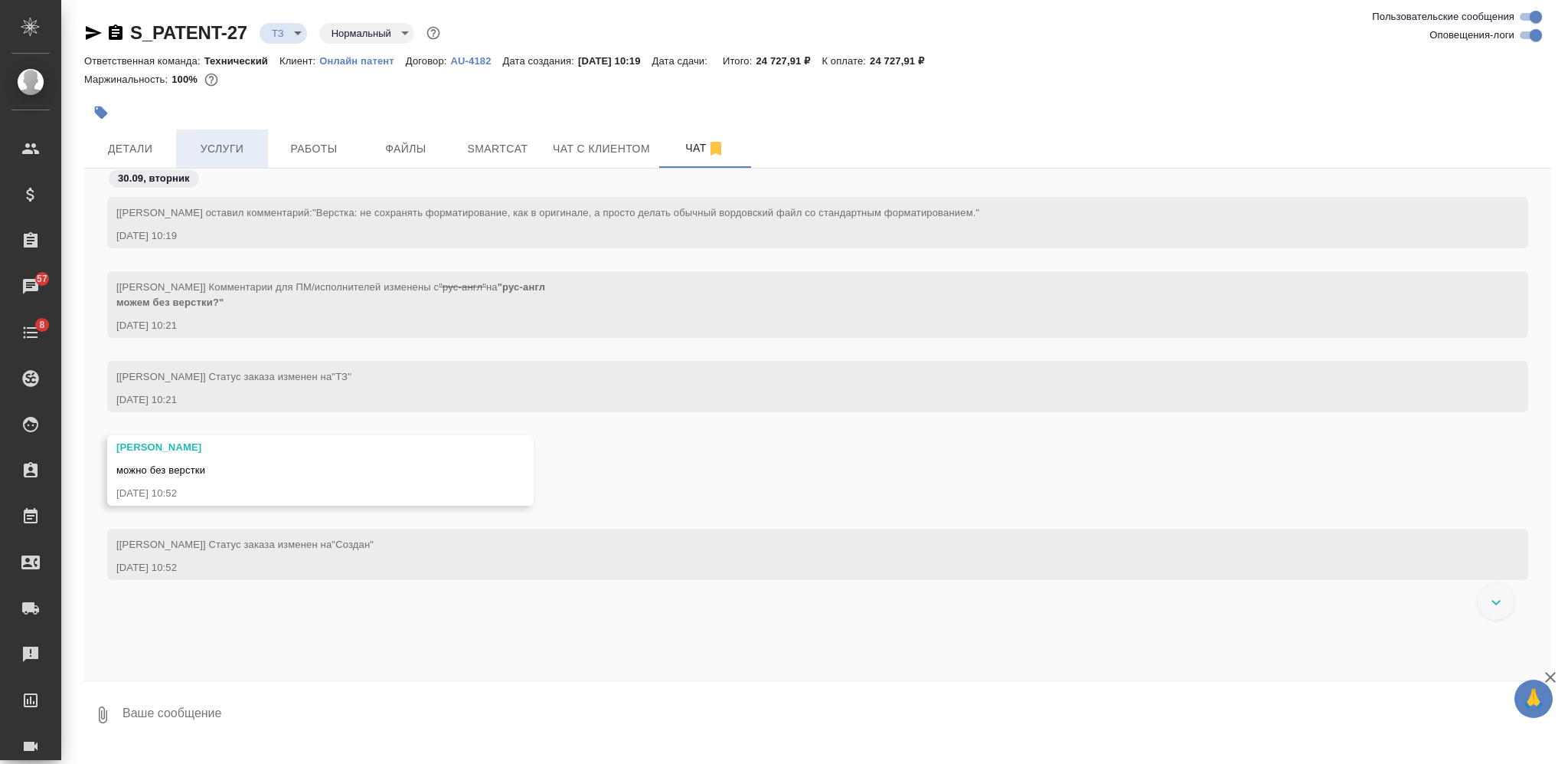
click at [239, 150] on span "Услуги" at bounding box center [222, 149] width 73 height 19
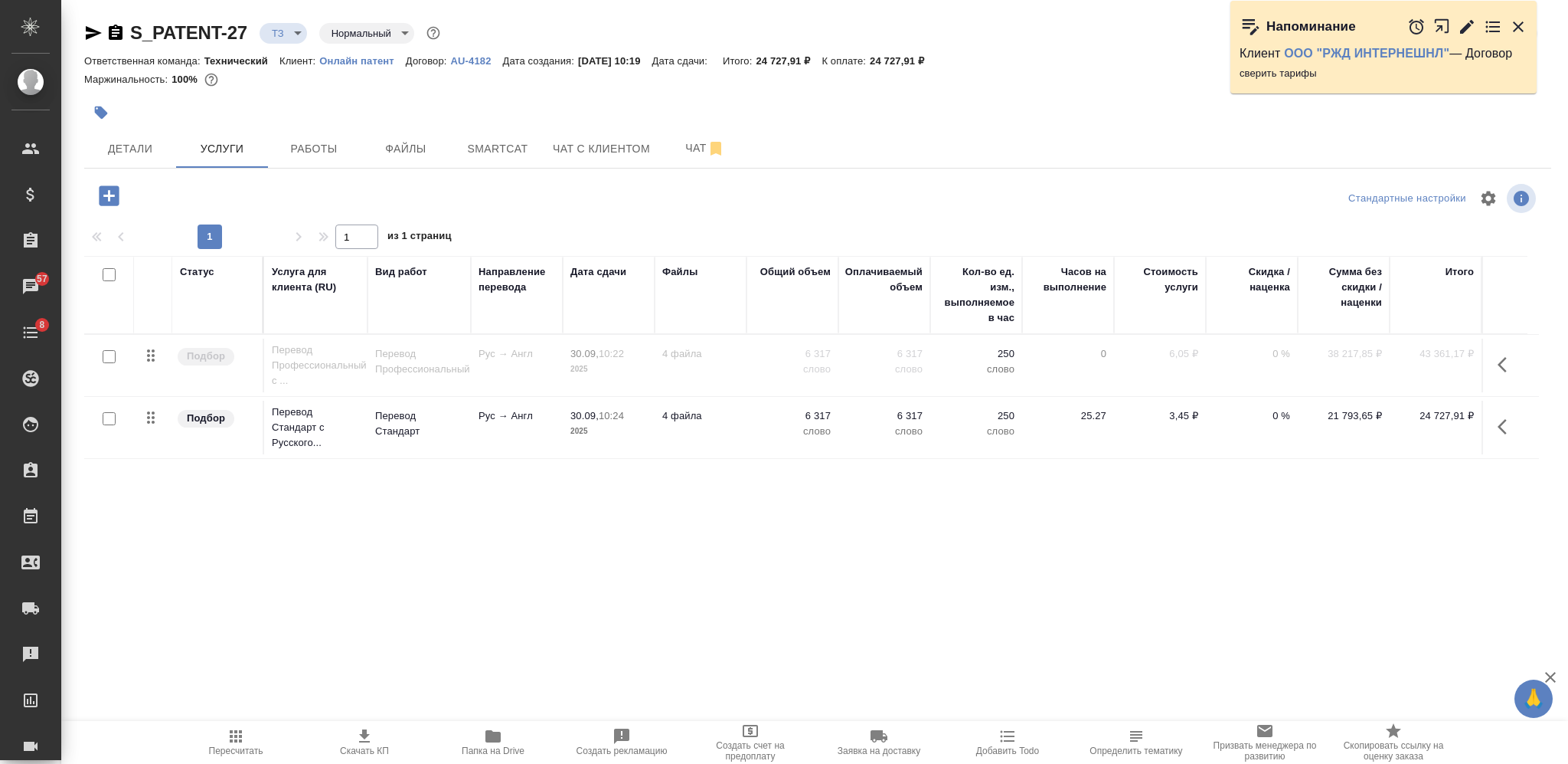
click at [115, 32] on icon "button" at bounding box center [115, 33] width 18 height 18
drag, startPoint x: 957, startPoint y: 55, endPoint x: 891, endPoint y: 55, distance: 66.0
click at [891, 55] on div "Ответственная команда: Технический Клиент: Онлайн патент Договор: AU-4182 Дата …" at bounding box center [818, 60] width 1467 height 18
copy p "24 727,91 ₽"
click at [140, 144] on span "Детали" at bounding box center [130, 149] width 73 height 19
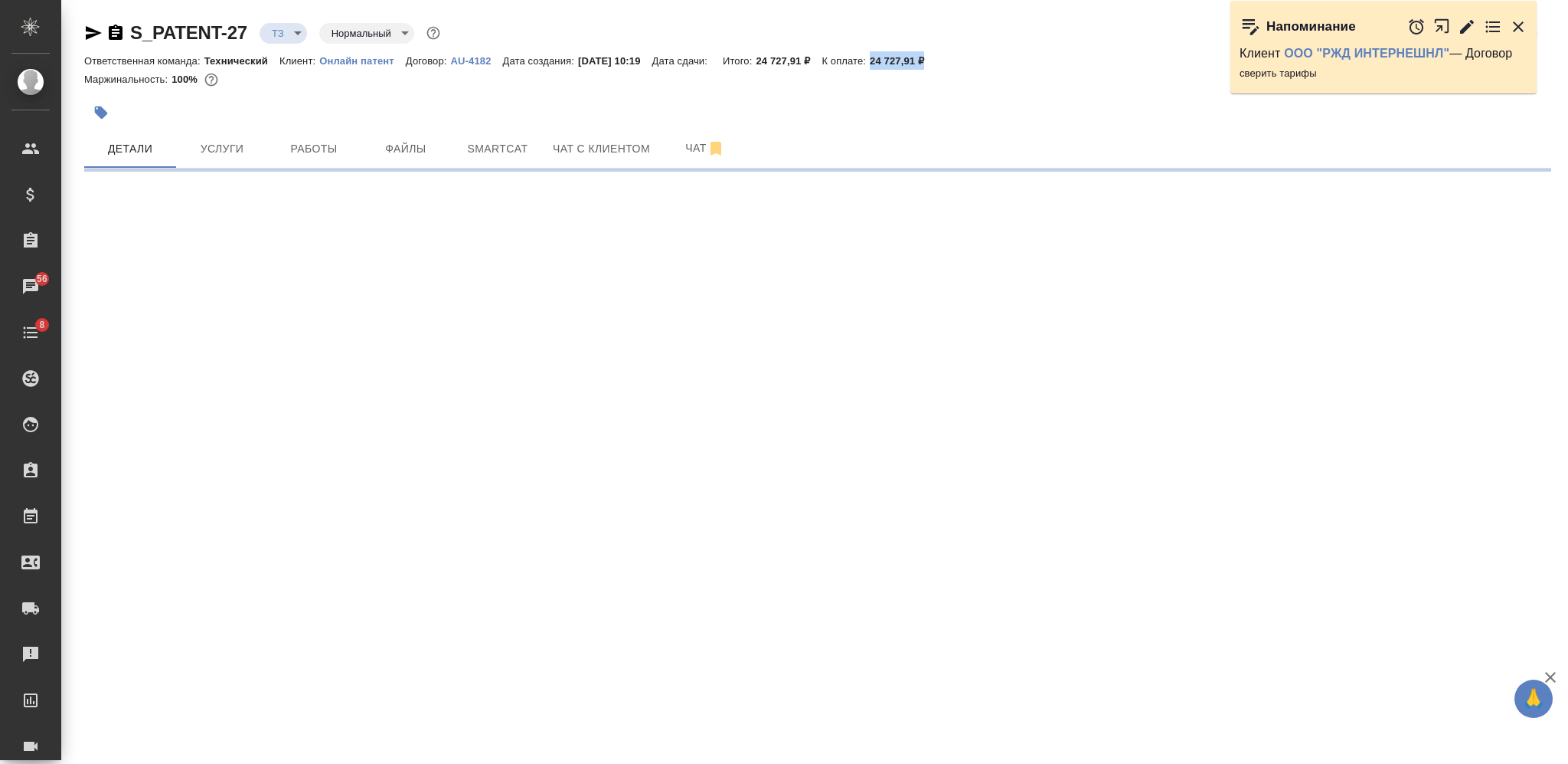
select select "RU"
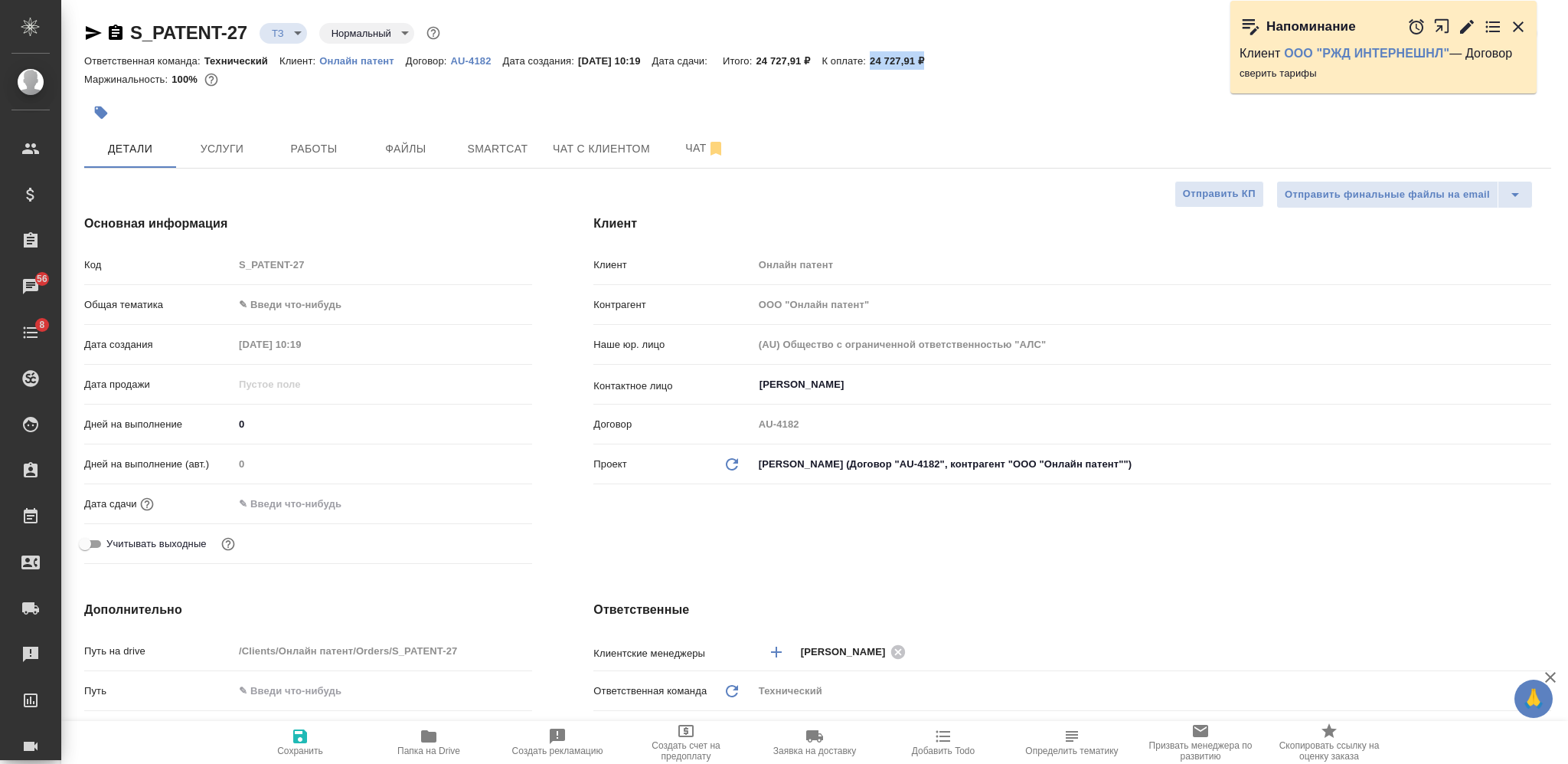
type textarea "x"
click at [302, 734] on icon "button" at bounding box center [300, 736] width 14 height 14
type textarea "x"
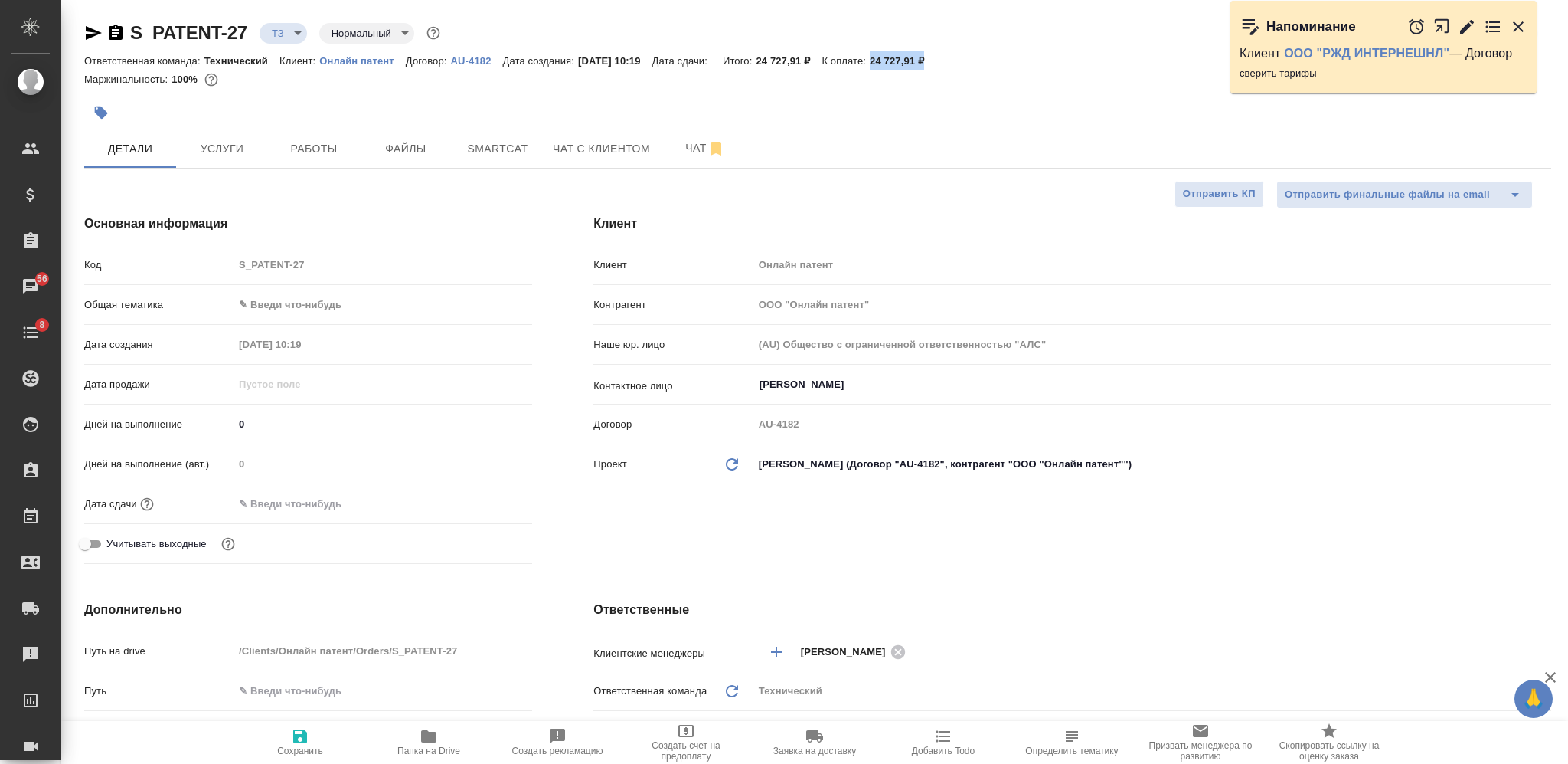
type textarea "x"
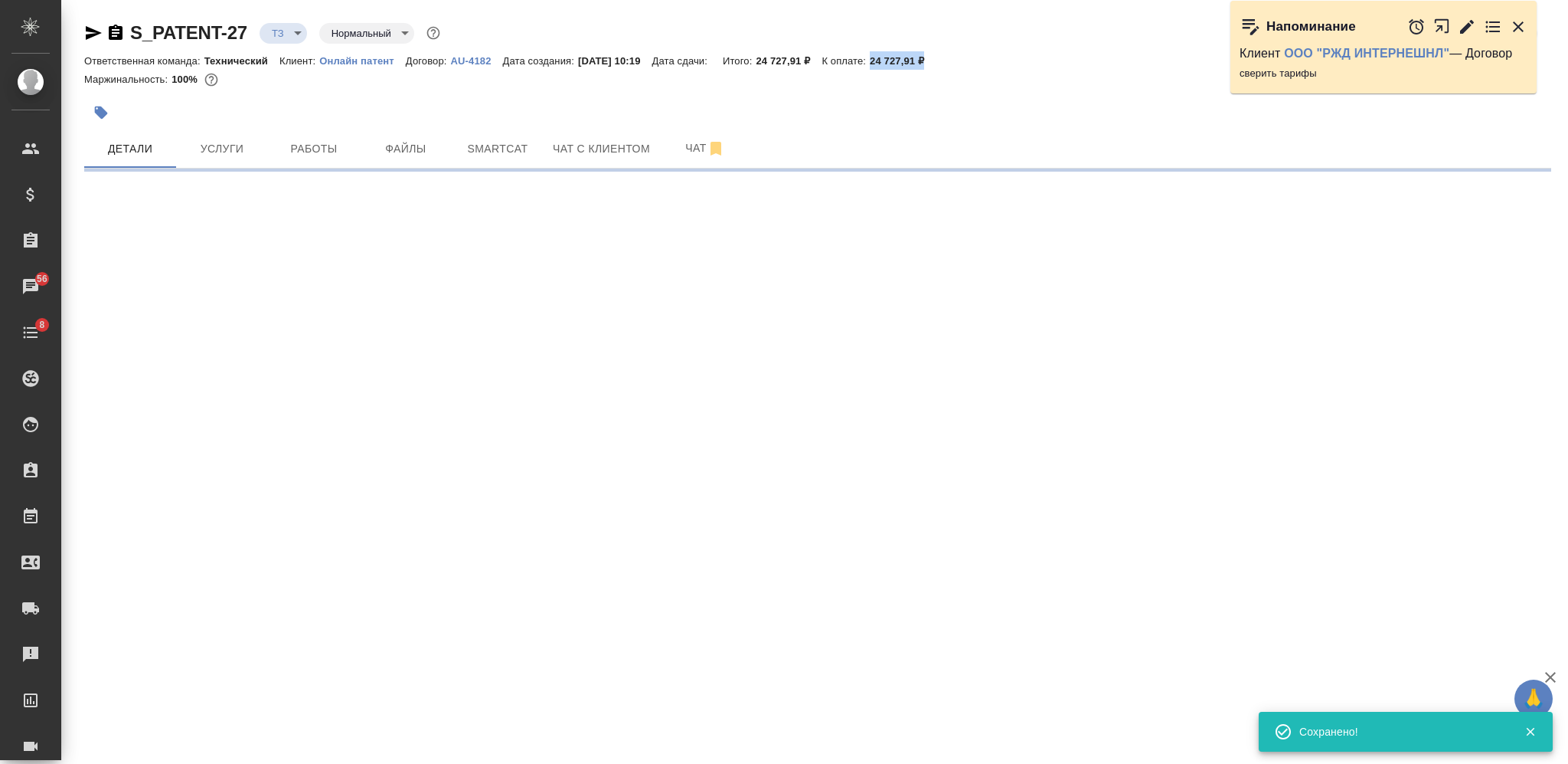
type input "new"
select select "RU"
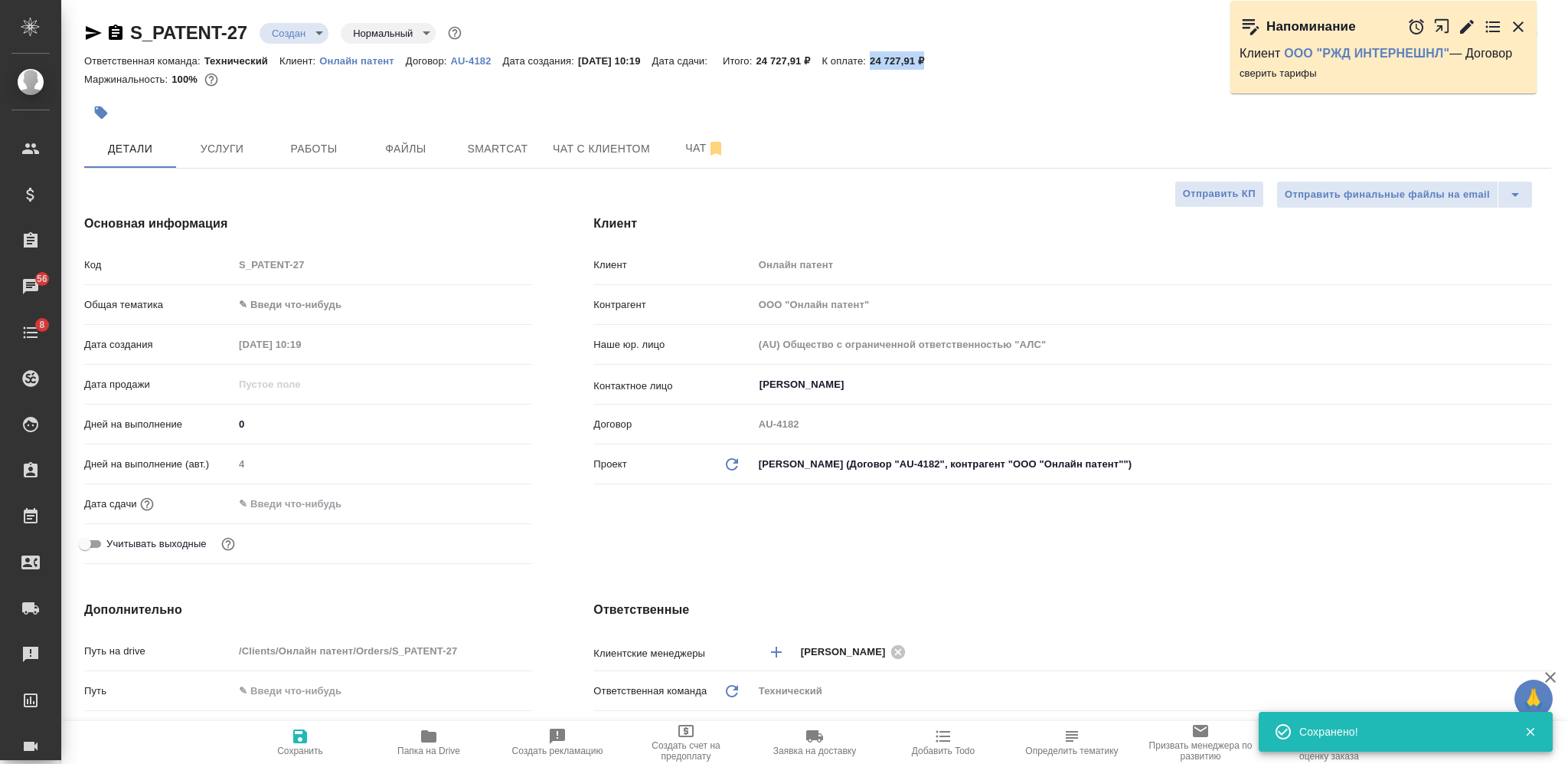
type textarea "x"
click at [227, 143] on span "Услуги" at bounding box center [222, 149] width 73 height 19
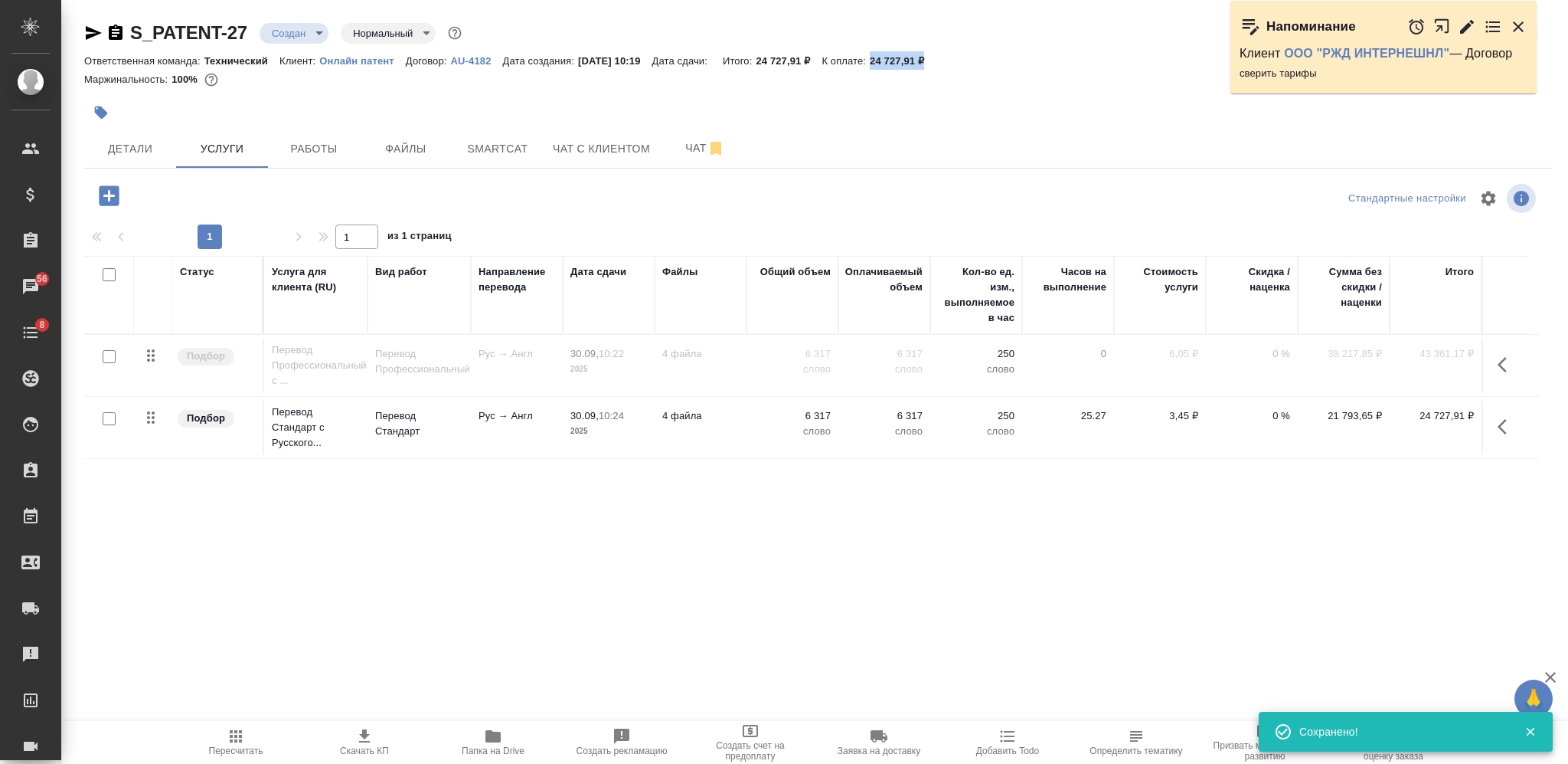
click at [397, 730] on span "Скачать КП" at bounding box center [365, 742] width 110 height 29
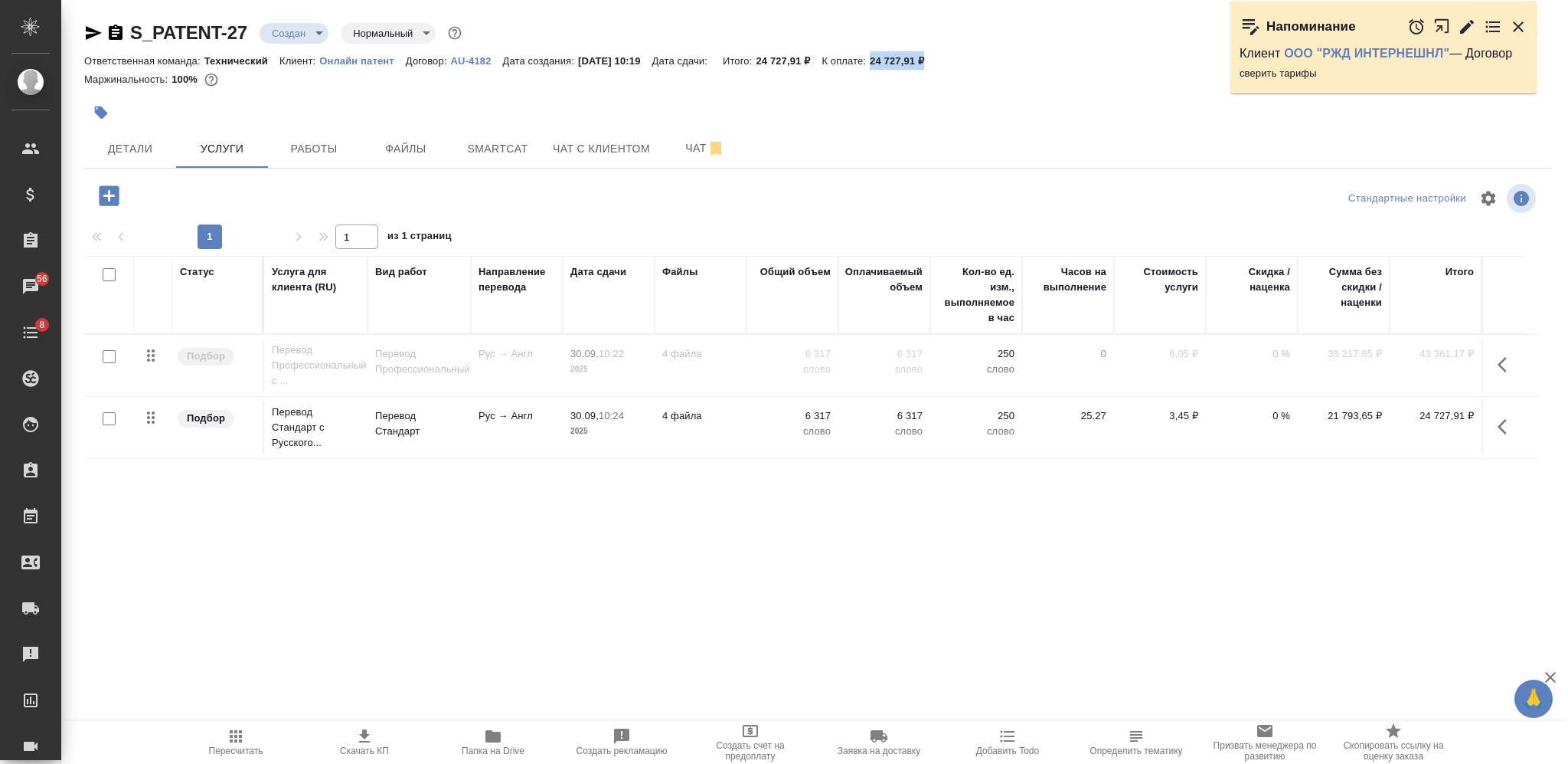
click at [1503, 427] on icon "button" at bounding box center [1507, 426] width 18 height 18
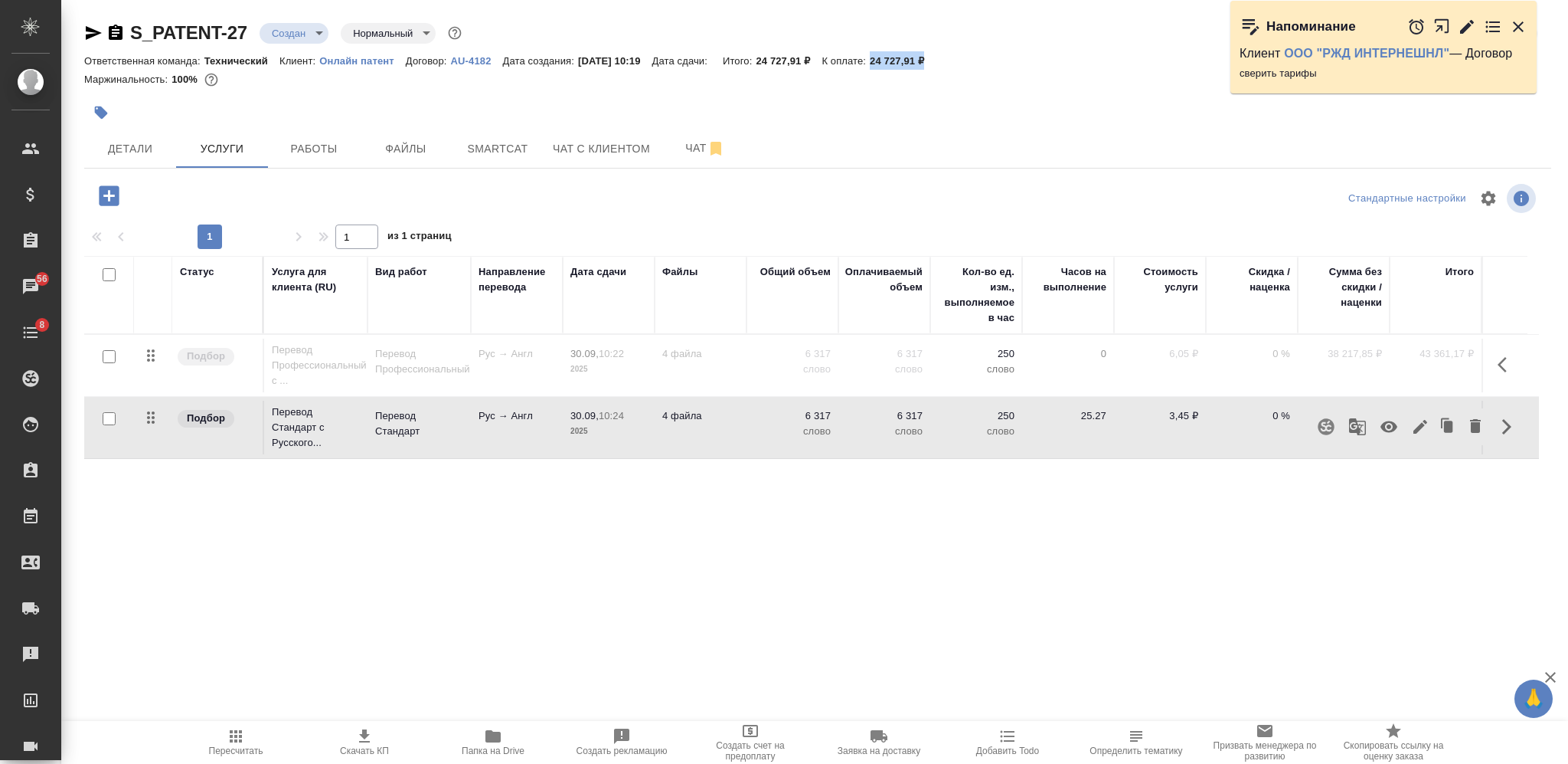
click at [1392, 426] on icon "button" at bounding box center [1388, 427] width 17 height 11
click at [1501, 363] on icon "button" at bounding box center [1503, 364] width 10 height 15
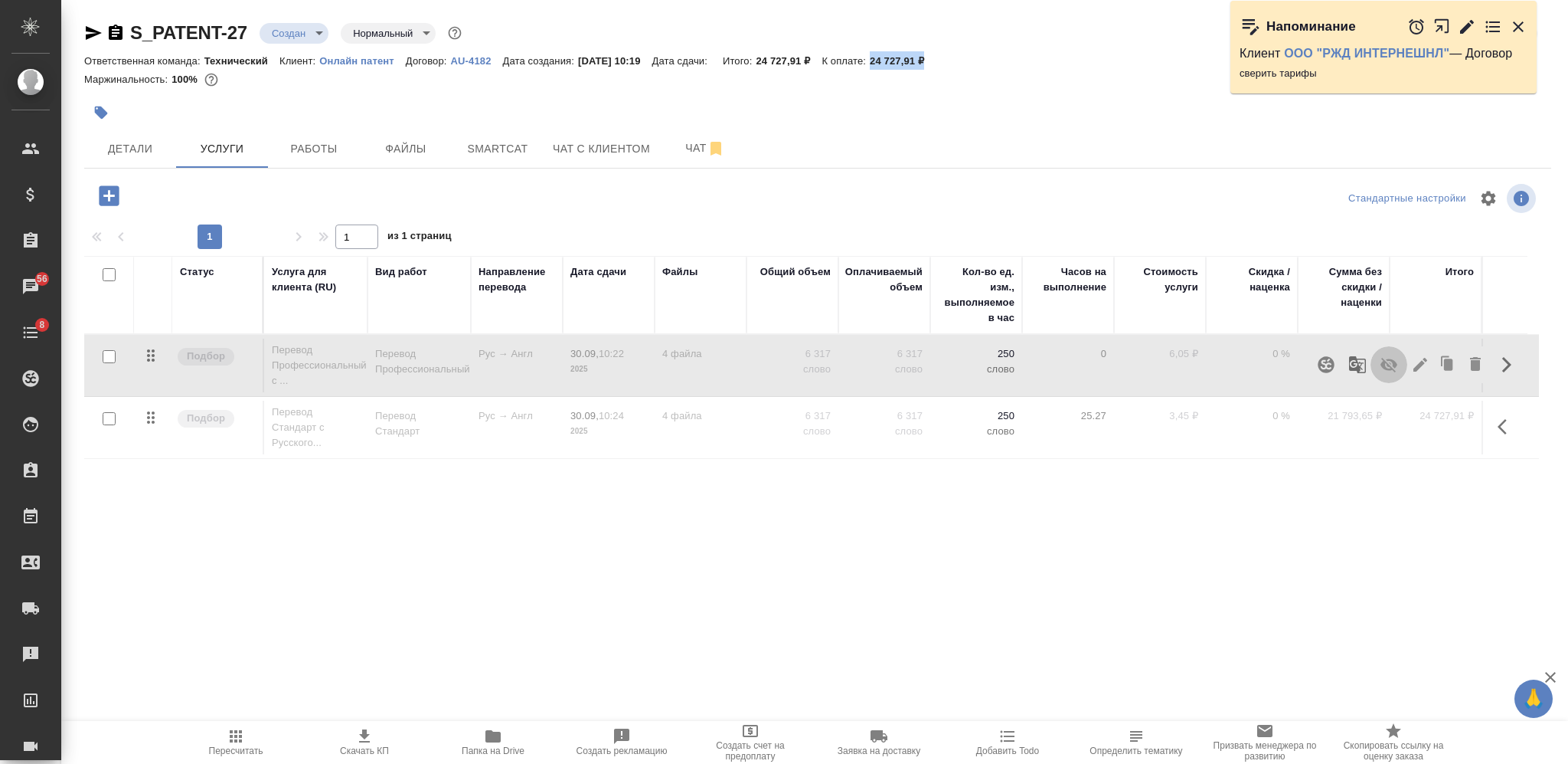
click at [1398, 356] on button "button" at bounding box center [1389, 365] width 37 height 37
click at [239, 744] on icon "button" at bounding box center [235, 736] width 18 height 18
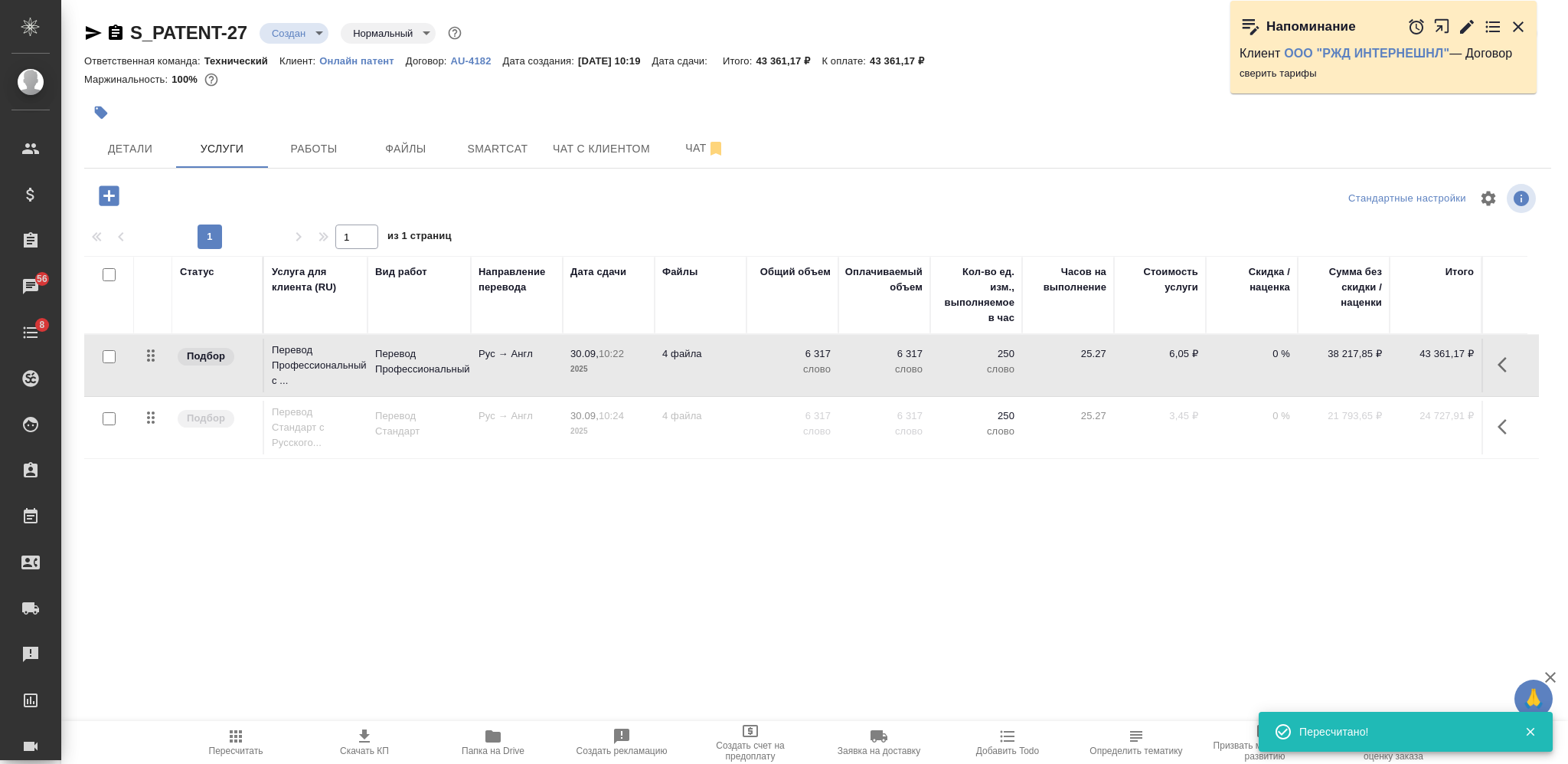
click at [353, 746] on span "Скачать КП" at bounding box center [364, 750] width 49 height 10
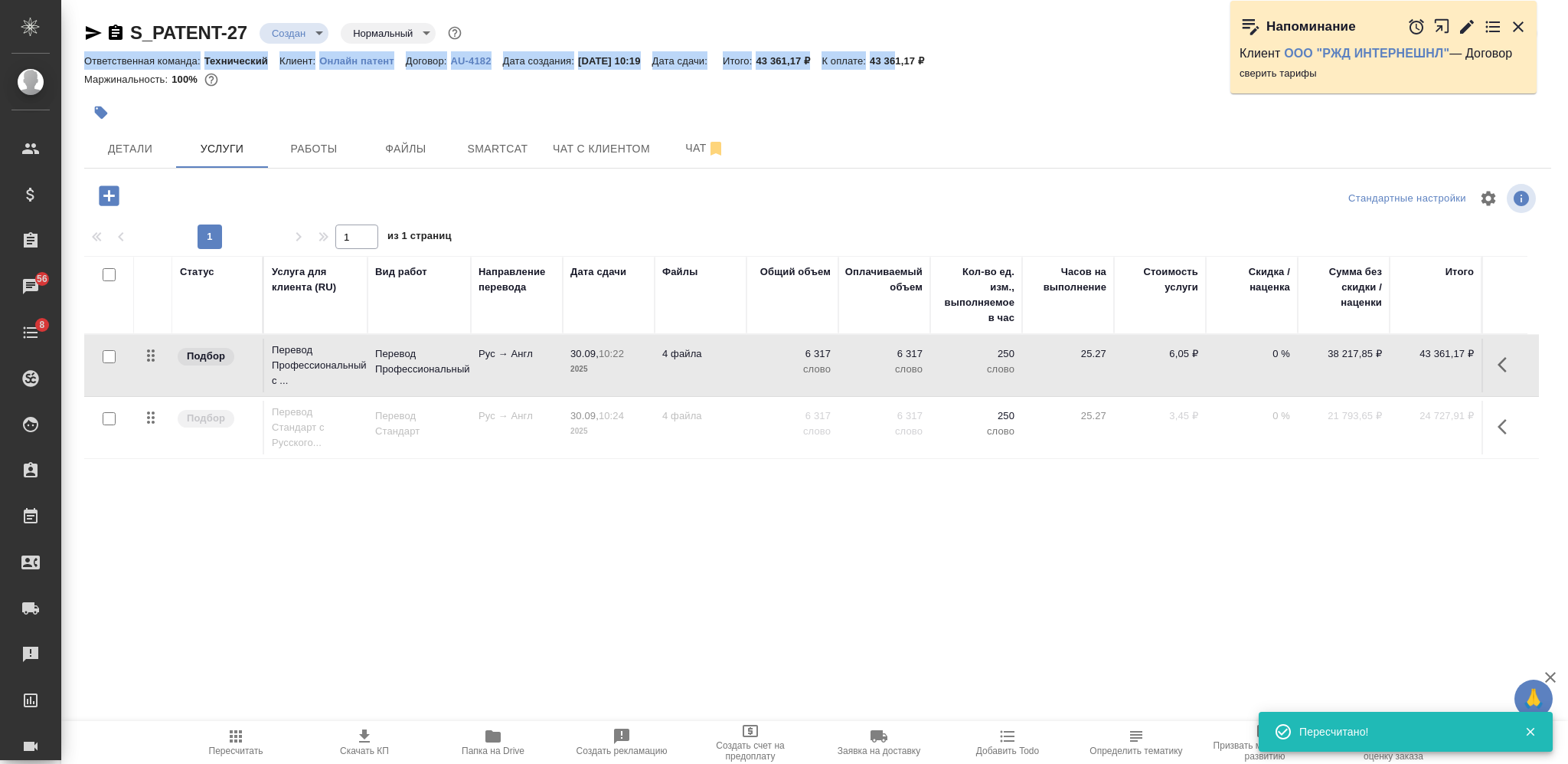
drag, startPoint x: 949, startPoint y: 49, endPoint x: 912, endPoint y: 56, distance: 37.7
click at [912, 56] on div "S_PATENT-27 Создан new Нормальный normal Кратко детали заказа Ответственная ком…" at bounding box center [818, 58] width 1467 height 75
click at [912, 56] on p "43 361,17 ₽" at bounding box center [902, 61] width 66 height 11
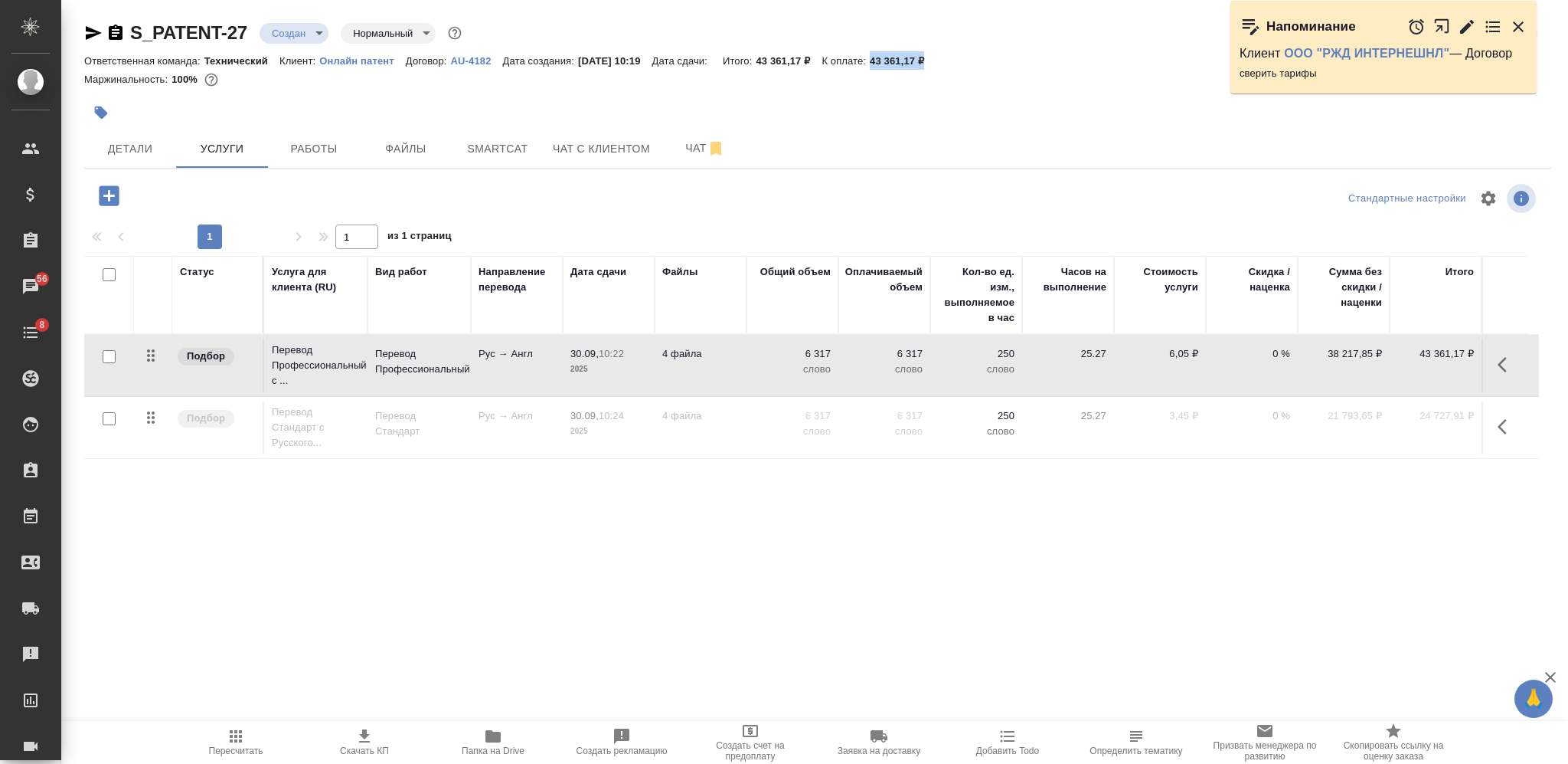
drag, startPoint x: 888, startPoint y: 57, endPoint x: 950, endPoint y: 59, distance: 62.0
click at [950, 59] on div "Ответственная команда: Технический Клиент: Онлайн патент Договор: AU-4182 Дата …" at bounding box center [818, 60] width 1467 height 18
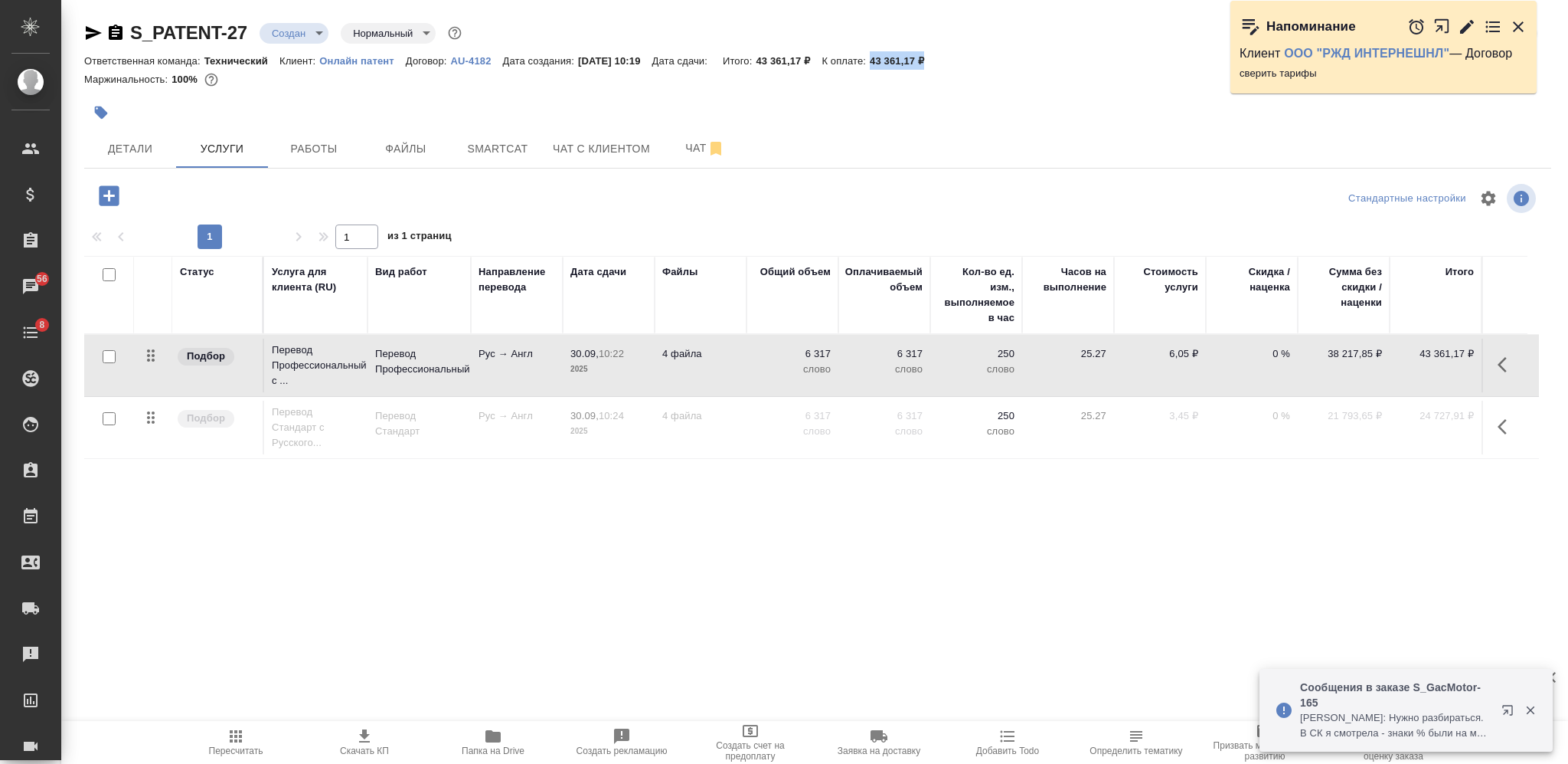
click at [660, 528] on div "Статус Услуга для клиента (RU) Вид работ Направление перевода Дата сдачи Файлы …" at bounding box center [812, 420] width 1455 height 330
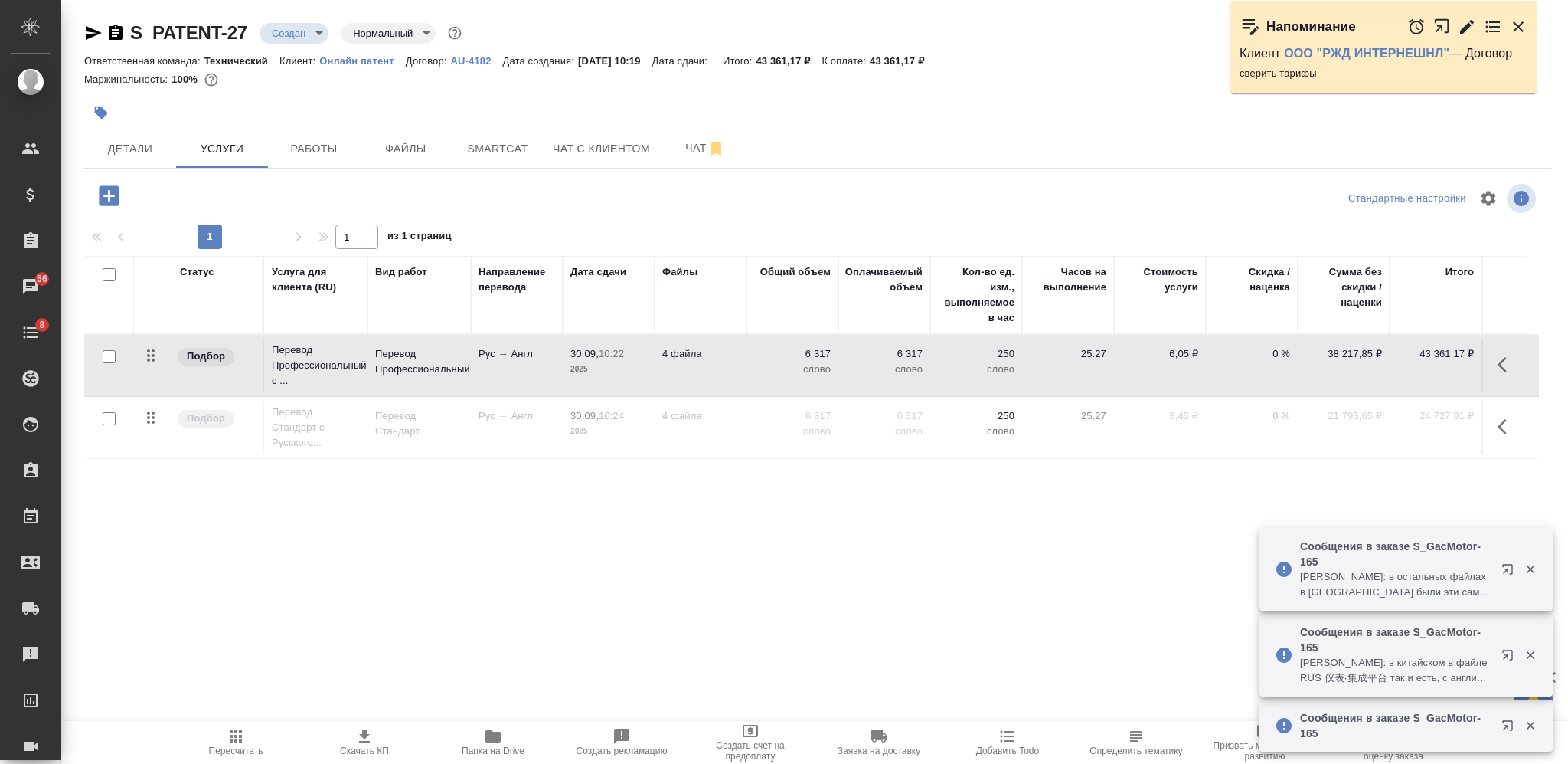
click at [292, 34] on body "🙏 .cls-1 fill:#fff; AWATERA [PERSON_NAME] Спецификации Заказы 56 Чаты 8 Todo Пр…" at bounding box center [784, 382] width 1568 height 764
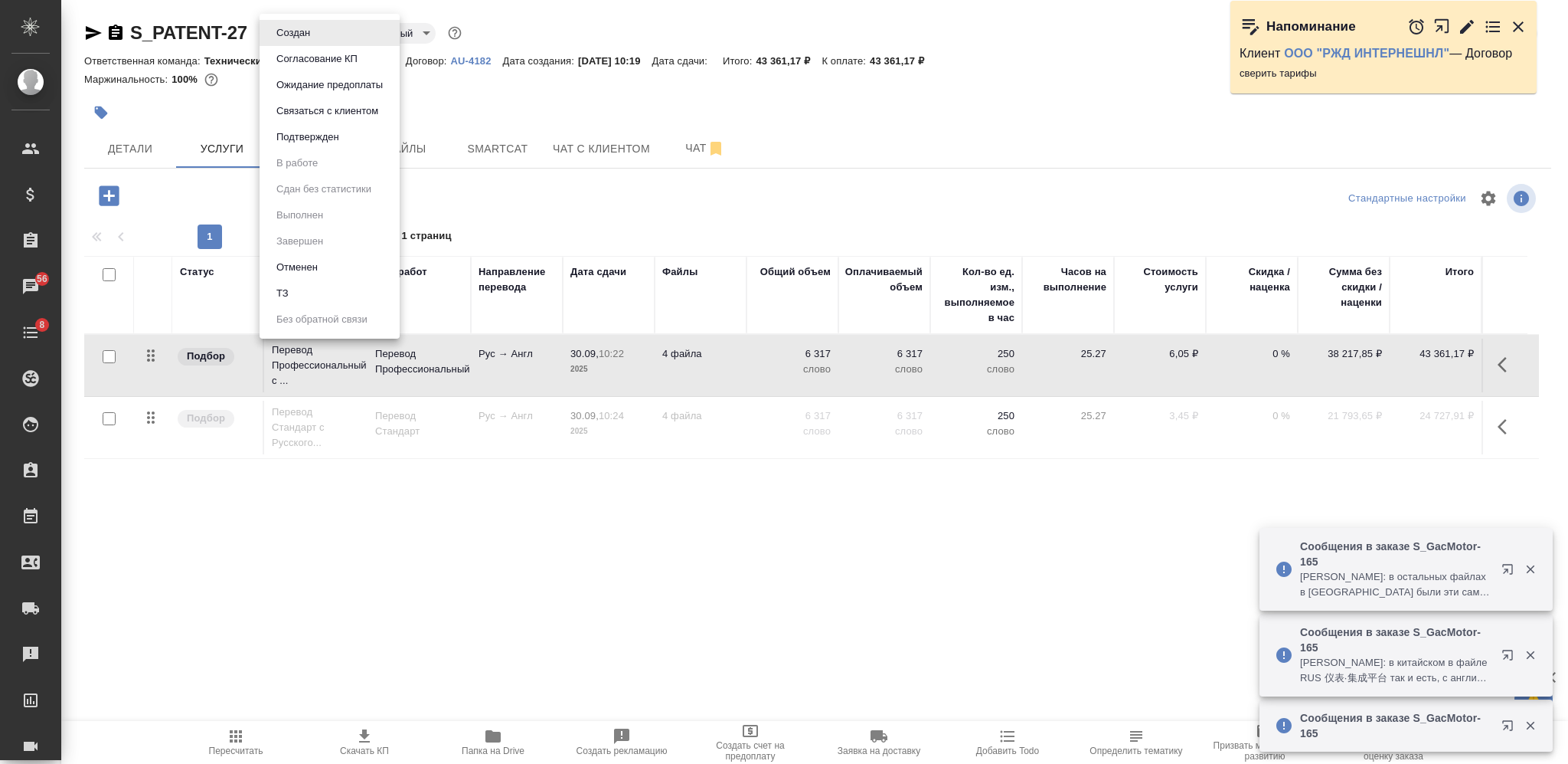
click at [319, 57] on button "Согласование КП" at bounding box center [317, 58] width 90 height 17
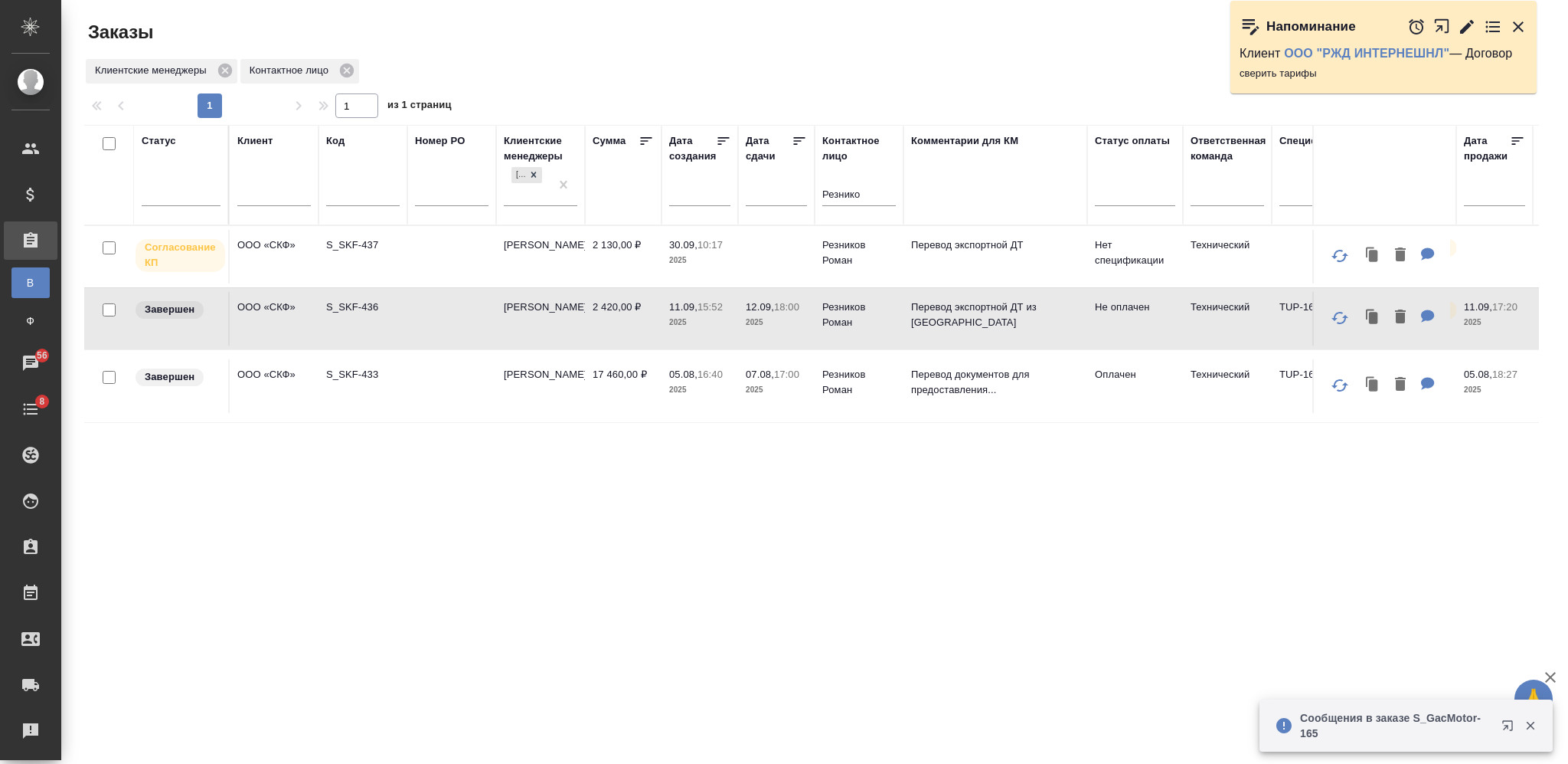
click at [836, 199] on input "Резнико" at bounding box center [859, 196] width 73 height 19
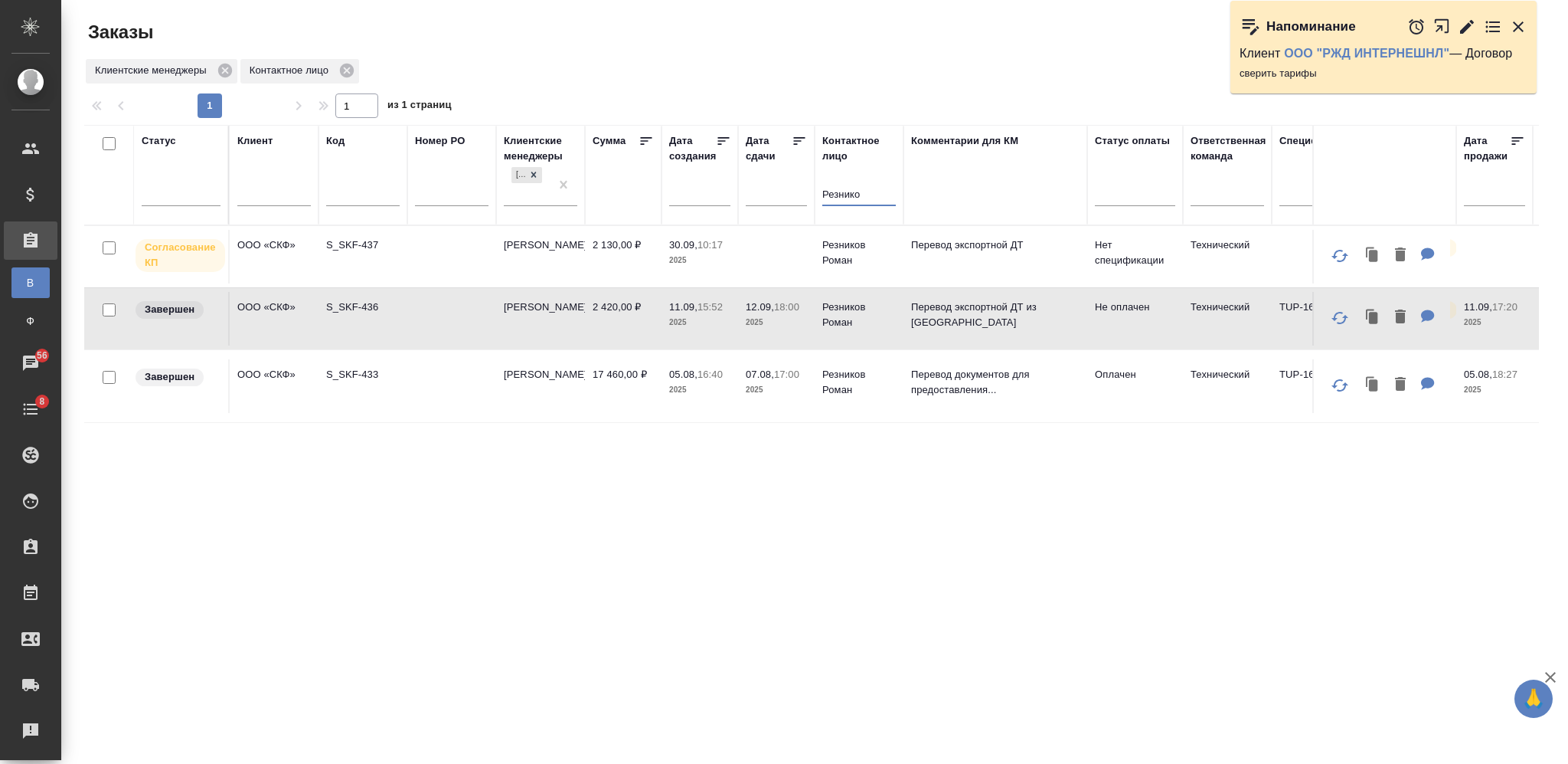
click at [259, 196] on input "text" at bounding box center [274, 196] width 73 height 19
type input "[PERSON_NAME]"
click at [838, 180] on div "Резнико" at bounding box center [859, 197] width 73 height 38
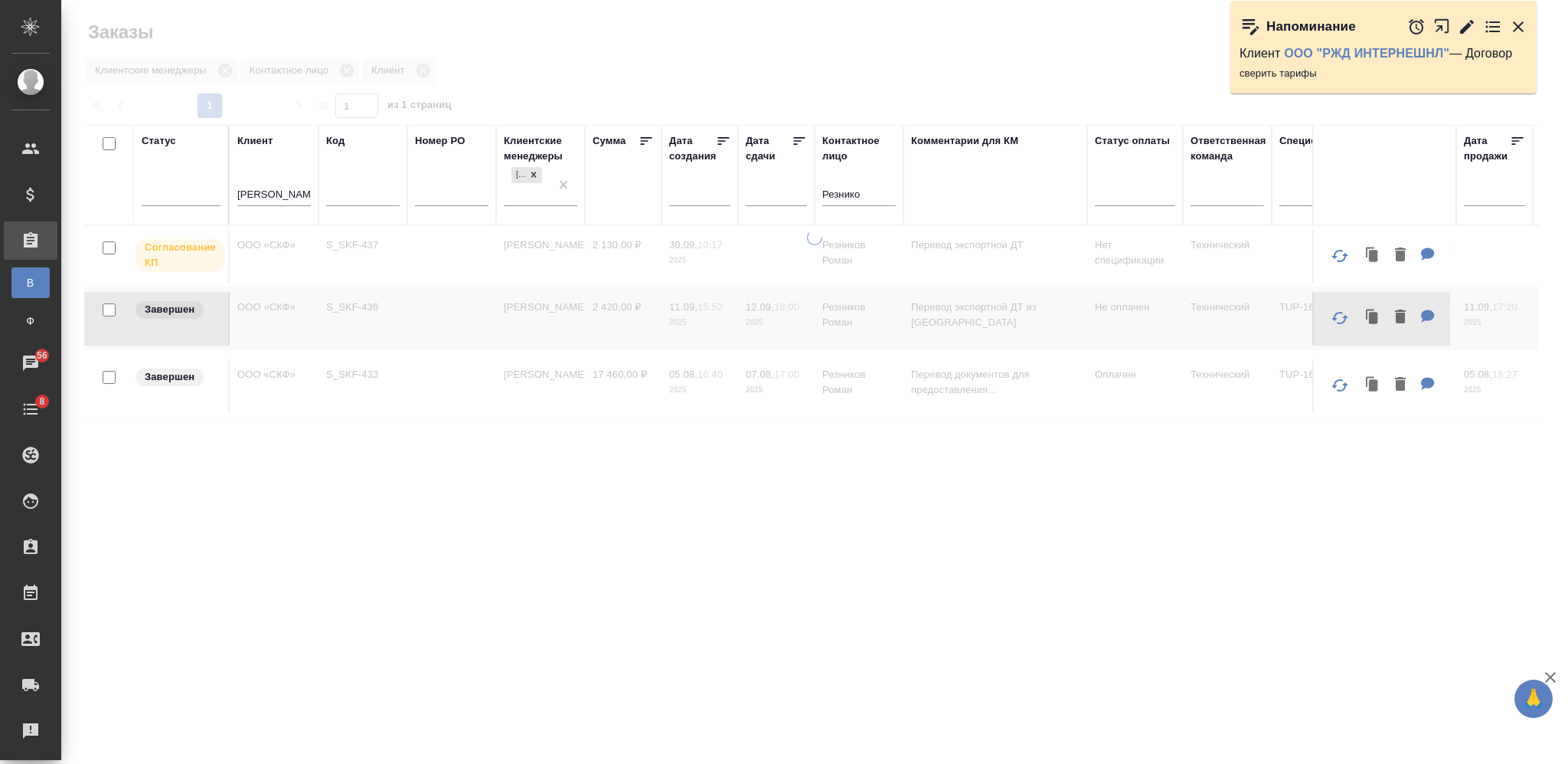
click at [839, 189] on input "Резнико" at bounding box center [859, 196] width 73 height 19
click at [839, 186] on input "Резнико" at bounding box center [859, 196] width 73 height 19
click at [845, 199] on input "Резнико" at bounding box center [859, 196] width 73 height 19
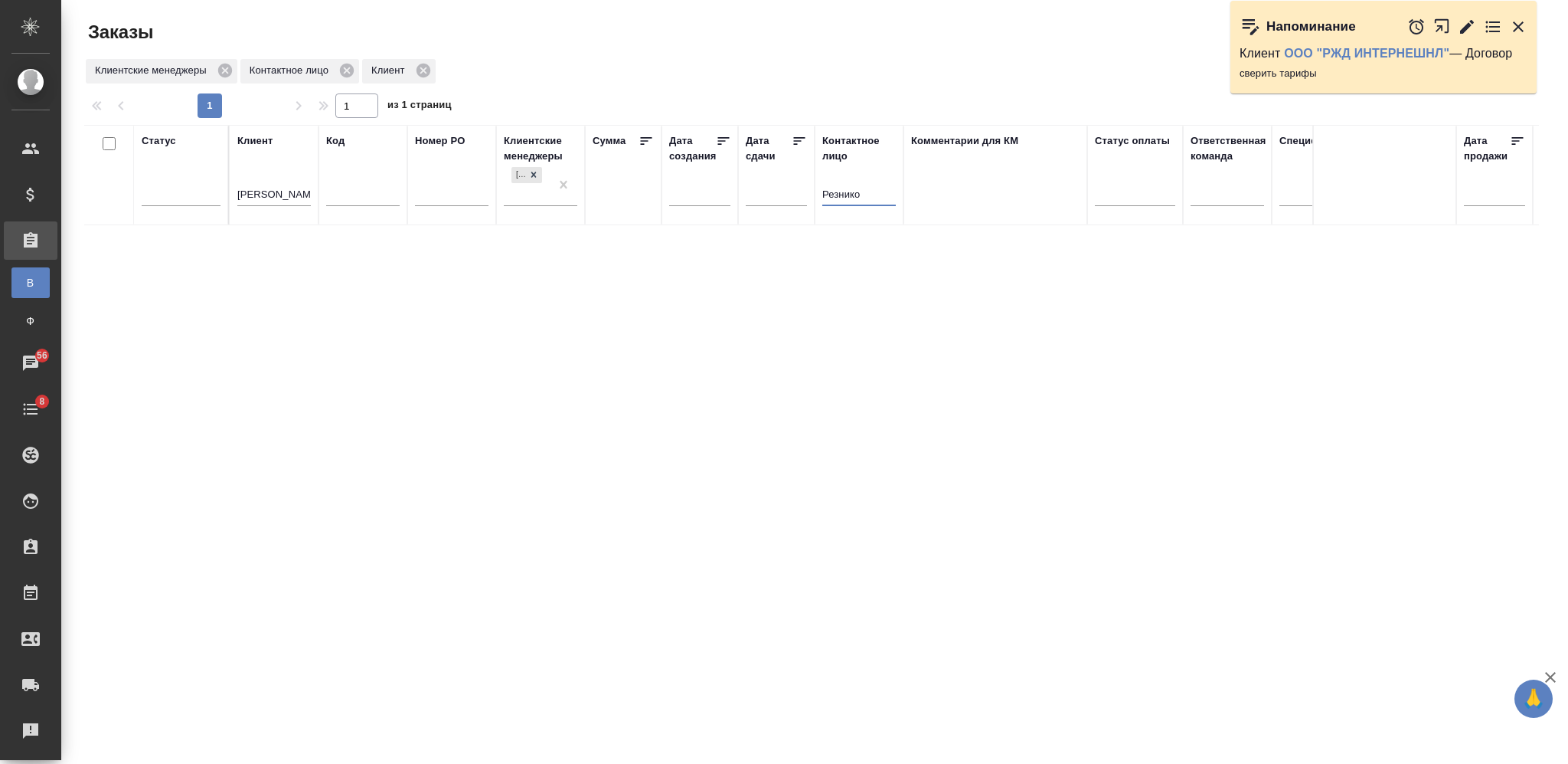
click at [845, 199] on input "Резнико" at bounding box center [859, 196] width 73 height 19
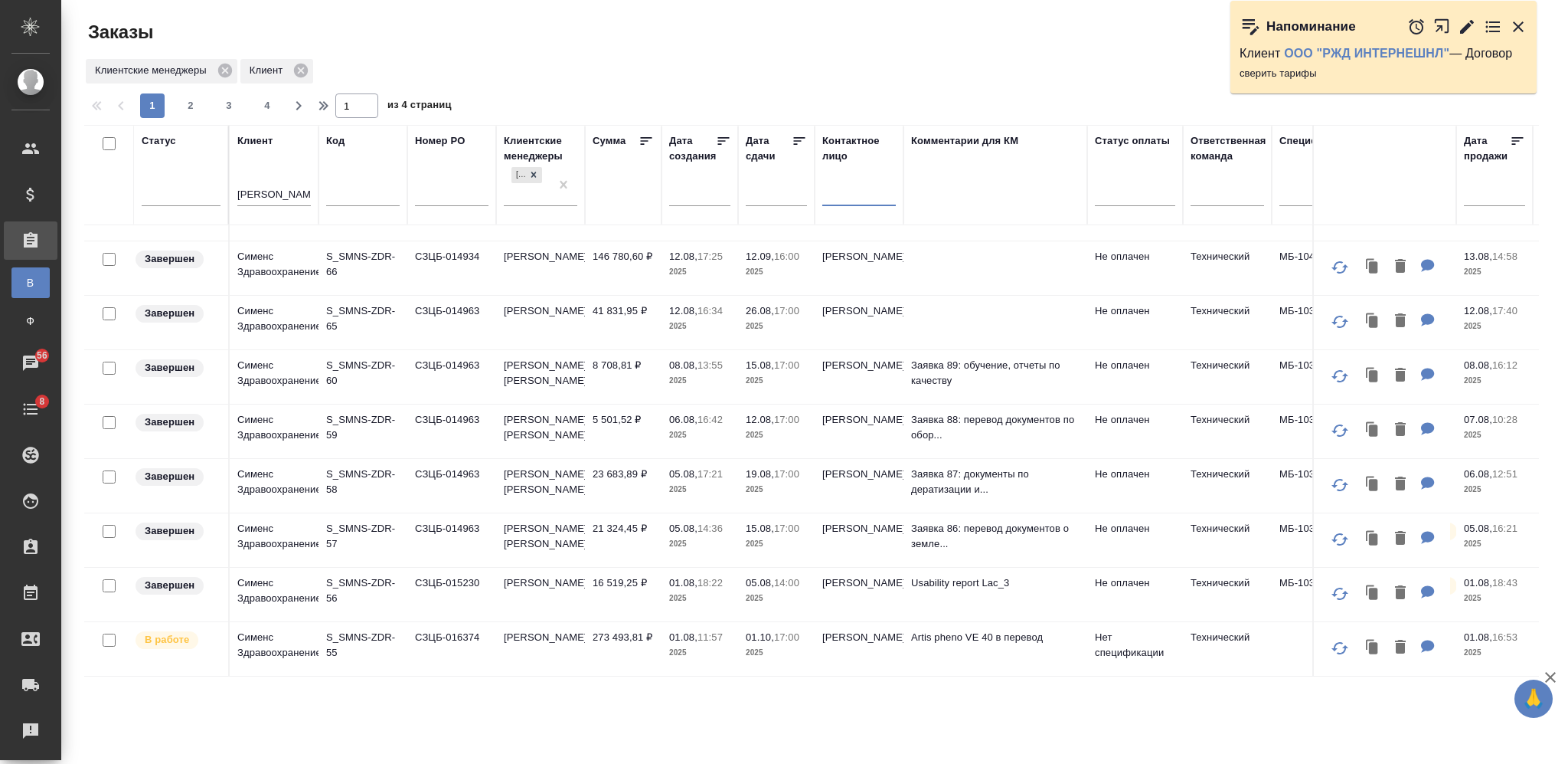
scroll to position [1102, 0]
click at [271, 103] on span "4" at bounding box center [267, 105] width 25 height 15
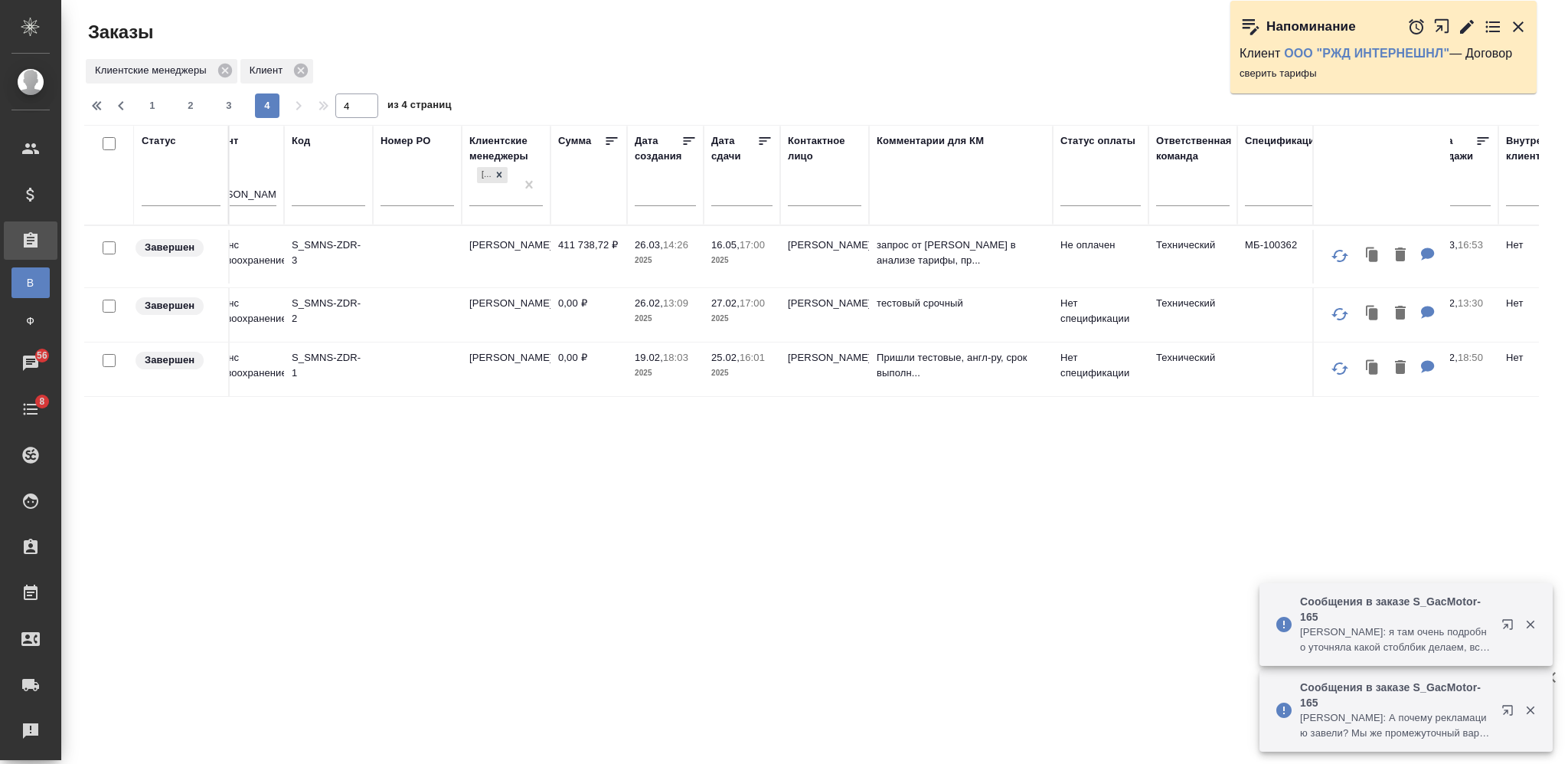
scroll to position [0, 0]
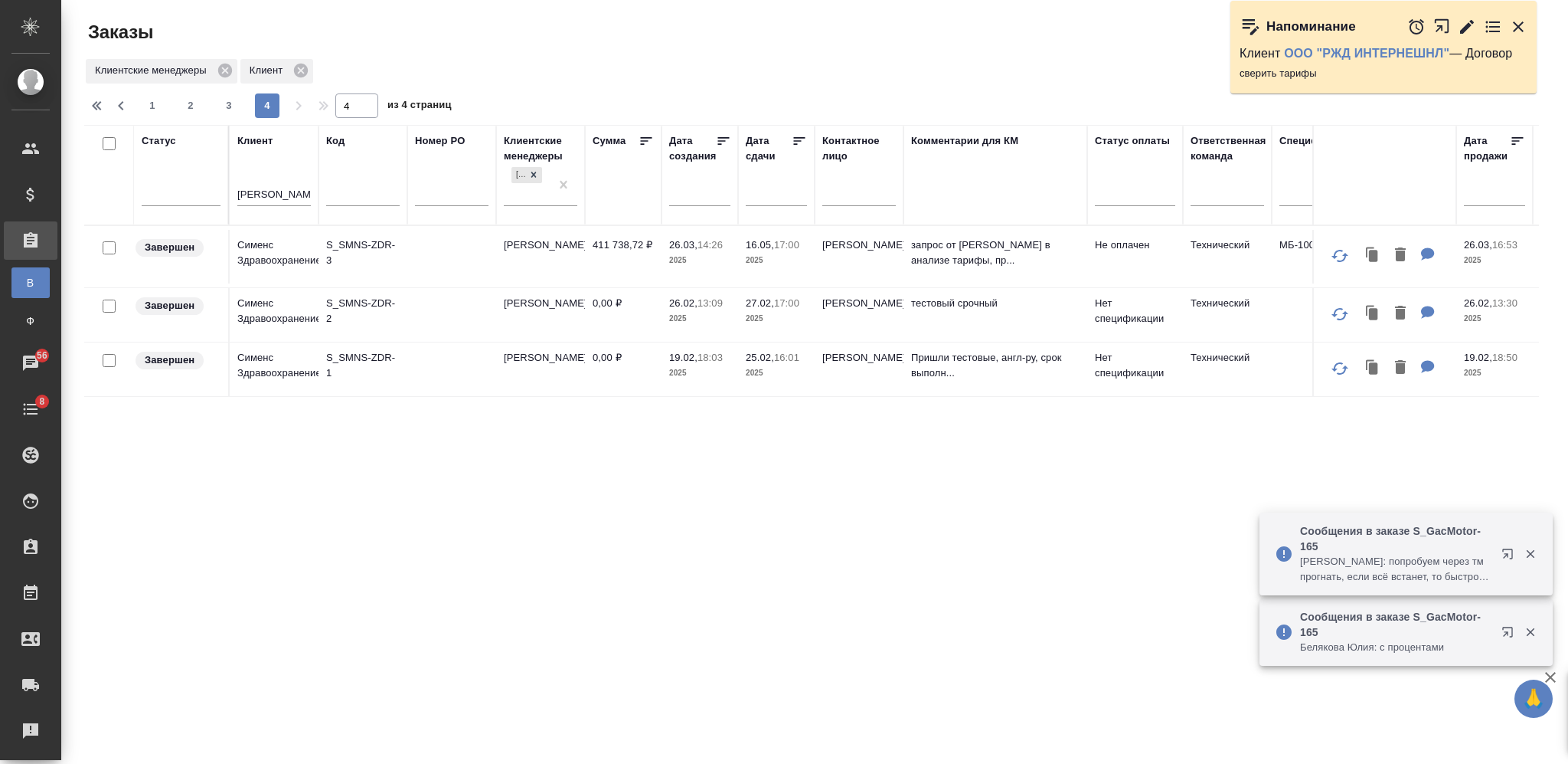
click at [259, 192] on input "[PERSON_NAME]" at bounding box center [274, 196] width 73 height 19
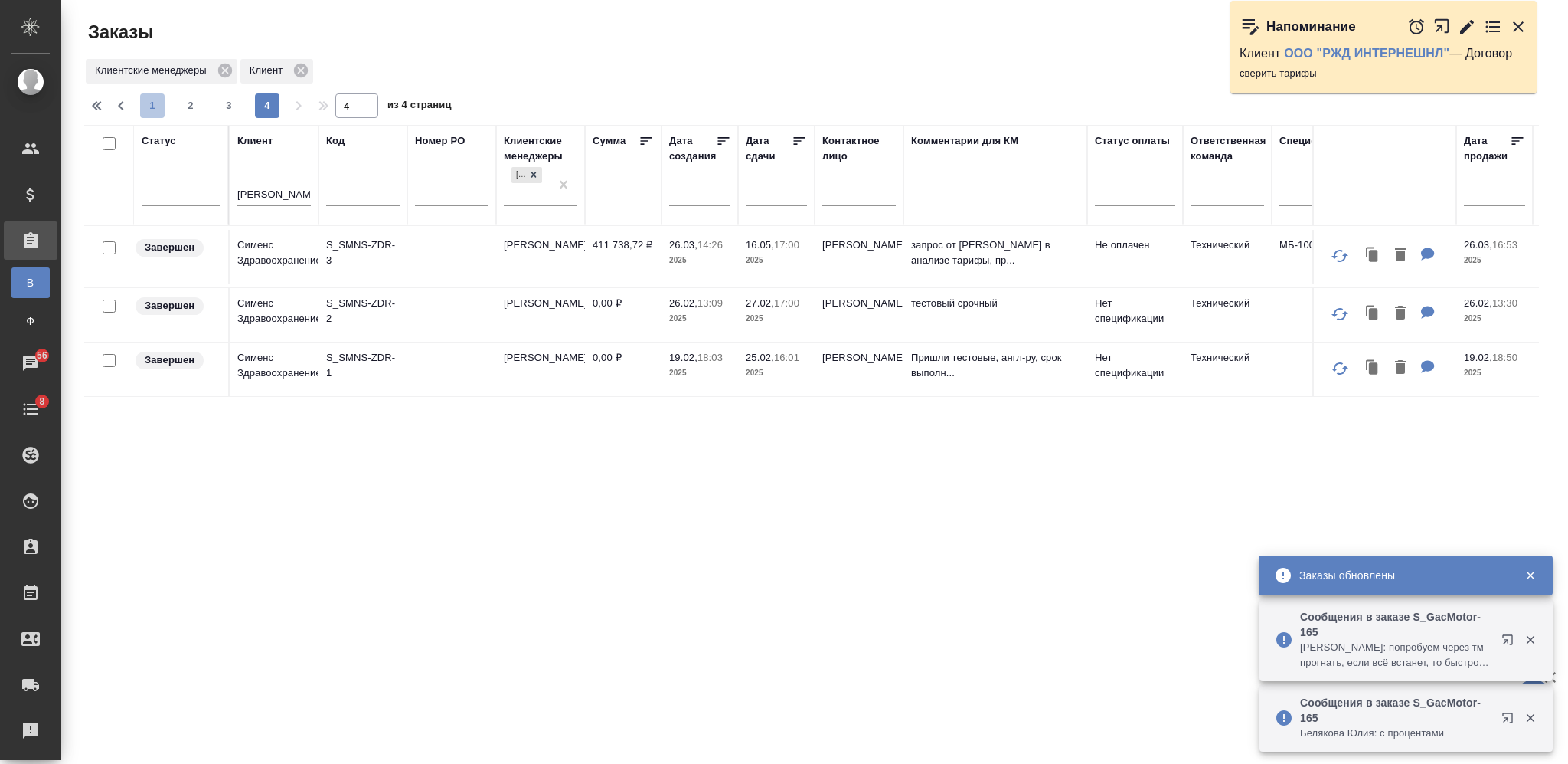
click at [152, 110] on span "1" at bounding box center [152, 105] width 25 height 15
type input "1"
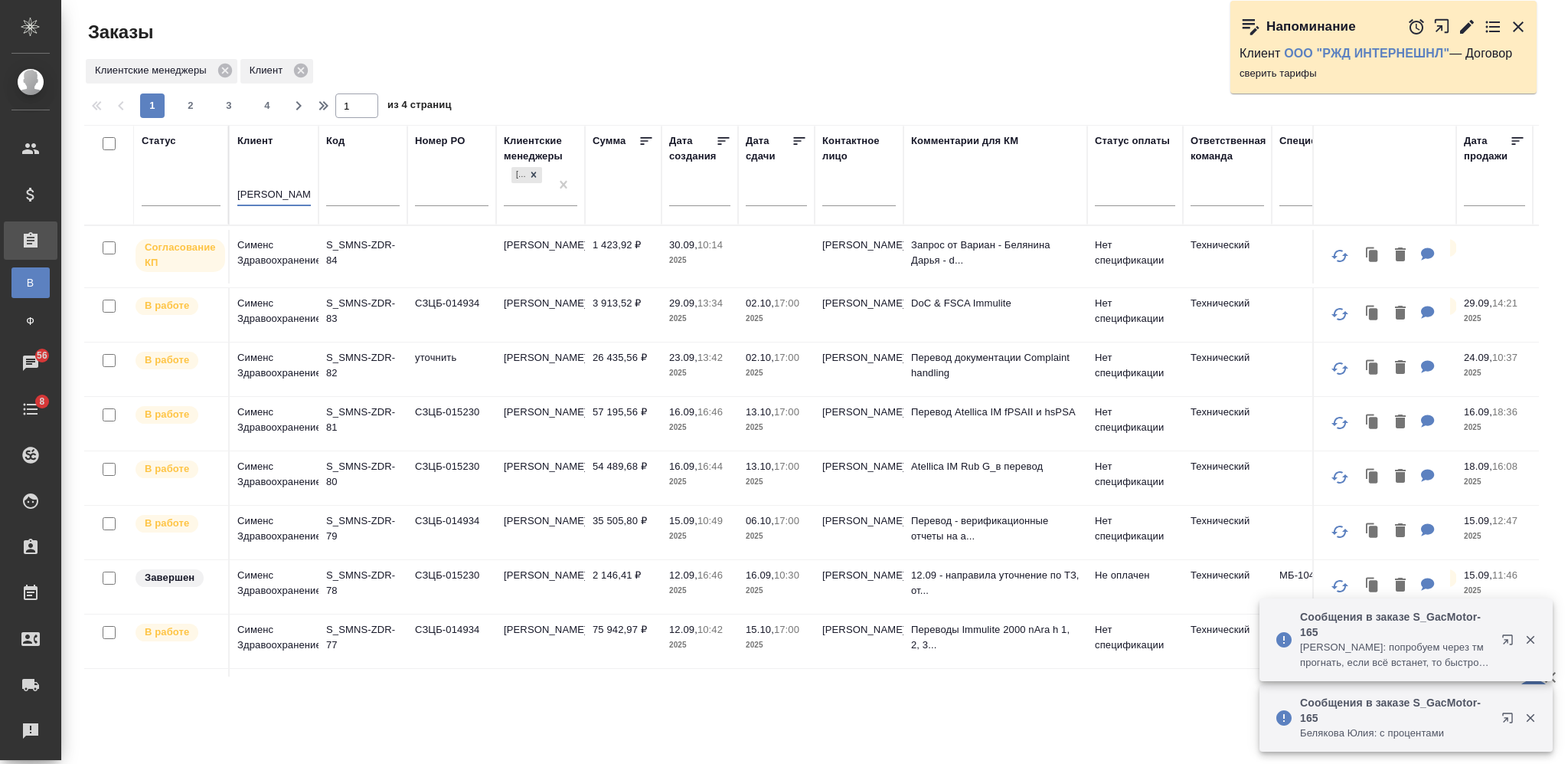
click at [263, 194] on input "[PERSON_NAME]" at bounding box center [274, 196] width 73 height 19
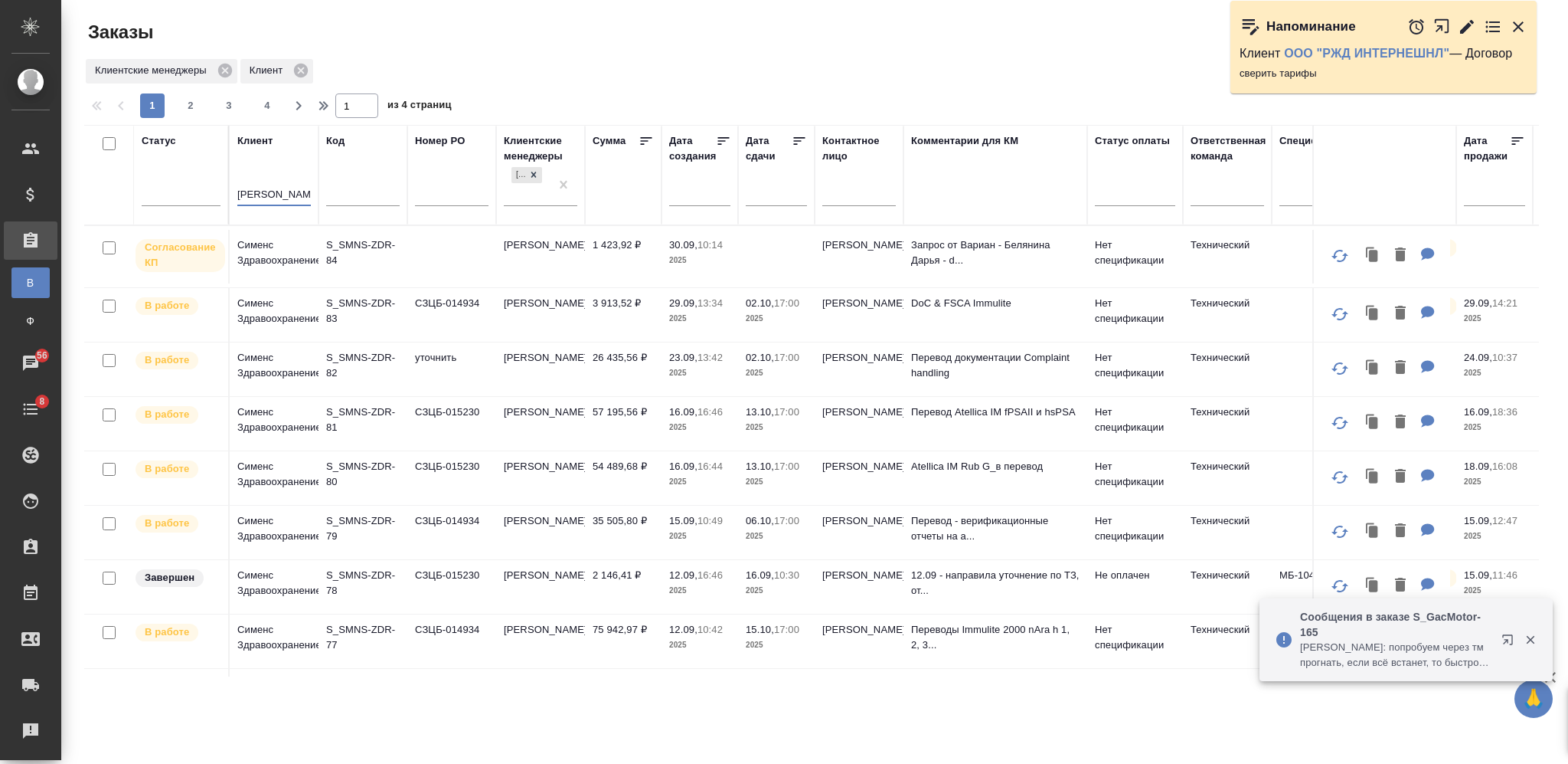
click at [261, 194] on input "[PERSON_NAME]" at bounding box center [274, 196] width 73 height 19
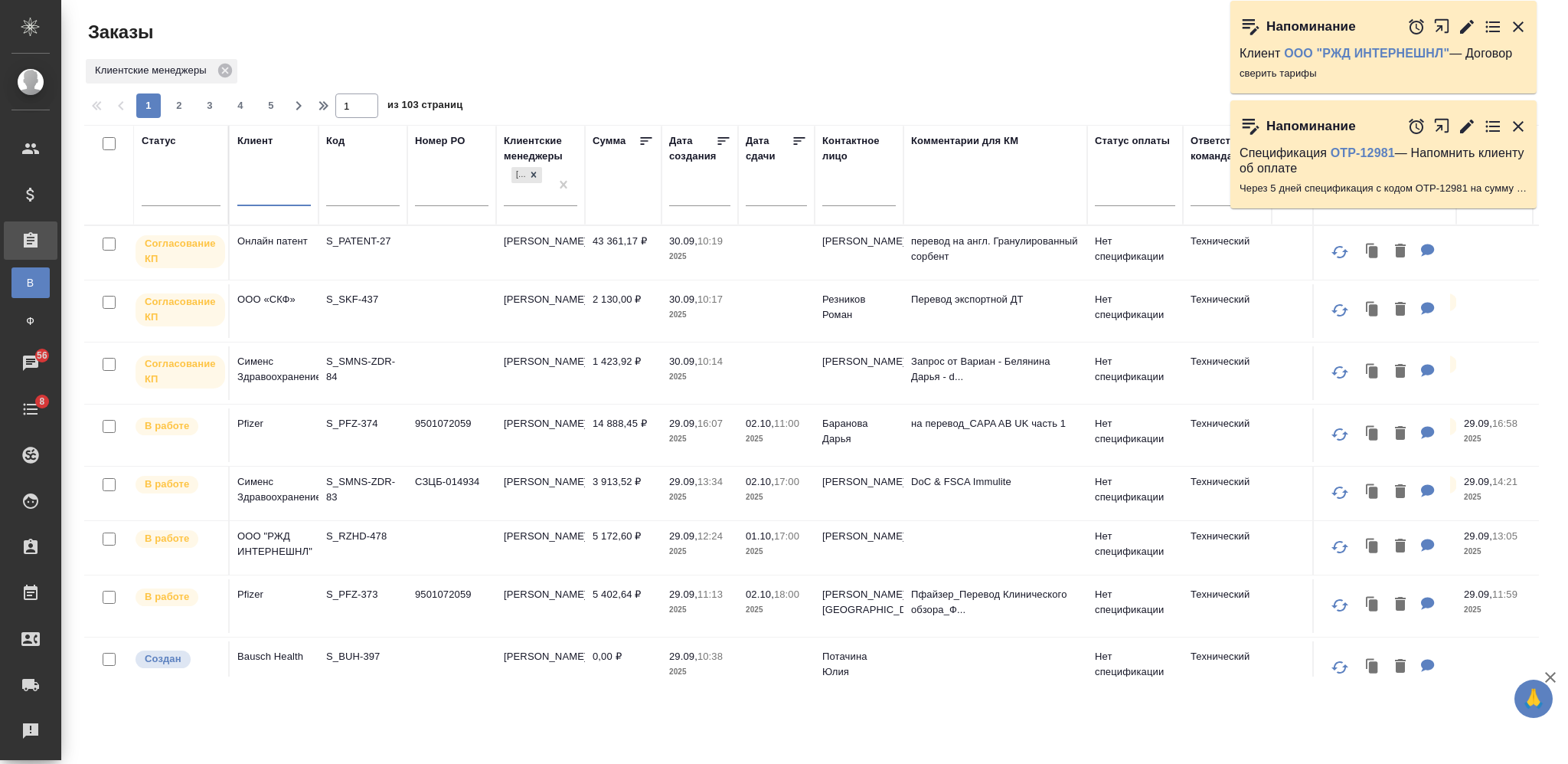
click at [432, 374] on td at bounding box center [451, 373] width 89 height 53
click at [435, 378] on td at bounding box center [451, 373] width 89 height 53
click at [426, 371] on td at bounding box center [451, 373] width 89 height 53
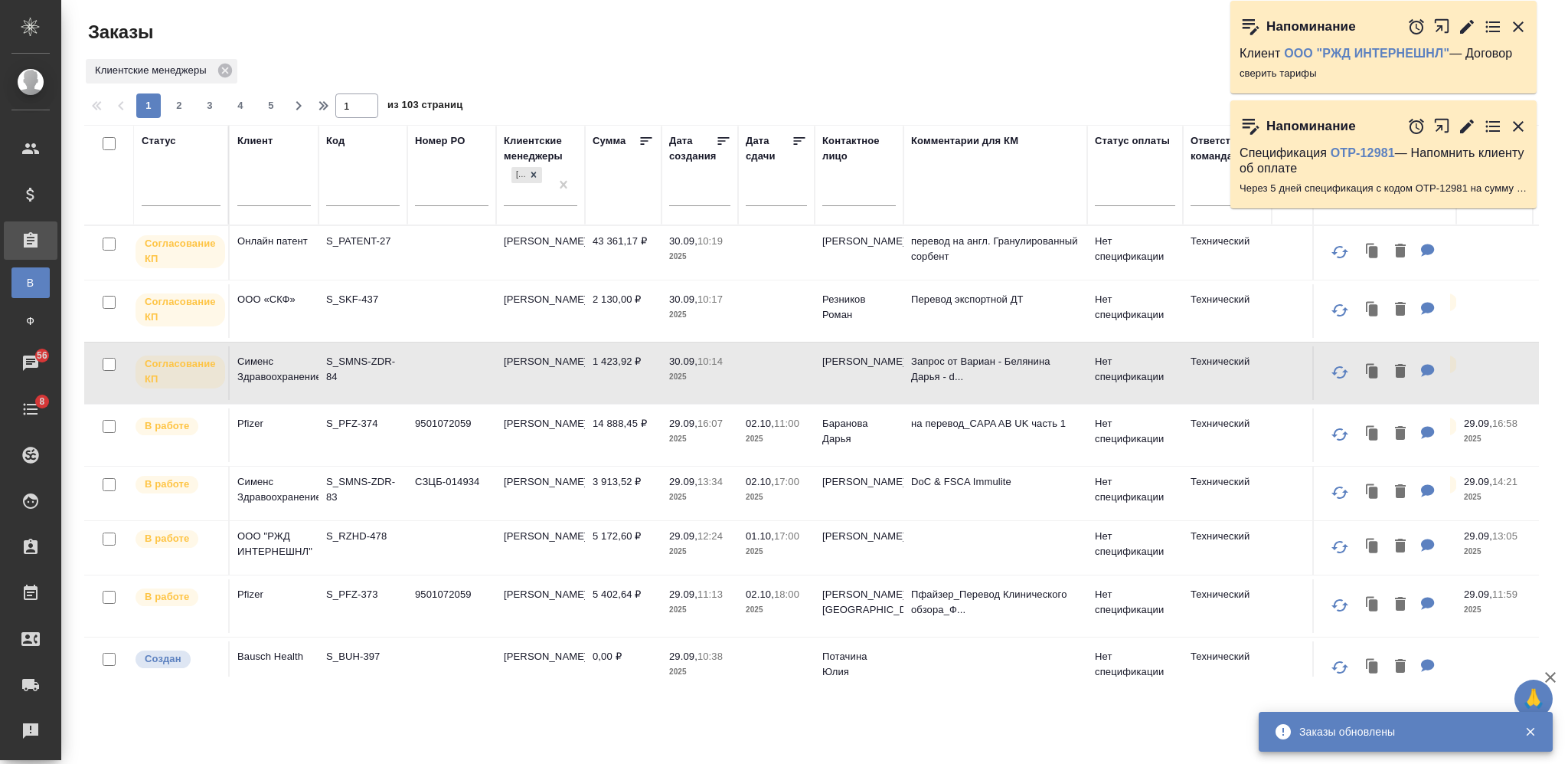
click at [426, 371] on td at bounding box center [451, 373] width 89 height 53
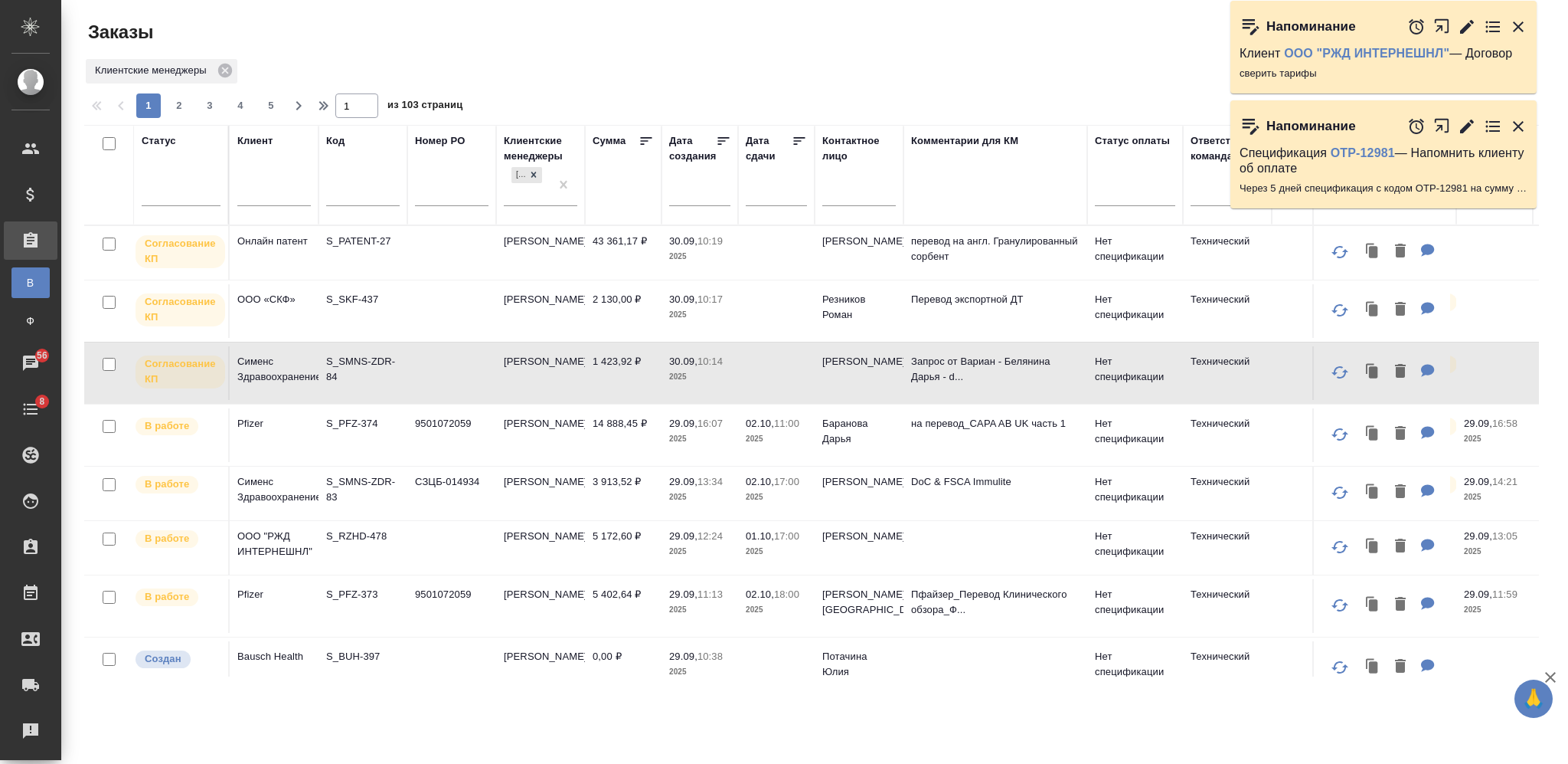
click at [444, 351] on td at bounding box center [451, 373] width 89 height 53
click at [451, 364] on td at bounding box center [451, 373] width 89 height 53
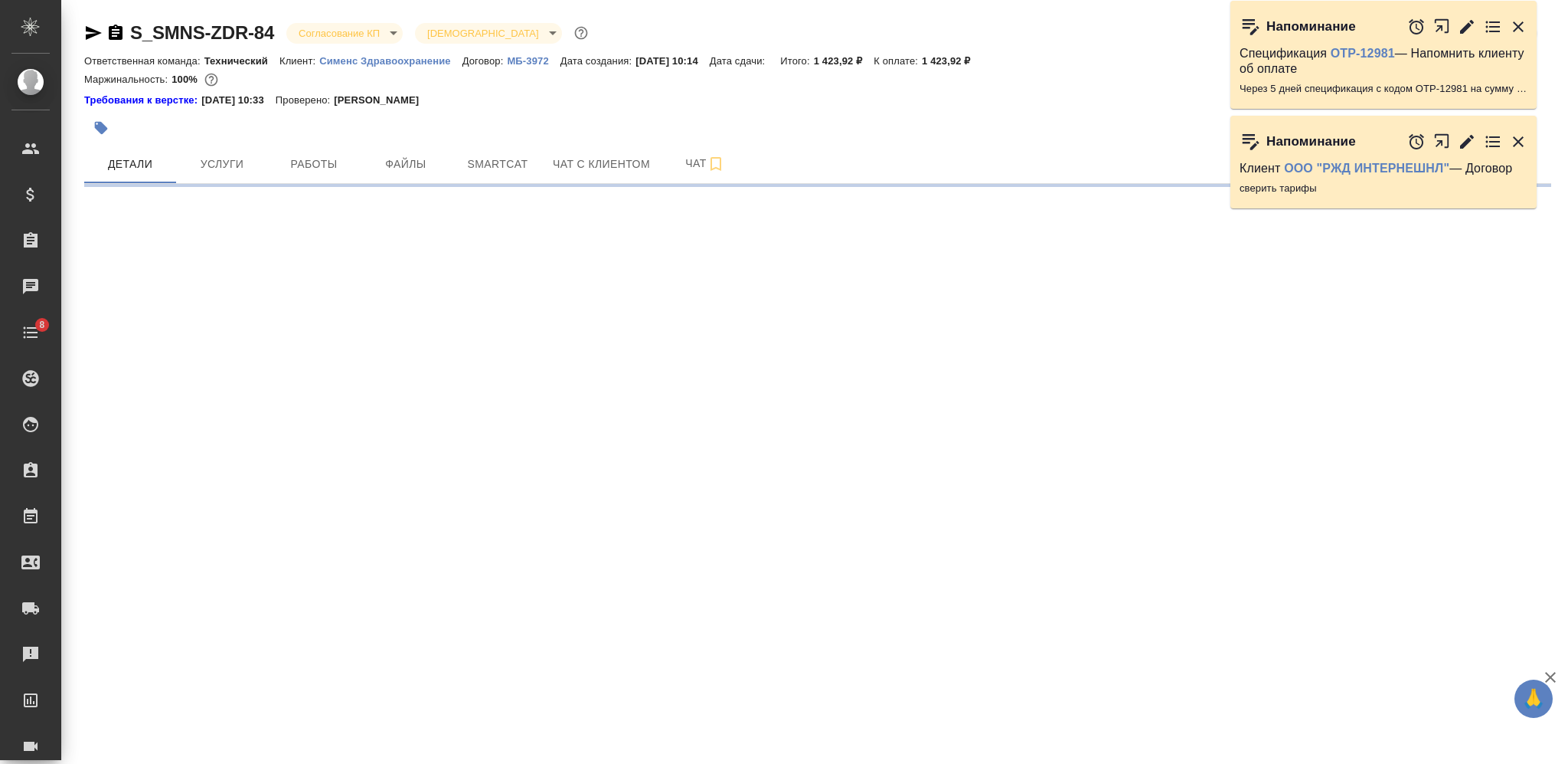
select select "RU"
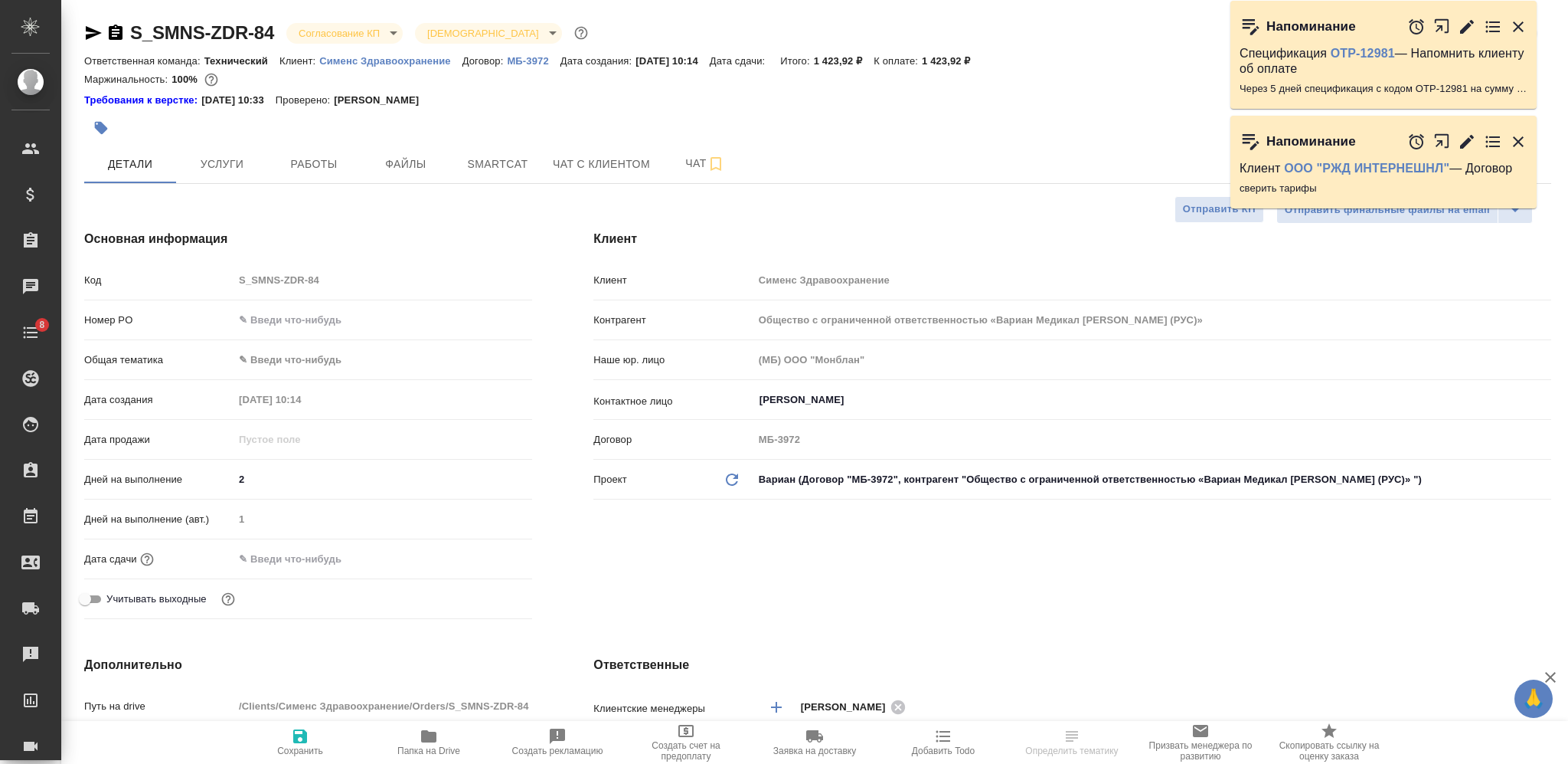
type textarea "x"
click at [90, 34] on icon "button" at bounding box center [93, 33] width 16 height 14
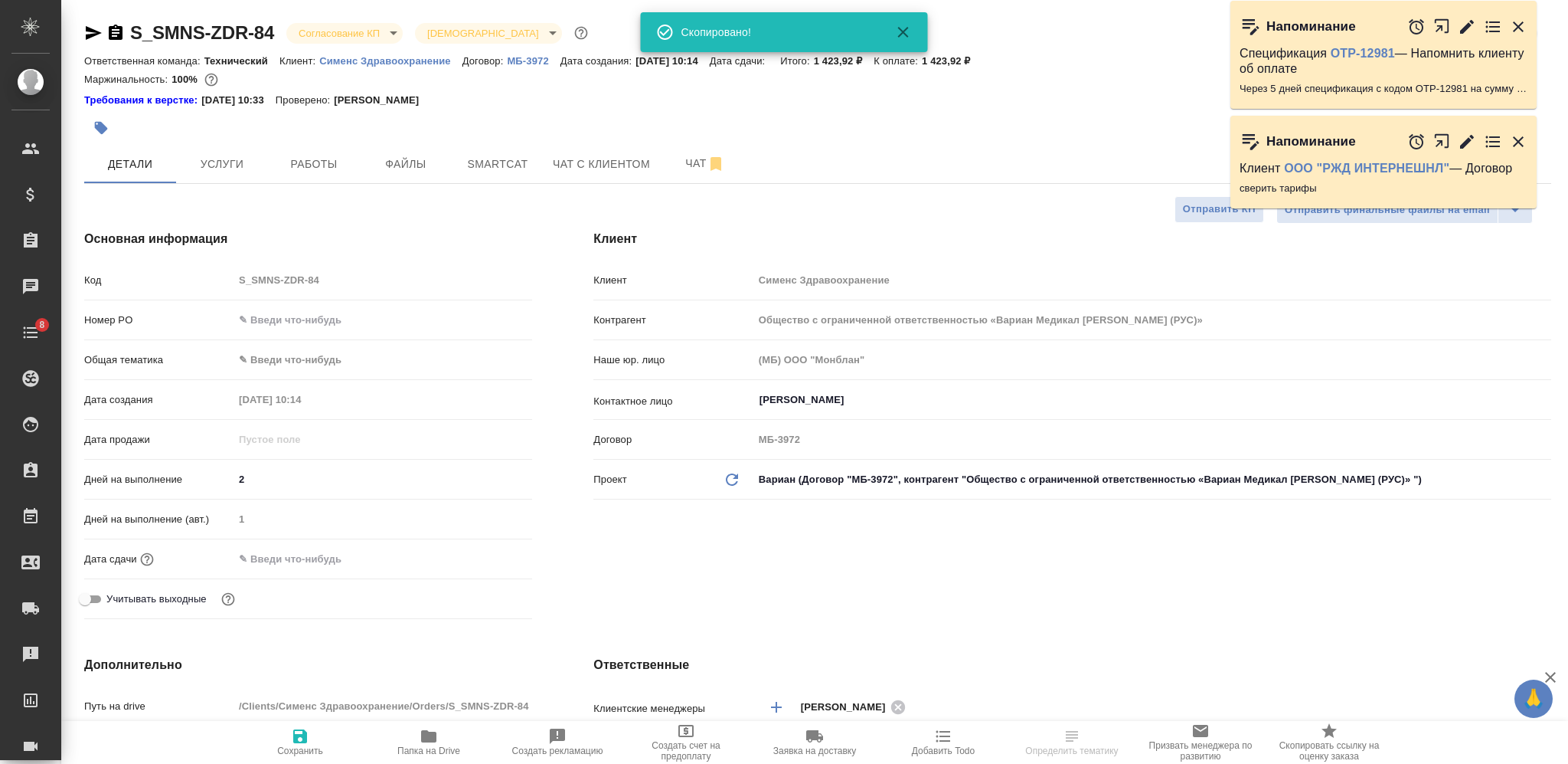
type textarea "x"
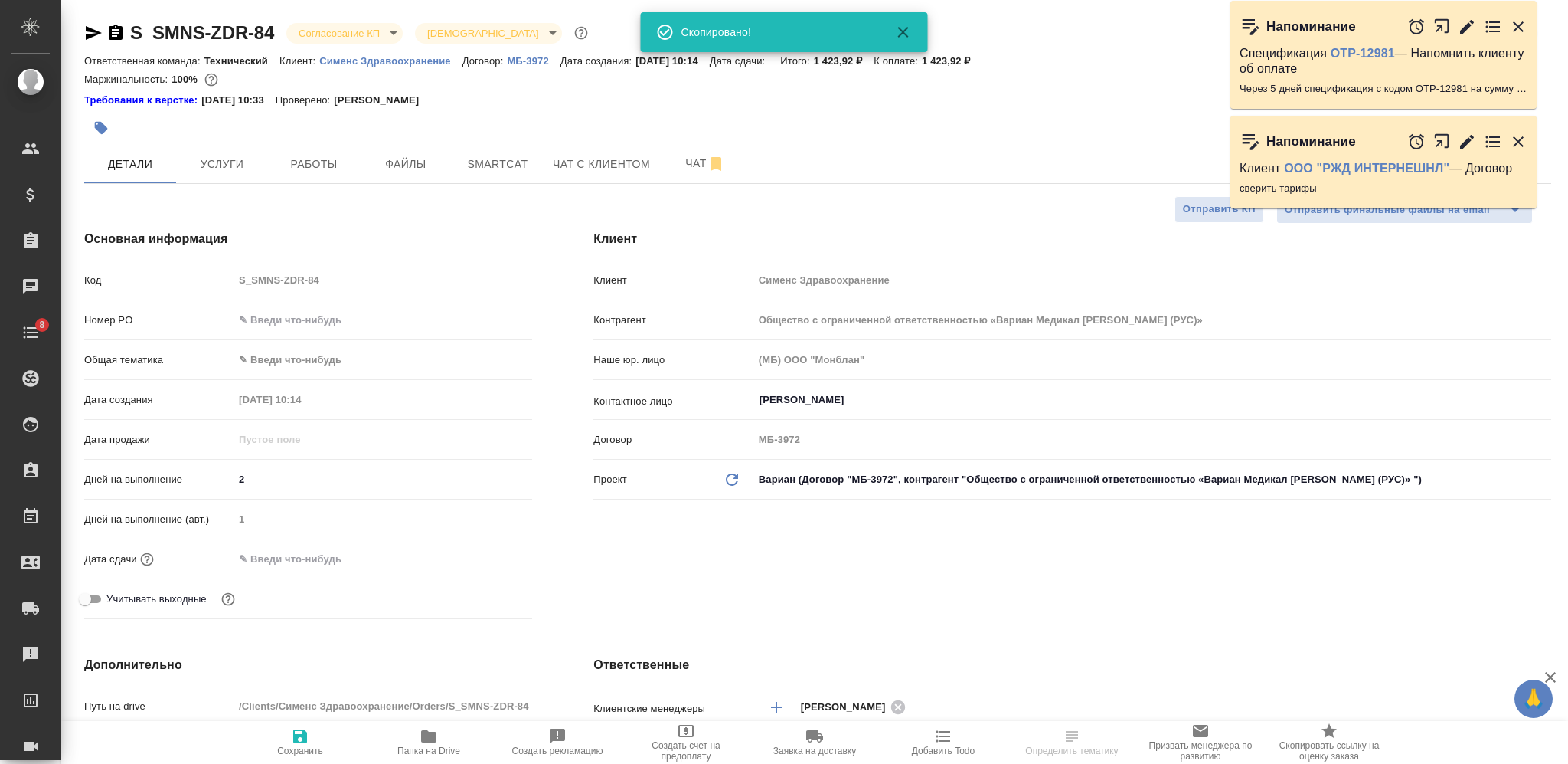
type textarea "x"
select select "RU"
type textarea "x"
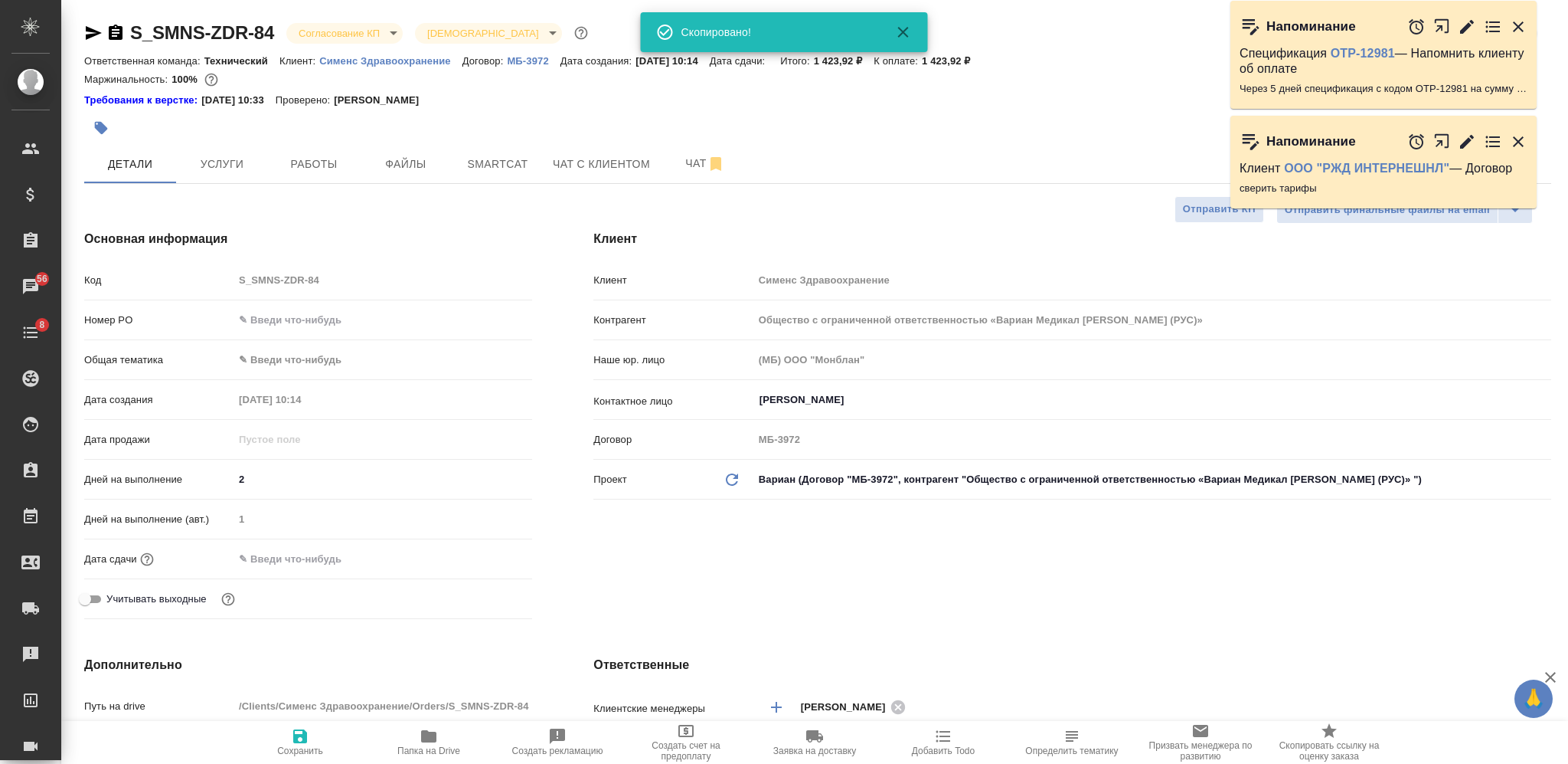
type textarea "x"
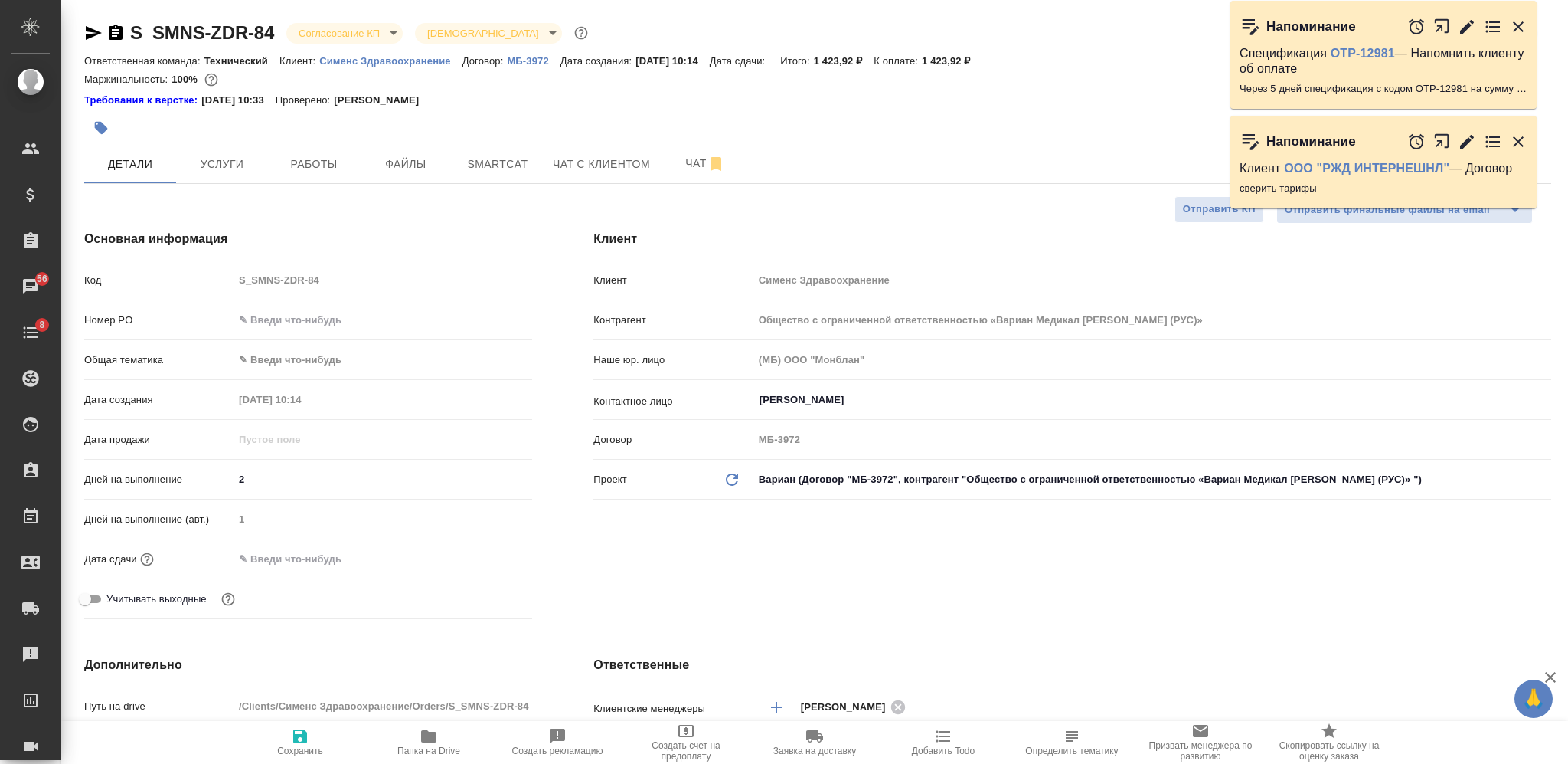
drag, startPoint x: 1147, startPoint y: 71, endPoint x: 1139, endPoint y: 66, distance: 9.4
click at [1147, 71] on div "Маржинальность: 100%" at bounding box center [818, 79] width 1467 height 20
type textarea "x"
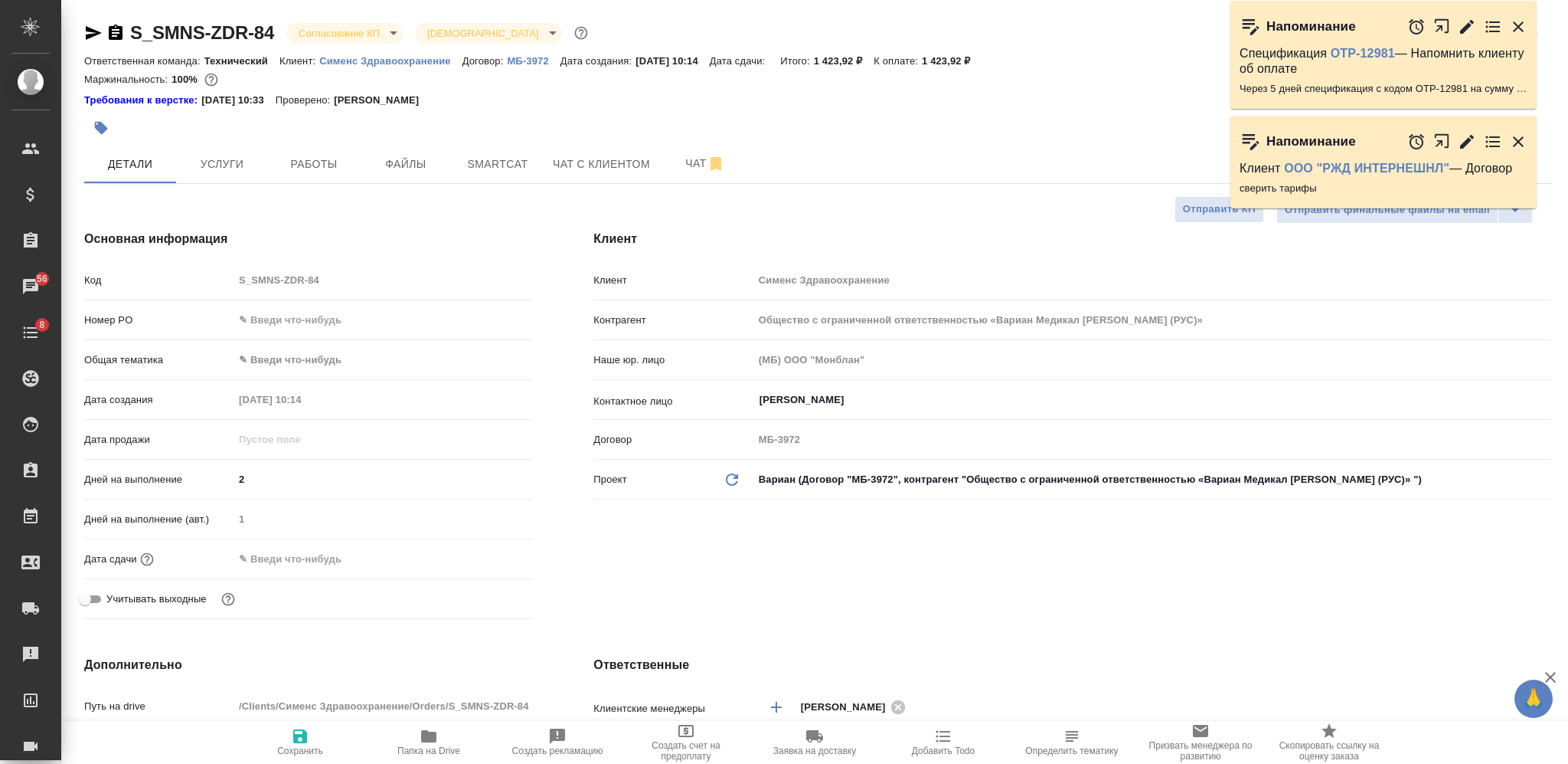
type textarea "x"
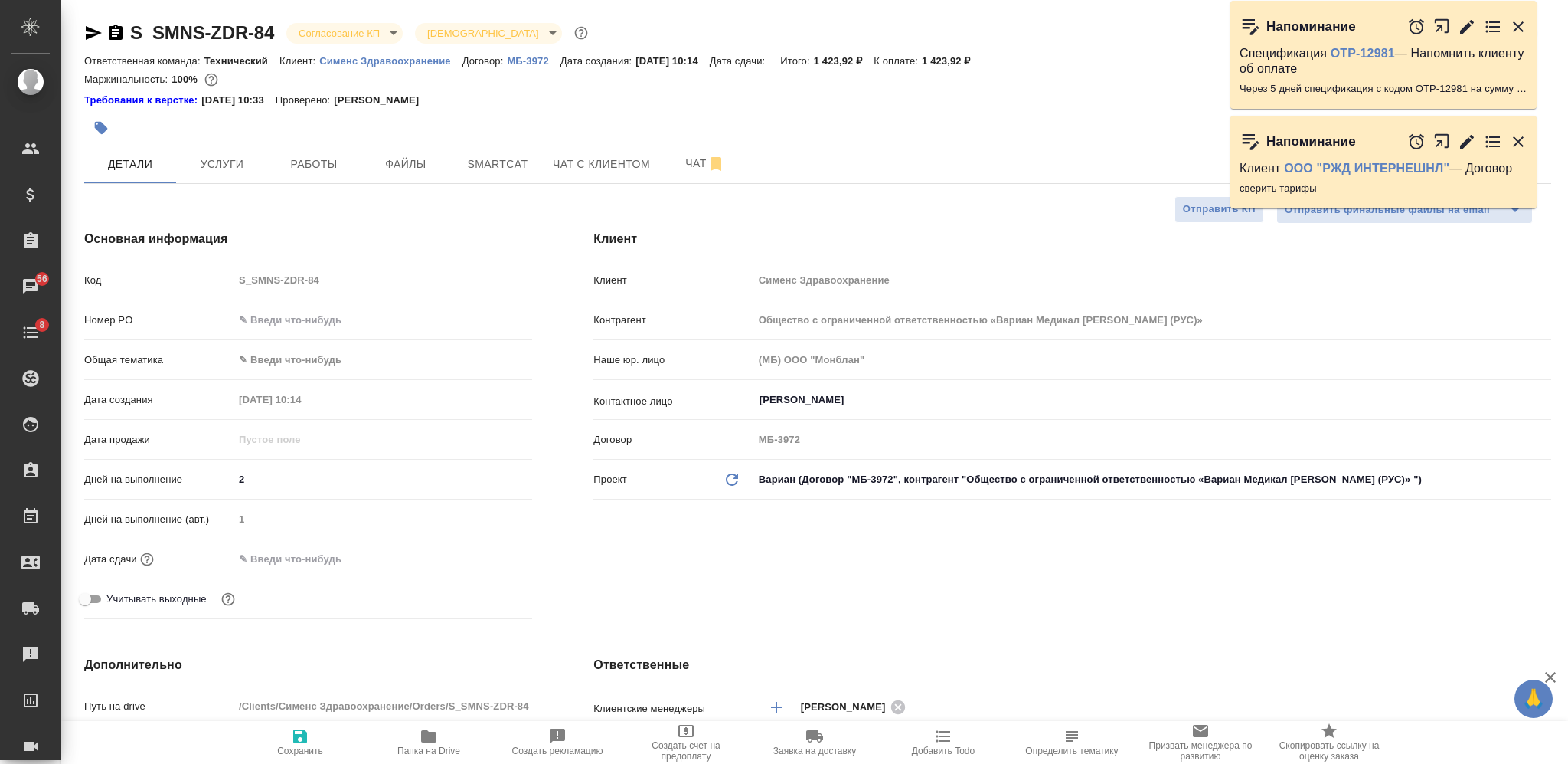
type textarea "x"
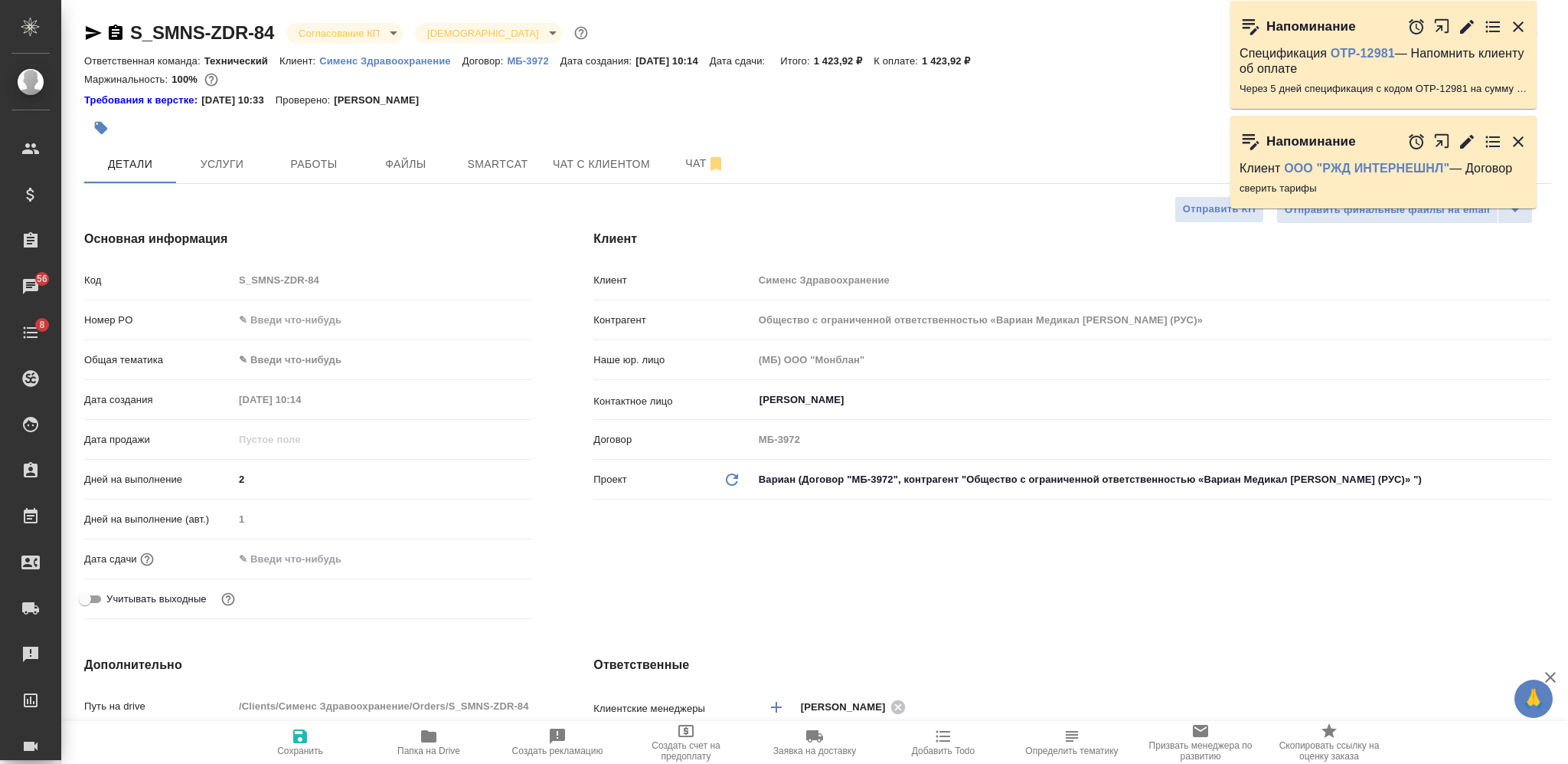
type textarea "x"
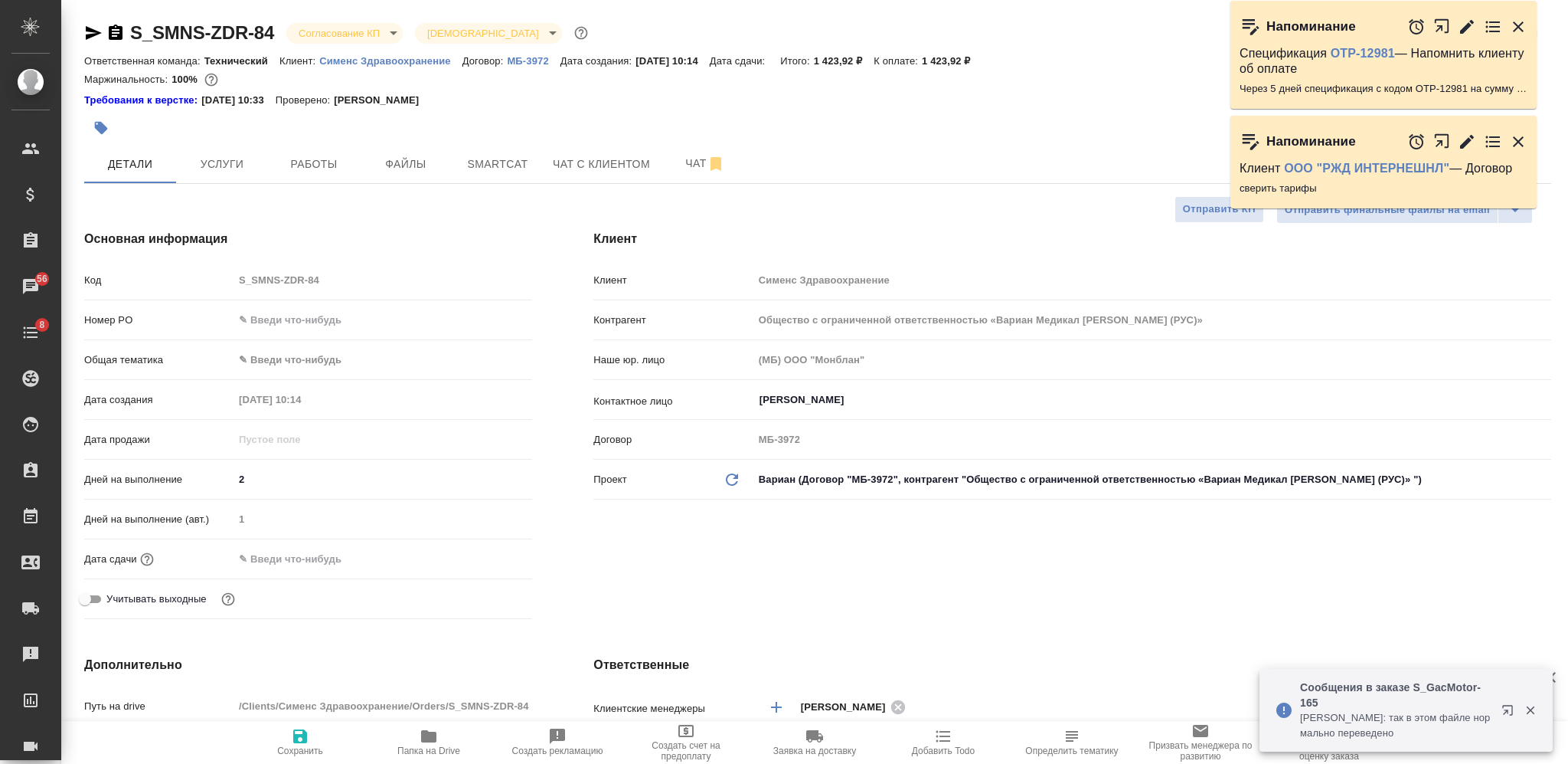
type textarea "x"
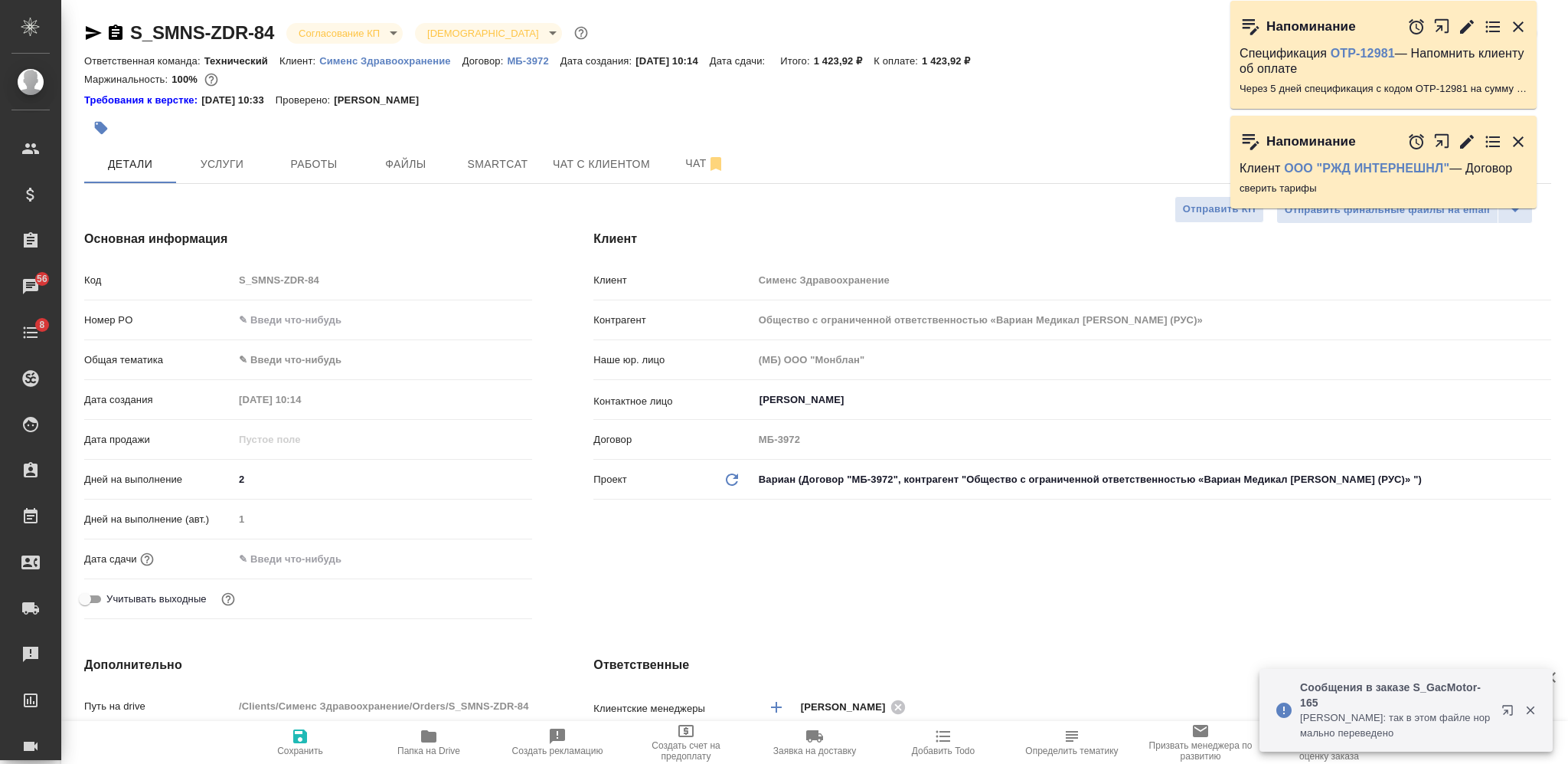
type textarea "x"
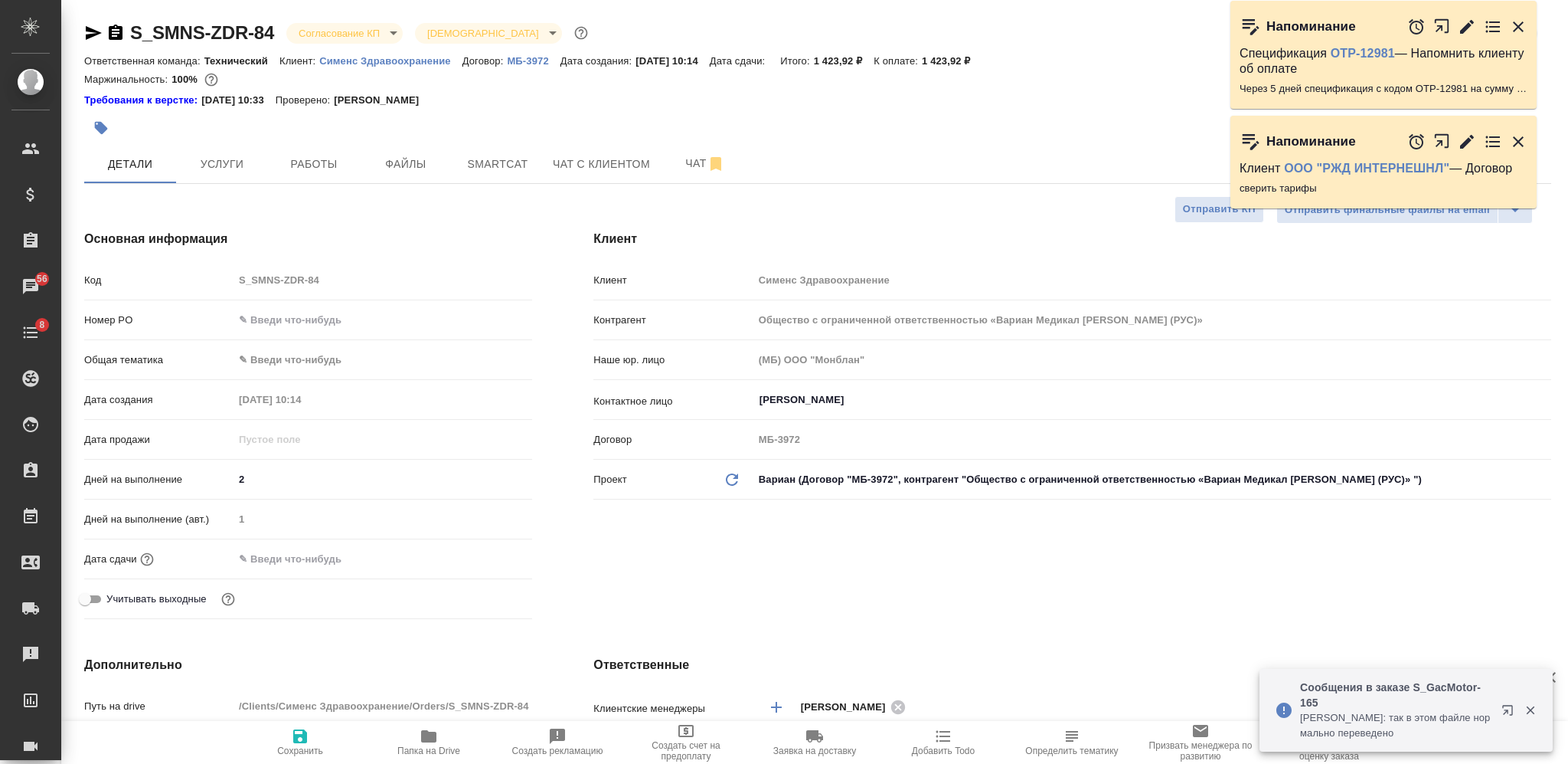
type textarea "x"
click at [86, 25] on icon "button" at bounding box center [93, 33] width 18 height 18
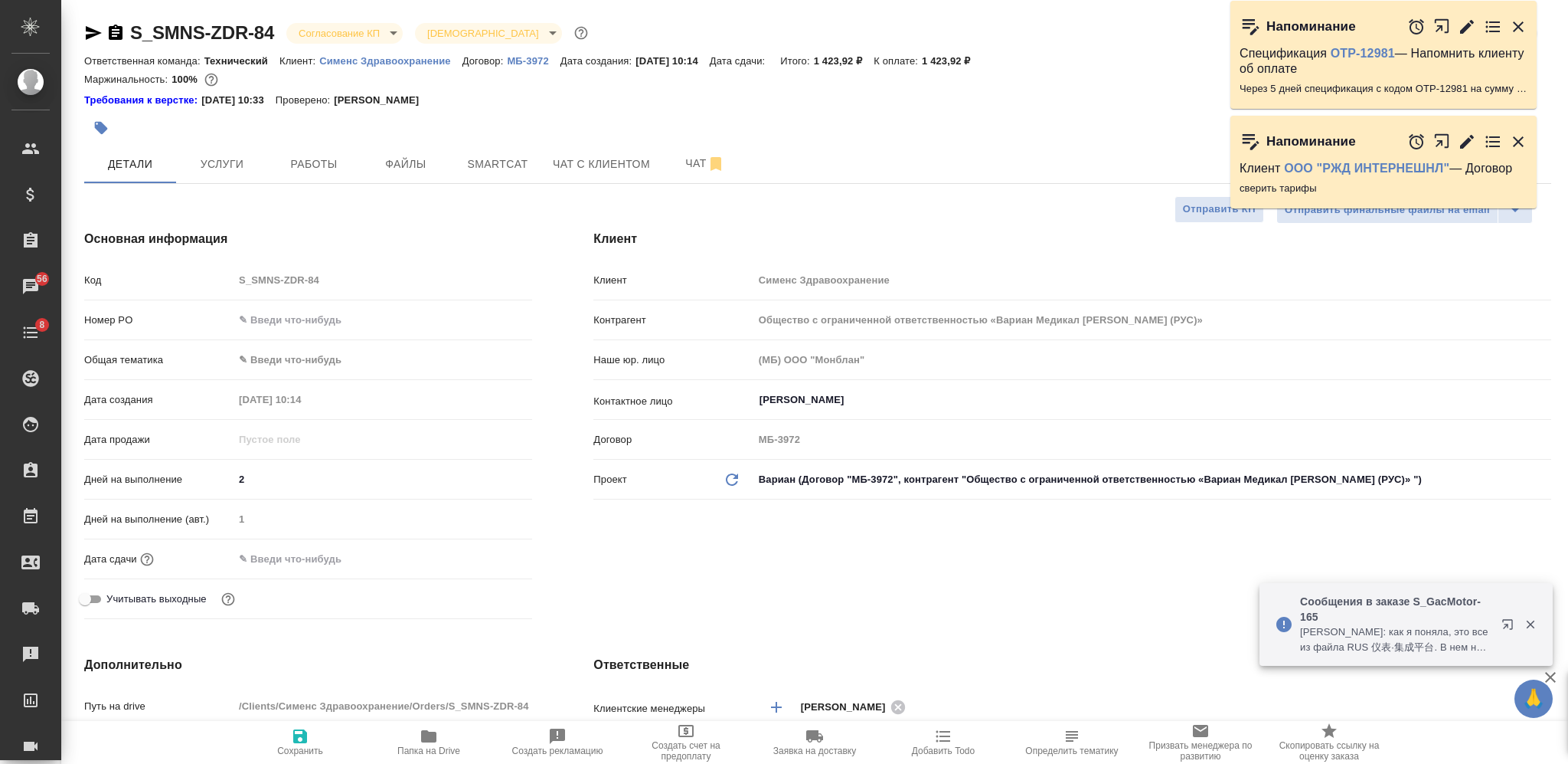
type textarea "x"
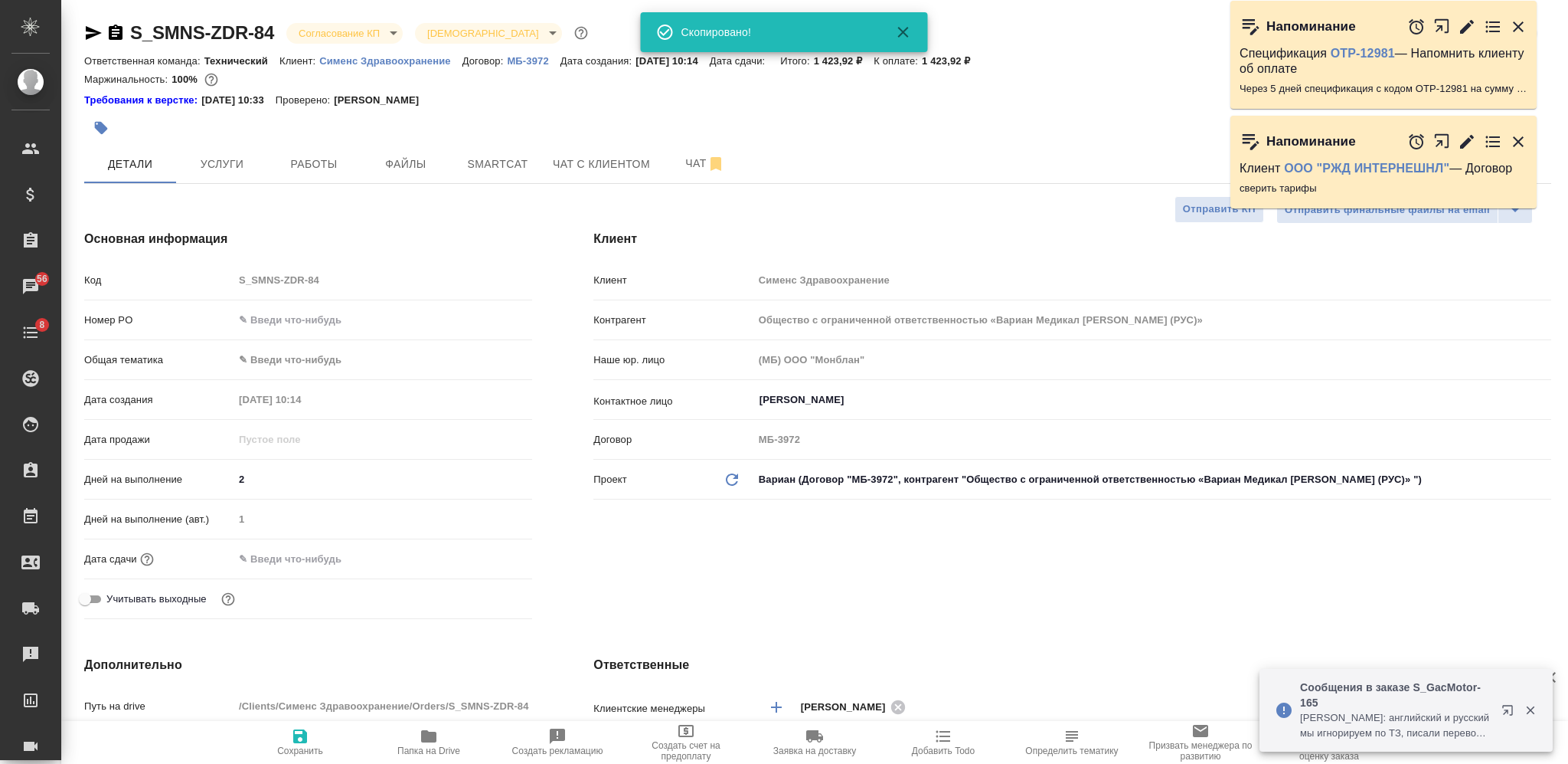
type textarea "x"
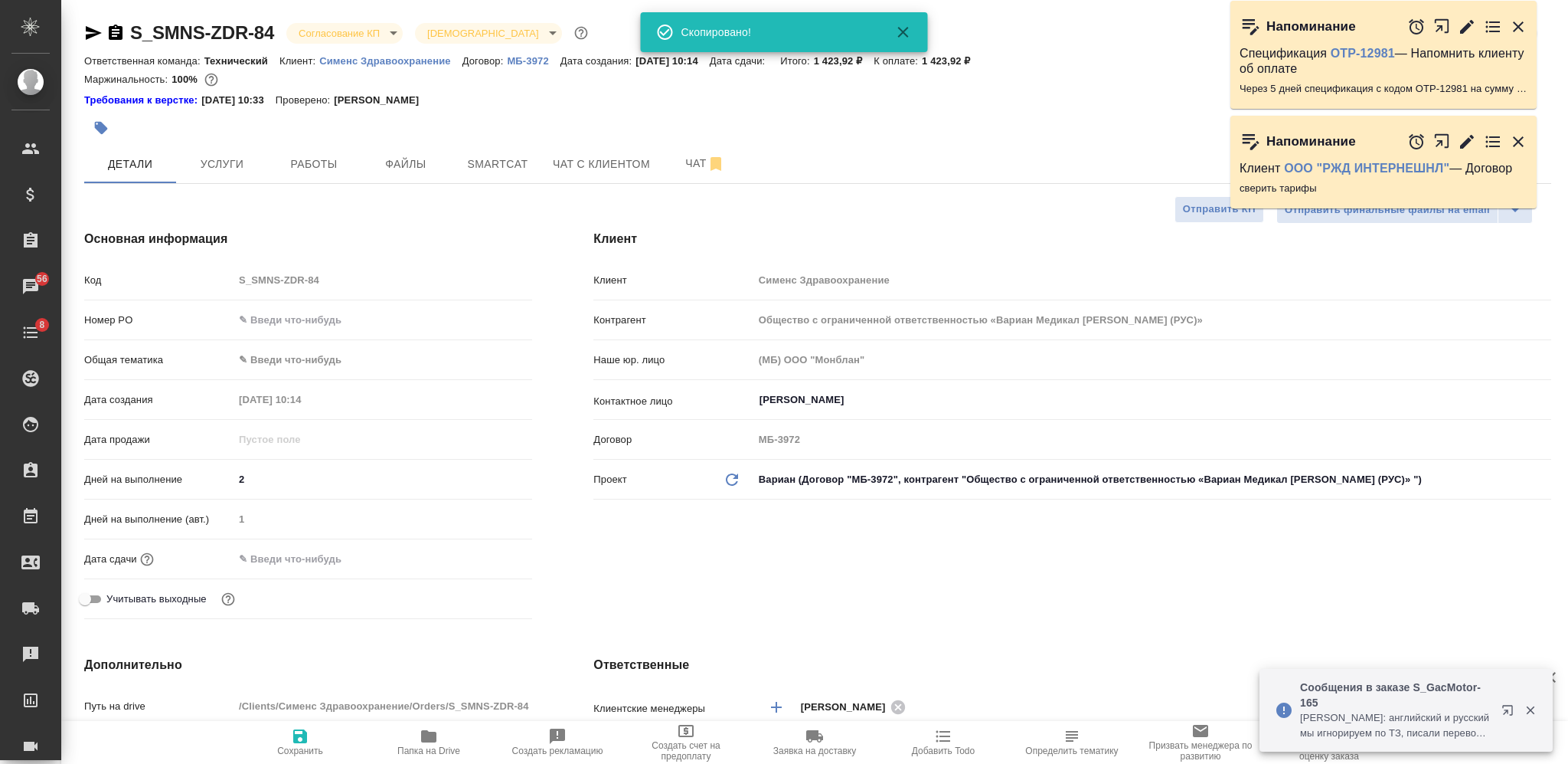
type textarea "x"
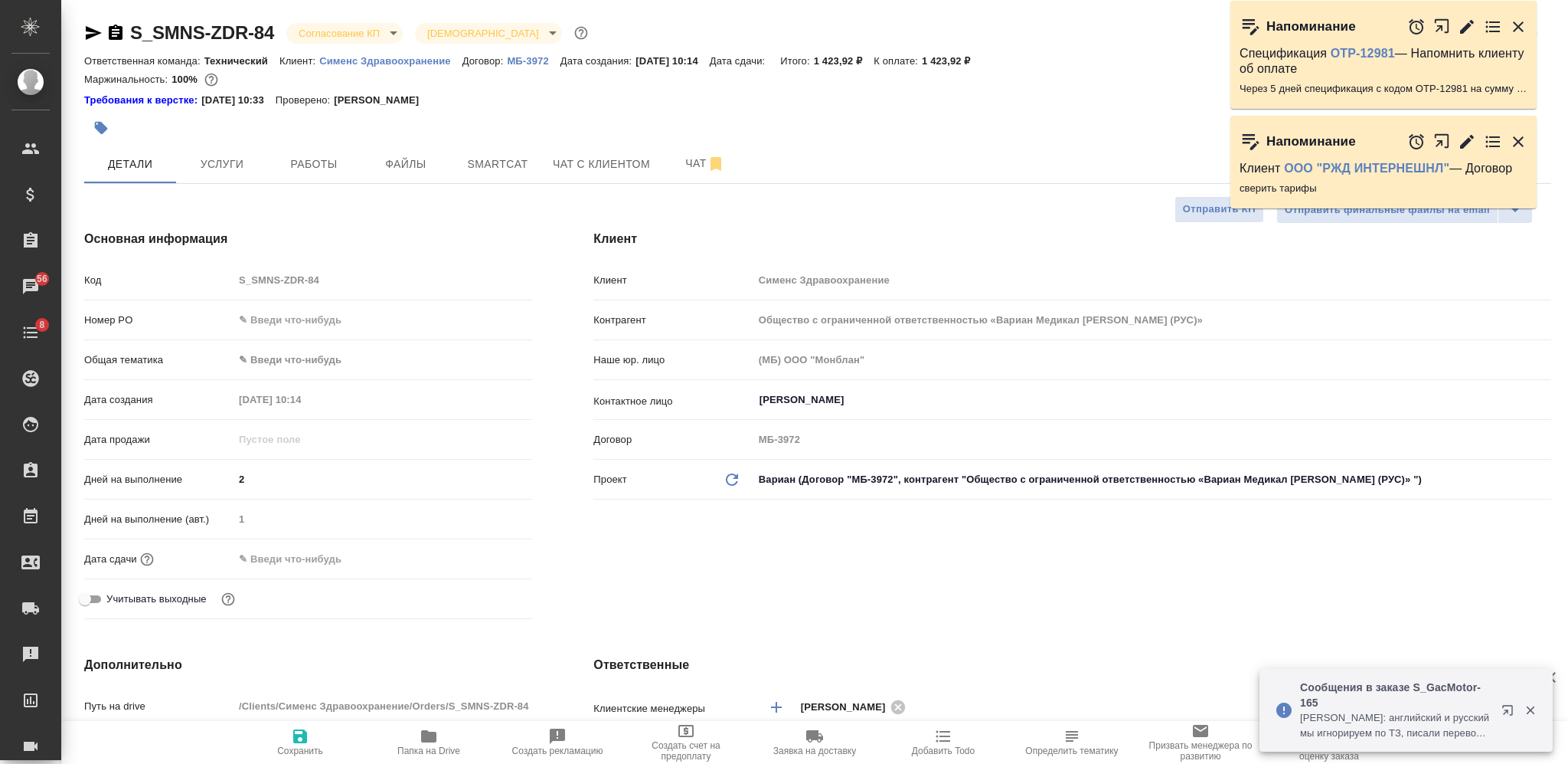
type textarea "x"
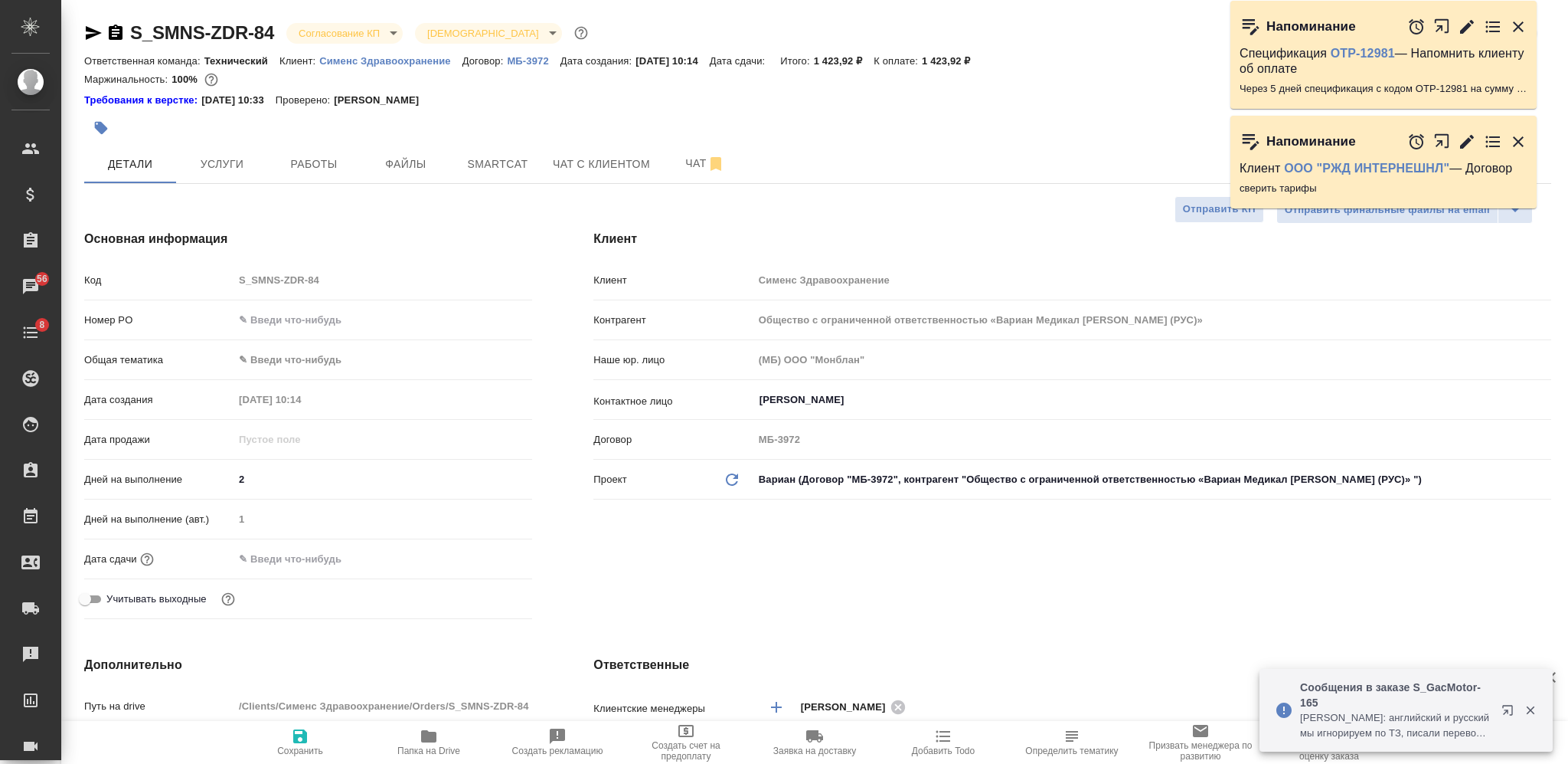
type textarea "x"
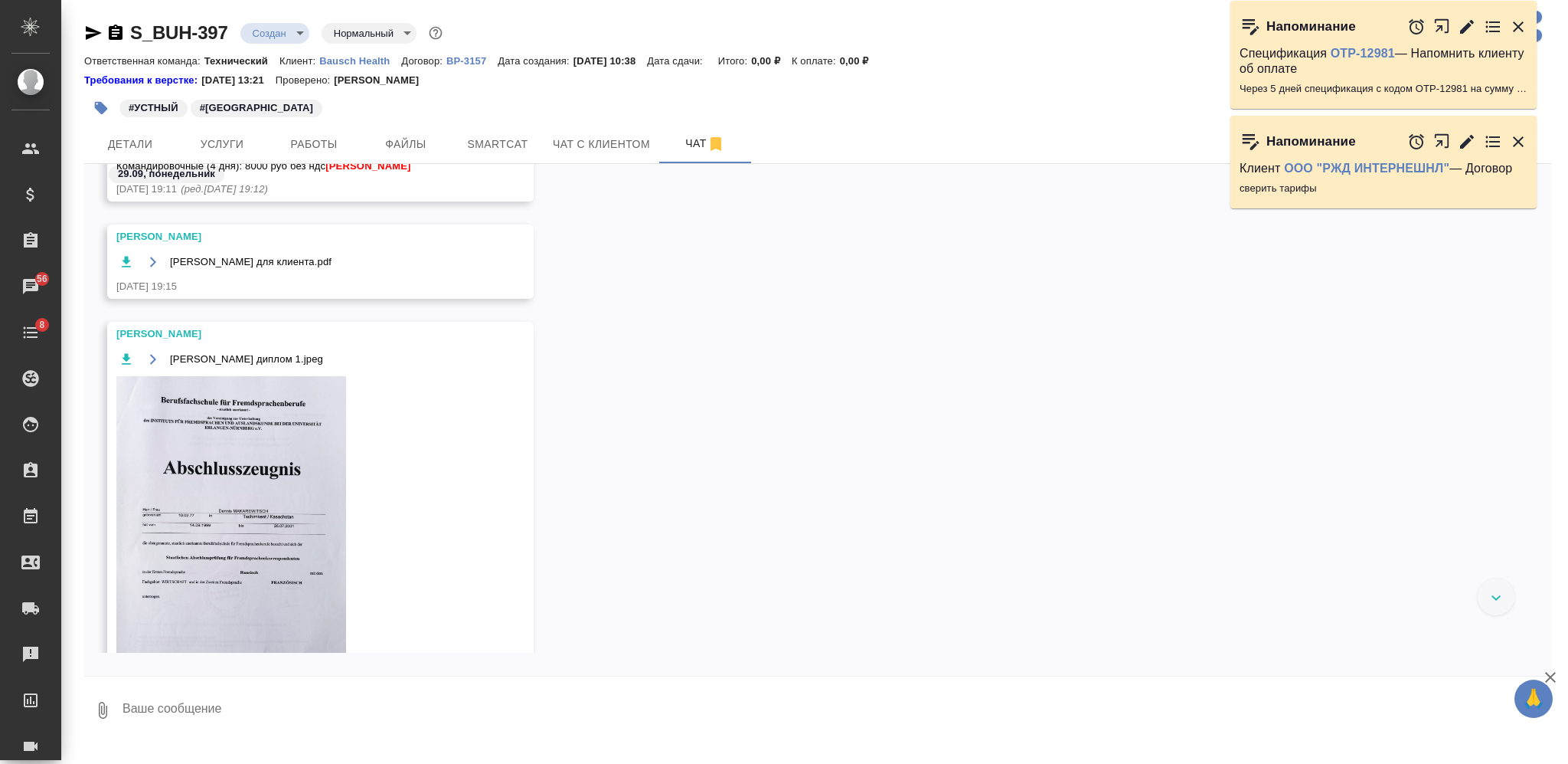
scroll to position [1994, 0]
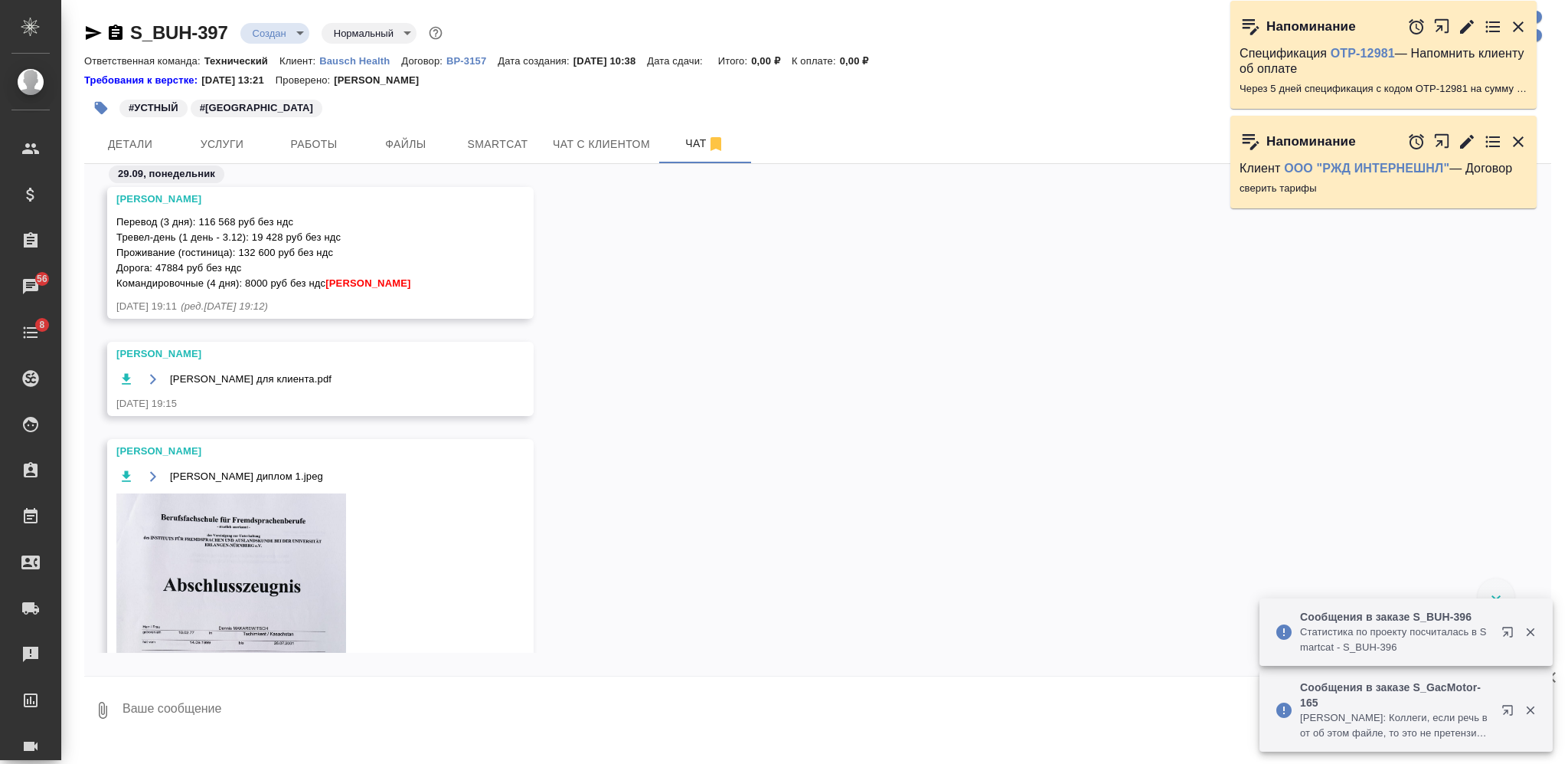
click at [460, 708] on textarea at bounding box center [836, 710] width 1430 height 52
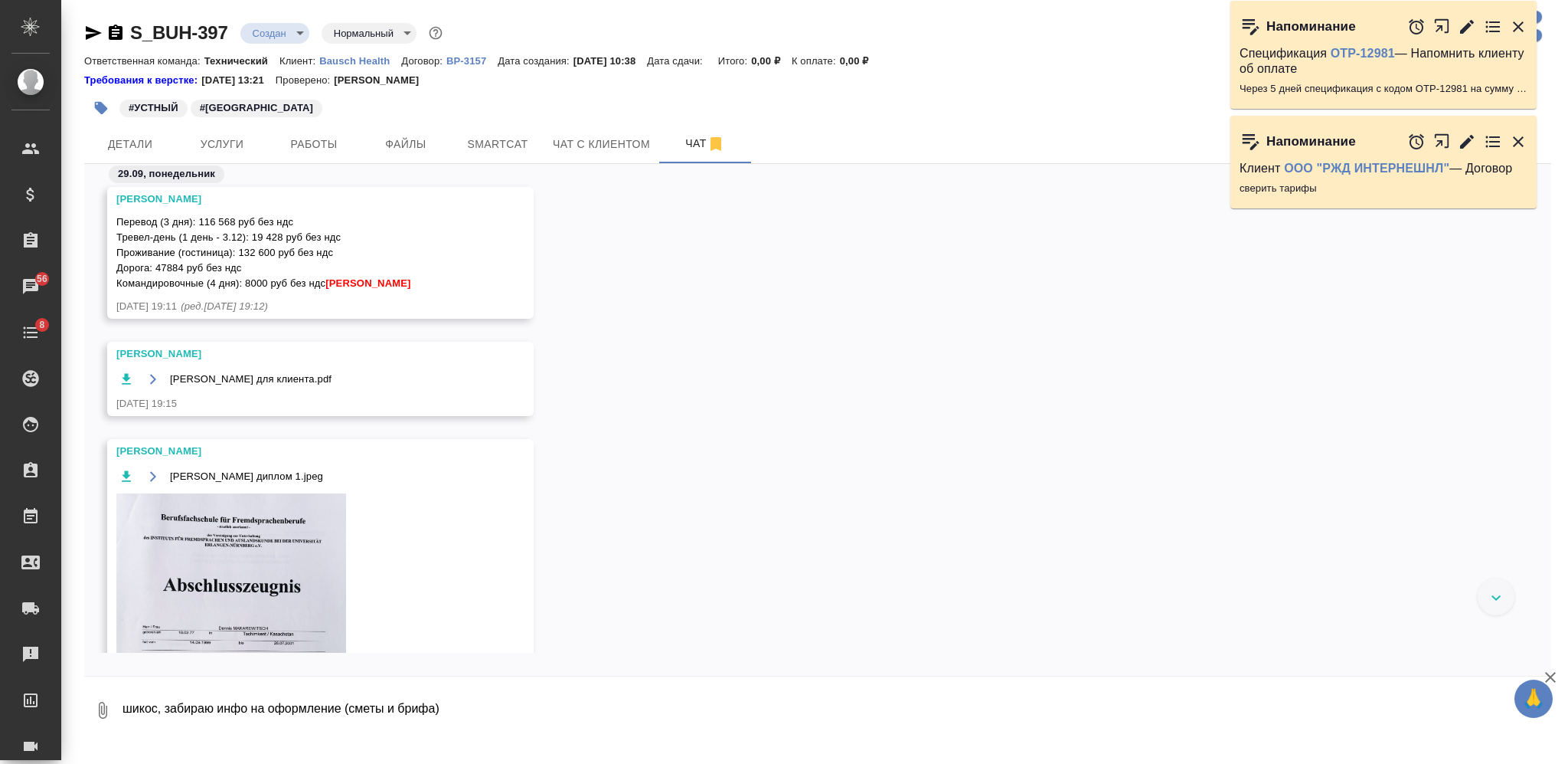
type textarea "шикос, забираю инфо на оформление (сметы и брифа)"
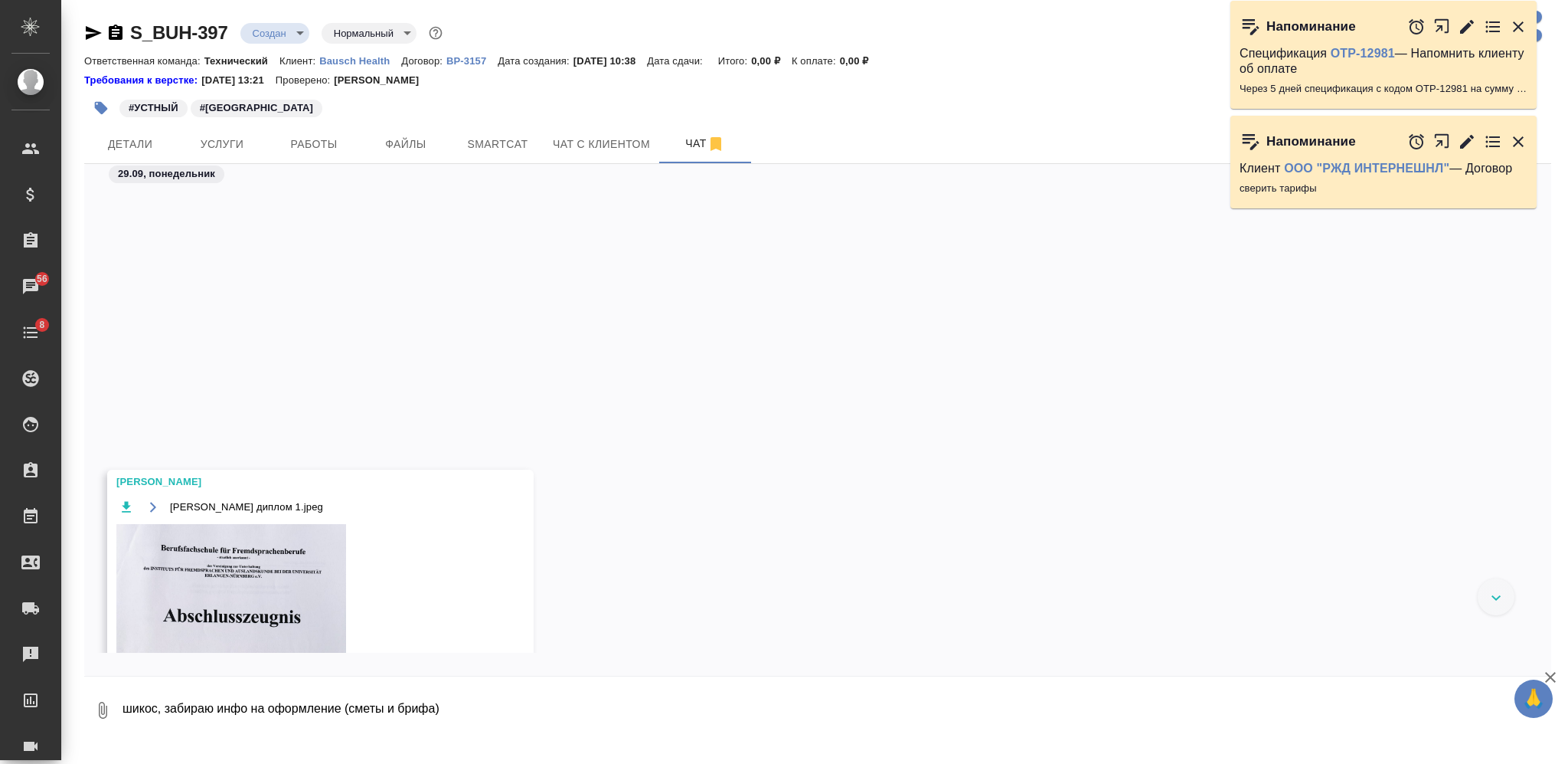
scroll to position [2886, 0]
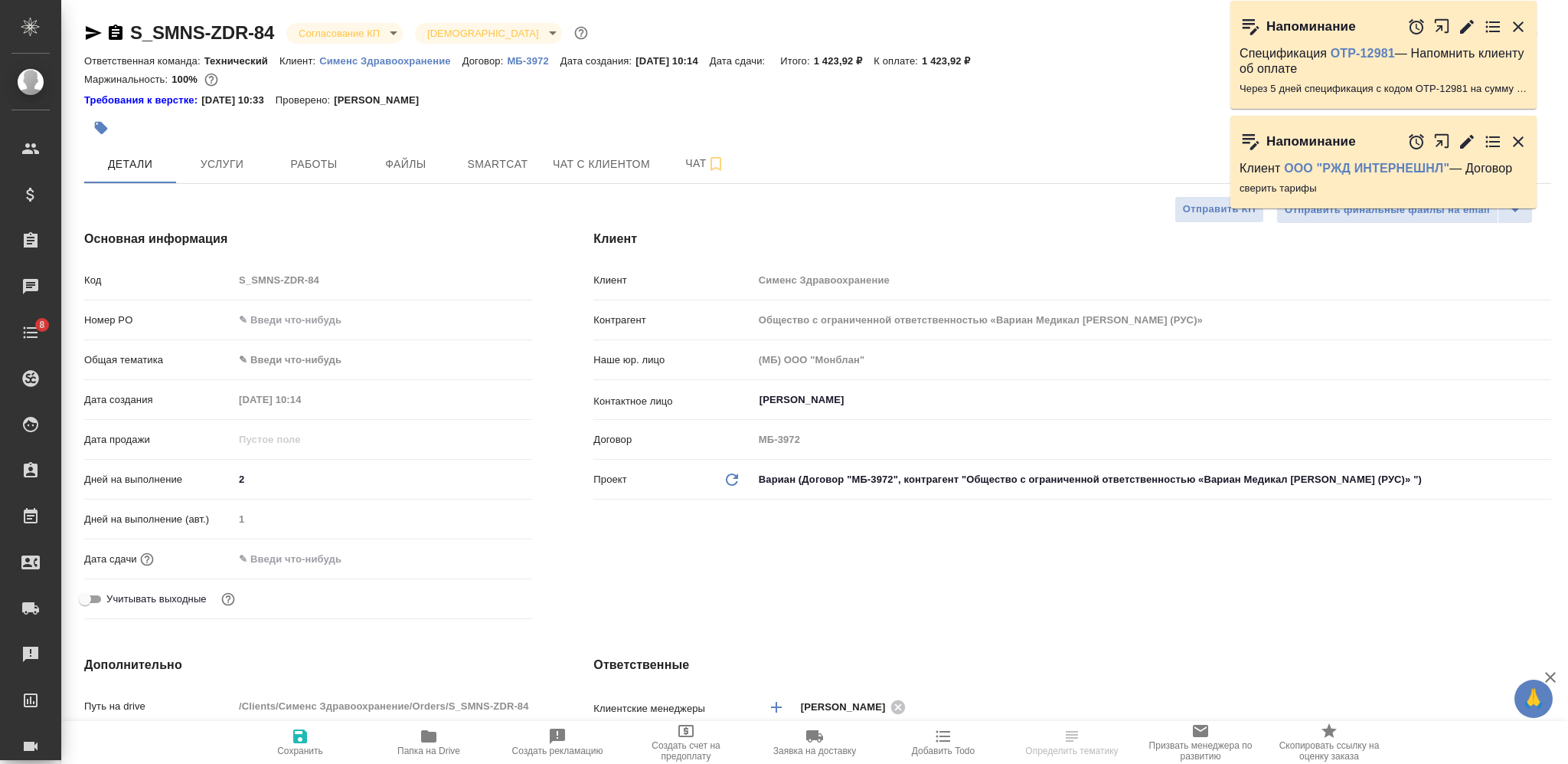
select select "RU"
click at [307, 556] on input "text" at bounding box center [302, 559] width 134 height 22
drag, startPoint x: 215, startPoint y: 479, endPoint x: 207, endPoint y: 475, distance: 8.9
click at [212, 478] on div "Дней на выполнение 2" at bounding box center [308, 479] width 448 height 27
type input "1"
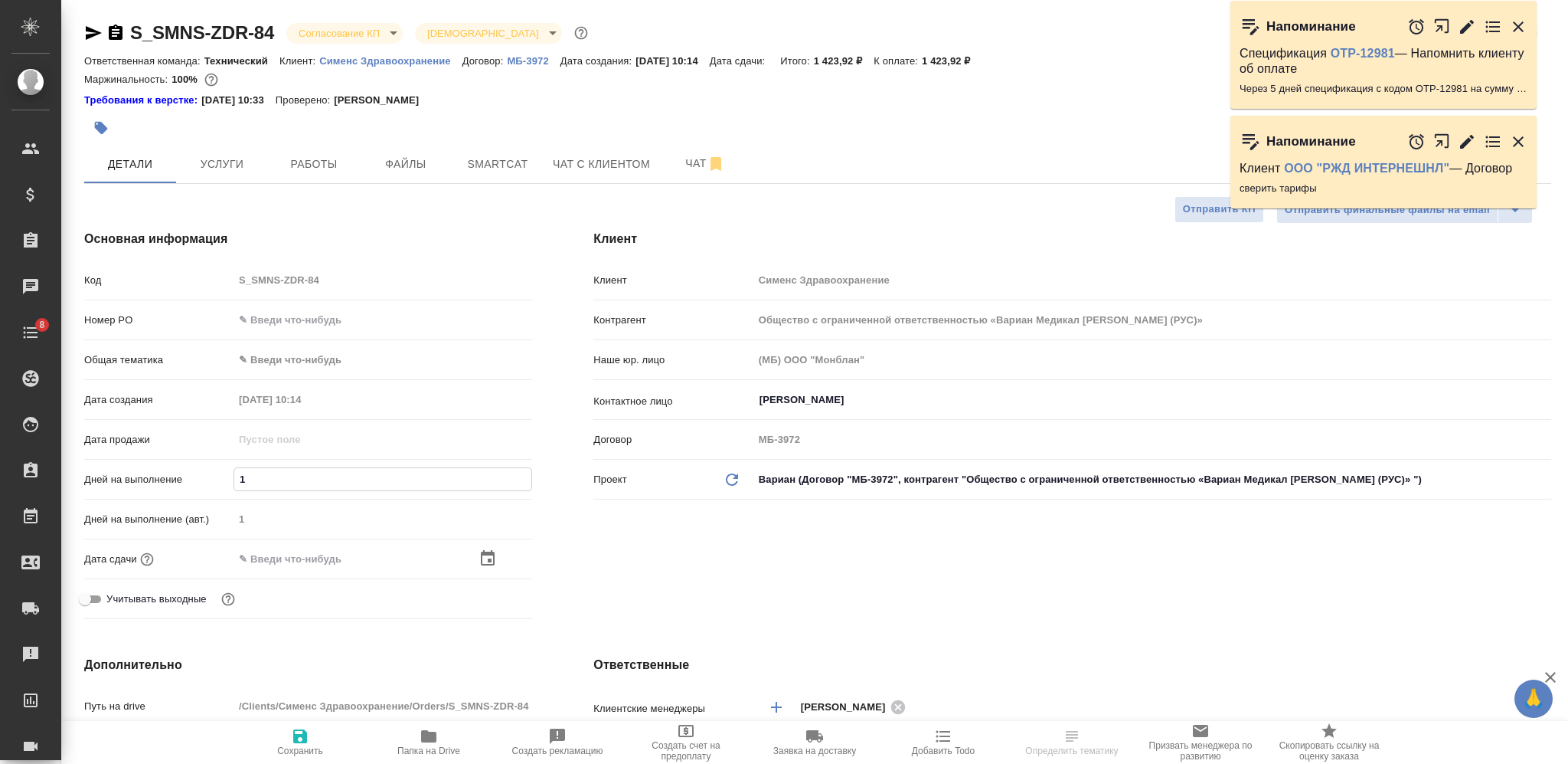
click at [311, 738] on span "Сохранить" at bounding box center [300, 742] width 110 height 29
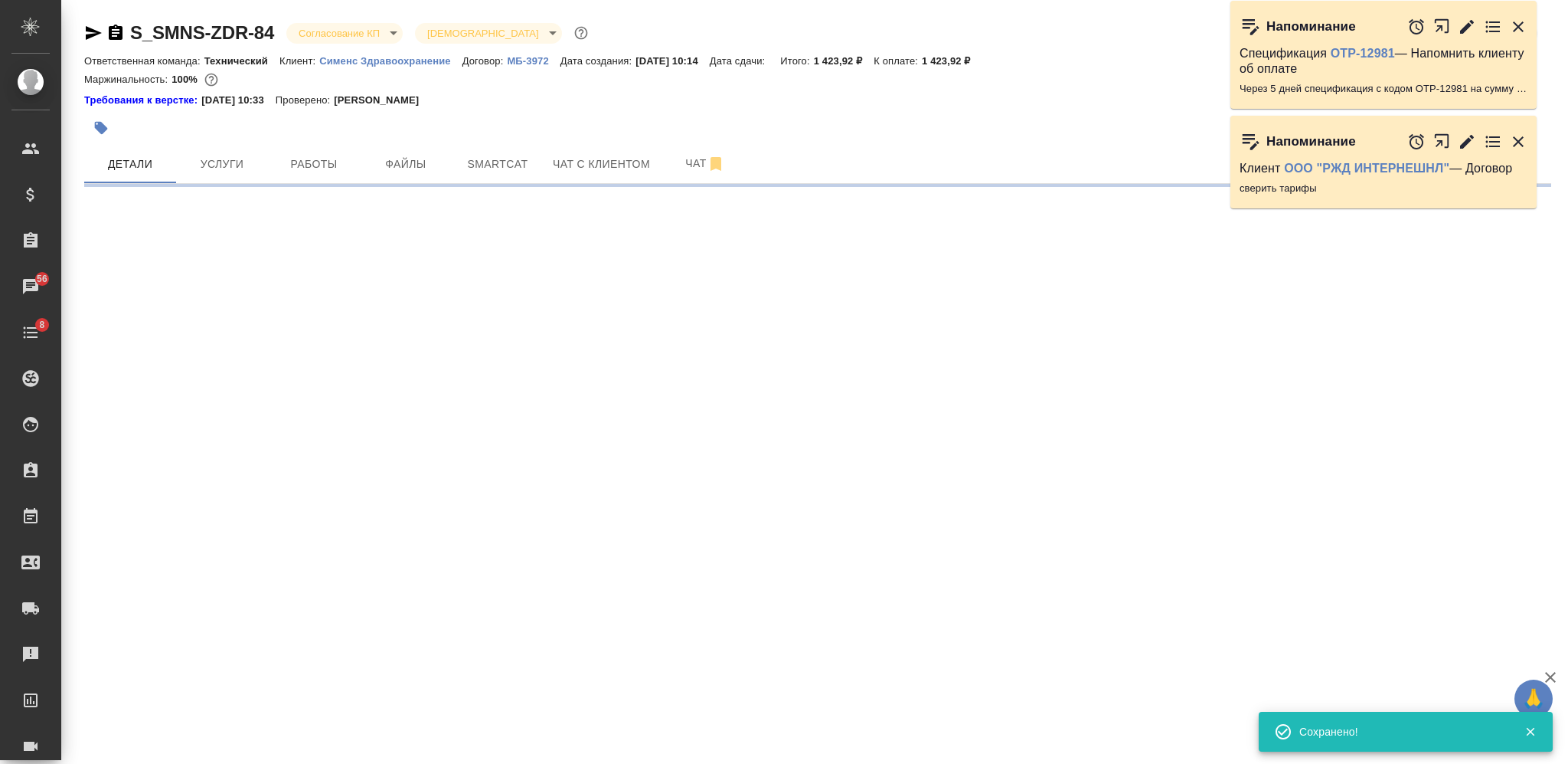
select select "RU"
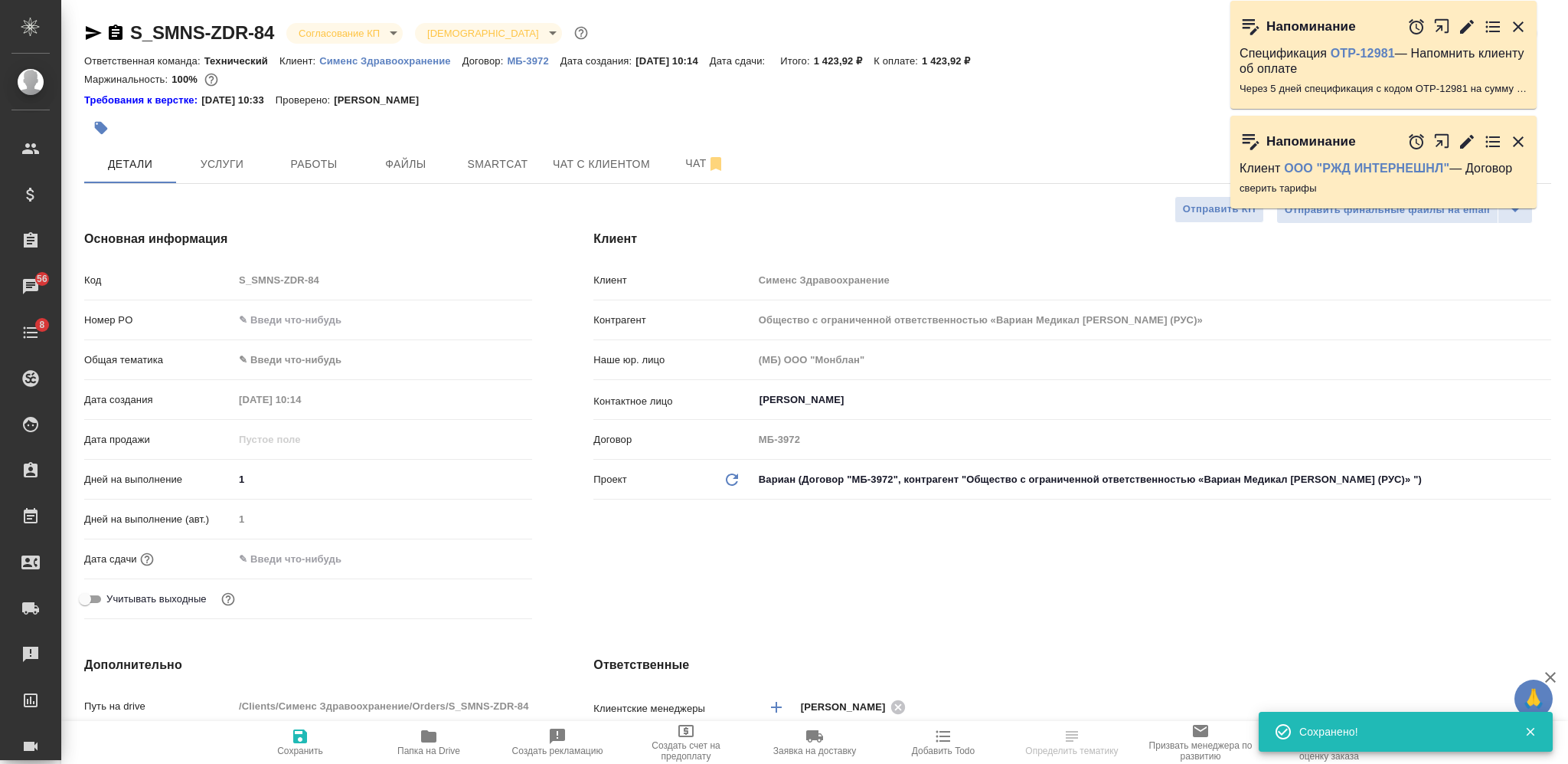
type textarea "x"
click at [324, 552] on input "text" at bounding box center [301, 559] width 134 height 22
type input "0_.__.____ __:__"
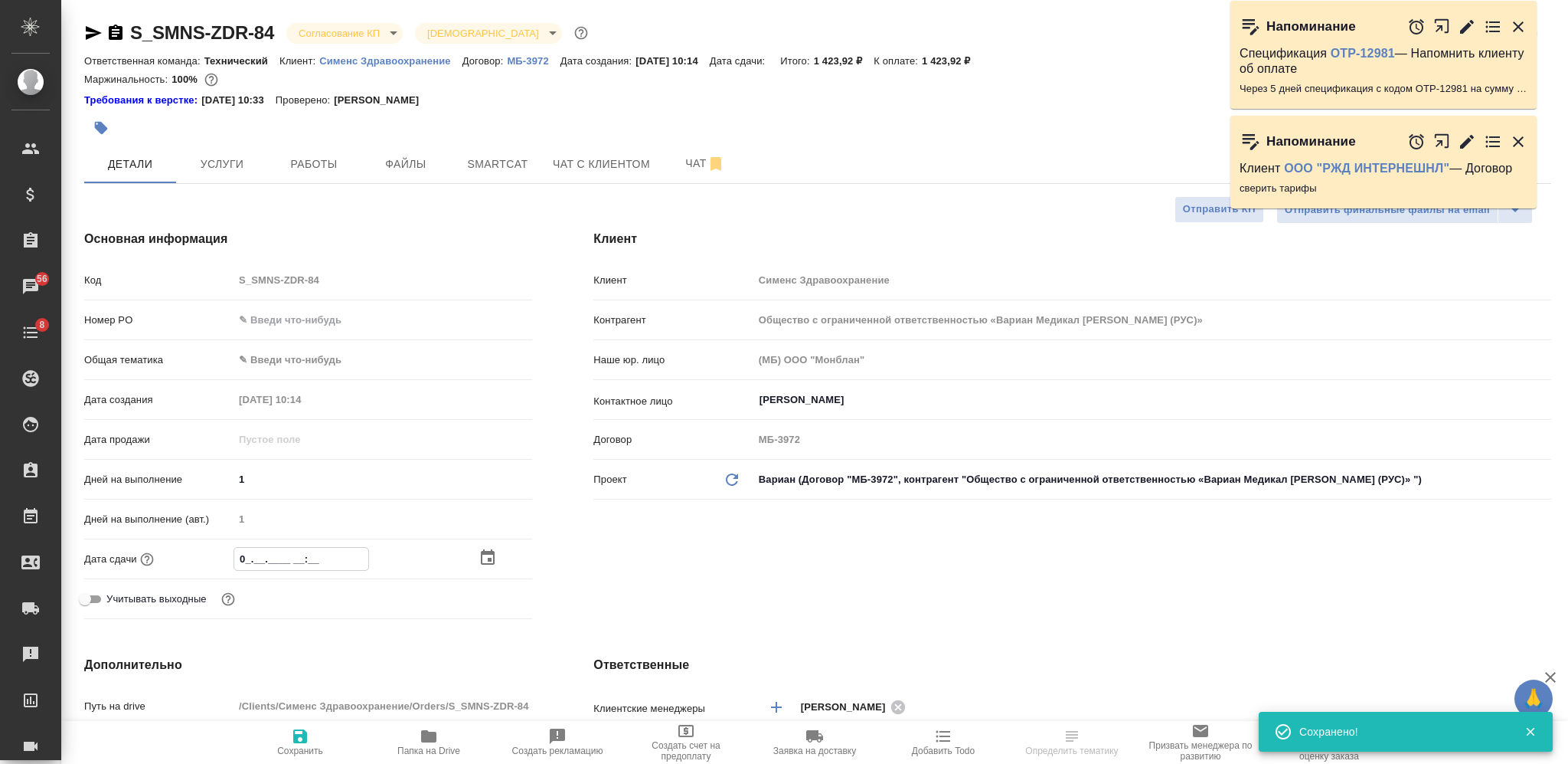
type textarea "x"
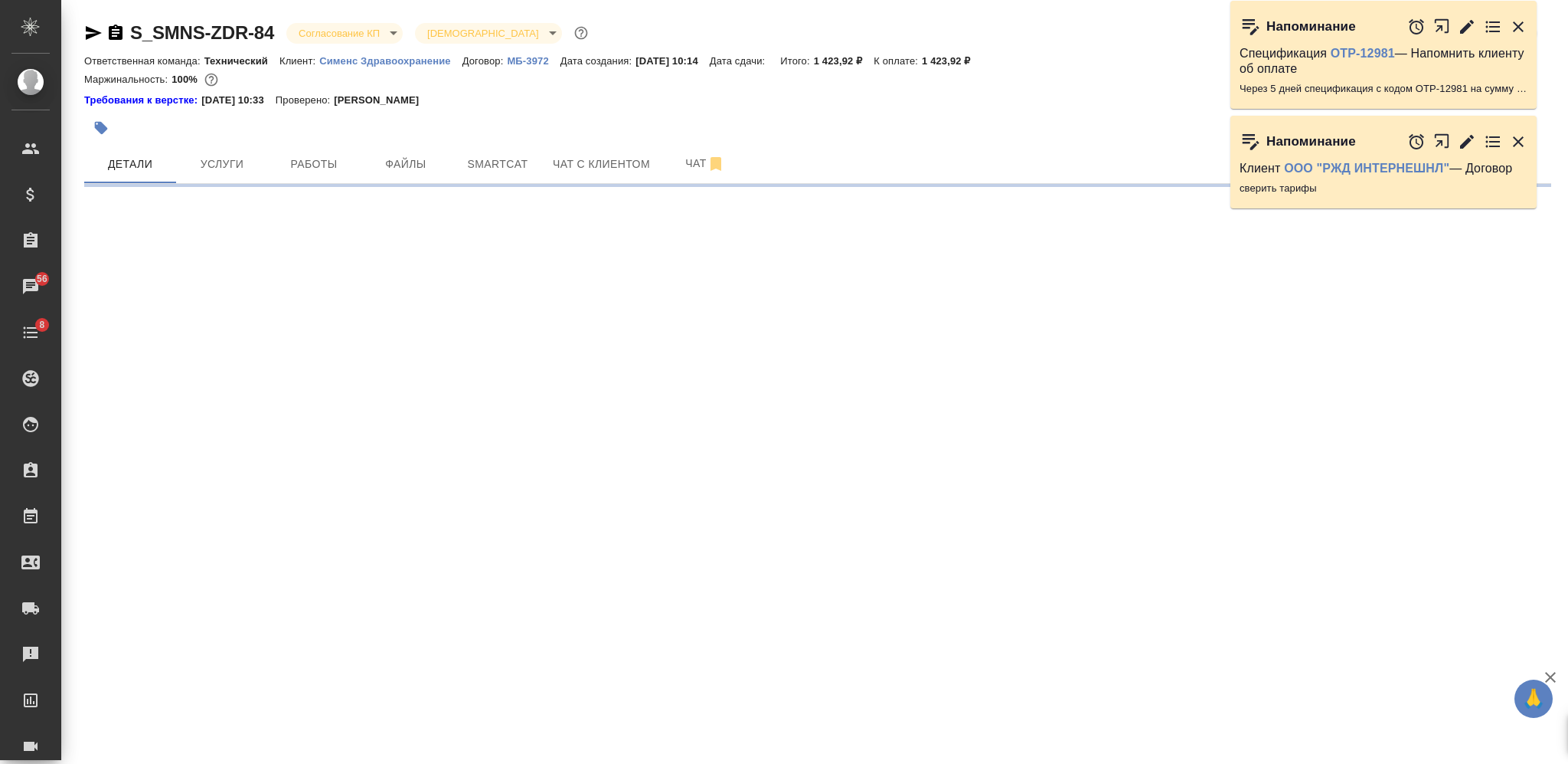
select select "RU"
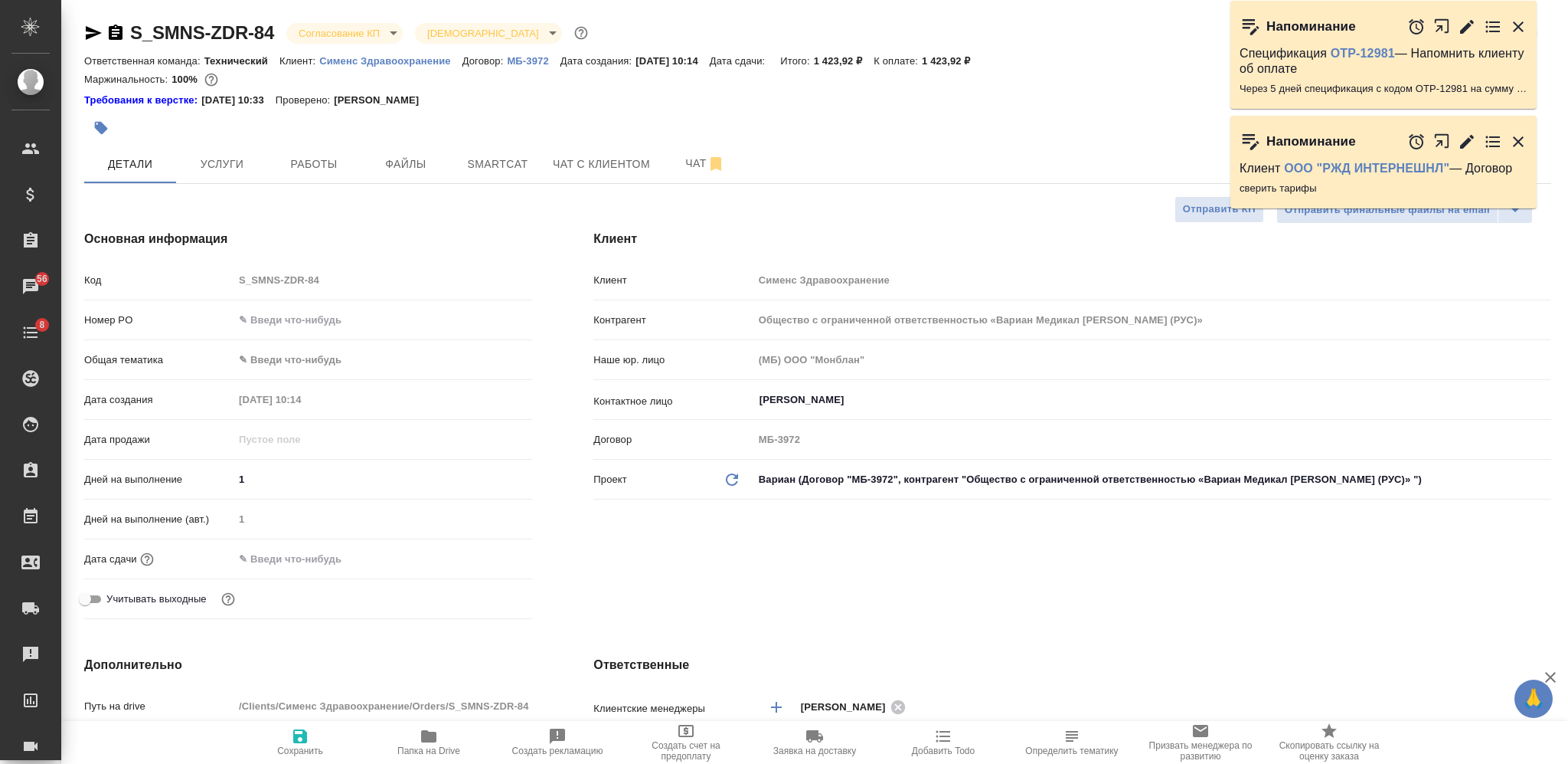
type textarea "x"
click at [294, 552] on input "text" at bounding box center [301, 559] width 134 height 22
type input "0_.__.____ __:__"
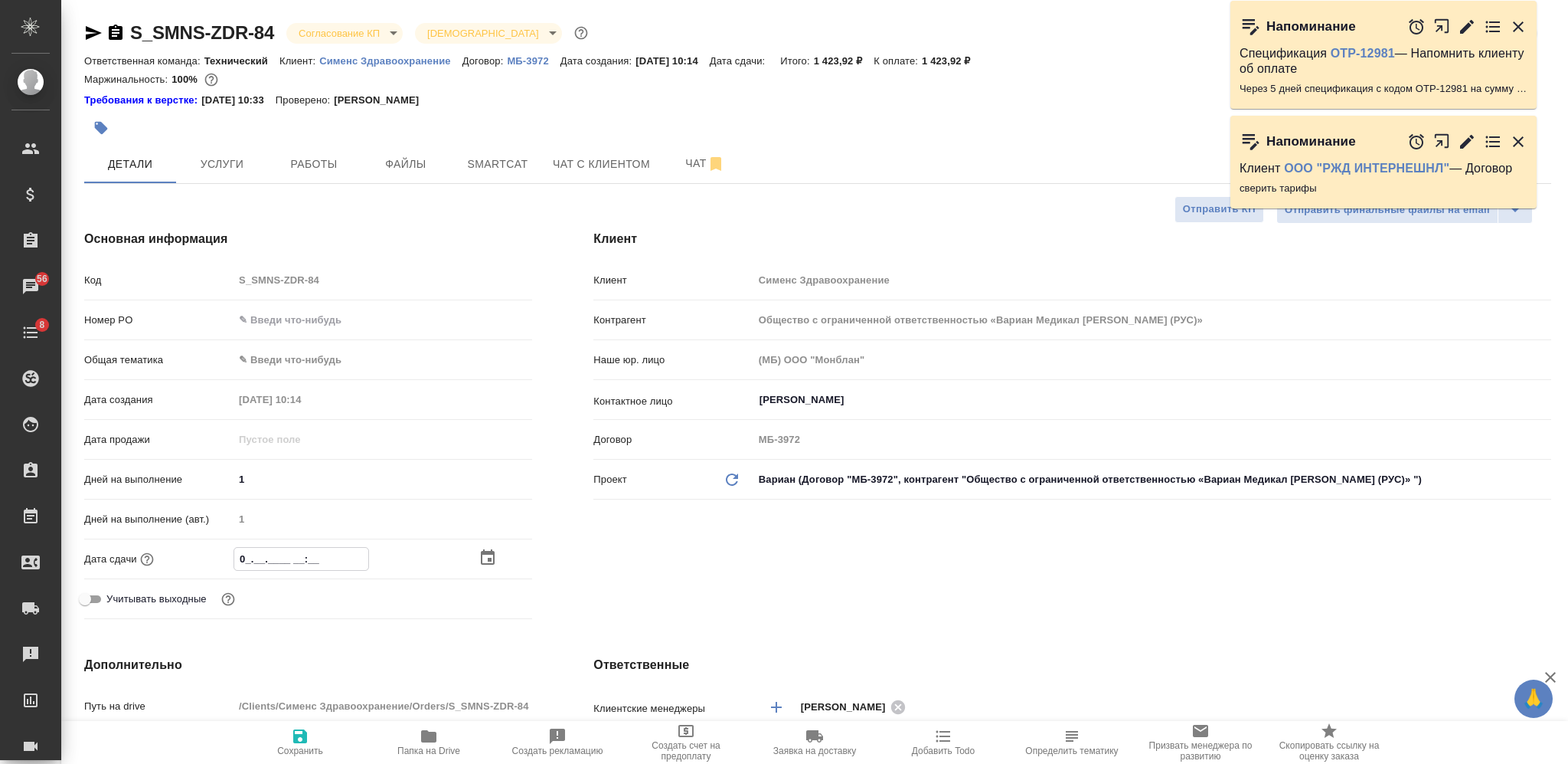
type textarea "x"
type input "01.__.____ __:__"
type textarea "x"
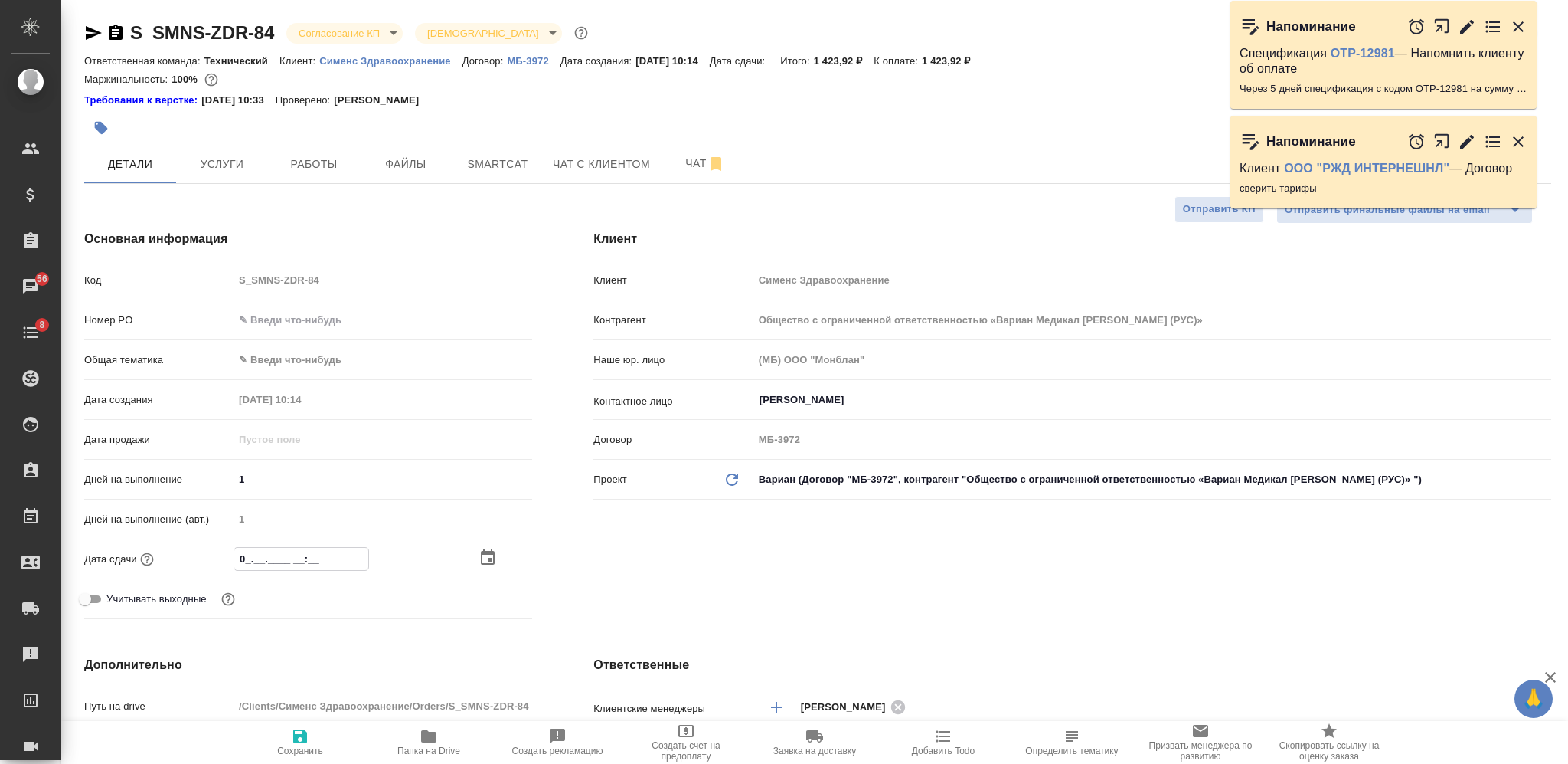
type textarea "x"
type input "01.1_.____ __:__"
type textarea "x"
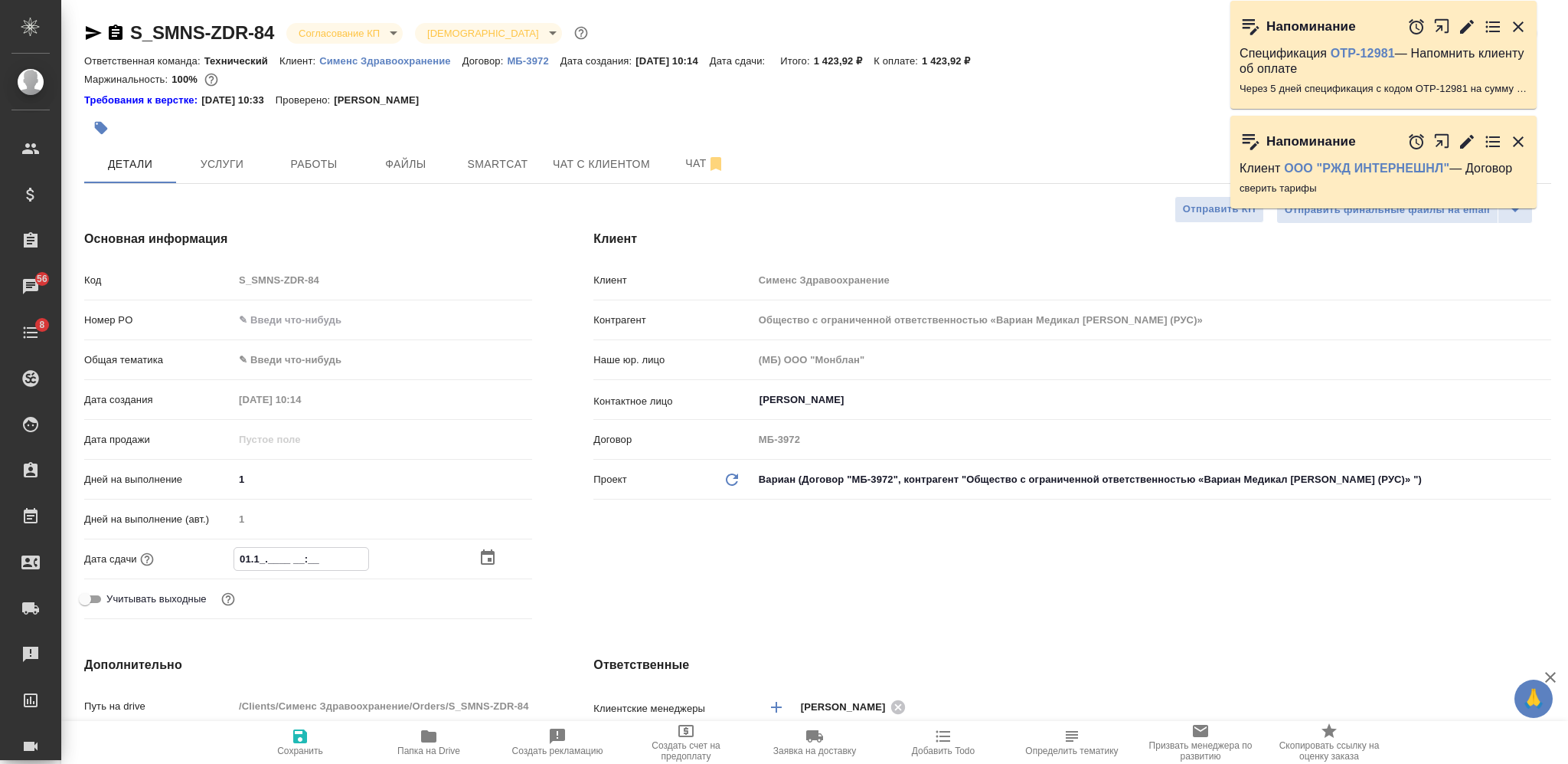
type textarea "x"
type input "01.10.____ __:__"
type textarea "x"
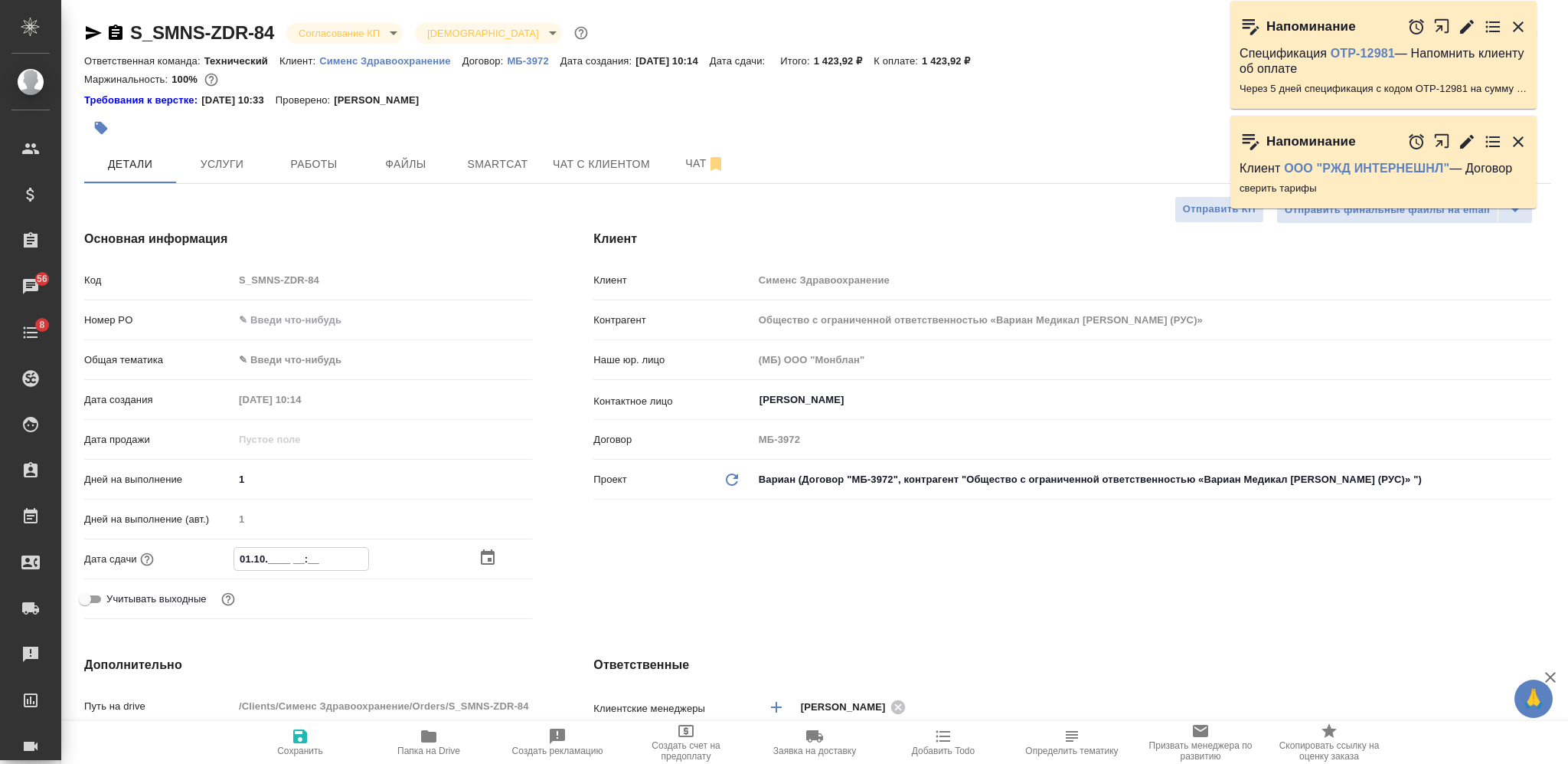
type input "01.10.2___ __:__"
type textarea "x"
type input "[DATE]__ __:__"
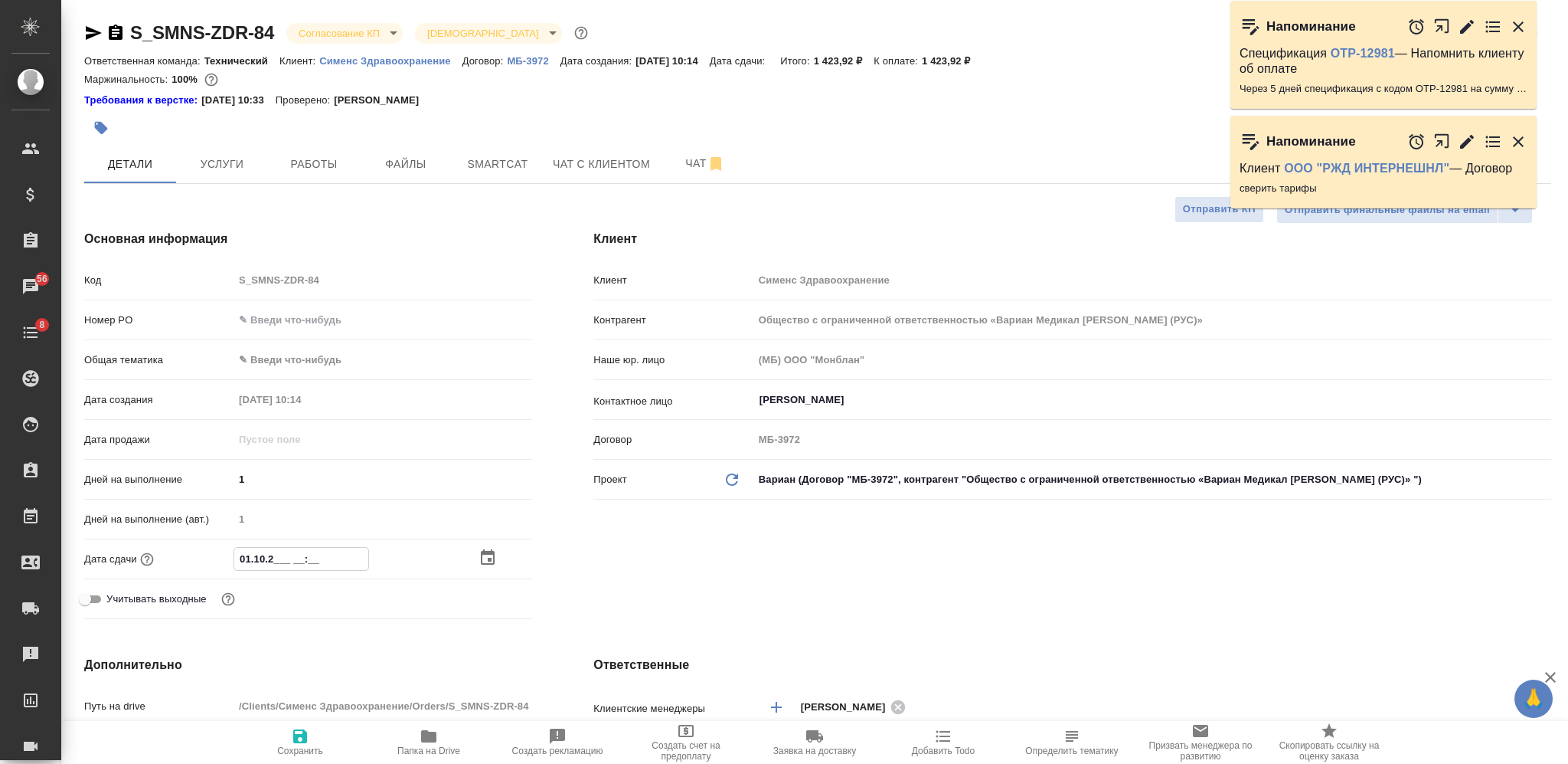
type textarea "x"
type input "[DATE]_ __:__"
type textarea "x"
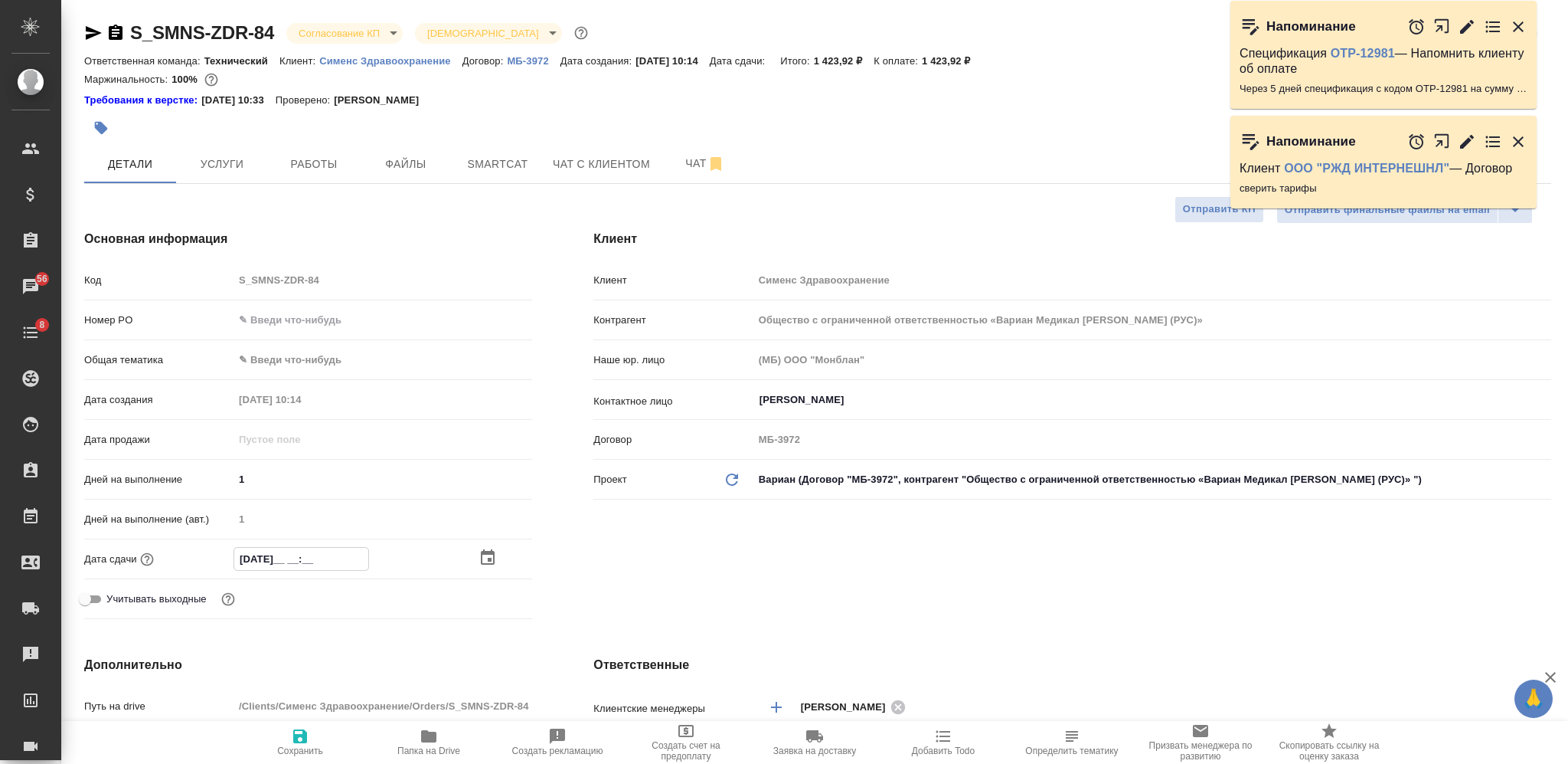
type textarea "x"
type input "[DATE] __:__"
type textarea "x"
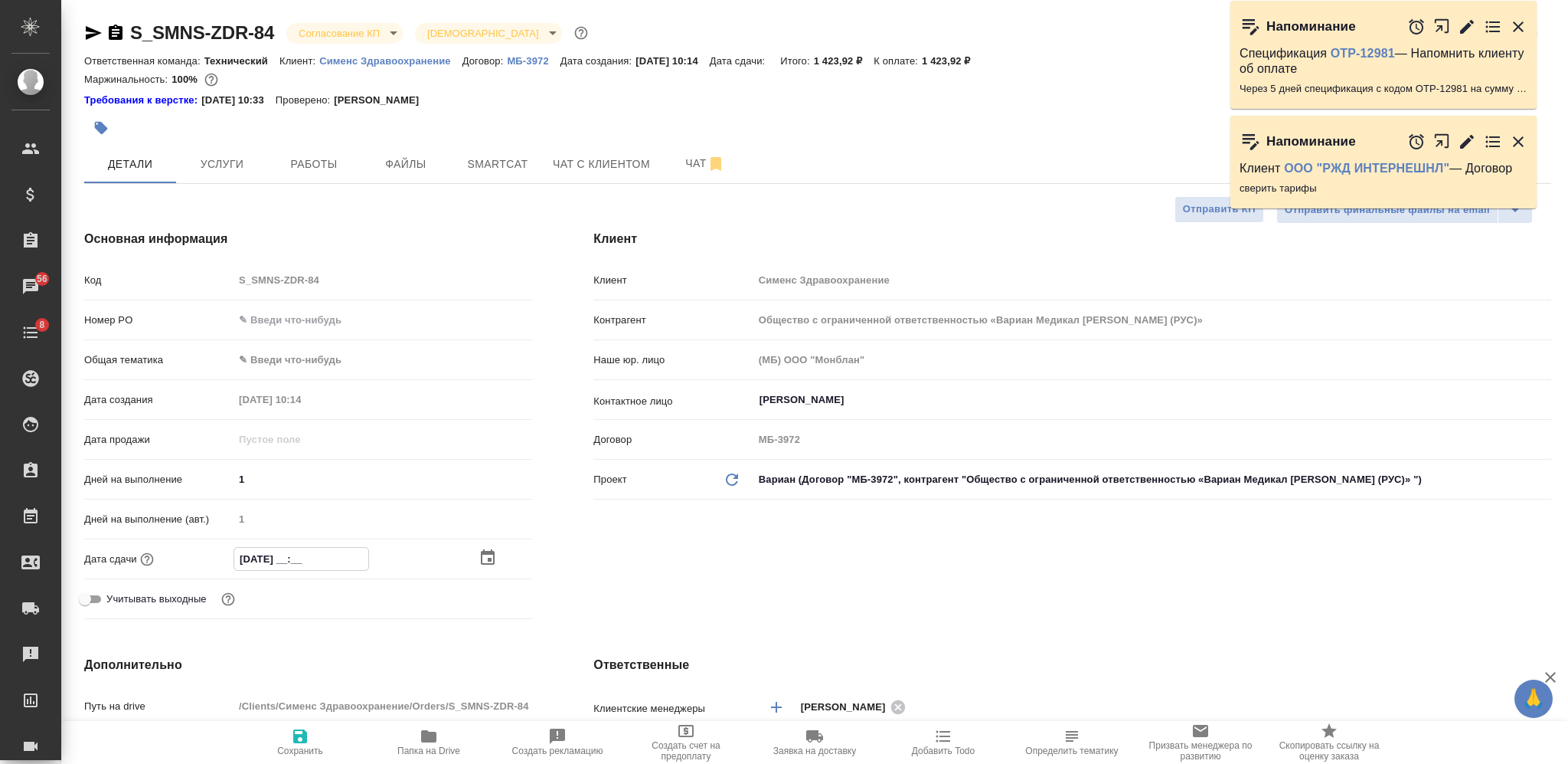
type textarea "x"
type input "[DATE] 1_:__"
type textarea "x"
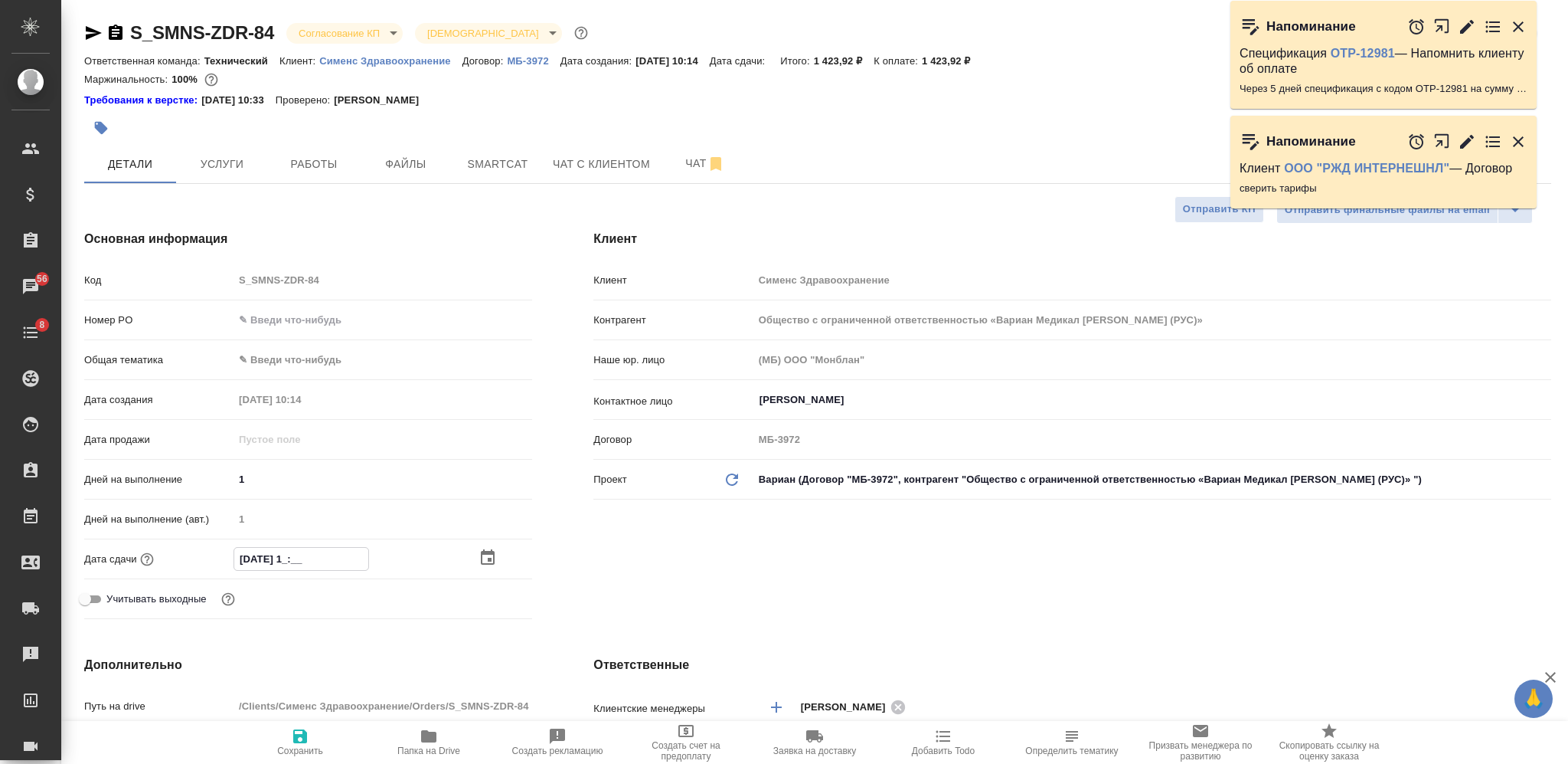
type input "[DATE] 17:__"
type textarea "x"
type input "[DATE] 17:0_"
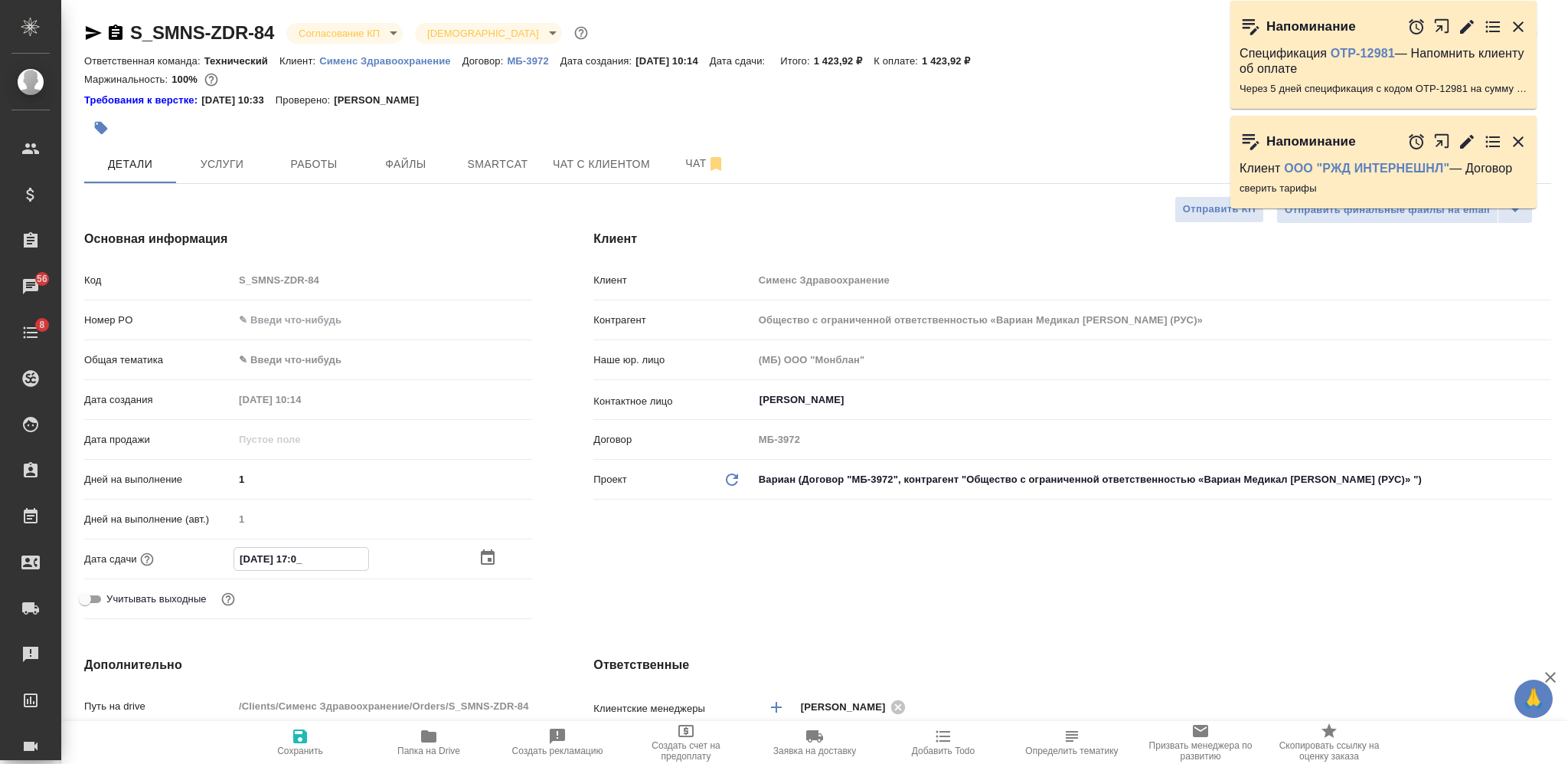
type textarea "x"
type input "[DATE] 17:00"
type textarea "x"
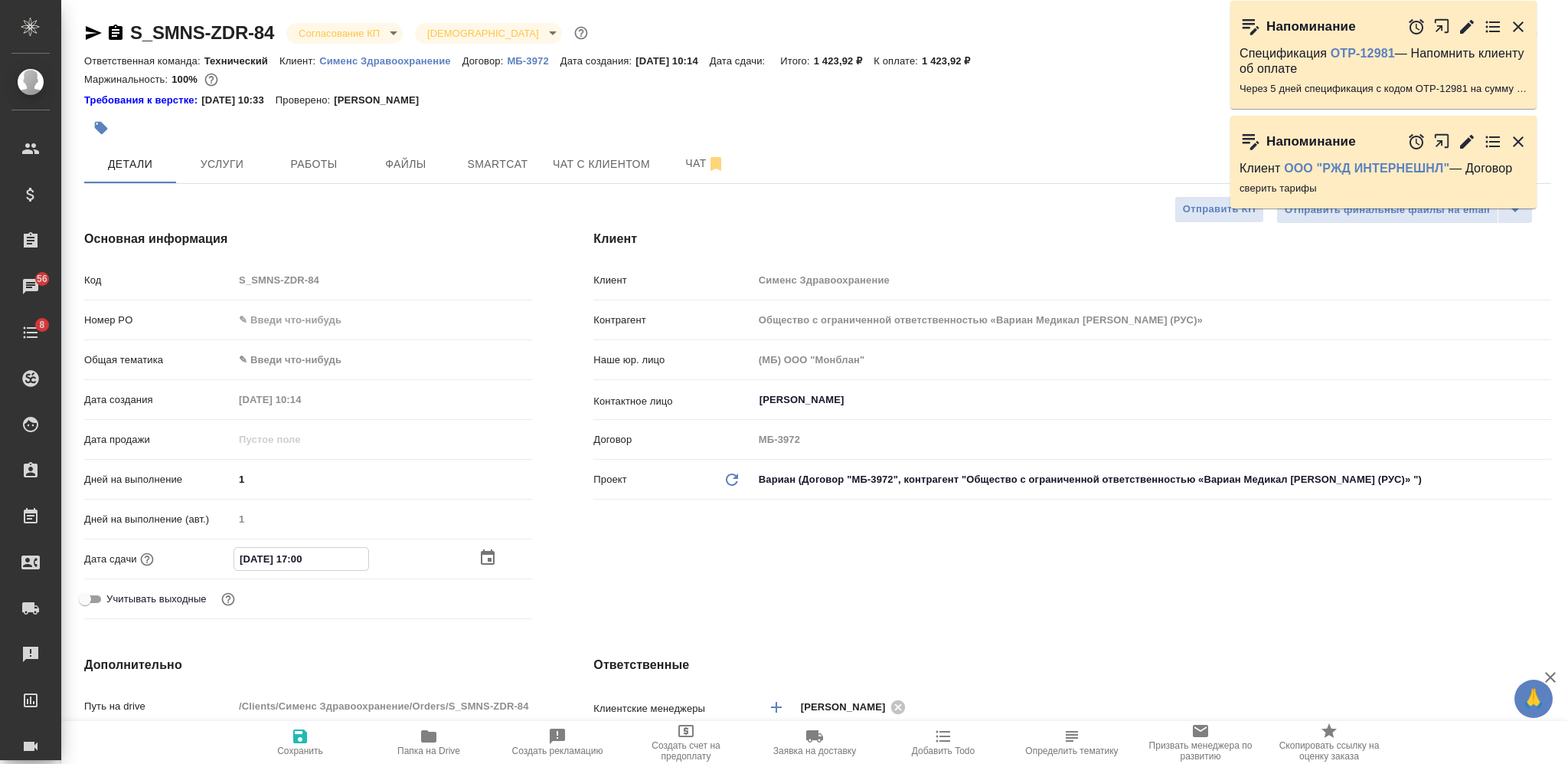
type textarea "x"
type input "[DATE] 17:00"
click at [308, 750] on span "Сохранить" at bounding box center [300, 750] width 46 height 10
type textarea "x"
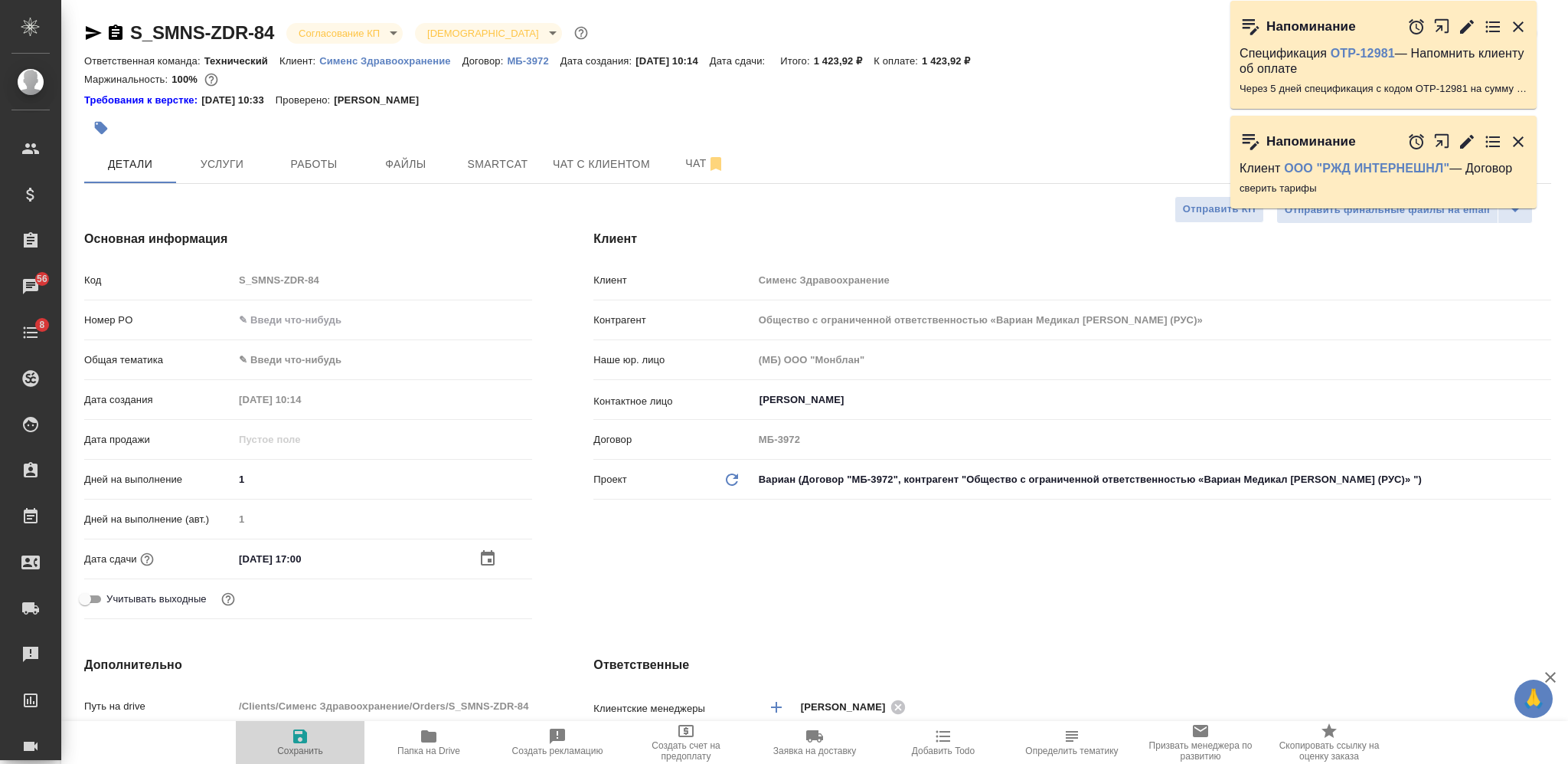
type textarea "x"
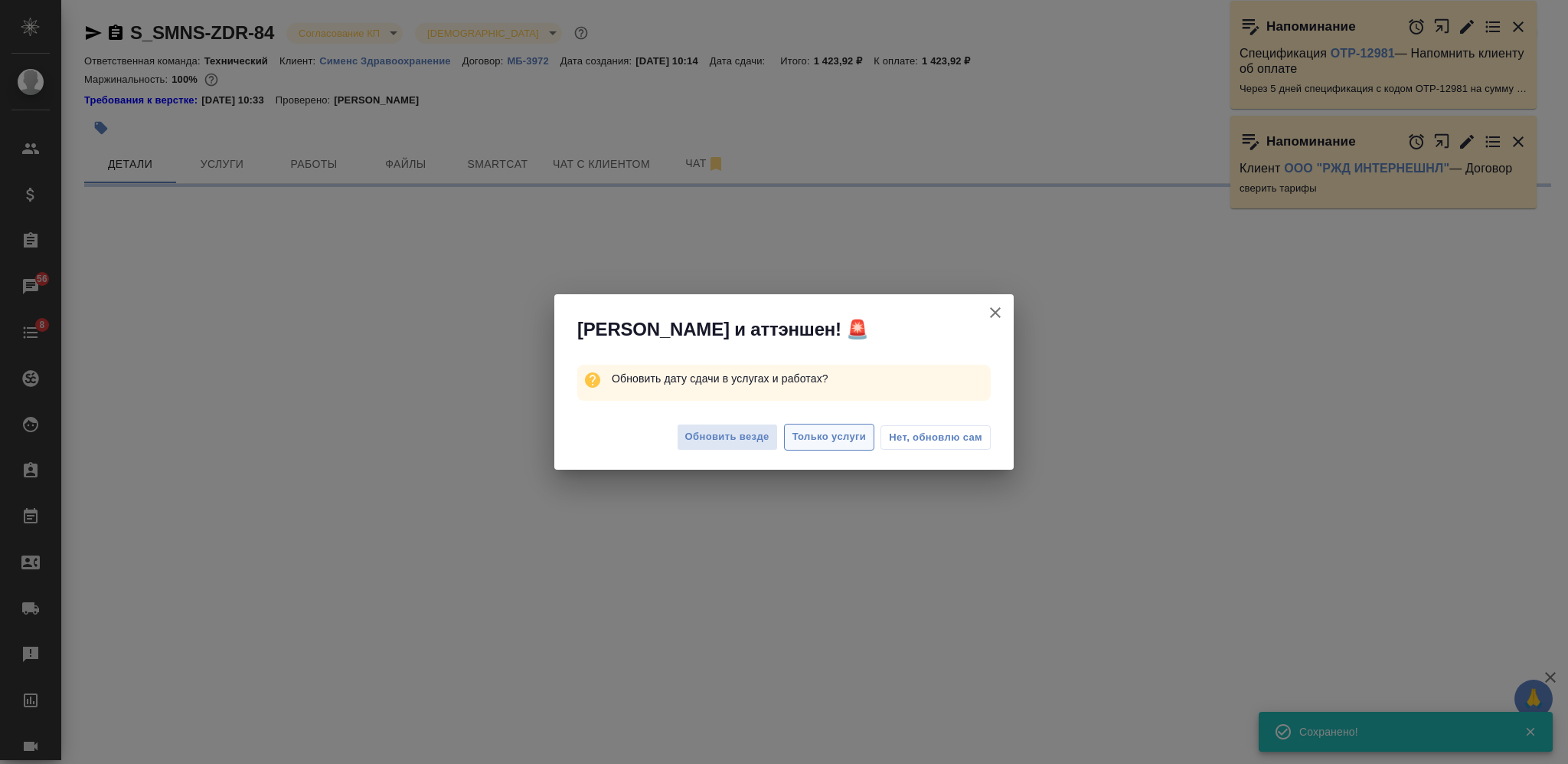
select select "RU"
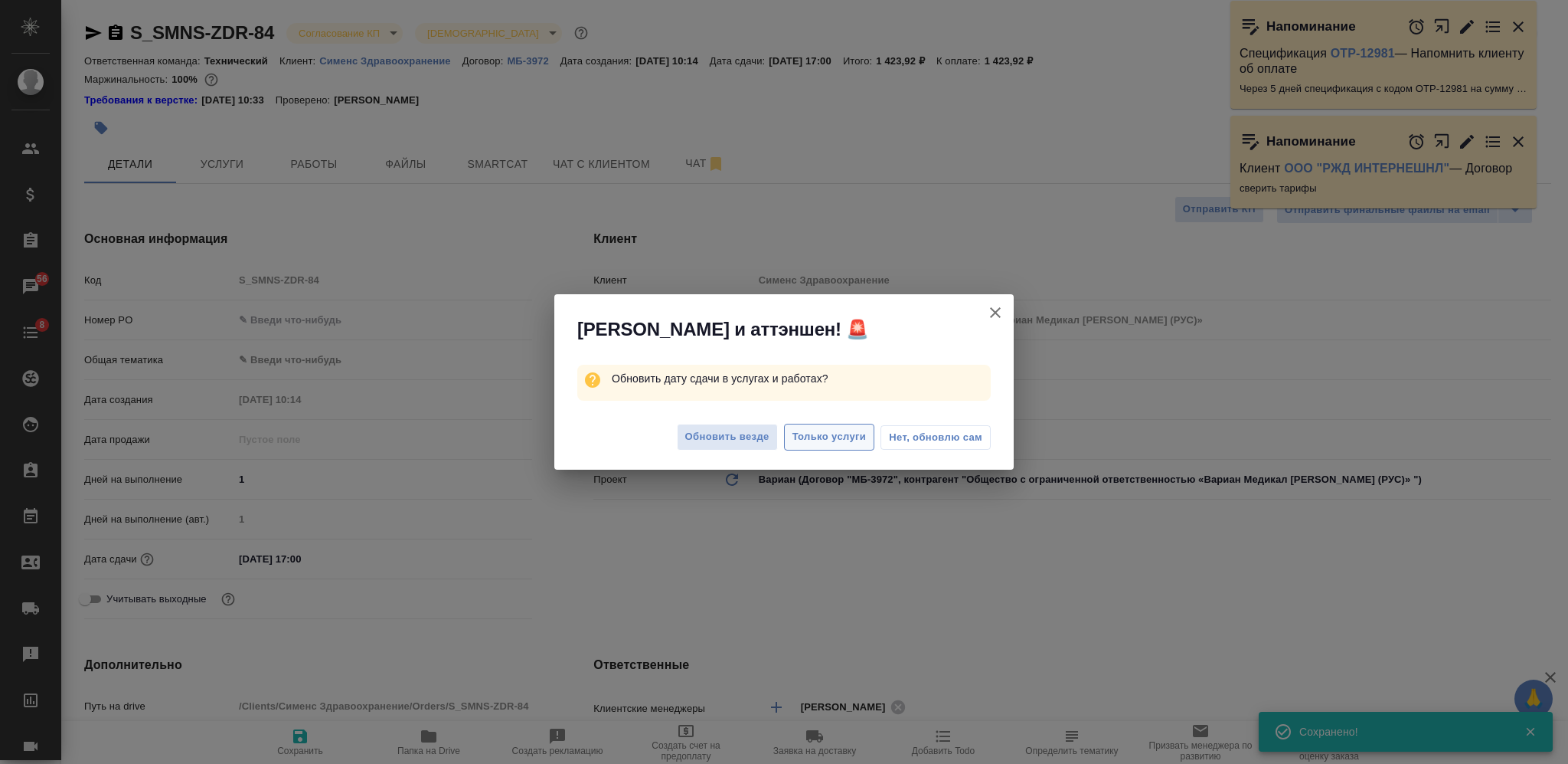
click at [847, 436] on span "Только услуги" at bounding box center [829, 437] width 74 height 18
type textarea "x"
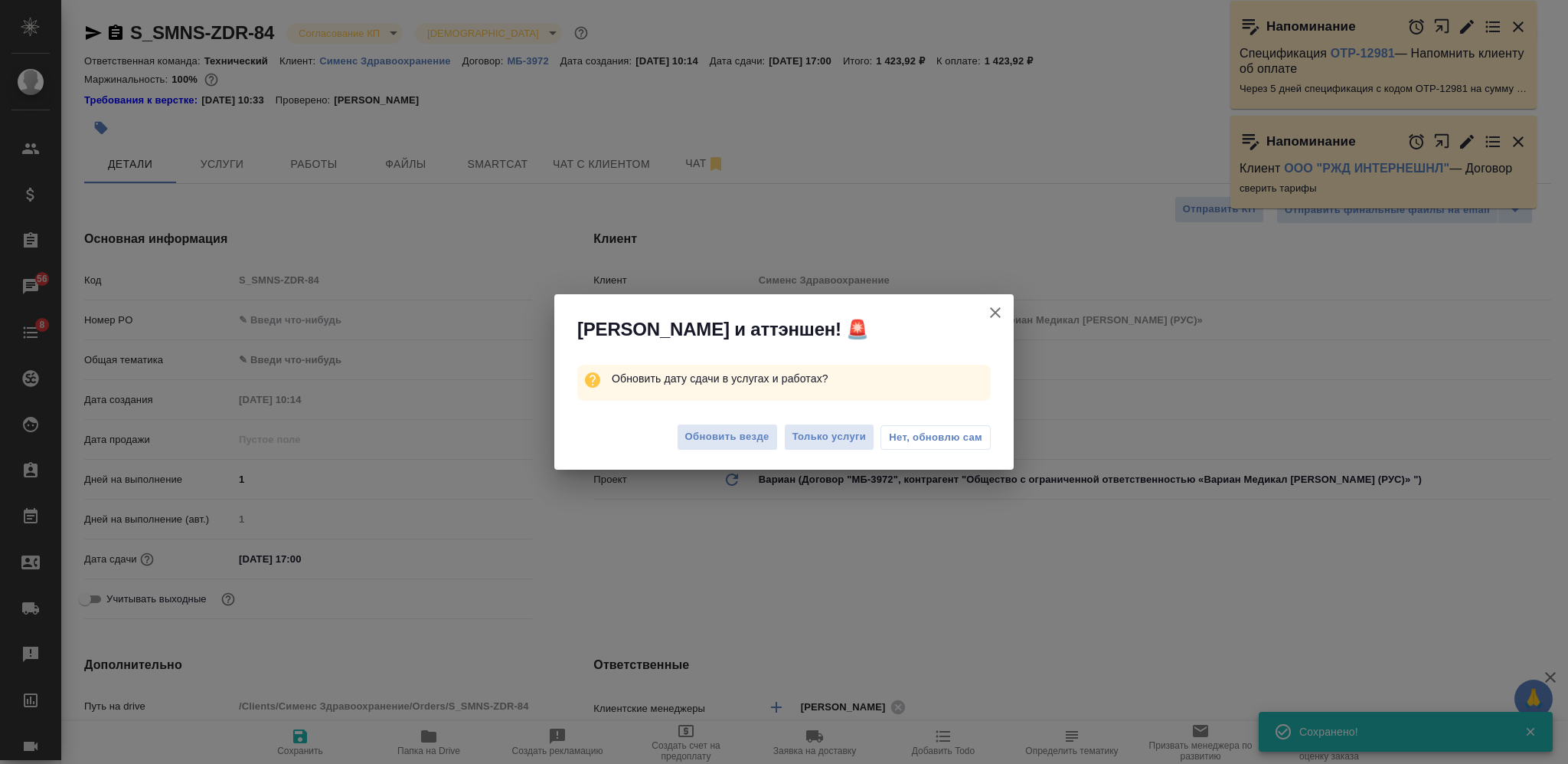
type textarea "x"
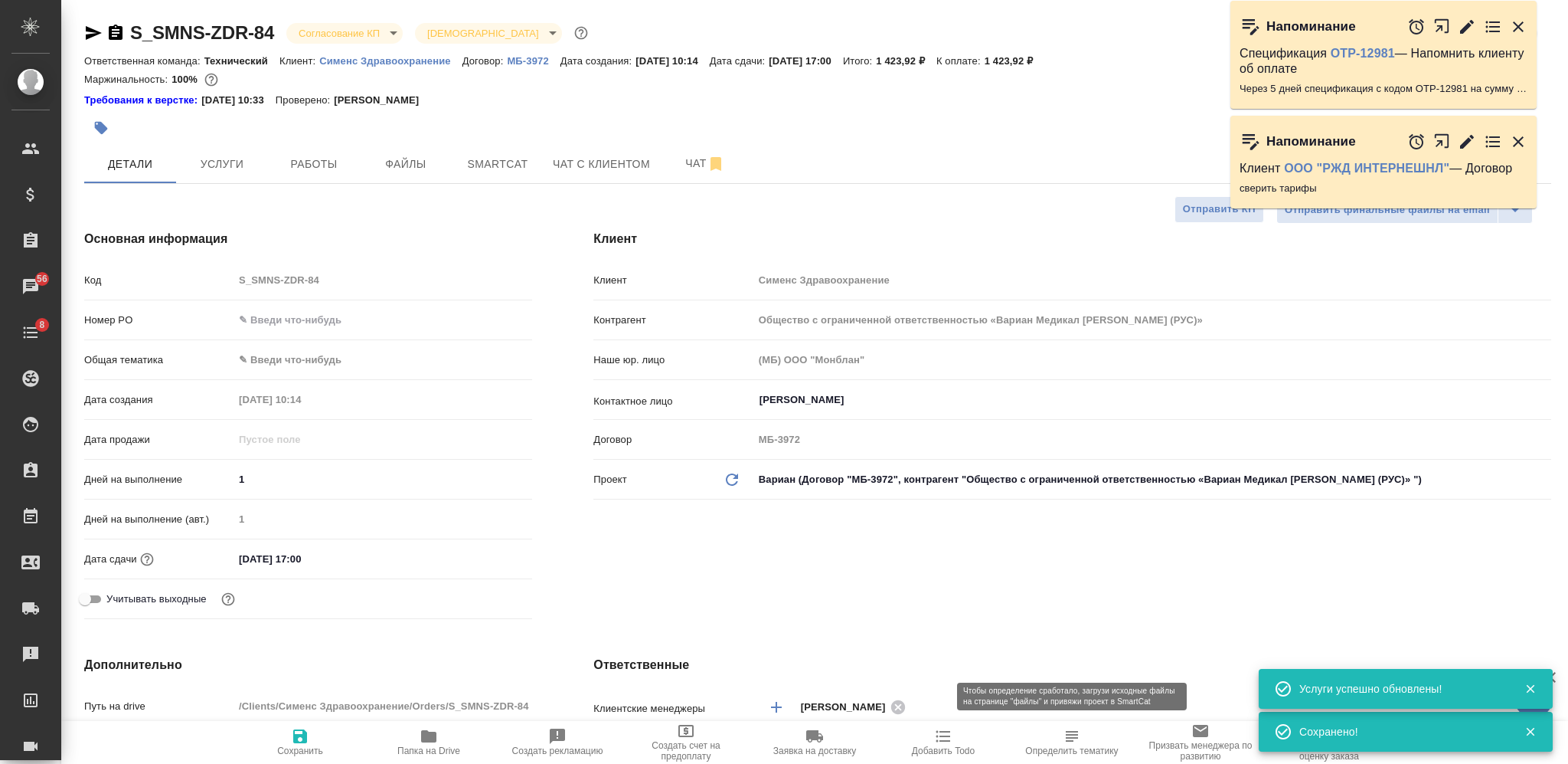
click at [1049, 742] on span "Определить тематику" at bounding box center [1072, 742] width 110 height 29
type textarea "x"
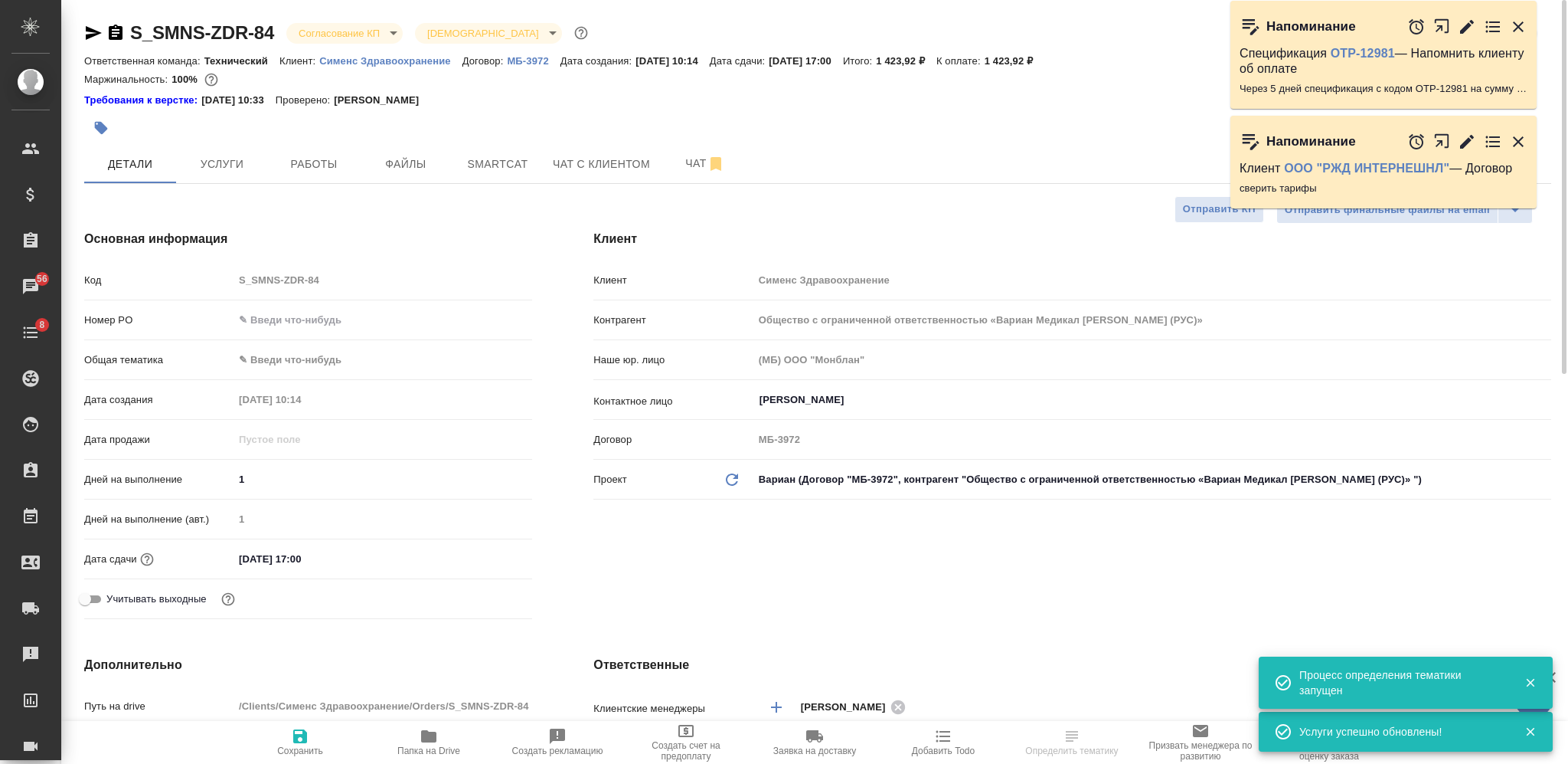
click at [370, 33] on body "🙏 .cls-1 fill:#fff; AWATERA [PERSON_NAME] Спецификации Заказы 56 Чаты 8 Todo Пр…" at bounding box center [784, 382] width 1568 height 764
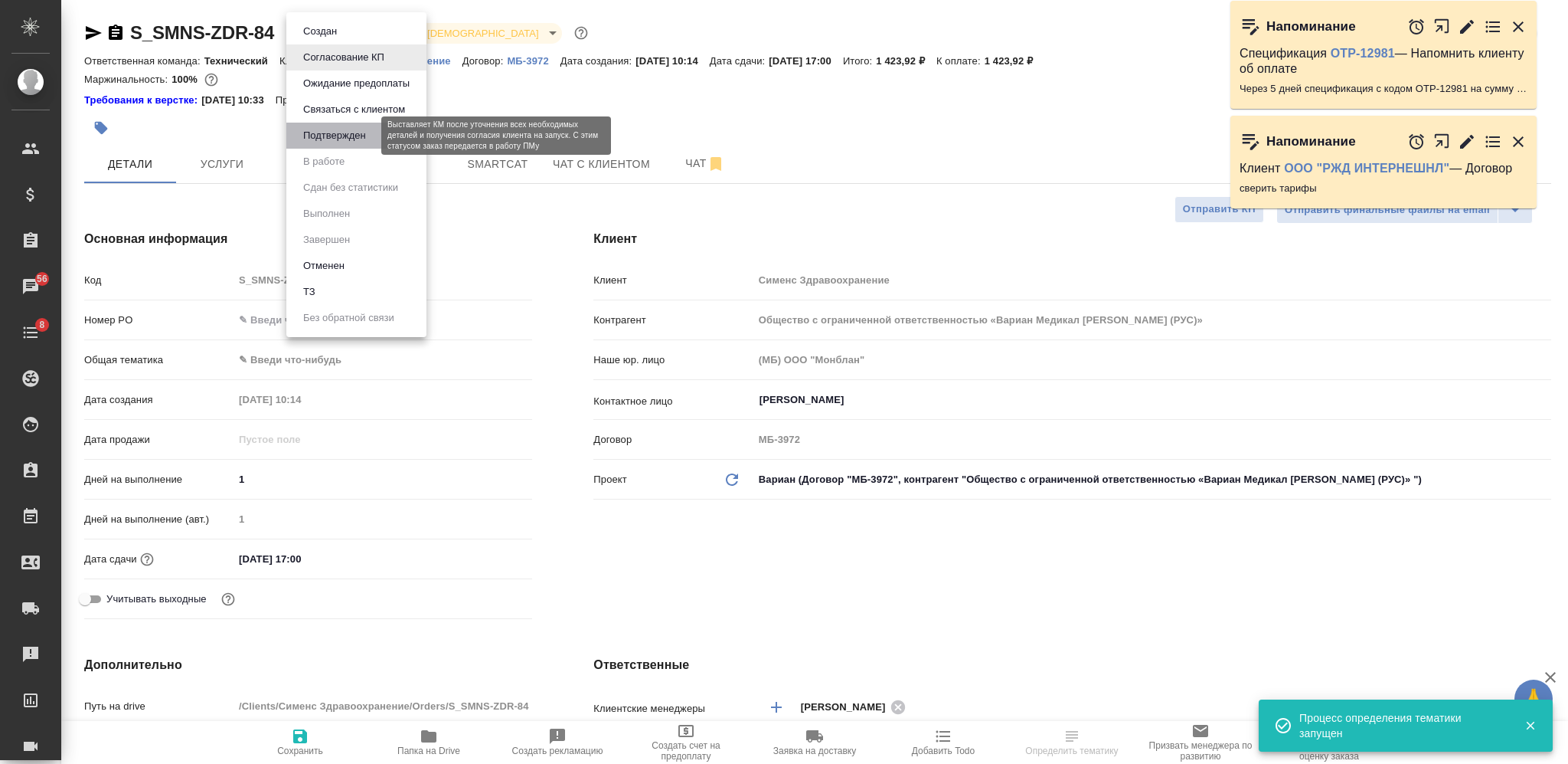
click at [350, 137] on button "Подтвержден" at bounding box center [334, 135] width 72 height 17
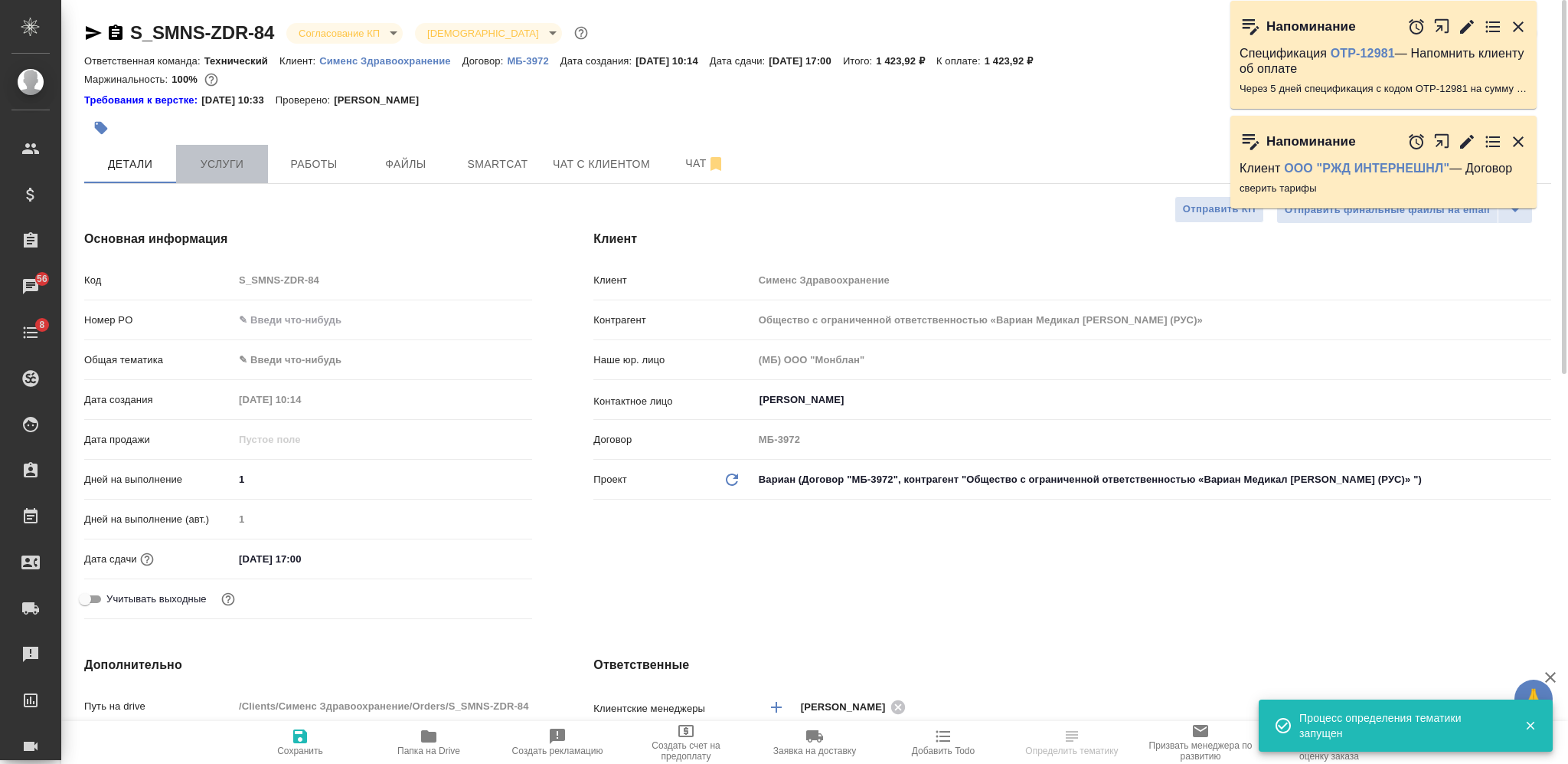
click at [217, 156] on span "Услуги" at bounding box center [222, 164] width 73 height 19
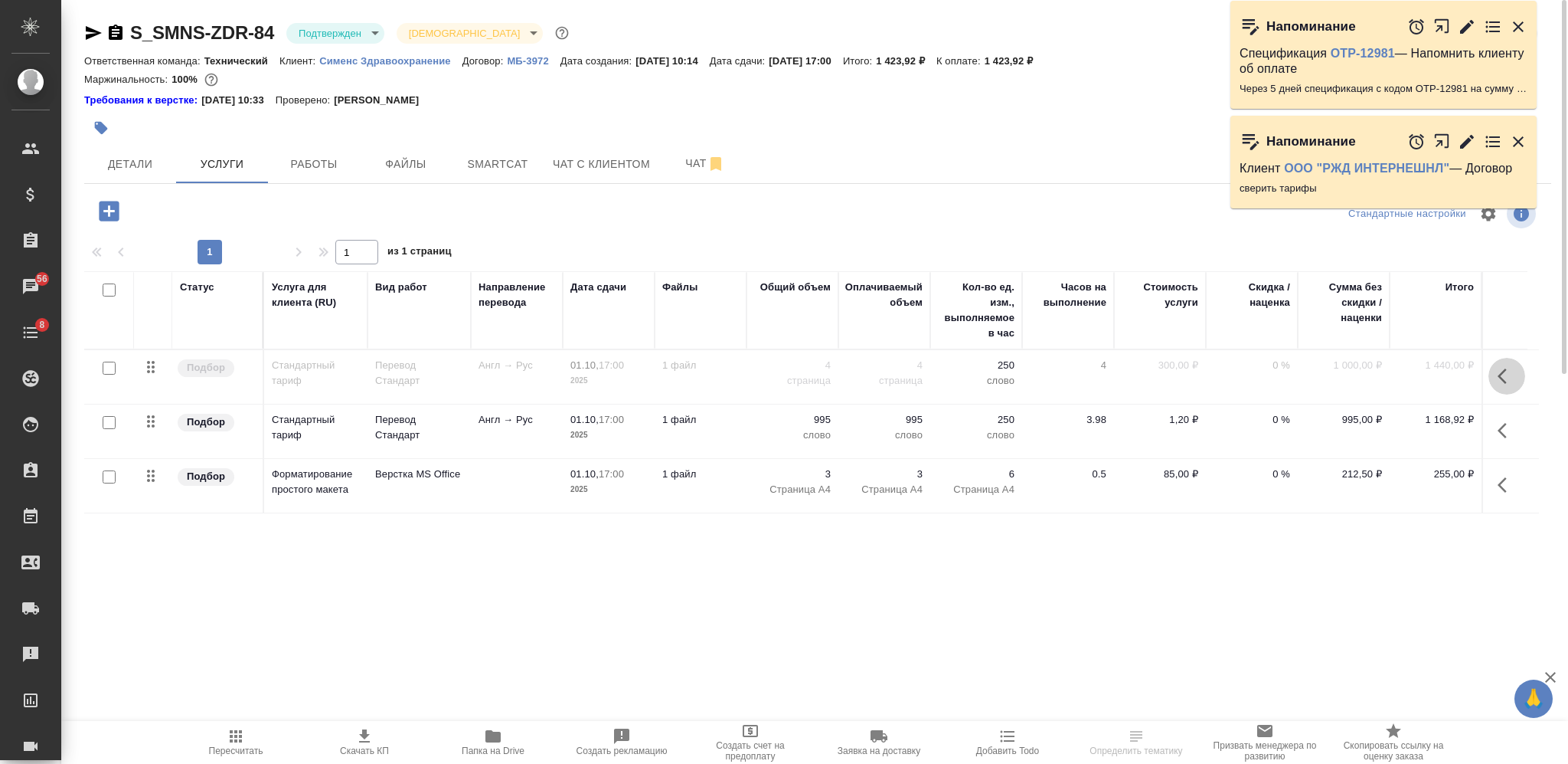
click at [1507, 366] on button "button" at bounding box center [1507, 376] width 37 height 37
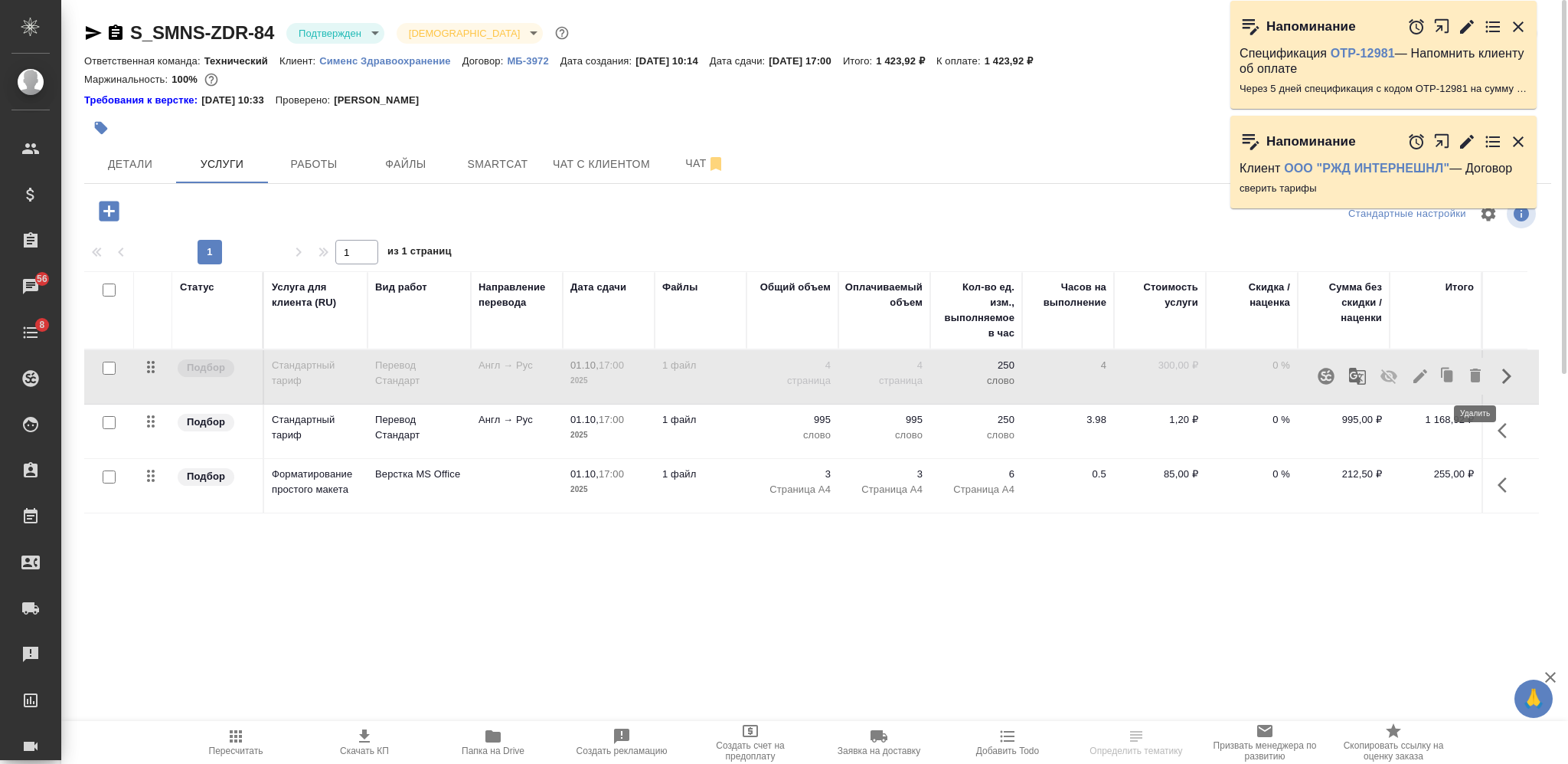
click at [1470, 378] on icon "button" at bounding box center [1475, 375] width 18 height 18
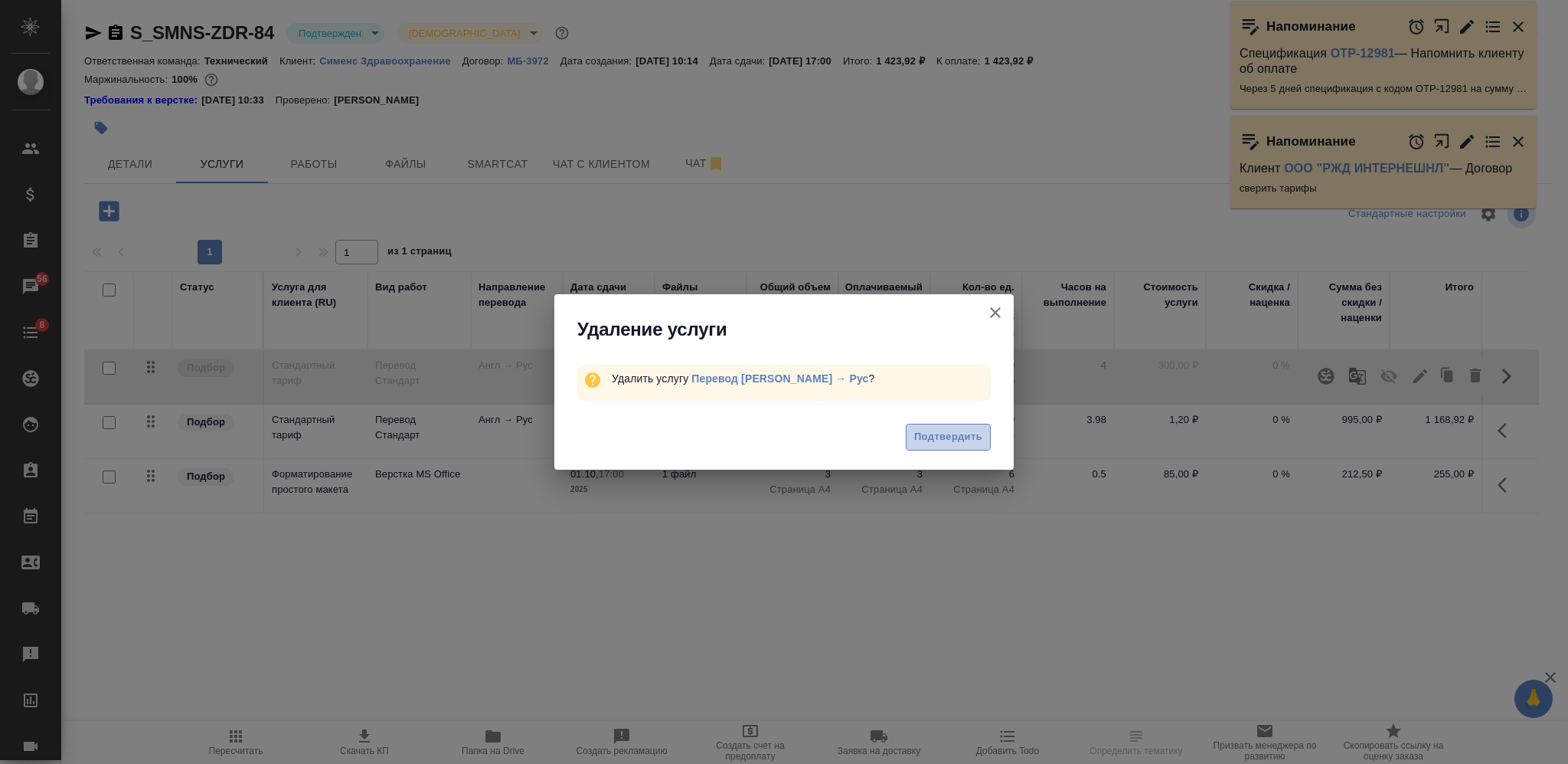
click at [971, 426] on button "Подтвердить" at bounding box center [948, 437] width 85 height 27
